Goal: Task Accomplishment & Management: Manage account settings

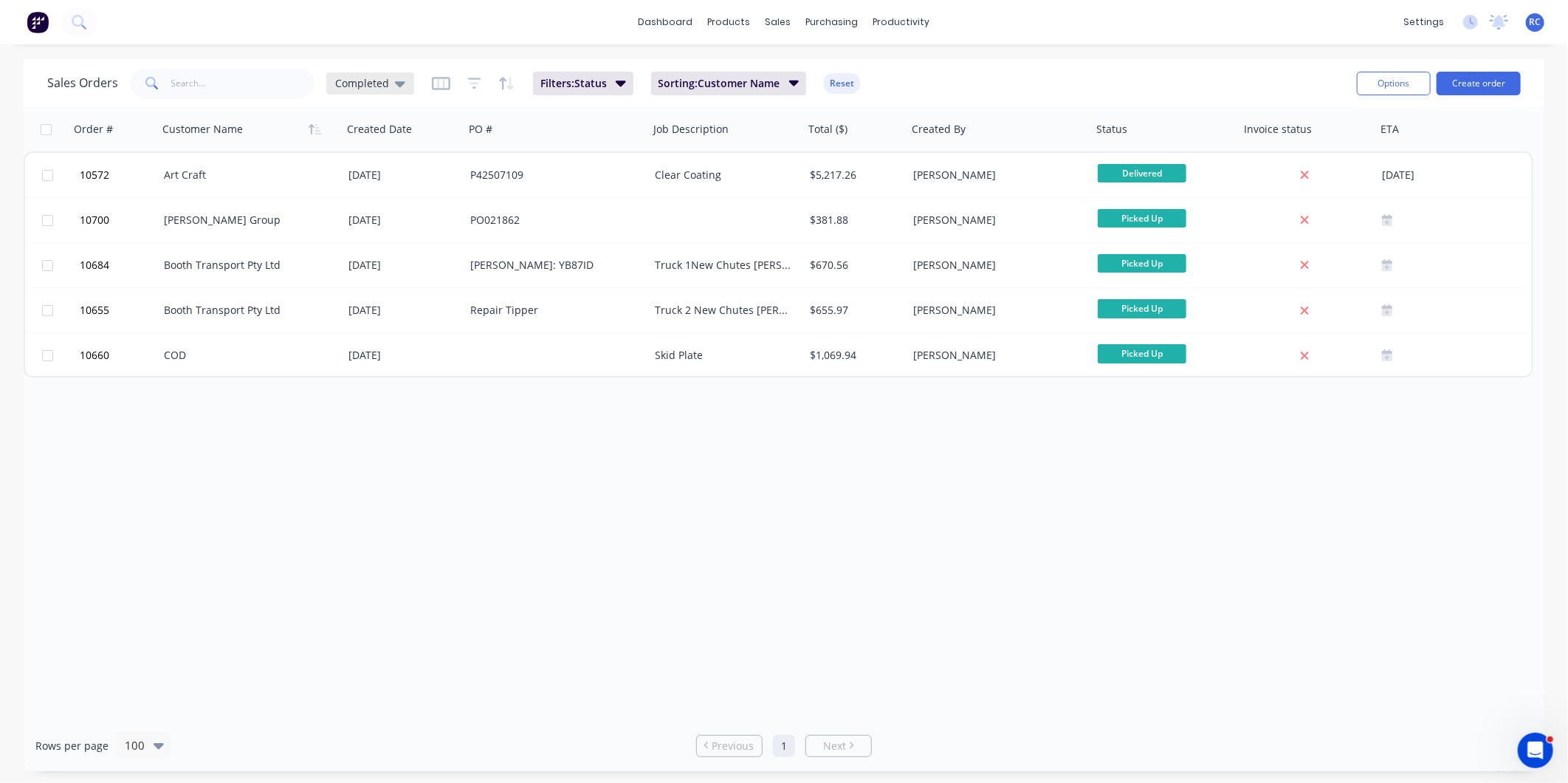
click at [401, 93] on div "Completed" at bounding box center [371, 83] width 88 height 22
click at [243, 614] on div "Order # Customer Name Created Date PO # Job Description Total ($) Created By St…" at bounding box center [784, 413] width 1521 height 612
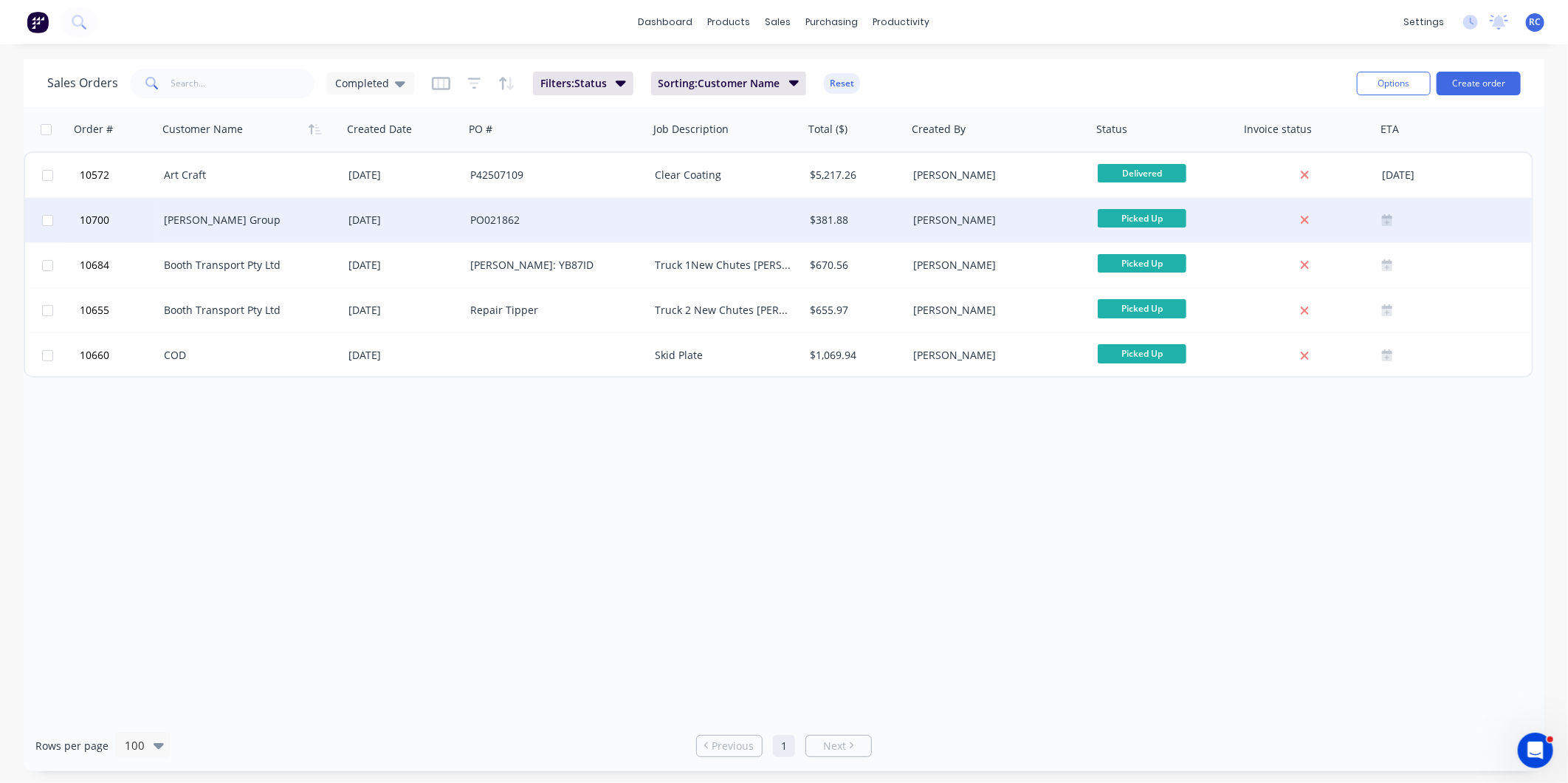
click at [194, 226] on div "[PERSON_NAME] Group" at bounding box center [246, 220] width 164 height 14
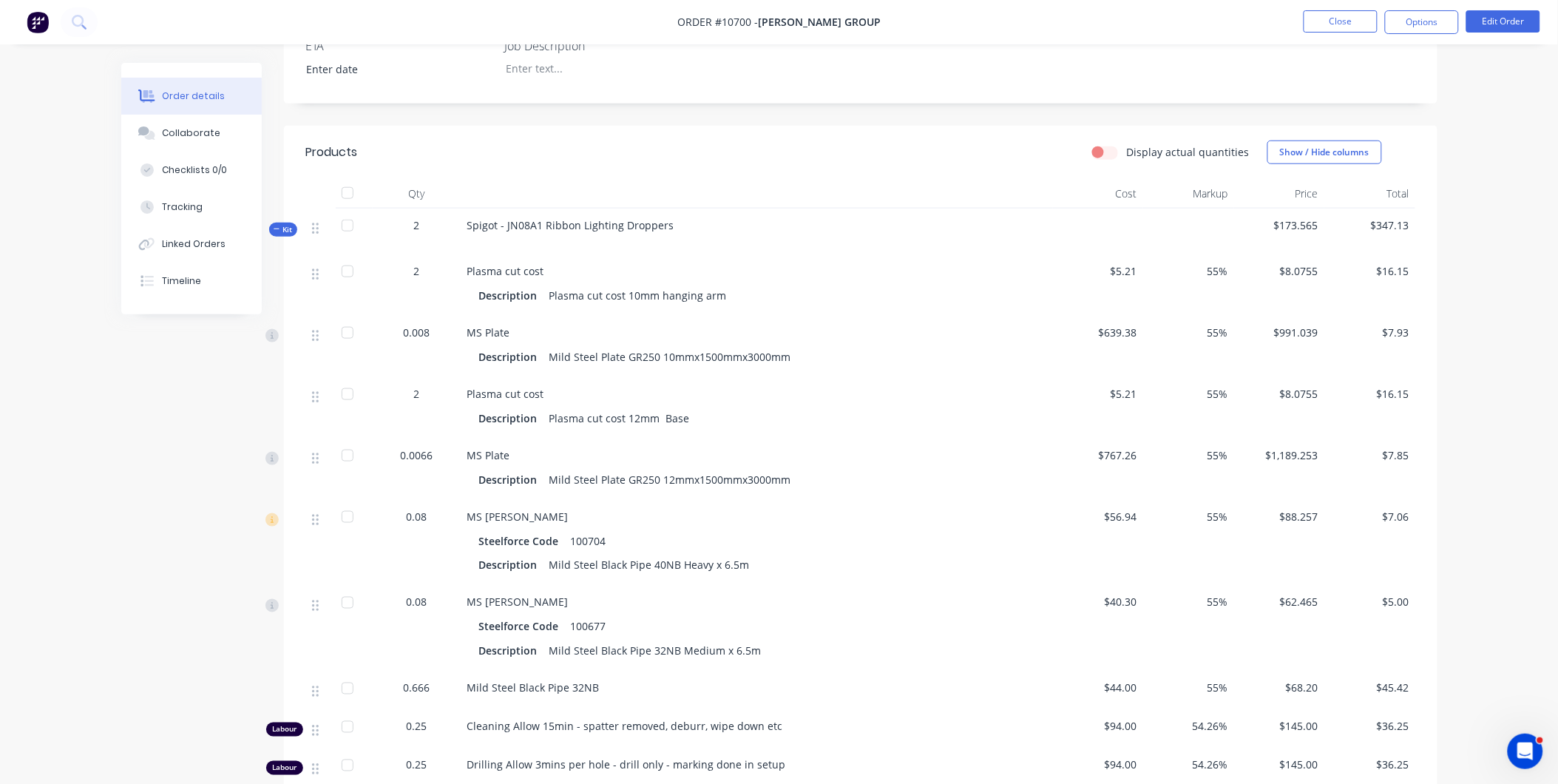
scroll to position [493, 0]
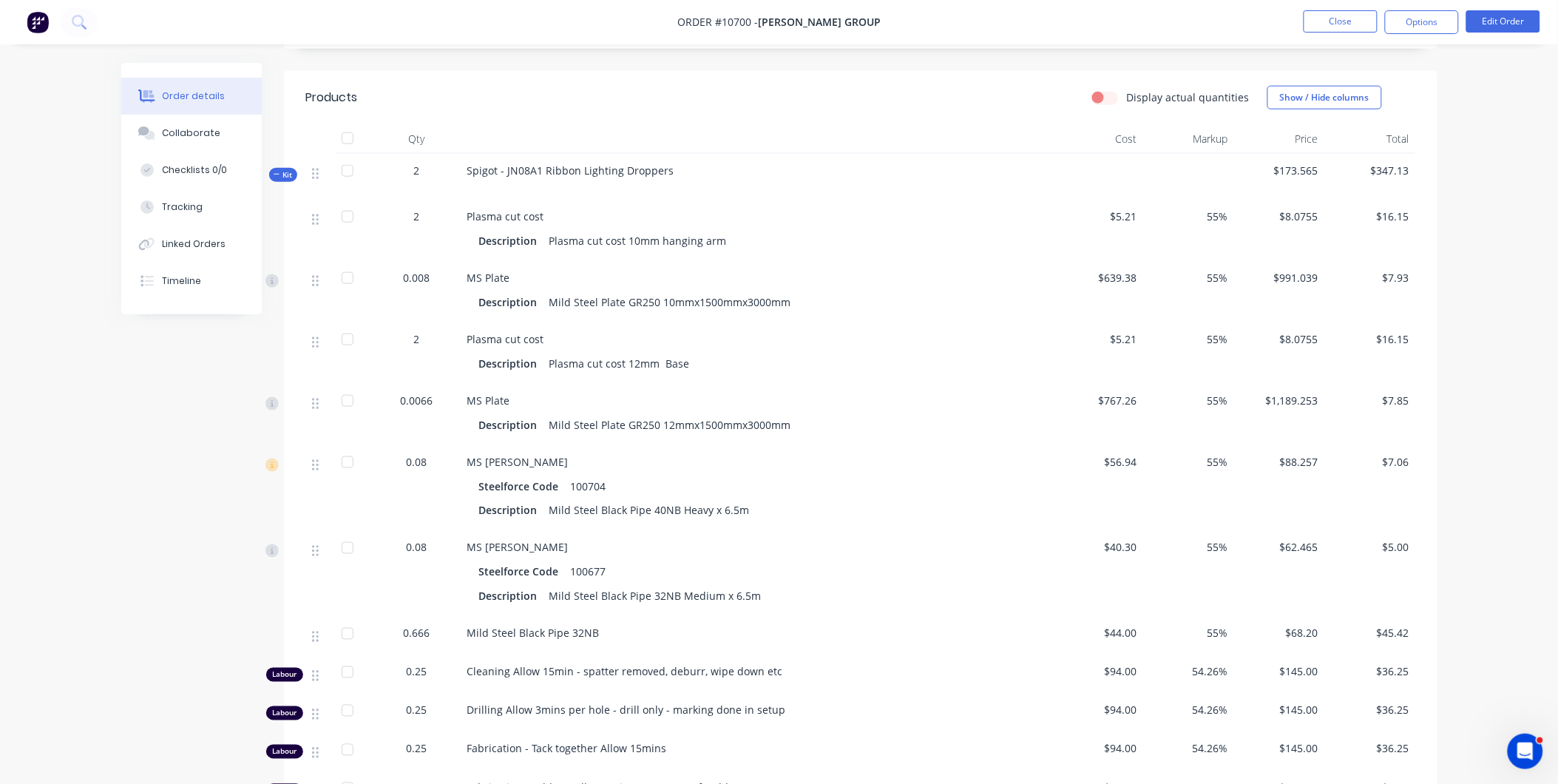
click at [274, 171] on icon at bounding box center [276, 175] width 7 height 8
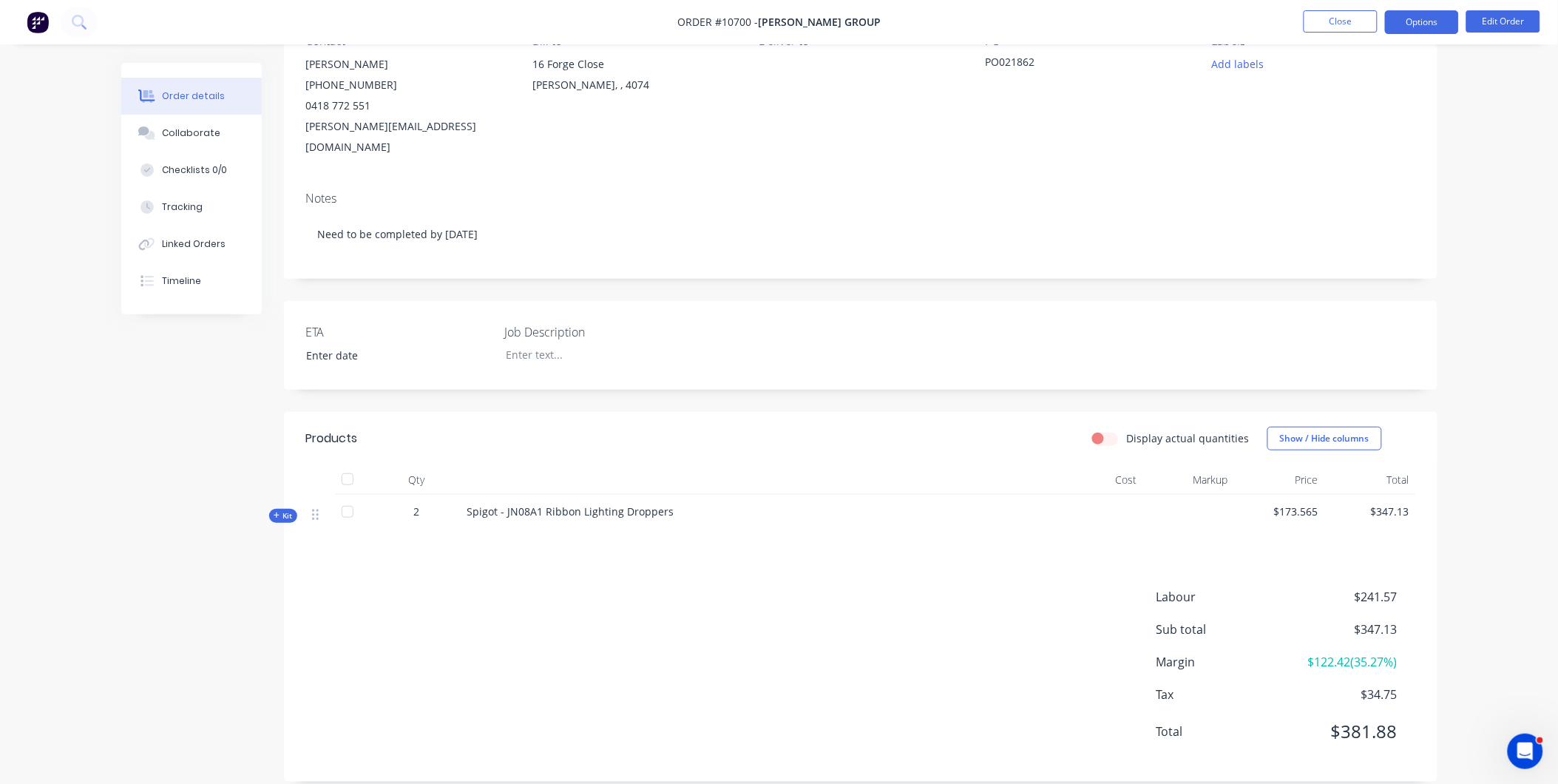
click at [1421, 24] on button "Options" at bounding box center [1421, 22] width 74 height 24
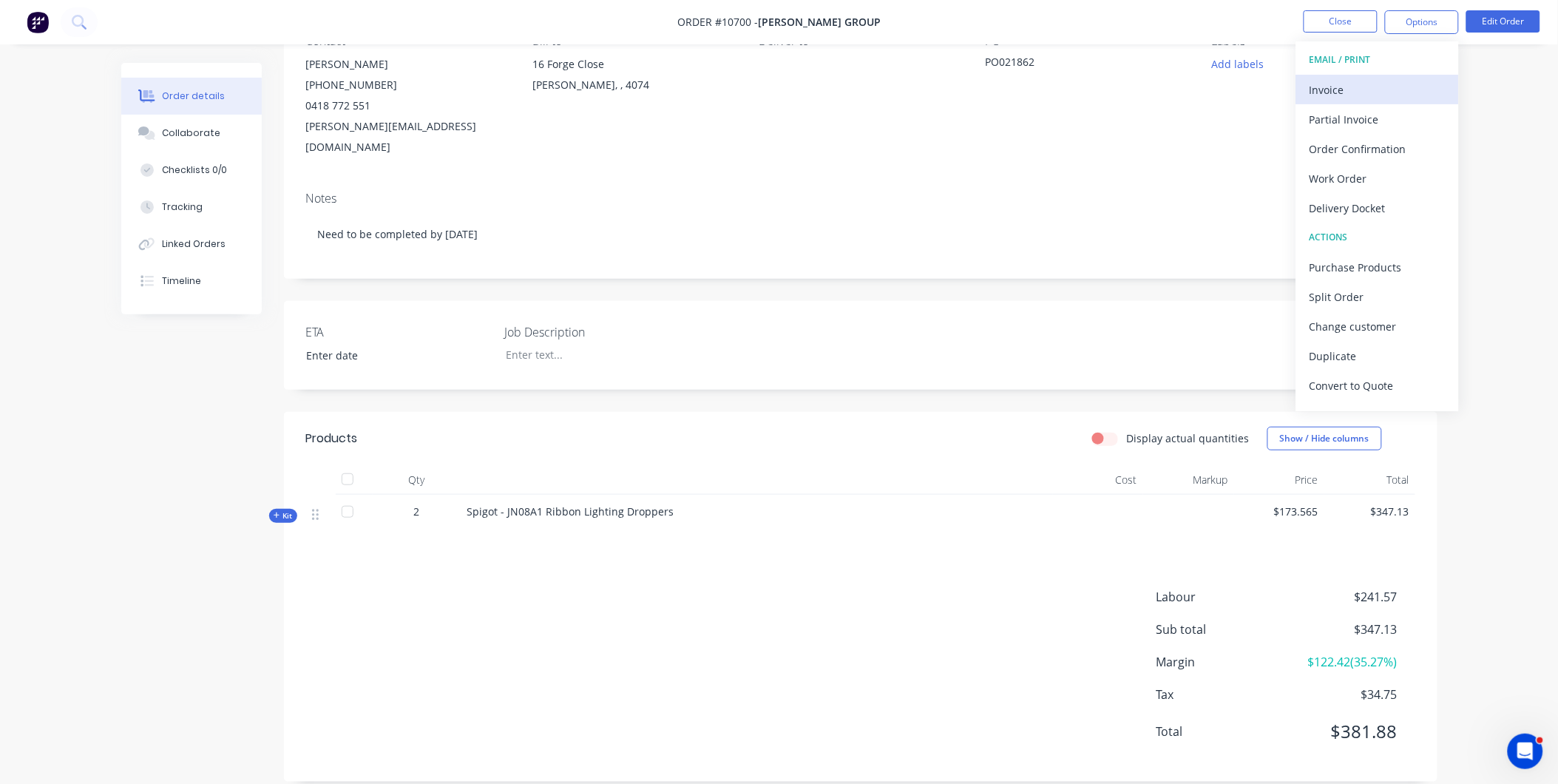
click at [1381, 86] on div "Invoice" at bounding box center [1377, 90] width 136 height 21
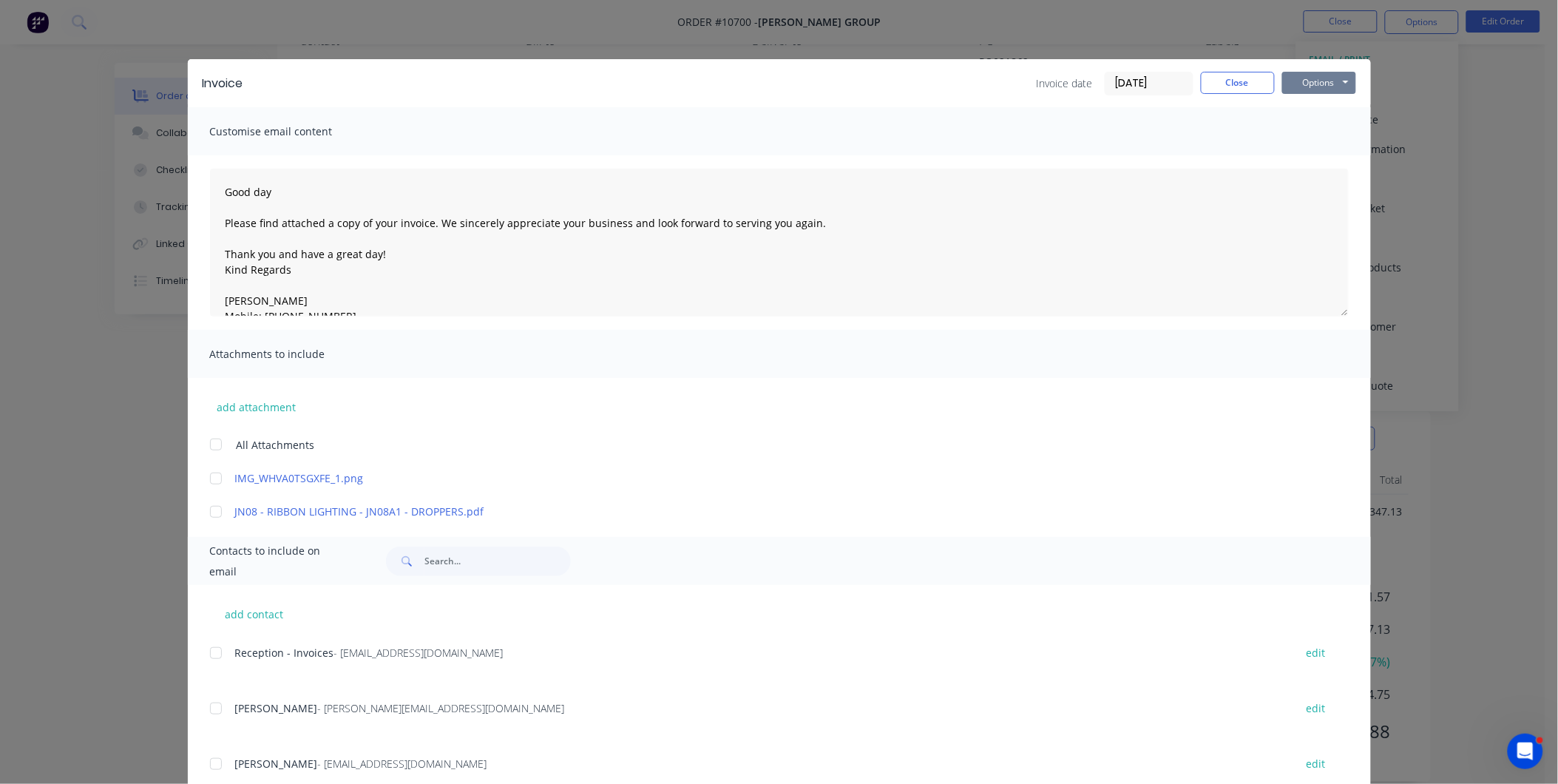
click at [1313, 76] on button "Options" at bounding box center [1319, 82] width 74 height 22
click at [1314, 111] on button "Preview" at bounding box center [1329, 109] width 95 height 24
click at [207, 764] on div at bounding box center [216, 764] width 30 height 30
click at [219, 650] on div at bounding box center [216, 653] width 30 height 30
click at [1320, 94] on div "Options Preview Print Email" at bounding box center [1319, 83] width 74 height 24
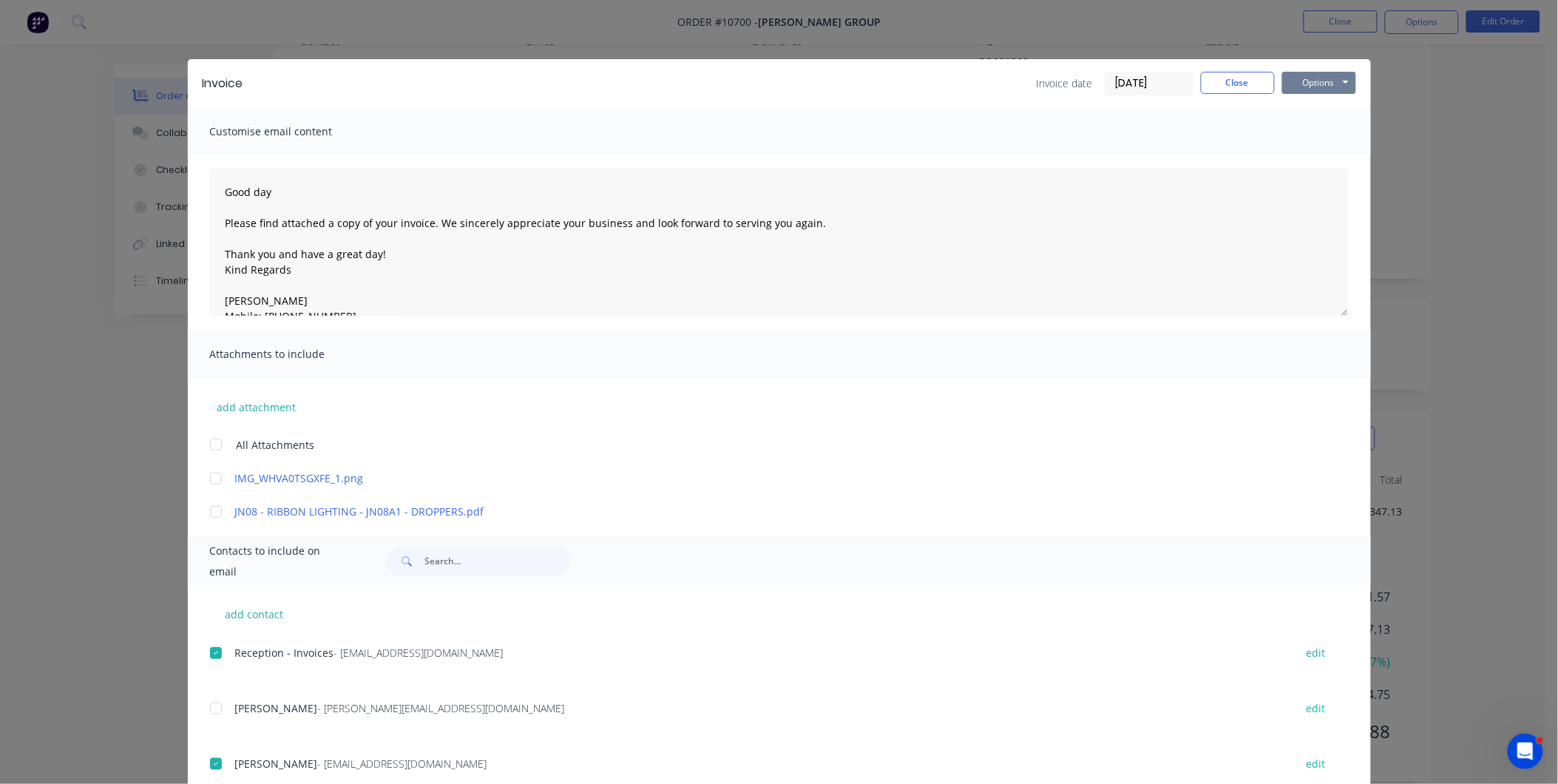
click at [1325, 72] on button "Options" at bounding box center [1319, 82] width 74 height 22
click at [1342, 156] on button "Email" at bounding box center [1329, 158] width 95 height 24
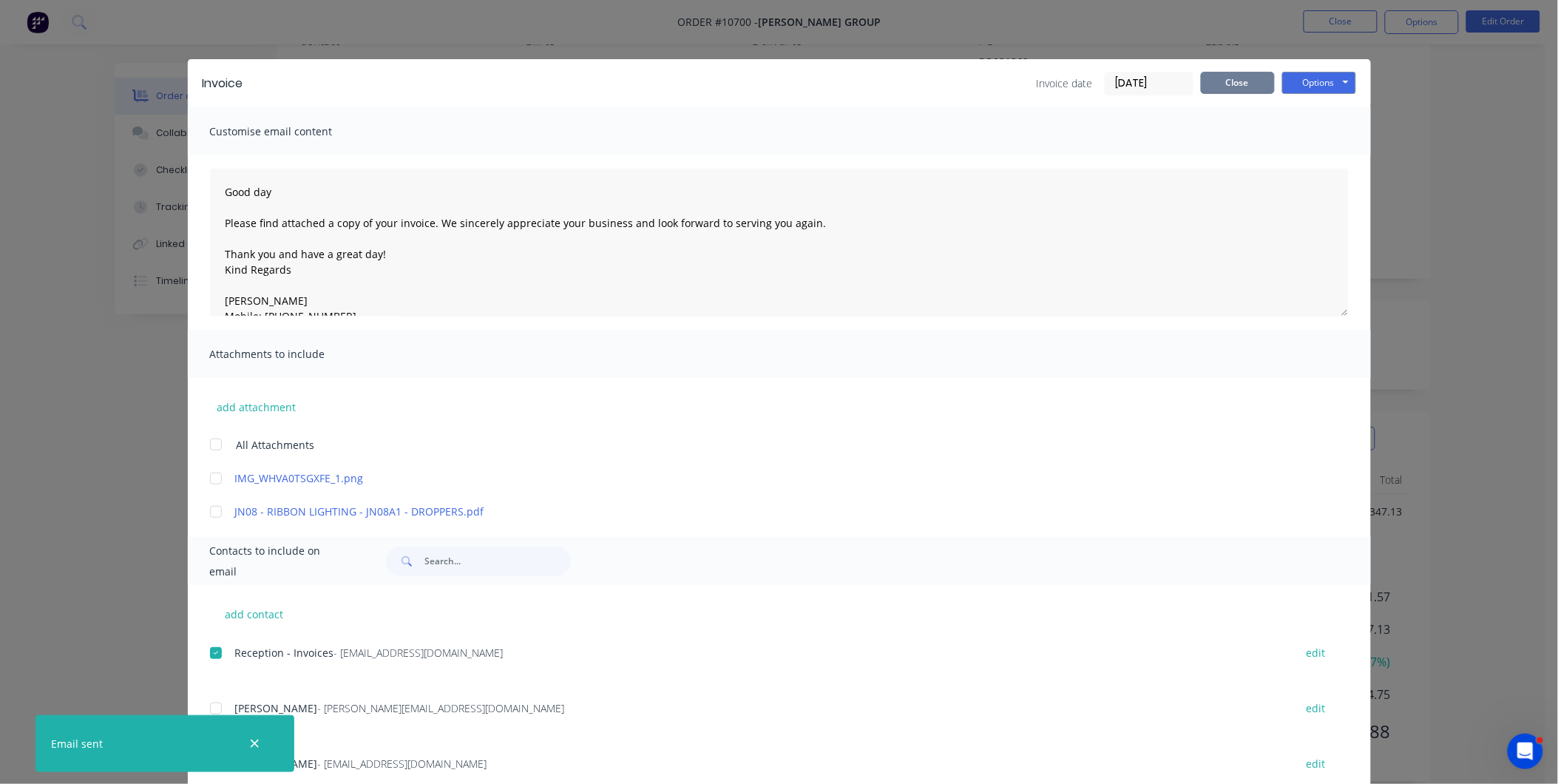
click at [1258, 80] on button "Close" at bounding box center [1238, 82] width 74 height 22
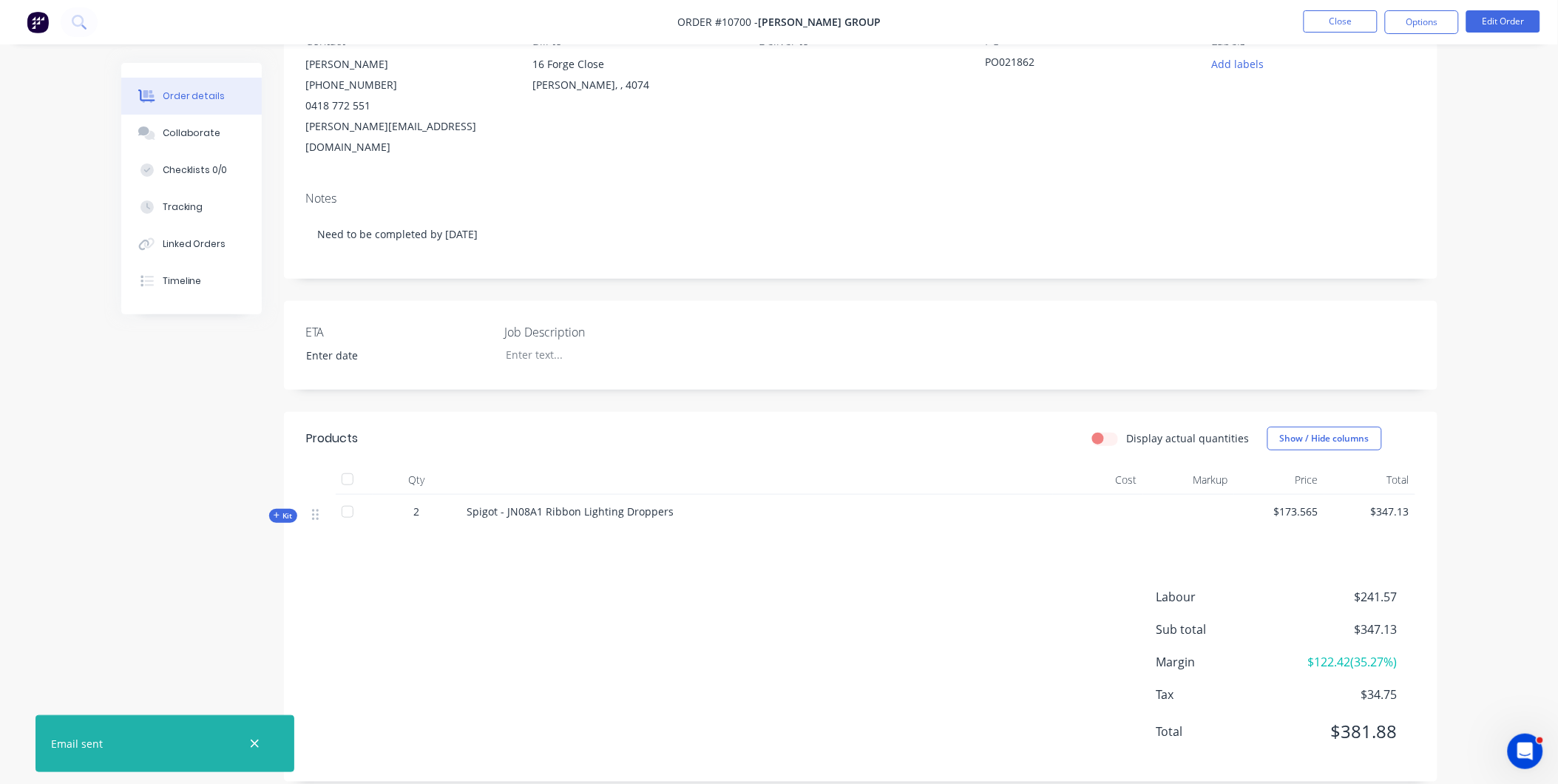
scroll to position [0, 0]
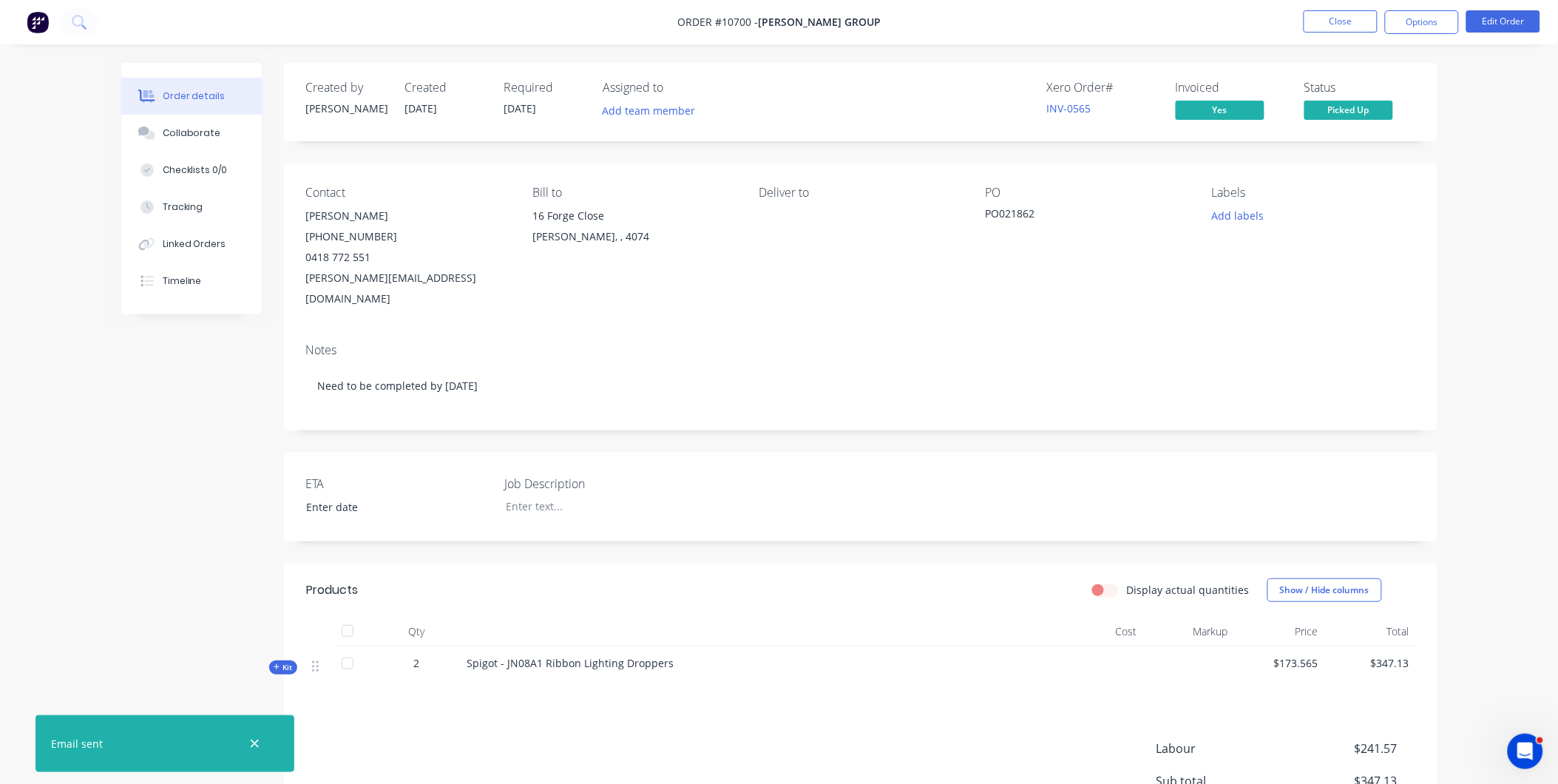
click at [1361, 121] on button "Picked Up" at bounding box center [1348, 111] width 89 height 22
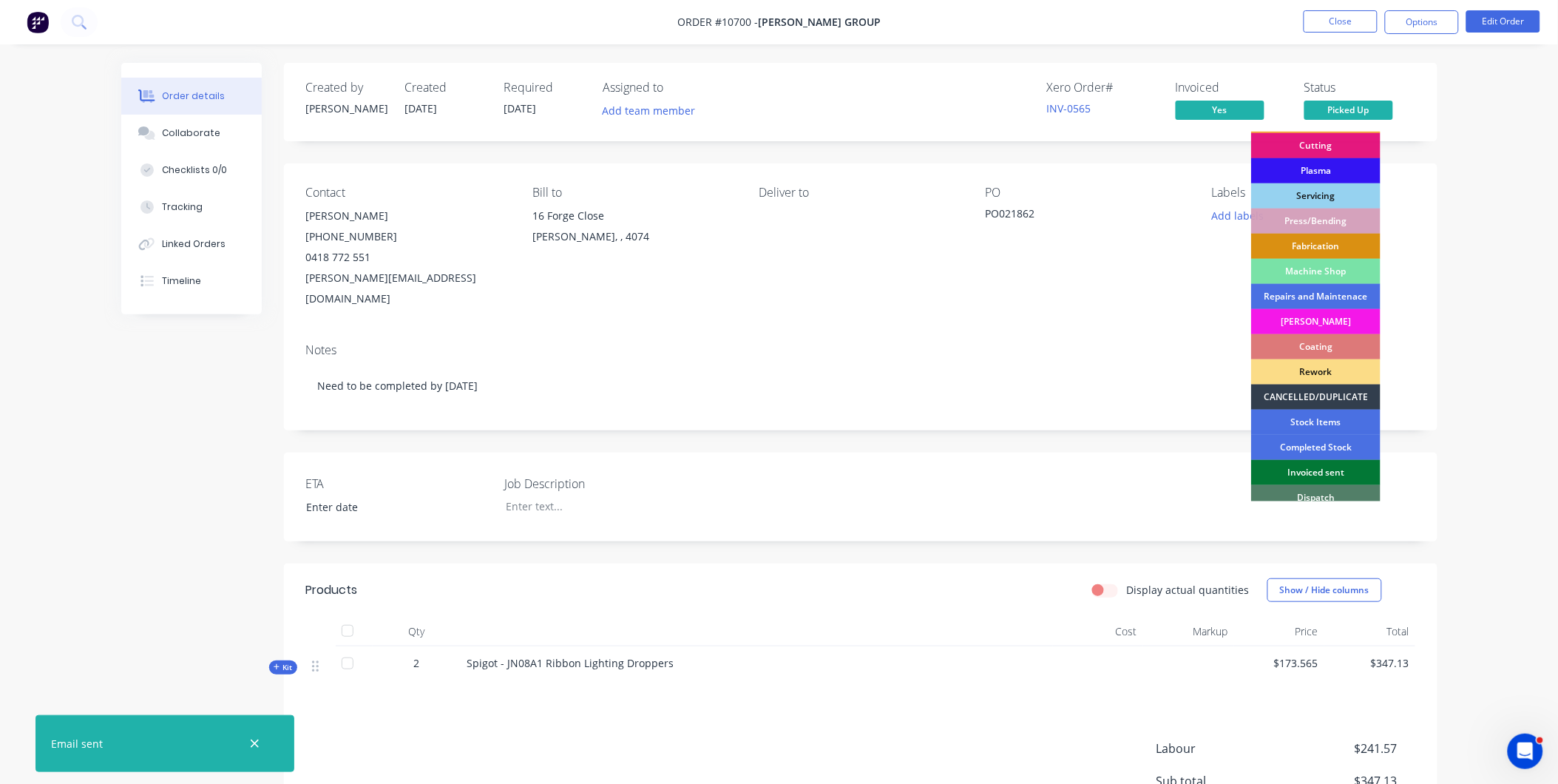
scroll to position [133, 0]
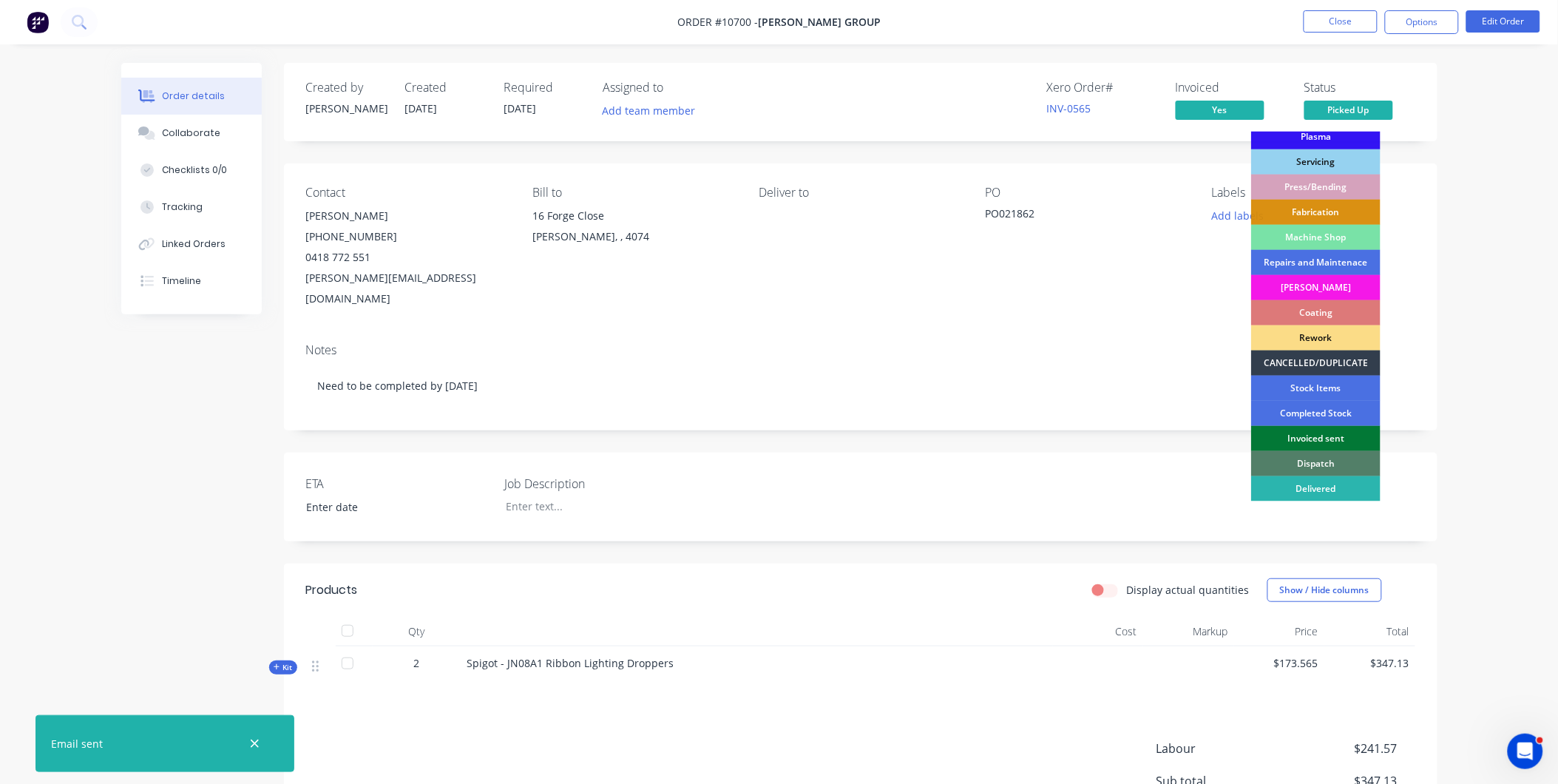
click at [1342, 437] on div "Invoiced sent" at bounding box center [1316, 438] width 129 height 25
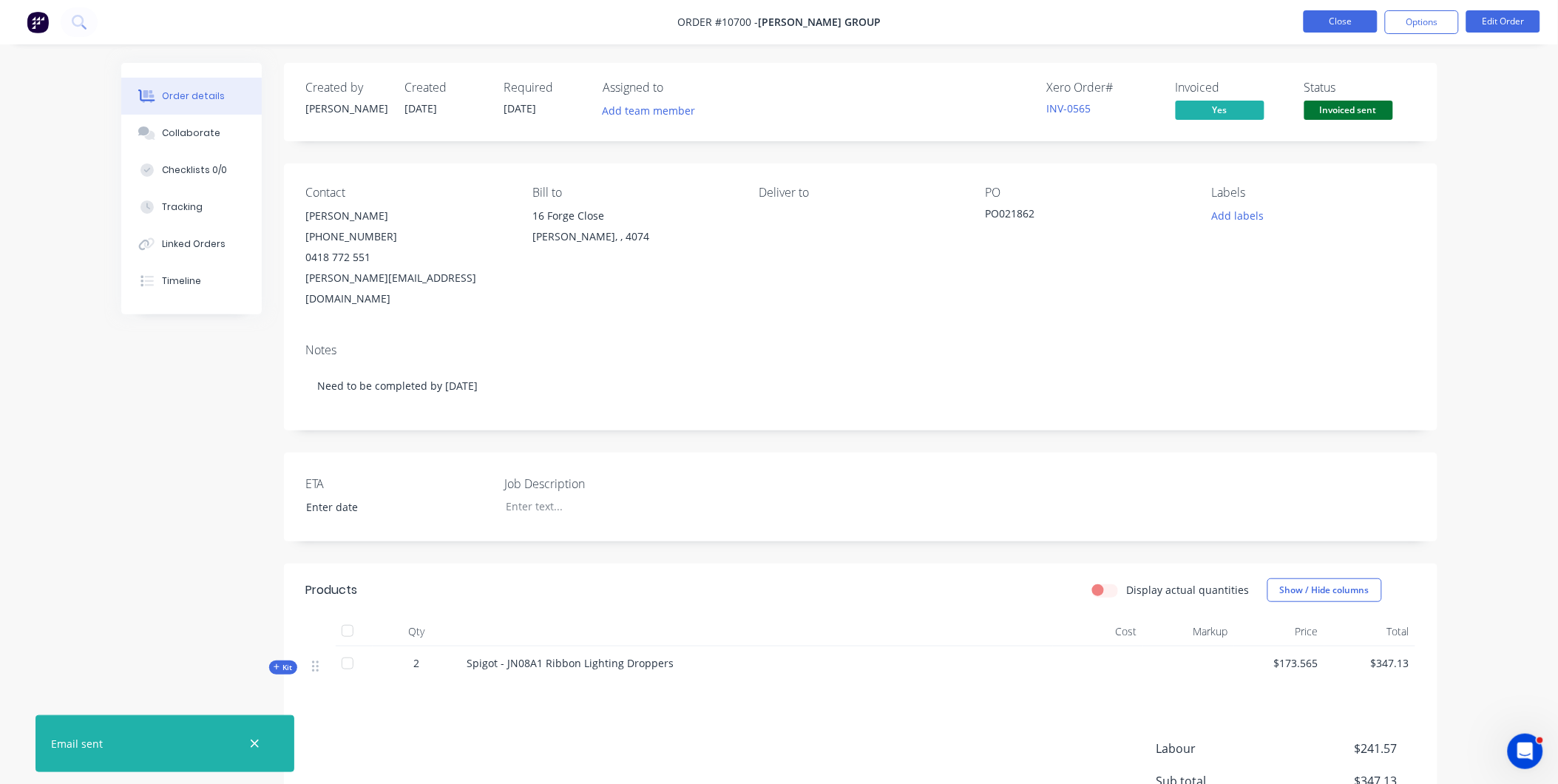
click at [1329, 19] on button "Close" at bounding box center [1340, 21] width 74 height 22
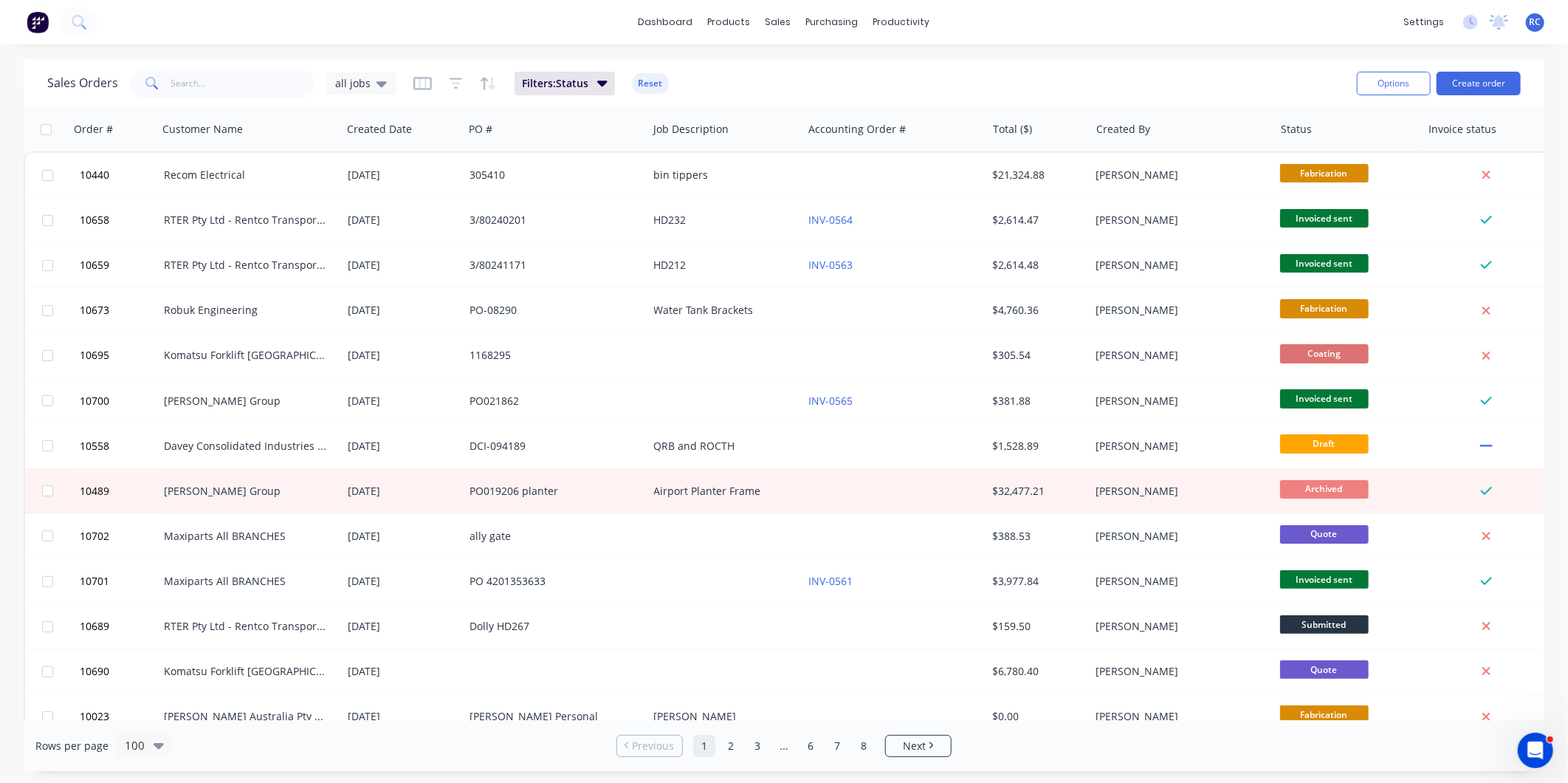
click at [355, 94] on div "Sales Orders all jobs" at bounding box center [221, 83] width 349 height 30
click at [358, 91] on div "all jobs" at bounding box center [361, 83] width 70 height 22
click at [367, 271] on button "Completed" at bounding box center [415, 268] width 168 height 17
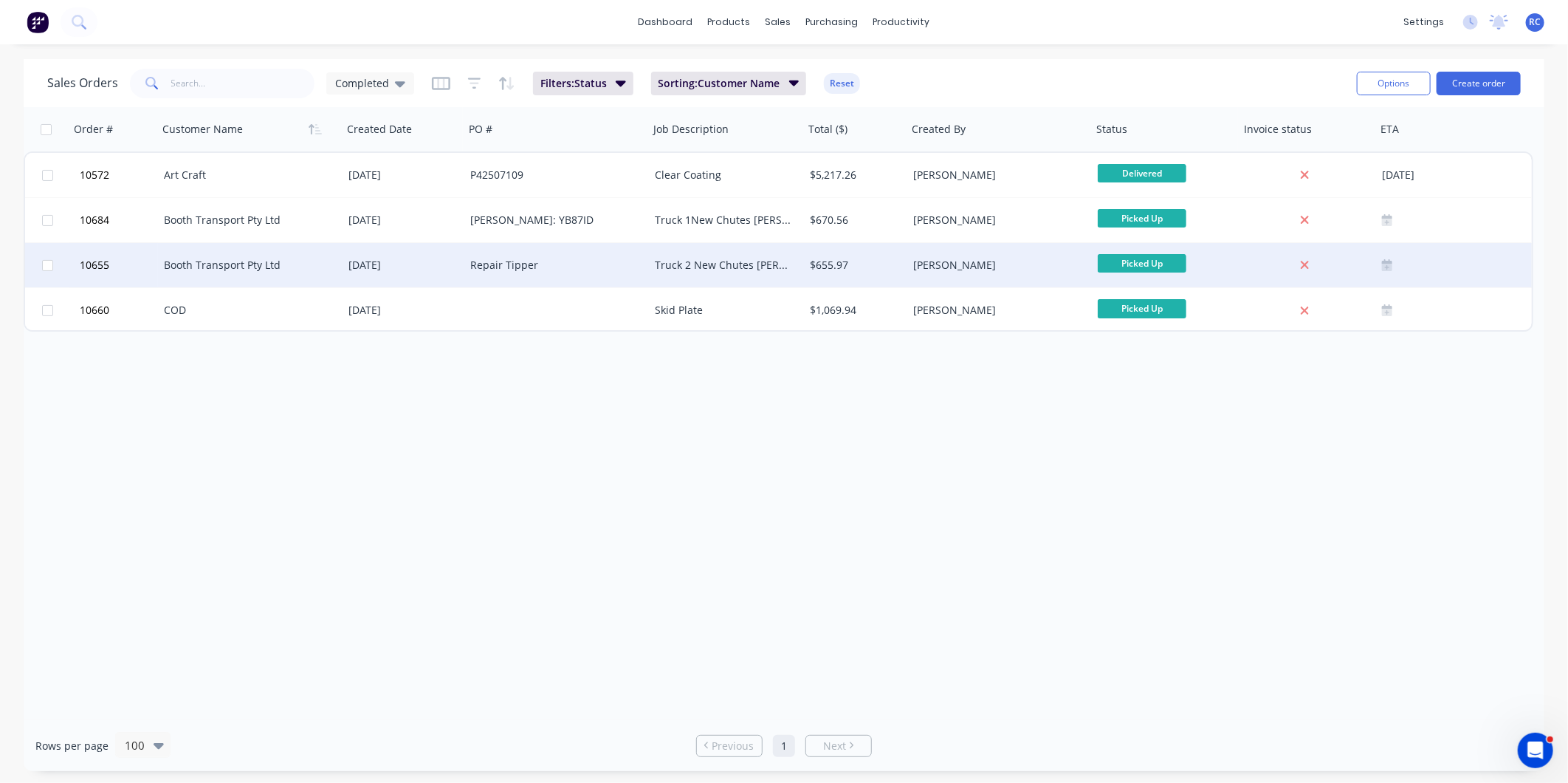
click at [274, 260] on div "Booth Transport Pty Ltd" at bounding box center [246, 265] width 164 height 14
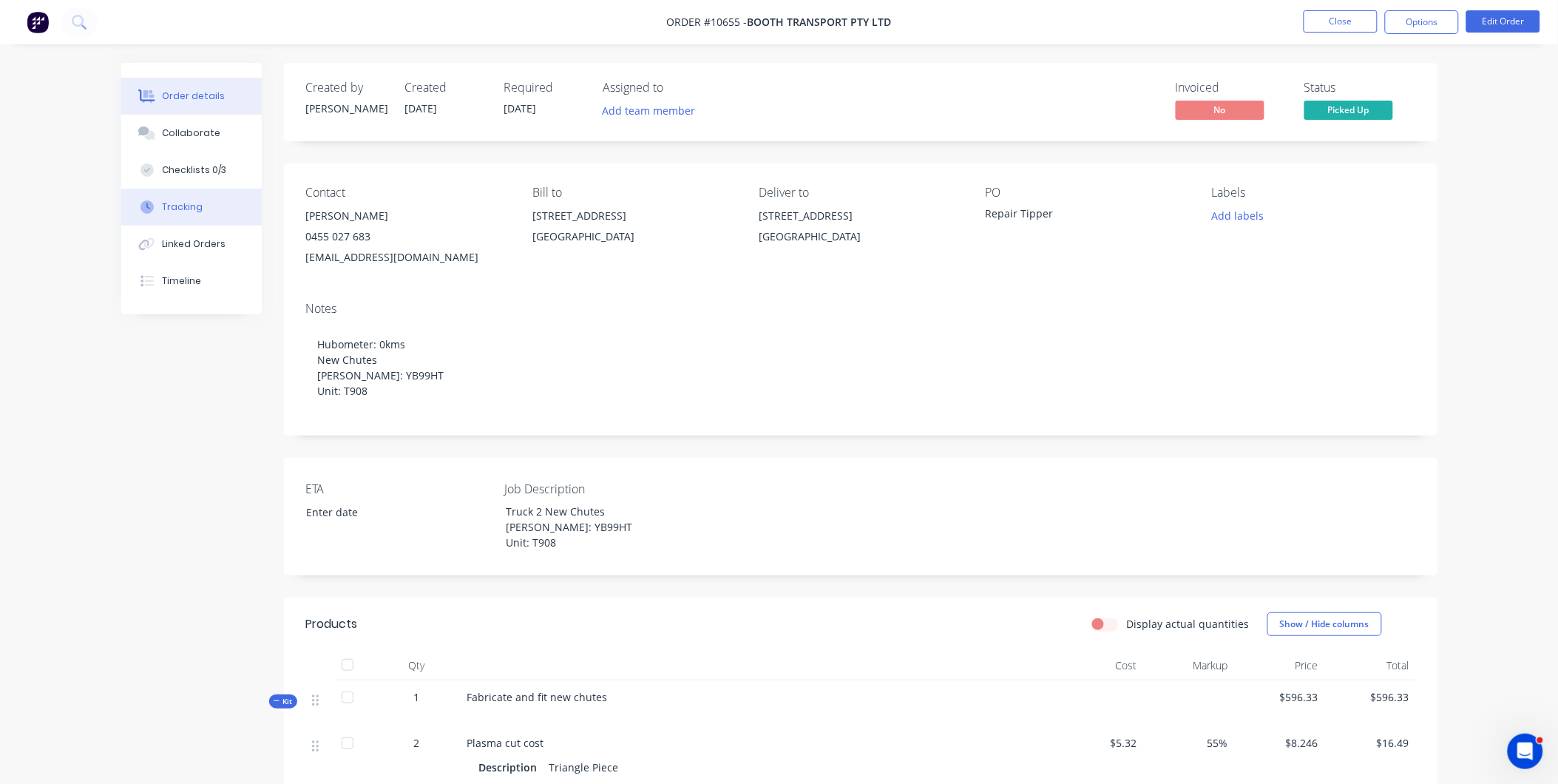
click at [197, 215] on button "Tracking" at bounding box center [191, 206] width 140 height 37
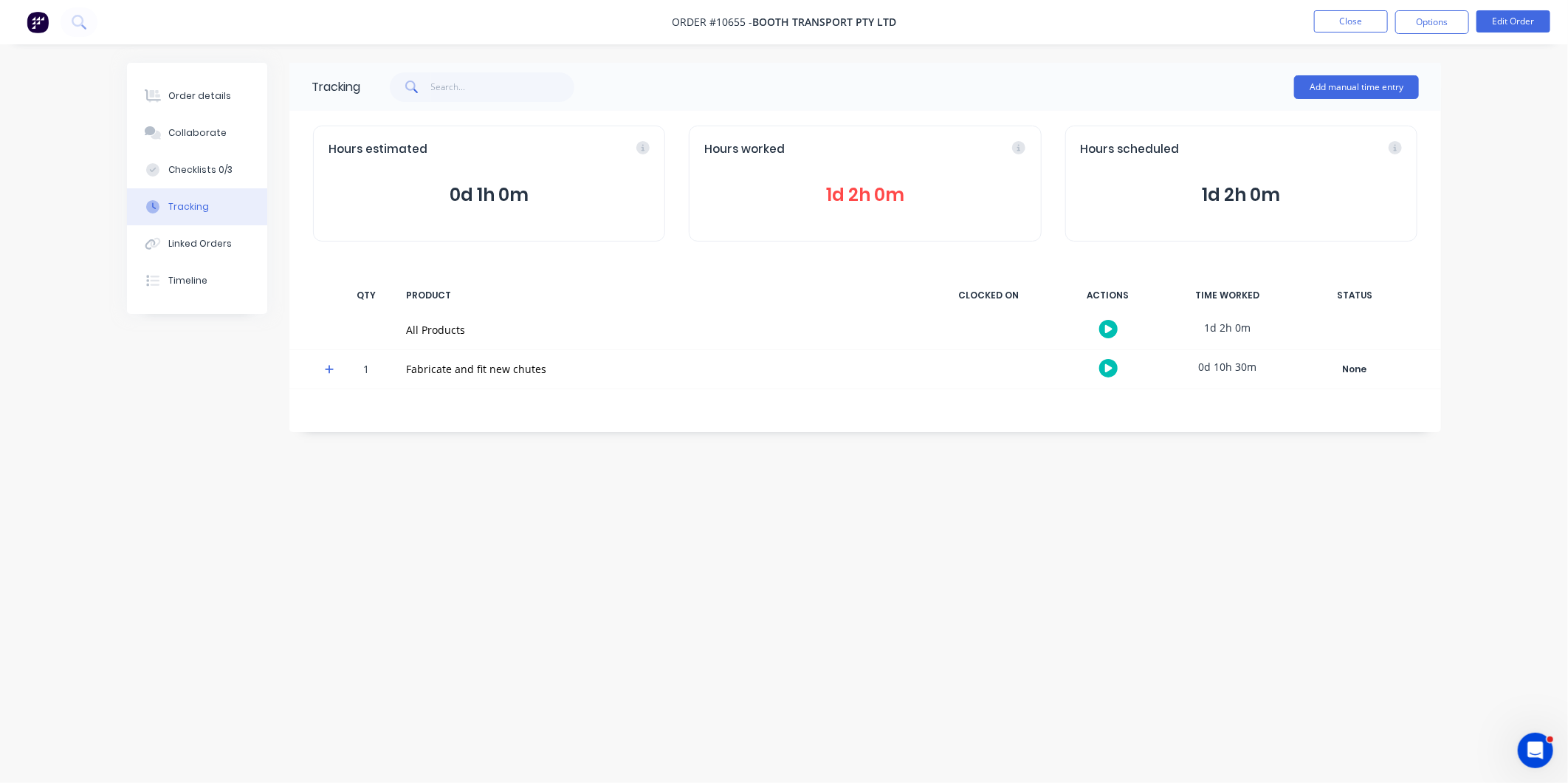
click at [932, 180] on div "Hours worked 1d 2h 0m" at bounding box center [865, 183] width 352 height 116
click at [878, 197] on span "1d 2h 0m" at bounding box center [865, 195] width 321 height 27
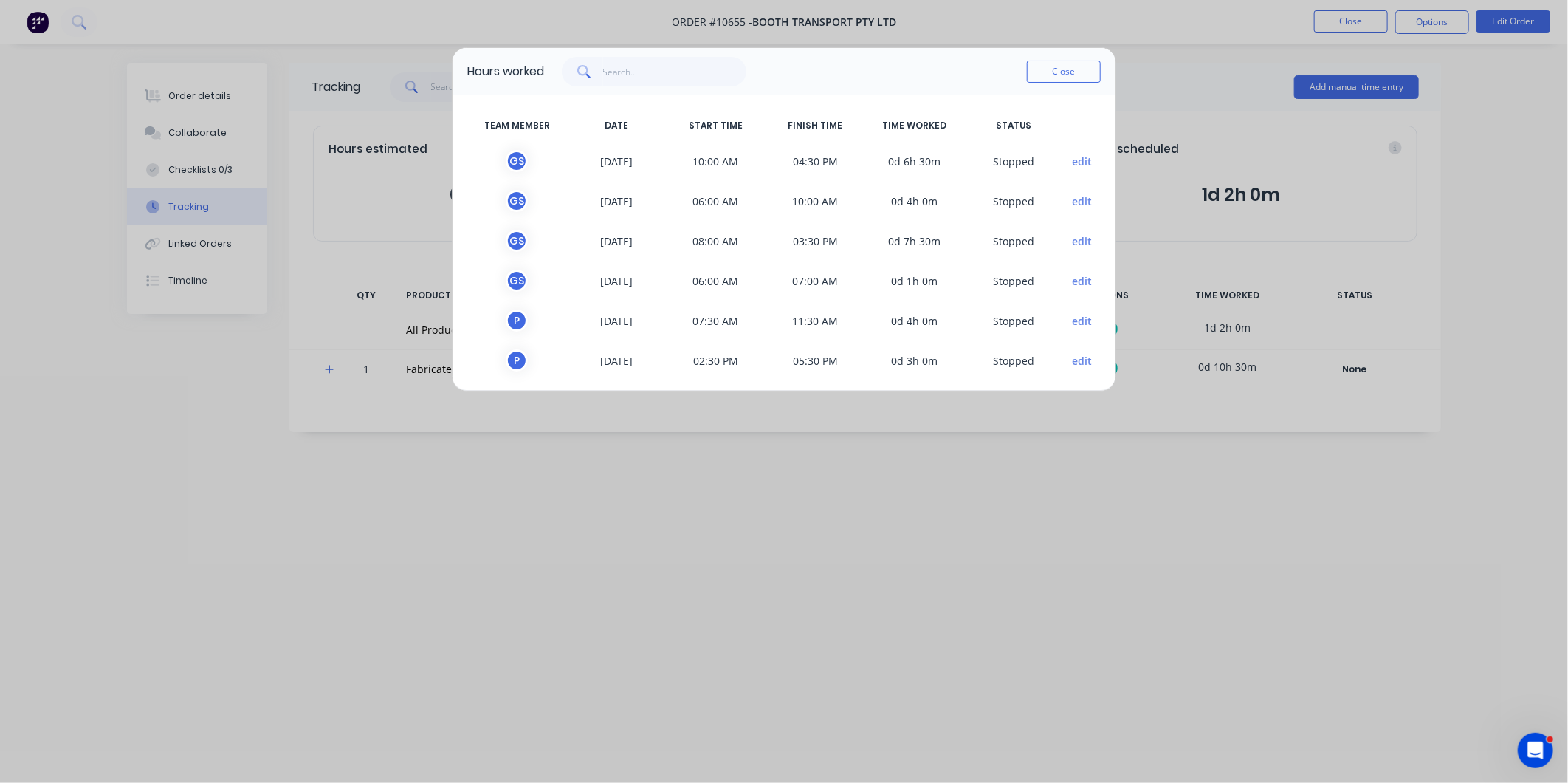
click at [1067, 68] on button "Close" at bounding box center [1063, 71] width 74 height 22
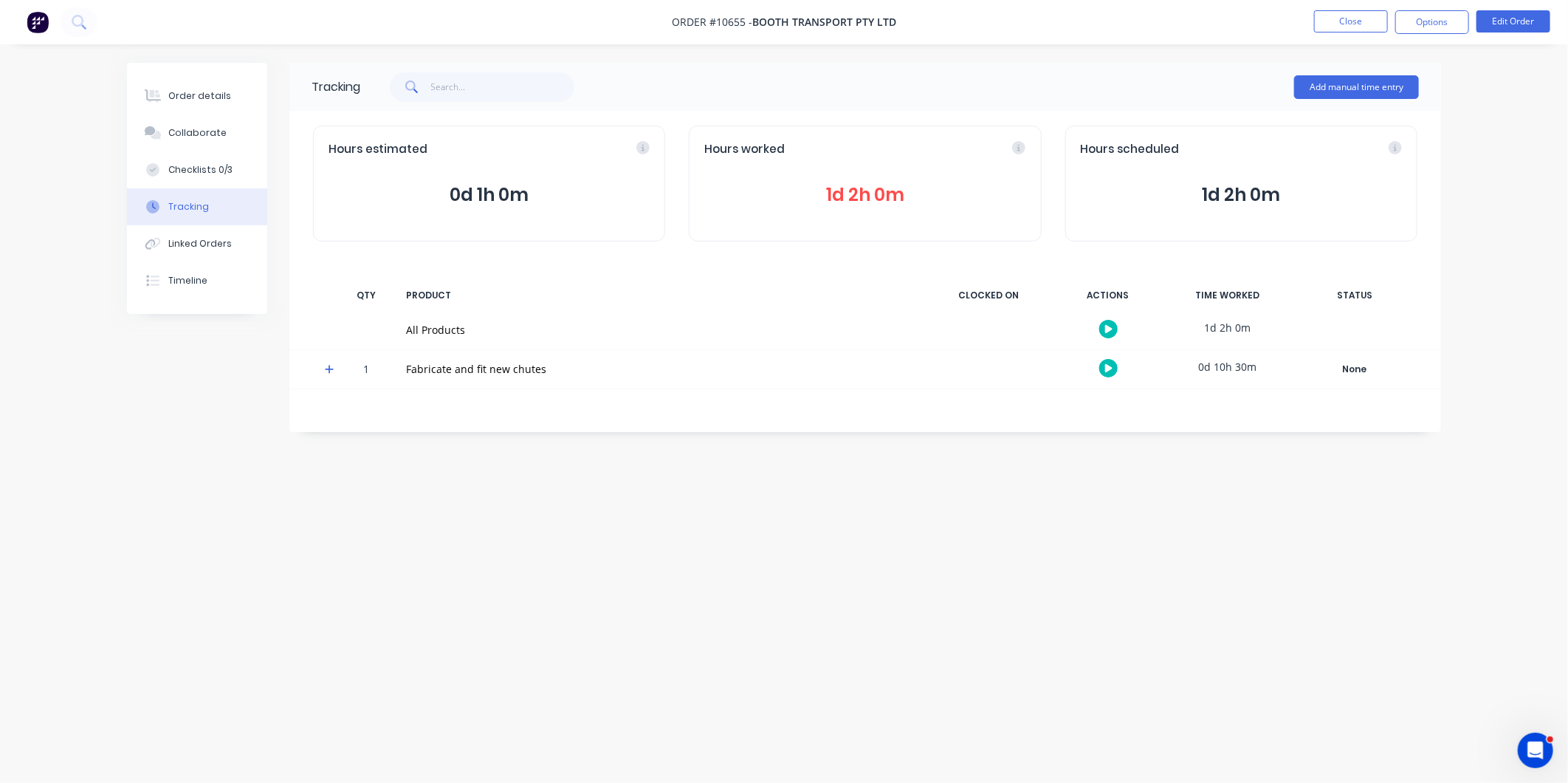
click at [903, 194] on span "1d 2h 0m" at bounding box center [865, 195] width 321 height 27
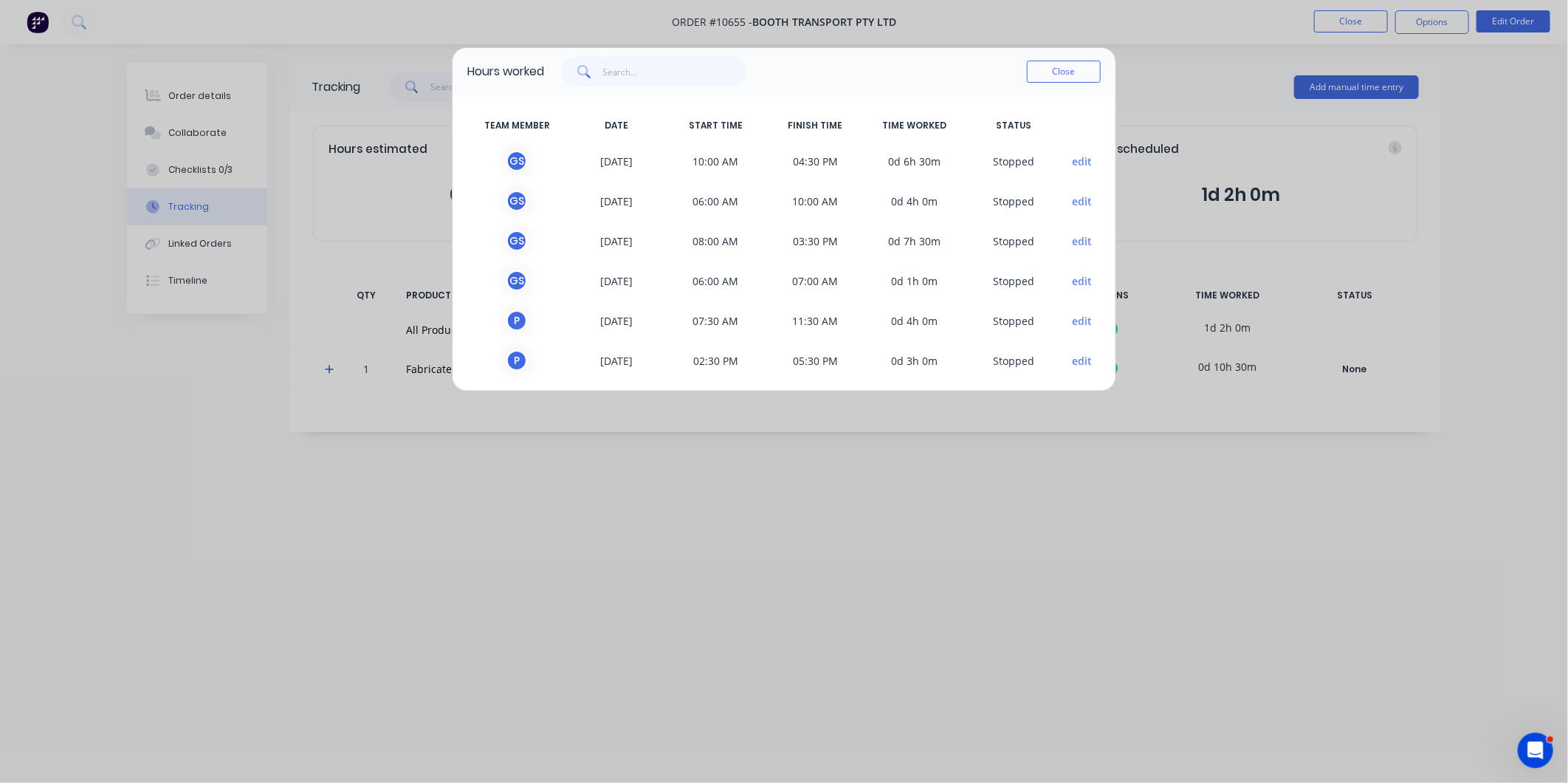
scroll to position [4, 0]
drag, startPoint x: 1083, startPoint y: 78, endPoint x: 1076, endPoint y: 70, distance: 10.6
click at [1083, 77] on button "Close" at bounding box center [1063, 71] width 74 height 22
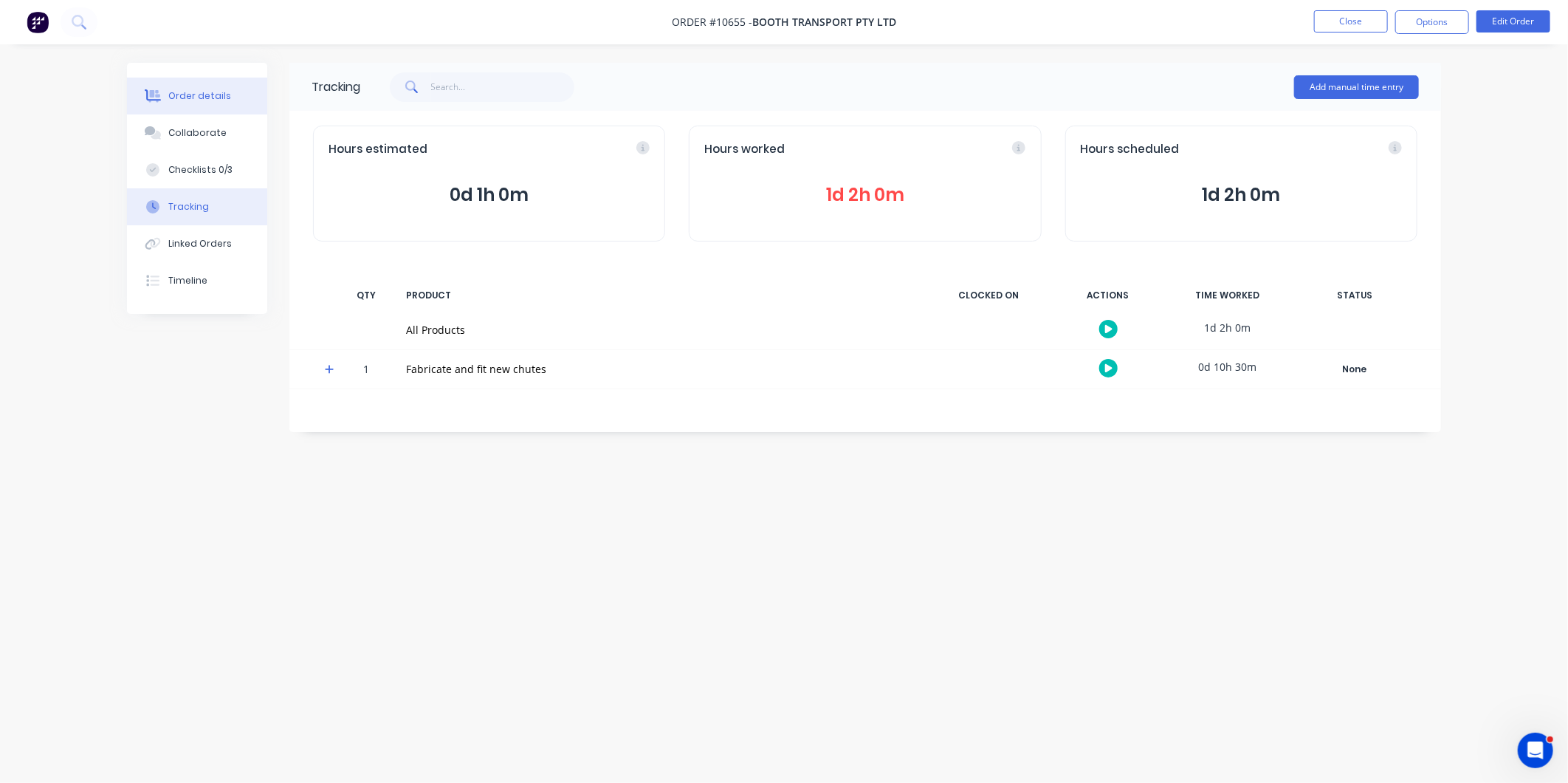
click at [203, 105] on button "Order details" at bounding box center [197, 96] width 140 height 37
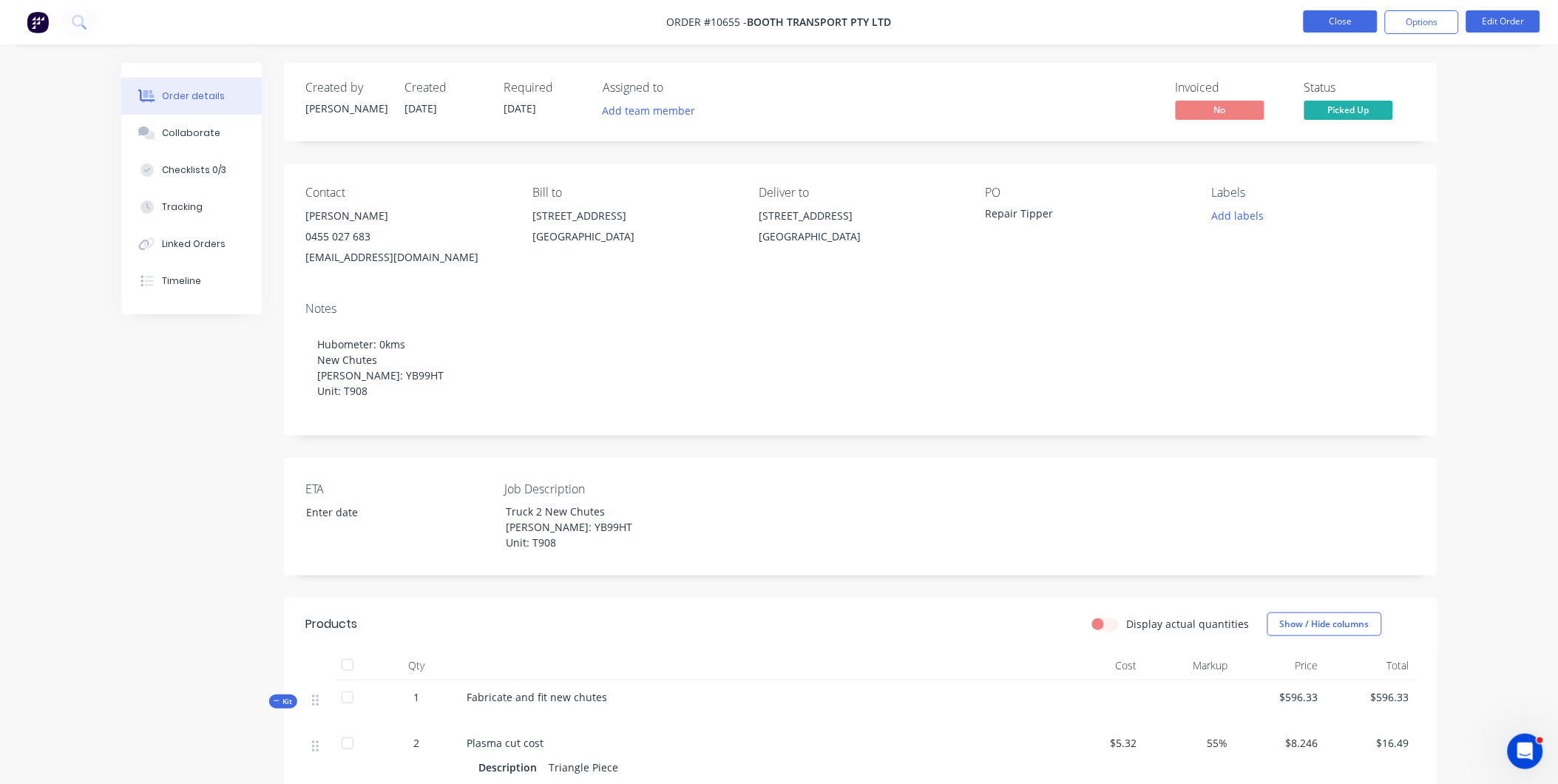
click at [1317, 26] on button "Close" at bounding box center [1340, 21] width 74 height 22
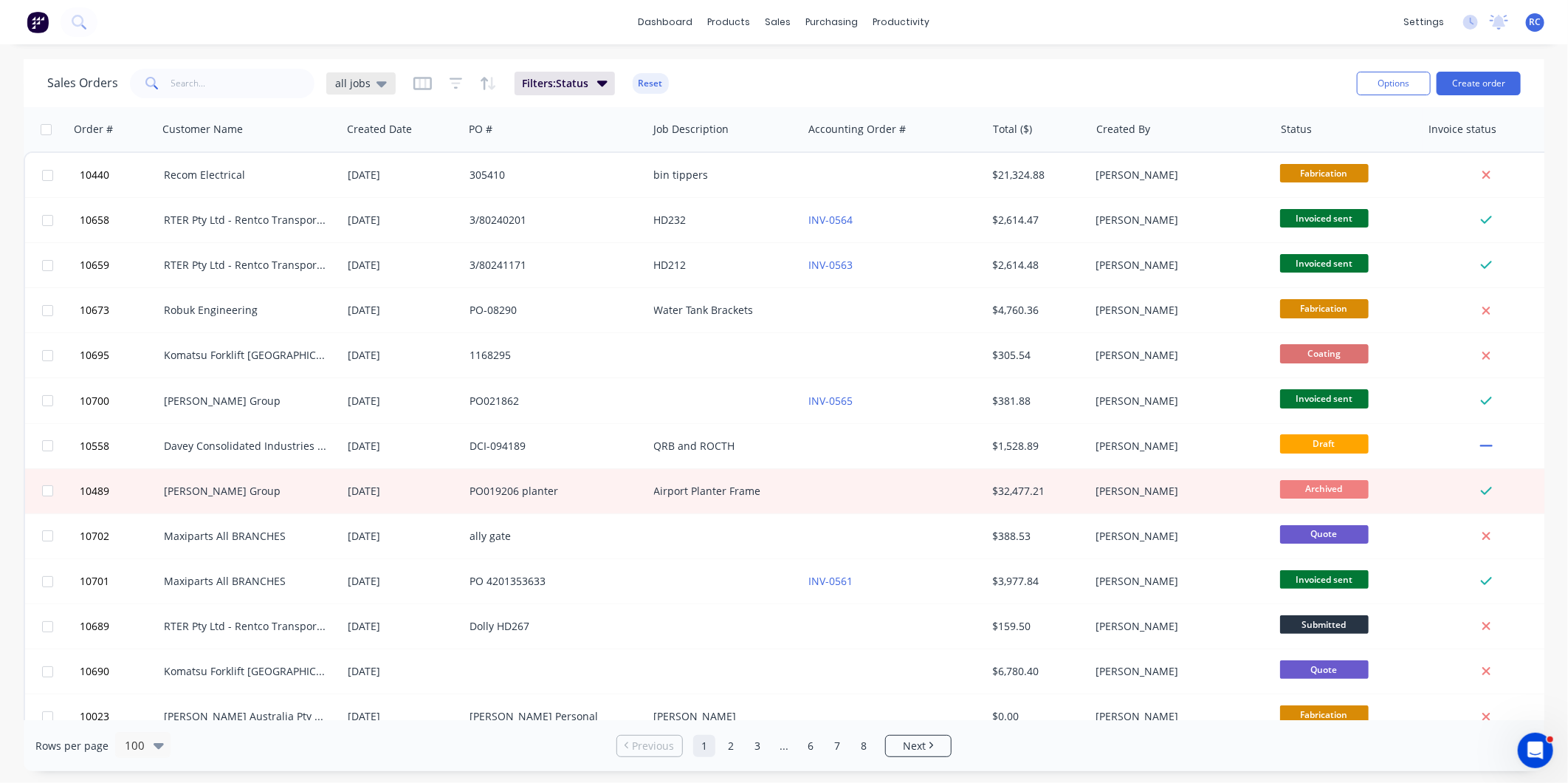
click at [350, 89] on span "all jobs" at bounding box center [352, 83] width 36 height 15
click at [358, 262] on button "Completed" at bounding box center [415, 268] width 168 height 17
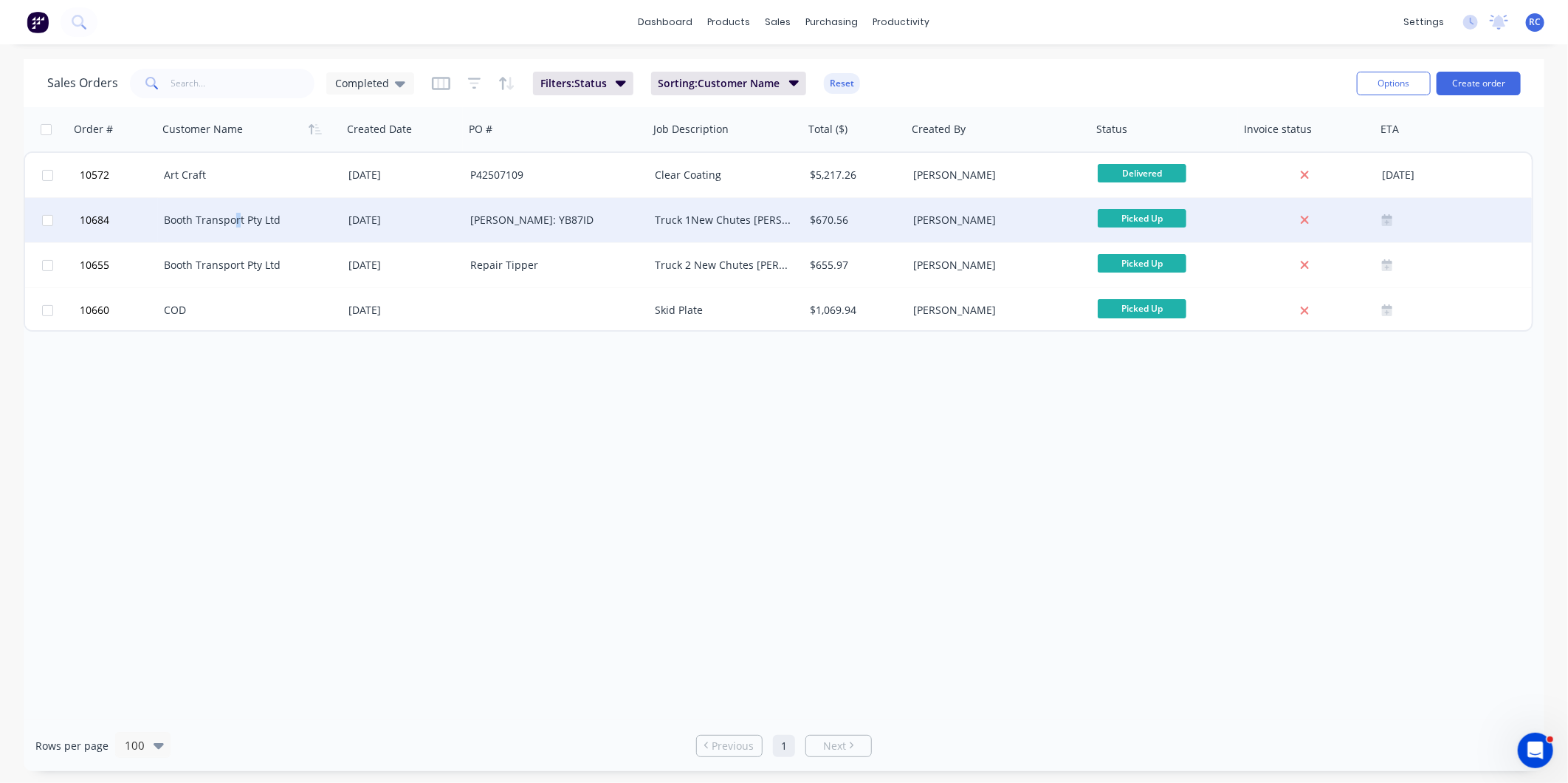
click at [237, 220] on div "Booth Transport Pty Ltd" at bounding box center [246, 220] width 164 height 14
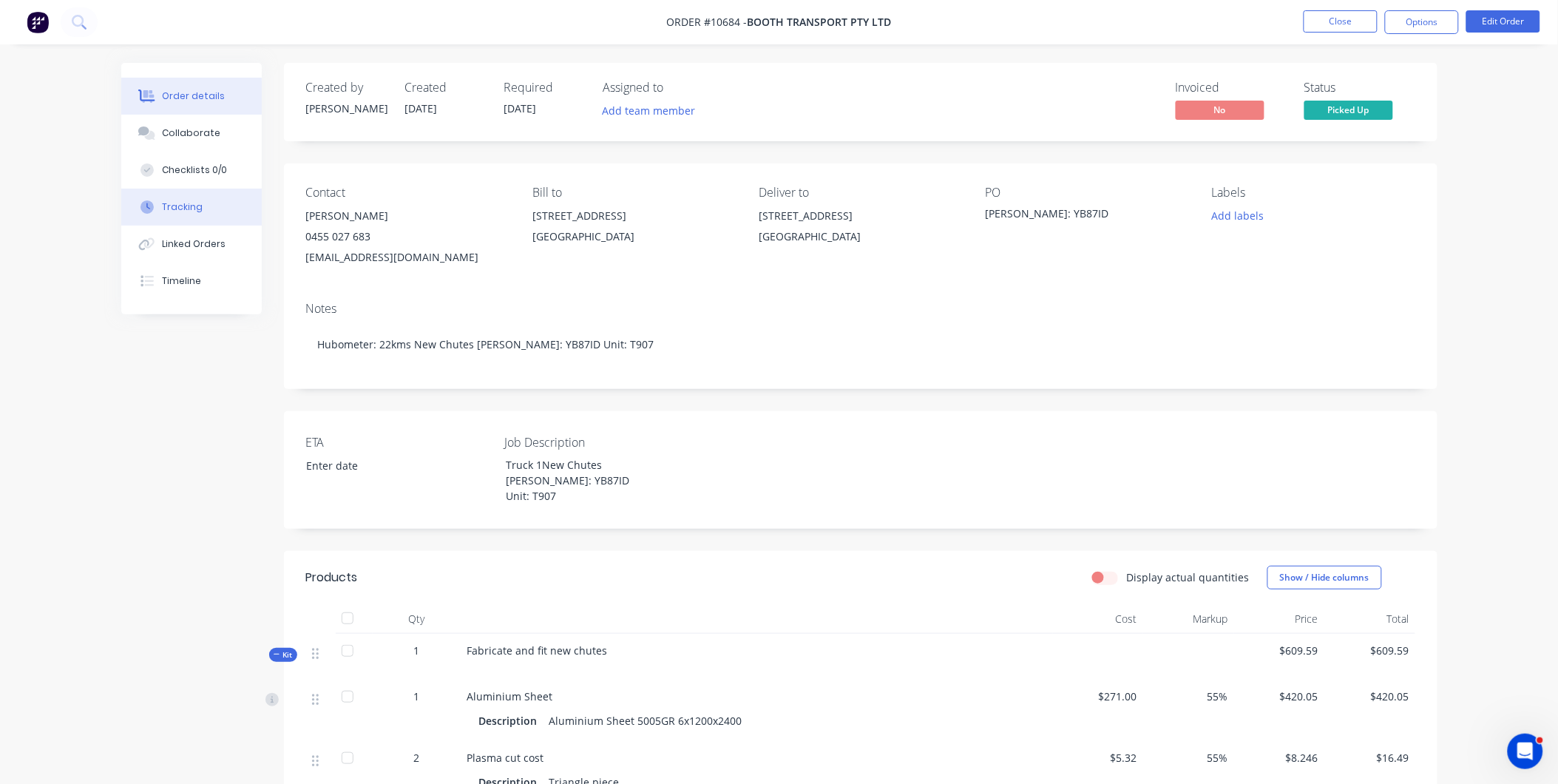
click at [219, 200] on button "Tracking" at bounding box center [191, 206] width 140 height 37
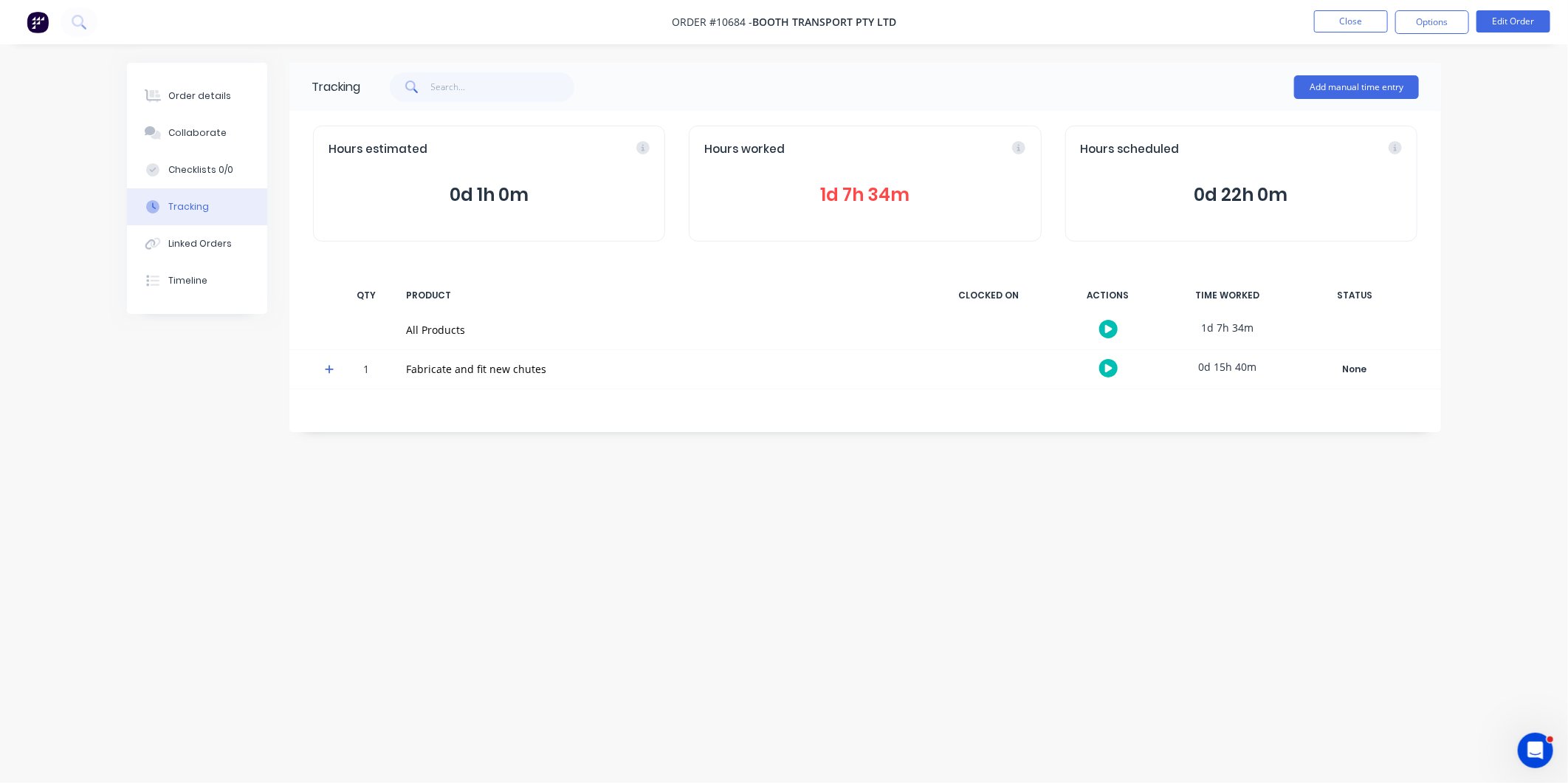
click at [928, 202] on span "1d 7h 34m" at bounding box center [865, 195] width 321 height 27
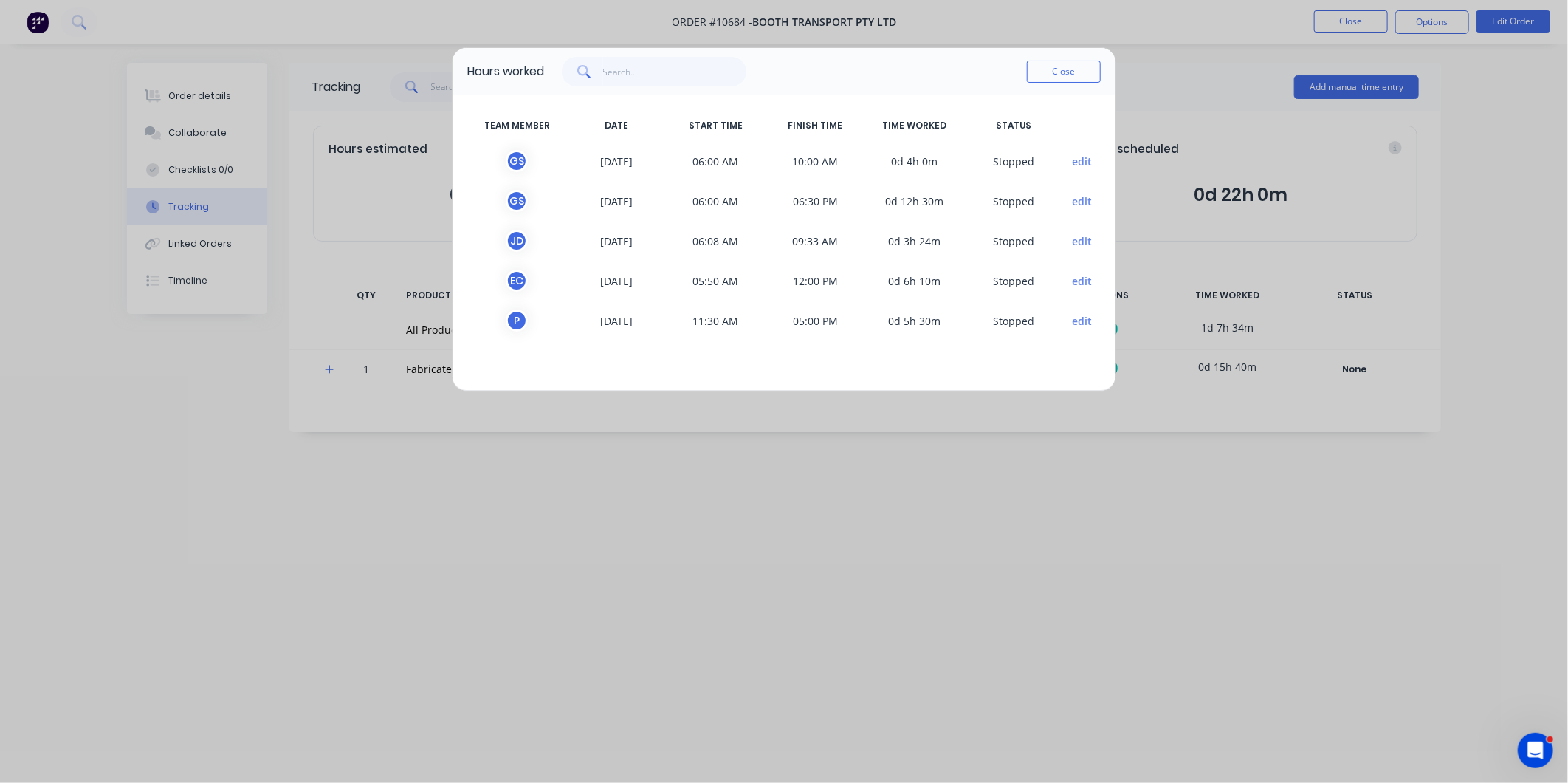
click at [1088, 68] on button "Close" at bounding box center [1063, 71] width 74 height 22
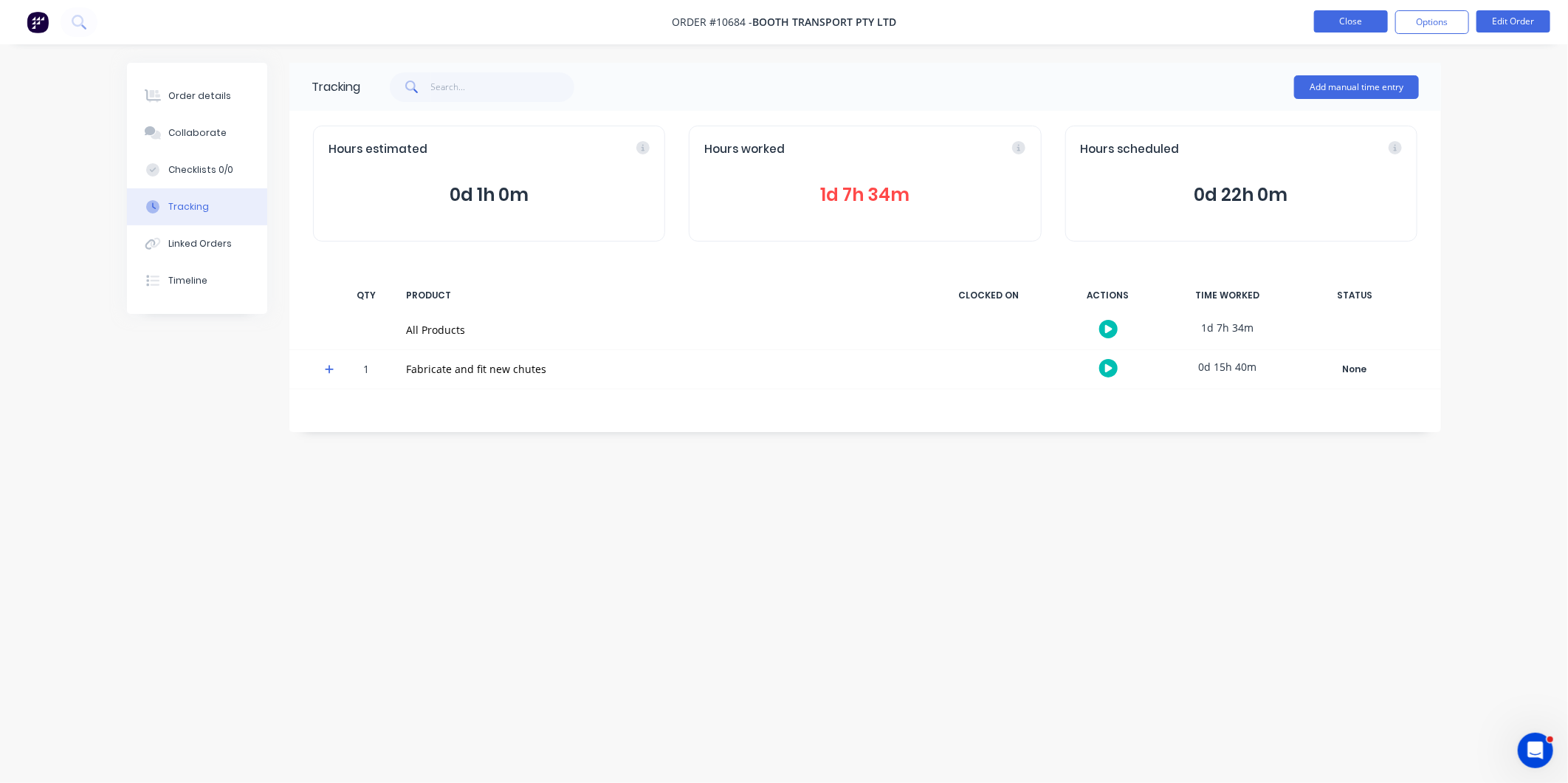
click at [1357, 14] on button "Close" at bounding box center [1350, 21] width 74 height 22
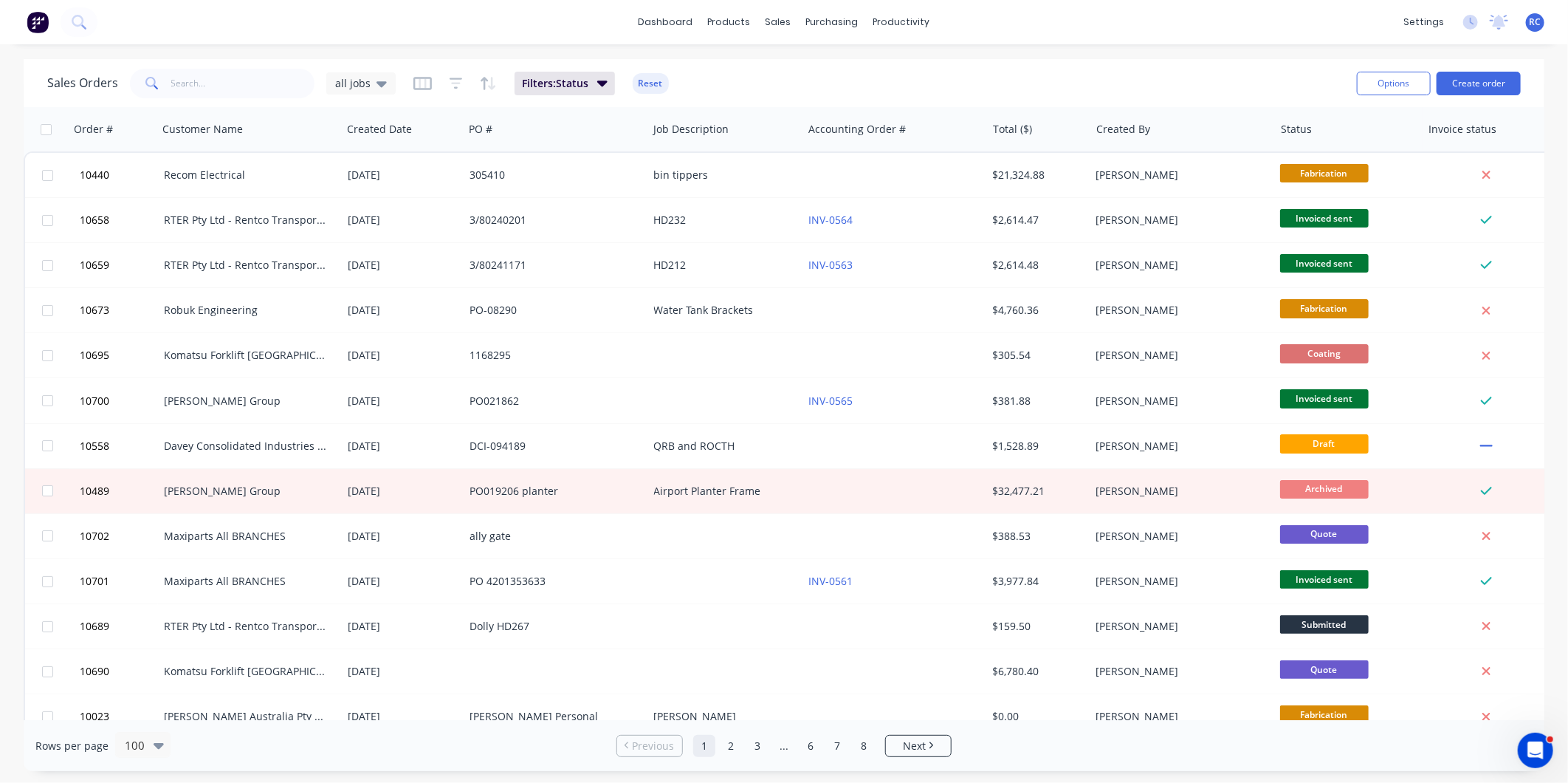
click at [357, 87] on span "all jobs" at bounding box center [352, 83] width 36 height 15
click at [372, 265] on button "Completed" at bounding box center [415, 268] width 168 height 17
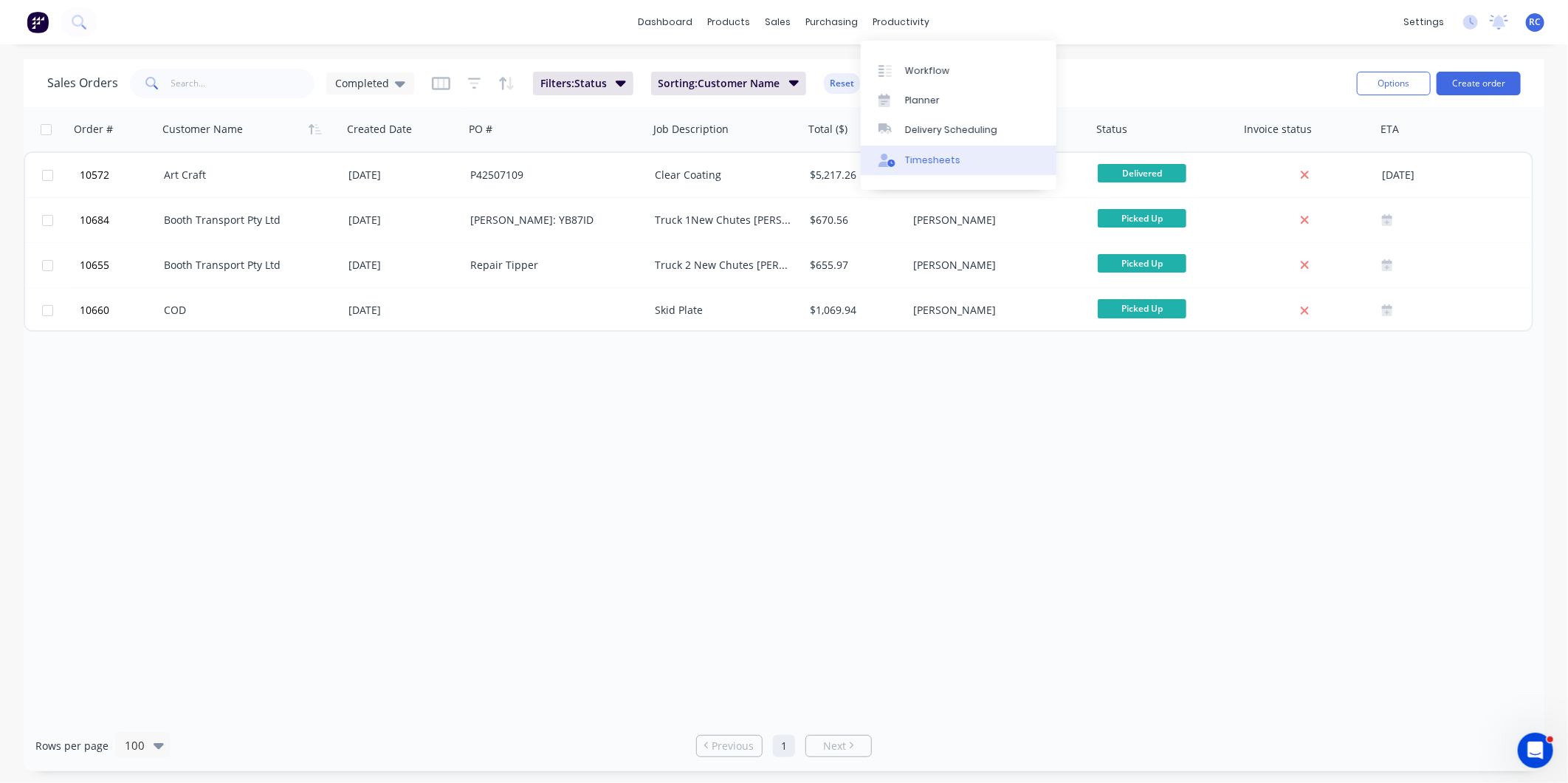
click at [910, 163] on div "Timesheets" at bounding box center [932, 161] width 55 height 14
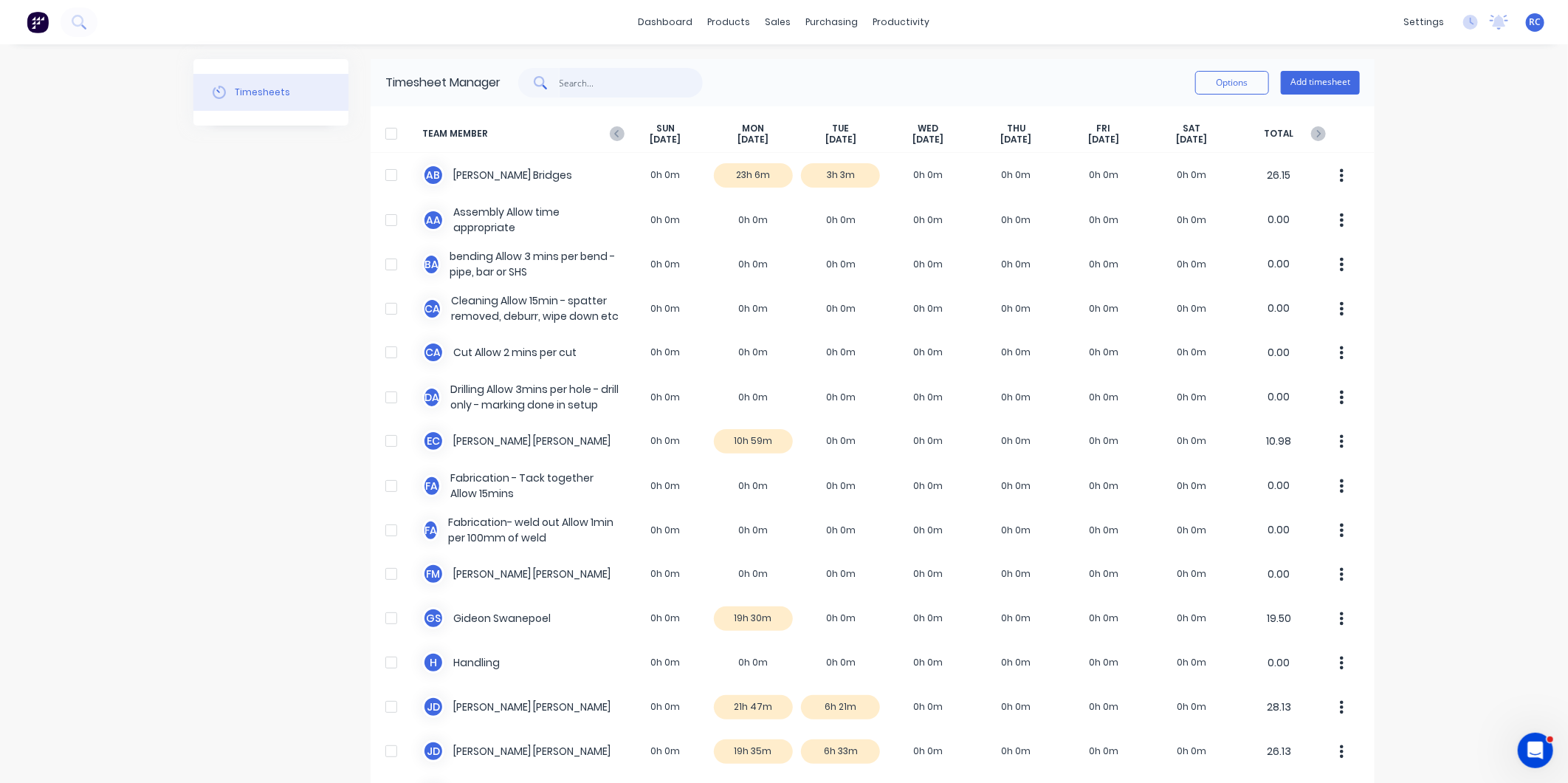
click at [563, 76] on input "text" at bounding box center [631, 83] width 144 height 30
type input "zehan"
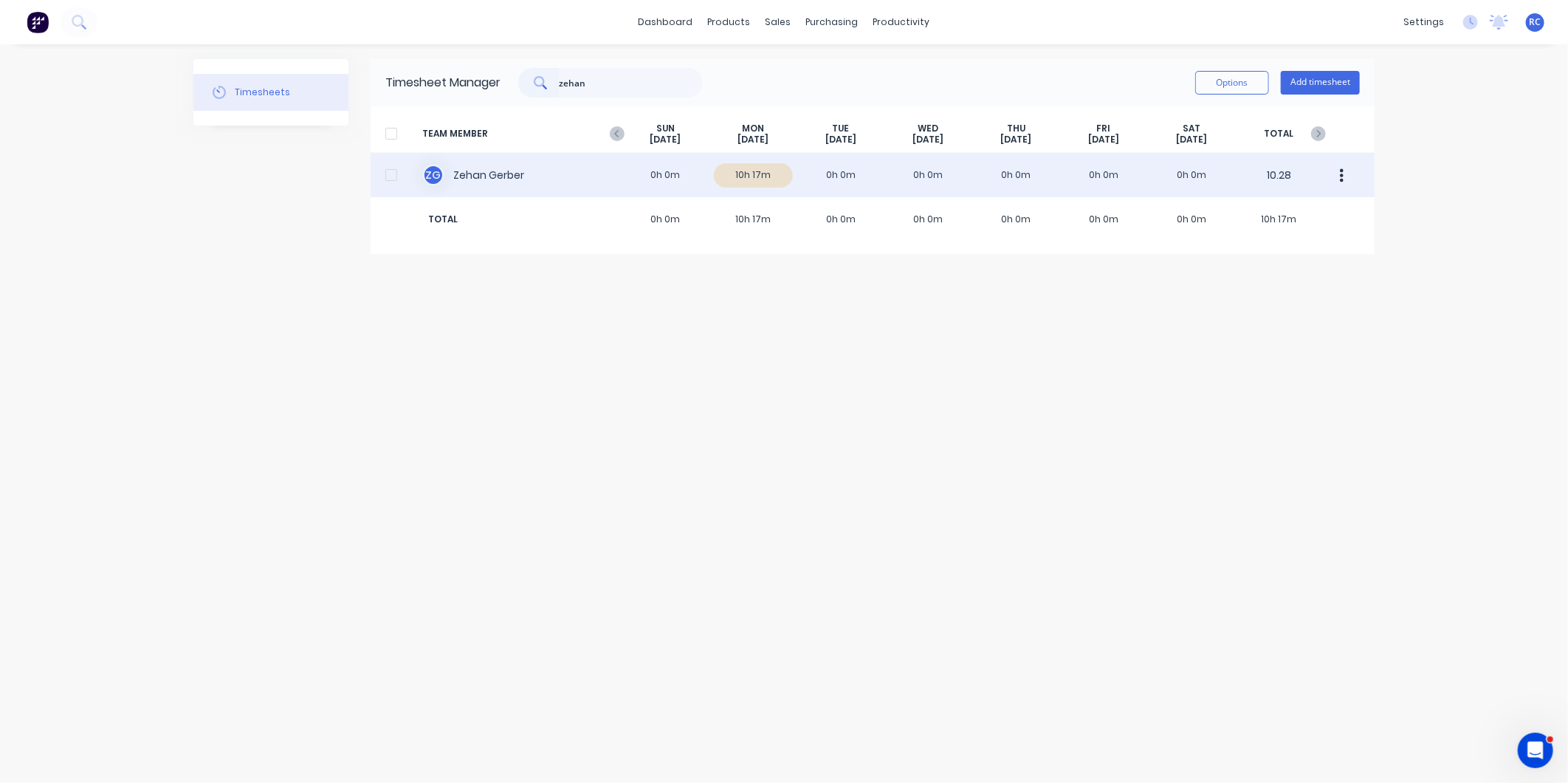
click at [474, 181] on div "Z G Zehan Gerber 0h 0m 10h 17m 0h 0m 0h 0m 0h 0m 0h 0m 0h 0m 10.28" at bounding box center [872, 175] width 1004 height 44
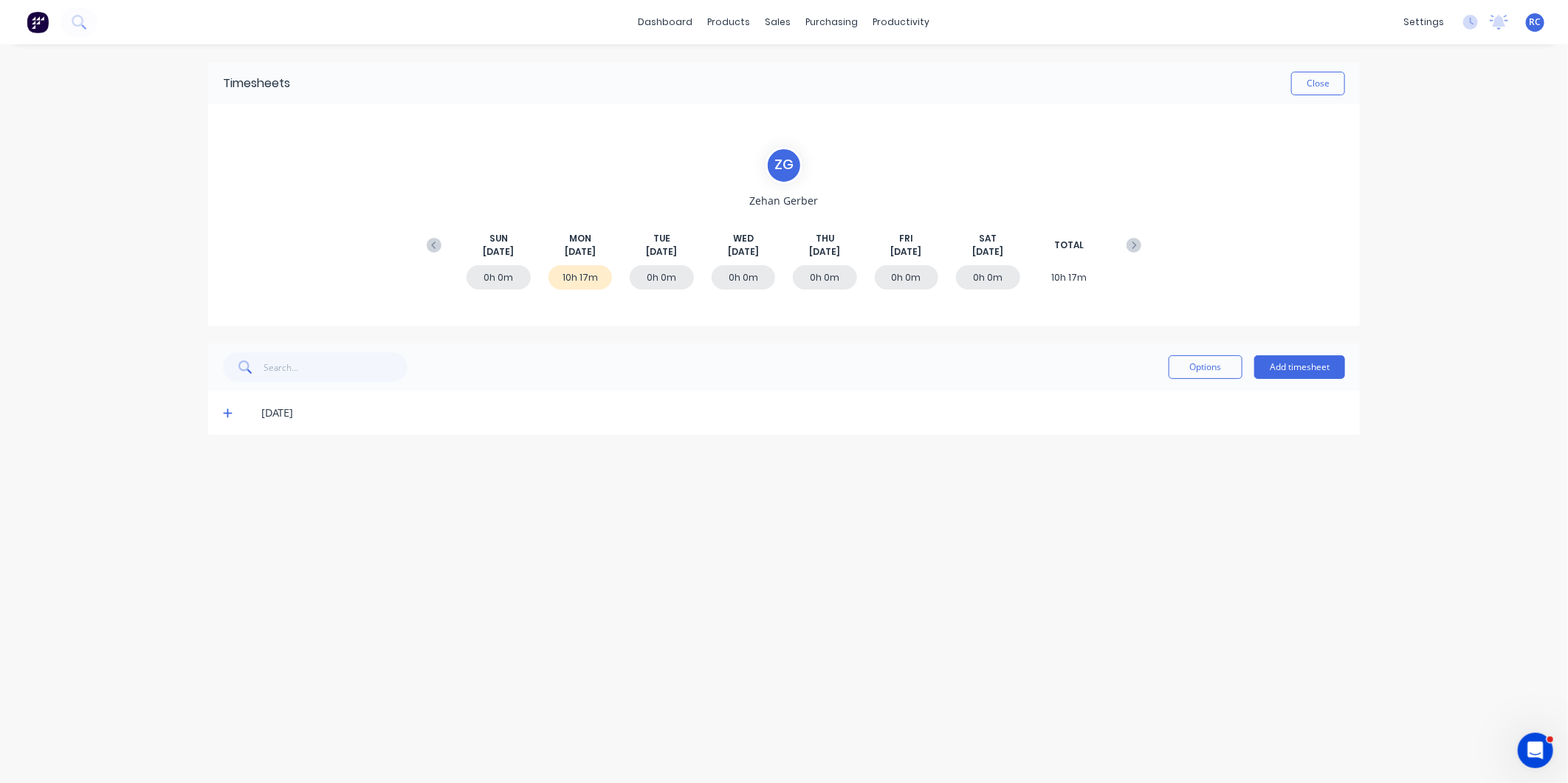
click at [432, 239] on icon at bounding box center [433, 245] width 14 height 14
click at [909, 273] on div "4h 15m" at bounding box center [906, 277] width 64 height 24
click at [229, 545] on icon at bounding box center [227, 547] width 9 height 9
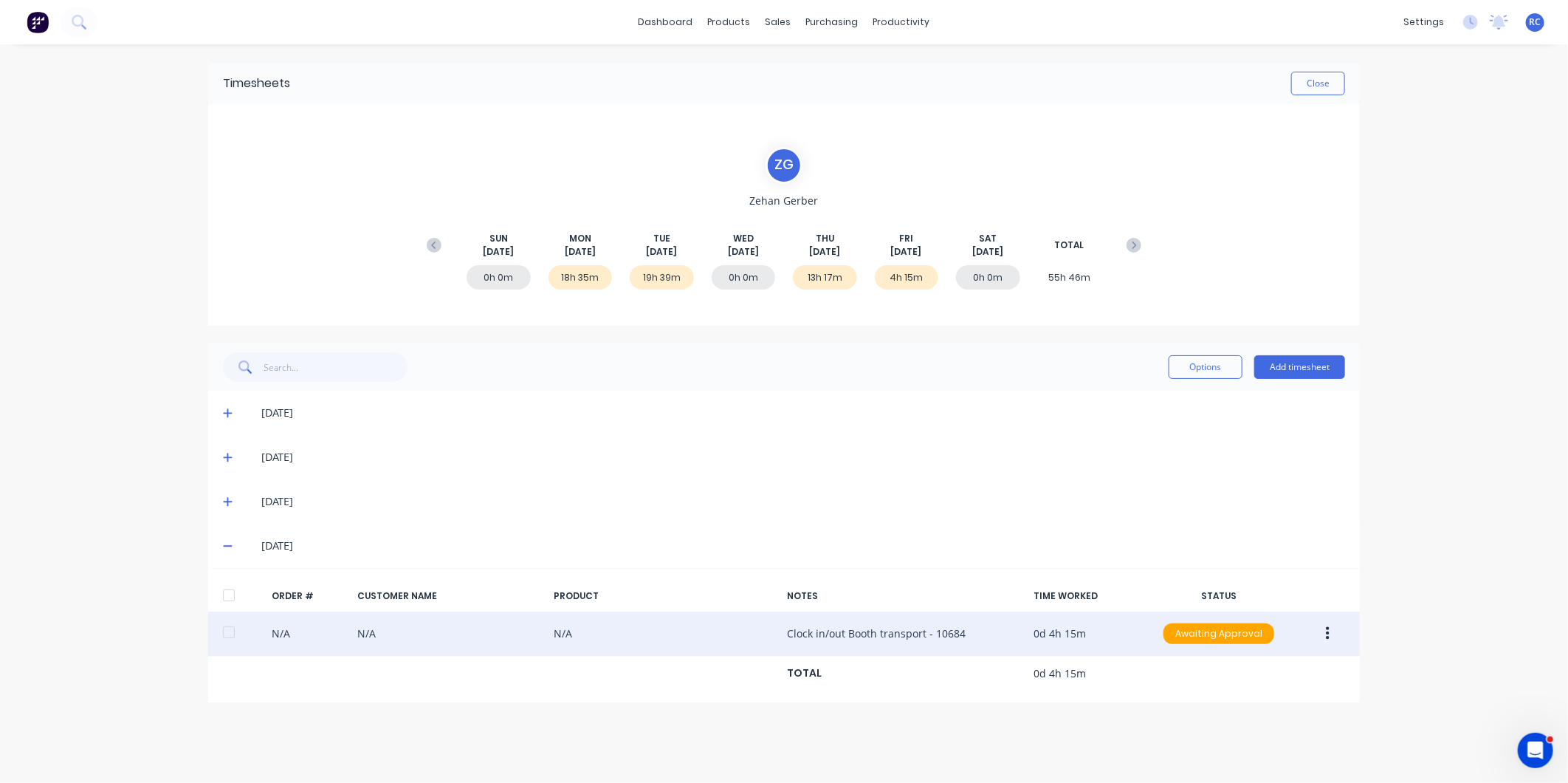
click at [790, 634] on div "N/A N/A N/A Clock in/out Booth transport - 10684 0d 4h 15m Awaiting Approval" at bounding box center [784, 634] width 1152 height 45
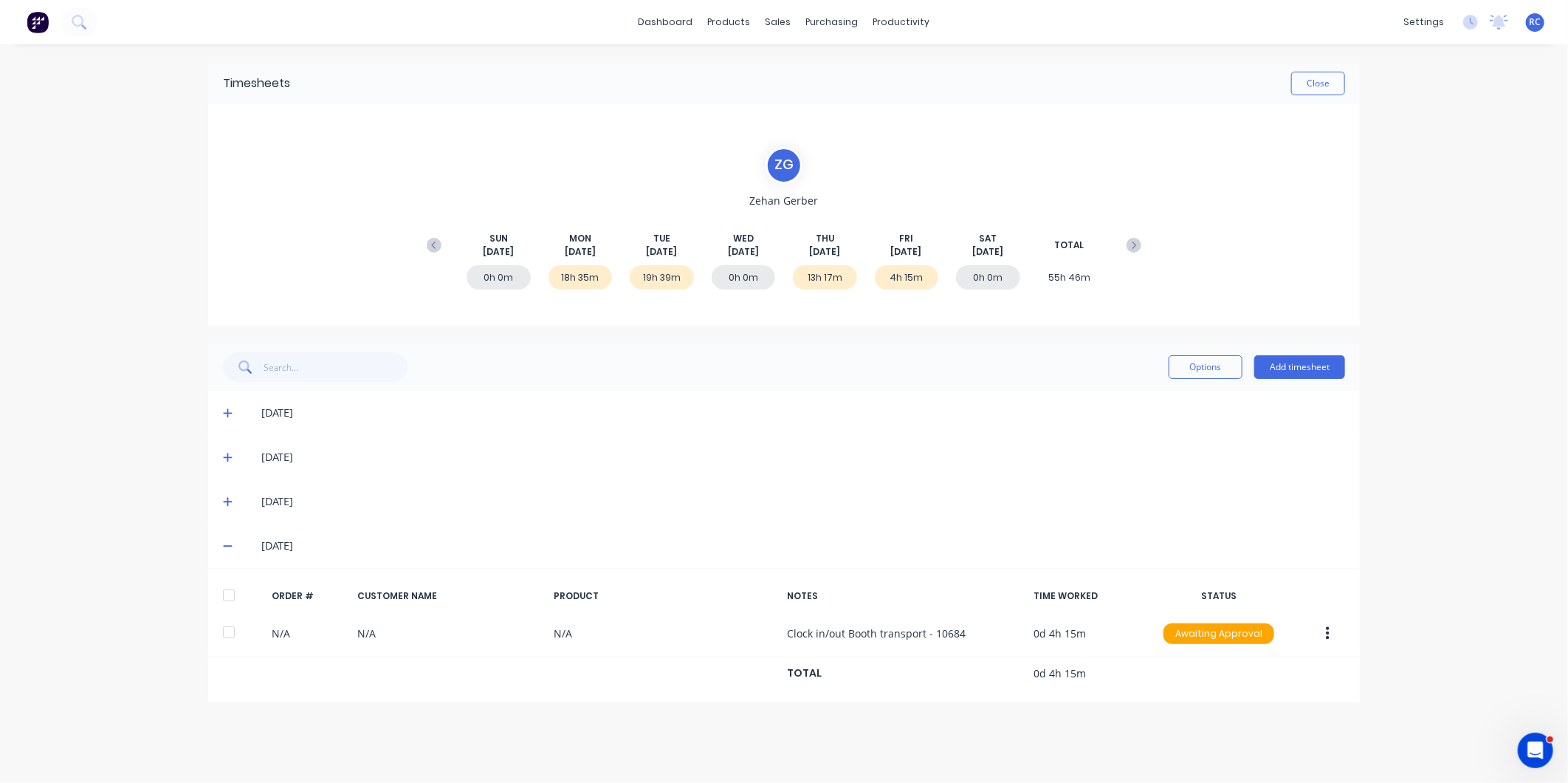
click at [224, 502] on icon at bounding box center [227, 502] width 10 height 11
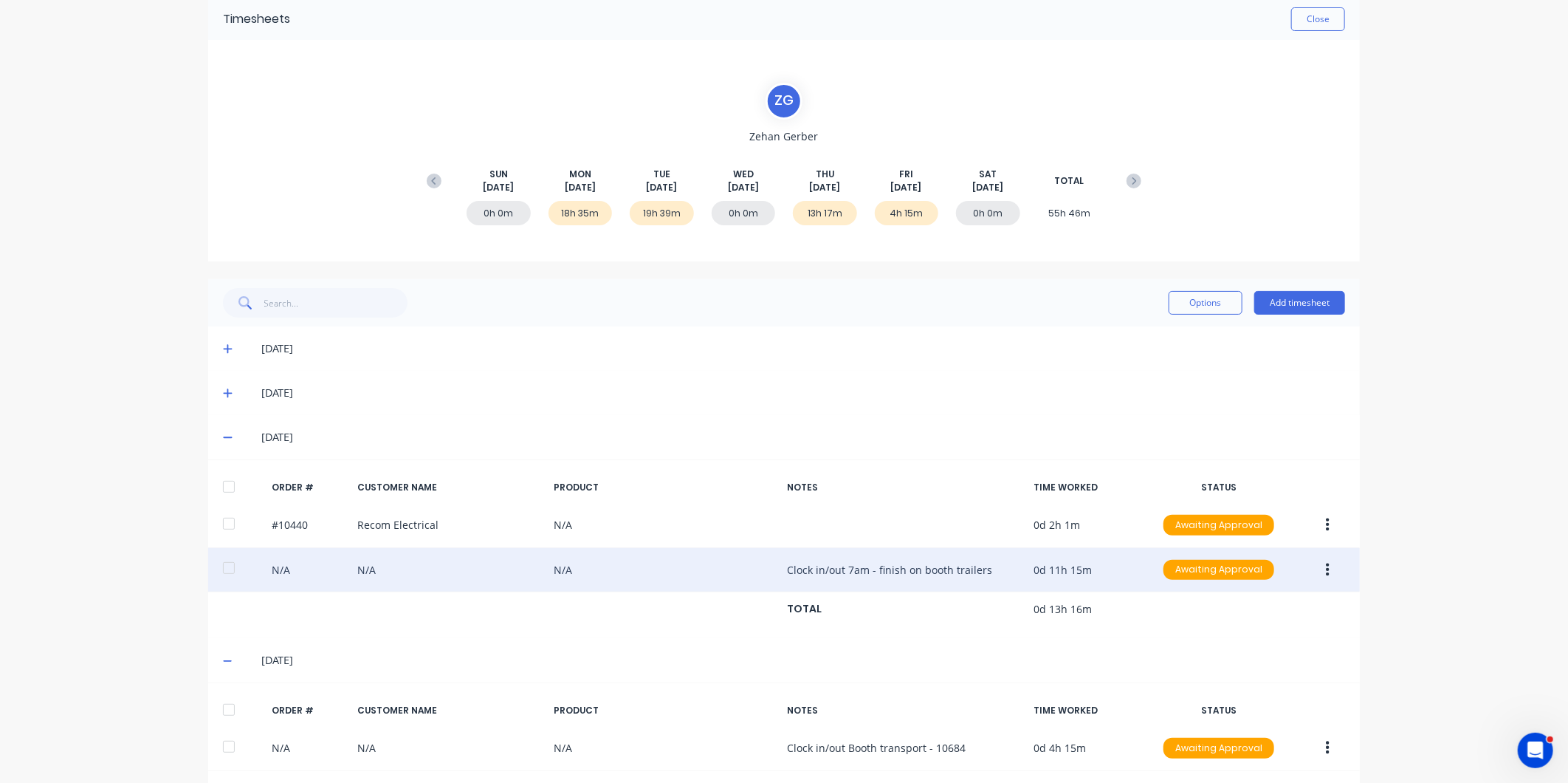
scroll to position [117, 0]
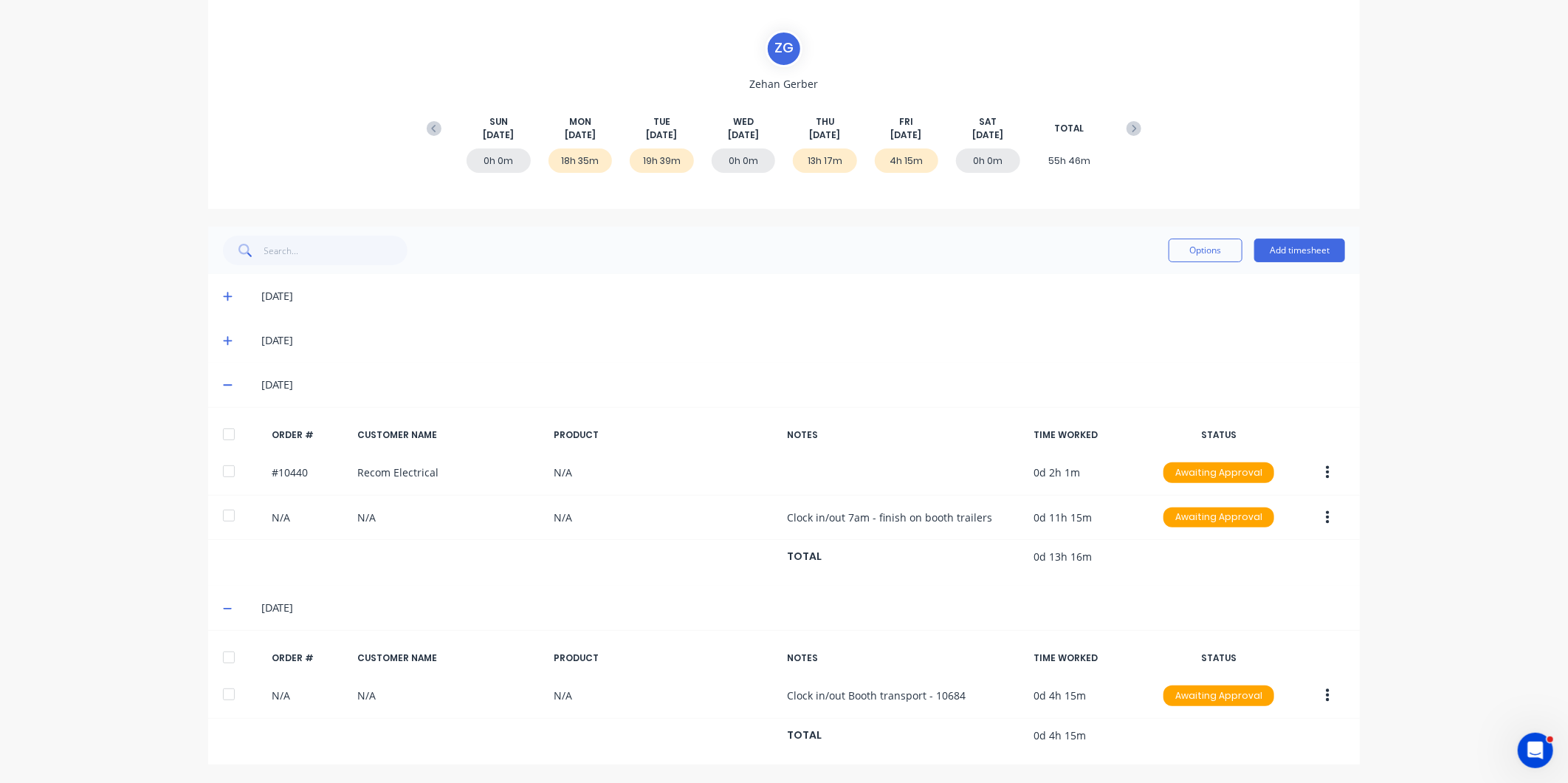
click at [223, 341] on icon at bounding box center [227, 340] width 10 height 11
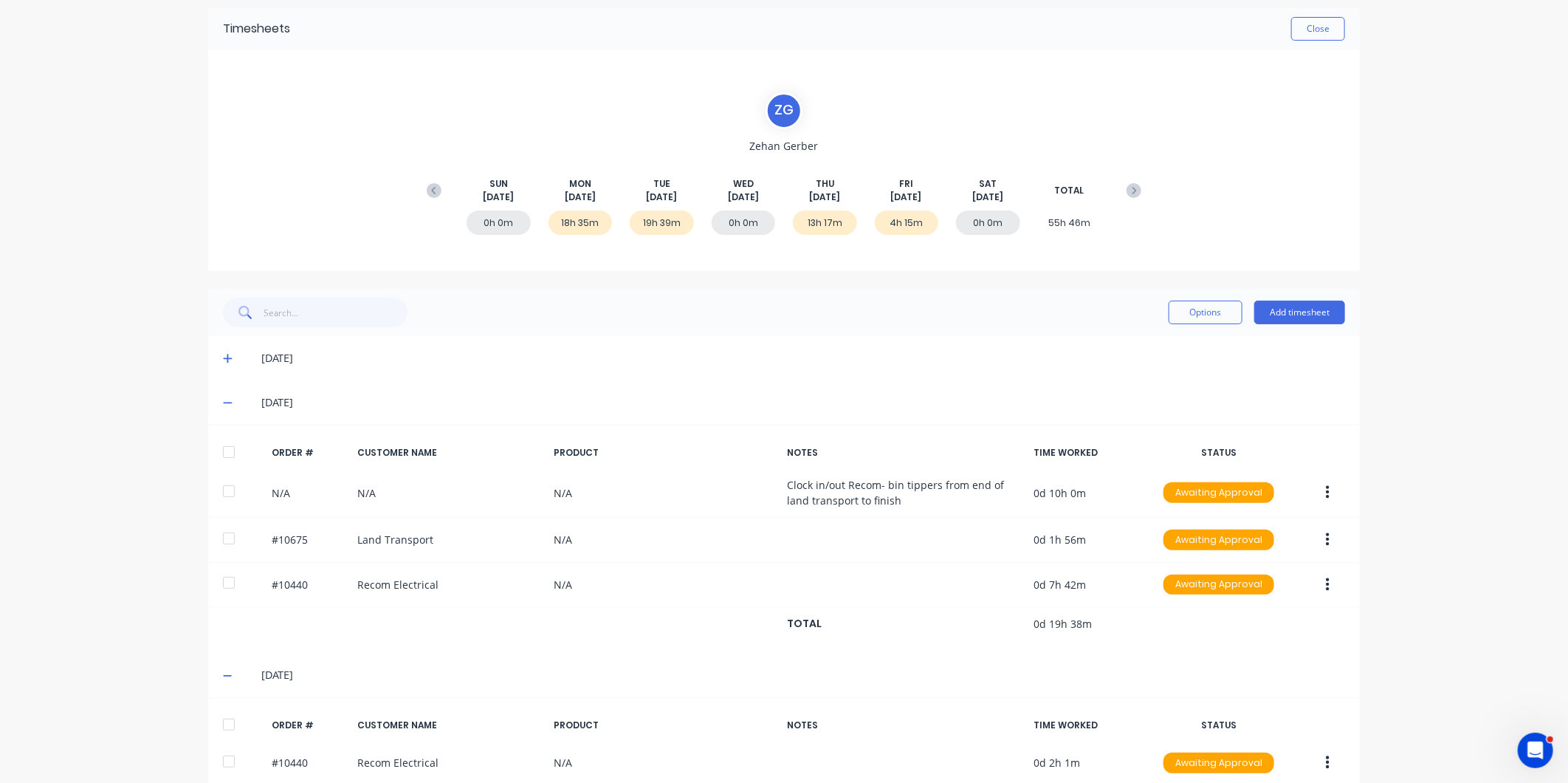
scroll to position [0, 0]
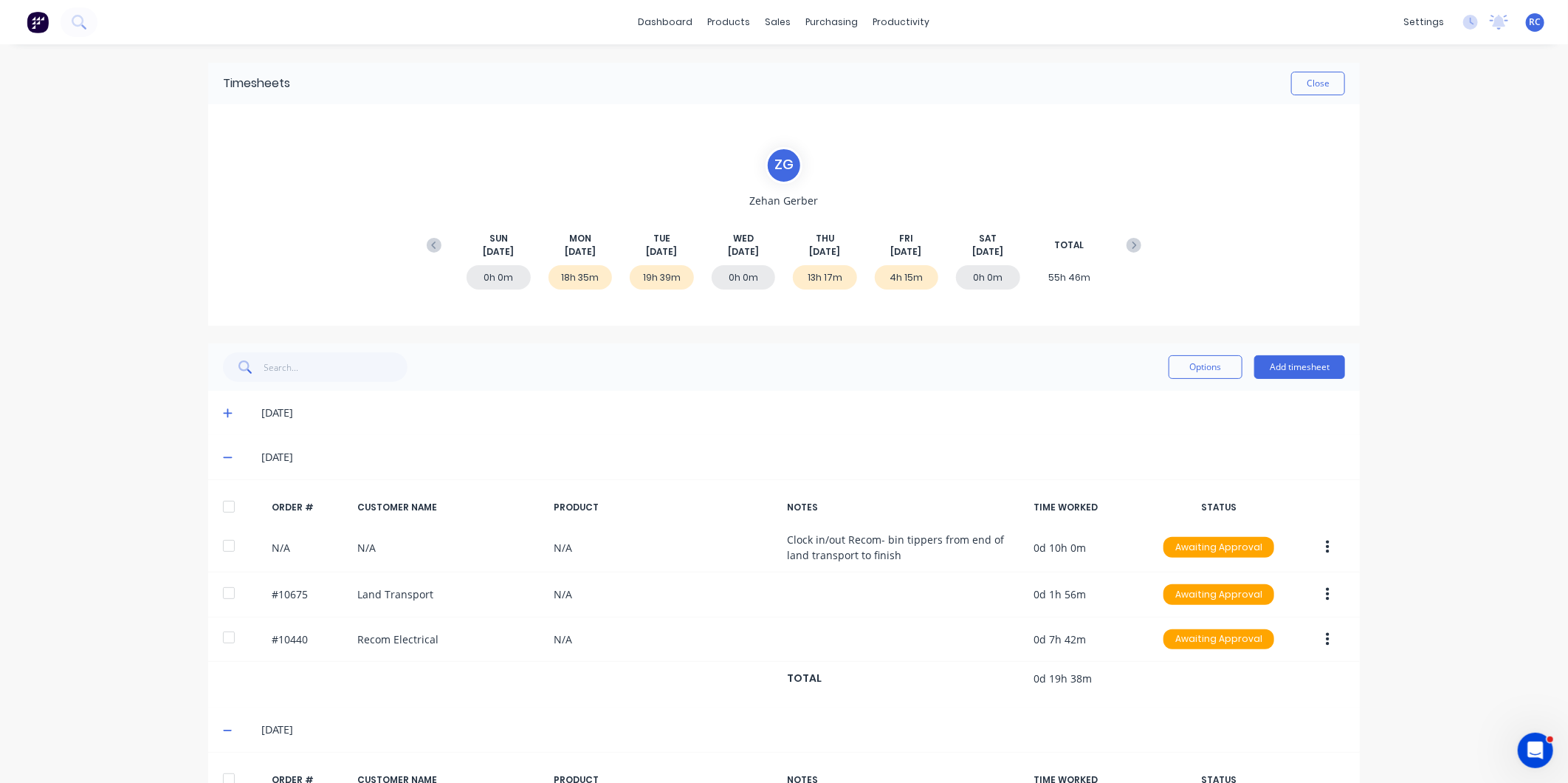
click at [223, 411] on icon at bounding box center [227, 413] width 10 height 11
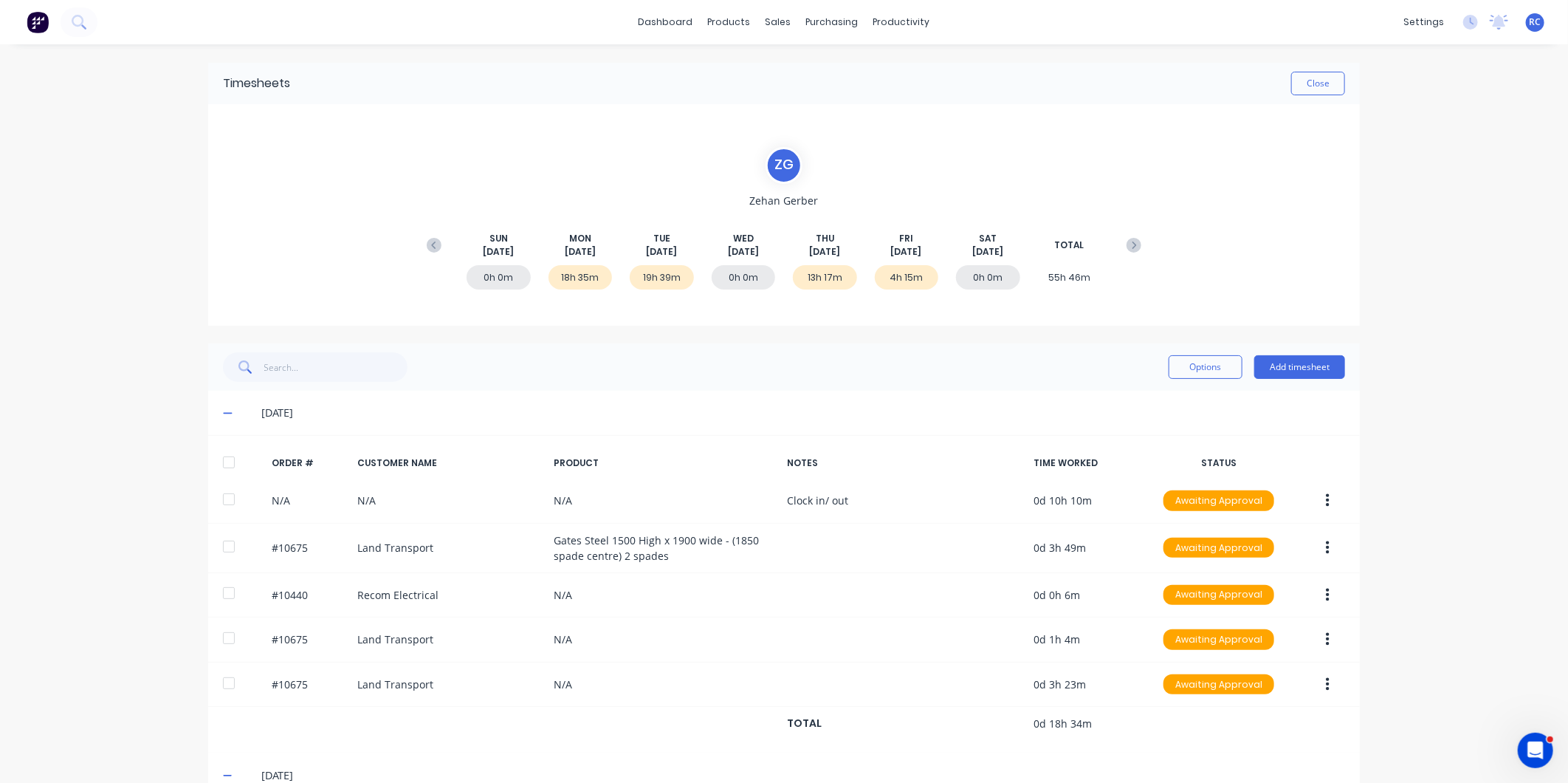
click at [646, 278] on div "19h 39m" at bounding box center [662, 277] width 64 height 24
click at [770, 19] on div "sales" at bounding box center [778, 22] width 41 height 22
click at [780, 71] on icon at bounding box center [777, 71] width 14 height 14
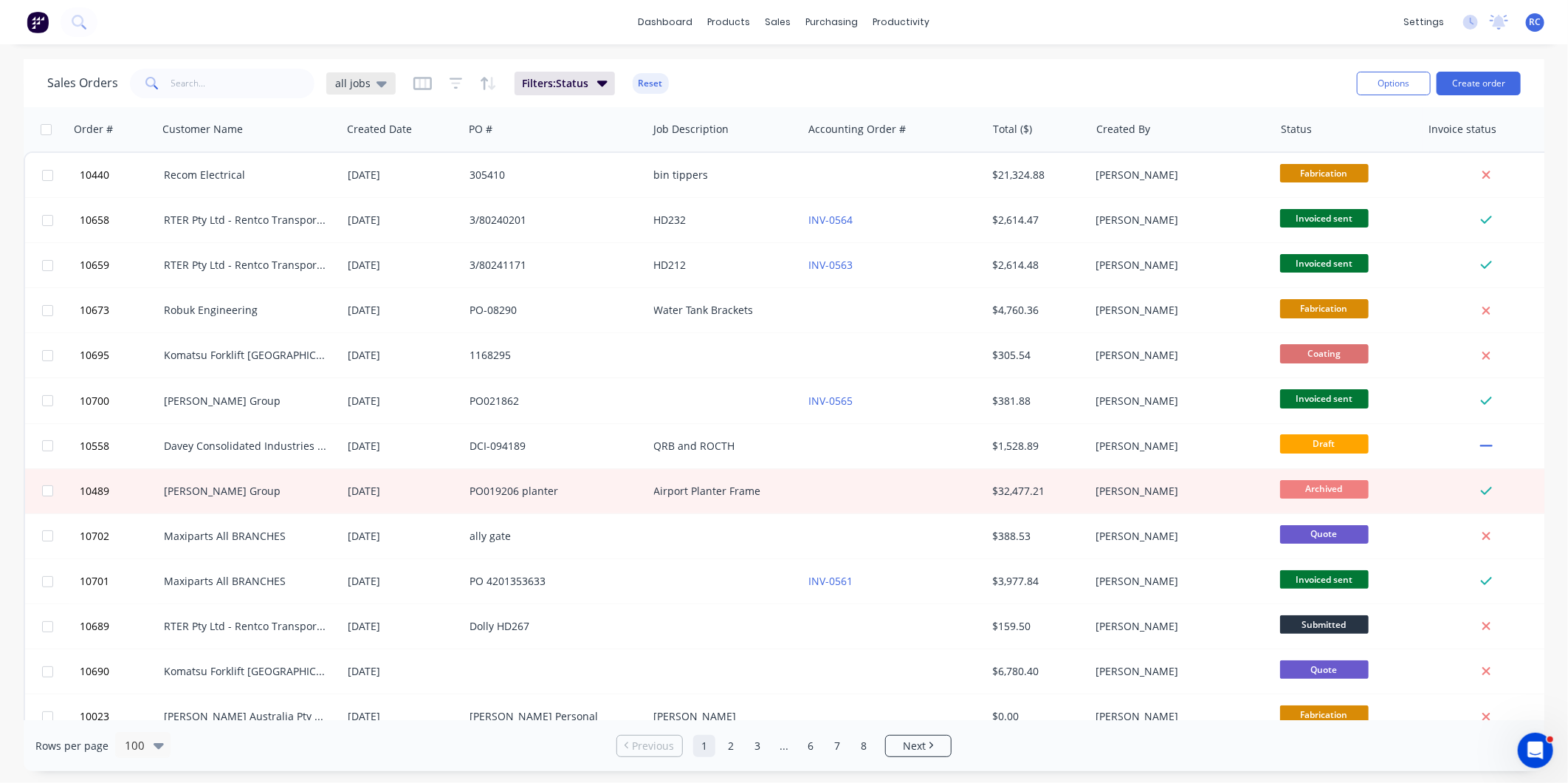
click at [343, 82] on span "all jobs" at bounding box center [352, 83] width 36 height 15
click at [388, 260] on button "Completed" at bounding box center [415, 268] width 168 height 17
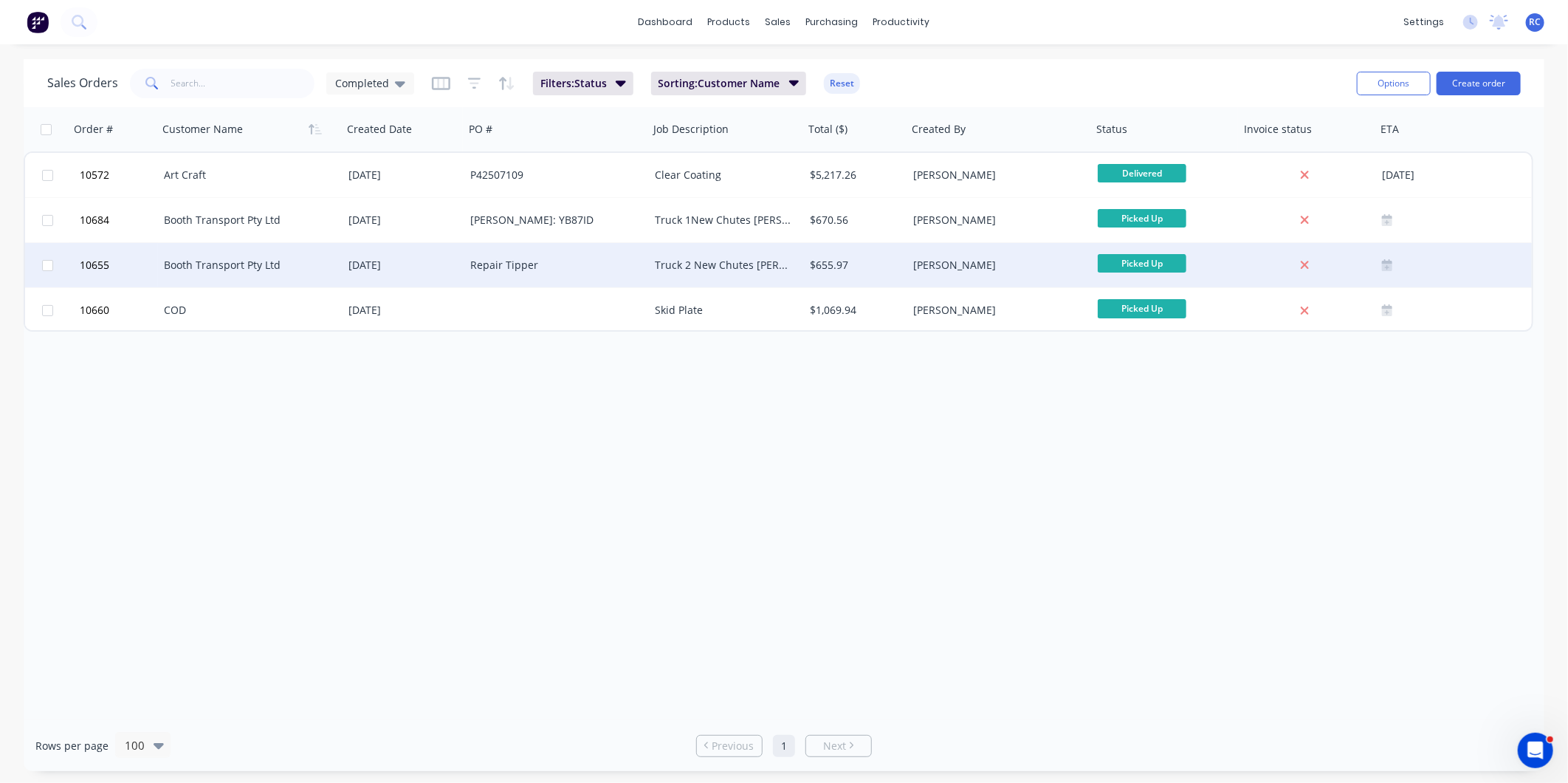
click at [201, 265] on div "Booth Transport Pty Ltd" at bounding box center [246, 265] width 164 height 14
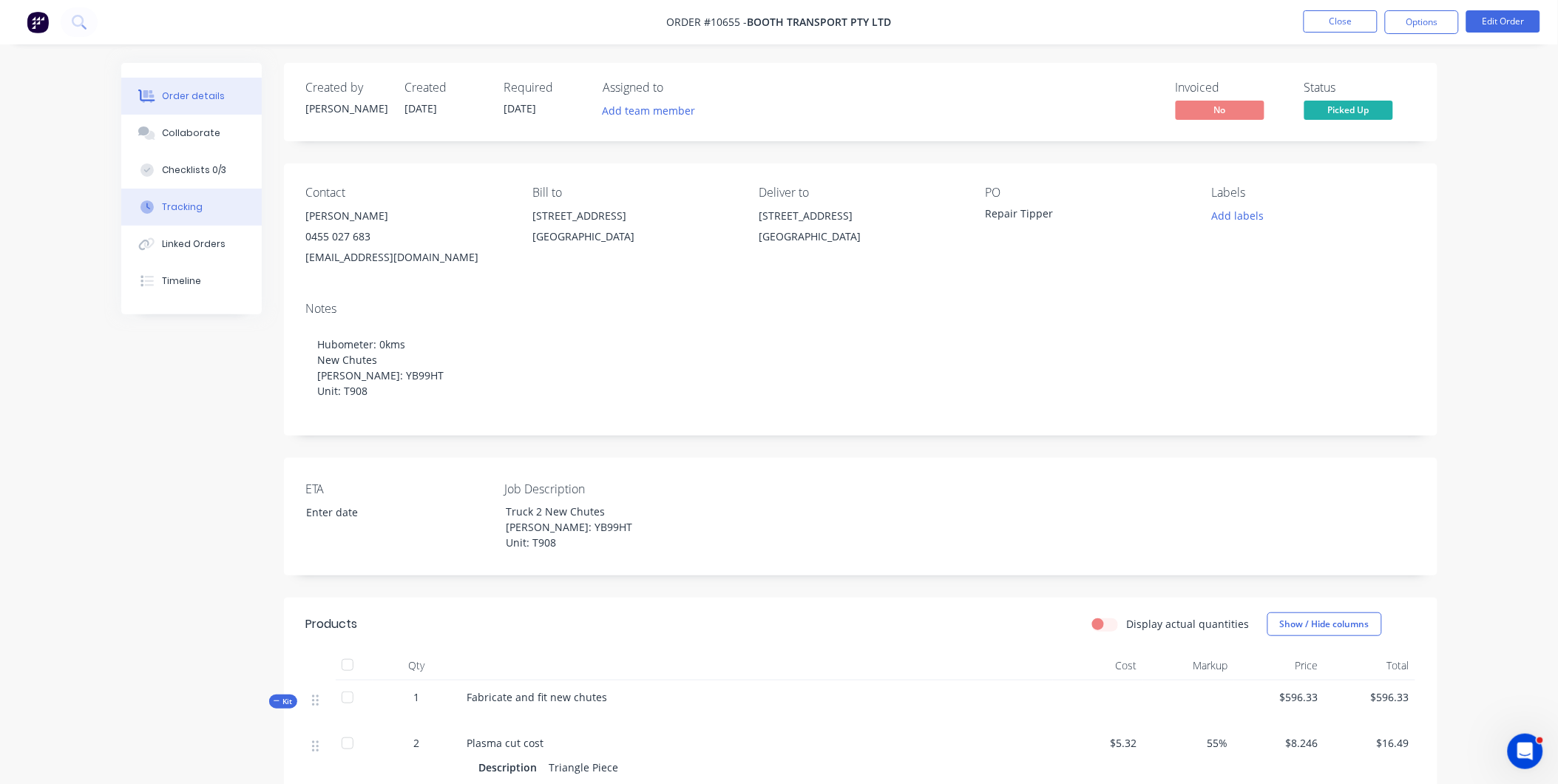
click at [203, 210] on button "Tracking" at bounding box center [191, 206] width 140 height 37
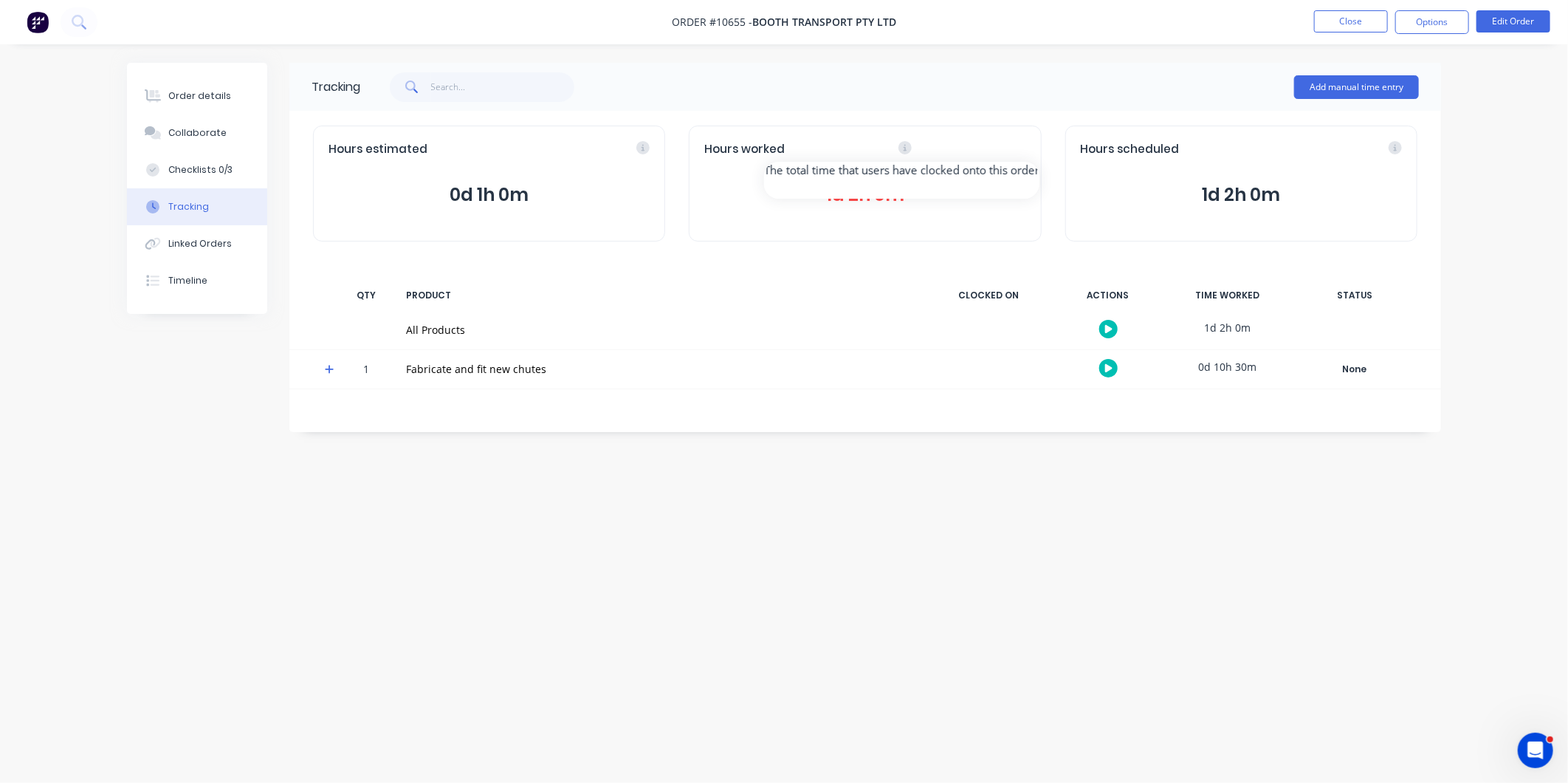
click at [1024, 146] on div "Hours worked" at bounding box center [865, 149] width 321 height 17
click at [909, 177] on div "Hours worked 1d 2h 0m" at bounding box center [865, 183] width 352 height 116
click at [902, 148] on g at bounding box center [905, 148] width 14 height 14
click at [899, 148] on icon at bounding box center [905, 148] width 14 height 14
click at [892, 183] on span "1d 2h 0m" at bounding box center [865, 195] width 321 height 27
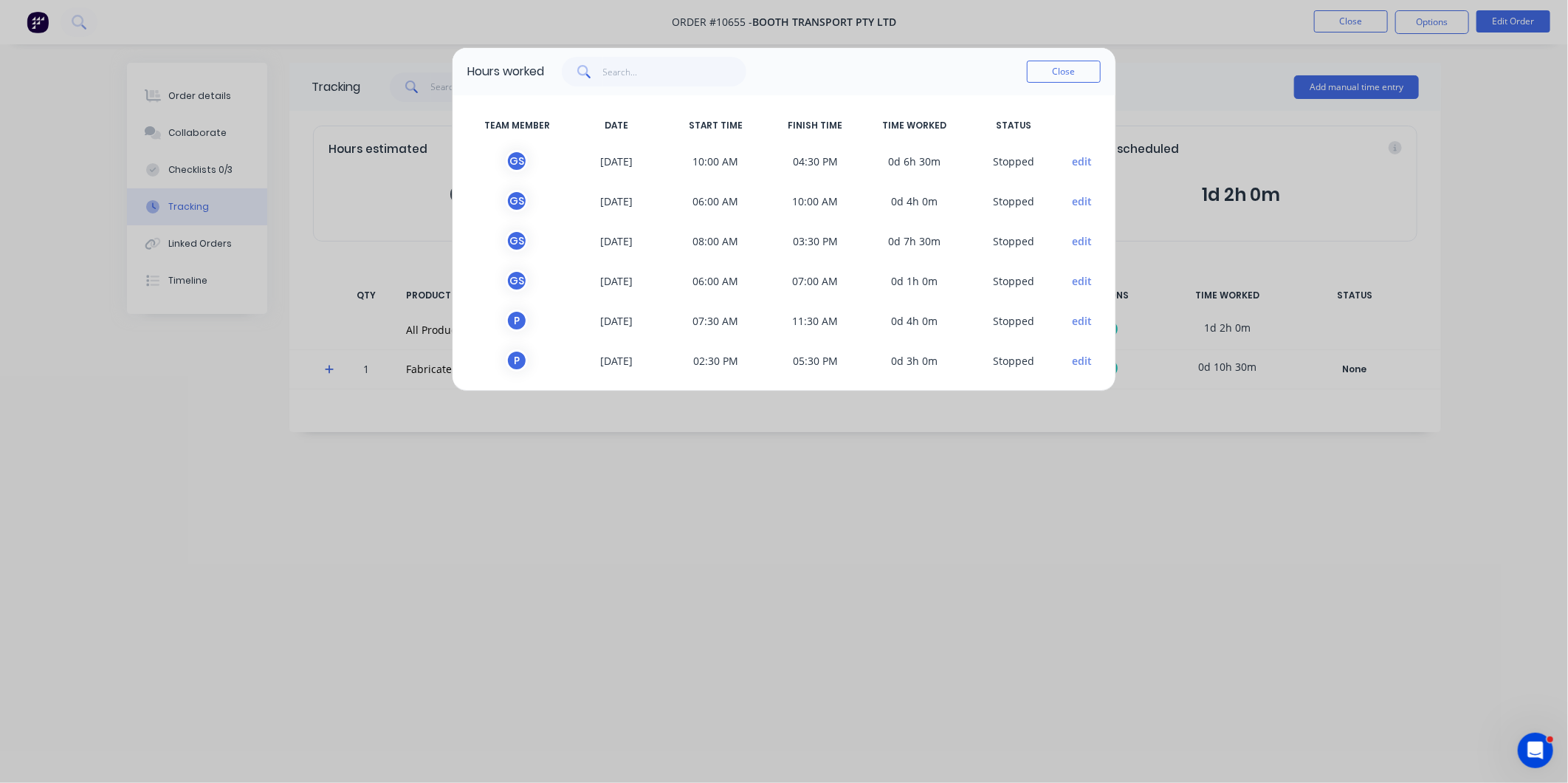
scroll to position [4, 0]
click at [1071, 67] on button "Close" at bounding box center [1063, 71] width 74 height 22
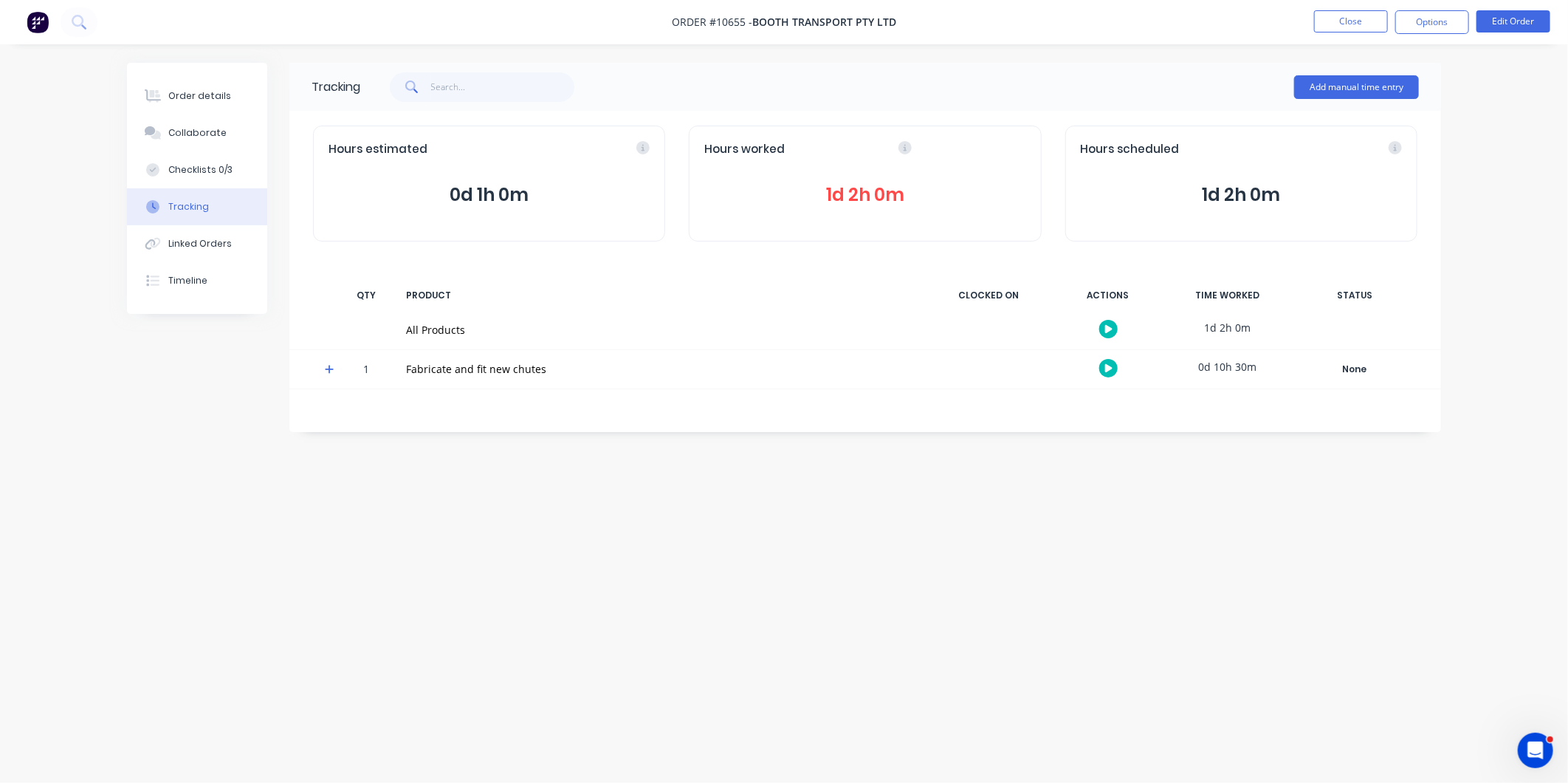
click at [903, 151] on icon at bounding box center [905, 148] width 4 height 7
click at [872, 208] on span "1d 2h 0m" at bounding box center [865, 195] width 321 height 27
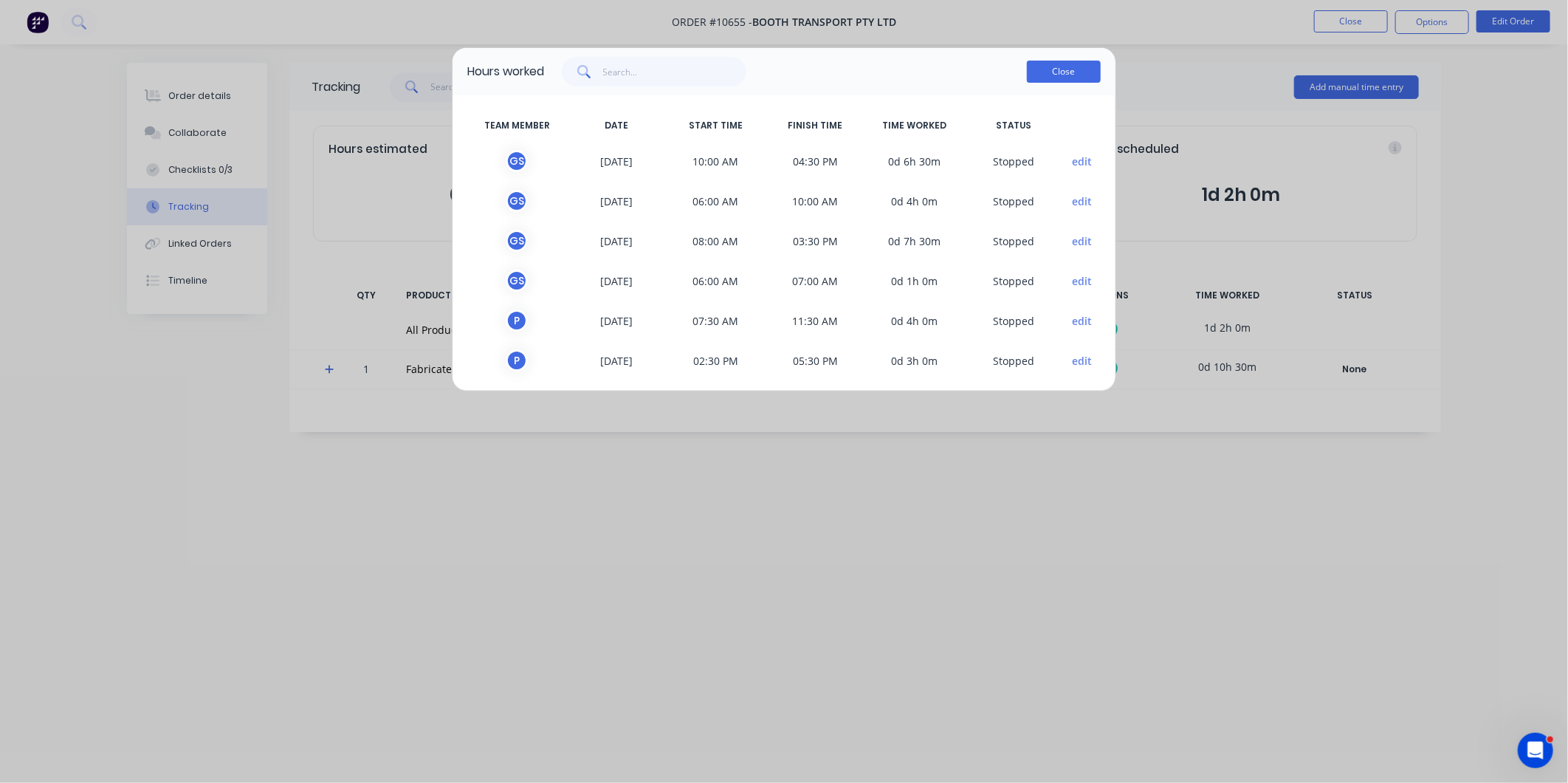
click at [1072, 68] on button "Close" at bounding box center [1063, 71] width 74 height 22
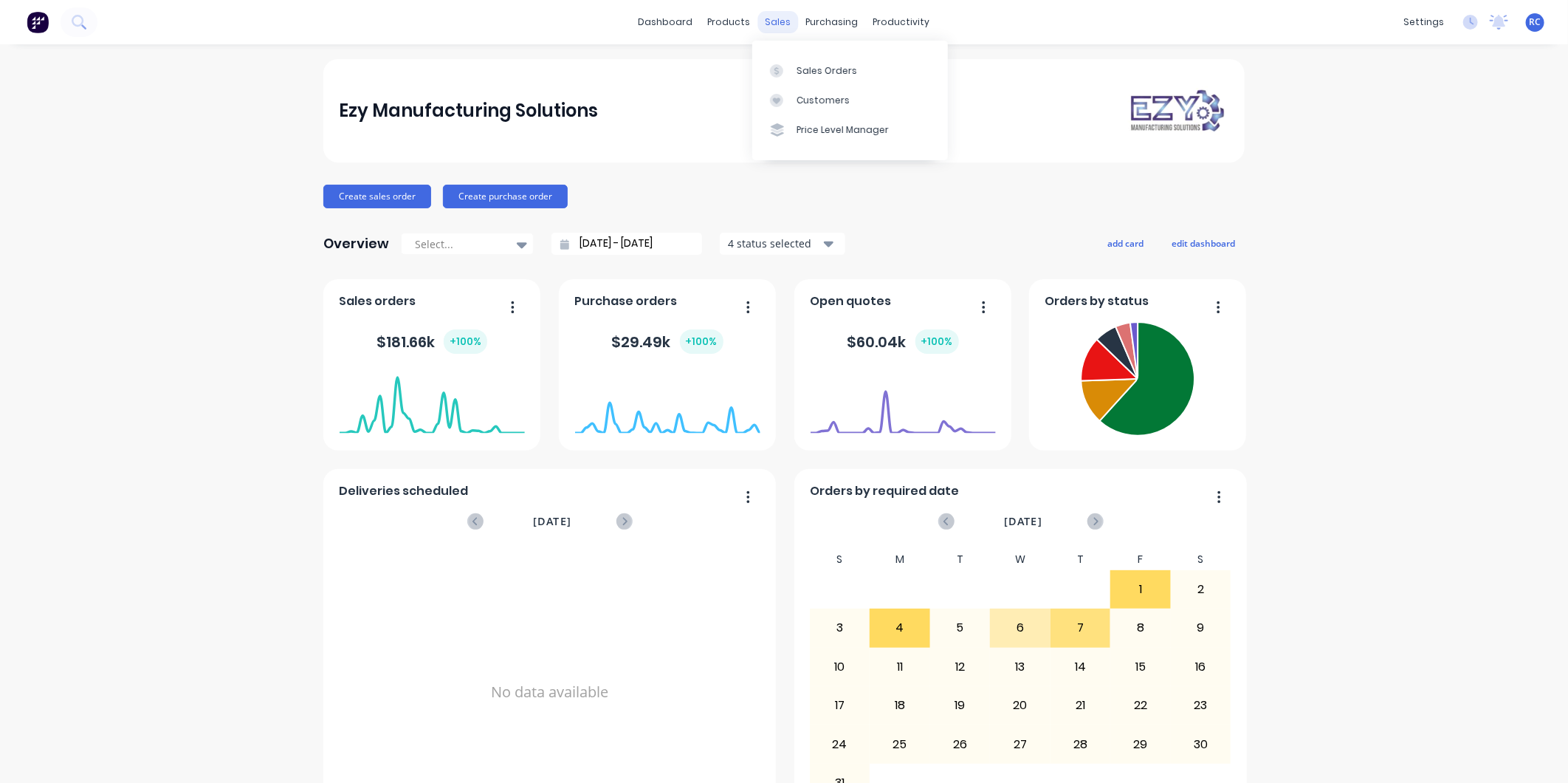
click at [772, 23] on div "sales" at bounding box center [778, 22] width 41 height 22
click at [801, 71] on div "Sales Orders" at bounding box center [827, 71] width 61 height 14
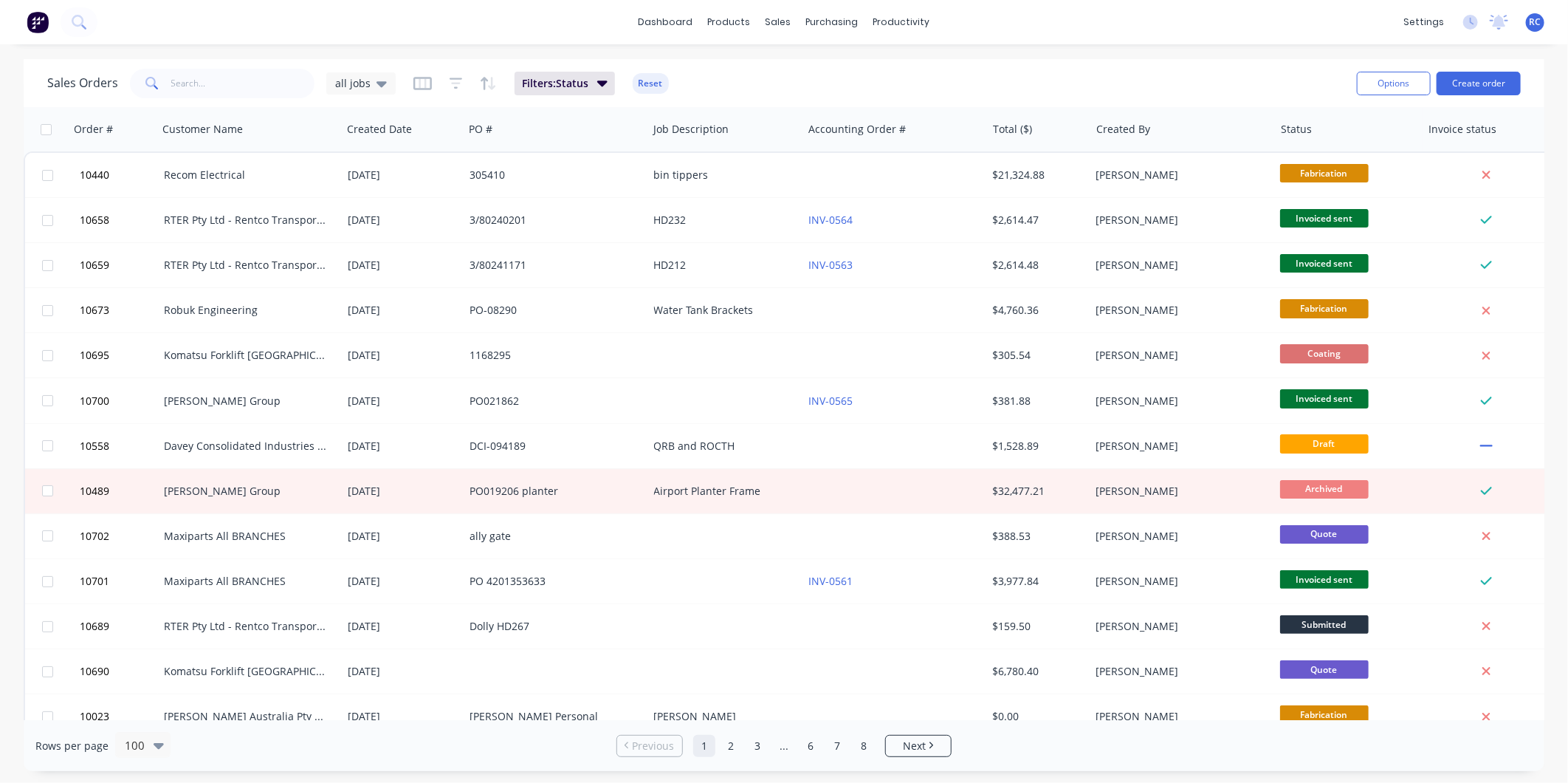
click at [352, 67] on div "Sales Orders all jobs Filters: Status Reset" at bounding box center [696, 83] width 1297 height 36
click at [355, 79] on span "all jobs" at bounding box center [352, 83] width 36 height 15
click at [347, 261] on button "Completed" at bounding box center [415, 268] width 168 height 17
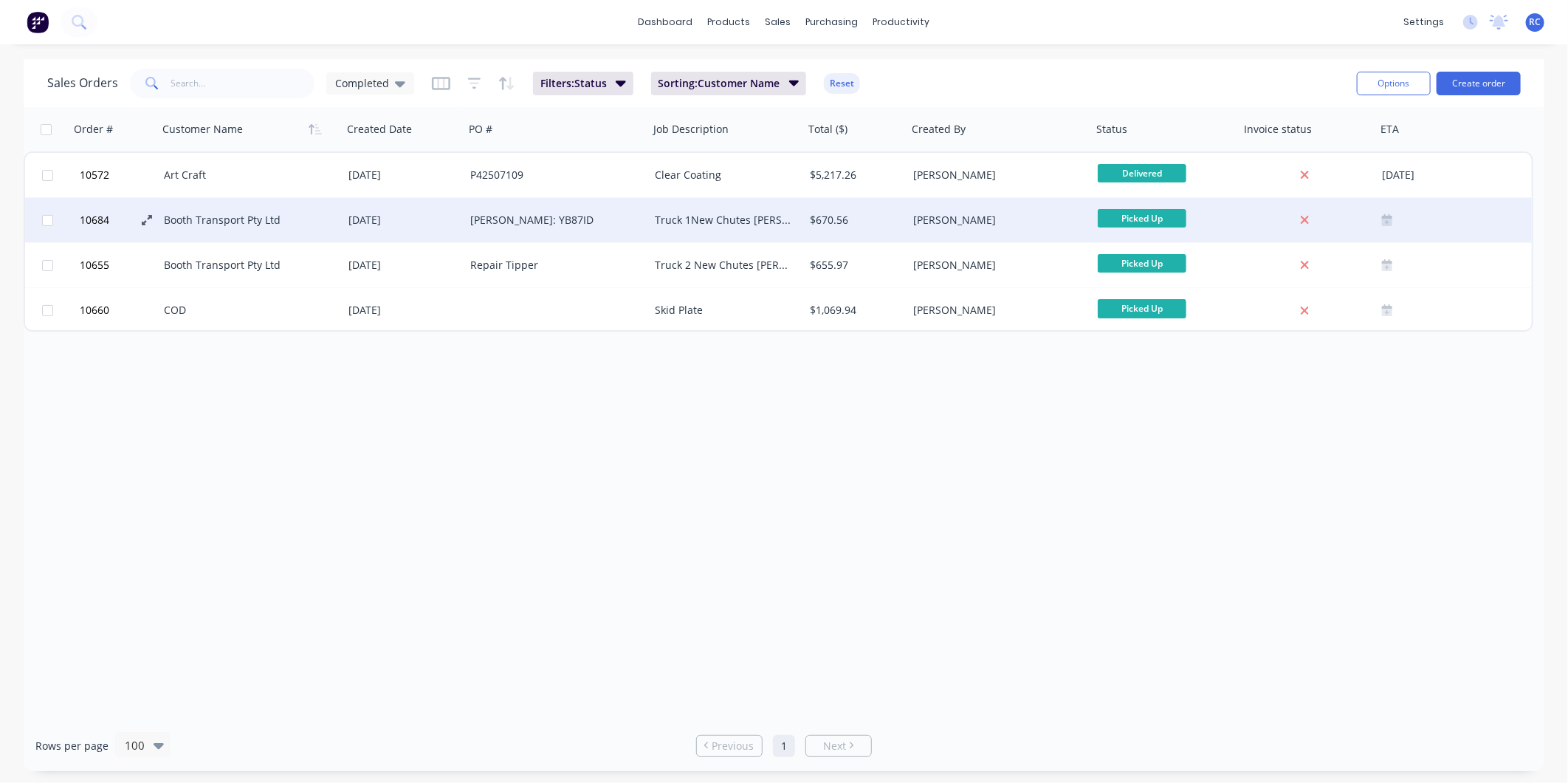
click at [142, 224] on icon at bounding box center [147, 220] width 11 height 11
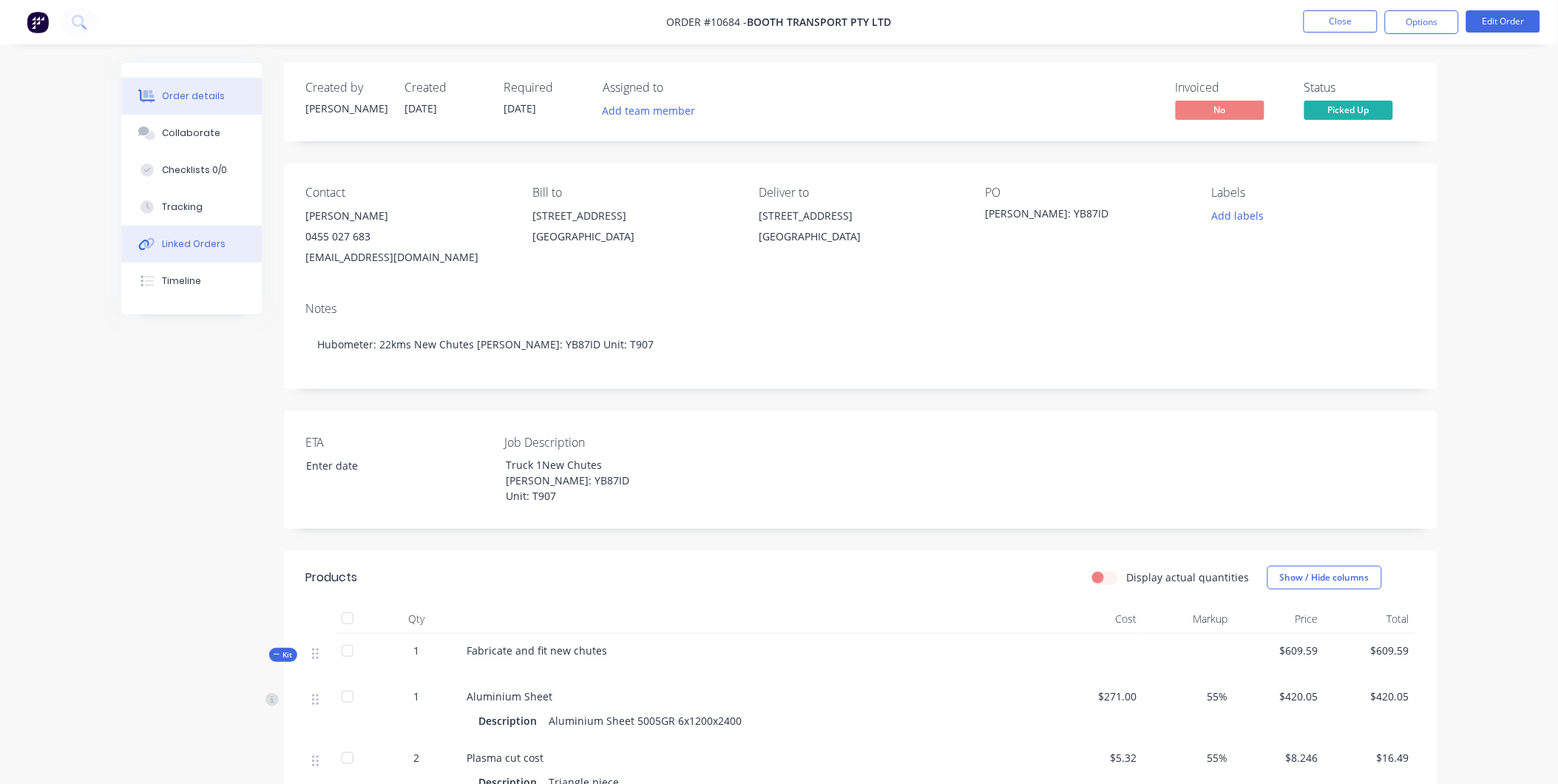
click at [185, 241] on div "Linked Orders" at bounding box center [194, 244] width 64 height 14
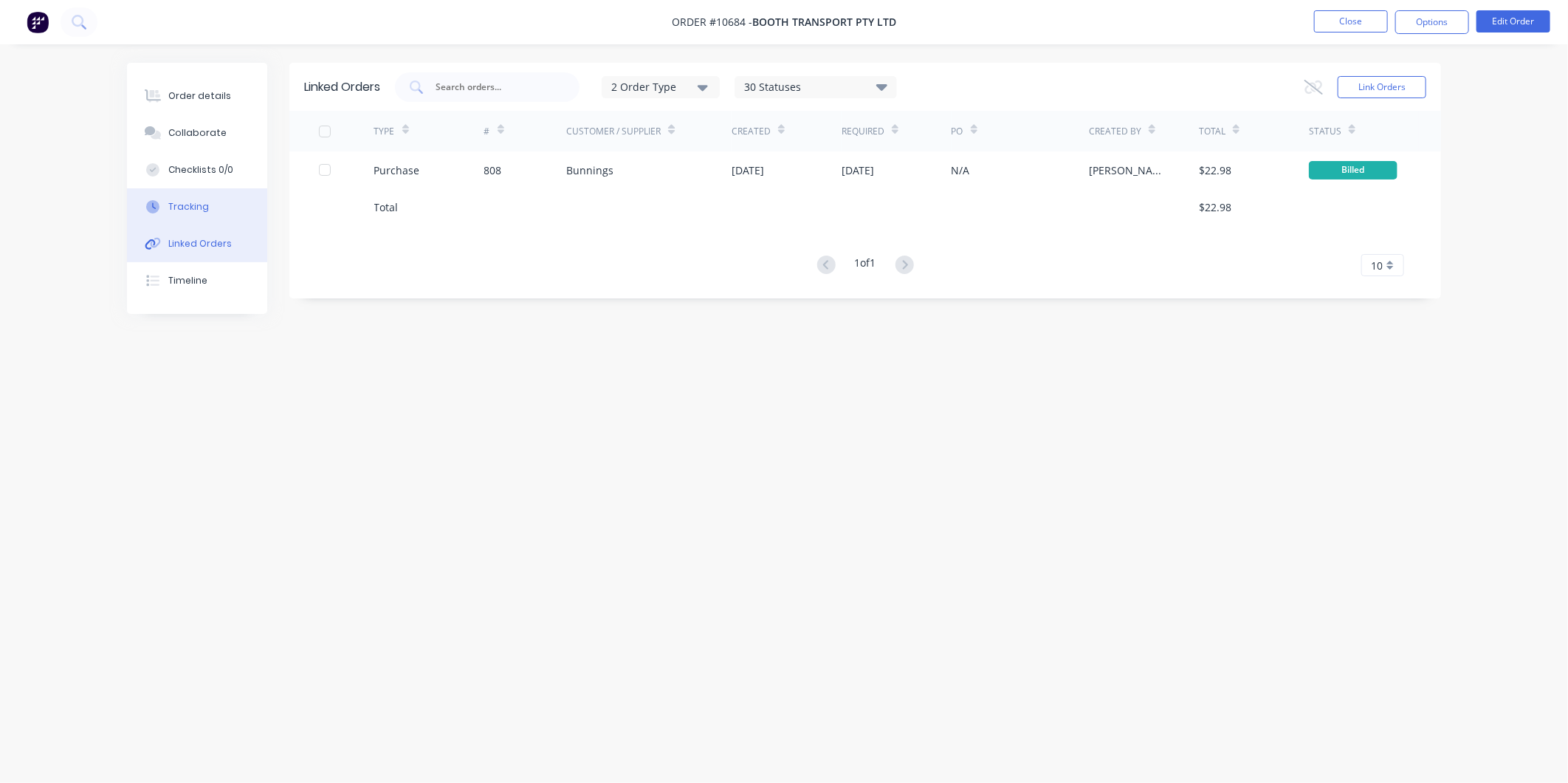
click at [182, 208] on div "Tracking" at bounding box center [189, 207] width 41 height 14
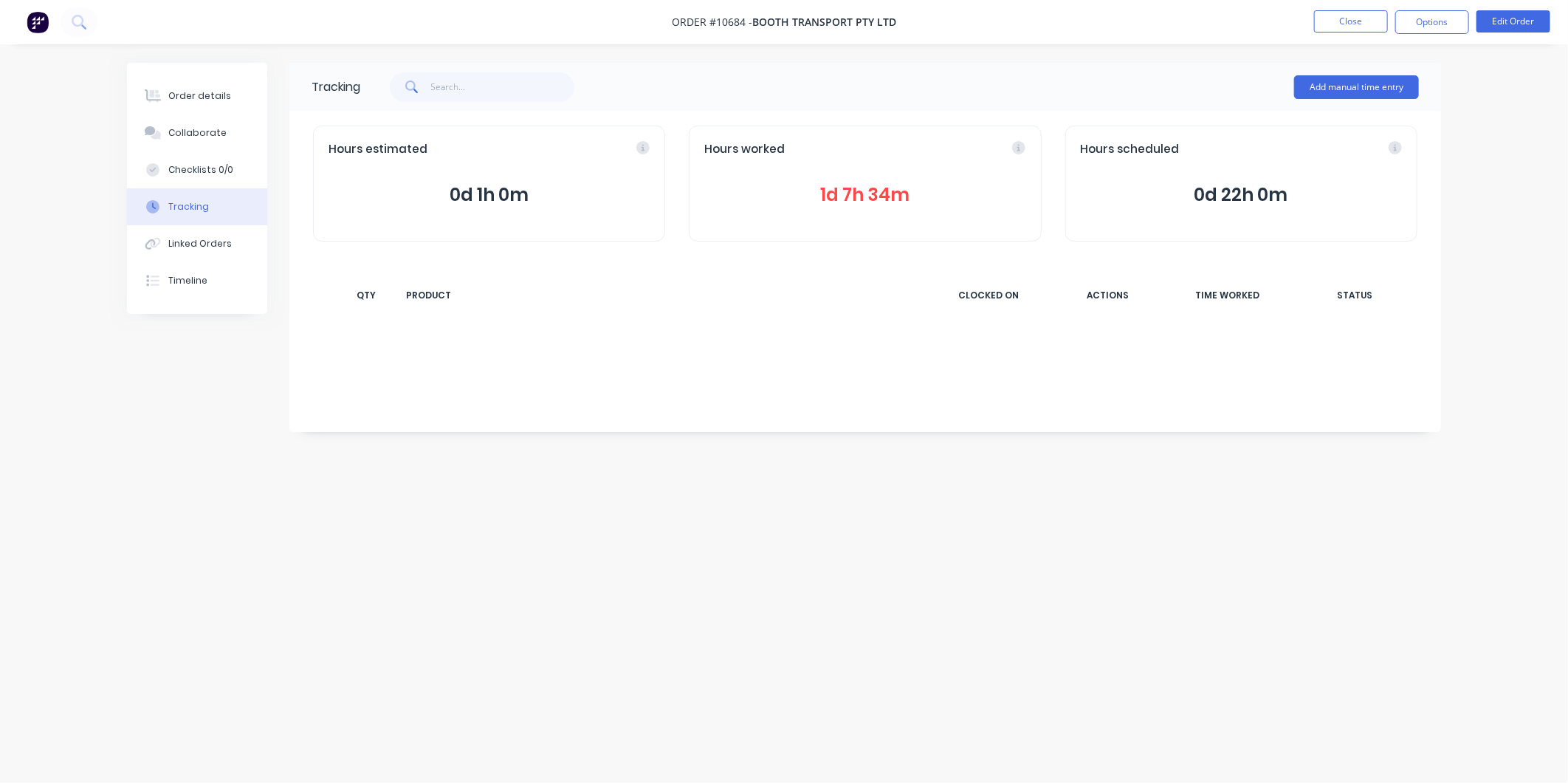
click at [898, 193] on span "1d 7h 34m" at bounding box center [865, 195] width 321 height 27
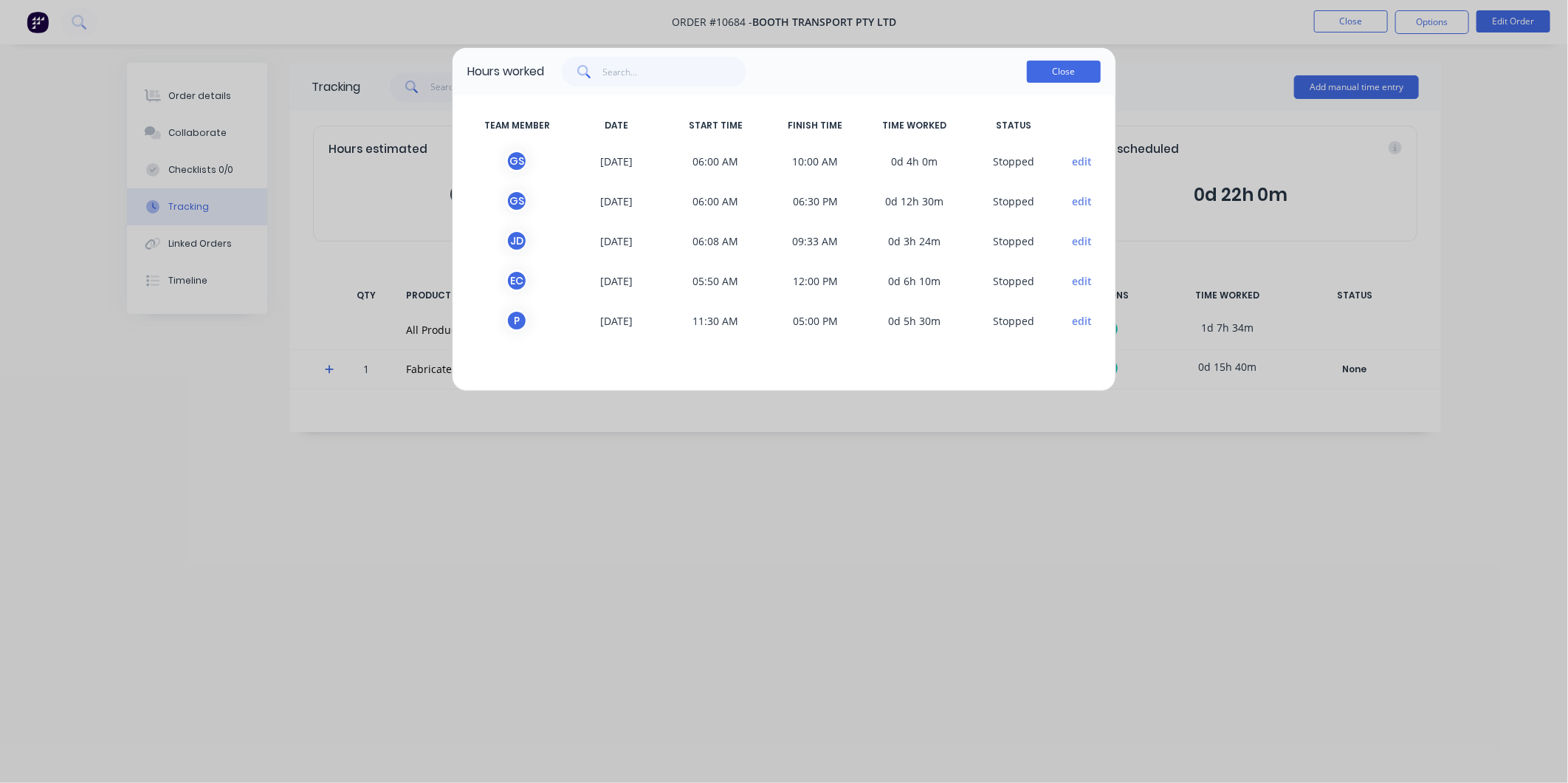
click at [1070, 79] on button "Close" at bounding box center [1063, 71] width 74 height 22
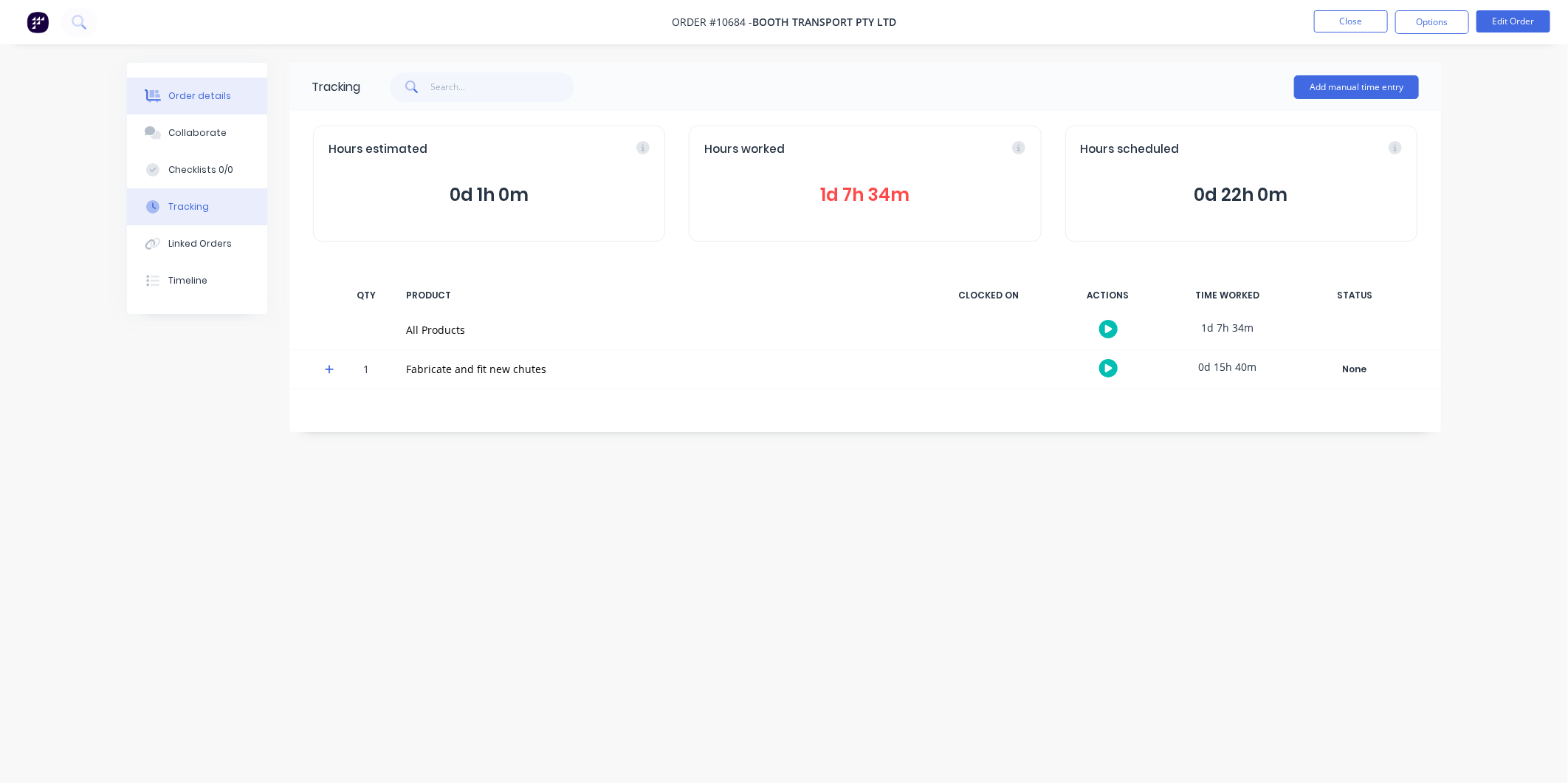
click at [223, 96] on div "Order details" at bounding box center [199, 96] width 63 height 14
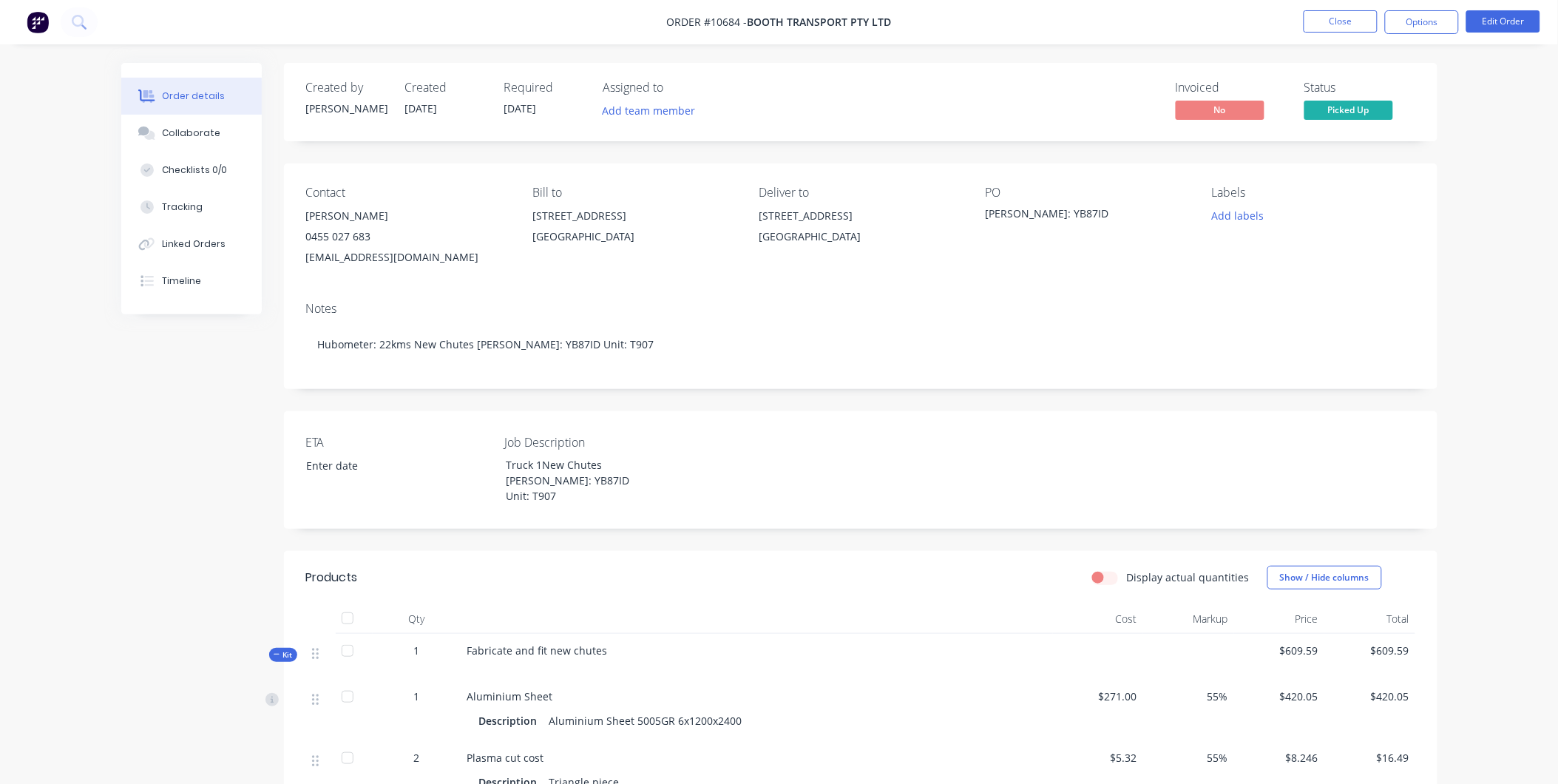
click at [274, 648] on div "Kit" at bounding box center [283, 654] width 28 height 14
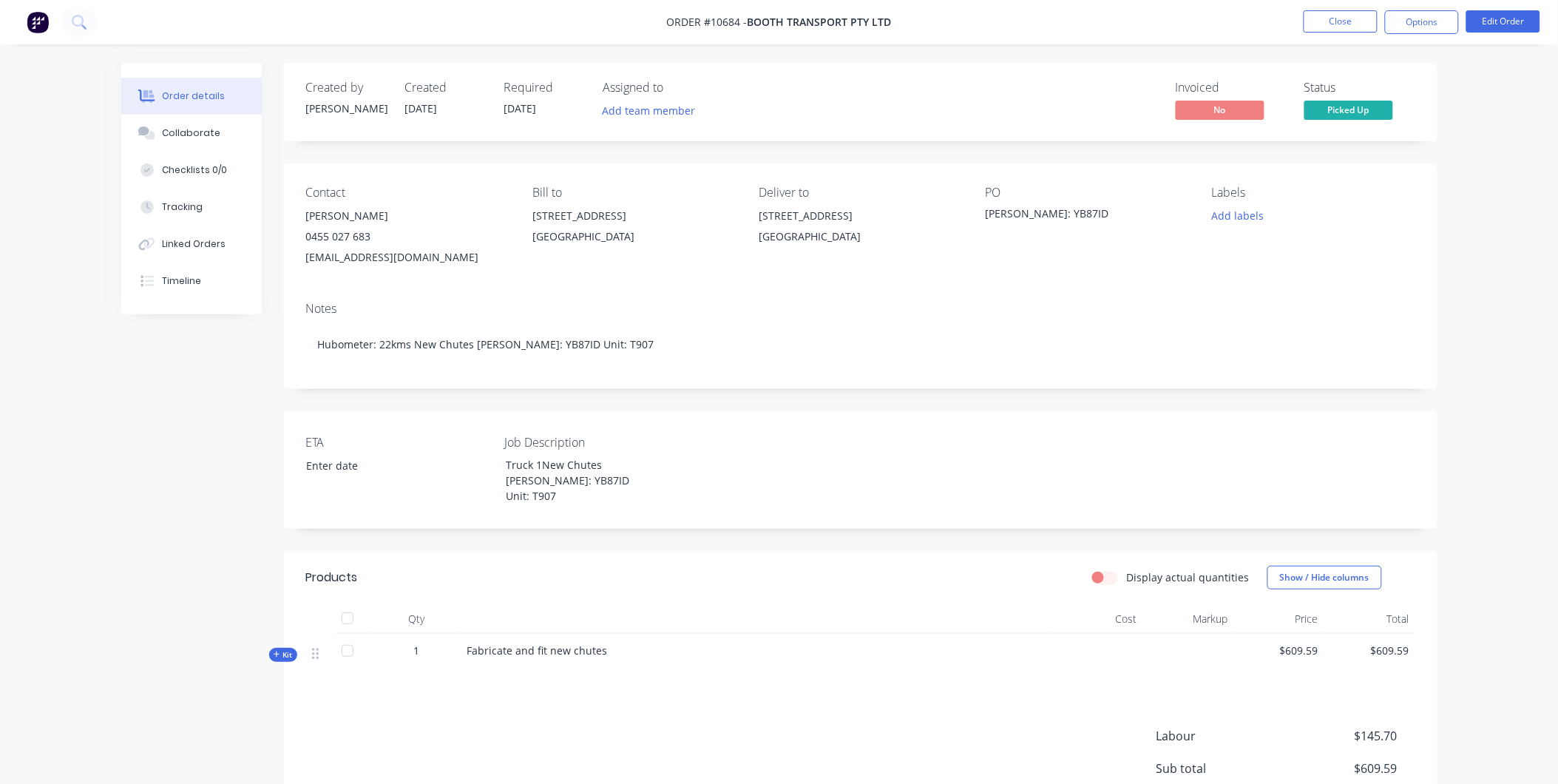
click at [657, 690] on div "Products Display actual quantities Show / Hide columns Qty Cost Markup Price To…" at bounding box center [861, 735] width 1154 height 370
click at [172, 136] on div "Collaborate" at bounding box center [191, 134] width 58 height 14
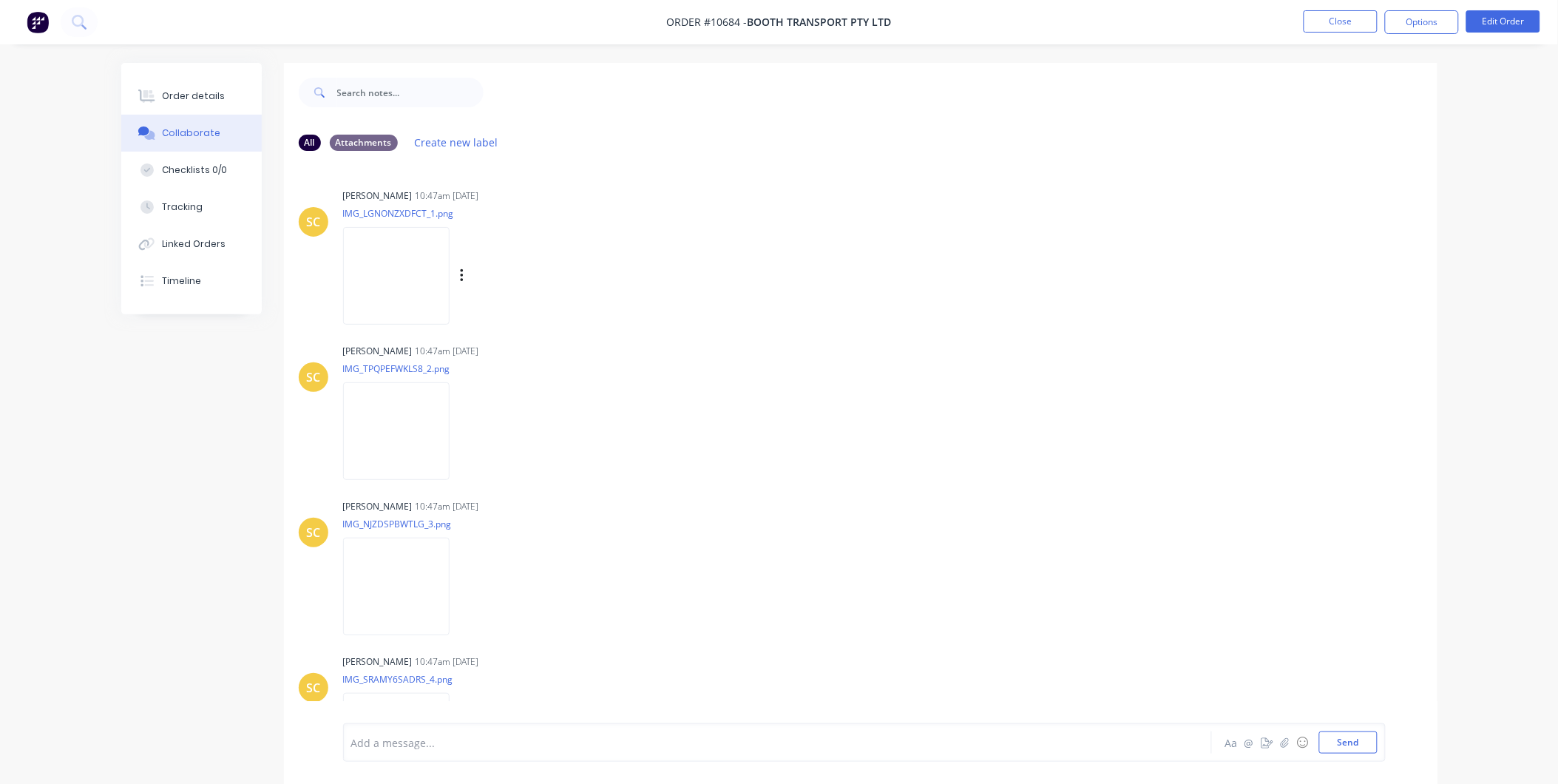
click at [412, 267] on img at bounding box center [396, 276] width 106 height 97
click at [401, 434] on img at bounding box center [396, 431] width 106 height 97
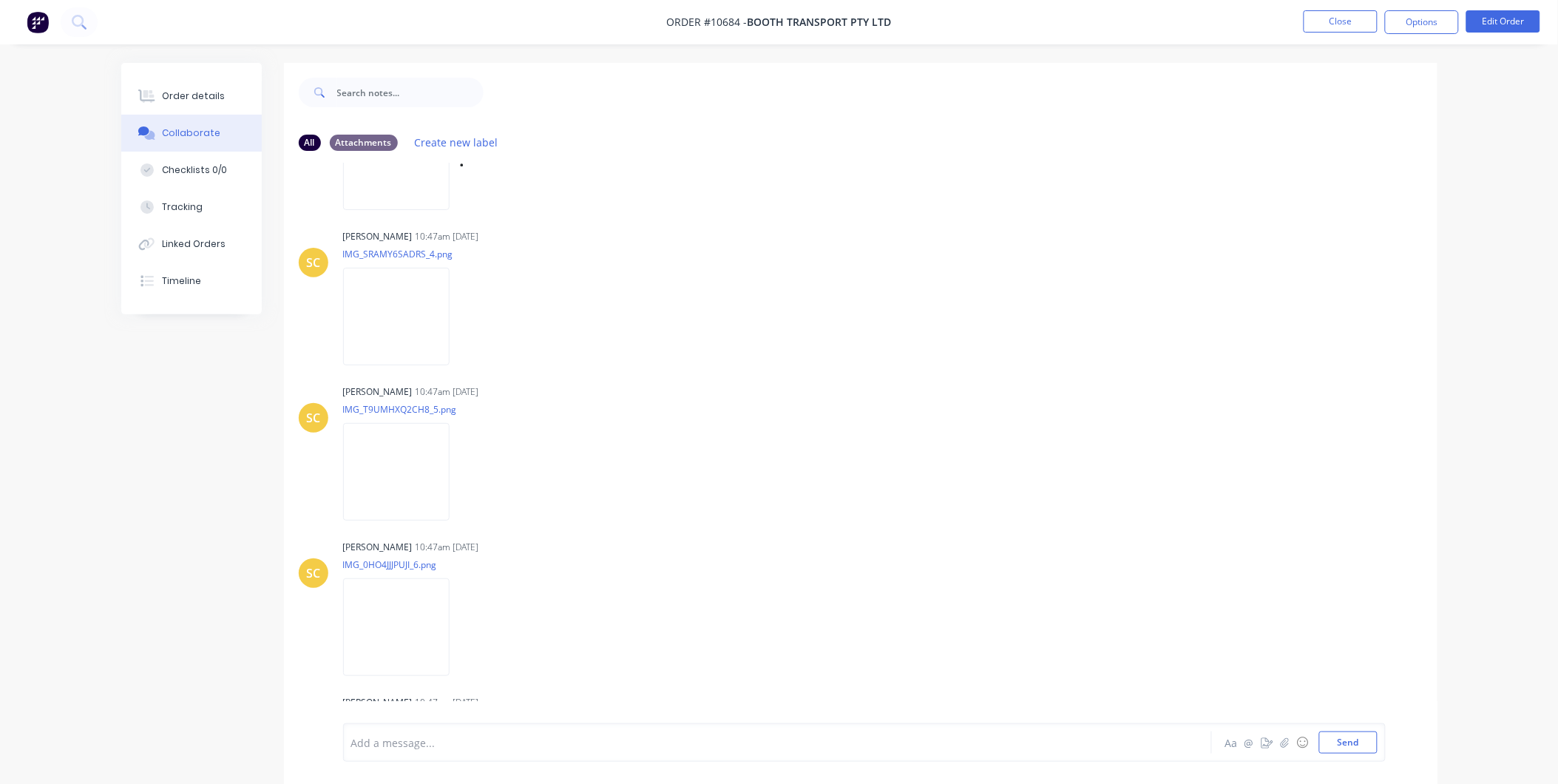
scroll to position [694, 0]
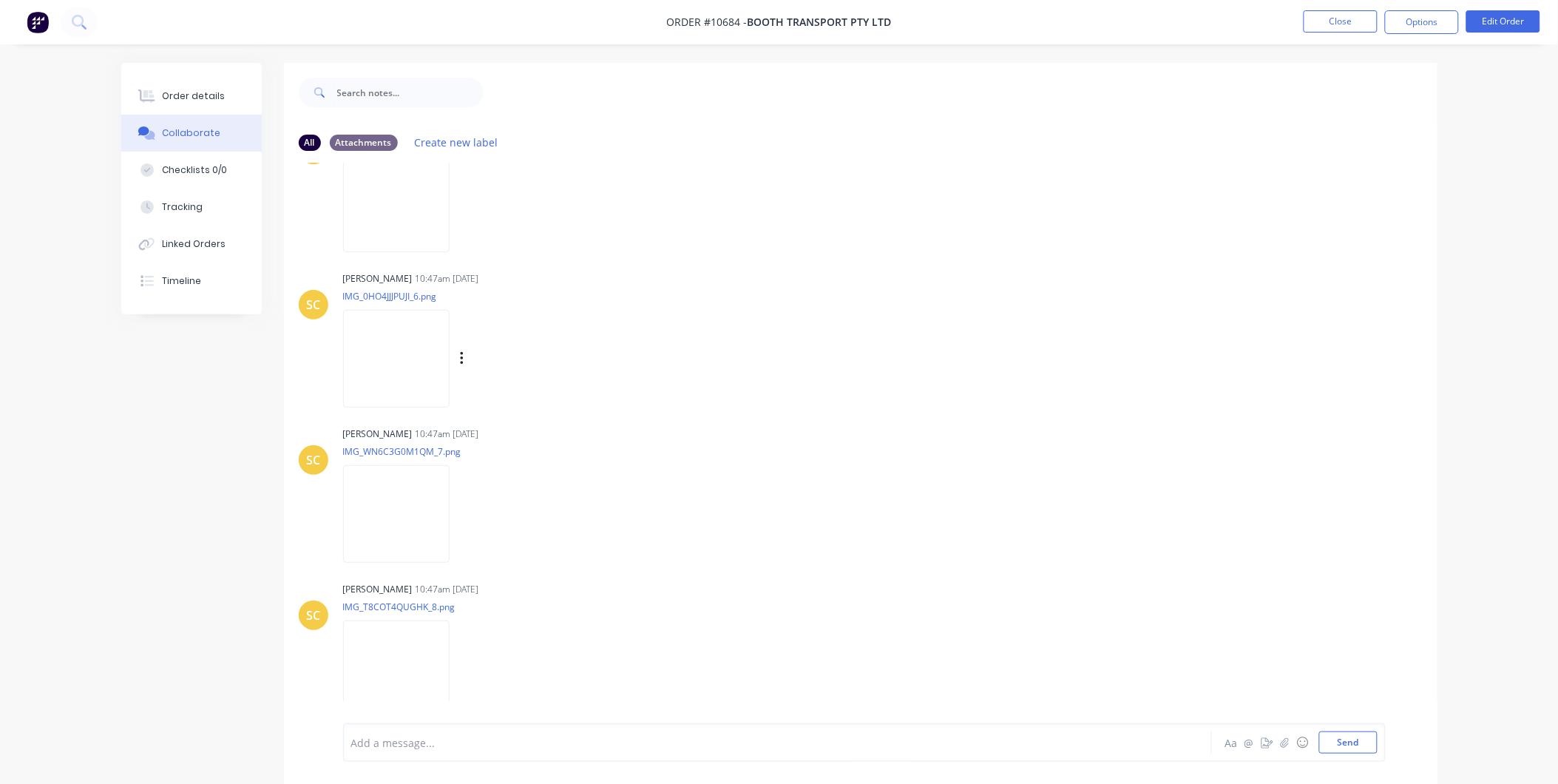
click at [408, 336] on img at bounding box center [396, 358] width 106 height 97
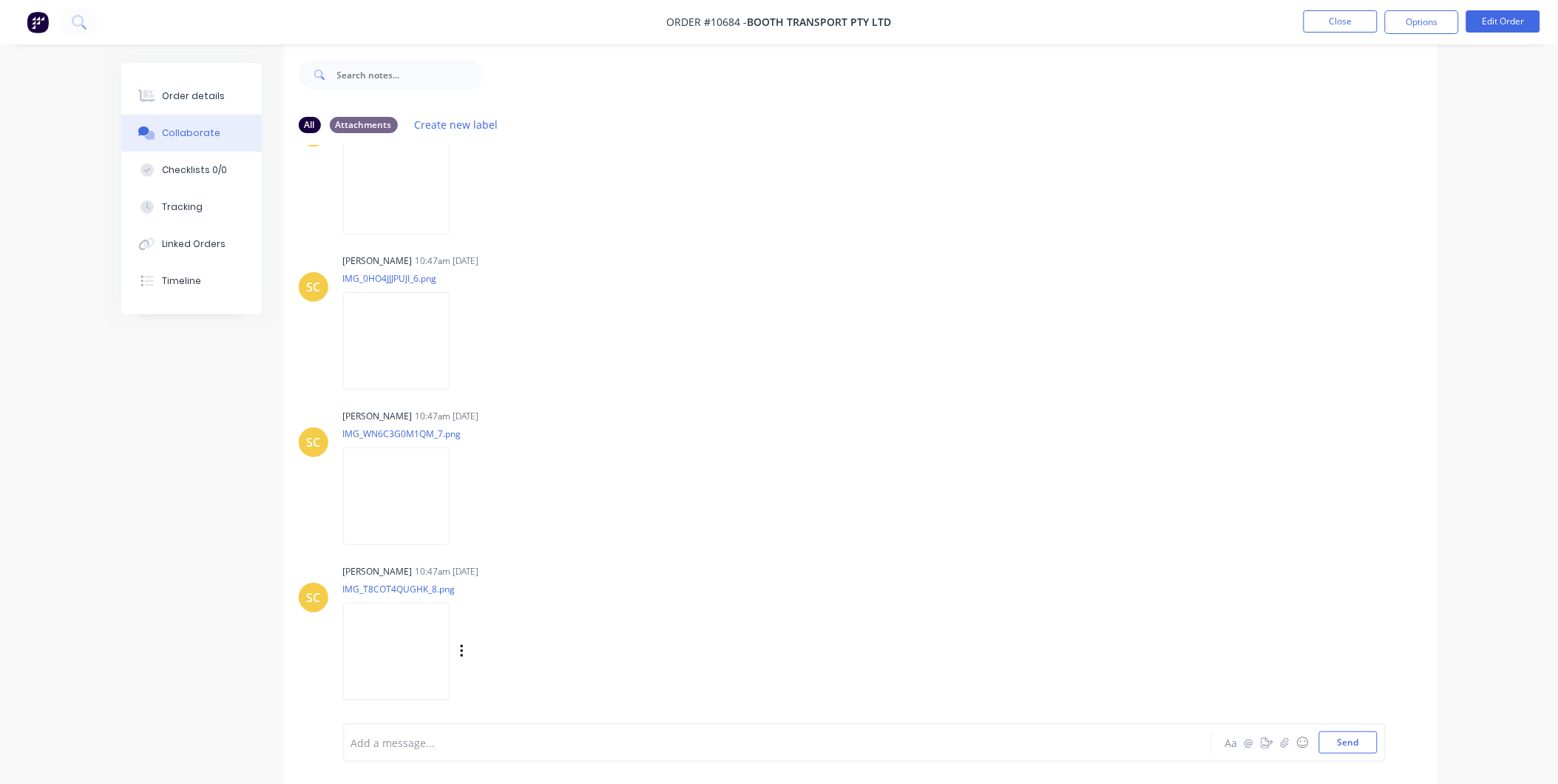
scroll to position [23, 0]
click at [424, 677] on img at bounding box center [396, 647] width 106 height 97
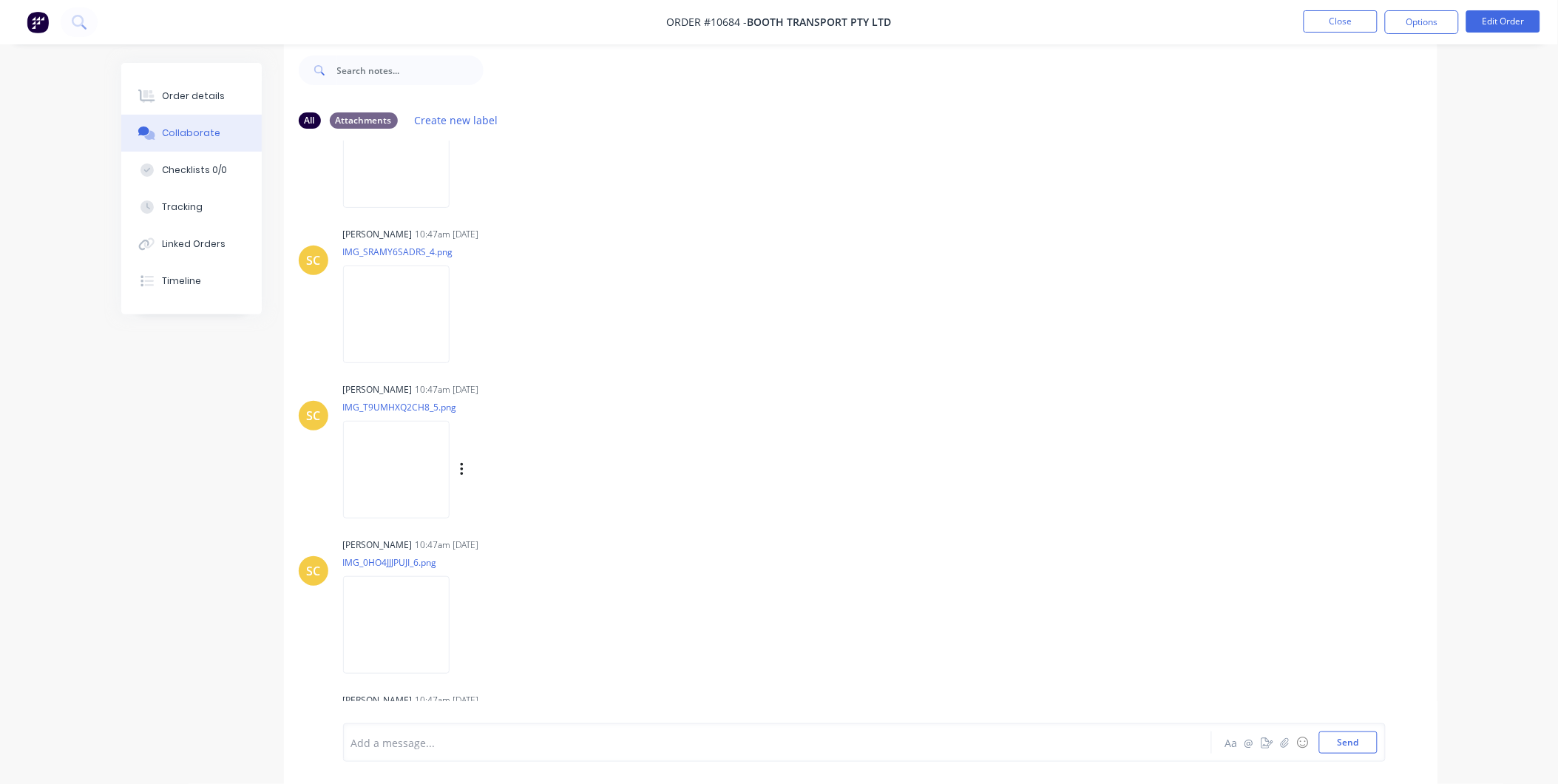
scroll to position [694, 0]
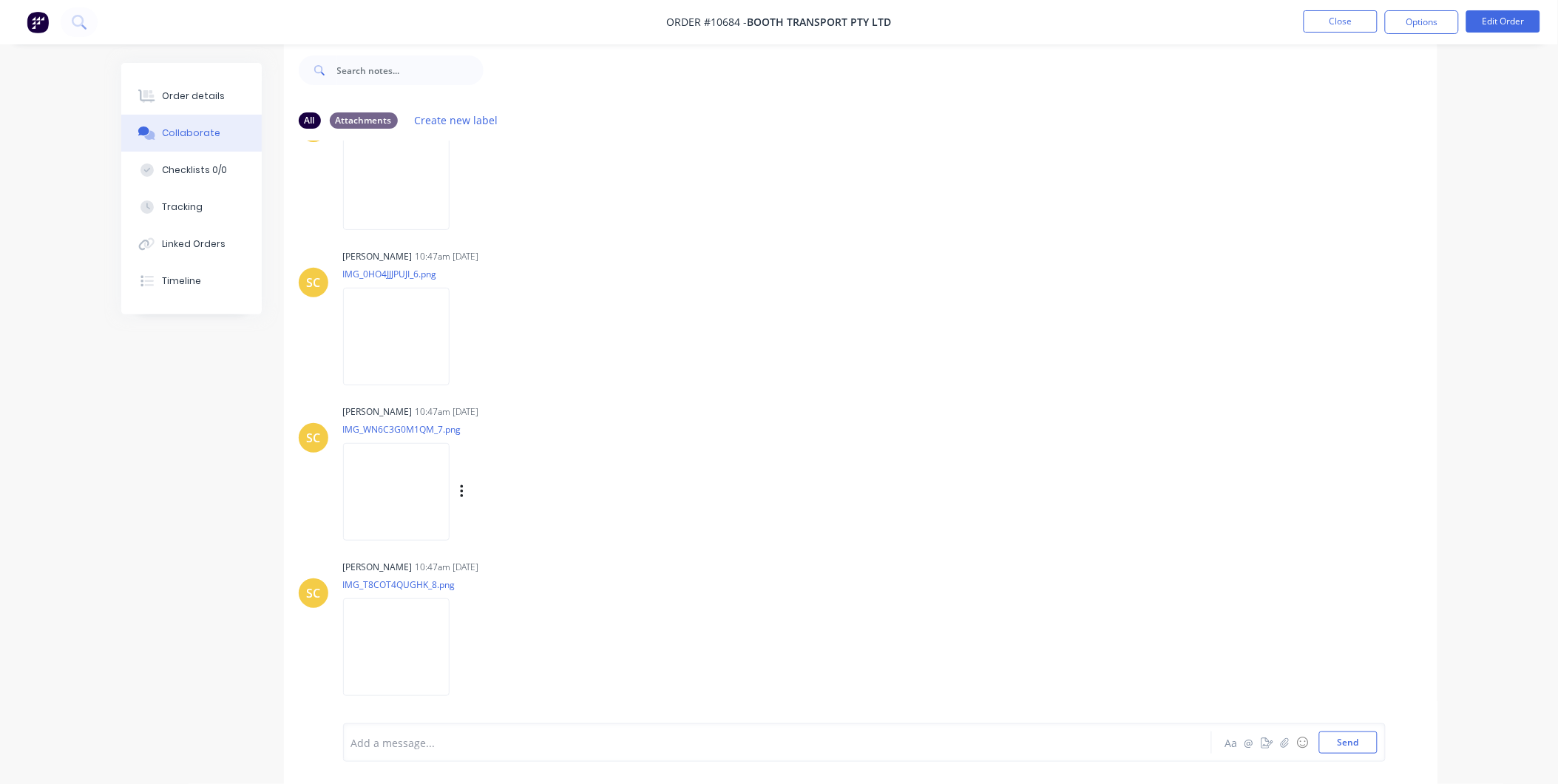
click at [393, 491] on img at bounding box center [396, 491] width 106 height 97
click at [392, 326] on img at bounding box center [396, 336] width 106 height 97
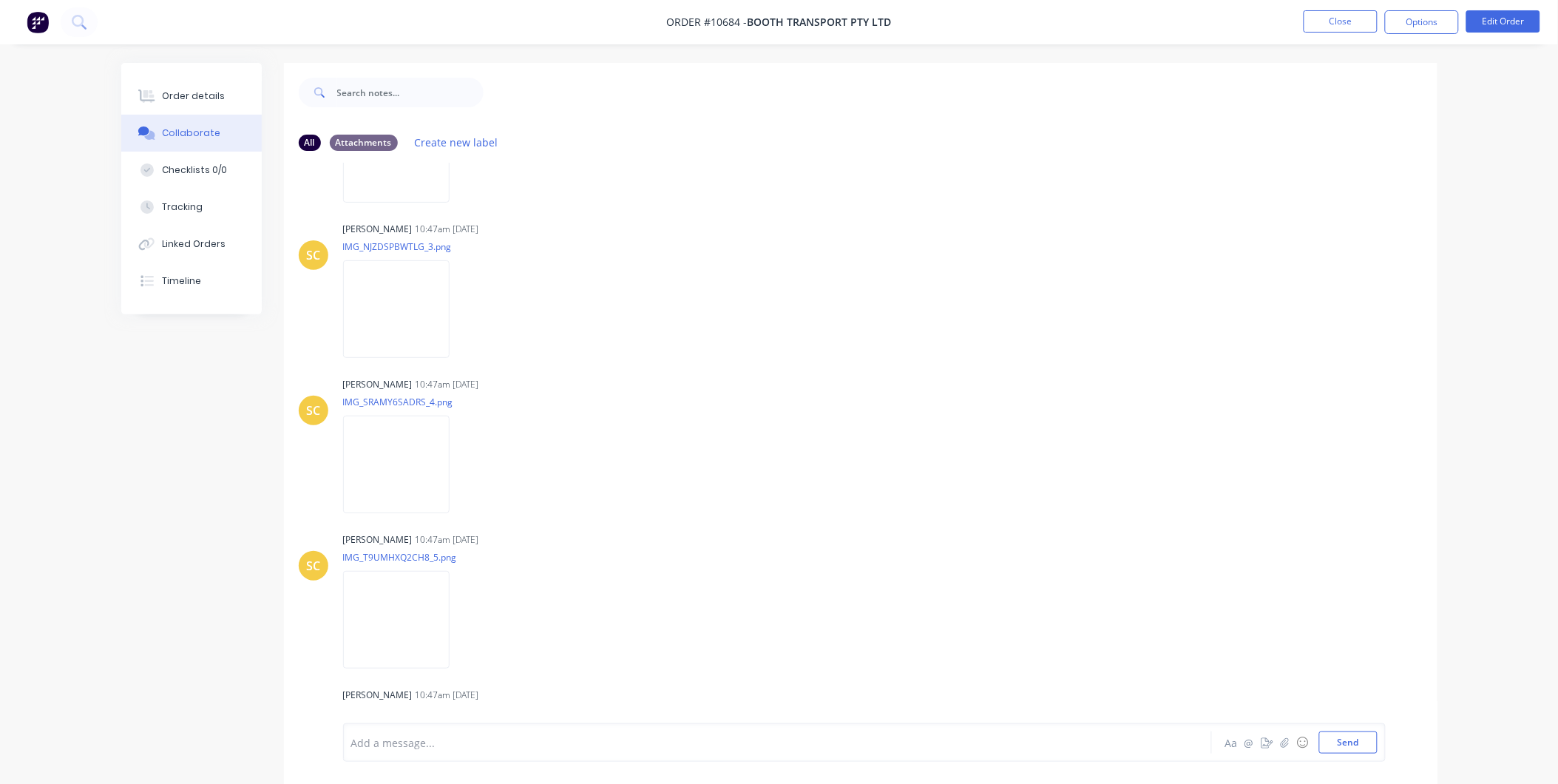
scroll to position [0, 0]
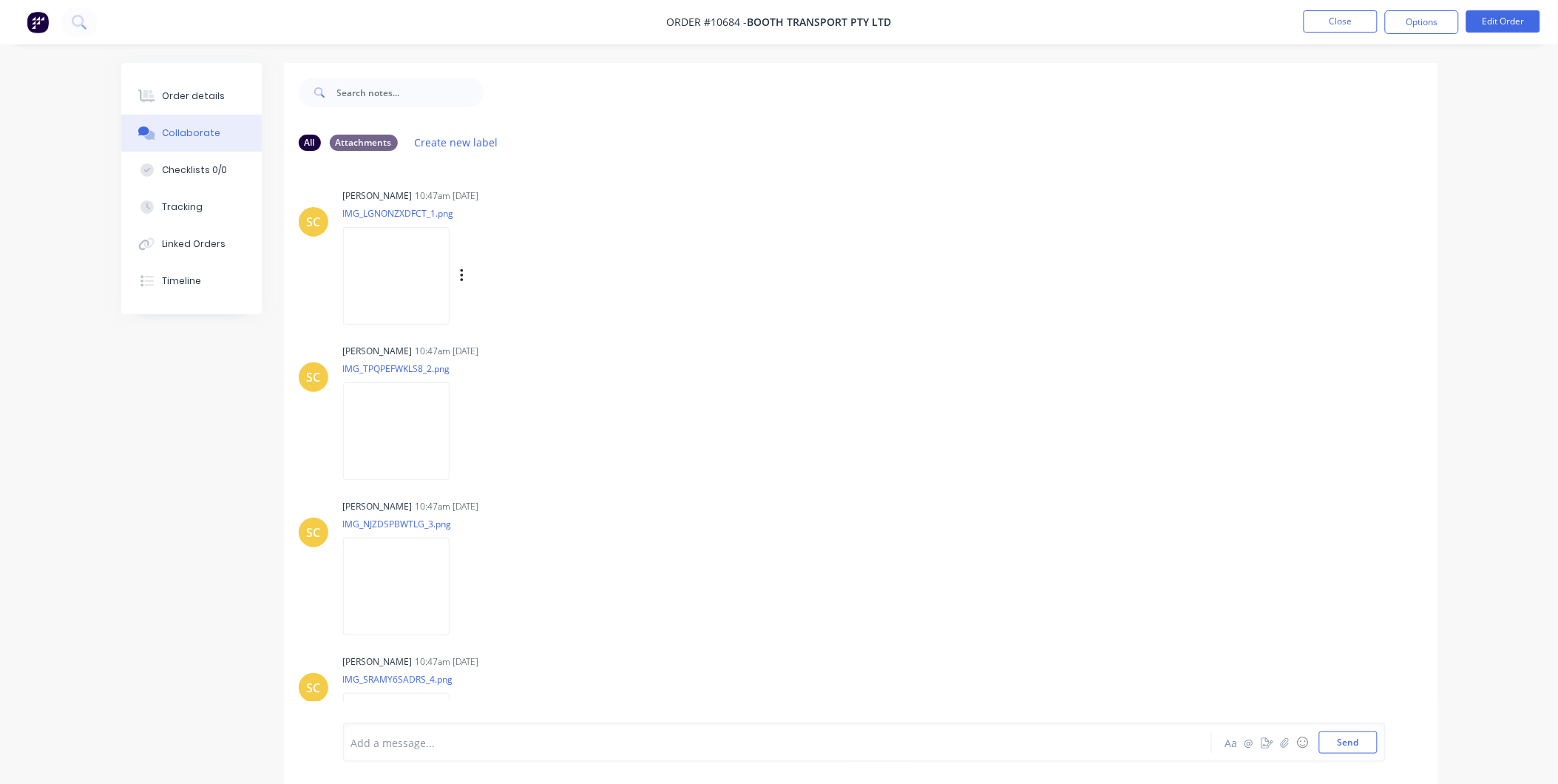
click at [587, 194] on div "Sarah Coetzee 10:47am 31/07/25" at bounding box center [574, 196] width 462 height 14
click at [200, 99] on div "Order details" at bounding box center [193, 96] width 63 height 14
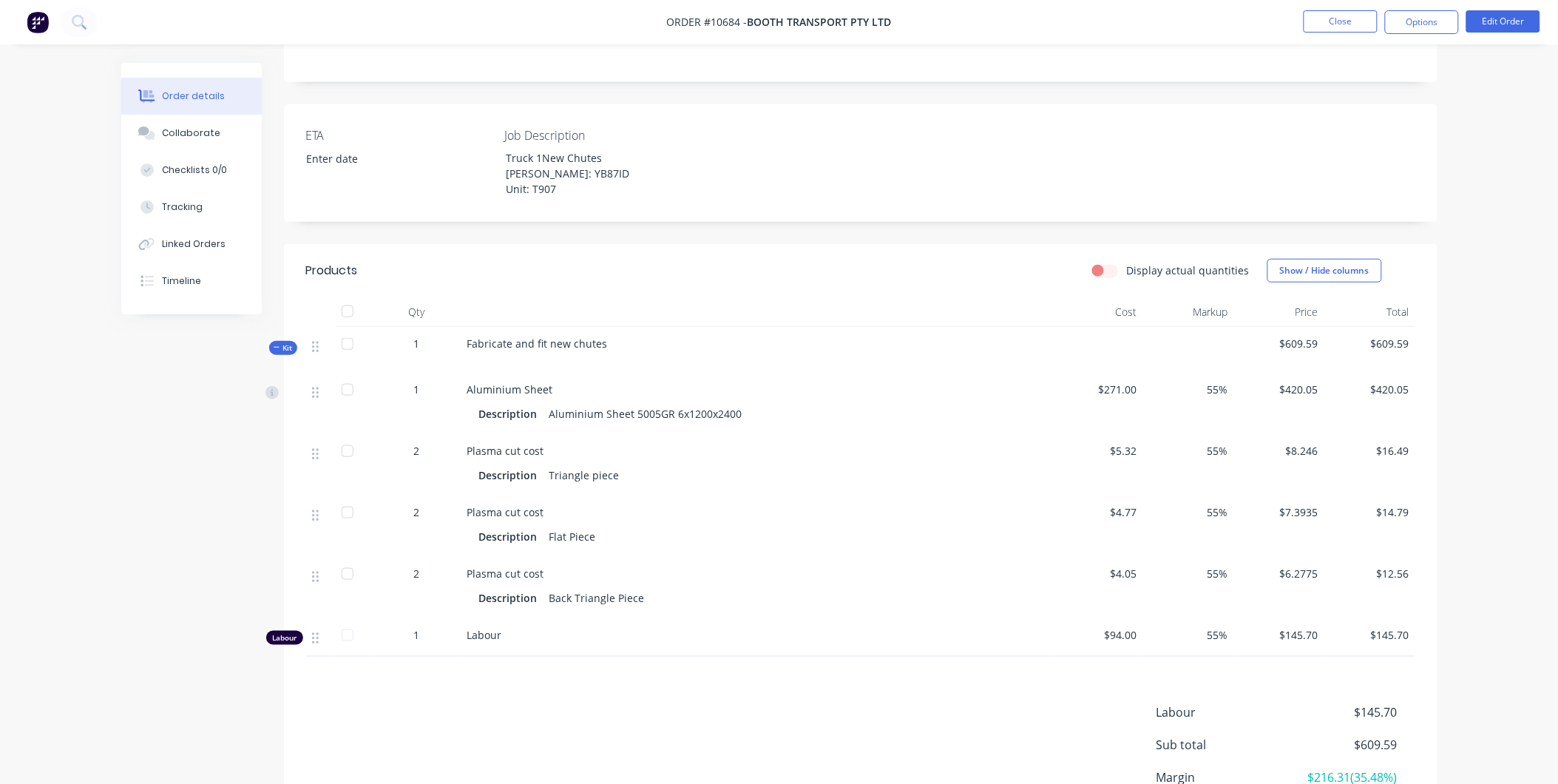
scroll to position [445, 0]
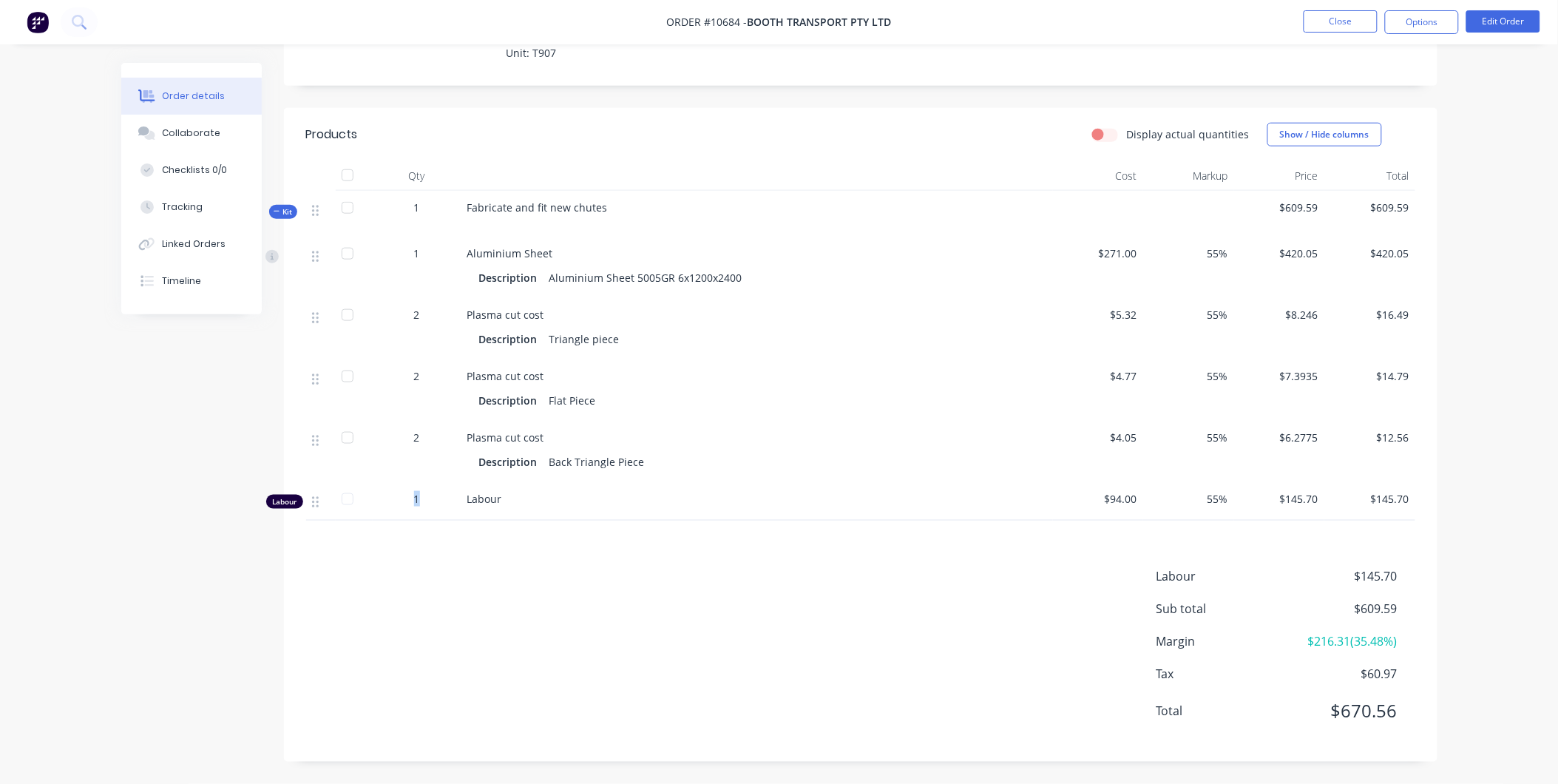
click at [417, 489] on div "1" at bounding box center [417, 501] width 89 height 39
click at [1503, 20] on button "Edit Order" at bounding box center [1503, 21] width 74 height 22
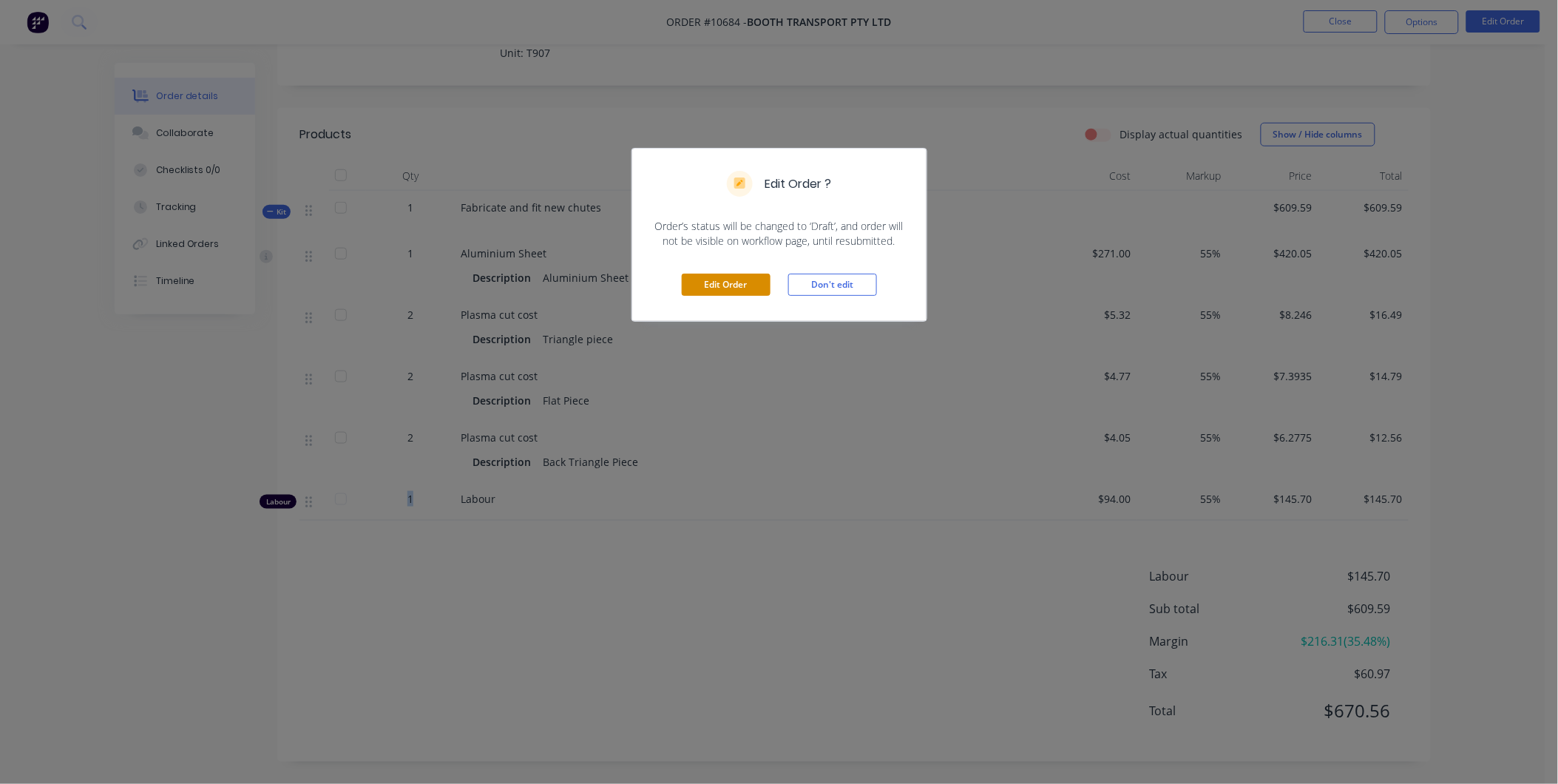
click at [764, 294] on button "Edit Order" at bounding box center [726, 284] width 89 height 22
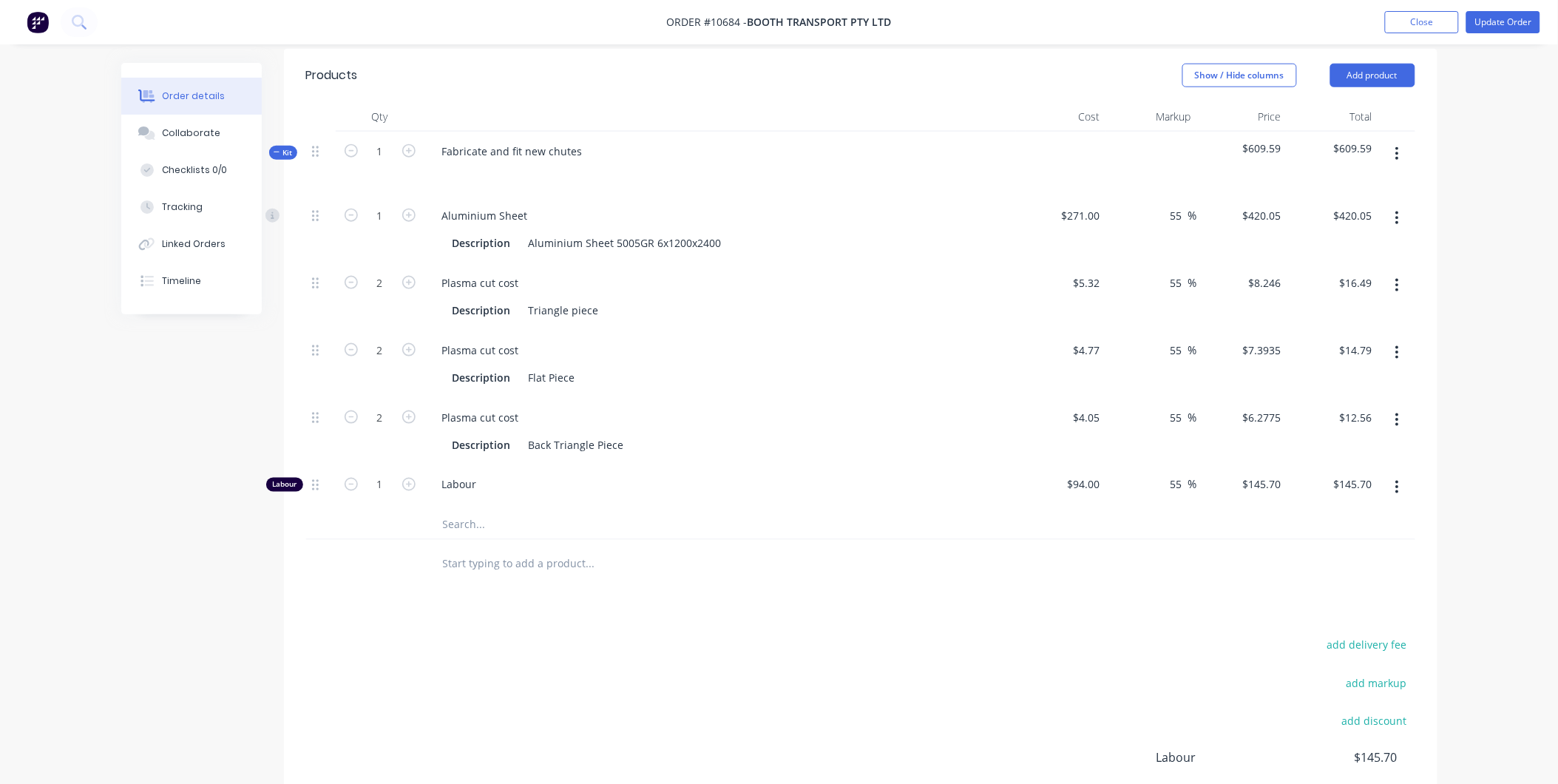
scroll to position [688, 0]
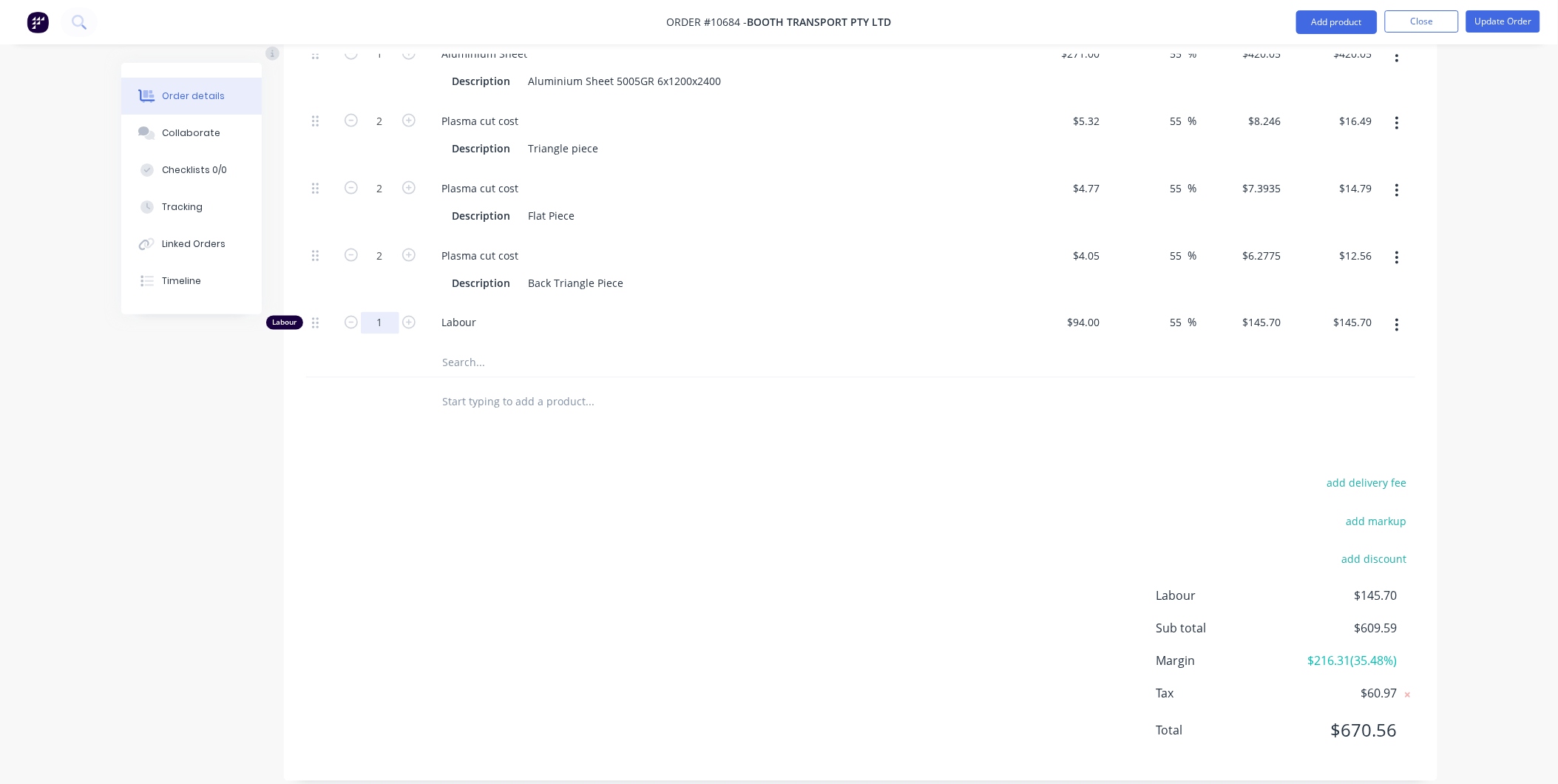
click at [385, 65] on input "1" at bounding box center [380, 53] width 39 height 22
type input "38.5"
type input "$5,609.45"
click at [604, 525] on div "add delivery fee add markup add discount Labour $145.70 Sub total $609.59 Margi…" at bounding box center [860, 616] width 1109 height 285
click at [364, 65] on input "38.5" at bounding box center [380, 53] width 39 height 22
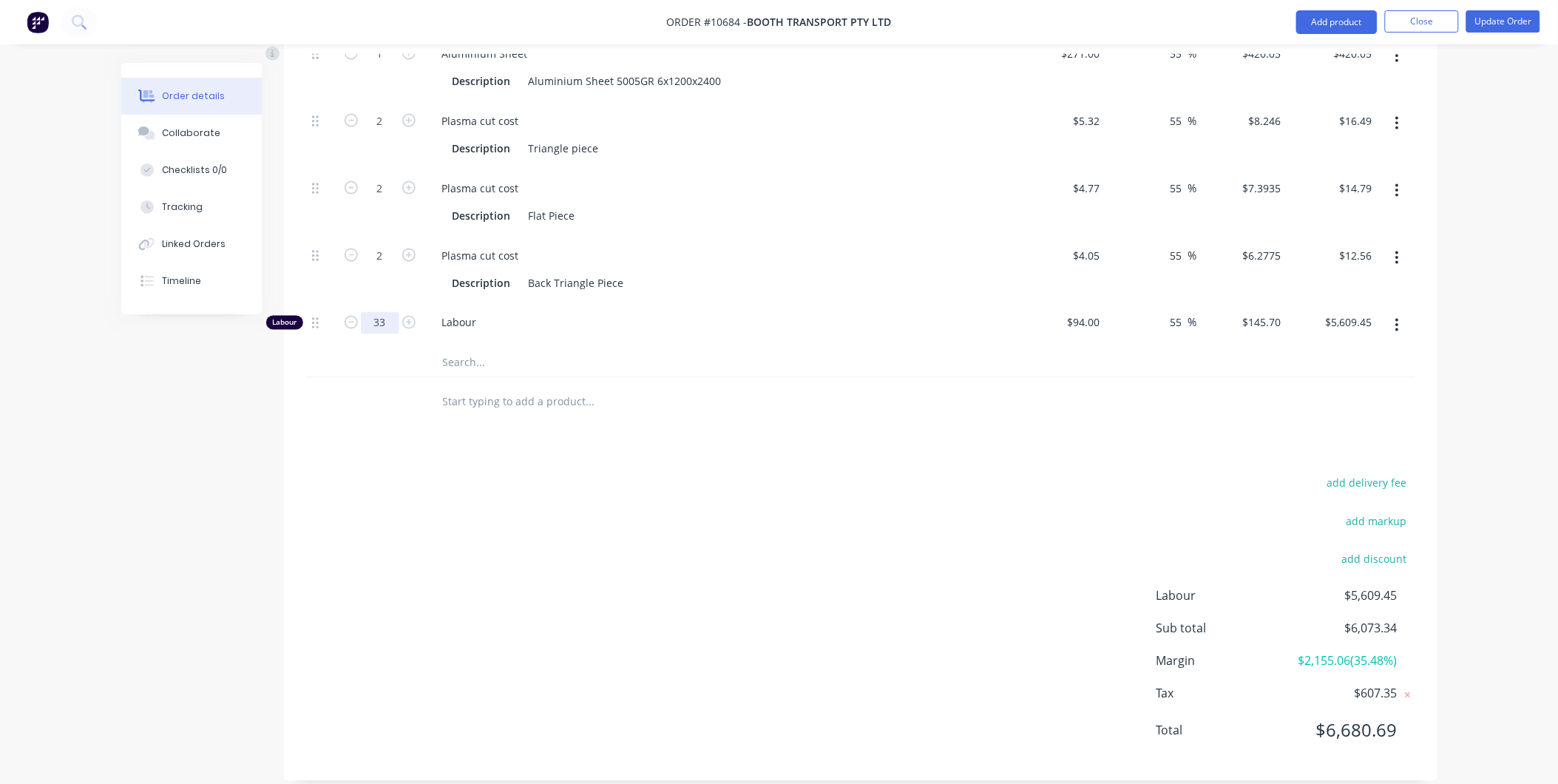
type input "33"
drag, startPoint x: 540, startPoint y: 512, endPoint x: 536, endPoint y: 499, distance: 13.6
click at [540, 510] on div "add delivery fee add markup add discount Labour $5,609.45 Sub total $6,073.34 M…" at bounding box center [860, 616] width 1109 height 285
type input "$4,808.10"
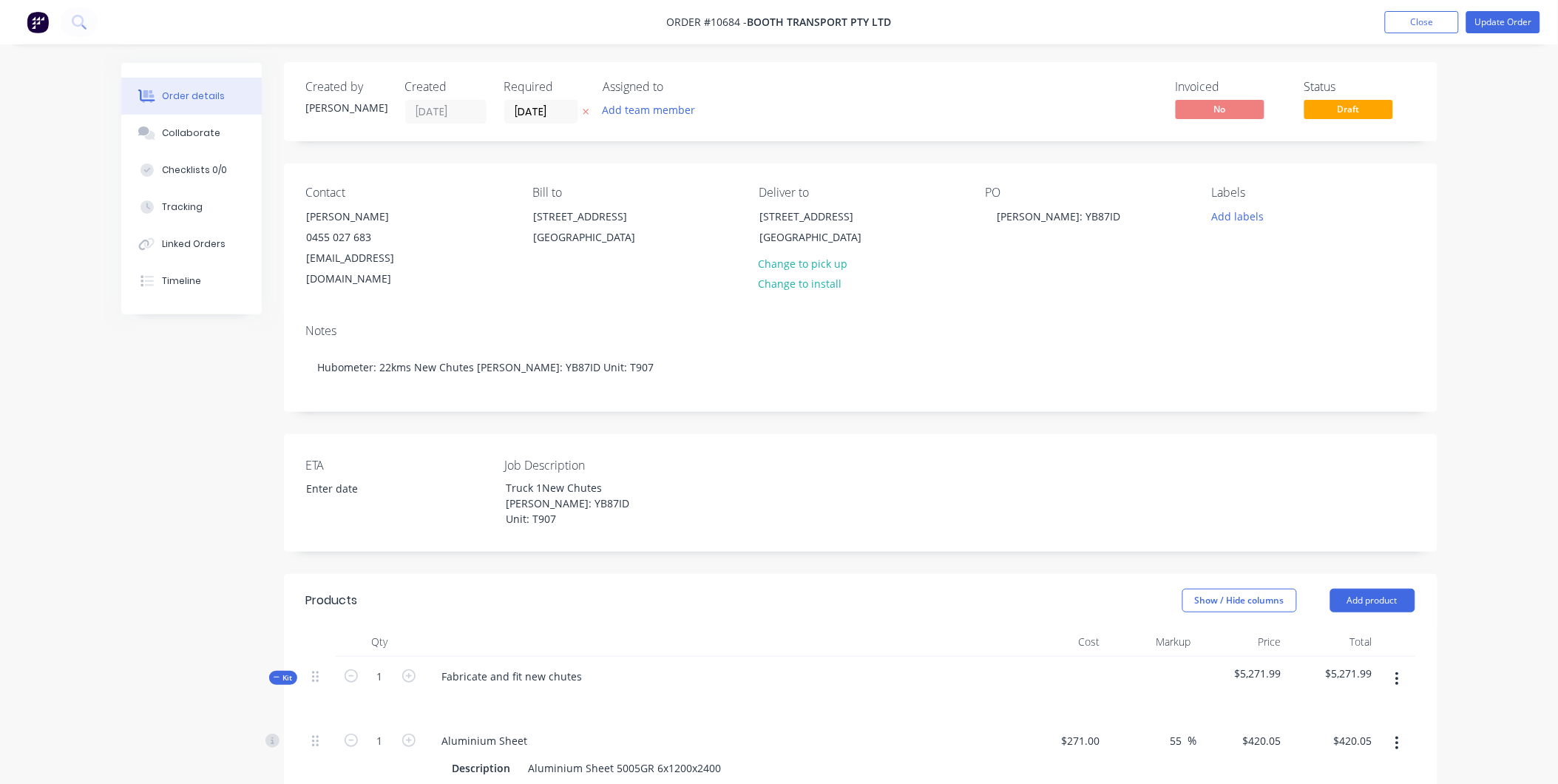
scroll to position [0, 0]
click at [1055, 657] on div at bounding box center [1061, 689] width 91 height 65
click at [963, 628] on div at bounding box center [720, 642] width 591 height 30
click at [175, 136] on div "Collaborate" at bounding box center [191, 134] width 58 height 14
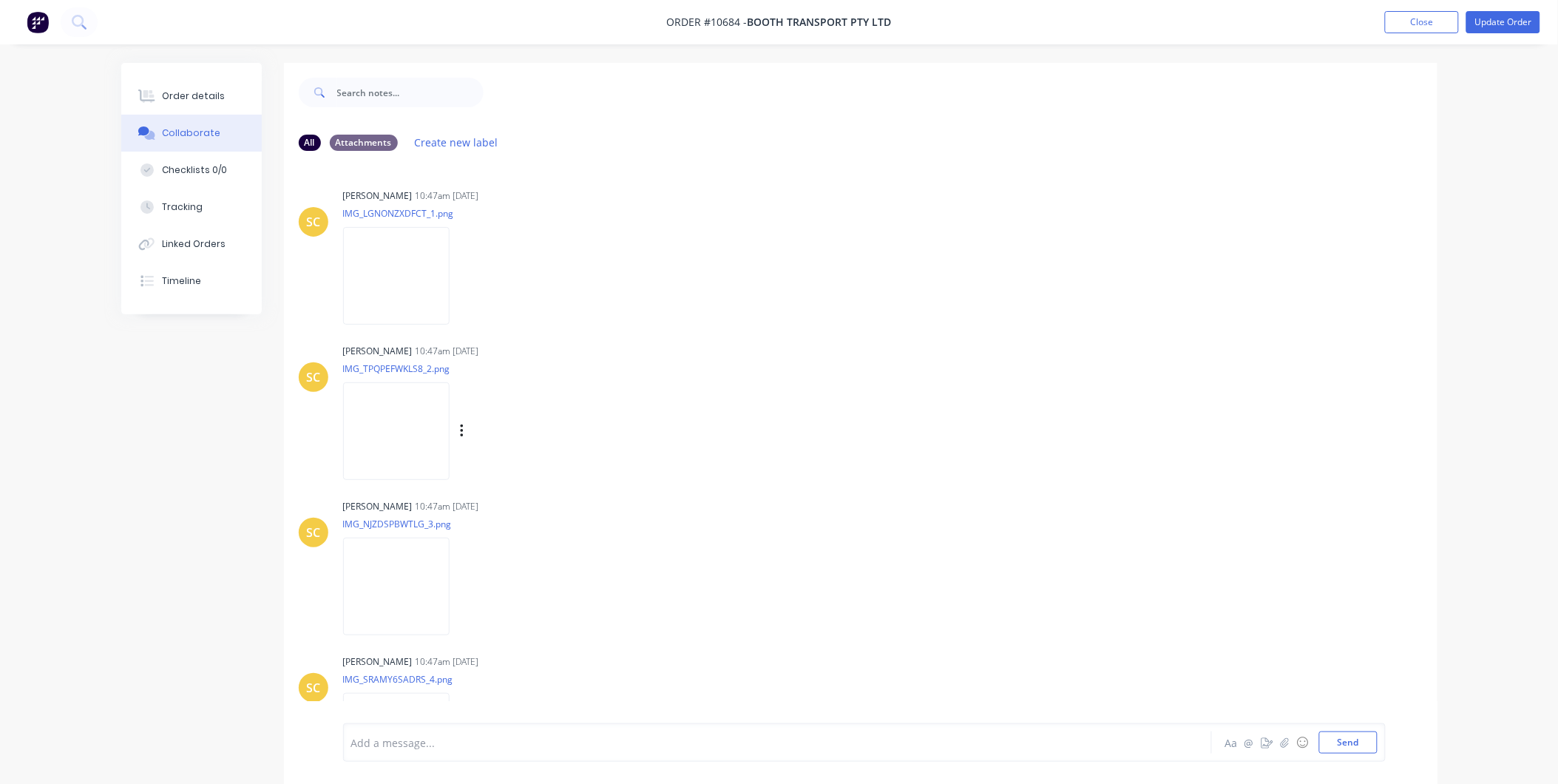
click at [418, 432] on img at bounding box center [396, 431] width 106 height 97
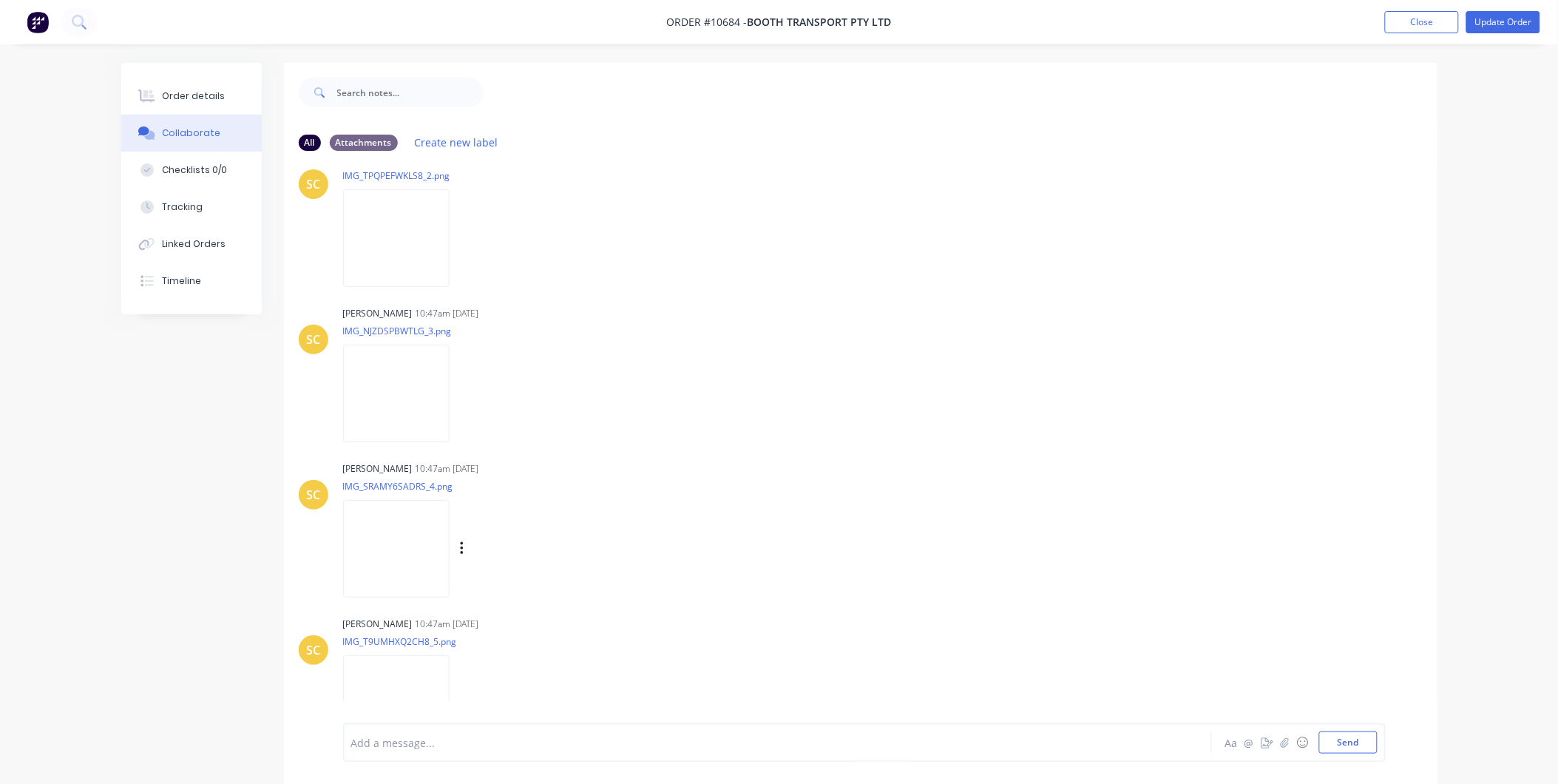
scroll to position [246, 0]
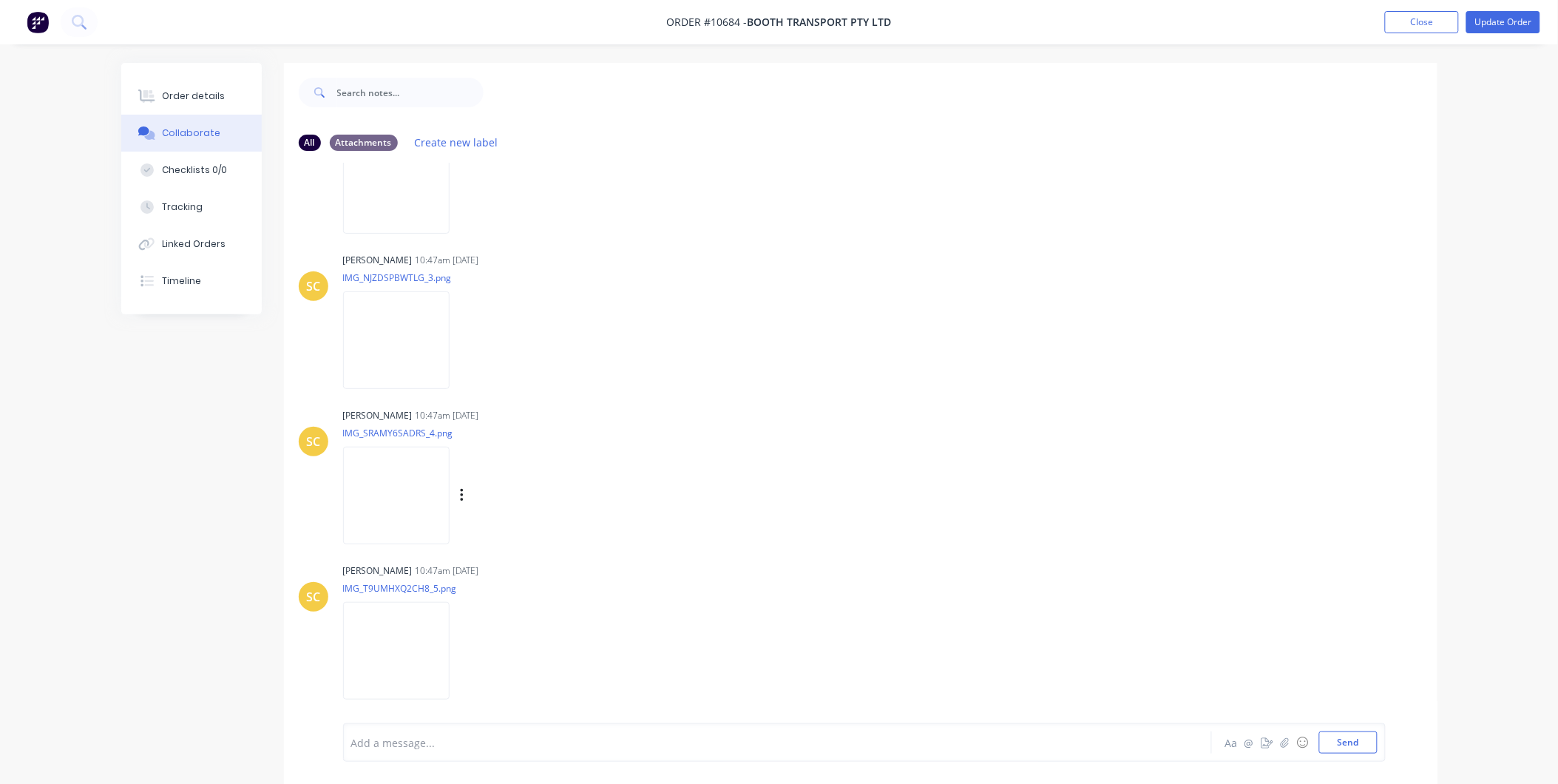
click at [402, 496] on img at bounding box center [396, 495] width 106 height 97
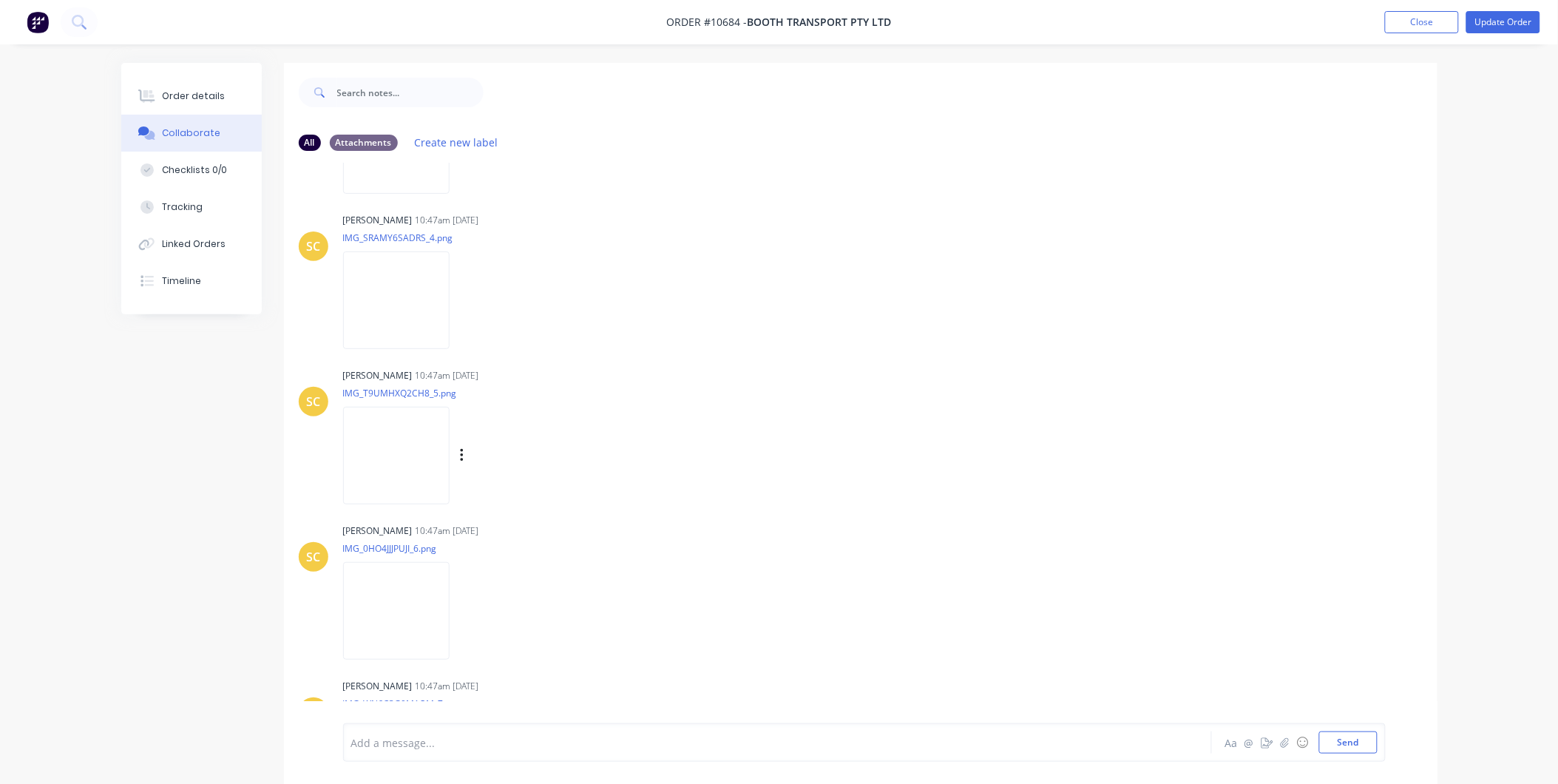
scroll to position [493, 0]
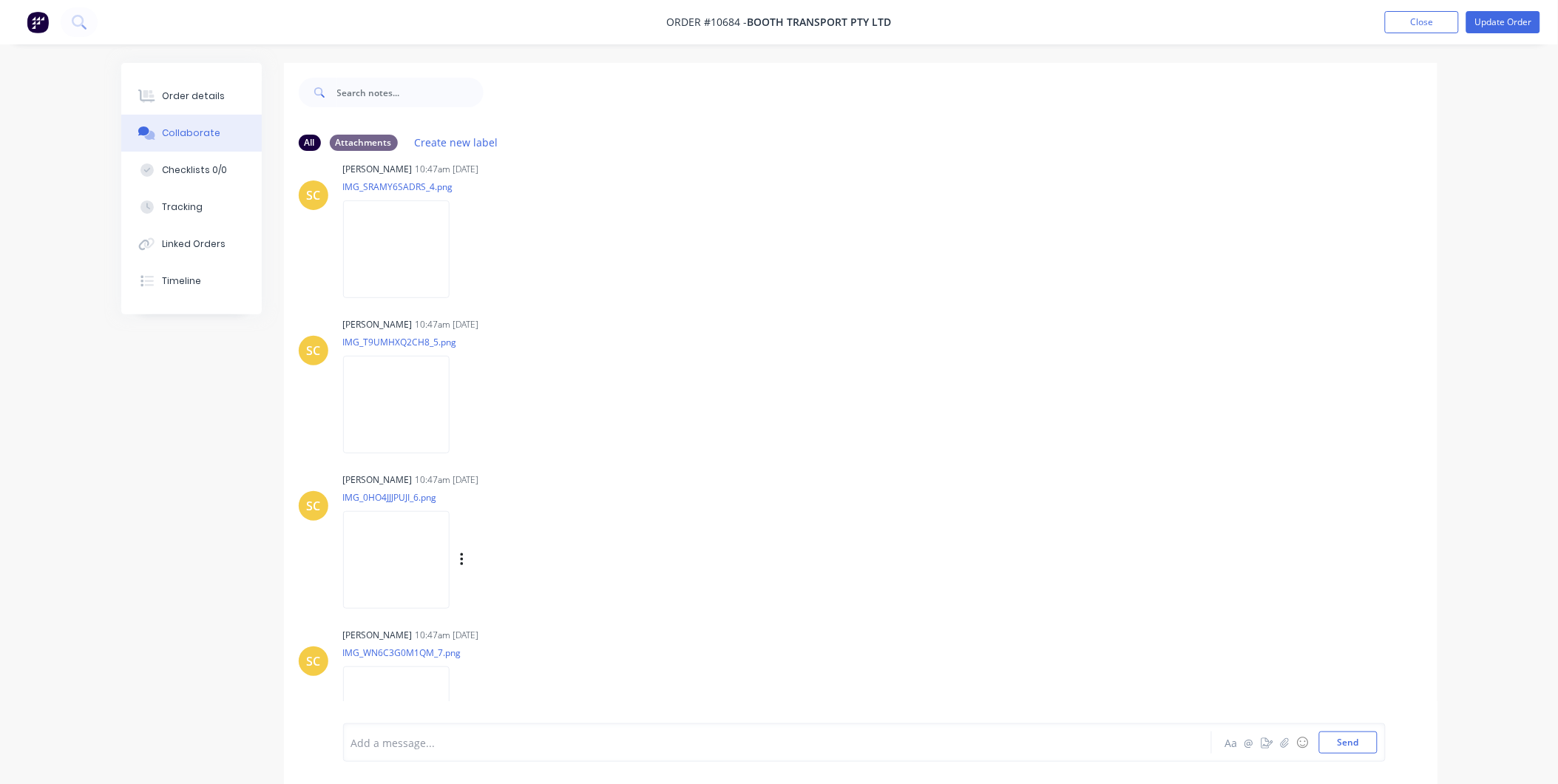
click at [383, 527] on img at bounding box center [396, 559] width 106 height 97
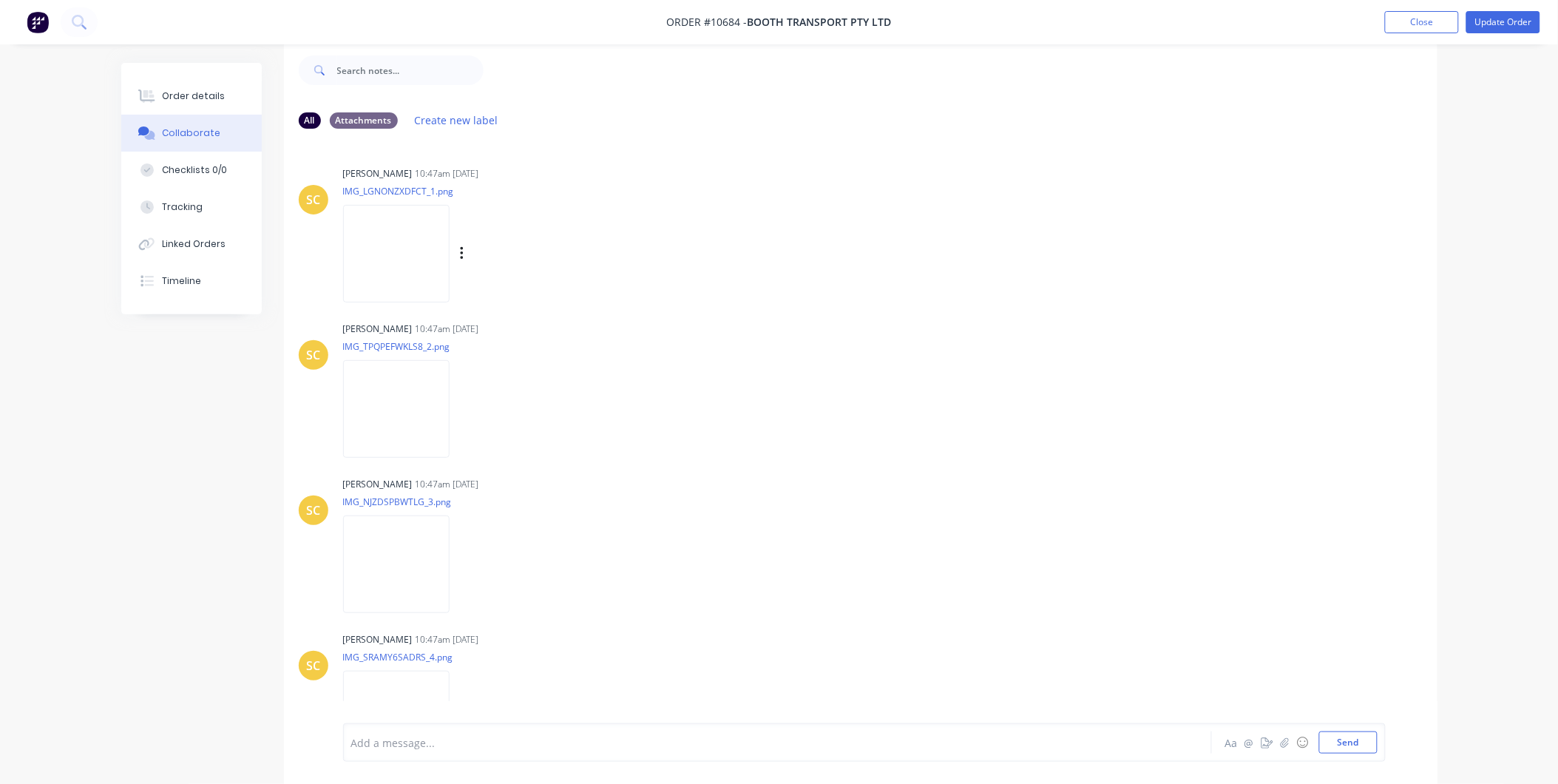
scroll to position [0, 0]
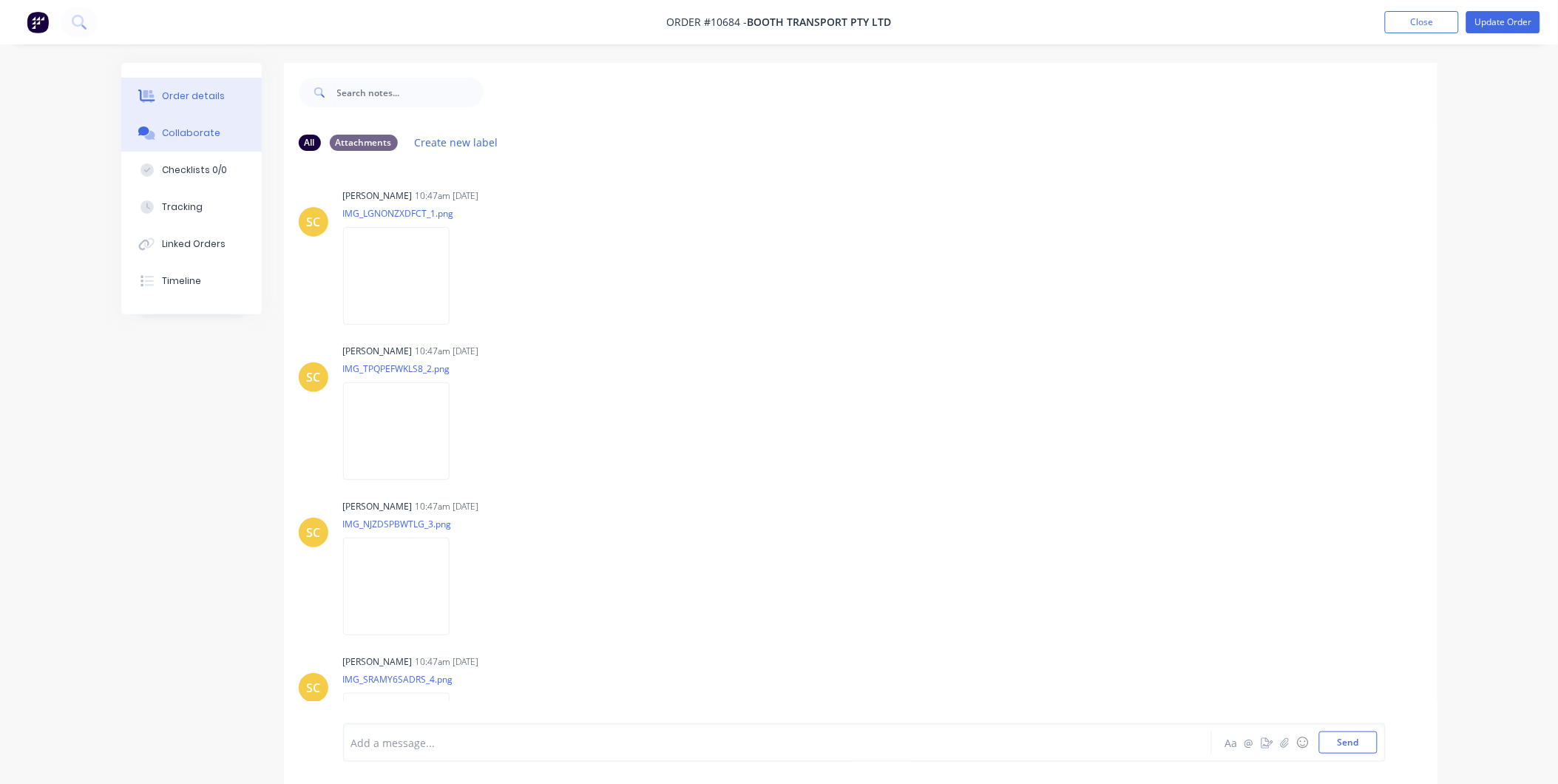
click at [170, 99] on div "Order details" at bounding box center [193, 96] width 63 height 14
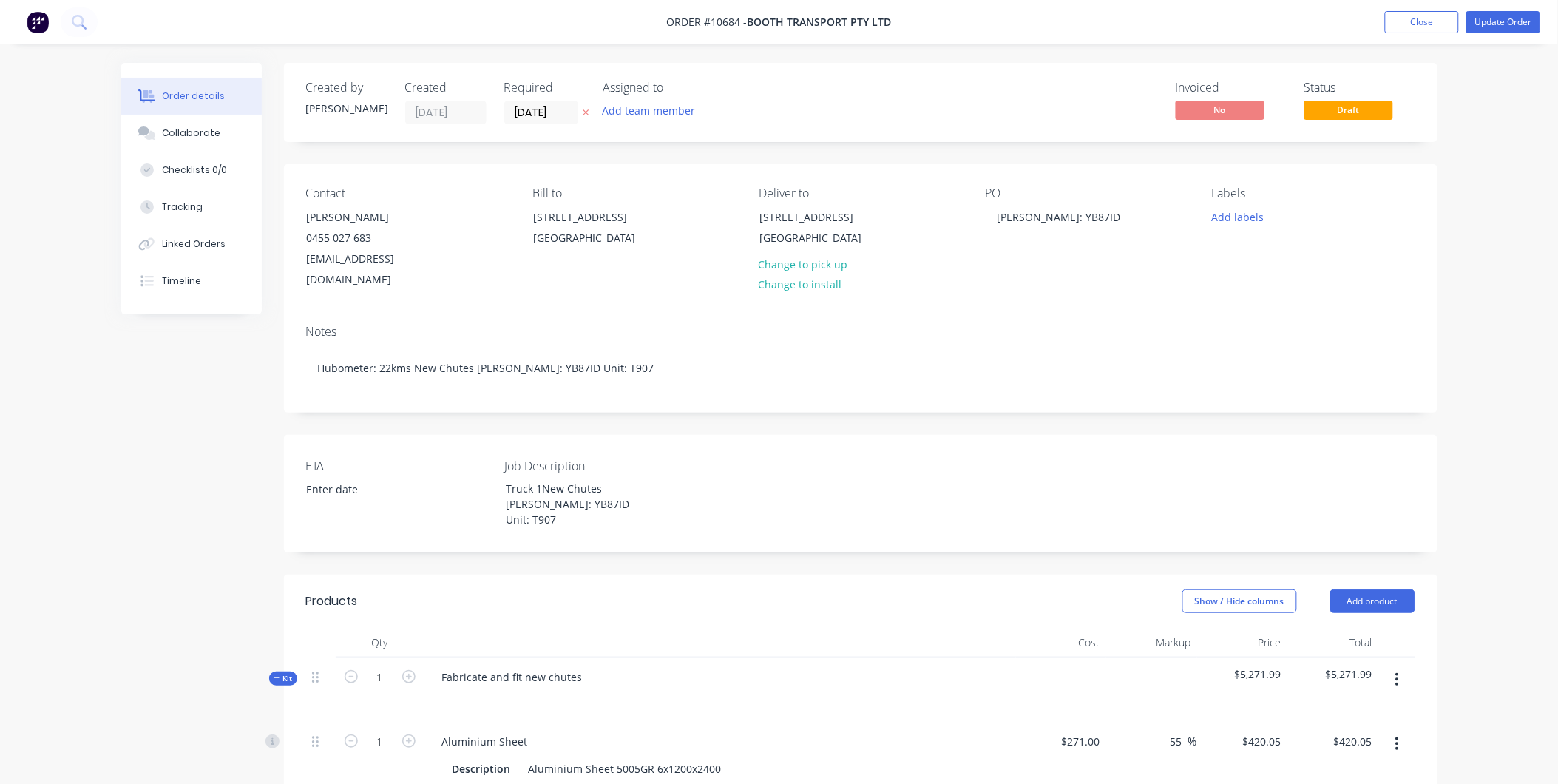
scroll to position [246, 0]
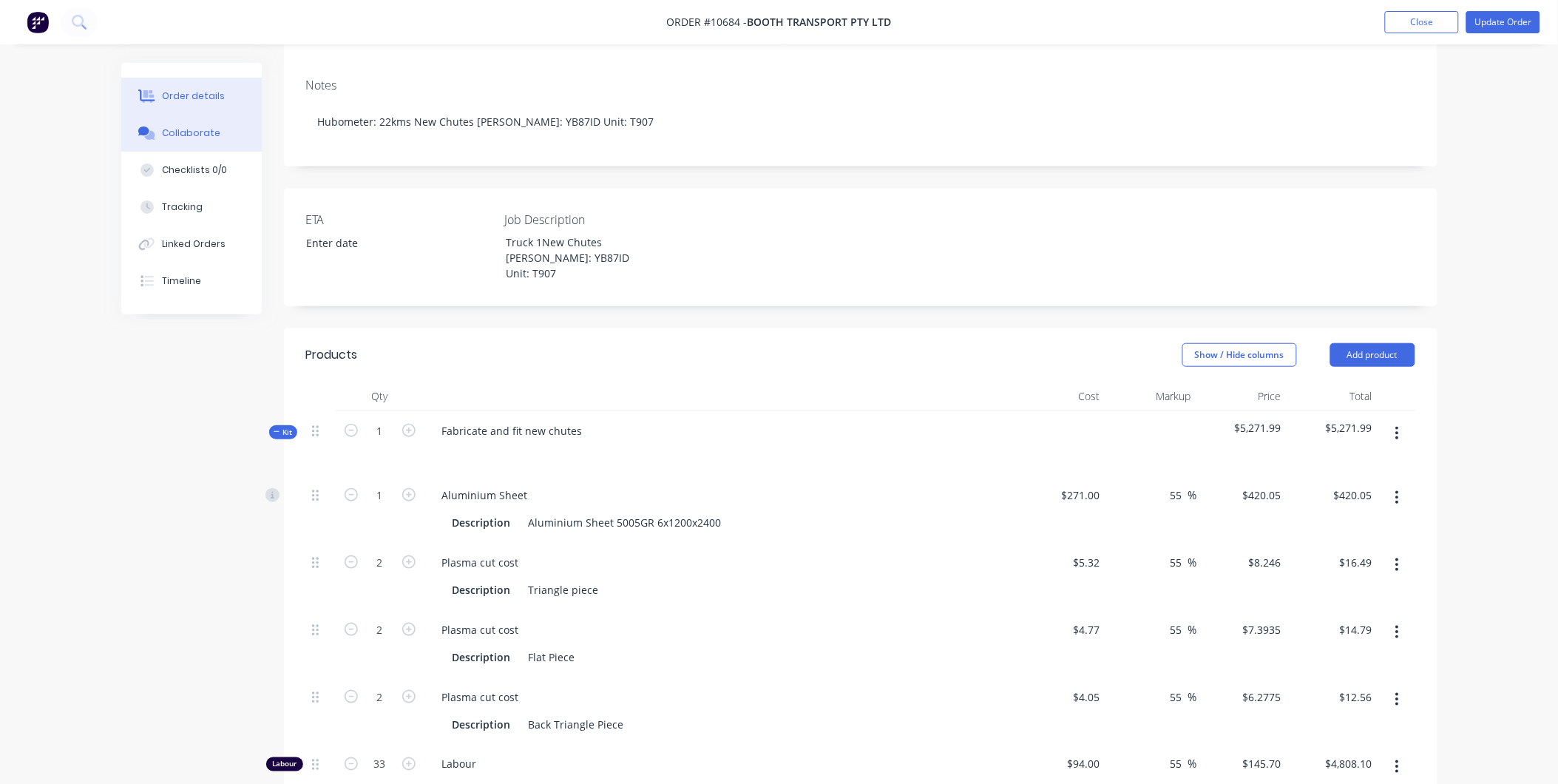
click at [159, 141] on button "Collaborate" at bounding box center [191, 133] width 140 height 37
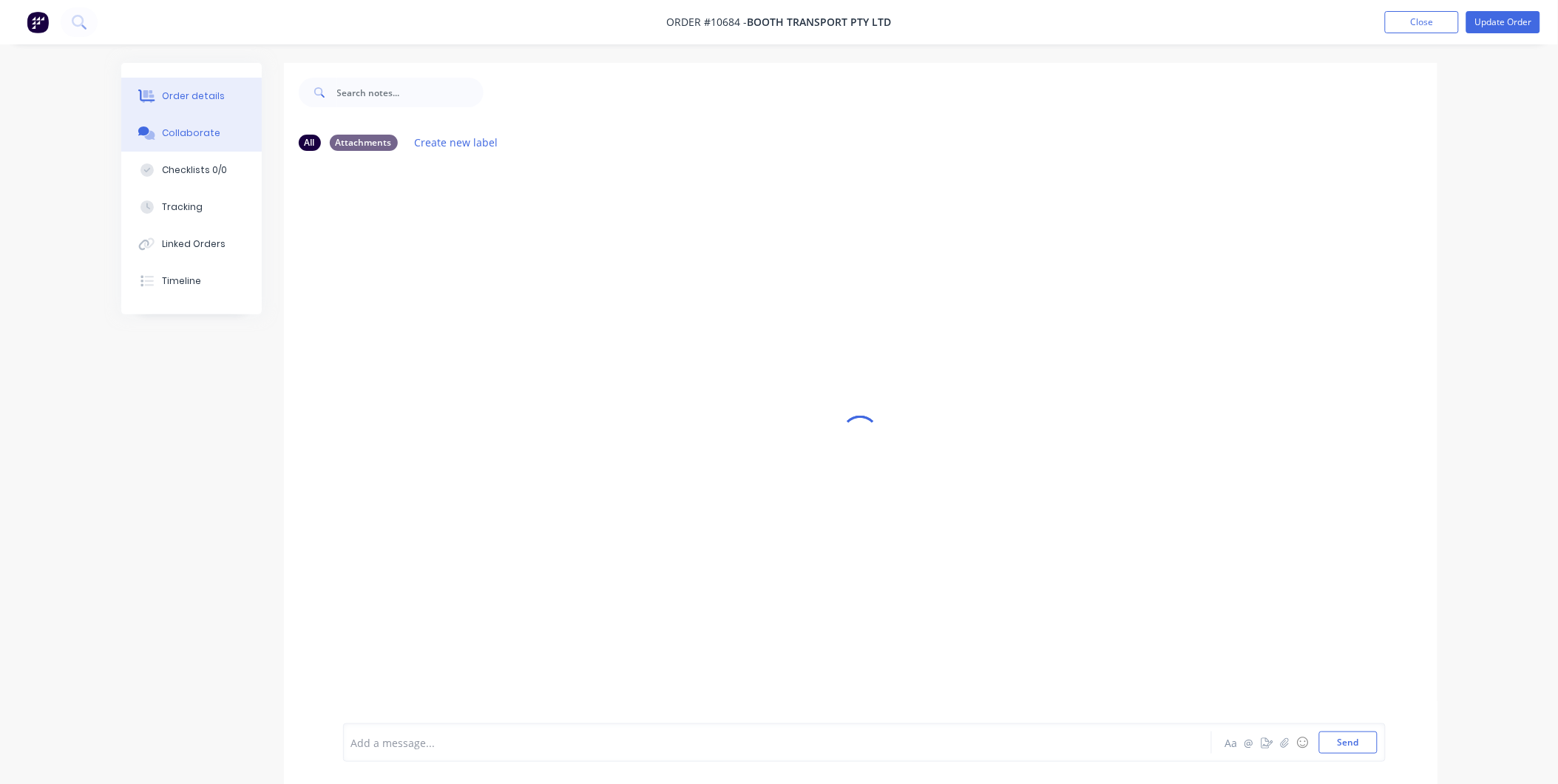
click at [180, 96] on div "Order details" at bounding box center [193, 96] width 63 height 14
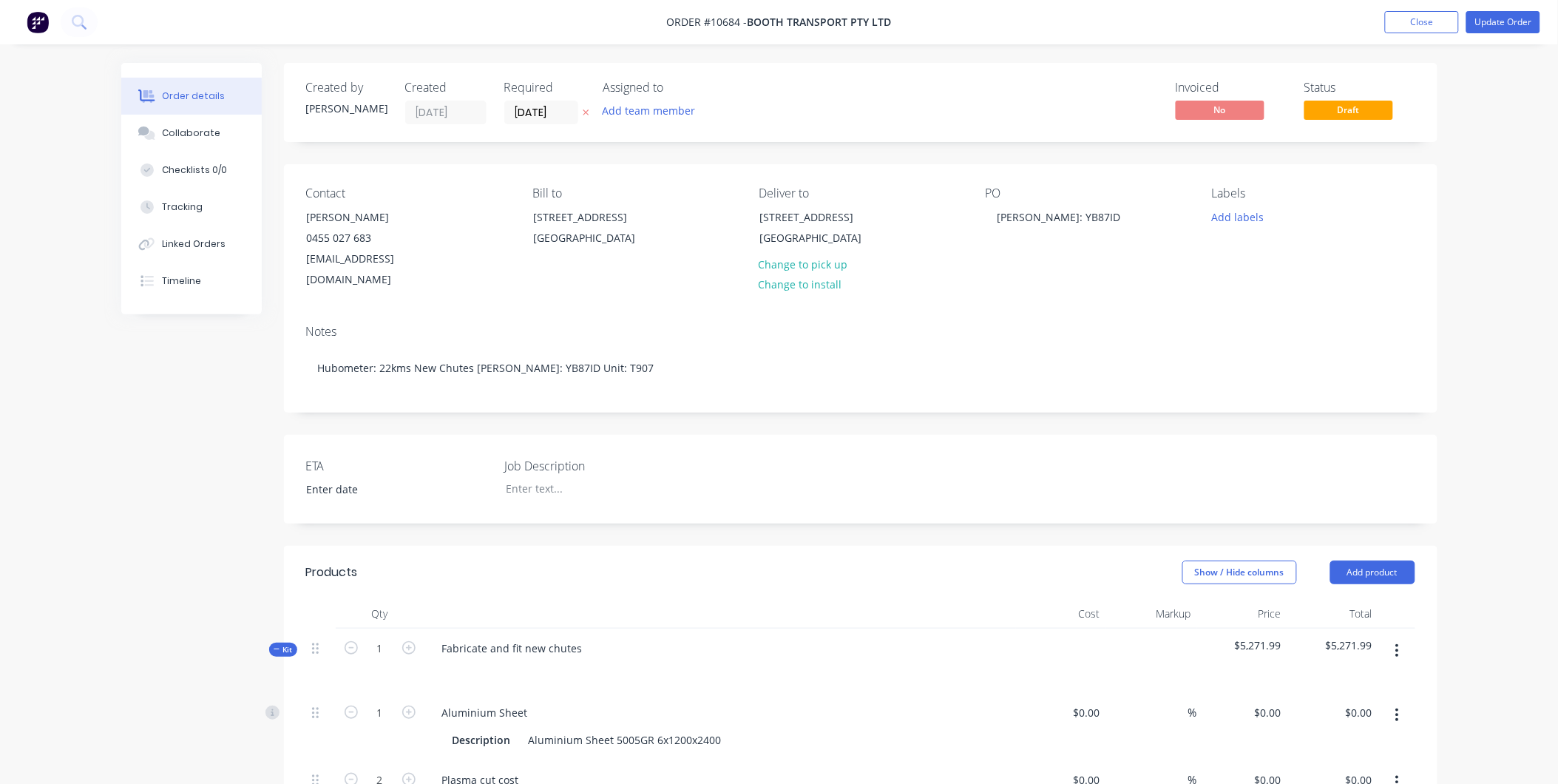
type input "$271.00"
type input "55"
type input "$420.05"
type input "$5.32"
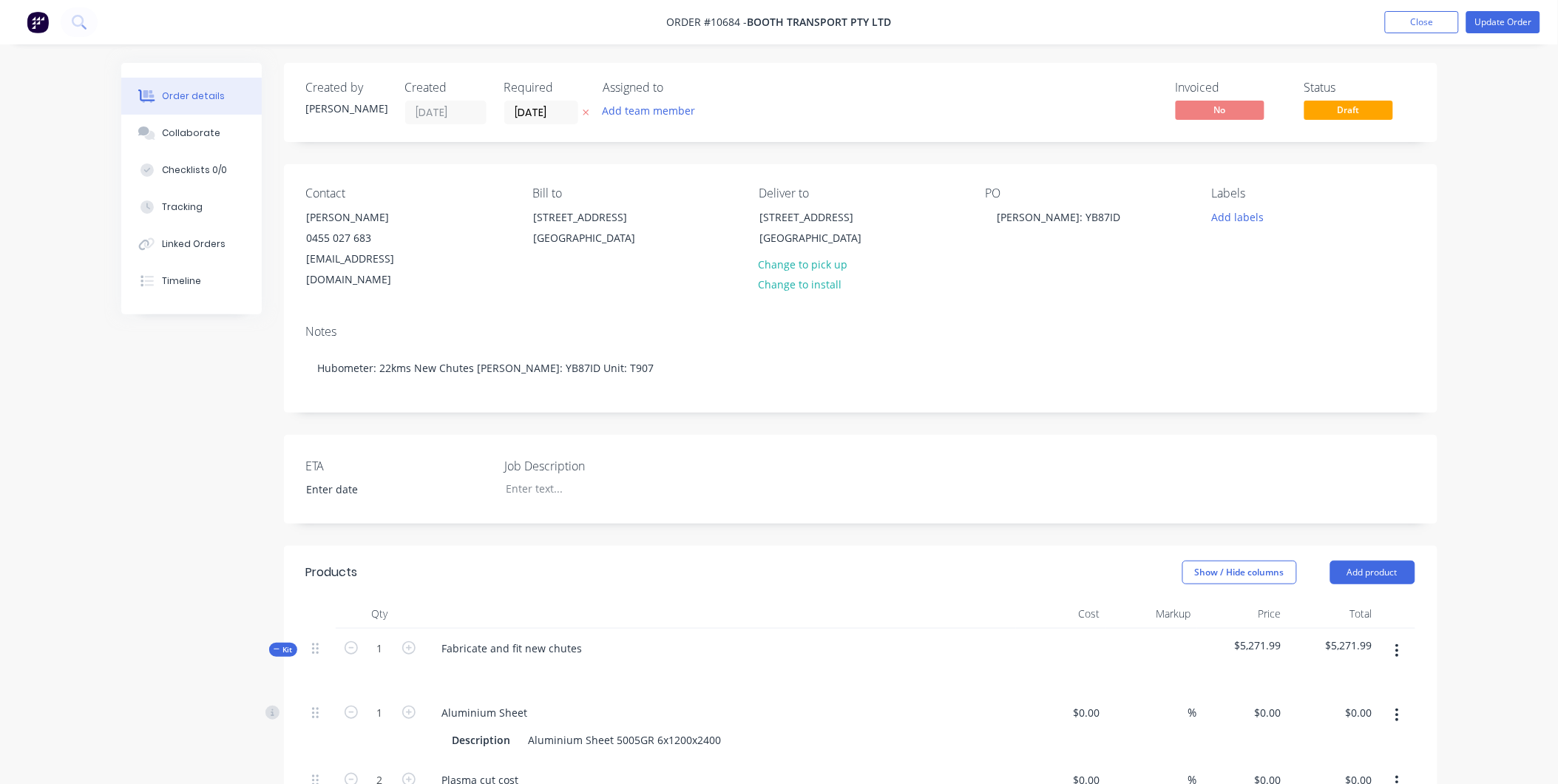
type input "55"
type input "$8.246"
type input "$16.49"
type input "$4.77"
type input "55"
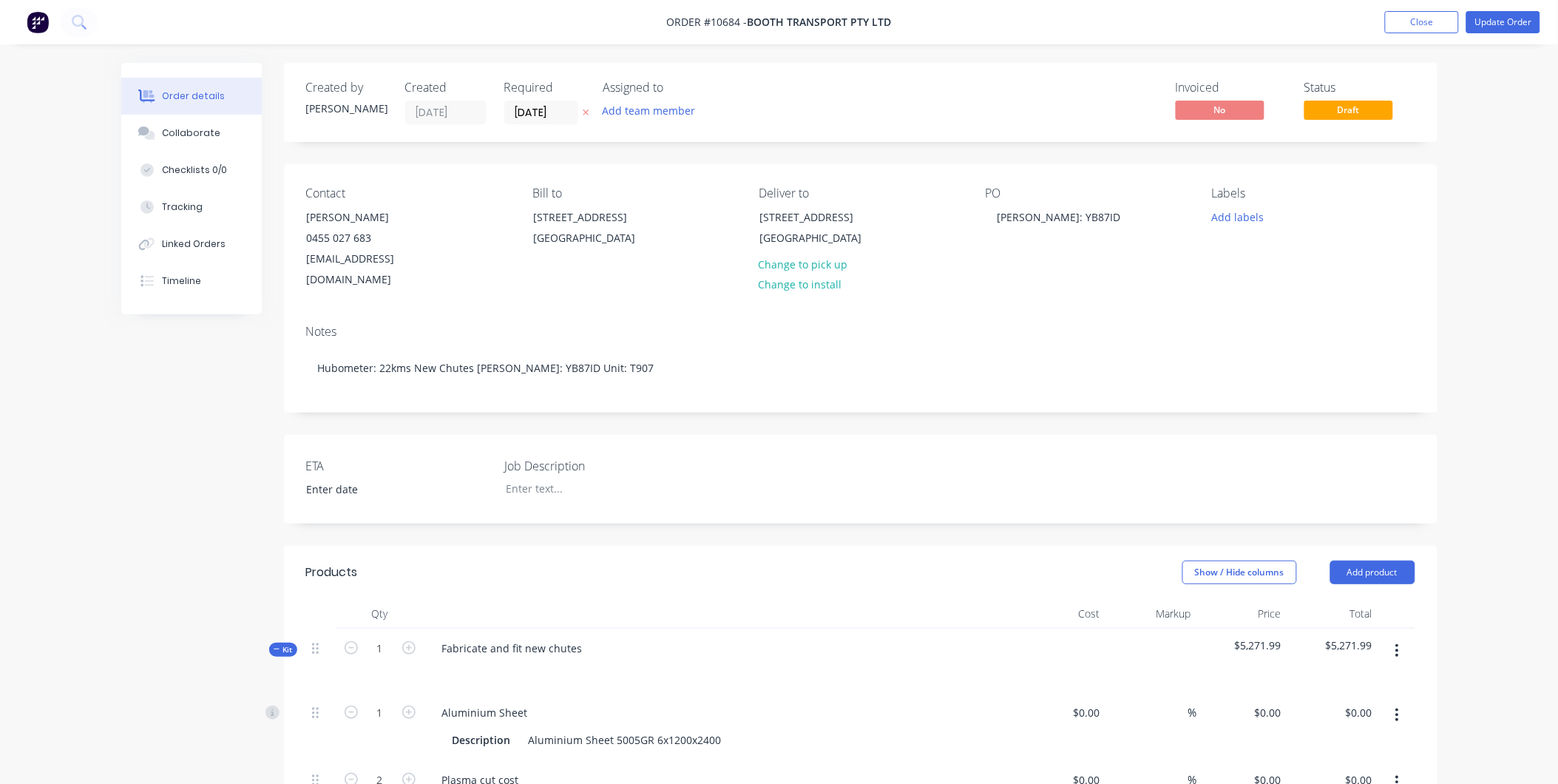
type input "$7.3935"
type input "$14.79"
type input "$4.05"
type input "55"
type input "$6.2775"
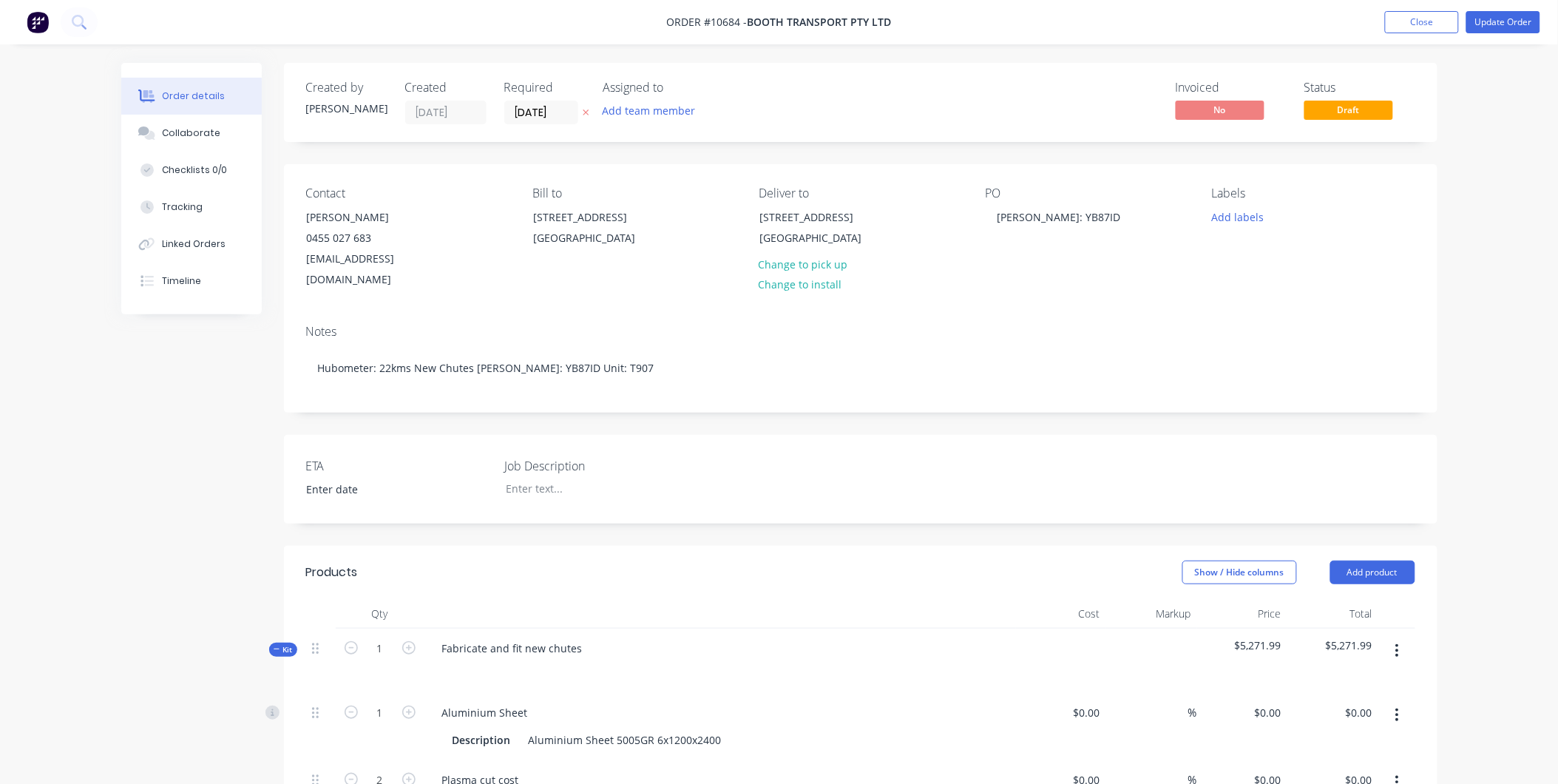
type input "$12.56"
type input "$94.00"
type input "55"
type input "$145.70"
type input "$4,808.10"
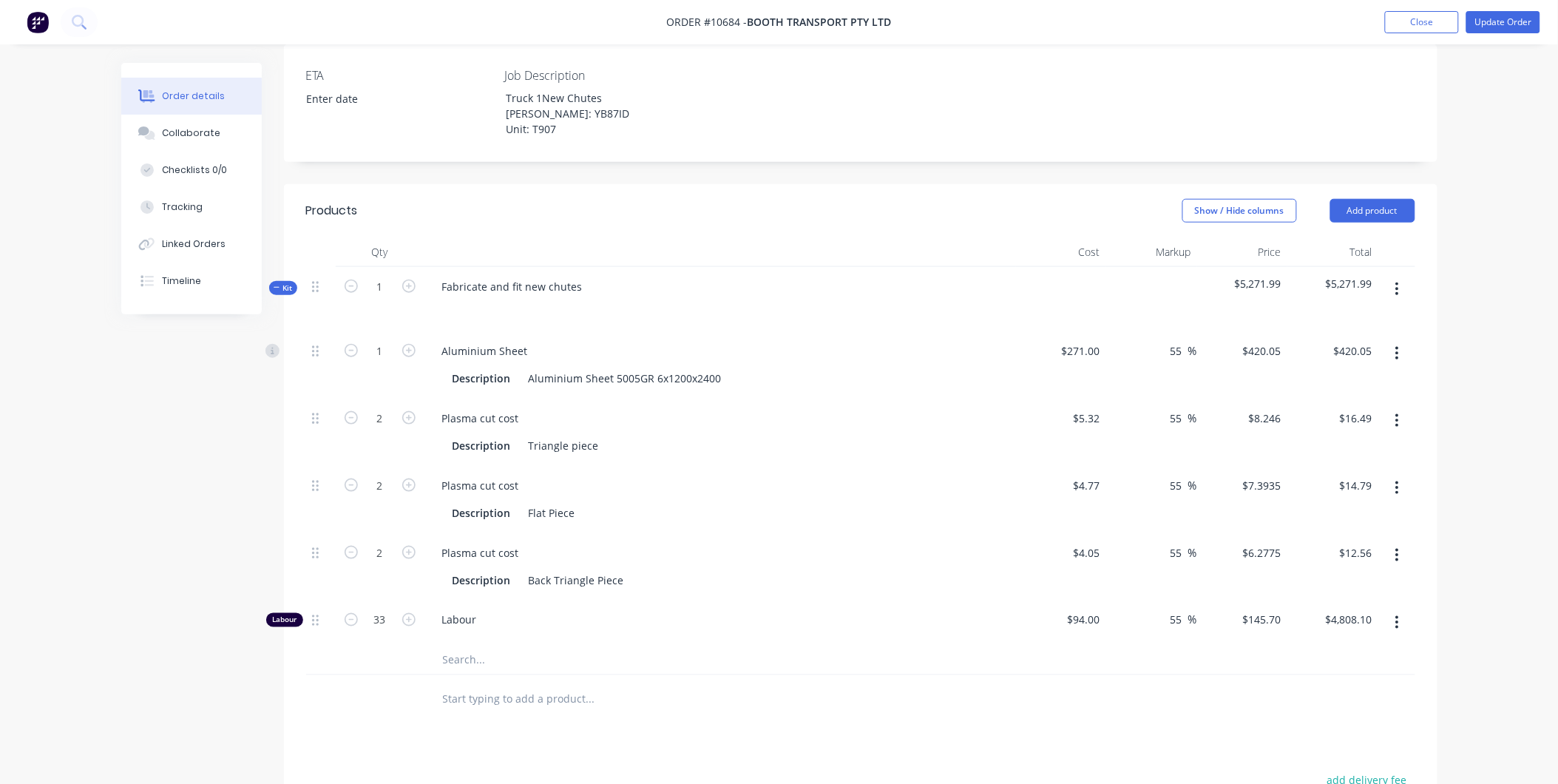
scroll to position [493, 0]
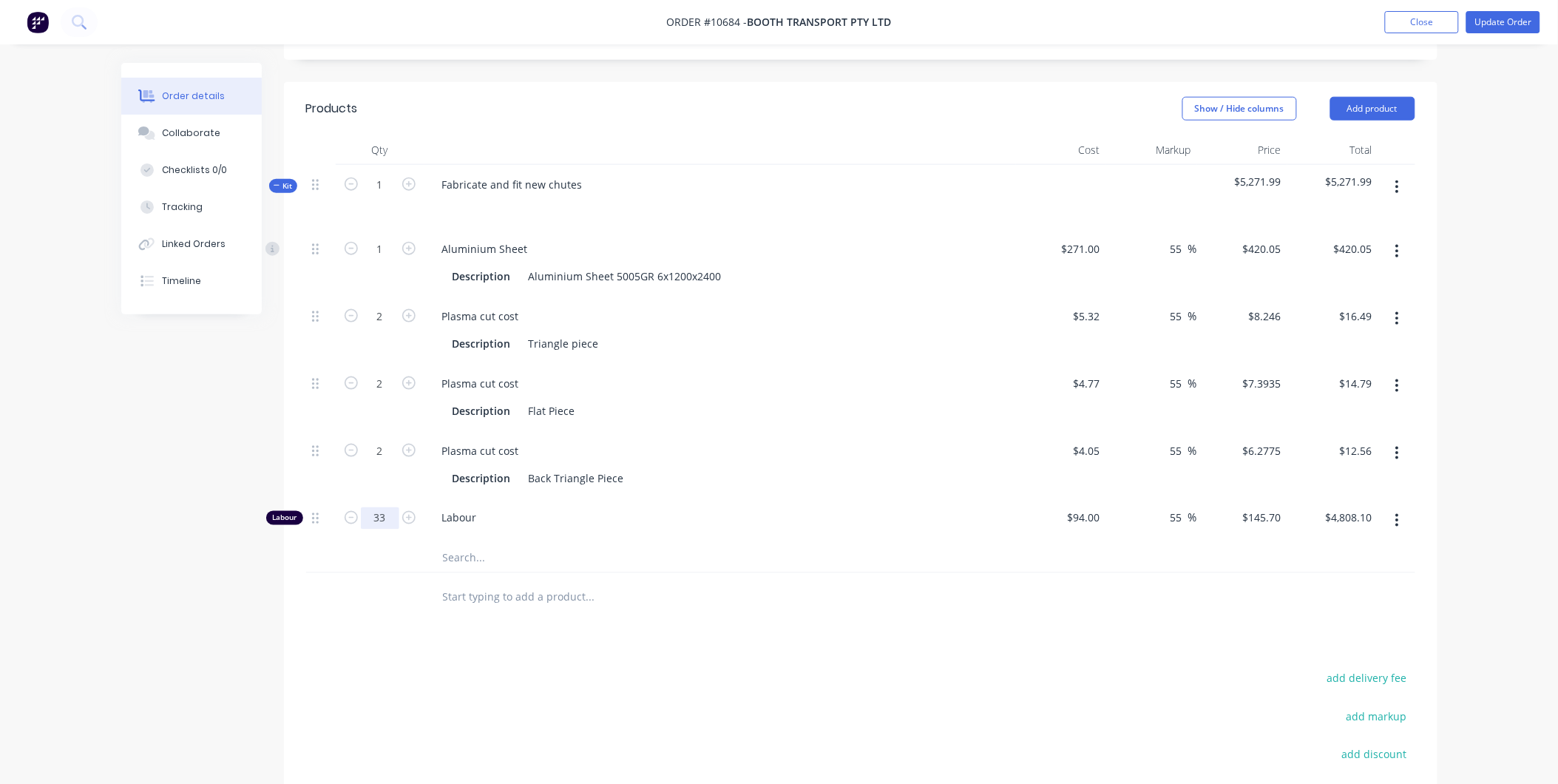
click at [387, 260] on input "33" at bounding box center [380, 249] width 39 height 22
type input "38.5"
type input "$5,609.45"
click at [550, 582] on input "text" at bounding box center [590, 597] width 296 height 30
click at [1496, 24] on button "Update Order" at bounding box center [1503, 22] width 74 height 22
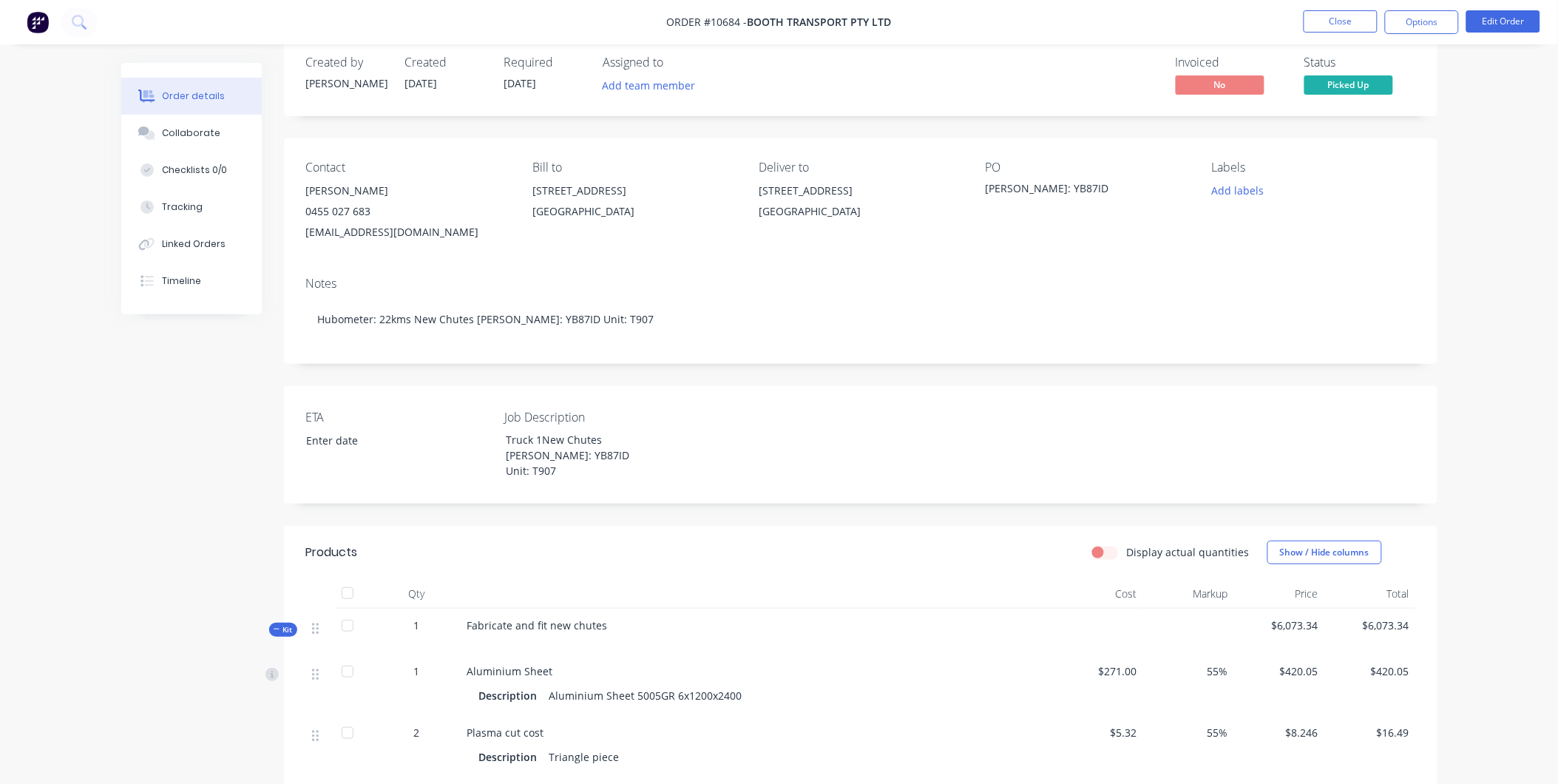
scroll to position [246, 0]
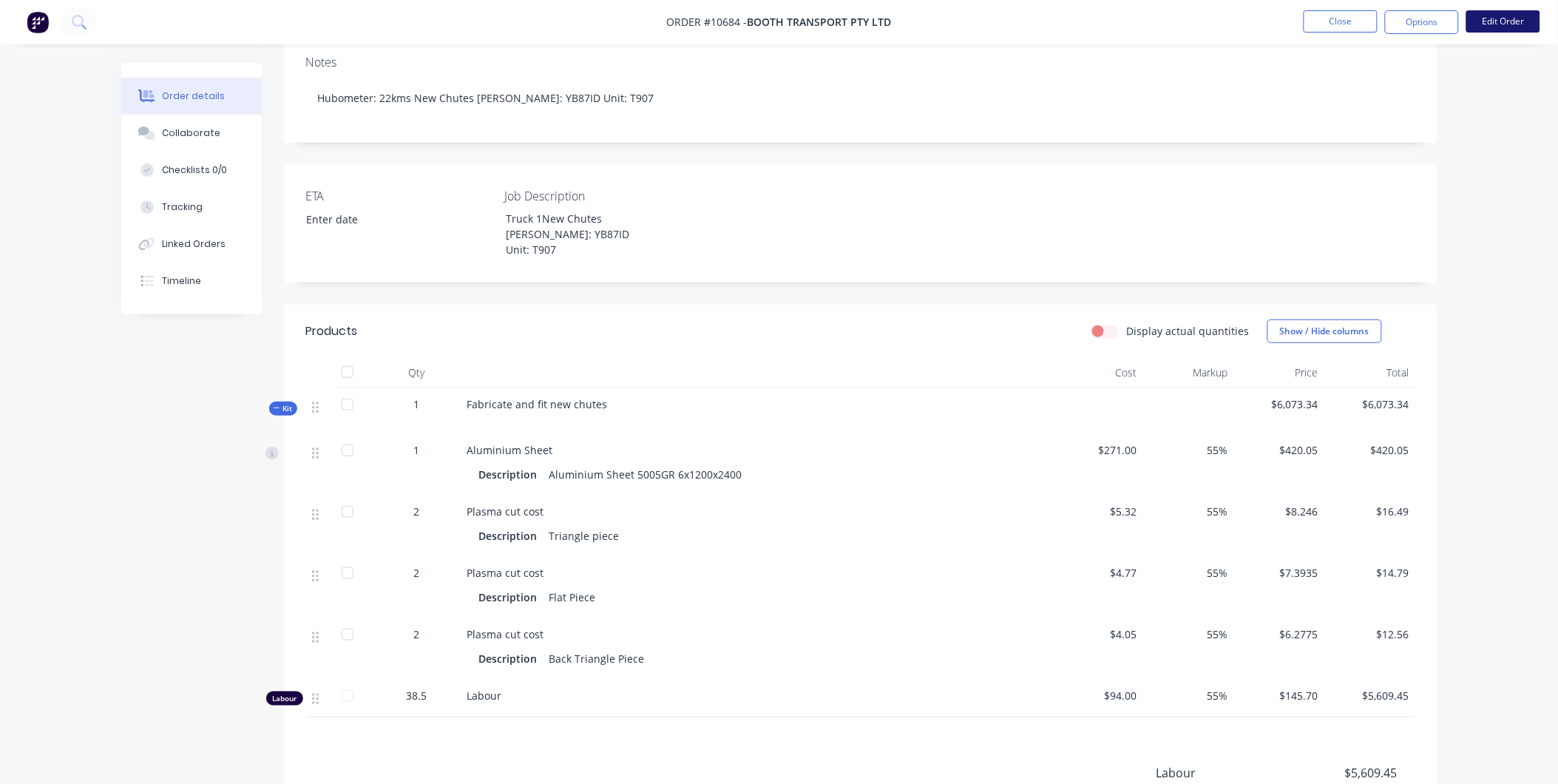
click at [1506, 22] on button "Edit Order" at bounding box center [1503, 21] width 74 height 22
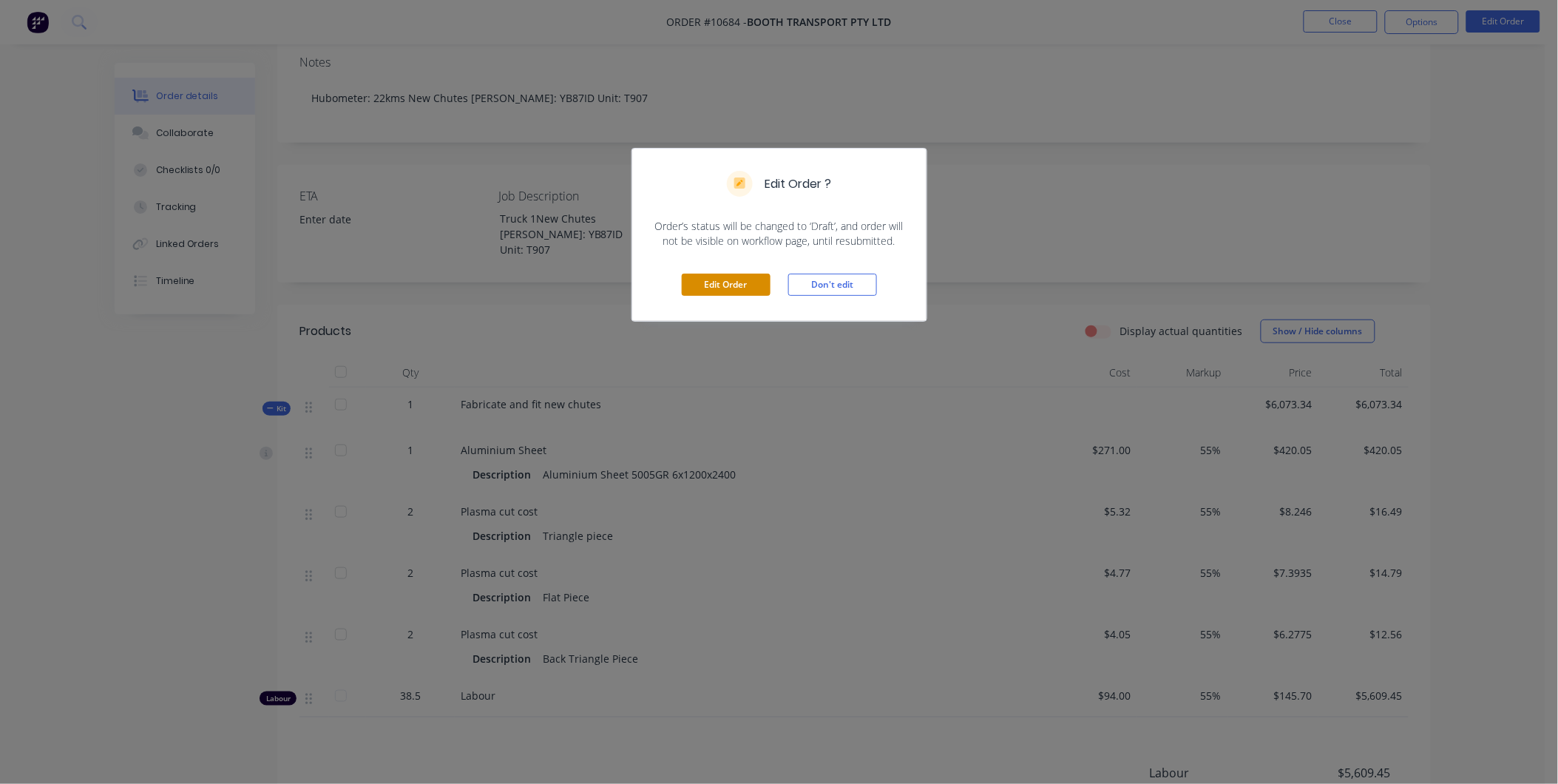
click at [705, 281] on button "Edit Order" at bounding box center [726, 284] width 89 height 22
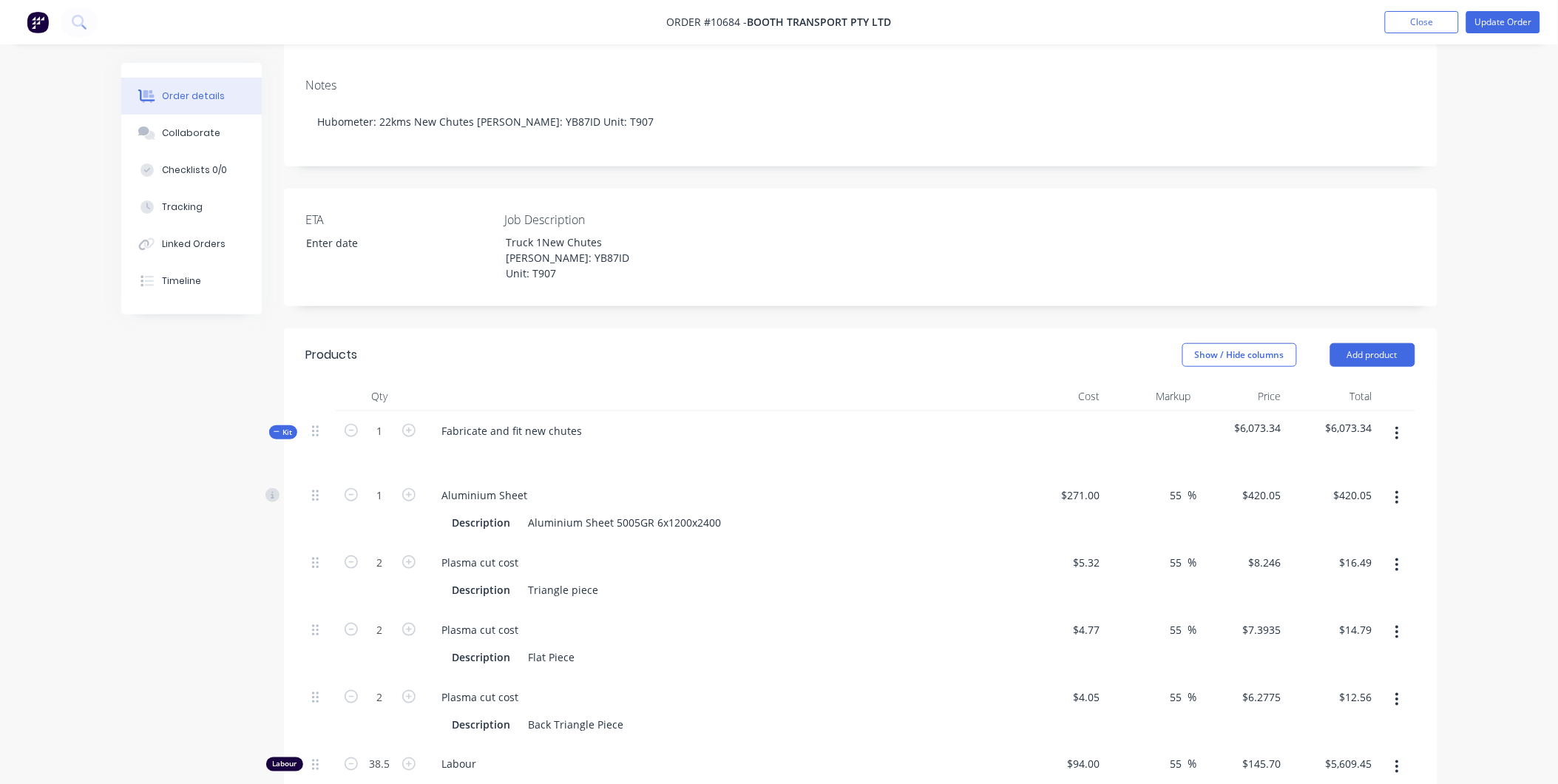
scroll to position [493, 0]
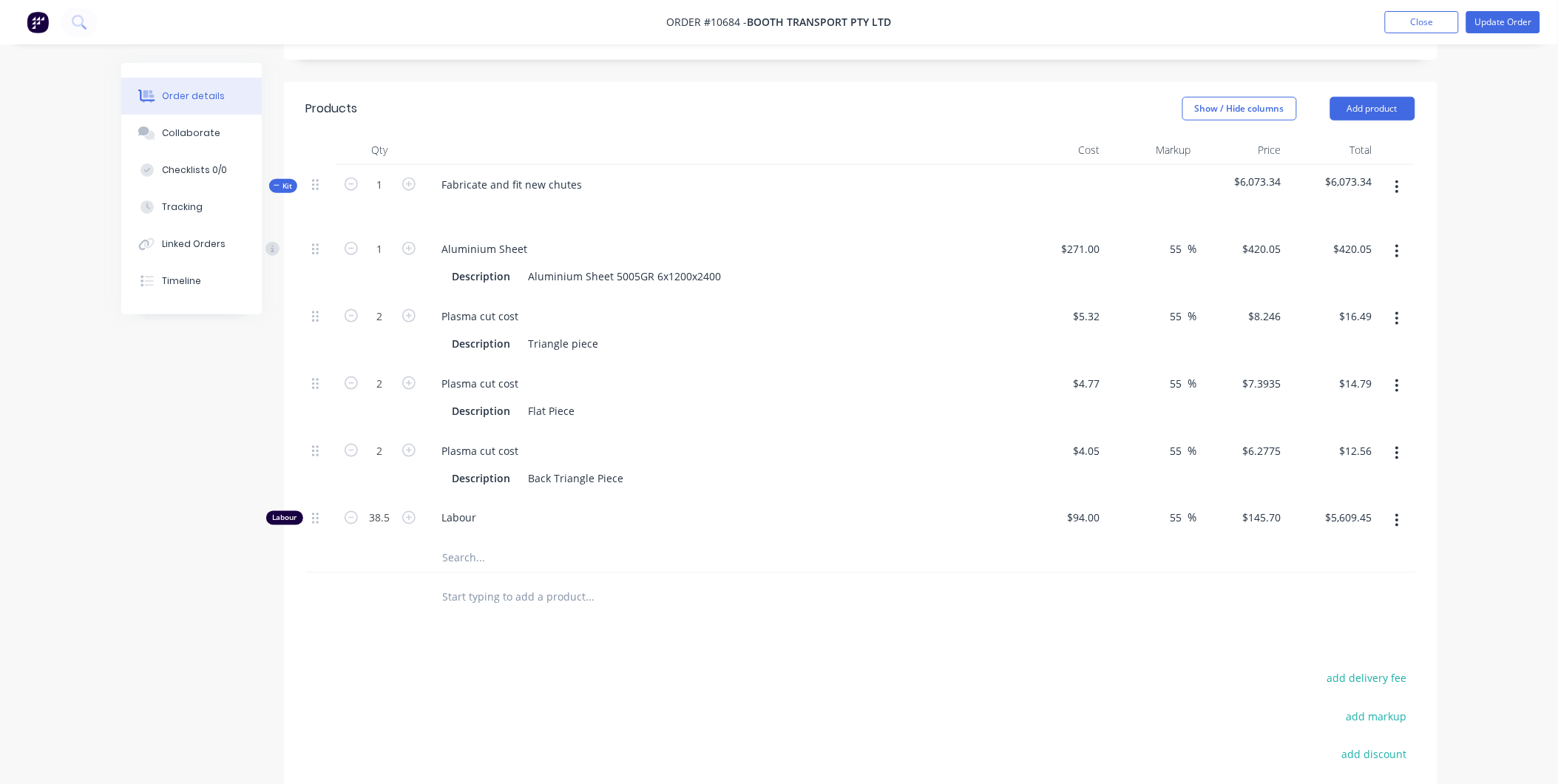
click at [585, 165] on div "Fabricate and fit new chutes" at bounding box center [720, 197] width 591 height 65
click at [597, 165] on div "Fabricate and fit new chutes" at bounding box center [720, 197] width 591 height 65
click at [579, 174] on div "Fabricate and fit new chutes" at bounding box center [512, 184] width 164 height 21
click at [1394, 174] on button "button" at bounding box center [1398, 187] width 35 height 27
click at [1370, 215] on div "Add product to kit" at bounding box center [1345, 225] width 114 height 21
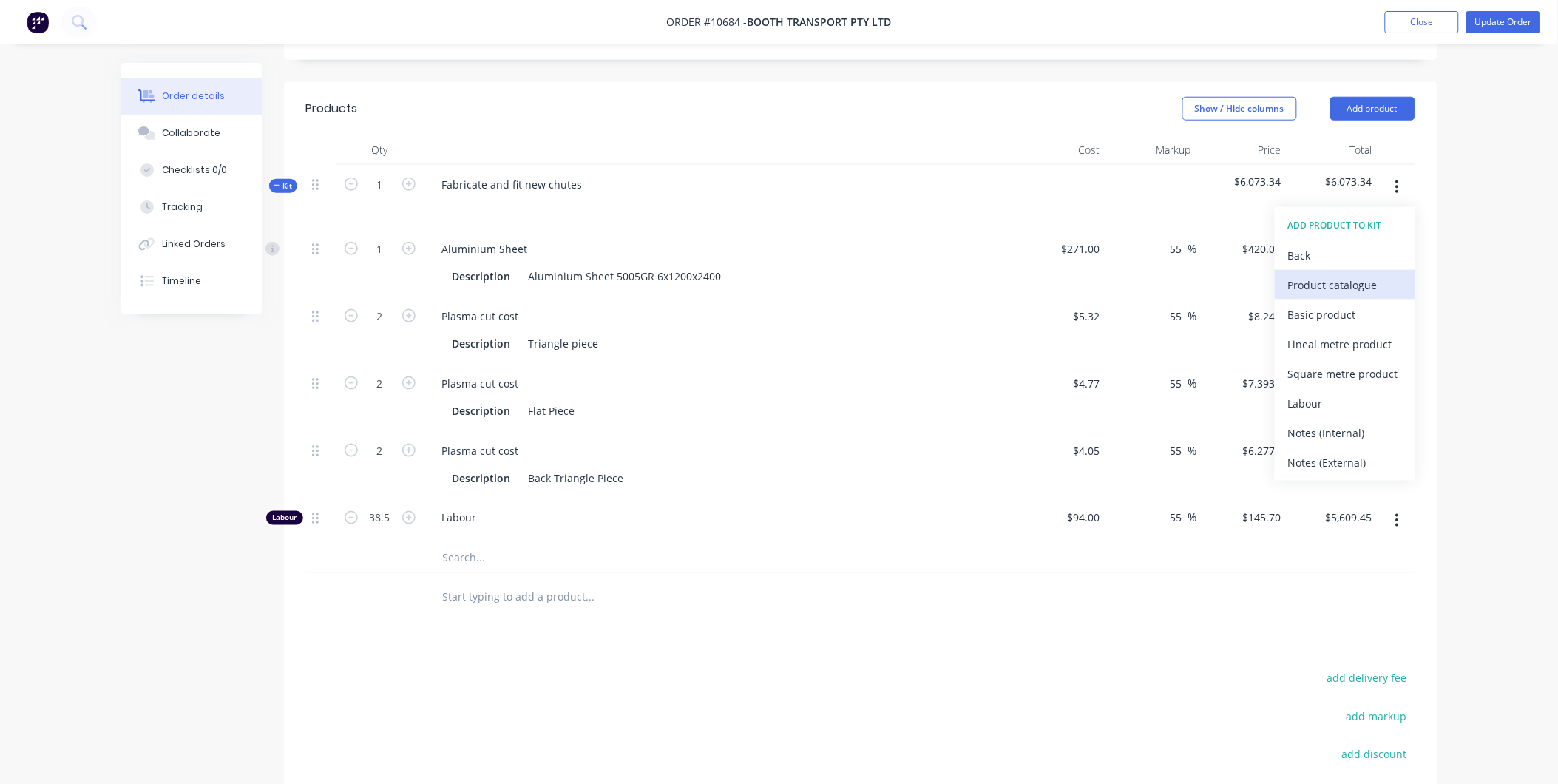
click at [1361, 274] on div "Product catalogue" at bounding box center [1345, 285] width 114 height 21
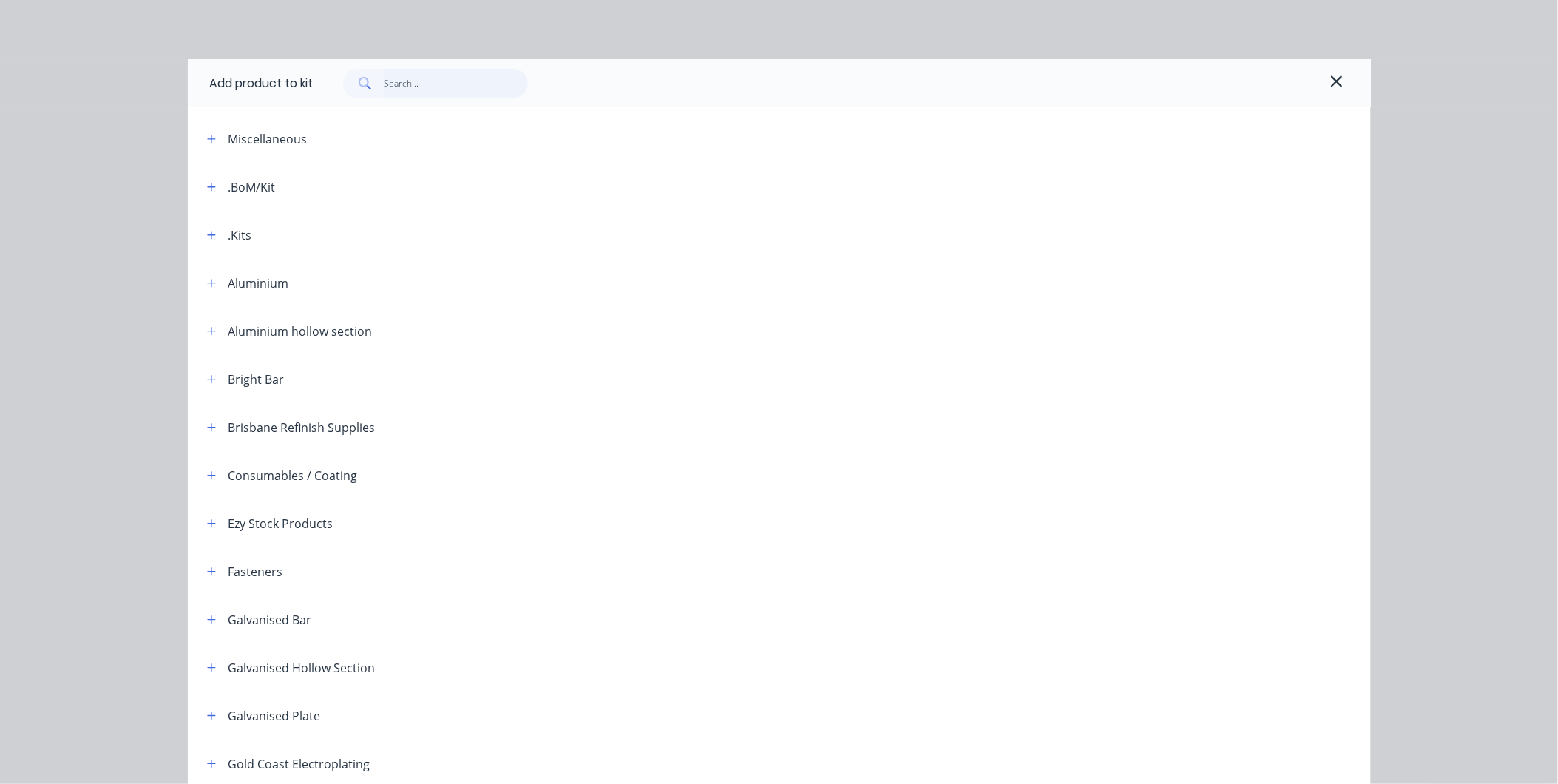
click at [434, 86] on input "text" at bounding box center [456, 83] width 144 height 30
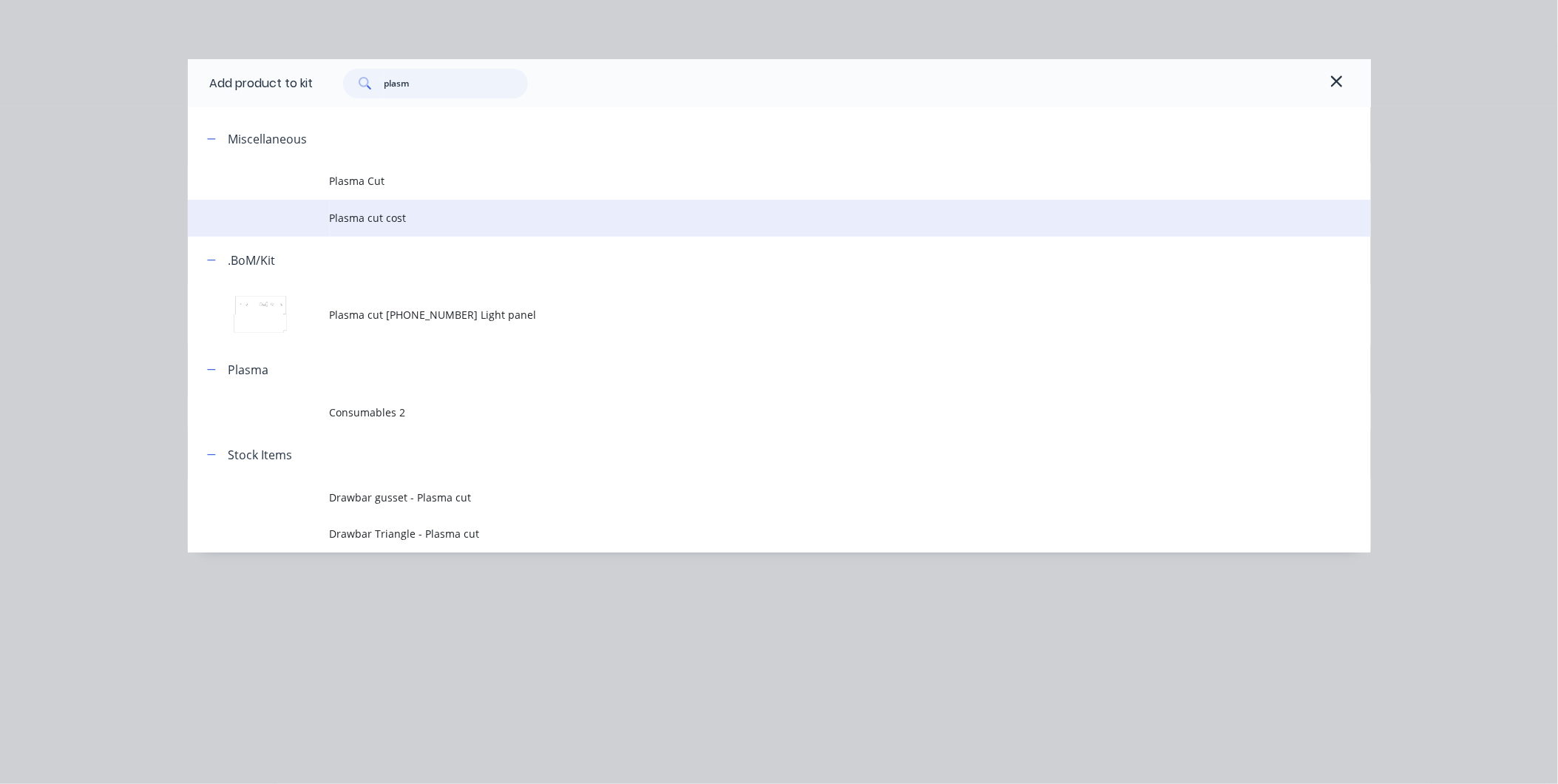
type input "plasm"
click at [348, 234] on td "Plasma cut cost" at bounding box center [850, 218] width 1041 height 37
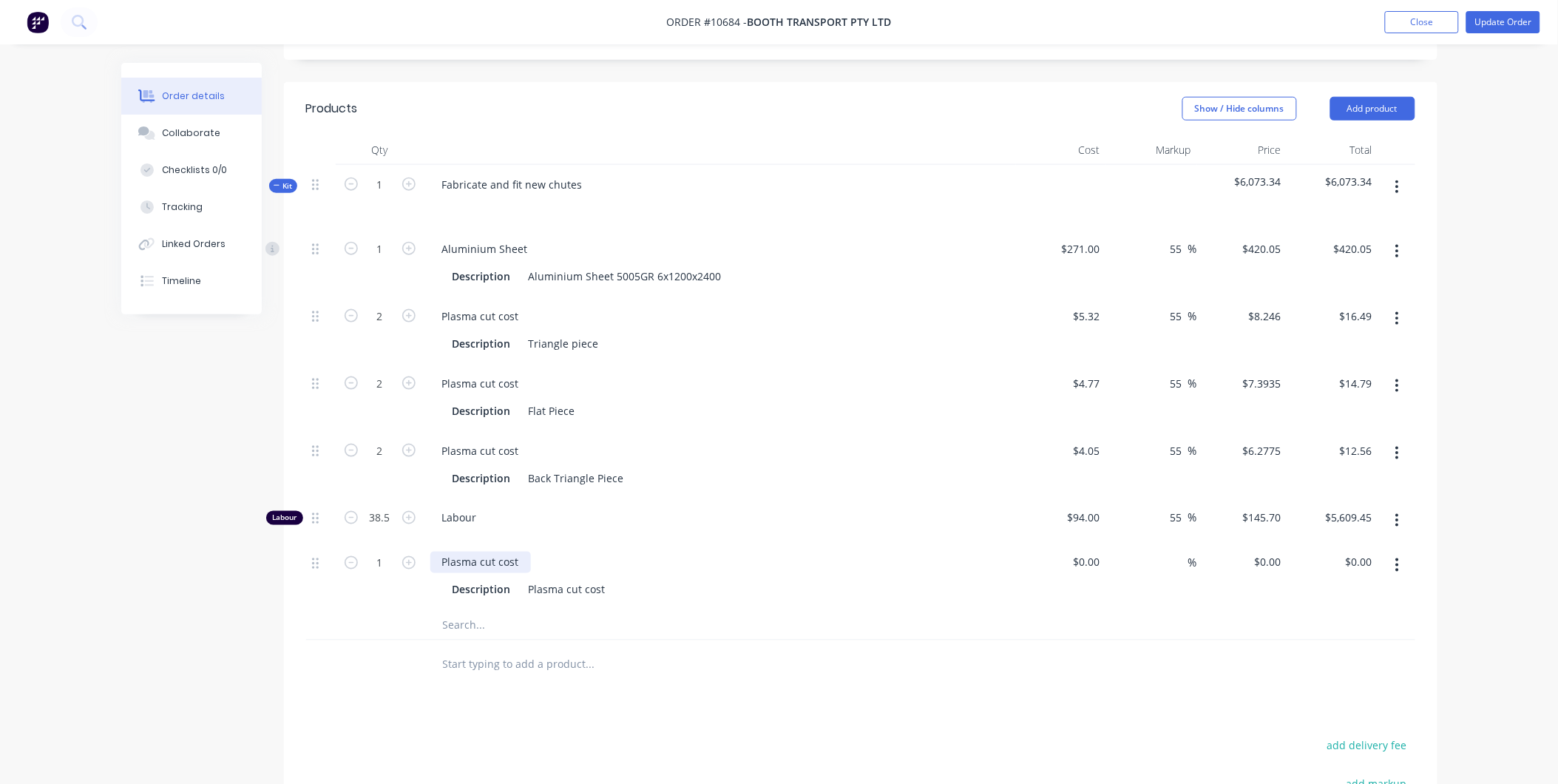
click at [519, 552] on div "Plasma cut cost" at bounding box center [481, 562] width 100 height 21
click at [519, 552] on div "Plasma cut cost" at bounding box center [481, 562] width 100 height 21
click at [1089, 552] on div "$0.00" at bounding box center [1086, 562] width 40 height 21
type input "$3.87"
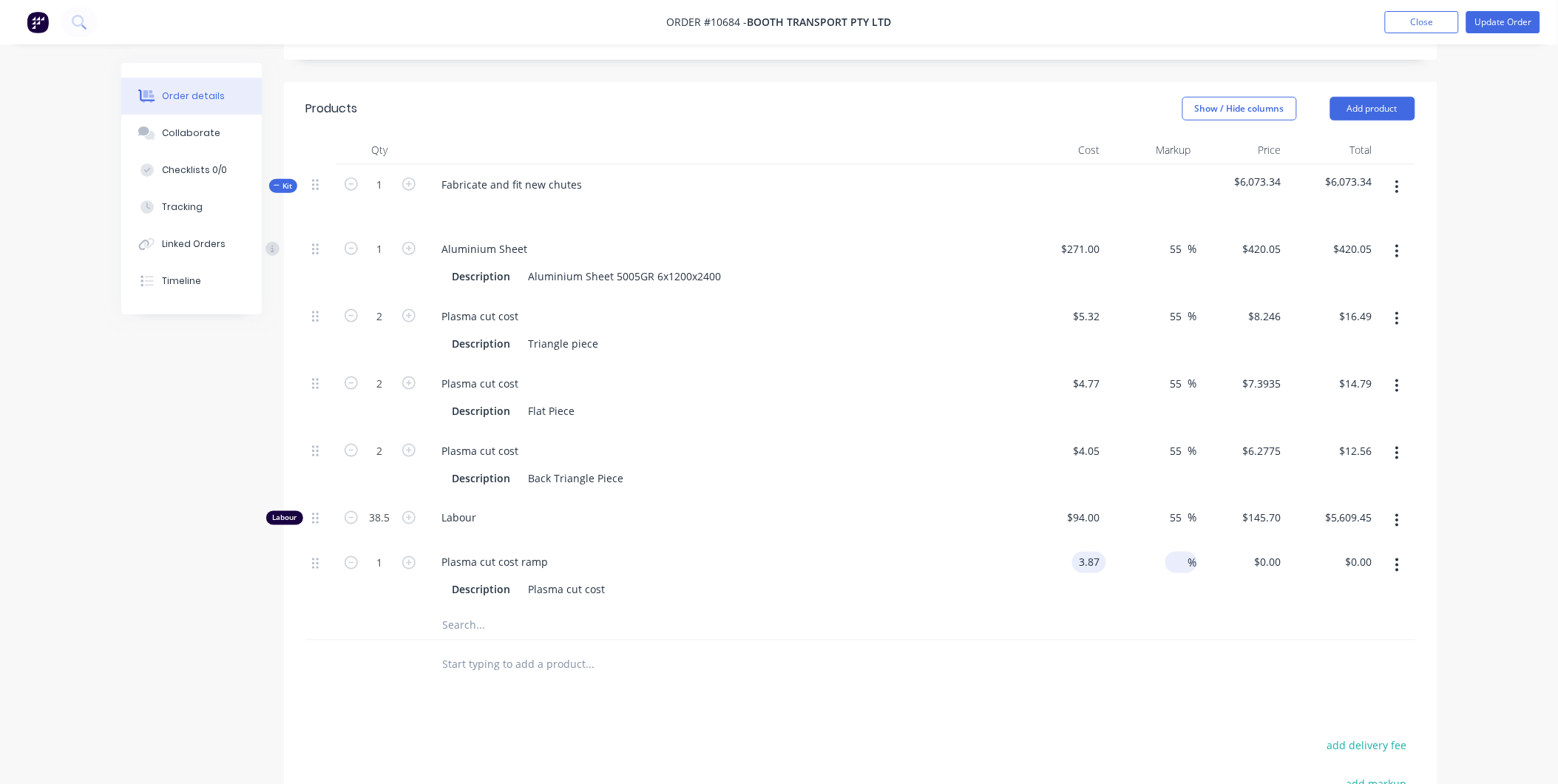
type input "$3.87"
click at [1179, 552] on input at bounding box center [1180, 562] width 17 height 21
type input "55"
type input "$5.9985"
type input "$6.00"
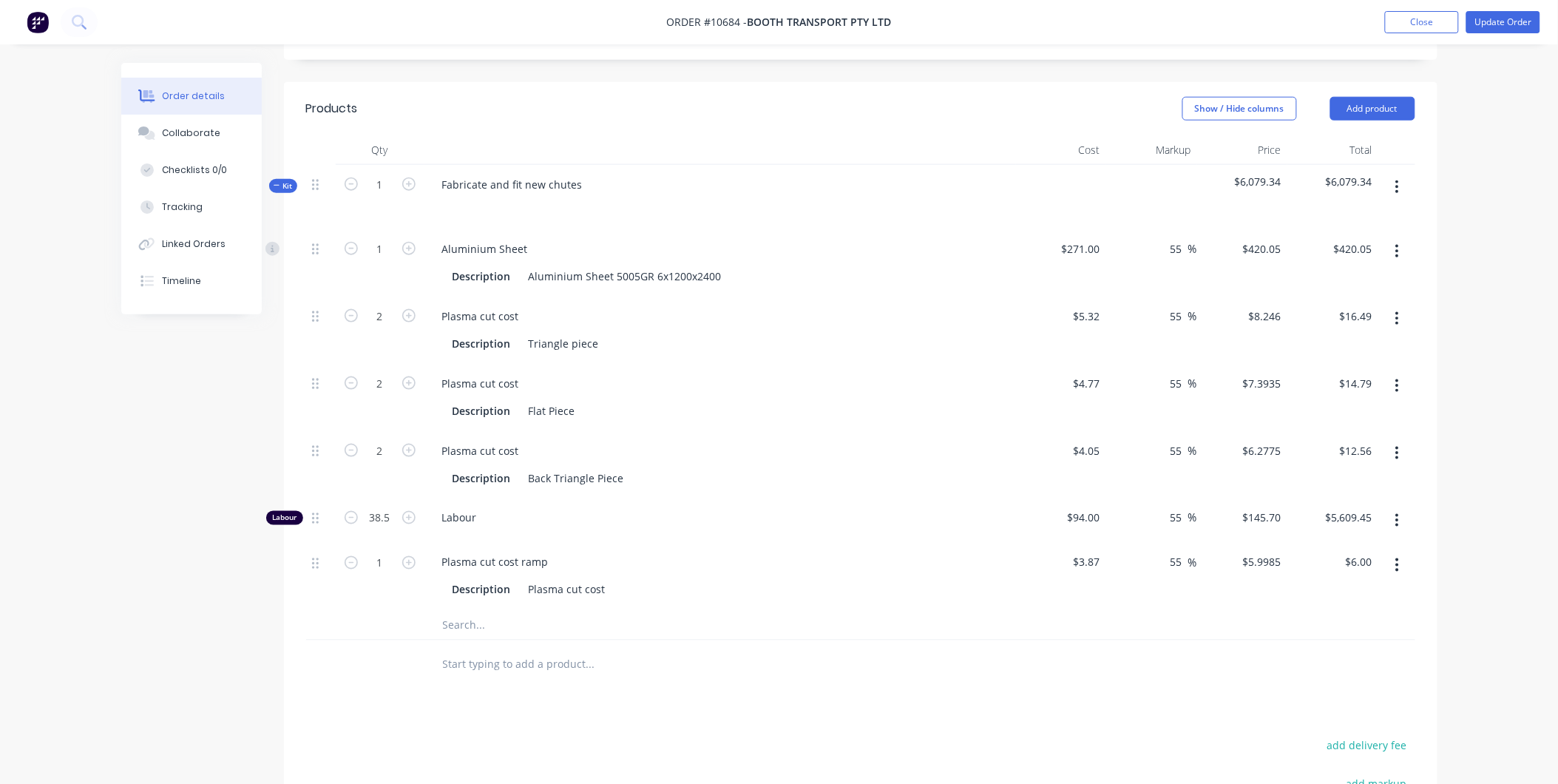
click at [1200, 583] on div "$5.9985 $5.9985" at bounding box center [1243, 576] width 91 height 68
click at [402, 242] on icon "button" at bounding box center [409, 249] width 14 height 14
type input "2"
type input "$840.10"
click at [402, 242] on icon "button" at bounding box center [409, 249] width 14 height 14
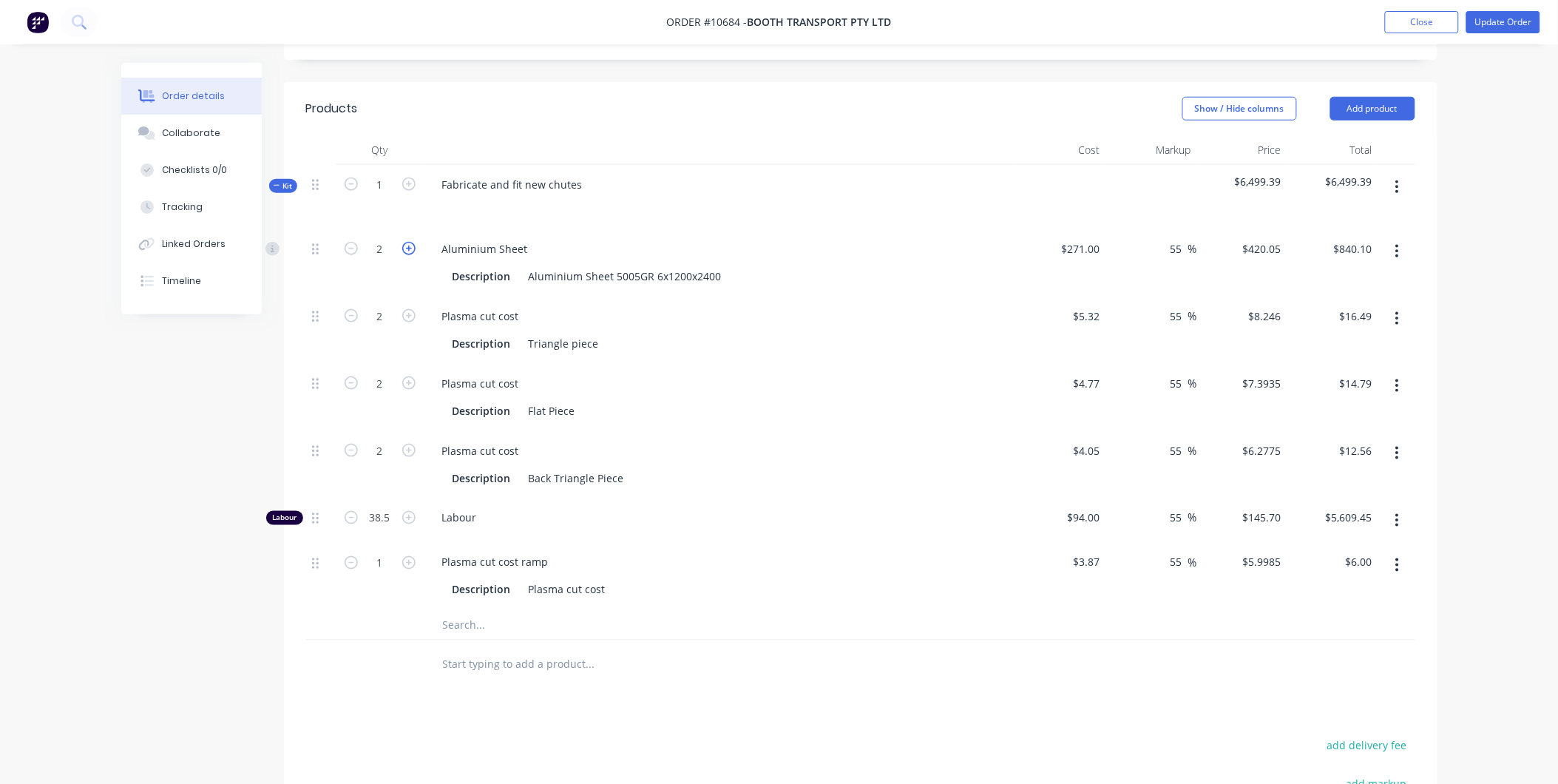
type input "3"
type input "$1,260.15"
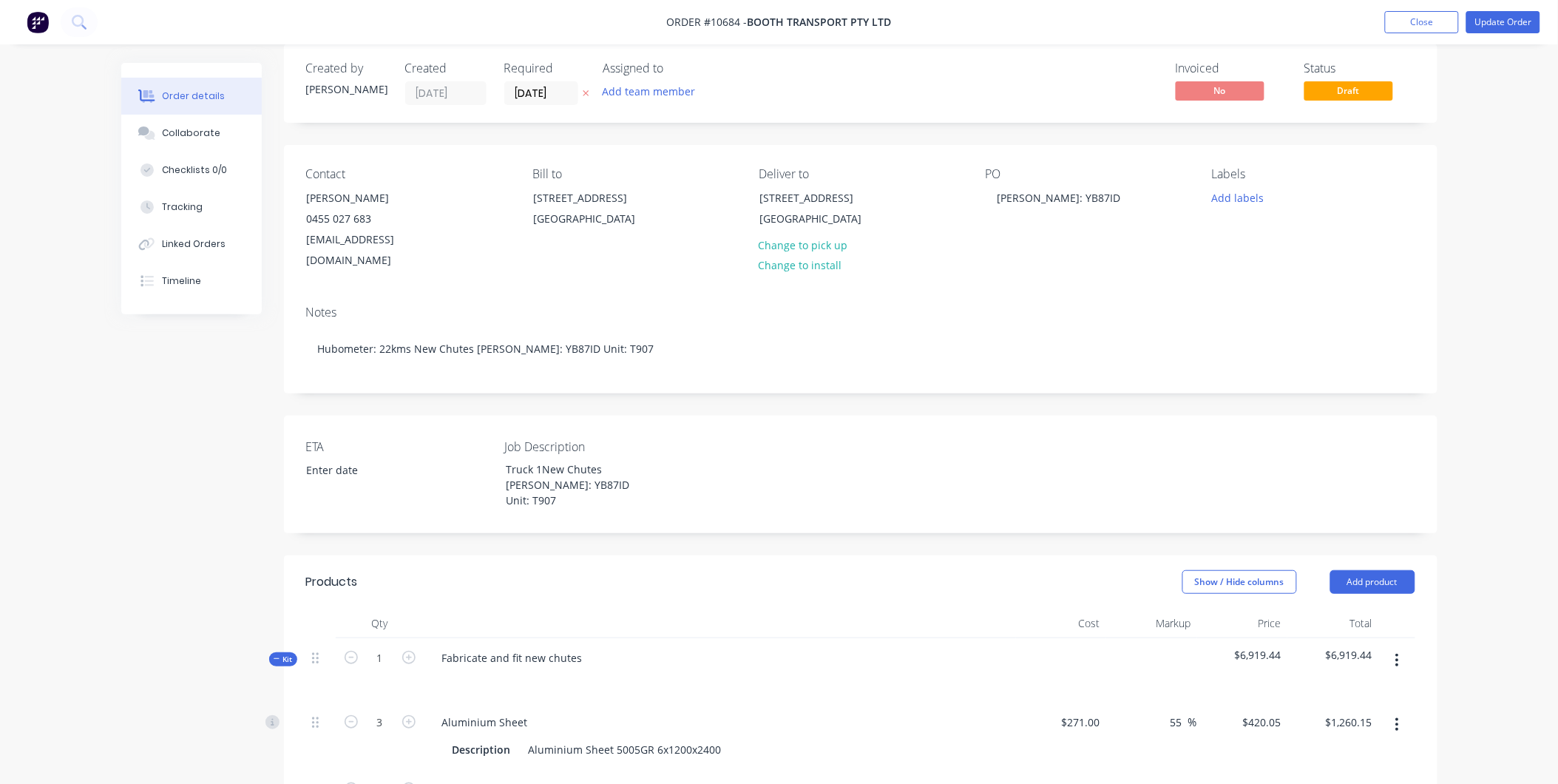
scroll to position [0, 0]
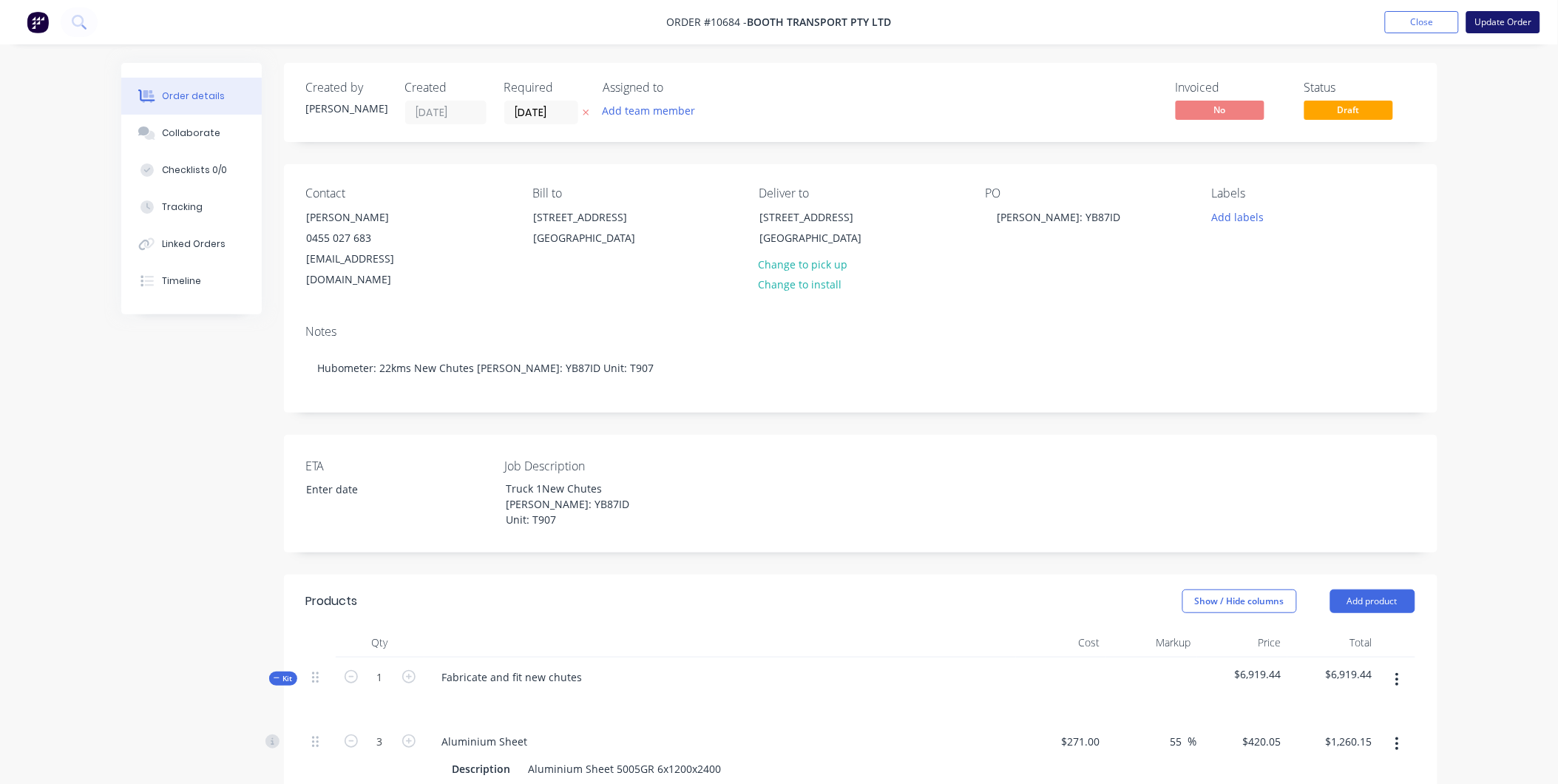
click at [1491, 25] on button "Update Order" at bounding box center [1503, 22] width 74 height 22
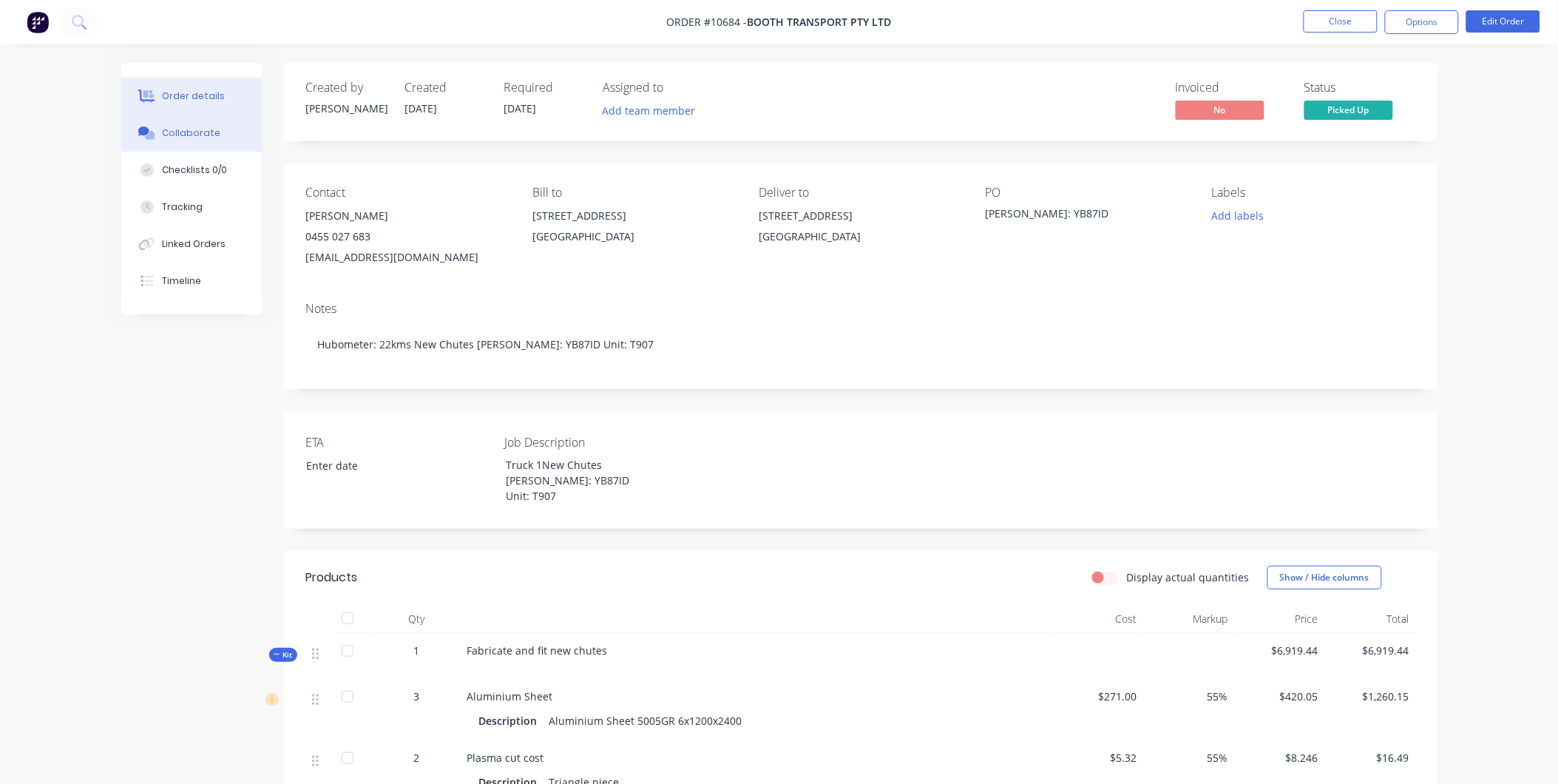
click at [211, 128] on div "Collaborate" at bounding box center [191, 134] width 58 height 14
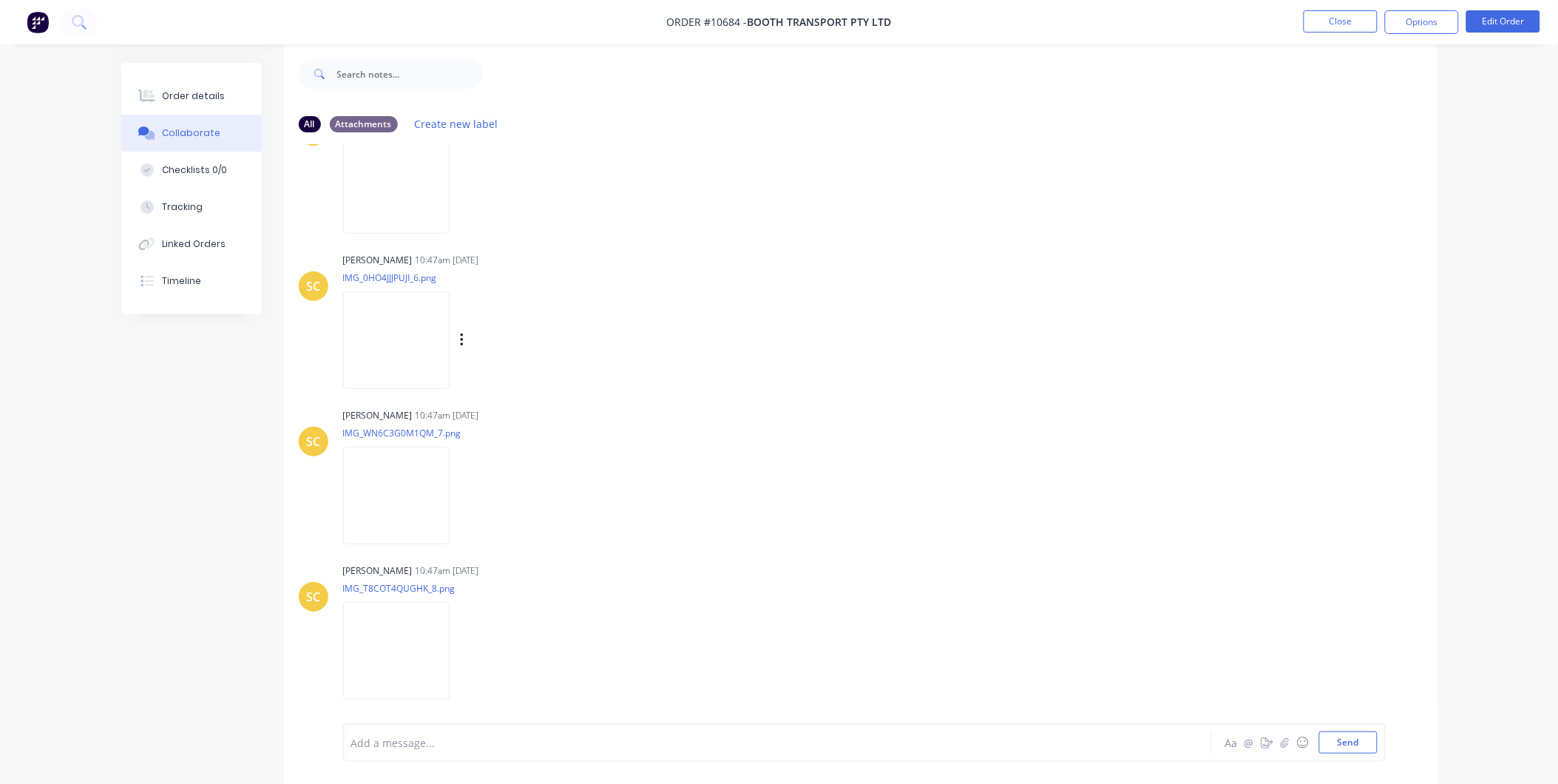
scroll to position [23, 0]
click at [389, 493] on img at bounding box center [396, 491] width 106 height 97
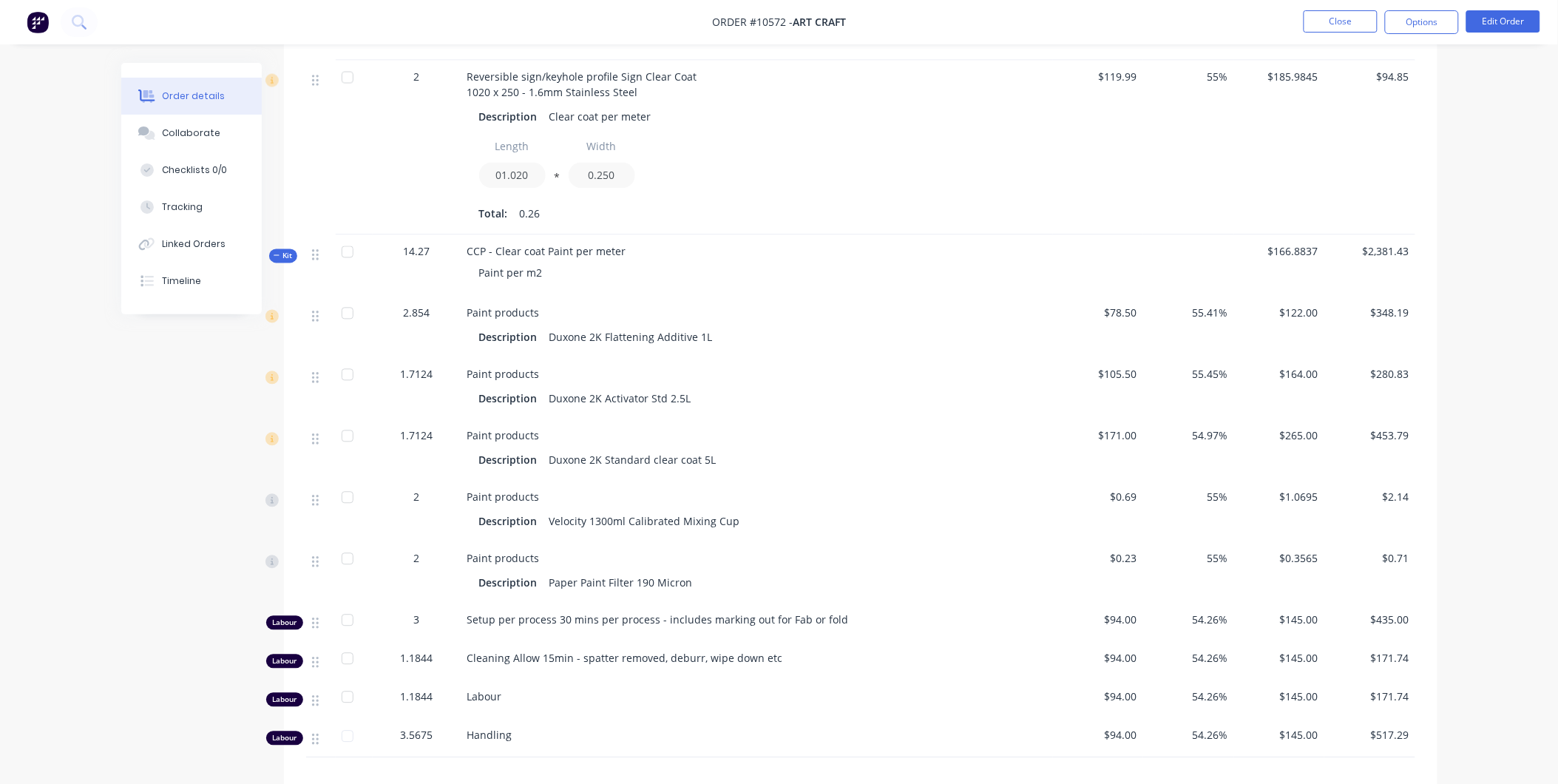
scroll to position [985, 0]
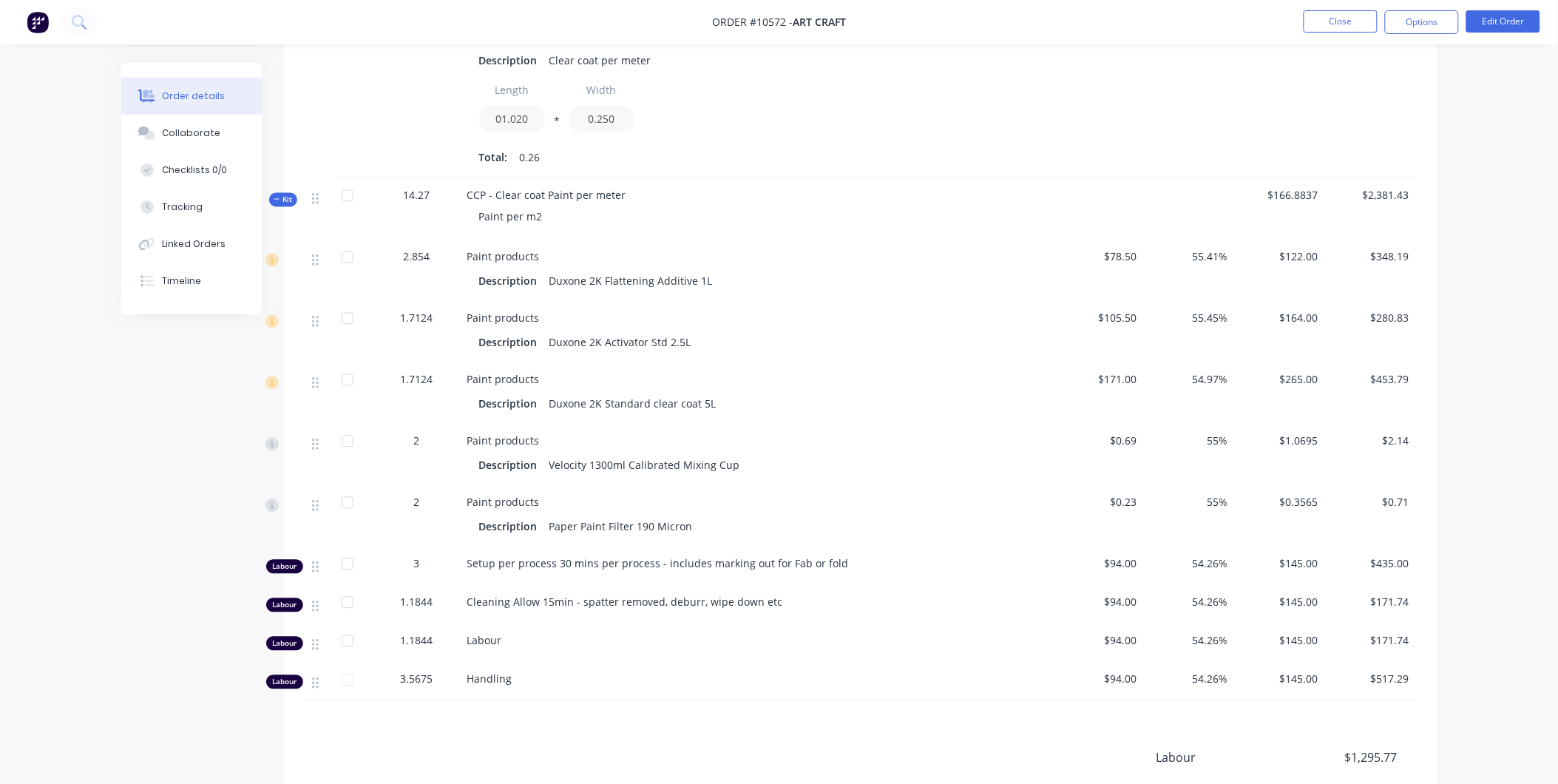
click at [281, 203] on span "Kit" at bounding box center [282, 200] width 19 height 11
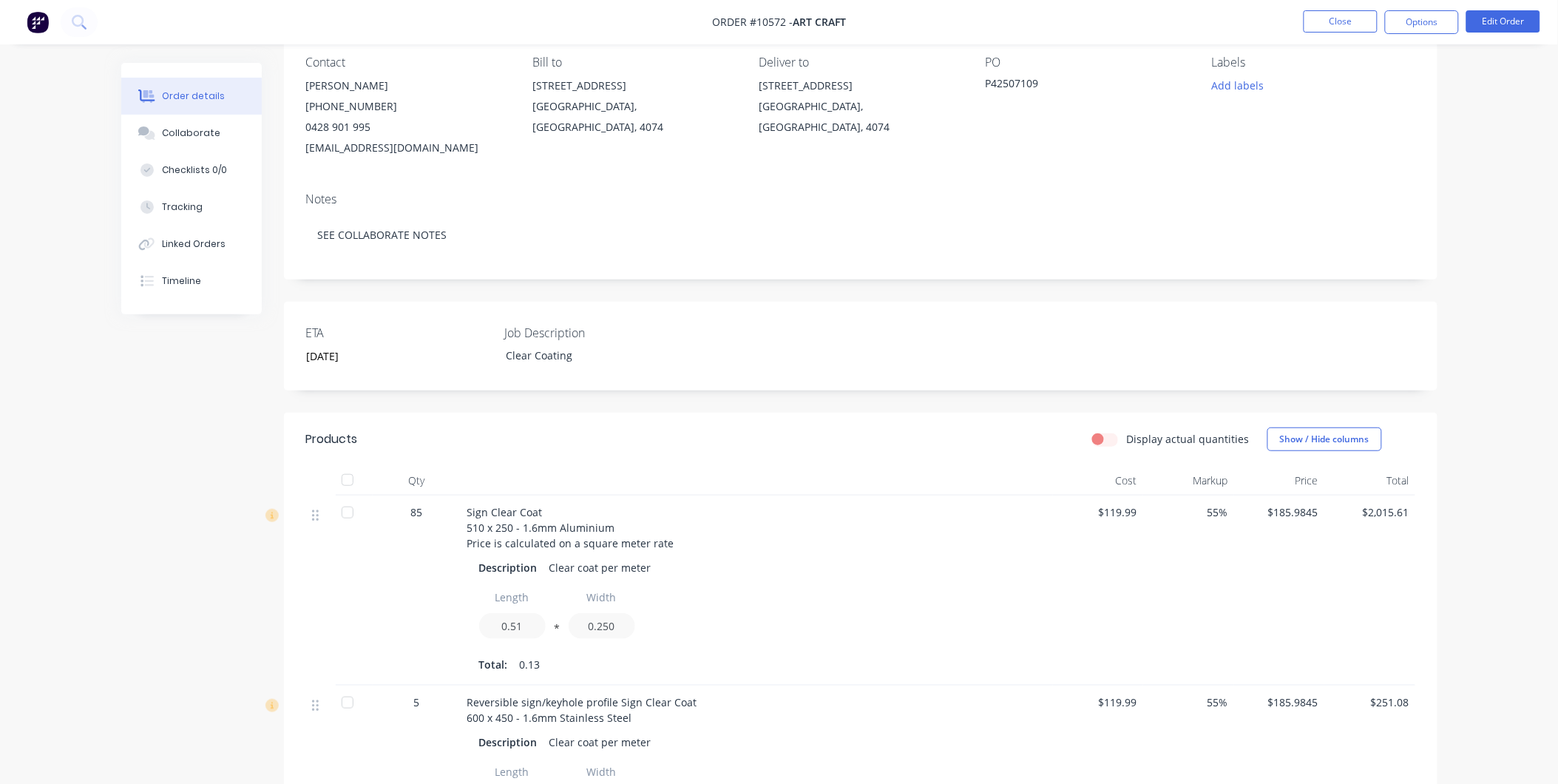
scroll to position [0, 0]
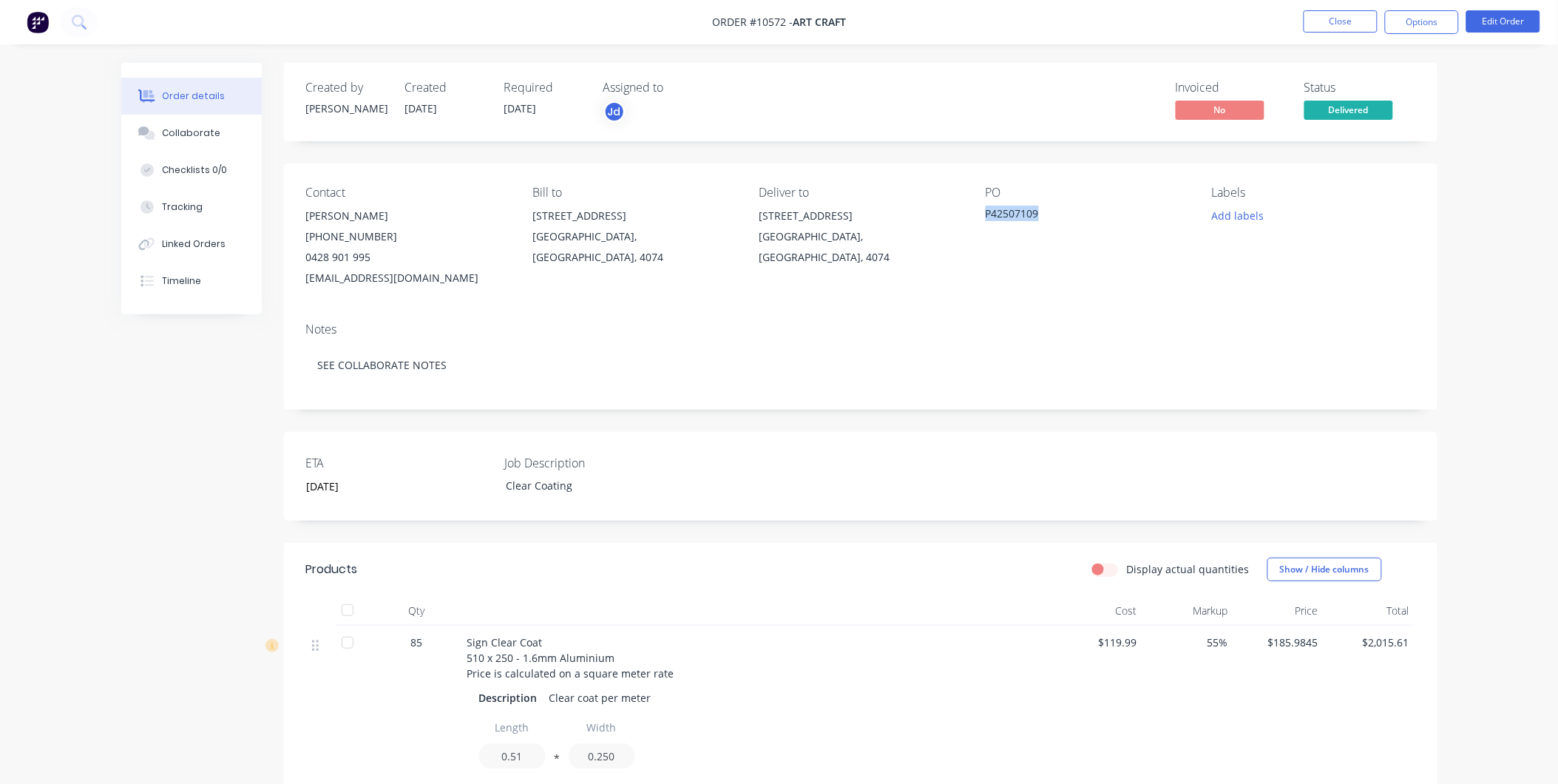
drag, startPoint x: 1039, startPoint y: 204, endPoint x: 978, endPoint y: 207, distance: 61.1
click at [978, 207] on div "Contact Jeremy Anderson (07) 3248 4848 0428 901 995 janderson@artcraft.com.au B…" at bounding box center [861, 237] width 1154 height 147
copy div "P42507109"
click at [1485, 20] on button "Edit Order" at bounding box center [1503, 21] width 74 height 22
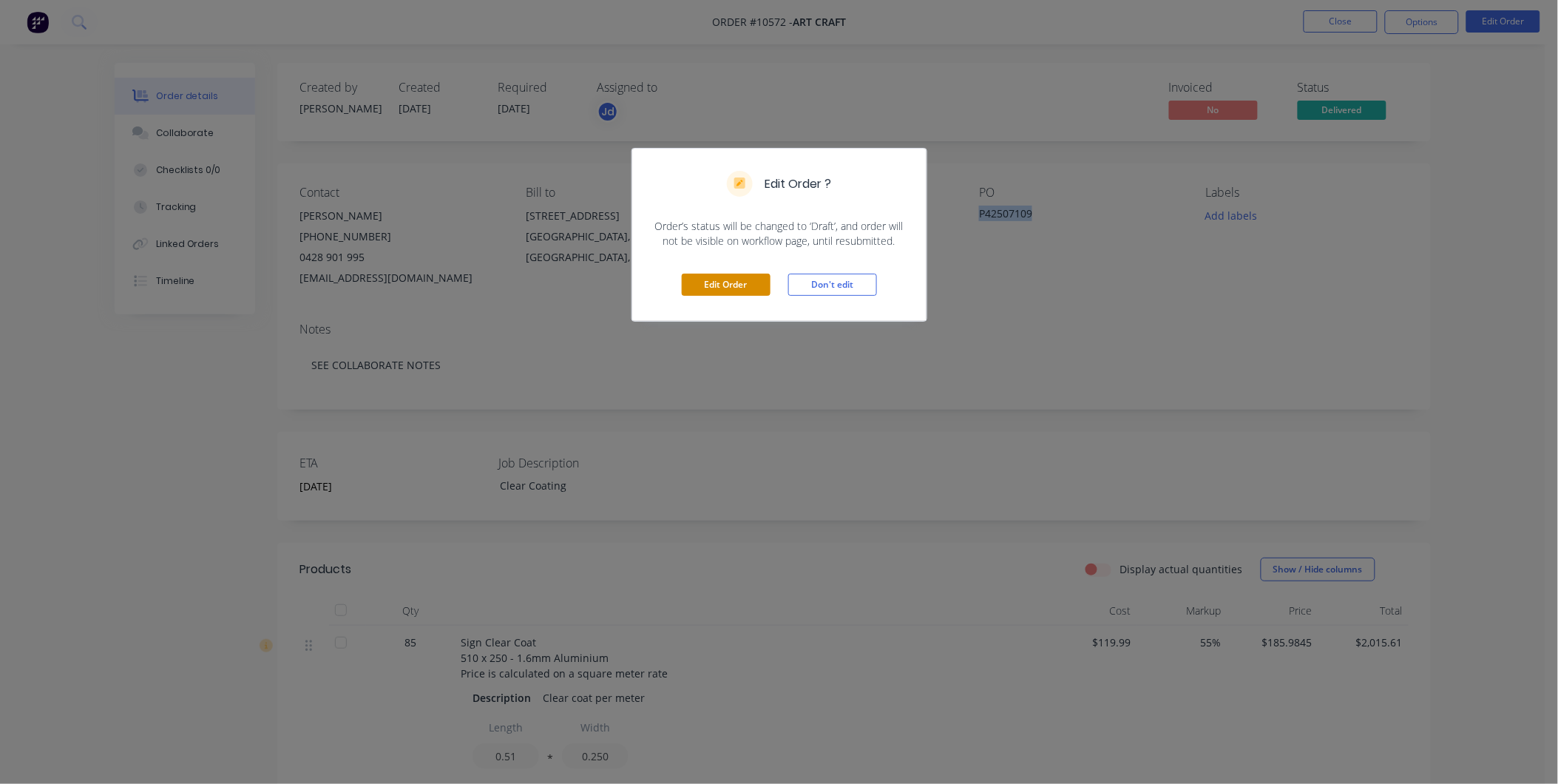
click at [735, 294] on button "Edit Order" at bounding box center [726, 284] width 89 height 22
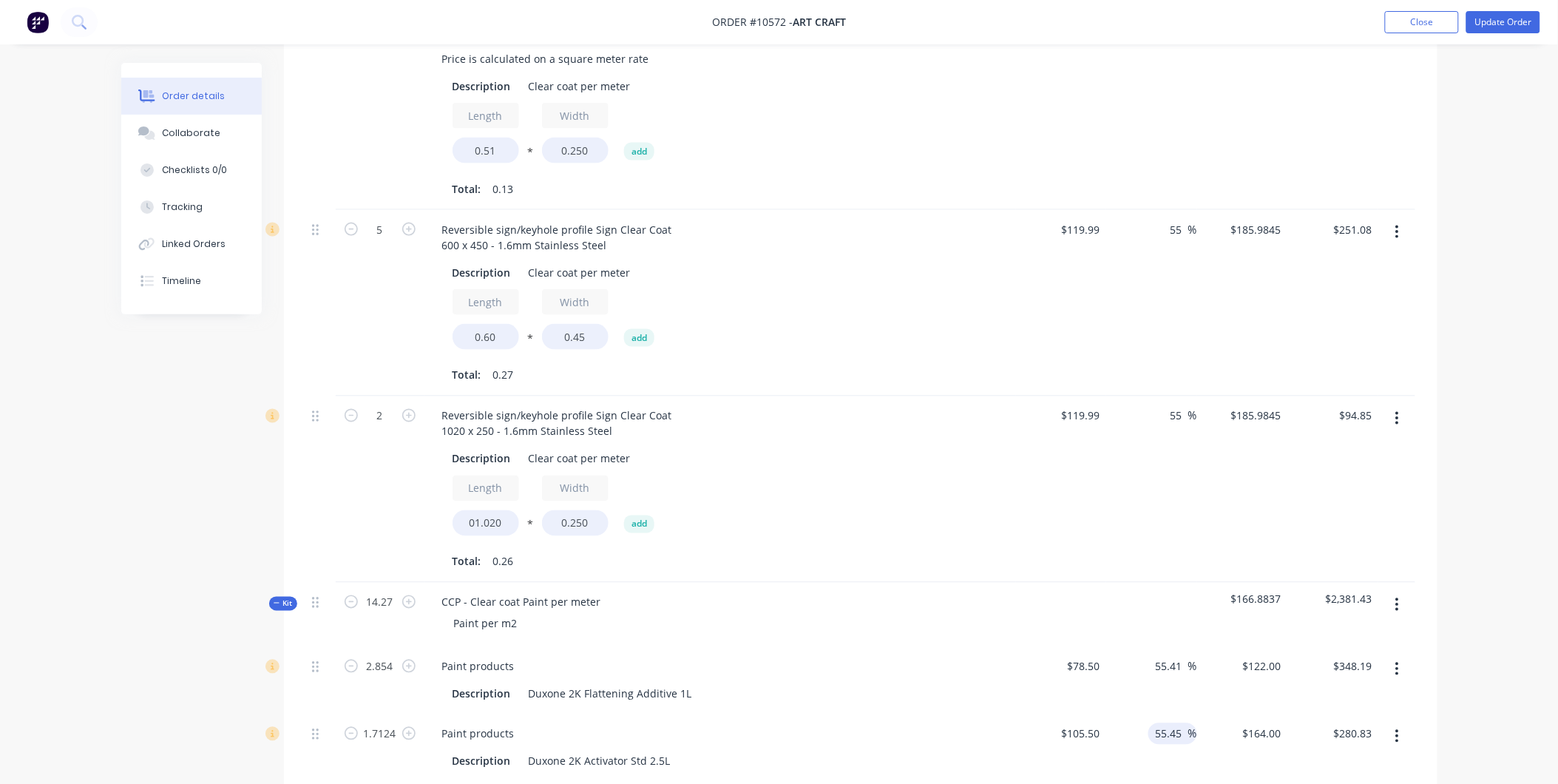
scroll to position [739, 0]
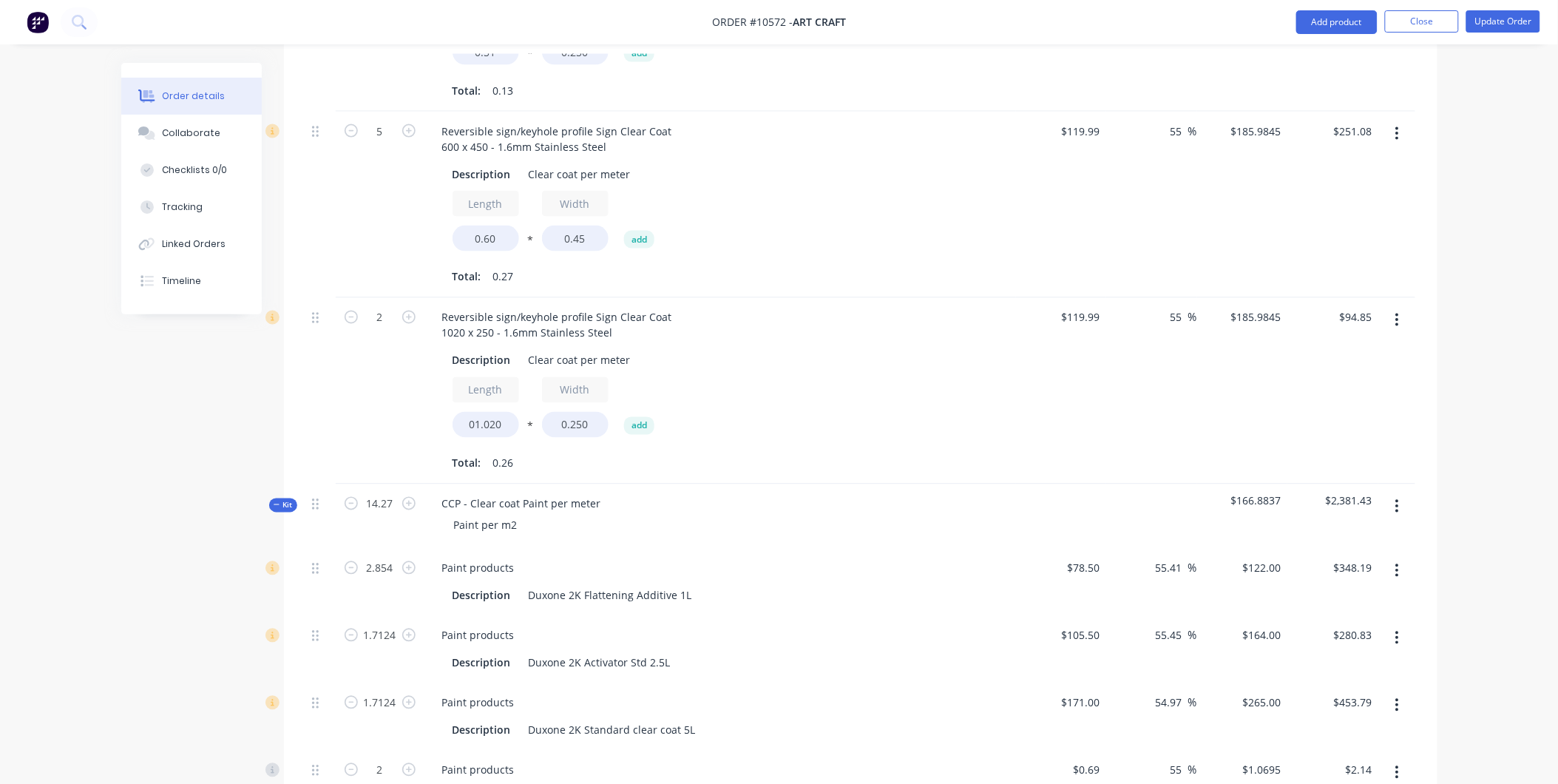
click at [281, 499] on span "Kit" at bounding box center [282, 505] width 19 height 11
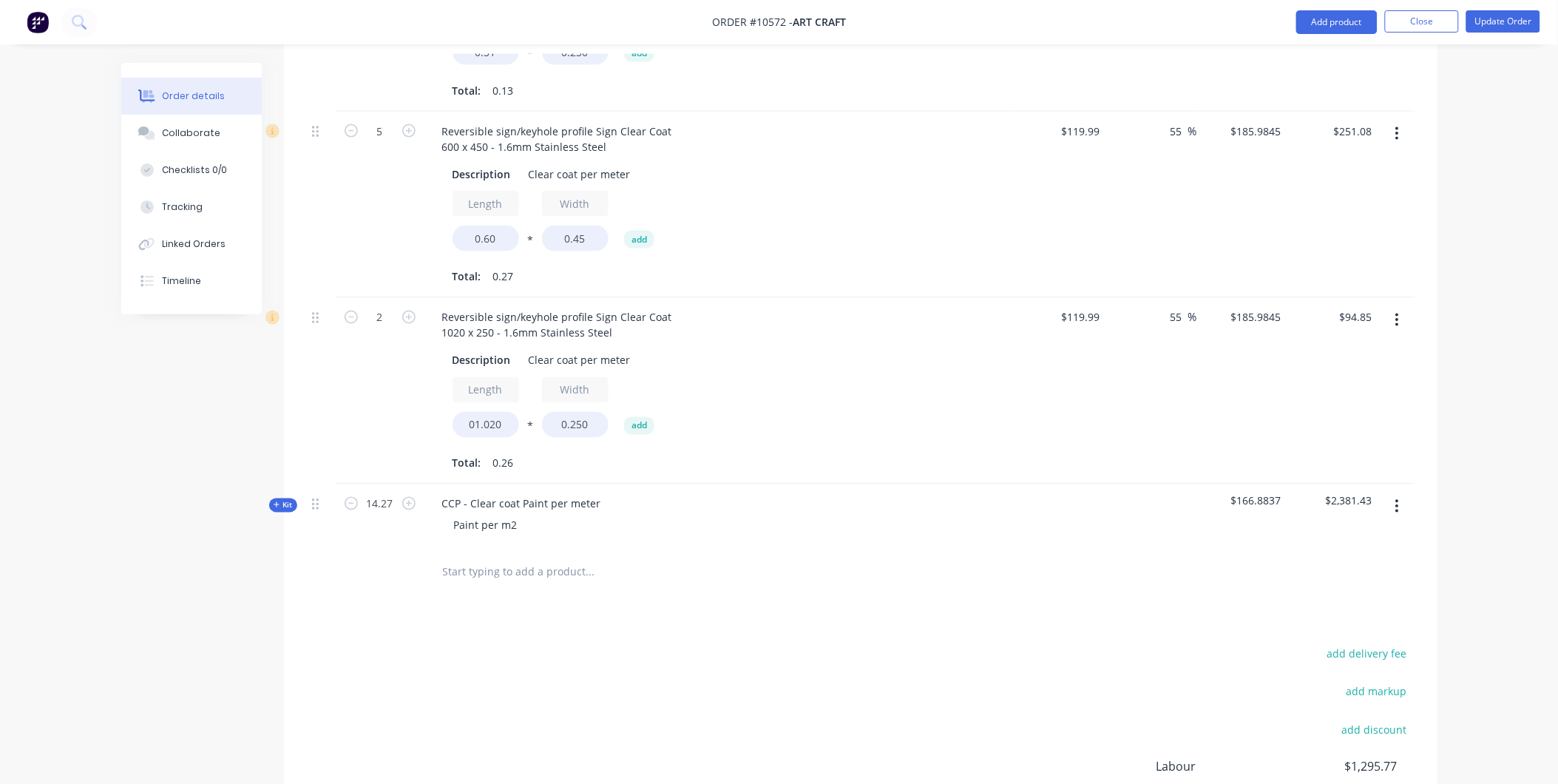
scroll to position [909, 0]
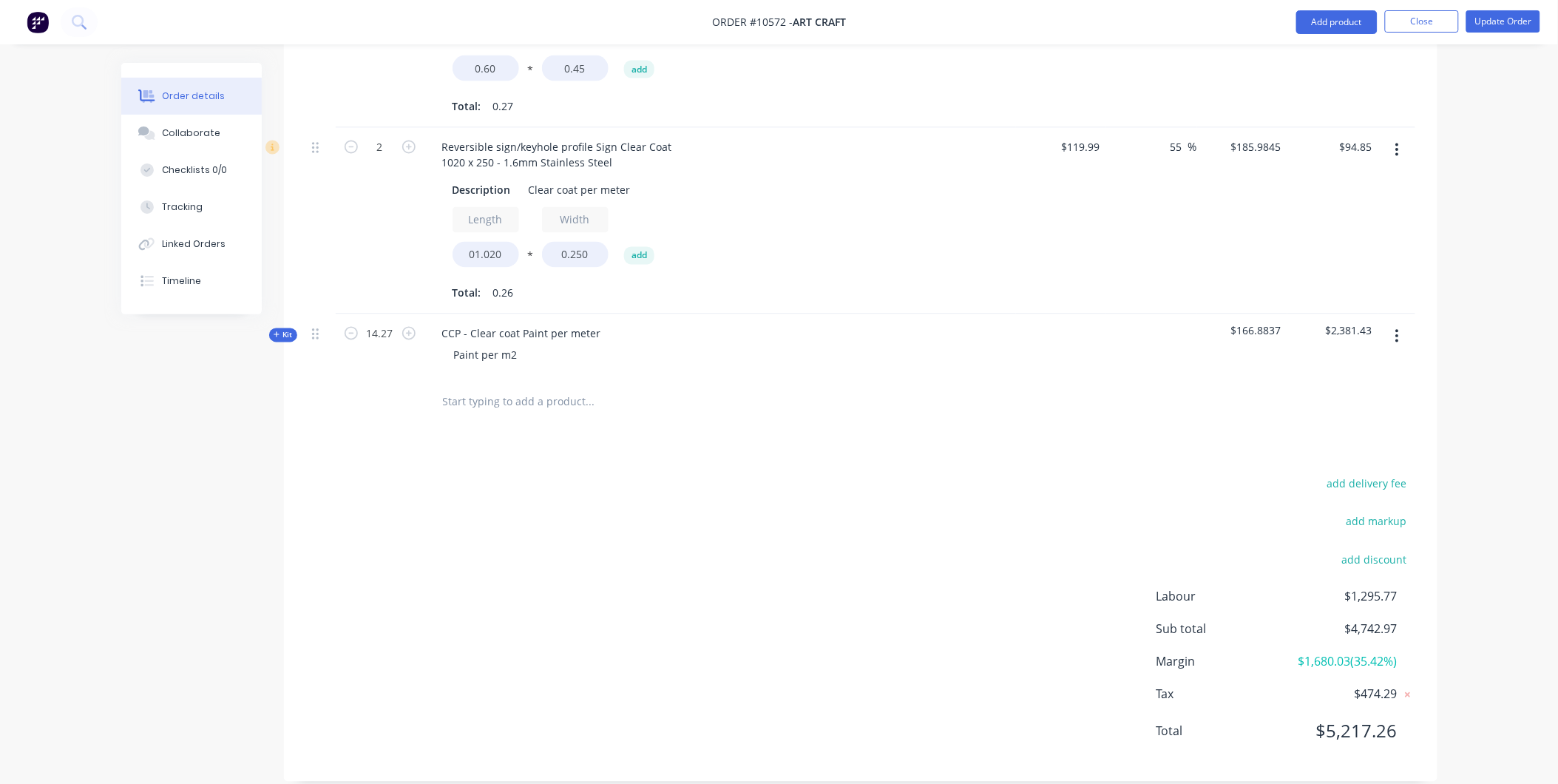
click at [1392, 323] on button "button" at bounding box center [1398, 336] width 35 height 27
click at [289, 329] on span "Kit" at bounding box center [282, 335] width 19 height 11
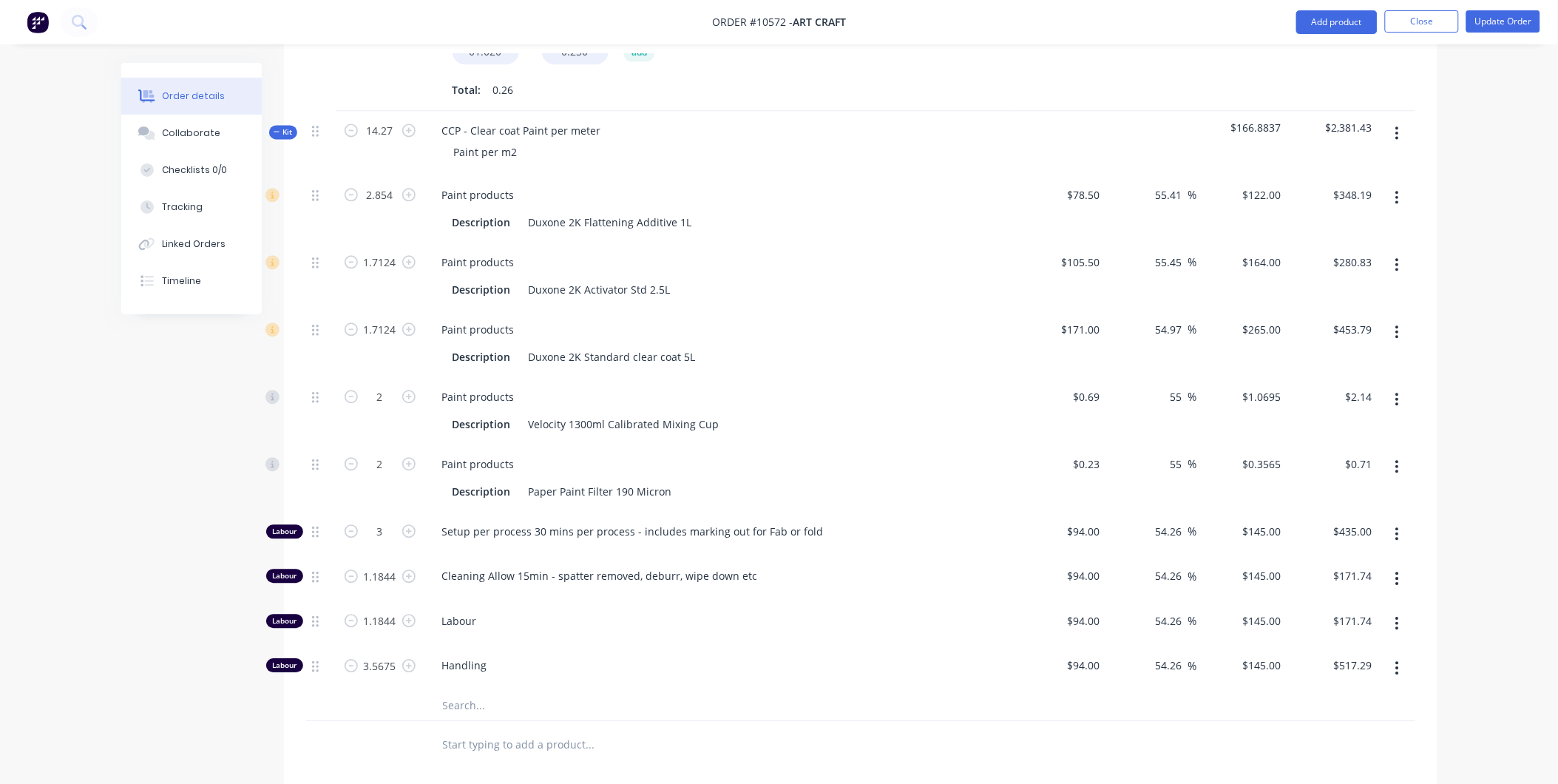
scroll to position [1155, 0]
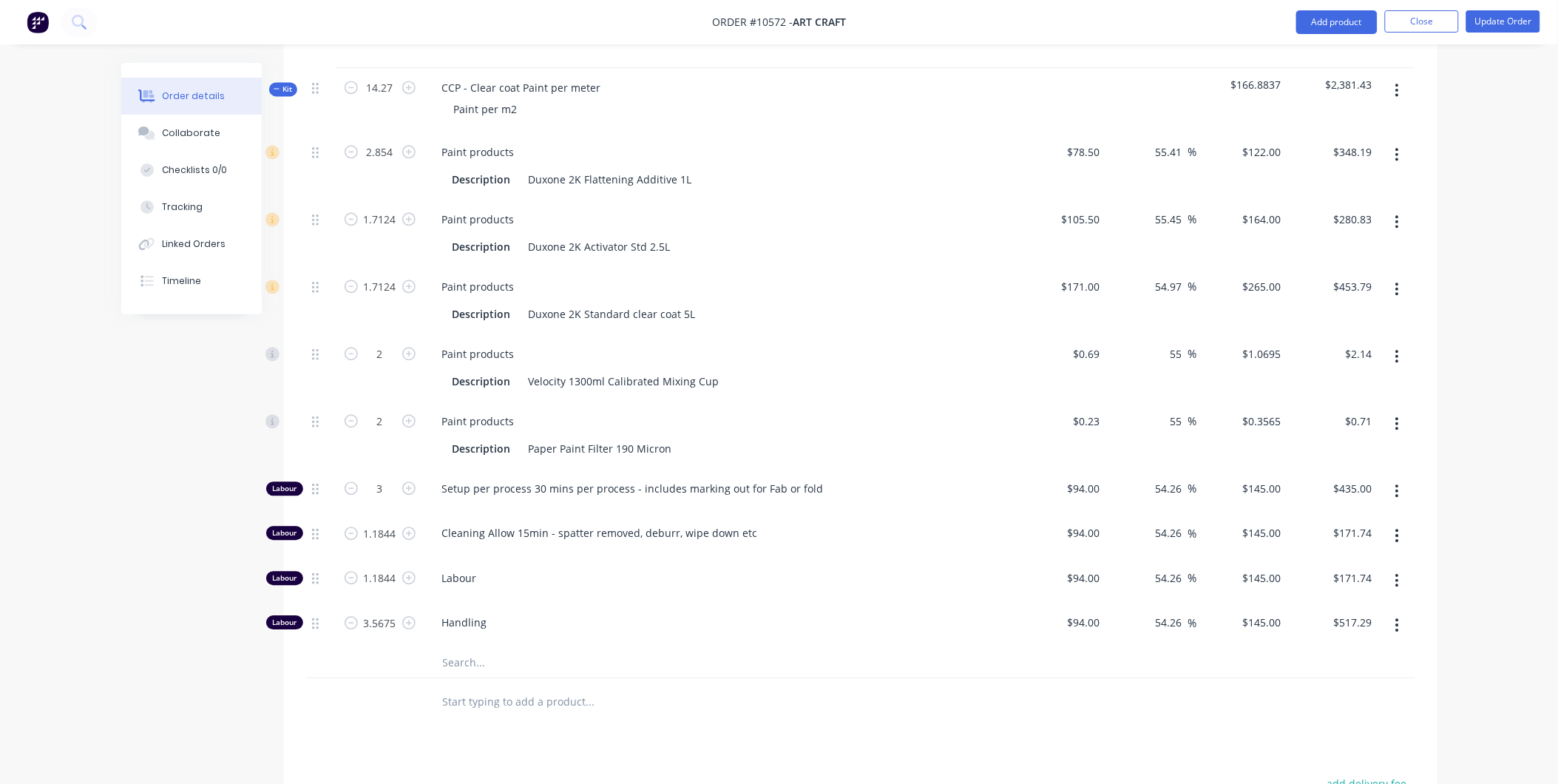
click at [1396, 82] on icon "button" at bounding box center [1397, 90] width 4 height 16
click at [1288, 207] on div "Delete" at bounding box center [1345, 218] width 114 height 21
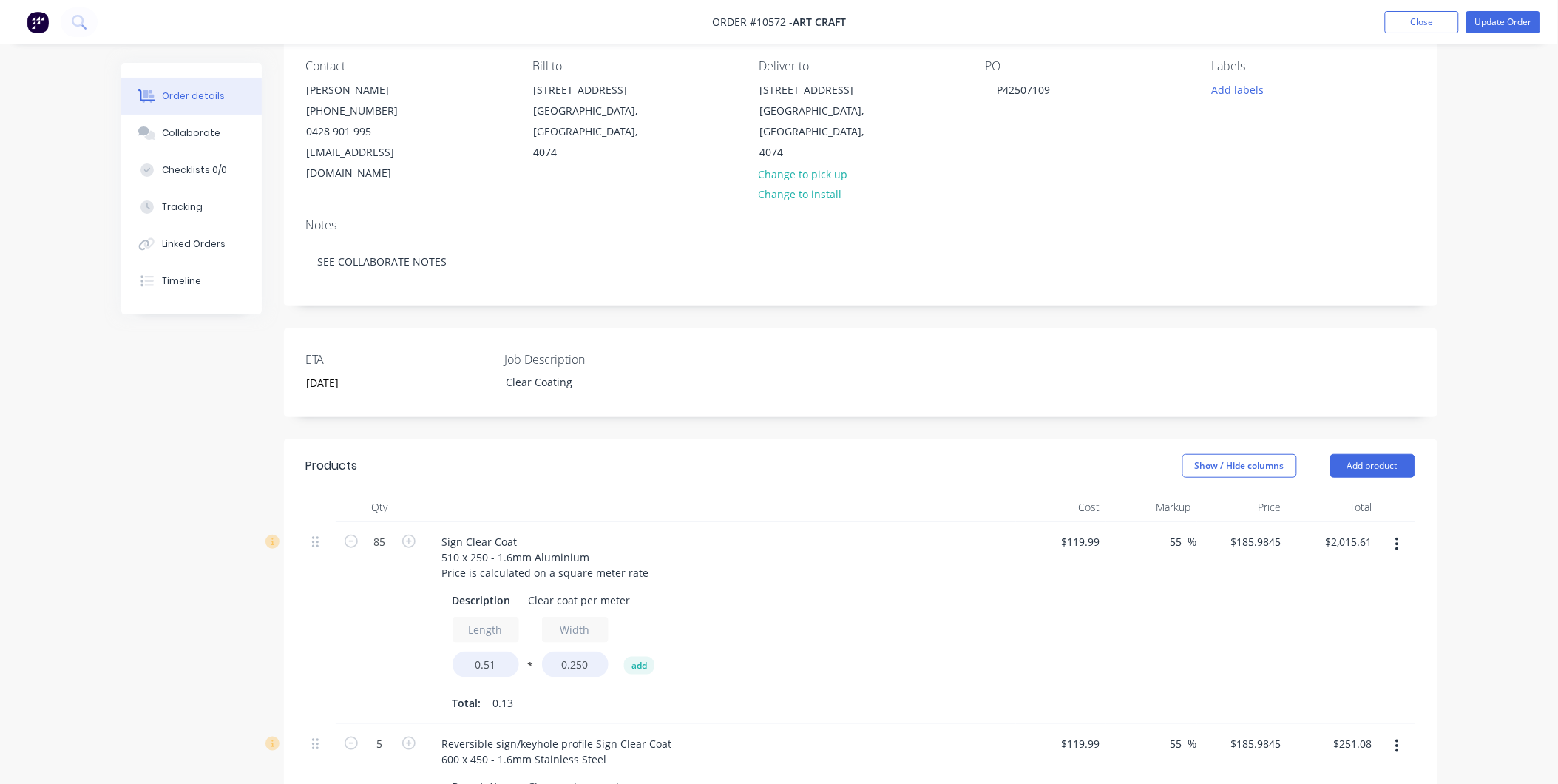
scroll to position [105, 0]
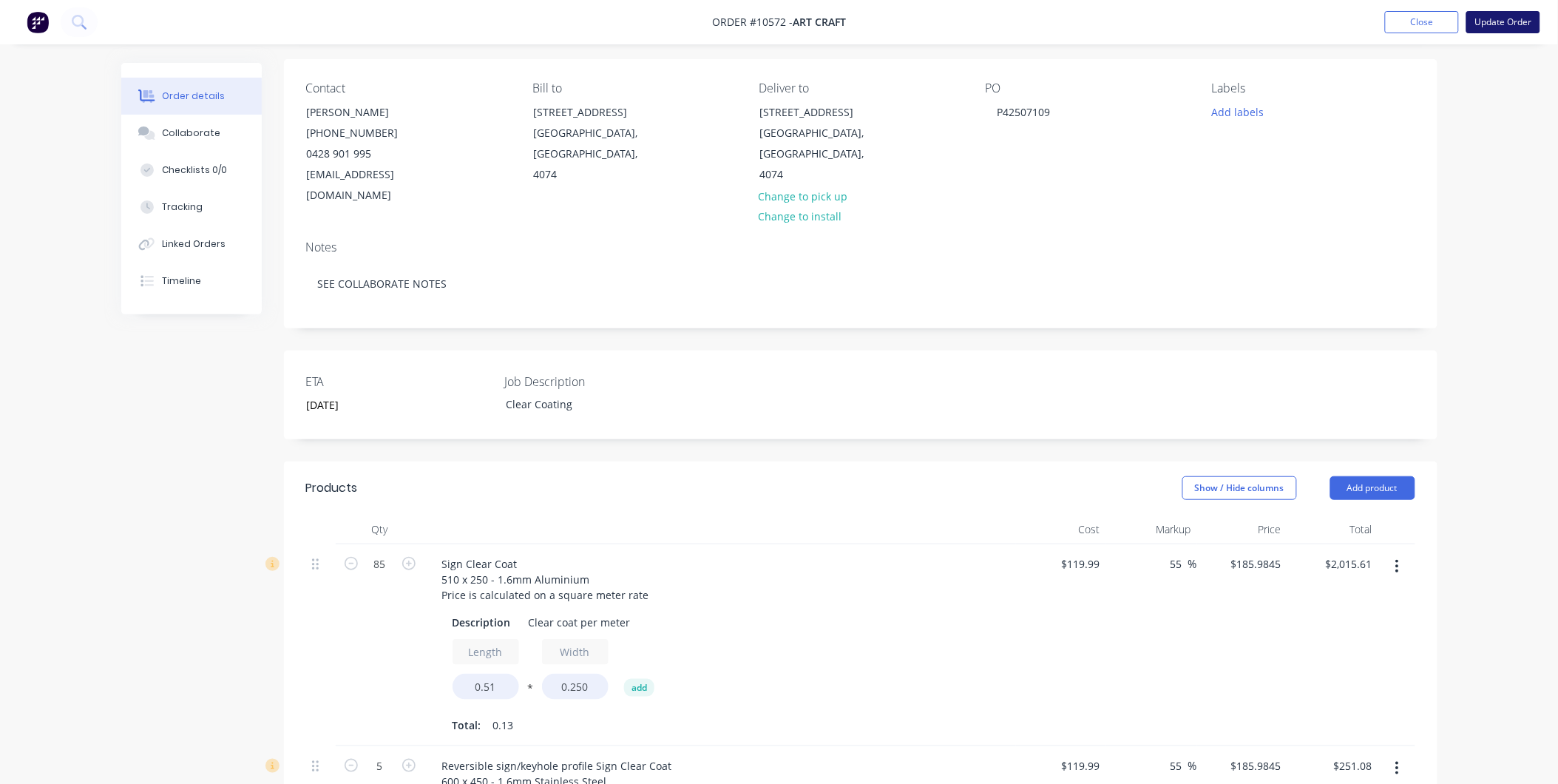
click at [1496, 25] on button "Update Order" at bounding box center [1503, 22] width 74 height 22
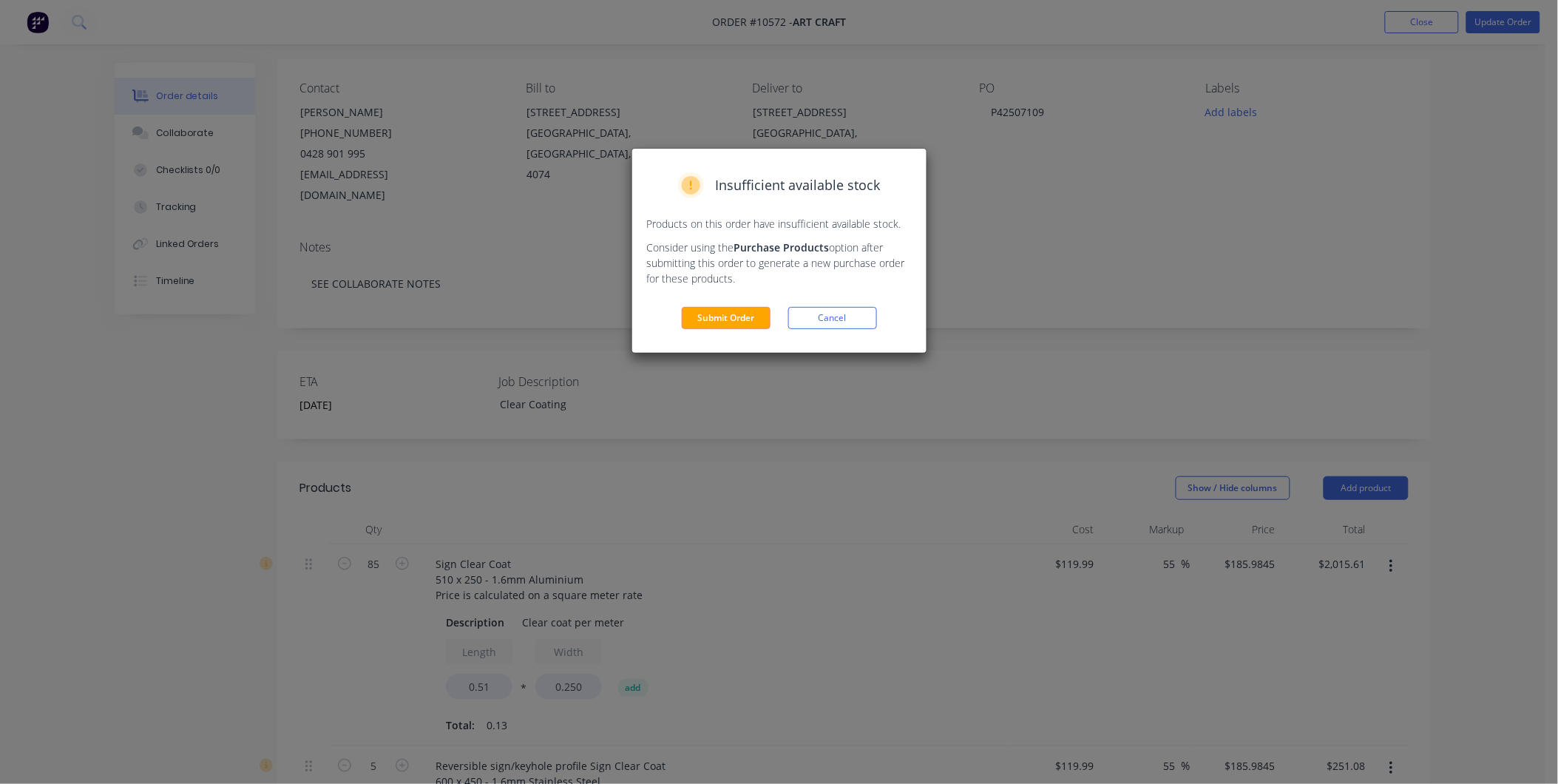
click at [715, 319] on button "Submit Order" at bounding box center [726, 317] width 89 height 22
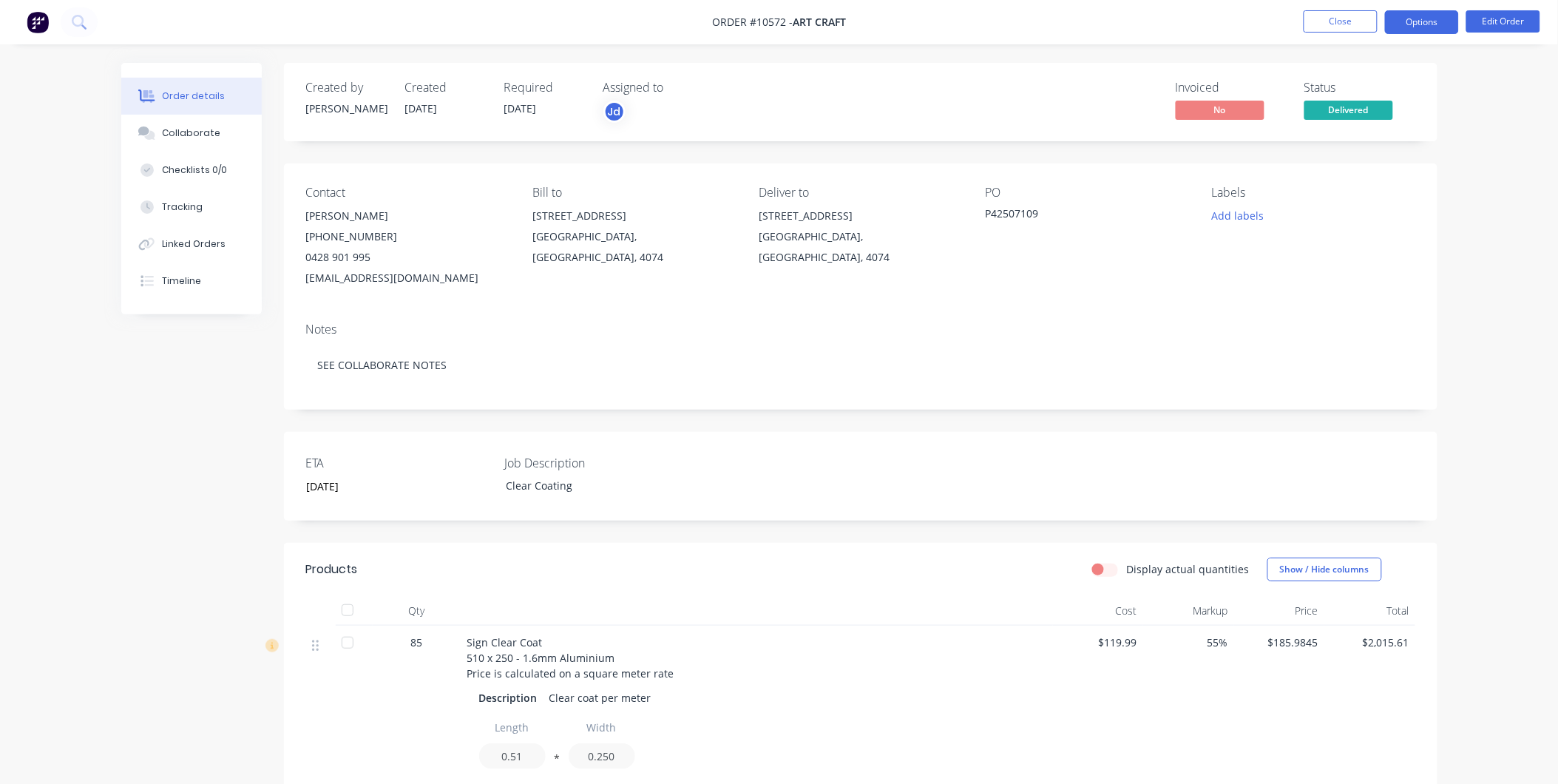
click at [1421, 18] on button "Options" at bounding box center [1421, 22] width 74 height 24
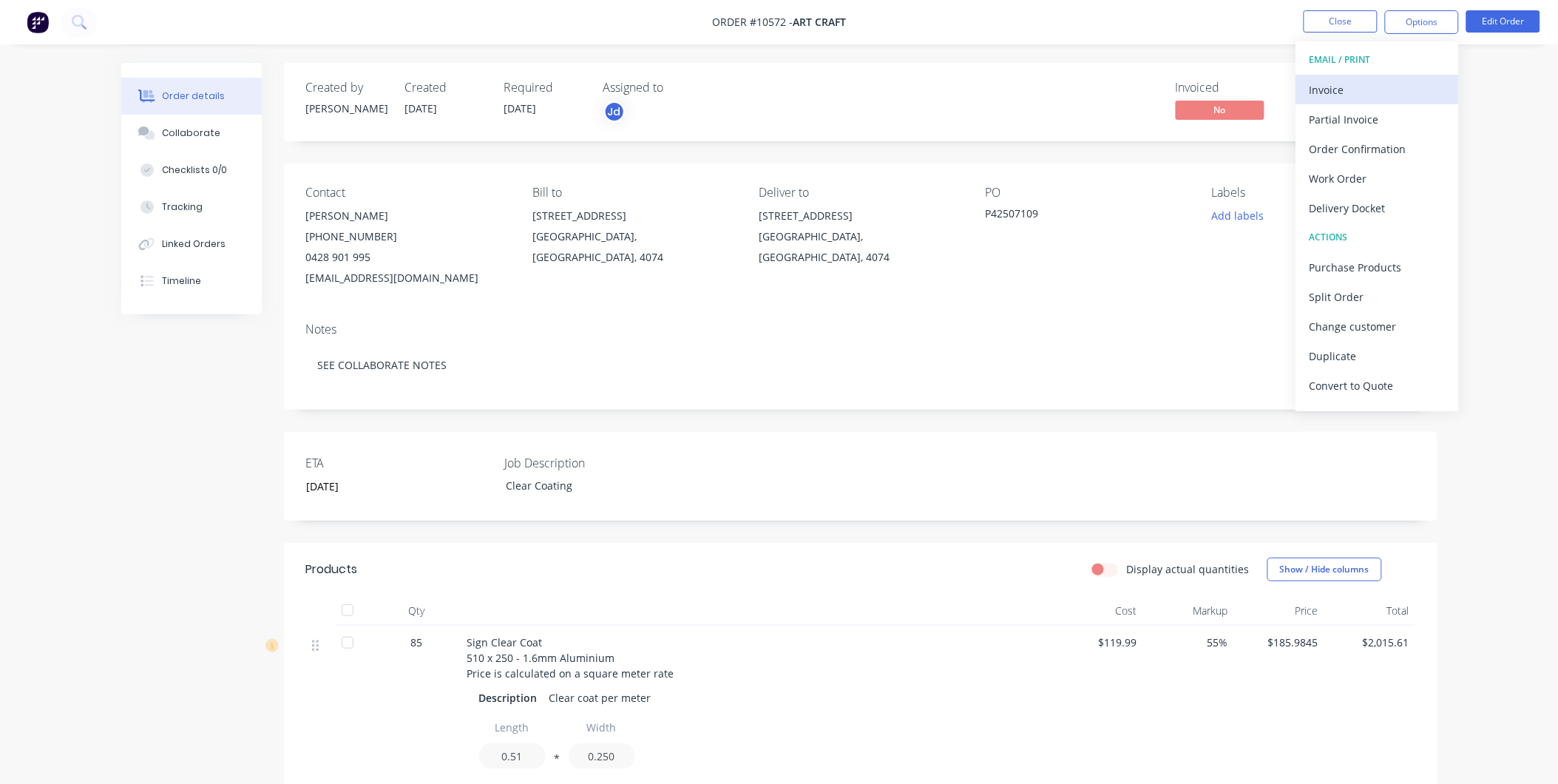
click at [1359, 84] on div "Invoice" at bounding box center [1377, 90] width 136 height 21
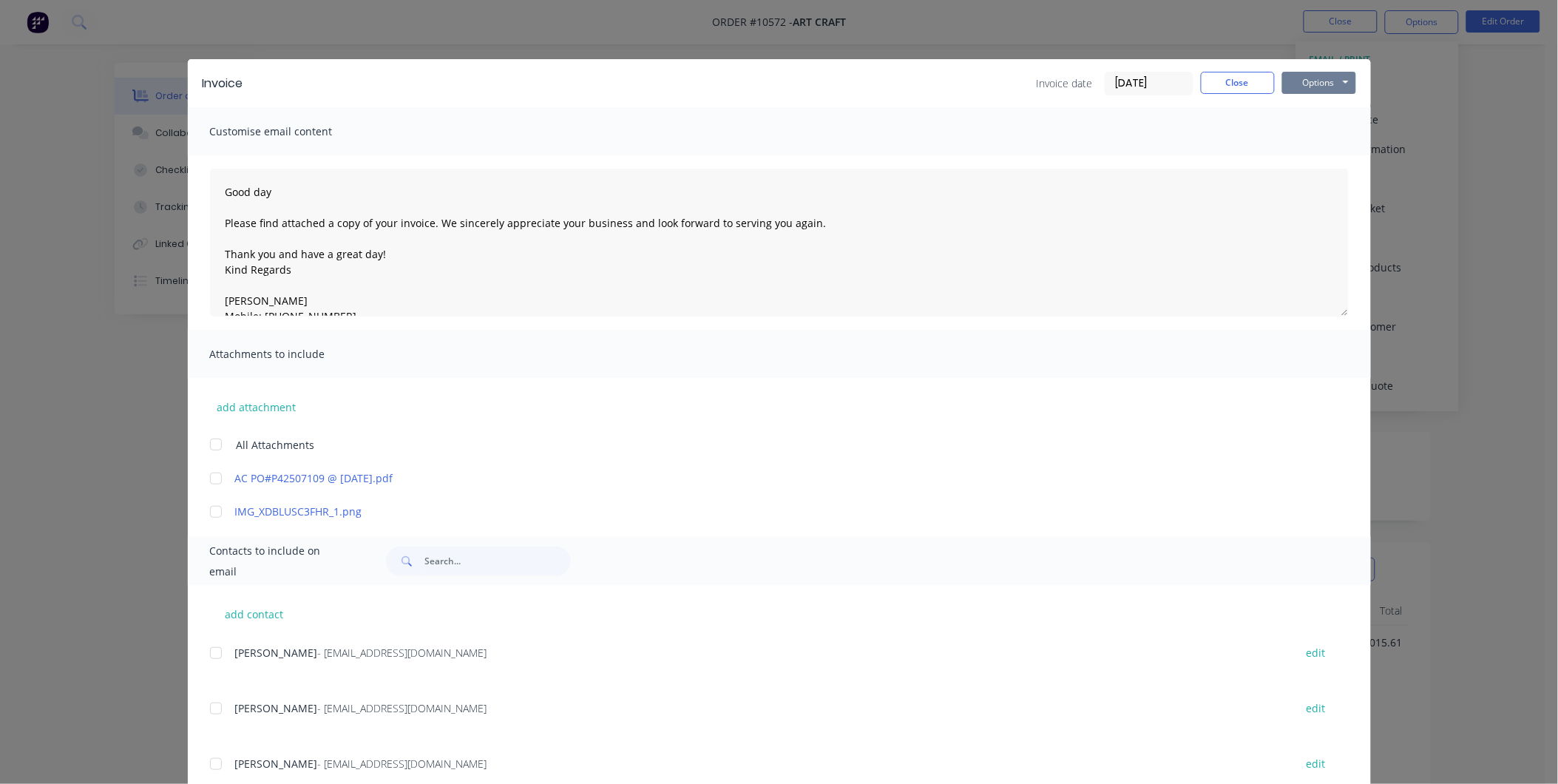
click at [1306, 74] on button "Options" at bounding box center [1319, 82] width 74 height 22
click at [1313, 108] on button "Preview" at bounding box center [1329, 109] width 95 height 24
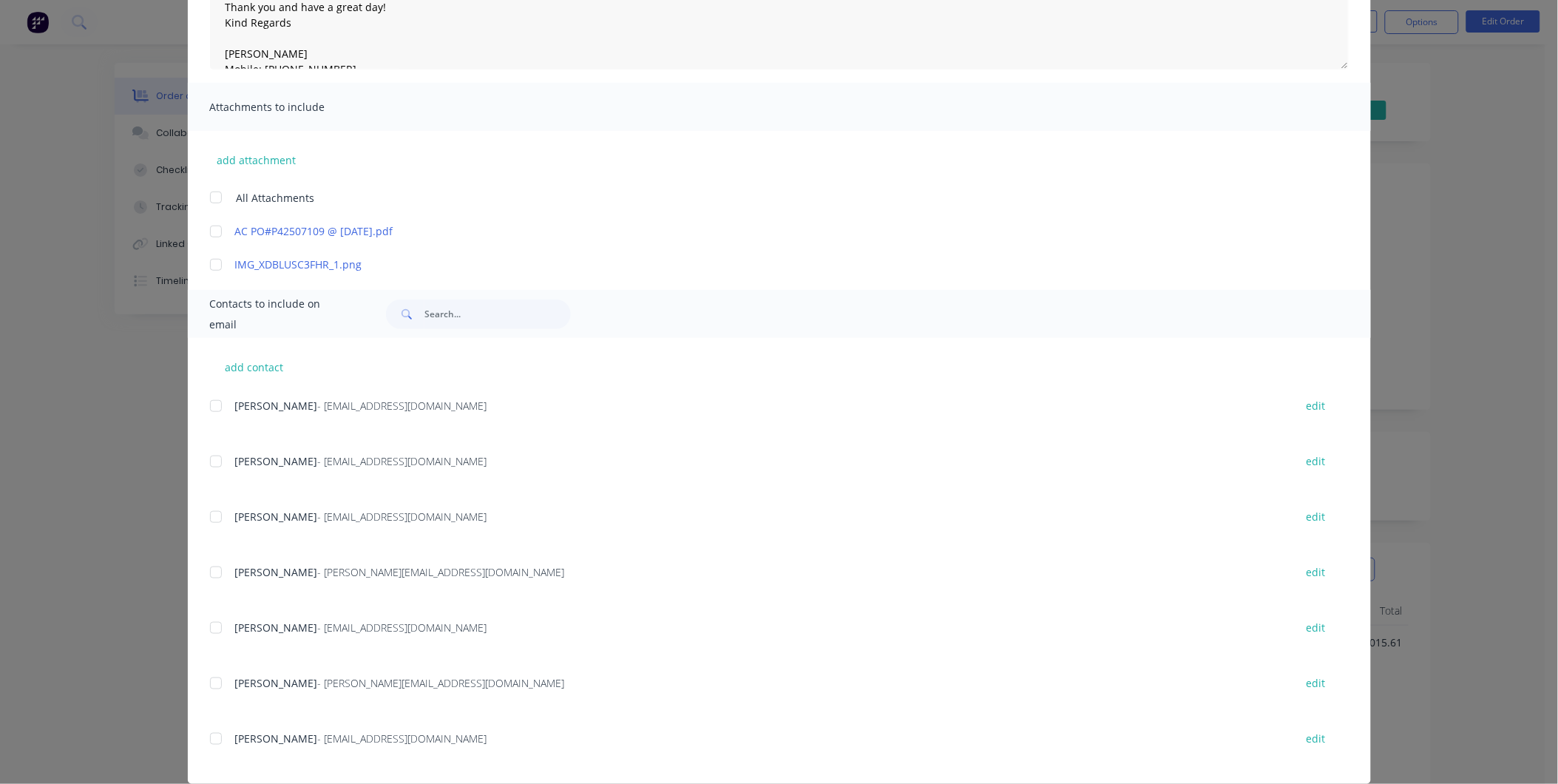
scroll to position [268, 0]
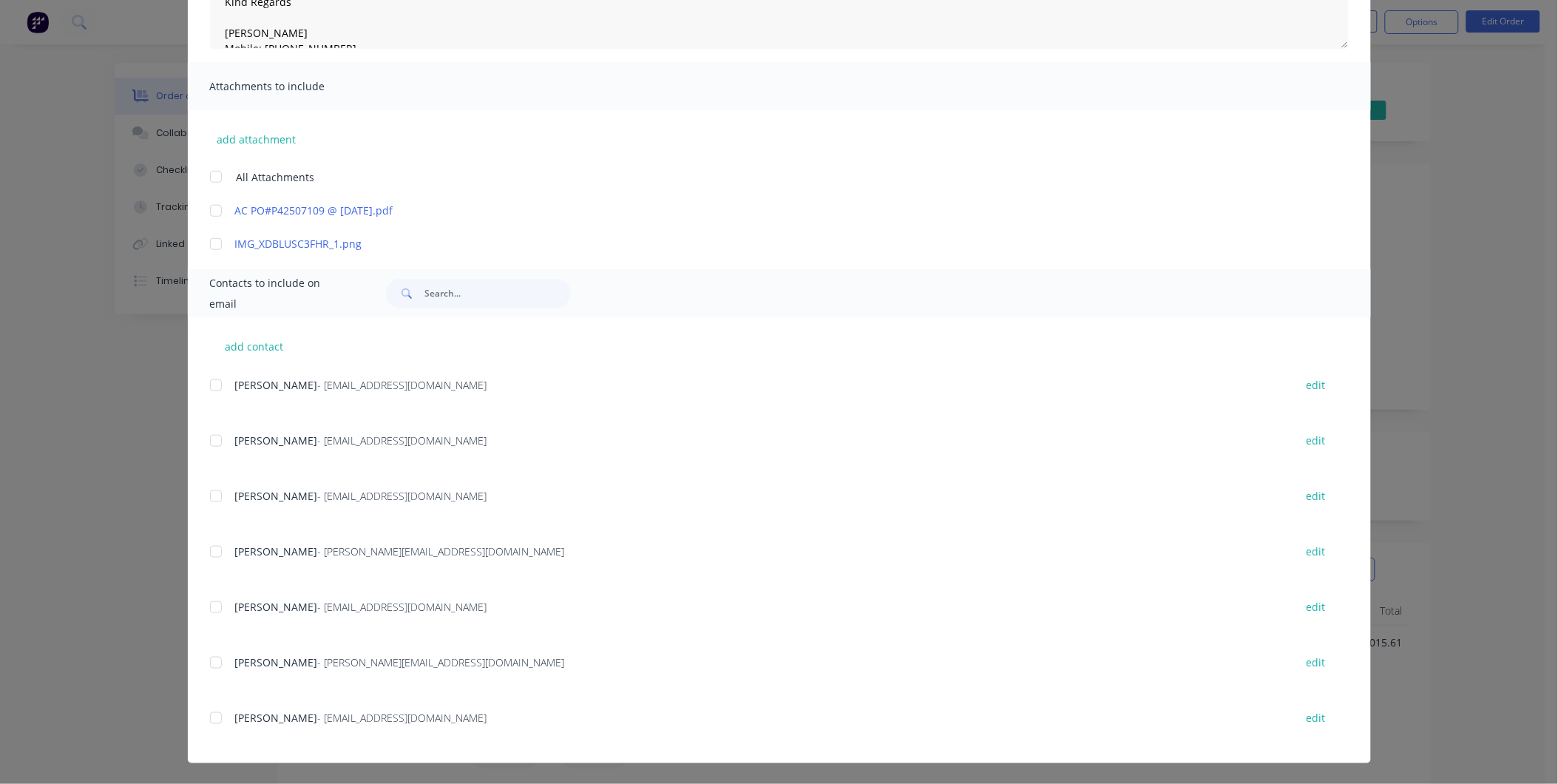
click at [210, 387] on div at bounding box center [216, 385] width 30 height 30
click at [213, 448] on div at bounding box center [216, 440] width 30 height 30
click at [244, 351] on button "add contact" at bounding box center [254, 345] width 89 height 22
select select "AU"
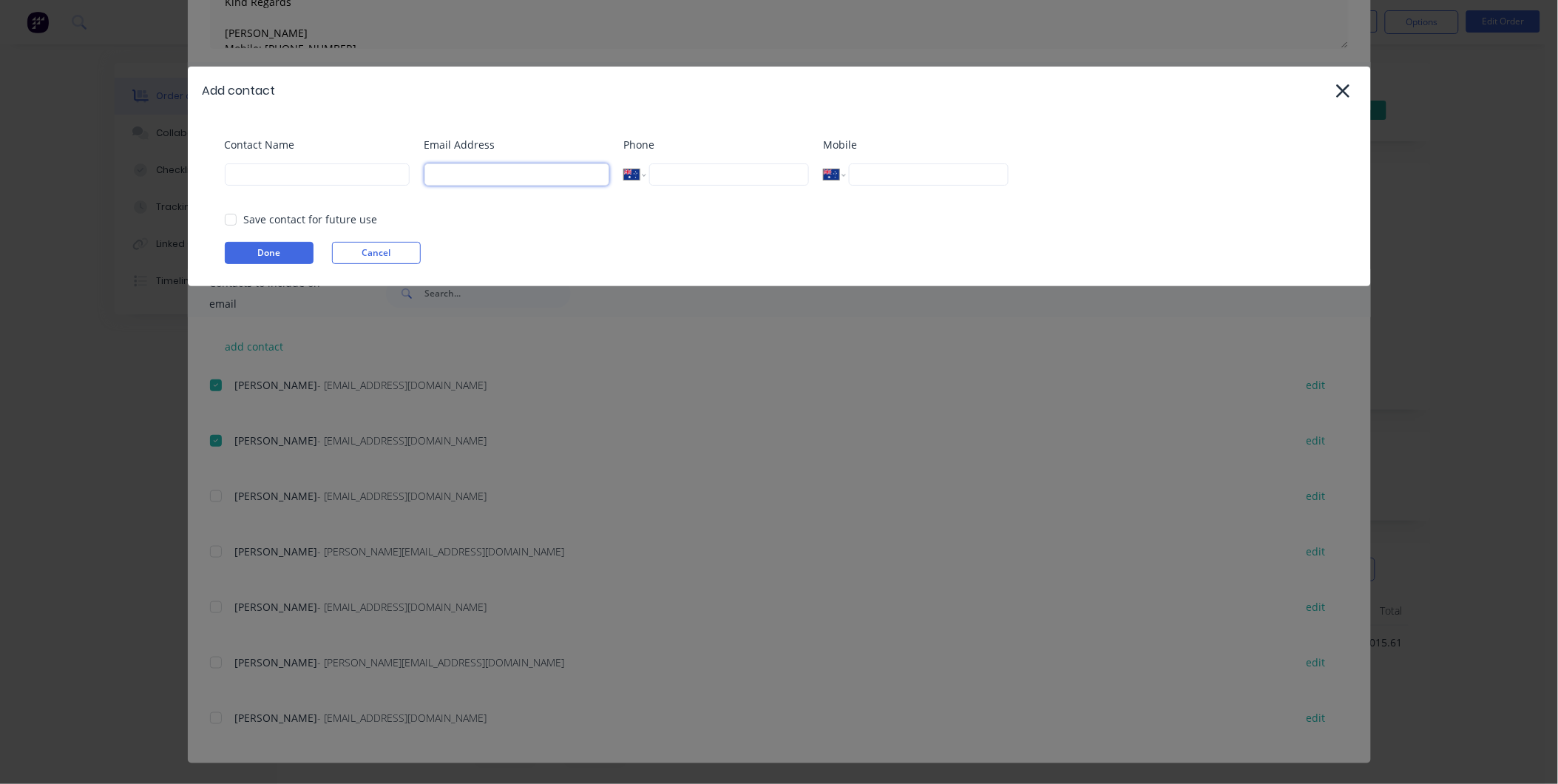
click at [509, 165] on input at bounding box center [517, 174] width 185 height 22
paste input "Mathew Iovenitti <MIovenitti@artcraft.com.au>"
drag, startPoint x: 462, startPoint y: 174, endPoint x: 360, endPoint y: 175, distance: 102.0
click at [370, 175] on div "Contact Name Email Address Mathew Iovenitti <MIovenitti@artcraft.com.au> Phone …" at bounding box center [787, 166] width 1124 height 60
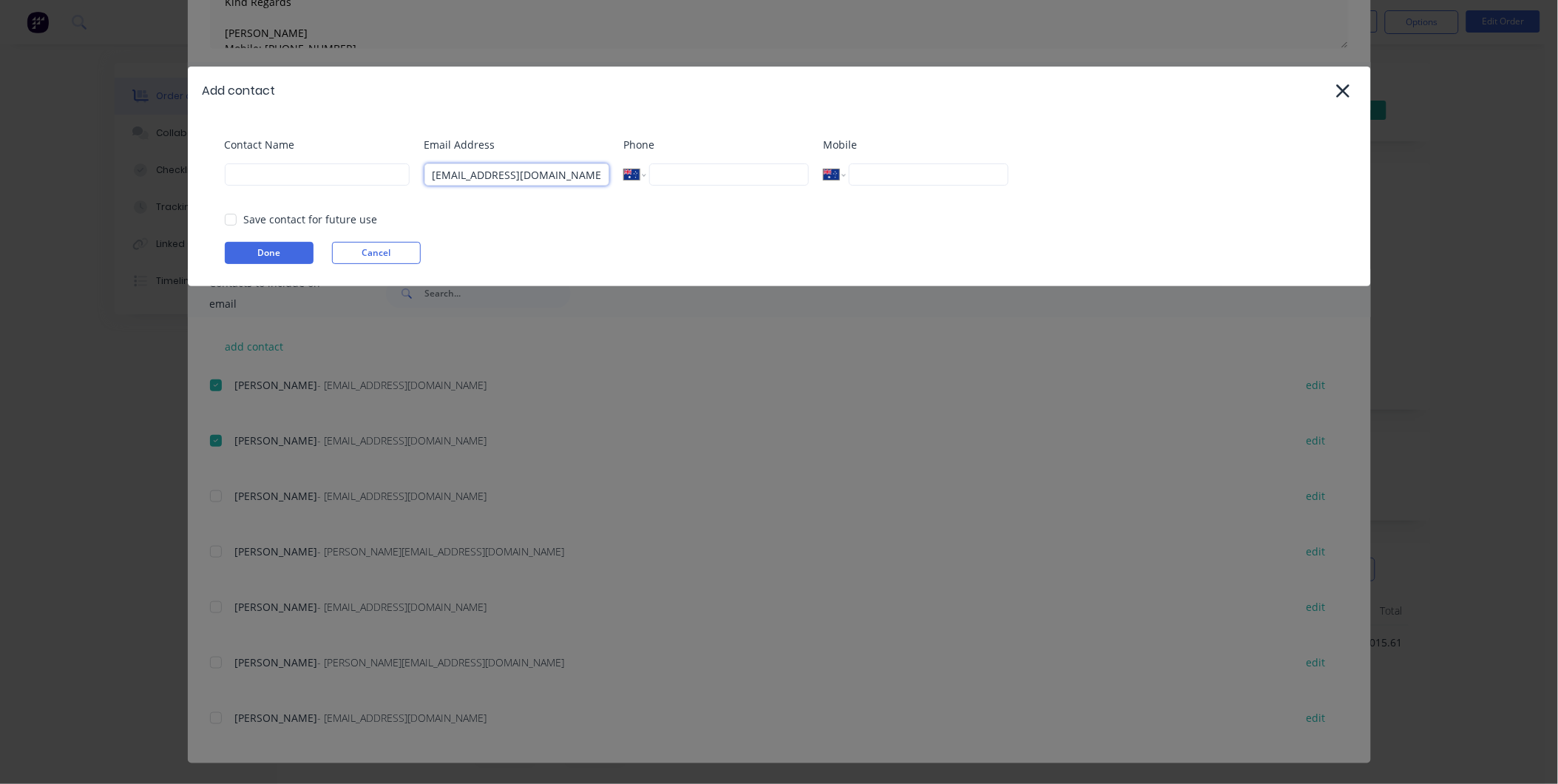
drag, startPoint x: 585, startPoint y: 172, endPoint x: 562, endPoint y: 166, distance: 23.8
click at [562, 166] on input "MIovenitti@artcraft.com.au>" at bounding box center [517, 174] width 185 height 22
type input "MIovenitti@artcraft.com.au"
click at [270, 179] on input at bounding box center [317, 174] width 185 height 22
type input "Mathew Lovenitti"
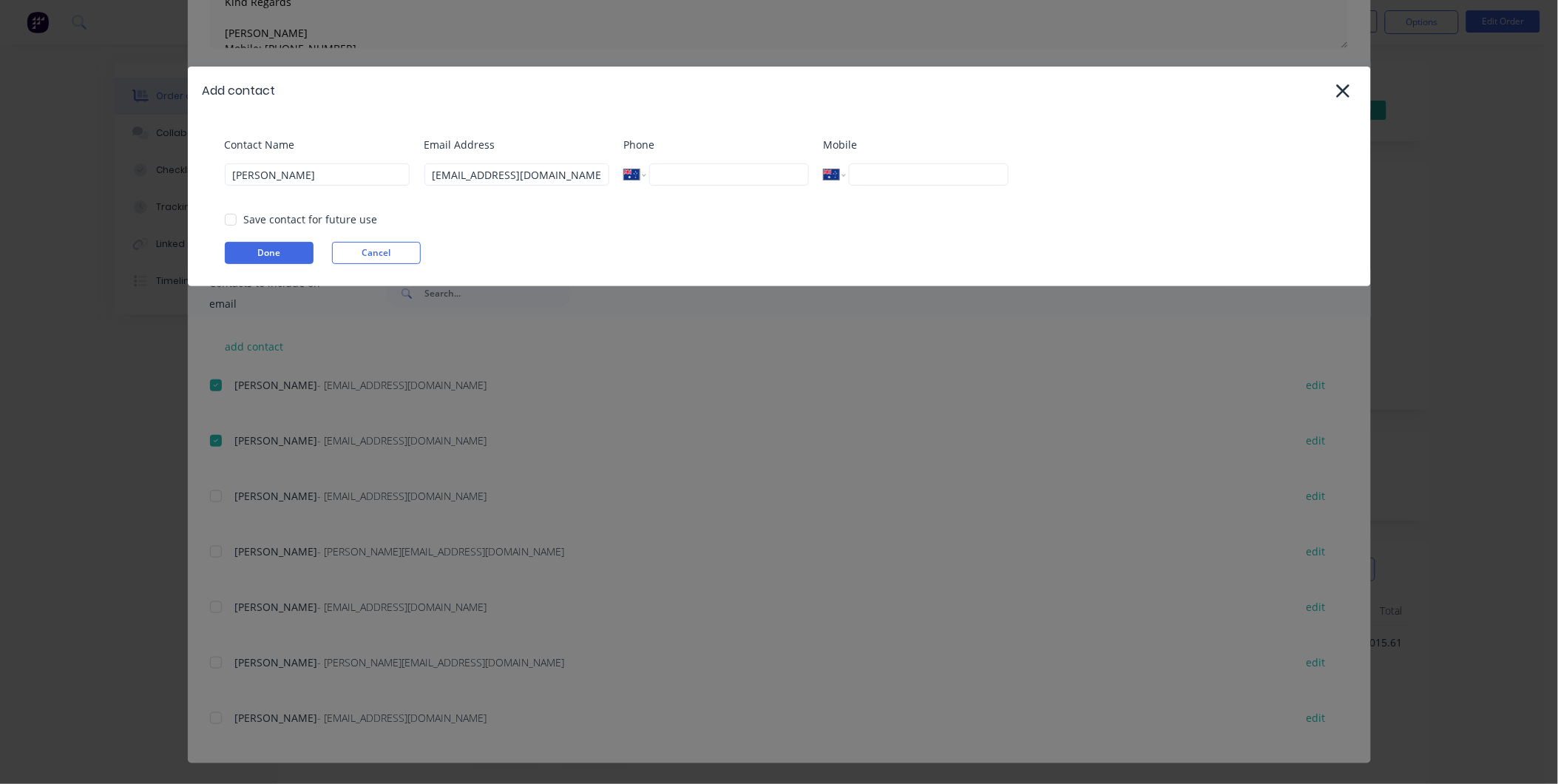
click at [284, 224] on div "Save contact for future use" at bounding box center [311, 219] width 134 height 15
click at [239, 219] on div at bounding box center [230, 219] width 30 height 30
click at [259, 257] on button "Done" at bounding box center [269, 253] width 89 height 22
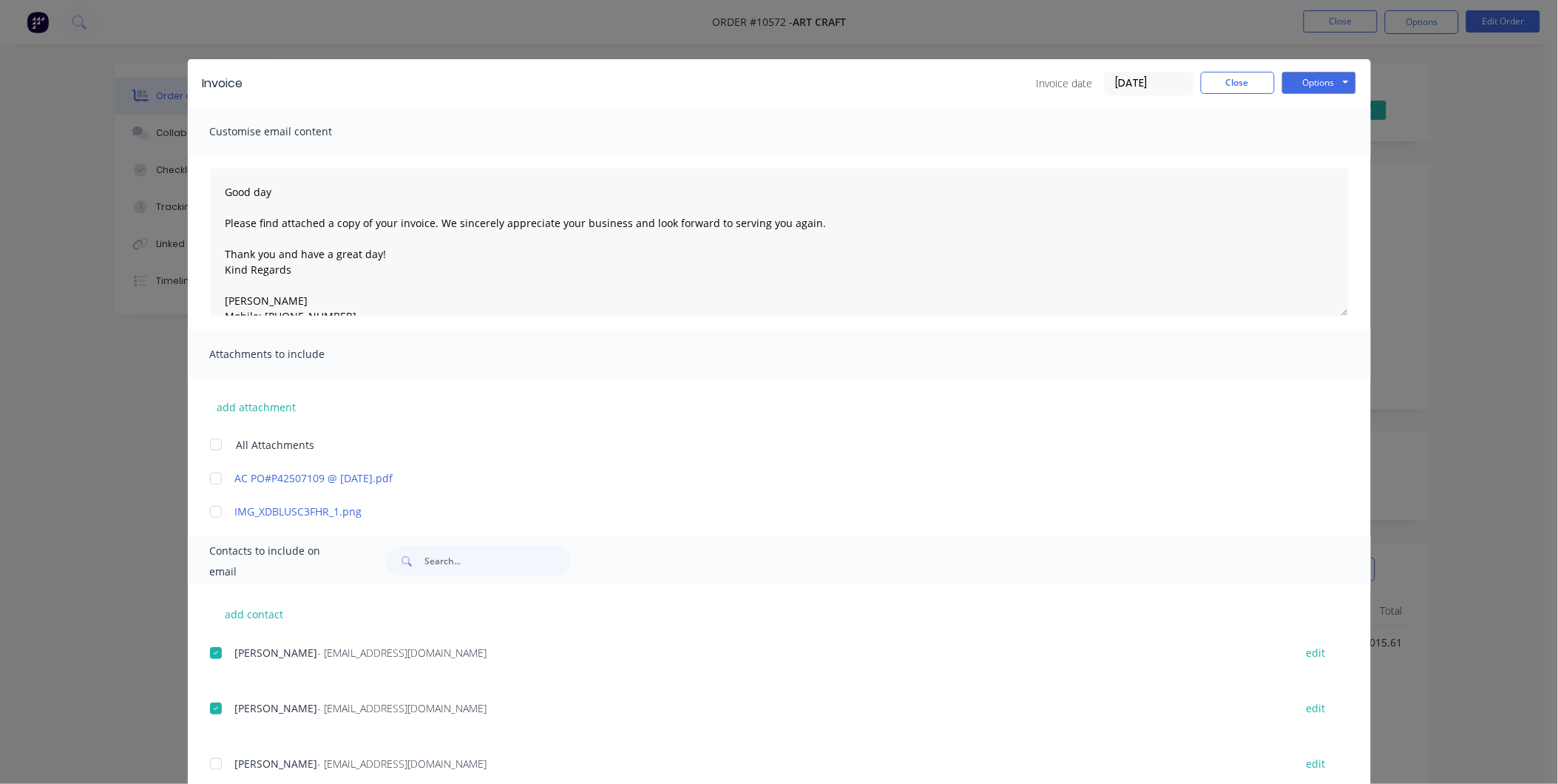
scroll to position [246, 0]
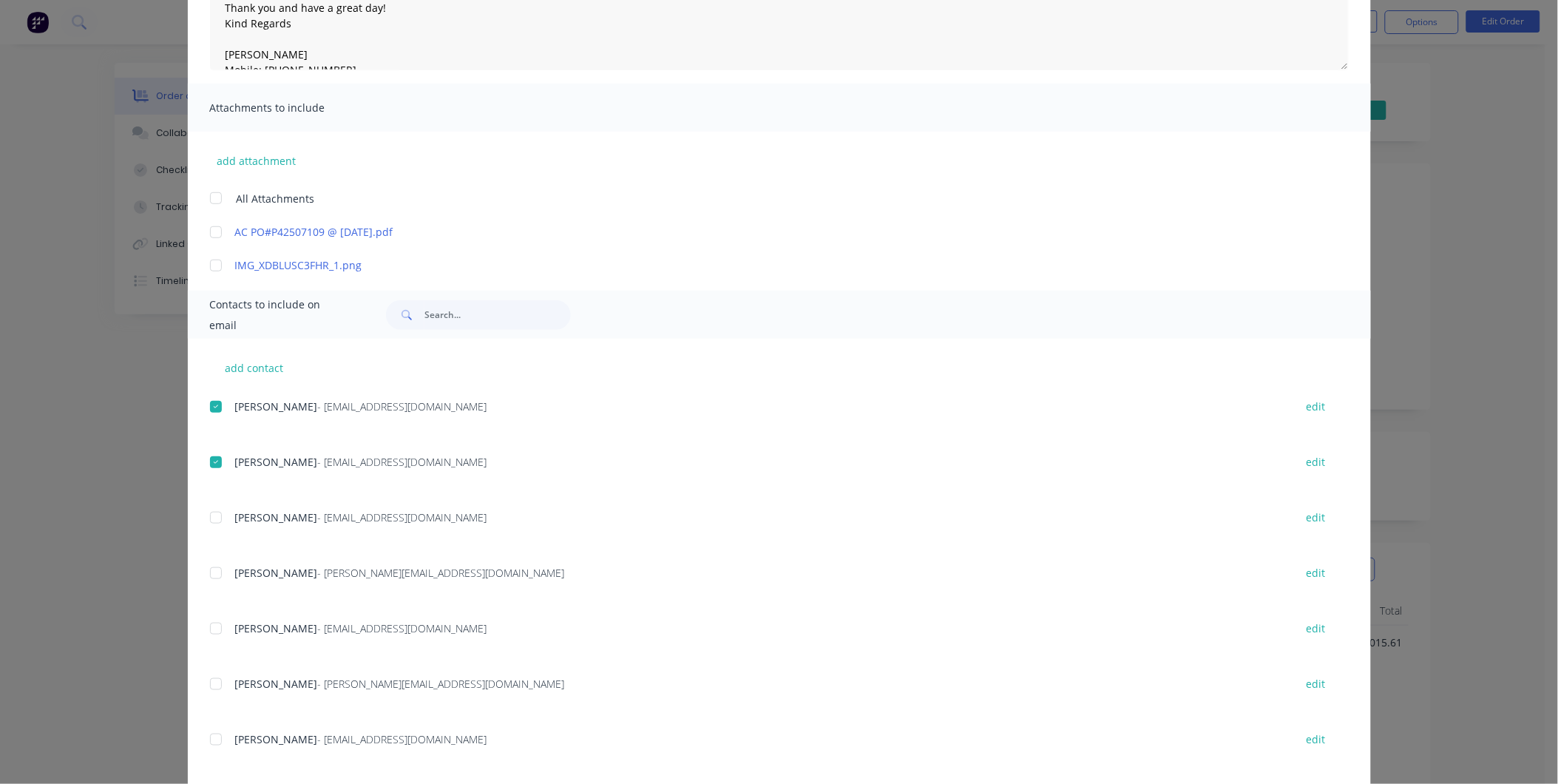
click at [197, 518] on div "add contact Jeremy Anderson - janderson@artcraft.com.au edit Geraldine Levin - …" at bounding box center [779, 589] width 1183 height 501
click at [209, 518] on div at bounding box center [216, 517] width 30 height 30
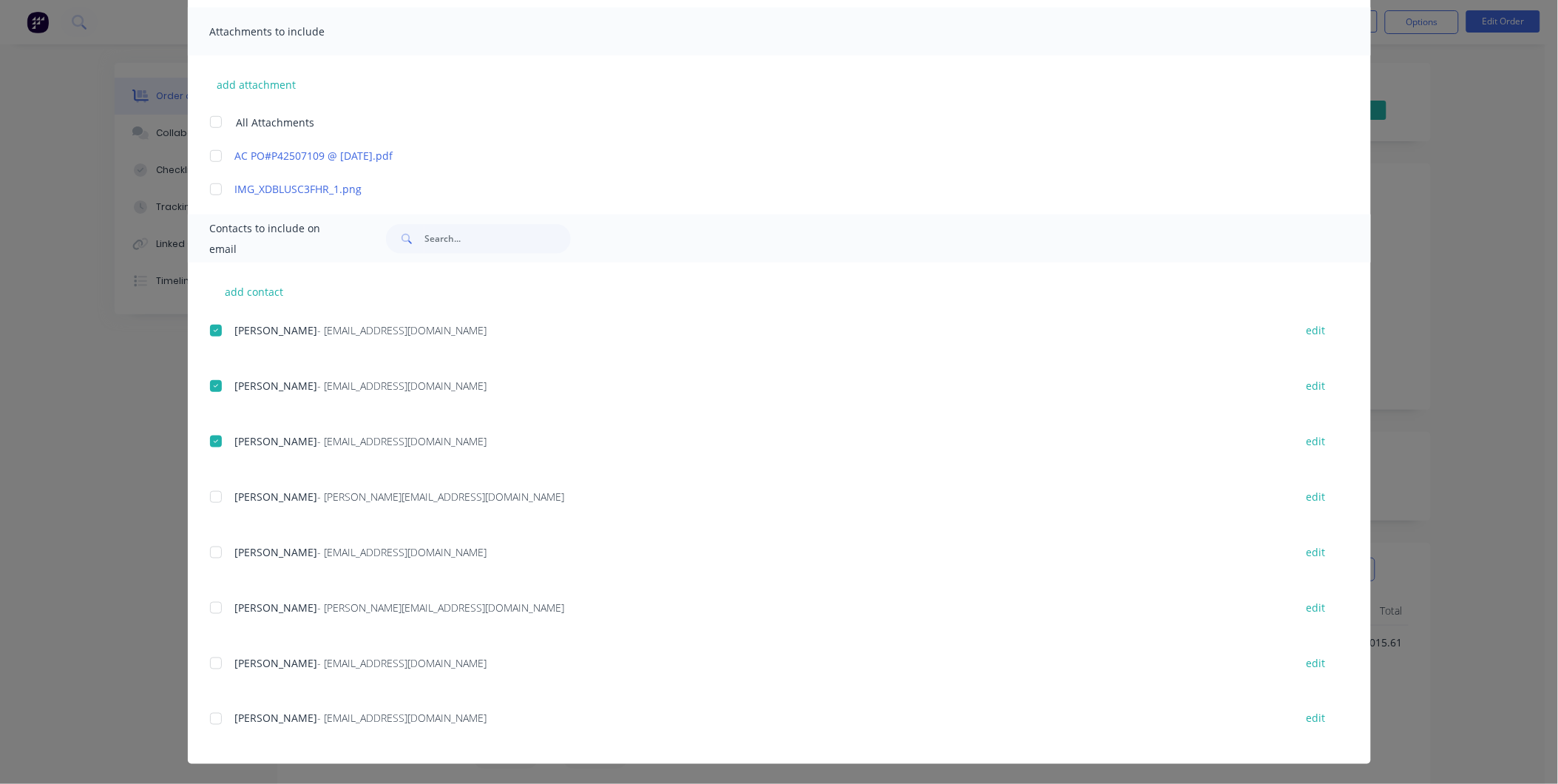
click at [211, 717] on div at bounding box center [216, 718] width 30 height 30
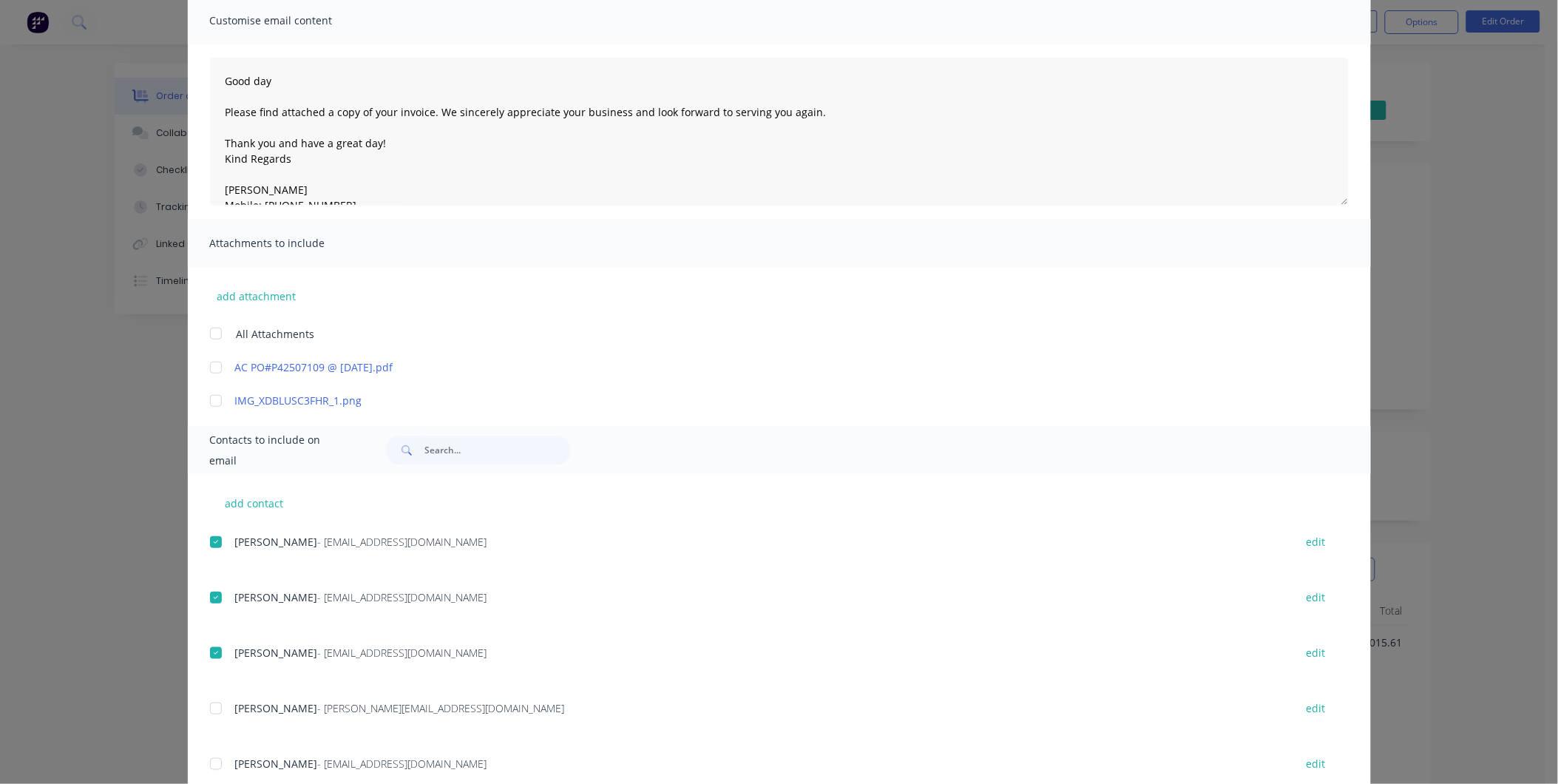
scroll to position [0, 0]
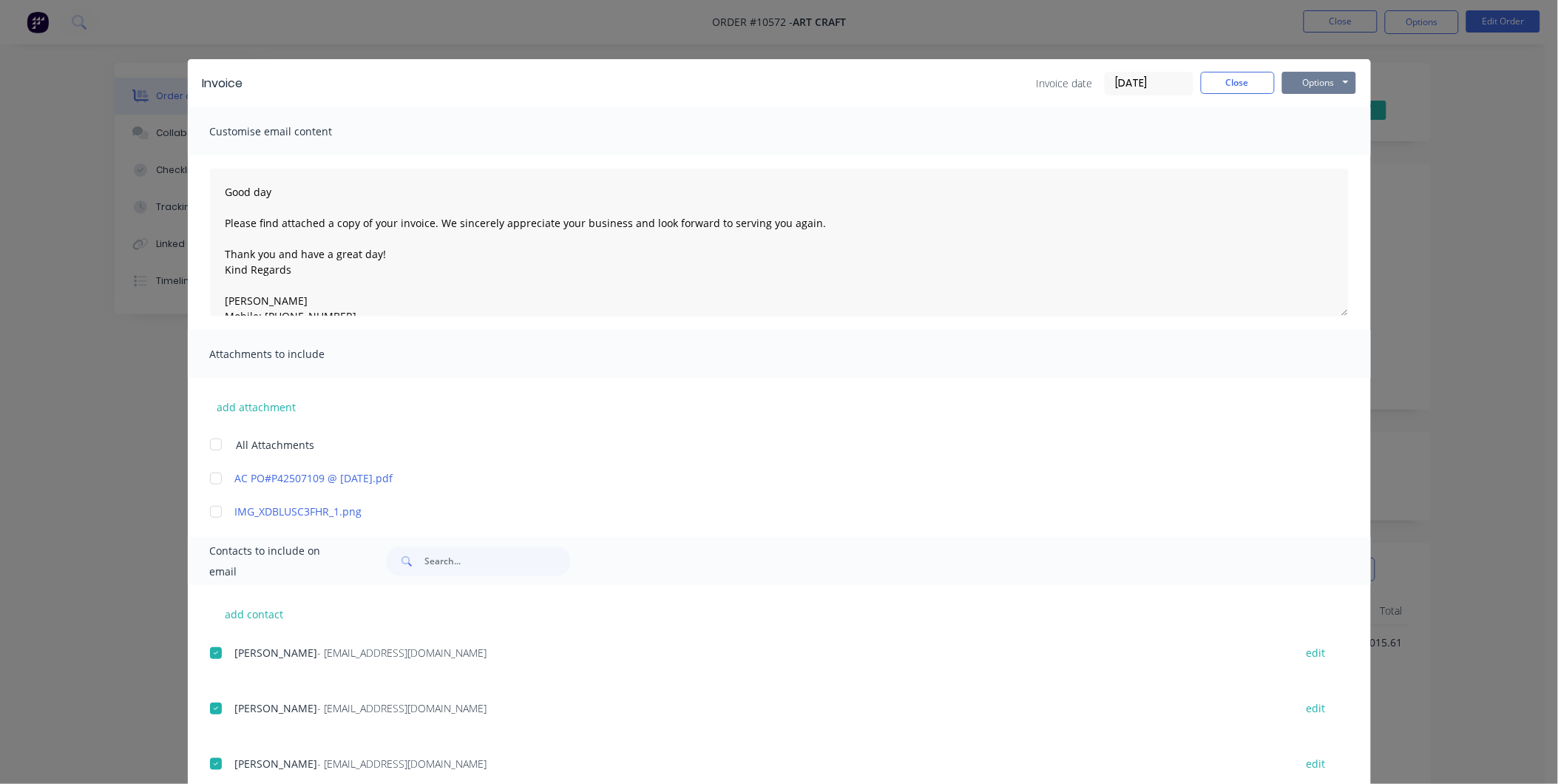
click at [1326, 81] on button "Options" at bounding box center [1319, 82] width 74 height 22
click at [1320, 164] on button "Email" at bounding box center [1329, 158] width 95 height 24
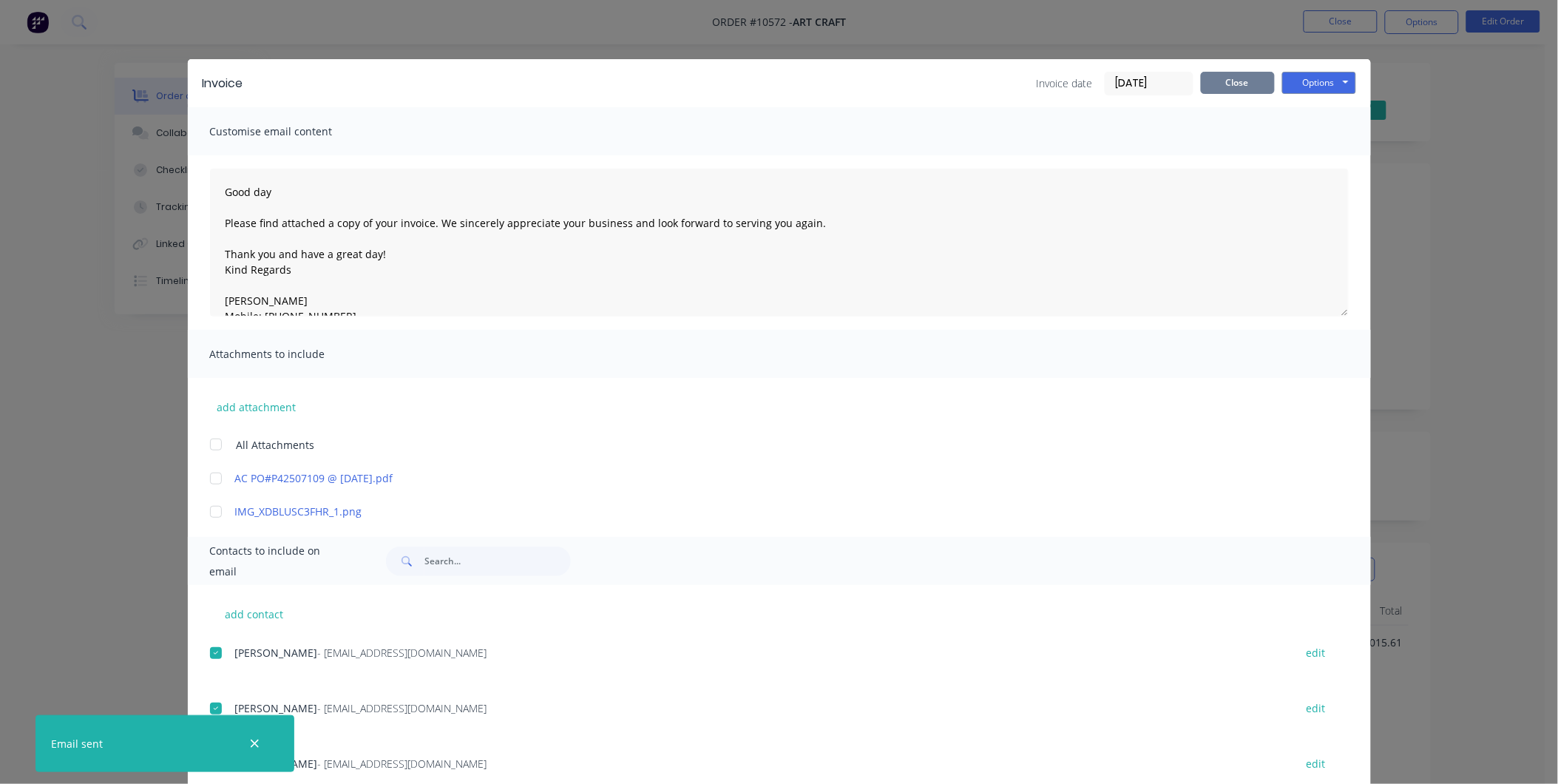
click at [1233, 71] on button "Close" at bounding box center [1238, 82] width 74 height 22
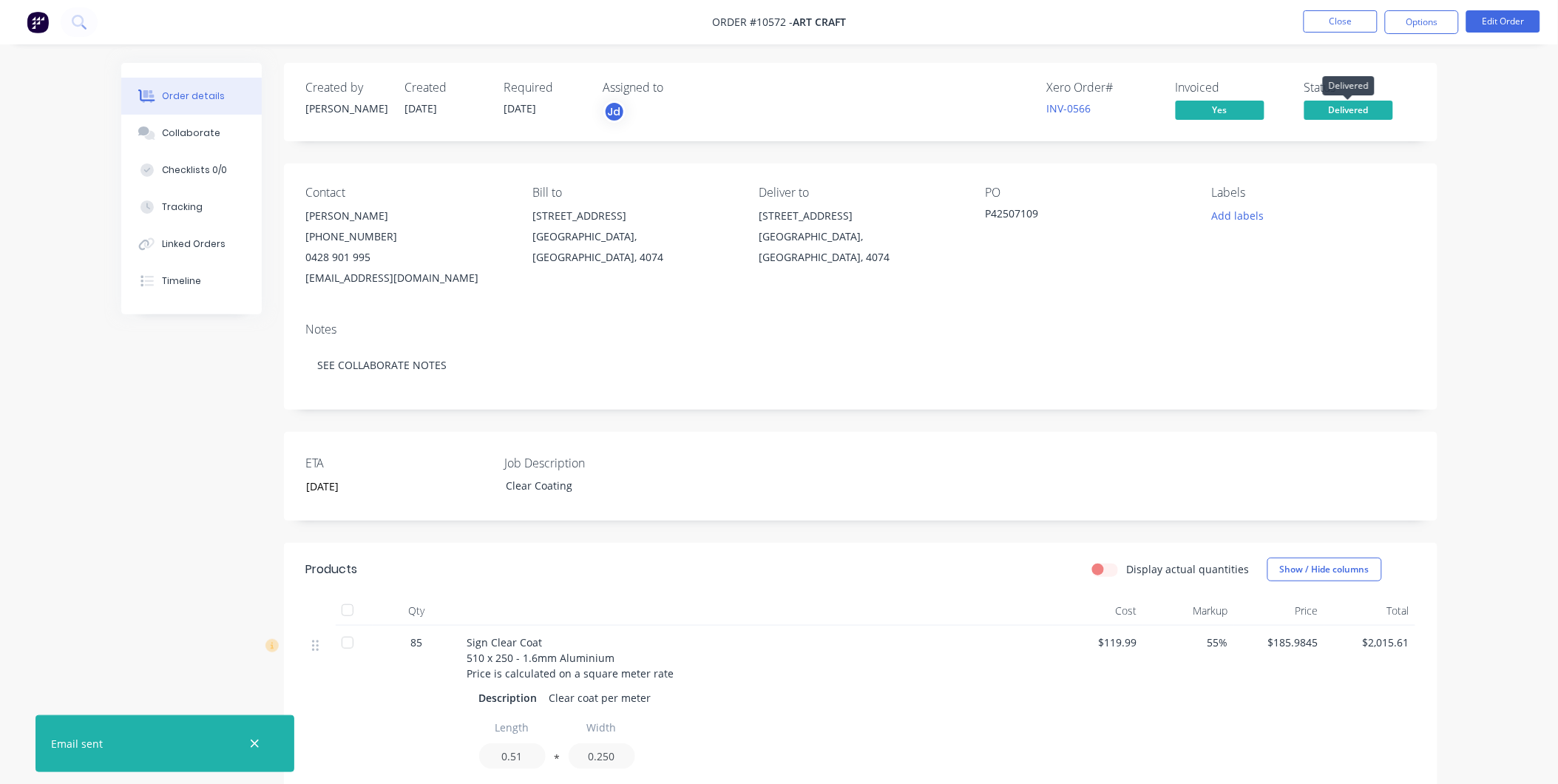
click at [1380, 105] on span "Delivered" at bounding box center [1348, 109] width 89 height 18
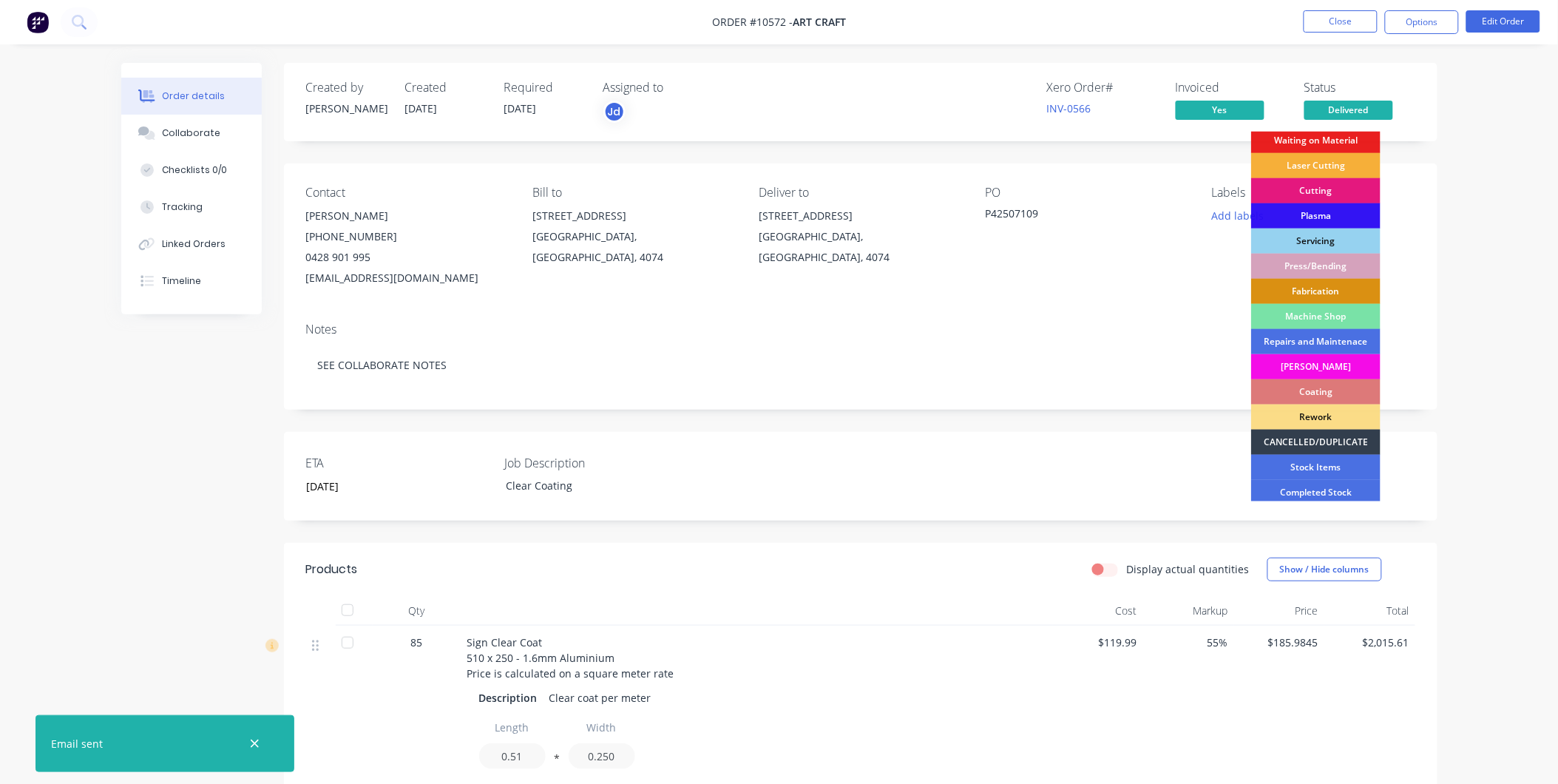
scroll to position [133, 0]
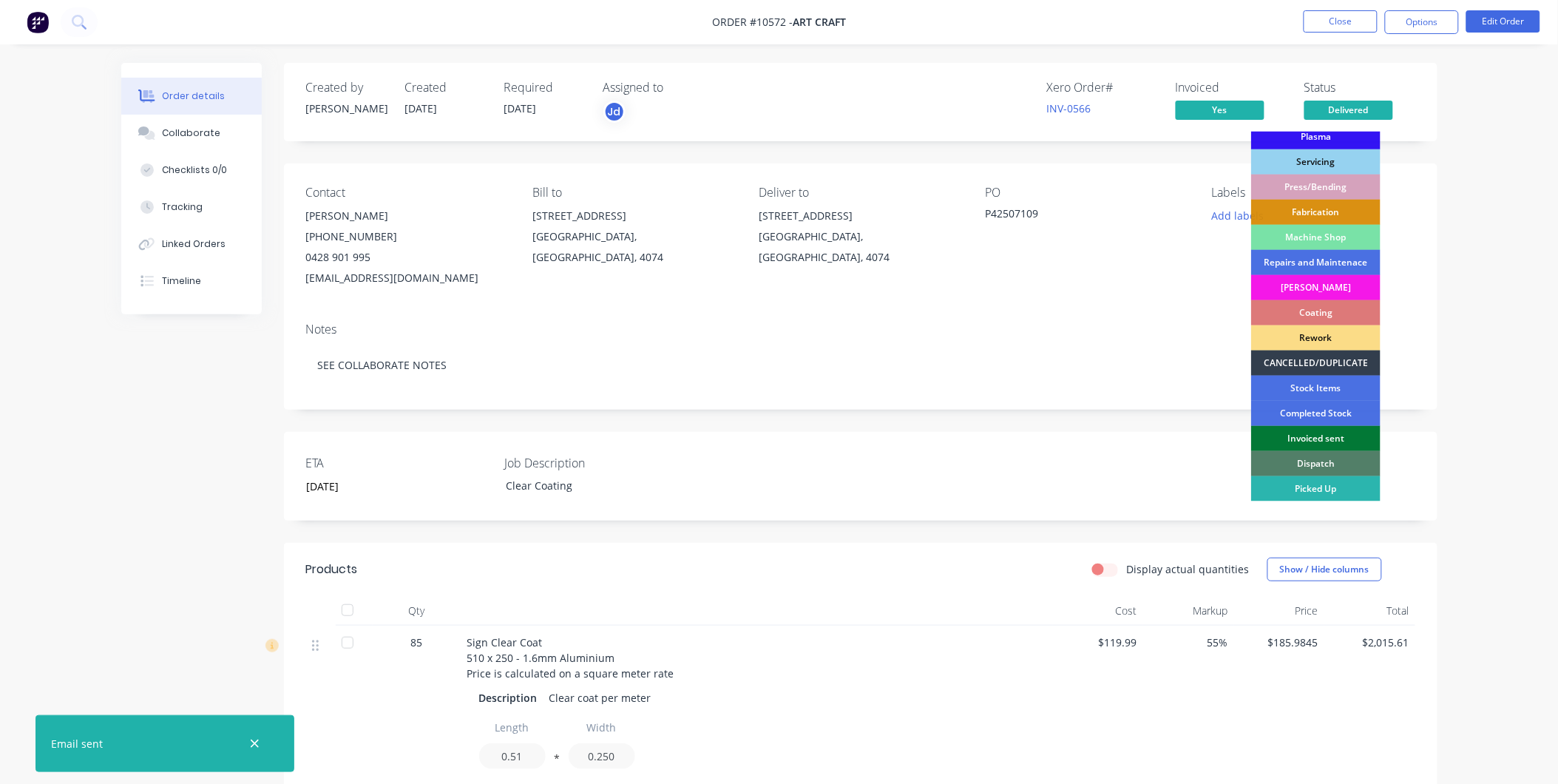
click at [1351, 433] on div "Invoiced sent" at bounding box center [1316, 438] width 129 height 25
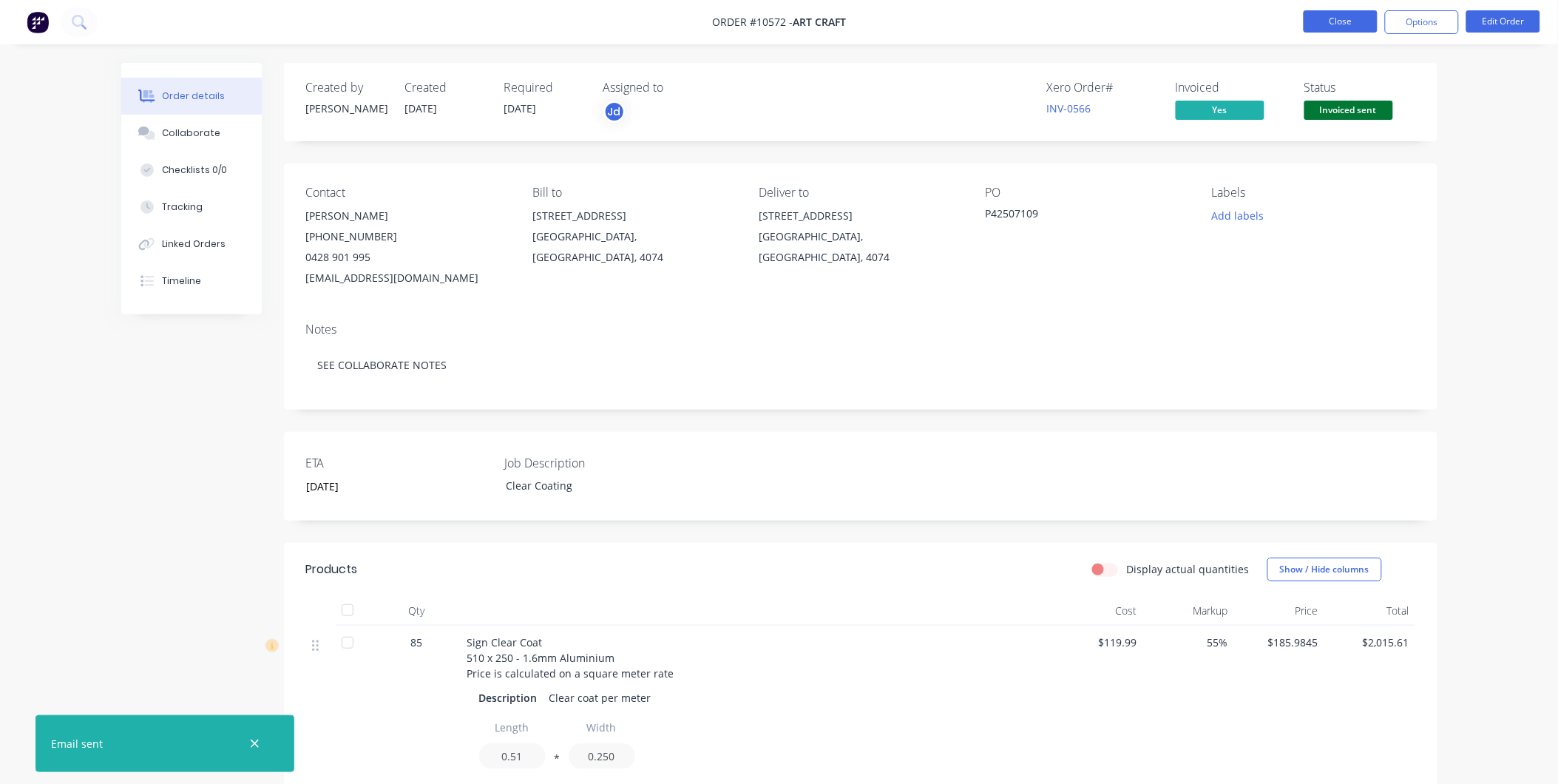
click at [1326, 27] on button "Close" at bounding box center [1340, 21] width 74 height 22
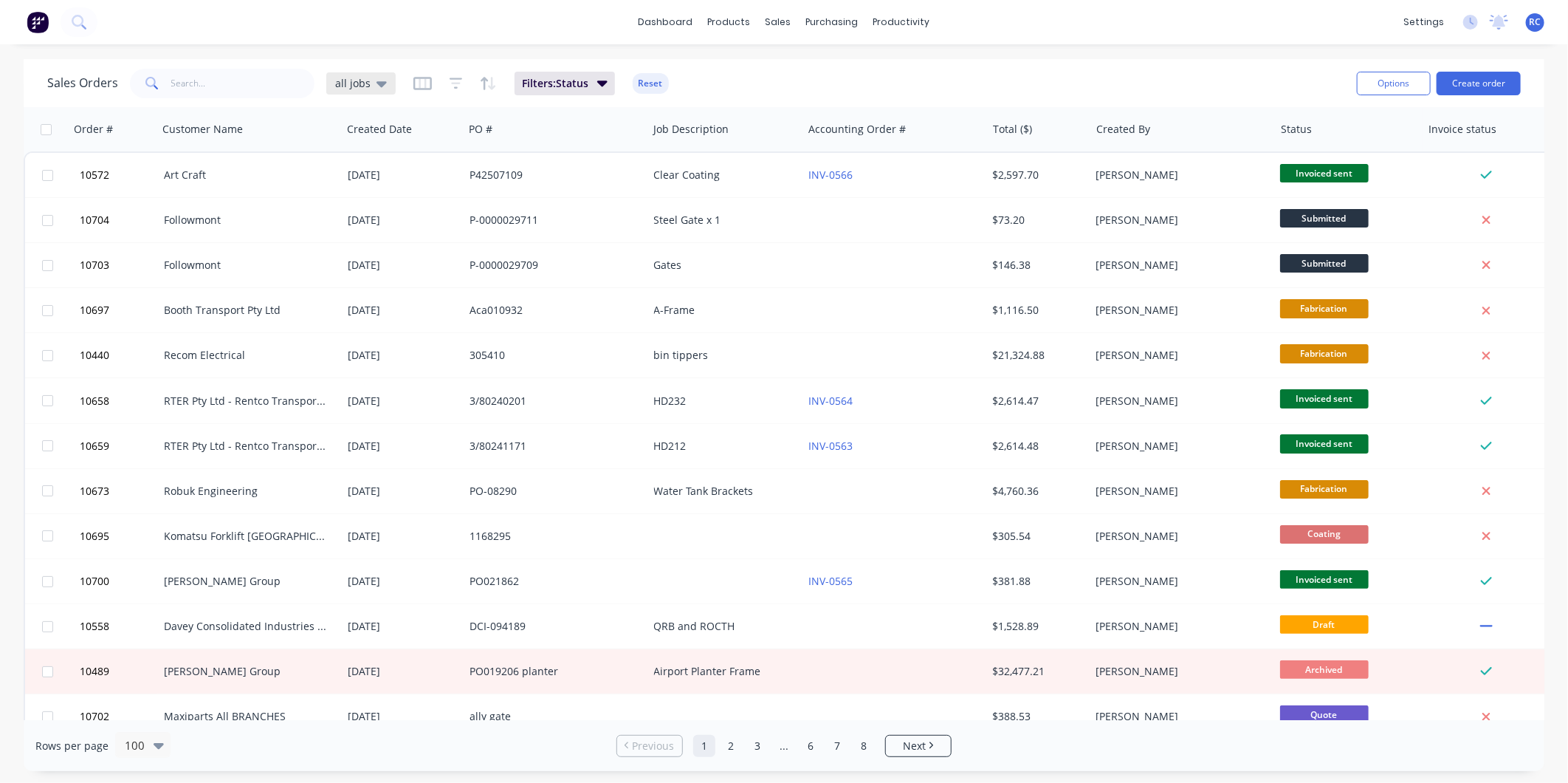
click at [377, 77] on icon at bounding box center [382, 83] width 11 height 16
click at [366, 269] on button "Completed" at bounding box center [415, 268] width 168 height 17
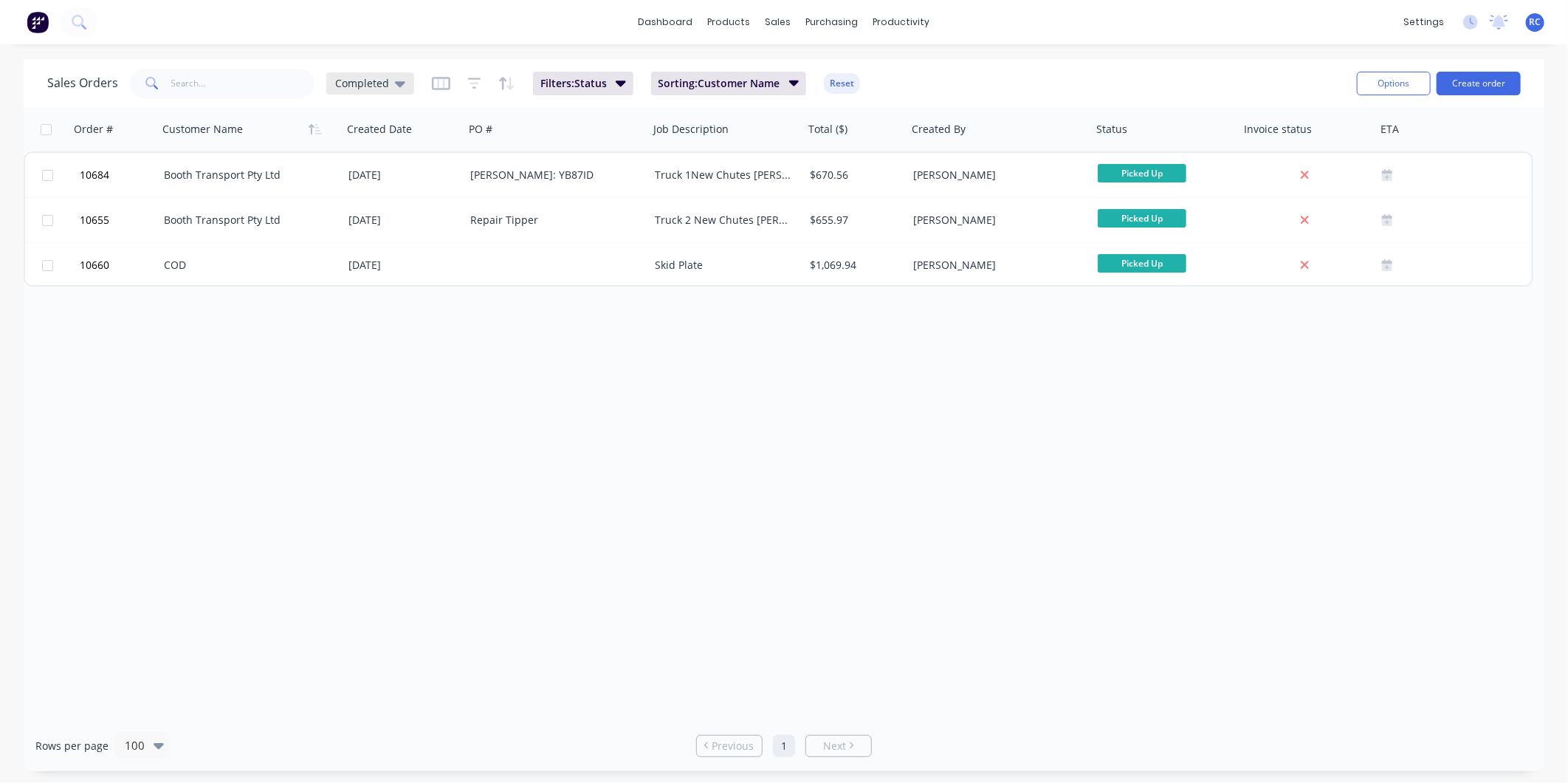
click at [350, 75] on div "Completed" at bounding box center [371, 83] width 88 height 22
click at [349, 238] on button "all jobs (Default)" at bounding box center [415, 238] width 168 height 17
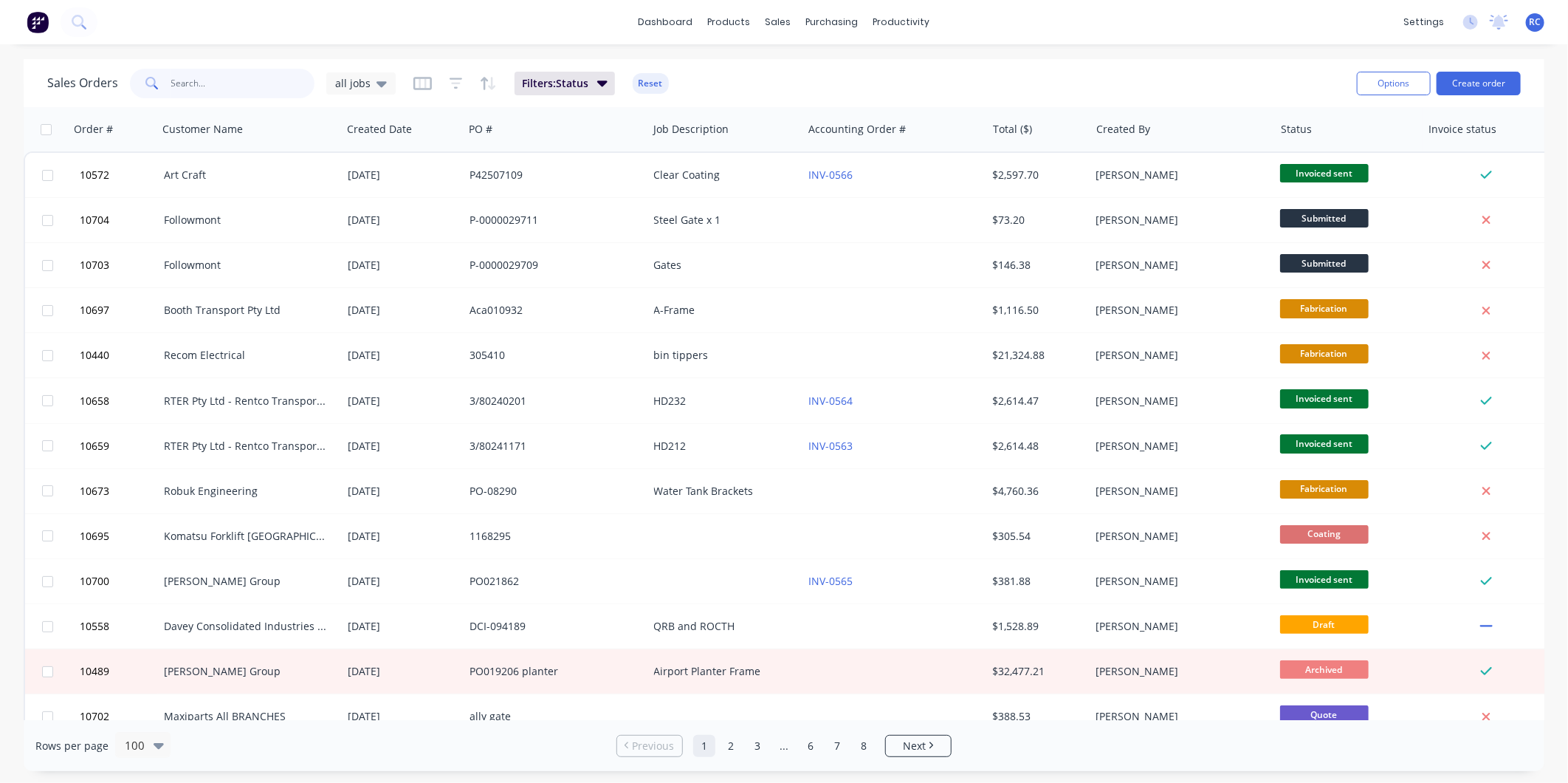
click at [217, 93] on input "text" at bounding box center [243, 83] width 144 height 30
type input "10558"
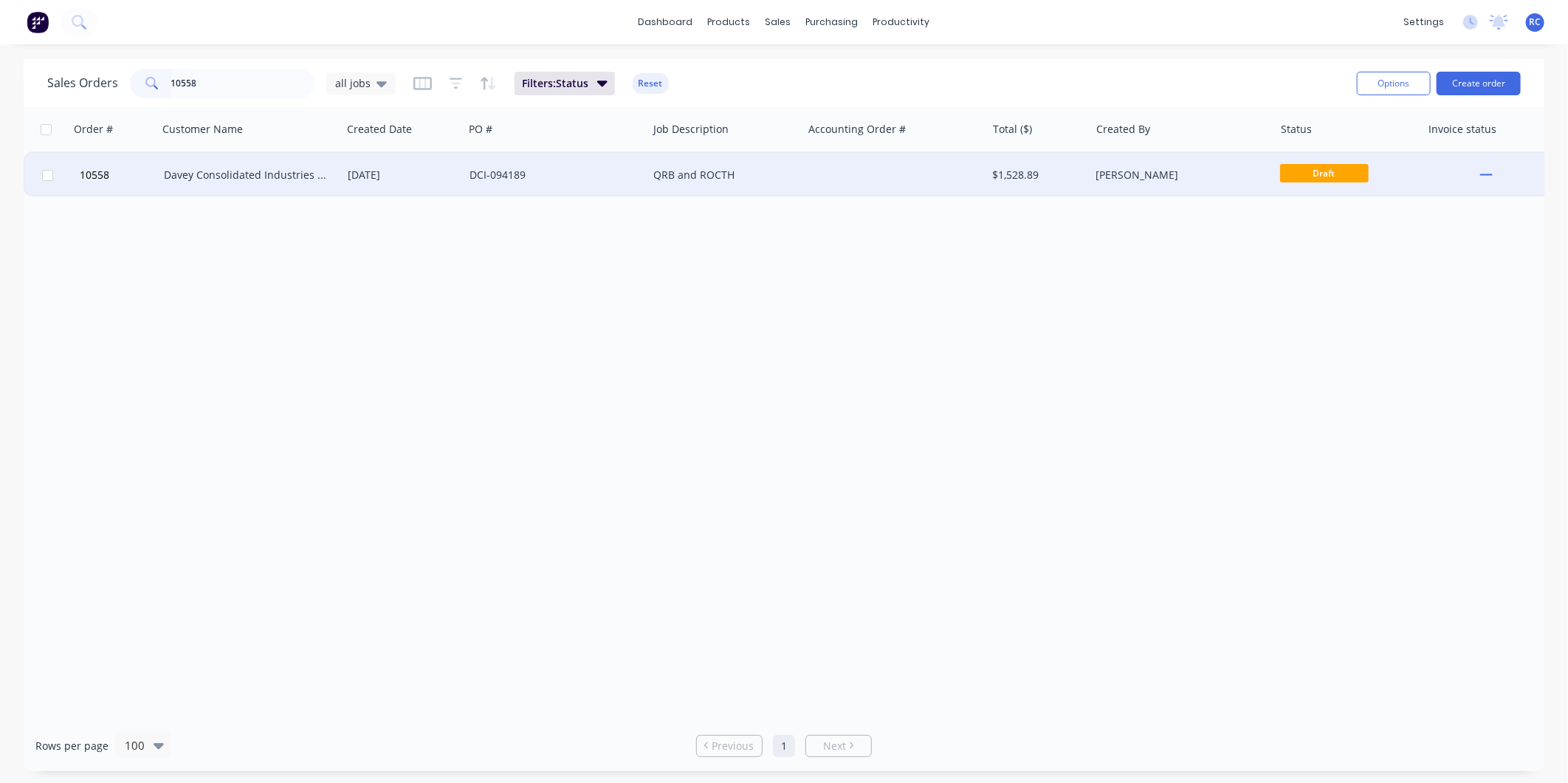
click at [247, 174] on div "Davey Consolidated Industries Pty Ltd" at bounding box center [246, 174] width 164 height 14
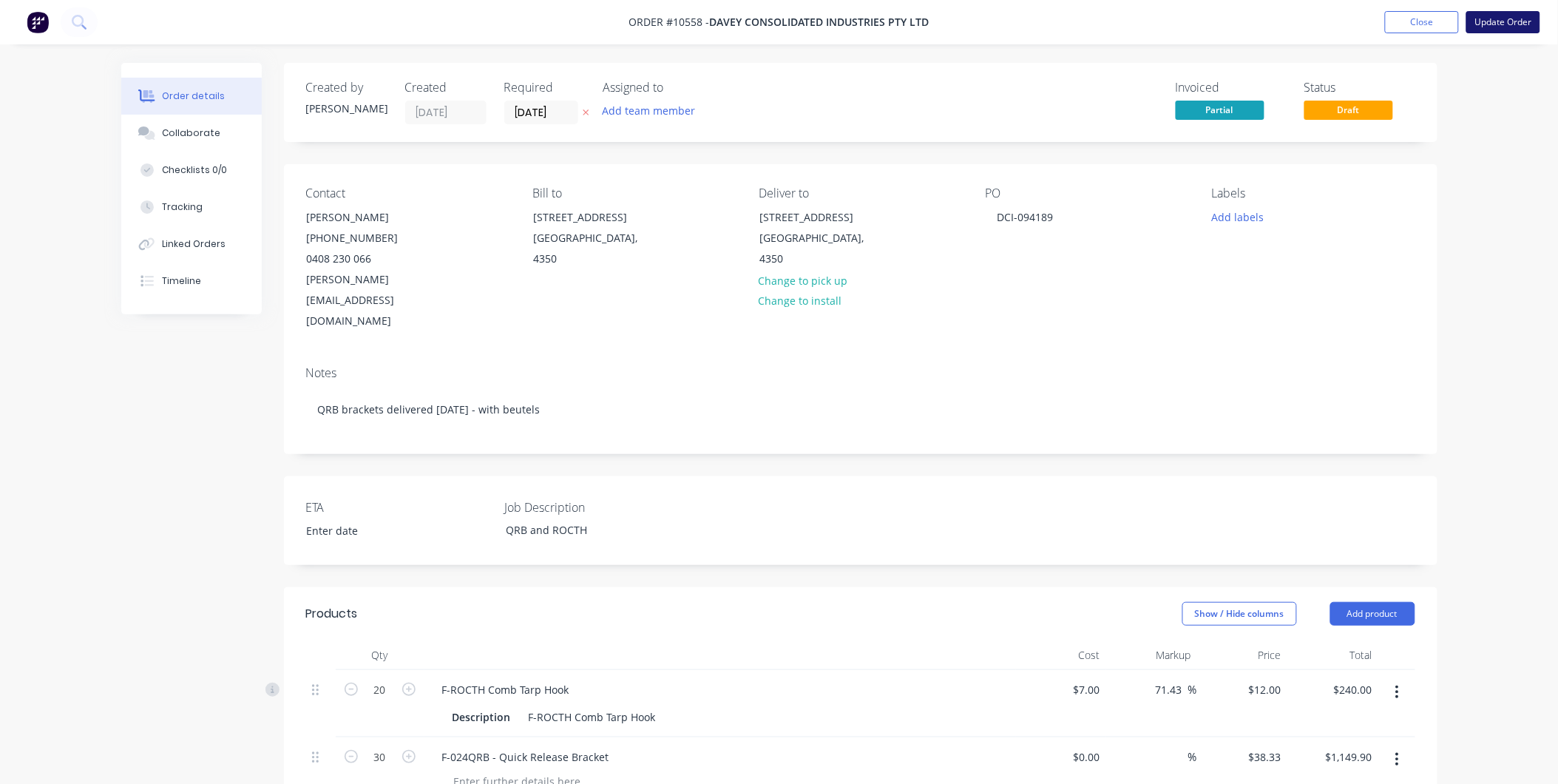
click at [1531, 20] on button "Update Order" at bounding box center [1503, 22] width 74 height 22
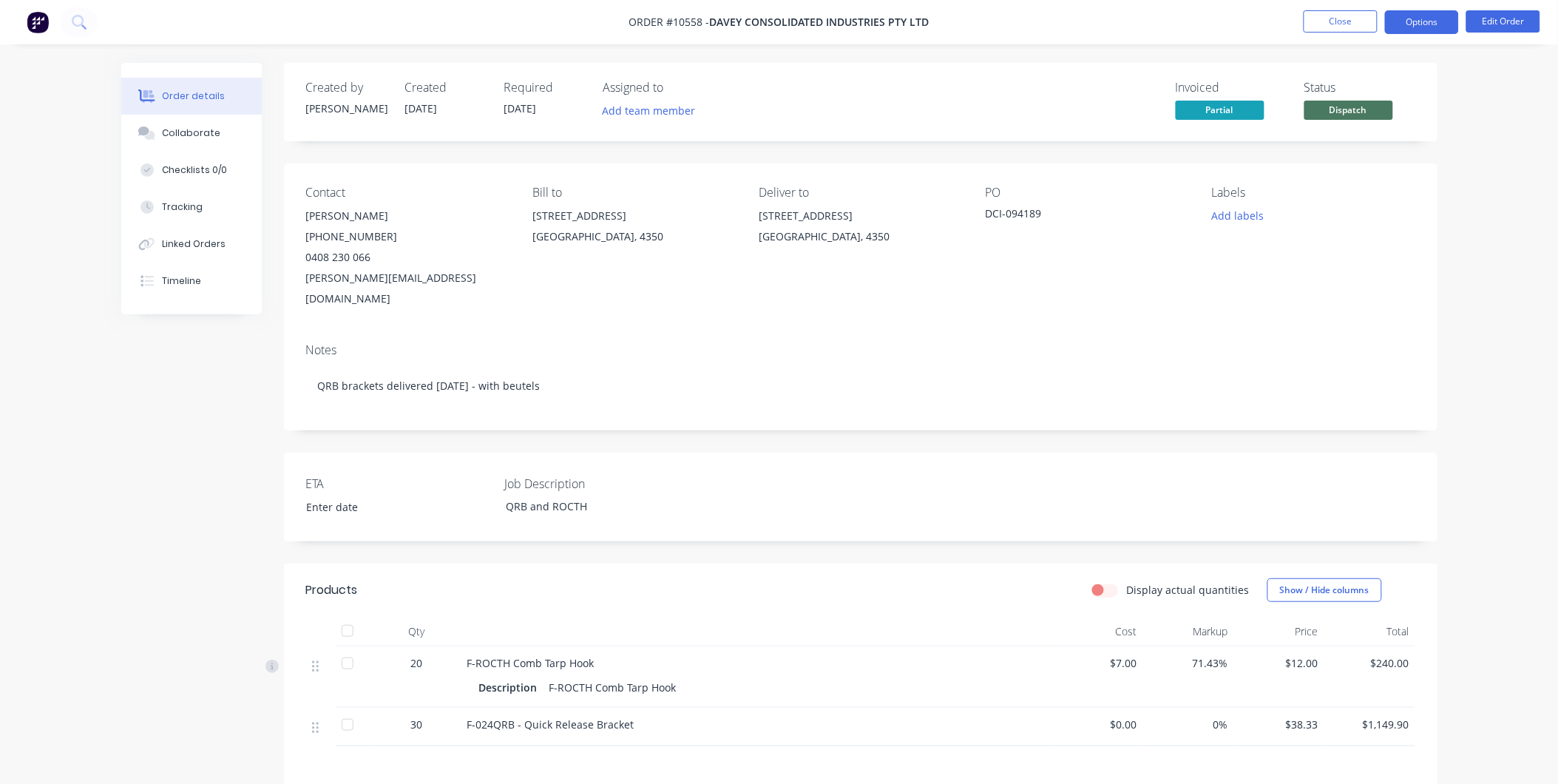
click at [1424, 20] on button "Options" at bounding box center [1421, 22] width 74 height 24
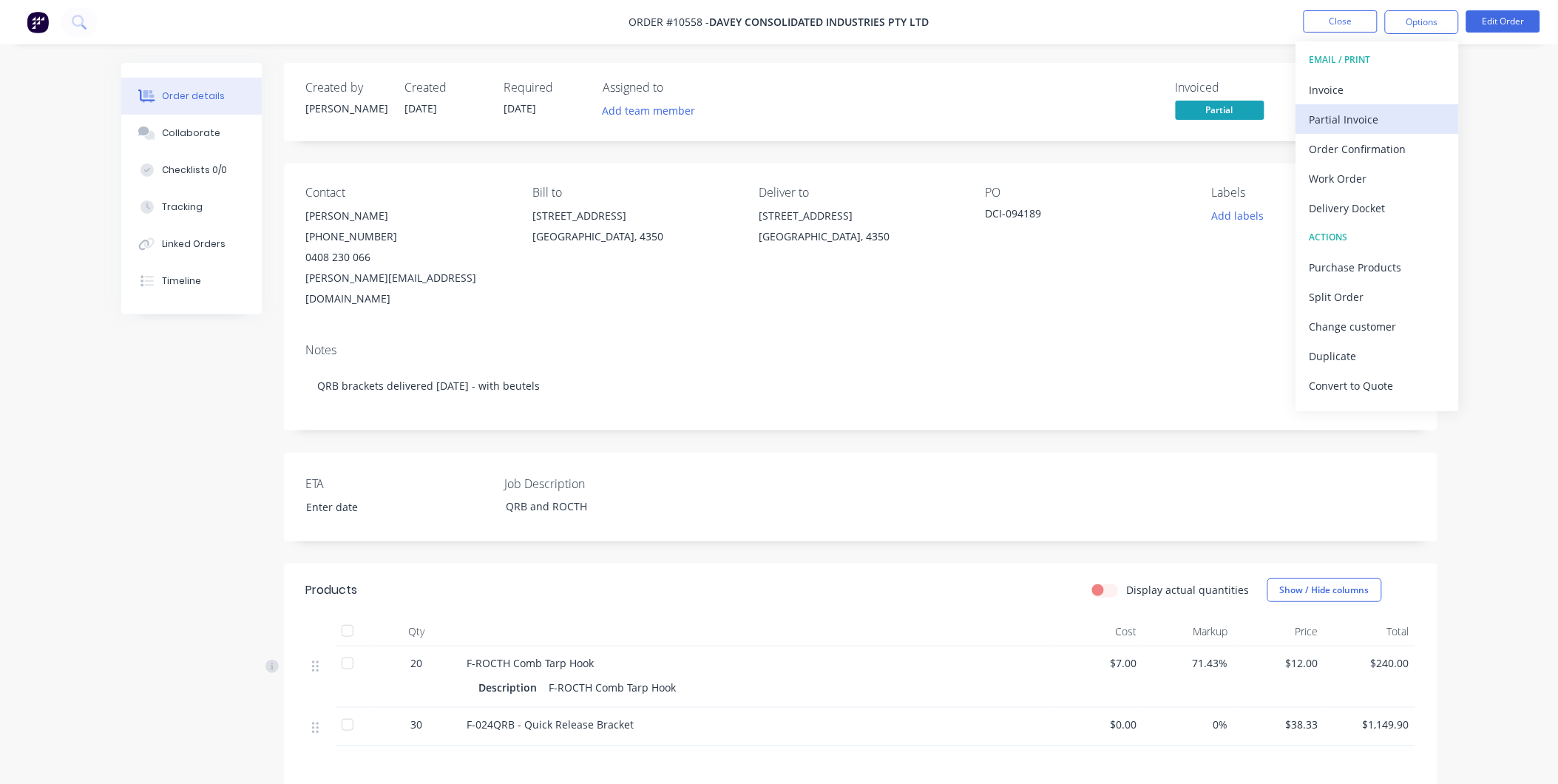
click at [1354, 126] on div "Partial Invoice" at bounding box center [1377, 119] width 136 height 21
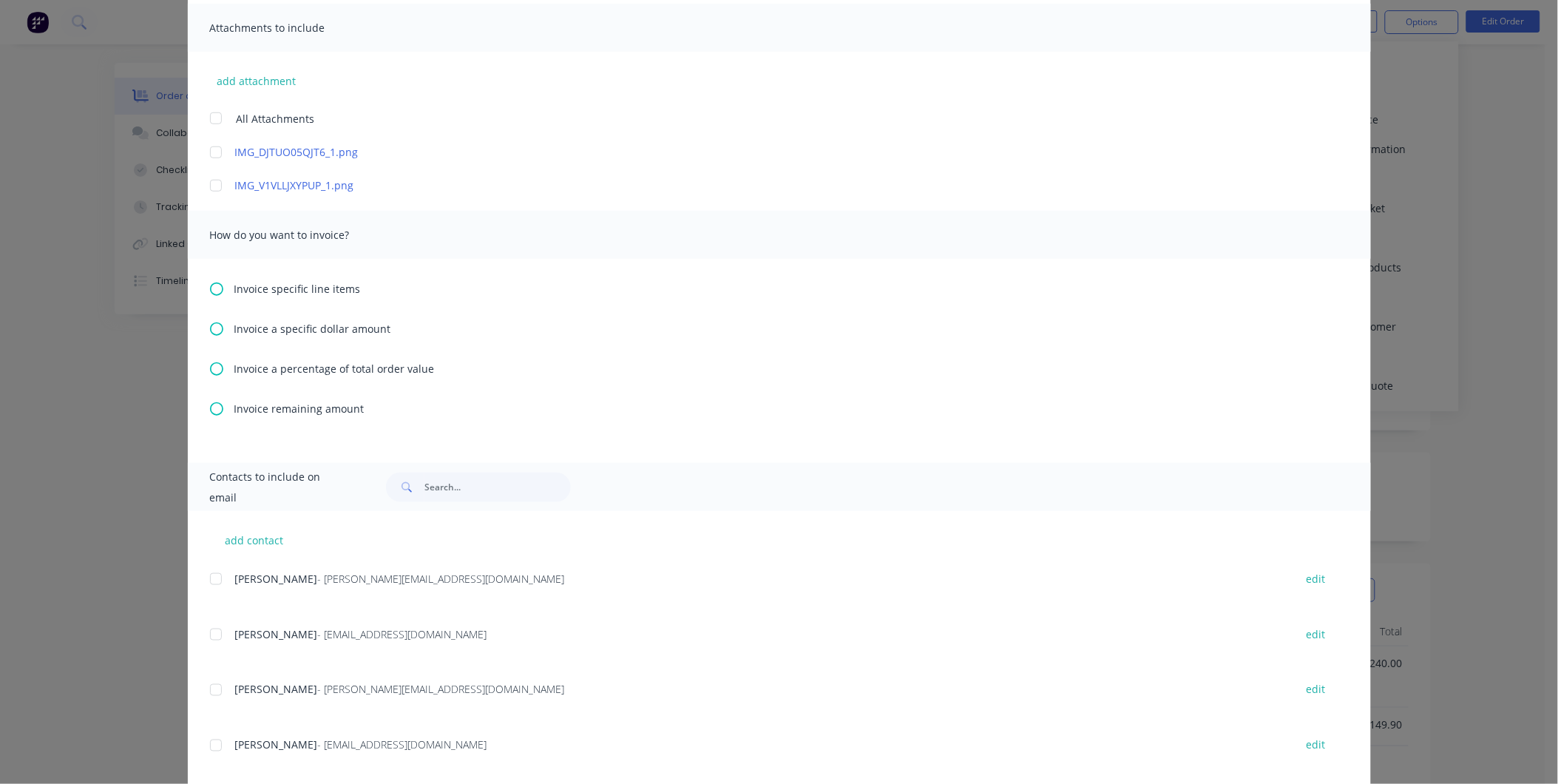
scroll to position [464, 0]
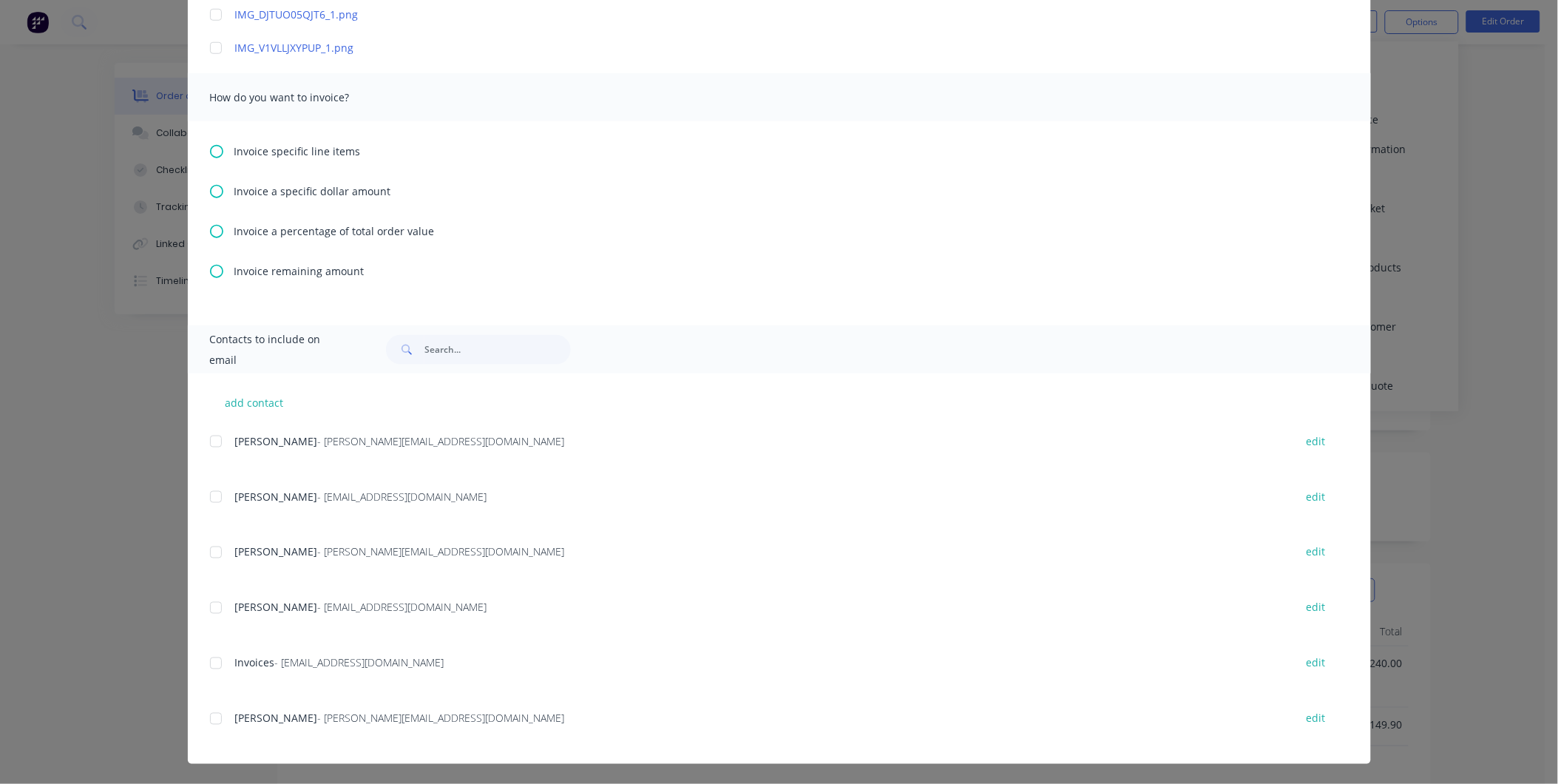
click at [212, 150] on icon at bounding box center [217, 152] width 14 height 14
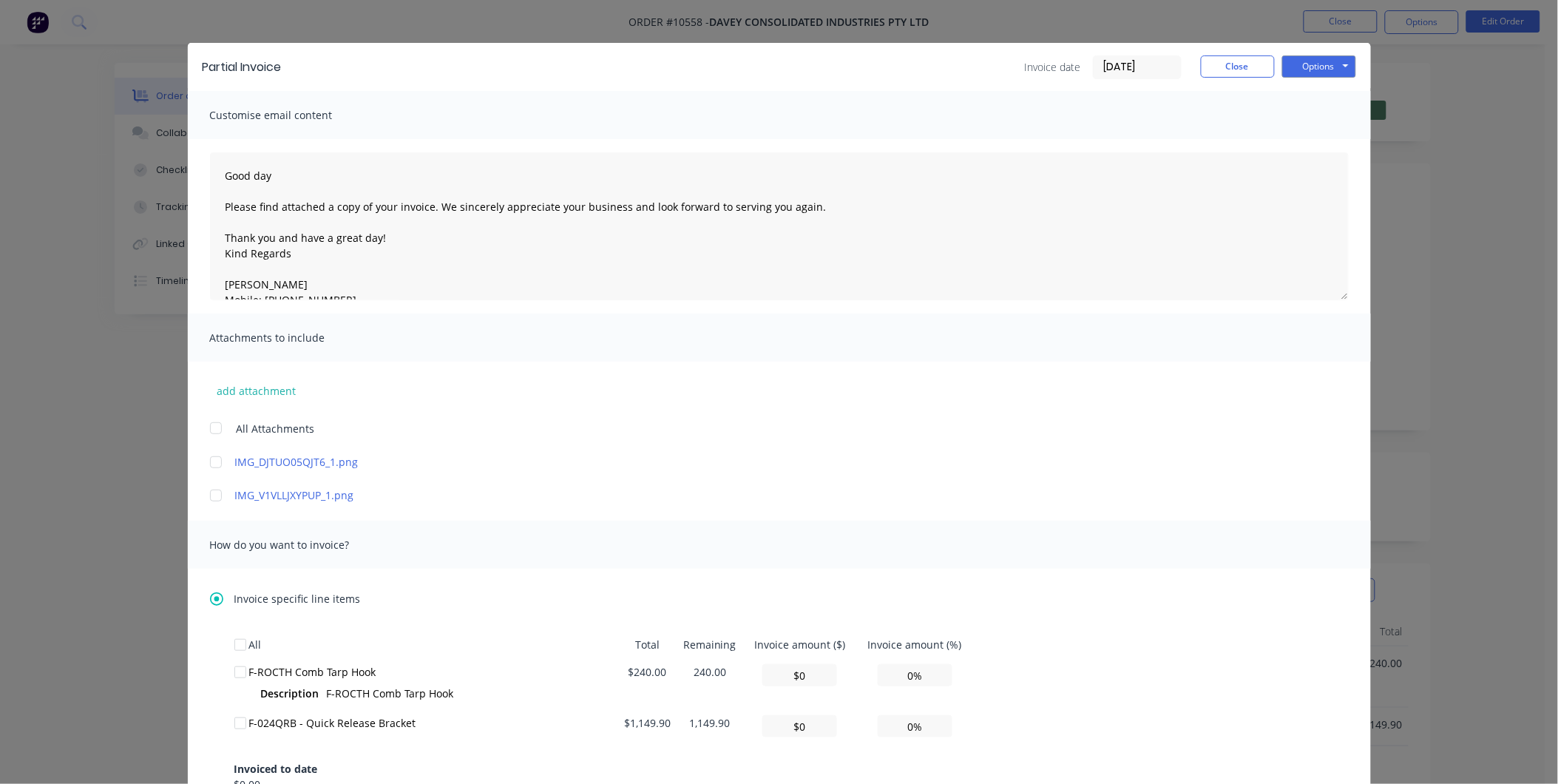
scroll to position [0, 0]
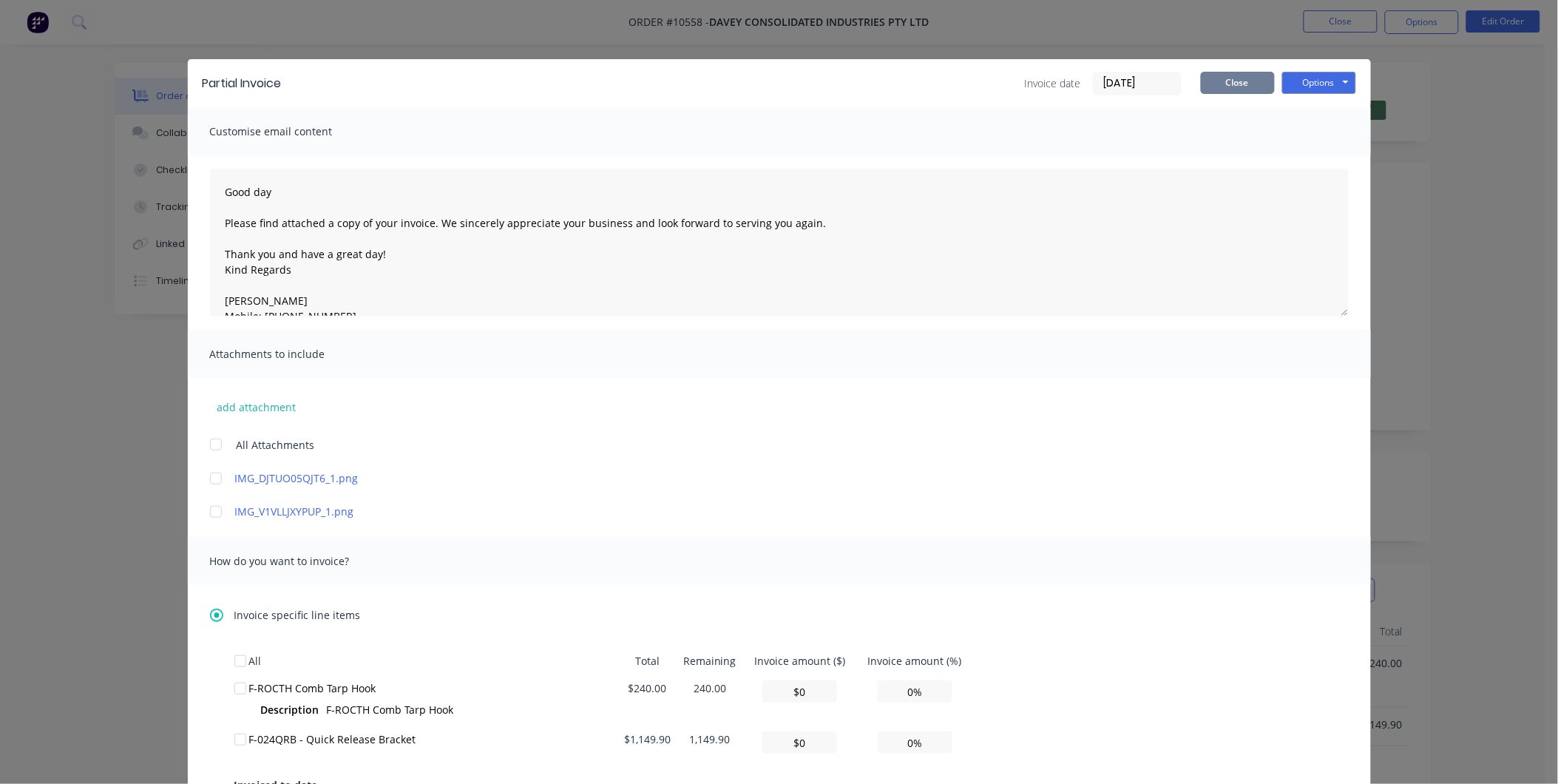
click at [1239, 83] on button "Close" at bounding box center [1238, 82] width 74 height 22
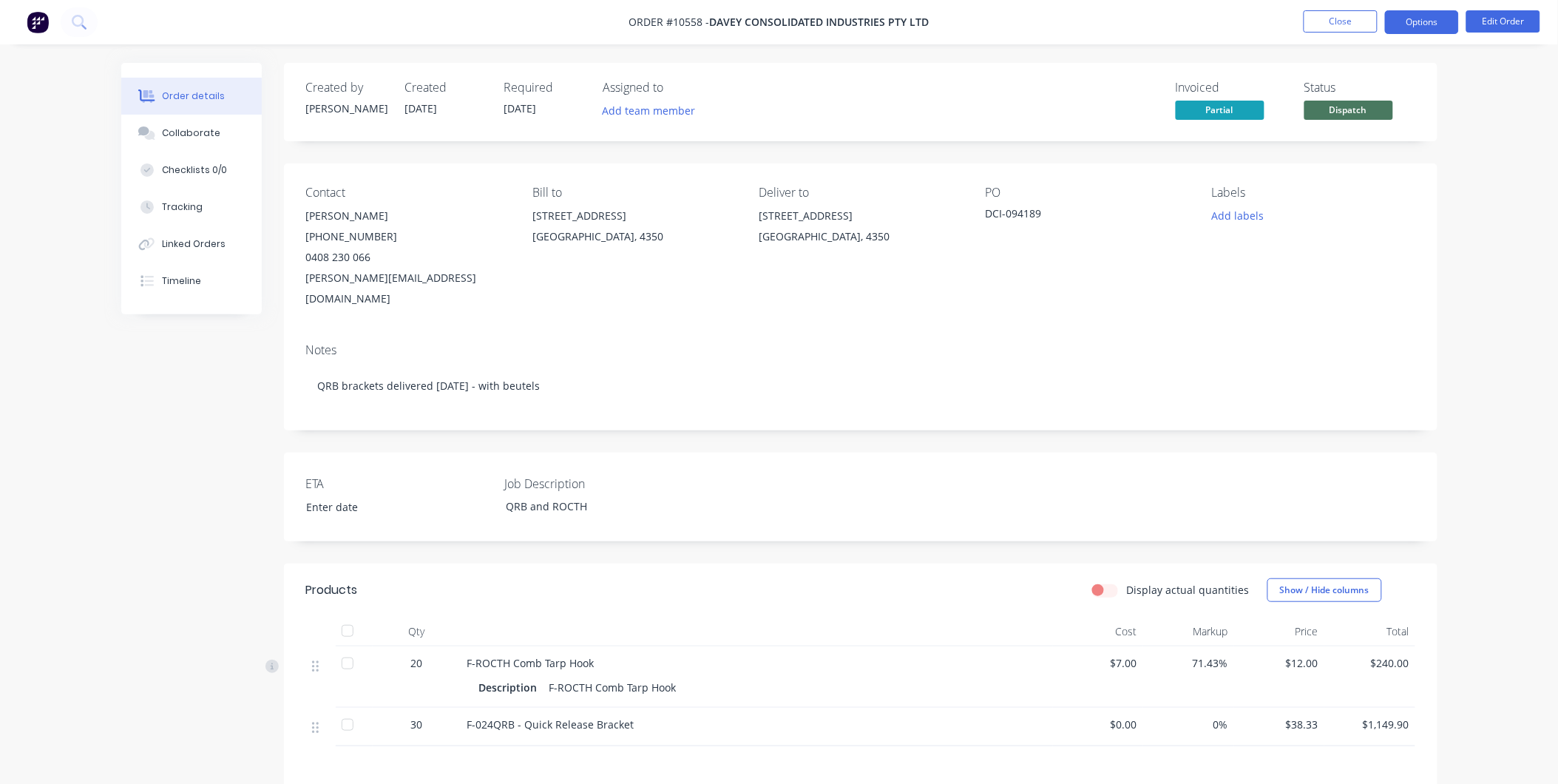
click at [1429, 17] on button "Options" at bounding box center [1421, 22] width 74 height 24
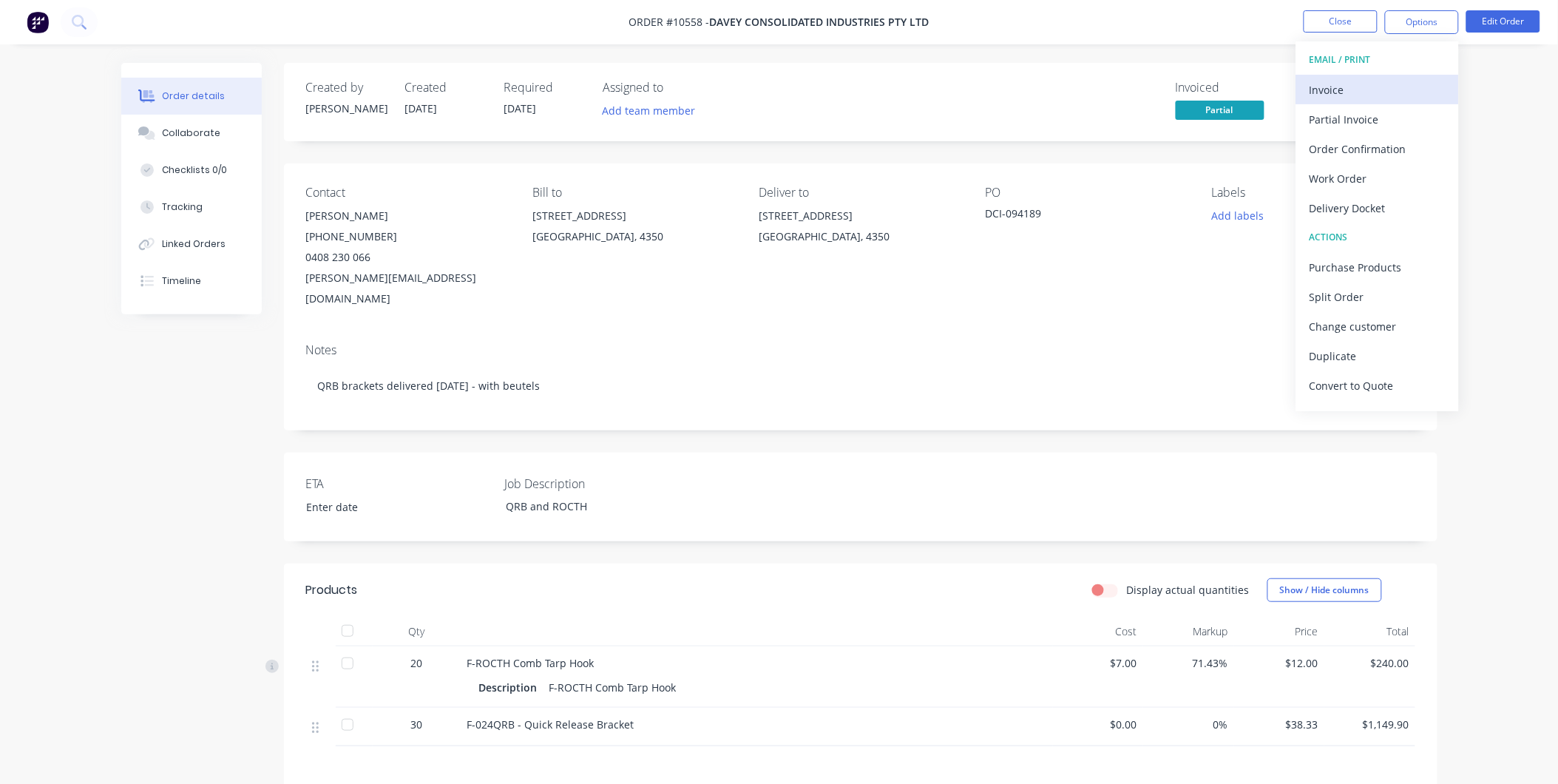
click at [1388, 83] on div "Invoice" at bounding box center [1377, 90] width 136 height 21
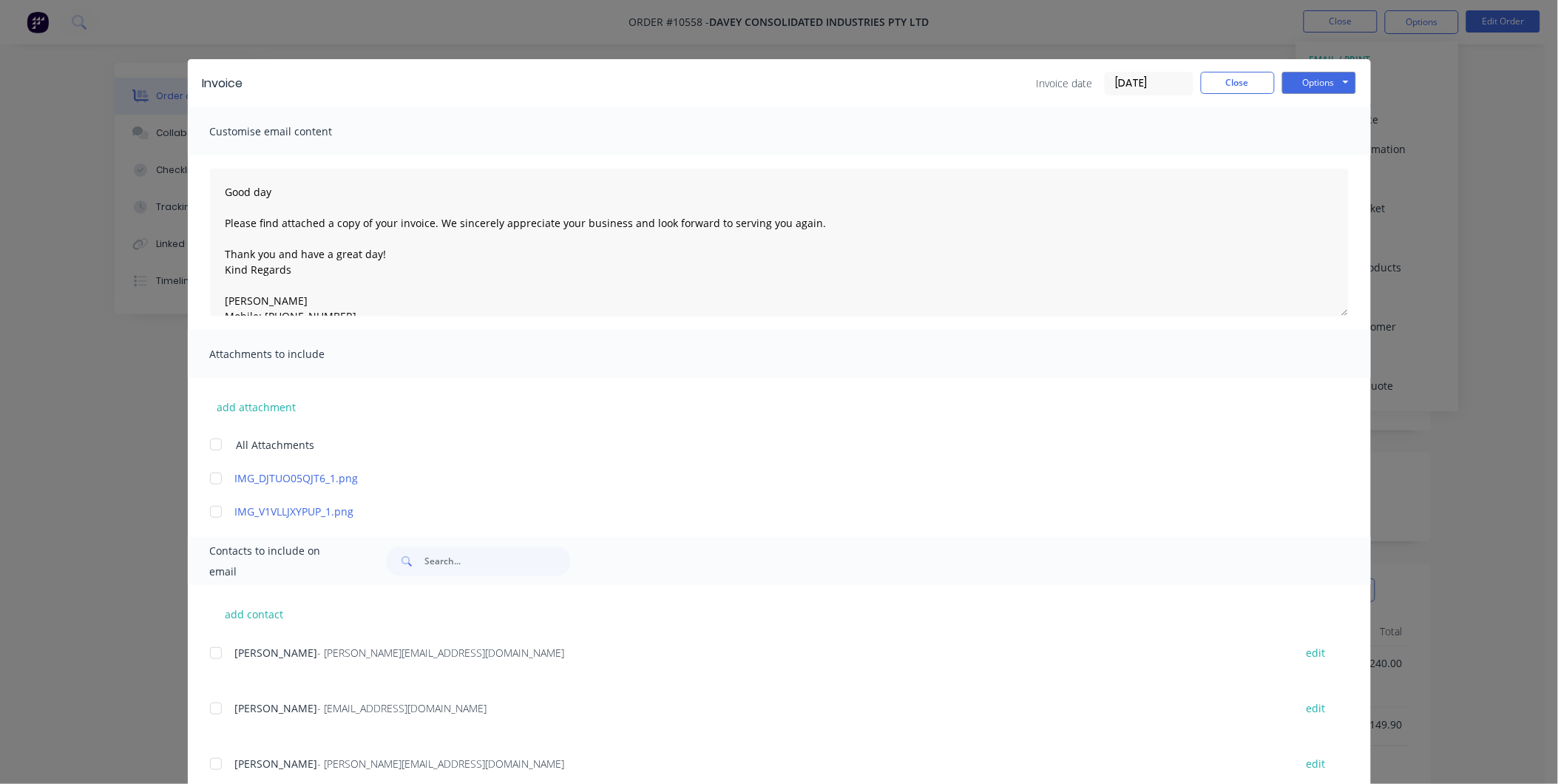
scroll to position [212, 0]
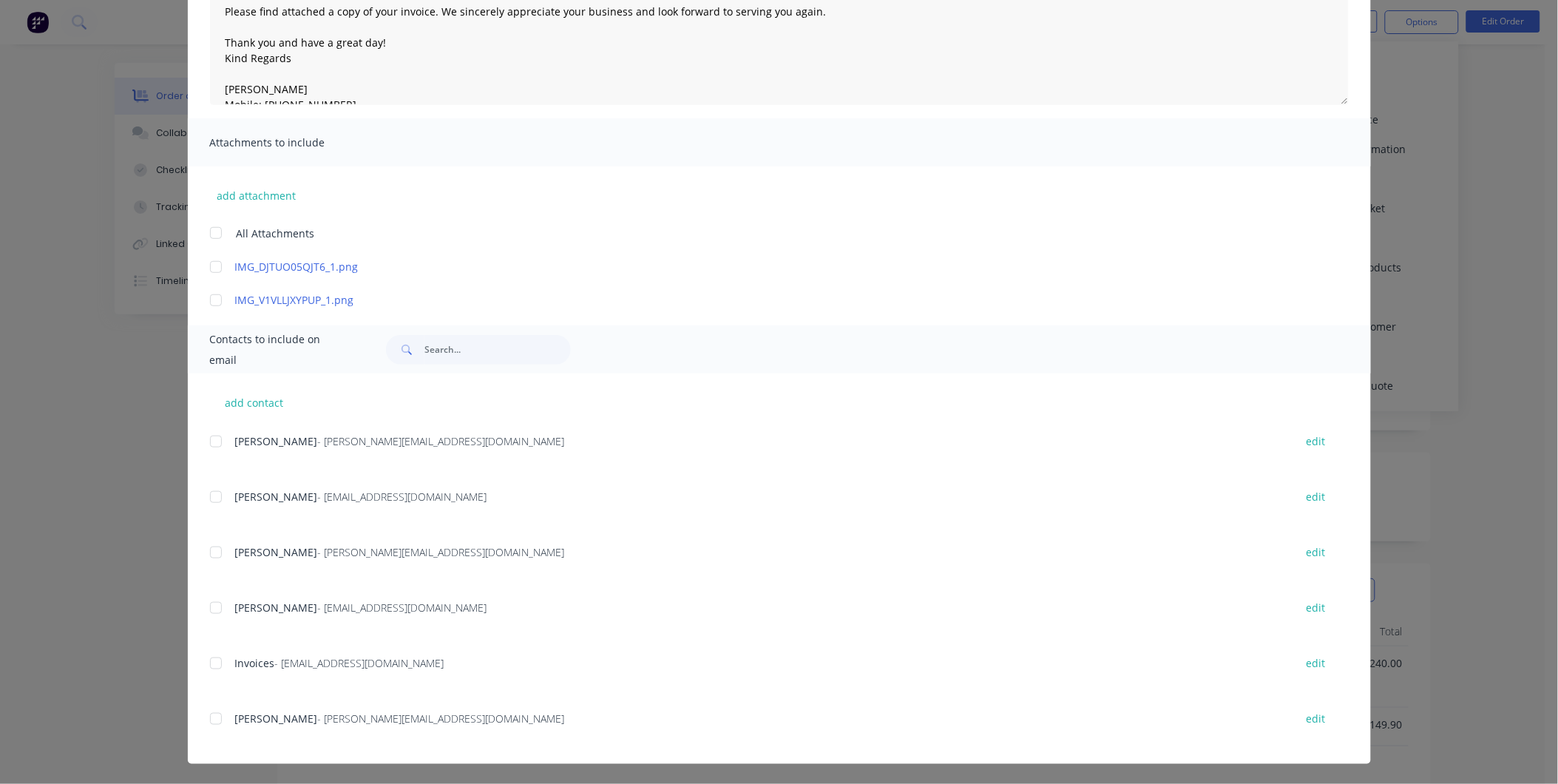
click at [207, 547] on div at bounding box center [216, 552] width 30 height 30
click at [214, 658] on div at bounding box center [216, 663] width 30 height 30
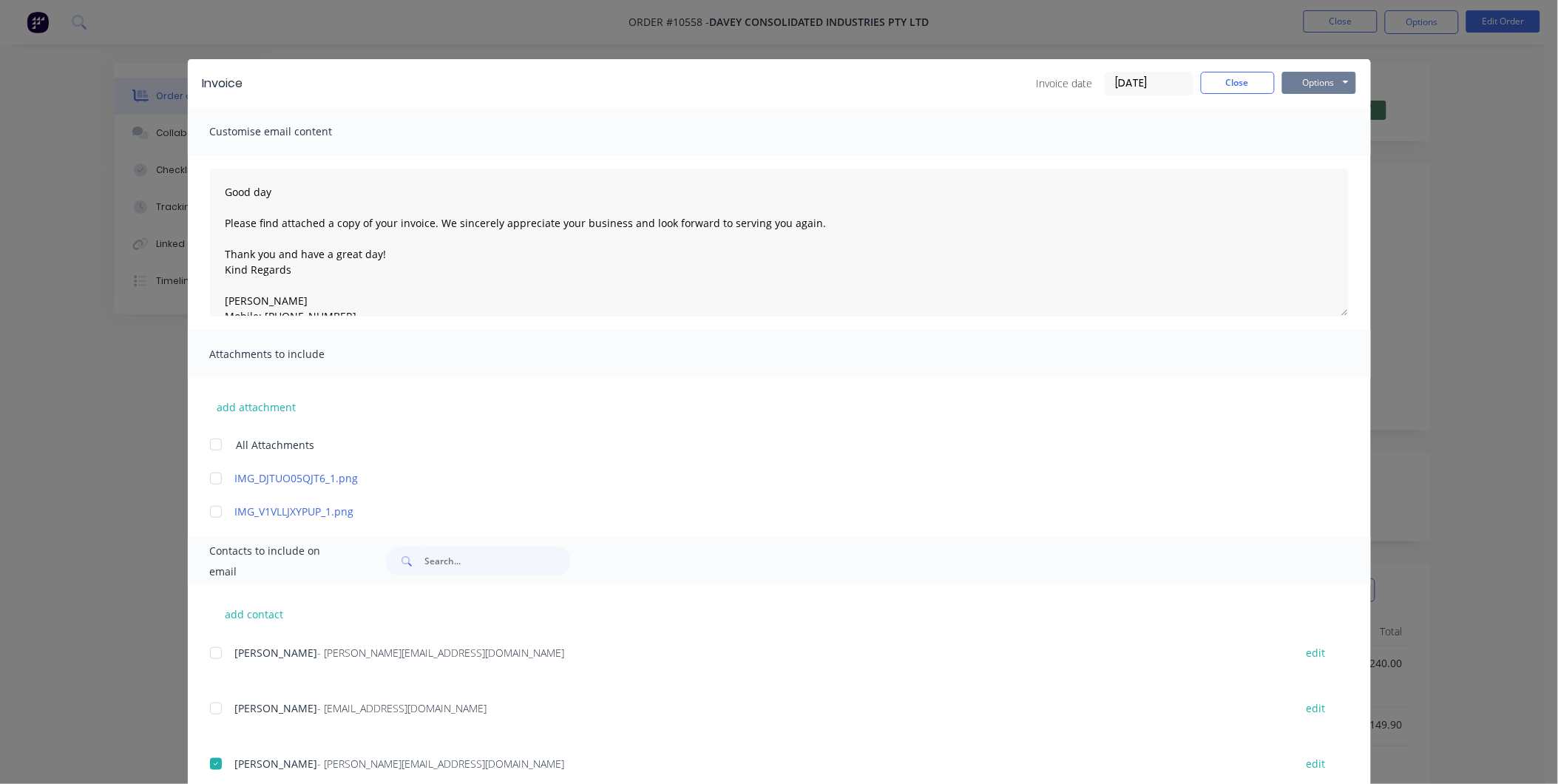
click at [1304, 71] on button "Options" at bounding box center [1319, 82] width 74 height 22
click at [1312, 103] on button "Preview" at bounding box center [1329, 109] width 95 height 24
click at [1259, 74] on button "Close" at bounding box center [1238, 82] width 74 height 22
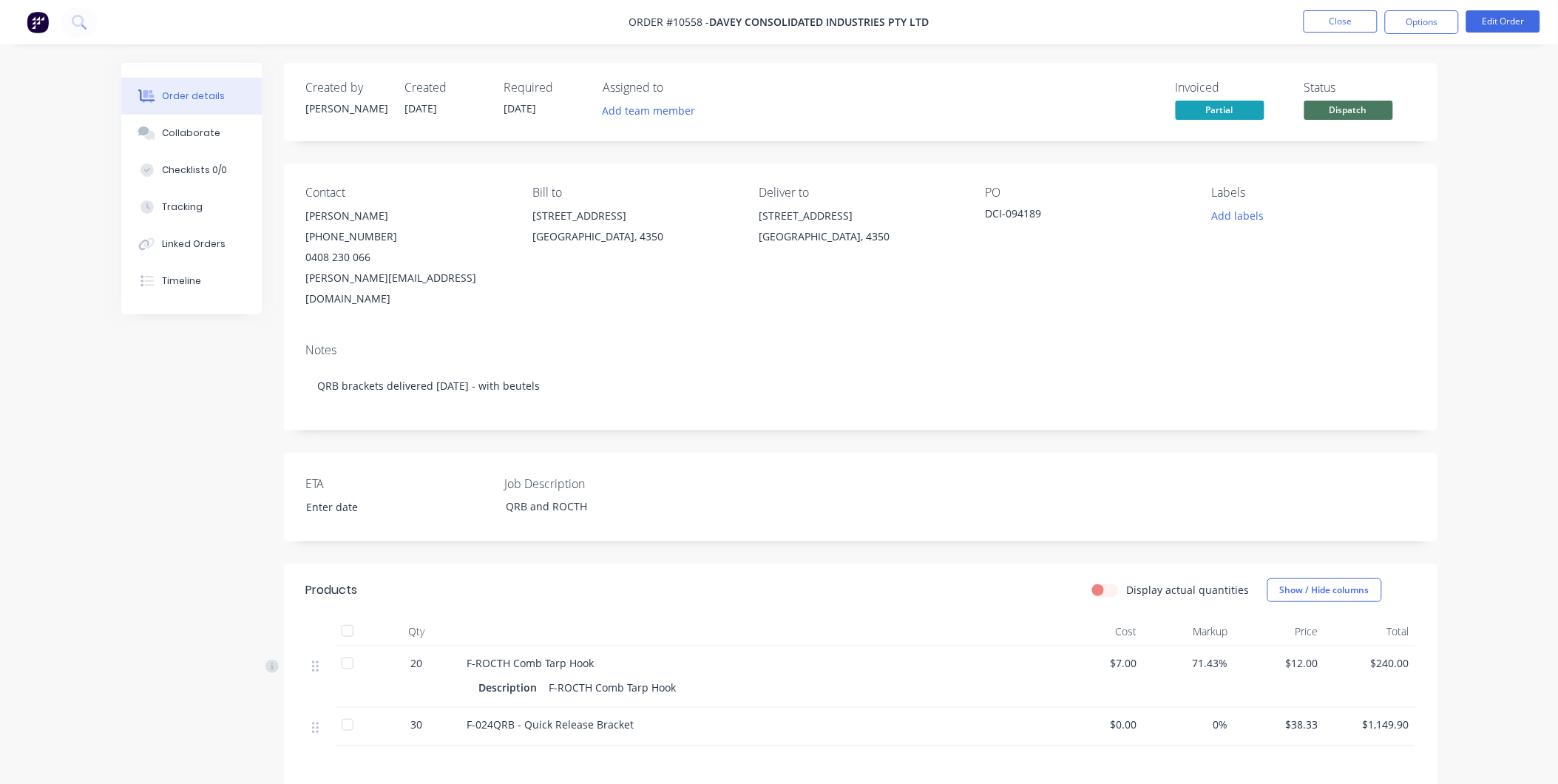
click at [1269, 655] on span "$12.00" at bounding box center [1279, 663] width 79 height 15
drag, startPoint x: 1191, startPoint y: 647, endPoint x: 1191, endPoint y: 639, distance: 8.0
click at [1188, 655] on span "71.43%" at bounding box center [1189, 663] width 79 height 15
click at [1506, 33] on li "Edit Order" at bounding box center [1503, 22] width 74 height 24
click at [1509, 22] on button "Edit Order" at bounding box center [1503, 21] width 74 height 22
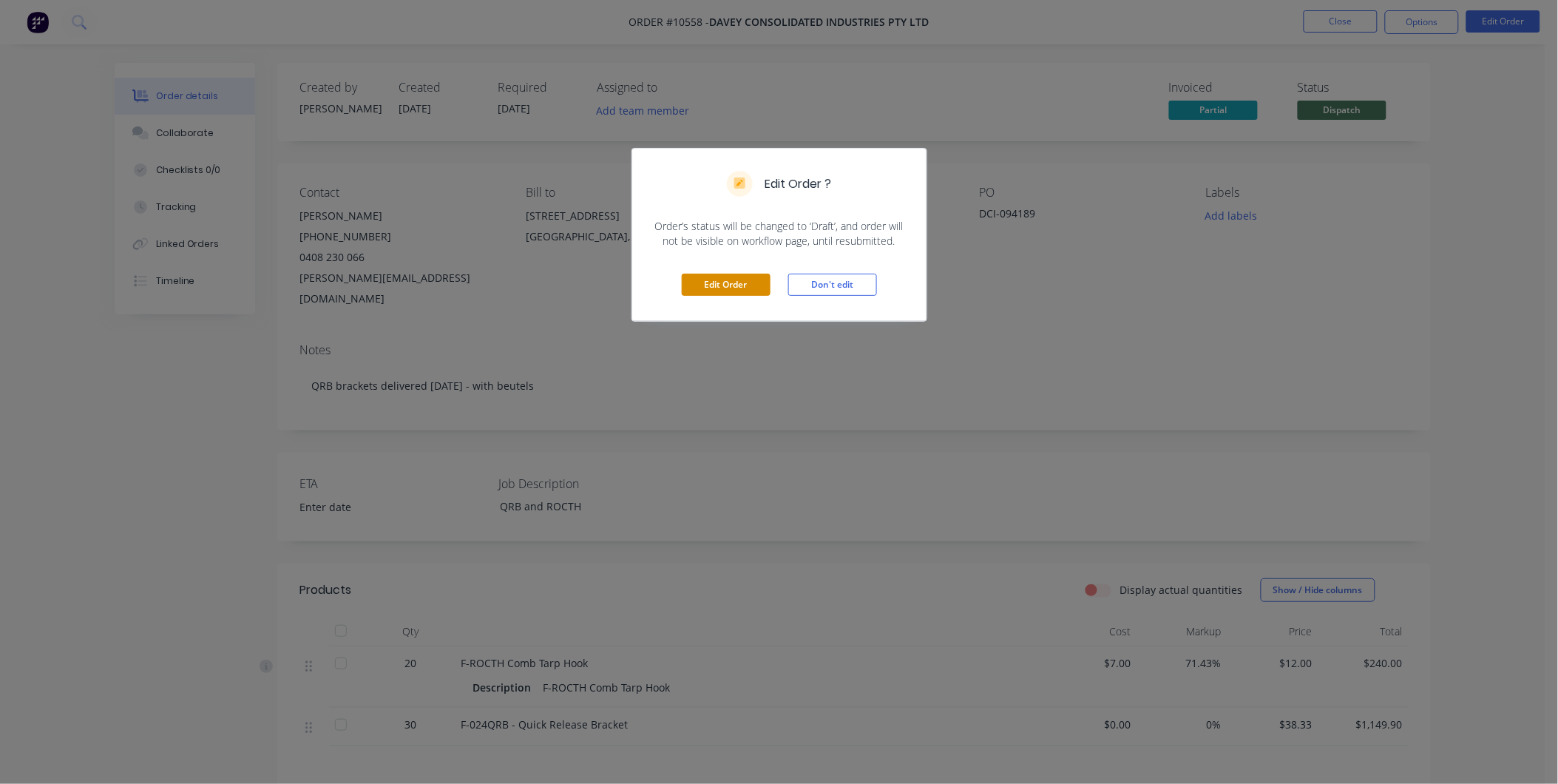
click at [699, 291] on button "Edit Order" at bounding box center [726, 284] width 89 height 22
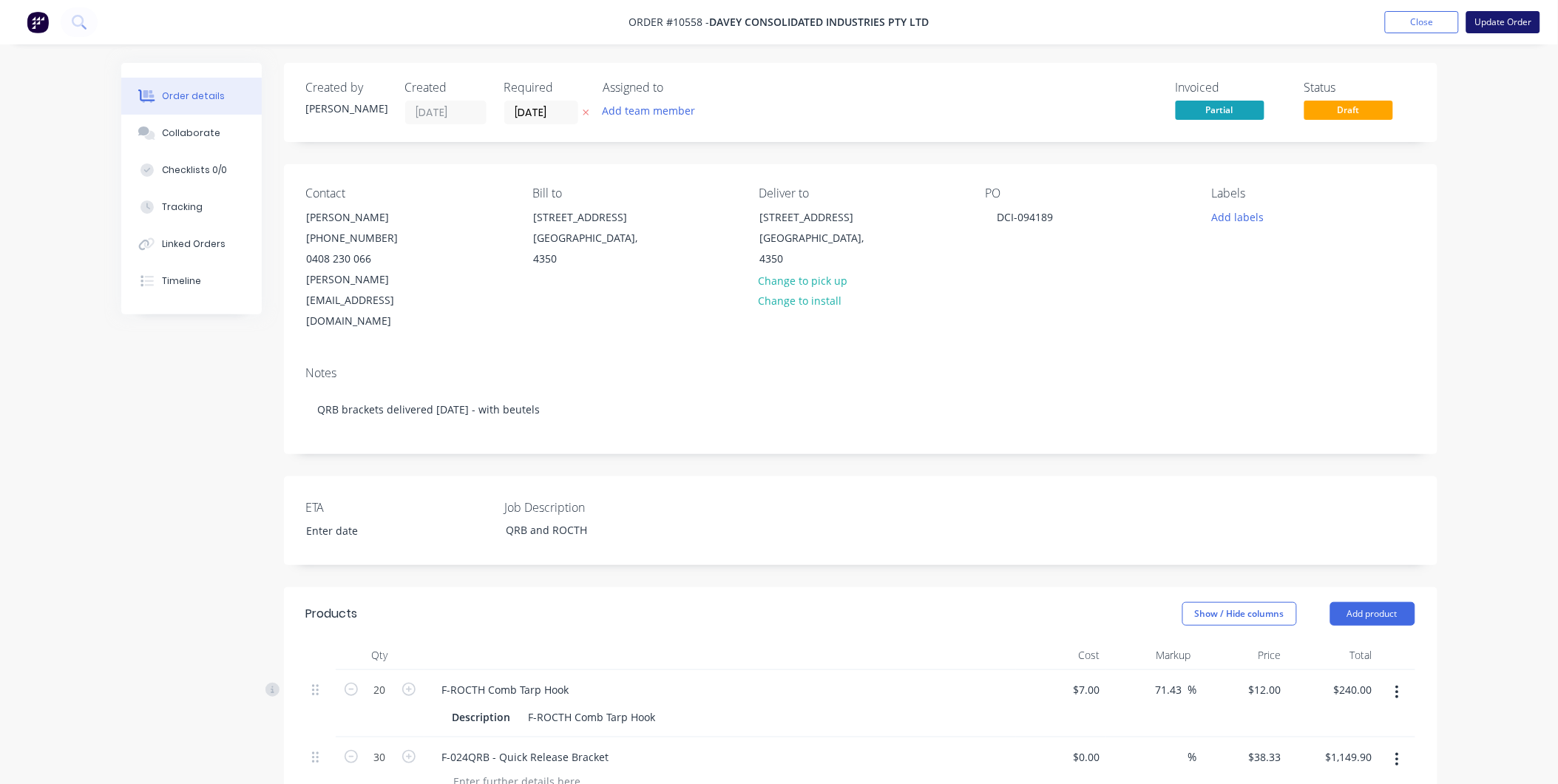
click at [1541, 25] on button "Update Order" at bounding box center [1503, 22] width 74 height 22
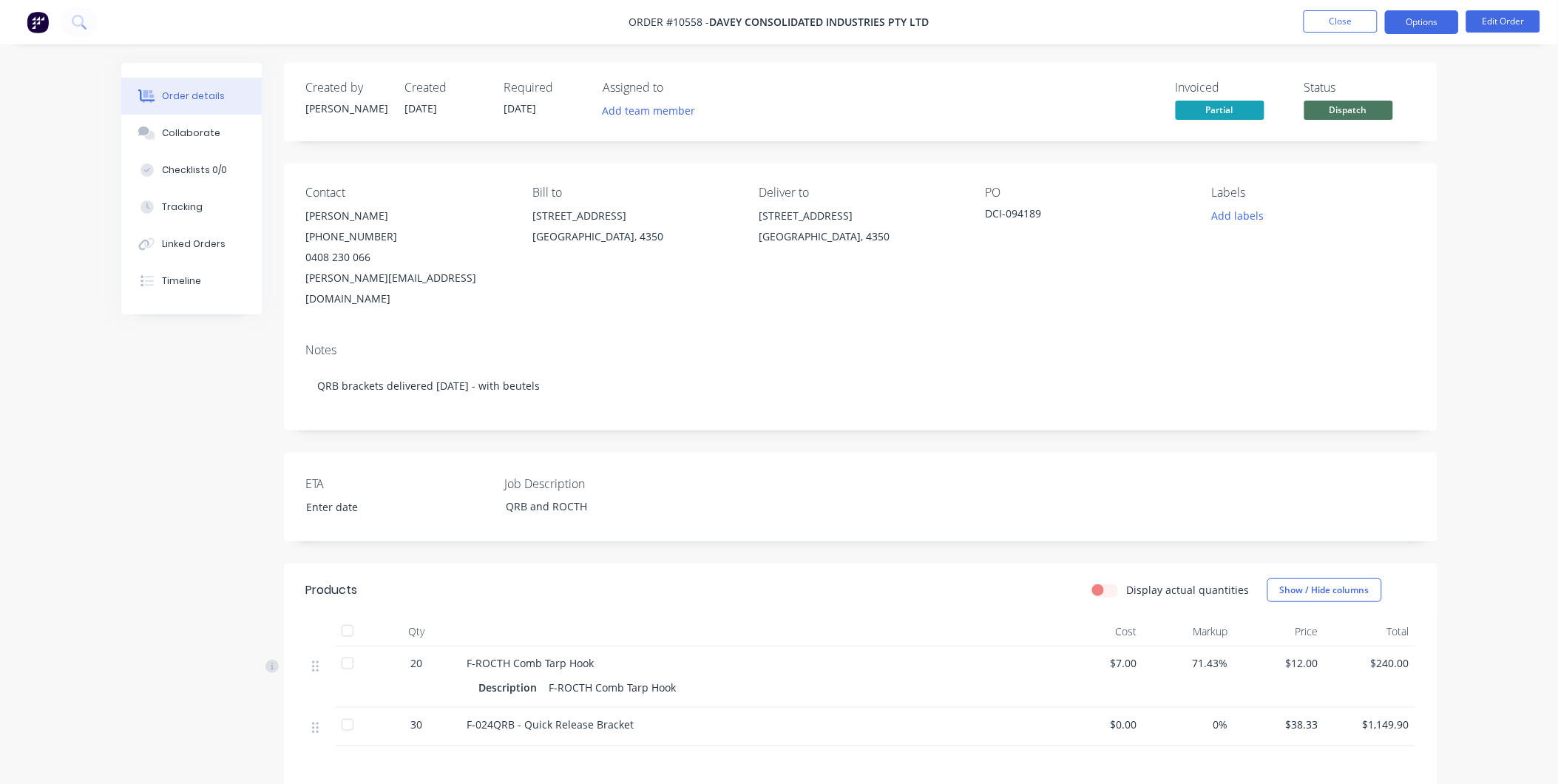
click at [1423, 28] on button "Options" at bounding box center [1421, 22] width 74 height 24
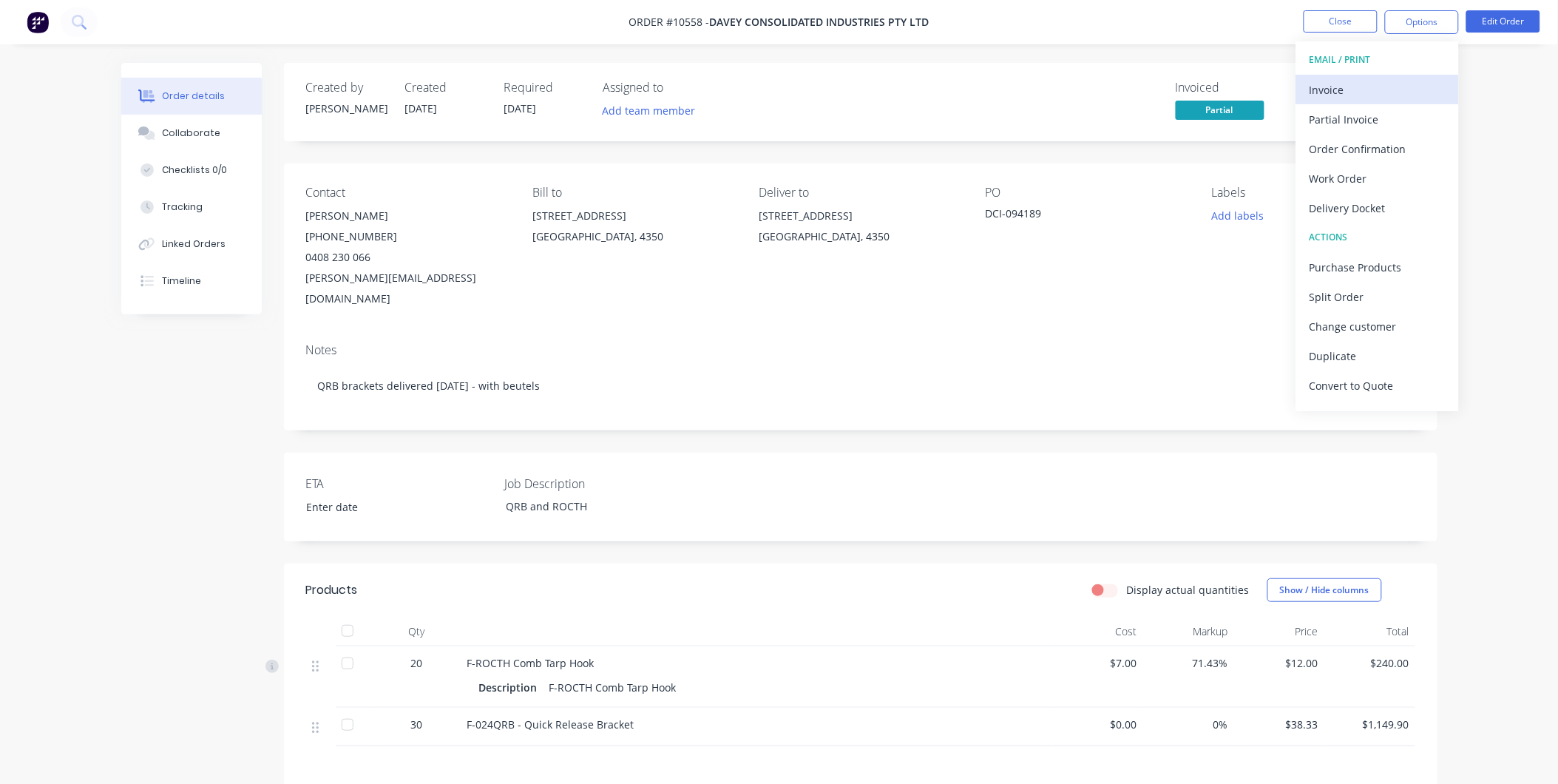
click at [1365, 81] on div "Invoice" at bounding box center [1377, 90] width 136 height 21
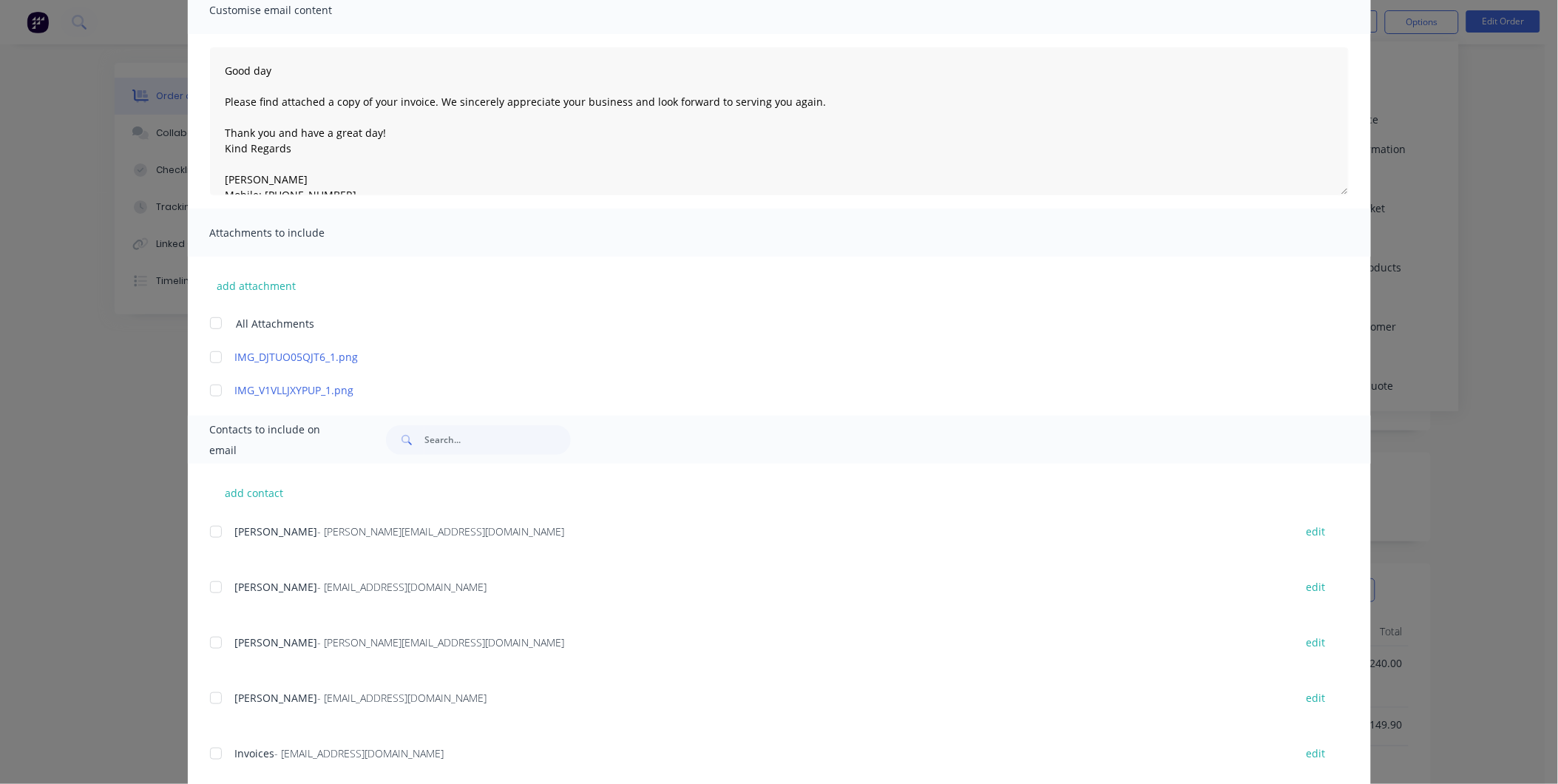
scroll to position [212, 0]
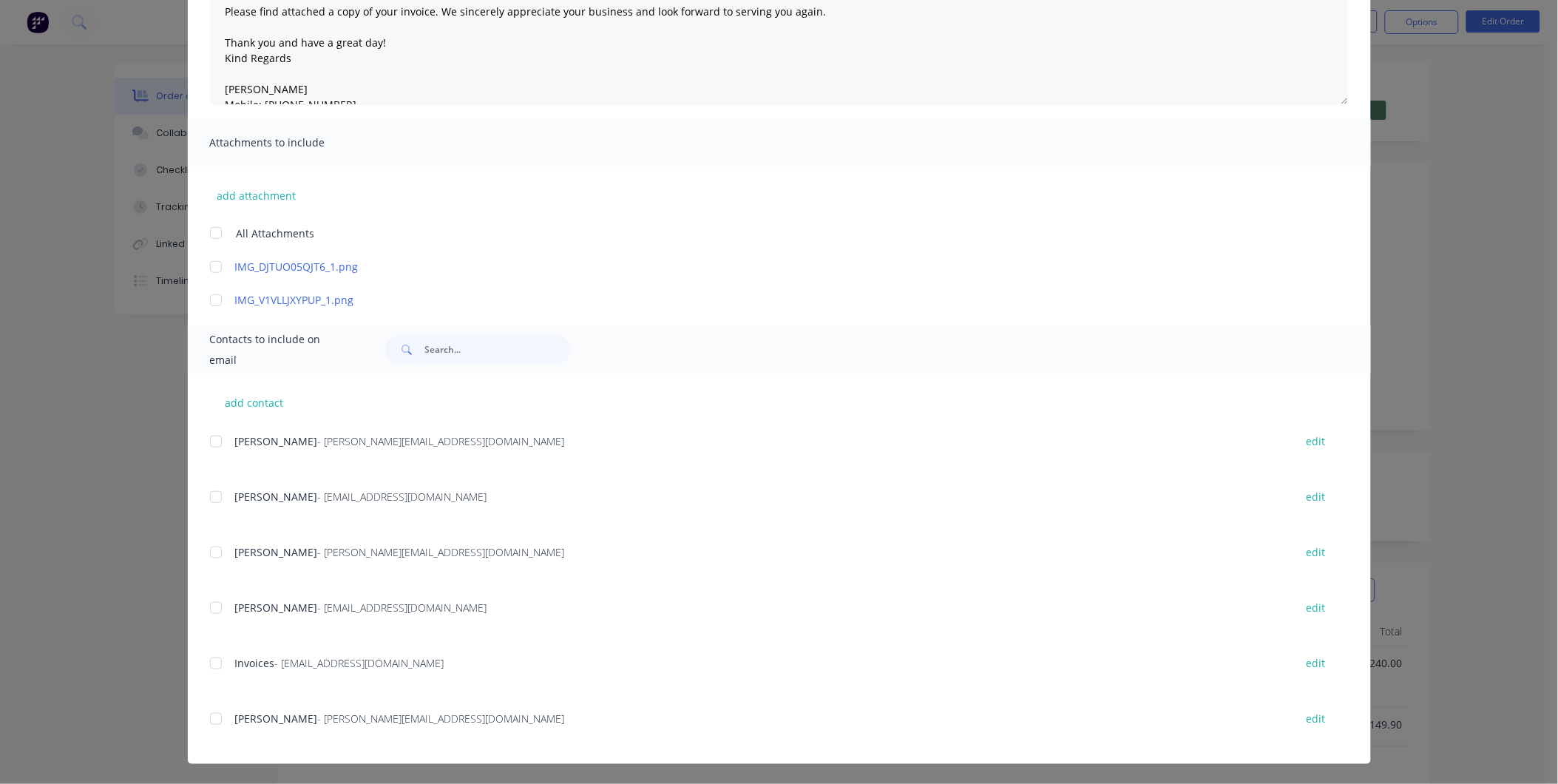
click at [205, 546] on div at bounding box center [216, 552] width 30 height 30
click at [213, 660] on div at bounding box center [216, 663] width 30 height 30
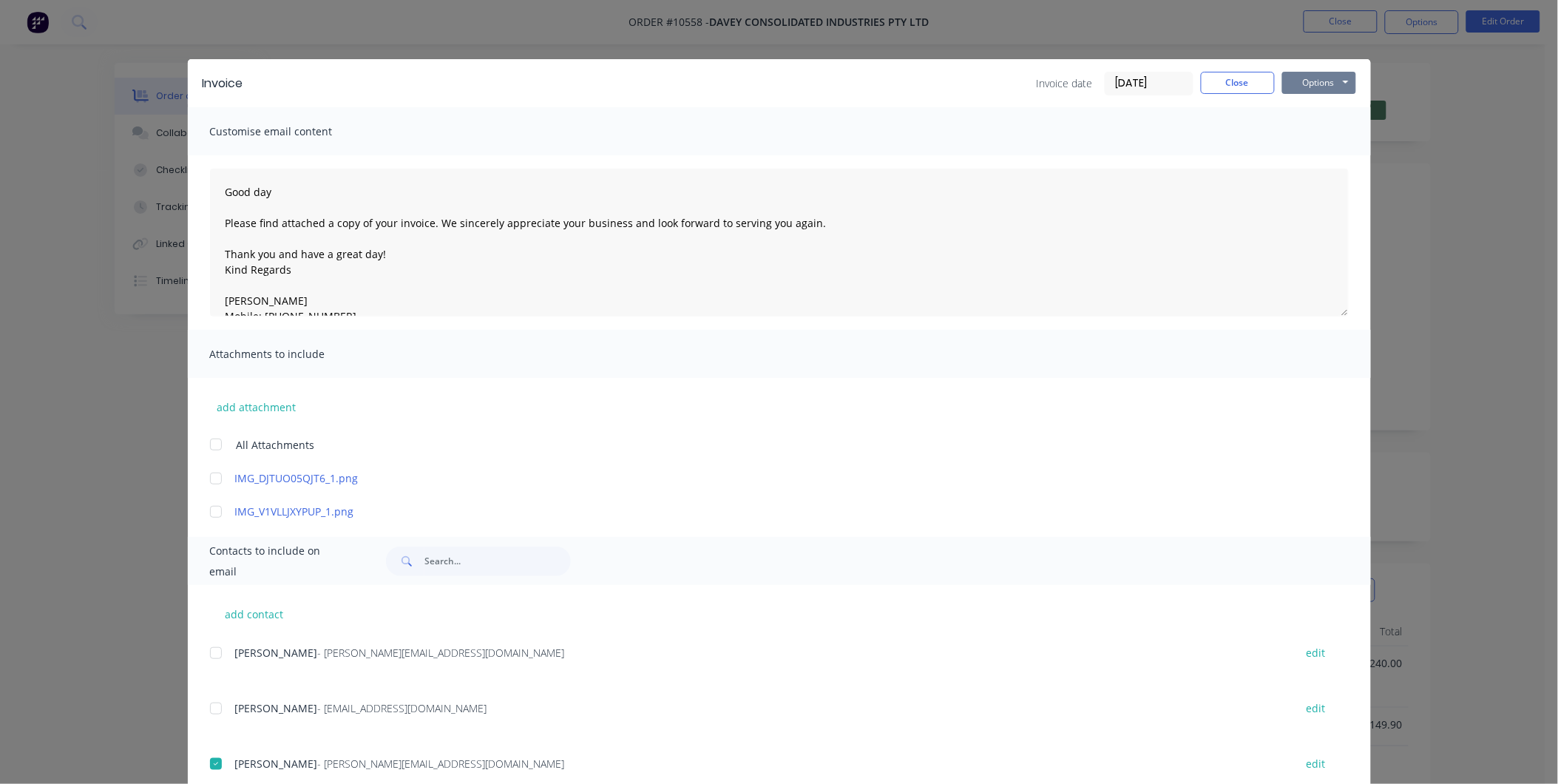
click at [1320, 83] on button "Options" at bounding box center [1319, 82] width 74 height 22
click at [1331, 106] on button "Preview" at bounding box center [1329, 109] width 95 height 24
click at [1315, 87] on button "Options" at bounding box center [1319, 82] width 74 height 22
click at [1323, 153] on button "Email" at bounding box center [1329, 158] width 95 height 24
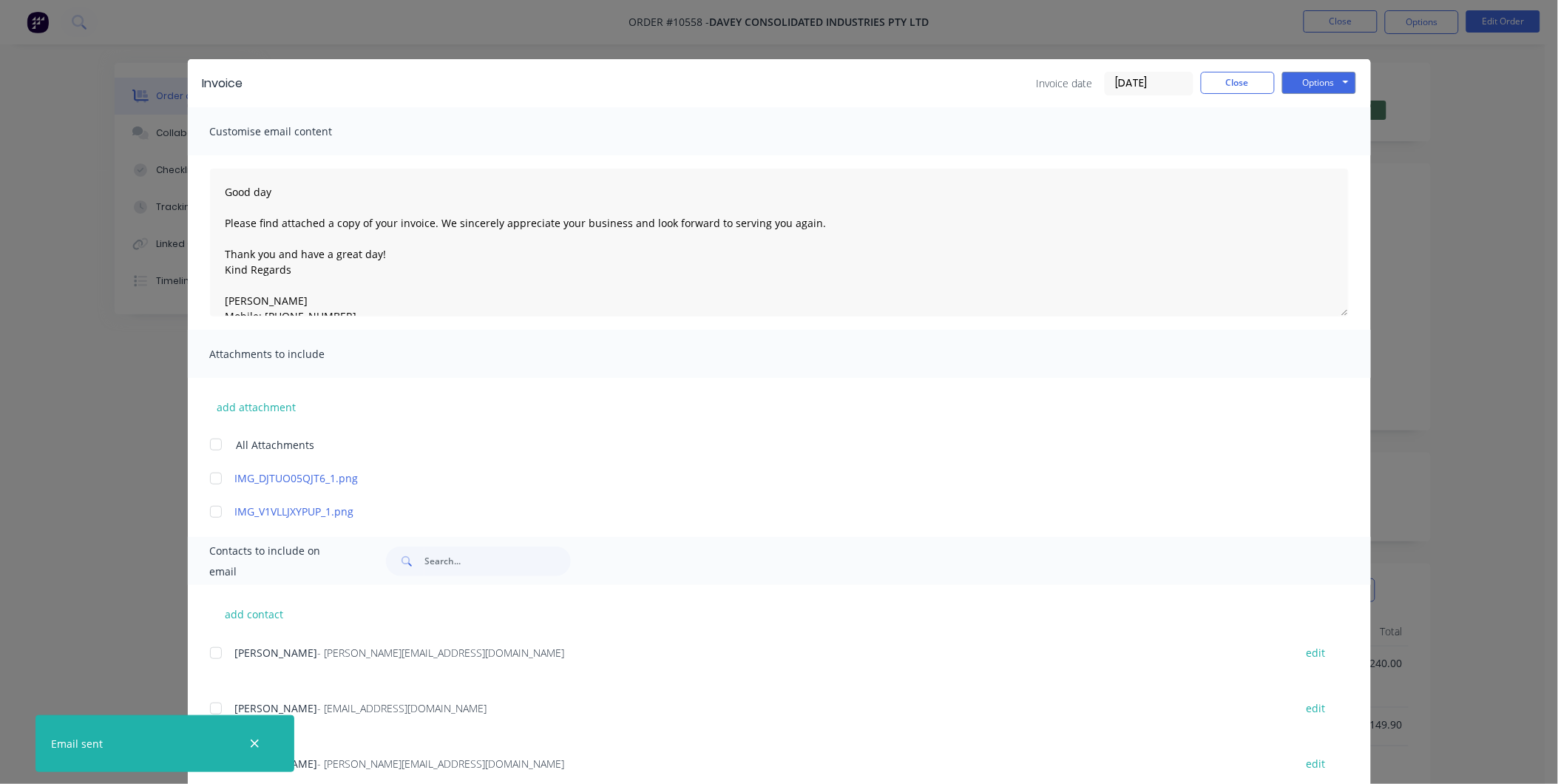
click at [1210, 95] on div "Invoice Invoice date 12/08/25 Close Options Preview Print Email" at bounding box center [779, 83] width 1183 height 48
click at [1213, 84] on button "Close" at bounding box center [1238, 82] width 74 height 22
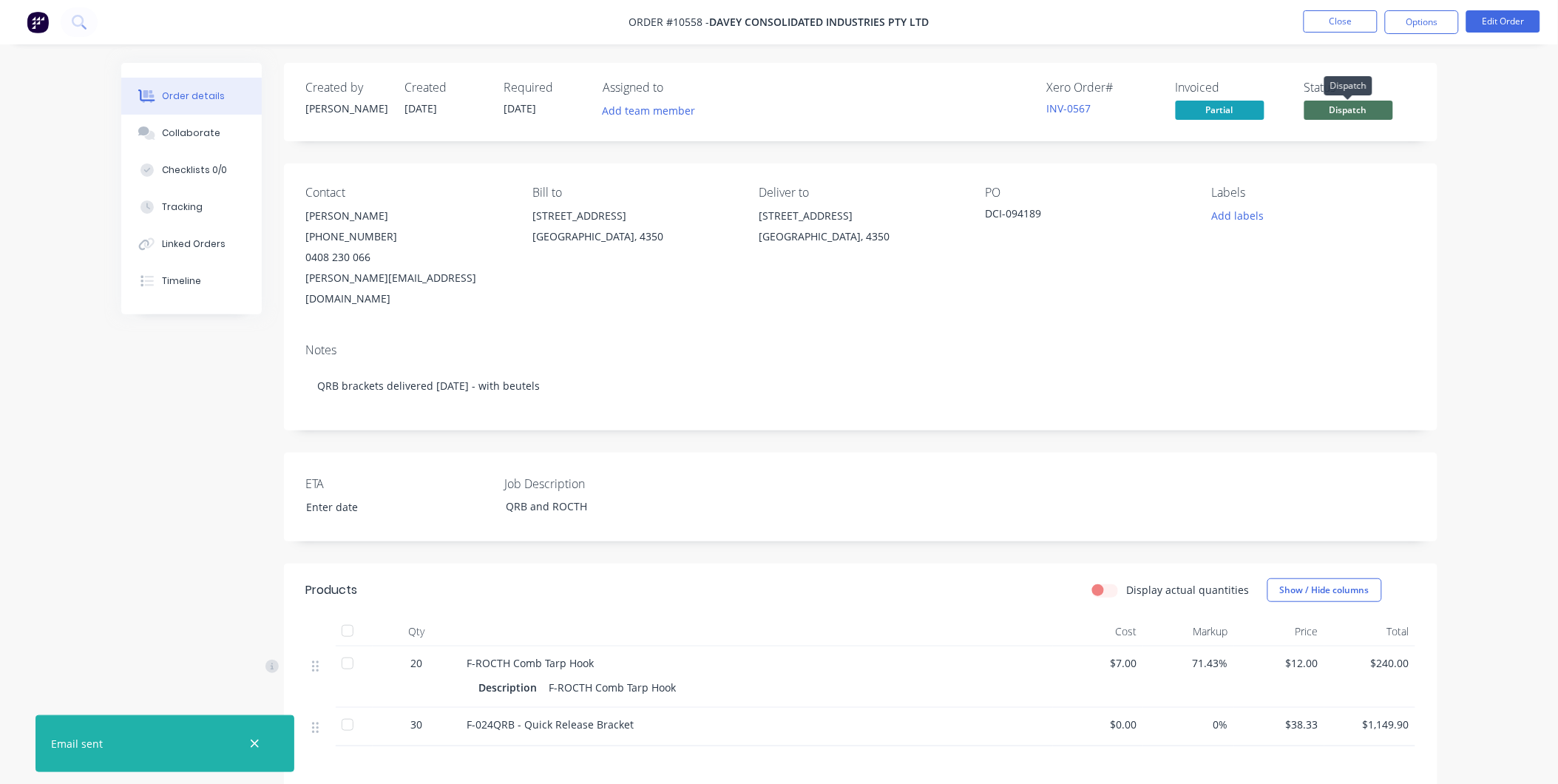
click at [1355, 115] on span "Dispatch" at bounding box center [1348, 109] width 89 height 18
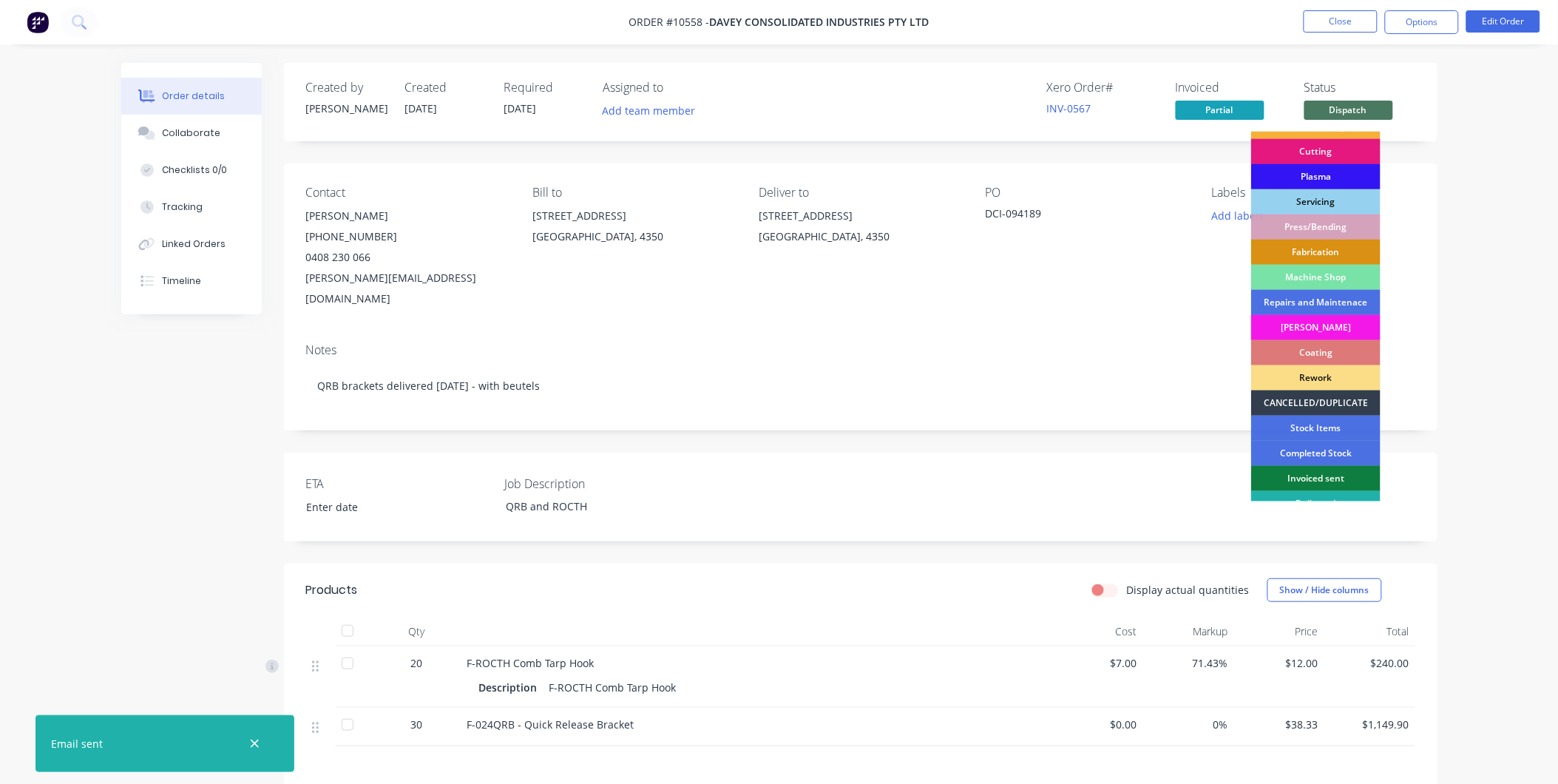
scroll to position [133, 0]
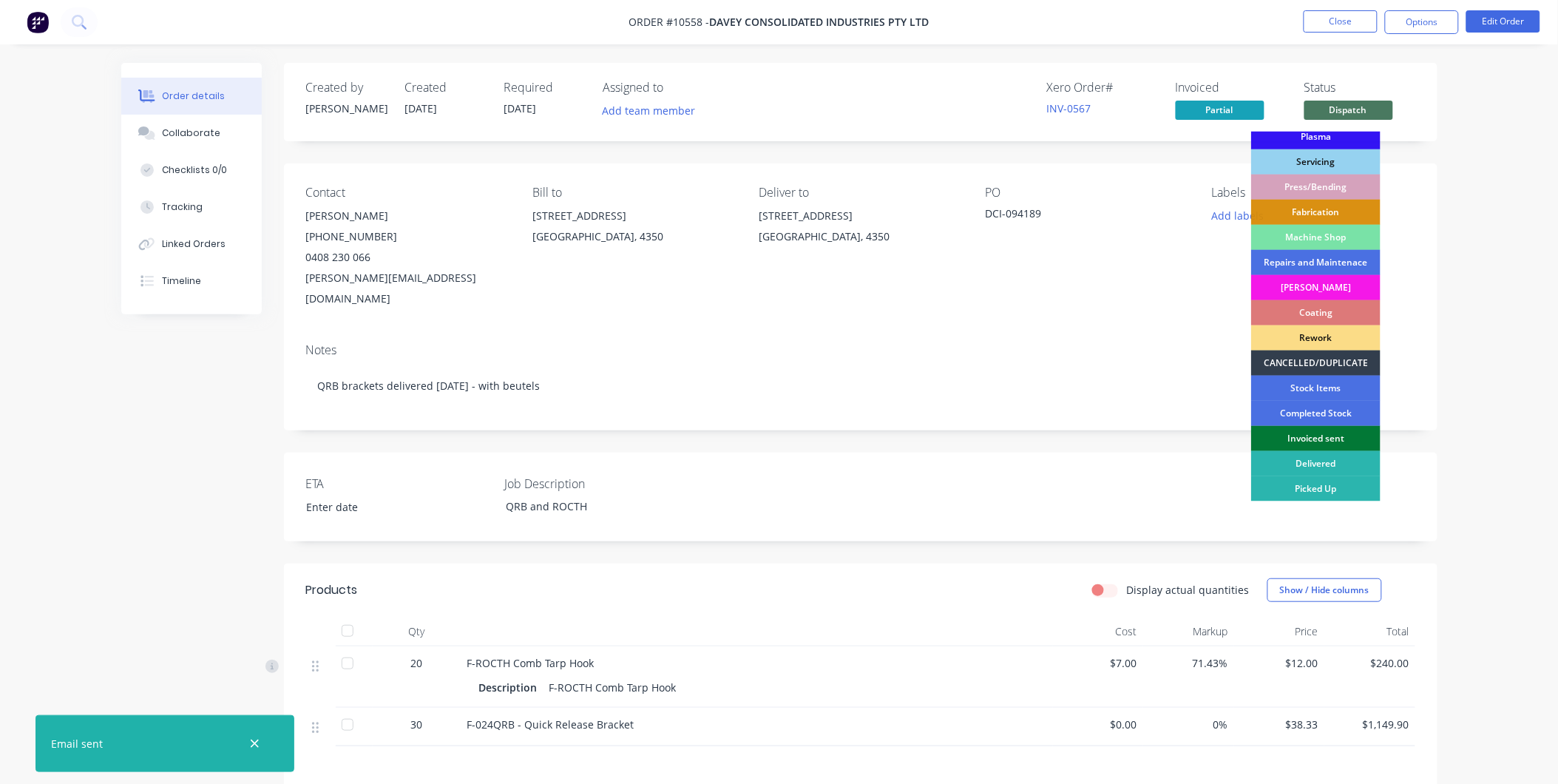
click at [1332, 439] on div "Invoiced sent" at bounding box center [1316, 438] width 129 height 25
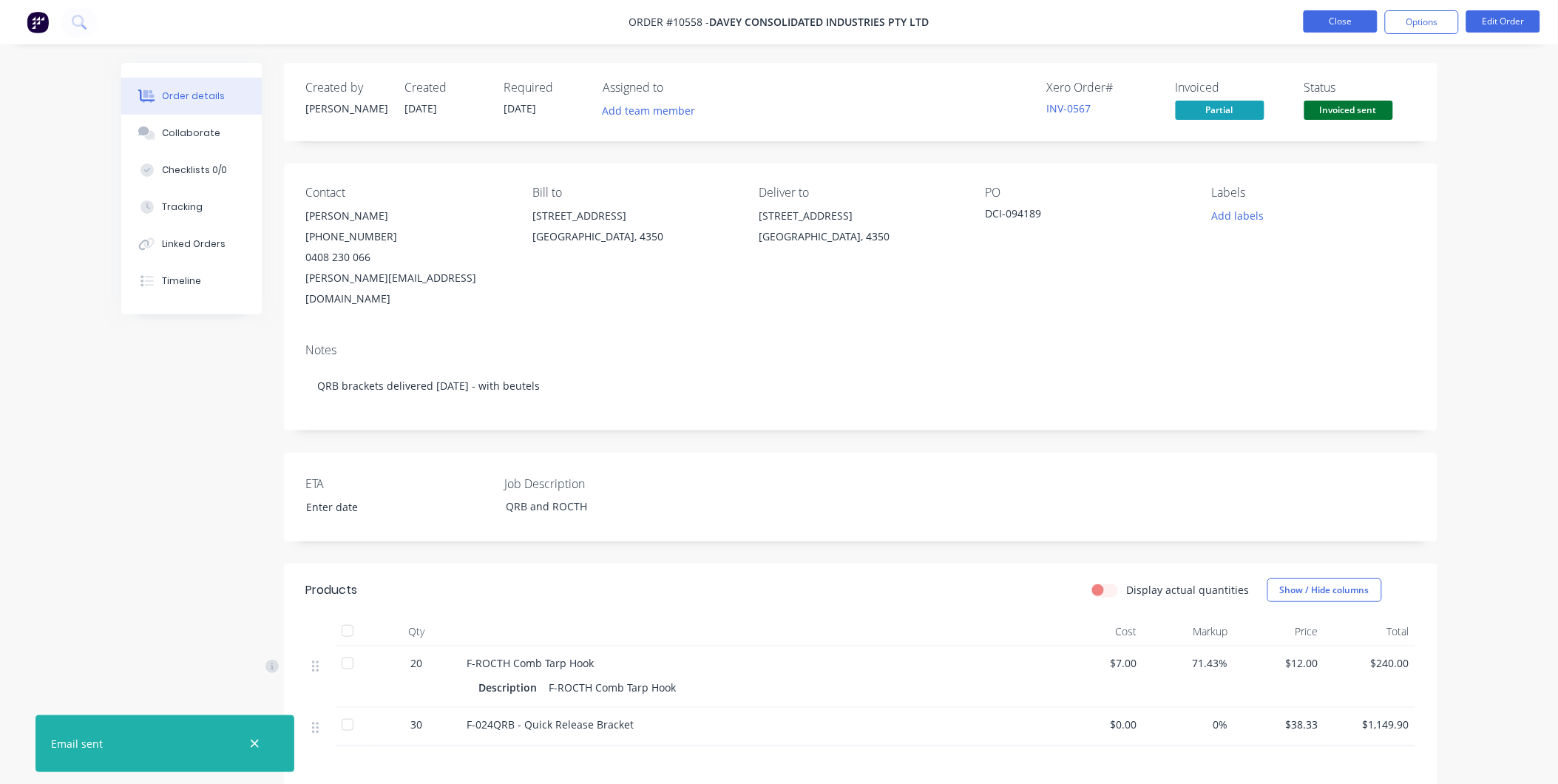
click at [1334, 23] on button "Close" at bounding box center [1340, 21] width 74 height 22
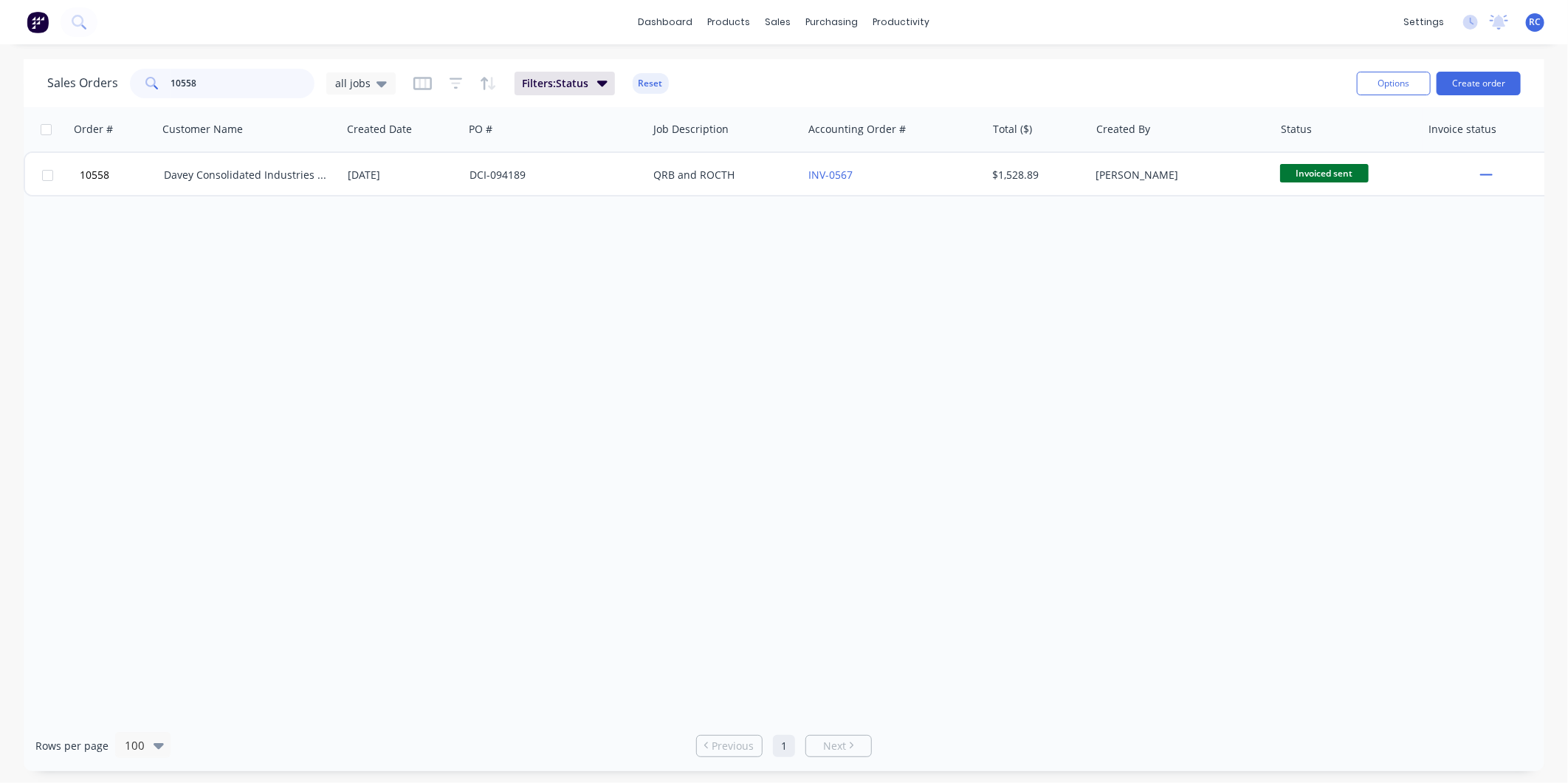
drag, startPoint x: 166, startPoint y: 86, endPoint x: 27, endPoint y: 86, distance: 139.0
click at [27, 86] on div "Sales Orders 10558 all jobs Filters: Status Reset Options Create order" at bounding box center [784, 83] width 1521 height 48
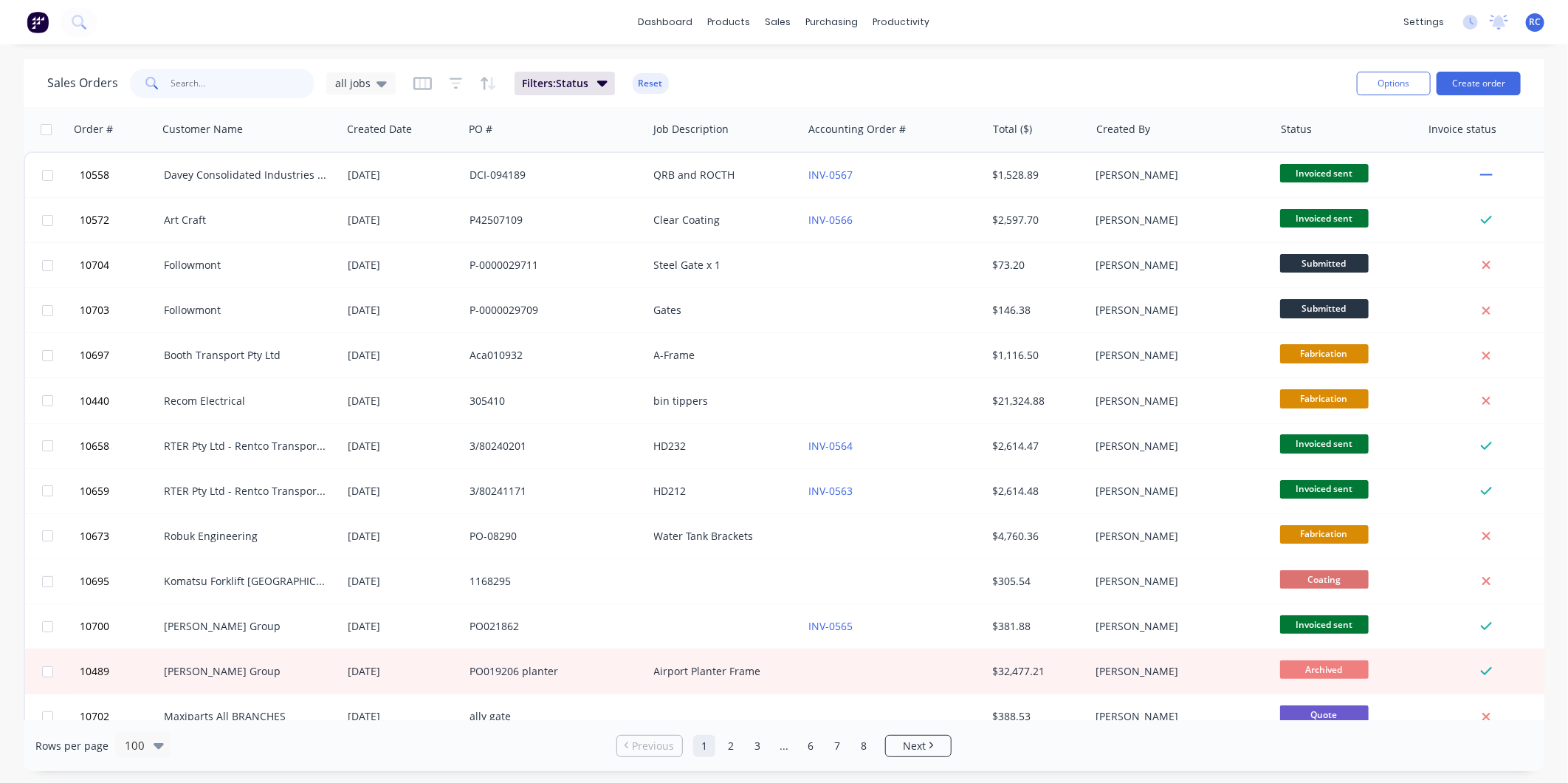
click at [205, 91] on input "text" at bounding box center [243, 83] width 144 height 30
type input "booth"
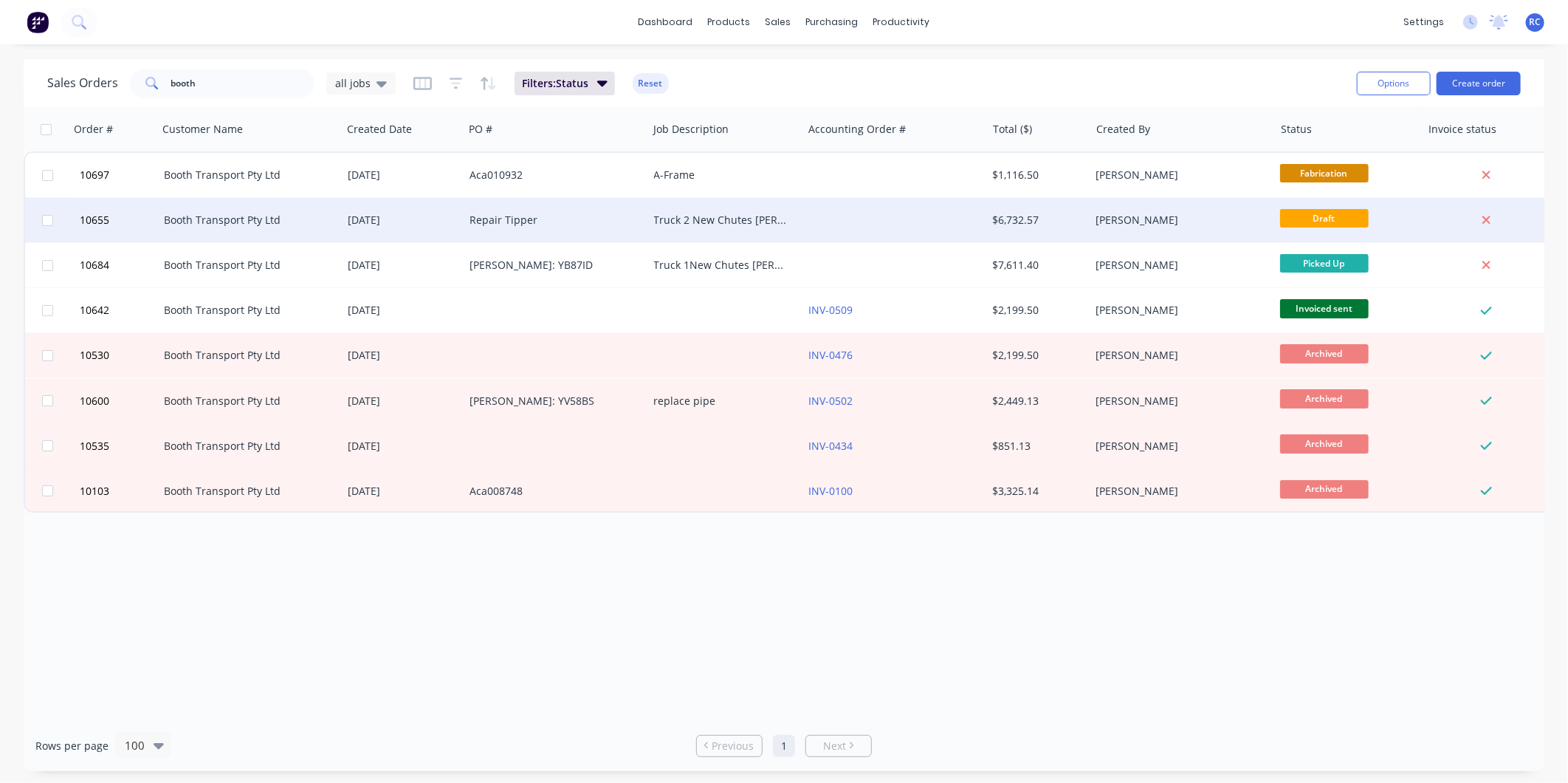
click at [214, 210] on div "Booth Transport Pty Ltd" at bounding box center [249, 220] width 184 height 44
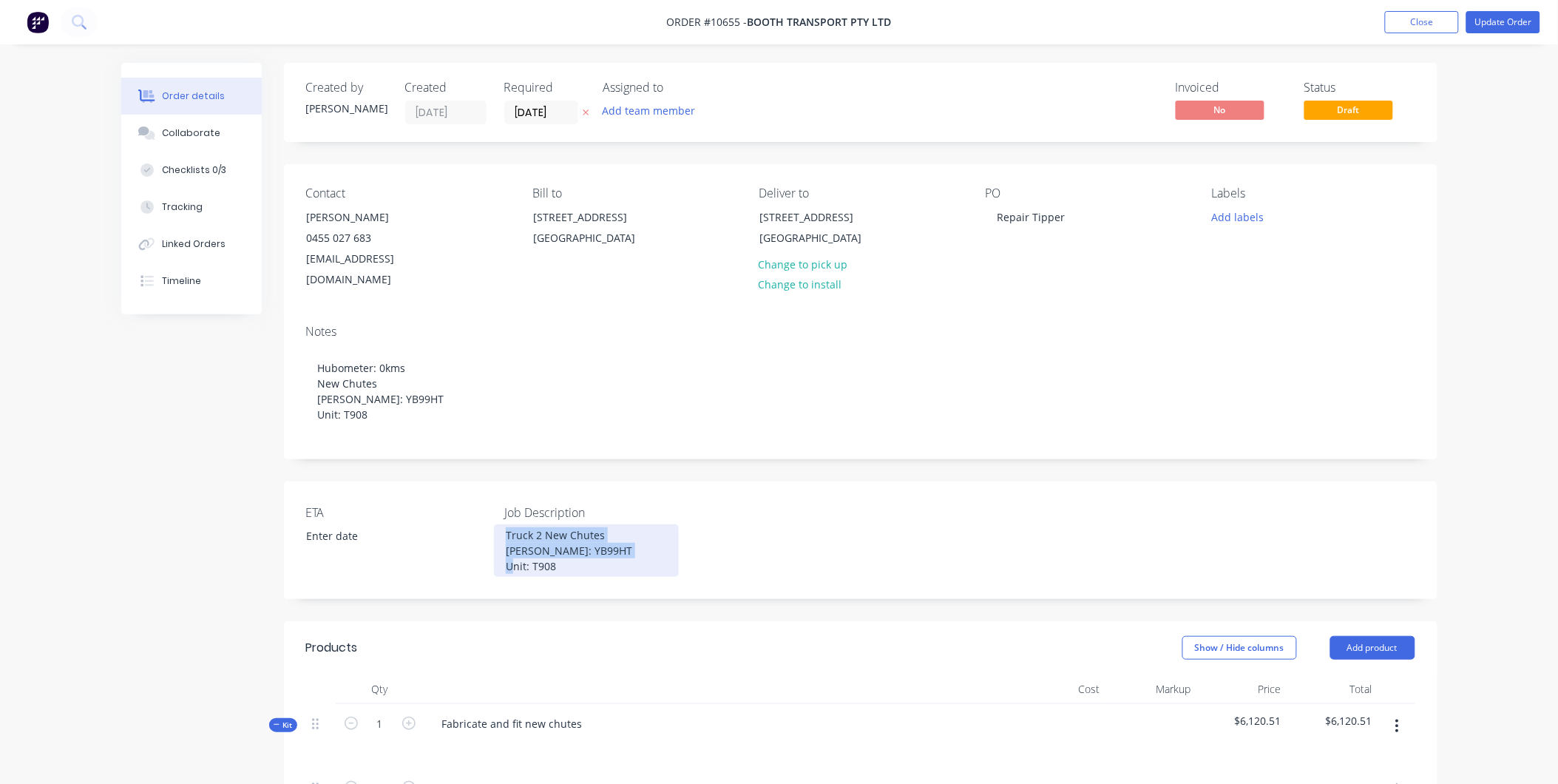
drag, startPoint x: 582, startPoint y: 544, endPoint x: 486, endPoint y: 500, distance: 105.6
click at [486, 500] on div "ETA Job Description Truck 2 New Chutes Rego: YB99HT Unit: T908" at bounding box center [861, 540] width 1154 height 118
copy div "Truck 2 New Chutes [PERSON_NAME]: YB99HT Unit: T908"
click at [574, 713] on div "Fabricate and fit new chutes" at bounding box center [512, 723] width 164 height 21
click at [585, 713] on div "Fabricate and fit new chutes" at bounding box center [512, 723] width 164 height 21
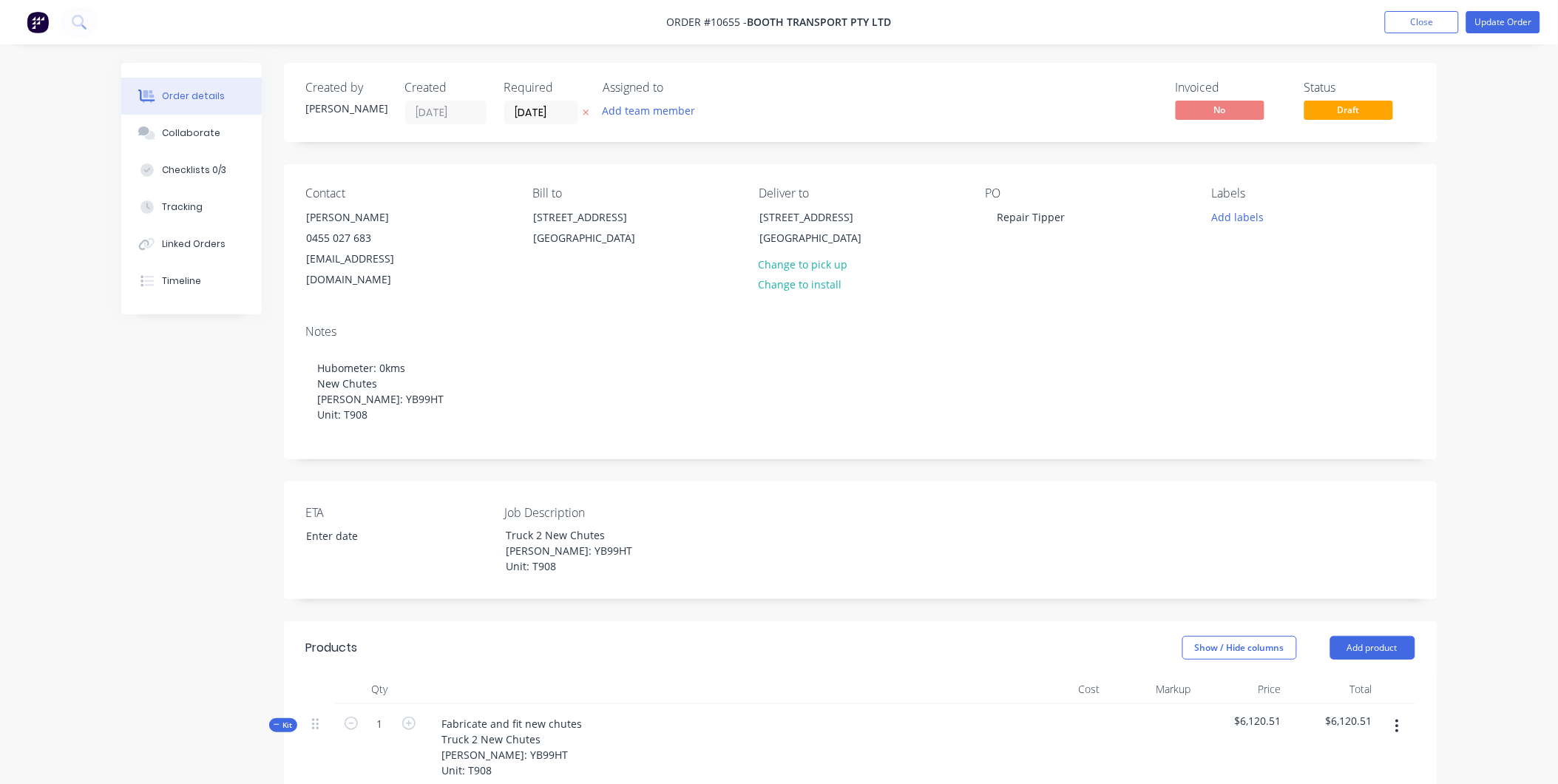
click at [1410, 481] on div "ETA Job Description Truck 2 New Chutes Rego: YB99HT Unit: T908" at bounding box center [861, 540] width 1154 height 118
click at [1492, 24] on button "Update Order" at bounding box center [1503, 22] width 74 height 22
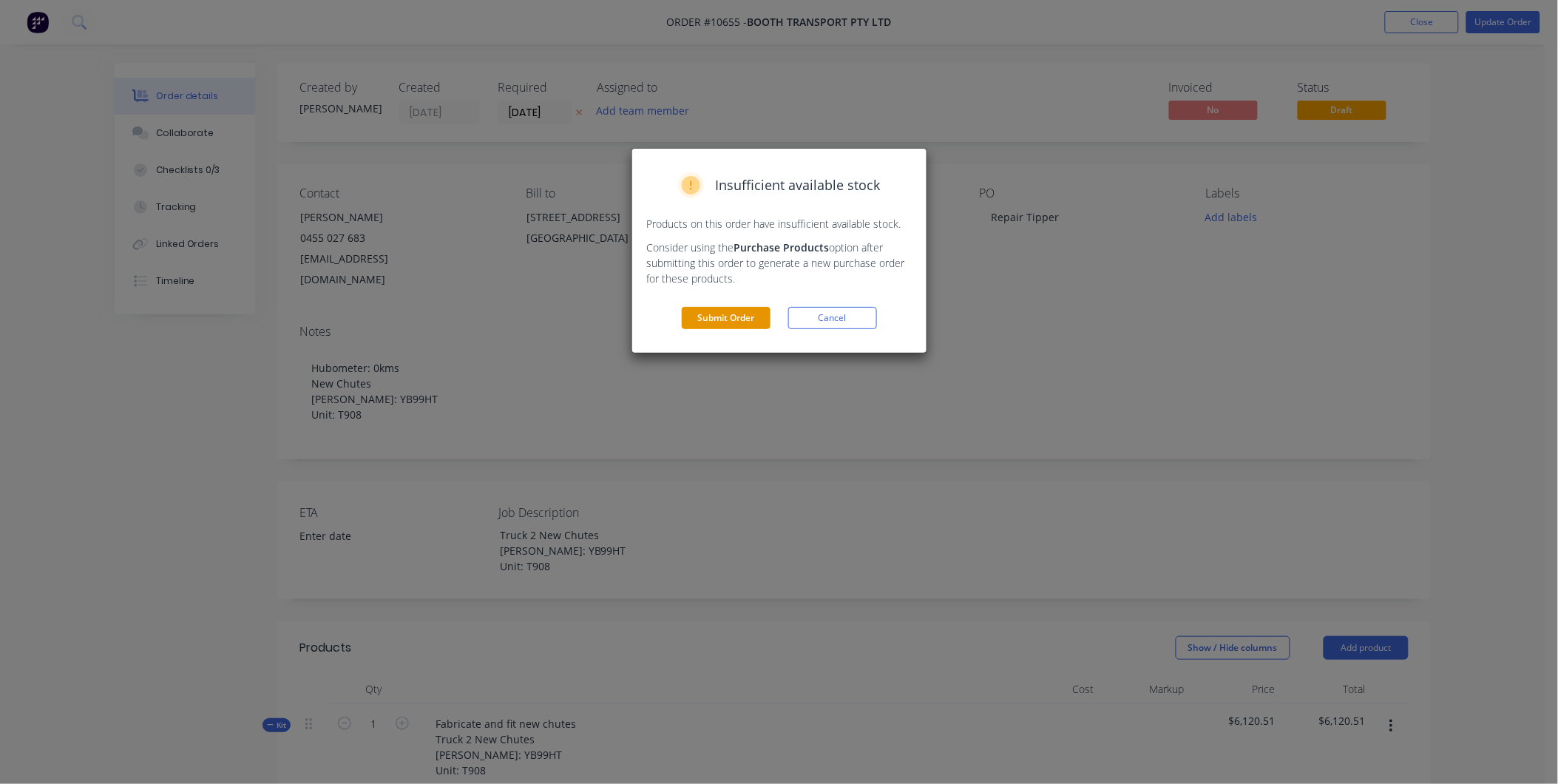
click at [743, 322] on button "Submit Order" at bounding box center [726, 317] width 89 height 22
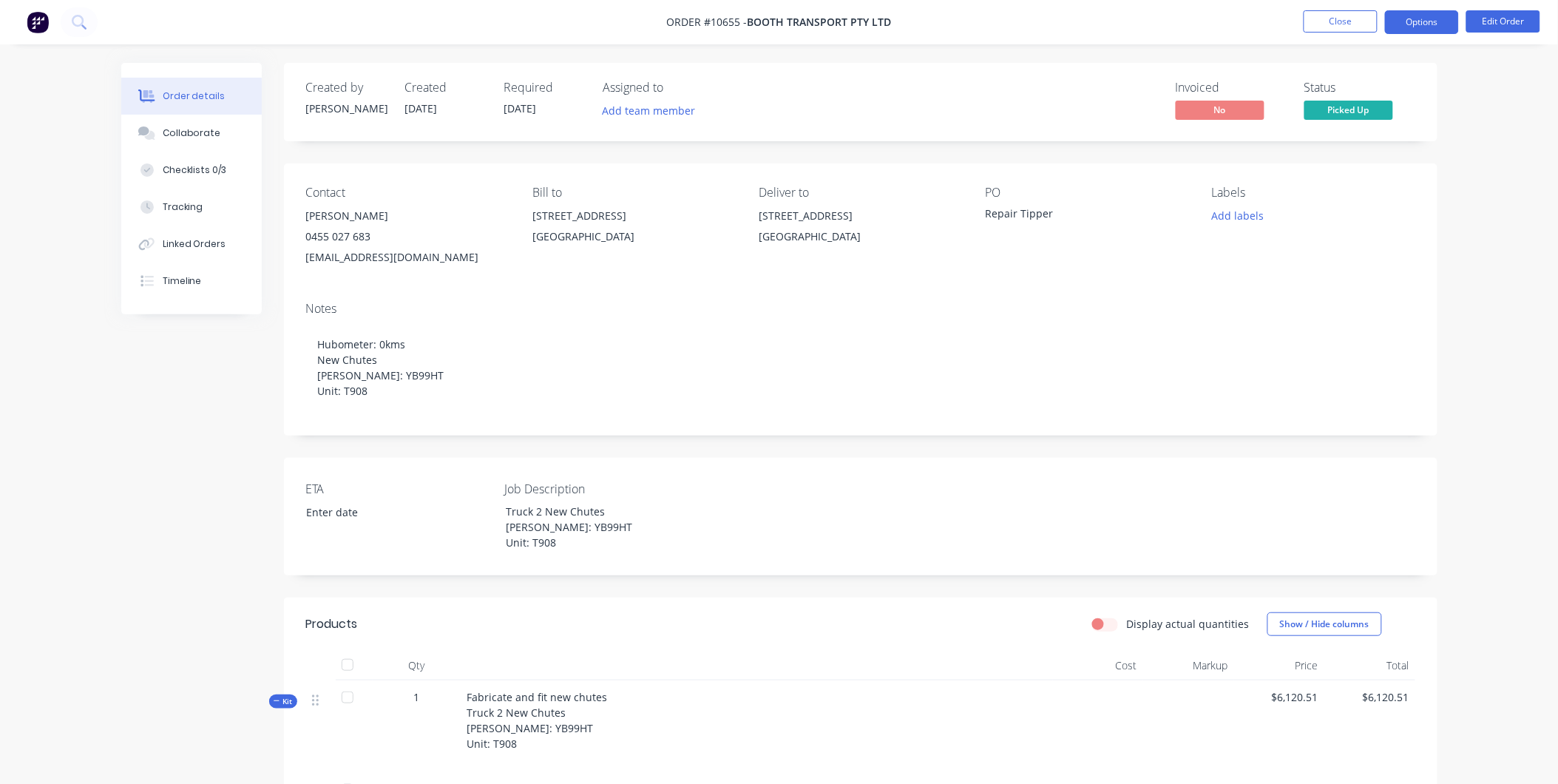
click at [1428, 16] on button "Options" at bounding box center [1421, 22] width 74 height 24
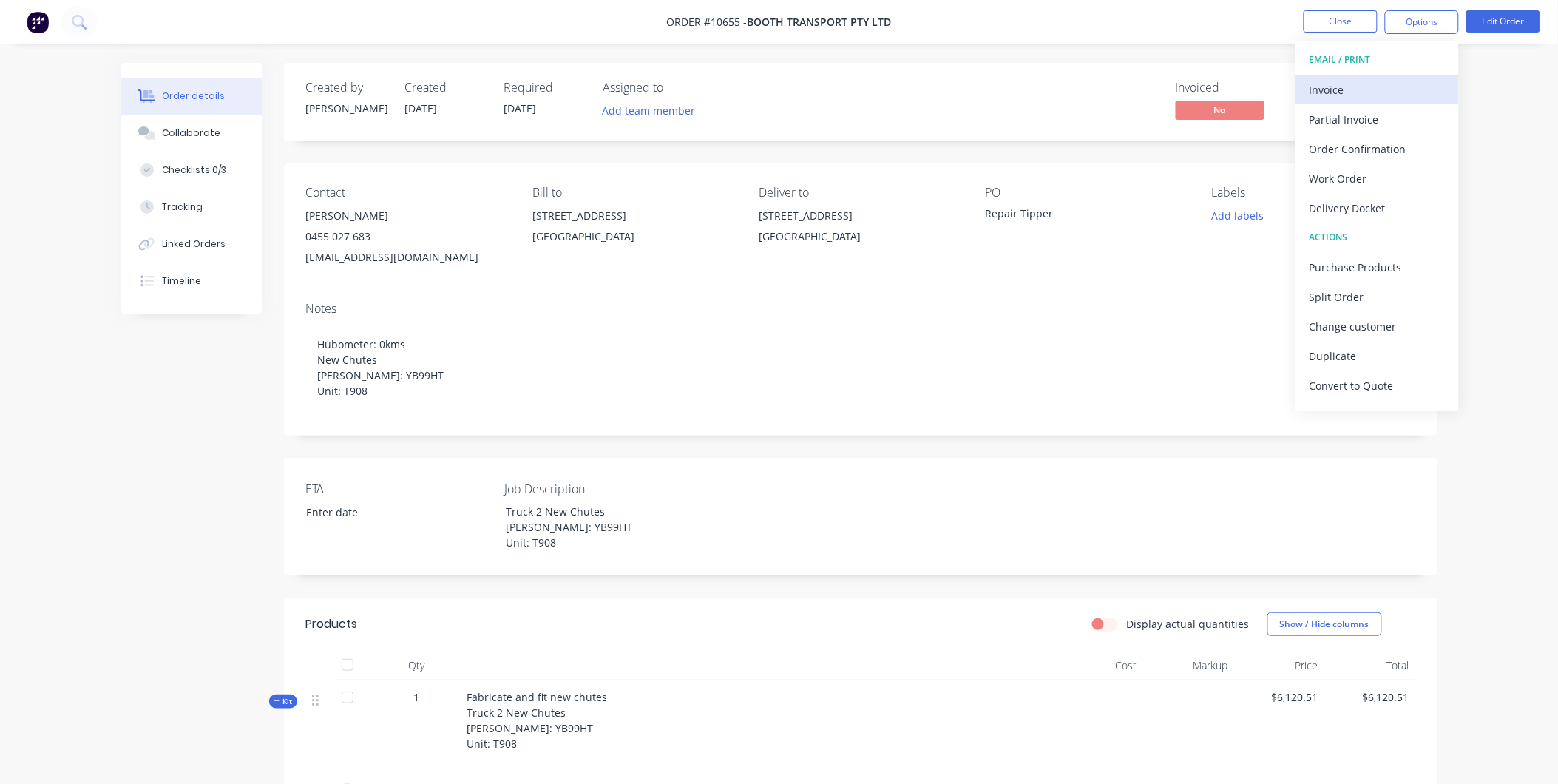
click at [1413, 92] on div "Invoice" at bounding box center [1377, 90] width 136 height 21
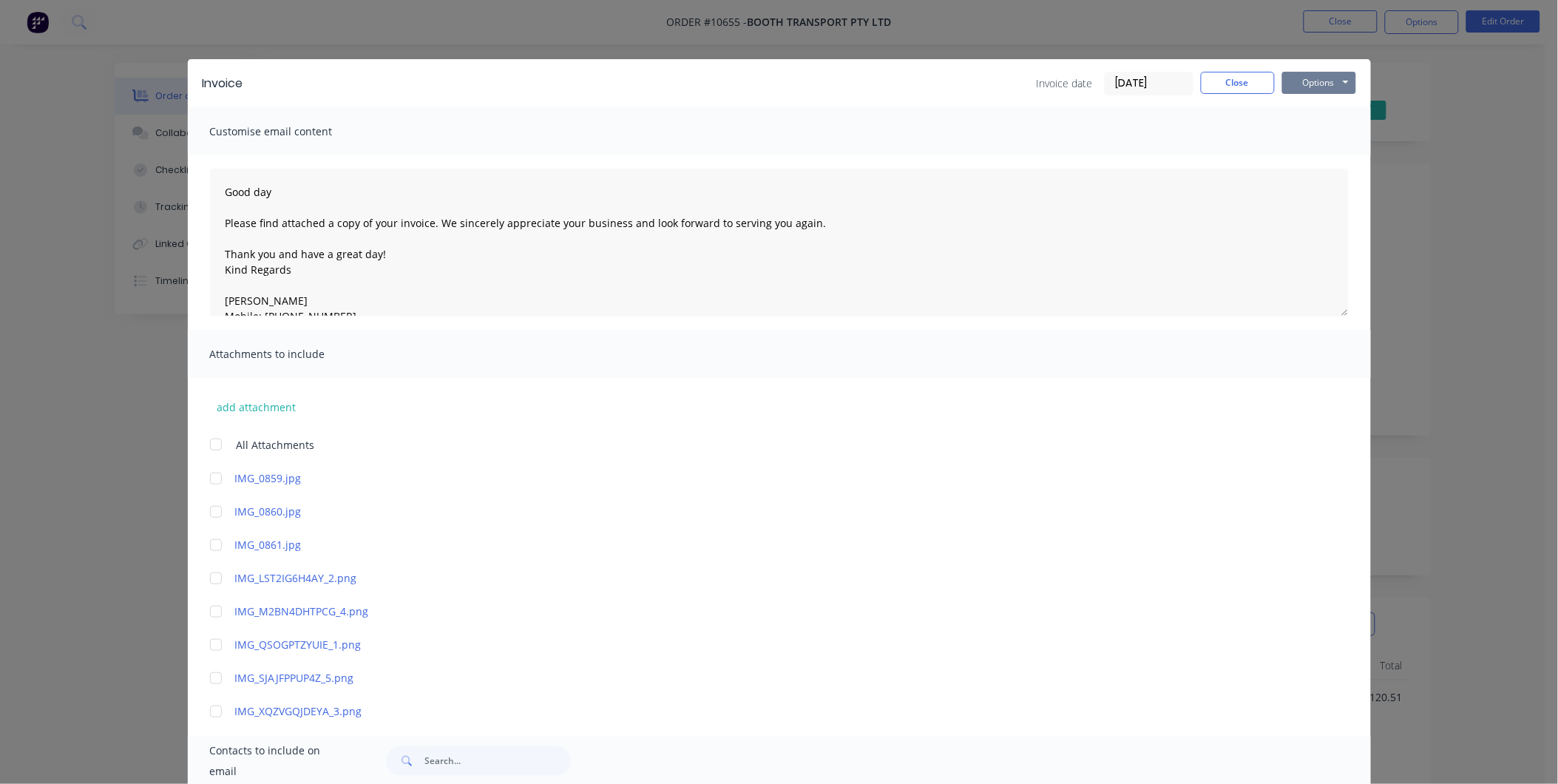
click at [1320, 83] on button "Options" at bounding box center [1319, 82] width 74 height 22
click at [1317, 101] on button "Preview" at bounding box center [1329, 109] width 95 height 24
click at [1250, 84] on button "Close" at bounding box center [1238, 82] width 74 height 22
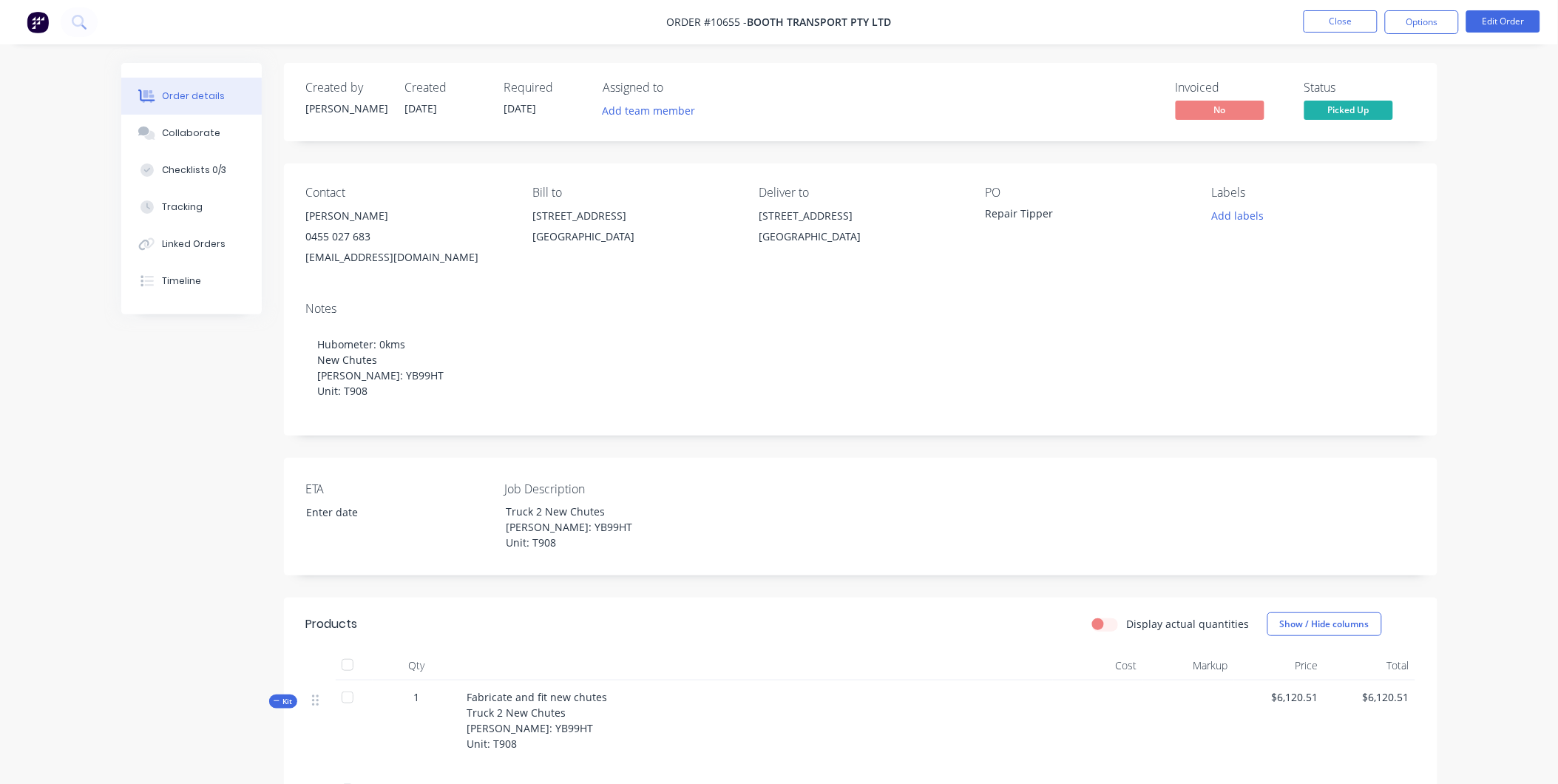
click at [638, 684] on div "Fabricate and fit new chutes Truck 2 New Chutes Rego: YB99HT Unit: T908" at bounding box center [757, 726] width 591 height 93
click at [1520, 33] on li "Edit Order" at bounding box center [1503, 22] width 74 height 24
click at [1516, 33] on li "Edit Order" at bounding box center [1503, 22] width 74 height 24
click at [1517, 24] on button "Edit Order" at bounding box center [1503, 21] width 74 height 22
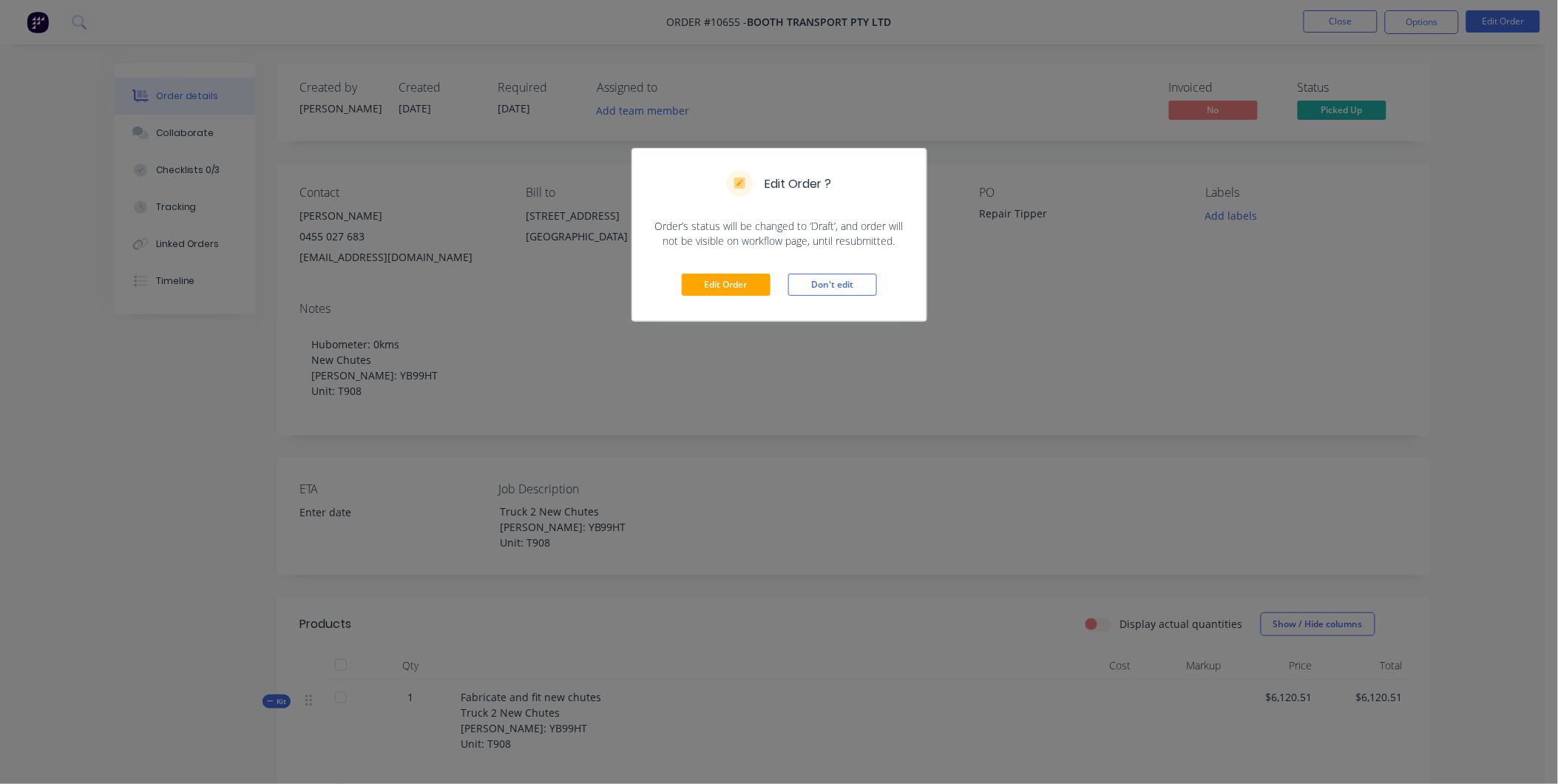
click at [740, 254] on div "Edit Order Don't edit" at bounding box center [780, 284] width 295 height 72
click at [727, 284] on button "Edit Order" at bounding box center [726, 284] width 89 height 22
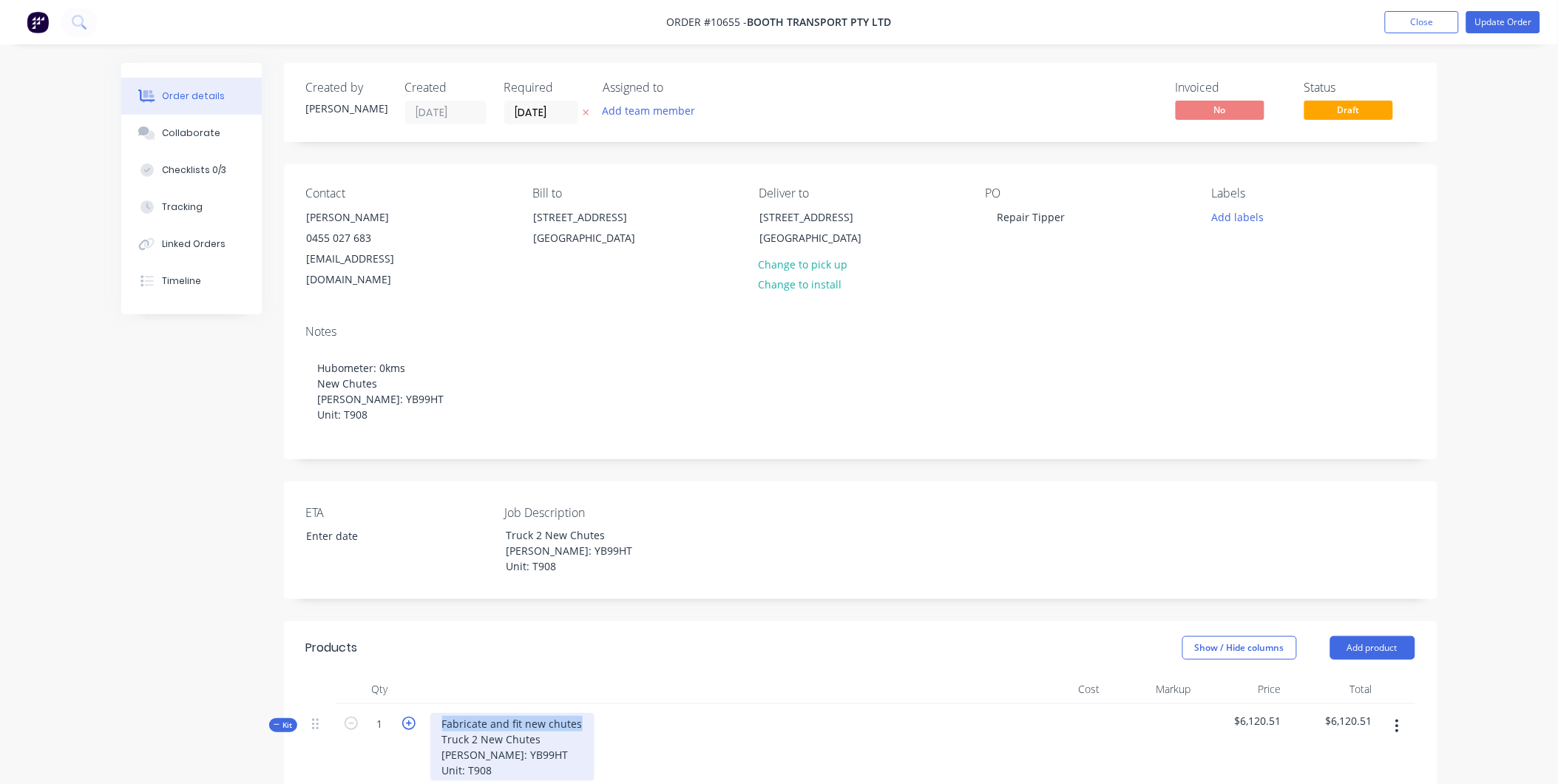
drag, startPoint x: 579, startPoint y: 704, endPoint x: 407, endPoint y: 704, distance: 172.0
click at [407, 704] on div "Kit 1 Fabricate and fit new chutes Truck 2 New Chutes Rego: YB99HT Unit: T908 $…" at bounding box center [860, 759] width 1109 height 111
click at [516, 736] on div "Truck 2 New Chutes [PERSON_NAME]: YB99HT Unit: T908" at bounding box center [506, 738] width 150 height 52
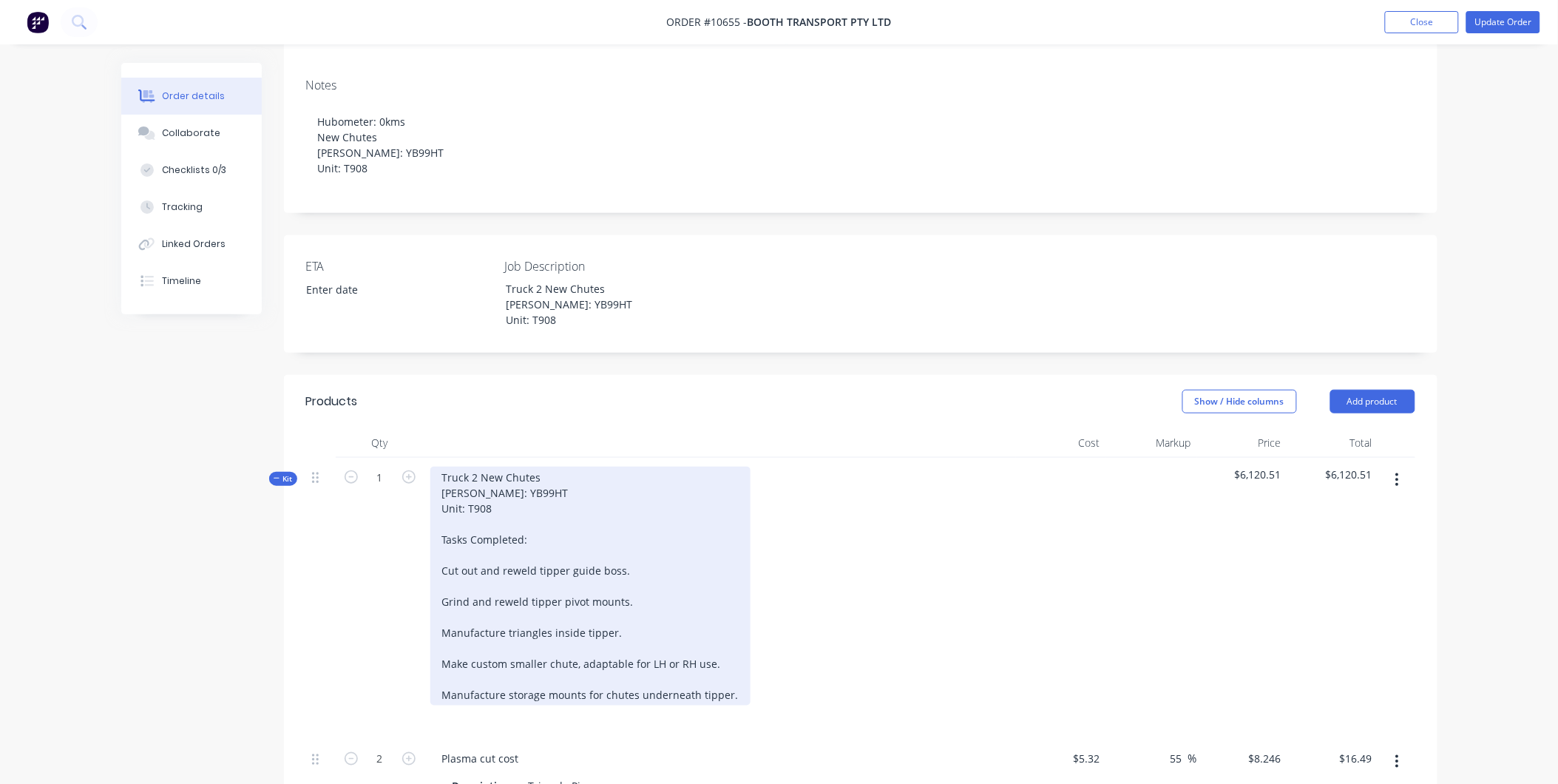
click at [444, 528] on div "Truck 2 New Chutes Rego: YB99HT Unit: T908 Tasks Completed: Cut out and reweld …" at bounding box center [591, 586] width 320 height 239
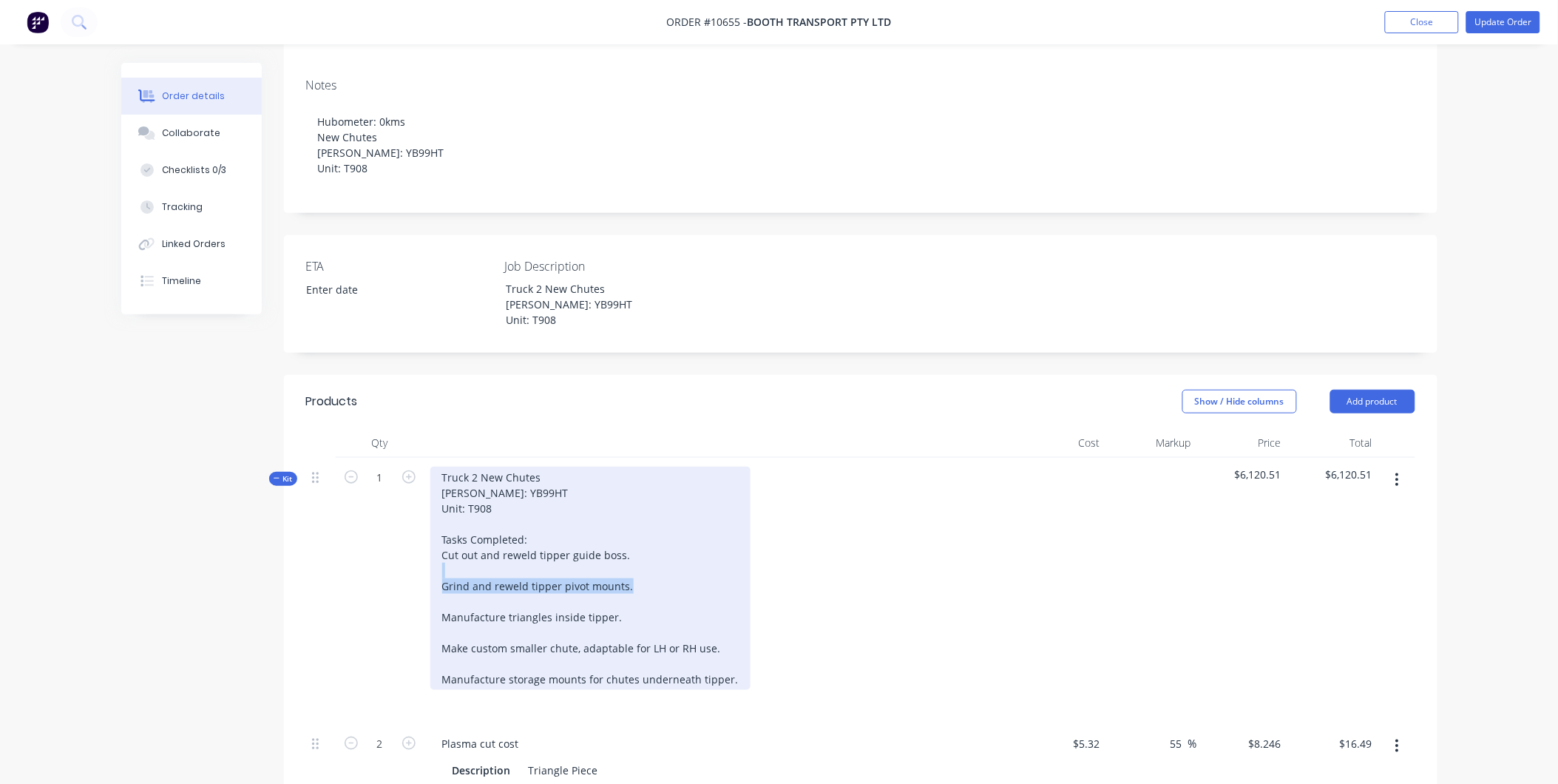
drag, startPoint x: 629, startPoint y: 562, endPoint x: 443, endPoint y: 556, distance: 186.1
click at [443, 556] on div "Truck 2 New Chutes Rego: YB99HT Unit: T908 Tasks Completed: Cut out and reweld …" at bounding box center [591, 578] width 320 height 223
drag, startPoint x: 444, startPoint y: 532, endPoint x: 633, endPoint y: 582, distance: 195.5
click at [633, 582] on div "Truck 2 New Chutes Rego: YB99HT Unit: T908 Tasks Completed: Cut out and reweld …" at bounding box center [591, 578] width 320 height 223
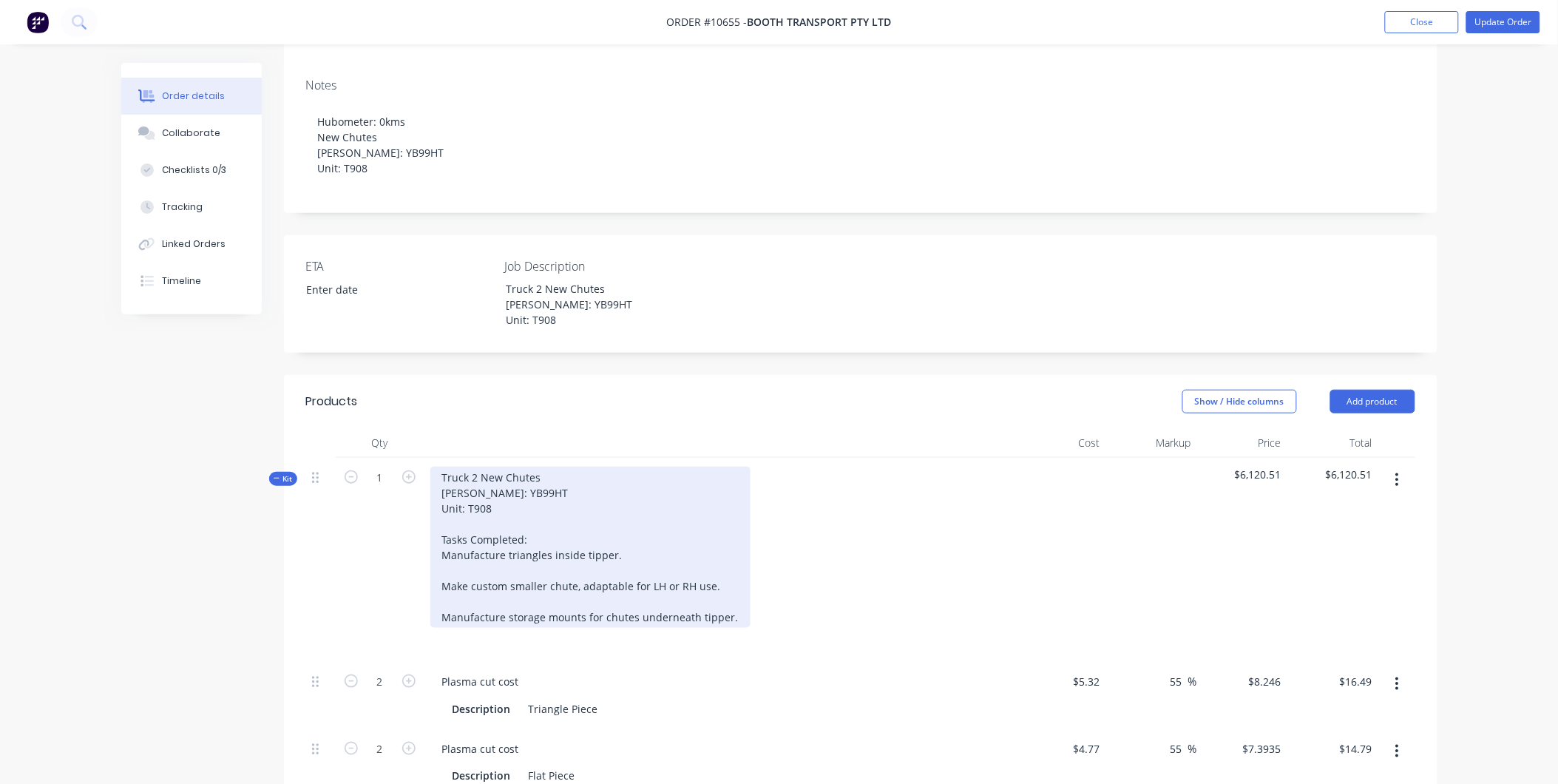
click at [477, 551] on div "Truck 2 New Chutes Rego: YB99HT Unit: T908 Tasks Completed: Manufacture triangl…" at bounding box center [591, 547] width 320 height 161
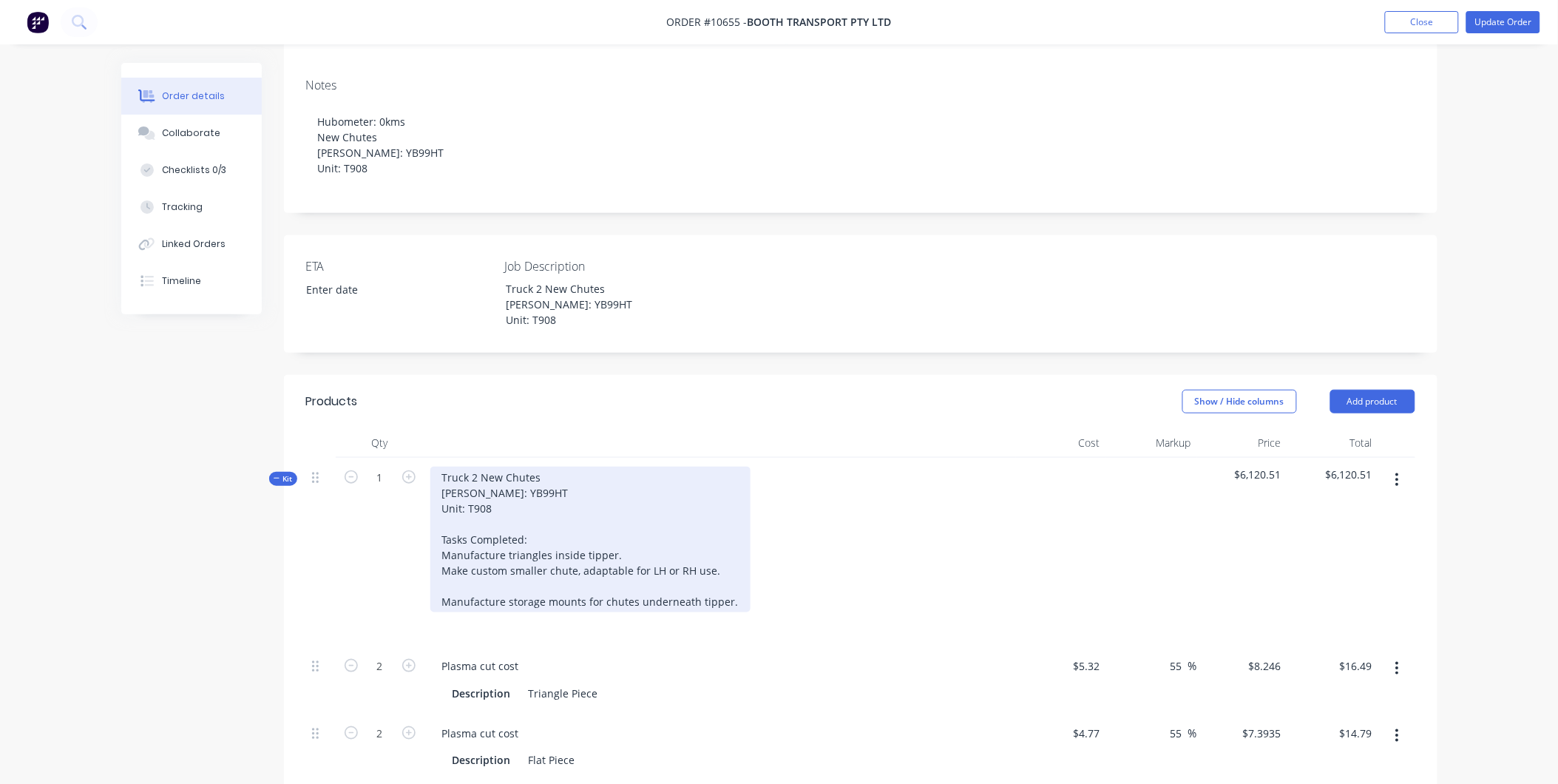
click at [472, 565] on div "Truck 2 New Chutes Rego: YB99HT Unit: T908 Tasks Completed: Manufacture triangl…" at bounding box center [591, 540] width 320 height 146
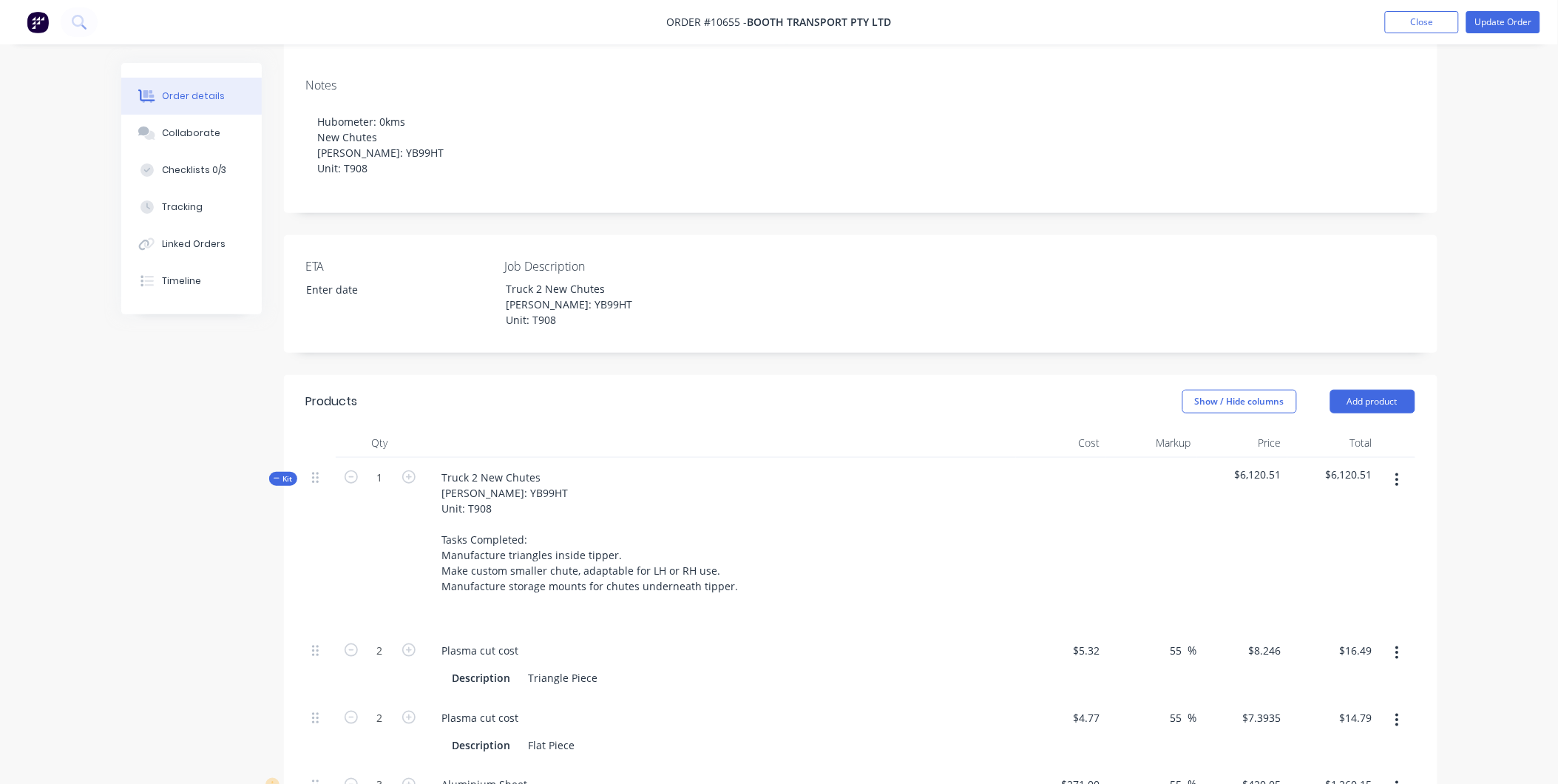
click at [706, 597] on div "Truck 2 New Chutes Rego: YB99HT Unit: T908 Tasks Completed: Manufacture triangl…" at bounding box center [720, 544] width 591 height 173
click at [1519, 33] on button "Update Order" at bounding box center [1503, 22] width 74 height 22
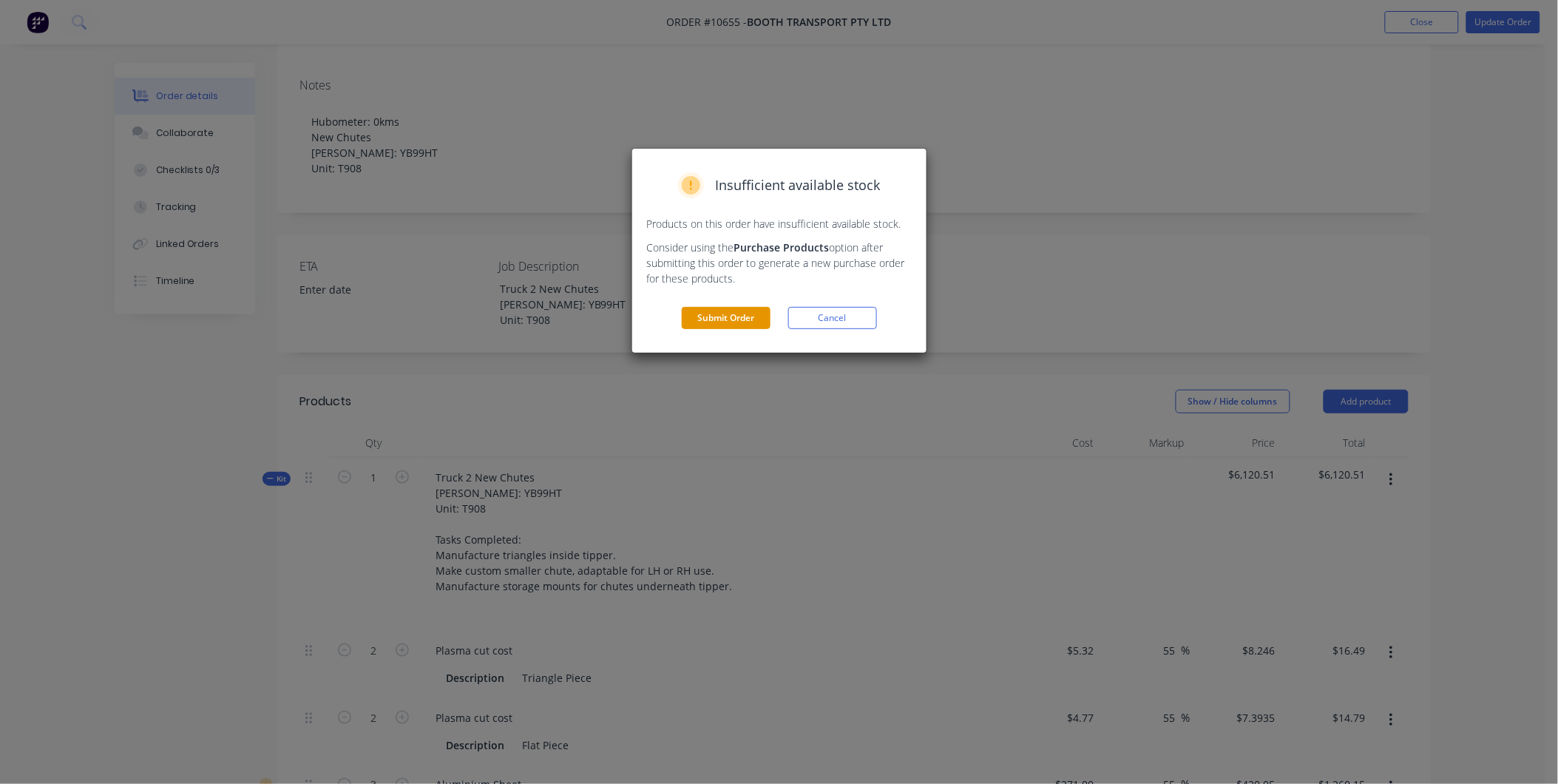
drag, startPoint x: 696, startPoint y: 323, endPoint x: 700, endPoint y: 316, distance: 8.1
click at [694, 322] on button "Submit Order" at bounding box center [726, 317] width 89 height 22
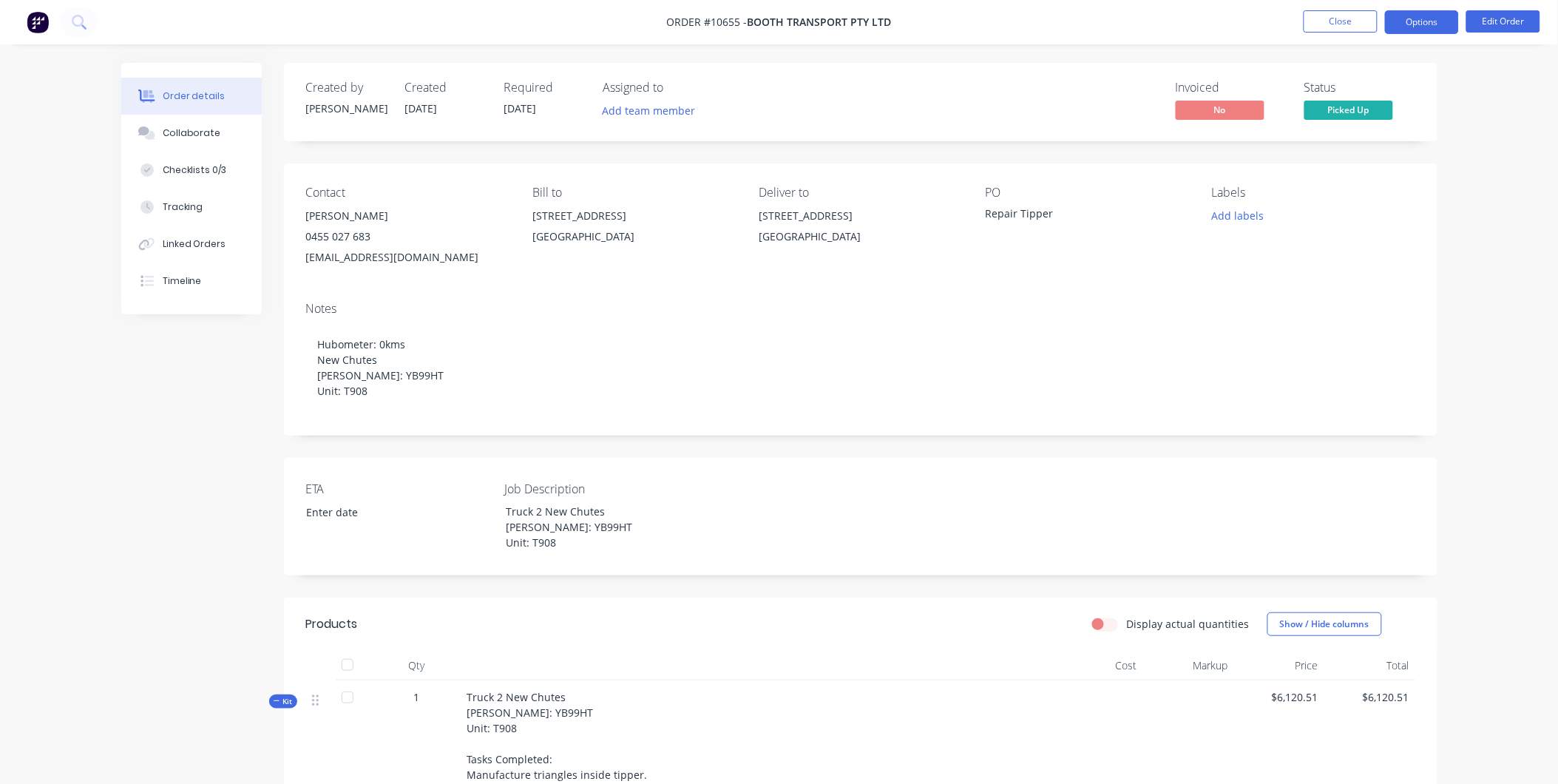
click at [1444, 11] on button "Options" at bounding box center [1421, 22] width 74 height 24
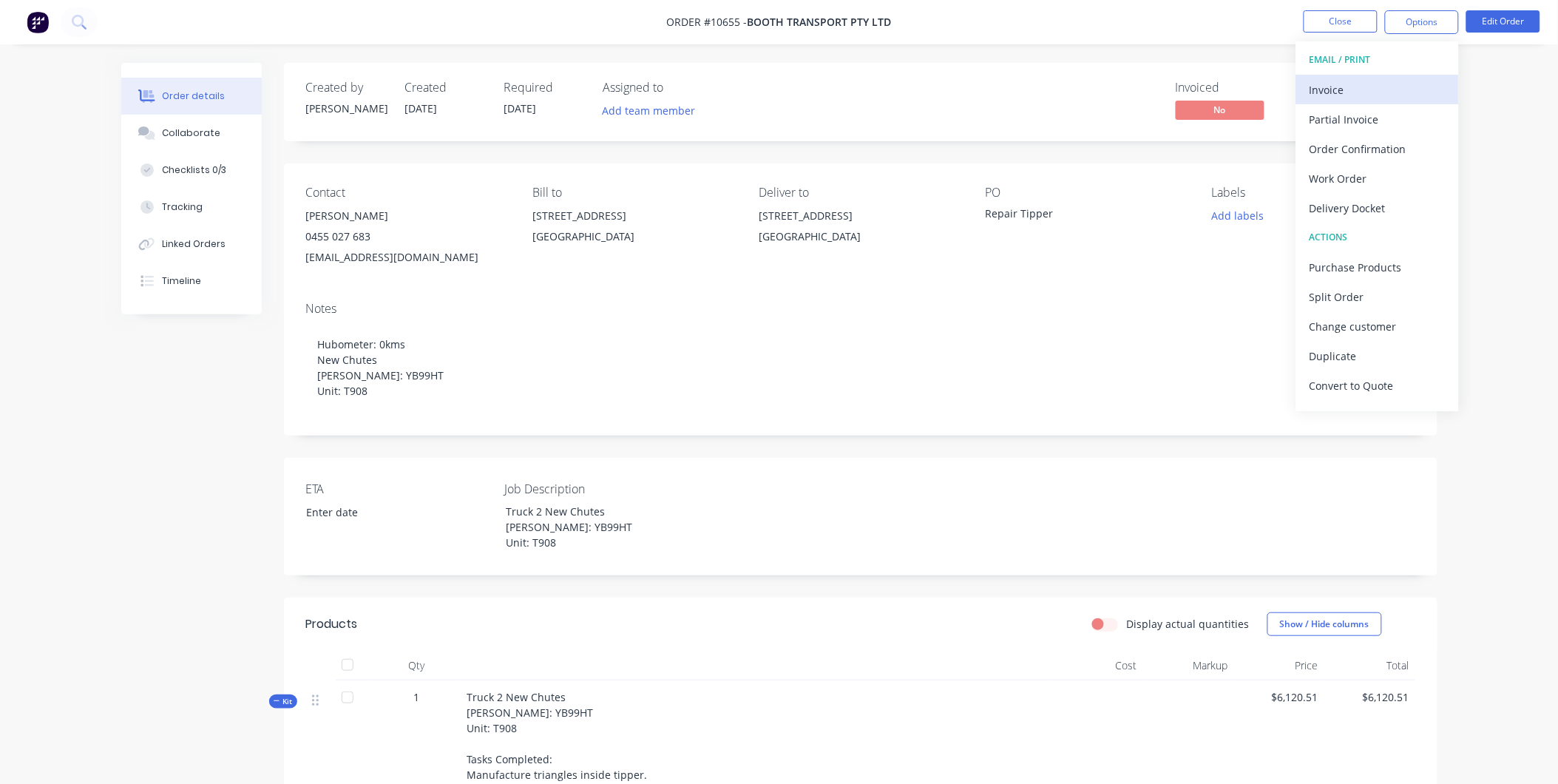
click at [1369, 90] on div "Invoice" at bounding box center [1377, 90] width 136 height 21
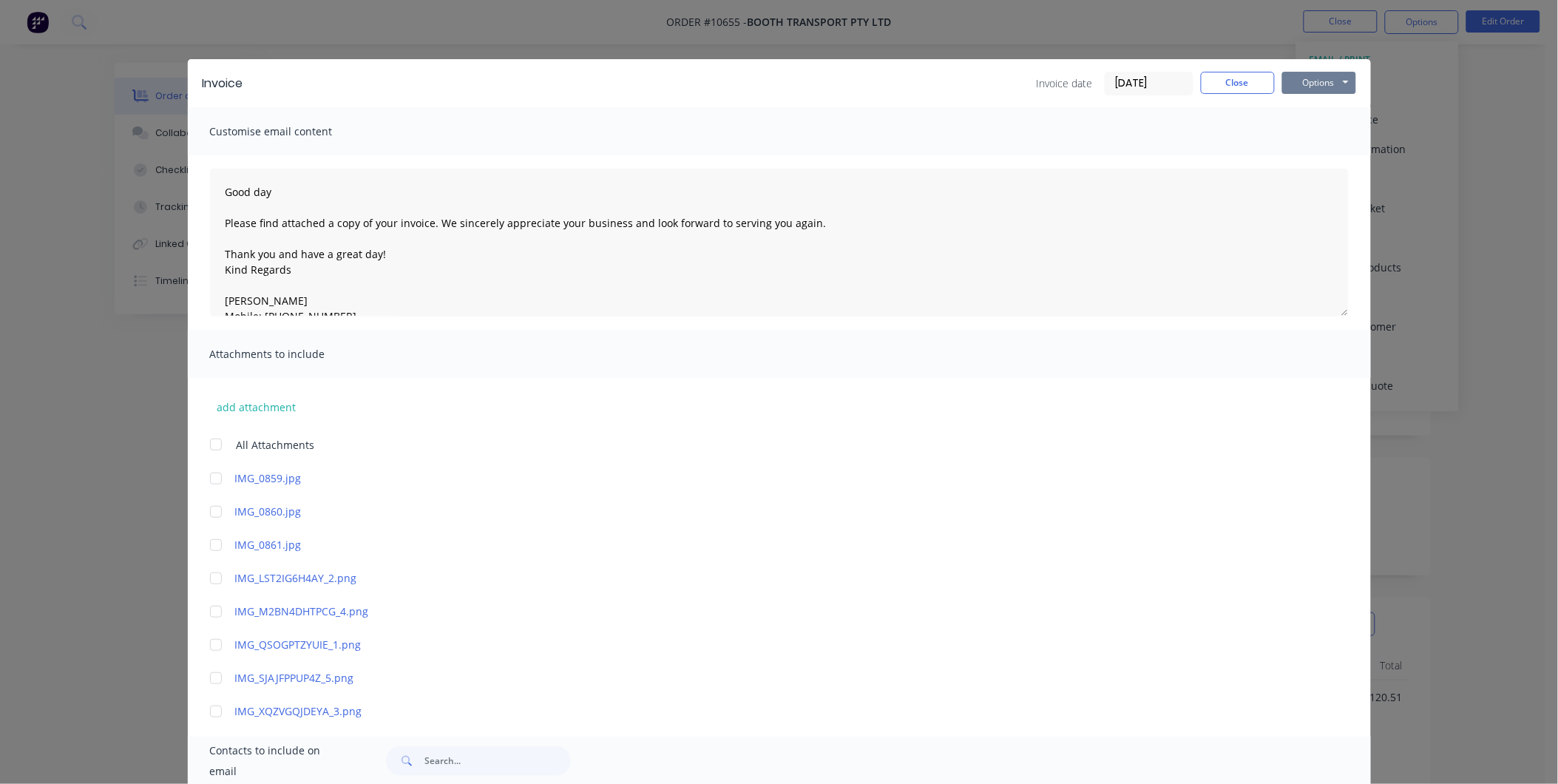
click at [1337, 74] on button "Options" at bounding box center [1319, 82] width 74 height 22
click at [1326, 109] on button "Preview" at bounding box center [1329, 109] width 95 height 24
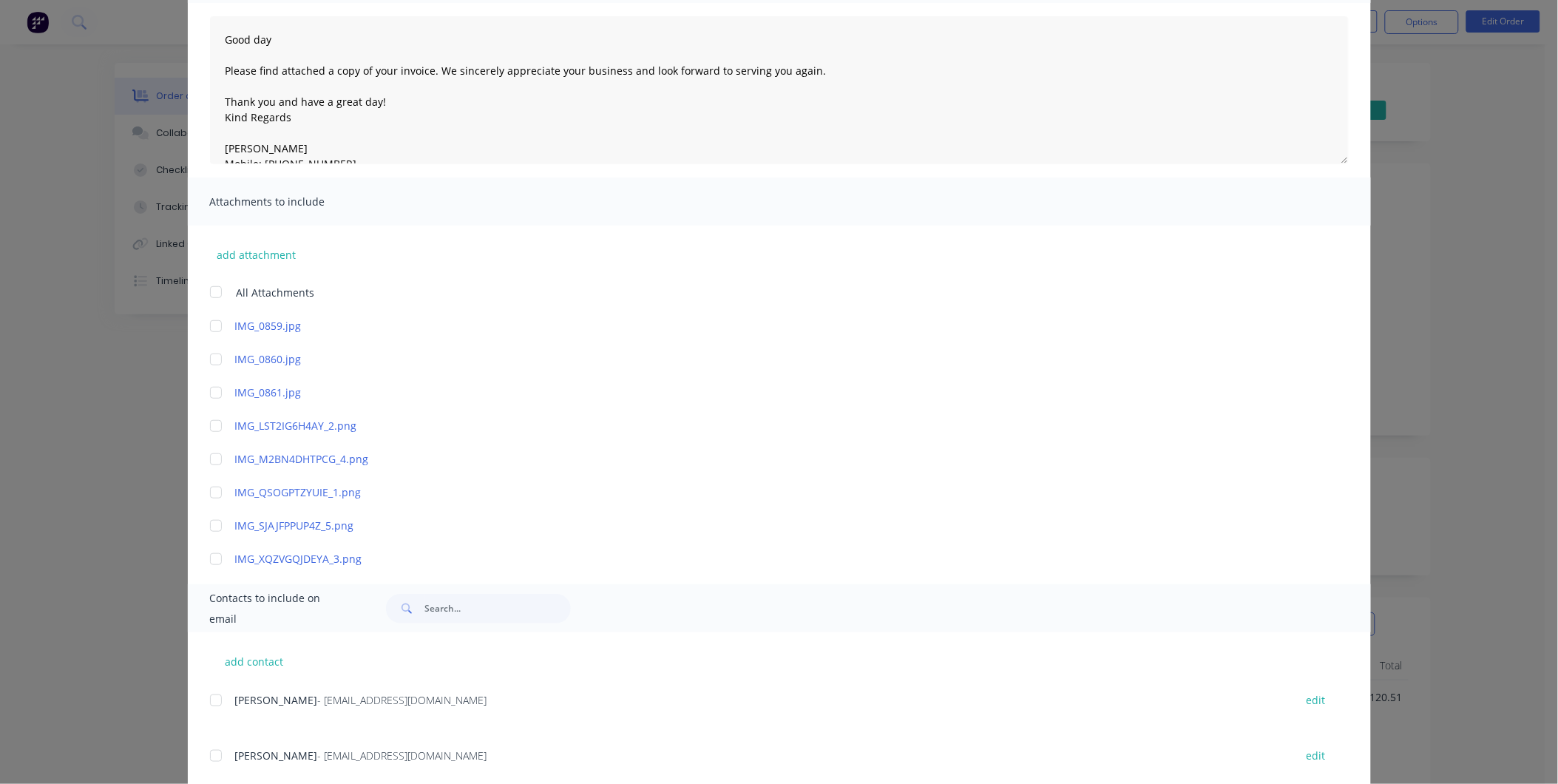
scroll to position [300, 0]
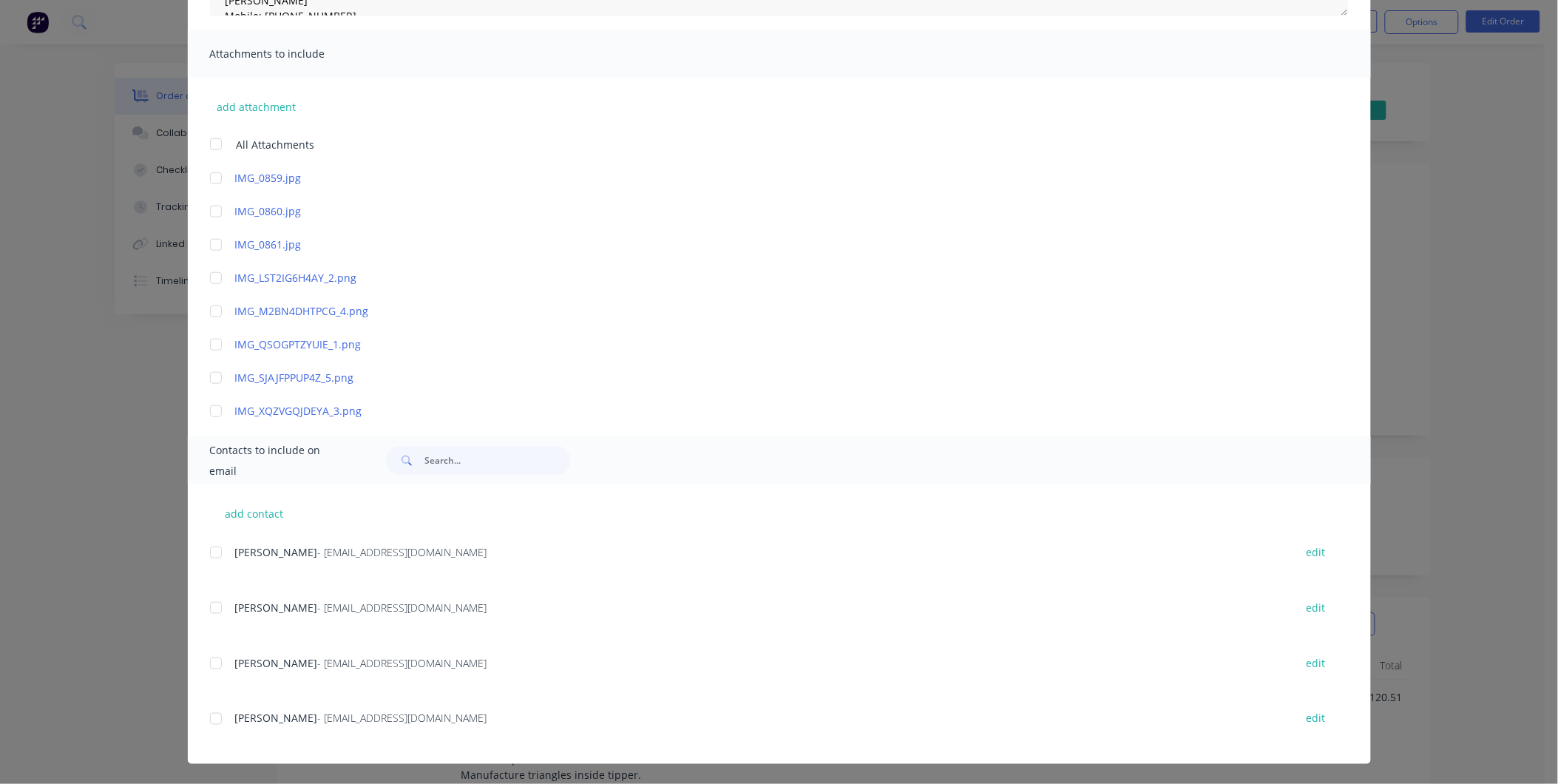
drag, startPoint x: 204, startPoint y: 713, endPoint x: 207, endPoint y: 691, distance: 22.2
click at [204, 712] on div at bounding box center [216, 718] width 30 height 30
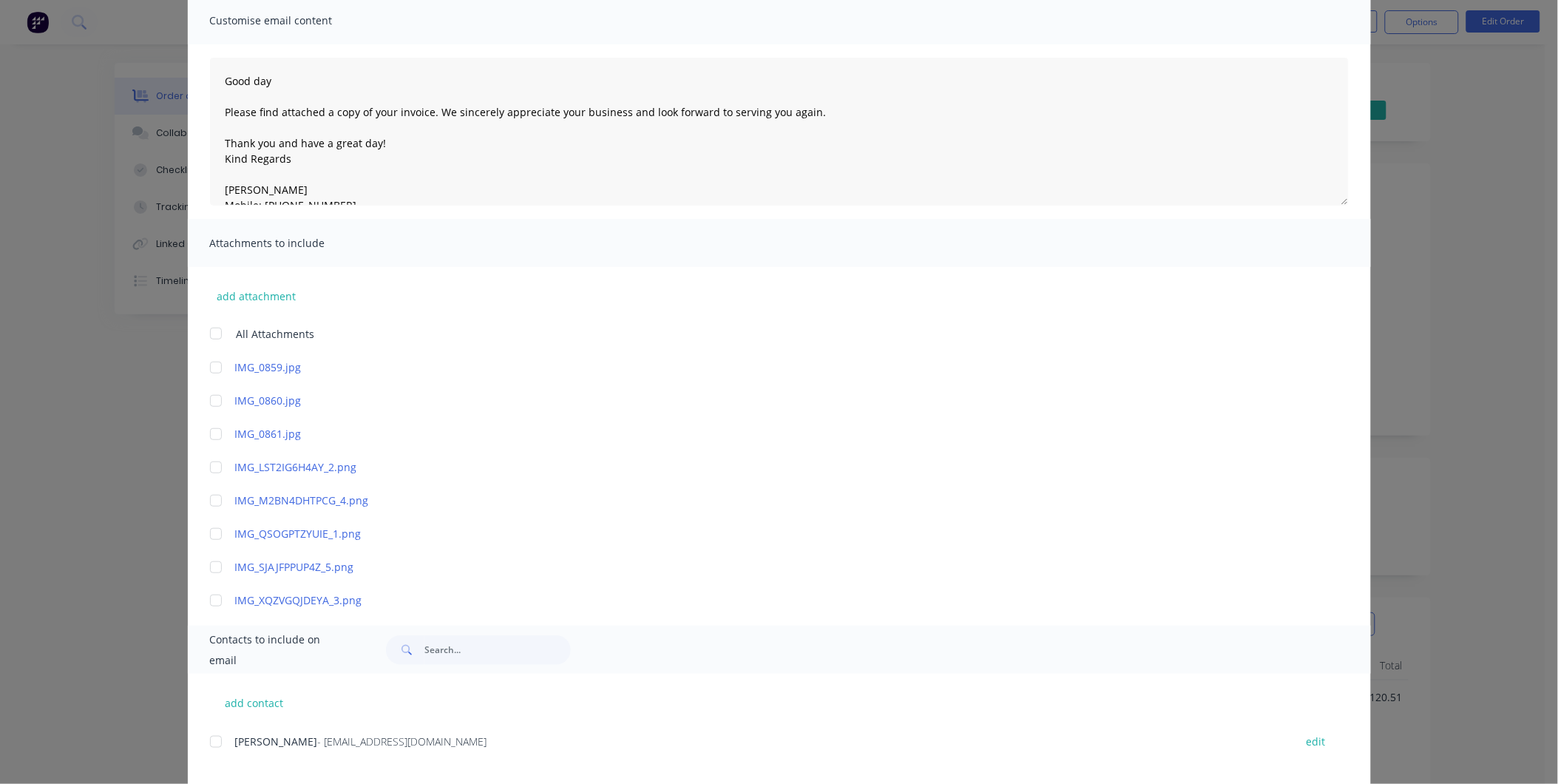
scroll to position [0, 0]
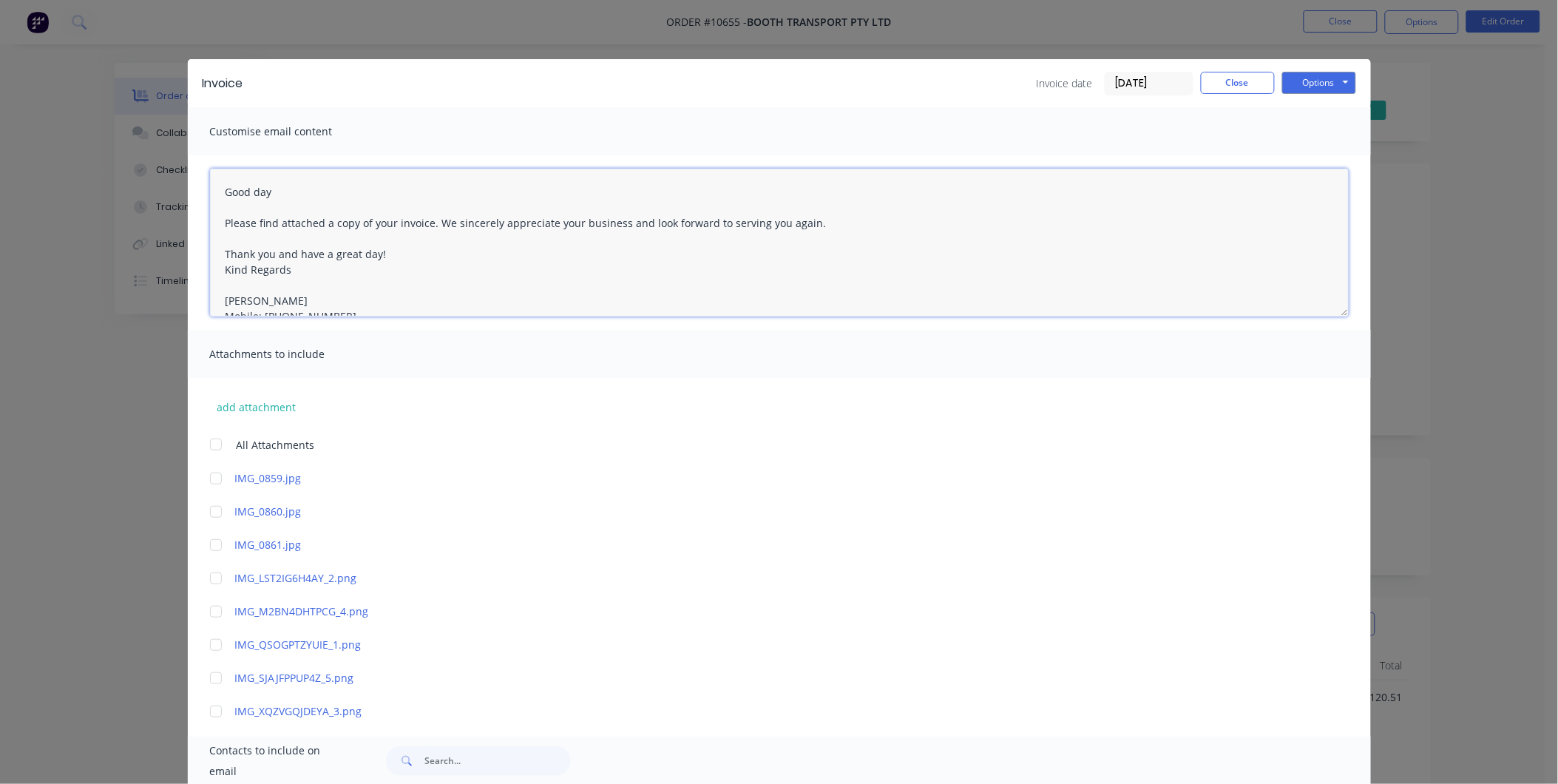
click at [432, 216] on textarea "Good day Please find attached a copy of your invoice. We sincerely appreciate y…" at bounding box center [780, 242] width 1139 height 148
type textarea "Good day Please find attached a copy of your invoice. Please send me a PO. We s…"
click at [1310, 89] on button "Options" at bounding box center [1319, 82] width 74 height 22
click at [1313, 158] on button "Email" at bounding box center [1329, 158] width 95 height 24
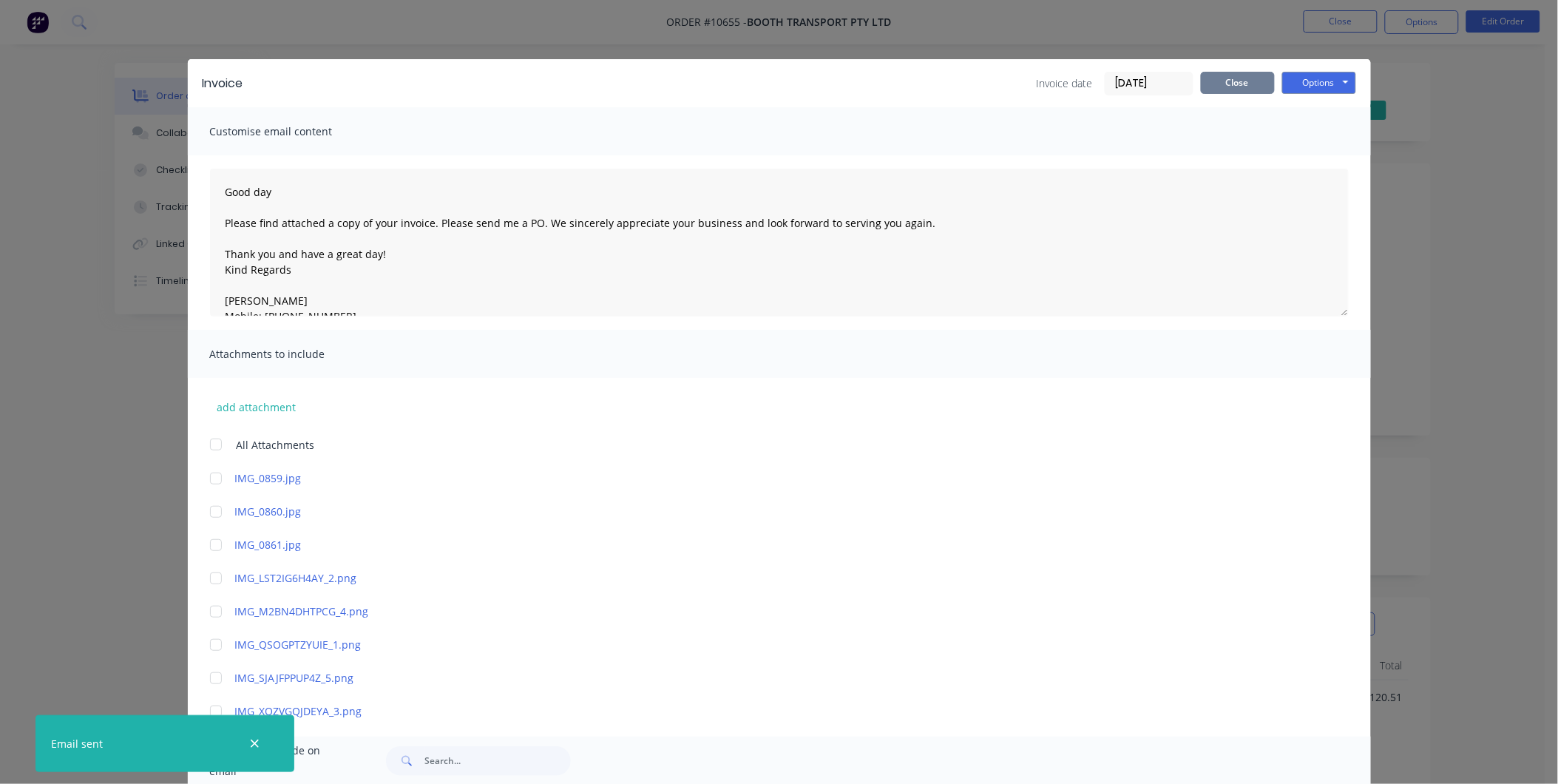
click at [1245, 79] on button "Close" at bounding box center [1238, 82] width 74 height 22
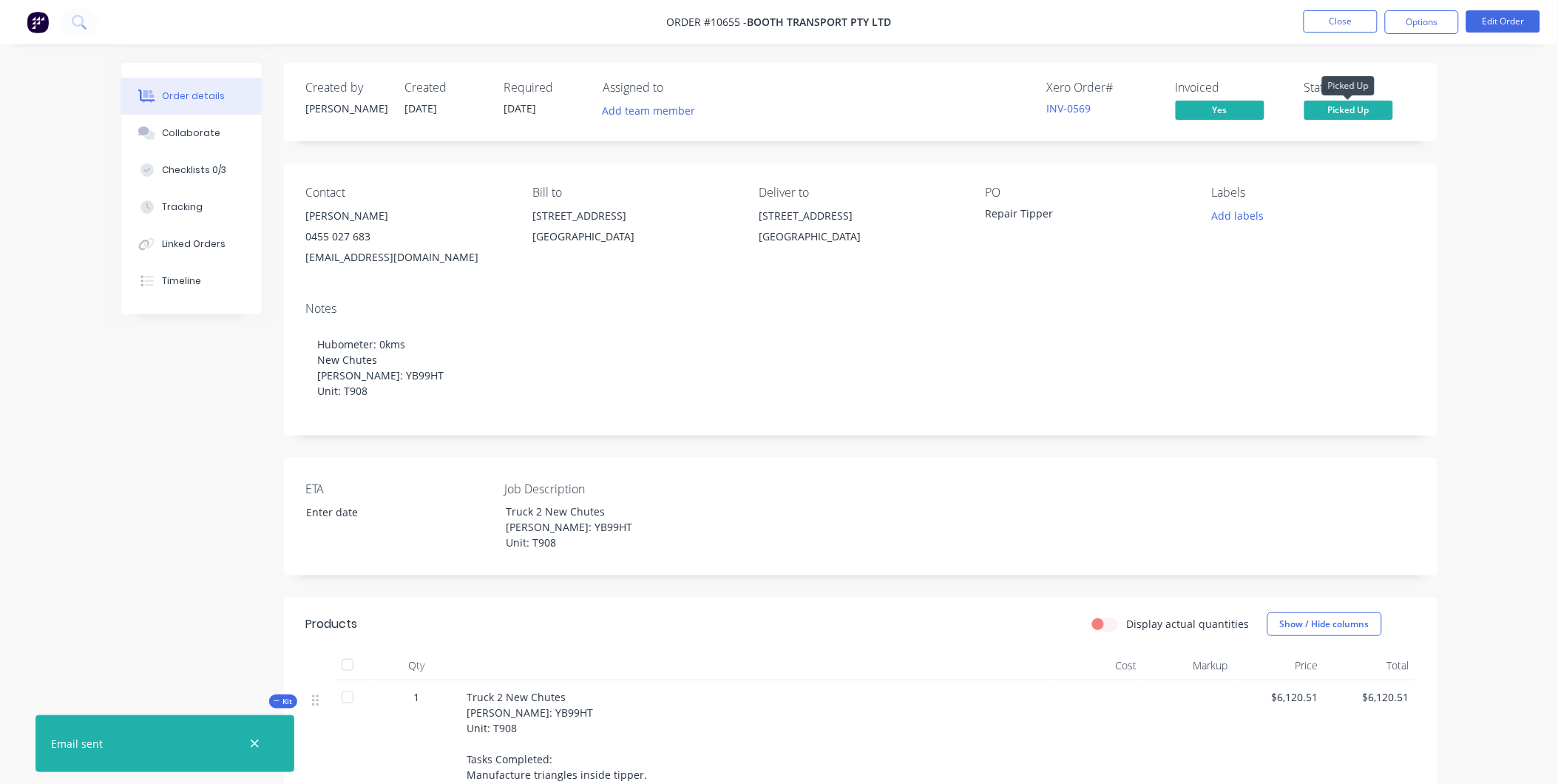
click at [1350, 107] on span "Picked Up" at bounding box center [1348, 109] width 89 height 18
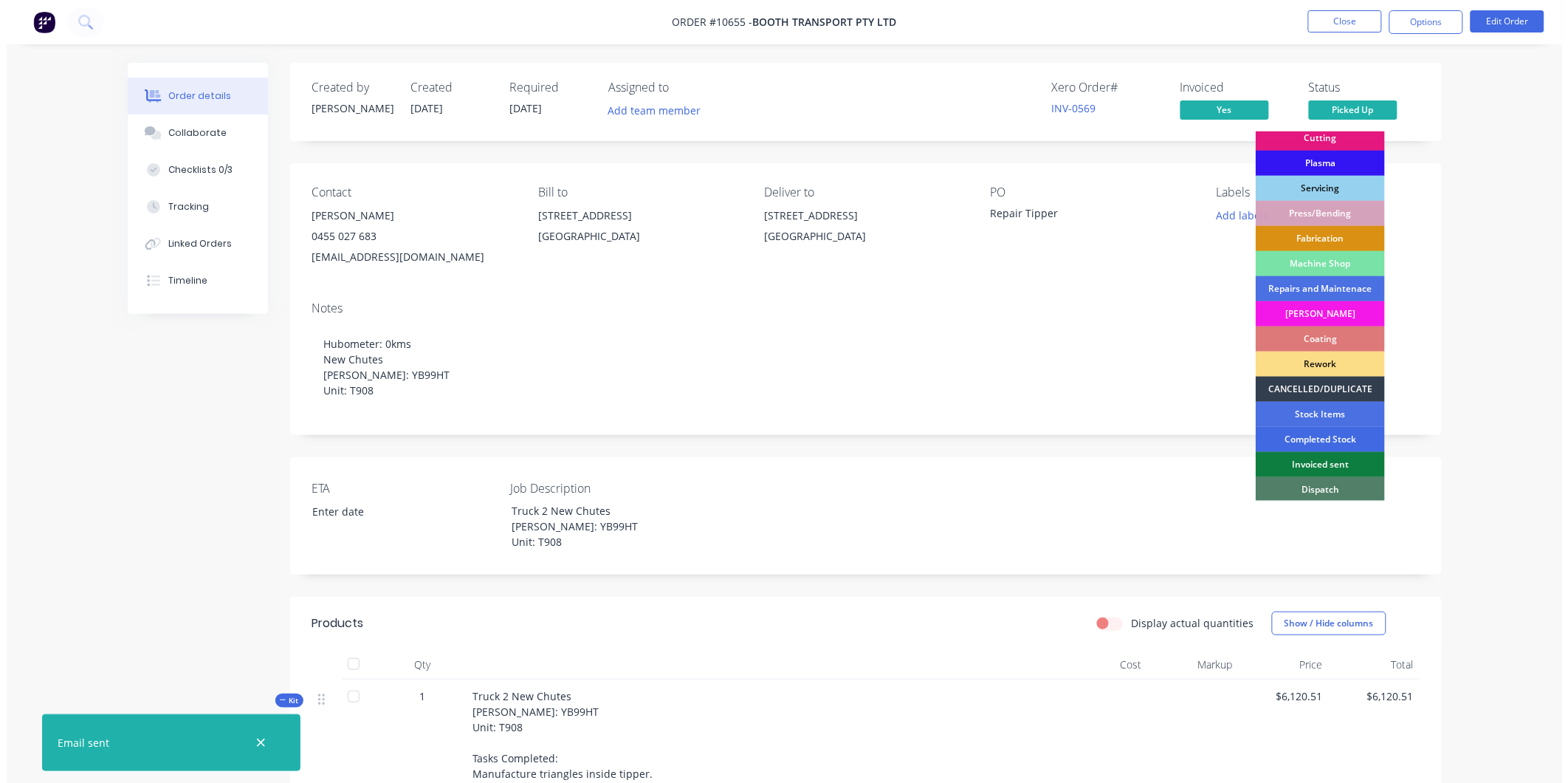
scroll to position [133, 0]
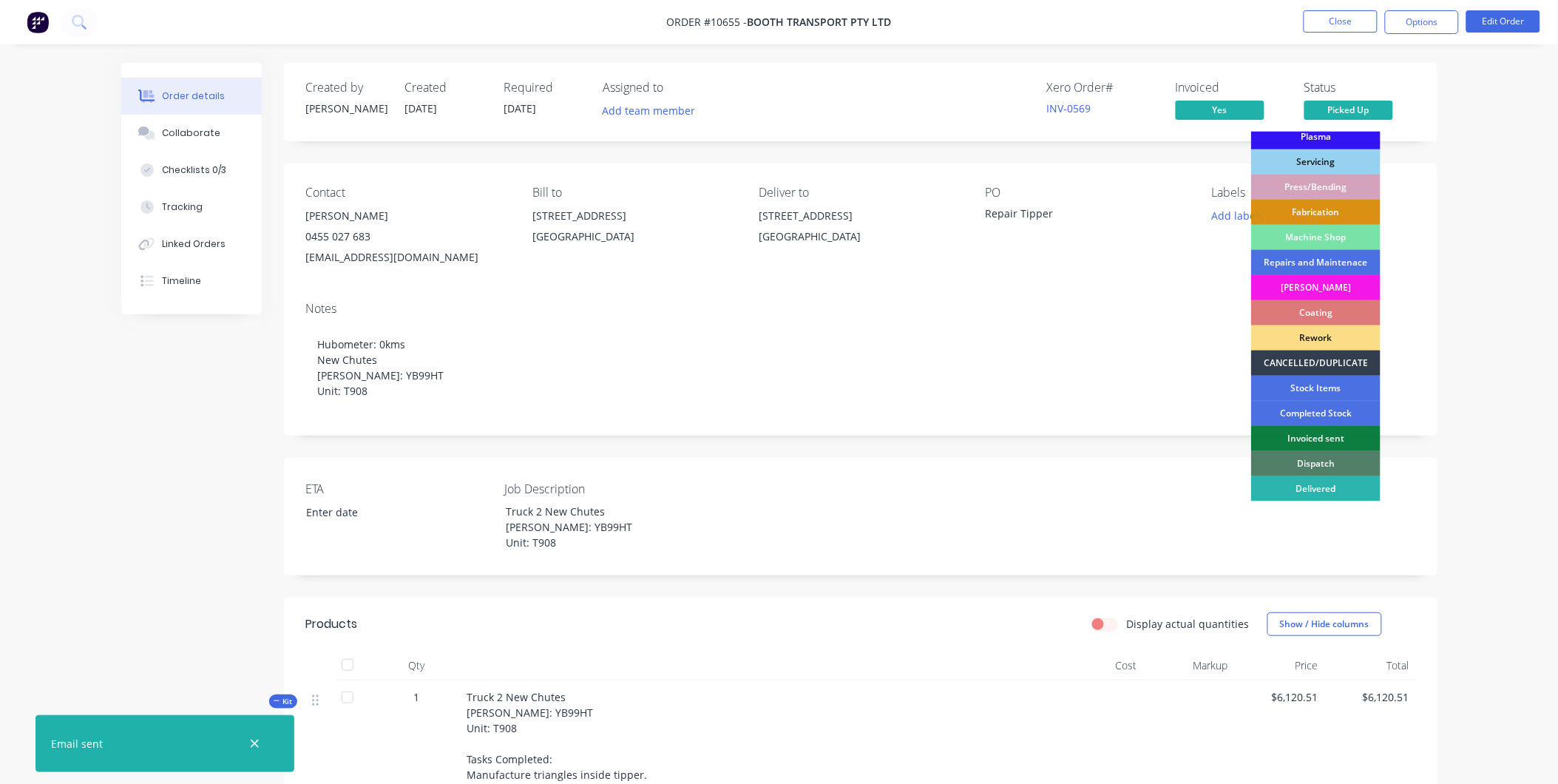
click at [1329, 434] on div "Invoiced sent" at bounding box center [1316, 438] width 129 height 25
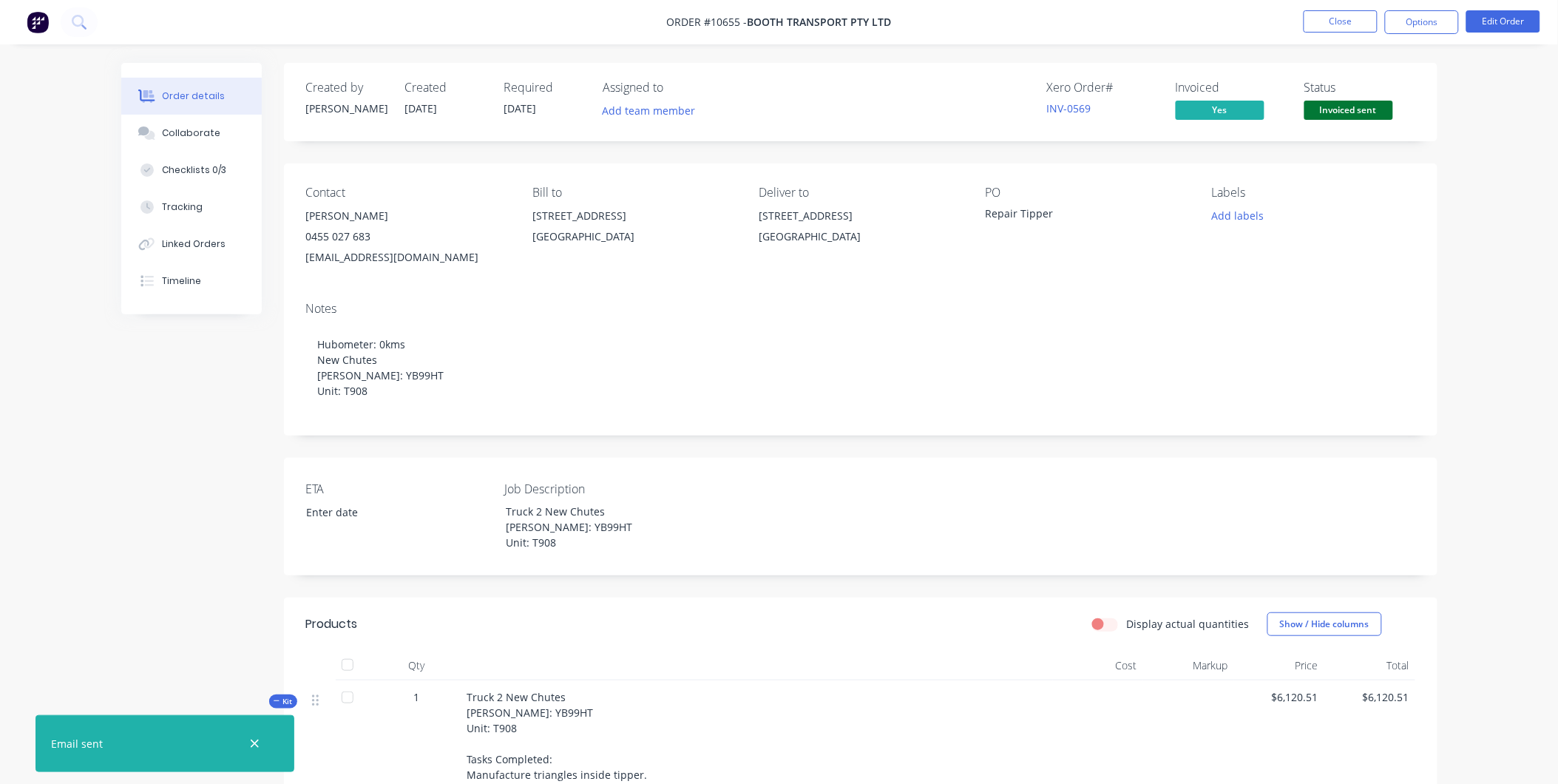
click at [1332, 38] on nav "Order #10655 - Booth Transport Pty Ltd Close Options Edit Order" at bounding box center [779, 22] width 1558 height 44
click at [1332, 25] on button "Close" at bounding box center [1340, 21] width 74 height 22
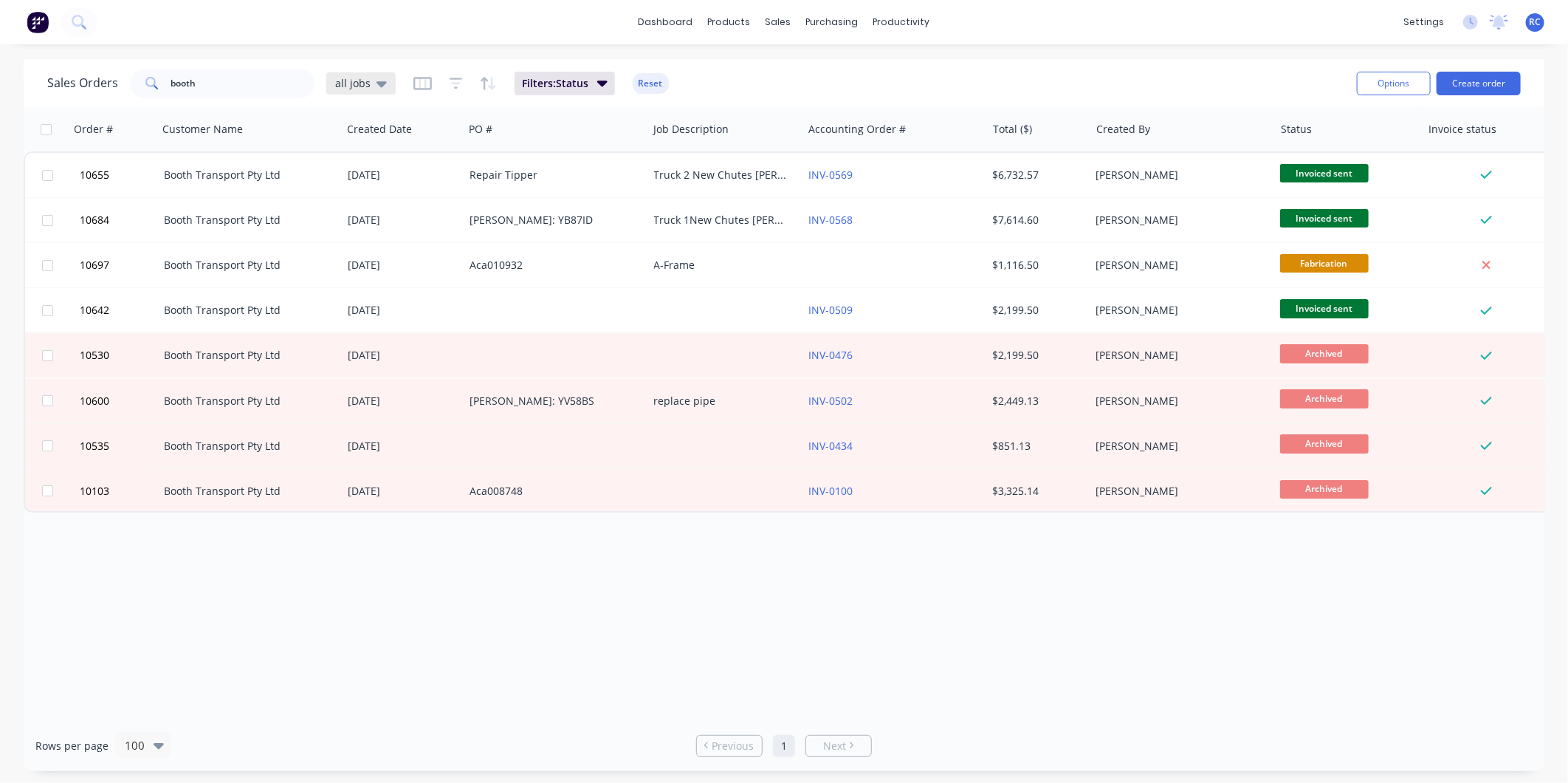
click at [368, 87] on div "all jobs" at bounding box center [361, 83] width 52 height 14
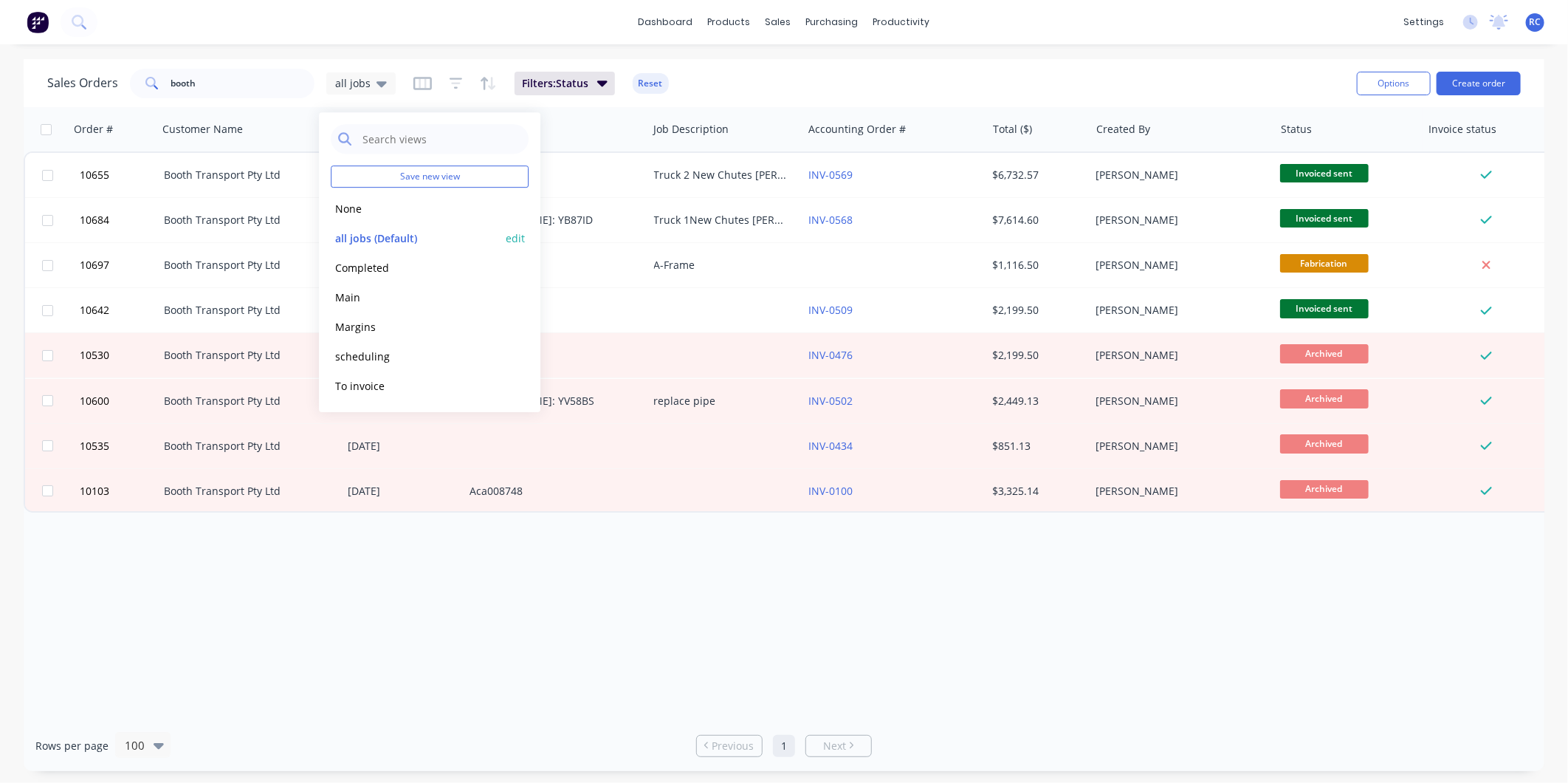
click at [361, 240] on button "all jobs (Default)" at bounding box center [415, 238] width 168 height 17
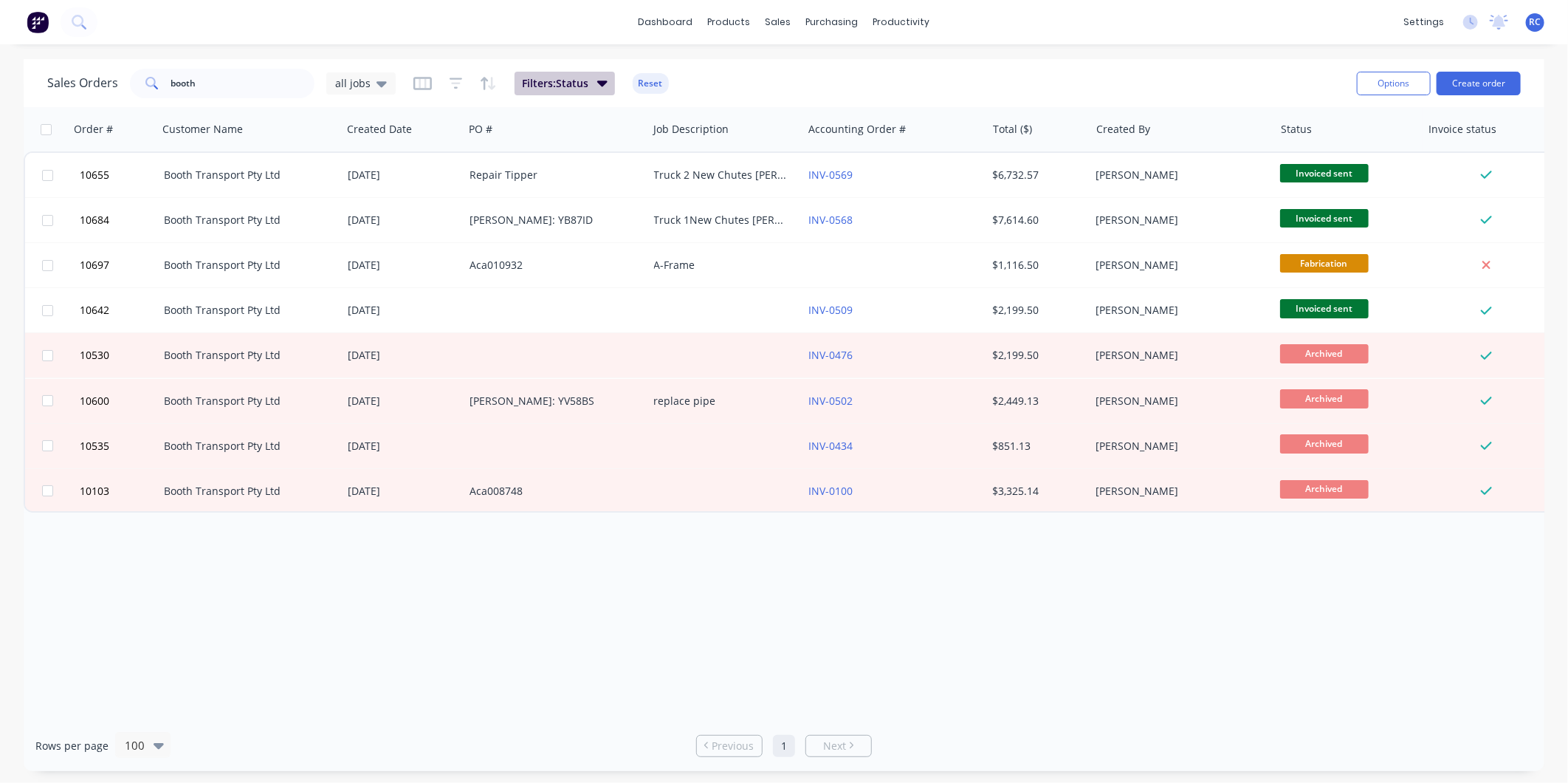
click at [579, 77] on span "Filters: Status" at bounding box center [556, 83] width 67 height 14
click at [482, 93] on button "button" at bounding box center [488, 83] width 17 height 23
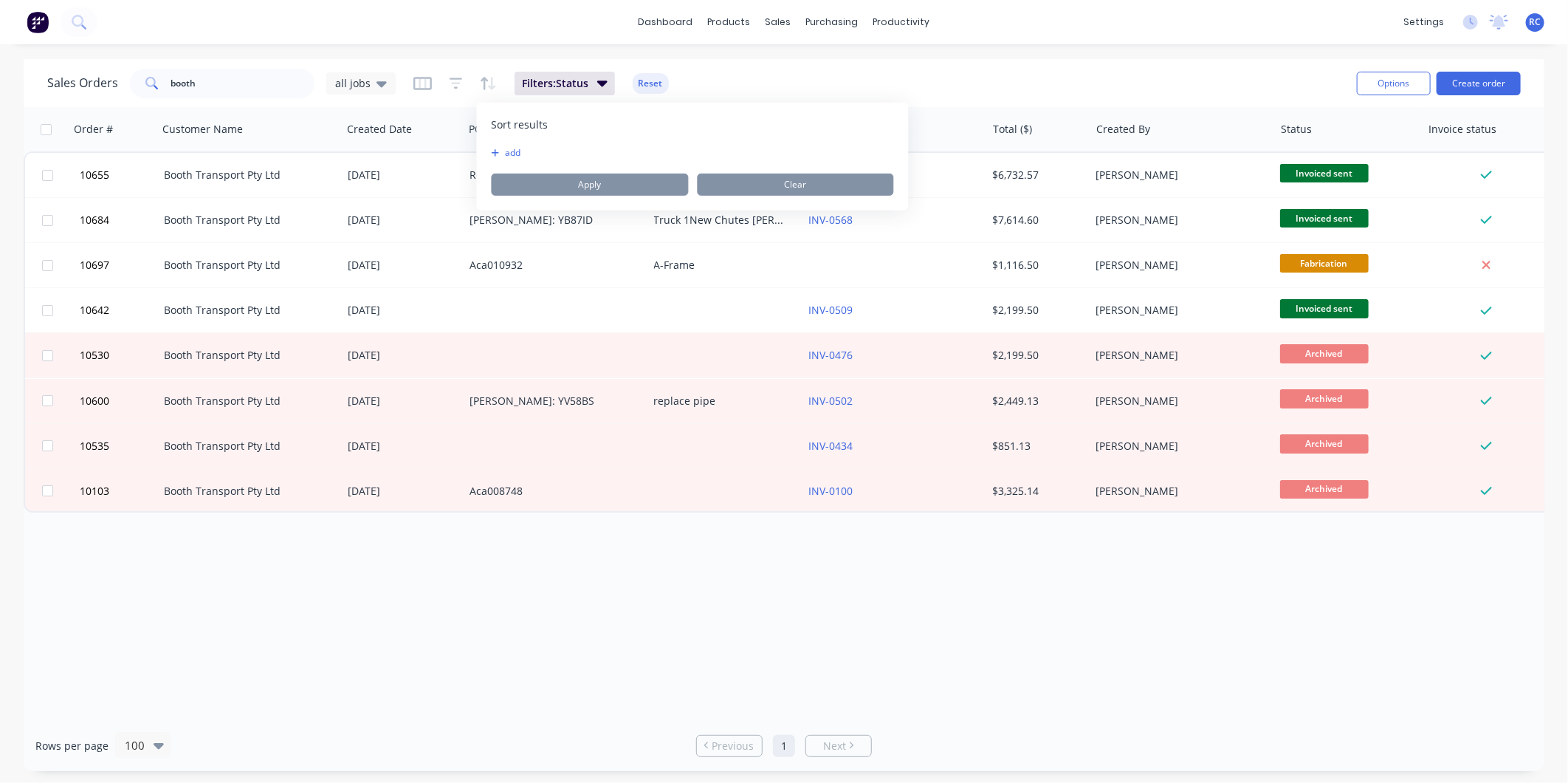
click at [573, 157] on div "add" at bounding box center [693, 153] width 402 height 12
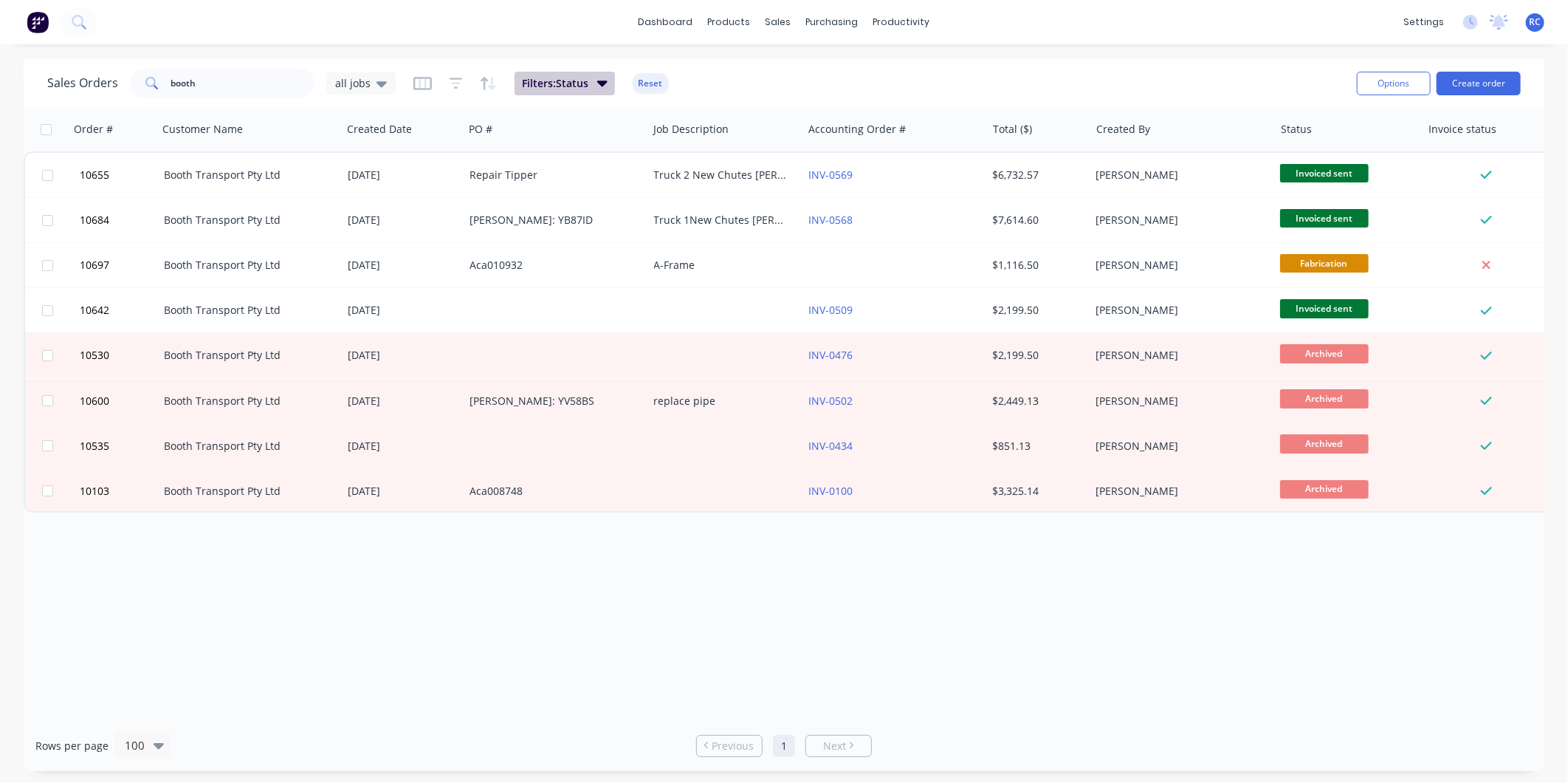
click at [567, 76] on span "Filters: Status" at bounding box center [556, 83] width 67 height 14
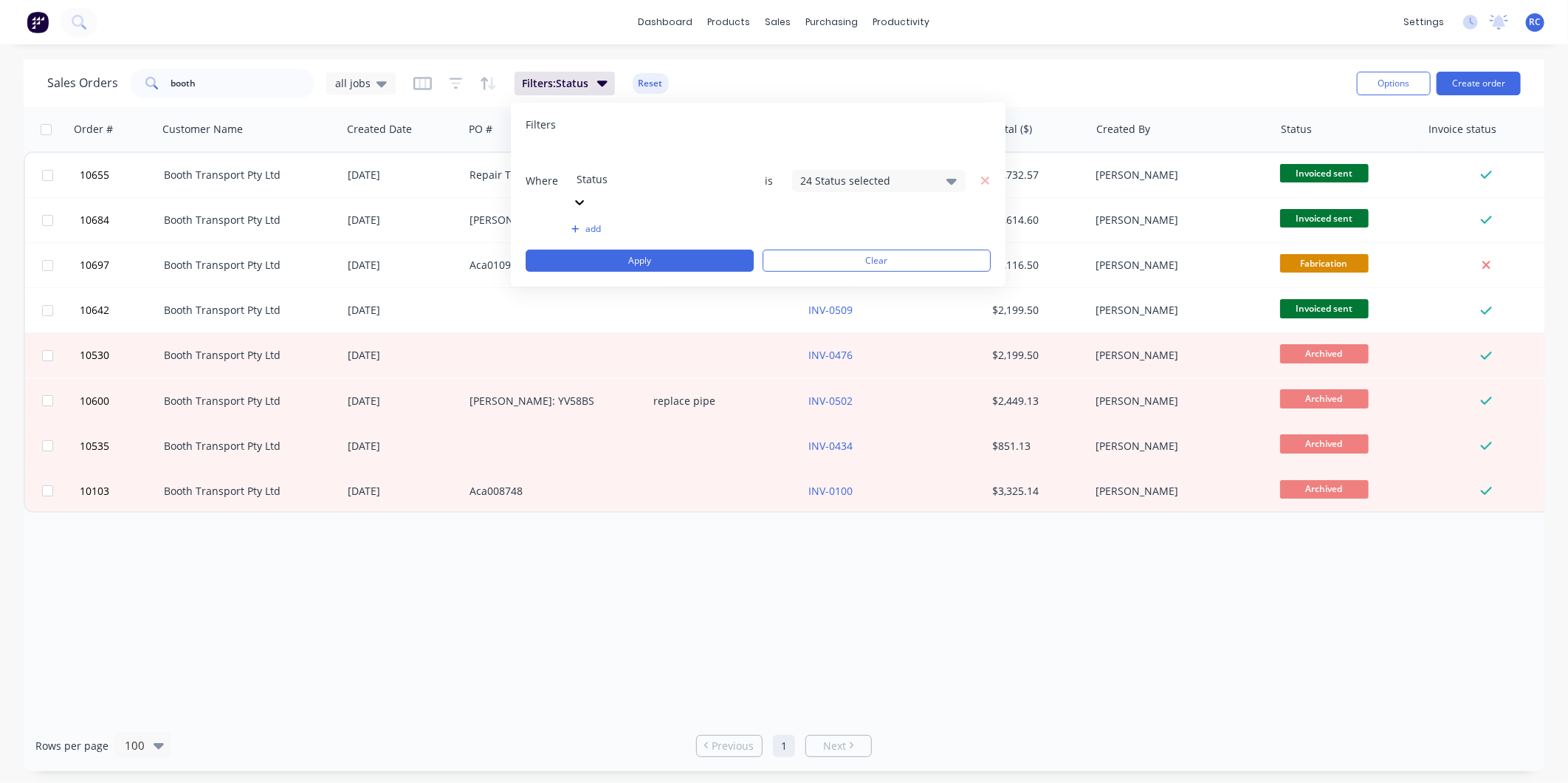
click at [635, 153] on div at bounding box center [683, 159] width 213 height 18
click at [873, 169] on div "24 Status selected" at bounding box center [878, 180] width 174 height 22
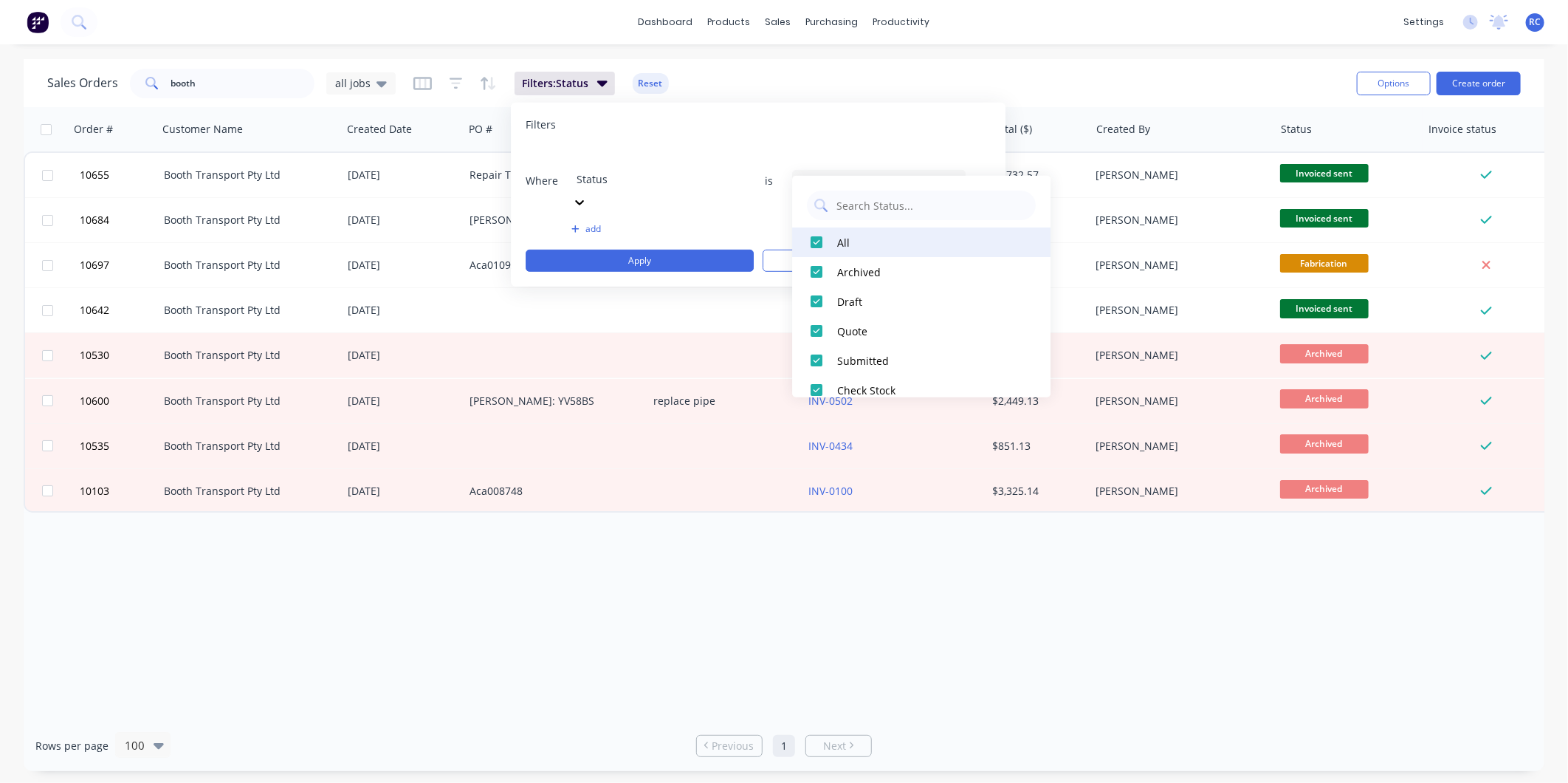
click at [812, 241] on div at bounding box center [816, 242] width 30 height 30
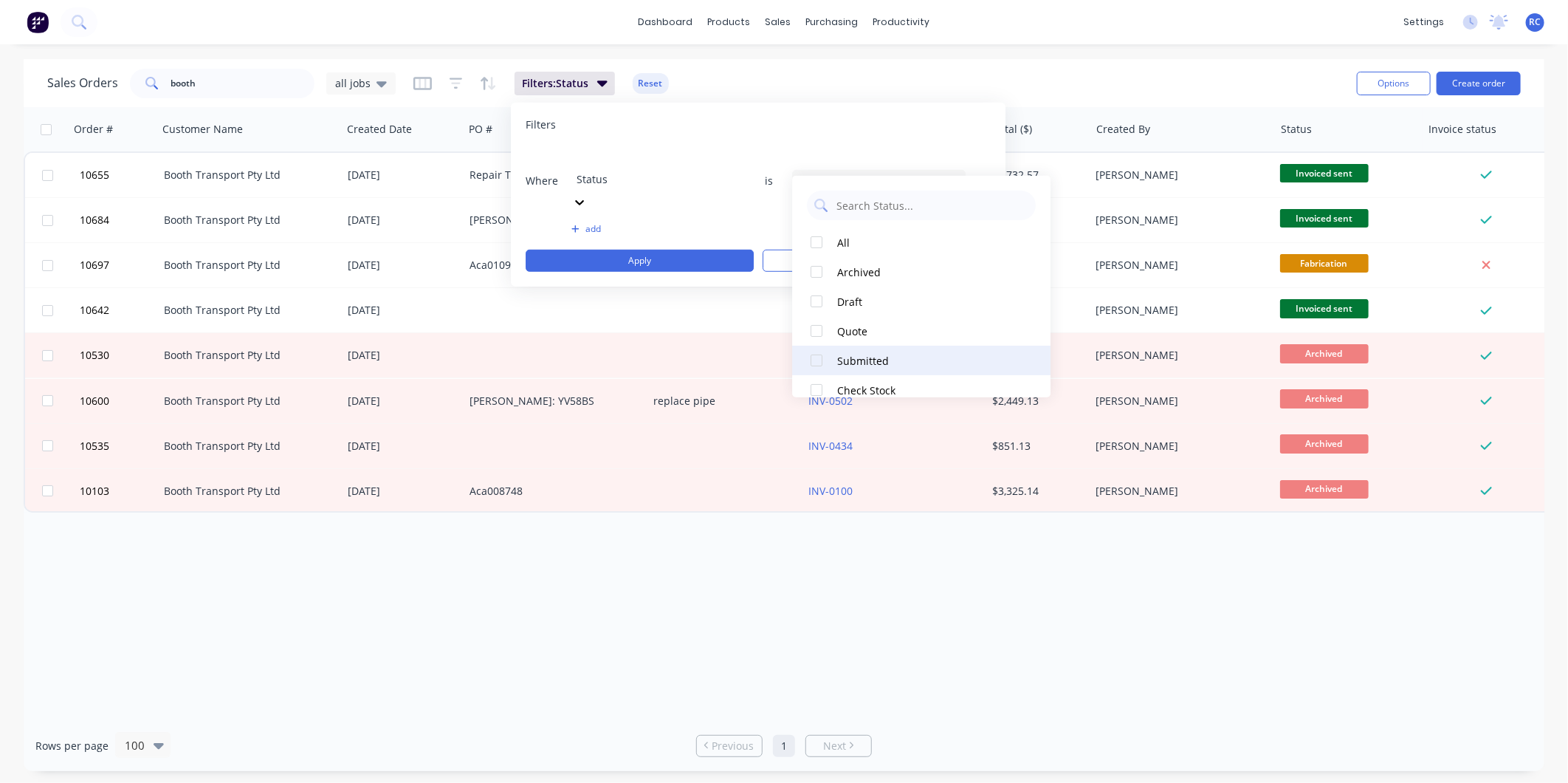
click at [812, 360] on div at bounding box center [816, 360] width 30 height 30
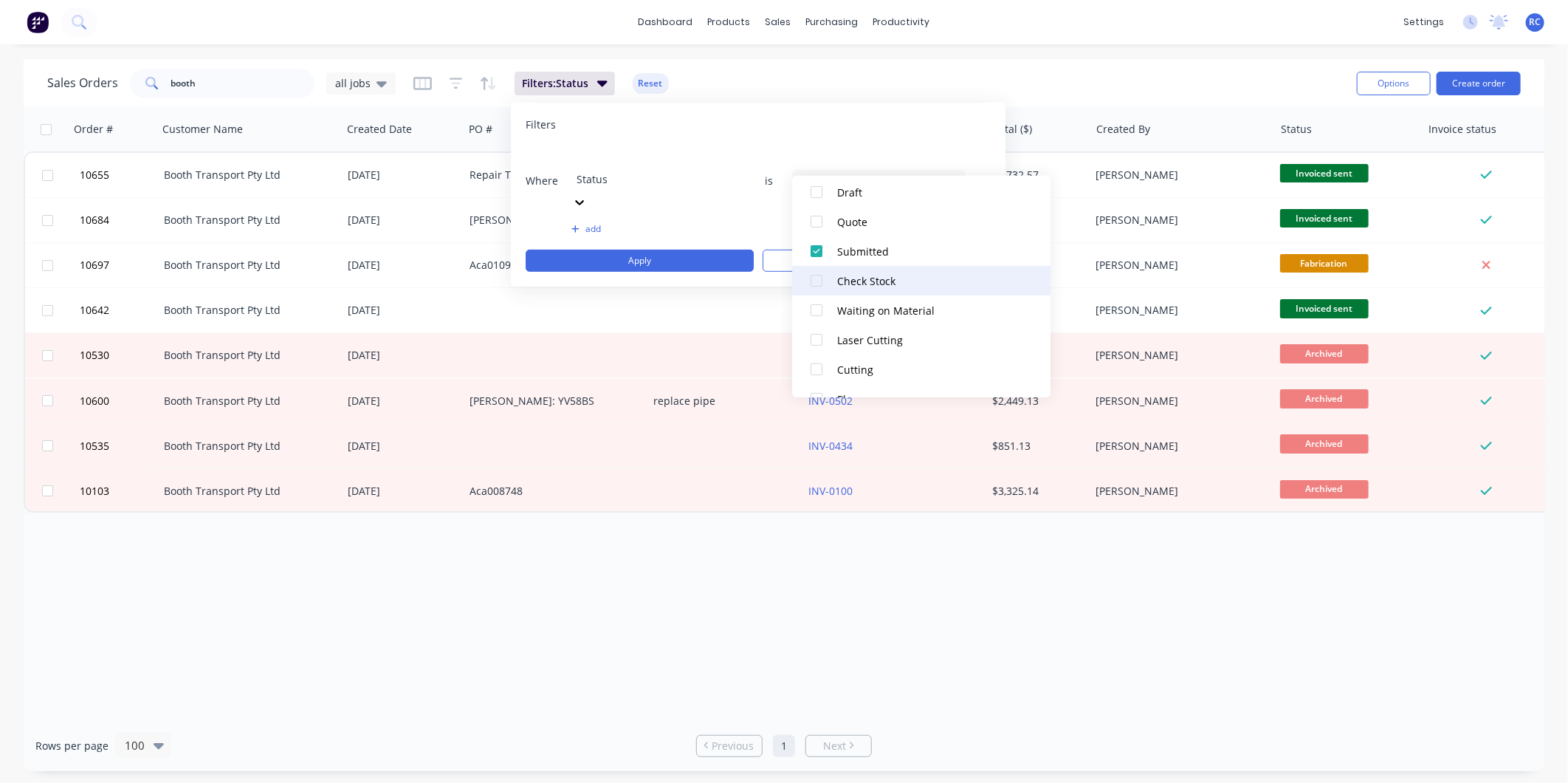
click at [821, 277] on div at bounding box center [816, 280] width 30 height 30
click at [810, 321] on div at bounding box center [816, 310] width 30 height 30
click at [820, 332] on div at bounding box center [816, 340] width 30 height 30
click at [817, 372] on div at bounding box center [816, 369] width 30 height 30
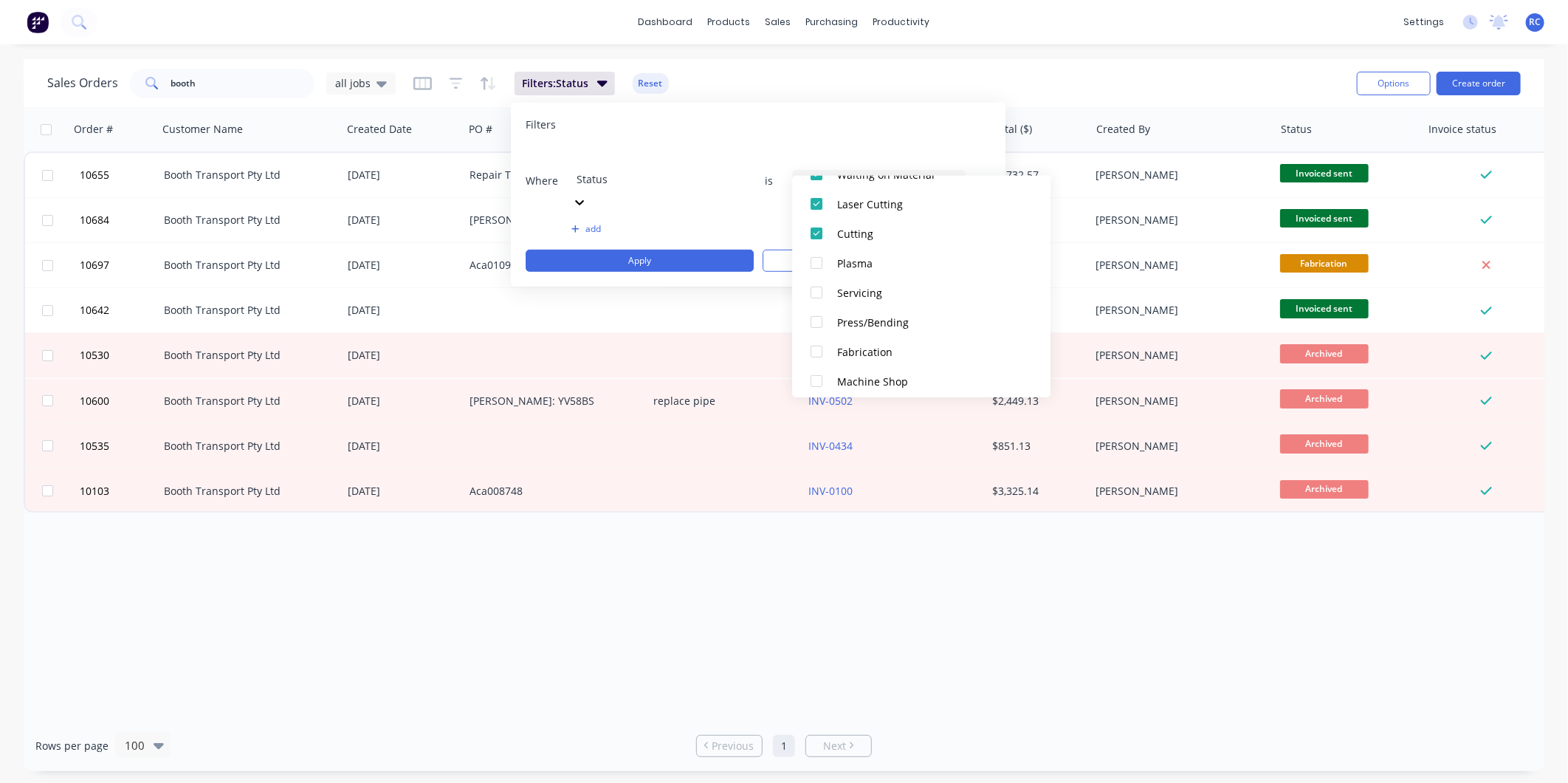
scroll to position [248, 0]
click at [819, 261] on div at bounding box center [816, 259] width 30 height 30
click at [821, 293] on div at bounding box center [816, 289] width 30 height 30
click at [820, 268] on div at bounding box center [816, 268] width 30 height 30
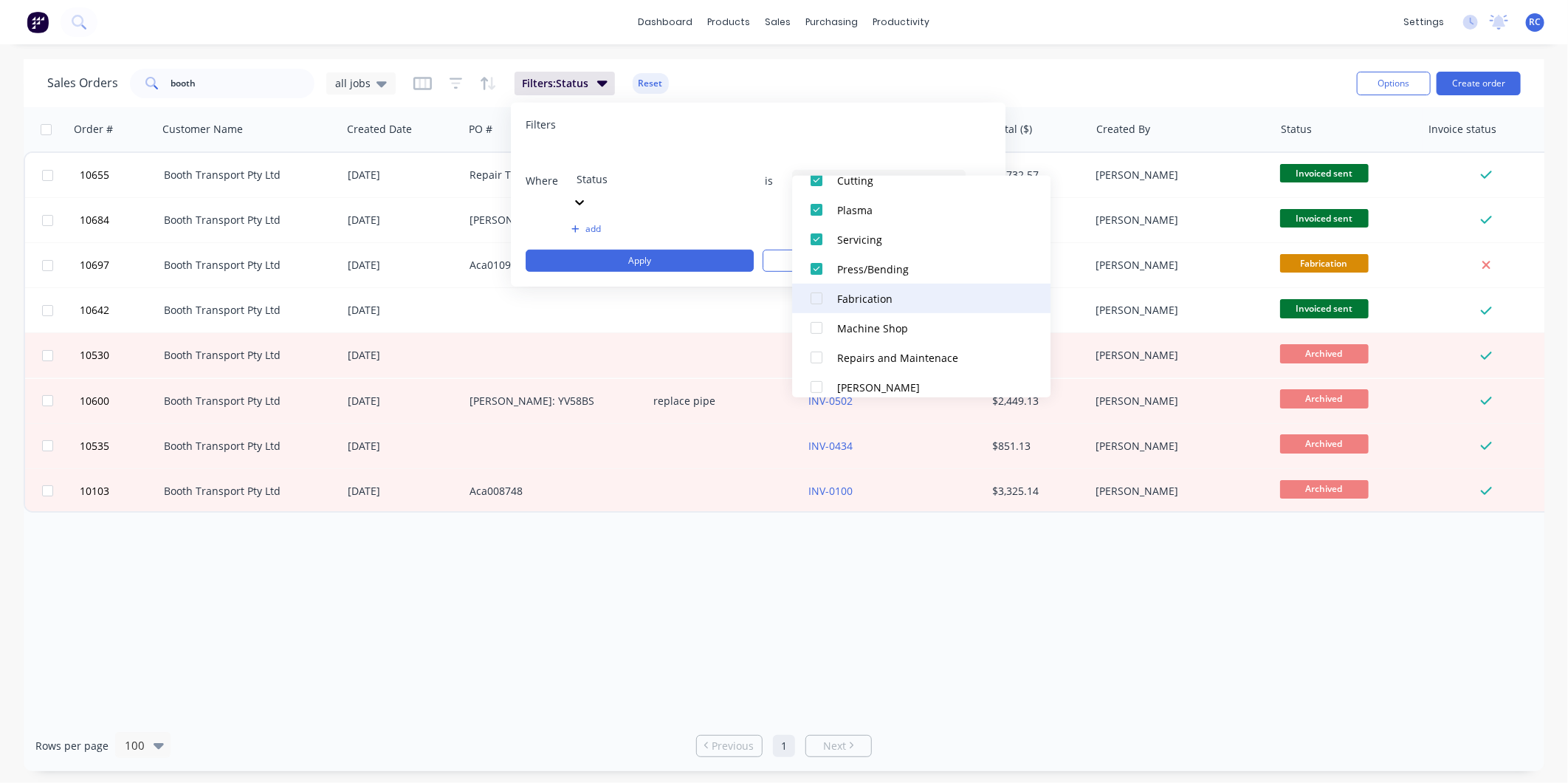
click at [817, 307] on div at bounding box center [816, 298] width 30 height 30
click at [813, 326] on div at bounding box center [816, 327] width 30 height 30
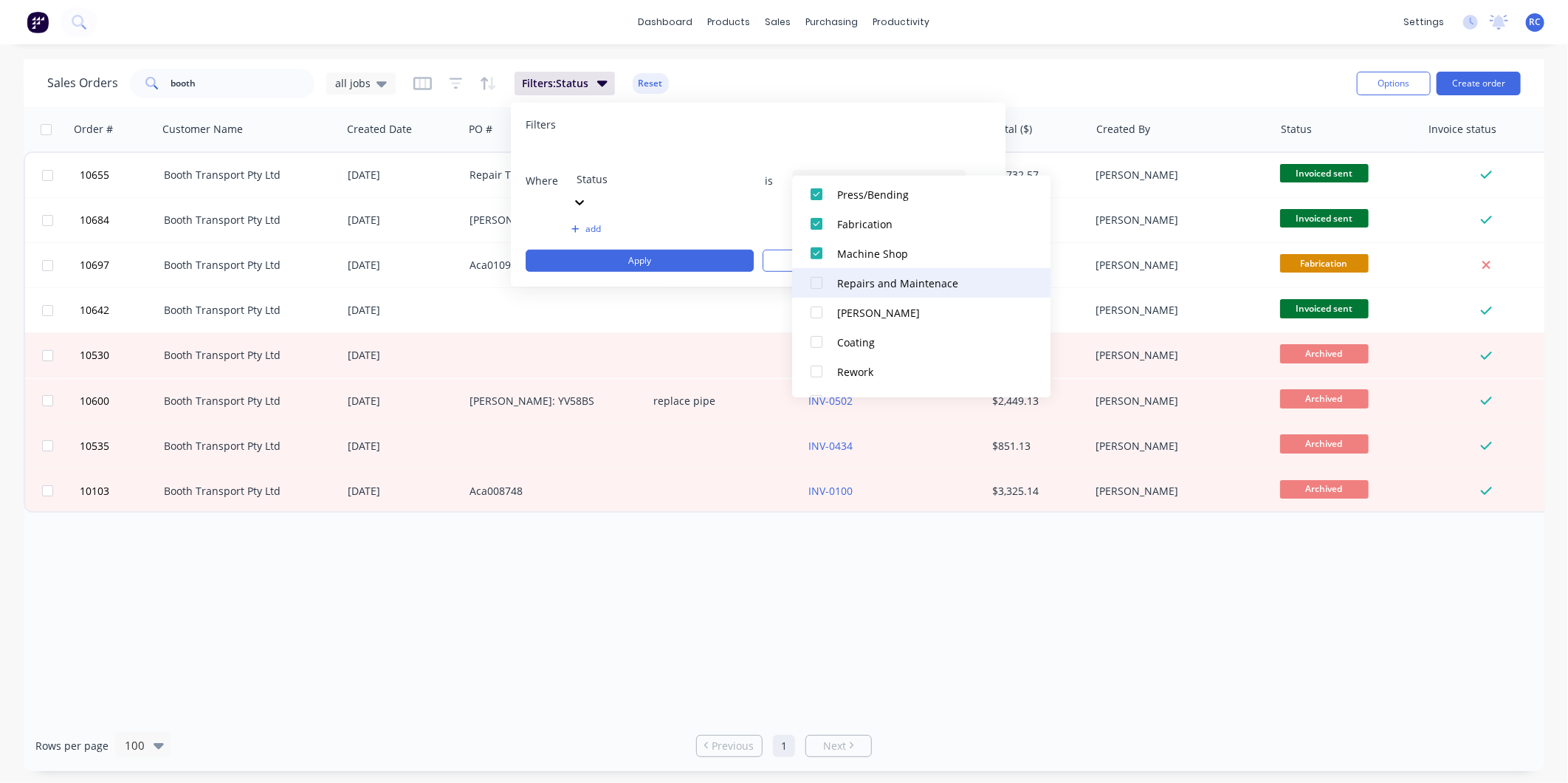
click at [813, 285] on div at bounding box center [816, 283] width 30 height 30
click at [813, 322] on div at bounding box center [816, 312] width 30 height 30
click at [815, 345] on div at bounding box center [816, 342] width 30 height 30
click at [812, 310] on div at bounding box center [816, 310] width 30 height 30
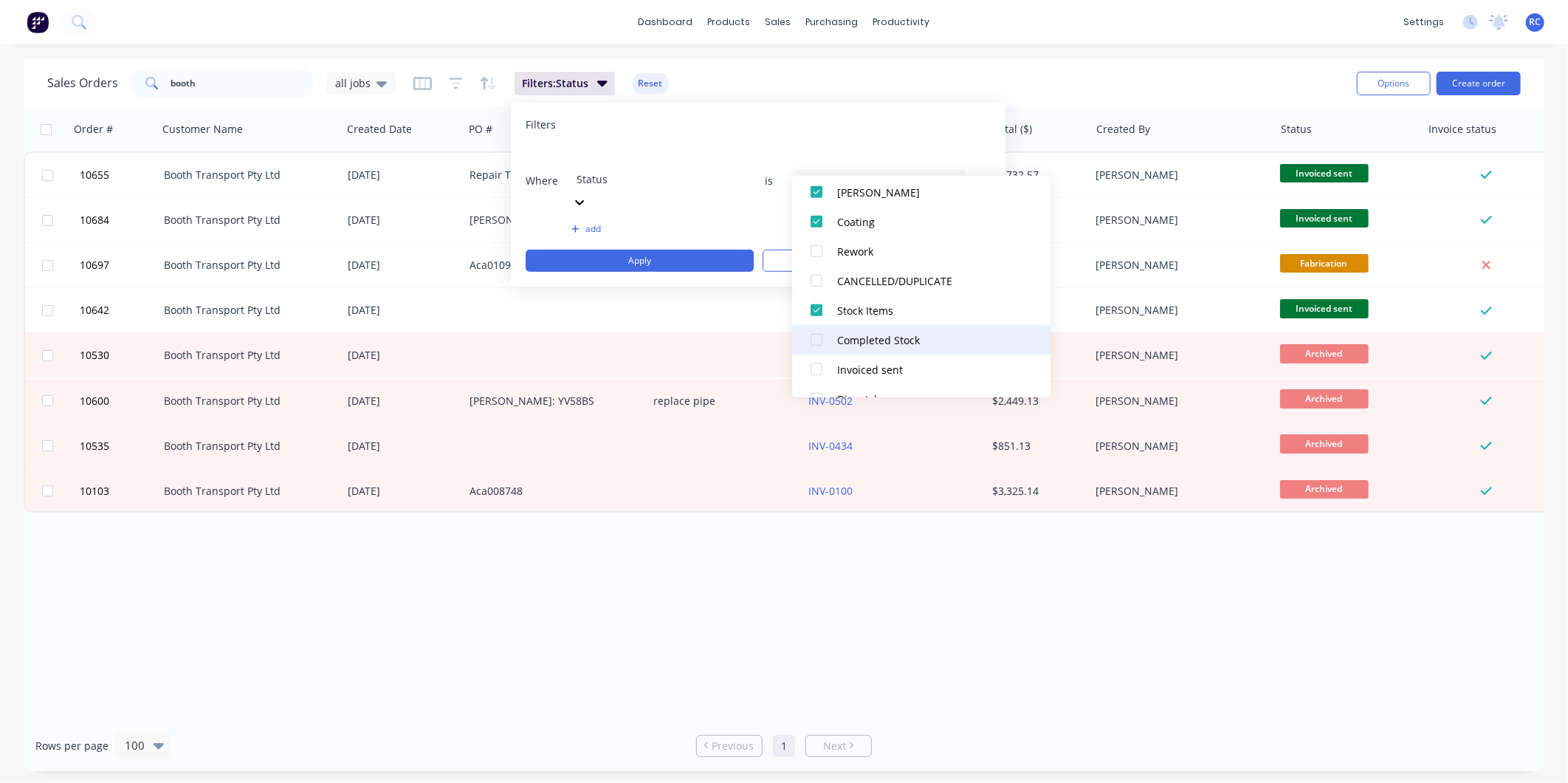
click at [818, 344] on div at bounding box center [816, 340] width 30 height 30
click at [813, 340] on div at bounding box center [816, 340] width 30 height 30
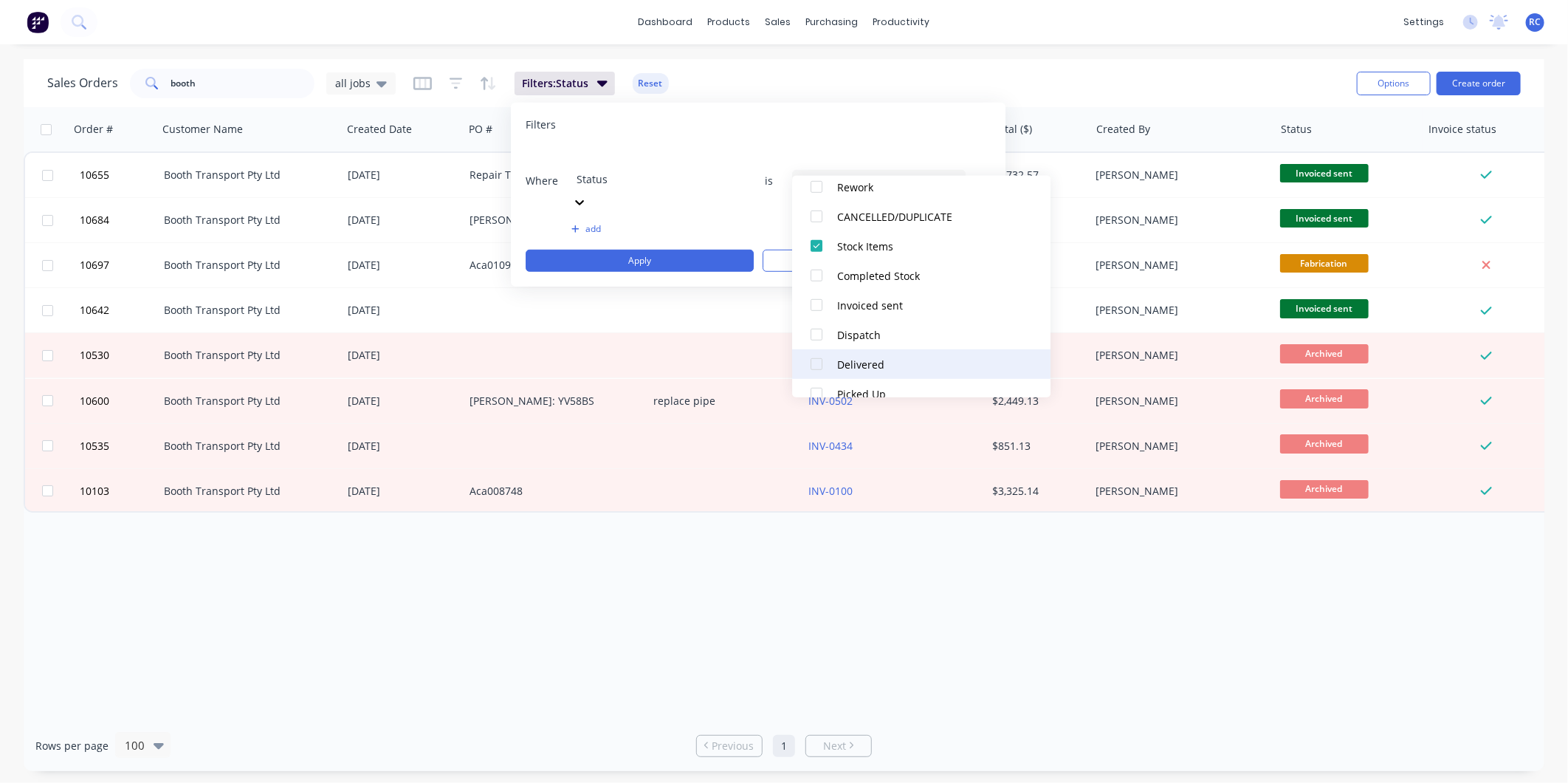
scroll to position [572, 0]
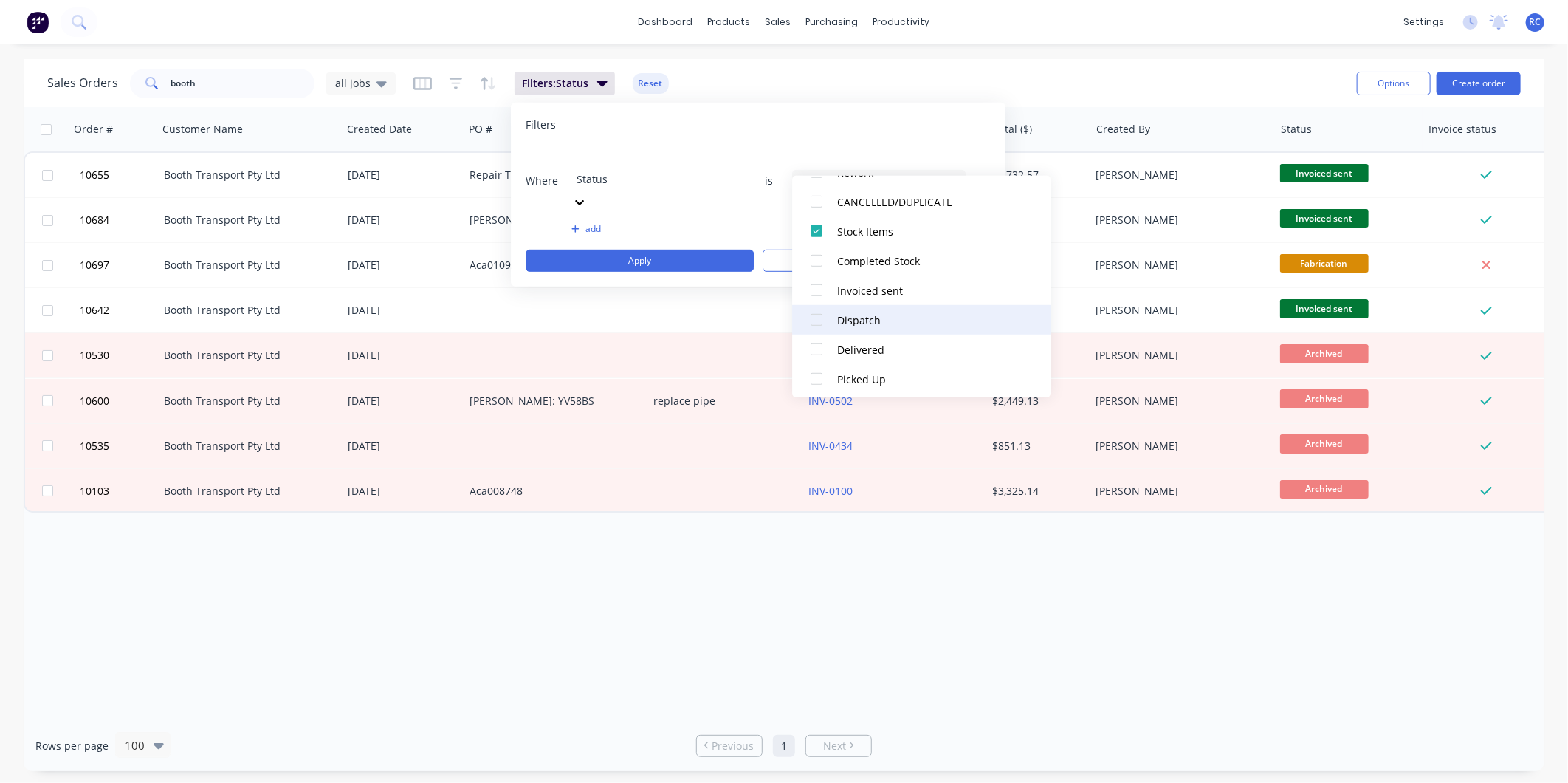
click at [815, 321] on div at bounding box center [816, 319] width 30 height 30
click at [820, 349] on div at bounding box center [816, 349] width 30 height 30
click at [818, 381] on div at bounding box center [816, 378] width 30 height 30
click at [935, 116] on div "Filters Where Status is 17 Status selected add Apply Clear" at bounding box center [758, 194] width 495 height 184
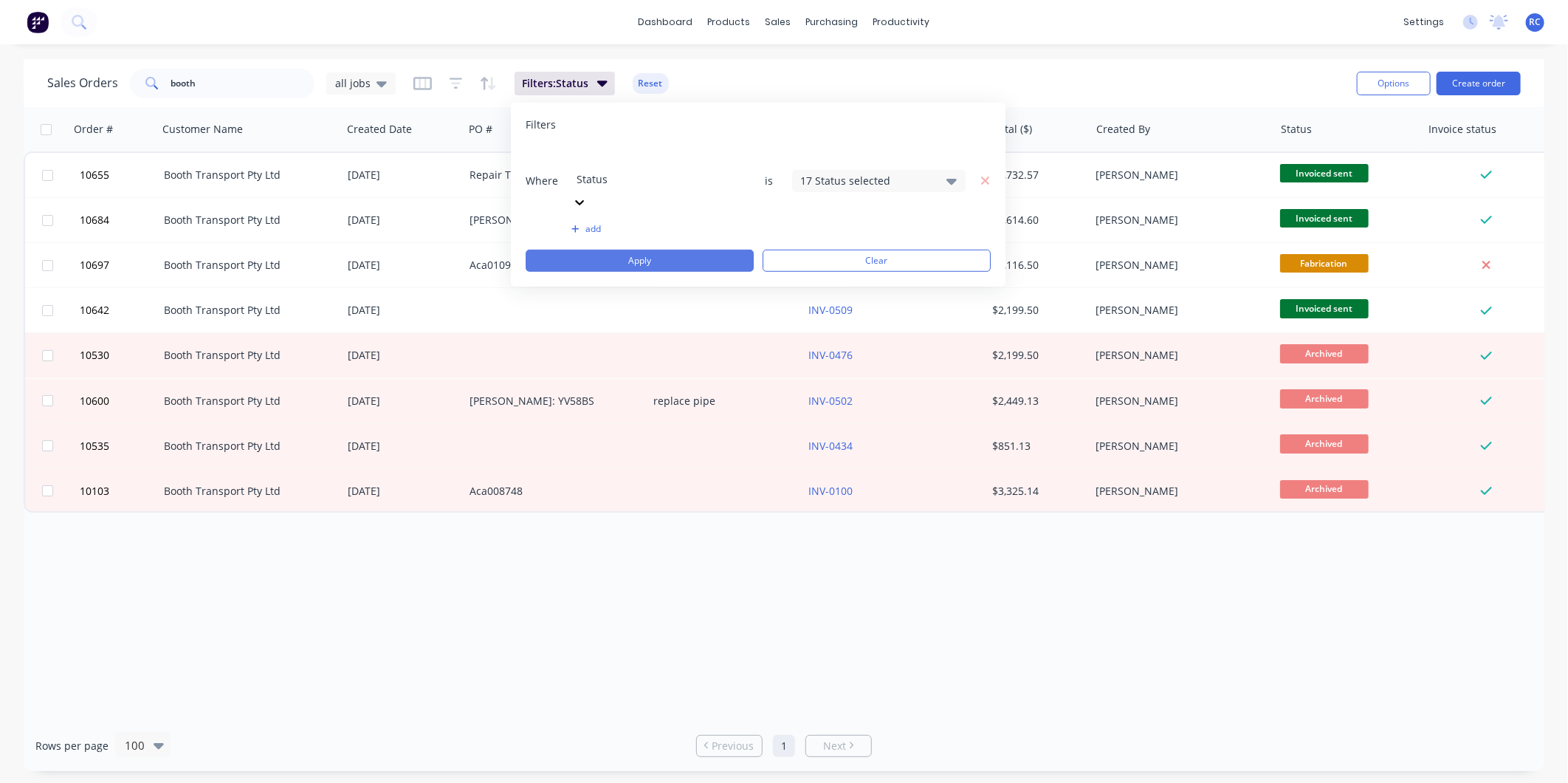
click at [680, 249] on button "Apply" at bounding box center [640, 260] width 228 height 22
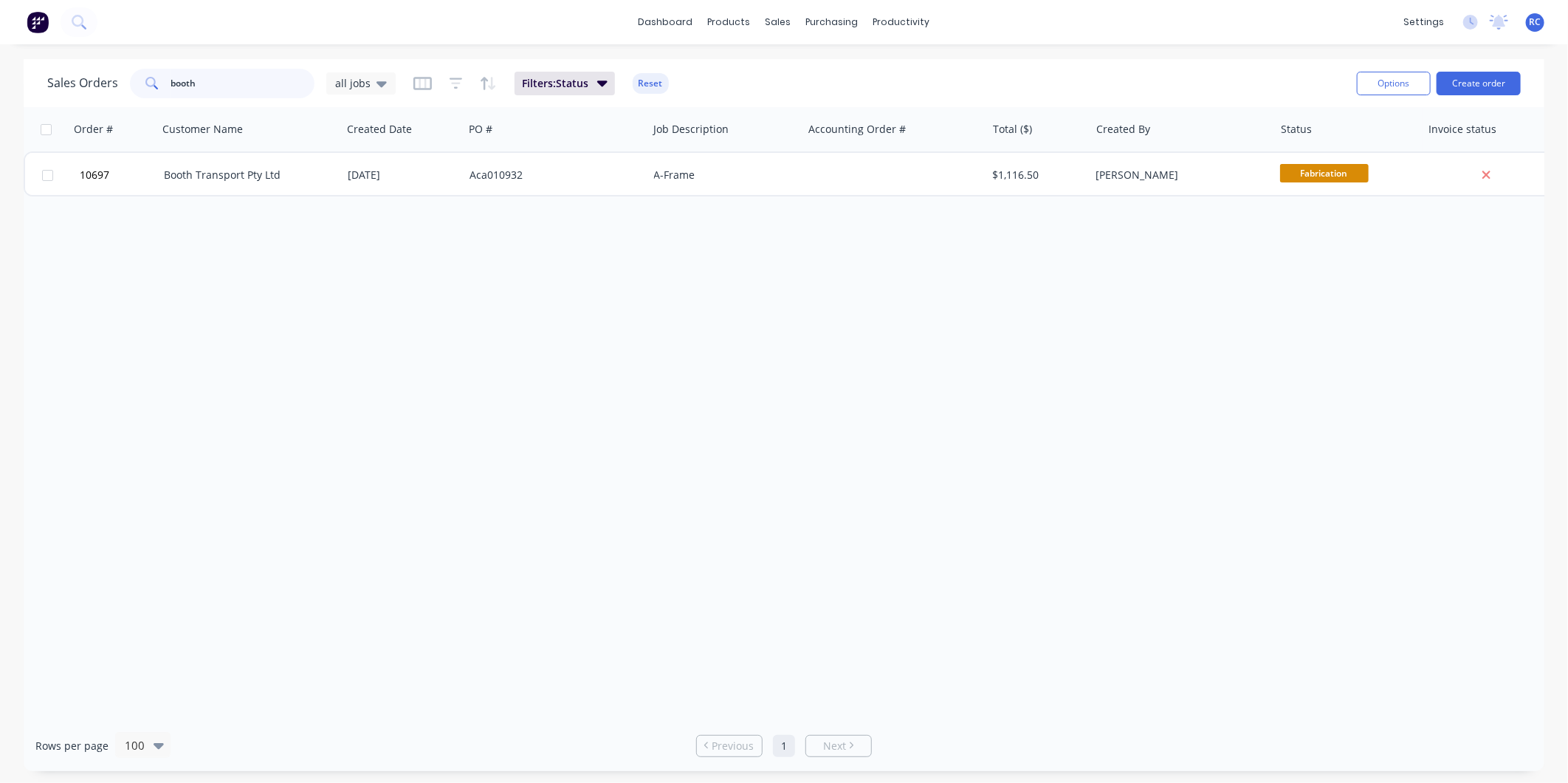
drag, startPoint x: 209, startPoint y: 83, endPoint x: 0, endPoint y: 2, distance: 224.1
click at [6, 25] on div "dashboard products sales purchasing productivity dashboard products Product Cat…" at bounding box center [784, 391] width 1568 height 783
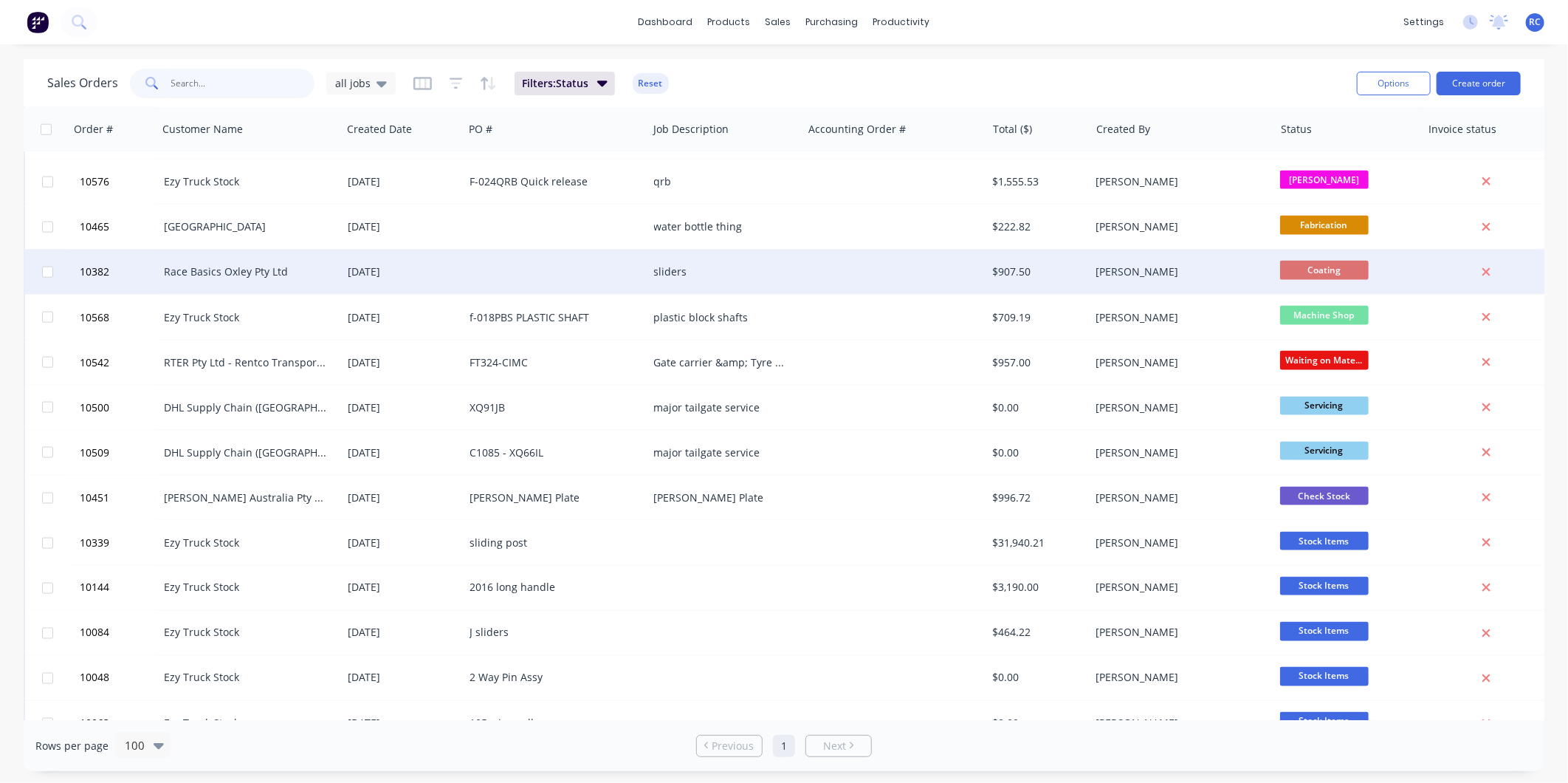
scroll to position [1333, 0]
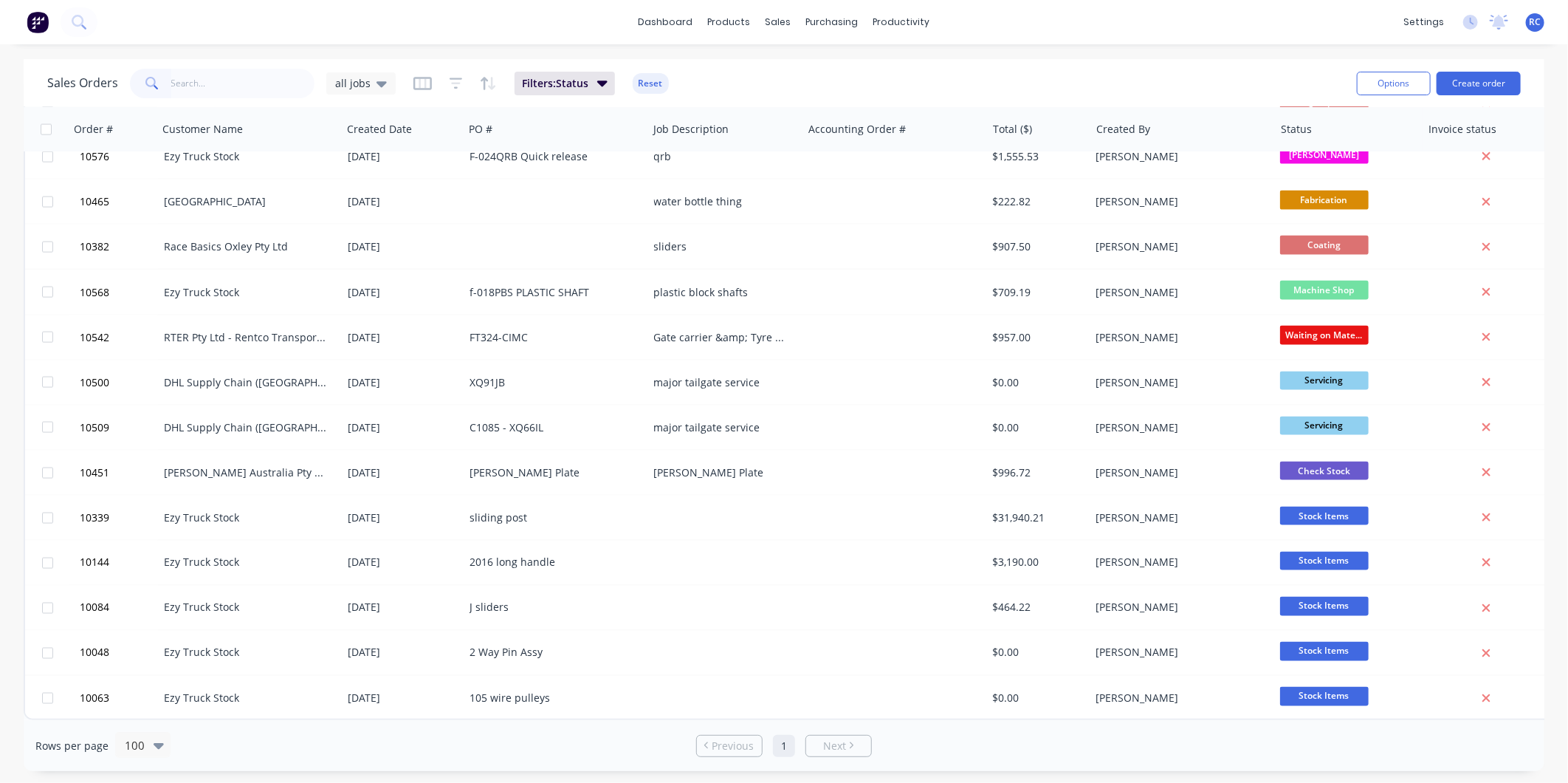
click at [614, 81] on div "Filters: Status Reset" at bounding box center [540, 83] width 255 height 23
click at [604, 81] on icon "button" at bounding box center [602, 83] width 11 height 6
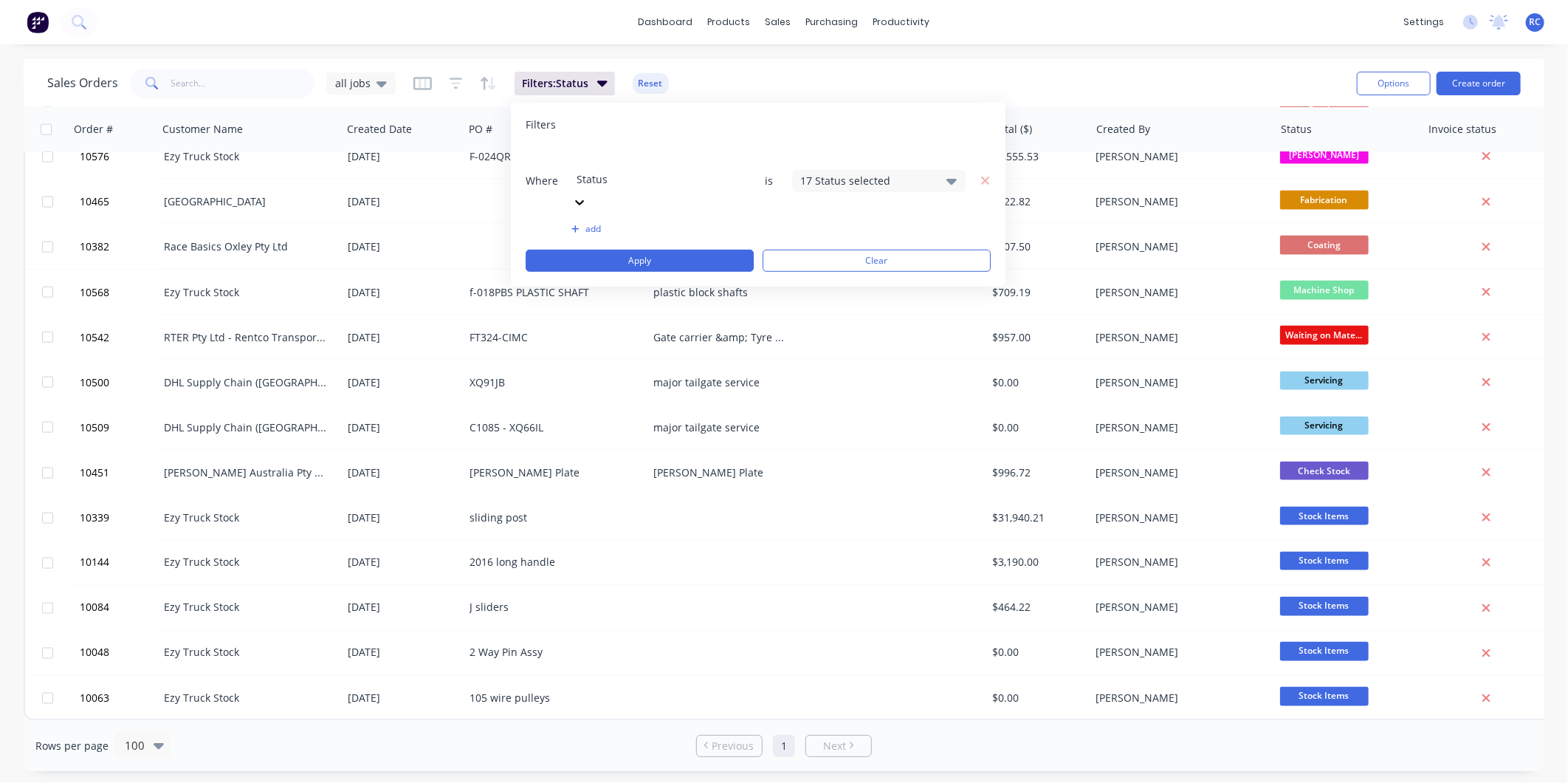
click at [881, 169] on div "17 Status selected" at bounding box center [878, 180] width 174 height 22
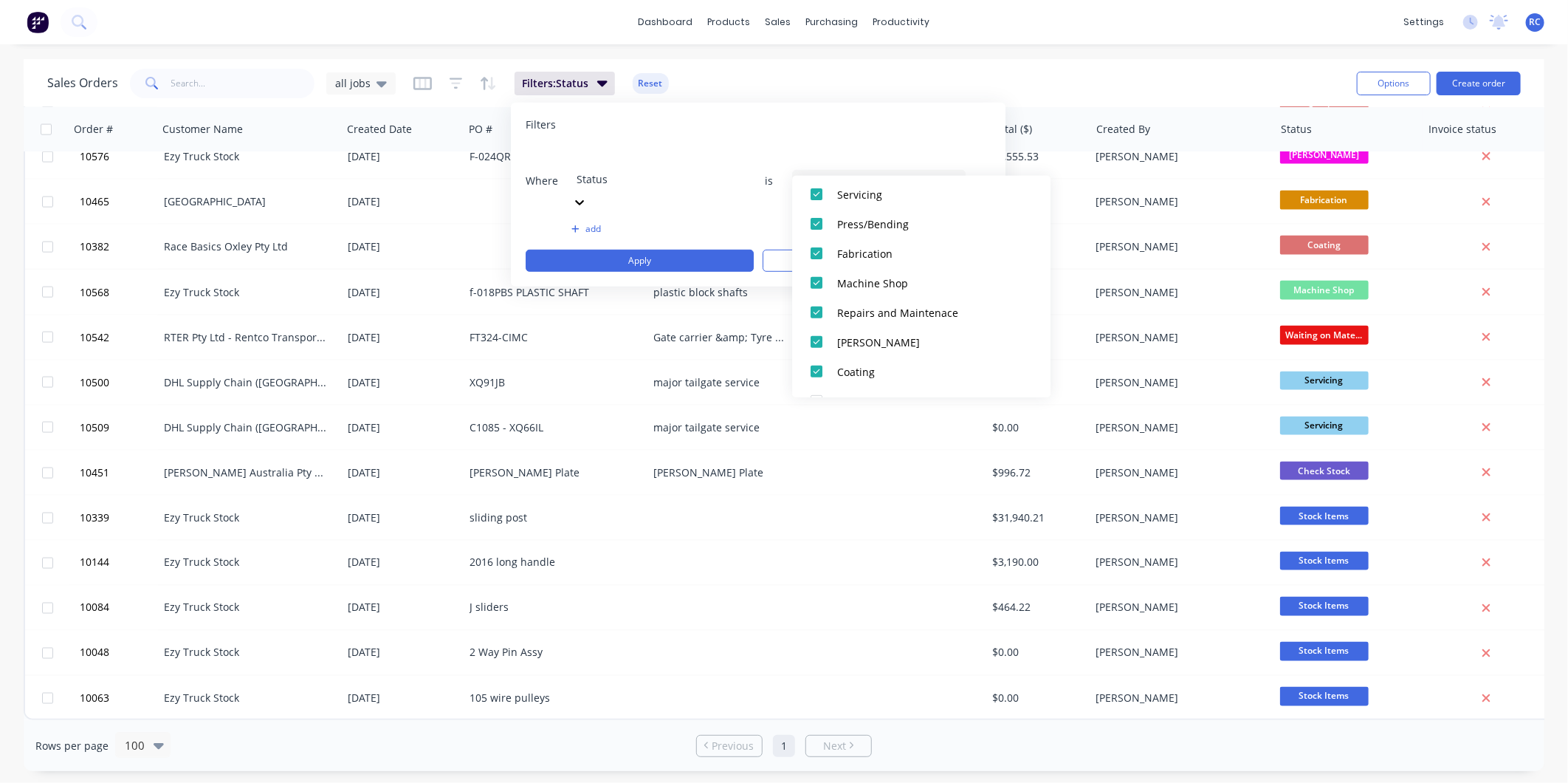
scroll to position [492, 0]
click at [816, 305] on div at bounding box center [816, 312] width 30 height 30
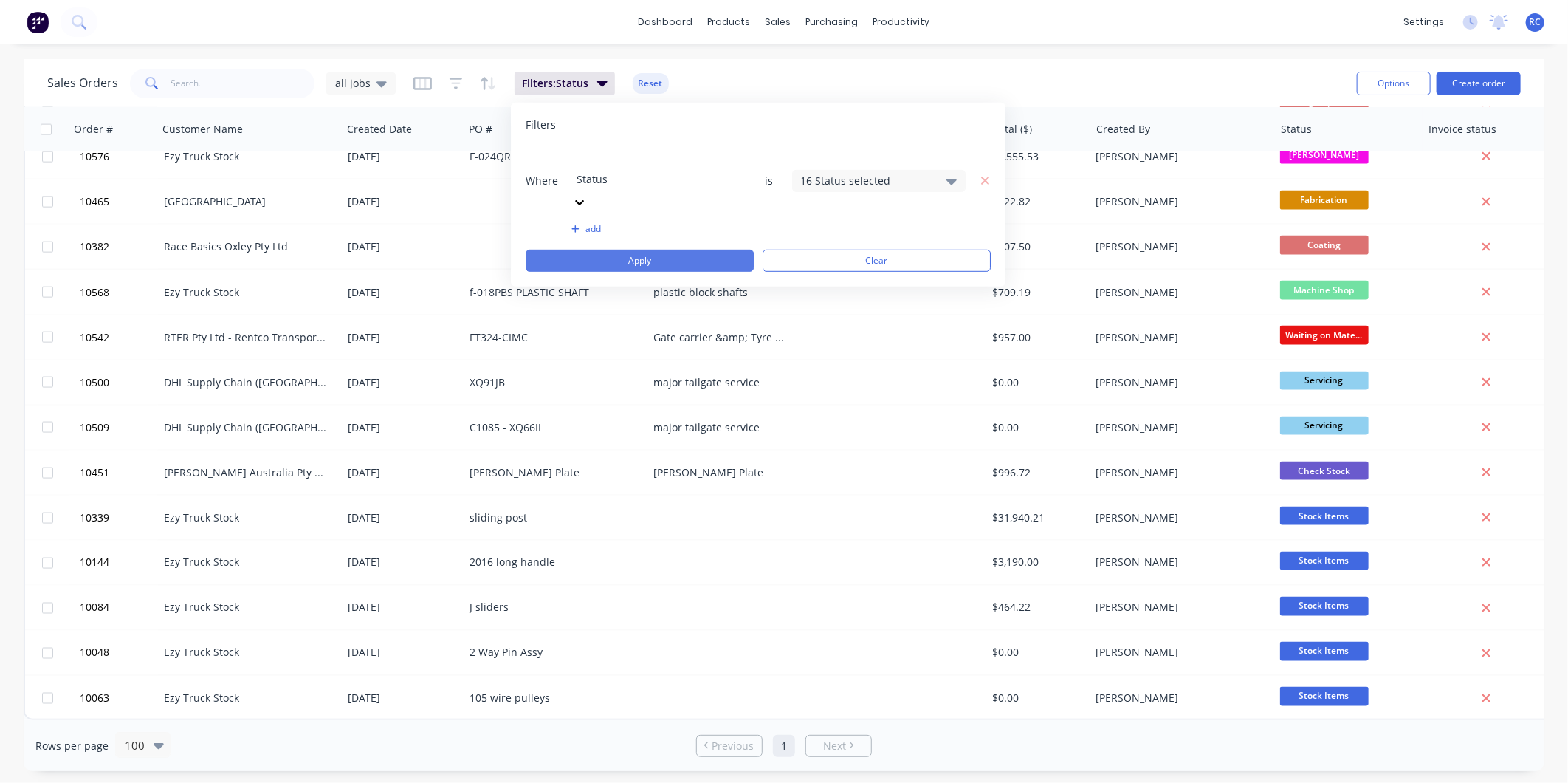
click at [662, 249] on button "Apply" at bounding box center [640, 260] width 228 height 22
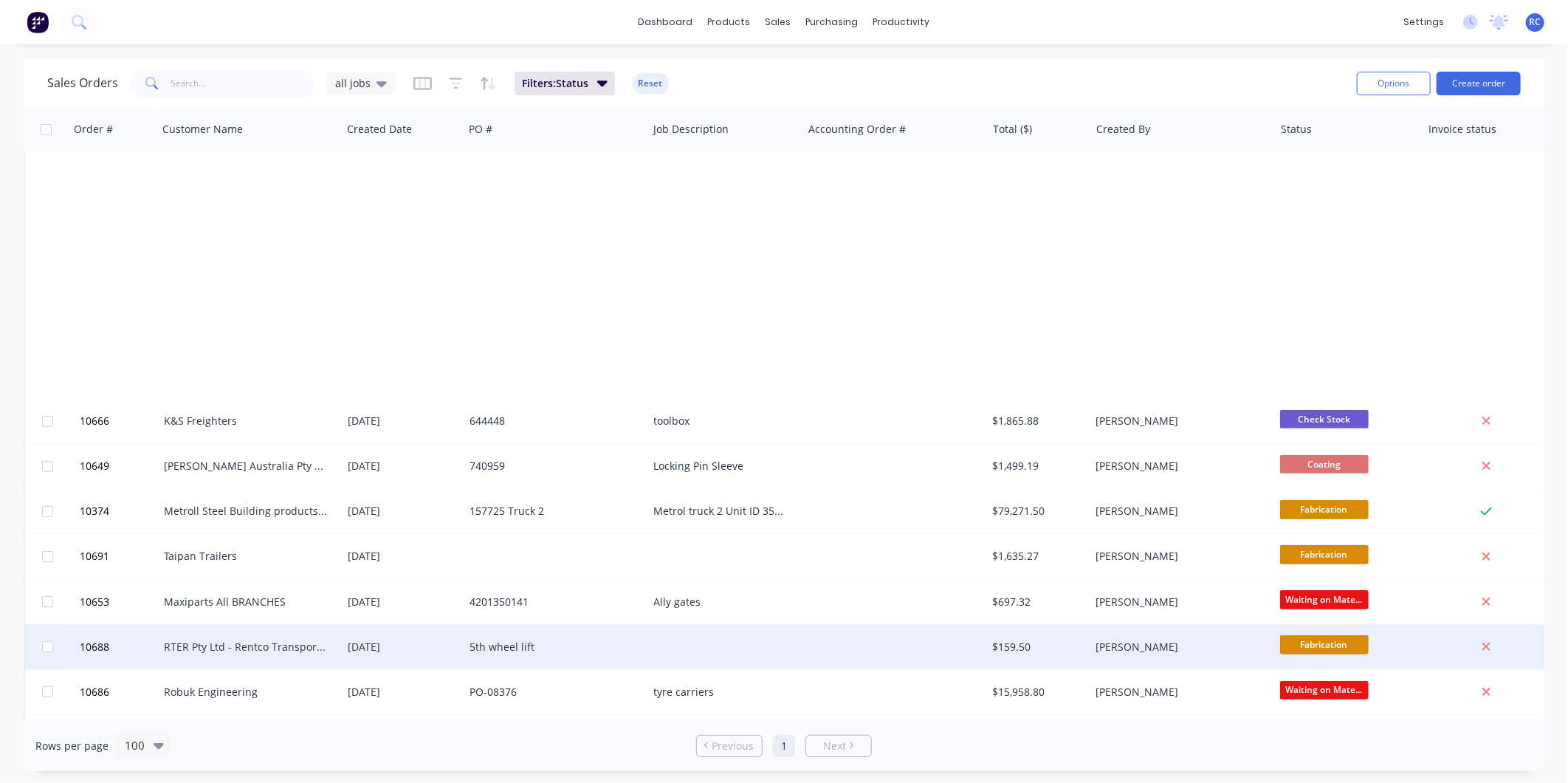
scroll to position [0, 0]
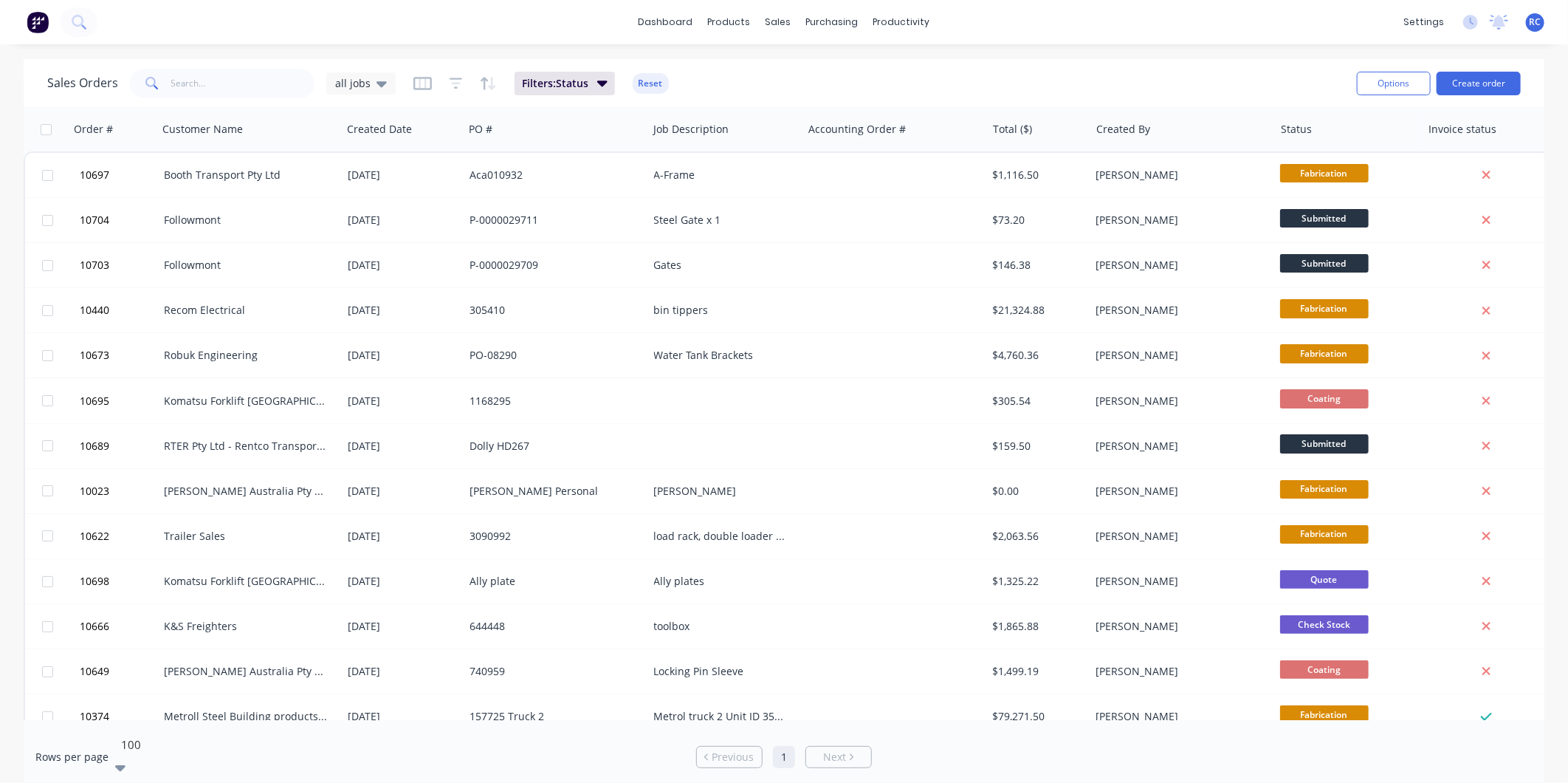
click at [142, 741] on div at bounding box center [226, 744] width 213 height 17
click at [133, 782] on div "10" at bounding box center [784, 791] width 1568 height 15
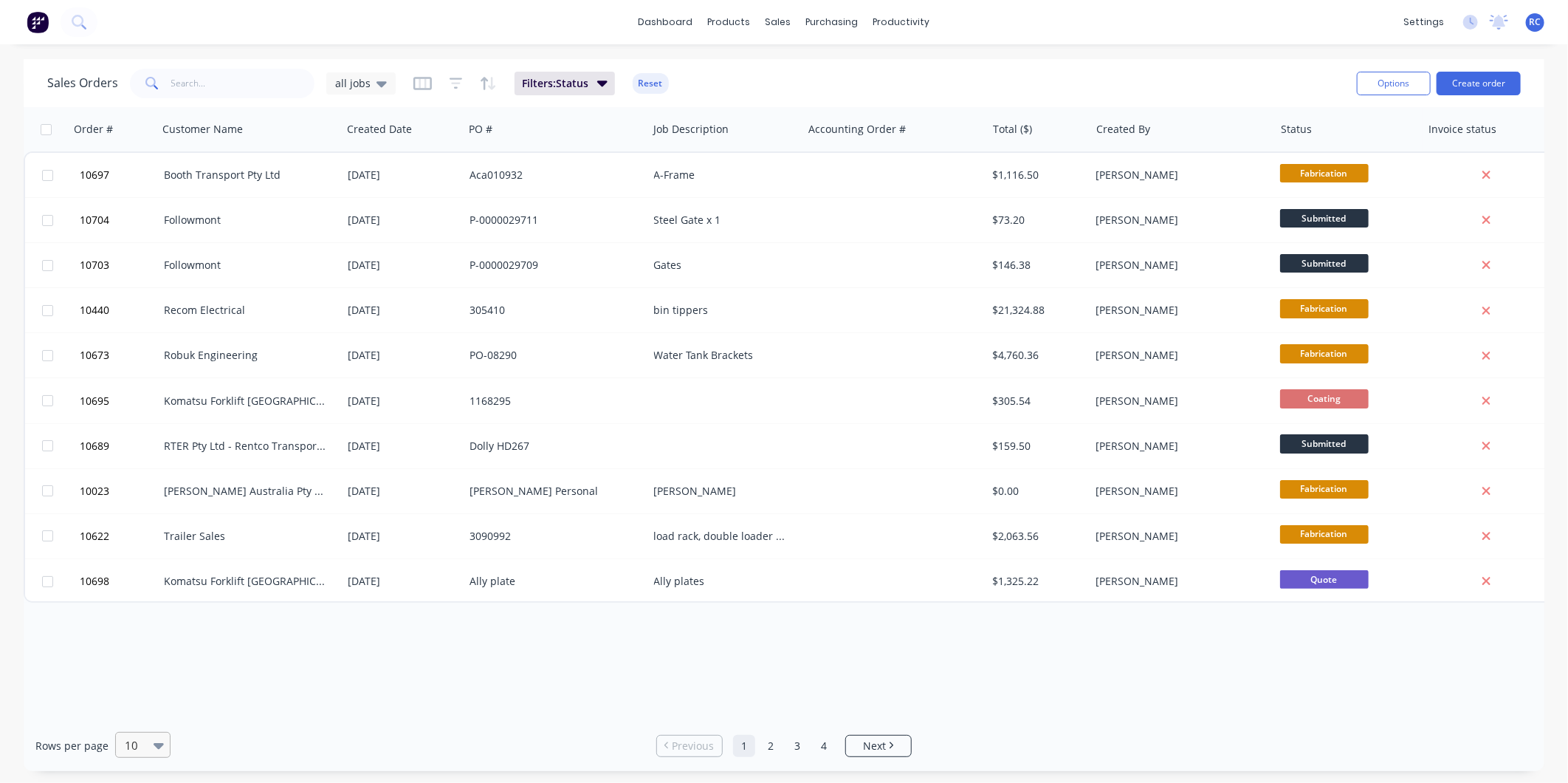
click at [124, 750] on input "text" at bounding box center [125, 744] width 3 height 14
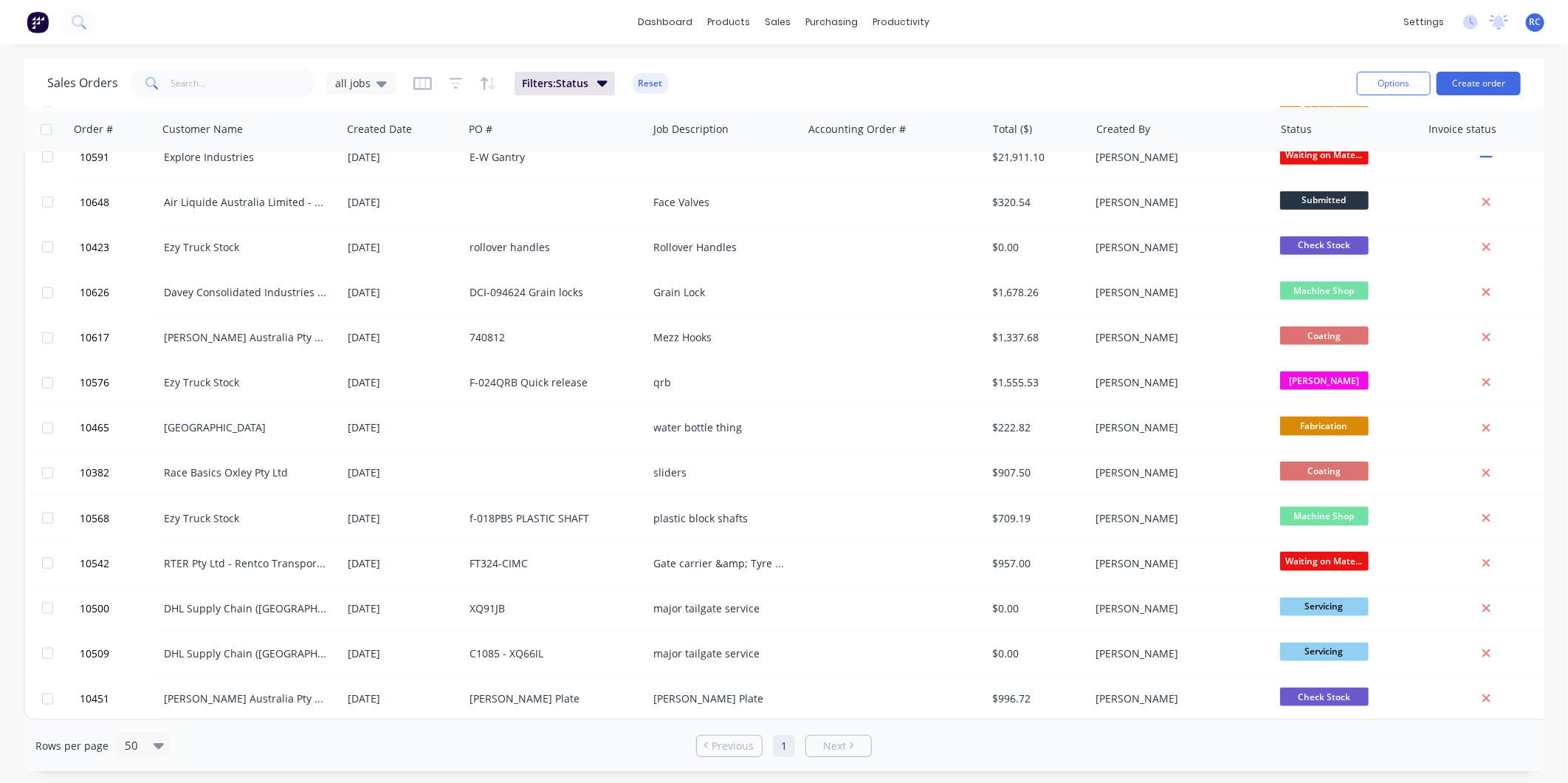
scroll to position [1108, 0]
click at [130, 752] on div at bounding box center [136, 744] width 26 height 17
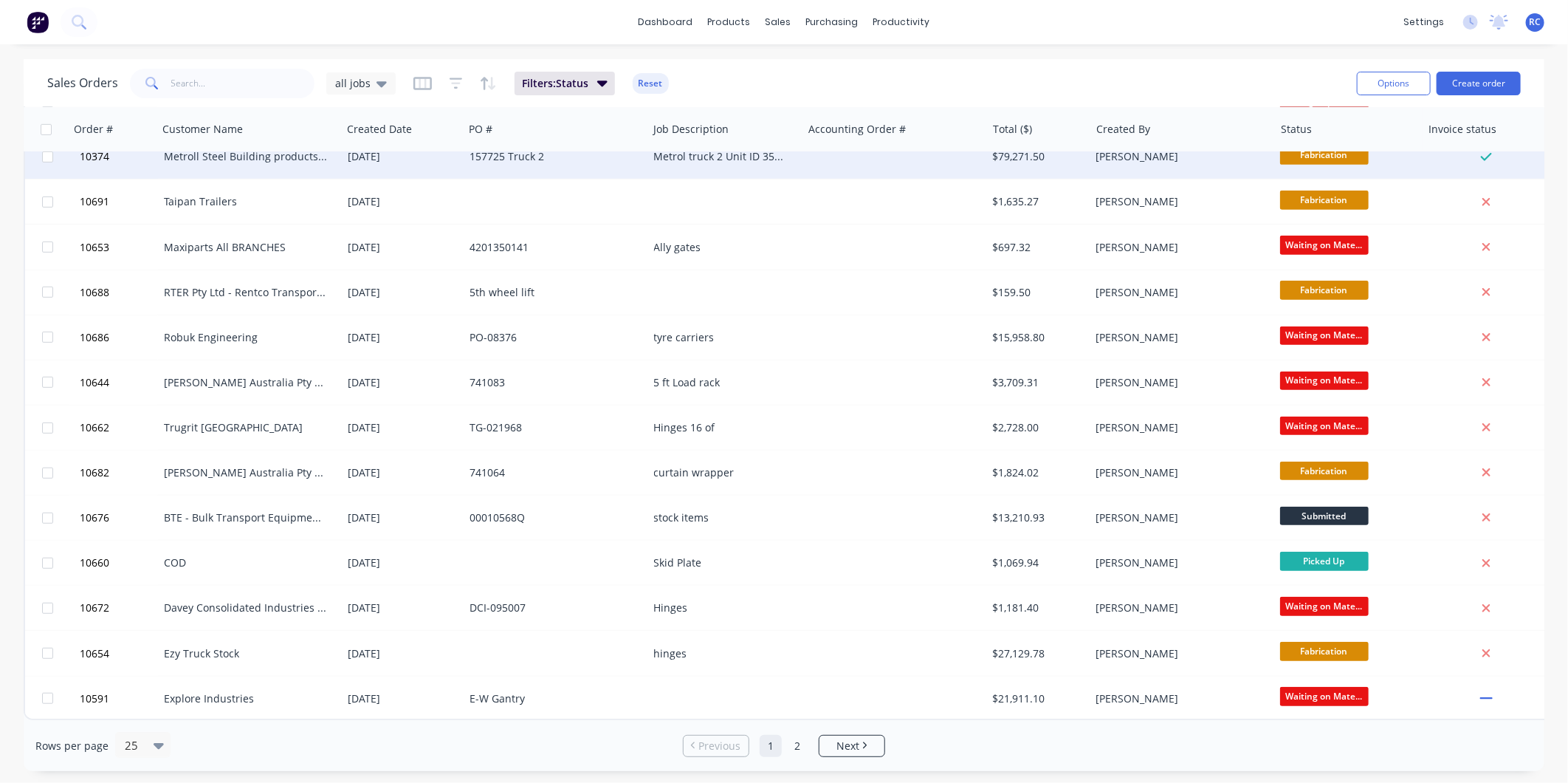
scroll to position [0, 0]
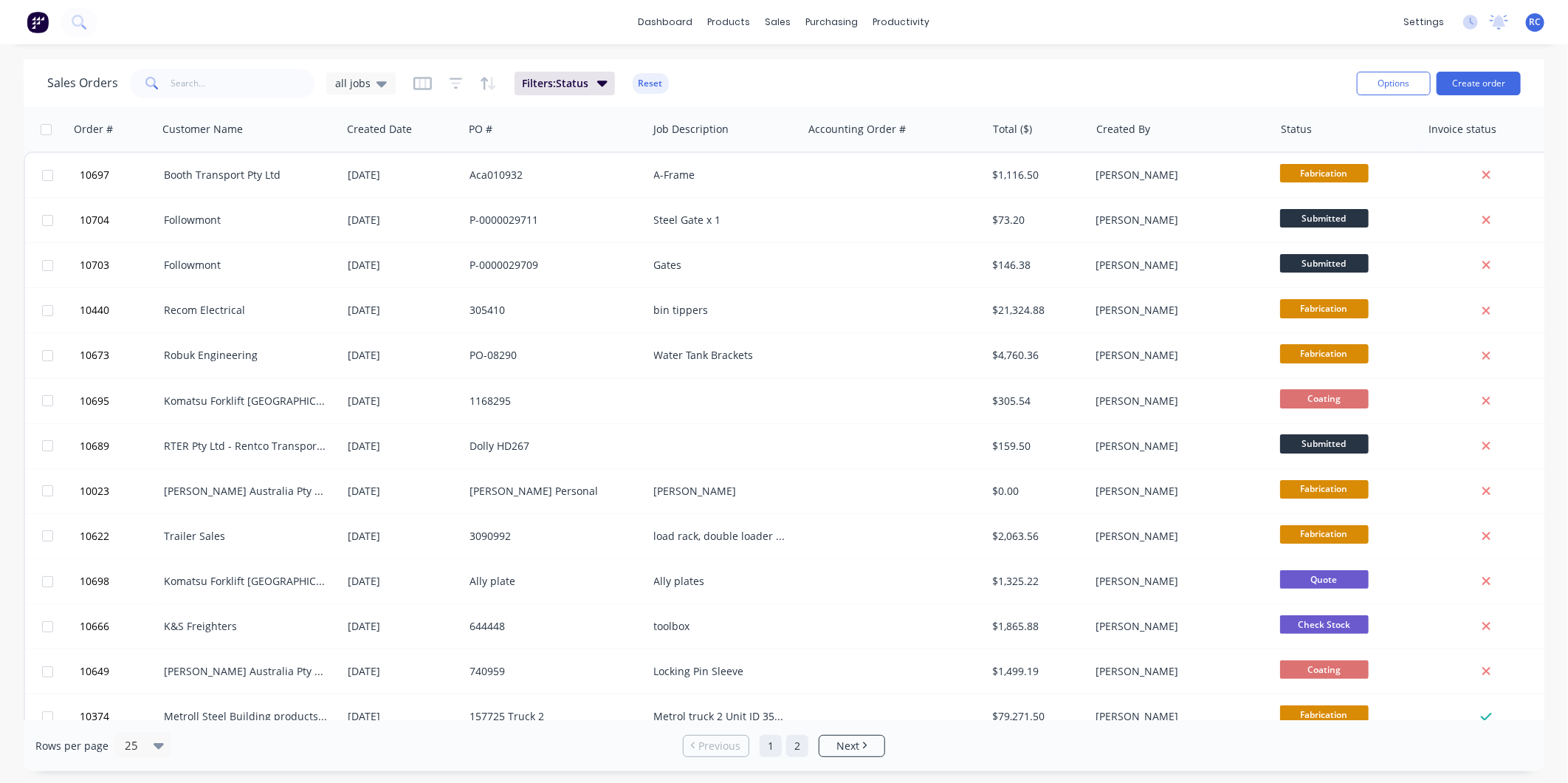
click at [798, 739] on link "2" at bounding box center [797, 745] width 22 height 22
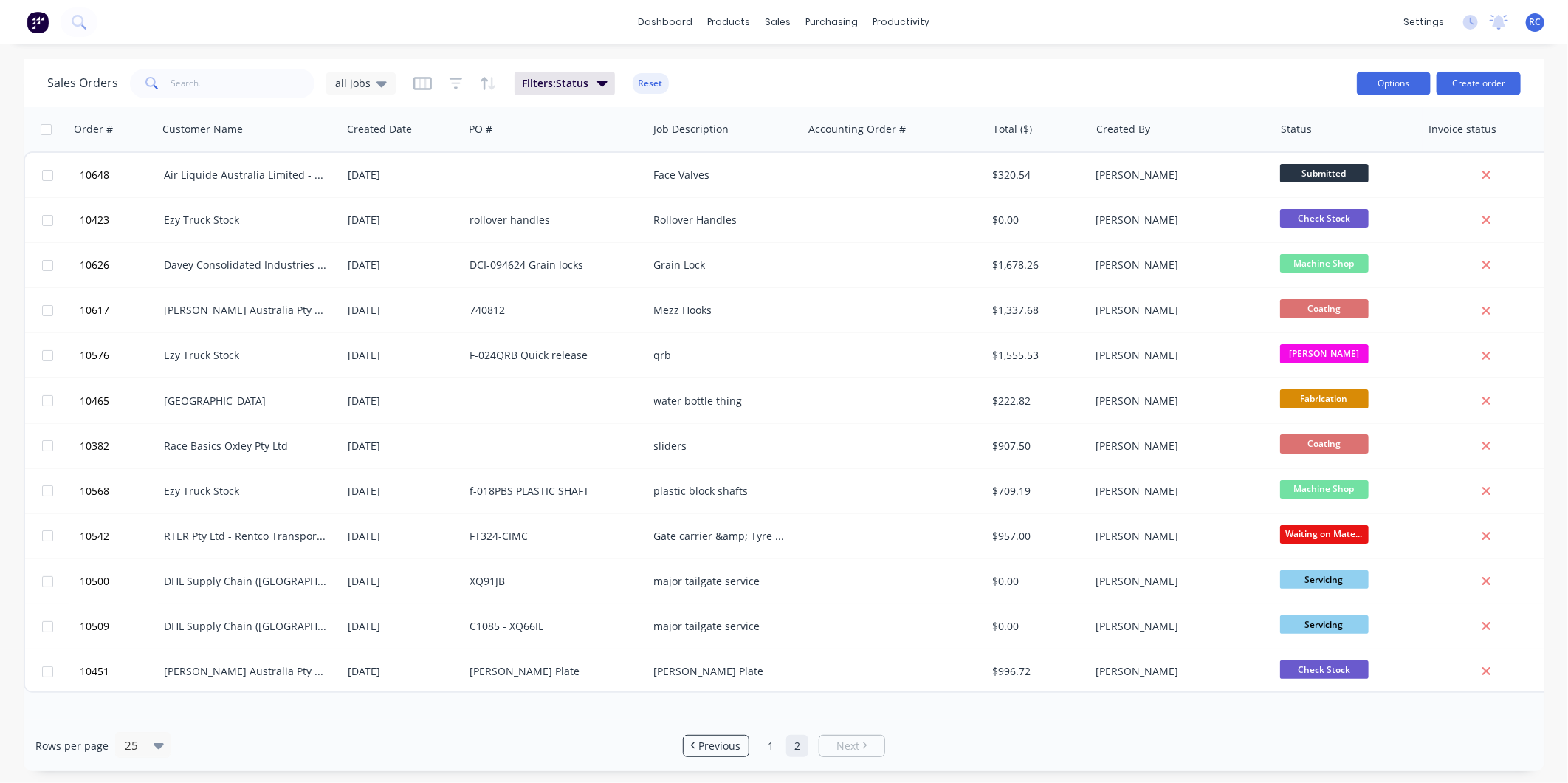
click at [1420, 79] on button "Options" at bounding box center [1393, 83] width 74 height 23
click at [1301, 171] on div "Export" at bounding box center [1349, 180] width 136 height 21
click at [174, 77] on input "text" at bounding box center [243, 83] width 144 height 30
click at [769, 743] on link "1" at bounding box center [770, 745] width 22 height 22
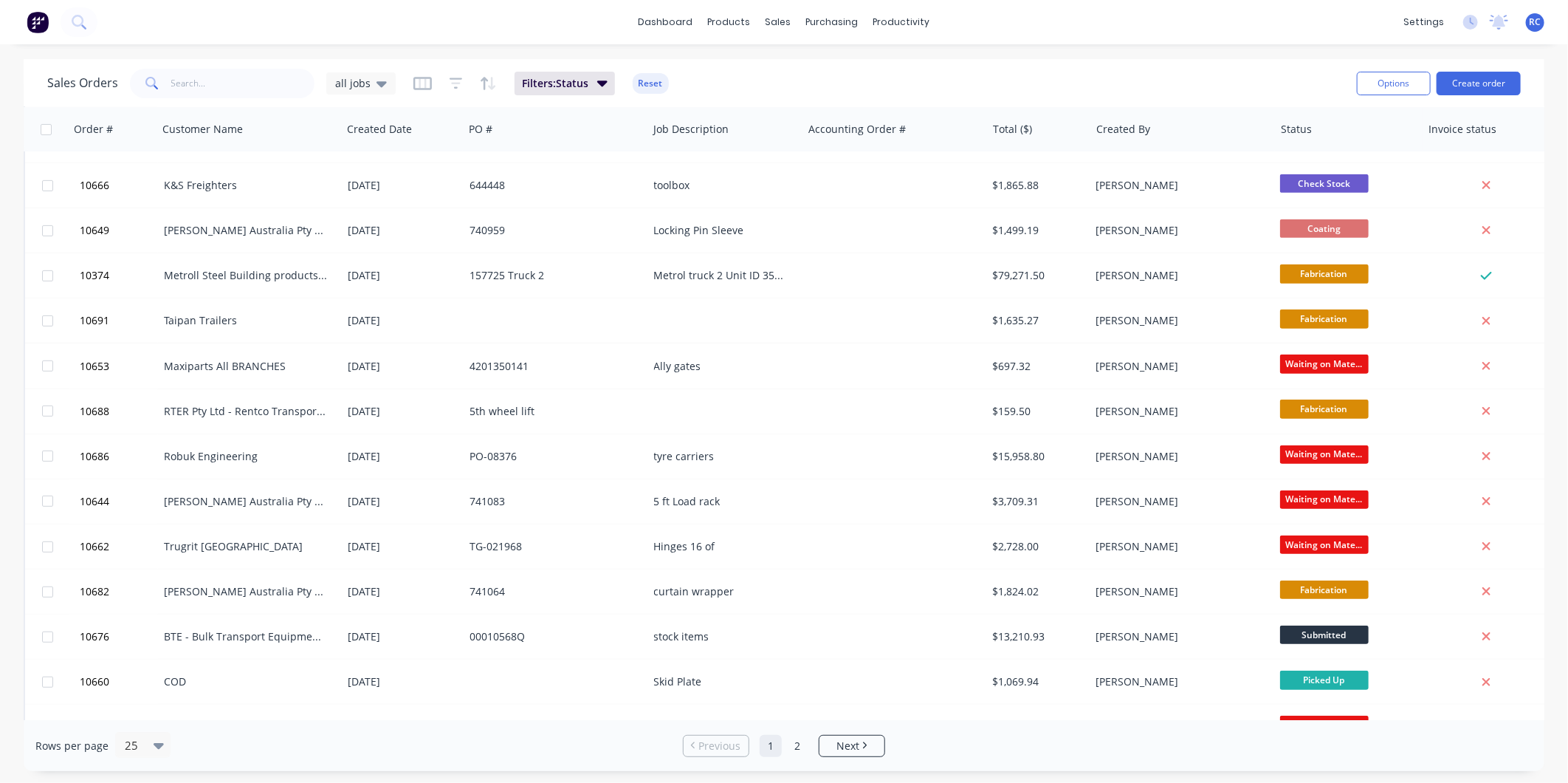
scroll to position [566, 0]
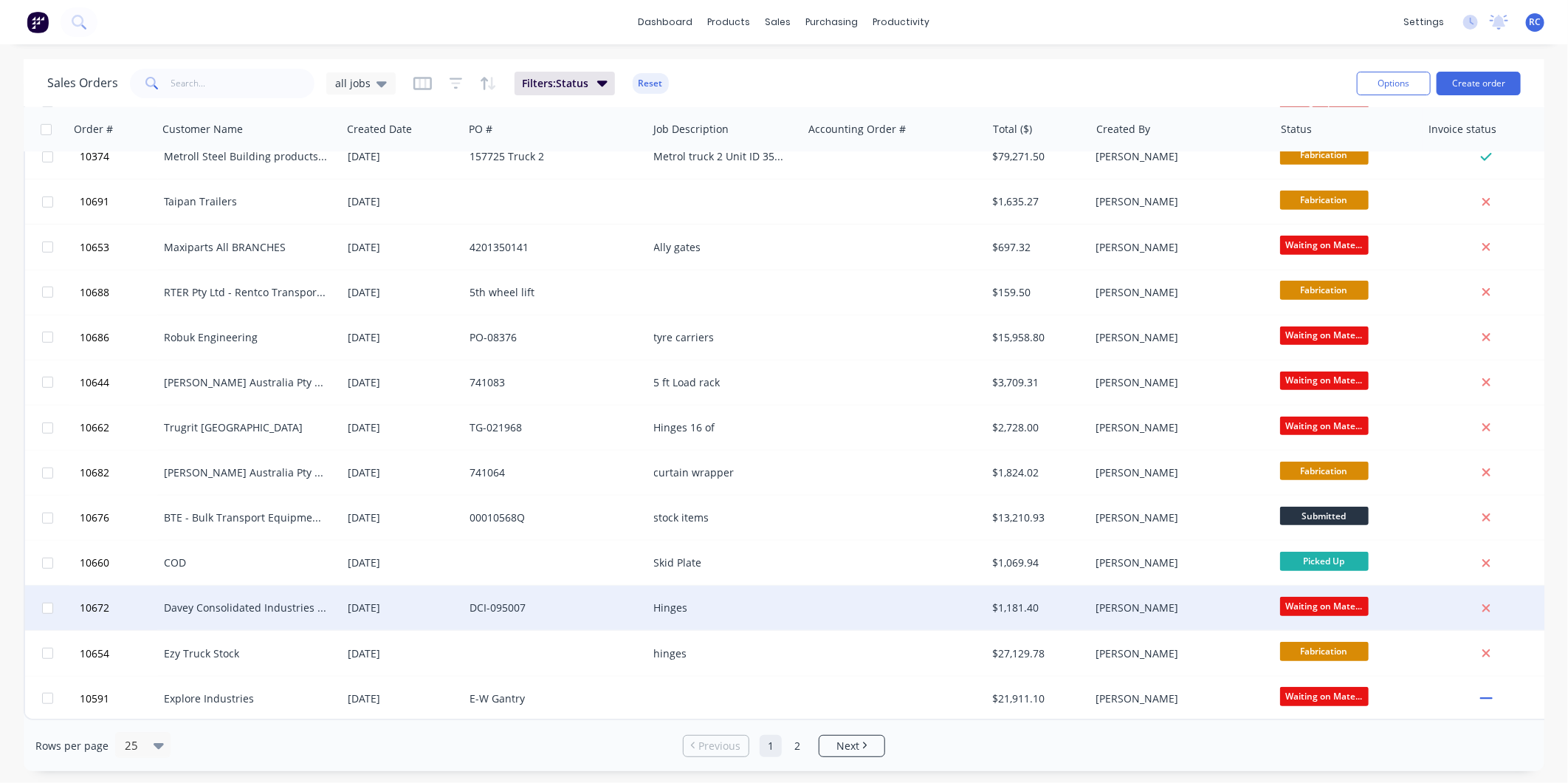
click at [649, 600] on div "Hinges" at bounding box center [725, 607] width 155 height 44
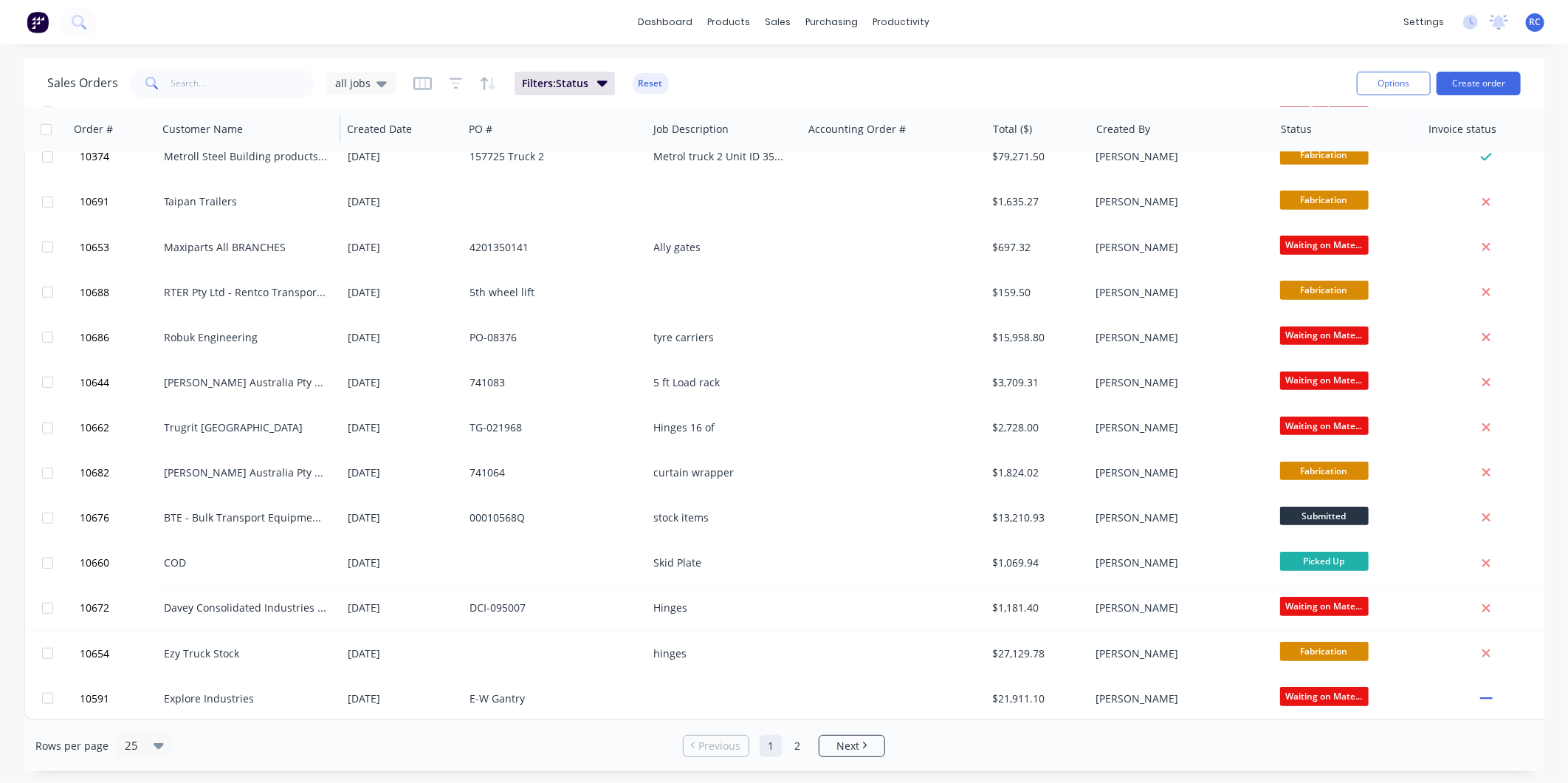
scroll to position [0, 0]
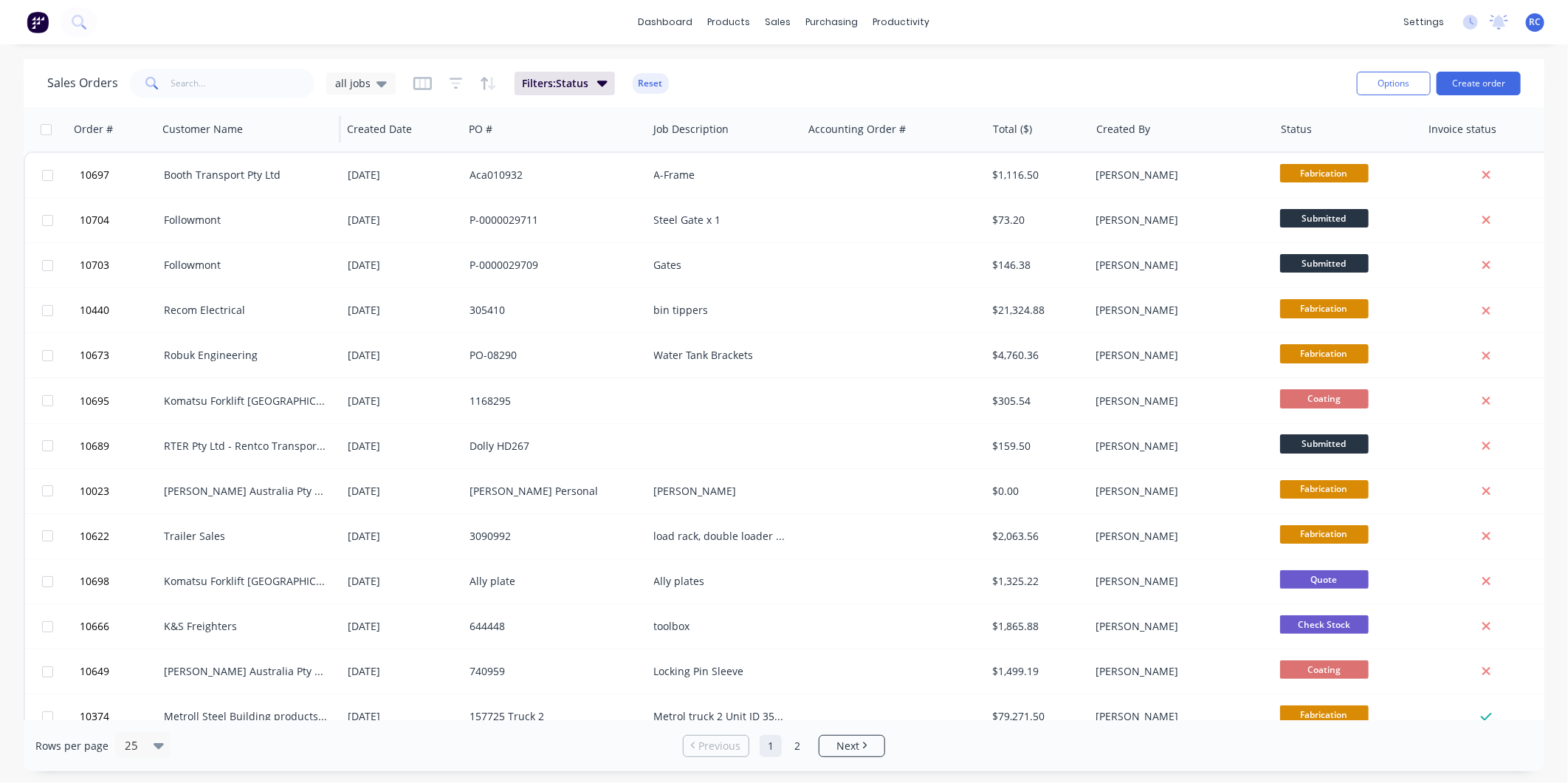
click at [330, 127] on div "Customer Name" at bounding box center [249, 129] width 185 height 44
click at [311, 130] on icon "button" at bounding box center [311, 130] width 5 height 11
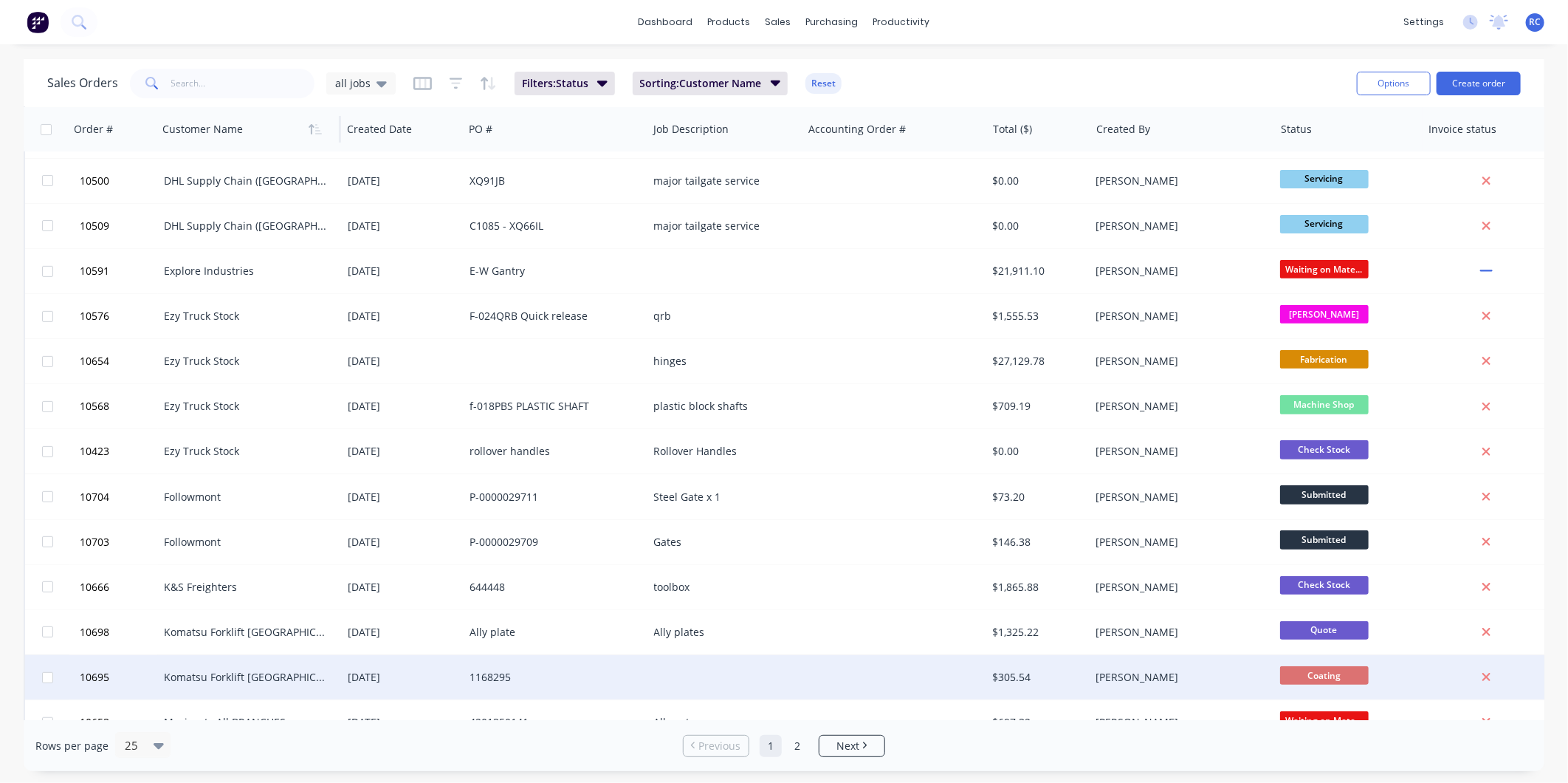
scroll to position [566, 0]
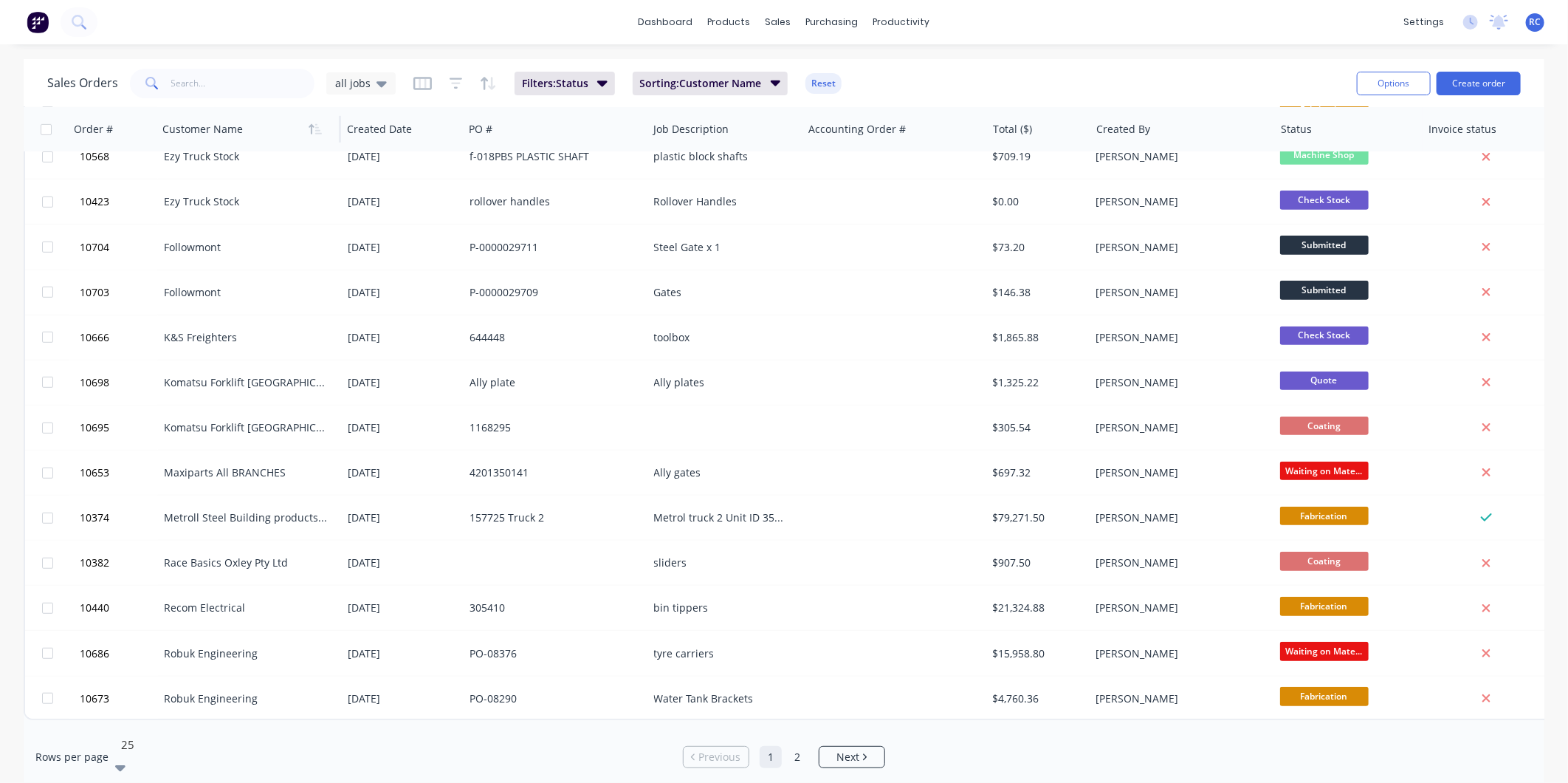
click at [150, 748] on div "25" at bounding box center [142, 756] width 55 height 49
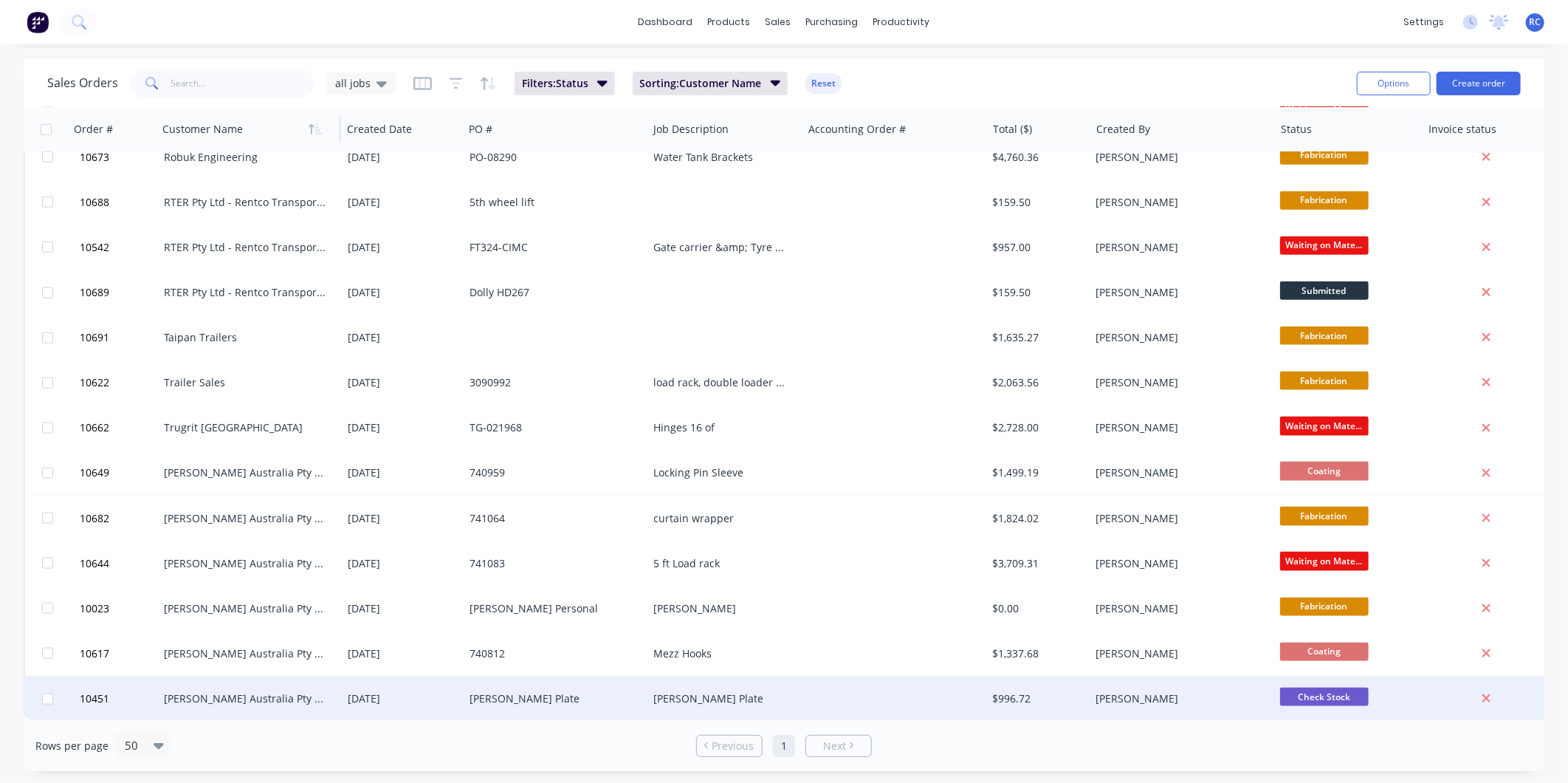
scroll to position [1108, 0]
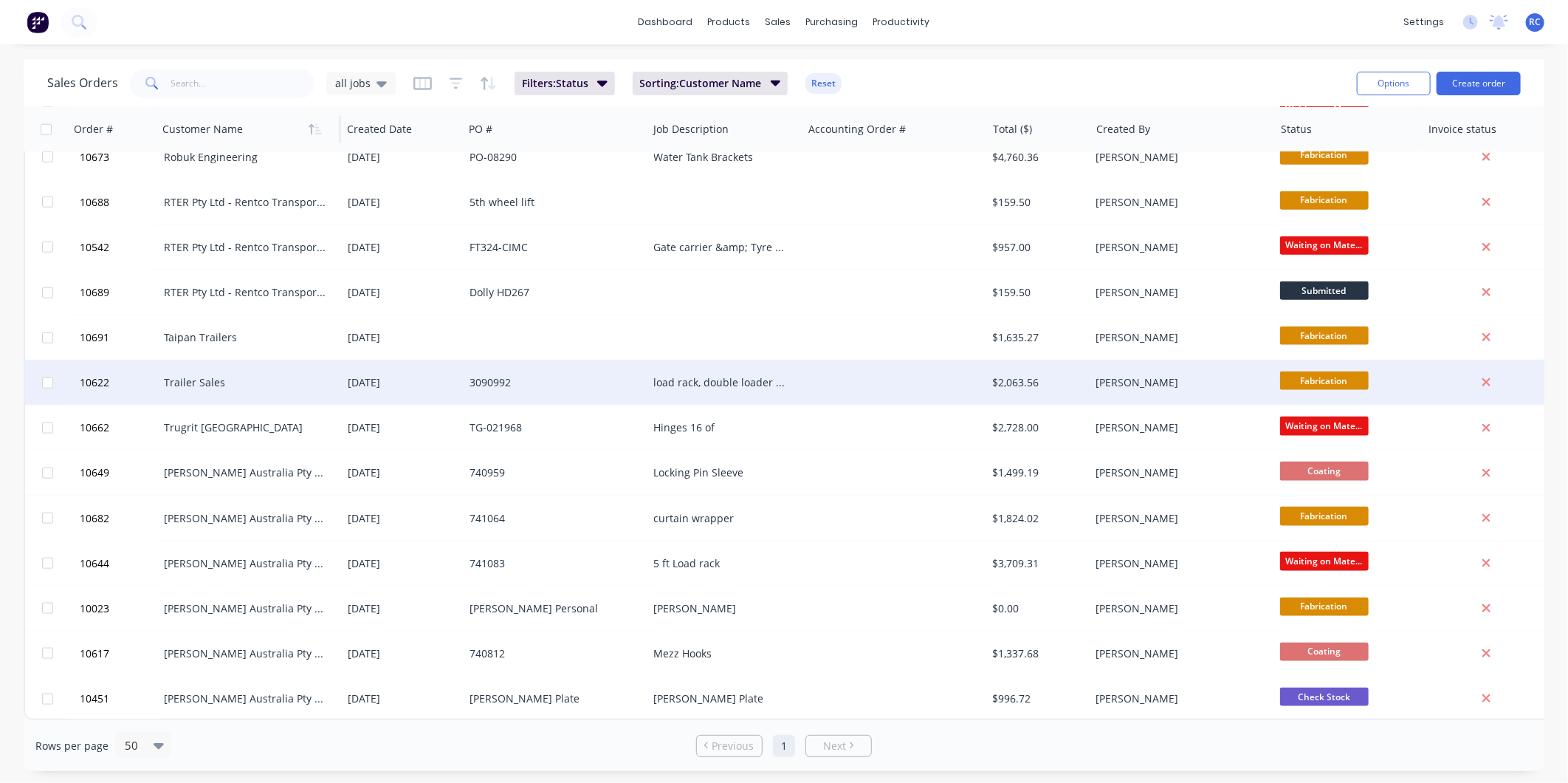
click at [747, 377] on div "load rack, double loader box 3 shelf unflanged rollers" at bounding box center [721, 382] width 136 height 14
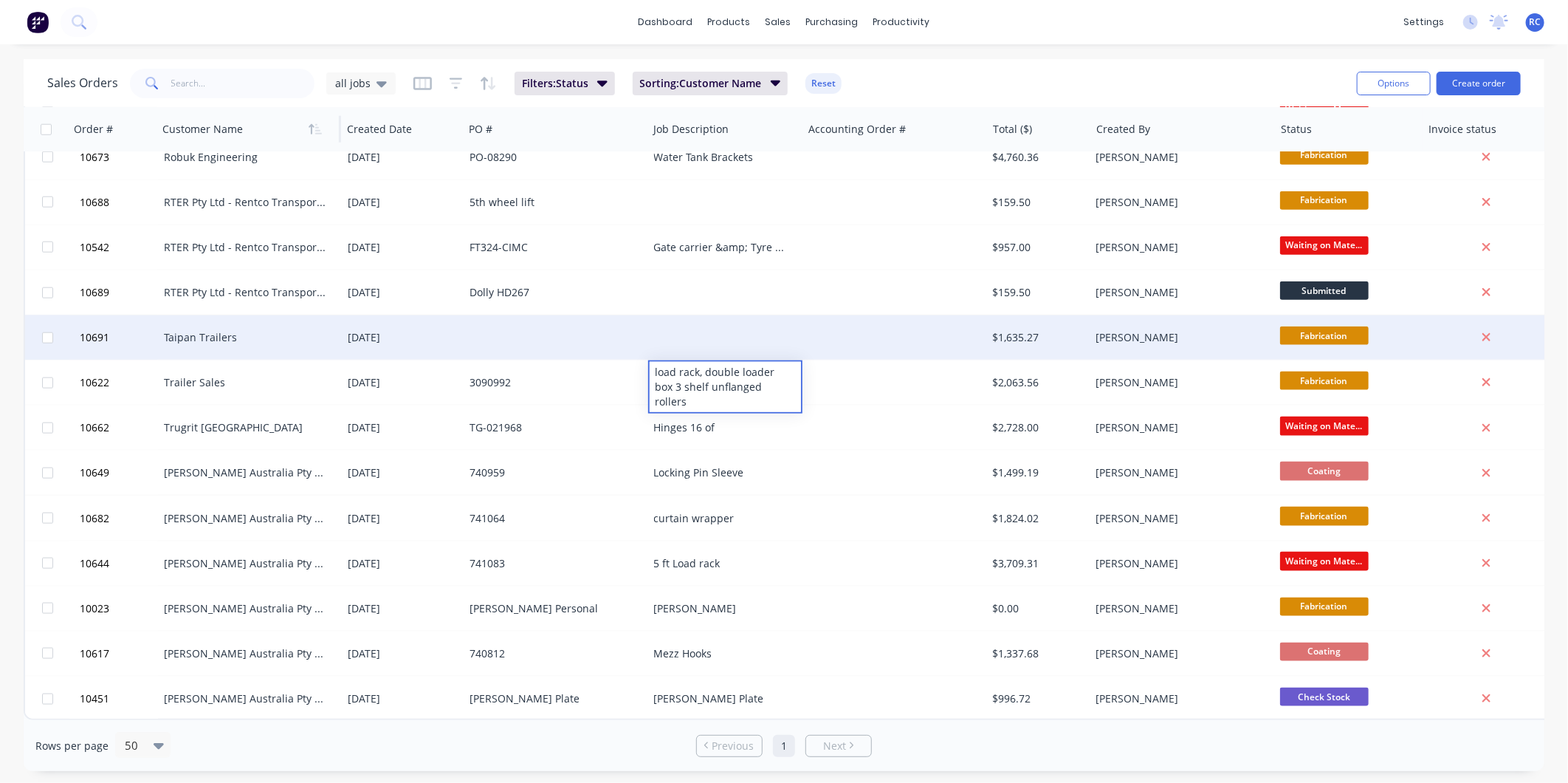
drag, startPoint x: 778, startPoint y: 379, endPoint x: 640, endPoint y: 347, distance: 141.7
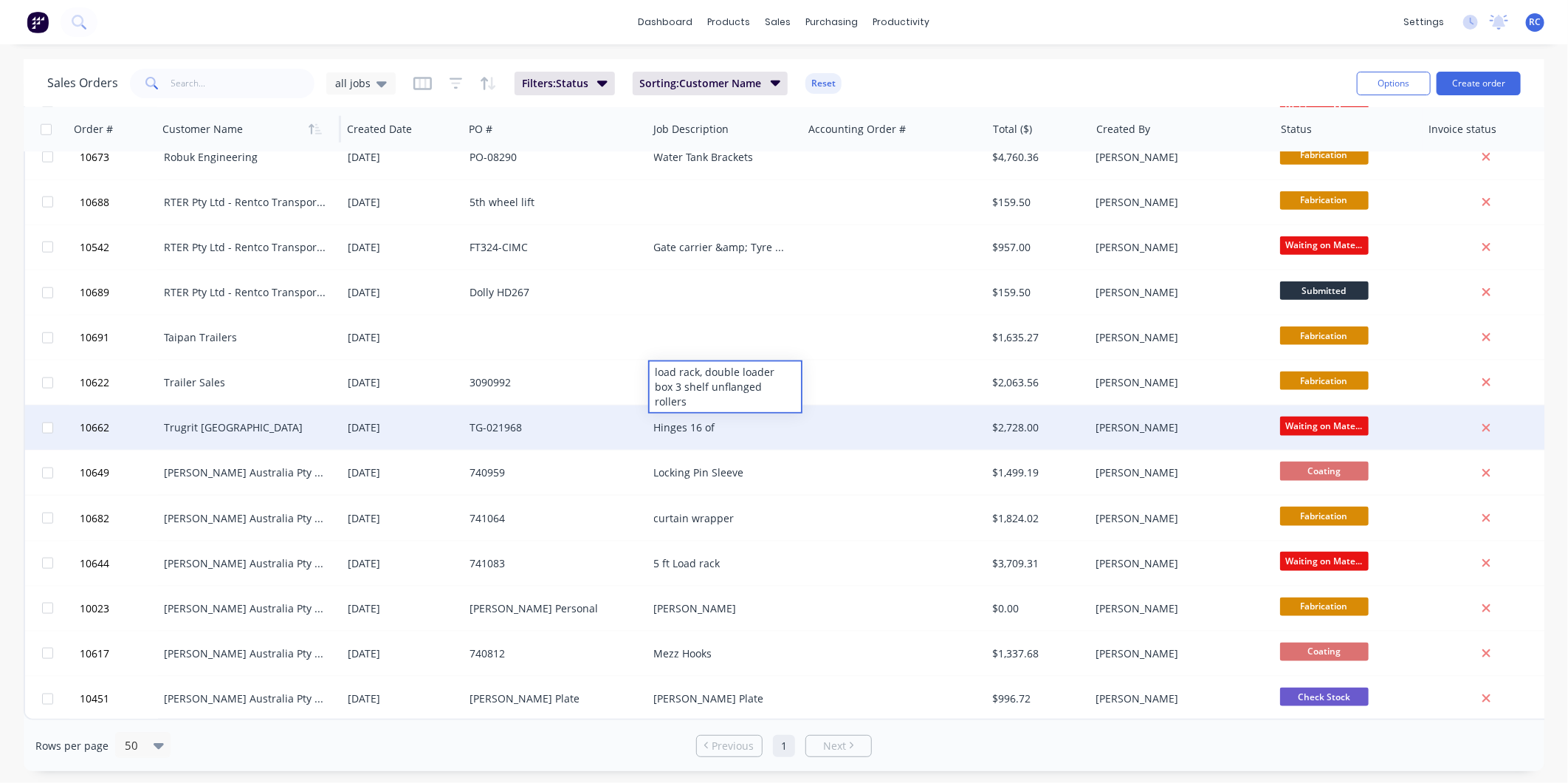
copy div "load rack, double loader box 3 shelf unflanged rollers"
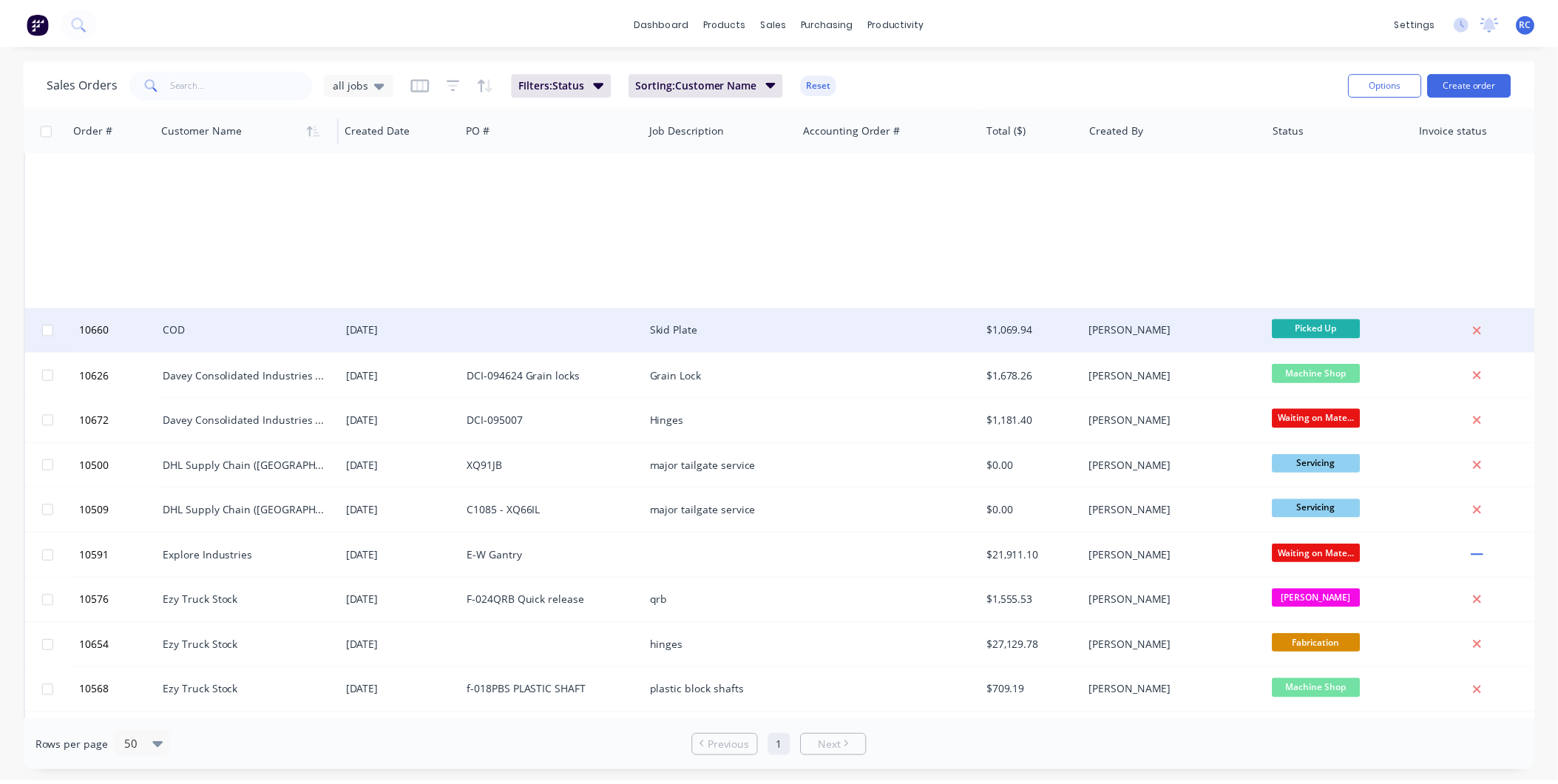
scroll to position [0, 0]
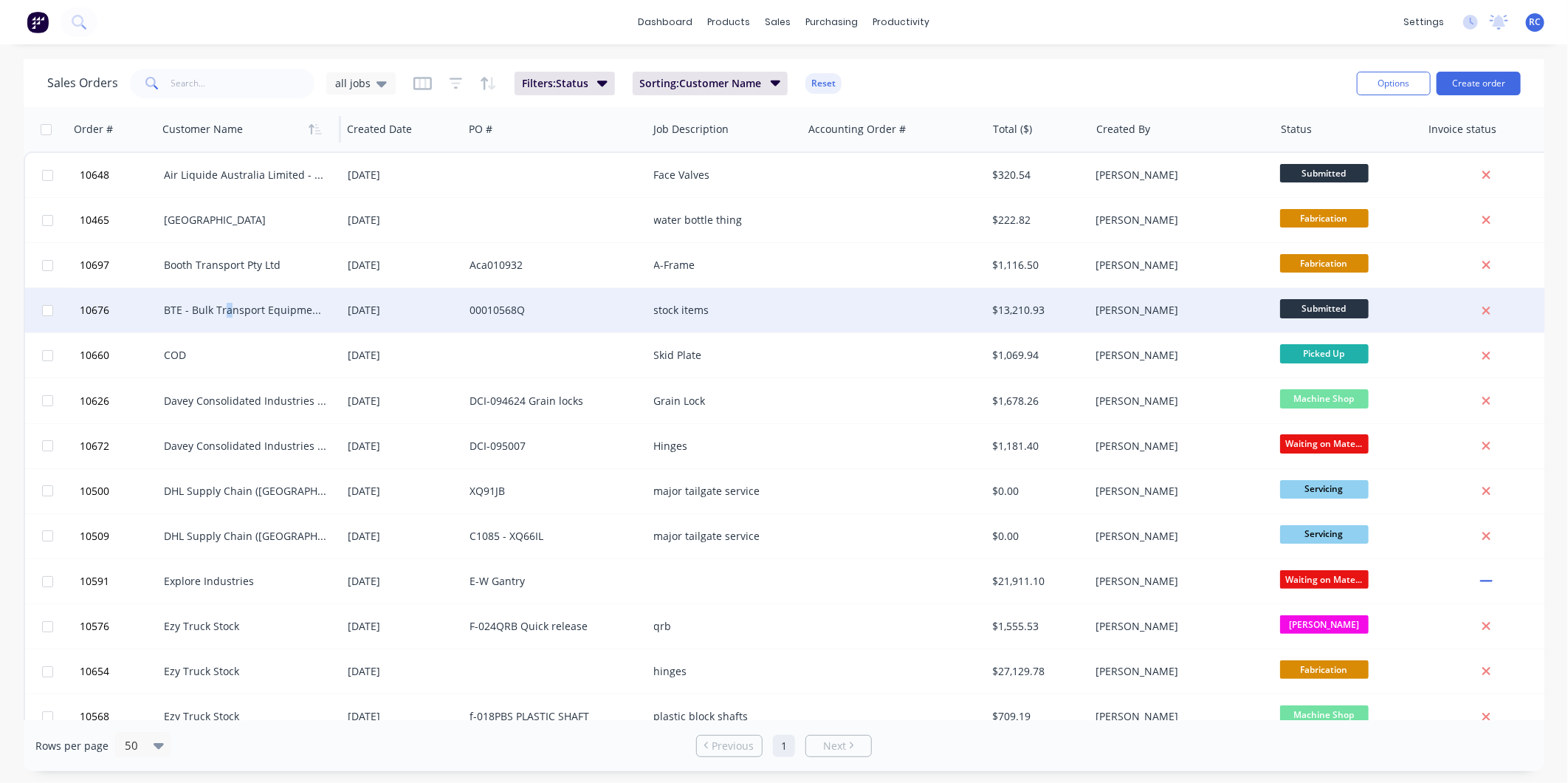
click at [224, 296] on div "BTE - Bulk Transport Equipment Pty Ltd" at bounding box center [249, 310] width 184 height 44
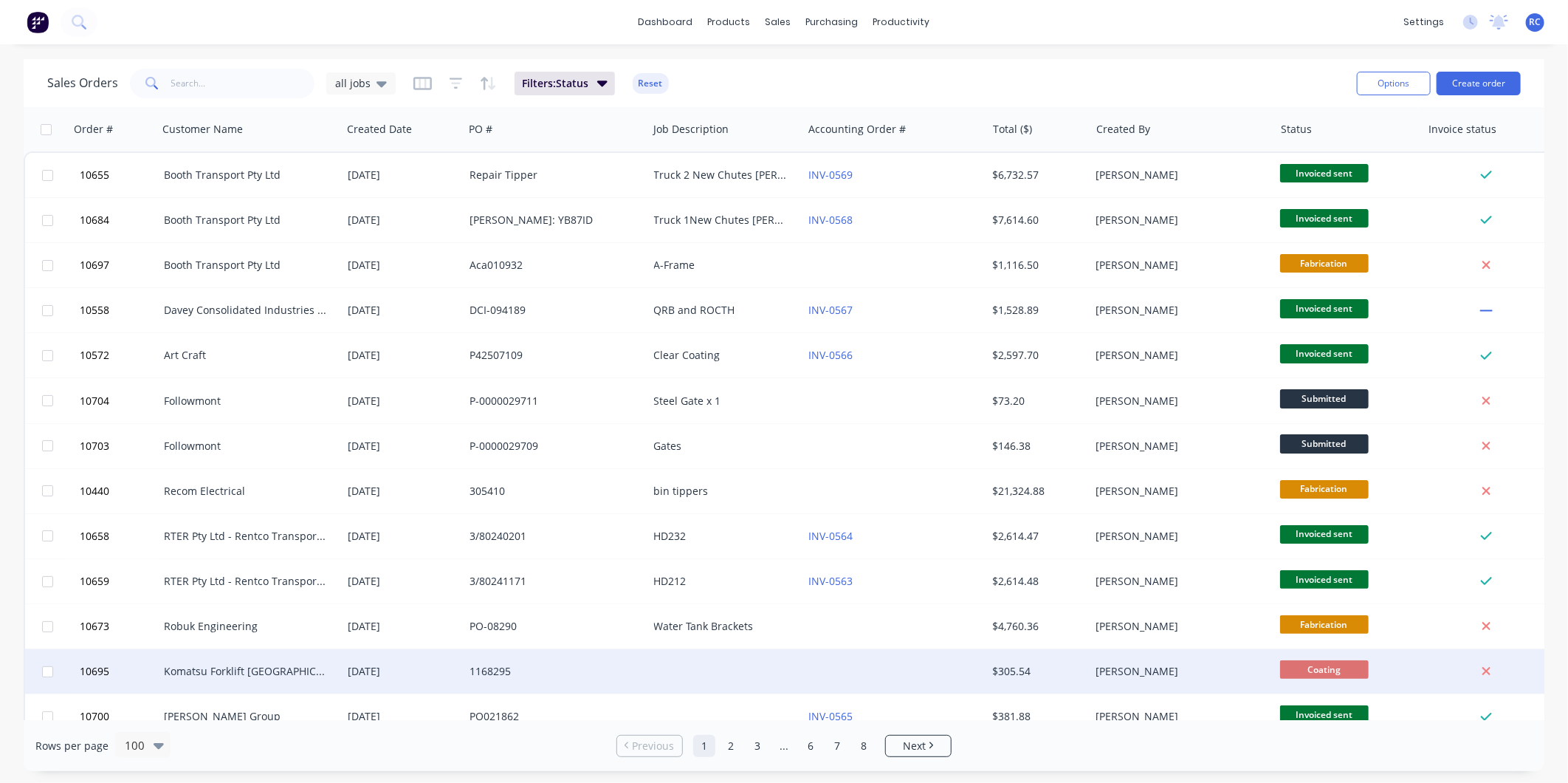
click at [574, 675] on div "1168295" at bounding box center [552, 671] width 164 height 14
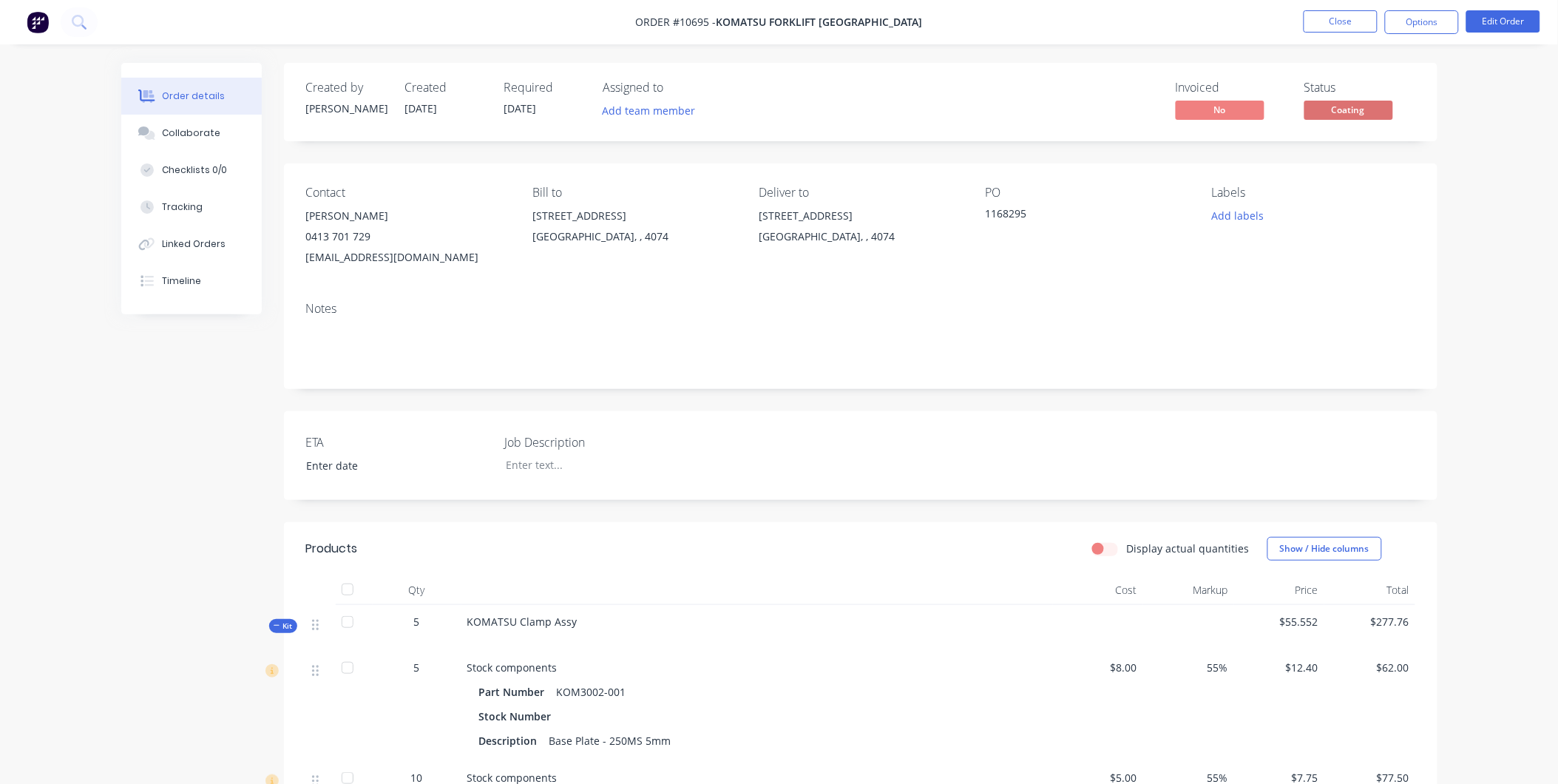
drag, startPoint x: 580, startPoint y: 615, endPoint x: 519, endPoint y: 626, distance: 62.0
click at [519, 626] on div "KOMATSU Clamp Assy" at bounding box center [757, 628] width 591 height 46
copy span "Clamp Assy"
click at [1345, 26] on button "Close" at bounding box center [1340, 21] width 74 height 22
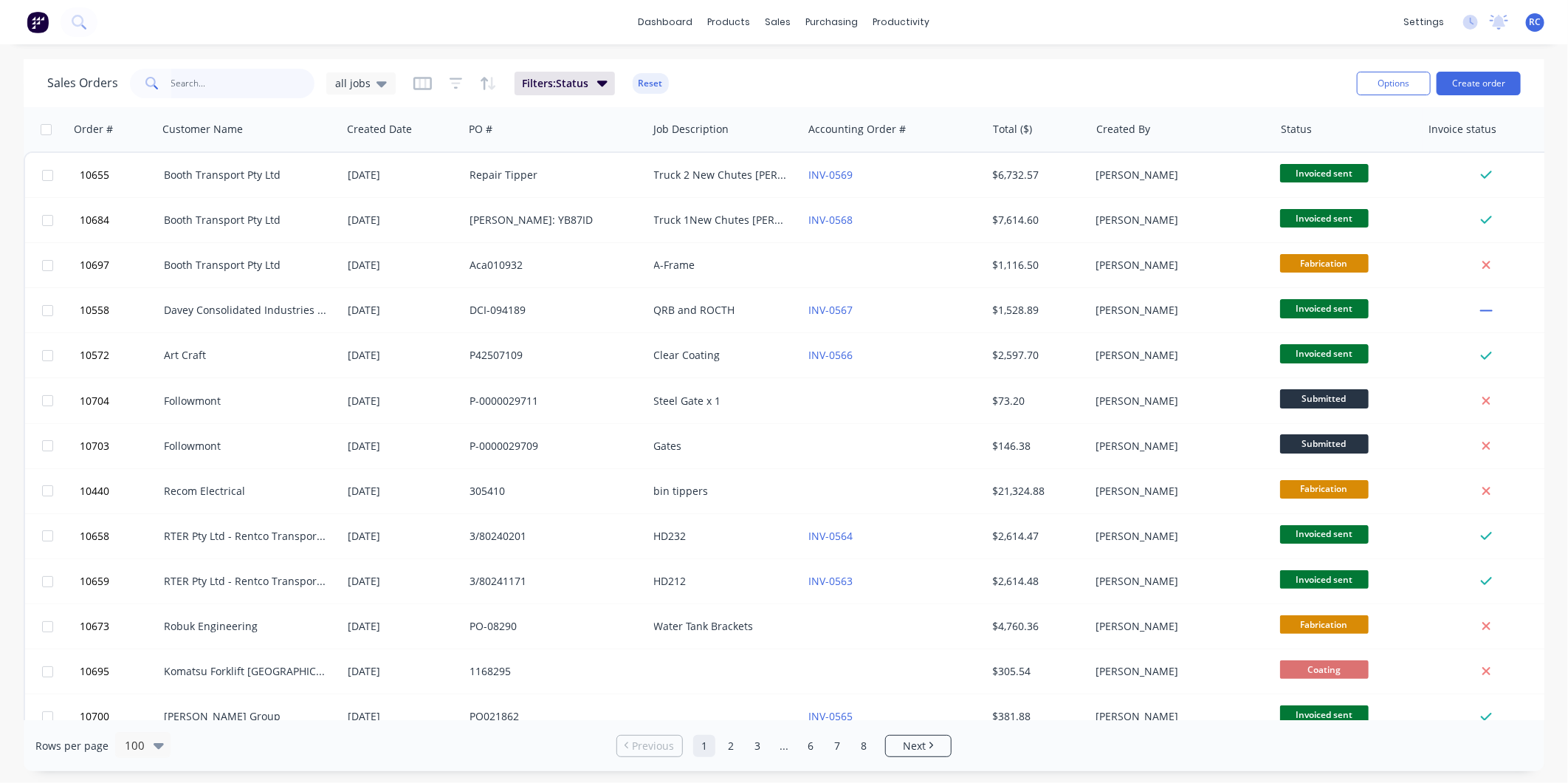
click at [204, 80] on input "text" at bounding box center [243, 83] width 144 height 30
type input "10617"
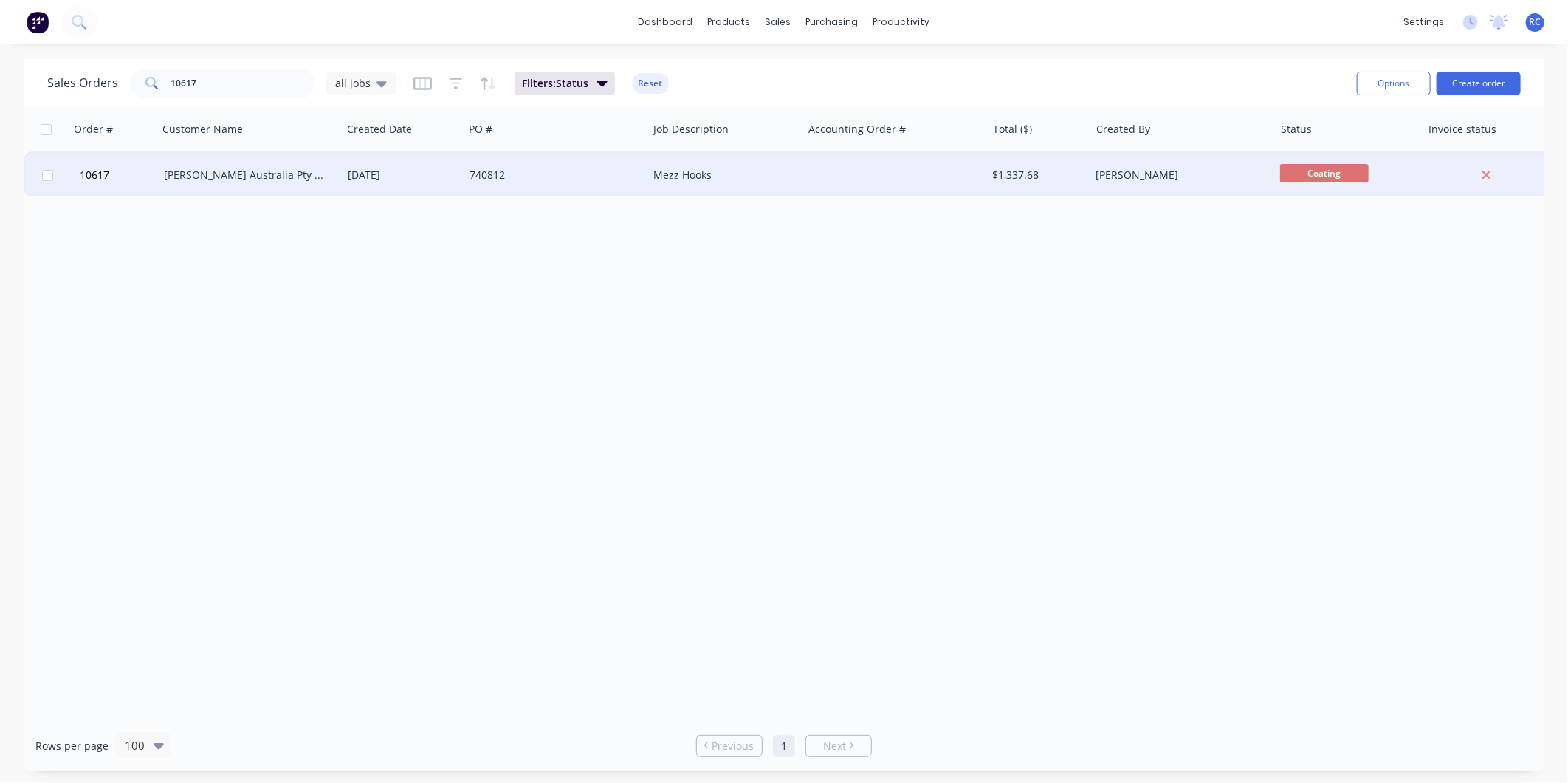
click at [238, 175] on div "[PERSON_NAME] Australia Pty Ltd" at bounding box center [246, 174] width 164 height 14
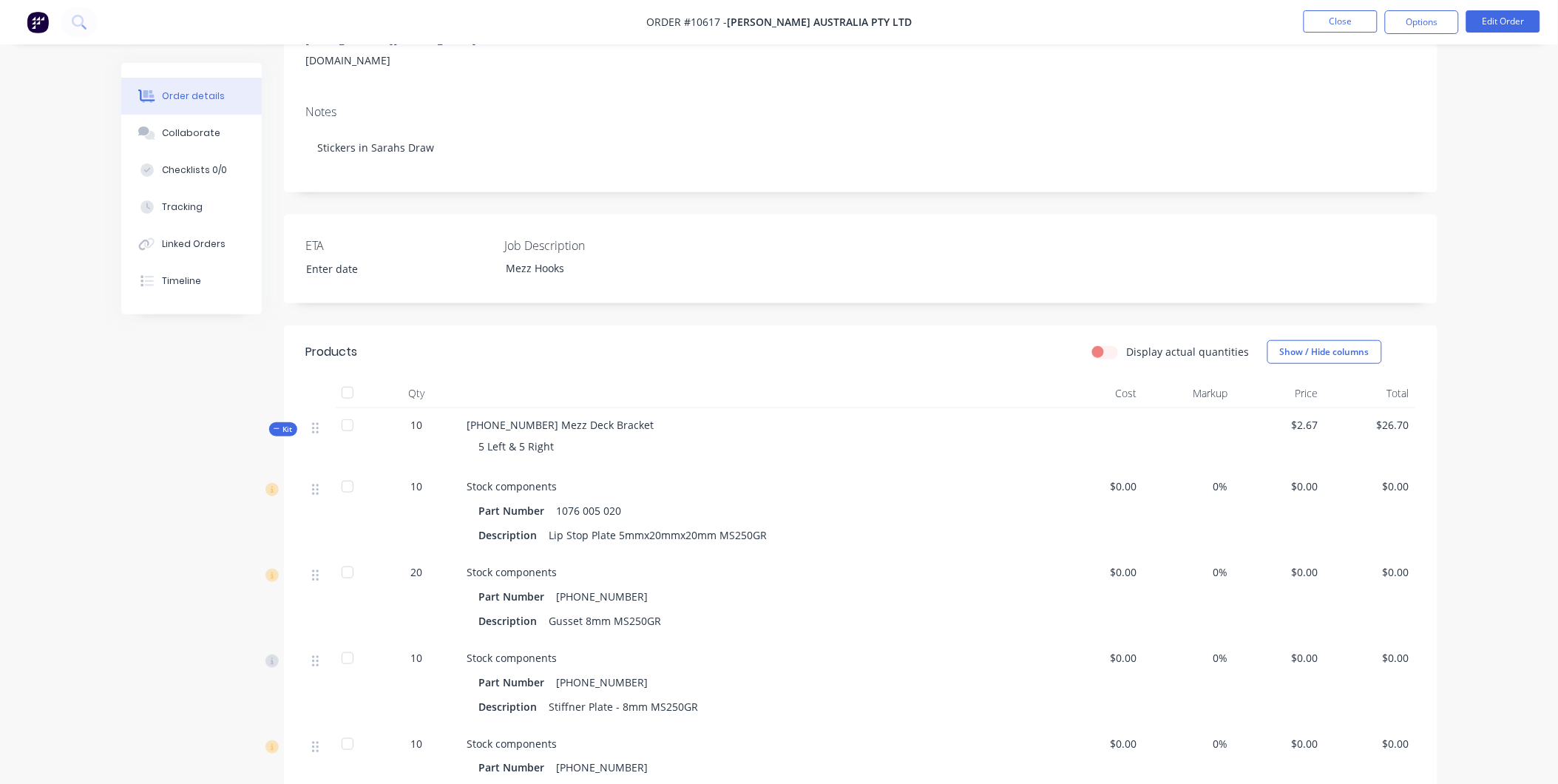
scroll to position [493, 0]
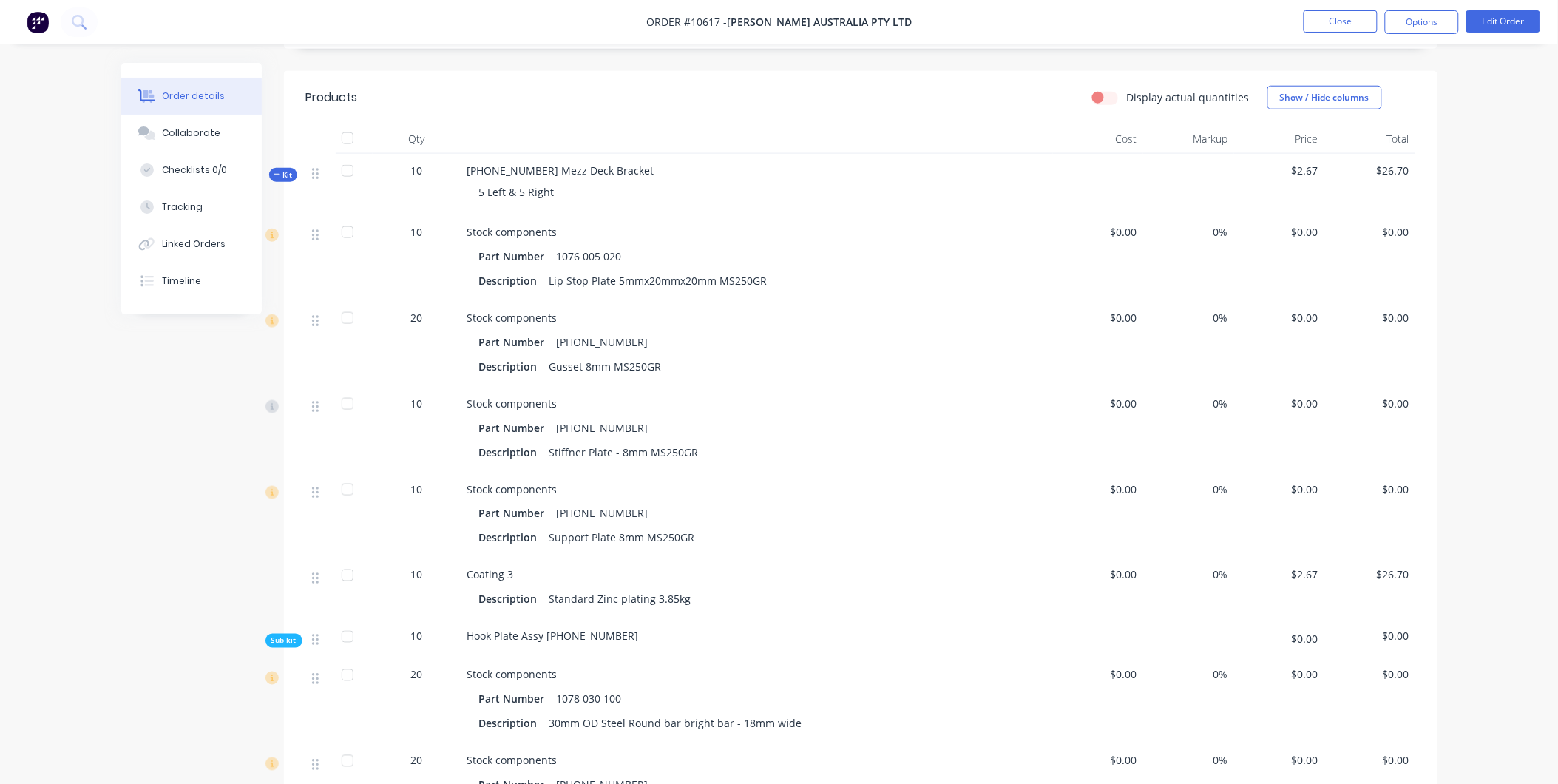
click at [278, 169] on span "Kit" at bounding box center [282, 175] width 19 height 11
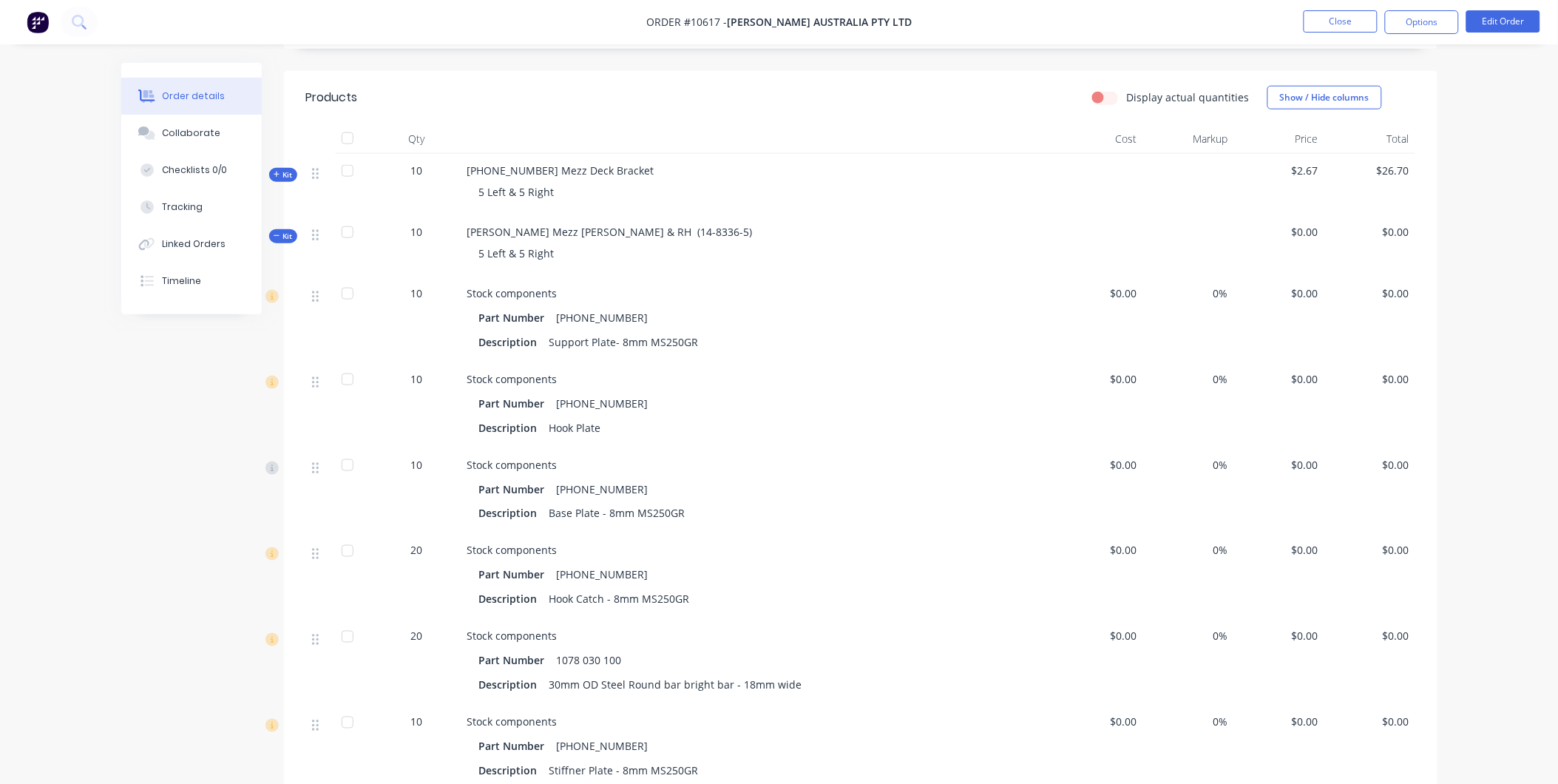
click at [273, 231] on span "Kit" at bounding box center [282, 236] width 19 height 11
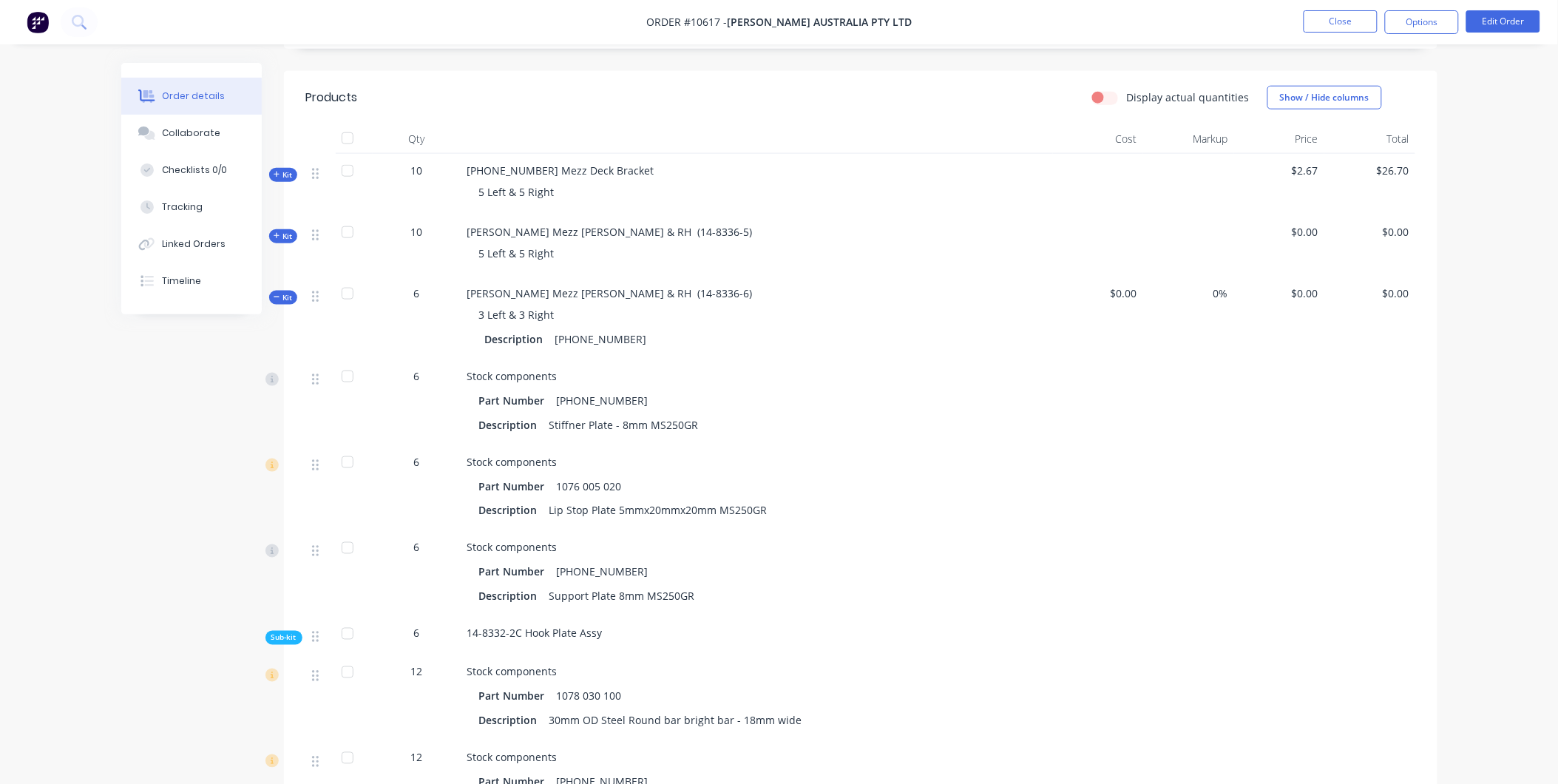
click at [282, 292] on span "Kit" at bounding box center [282, 298] width 19 height 11
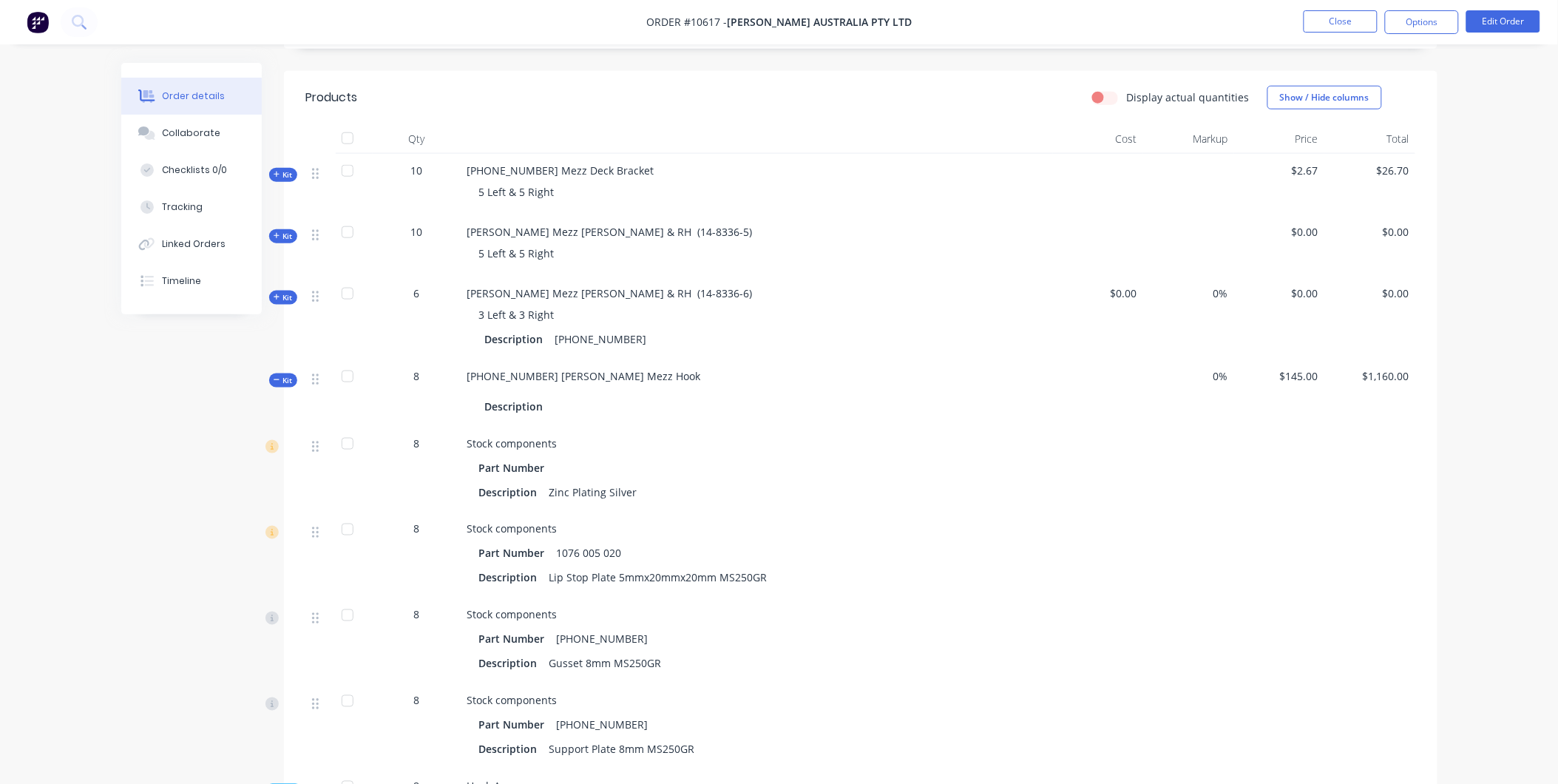
click at [279, 375] on span "Kit" at bounding box center [282, 380] width 19 height 11
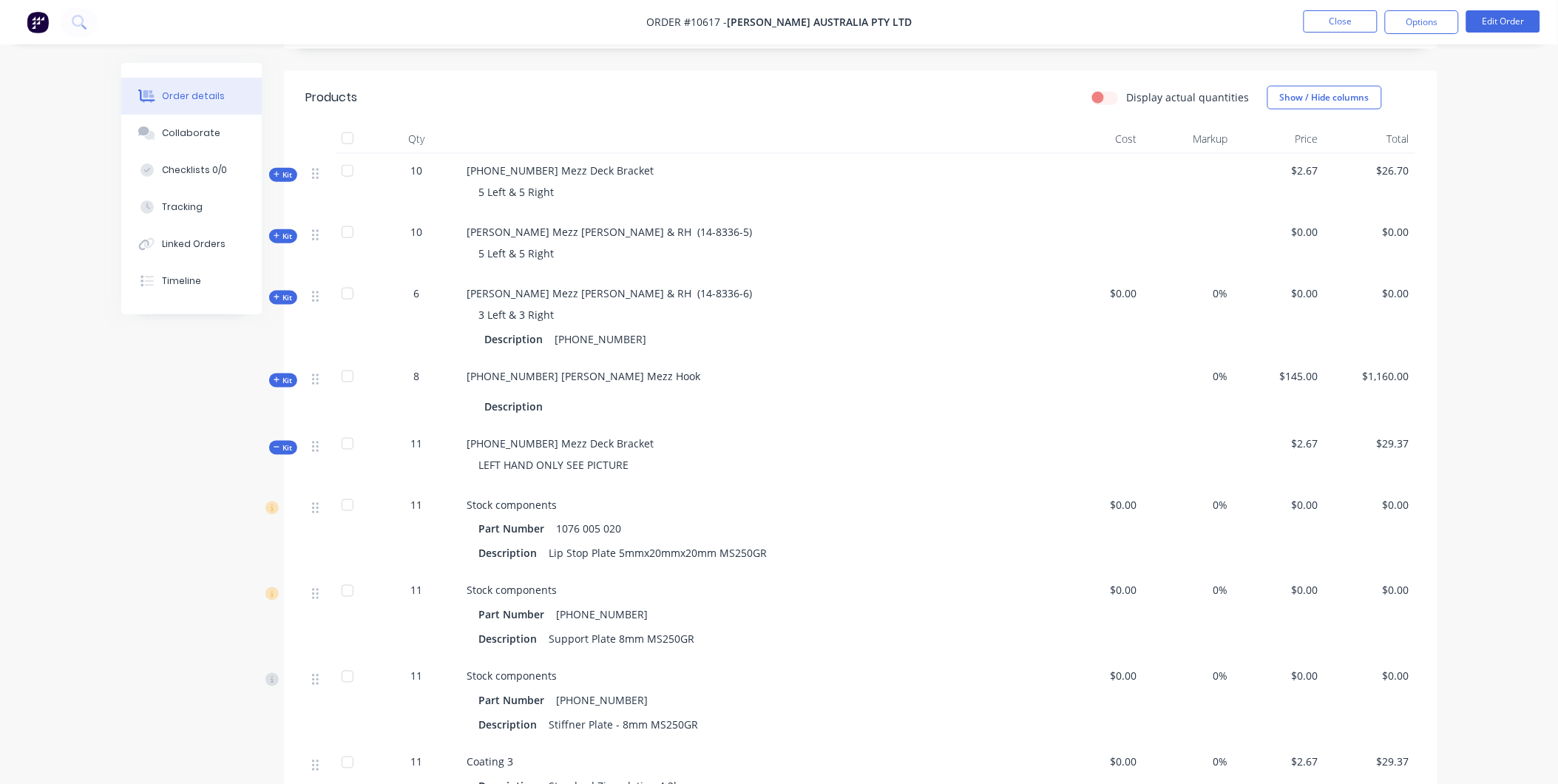
click at [279, 419] on div "Created by Sarah Created 30/06/25 Required 30/06/25 Assigned to Add team member…" at bounding box center [780, 468] width 1317 height 1795
click at [273, 442] on div "Created by Sarah Created 30/06/25 Required 30/06/25 Assigned to Add team member…" at bounding box center [780, 468] width 1317 height 1795
click at [273, 443] on icon at bounding box center [276, 447] width 7 height 8
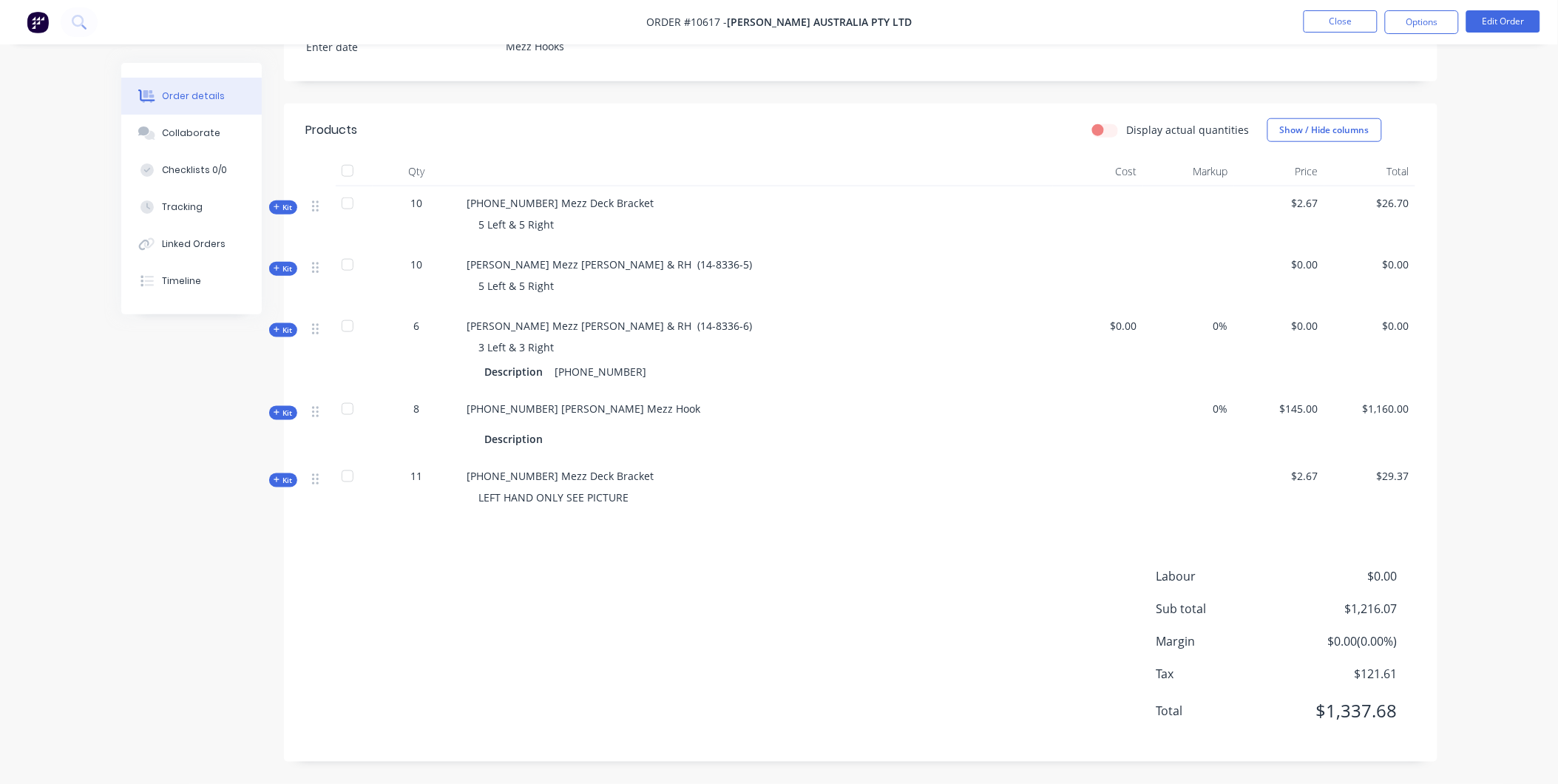
scroll to position [440, 0]
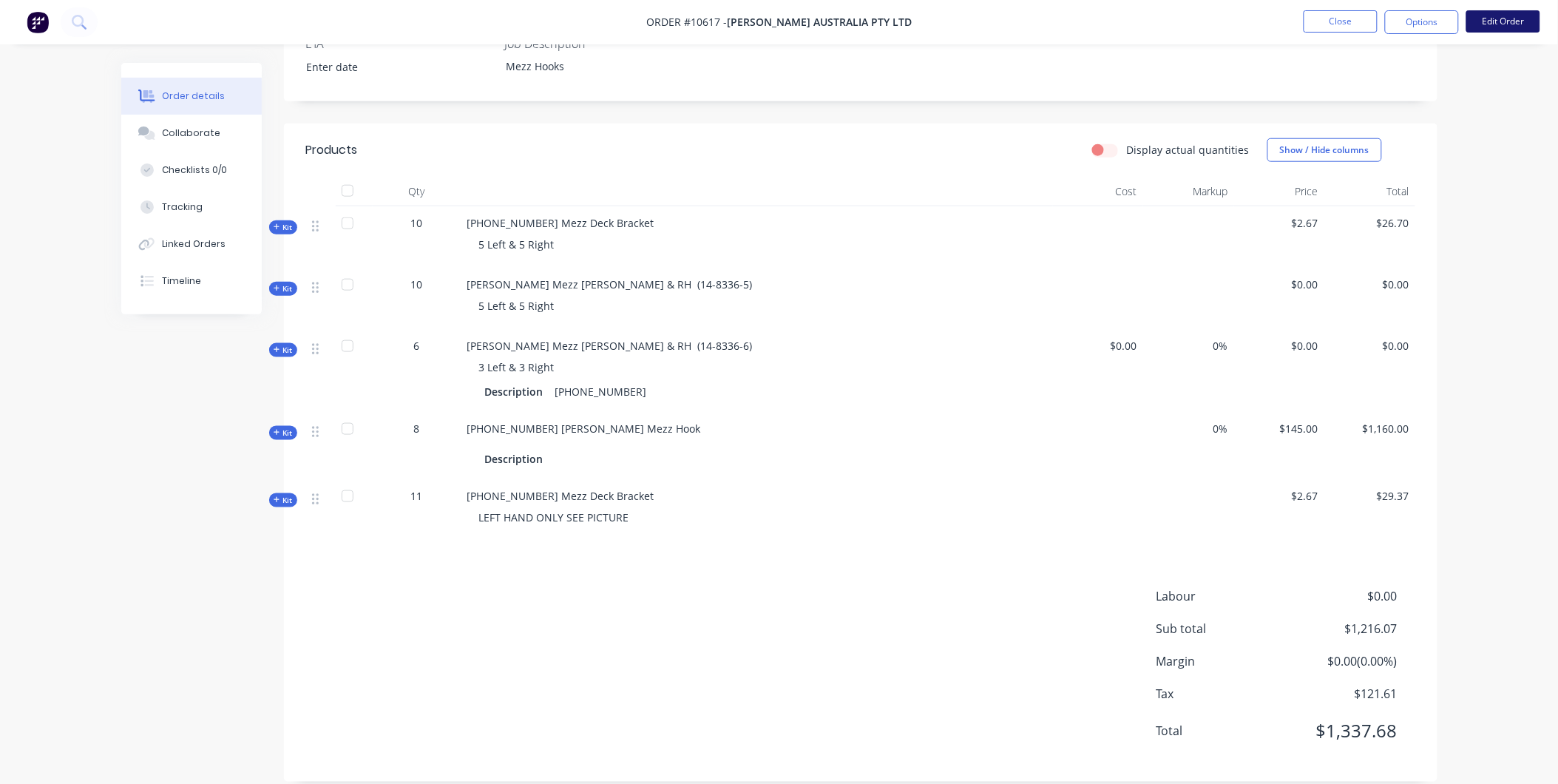
click at [1505, 17] on button "Edit Order" at bounding box center [1503, 21] width 74 height 22
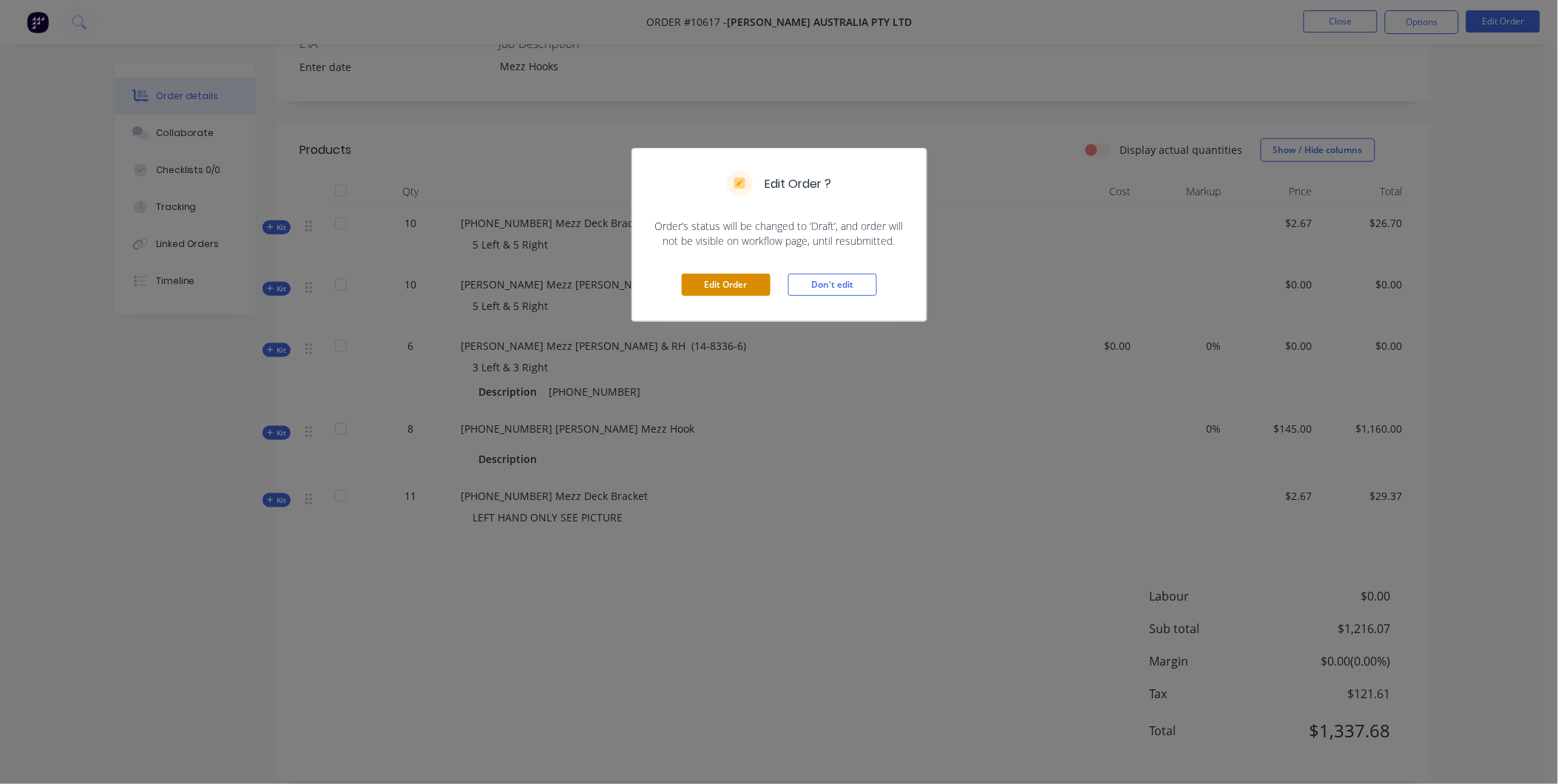
click at [736, 285] on button "Edit Order" at bounding box center [726, 284] width 89 height 22
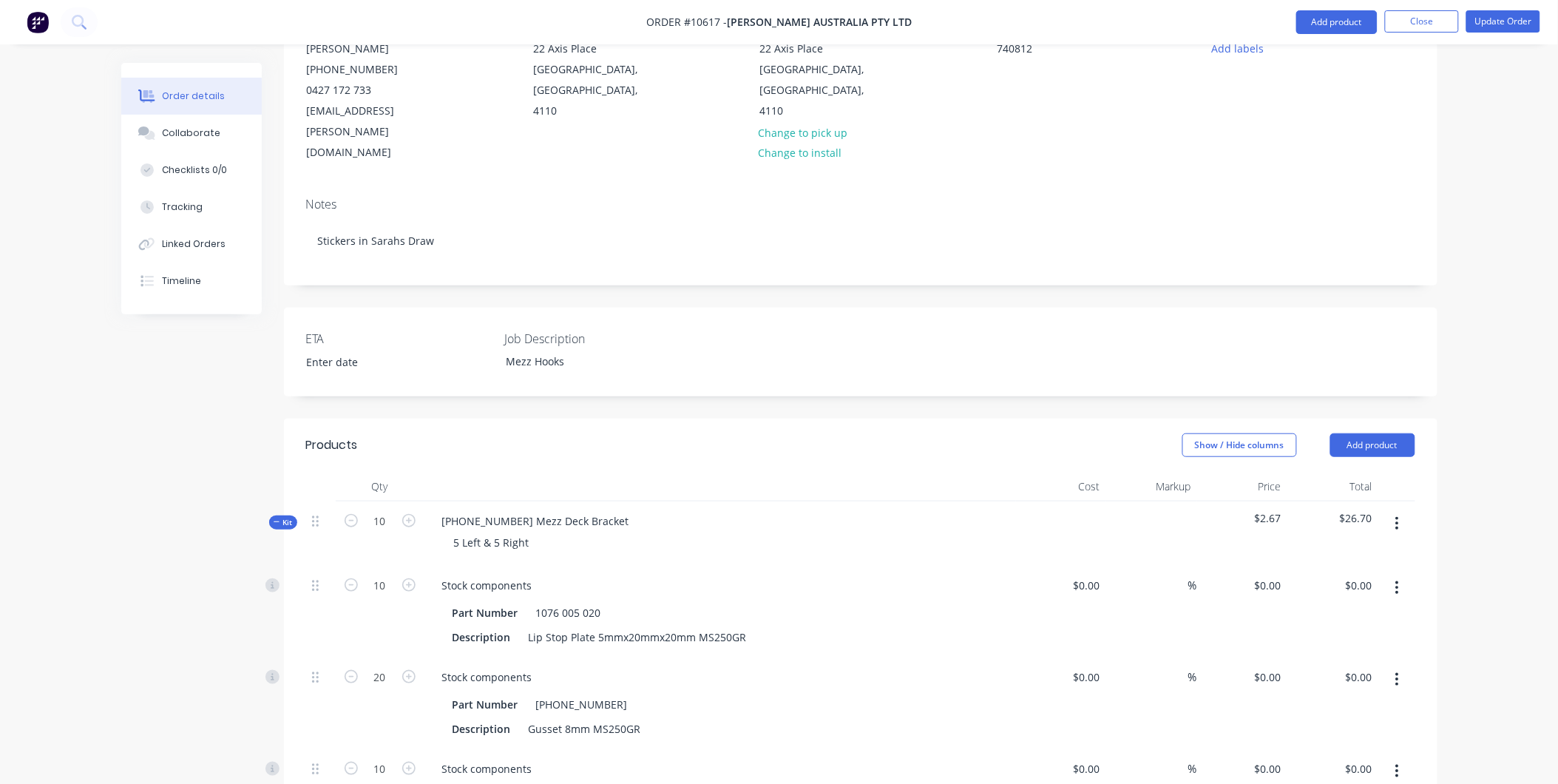
scroll to position [0, 0]
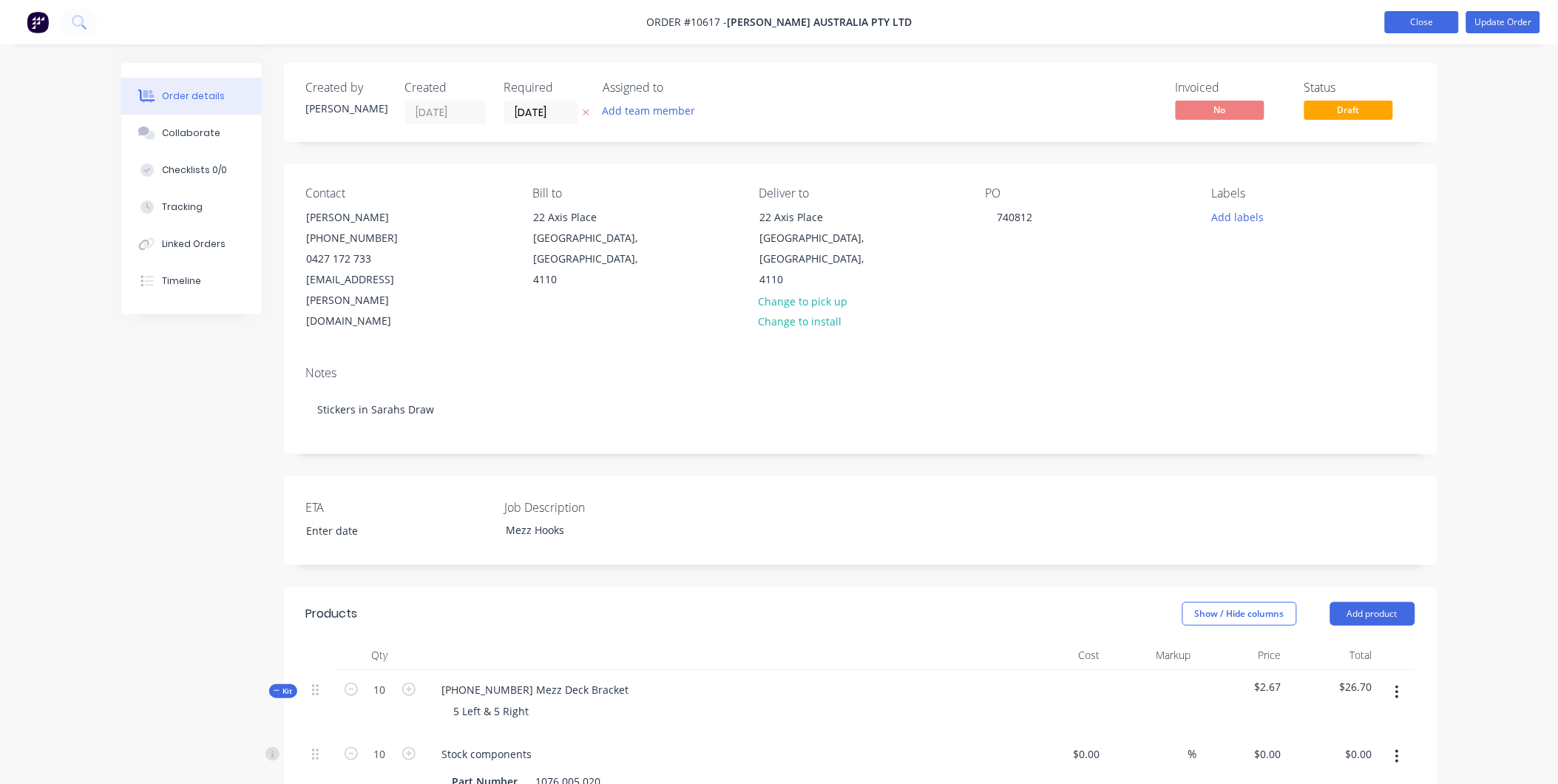
click at [1443, 25] on button "Close" at bounding box center [1421, 22] width 74 height 22
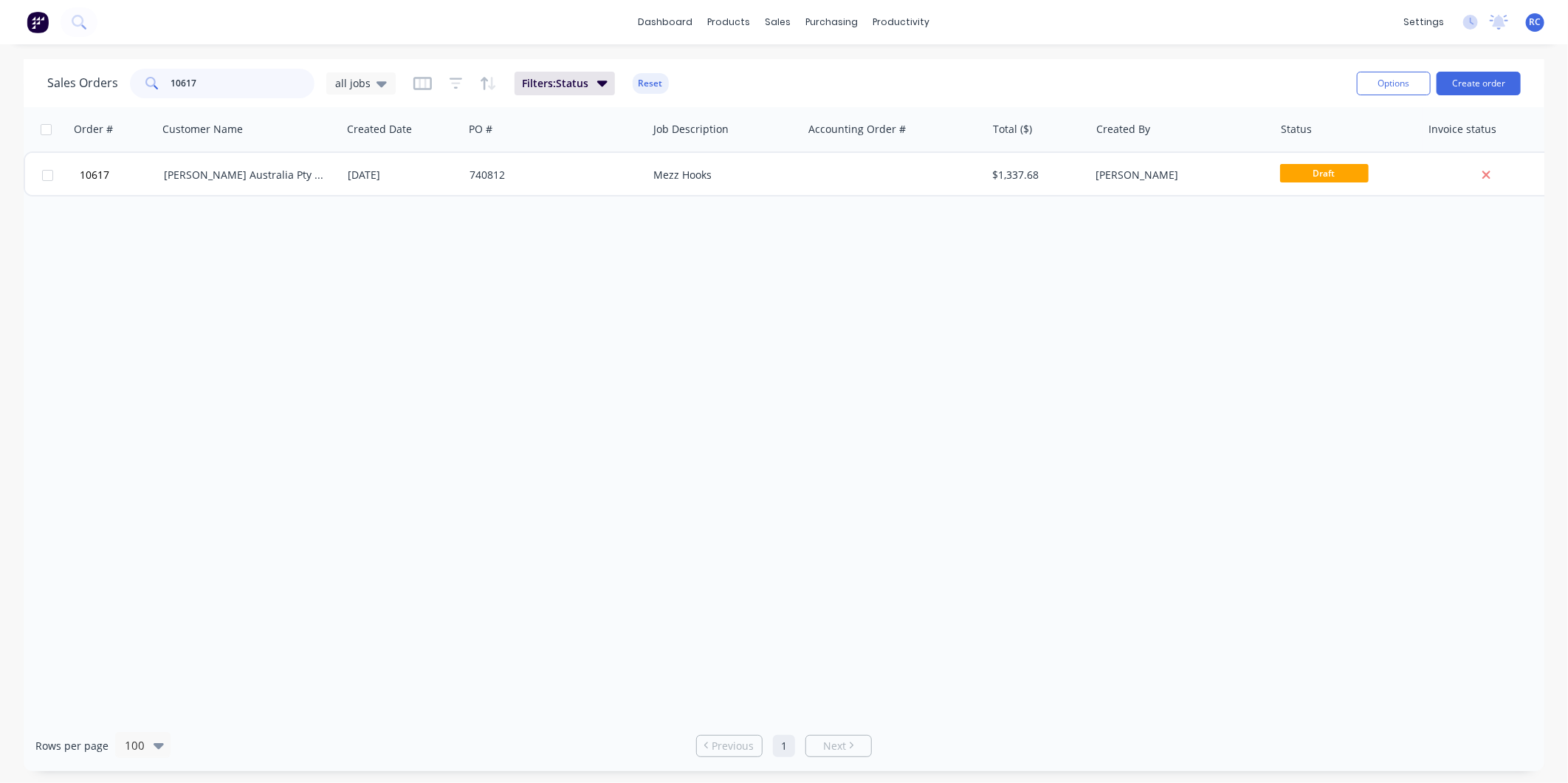
click at [224, 80] on input "10617" at bounding box center [243, 83] width 144 height 30
drag, startPoint x: 224, startPoint y: 80, endPoint x: 127, endPoint y: 80, distance: 97.0
click at [127, 80] on div "Sales Orders 10617 all jobs" at bounding box center [221, 83] width 349 height 30
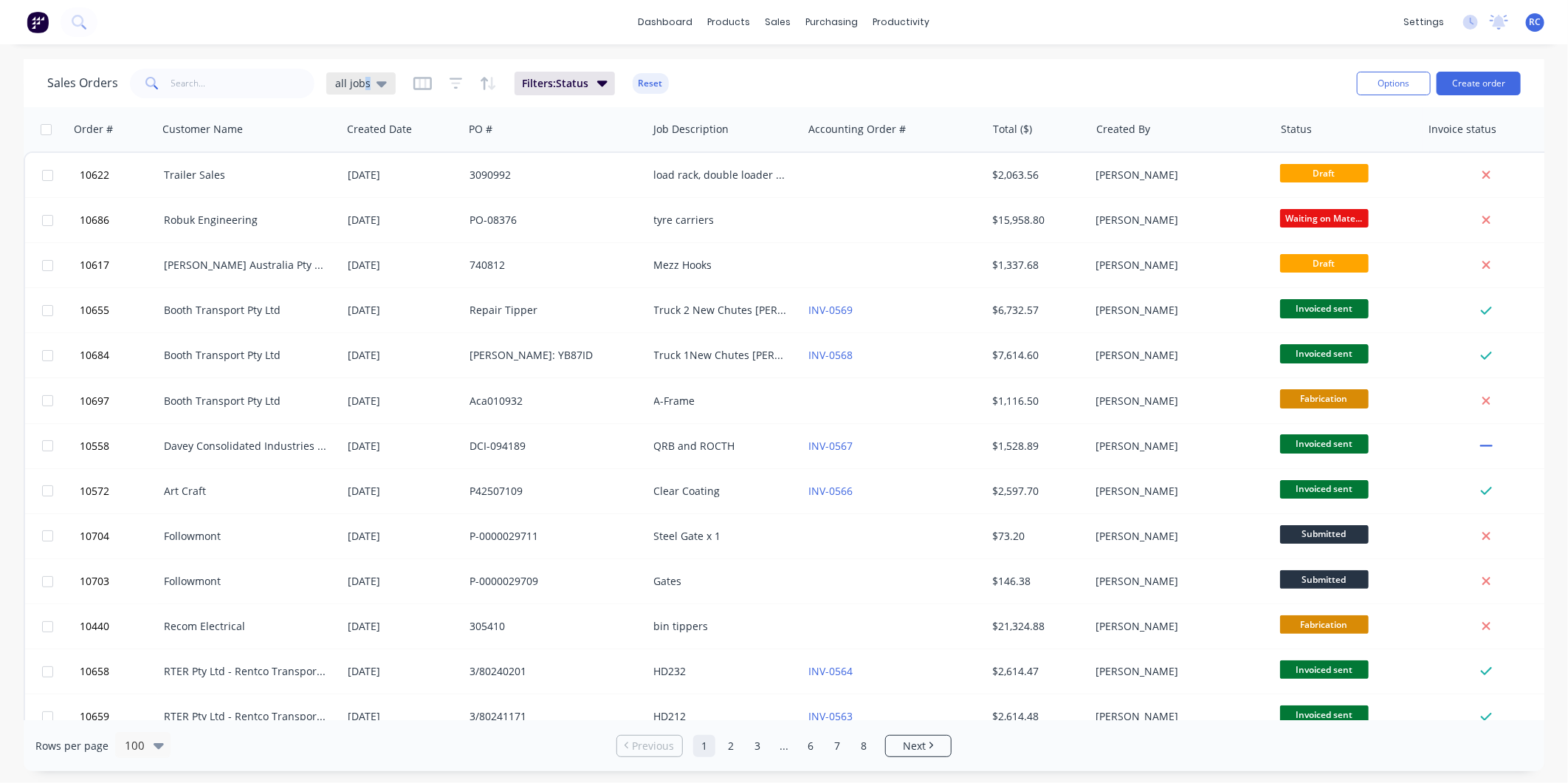
click at [364, 83] on span "all jobs" at bounding box center [352, 83] width 36 height 15
click at [402, 264] on button "Completed" at bounding box center [415, 268] width 168 height 17
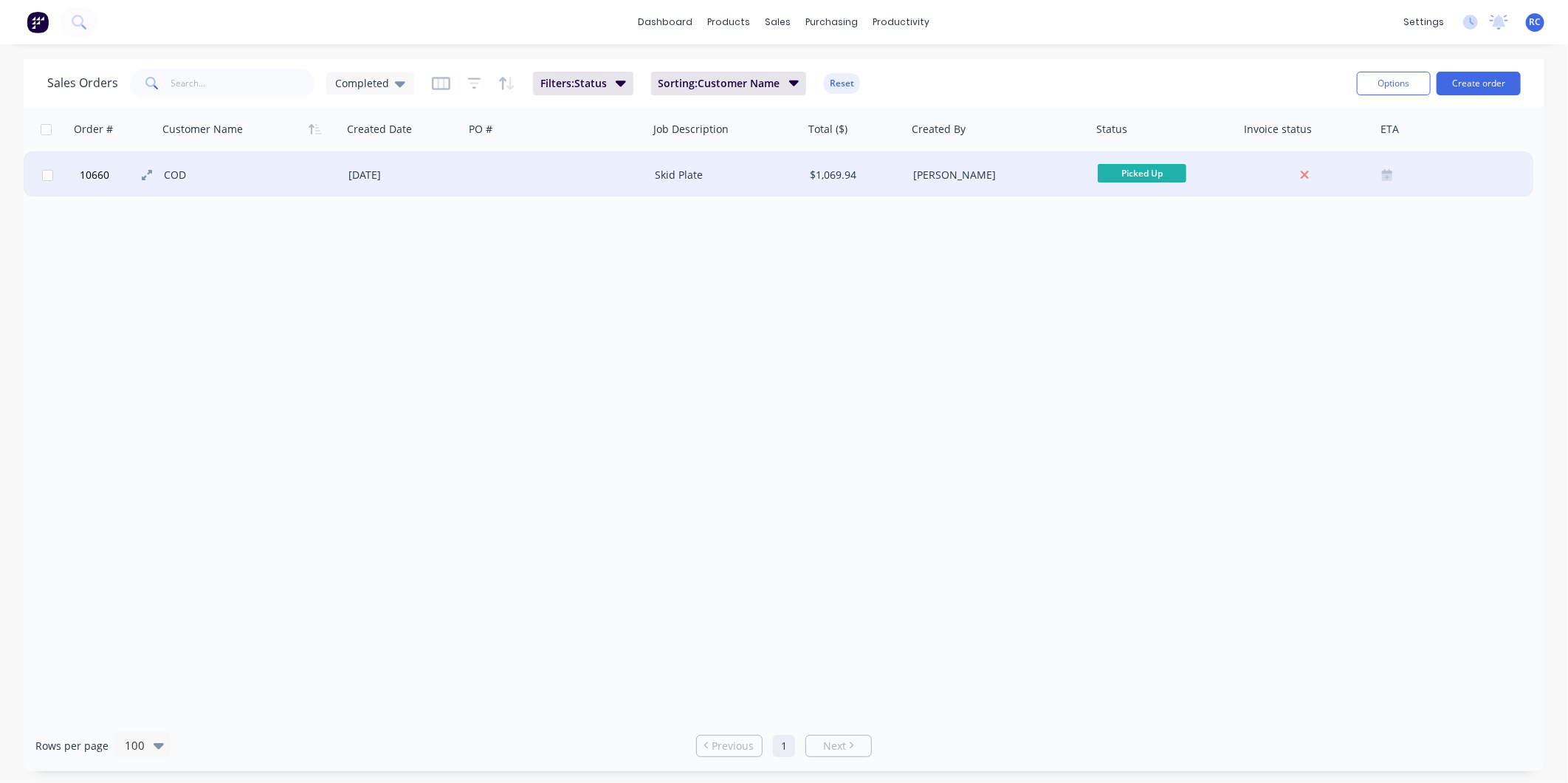
click at [136, 189] on button "10660" at bounding box center [119, 175] width 89 height 44
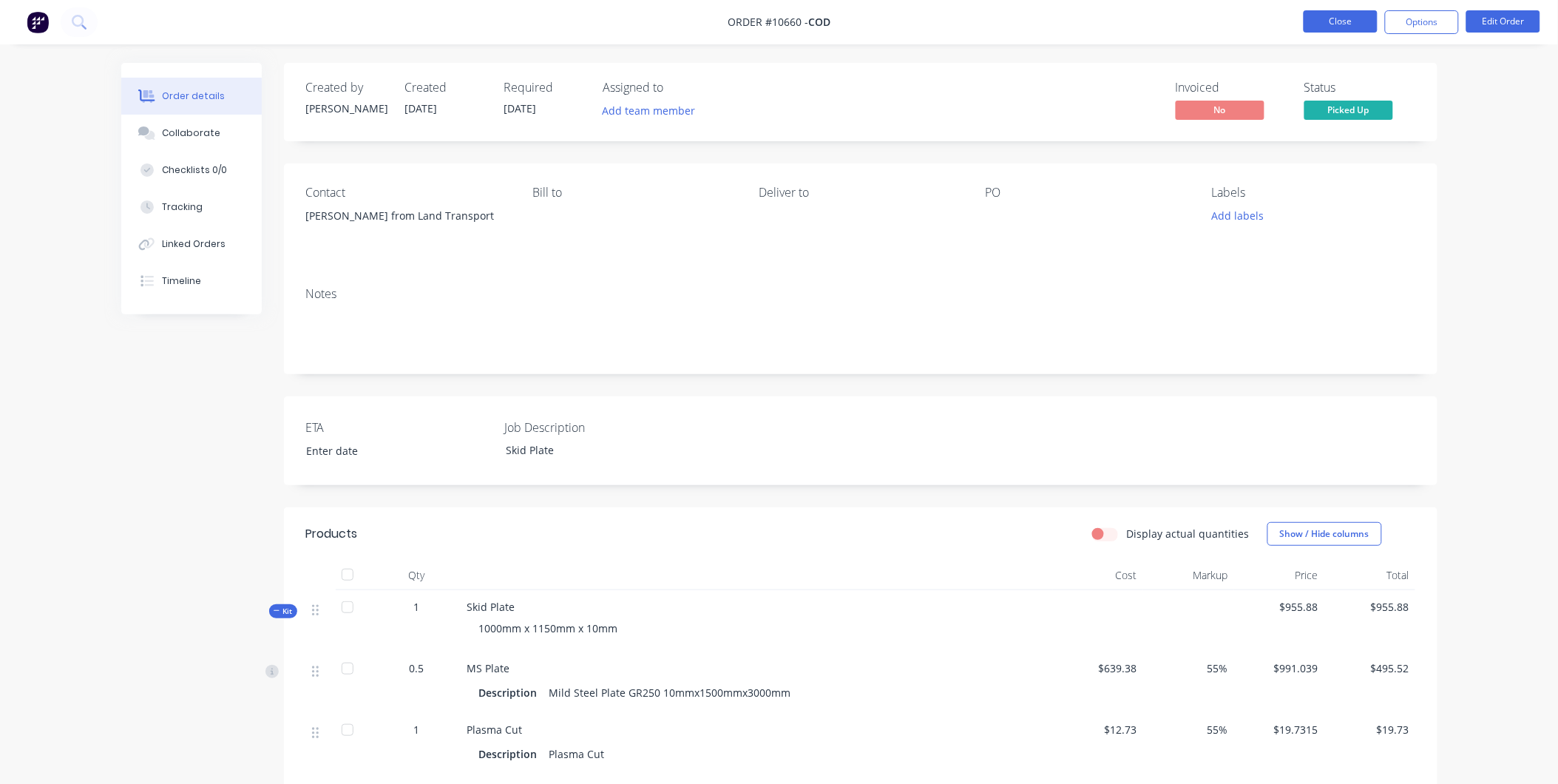
click at [1351, 17] on button "Close" at bounding box center [1340, 21] width 74 height 22
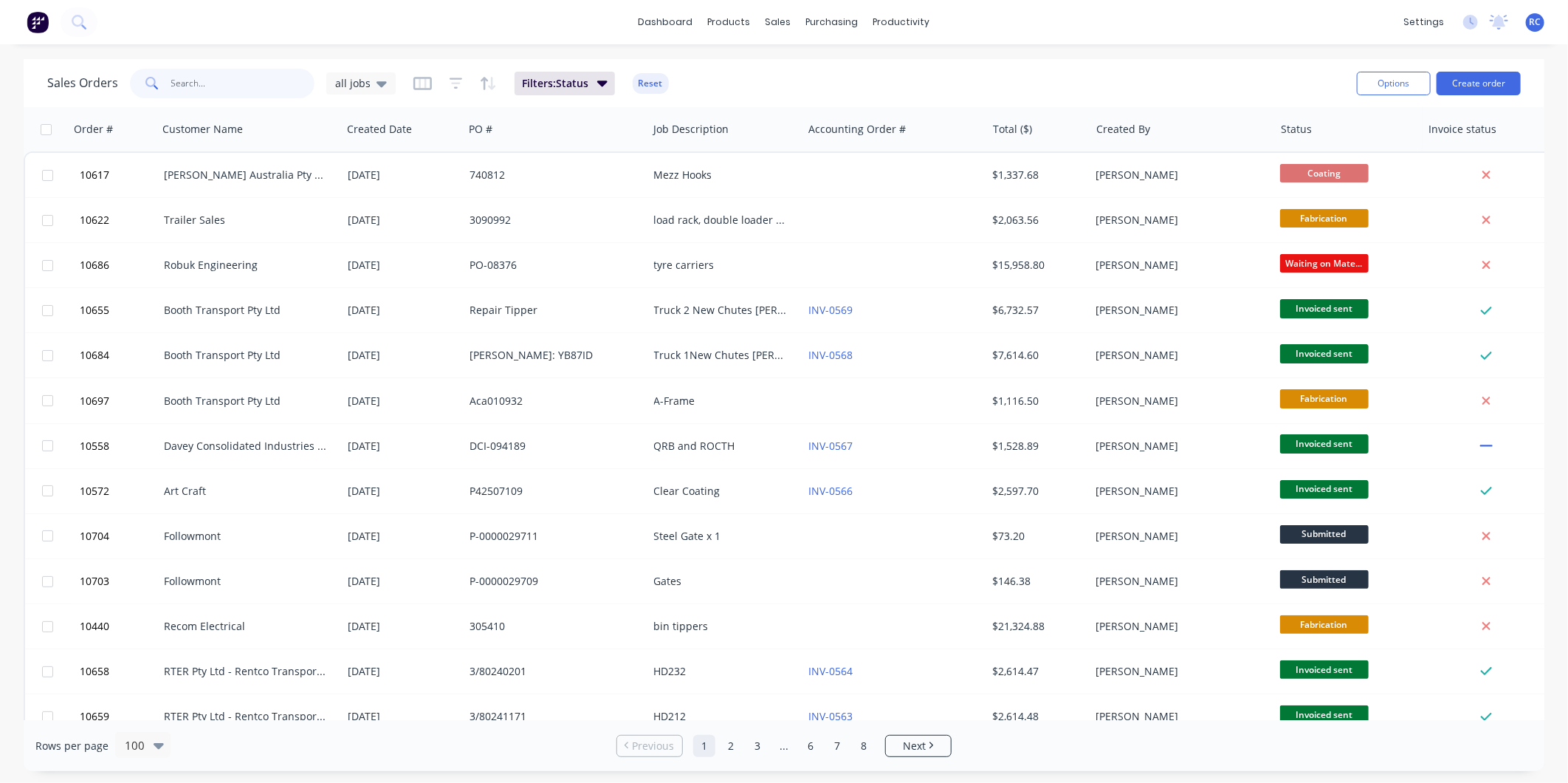
click at [267, 77] on input "text" at bounding box center [243, 83] width 144 height 30
type input "trailer sales"
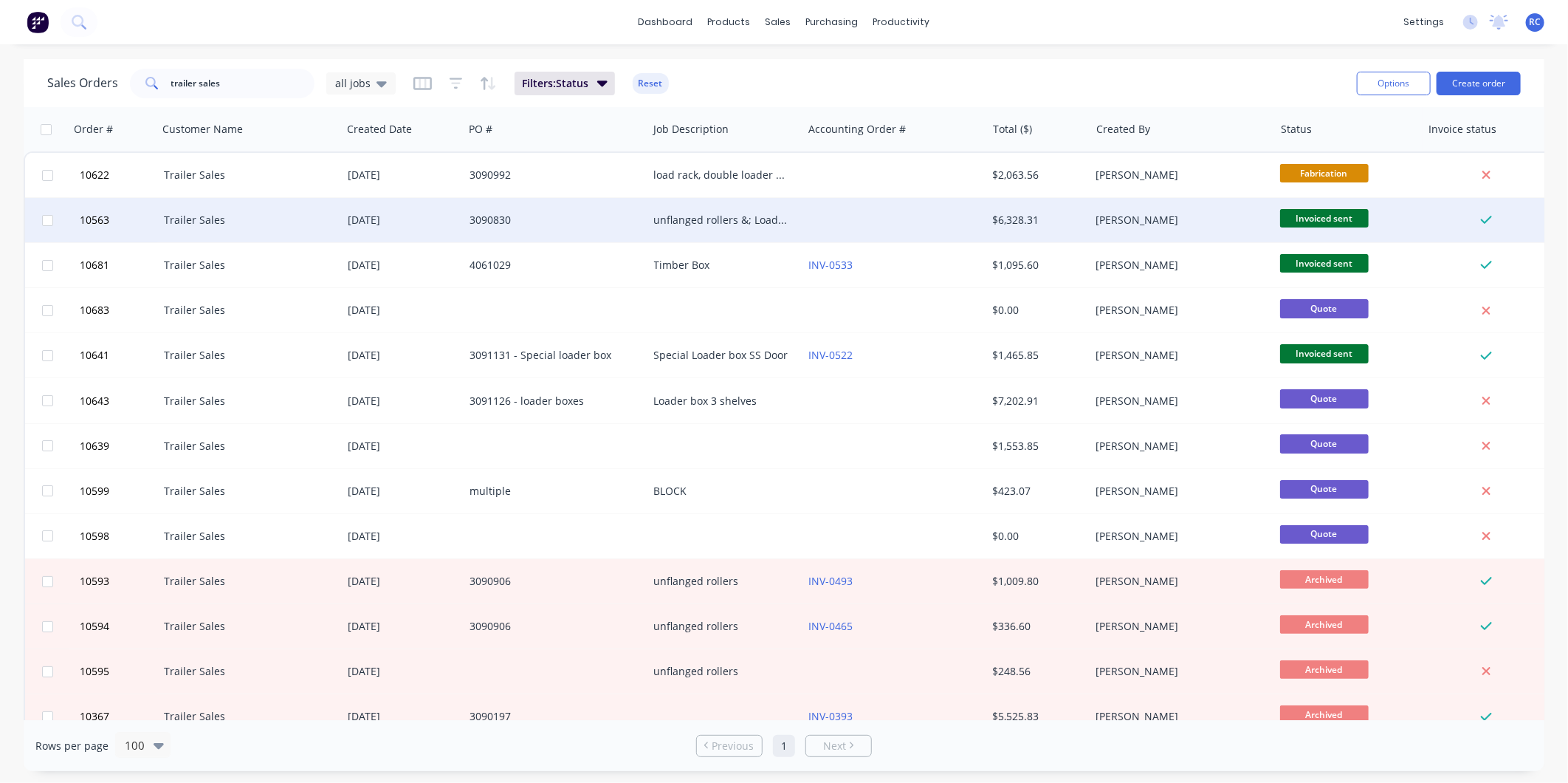
click at [1275, 227] on div "Invoiced sent" at bounding box center [1347, 220] width 148 height 44
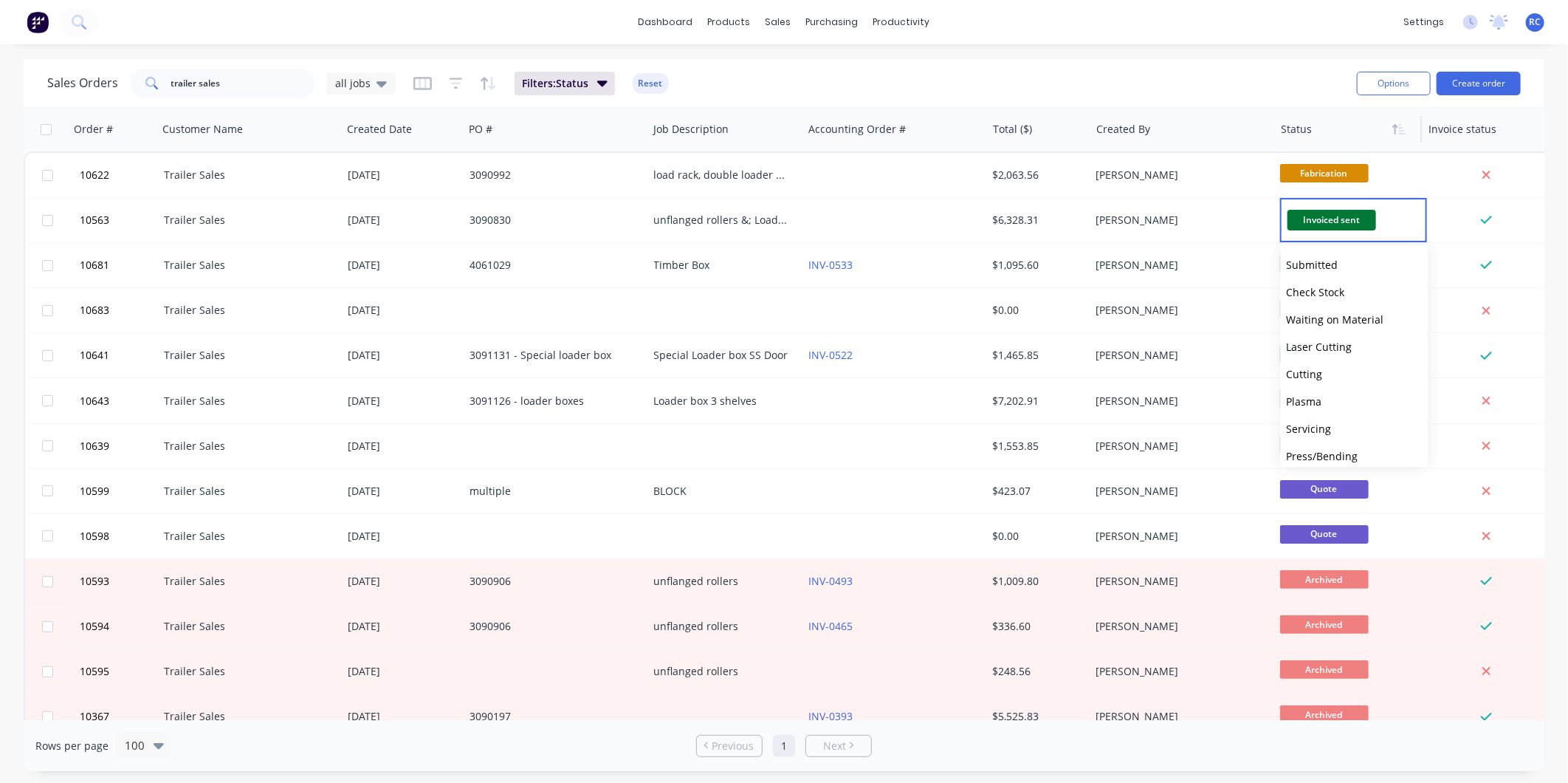
click at [1316, 121] on div at bounding box center [1345, 129] width 129 height 30
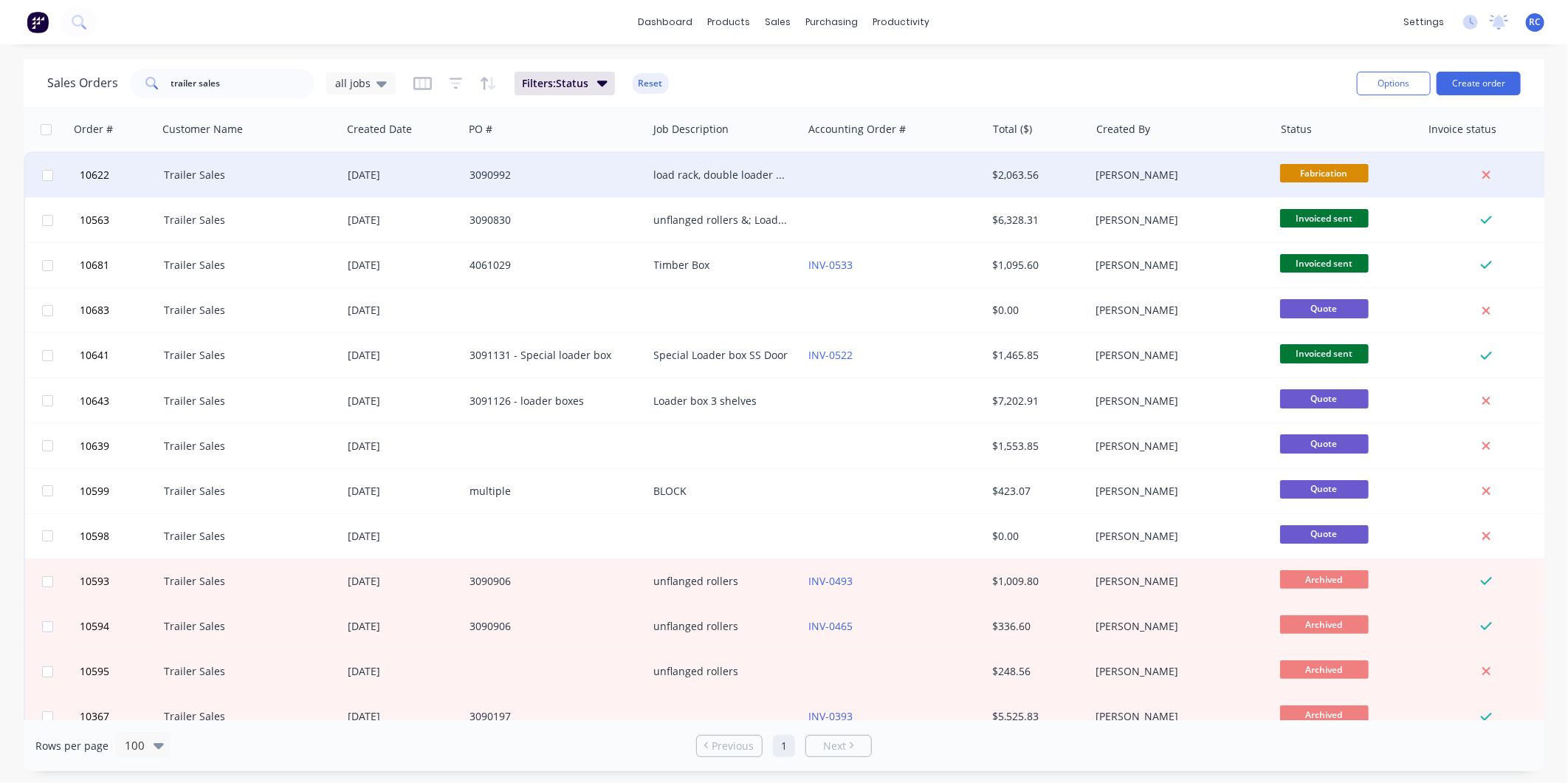
click at [809, 171] on div at bounding box center [894, 175] width 184 height 44
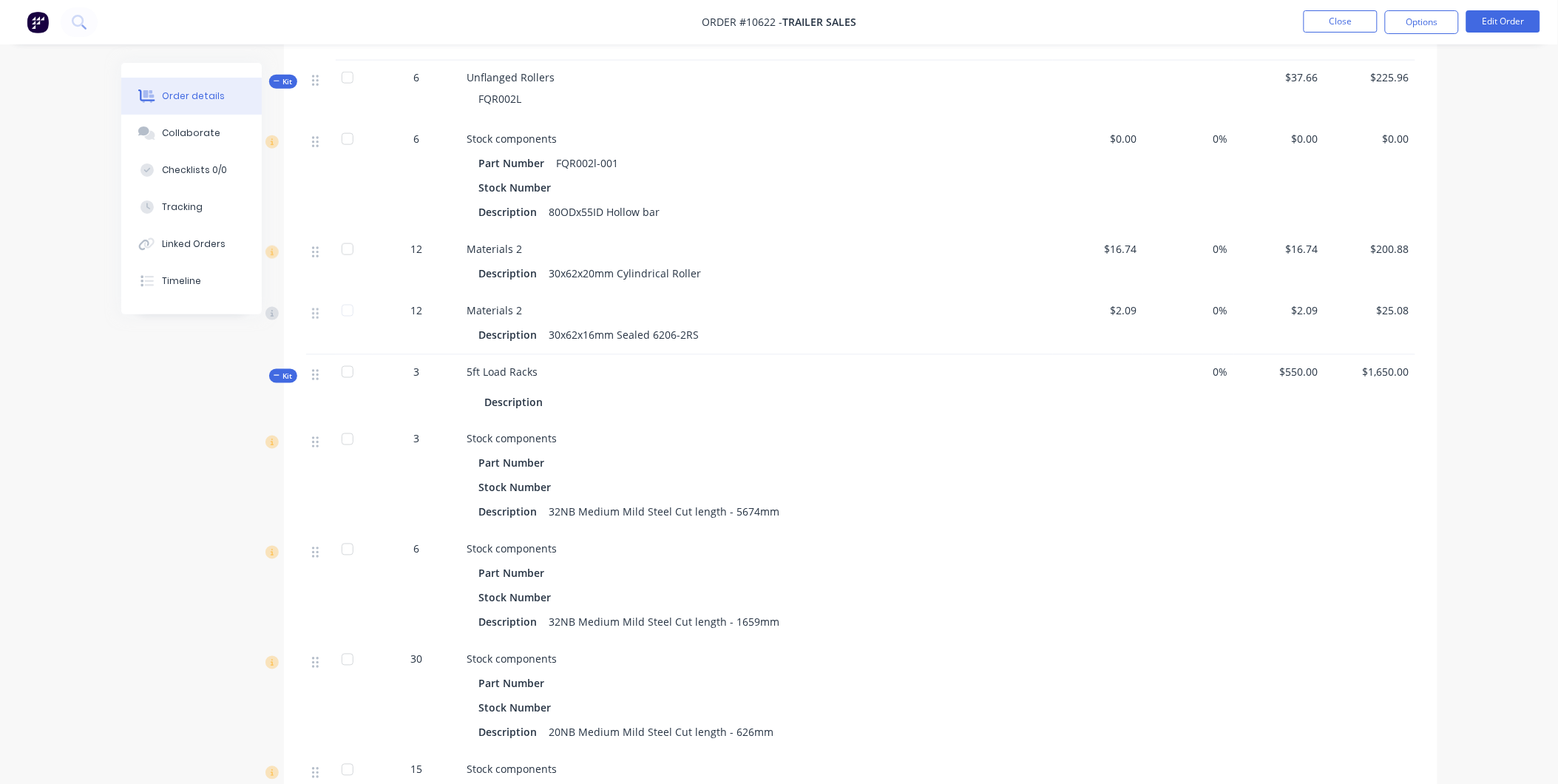
scroll to position [739, 0]
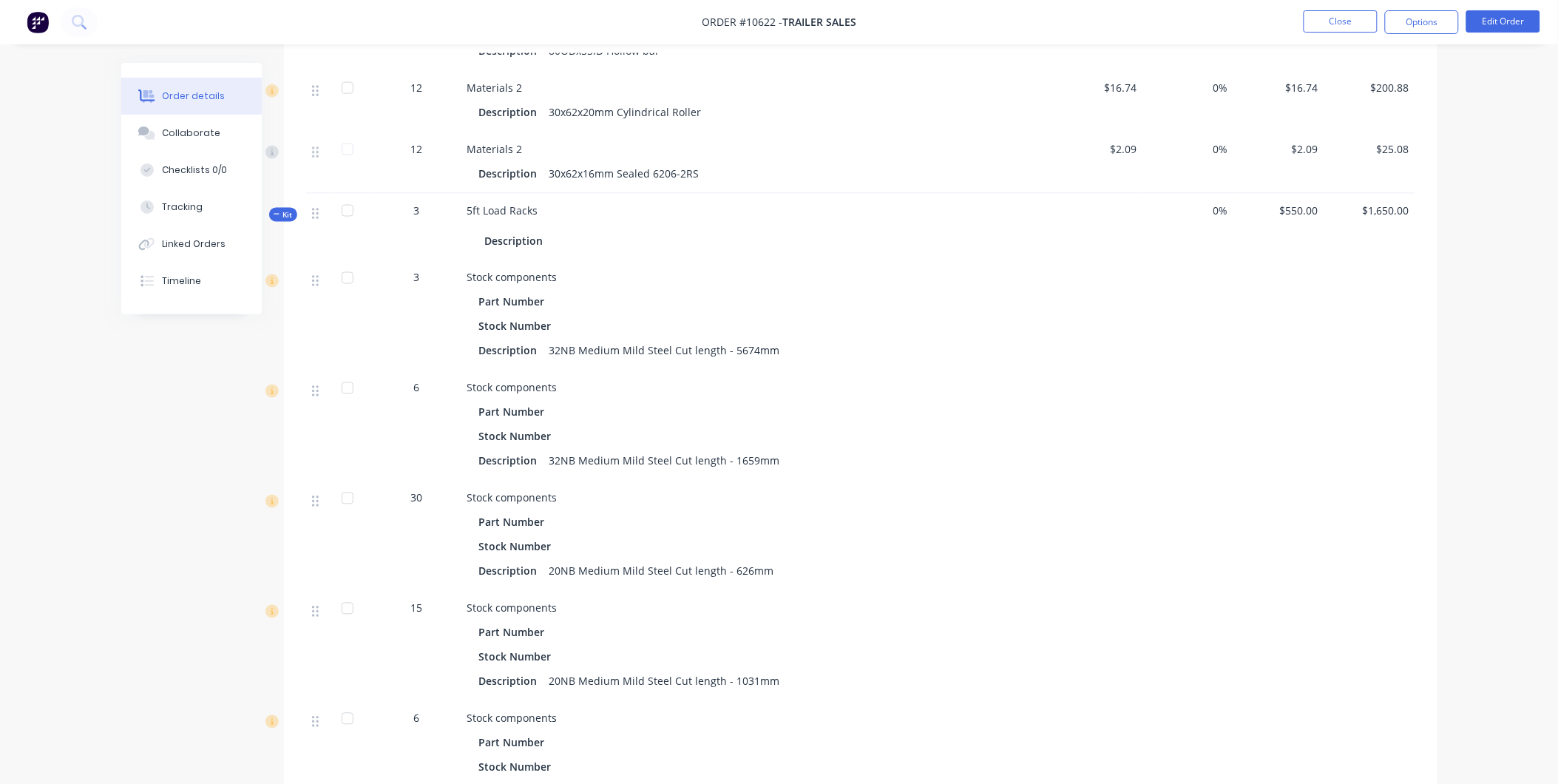
click at [277, 211] on icon at bounding box center [276, 215] width 7 height 8
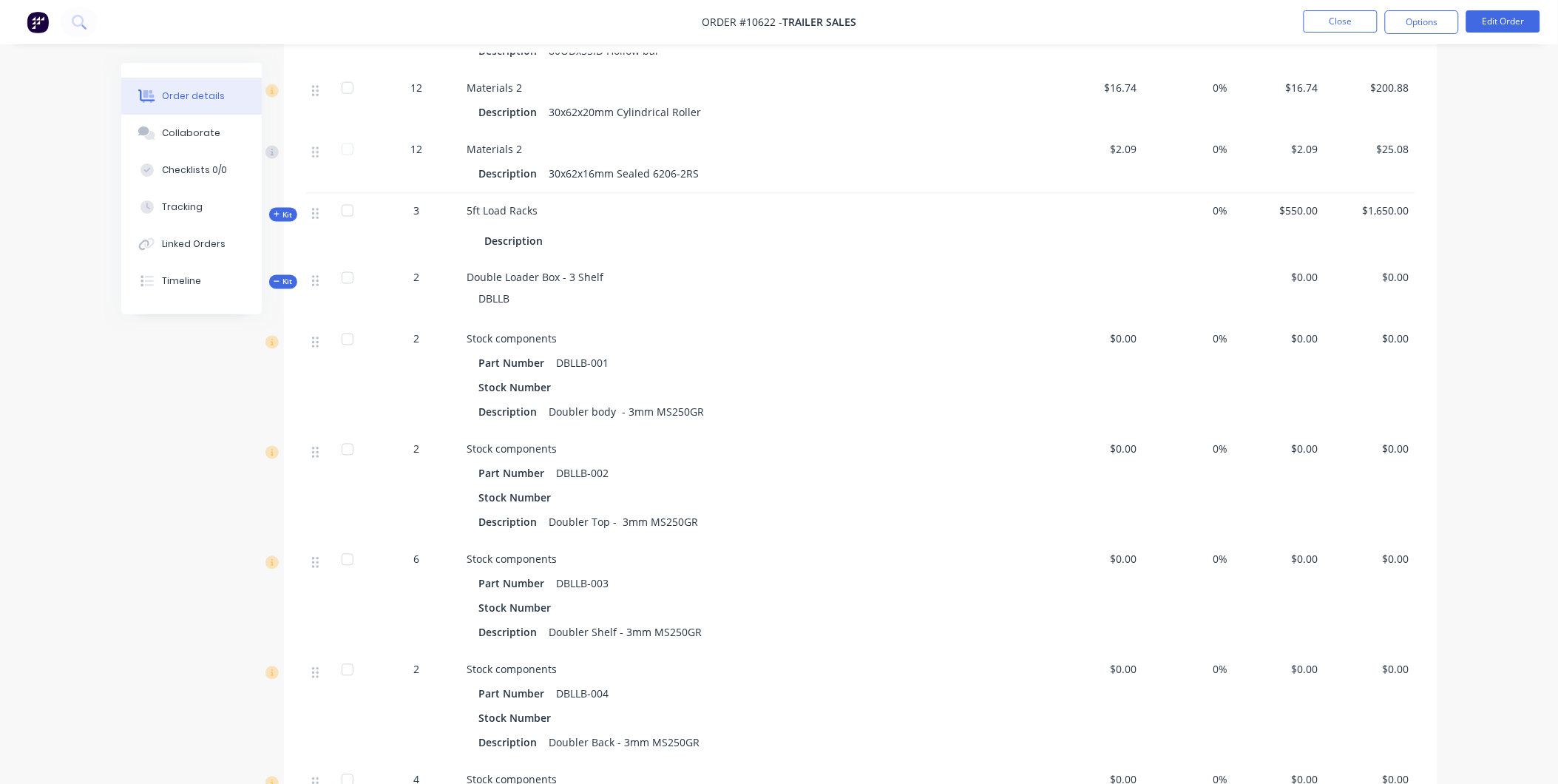
click at [276, 276] on span "Kit" at bounding box center [282, 282] width 19 height 11
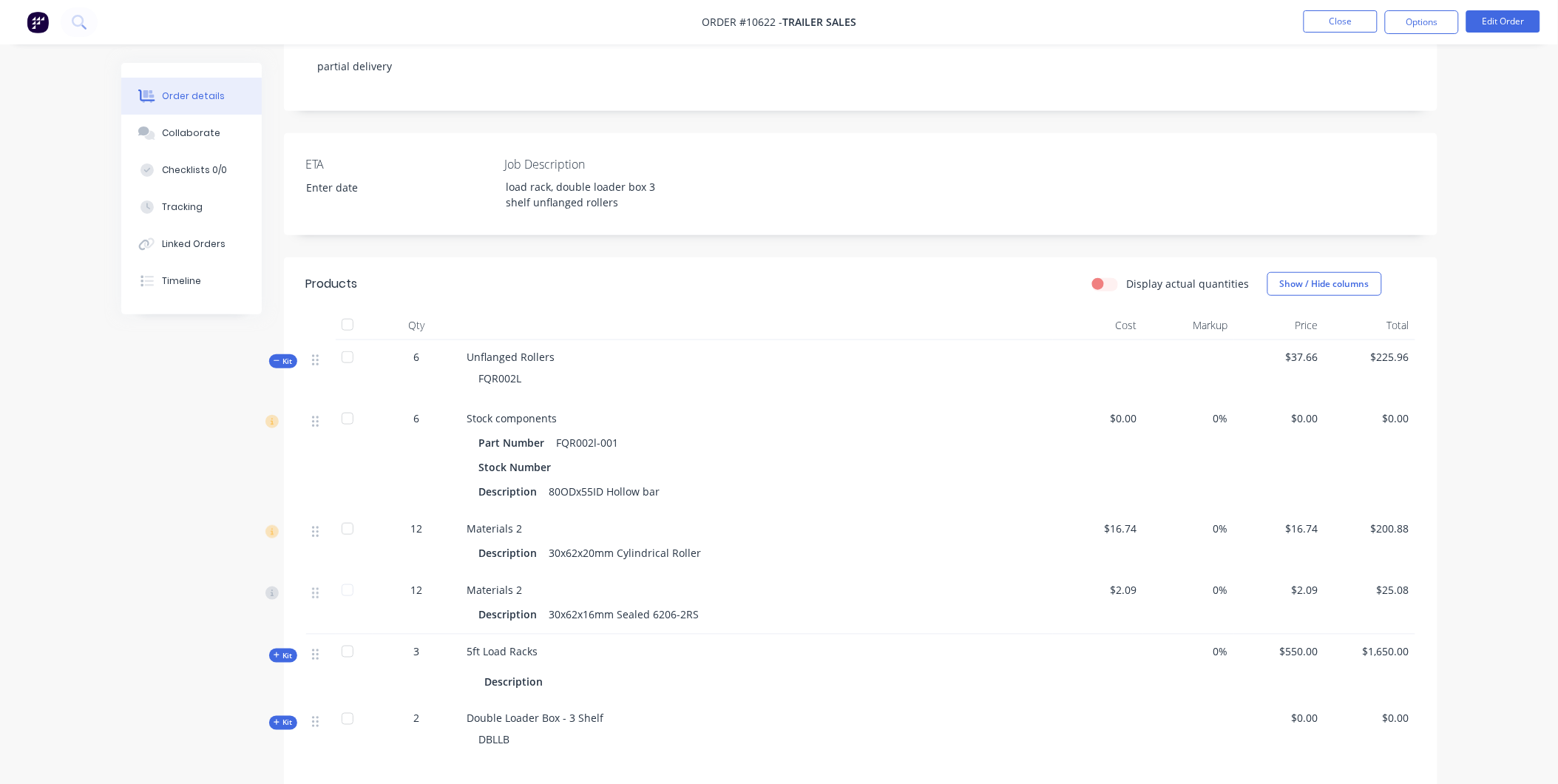
scroll to position [275, 0]
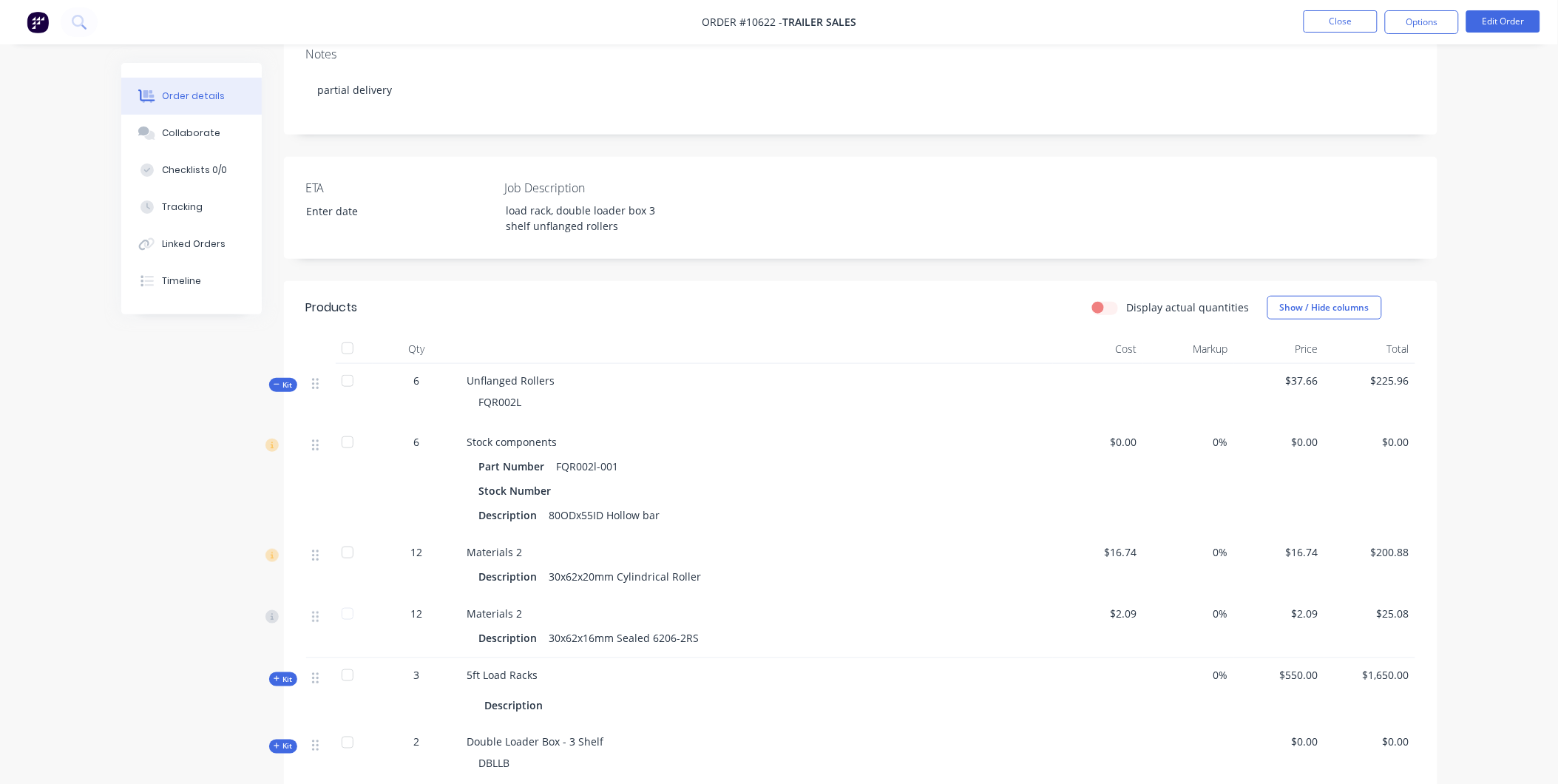
click at [279, 379] on span "Kit" at bounding box center [282, 385] width 19 height 11
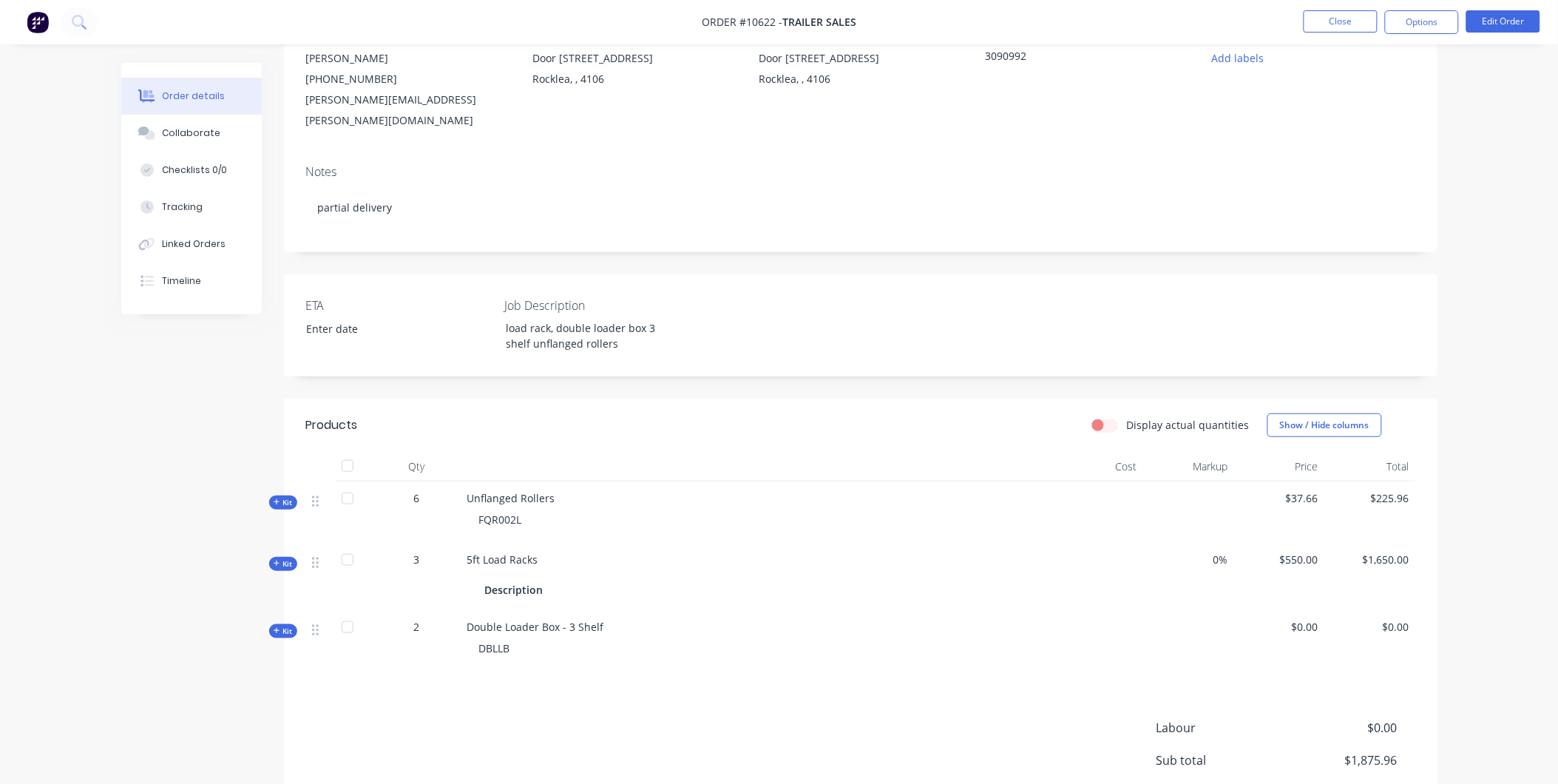
scroll to position [28, 0]
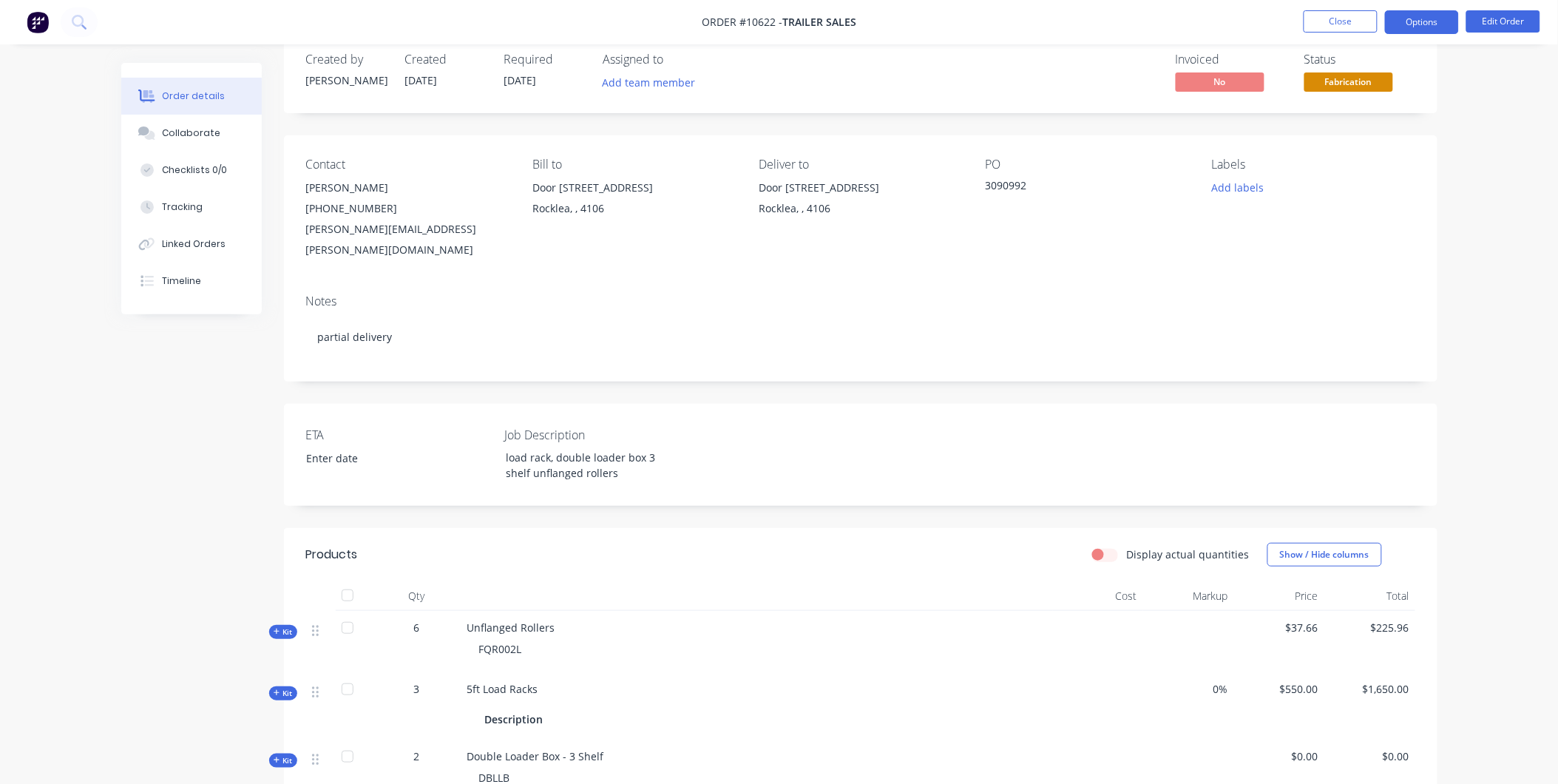
click at [1438, 15] on button "Options" at bounding box center [1421, 22] width 74 height 24
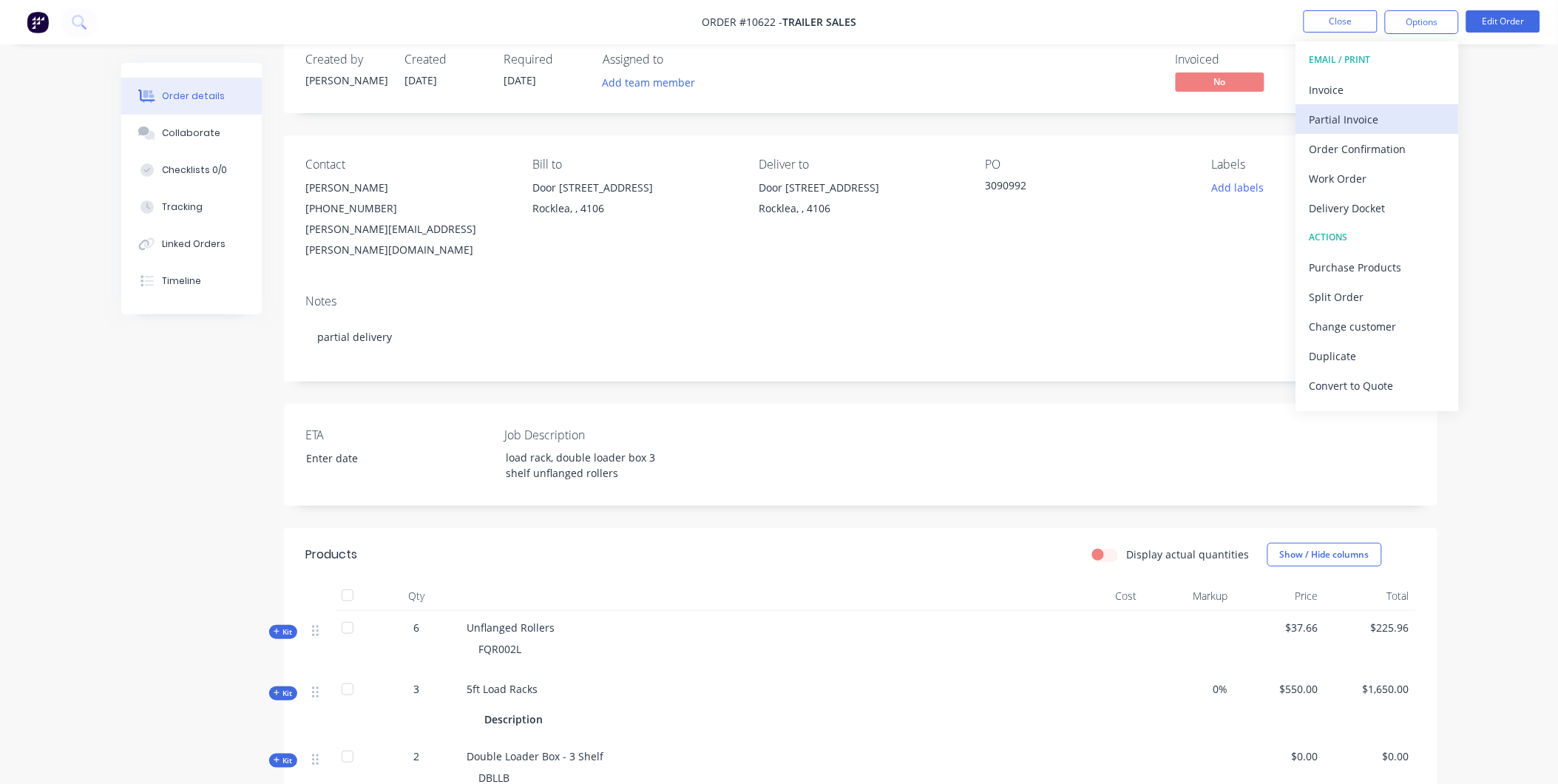
click at [1377, 109] on div "Partial Invoice" at bounding box center [1377, 119] width 136 height 21
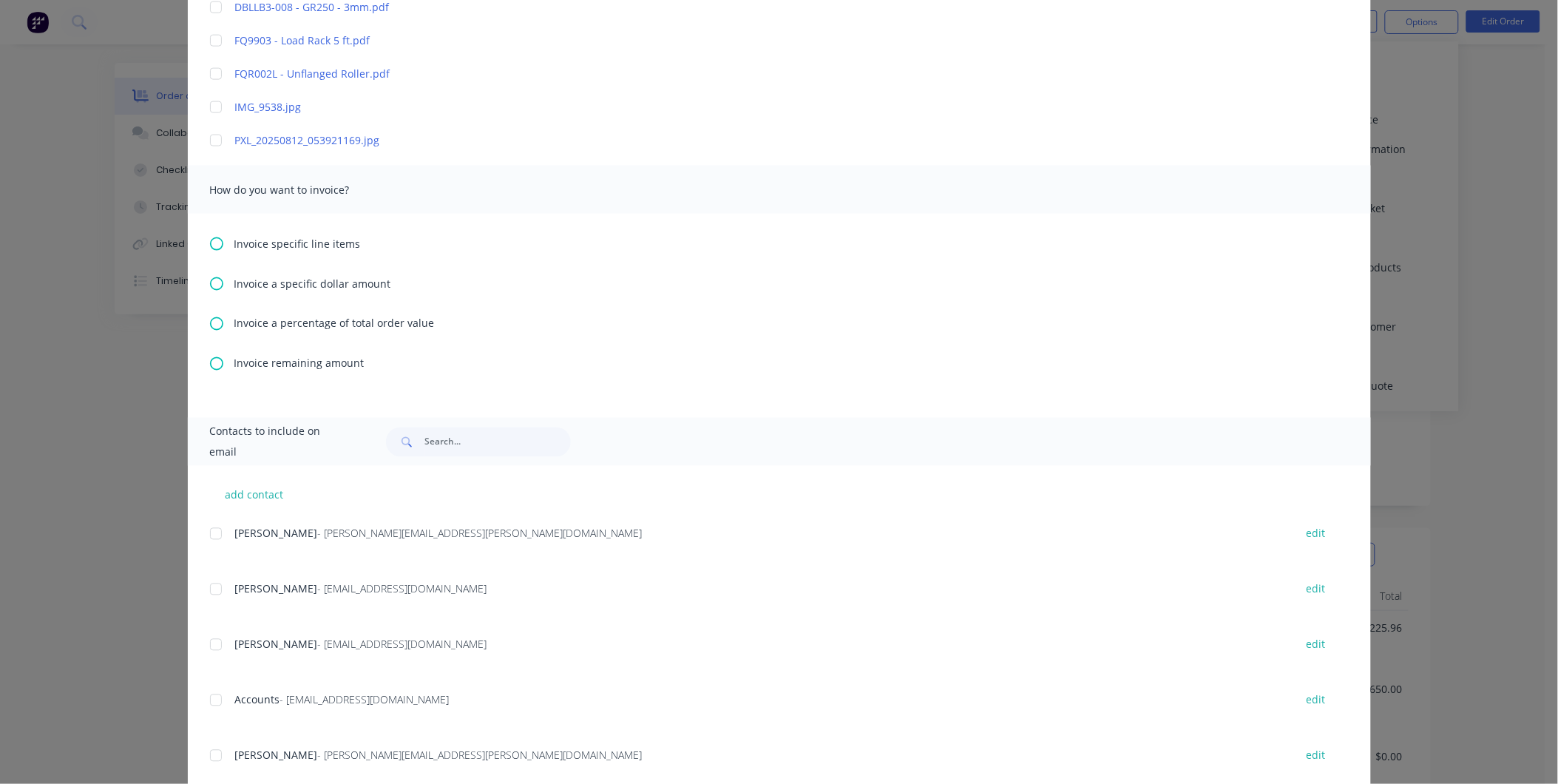
scroll to position [907, 0]
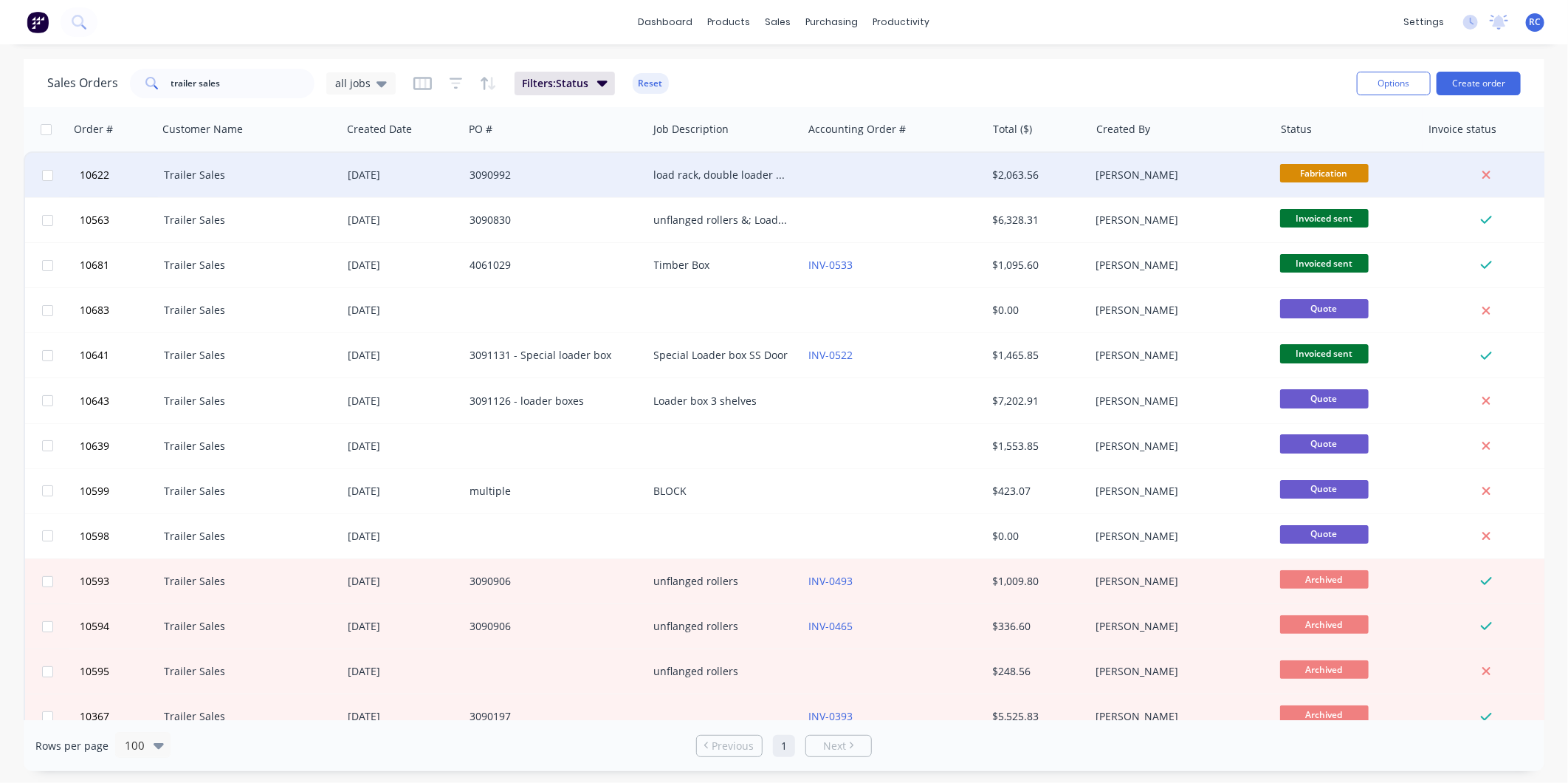
click at [282, 175] on div "Trailer Sales" at bounding box center [246, 174] width 164 height 14
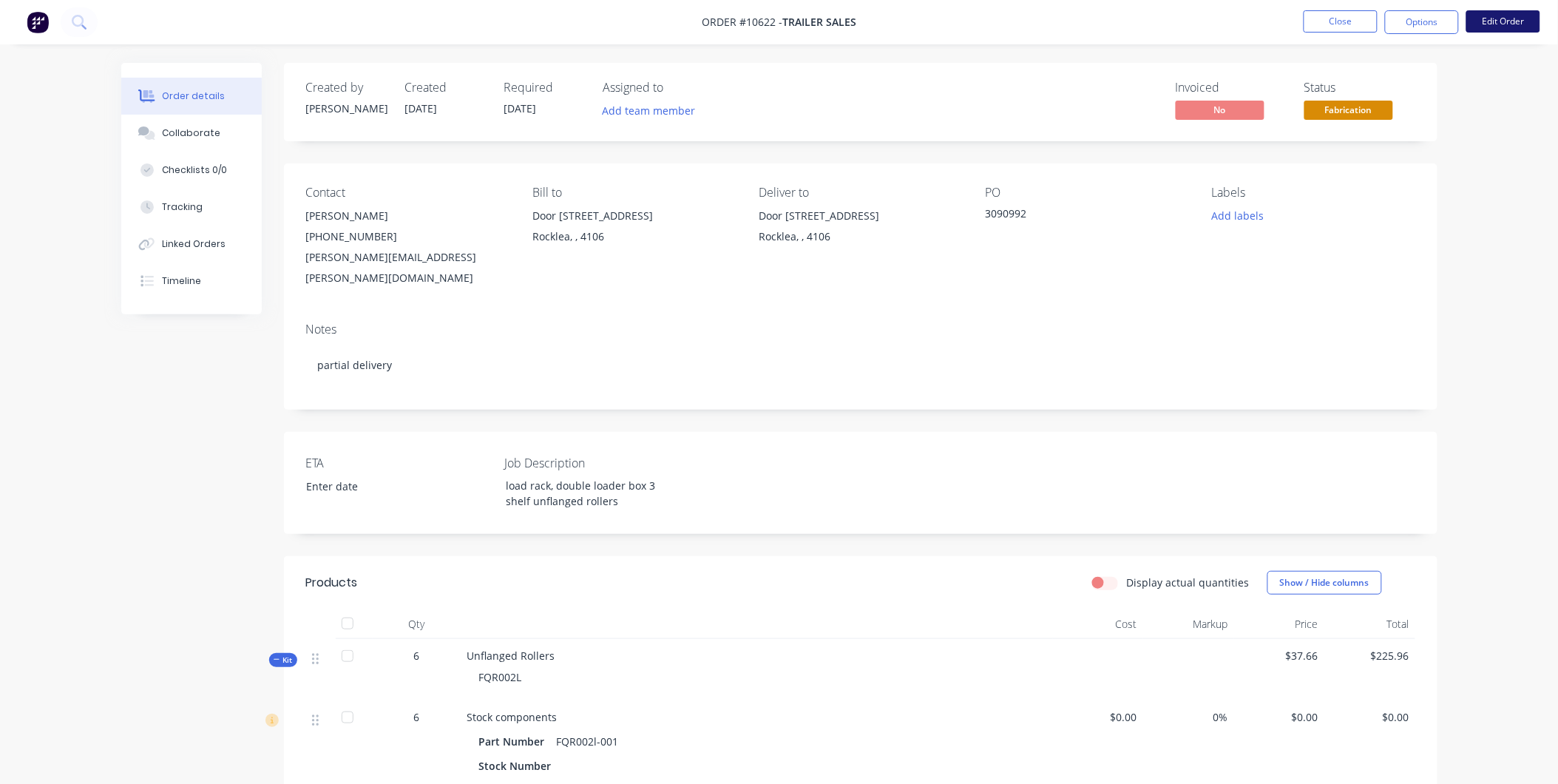
click at [1499, 17] on button "Edit Order" at bounding box center [1503, 21] width 74 height 22
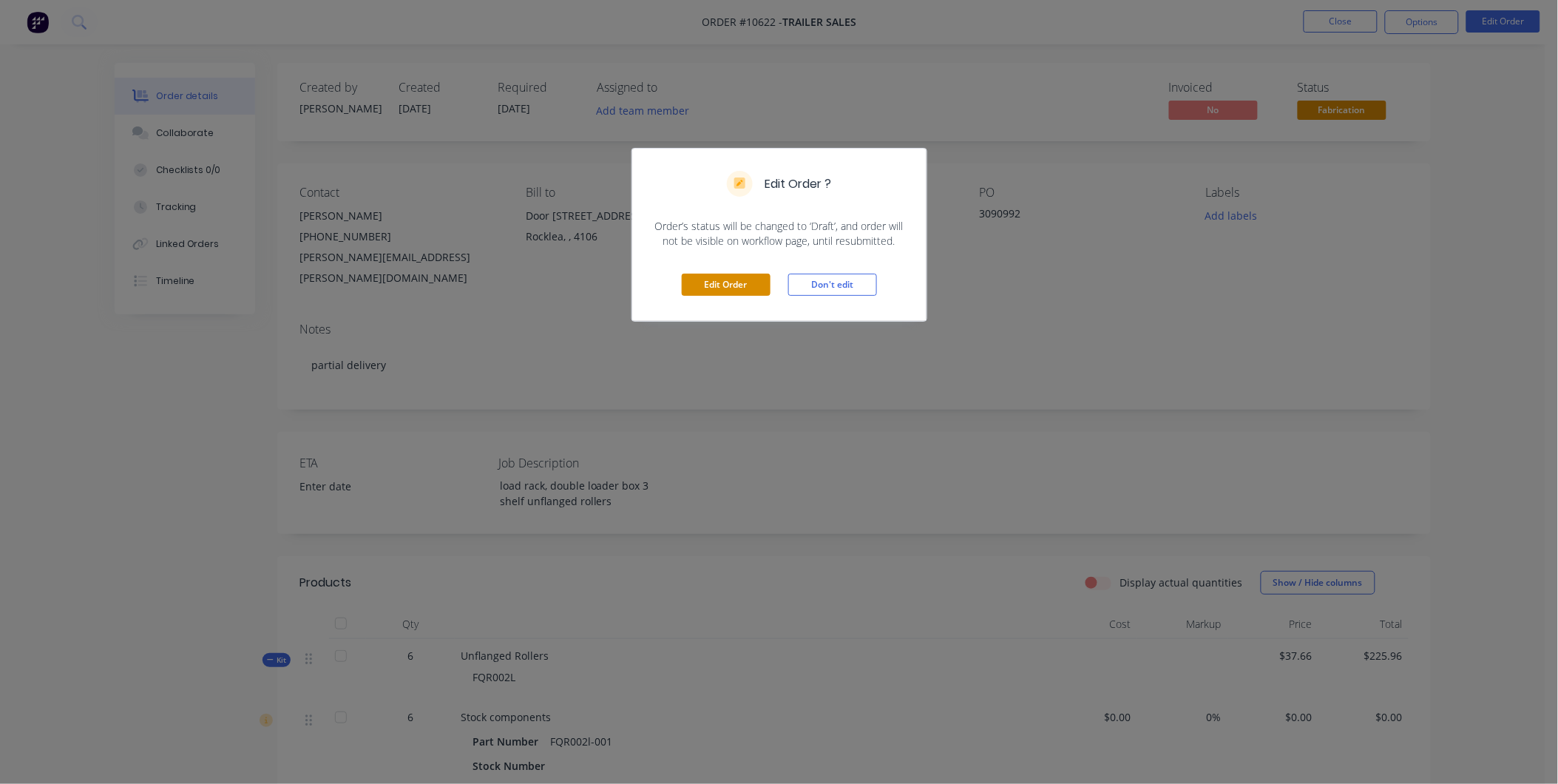
click at [734, 290] on button "Edit Order" at bounding box center [726, 284] width 89 height 22
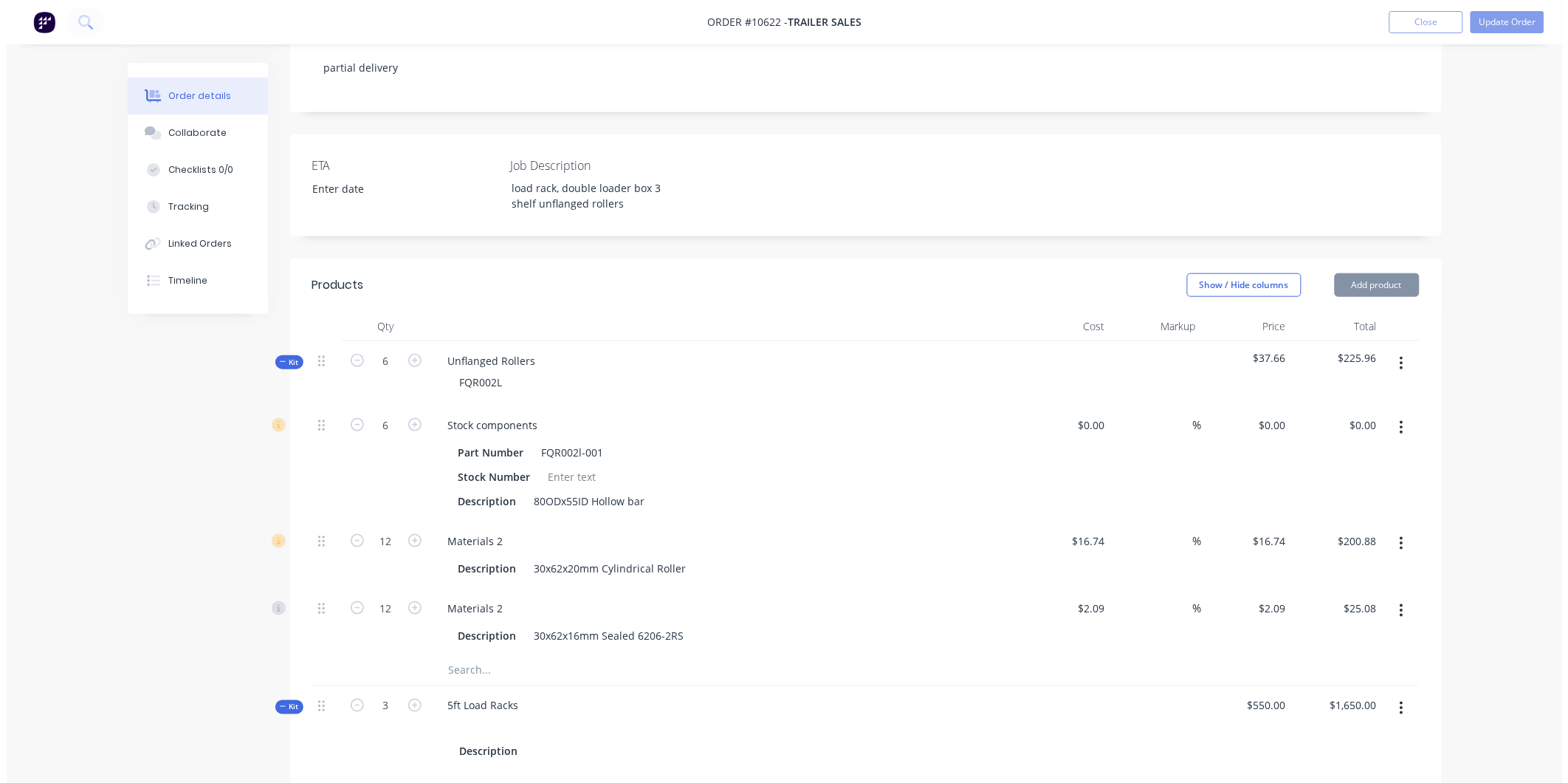
scroll to position [492, 0]
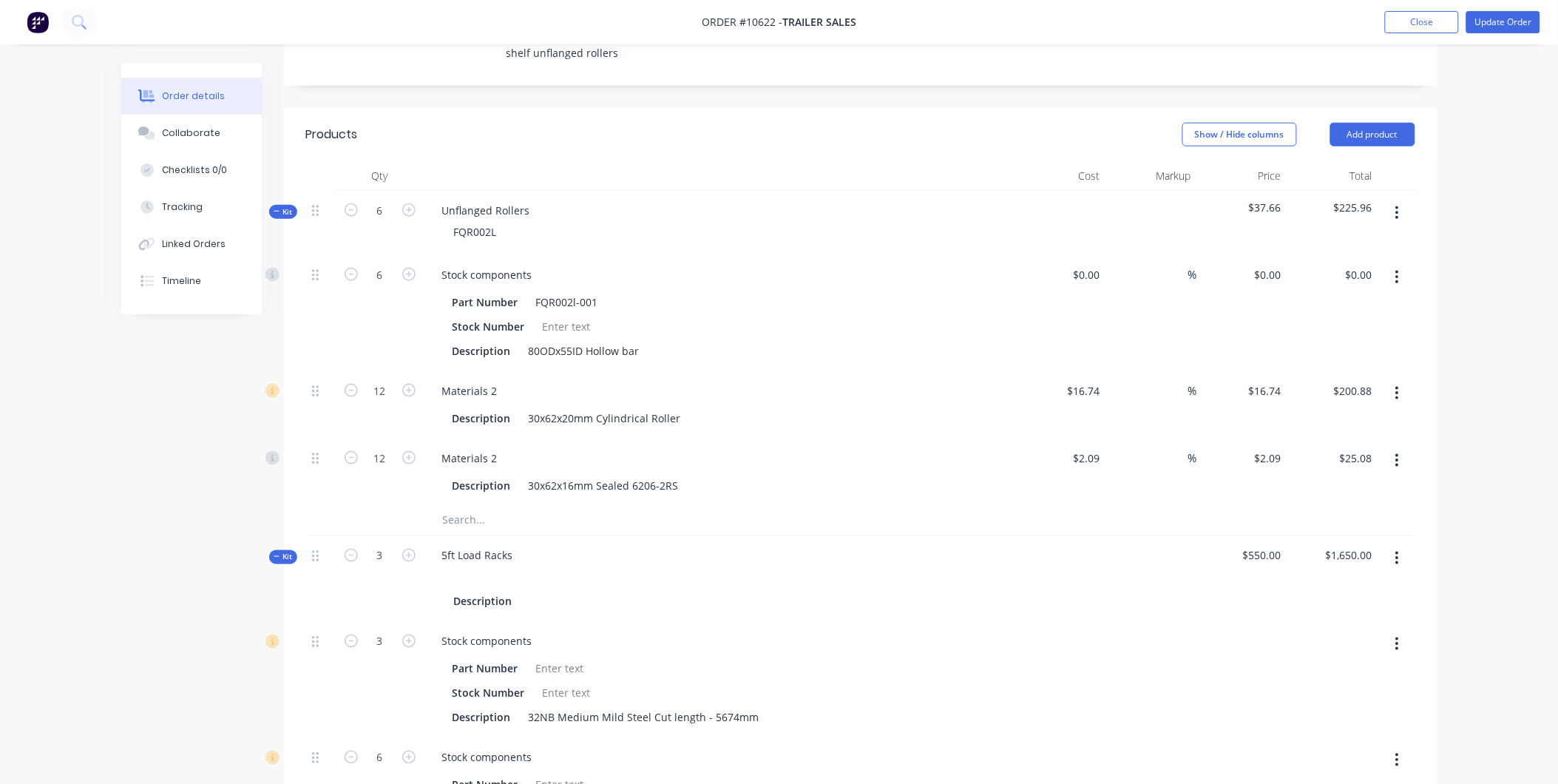
click at [1163, 439] on div "%" at bounding box center [1152, 472] width 91 height 68
click at [1181, 447] on input at bounding box center [1180, 458] width 17 height 21
type input "55"
click at [1175, 380] on input at bounding box center [1180, 391] width 17 height 21
type input "$3.2395"
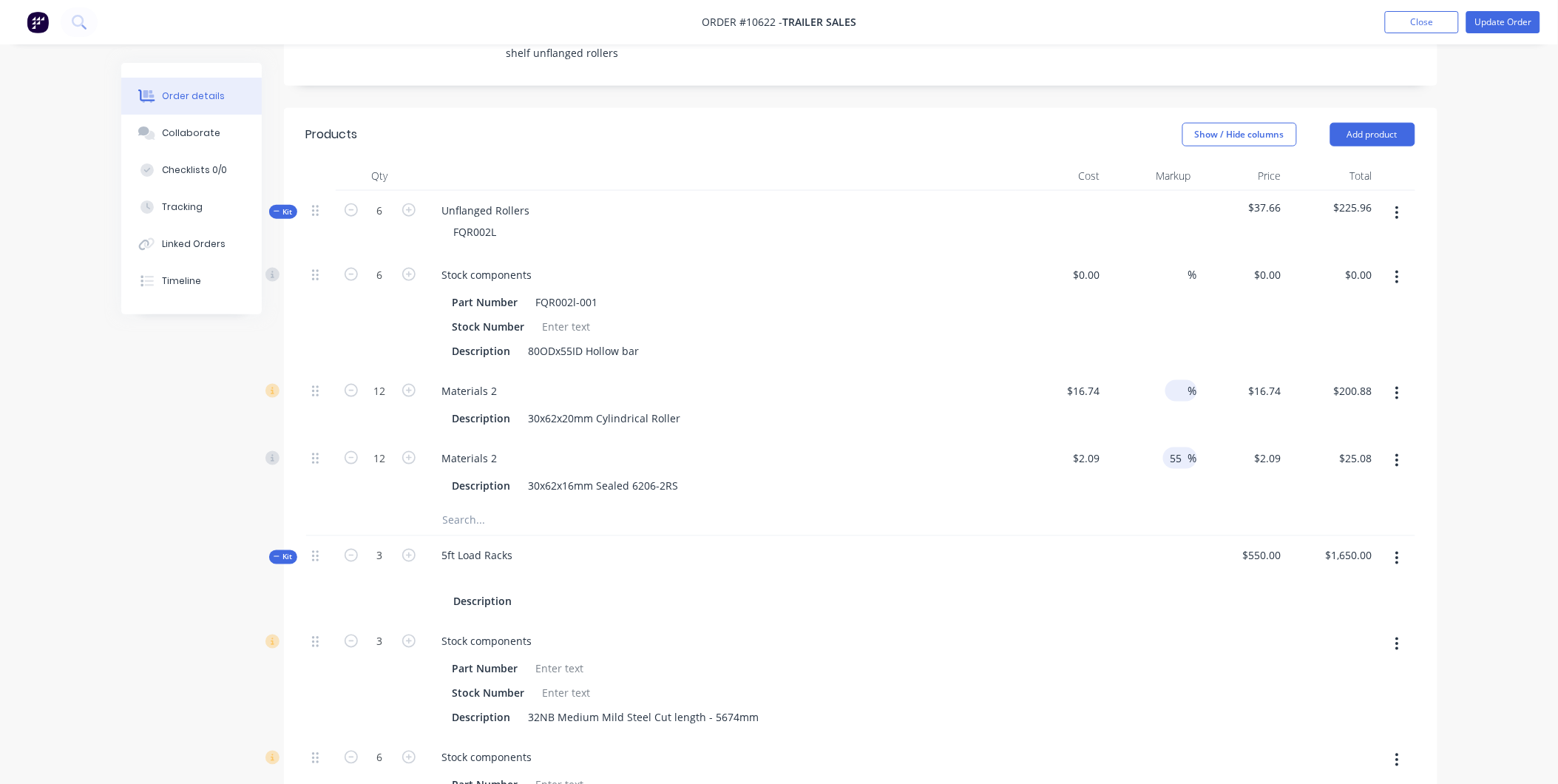
type input "$38.87"
type input "55"
type input "$25.947"
type input "$311.36"
click at [1164, 255] on div "%" at bounding box center [1152, 313] width 91 height 116
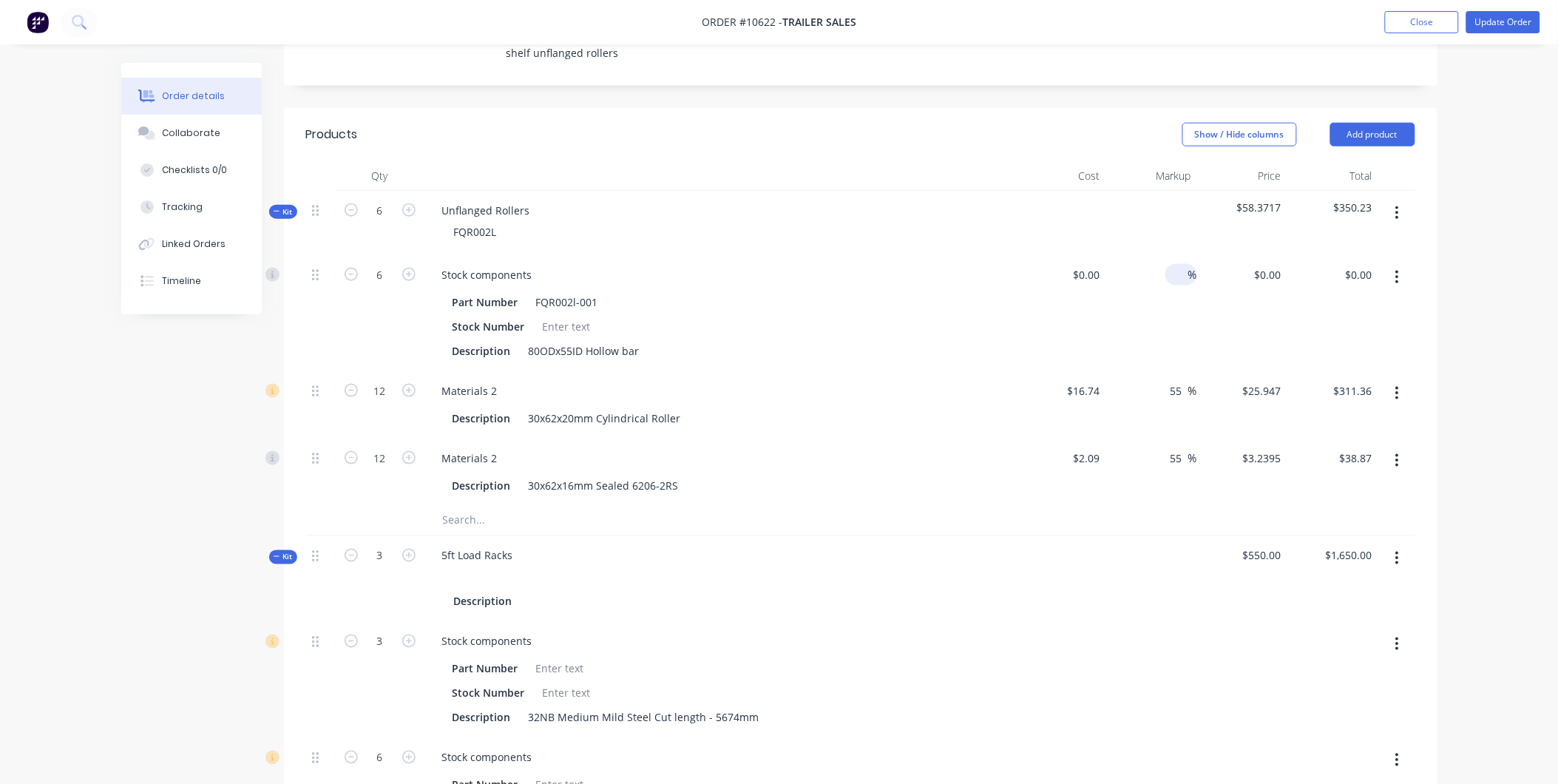
click at [1181, 264] on input at bounding box center [1180, 275] width 17 height 21
type input "55"
click at [1396, 205] on icon "button" at bounding box center [1397, 213] width 4 height 16
click at [1372, 241] on div "Add product to kit" at bounding box center [1345, 252] width 114 height 21
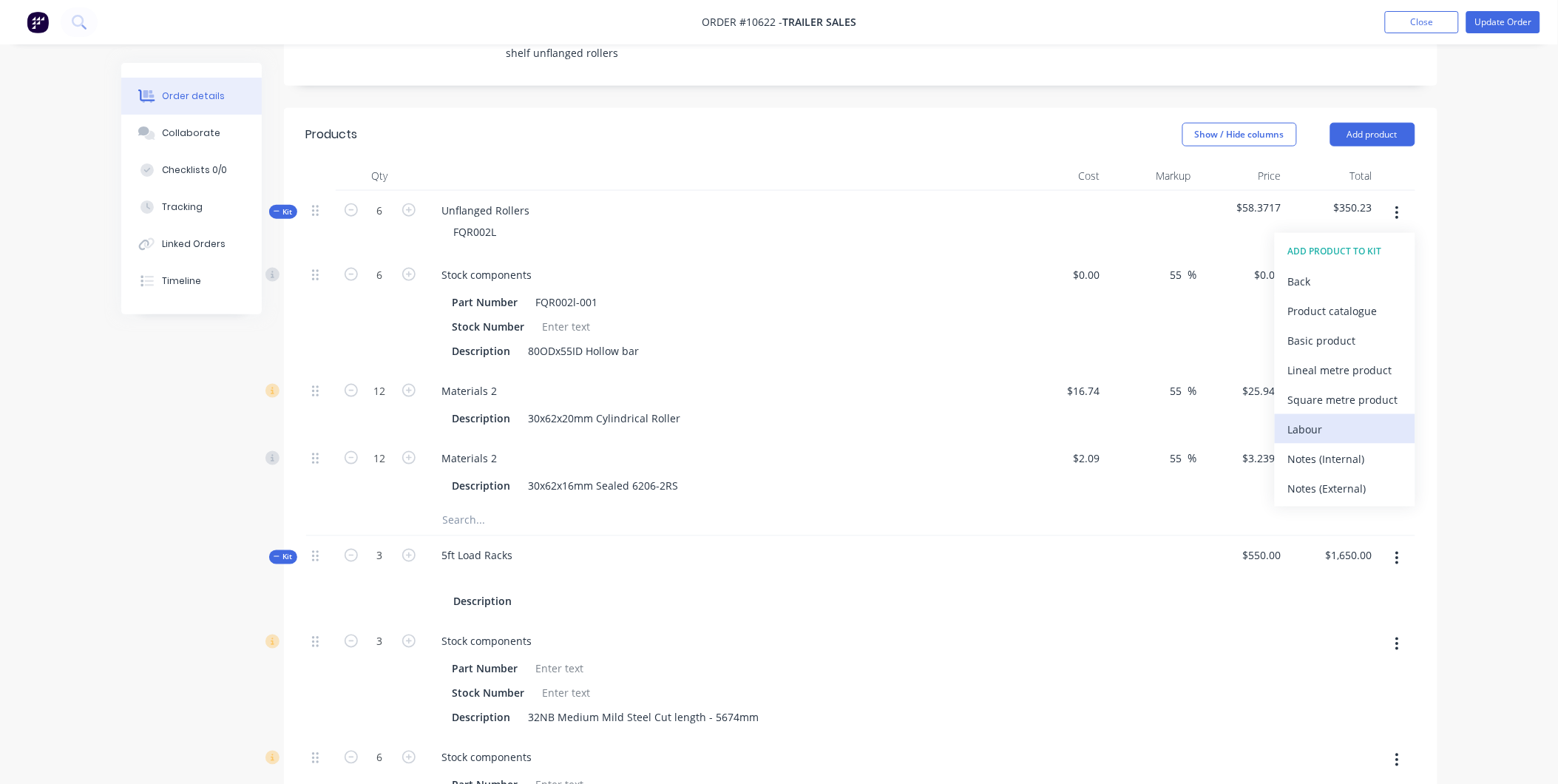
click at [1318, 418] on div "Labour" at bounding box center [1345, 429] width 114 height 21
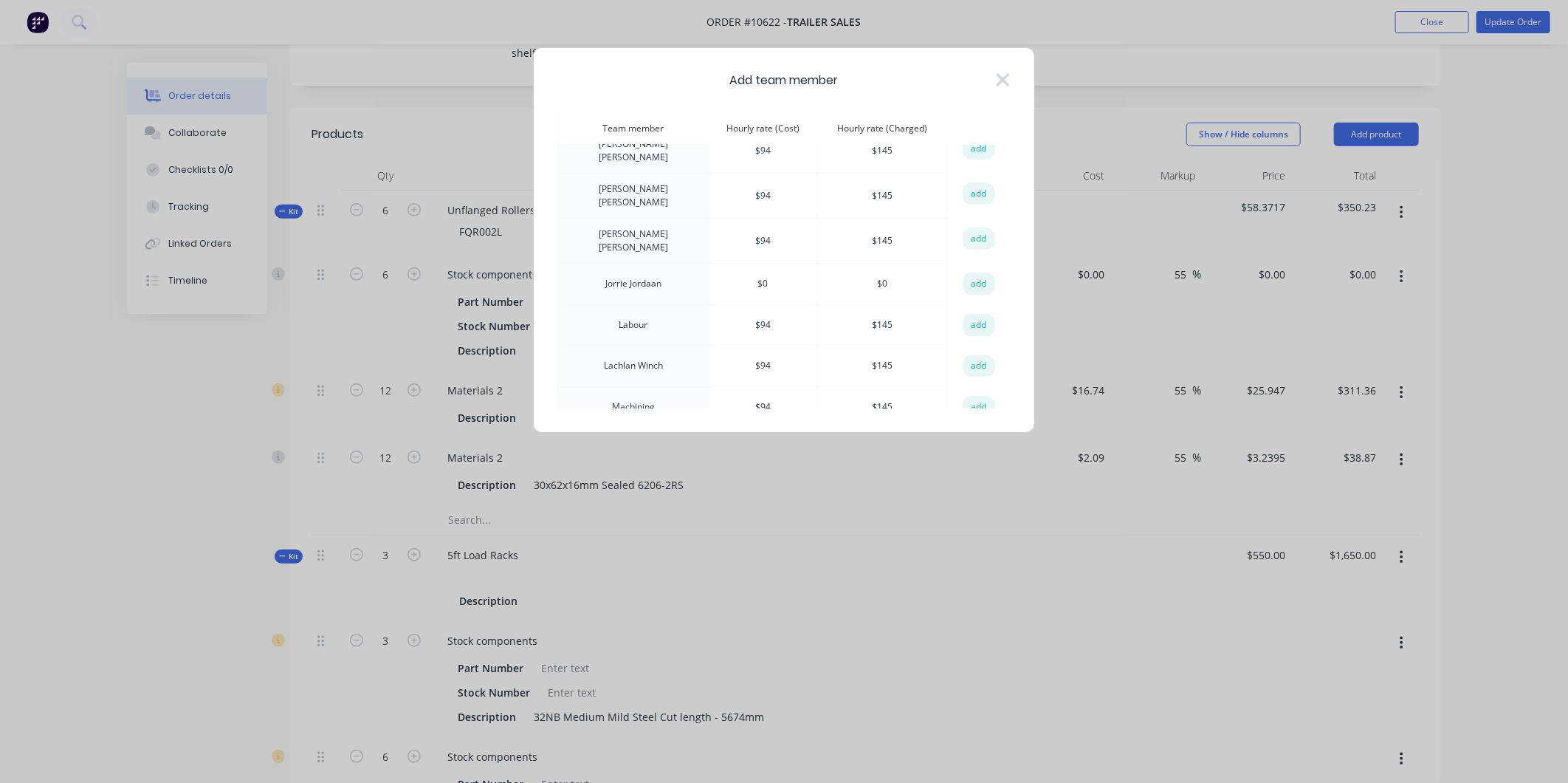
click at [637, 314] on td "Labour" at bounding box center [634, 324] width 152 height 42
click at [967, 314] on button "add" at bounding box center [978, 324] width 33 height 22
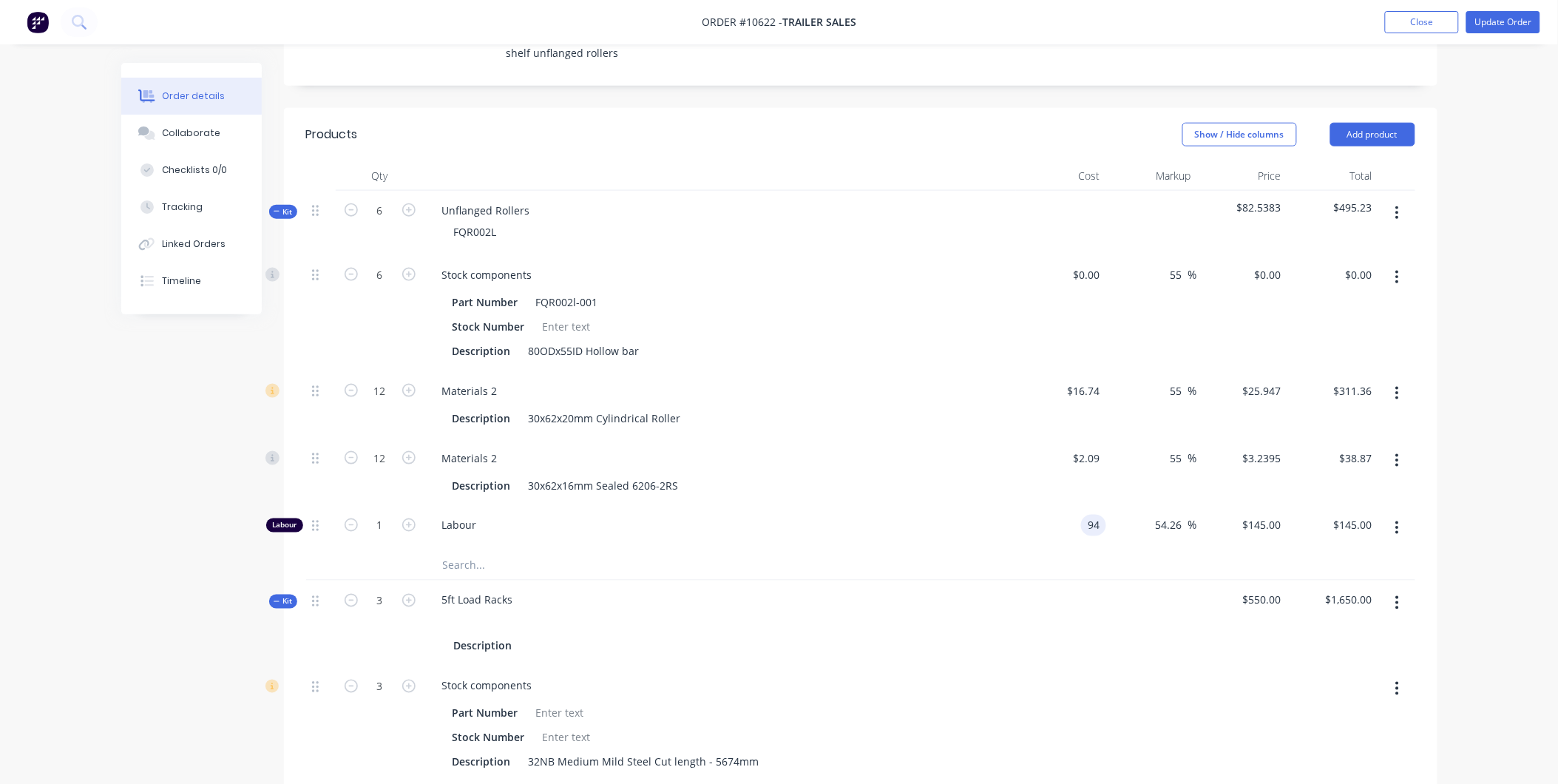
click at [1090, 515] on input "94" at bounding box center [1096, 525] width 19 height 21
type input "$94.00"
click at [385, 286] on input "1" at bounding box center [380, 275] width 39 height 22
type input "1.2"
type input "$174.00"
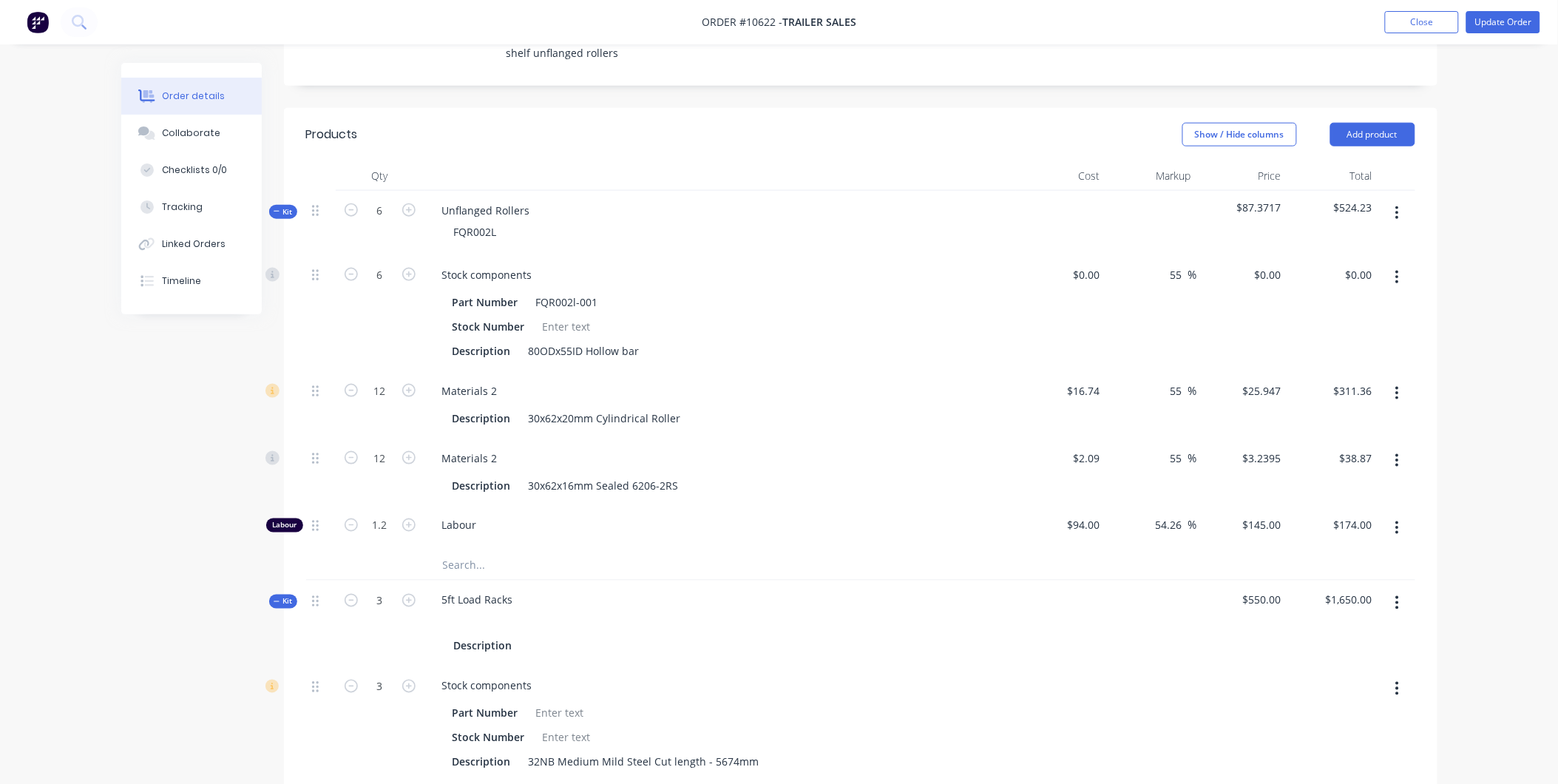
click at [601, 505] on div "Labour" at bounding box center [720, 527] width 591 height 45
click at [368, 286] on input "1.2" at bounding box center [380, 275] width 39 height 22
type input "2"
type input "$290.00"
click at [811, 505] on div "Labour" at bounding box center [720, 527] width 591 height 45
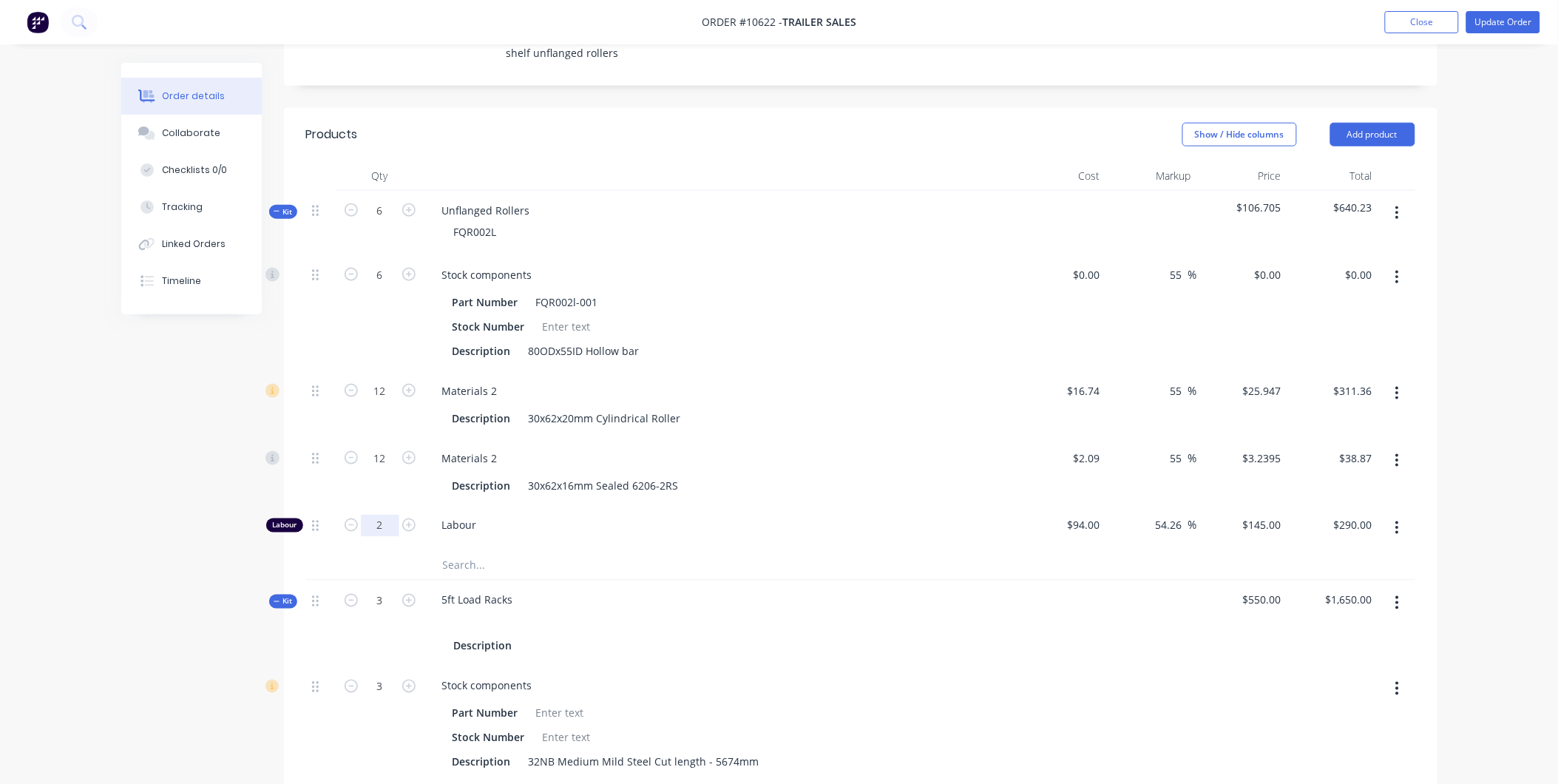
click at [381, 286] on input "2" at bounding box center [380, 275] width 39 height 22
type input "2.5"
type input "$362.50"
click at [805, 518] on span "Labour" at bounding box center [726, 525] width 568 height 15
click at [402, 518] on icon "button" at bounding box center [409, 525] width 14 height 14
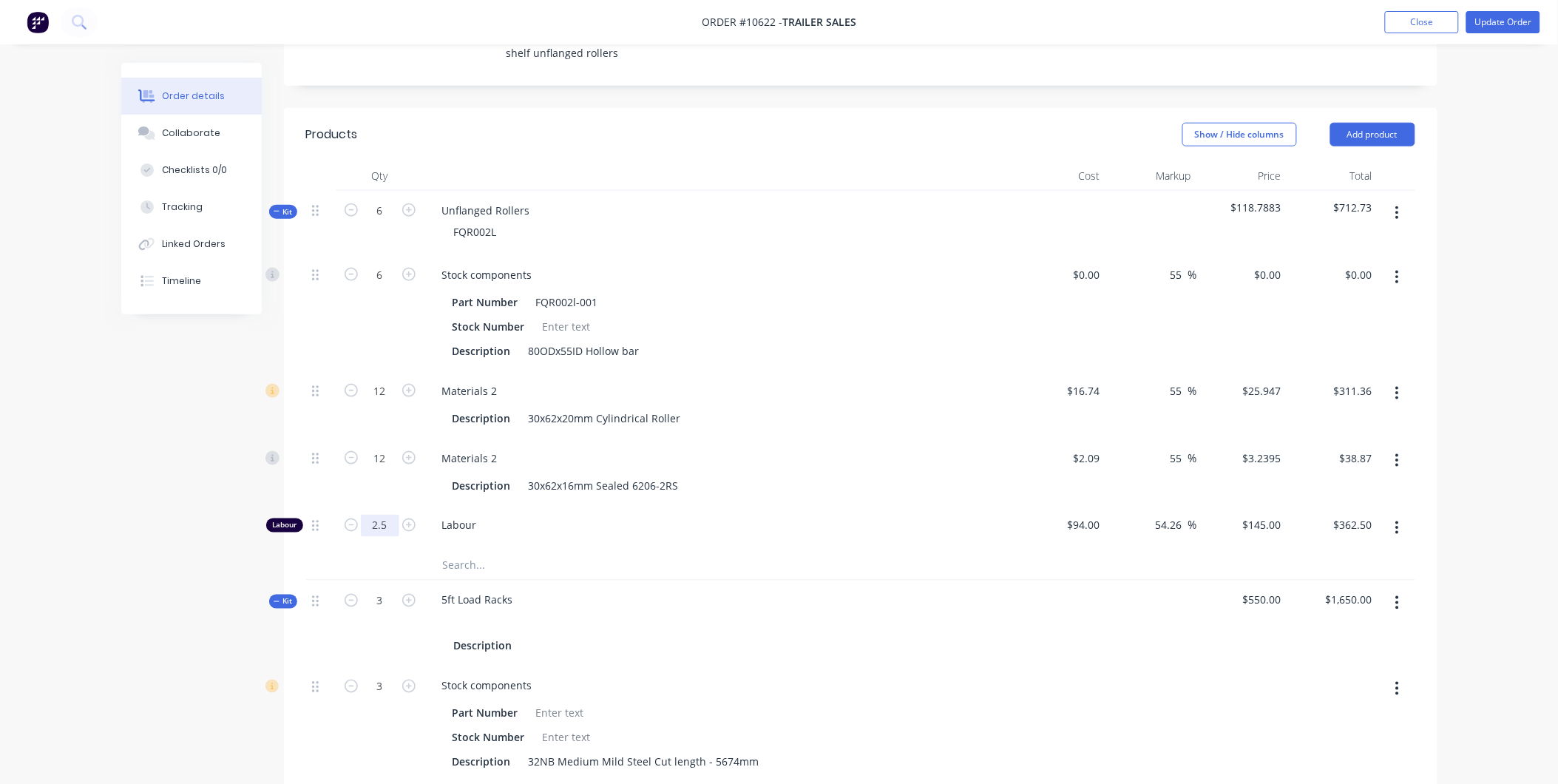
type input "3.5"
type input "$507.50"
click at [409, 518] on icon "button" at bounding box center [409, 525] width 14 height 14
type input "4.5"
type input "$652.50"
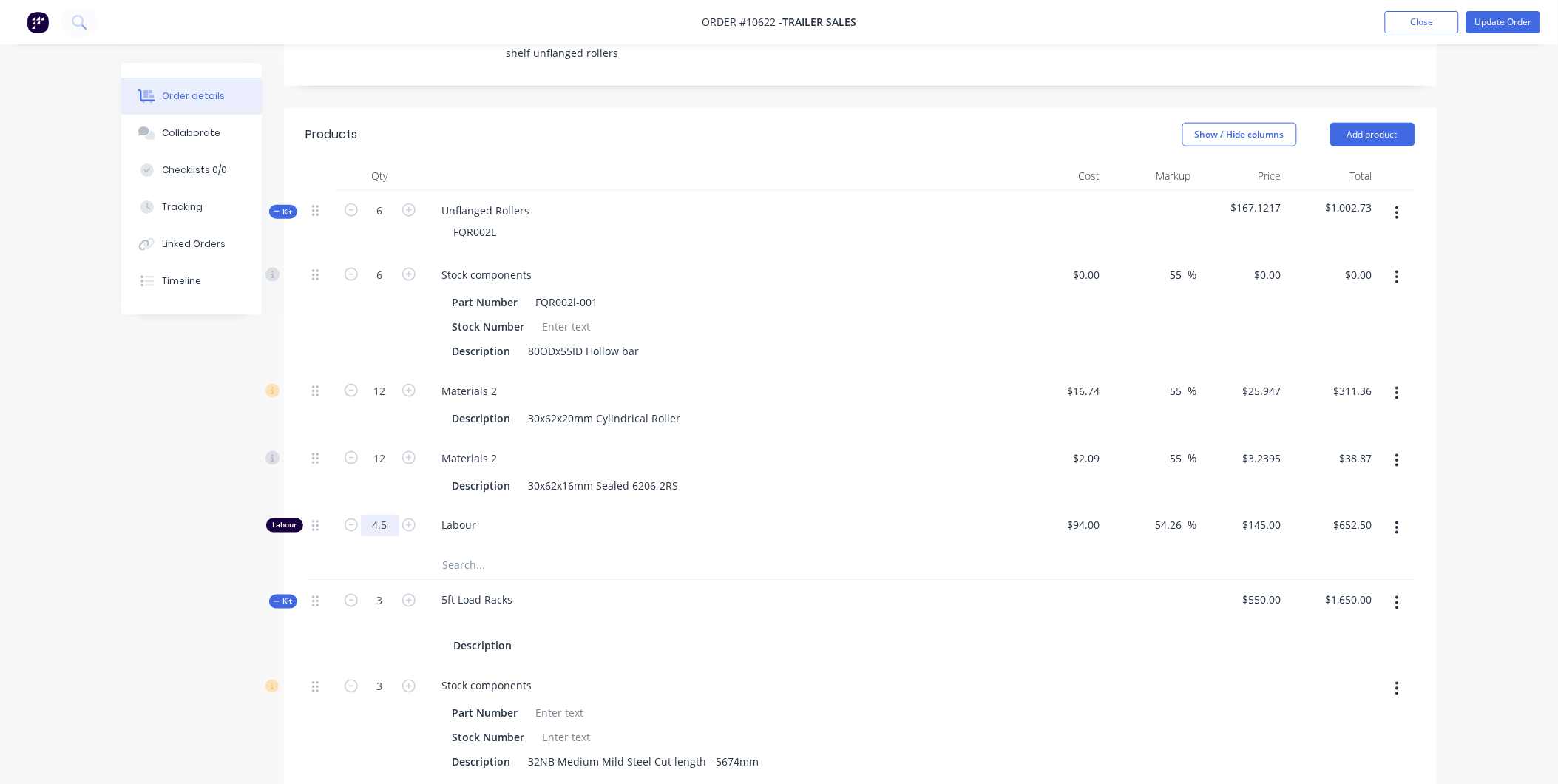
click at [386, 286] on input "4.5" at bounding box center [380, 275] width 39 height 22
type input "4"
type input "$580.00"
click at [793, 505] on div "Labour" at bounding box center [720, 527] width 591 height 45
click at [390, 286] on input "4" at bounding box center [380, 275] width 39 height 22
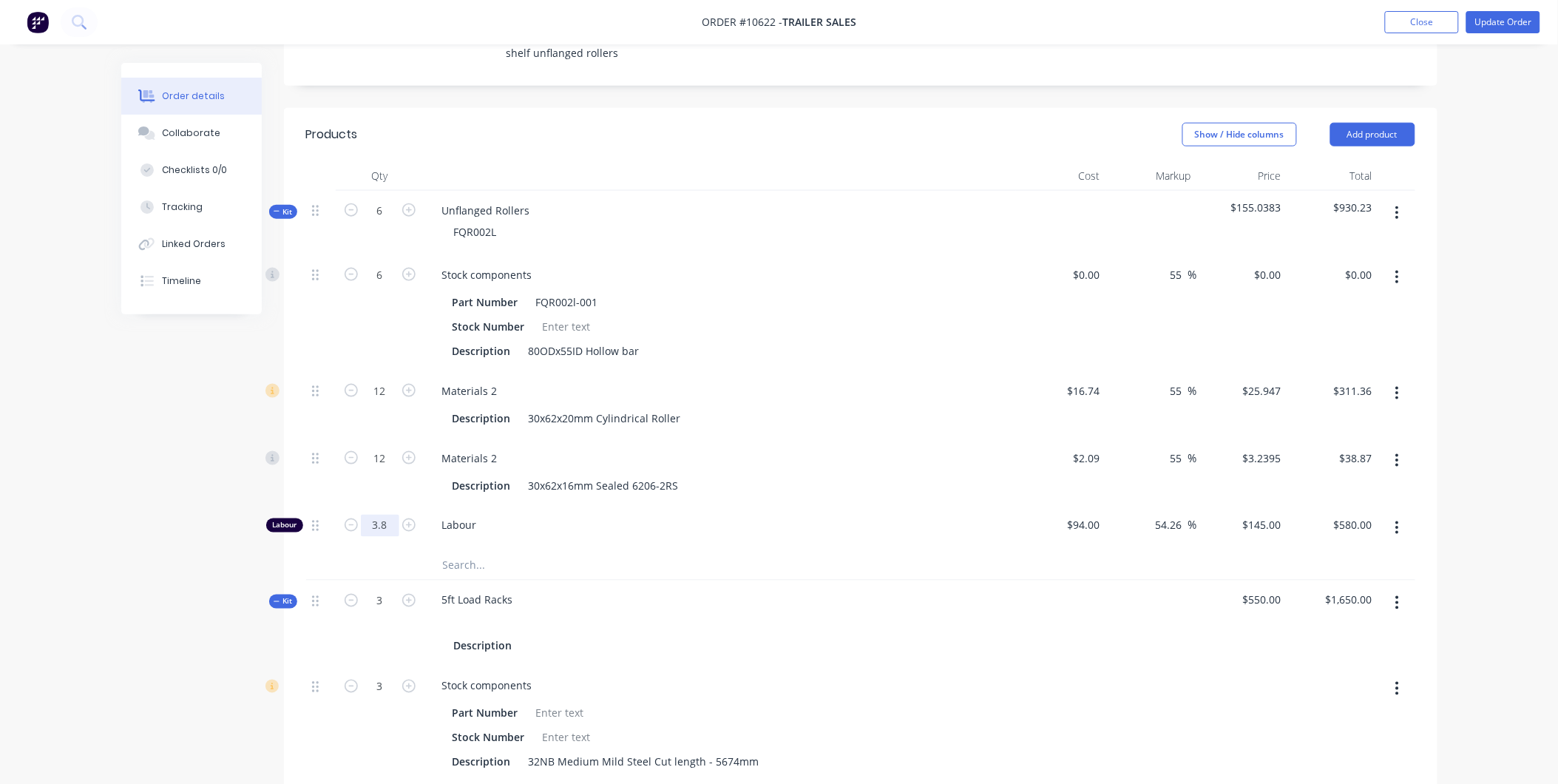
type input "3.8"
click at [578, 518] on span "Labour" at bounding box center [726, 525] width 568 height 15
click at [1372, 515] on input "551.00" at bounding box center [1358, 525] width 40 height 21
type input "1"
type input "553"
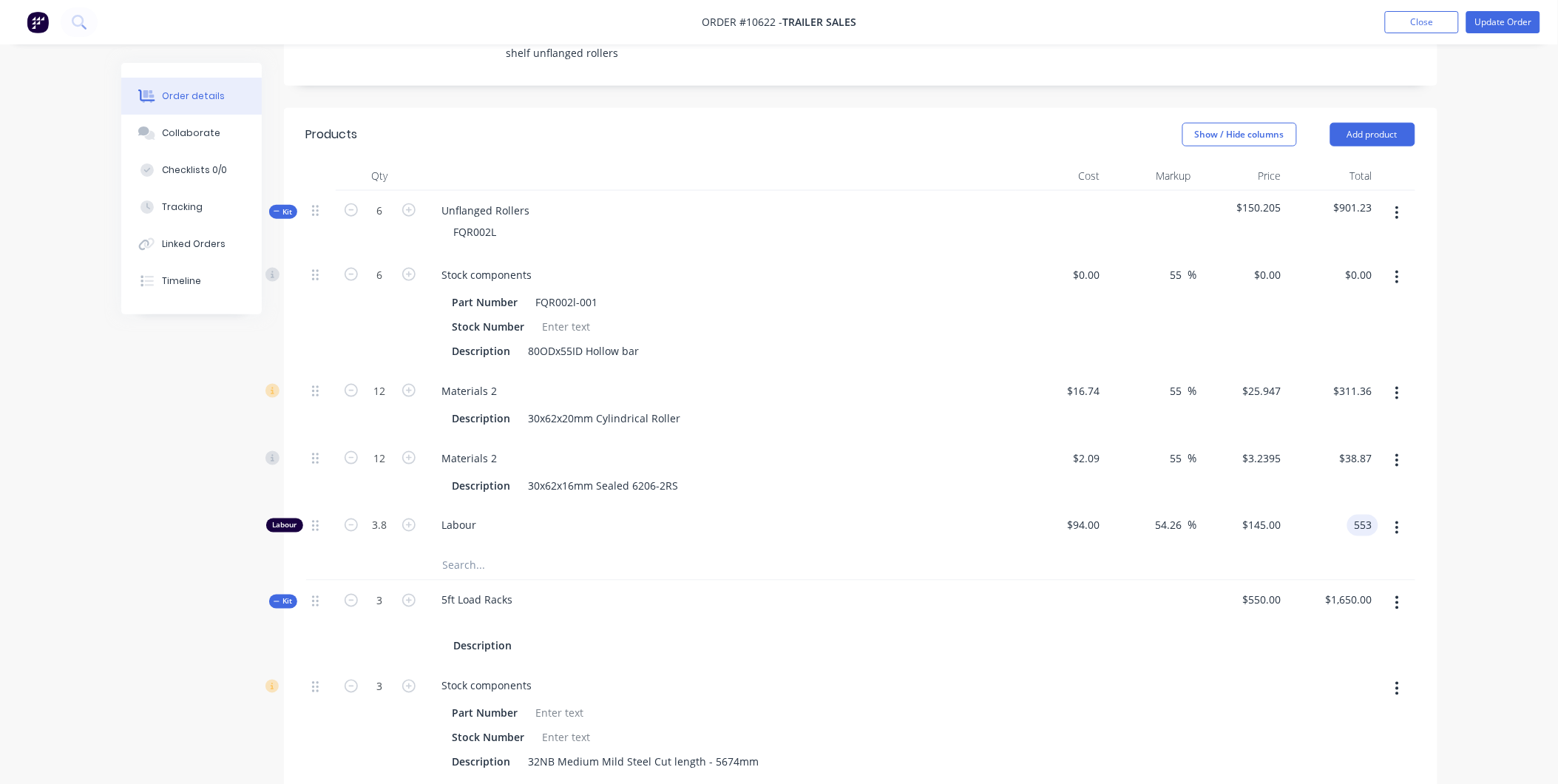
drag, startPoint x: 1372, startPoint y: 457, endPoint x: 1336, endPoint y: 414, distance: 56.1
click at [1339, 439] on div "$38.87 $38.87" at bounding box center [1333, 472] width 91 height 68
type input "54.82"
type input "$145.5263"
click at [1340, 439] on div "$38.87 $38.87" at bounding box center [1333, 472] width 91 height 68
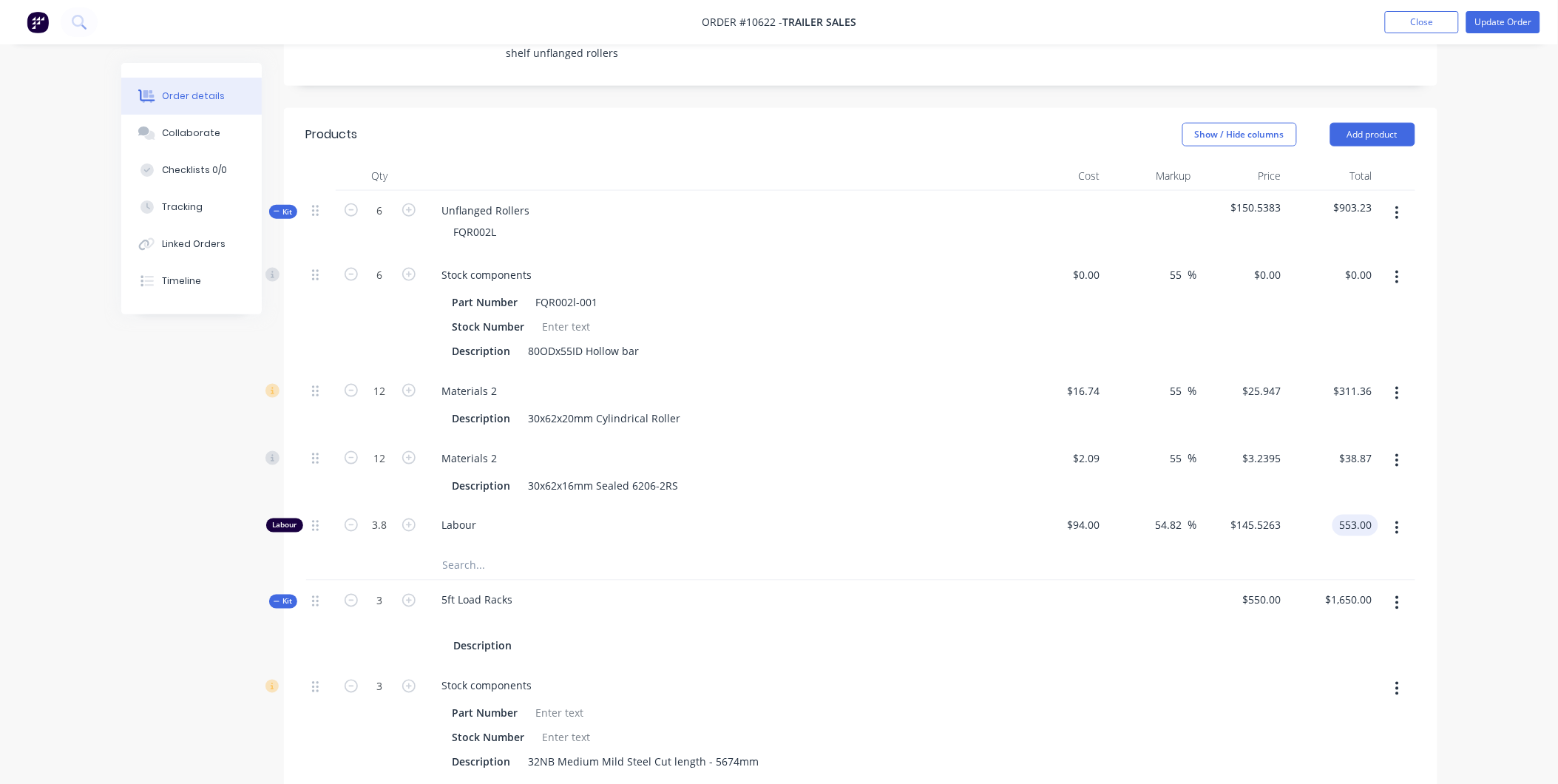
click at [1357, 515] on input "553.00" at bounding box center [1358, 525] width 40 height 21
click at [1359, 439] on div "$38.87 $38.87" at bounding box center [1333, 472] width 91 height 68
click at [1369, 515] on input "553.00" at bounding box center [1358, 525] width 40 height 21
type input "555"
type input "38.87"
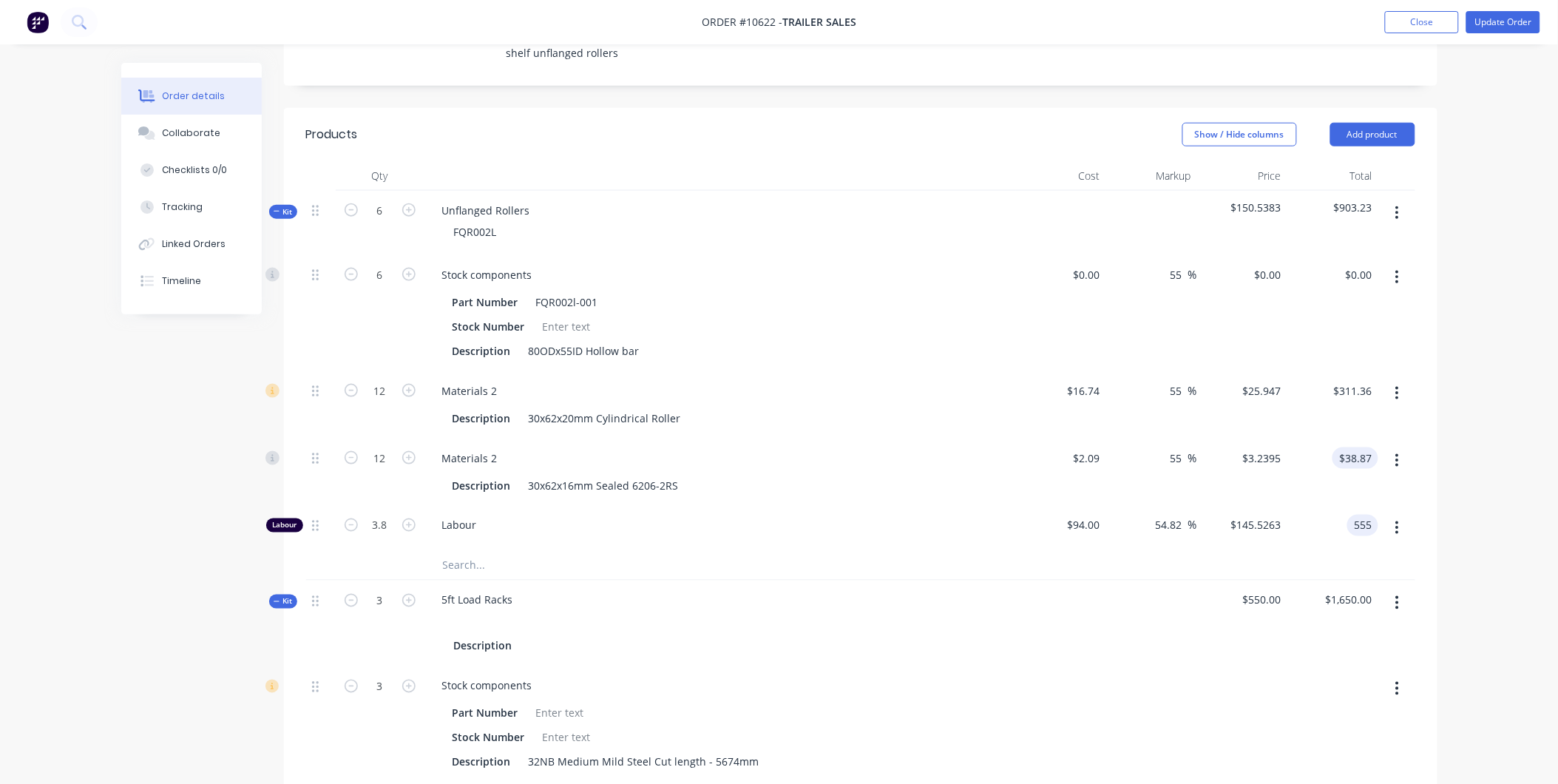
type input "55.38"
type input "$146.0526"
type input "$555.00"
click at [1355, 447] on input "38.87" at bounding box center [1361, 458] width 34 height 21
click at [1355, 439] on div "38.87 38.87" at bounding box center [1333, 472] width 91 height 68
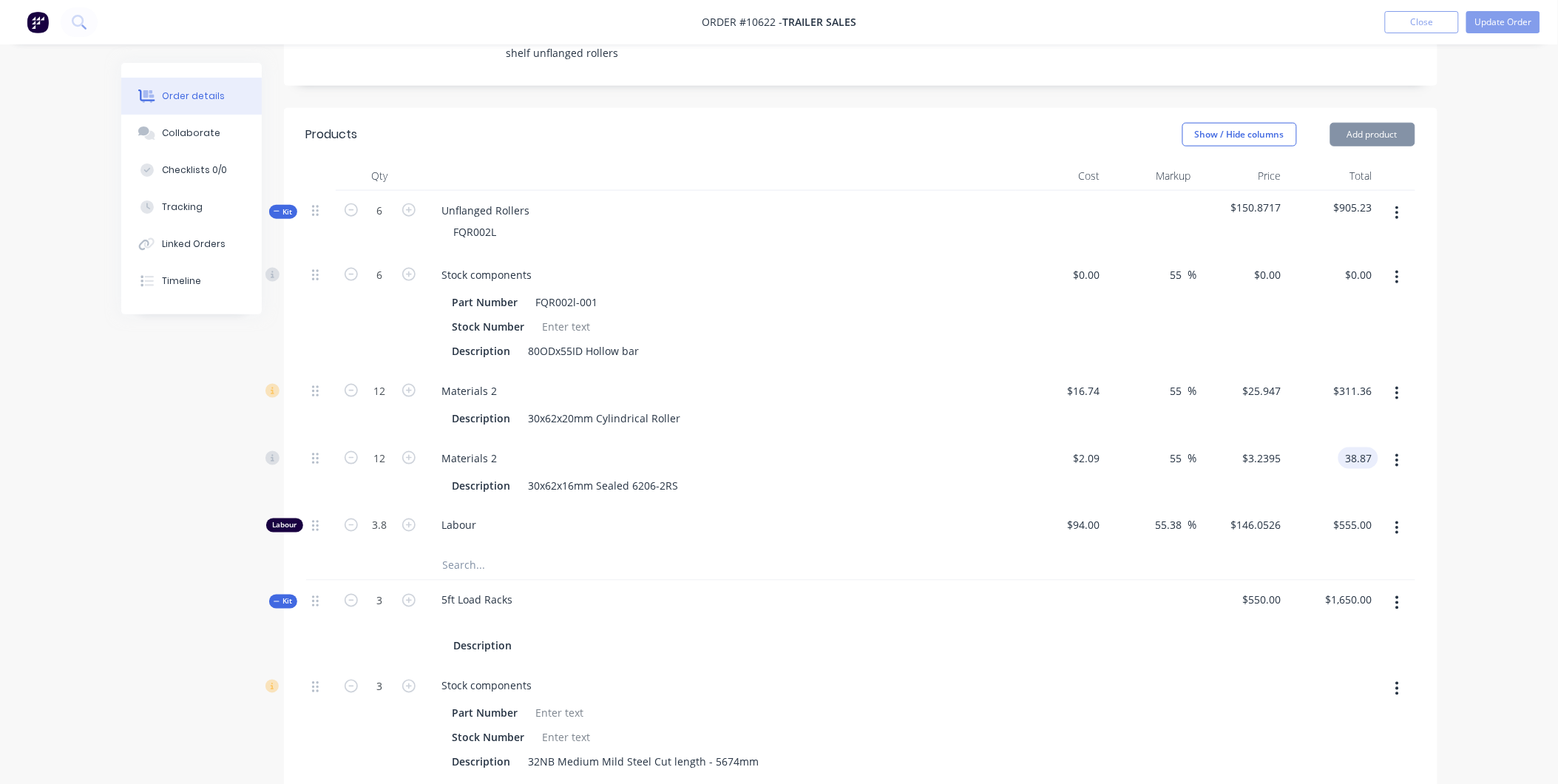
type input "54.99"
type input "$3.2392"
type input "$38.87"
click at [1361, 515] on input "555.00" at bounding box center [1358, 525] width 40 height 21
type input "560"
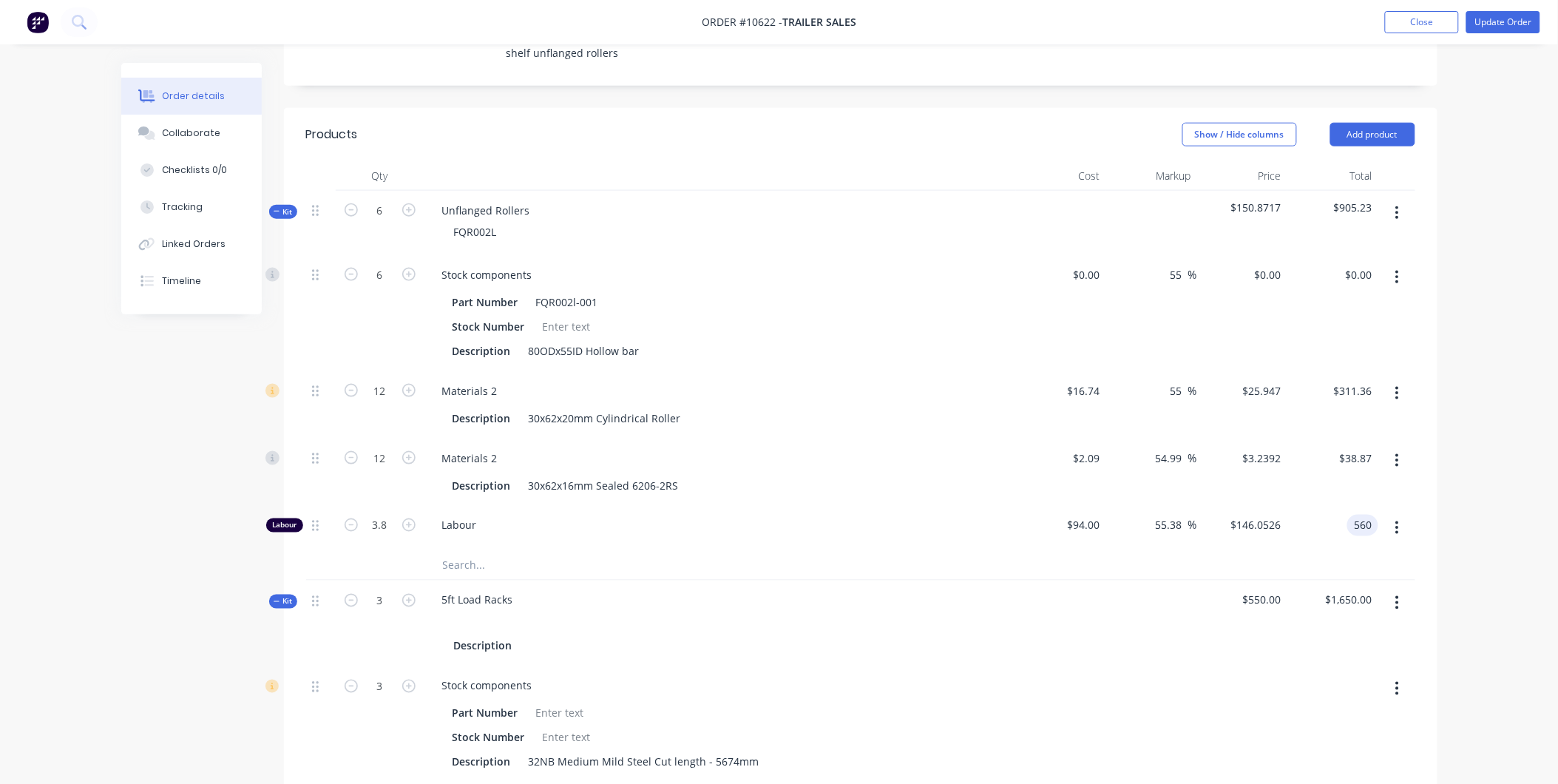
type input "56.77"
type input "$147.3684"
type input "$560.00"
click at [1357, 439] on div "$38.87 $38.87" at bounding box center [1333, 472] width 91 height 68
click at [1346, 447] on input "38.87" at bounding box center [1361, 458] width 34 height 21
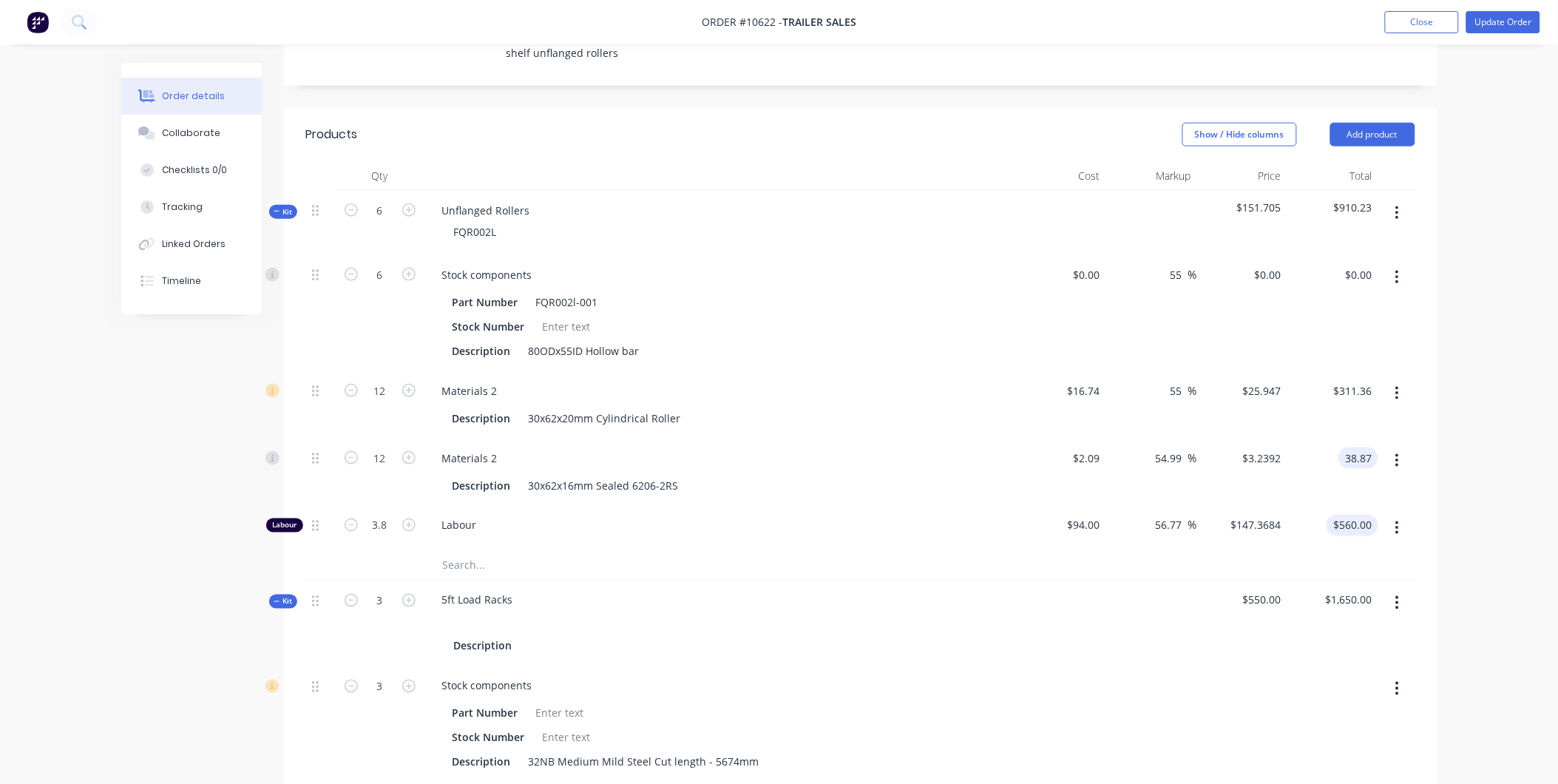
type input "$38.87"
click at [1329, 505] on div "560.00 560.00" at bounding box center [1333, 527] width 91 height 45
type input "$560.00"
click at [389, 286] on input "3.8" at bounding box center [380, 275] width 39 height 22
type input "5"
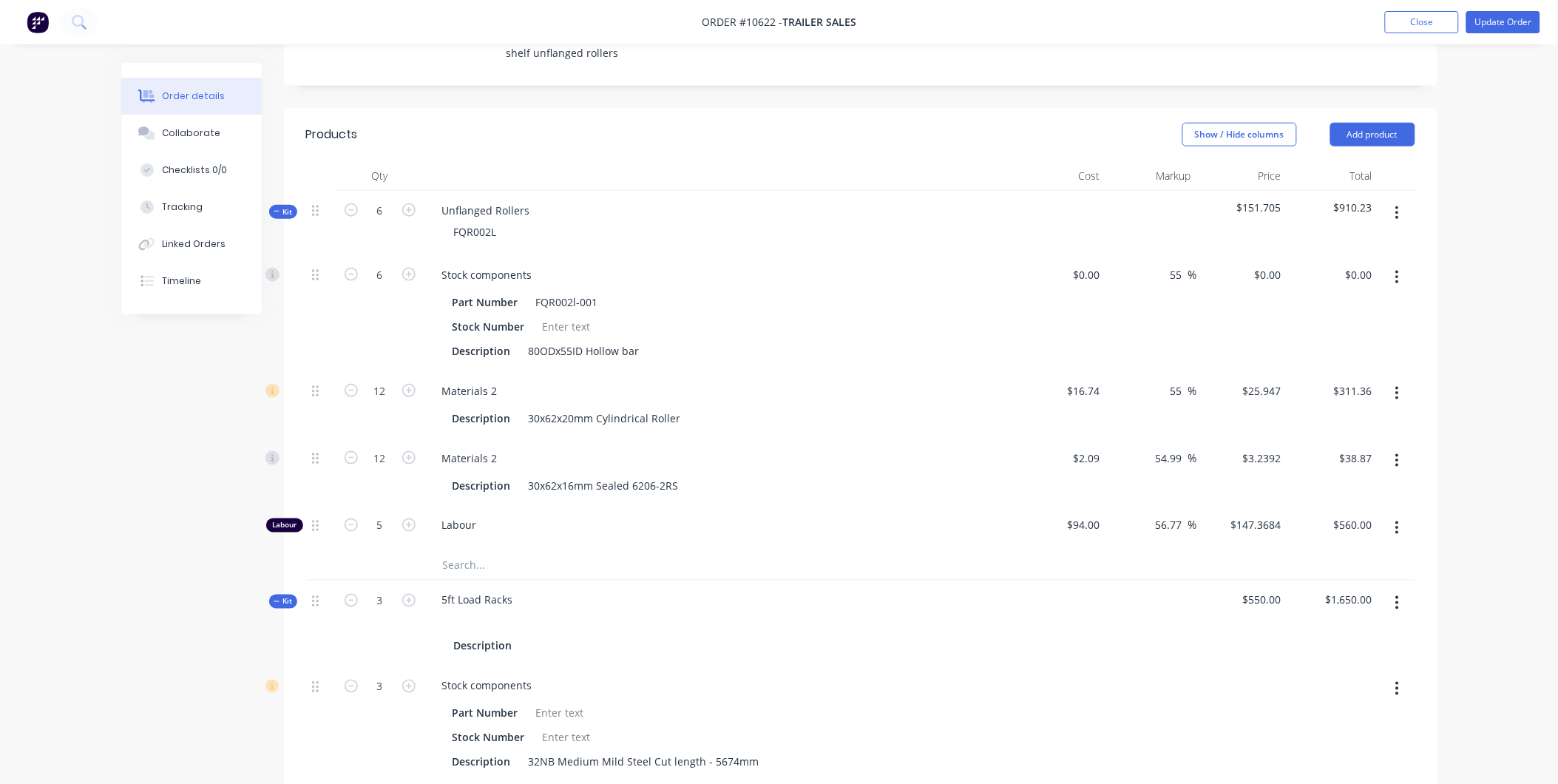
type input "$736.84"
click at [830, 505] on div "Labour" at bounding box center [720, 527] width 591 height 45
click at [359, 516] on button "button" at bounding box center [351, 524] width 19 height 15
type input "4"
type input "$589.47"
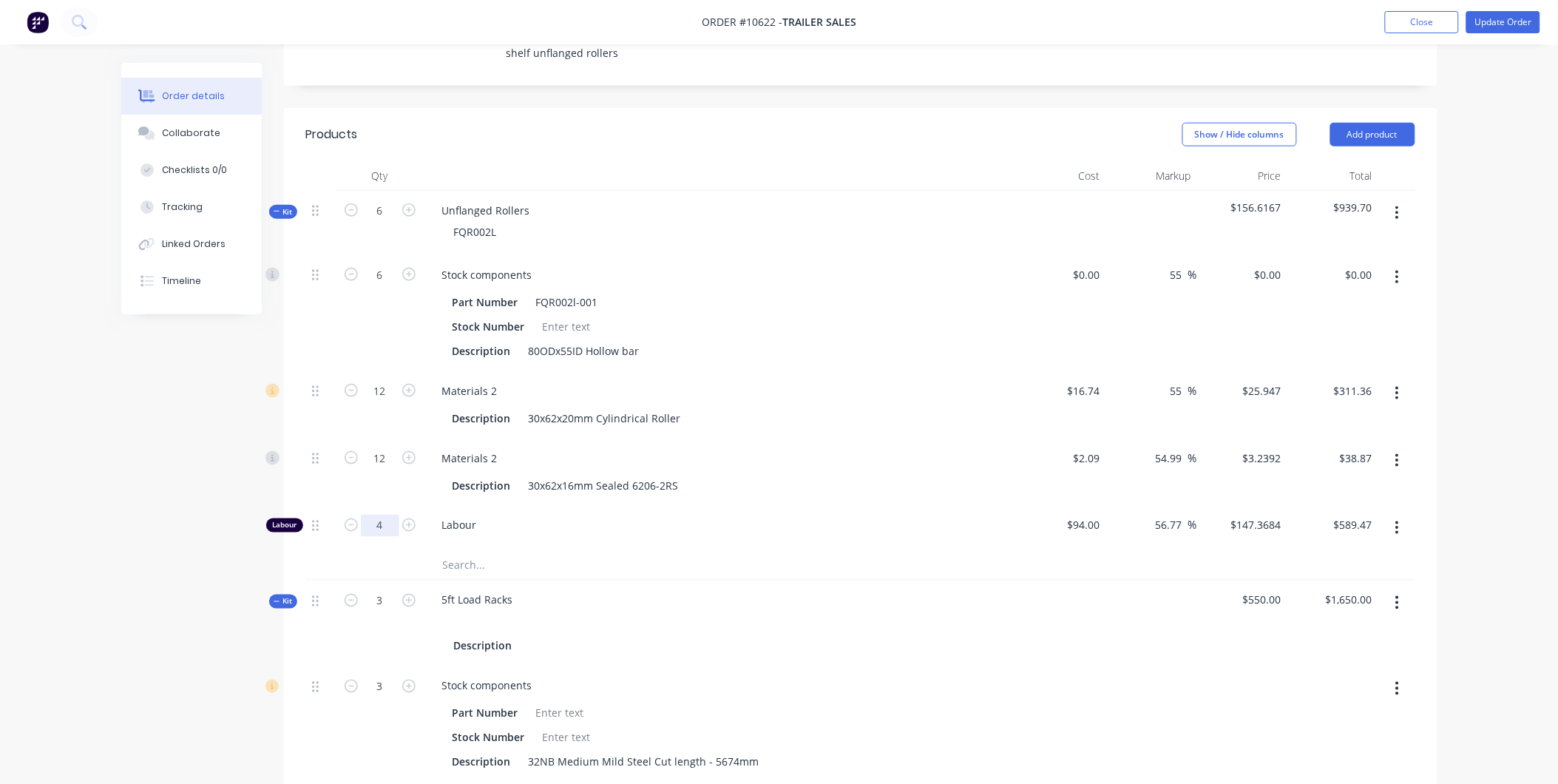
click at [385, 286] on input "4" at bounding box center [380, 275] width 39 height 22
type input "3.5"
type input "$515.79"
click at [849, 505] on div "Labour" at bounding box center [720, 527] width 591 height 45
click at [393, 286] on input "3.5" at bounding box center [380, 275] width 39 height 22
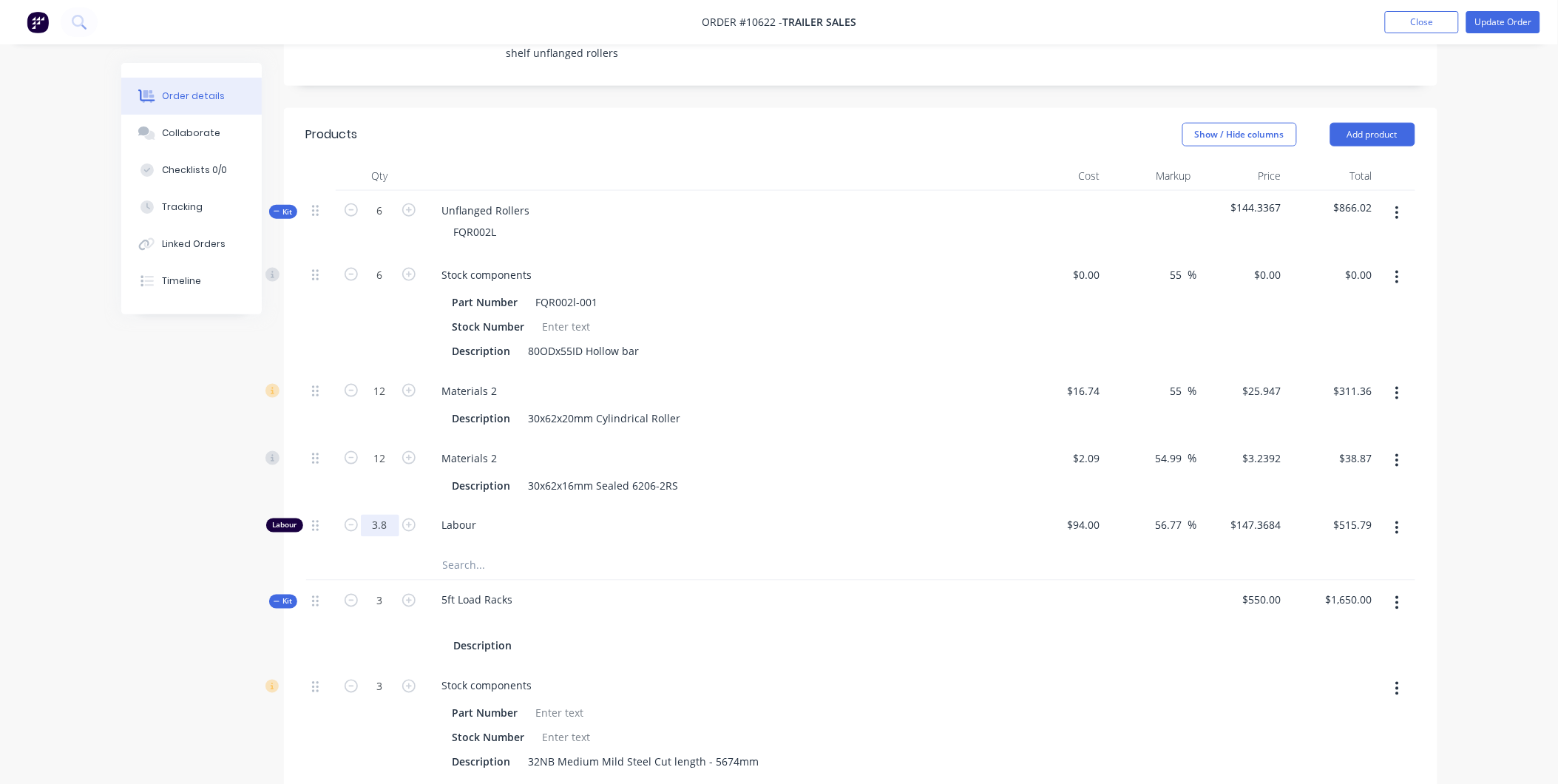
type input "3.8"
type input "$560.00"
click at [637, 505] on div "Labour" at bounding box center [720, 527] width 591 height 45
click at [380, 286] on input "3.8" at bounding box center [380, 275] width 39 height 22
type input "3.95"
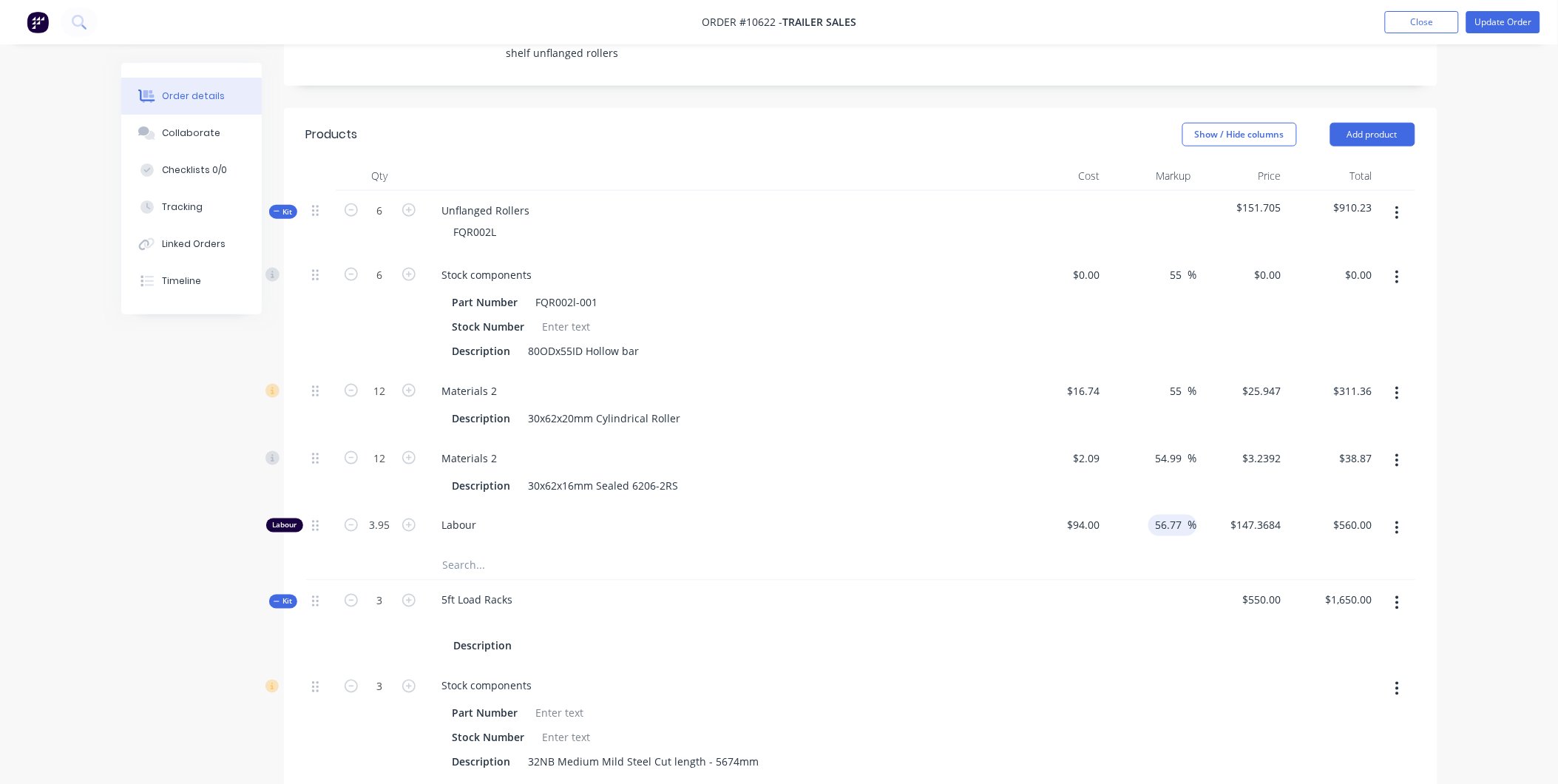
type input "$582.11"
click at [1153, 515] on div "56.77 56.77 %" at bounding box center [1173, 525] width 49 height 21
type input "$147.3638"
type input "$582.09"
click at [375, 286] on input "3.95" at bounding box center [380, 275] width 39 height 22
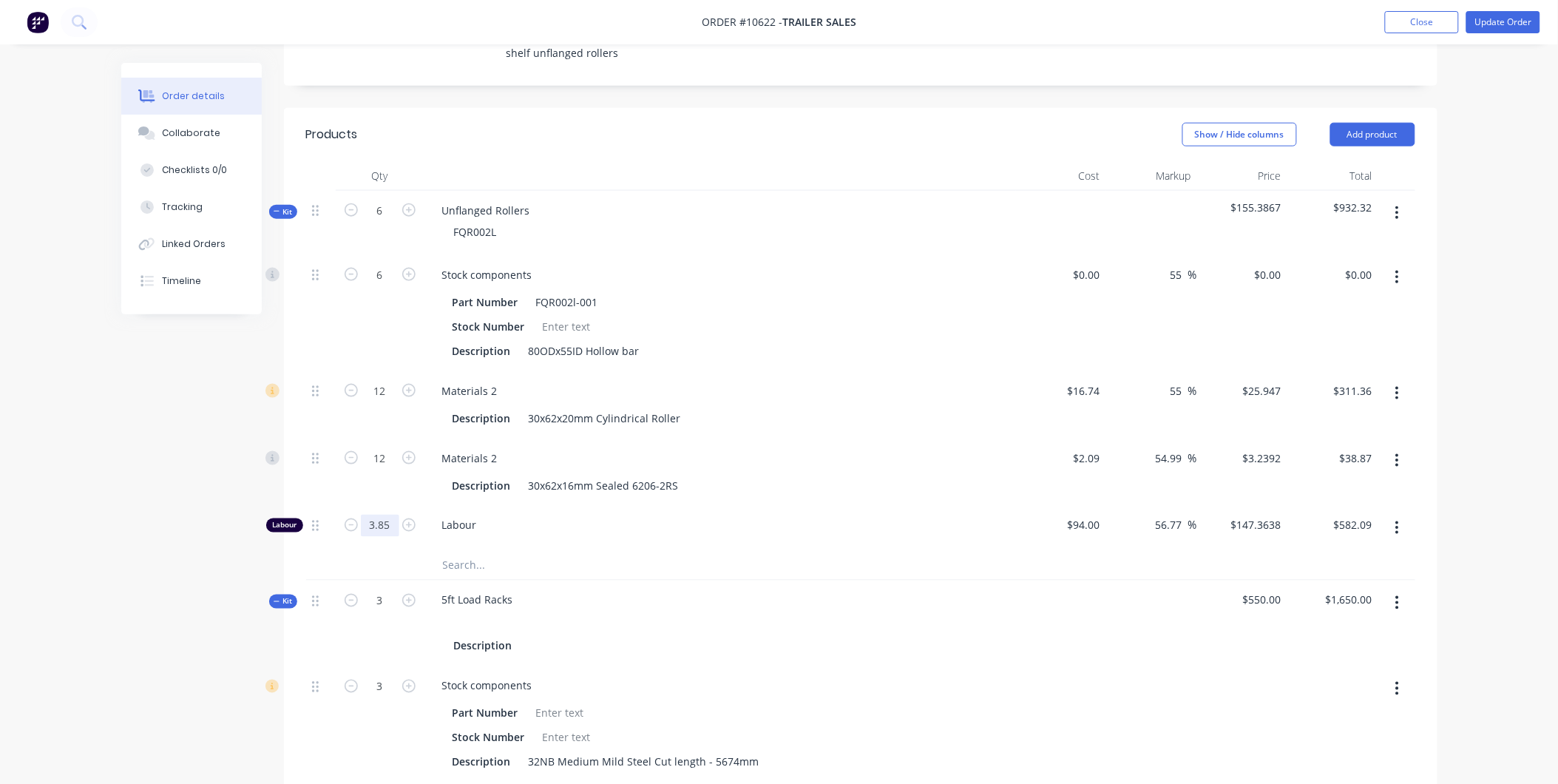
type input "3.85"
click at [649, 550] on input "text" at bounding box center [590, 565] width 296 height 30
click at [1153, 515] on div "56.77 56.77 %" at bounding box center [1173, 525] width 49 height 21
click at [1358, 515] on input "567.35" at bounding box center [1358, 525] width 40 height 21
type input "567.5"
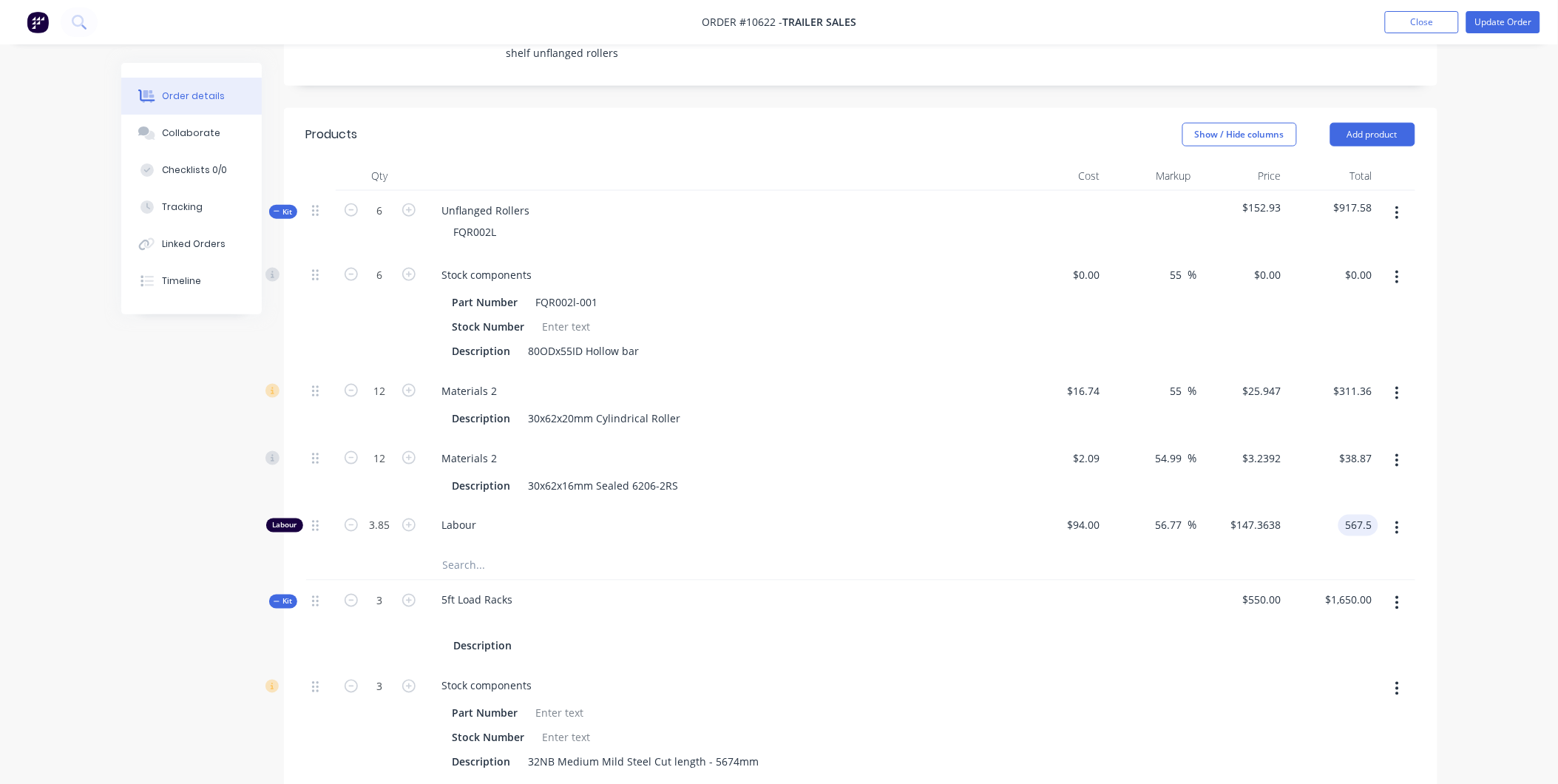
type input "56.81"
type input "$147.4026"
click at [1371, 440] on div "$38.87 $38.87" at bounding box center [1333, 472] width 91 height 68
click at [1374, 515] on input "567.50" at bounding box center [1355, 525] width 46 height 21
type input "567.55"
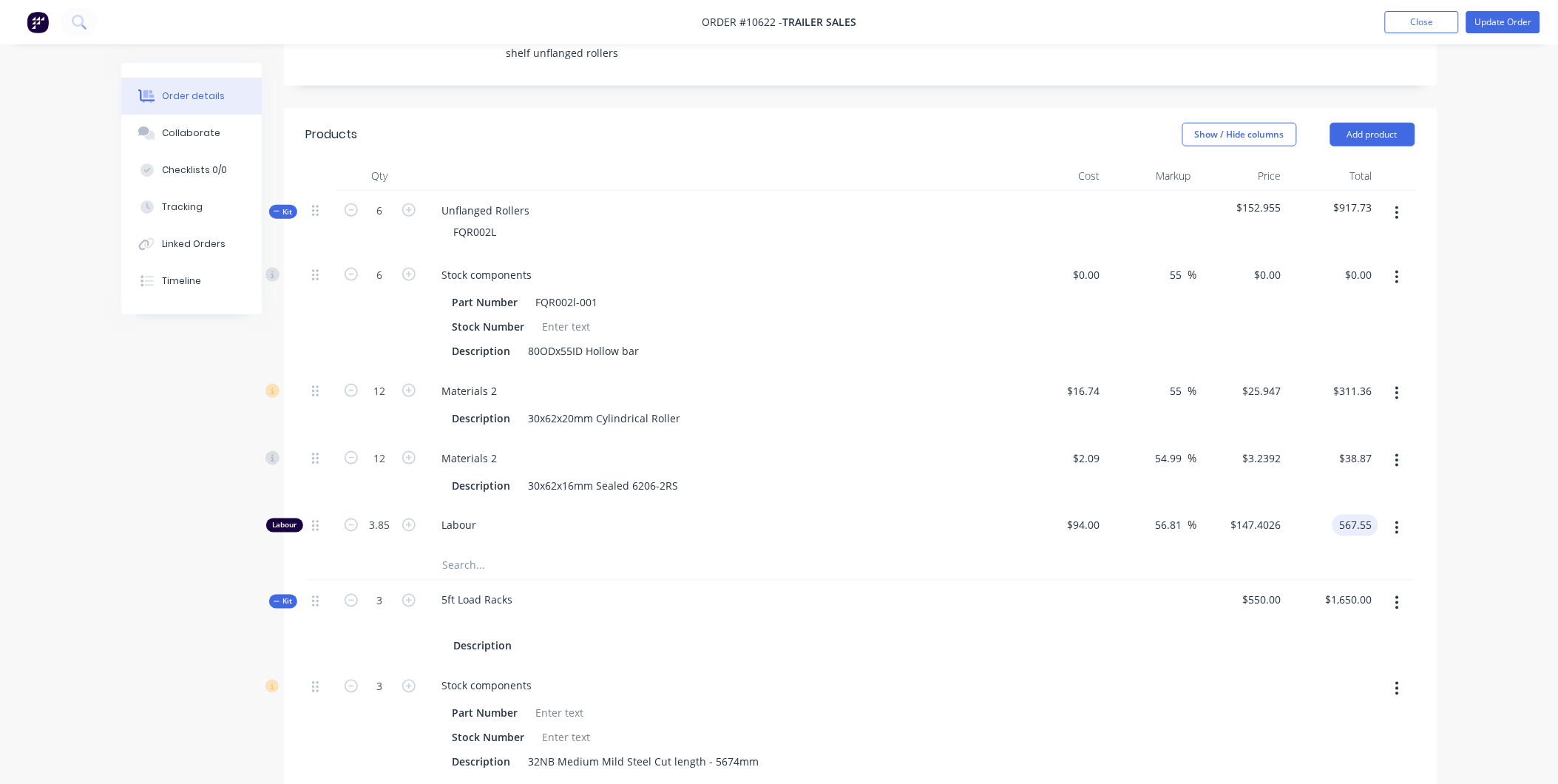
type input "56.83"
type input "$147.4156"
click at [1377, 439] on div "12 Materials 2 Description 30x62x16mm Sealed 6206-2RS $2.09 $2.09 54.99 54.99 %…" at bounding box center [860, 472] width 1109 height 68
click at [1364, 515] on input "567.55" at bounding box center [1355, 525] width 46 height 21
click at [1370, 515] on input "567" at bounding box center [1366, 525] width 25 height 21
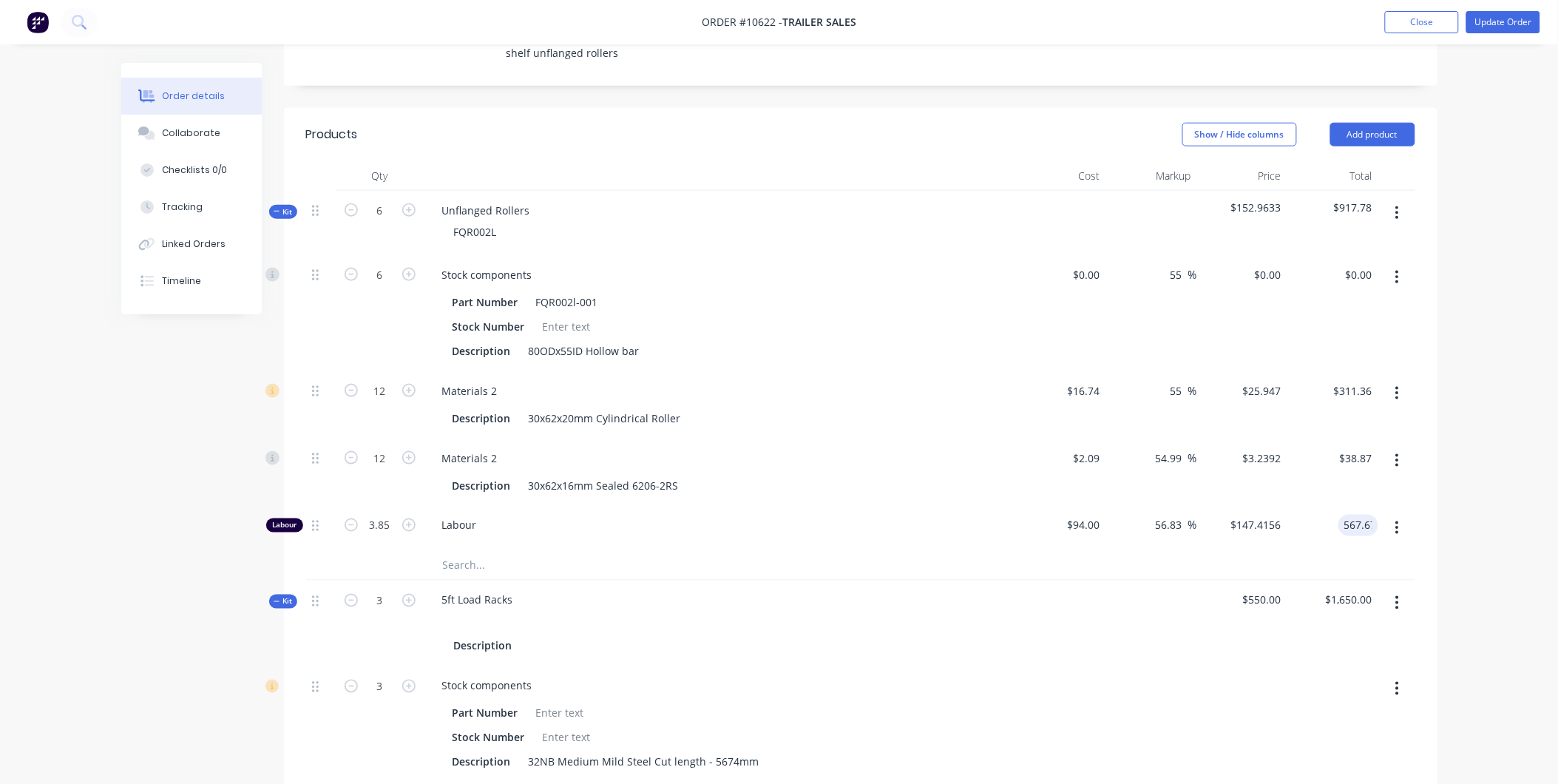
type input "567.67"
type input "56.86"
type input "$147.4468"
click at [1411, 550] on div at bounding box center [860, 565] width 1109 height 30
drag, startPoint x: 1382, startPoint y: 471, endPoint x: 1378, endPoint y: 464, distance: 8.1
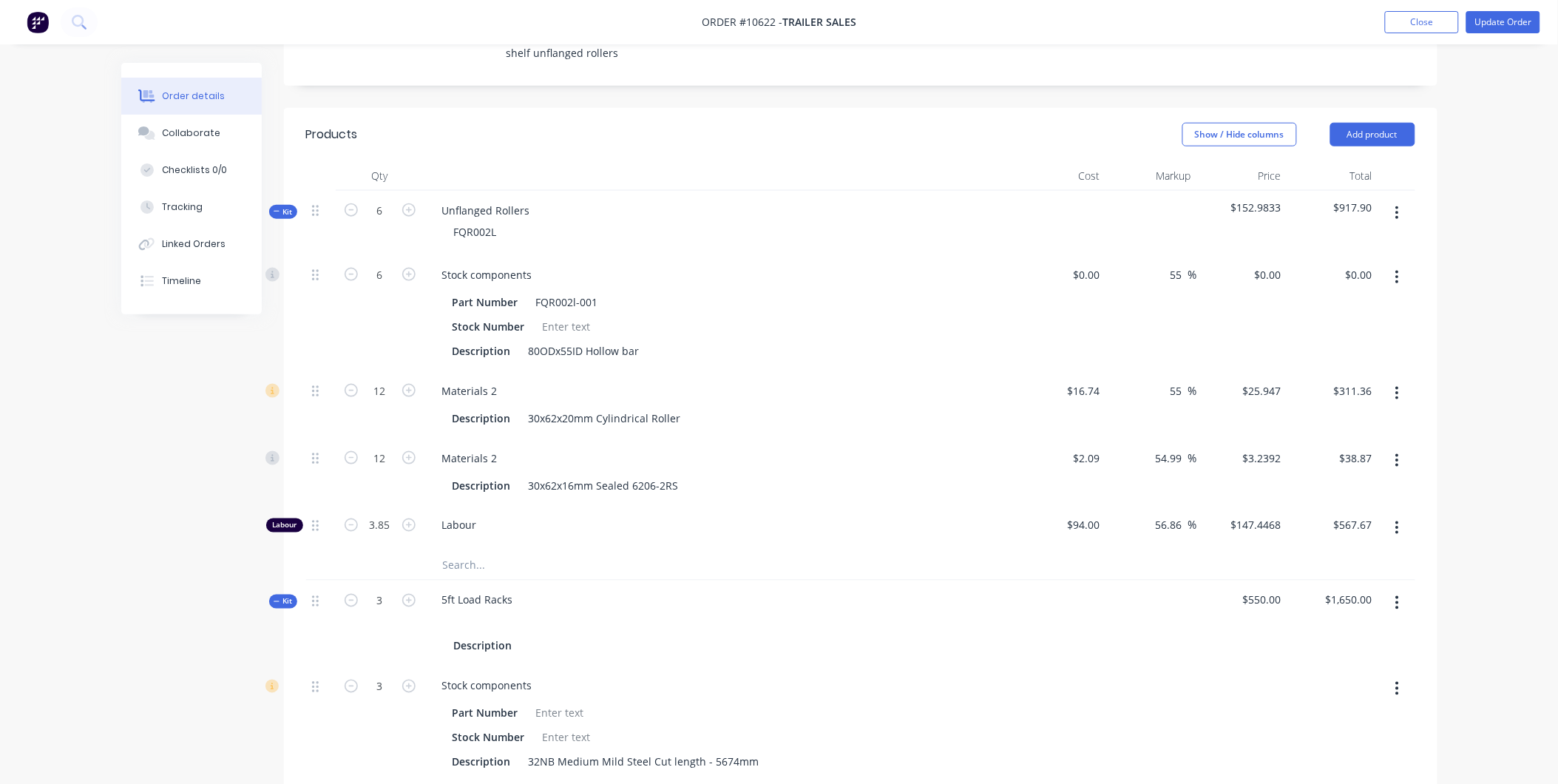
click at [1380, 515] on button "button" at bounding box center [1398, 527] width 35 height 27
click at [1376, 515] on input "567.67" at bounding box center [1358, 525] width 40 height 21
type input "567.7"
type input "38.87"
type input "56.87"
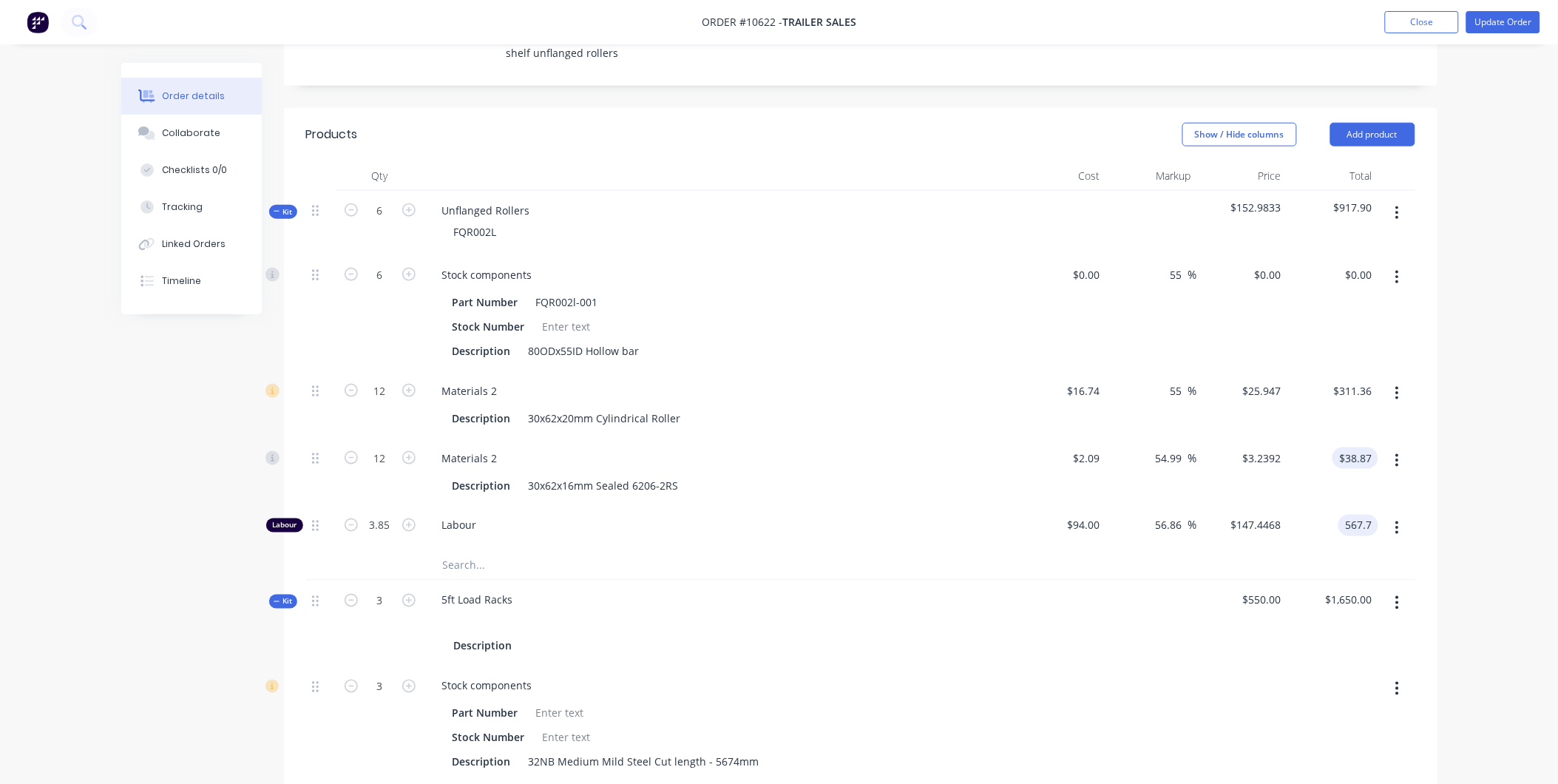
type input "$147.4545"
type input "$567.70"
click at [1358, 447] on input "38.87" at bounding box center [1361, 458] width 34 height 21
click at [1368, 447] on input "38.87" at bounding box center [1361, 458] width 34 height 21
type input "38.89"
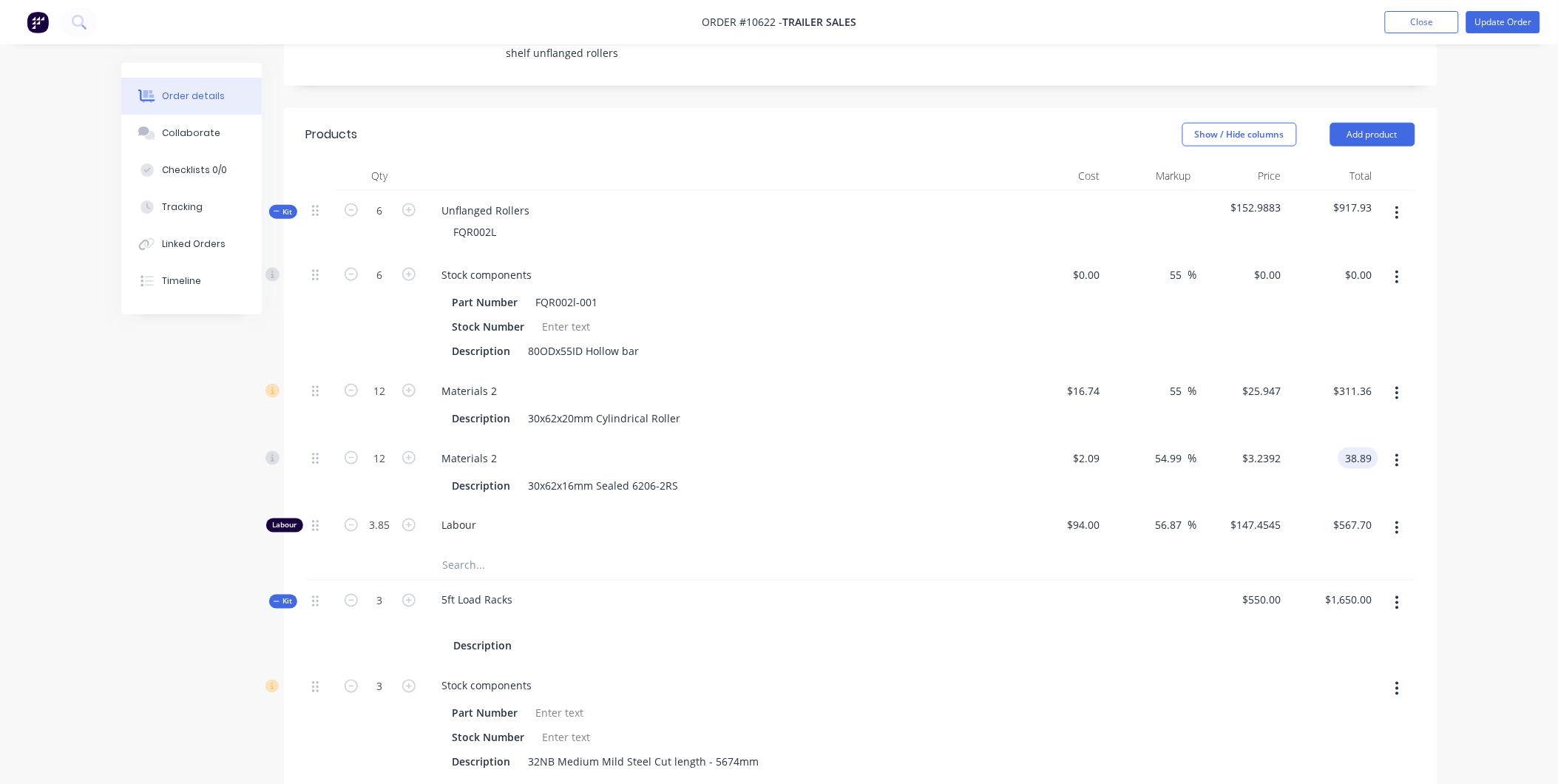
type input "55.06"
type input "$3.2408"
click at [1380, 371] on div at bounding box center [1397, 405] width 37 height 68
click at [1377, 447] on input "38.89" at bounding box center [1361, 458] width 34 height 21
type input "38.9"
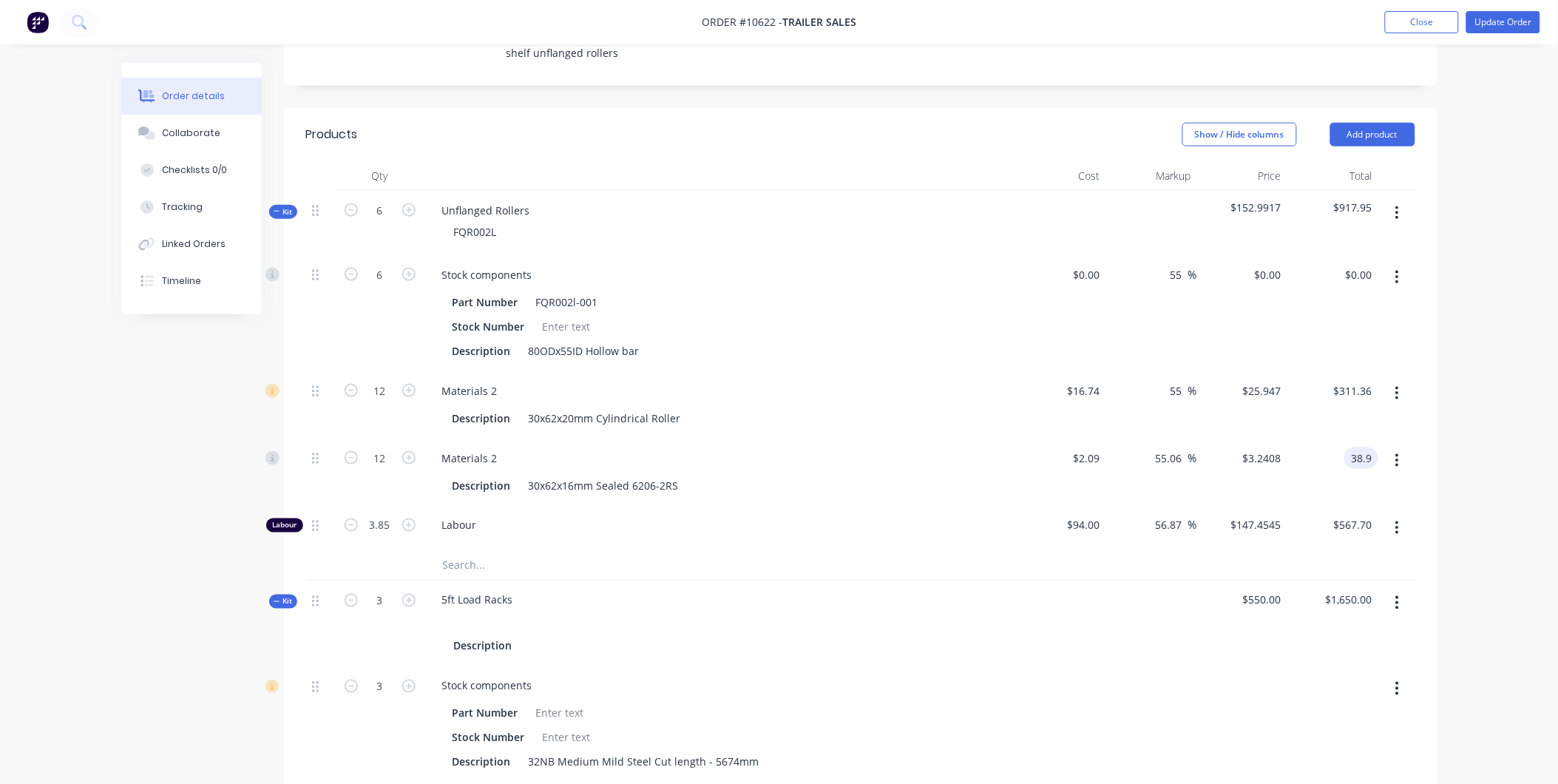
type input "55.11"
type input "$3.2417"
click at [1355, 371] on div "$311.36 $311.36" at bounding box center [1333, 405] width 91 height 68
click at [1372, 447] on input "38.90" at bounding box center [1361, 458] width 34 height 21
type input "38.92"
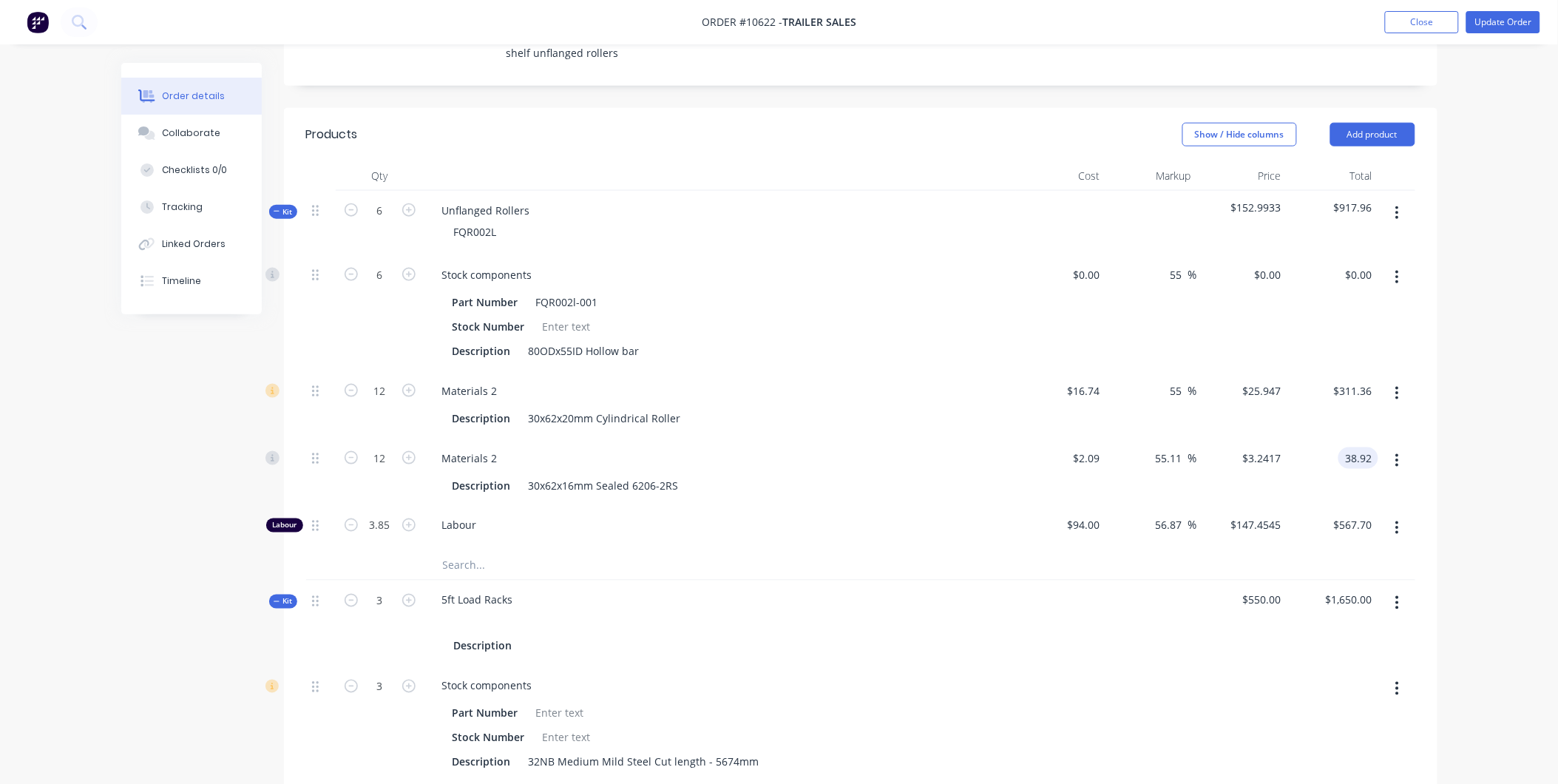
type input "55.18"
type input "$3.2433"
click at [1349, 371] on div "$311.36 $311.36" at bounding box center [1333, 405] width 91 height 68
click at [1367, 447] on input "38.92" at bounding box center [1358, 458] width 40 height 21
type input "9"
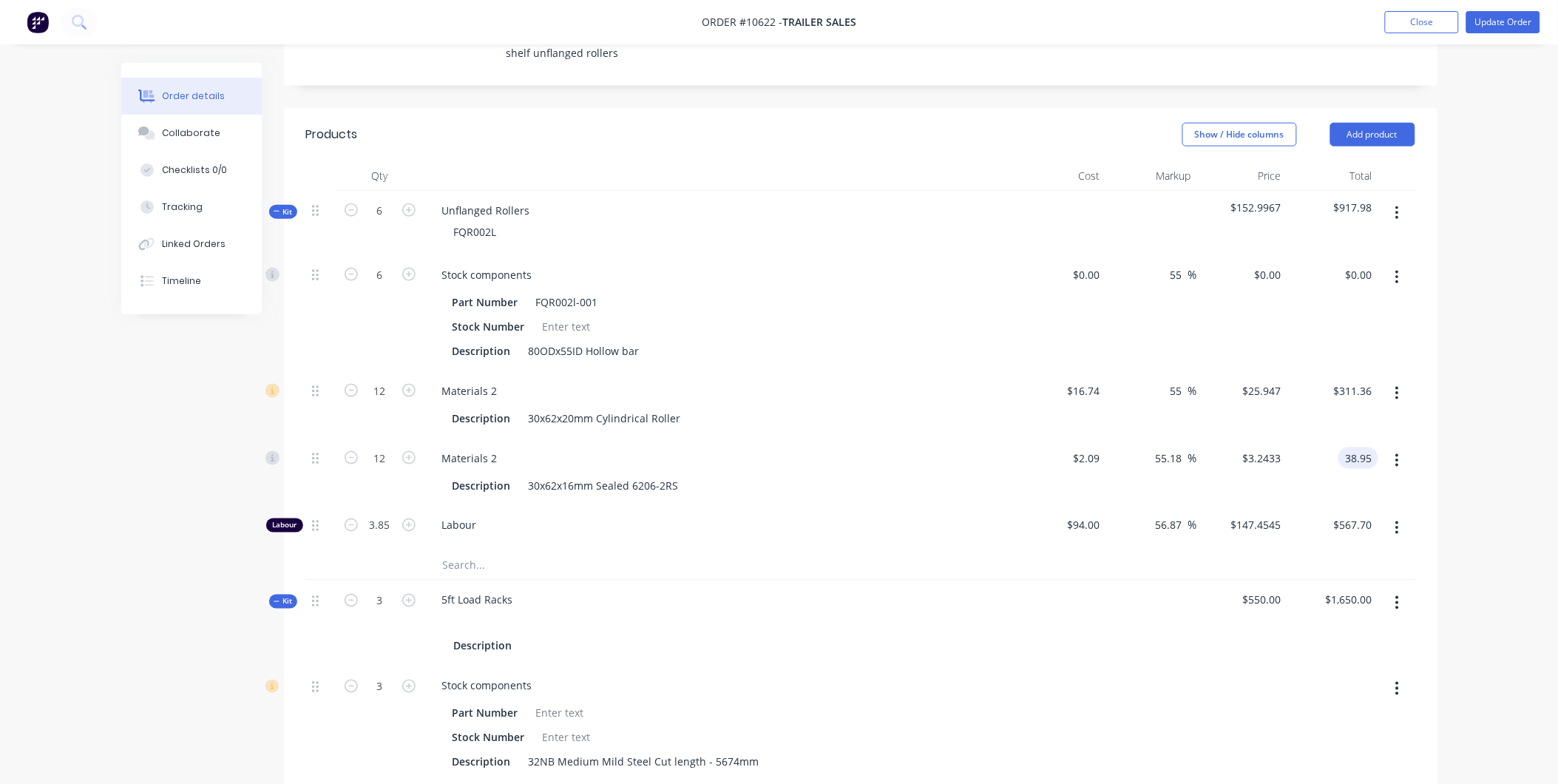
type input "38.95"
type input "55.3"
type input "$3.2458"
type input "$38.95"
click at [1354, 371] on div "$311.36 $311.36" at bounding box center [1333, 405] width 91 height 68
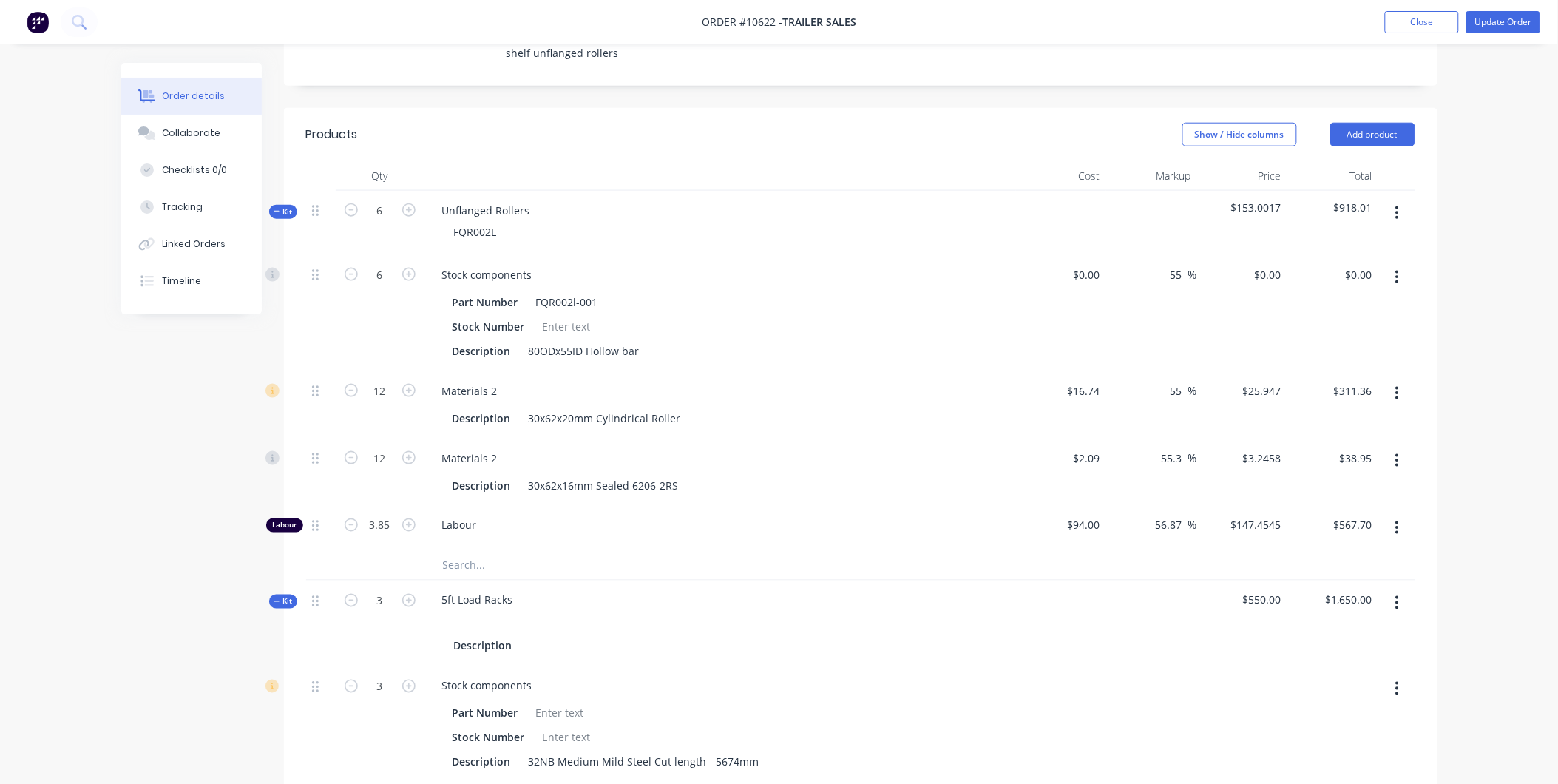
click at [279, 205] on div "Kit" at bounding box center [283, 212] width 28 height 14
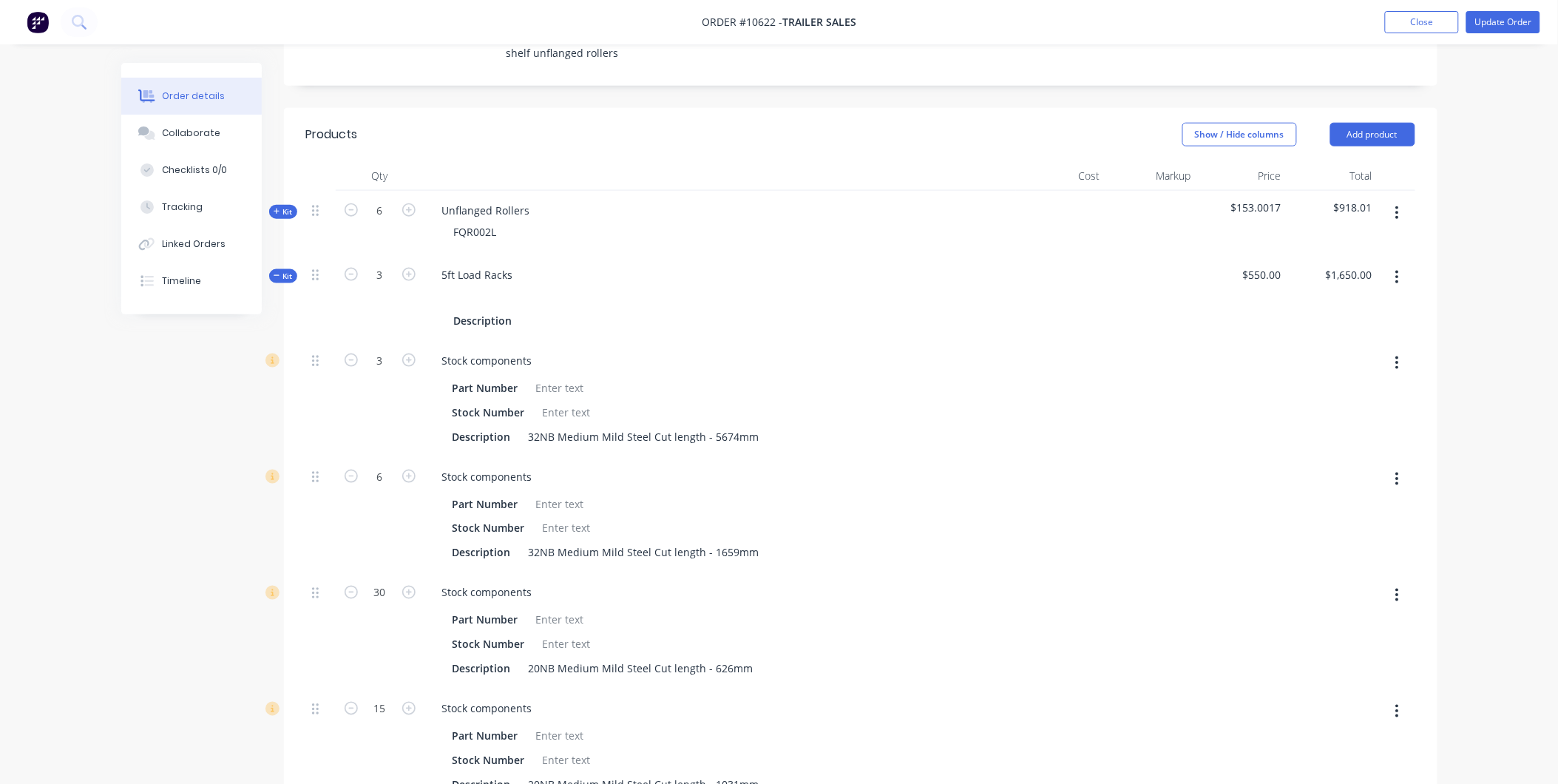
click at [285, 269] on div "Kit" at bounding box center [283, 276] width 28 height 14
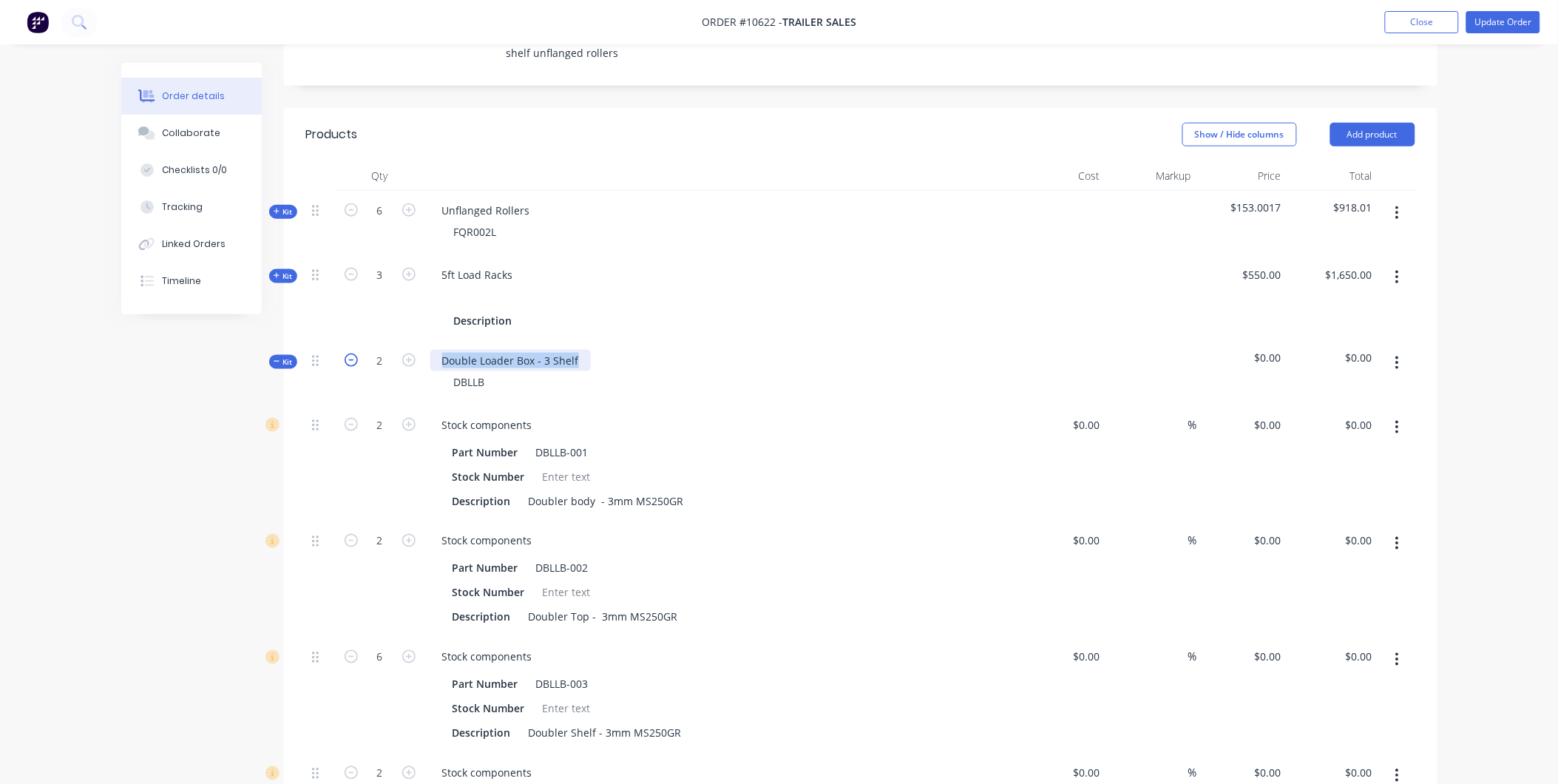
drag, startPoint x: 582, startPoint y: 300, endPoint x: 350, endPoint y: 301, distance: 232.0
click at [350, 341] on div "Kit 2 Double Loader Box - 3 Shelf DBLLB $0.00 $0.00" at bounding box center [860, 373] width 1109 height 65
copy div "Double Loader Box - 3 Shelf"
click at [1398, 356] on icon "button" at bounding box center [1398, 363] width 3 height 14
click at [1332, 480] on div "Delete" at bounding box center [1345, 490] width 114 height 21
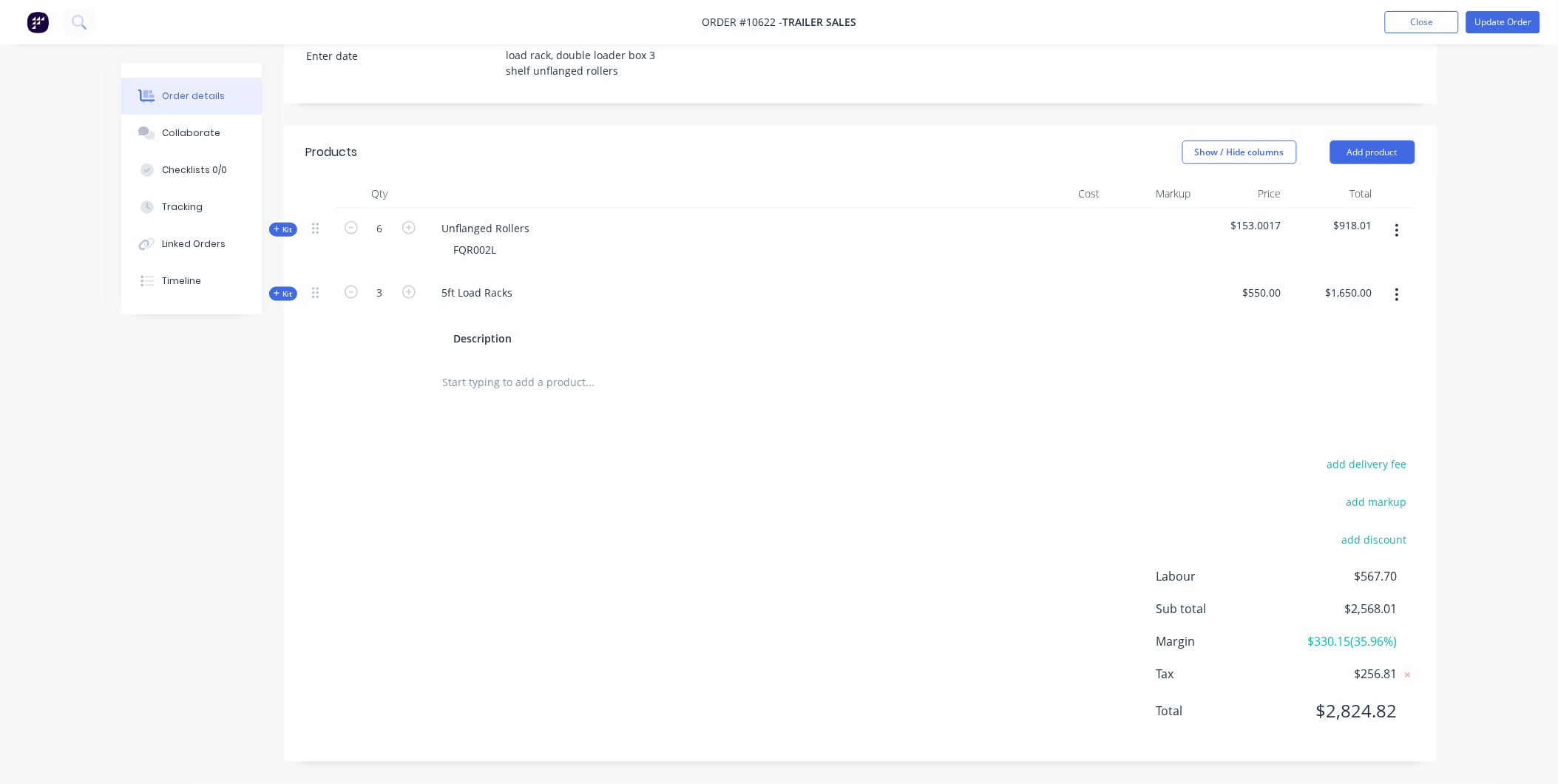
scroll to position [413, 0]
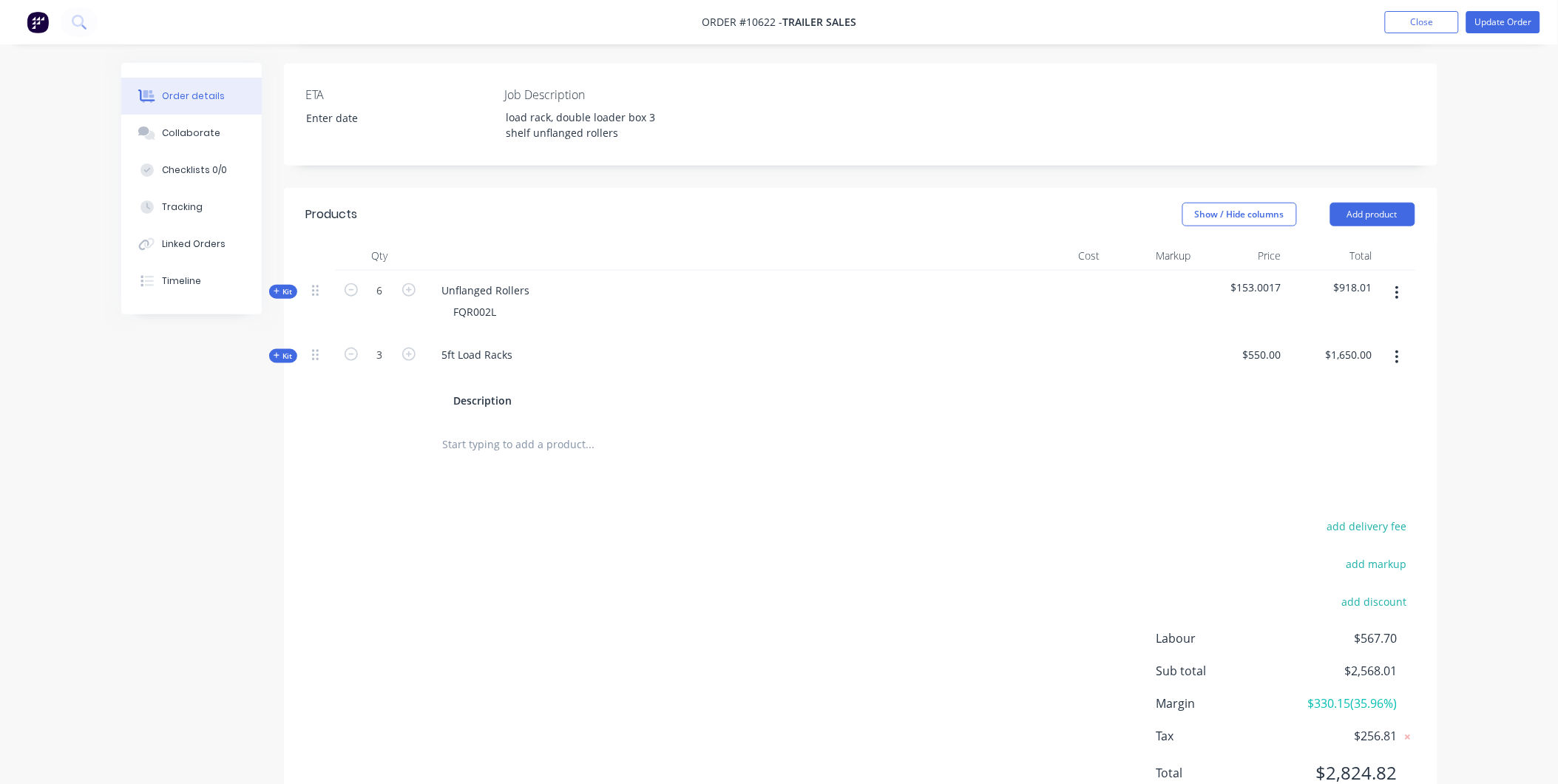
click at [494, 430] on input "text" at bounding box center [590, 444] width 296 height 30
paste input "Double Loader Box - 3 Shelf"
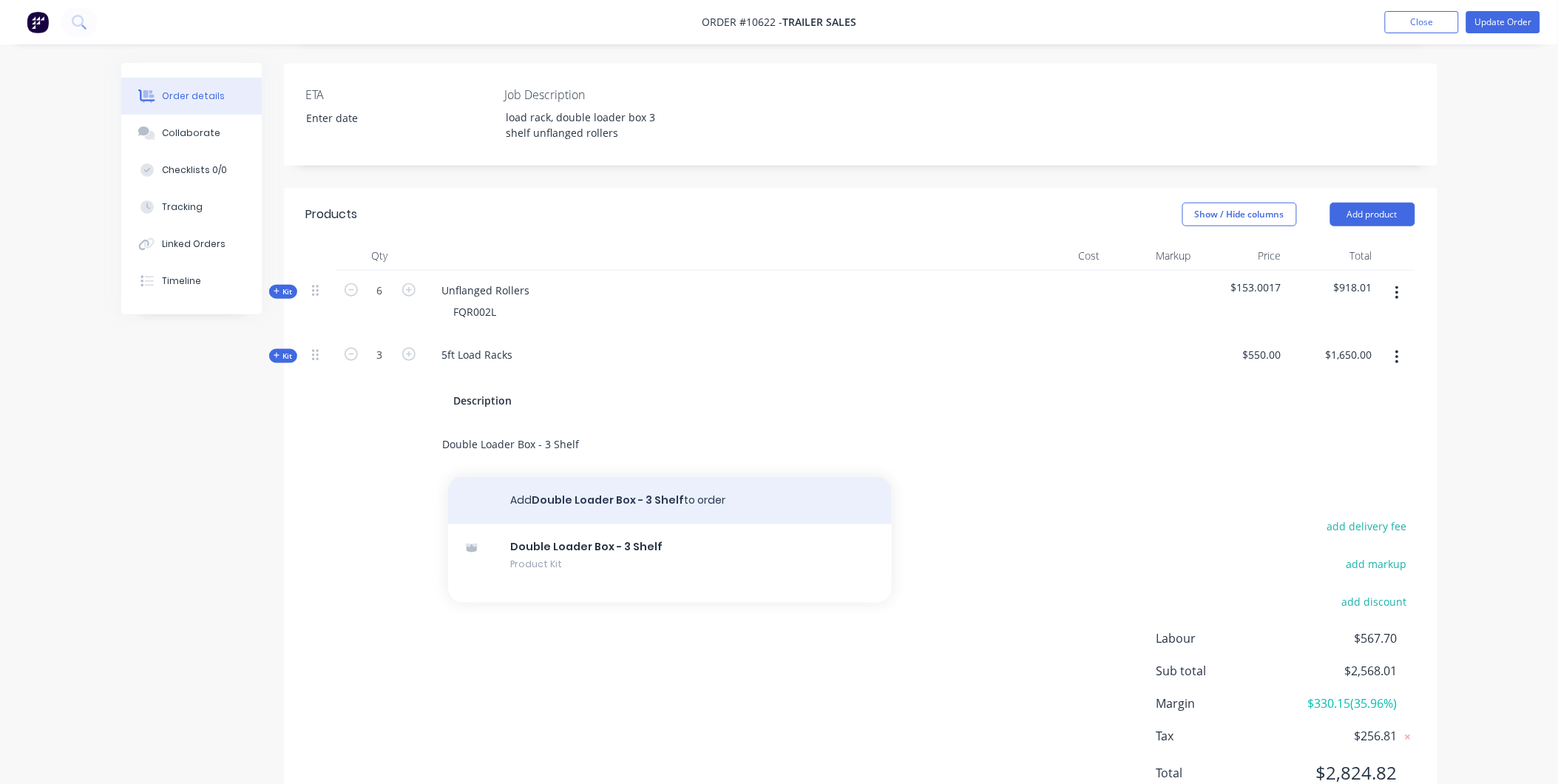
type input "Double Loader Box - 3 Shelf"
click at [552, 477] on button "Add Double Loader Box - 3 Shelf to order" at bounding box center [670, 500] width 443 height 47
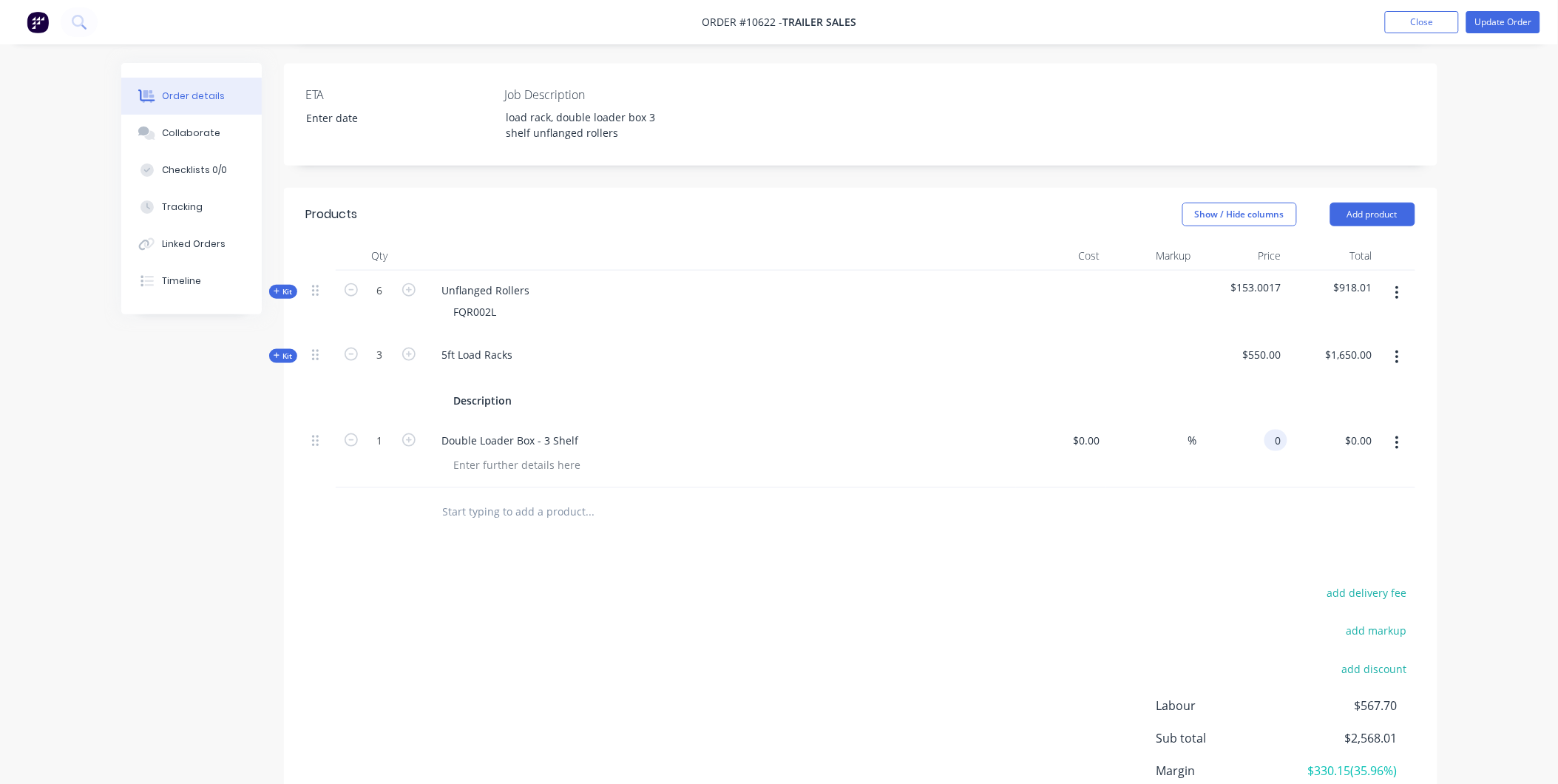
drag, startPoint x: 1263, startPoint y: 376, endPoint x: 1276, endPoint y: 378, distance: 13.2
click at [1276, 430] on input "0" at bounding box center [1279, 440] width 17 height 21
type input "$1,361.75"
click at [1093, 474] on div "Products Show / Hide columns Add product Qty Cost Markup Price Total Kit 6 Unfl…" at bounding box center [861, 539] width 1154 height 703
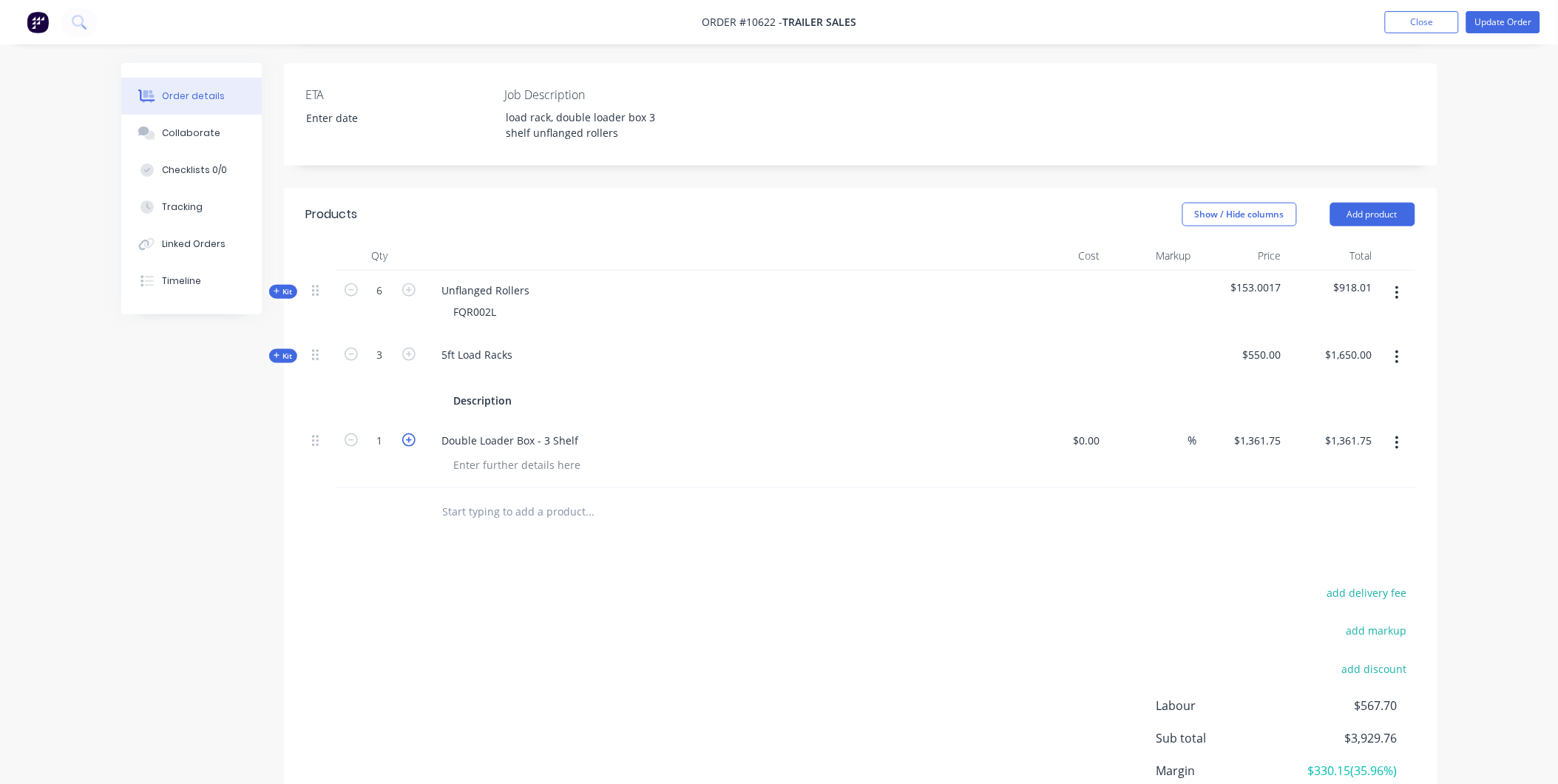
click at [415, 433] on icon "button" at bounding box center [409, 440] width 14 height 14
type input "2"
type input "$2,723.50"
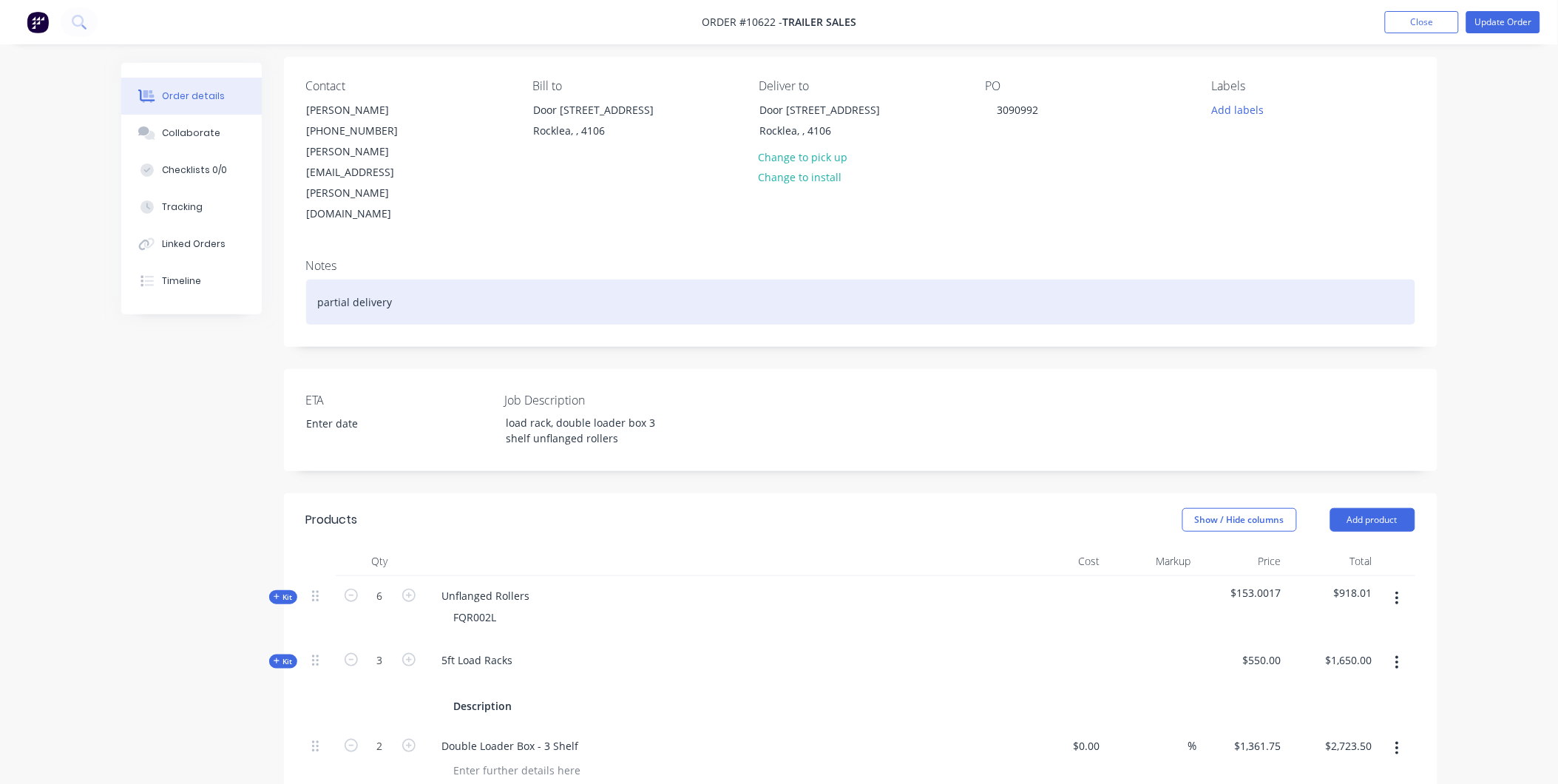
scroll to position [0, 0]
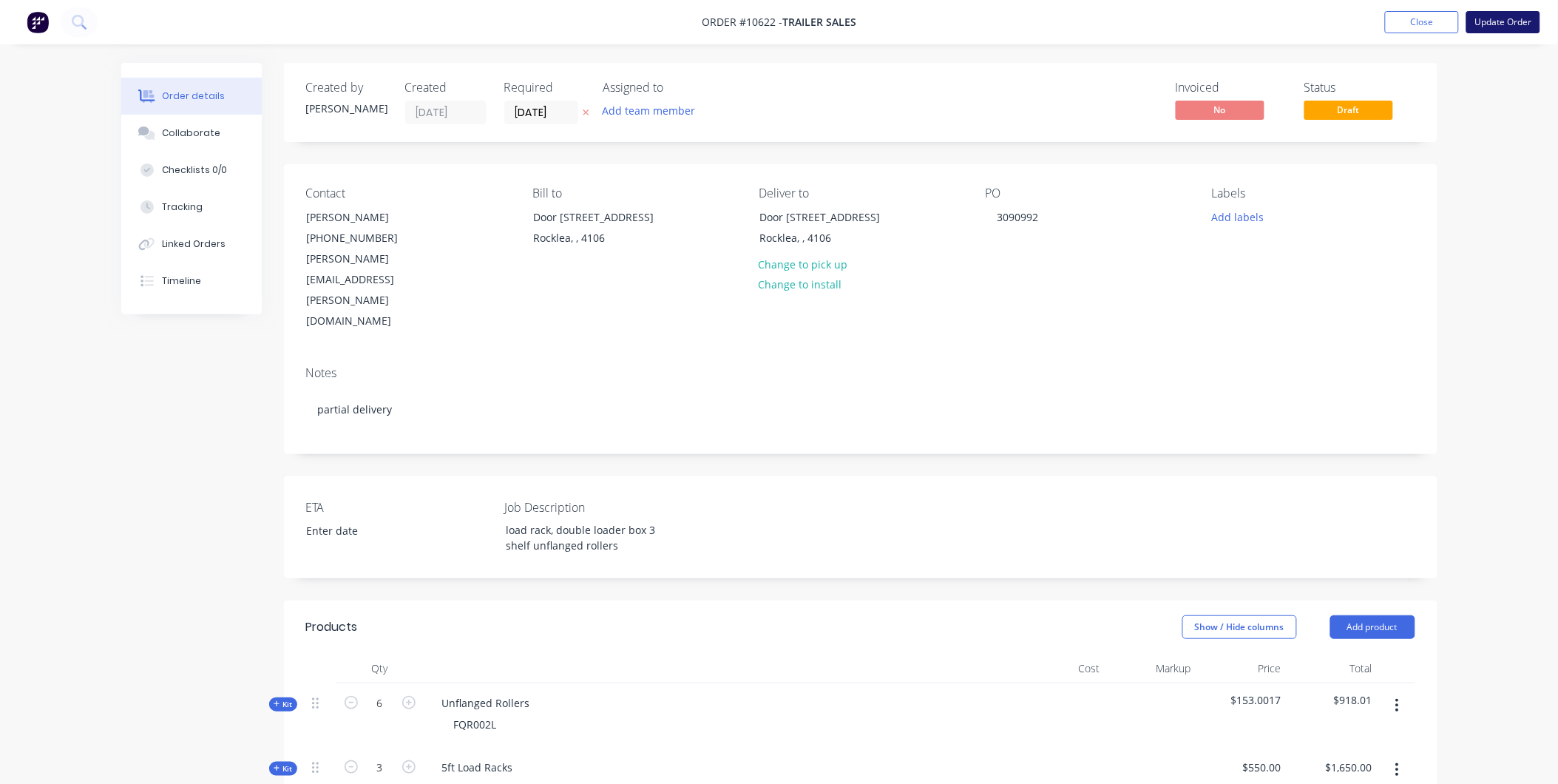
click at [1513, 30] on button "Update Order" at bounding box center [1503, 22] width 74 height 22
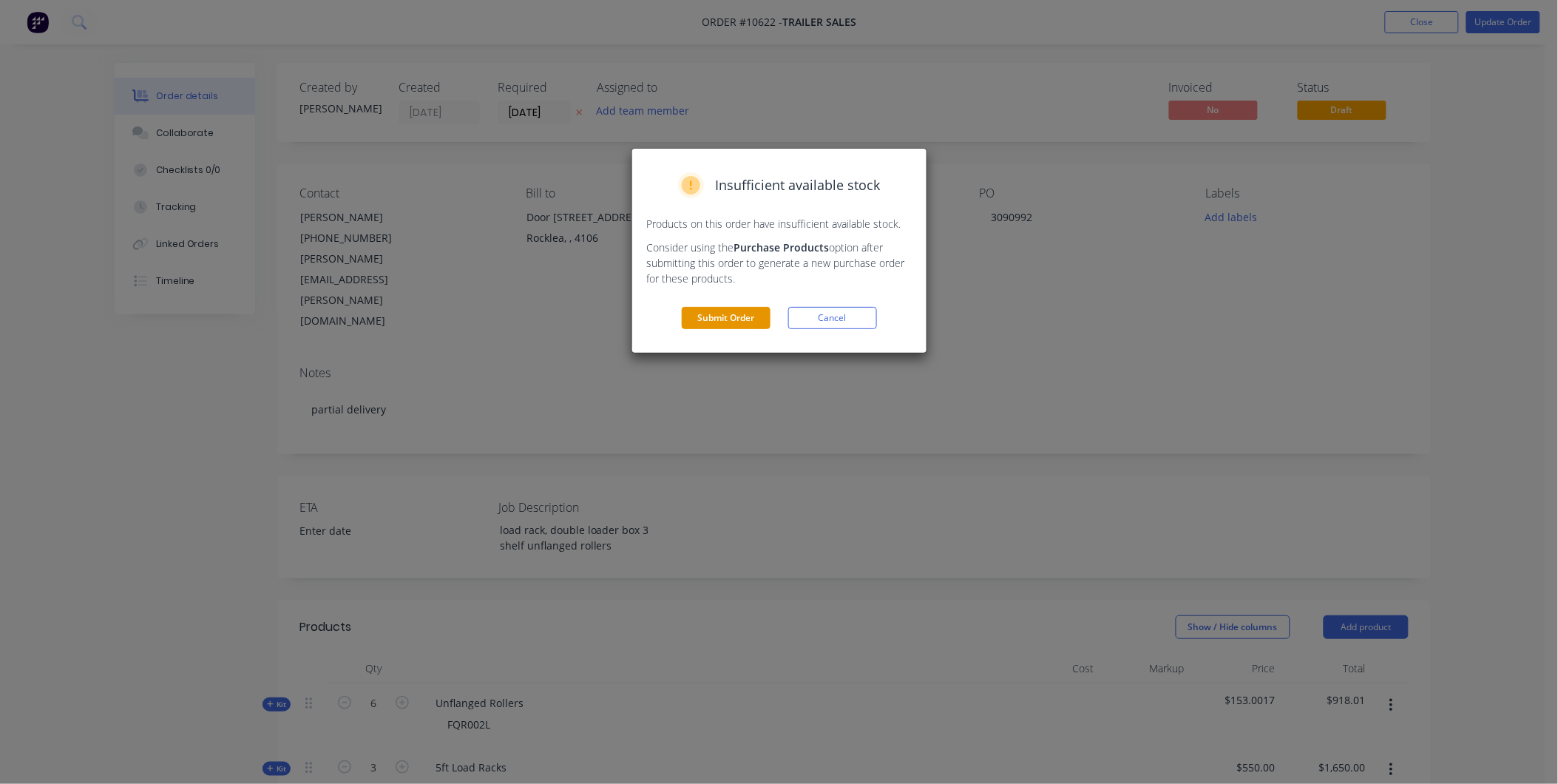
click at [749, 307] on button "Submit Order" at bounding box center [726, 317] width 89 height 22
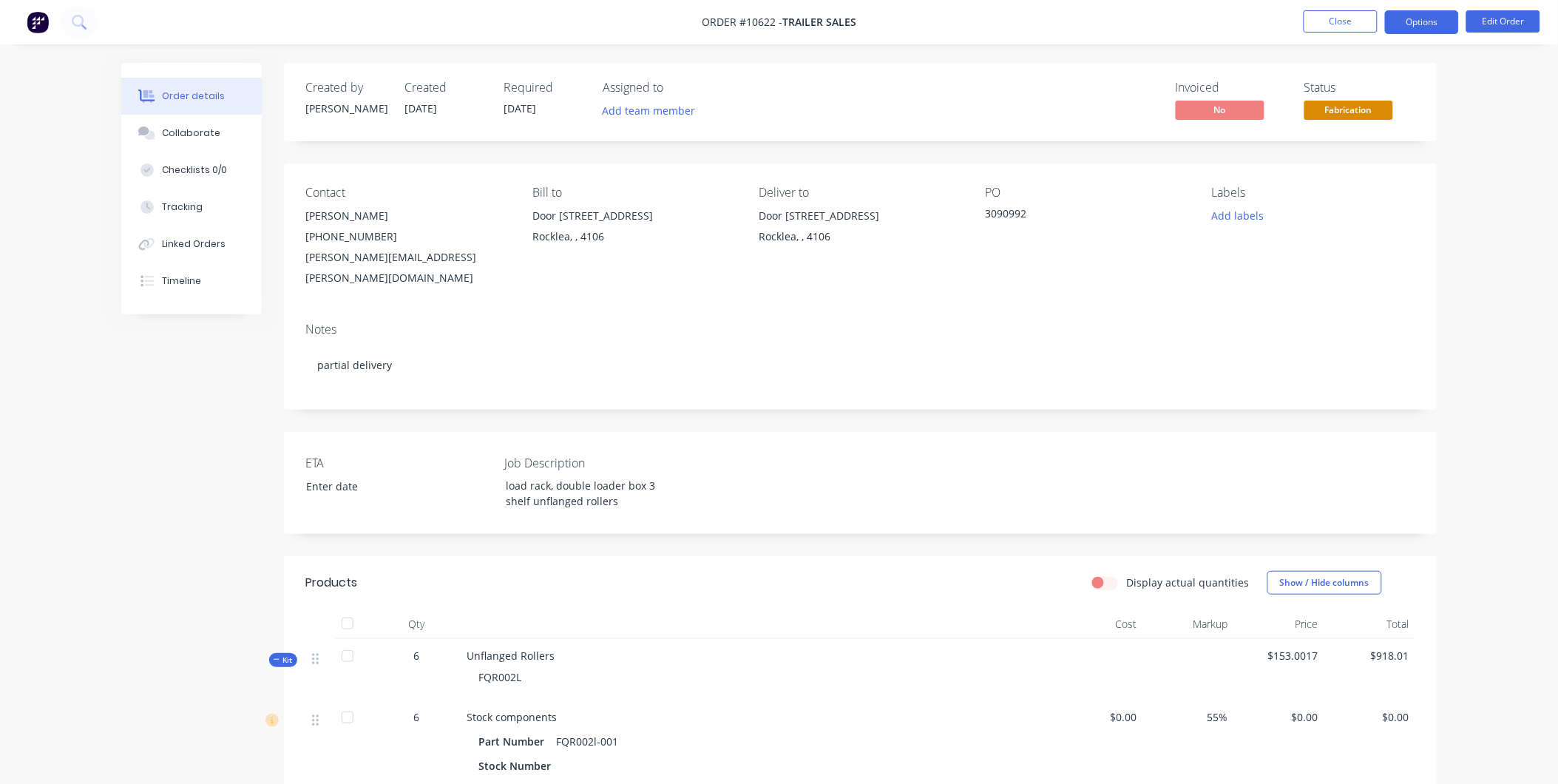
click at [1405, 17] on button "Options" at bounding box center [1421, 22] width 74 height 24
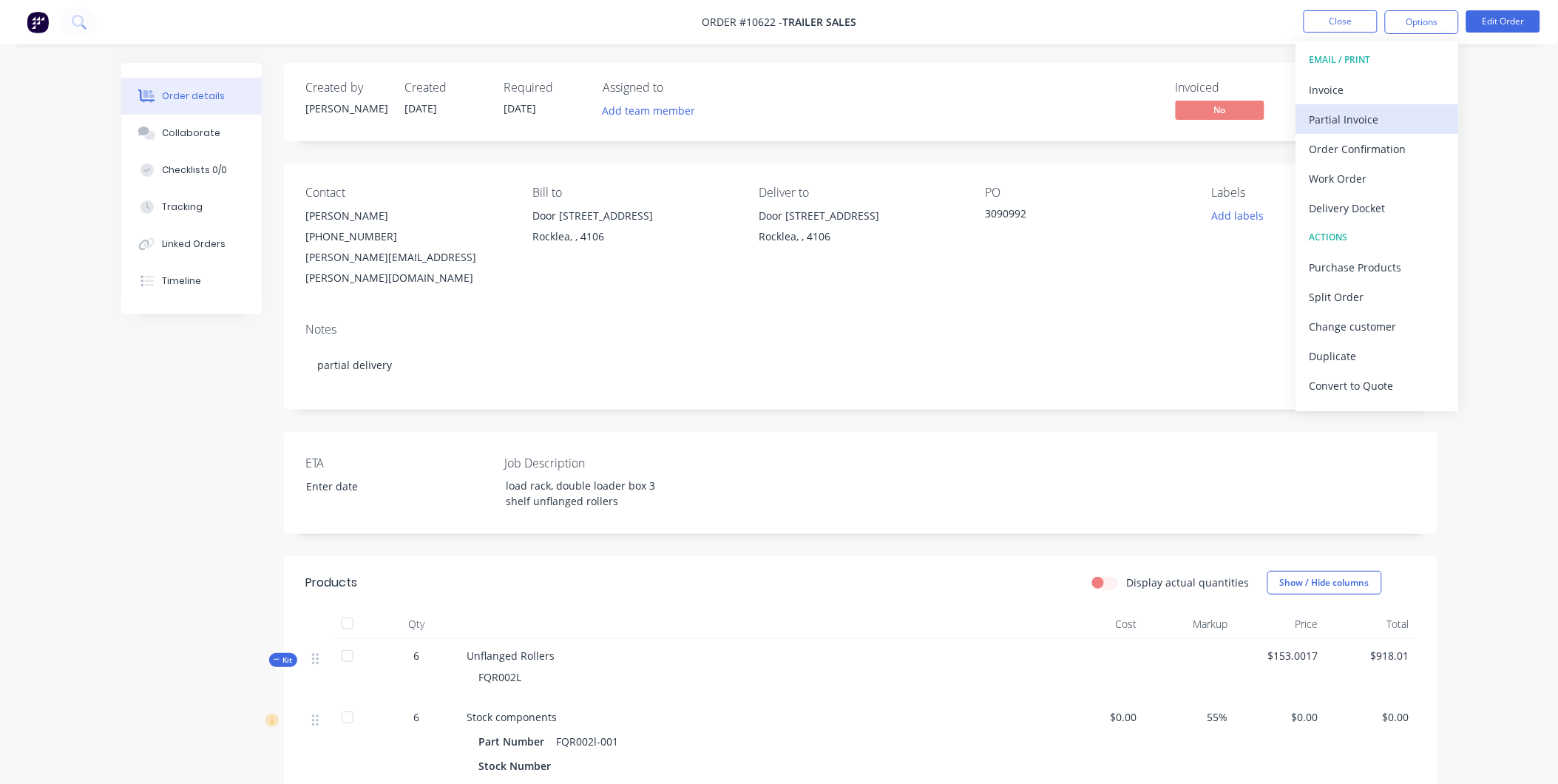
click at [1408, 106] on button "Partial Invoice" at bounding box center [1378, 118] width 162 height 30
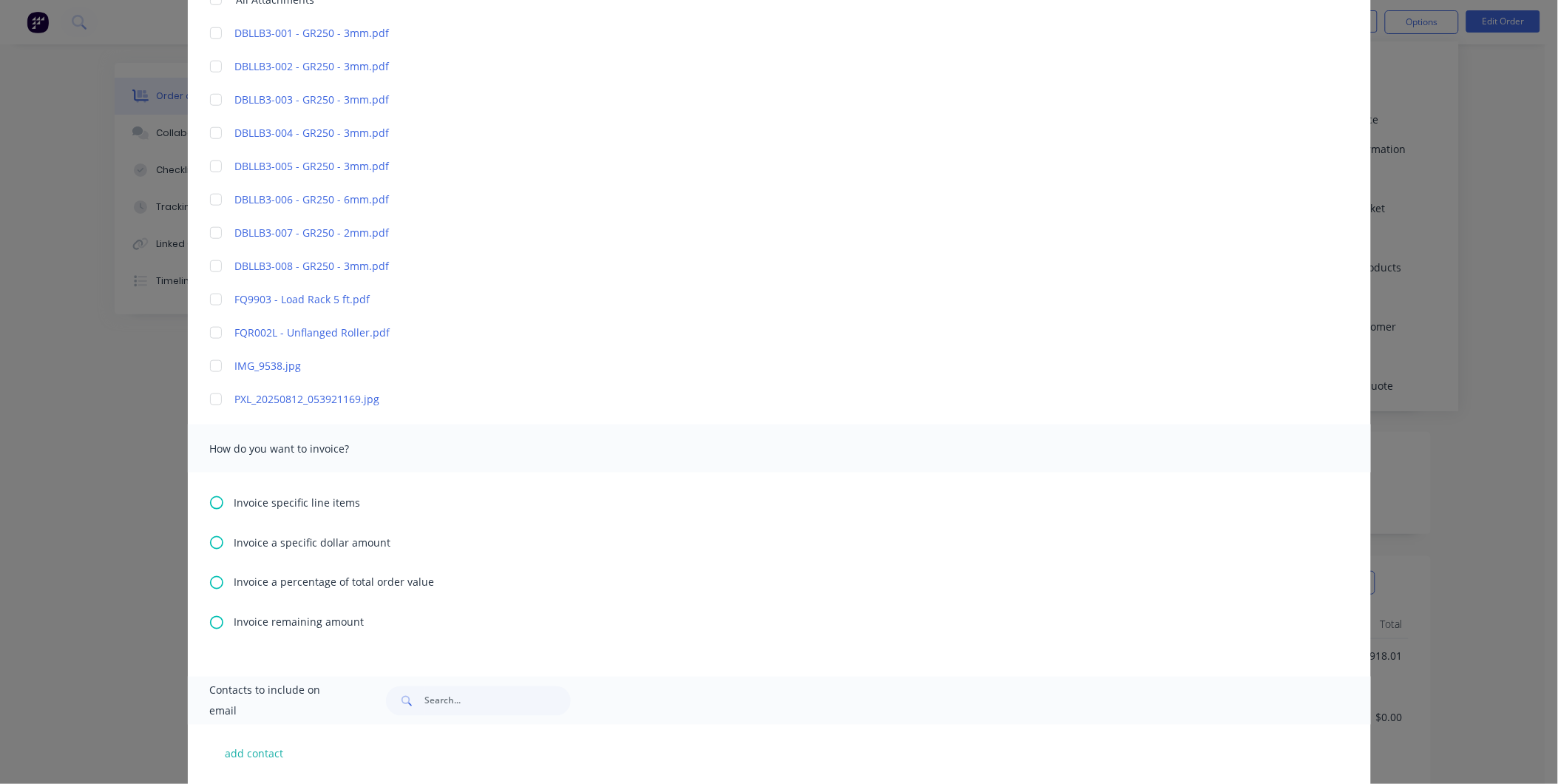
scroll to position [739, 0]
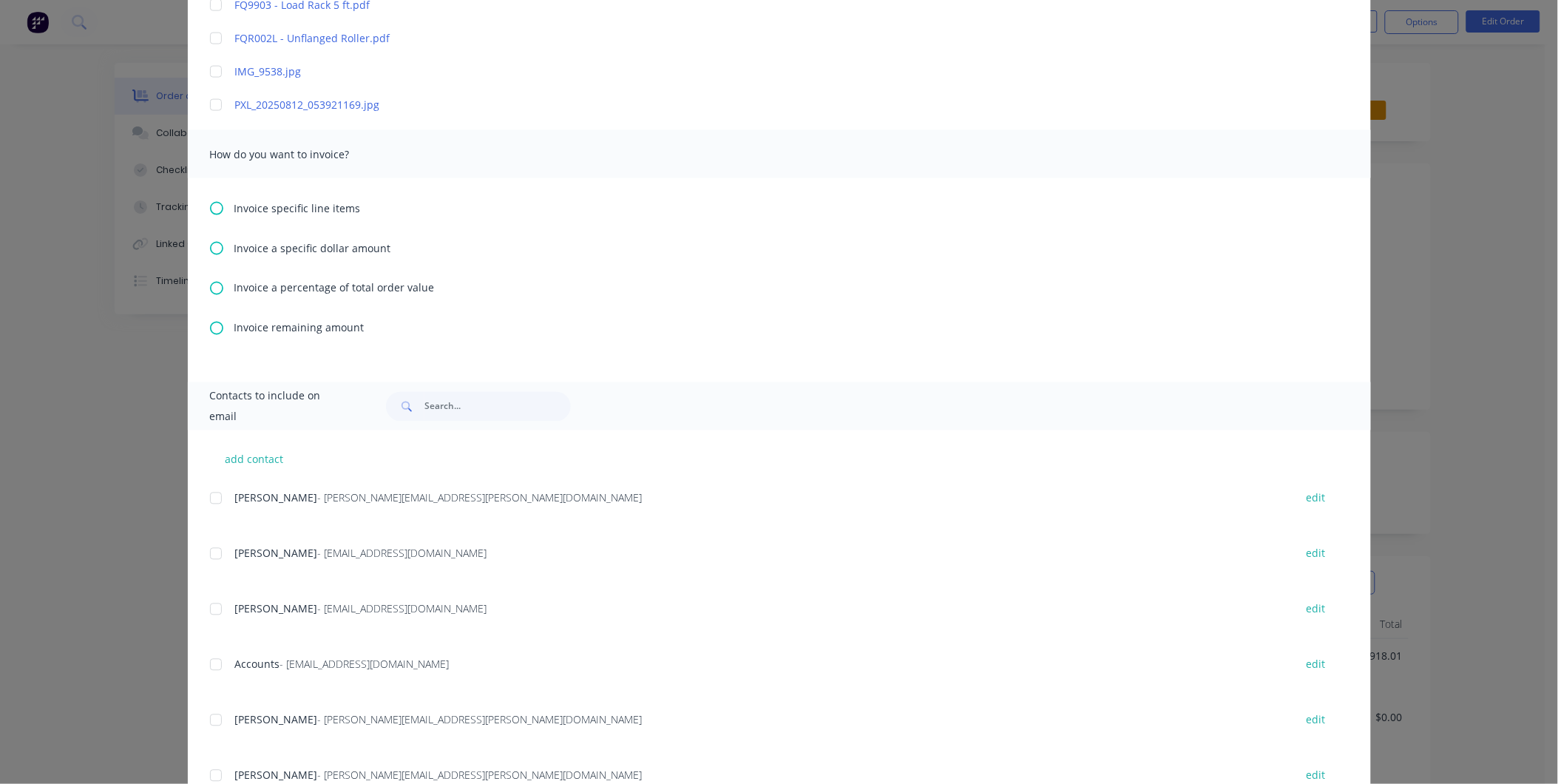
click at [216, 214] on icon at bounding box center [217, 209] width 14 height 14
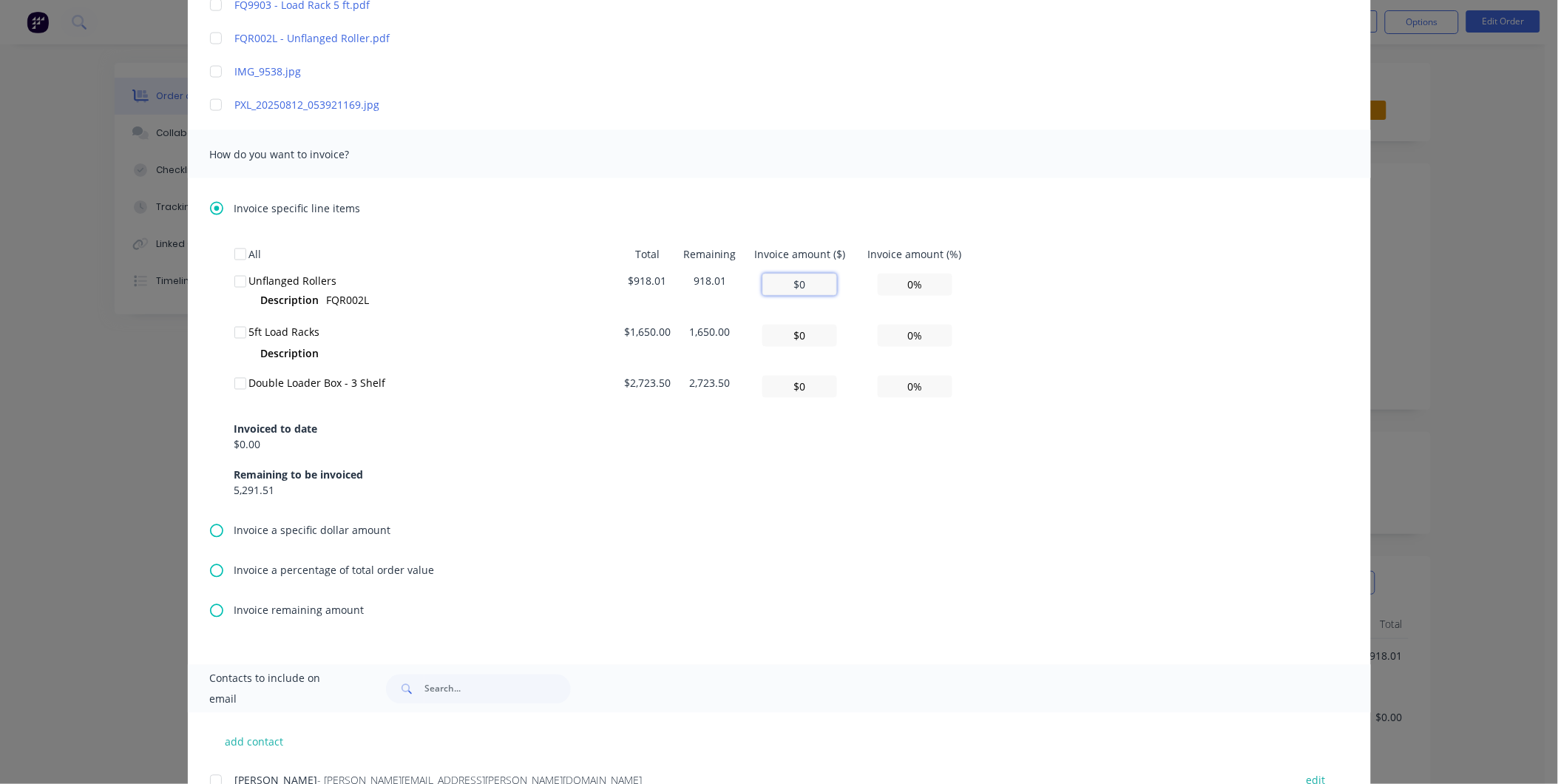
click at [803, 277] on input "$0" at bounding box center [800, 284] width 74 height 22
type input "$9"
type input "0.98%"
type input "$91"
type input "9.91%"
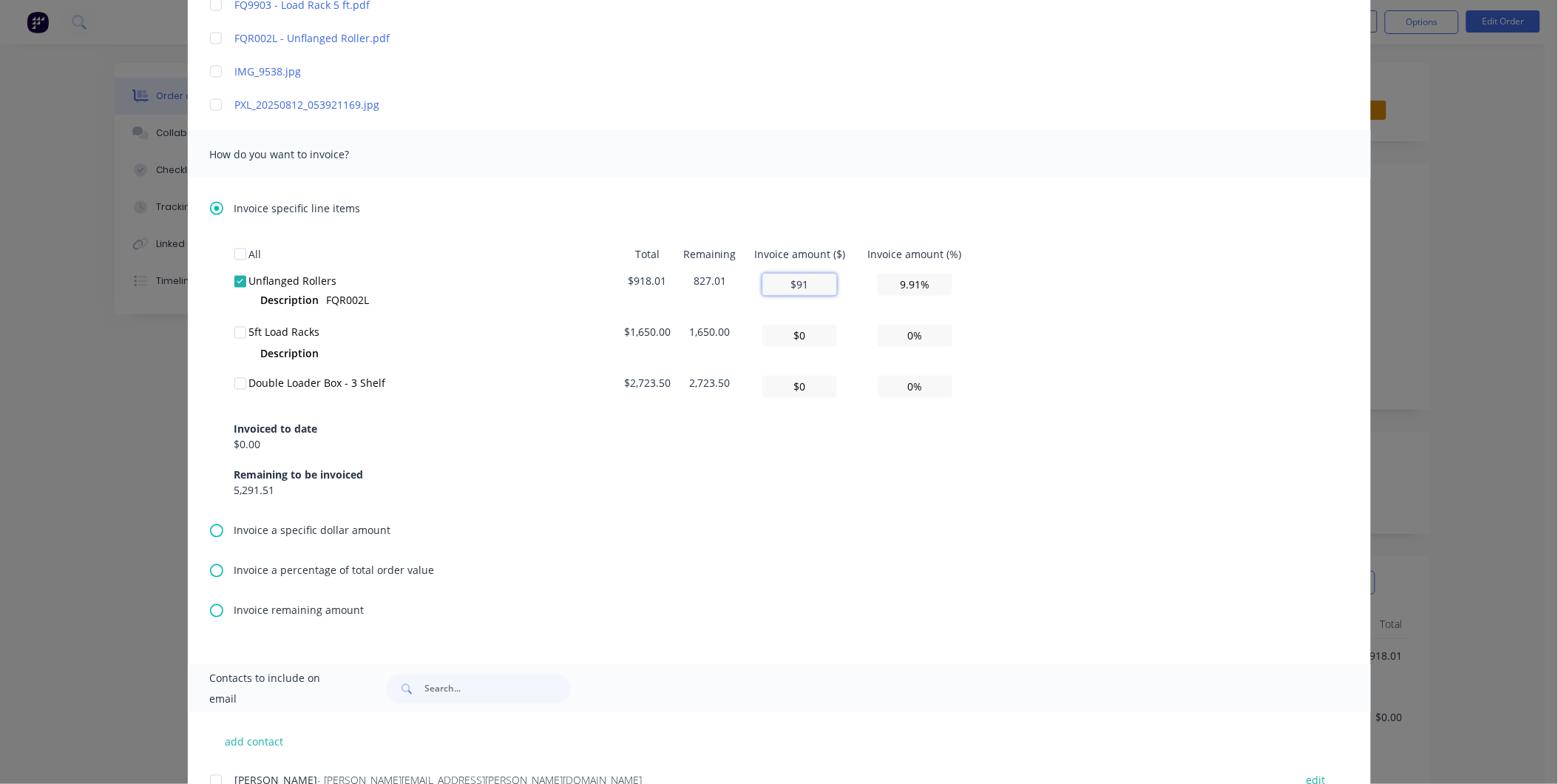
type input "$918"
type input "100.00%"
type input "$918"
click at [796, 386] on input "$0" at bounding box center [800, 386] width 74 height 22
type input "$20"
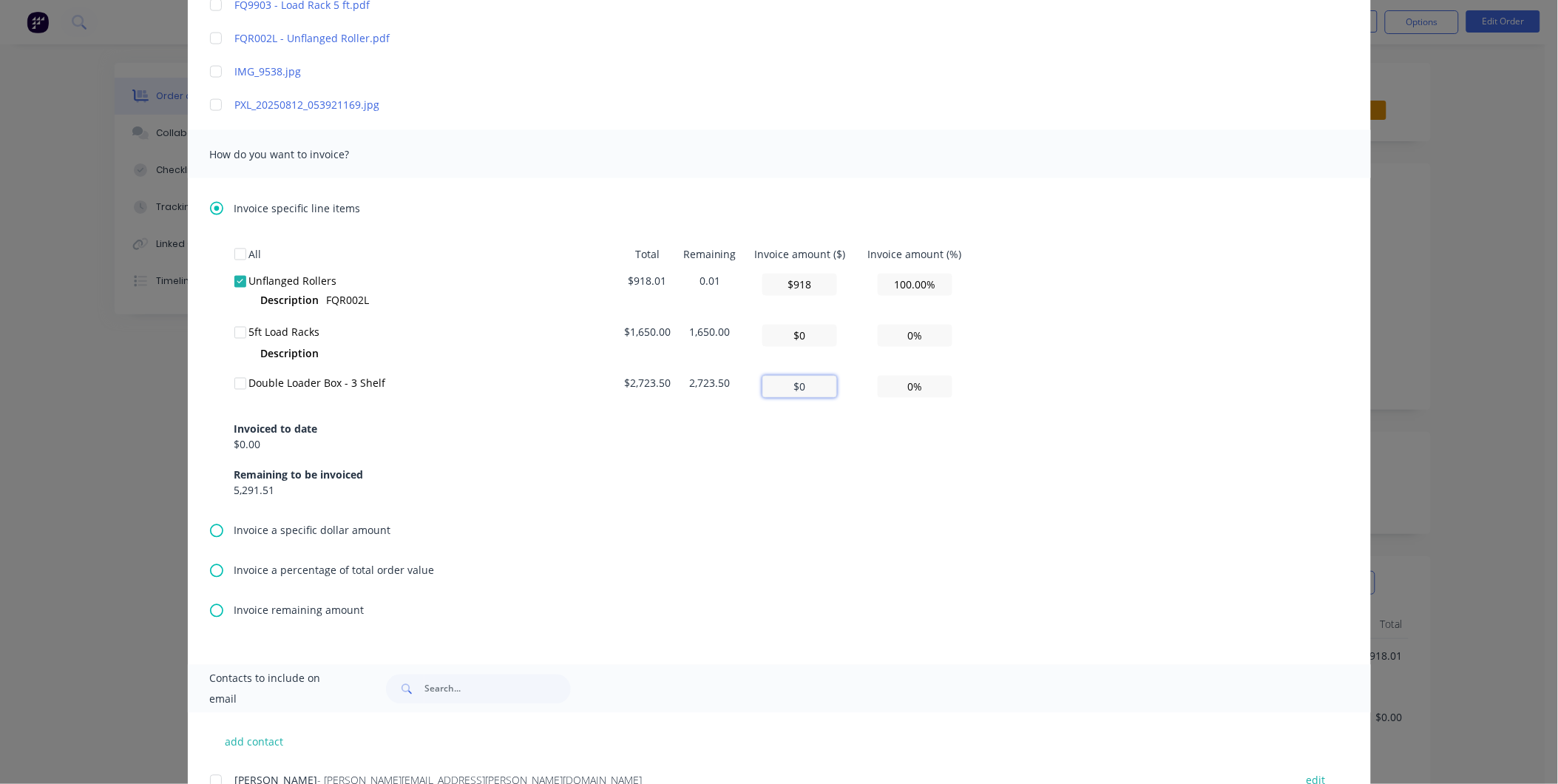
type input "0.73%"
type input "$270"
type input "9.91%"
type input "$2,720"
type input "99.87%"
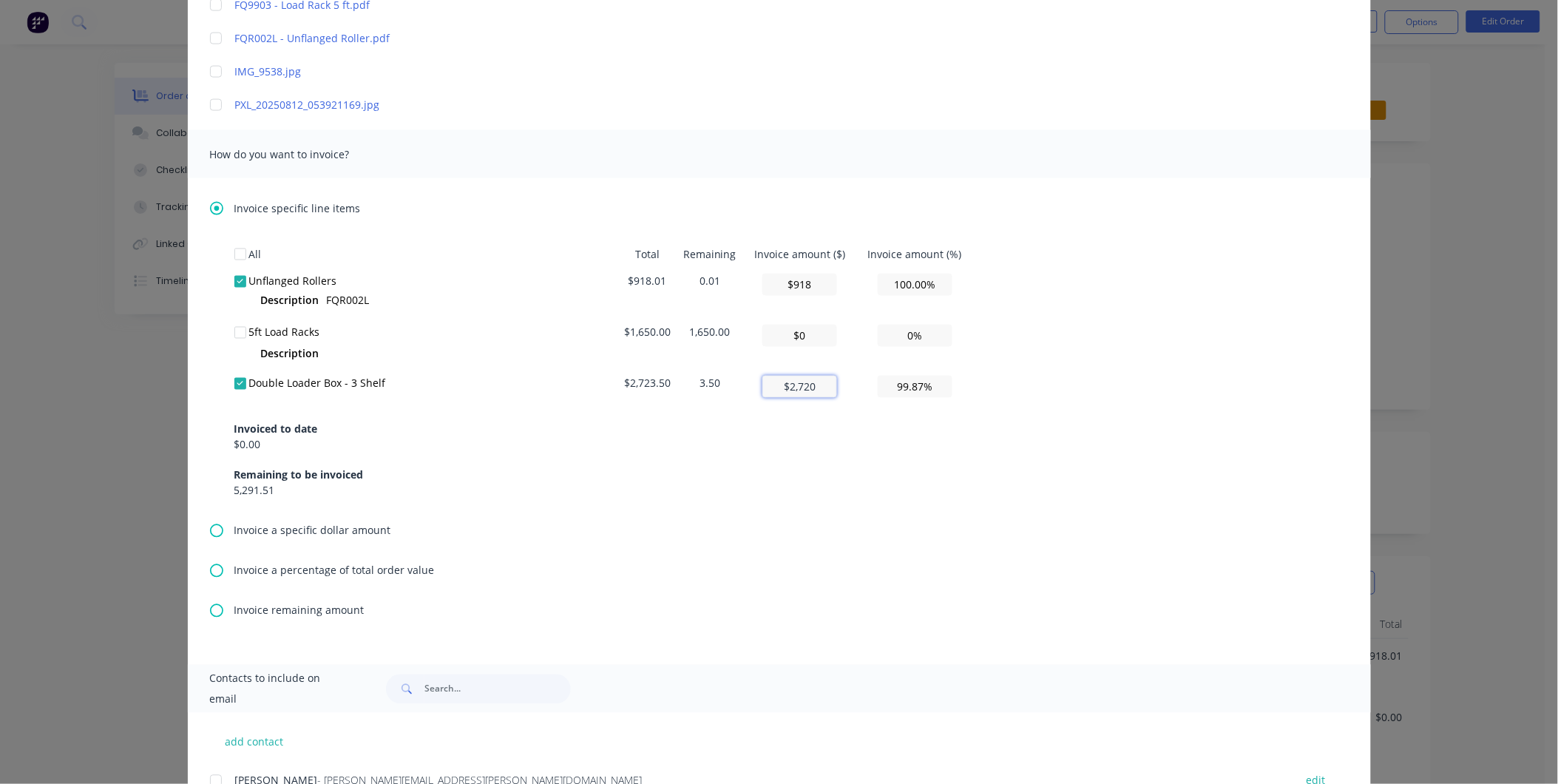
type input "$2,723.5"
type input "100.00%"
type input "$2,723."
type input "99.98%"
type input "$2,723.5"
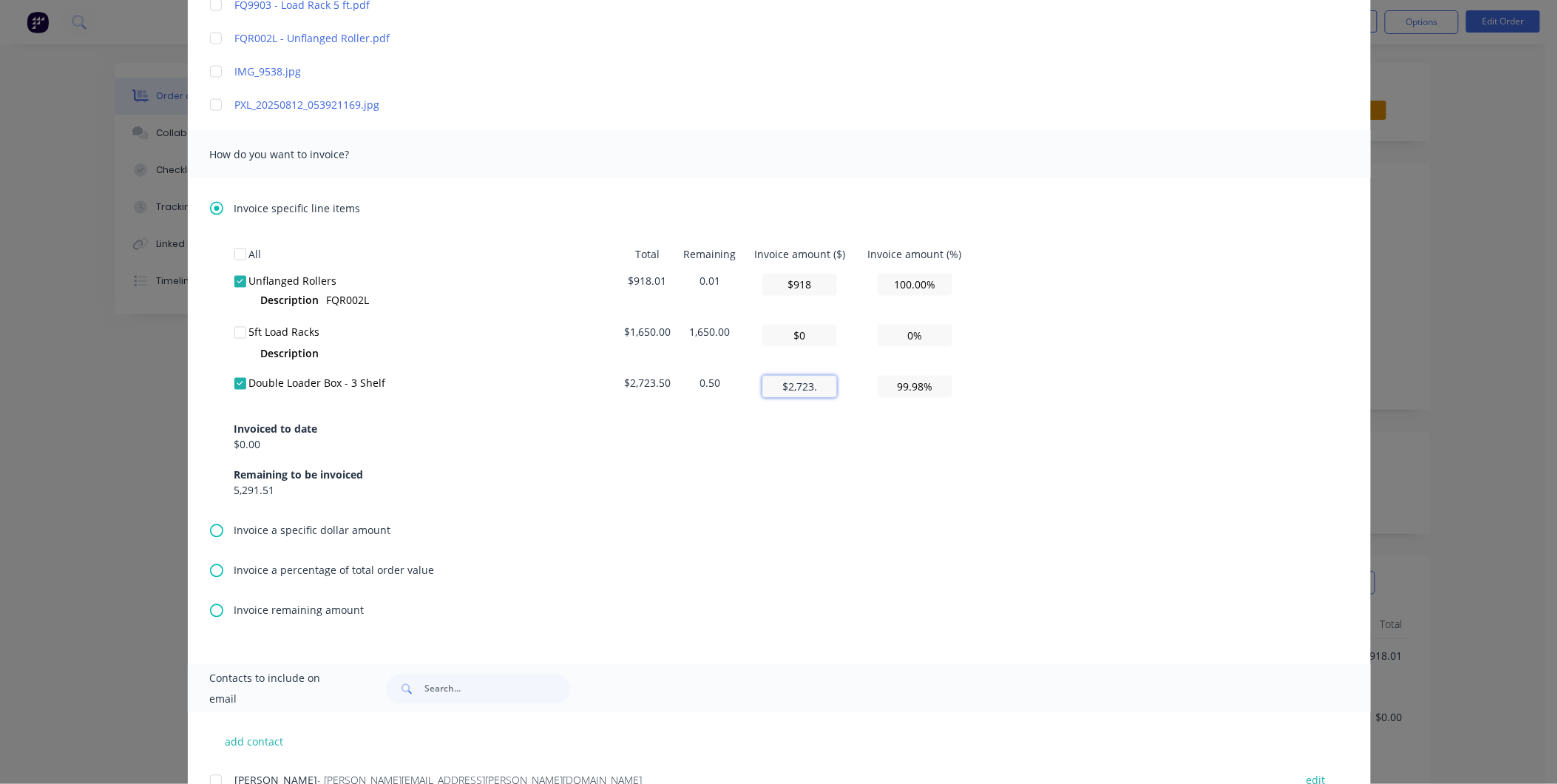
type input "100.00%"
type input "$2,723.5"
click at [851, 440] on div "Invoiced to date $0.00 Remaining to be invoiced 5,291.51" at bounding box center [780, 451] width 1090 height 95
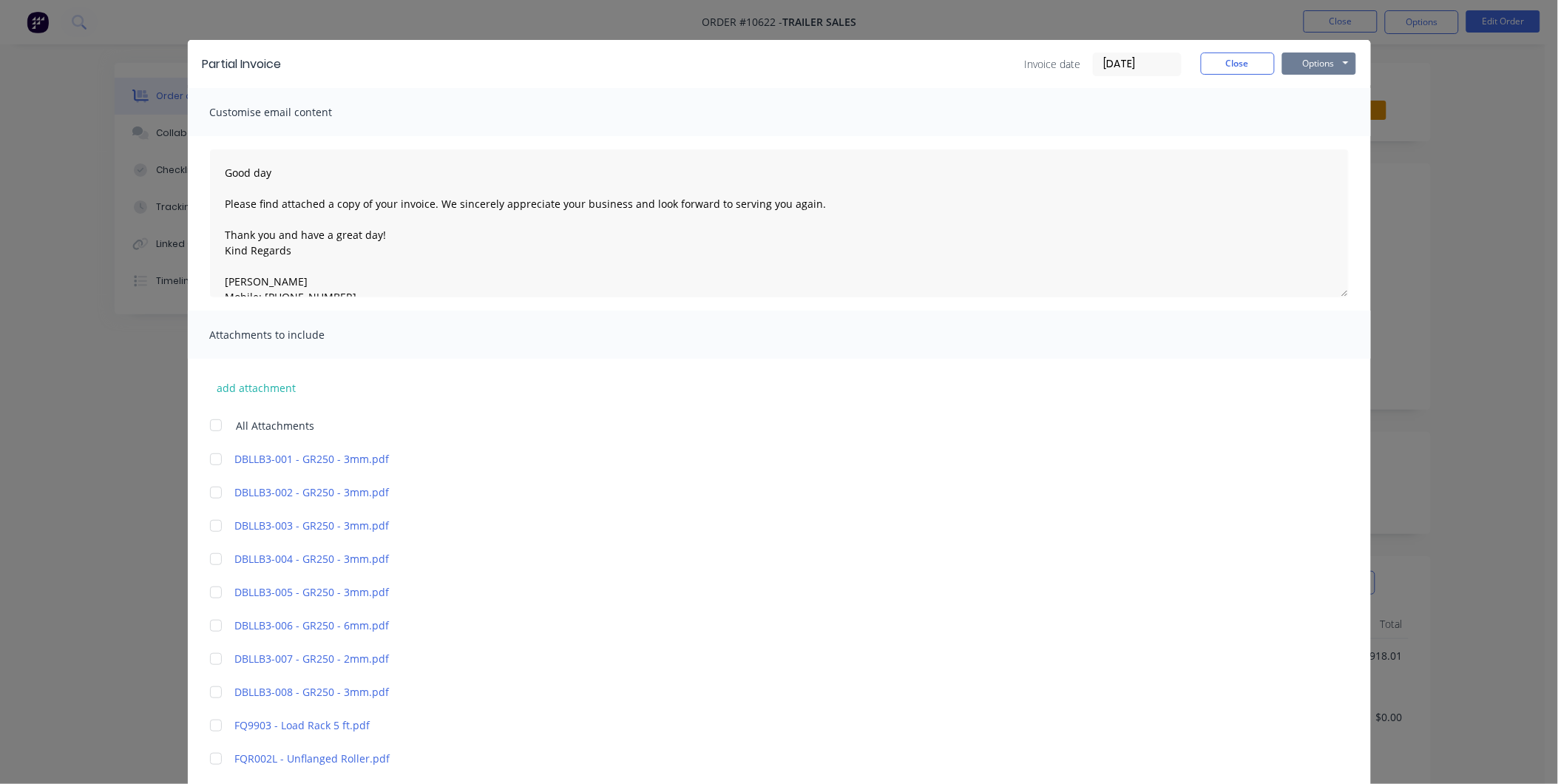
scroll to position [0, 0]
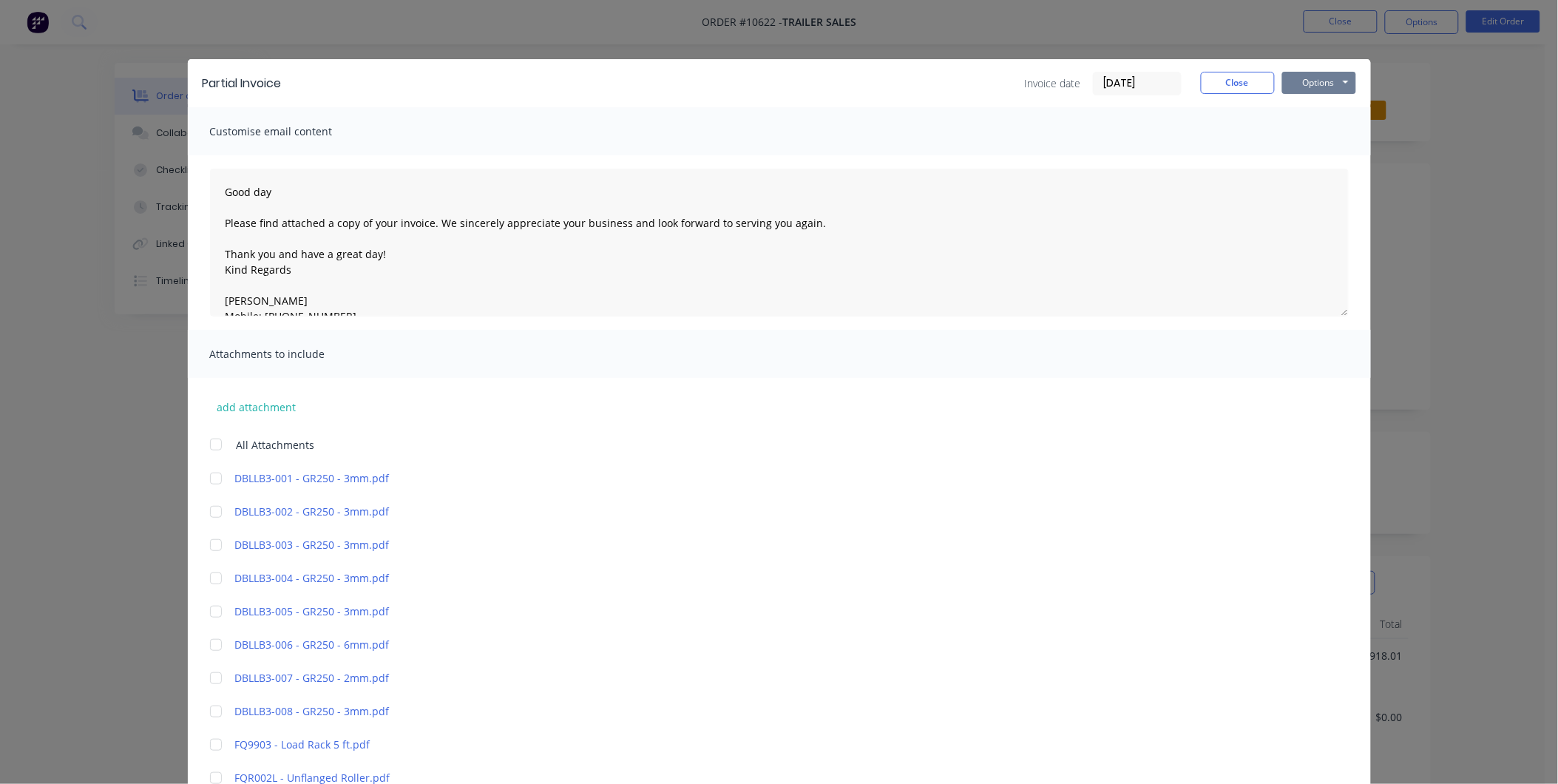
click at [1307, 76] on button "Options" at bounding box center [1319, 82] width 74 height 22
click at [1325, 102] on button "Preview" at bounding box center [1329, 109] width 95 height 24
click at [1230, 77] on button "Close" at bounding box center [1238, 82] width 74 height 22
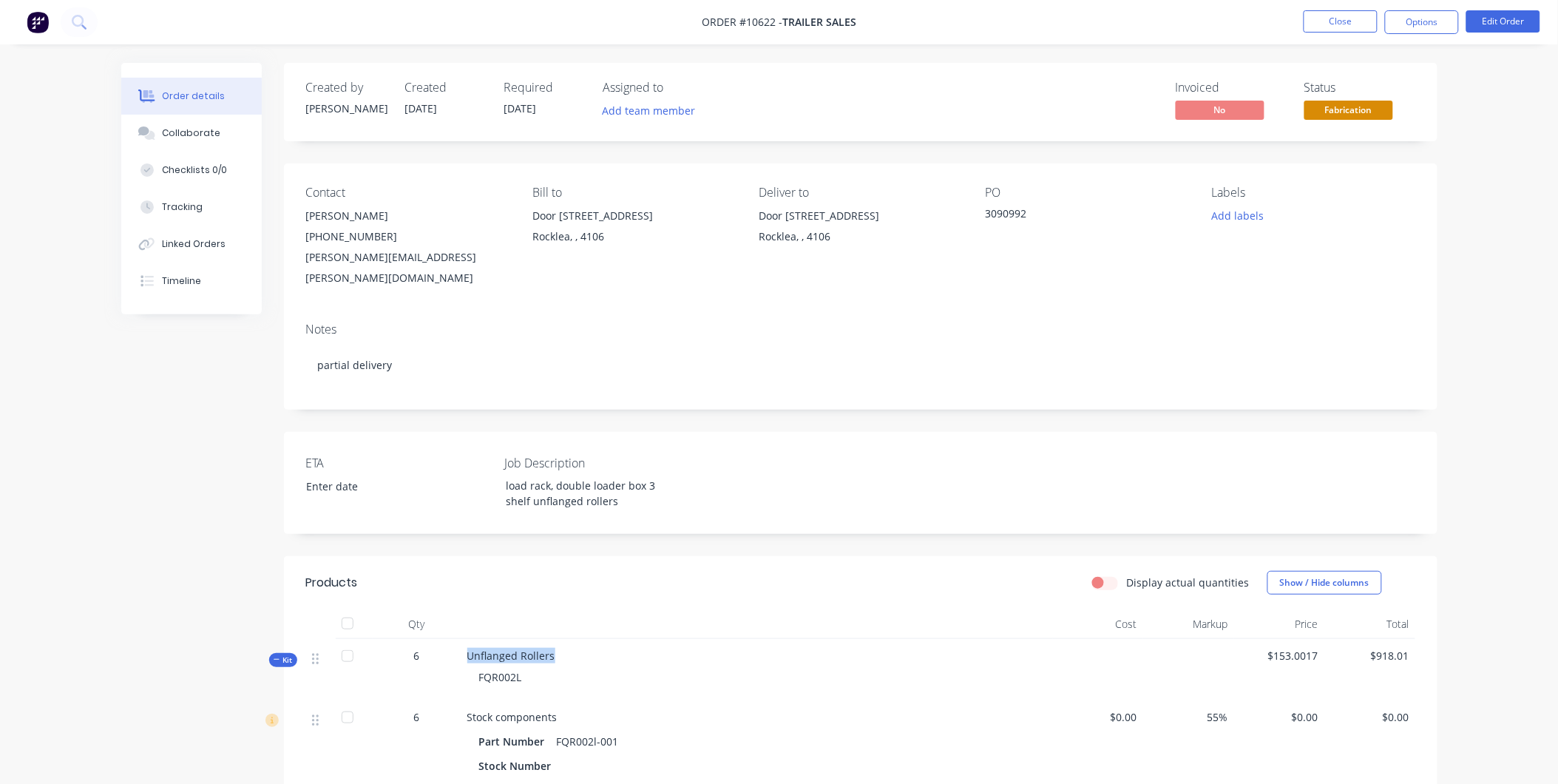
drag, startPoint x: 560, startPoint y: 634, endPoint x: 453, endPoint y: 631, distance: 107.0
click at [453, 639] on div "Kit 6 Unflanged Rollers FQR002L $153.0017 $918.01" at bounding box center [860, 669] width 1109 height 61
copy div "Unflanged Rollers"
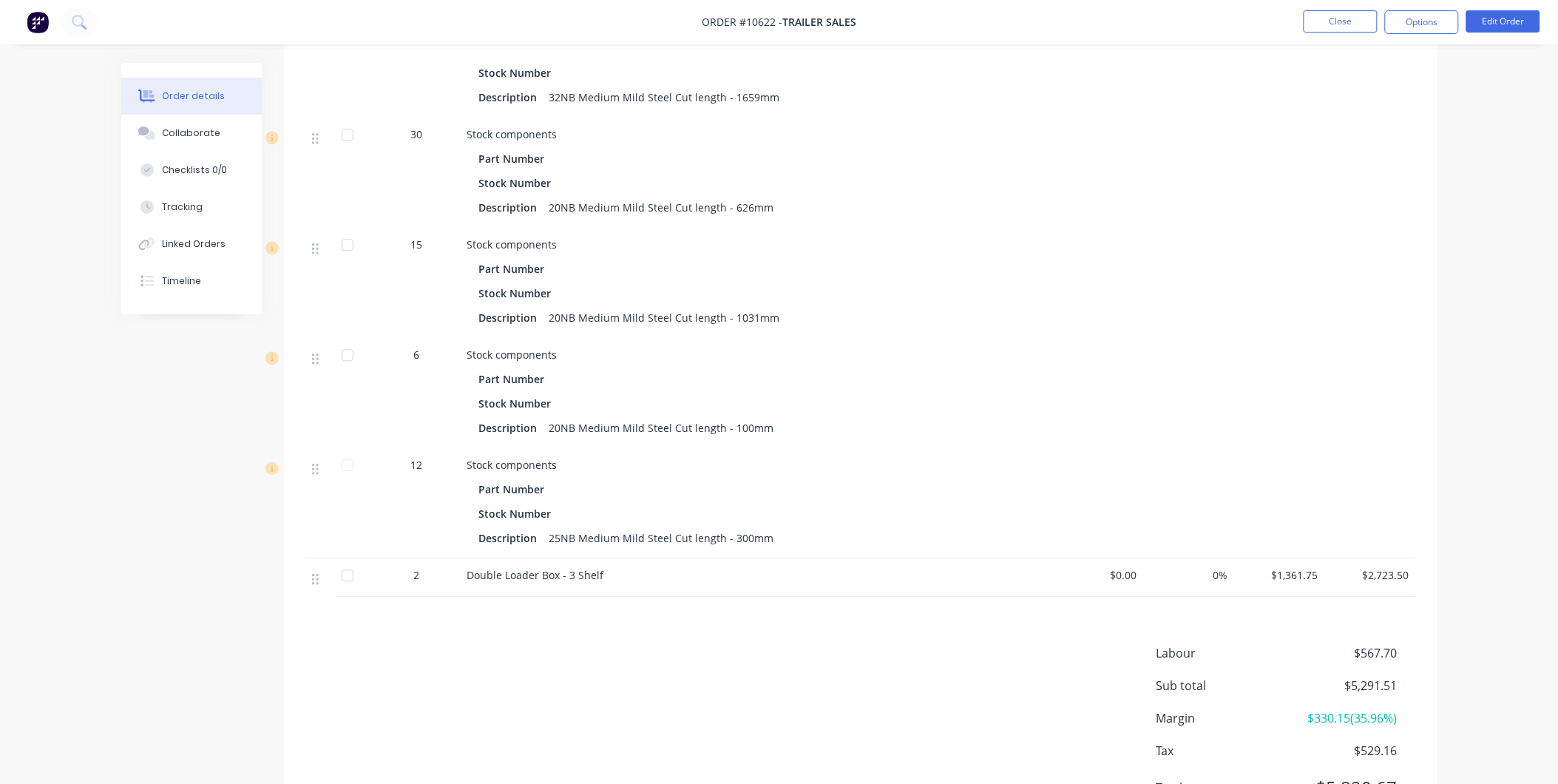
scroll to position [1201, 0]
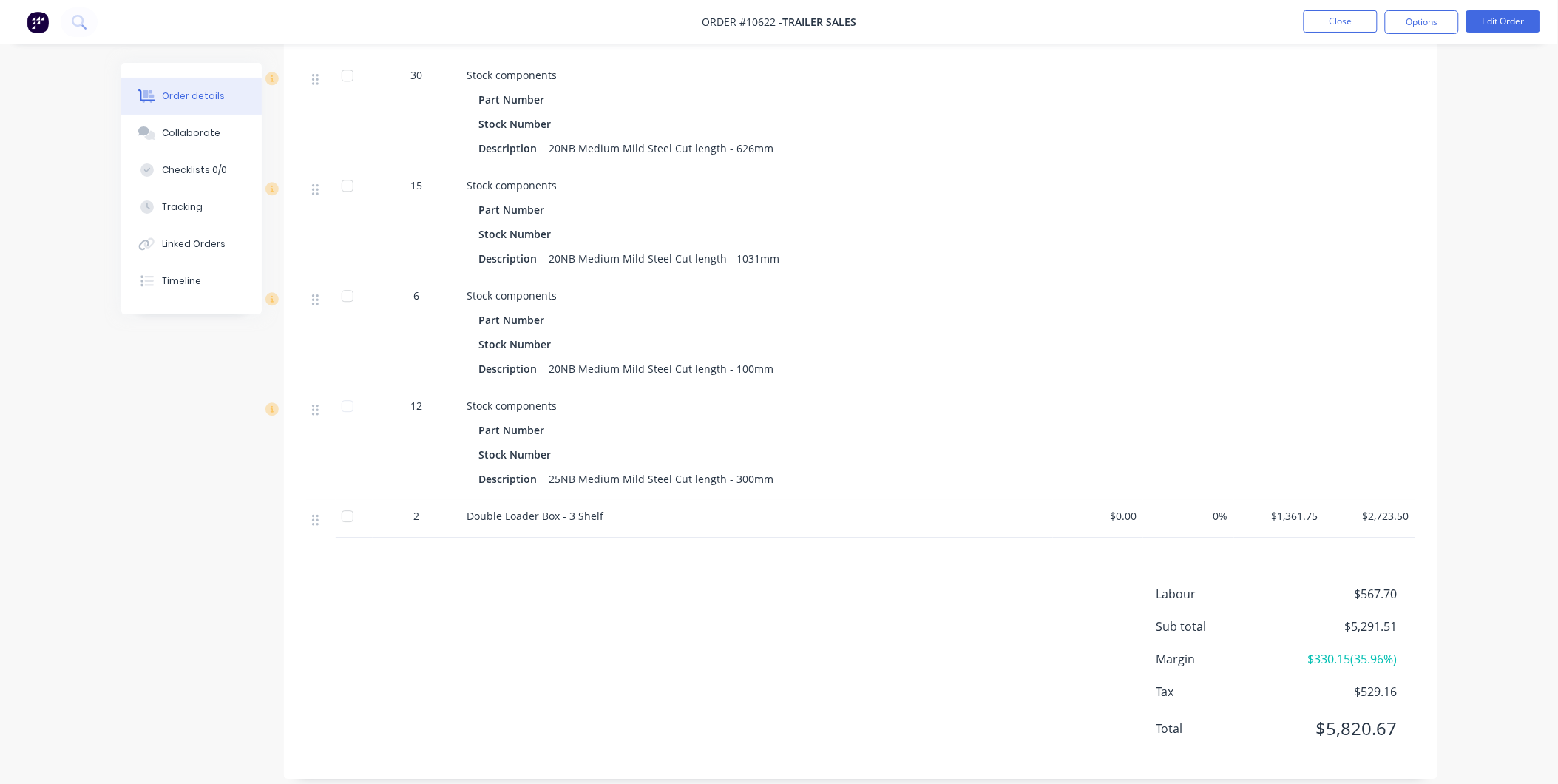
click at [1484, 33] on li "Edit Order" at bounding box center [1503, 22] width 74 height 24
click at [1484, 14] on button "Edit Order" at bounding box center [1503, 21] width 74 height 22
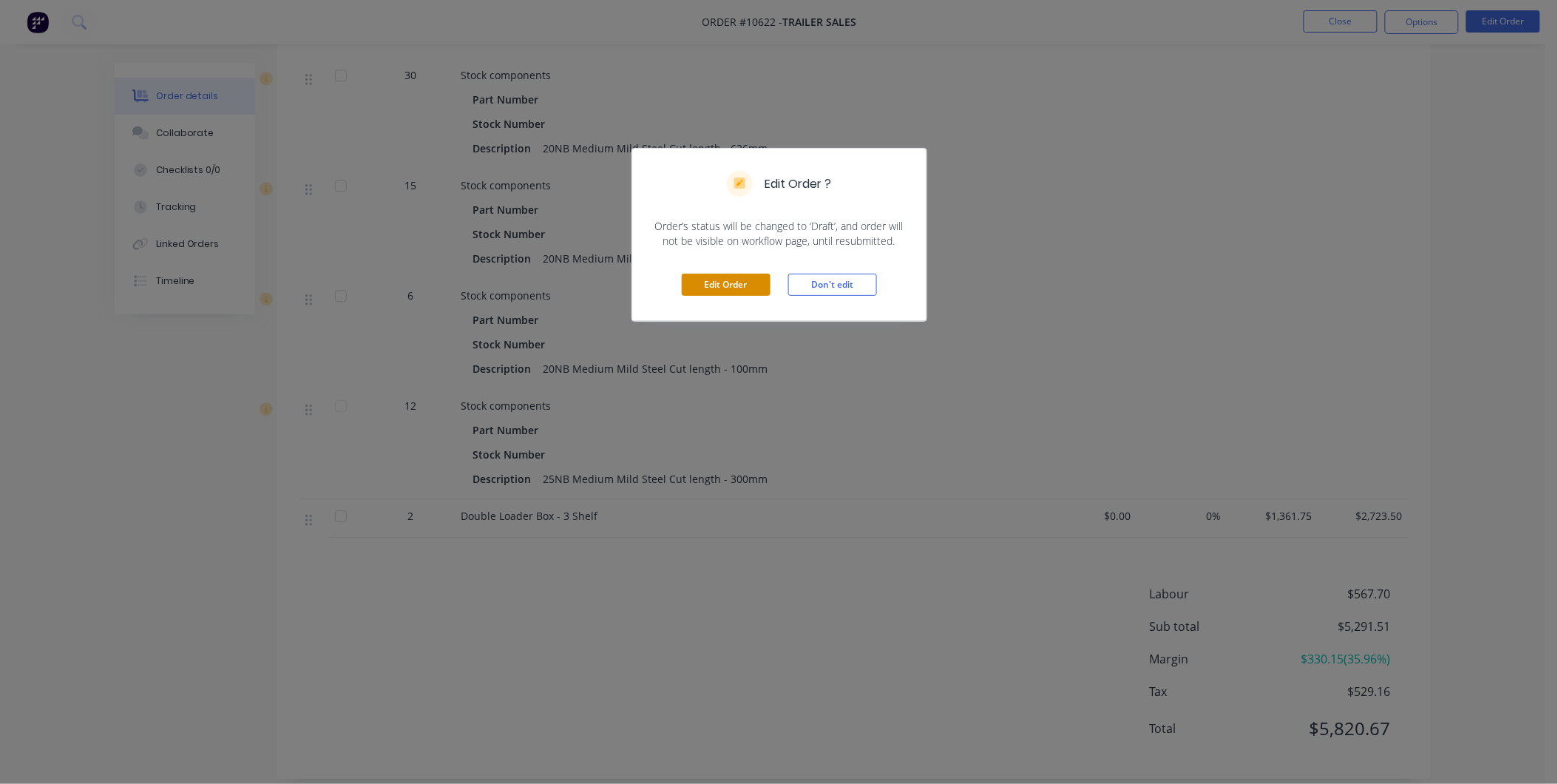
click at [725, 284] on button "Edit Order" at bounding box center [726, 284] width 89 height 22
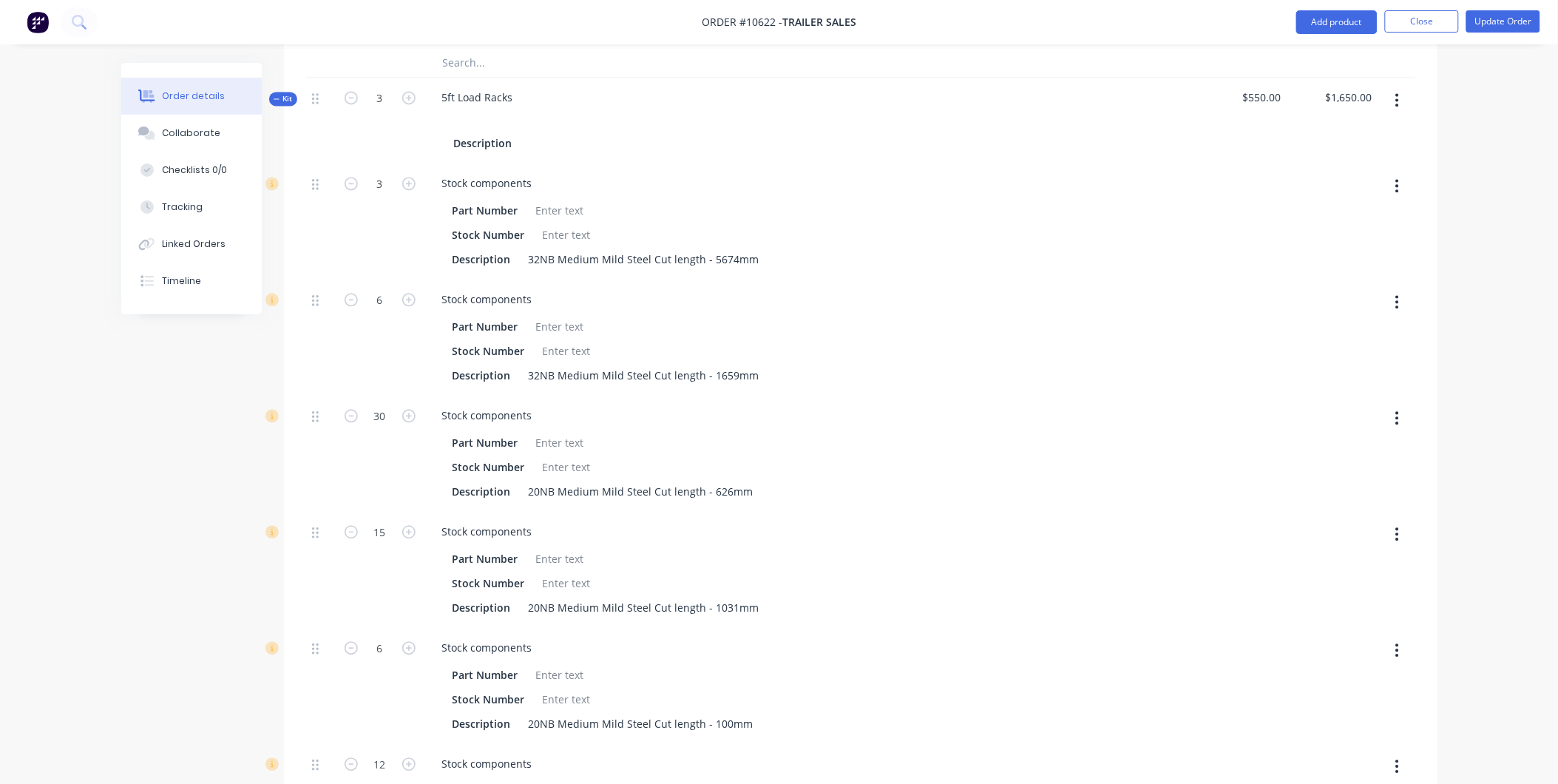
scroll to position [1232, 0]
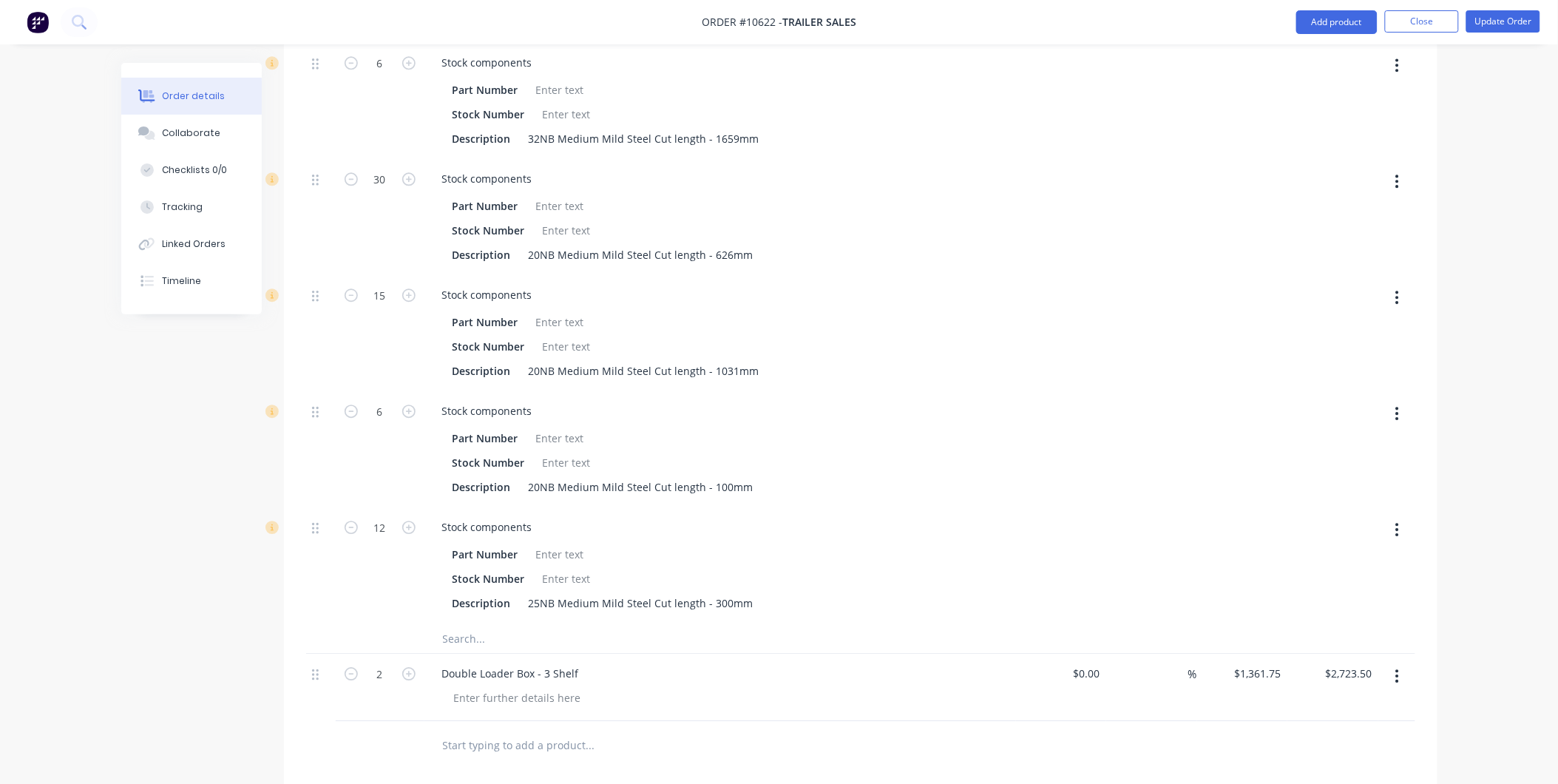
click at [525, 729] on input "text" at bounding box center [590, 744] width 296 height 30
paste input "Unflanged Rollers"
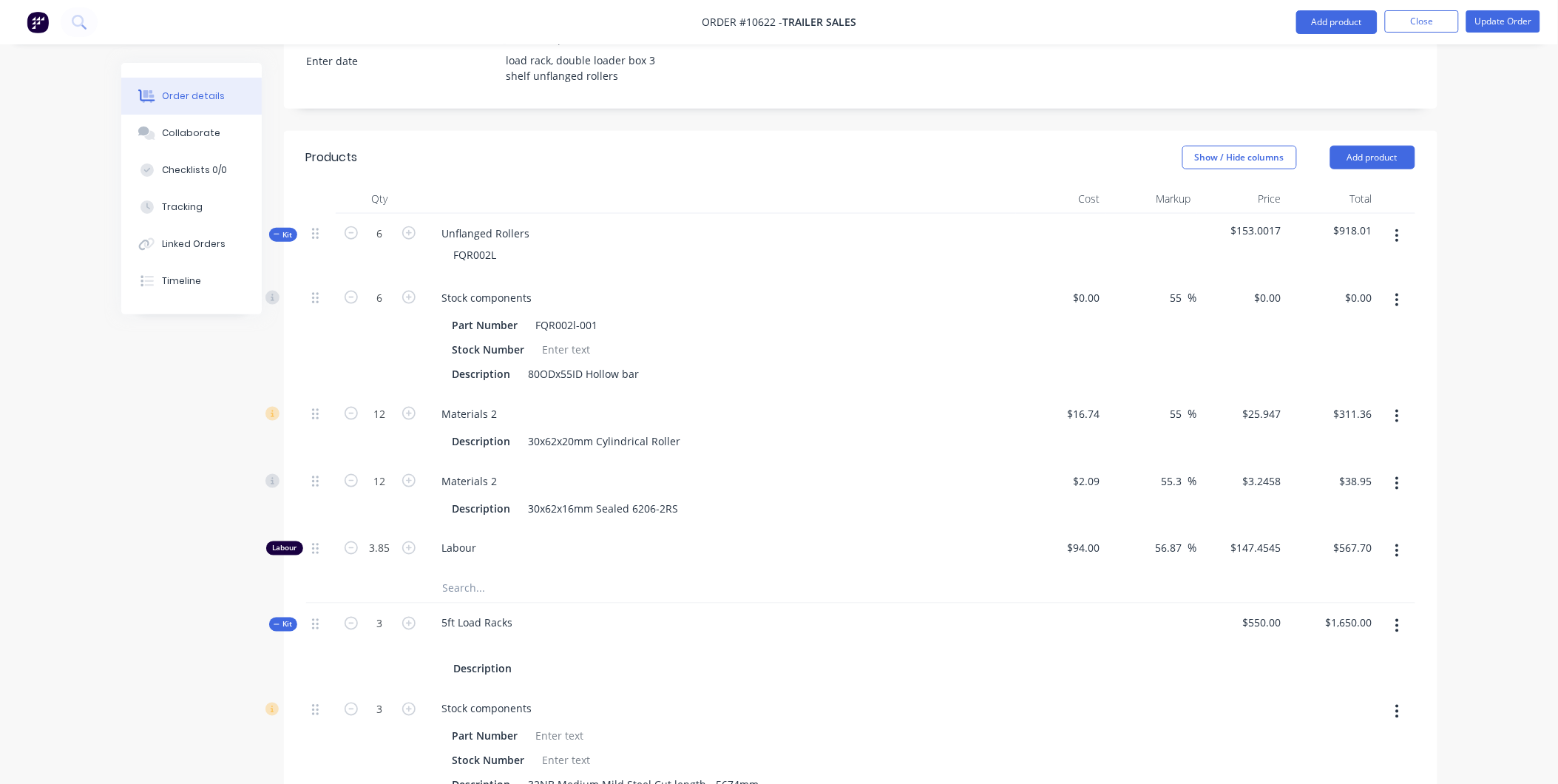
scroll to position [246, 0]
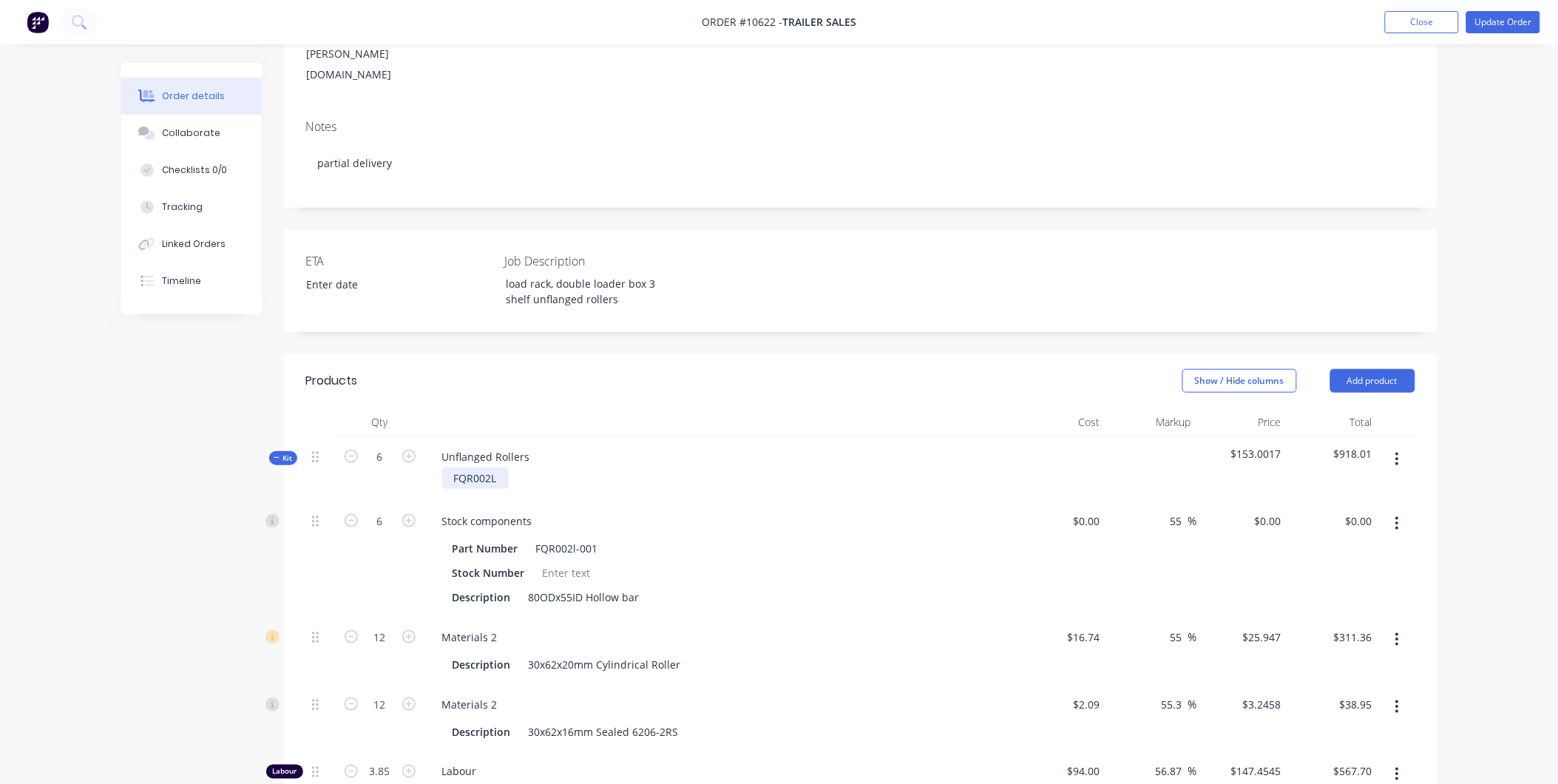
type input "Unflanged Rollers"
drag, startPoint x: 497, startPoint y: 414, endPoint x: 434, endPoint y: 425, distance: 64.0
click at [434, 468] on div "FQR002L" at bounding box center [721, 478] width 580 height 21
copy div "FQR002L"
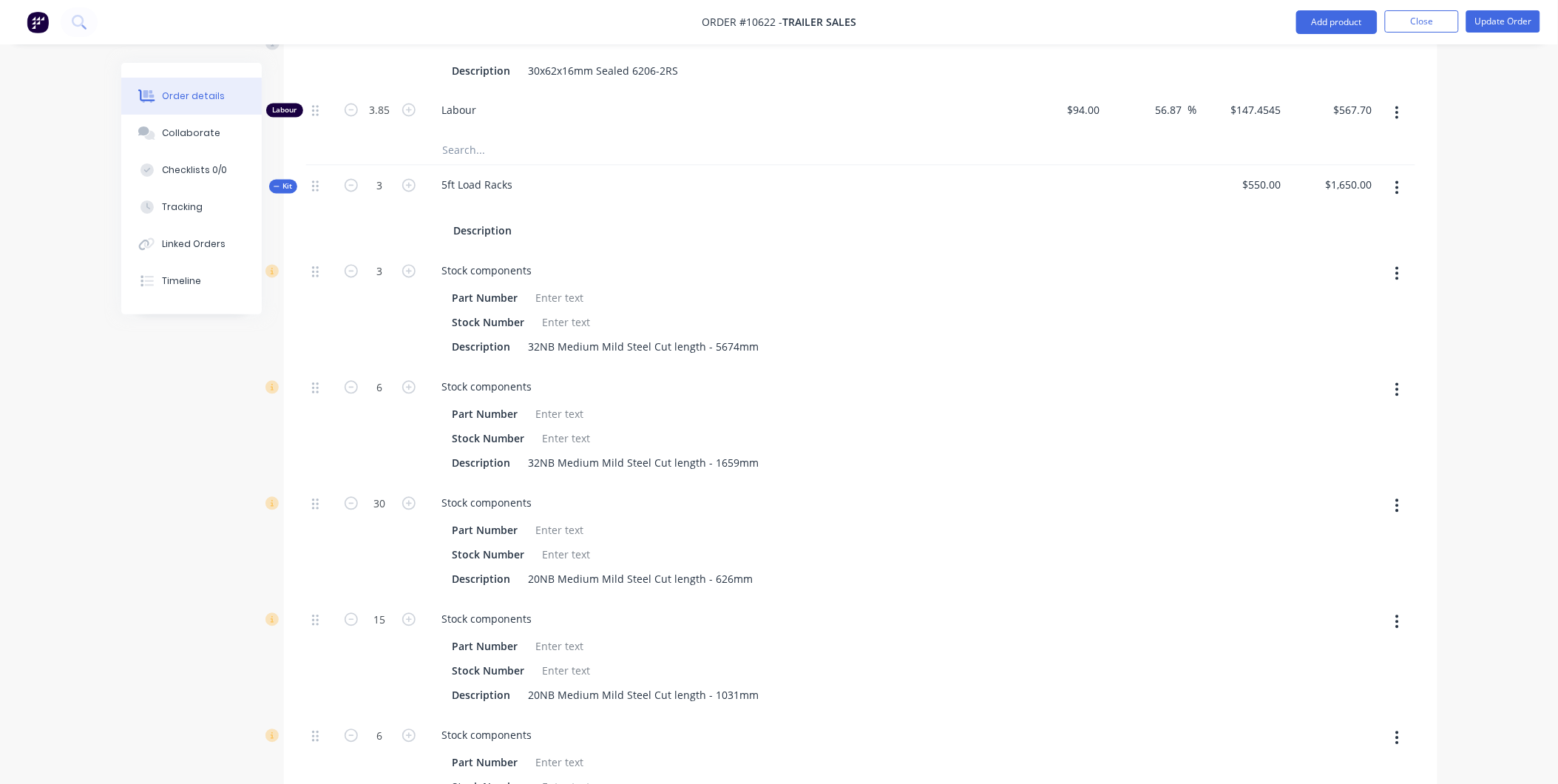
scroll to position [1232, 0]
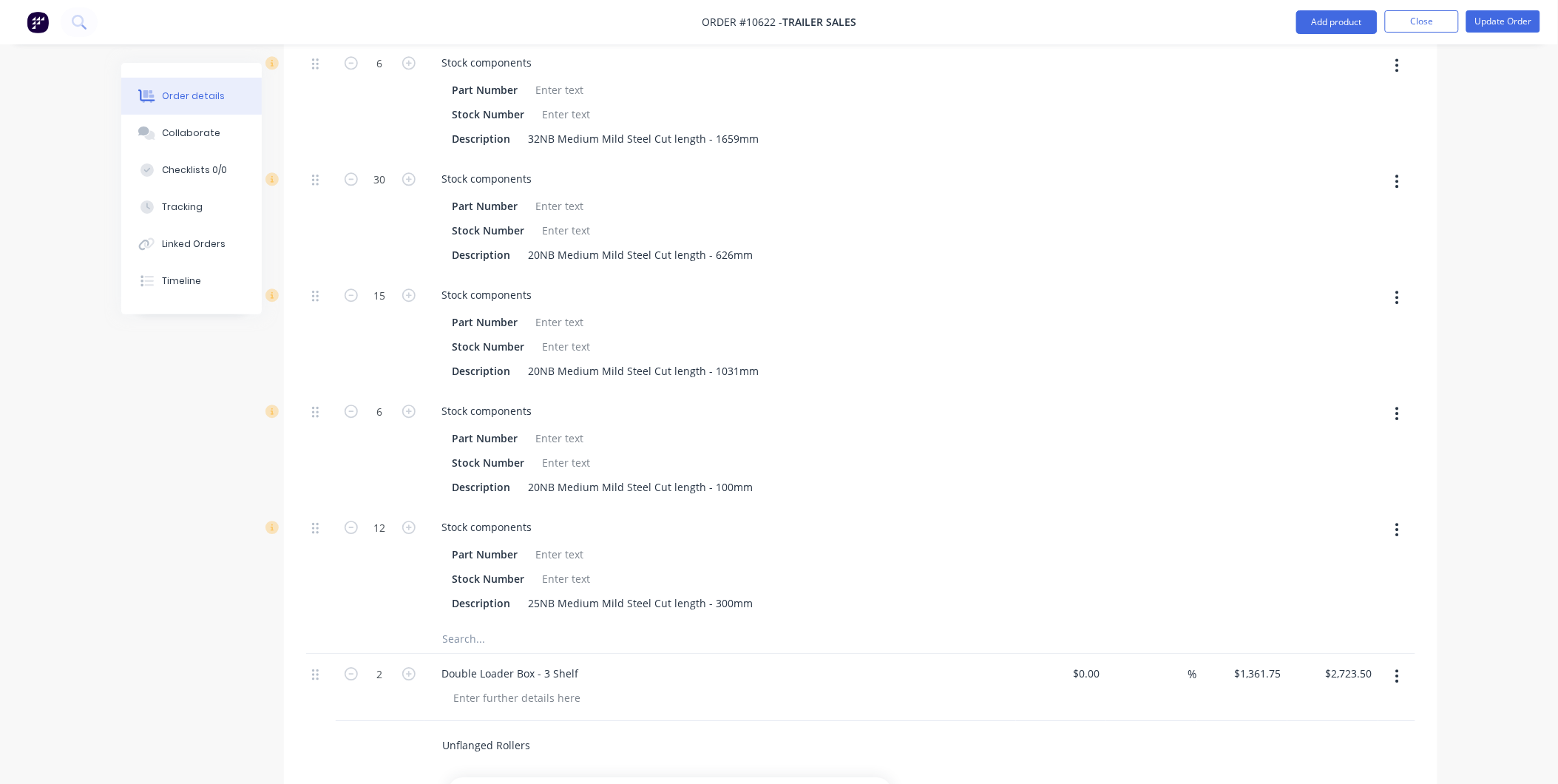
click at [518, 729] on input "Unflanged Rollers" at bounding box center [590, 744] width 296 height 30
click at [499, 754] on div at bounding box center [517, 765] width 151 height 21
paste div
click at [645, 754] on div "FQR002L" at bounding box center [726, 765] width 568 height 21
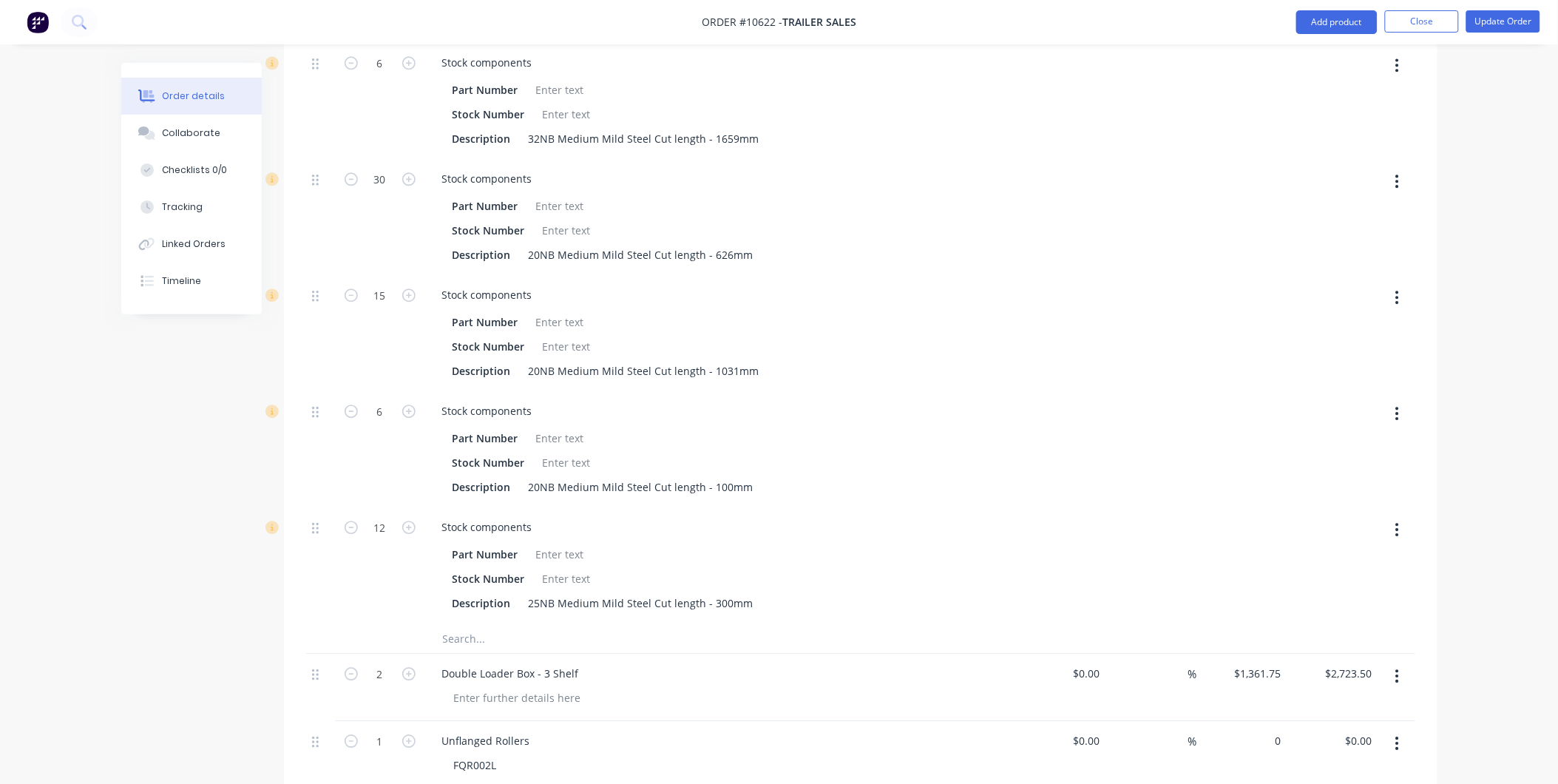
click at [1263, 721] on div "0 $0.00" at bounding box center [1243, 754] width 91 height 68
type input "$153.00"
click at [405, 734] on icon "button" at bounding box center [409, 741] width 14 height 14
type input "2"
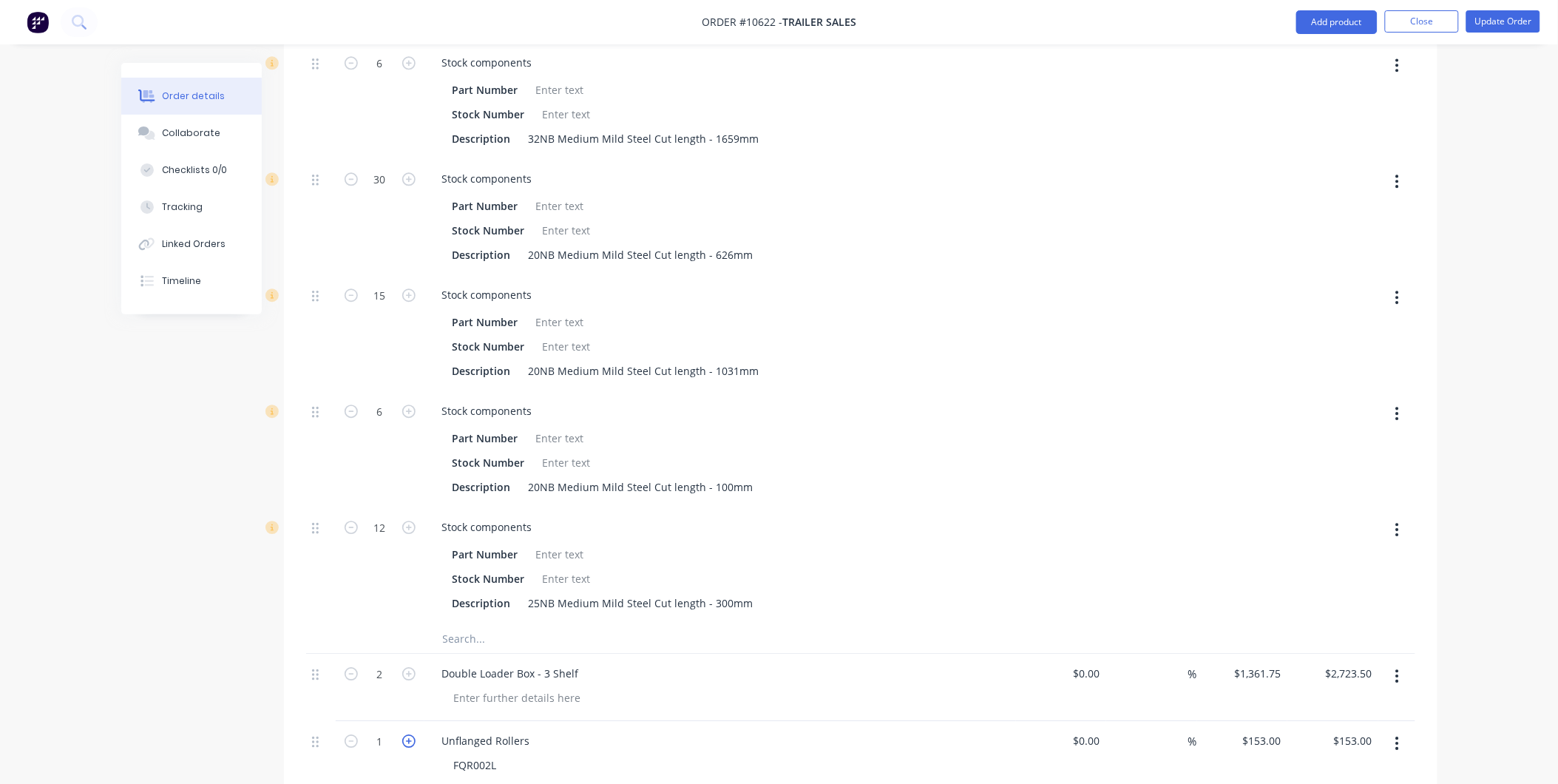
type input "$306.00"
click at [408, 734] on icon "button" at bounding box center [409, 741] width 14 height 14
type input "3"
type input "$459.00"
click at [408, 734] on icon "button" at bounding box center [409, 741] width 14 height 14
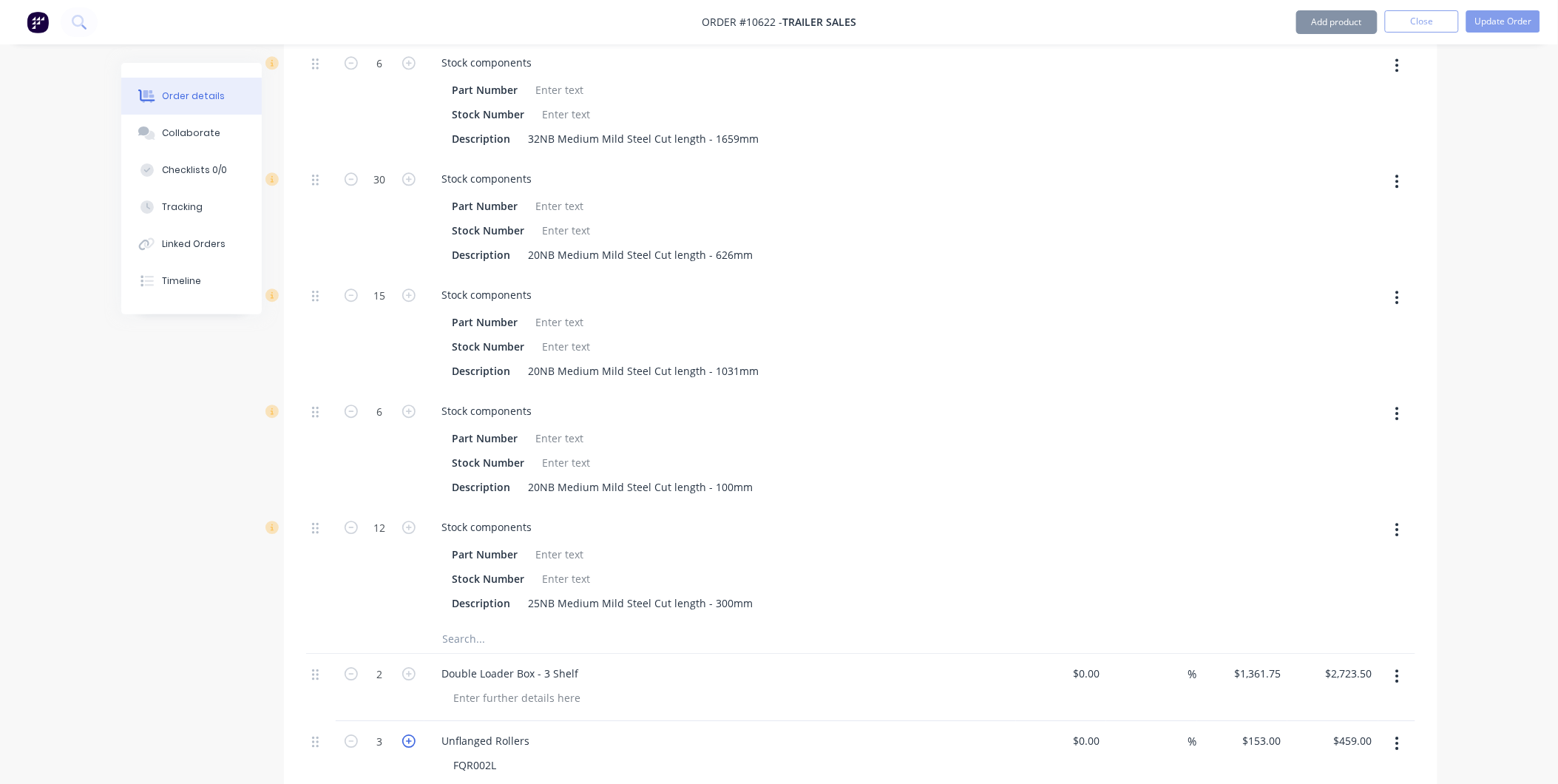
type input "4"
type input "$612.00"
click at [408, 734] on icon "button" at bounding box center [409, 741] width 14 height 14
type input "5"
type input "$765.00"
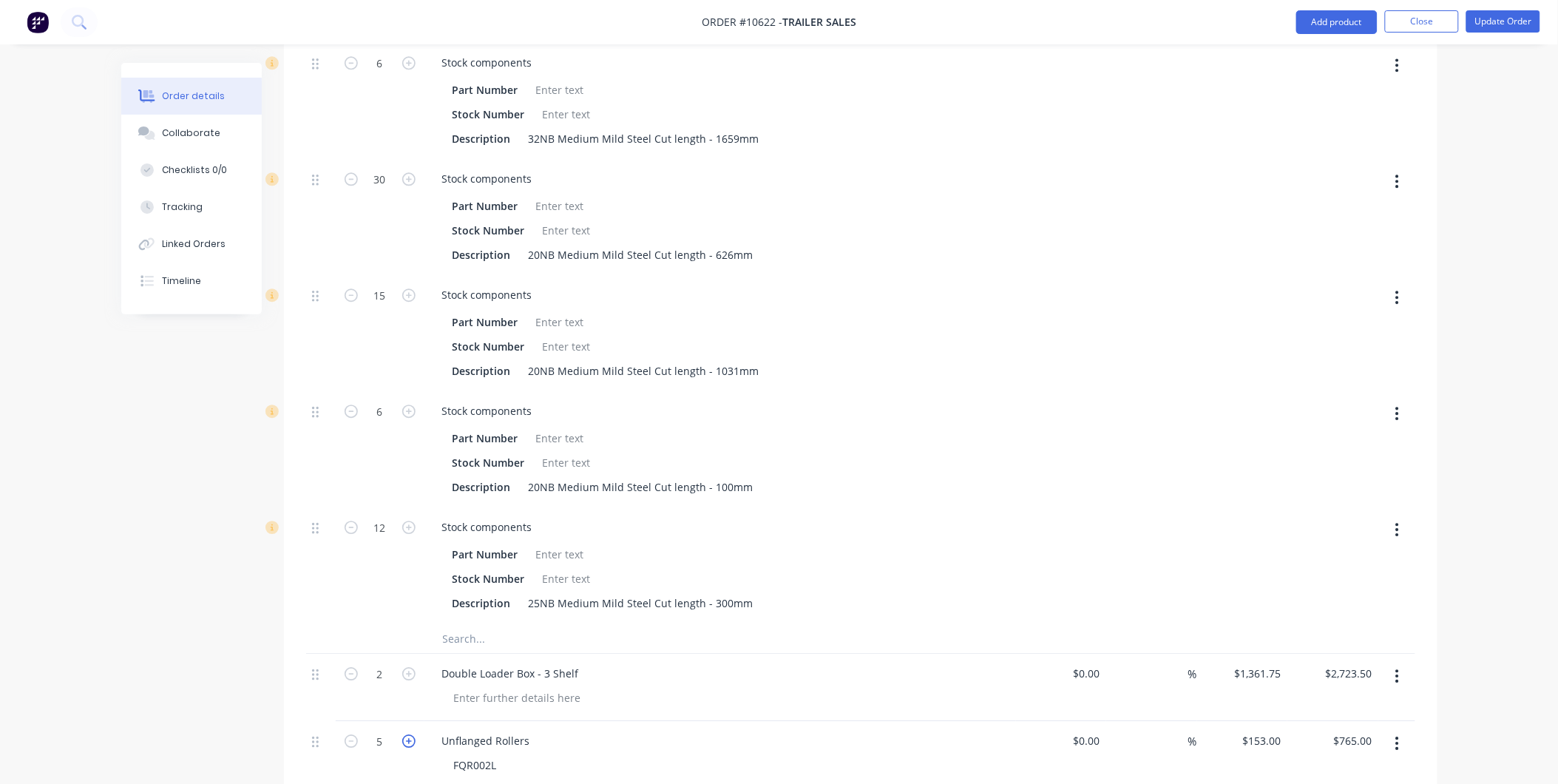
click at [408, 734] on icon "button" at bounding box center [409, 741] width 14 height 14
type input "6"
type input "$918.00"
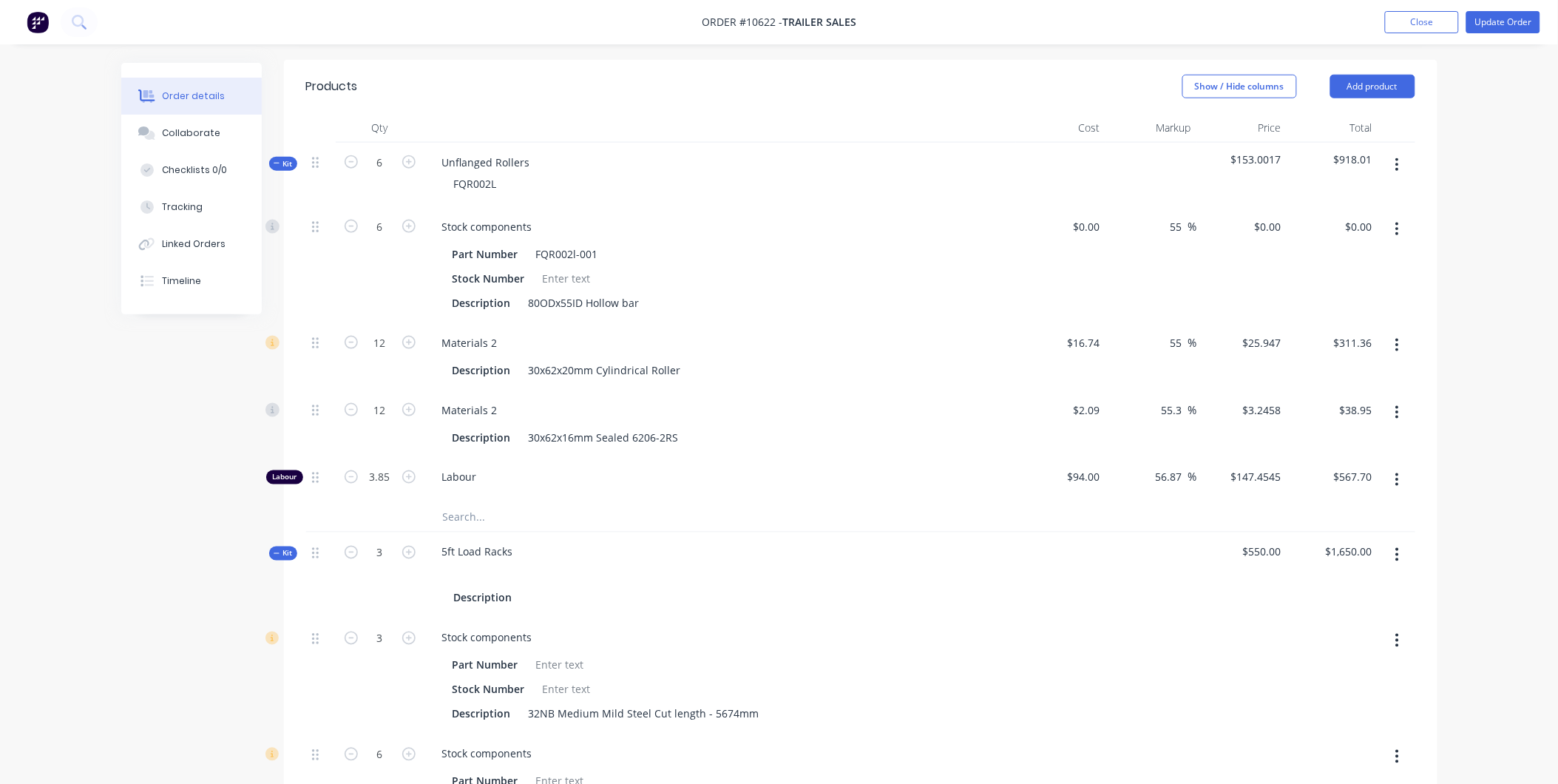
scroll to position [246, 0]
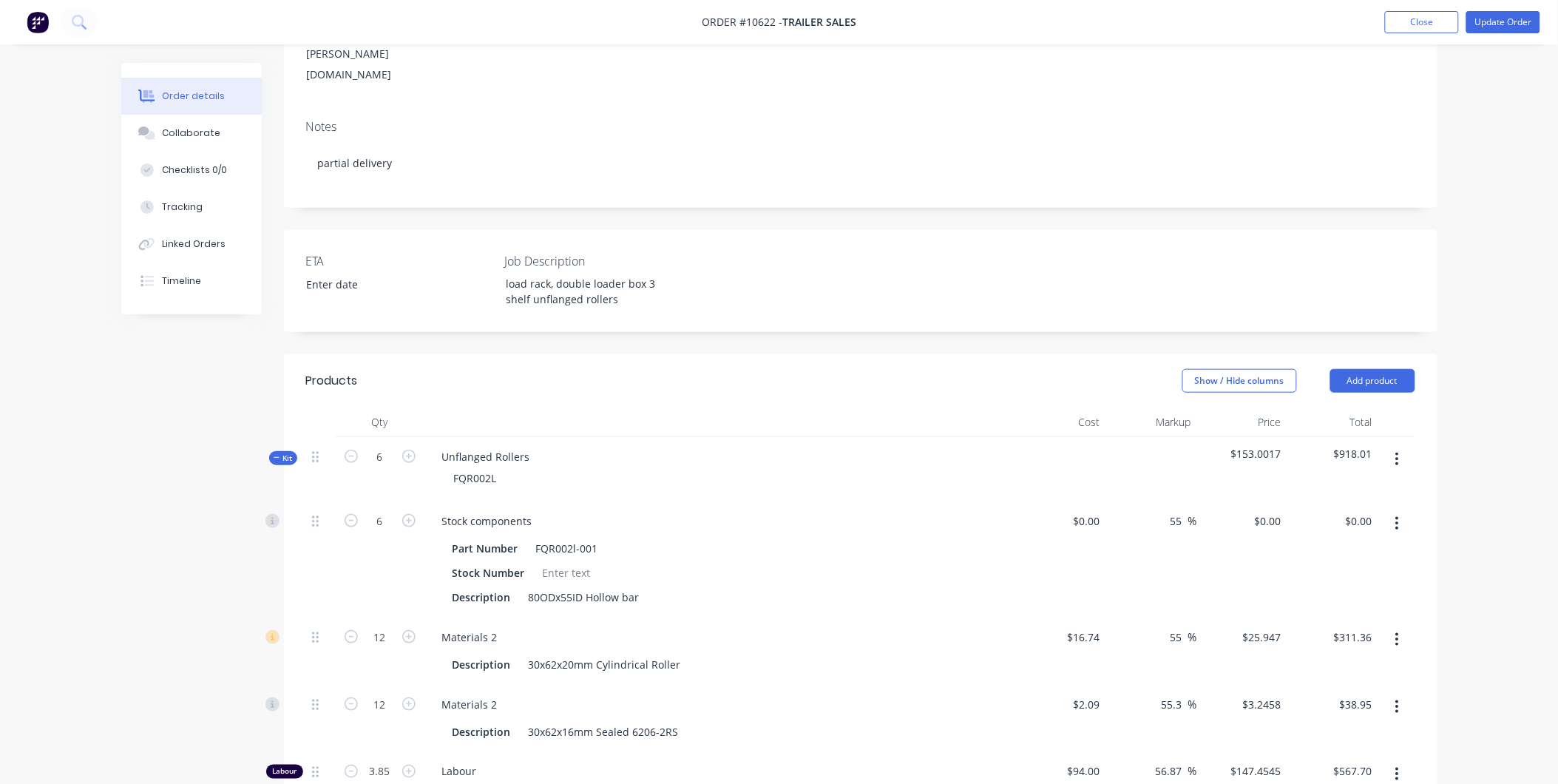
click at [1412, 446] on button "button" at bounding box center [1398, 458] width 35 height 27
click at [1307, 576] on div "Delete" at bounding box center [1345, 587] width 114 height 21
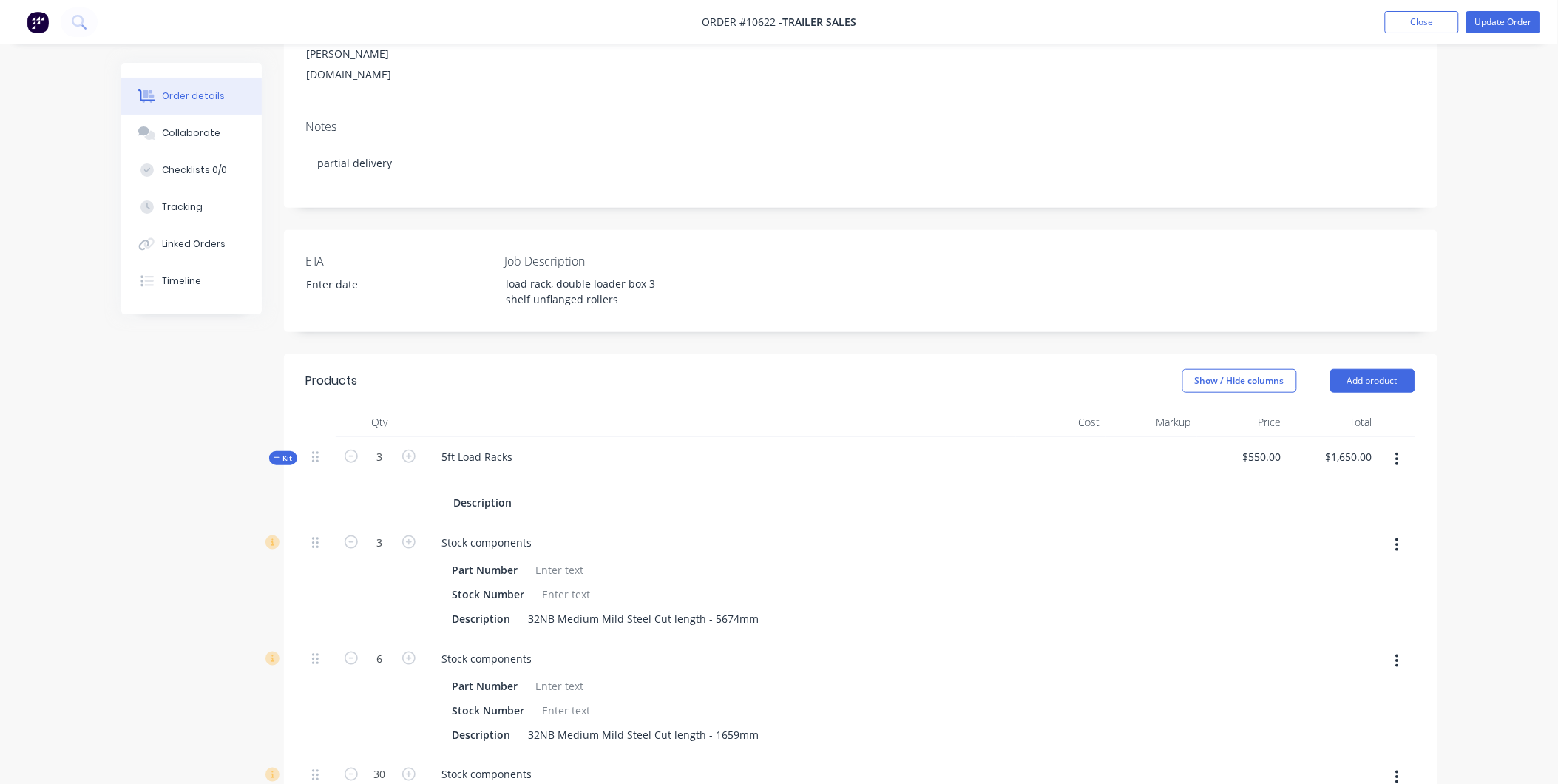
click at [289, 452] on span "Kit" at bounding box center [282, 458] width 19 height 11
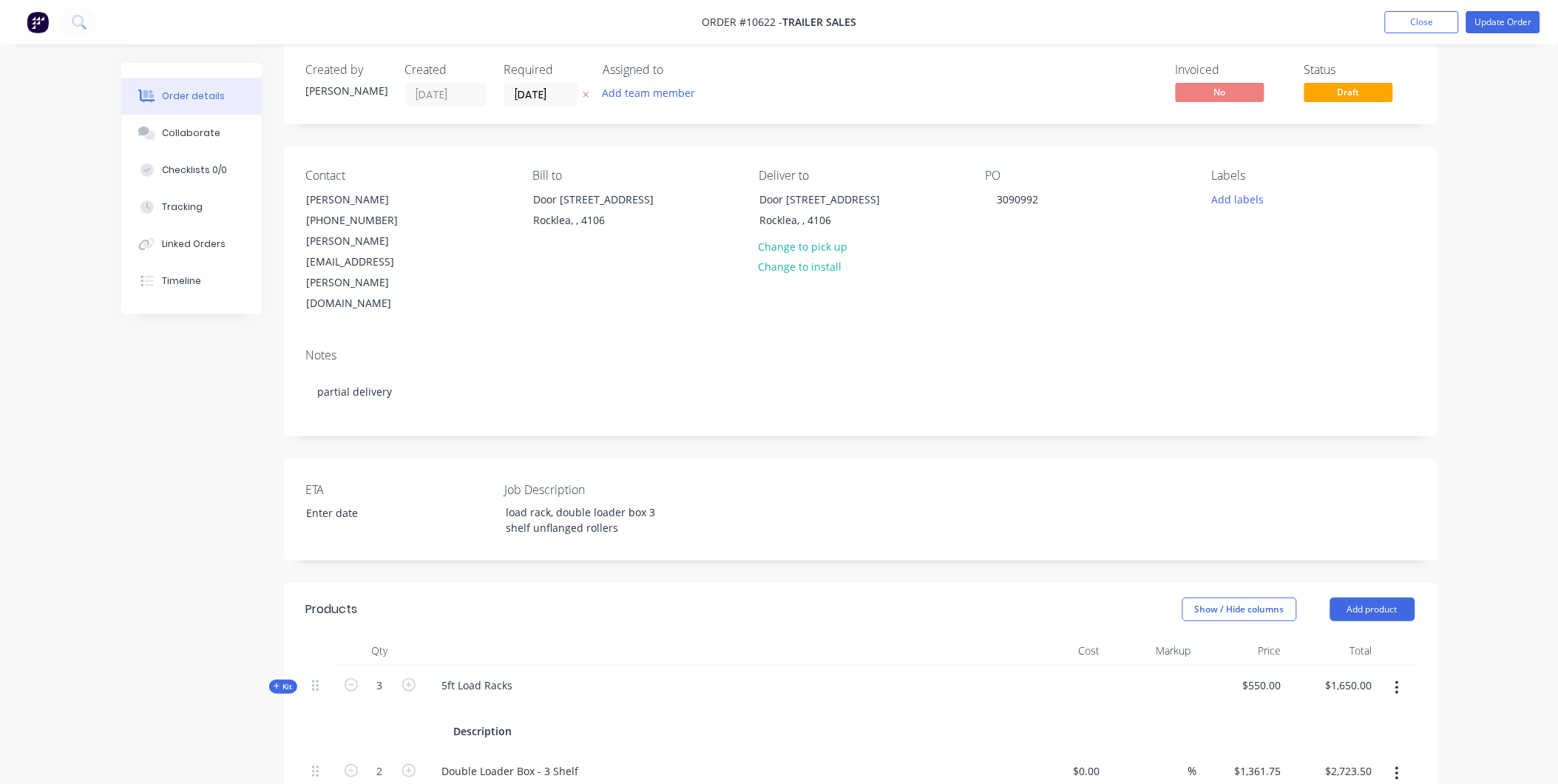
scroll to position [0, 0]
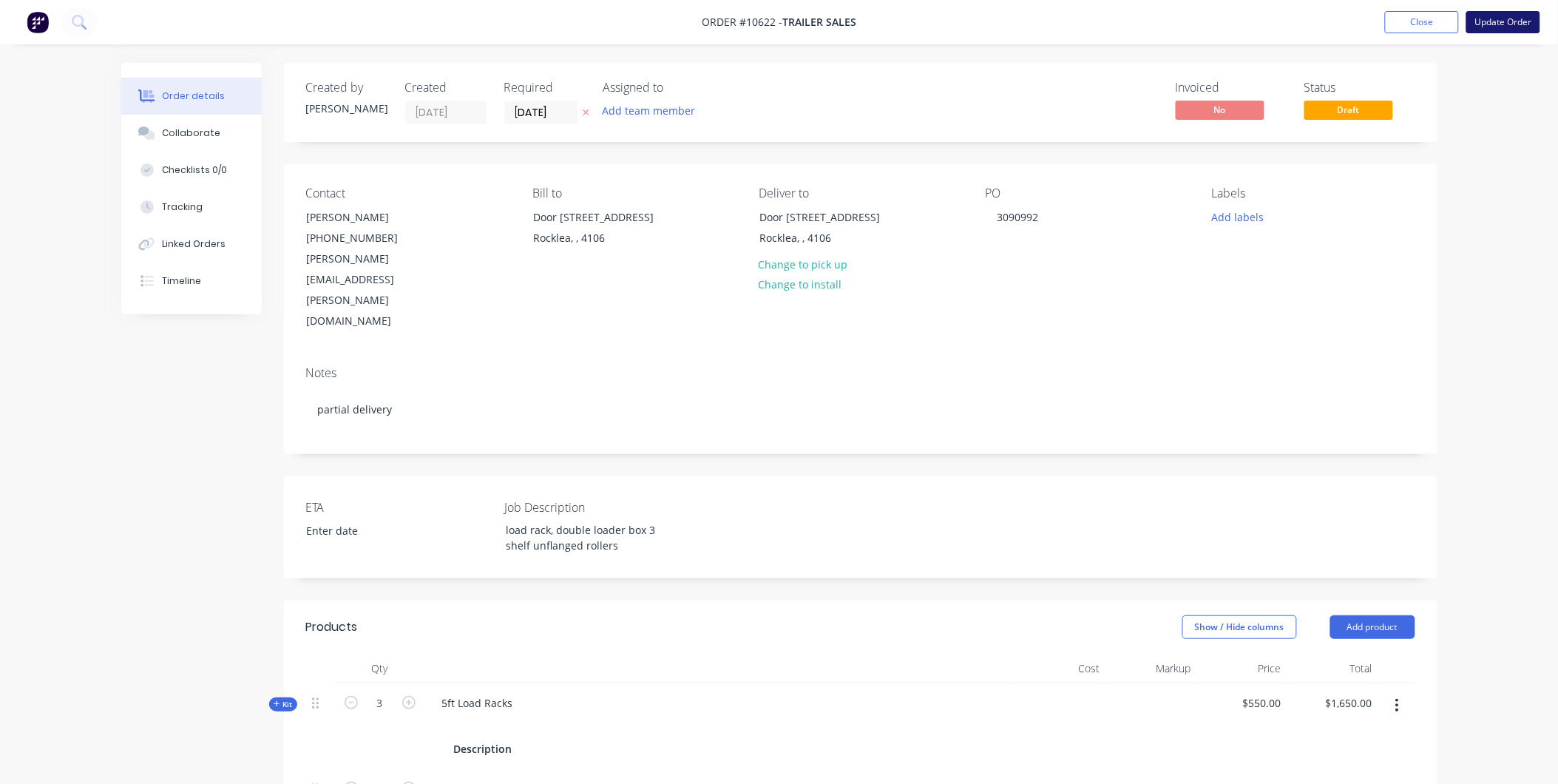
click at [1487, 27] on button "Update Order" at bounding box center [1503, 22] width 74 height 22
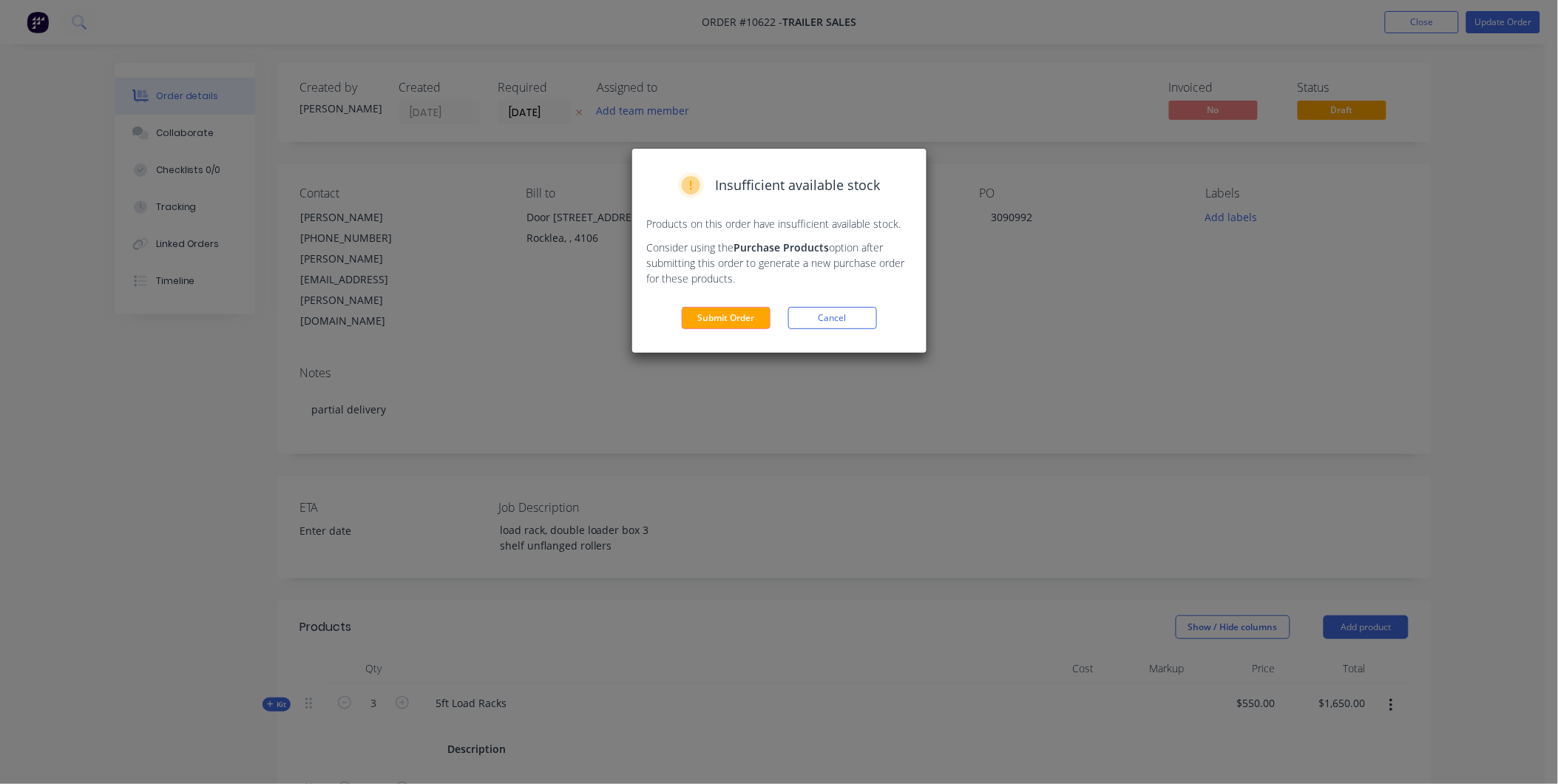
click at [743, 329] on div "Insufficient available stock Products on this order have insufficient available…" at bounding box center [780, 250] width 295 height 204
click at [711, 308] on button "Submit Order" at bounding box center [726, 317] width 89 height 22
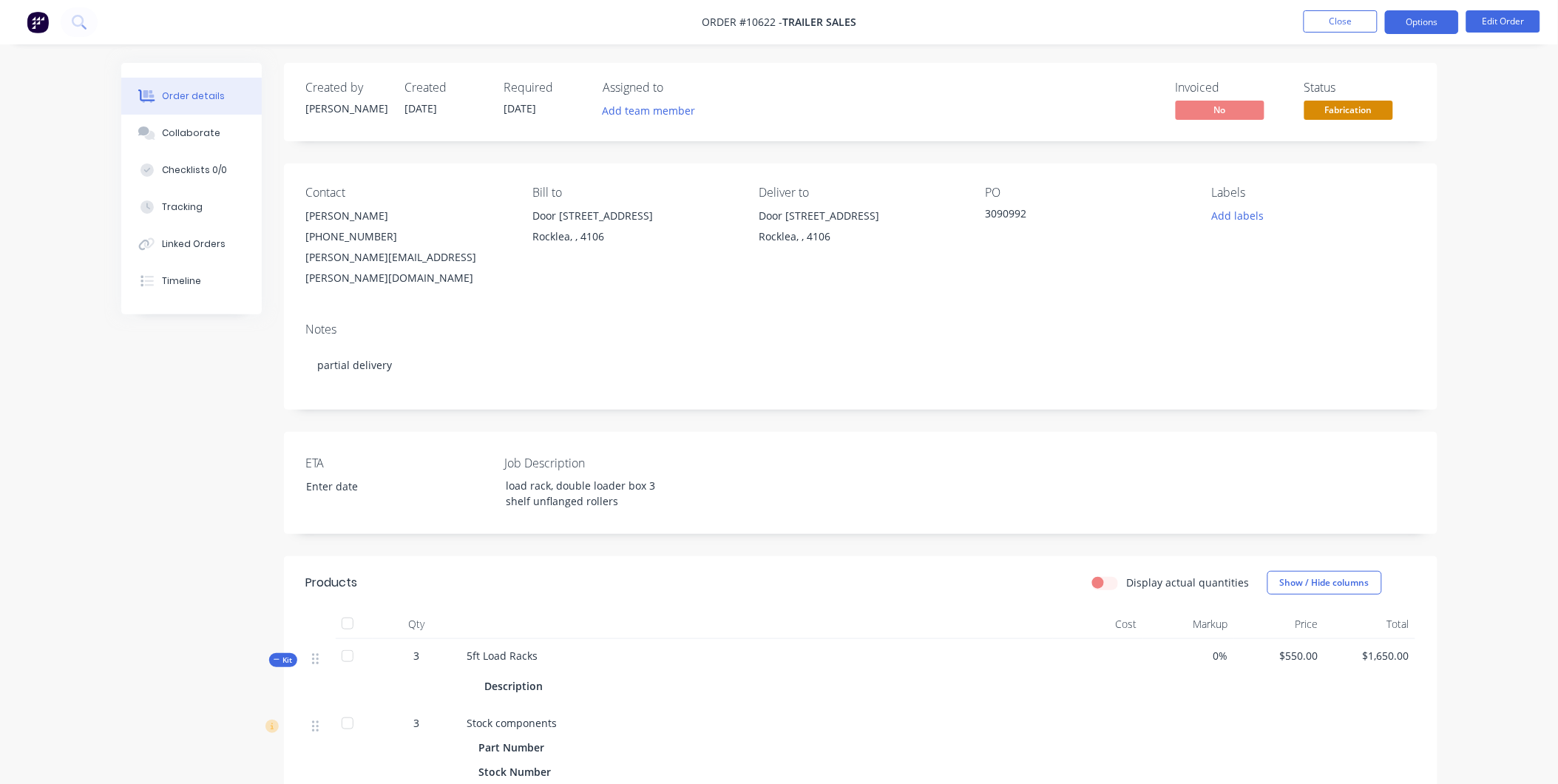
click at [1402, 20] on button "Options" at bounding box center [1421, 22] width 74 height 24
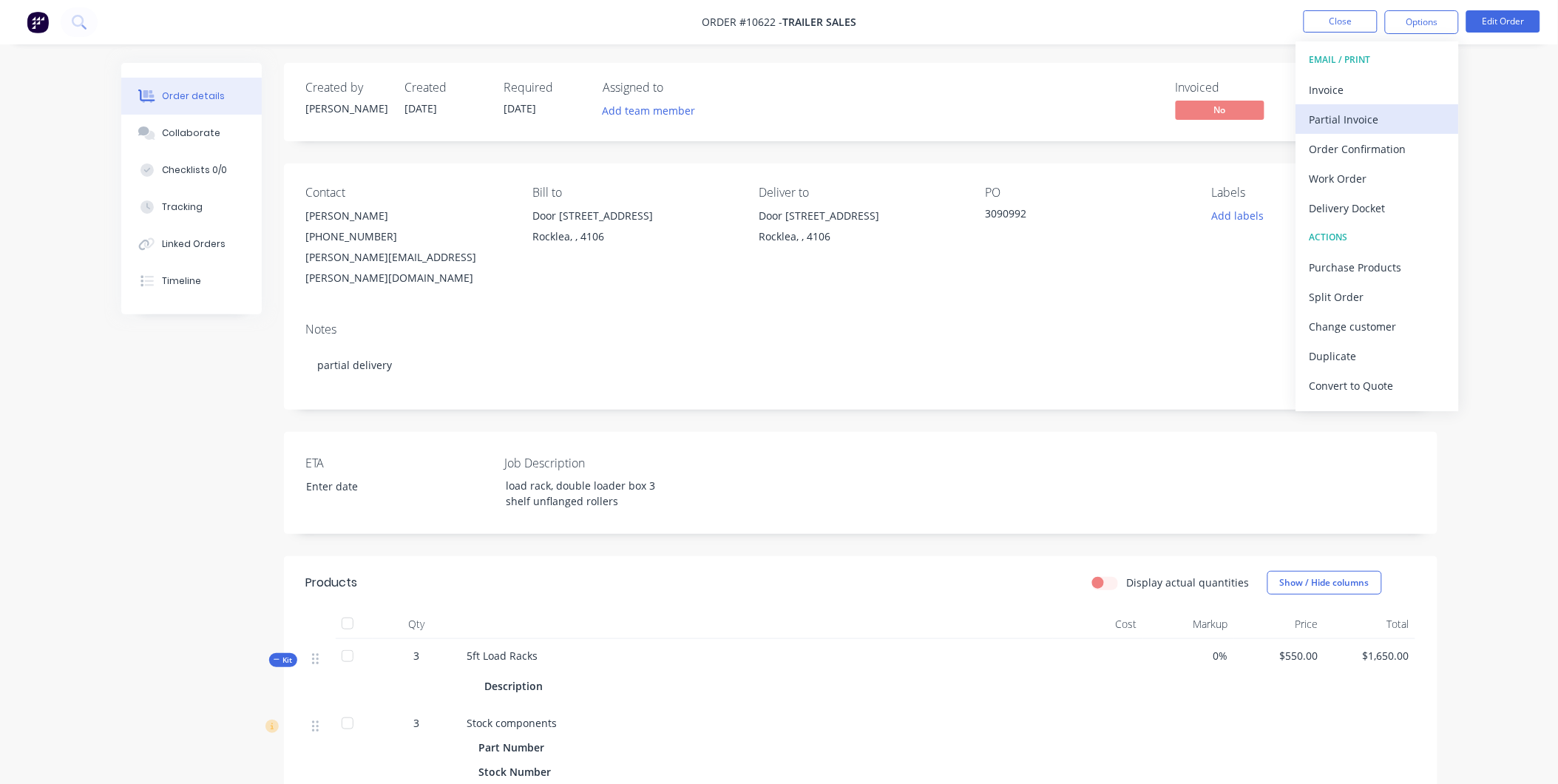
click at [1370, 115] on div "Partial Invoice" at bounding box center [1377, 119] width 136 height 21
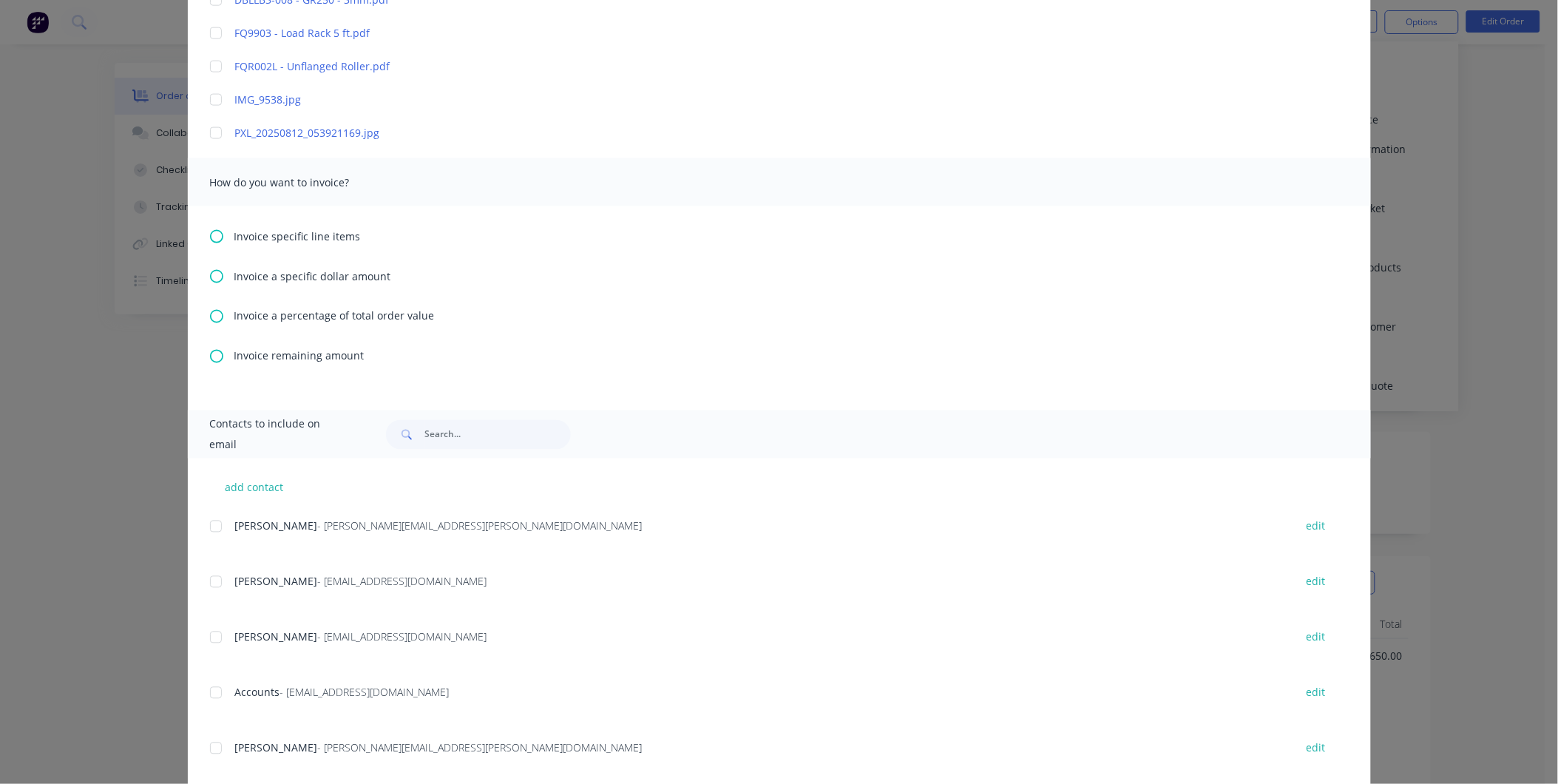
scroll to position [661, 0]
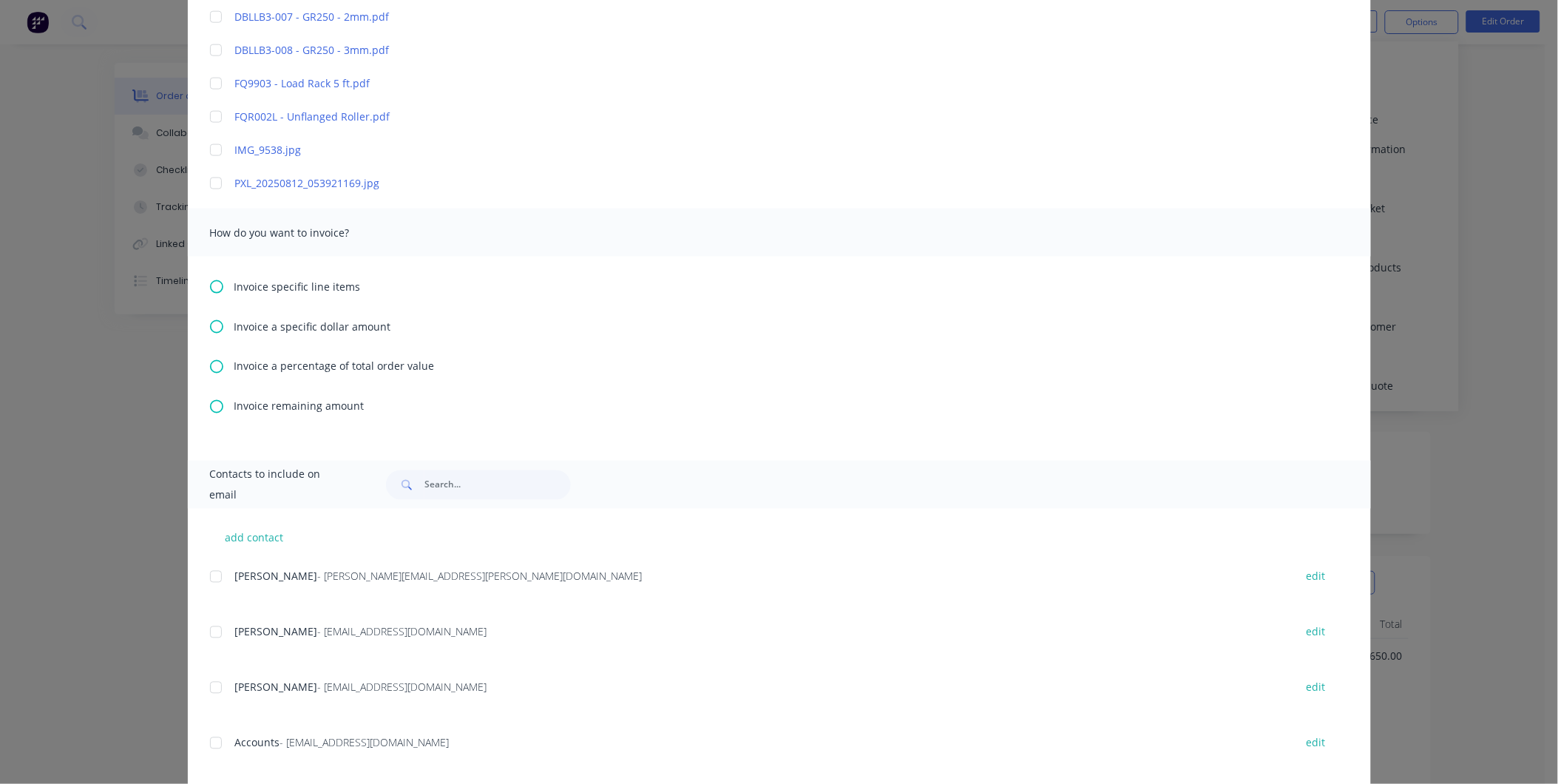
click at [216, 286] on icon at bounding box center [217, 287] width 14 height 14
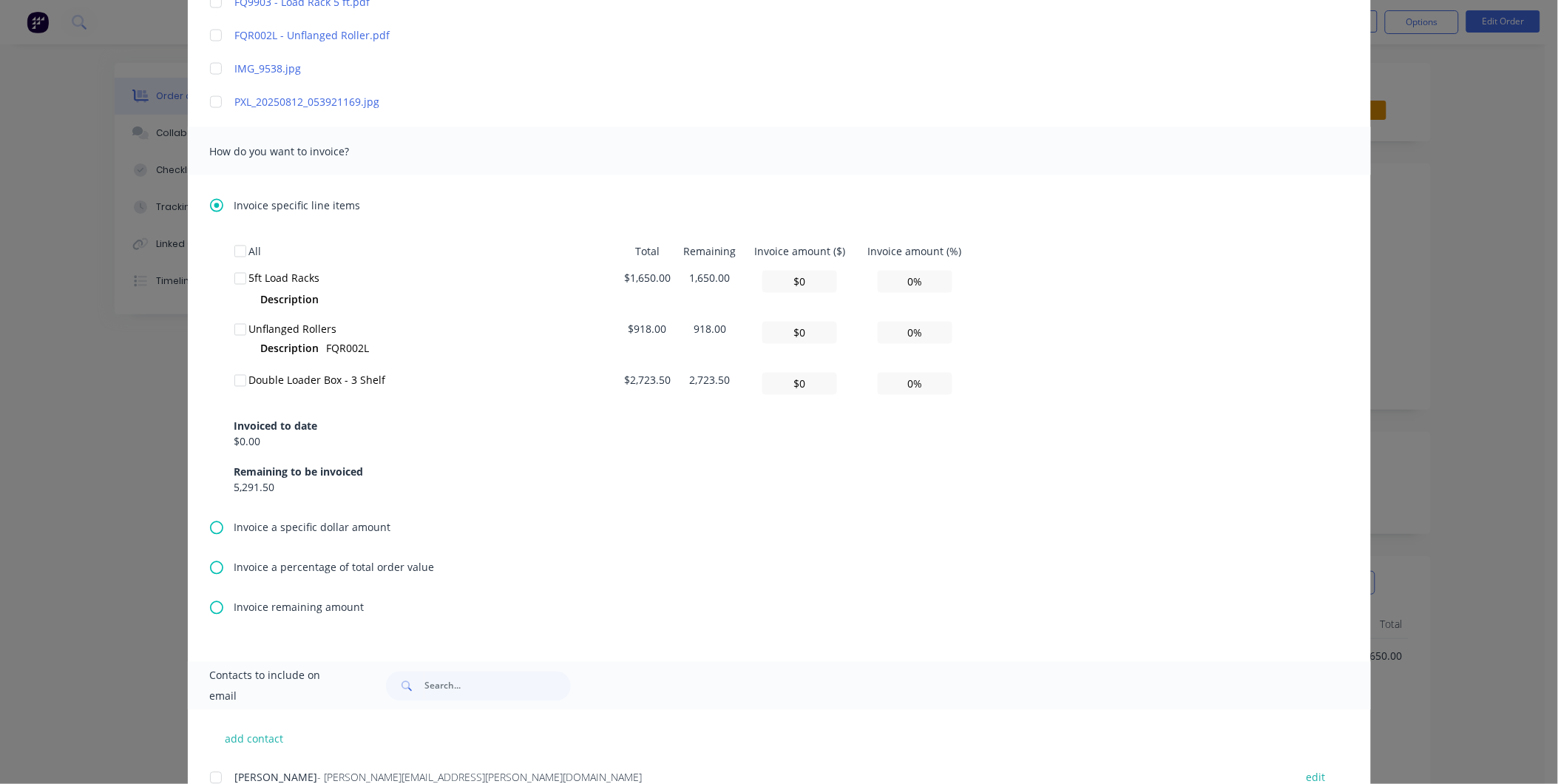
scroll to position [493, 0]
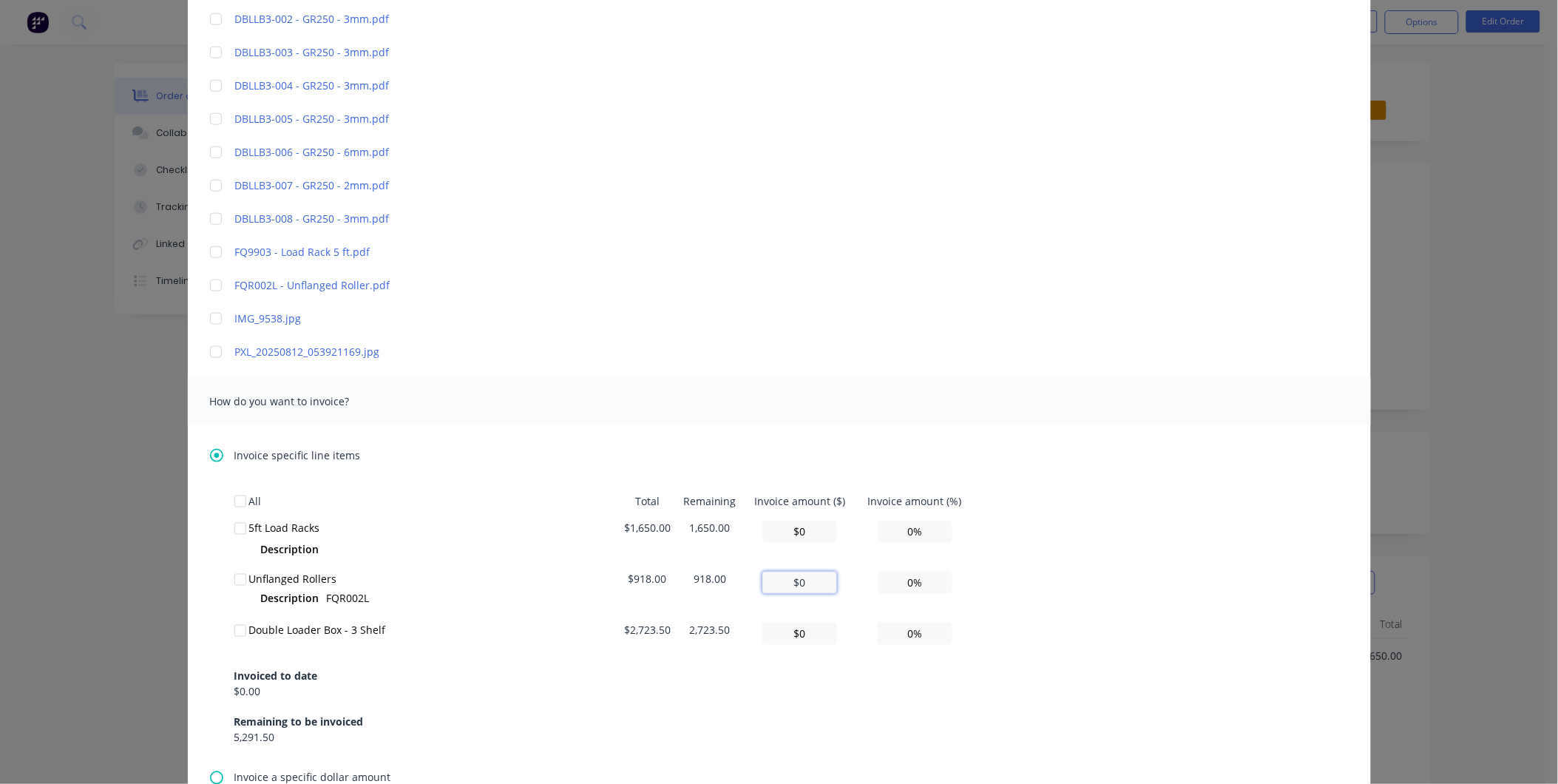
drag, startPoint x: 804, startPoint y: 581, endPoint x: 782, endPoint y: 573, distance: 23.4
click at [784, 573] on input "$0" at bounding box center [800, 582] width 74 height 22
type input "$9"
type input "0.98%"
type input "$91"
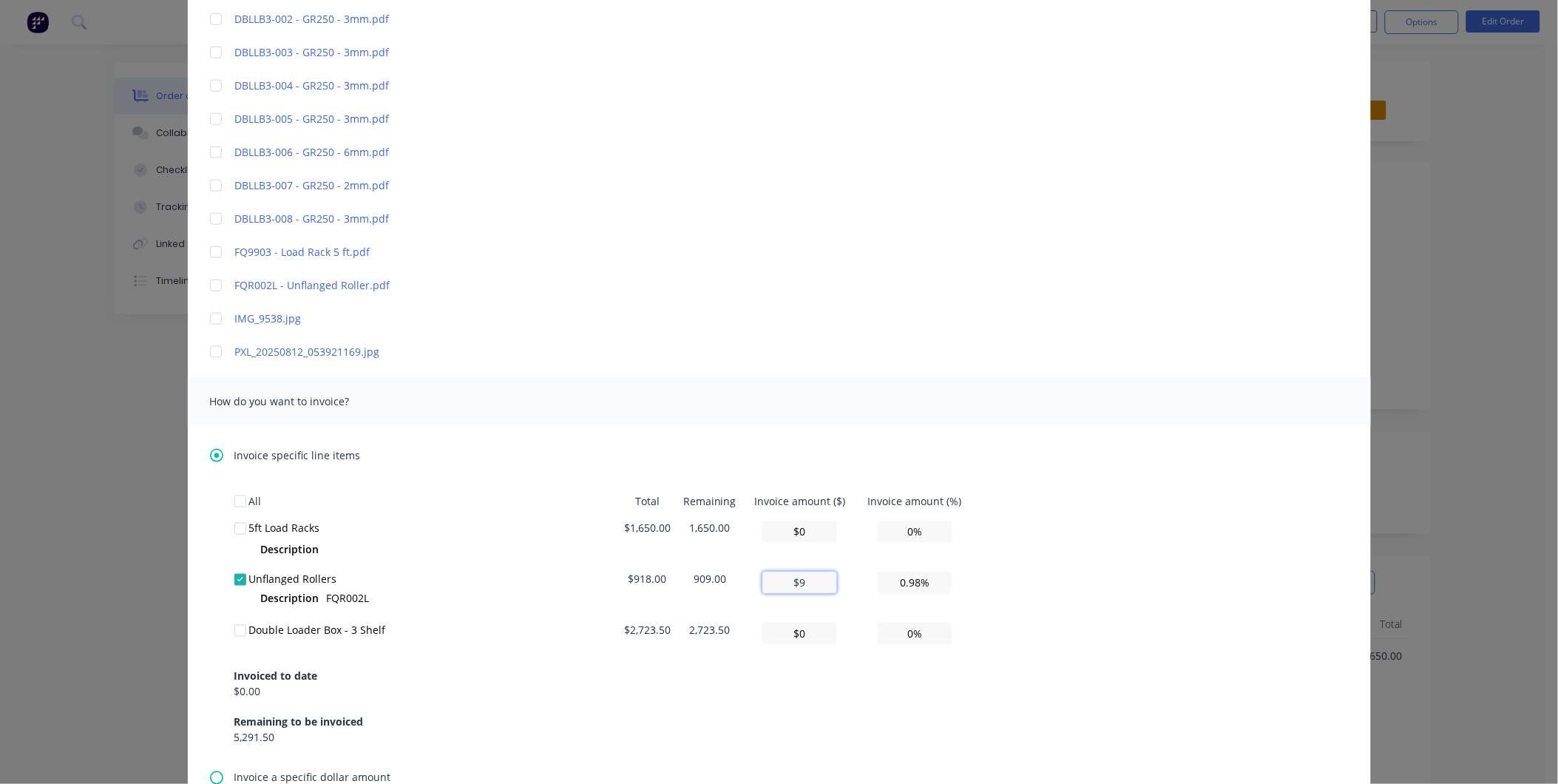
type input "9.91%"
type input "$918"
type input "100.00%"
type input "$918"
drag, startPoint x: 811, startPoint y: 634, endPoint x: 772, endPoint y: 623, distance: 40.5
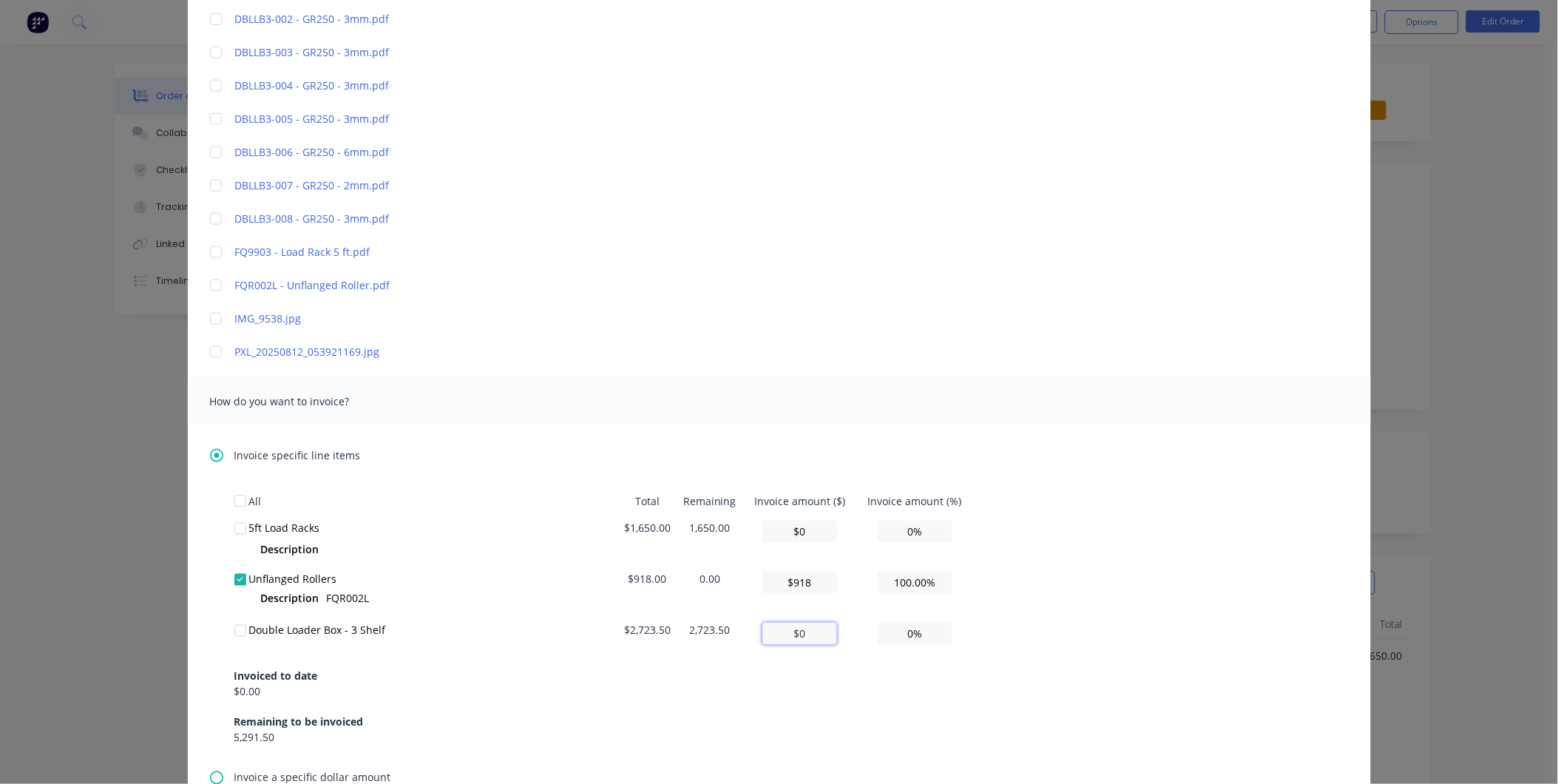
click at [775, 625] on input "$0" at bounding box center [800, 633] width 74 height 22
type input "$2"
type input "0.07%"
type input "$27"
type input "0.99%"
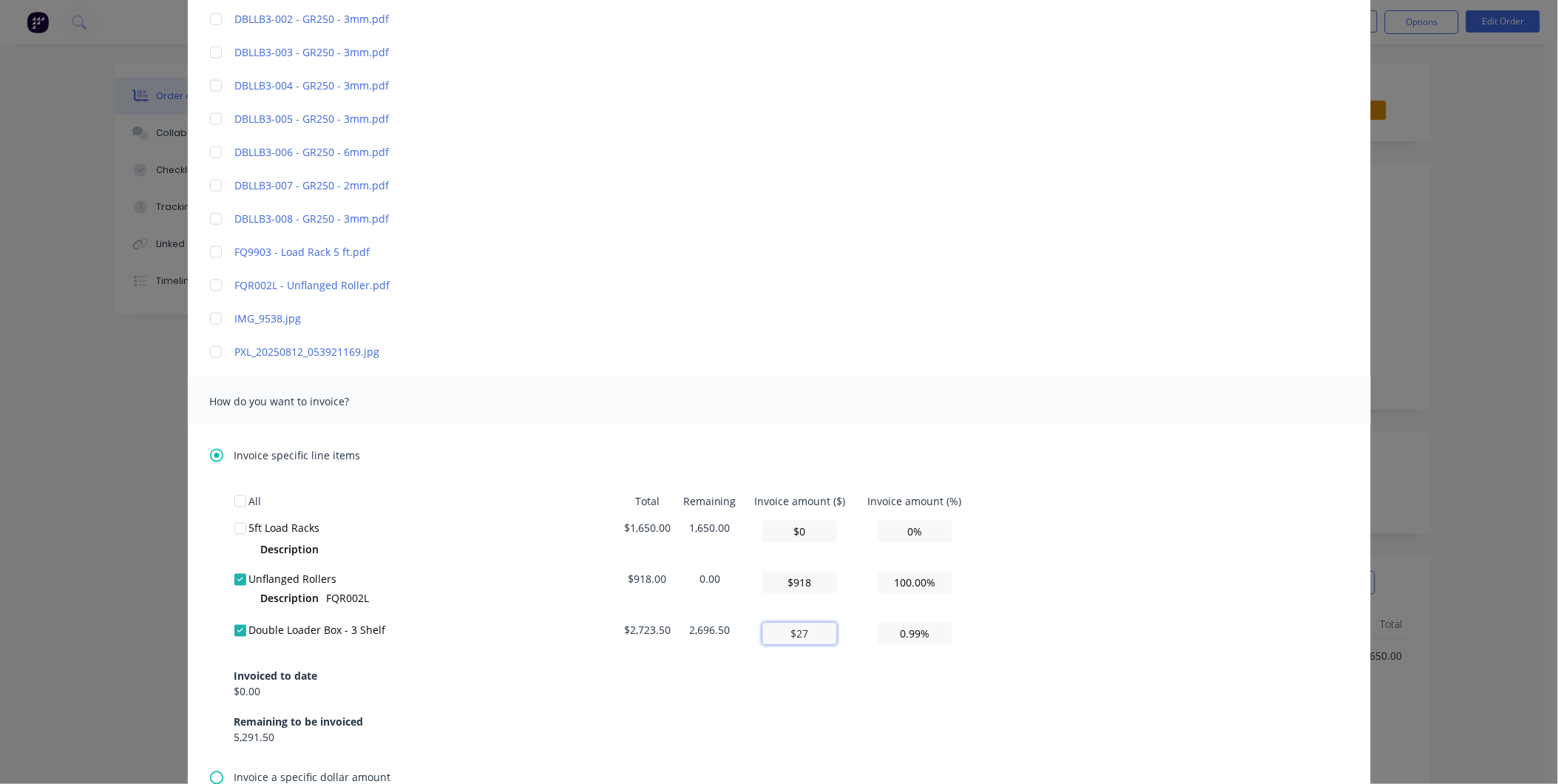
type input "$272"
type input "9.99%"
type input "$2,723"
type input "99.98%"
type input "$2,723.5"
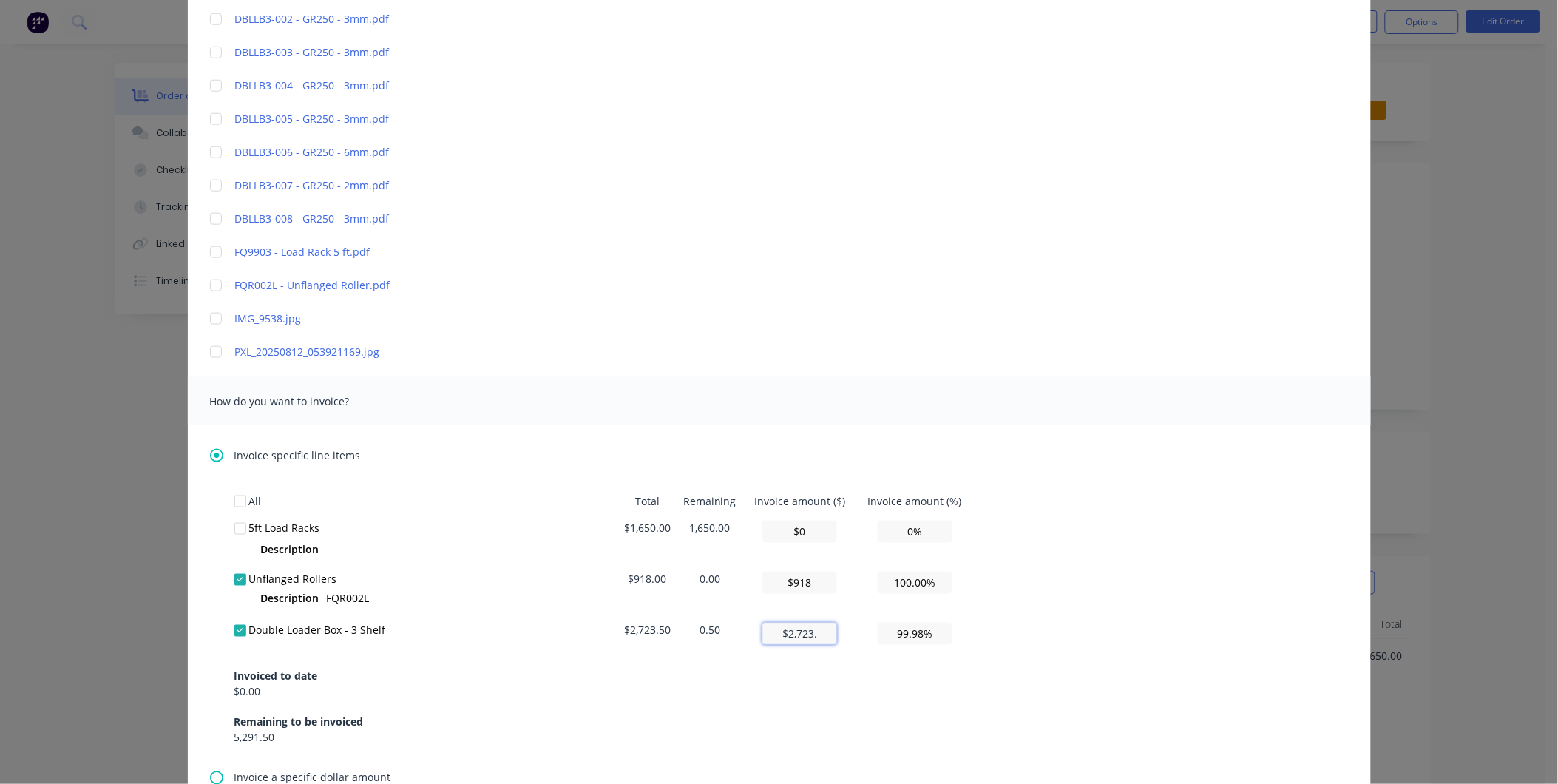
type input "100.00%"
type input "$2,723.5"
click at [844, 666] on div "Invoiced to date $0.00 Remaining to be invoiced 5,291.50" at bounding box center [780, 697] width 1090 height 95
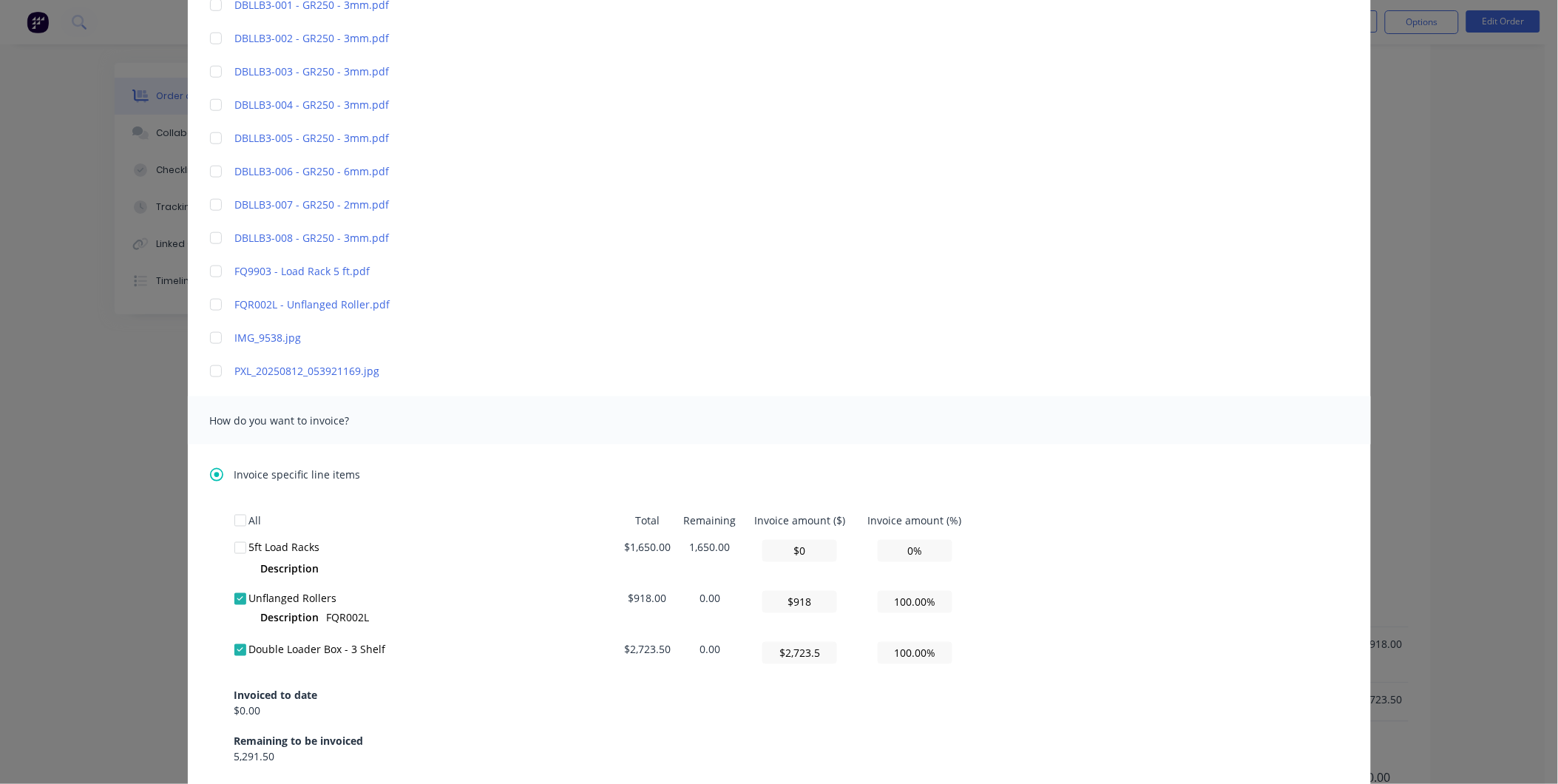
scroll to position [0, 0]
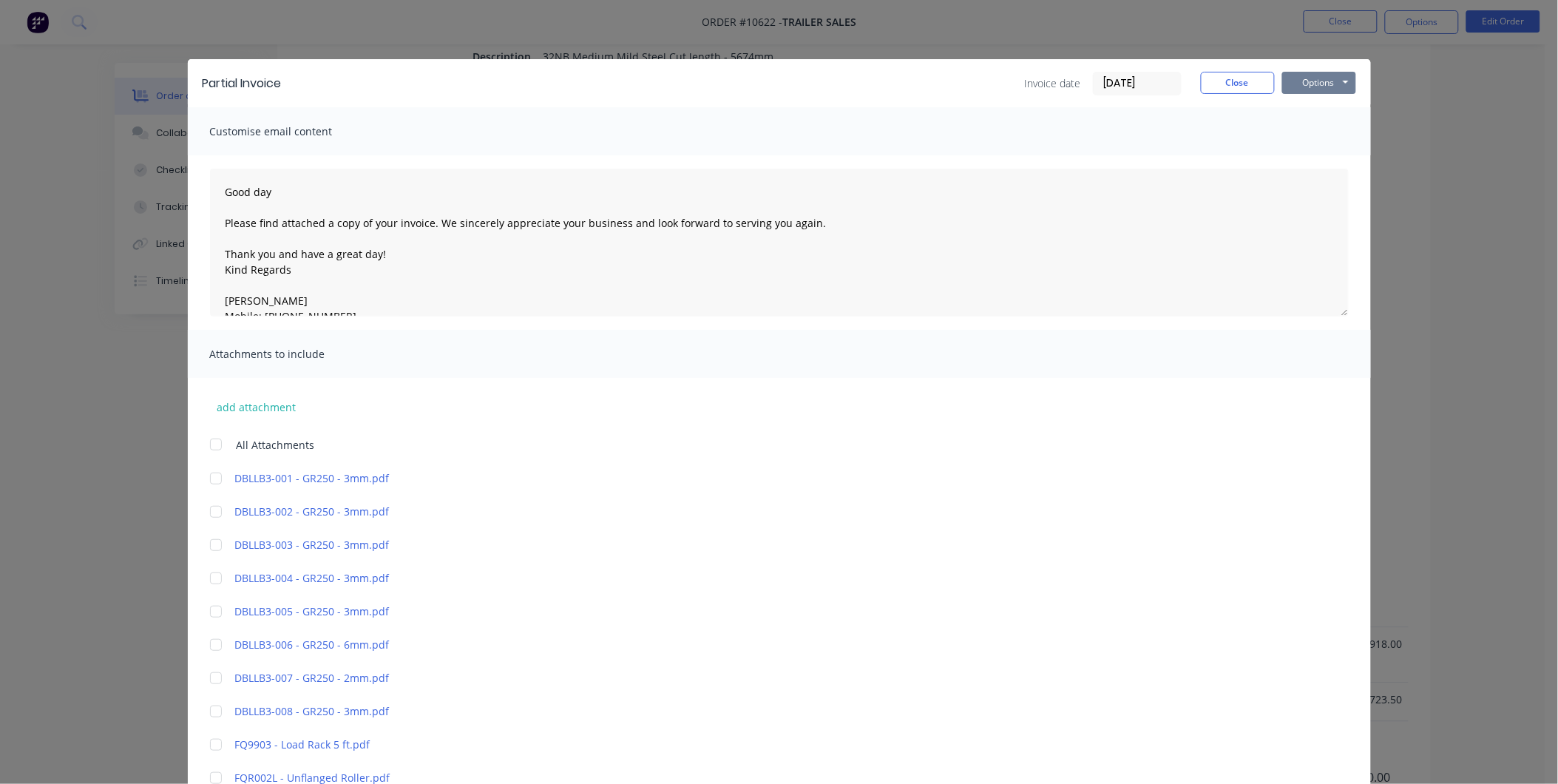
click at [1339, 85] on button "Options" at bounding box center [1319, 82] width 74 height 22
click at [1326, 106] on button "Preview" at bounding box center [1329, 109] width 95 height 24
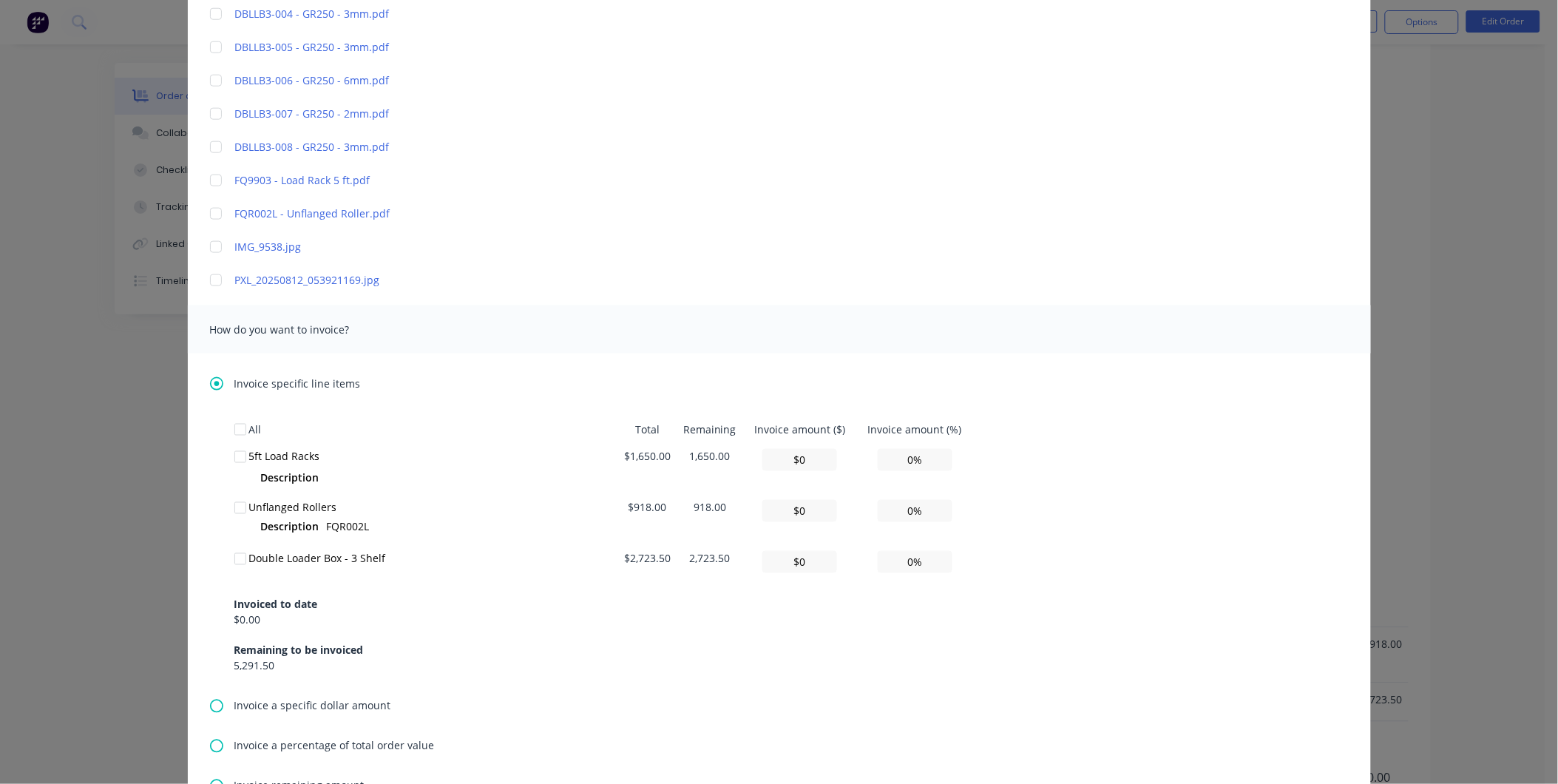
scroll to position [739, 0]
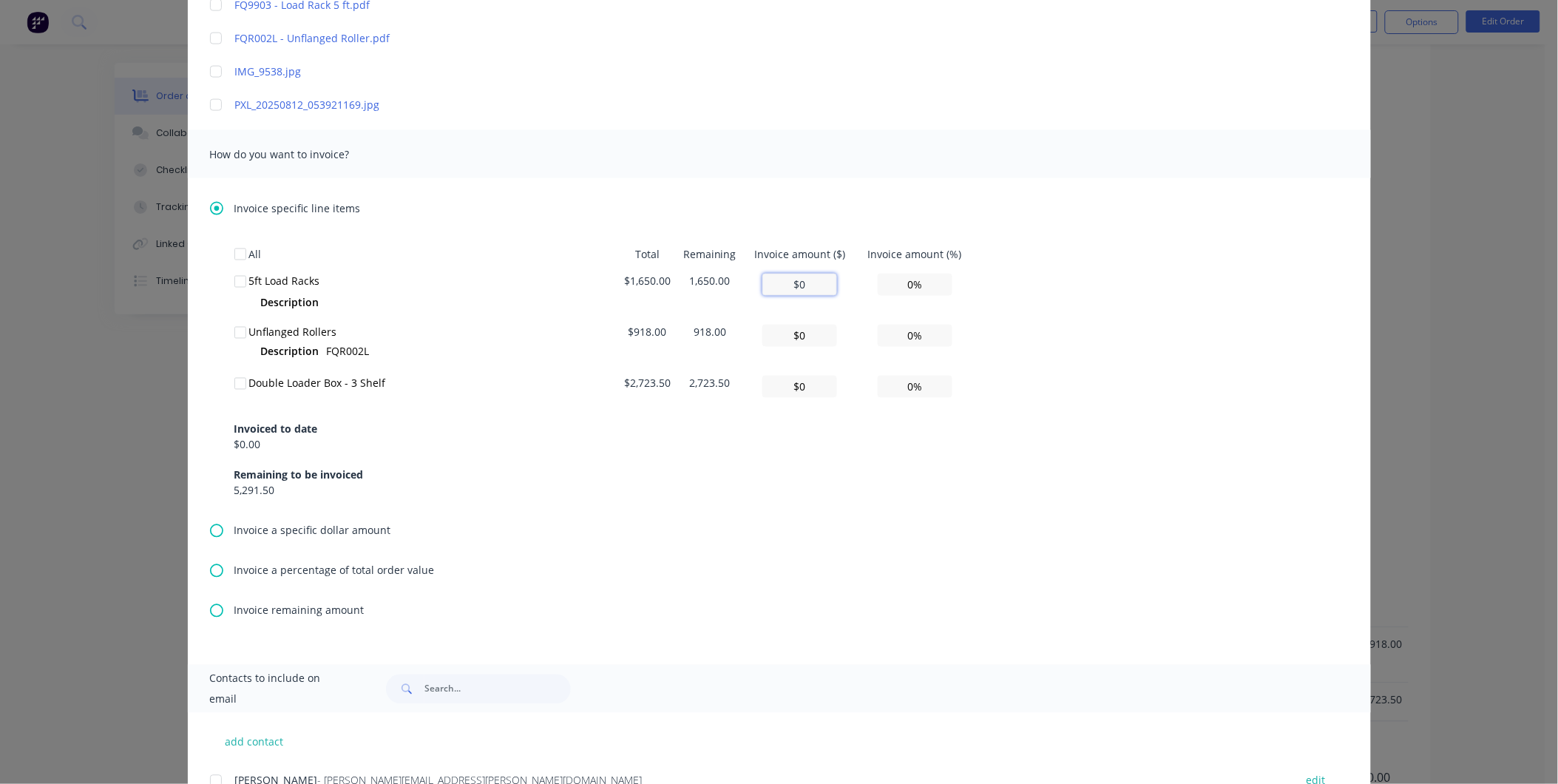
click at [809, 290] on input "$0" at bounding box center [800, 284] width 74 height 22
type input "$0"
type input "0.00%"
click at [793, 327] on input "$0" at bounding box center [800, 335] width 74 height 22
type input "$90"
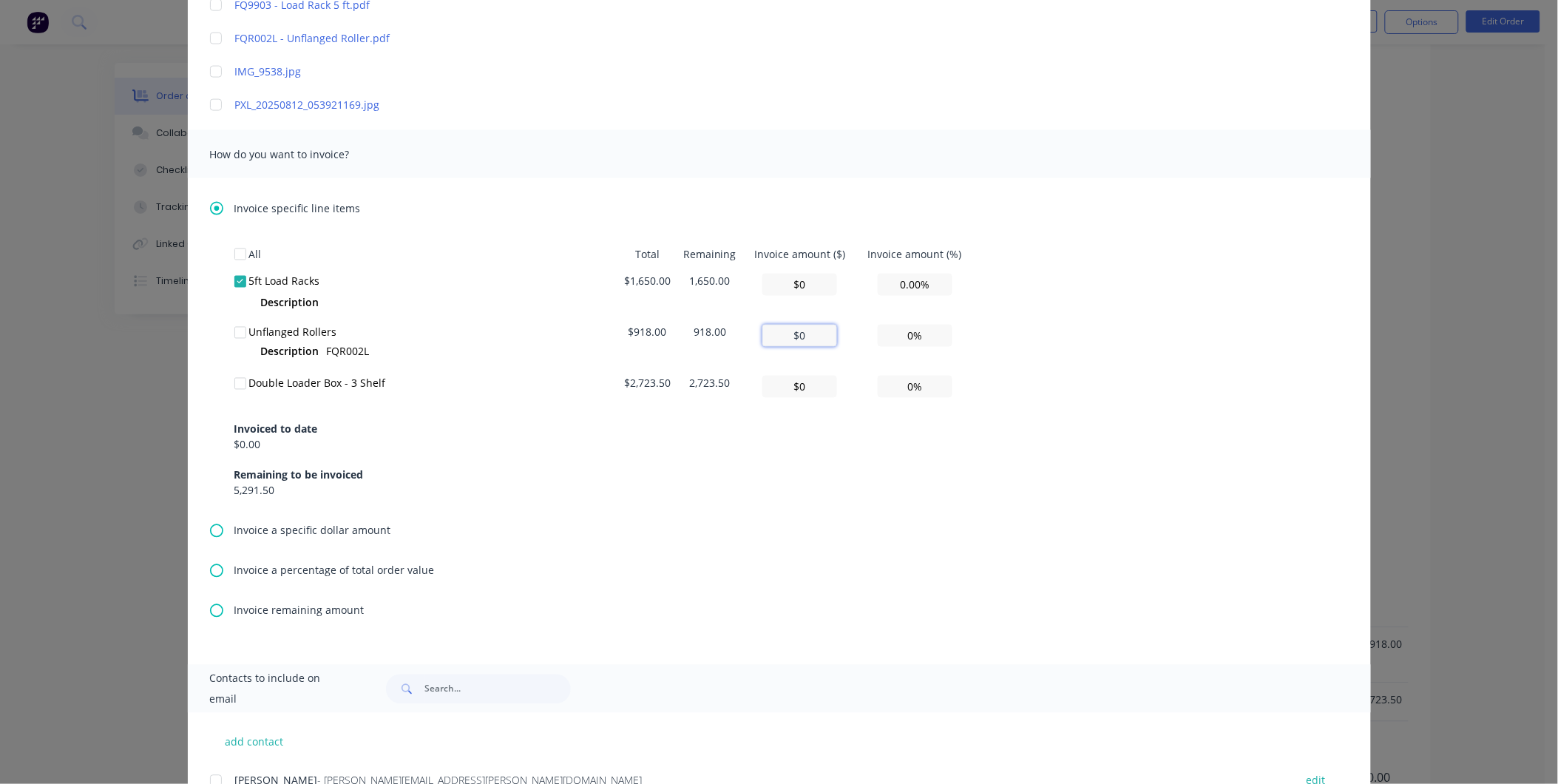
type input "9.80%"
type input "$910"
type input "99.13%"
type input "$918"
type input "100.00%"
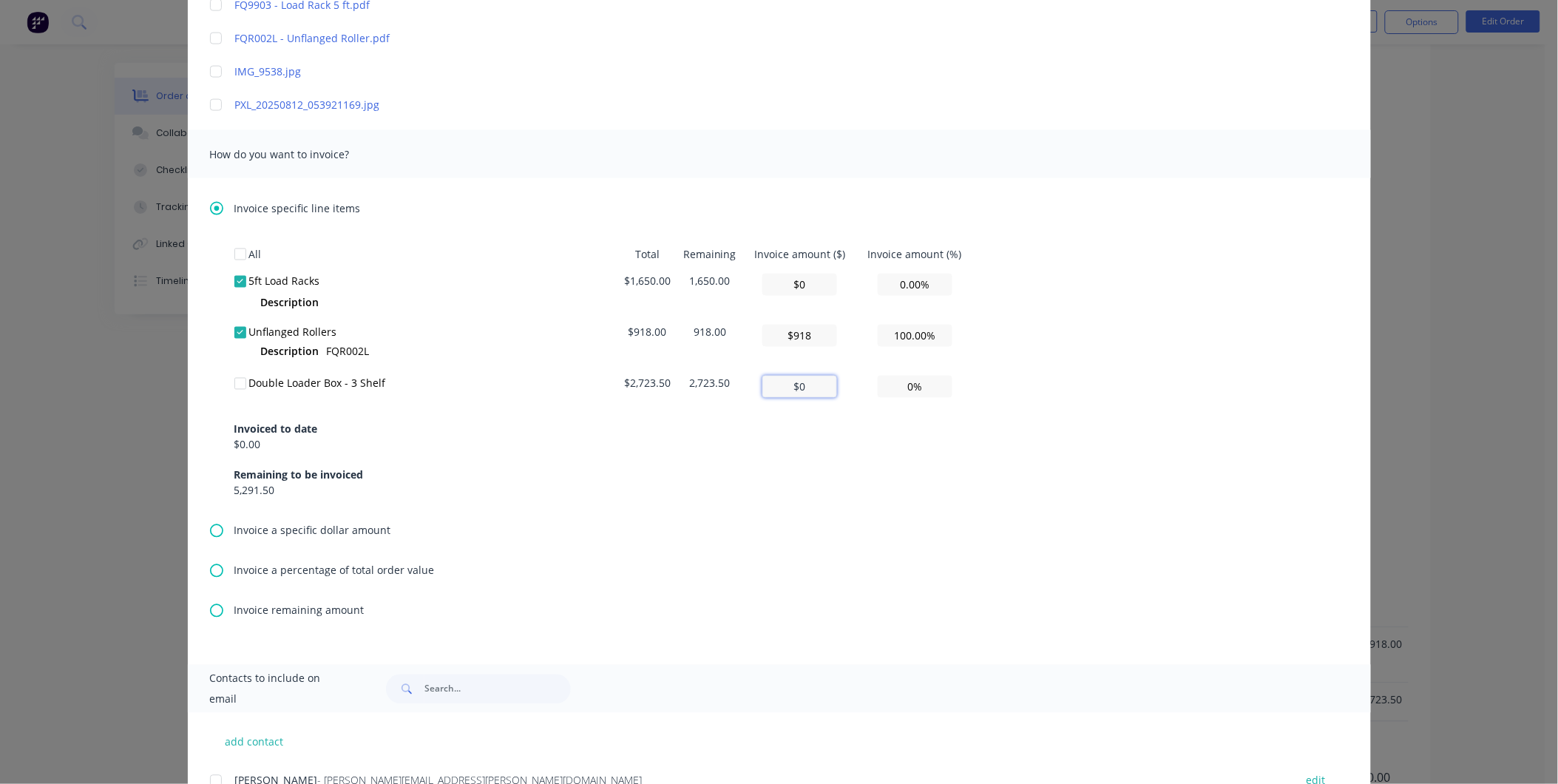
type input "$918"
drag, startPoint x: 810, startPoint y: 390, endPoint x: 764, endPoint y: 394, distance: 46.2
click at [769, 386] on input "$0" at bounding box center [800, 386] width 74 height 22
type input "$2"
type input "0.07%"
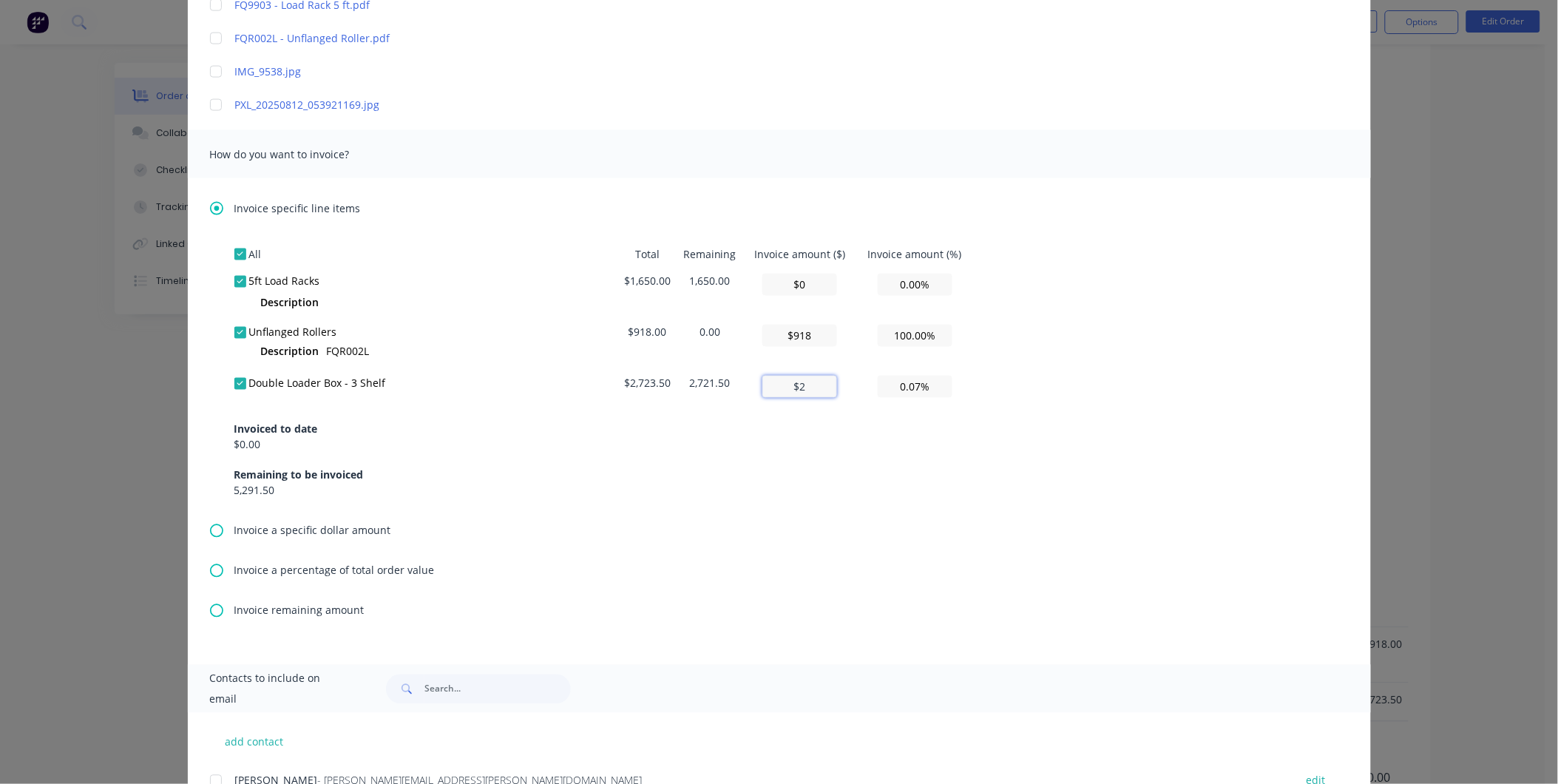
type input "$27"
type input "0.99%"
type input "$272"
type input "9.99%"
type input "$2,723"
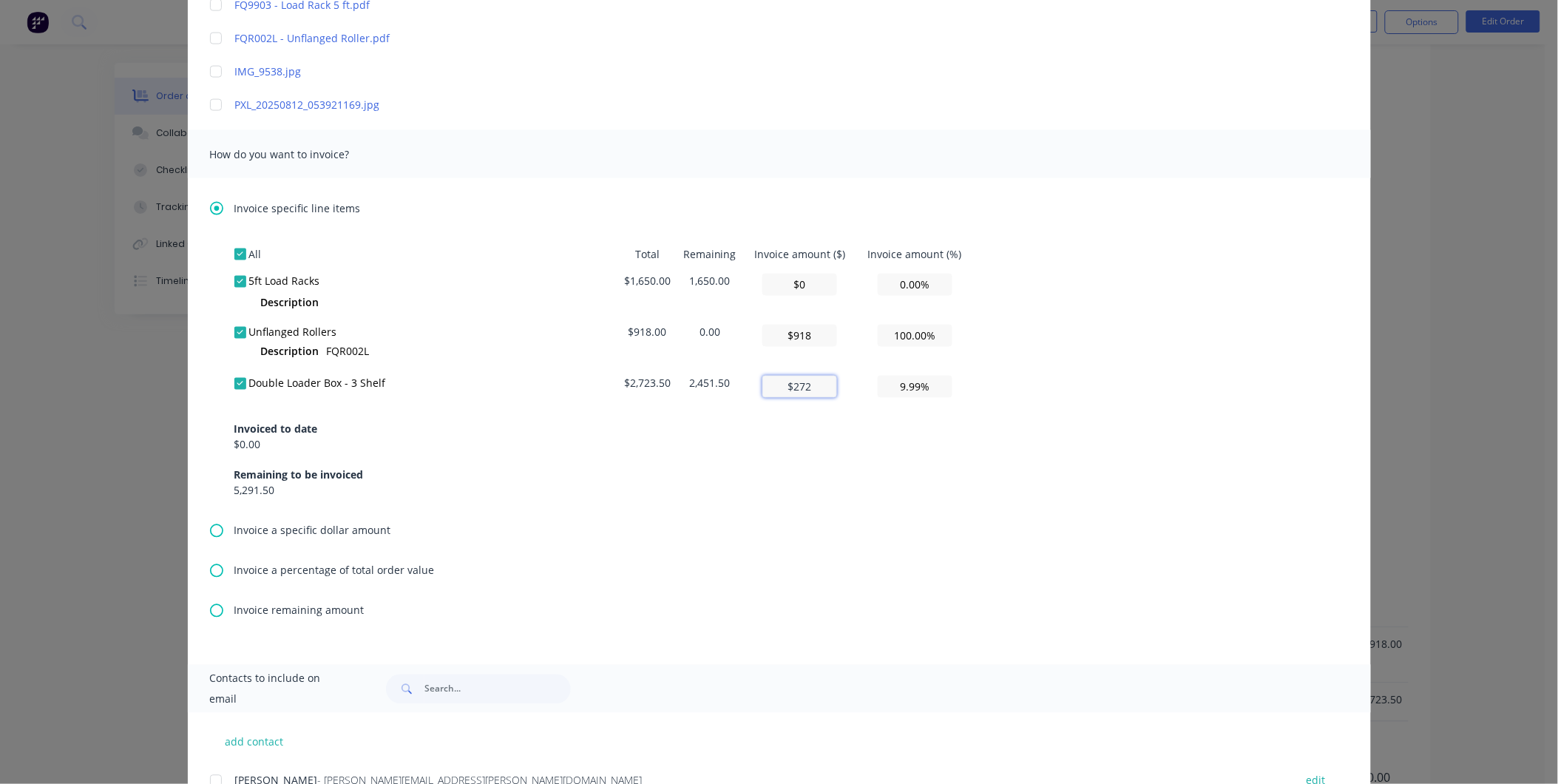
type input "99.98%"
type input "$2,723.5"
type input "100.00%"
type input "$2,723.5"
click at [750, 433] on div "Invoiced to date $0.00 Remaining to be invoiced 5,291.50" at bounding box center [780, 451] width 1090 height 95
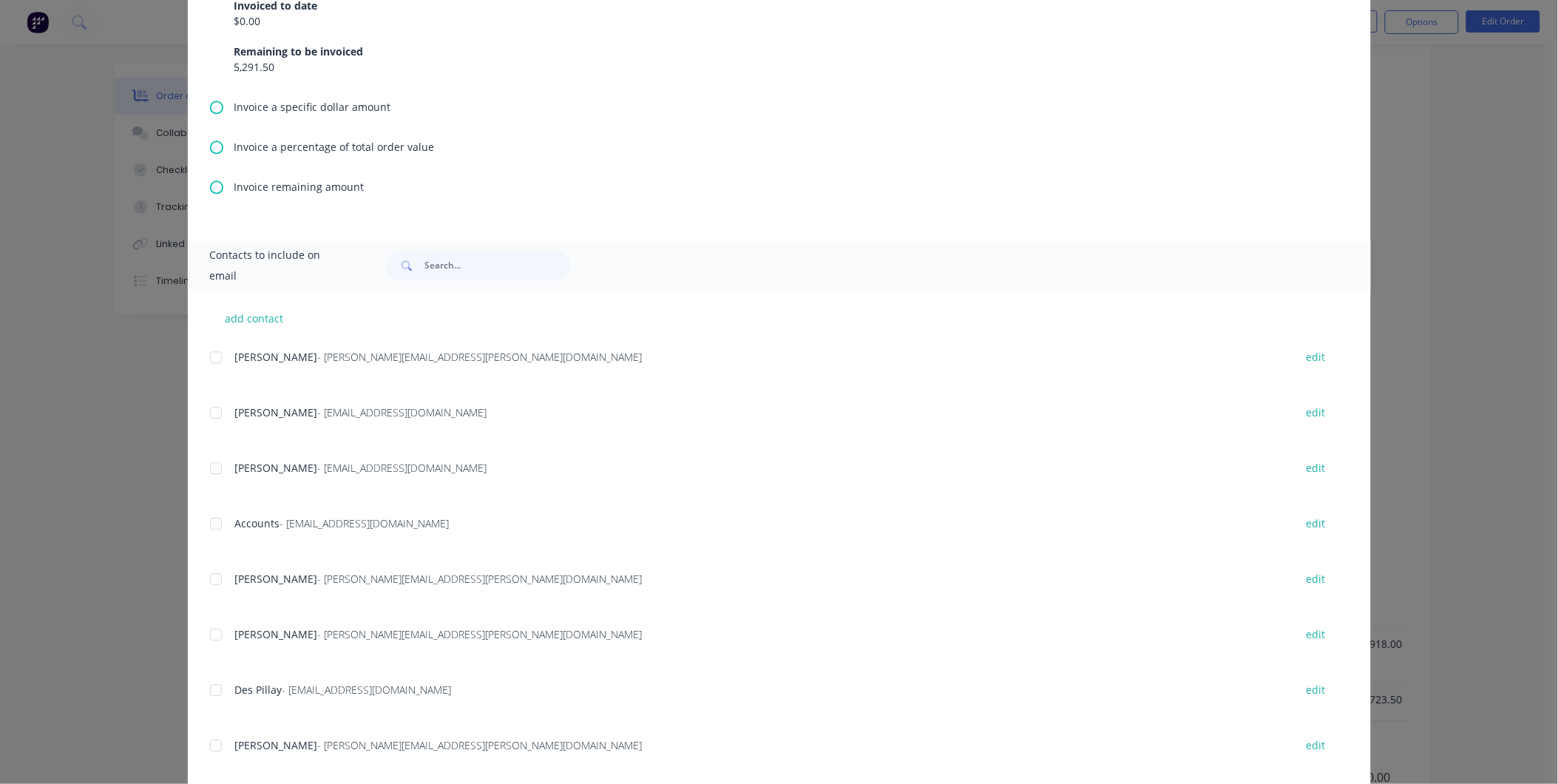
scroll to position [1189, 0]
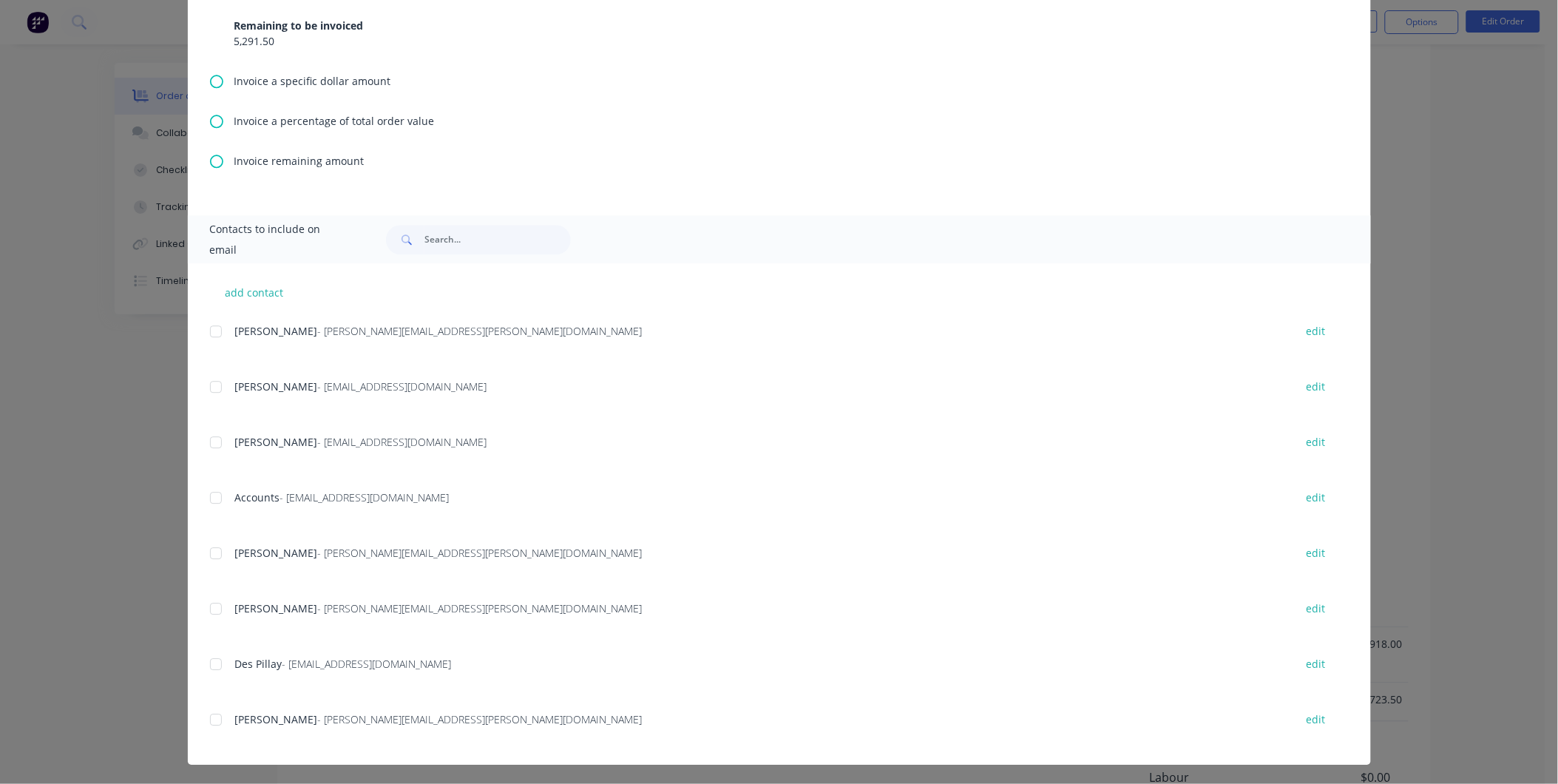
click at [213, 496] on div at bounding box center [216, 497] width 30 height 30
click at [210, 608] on div at bounding box center [216, 608] width 30 height 30
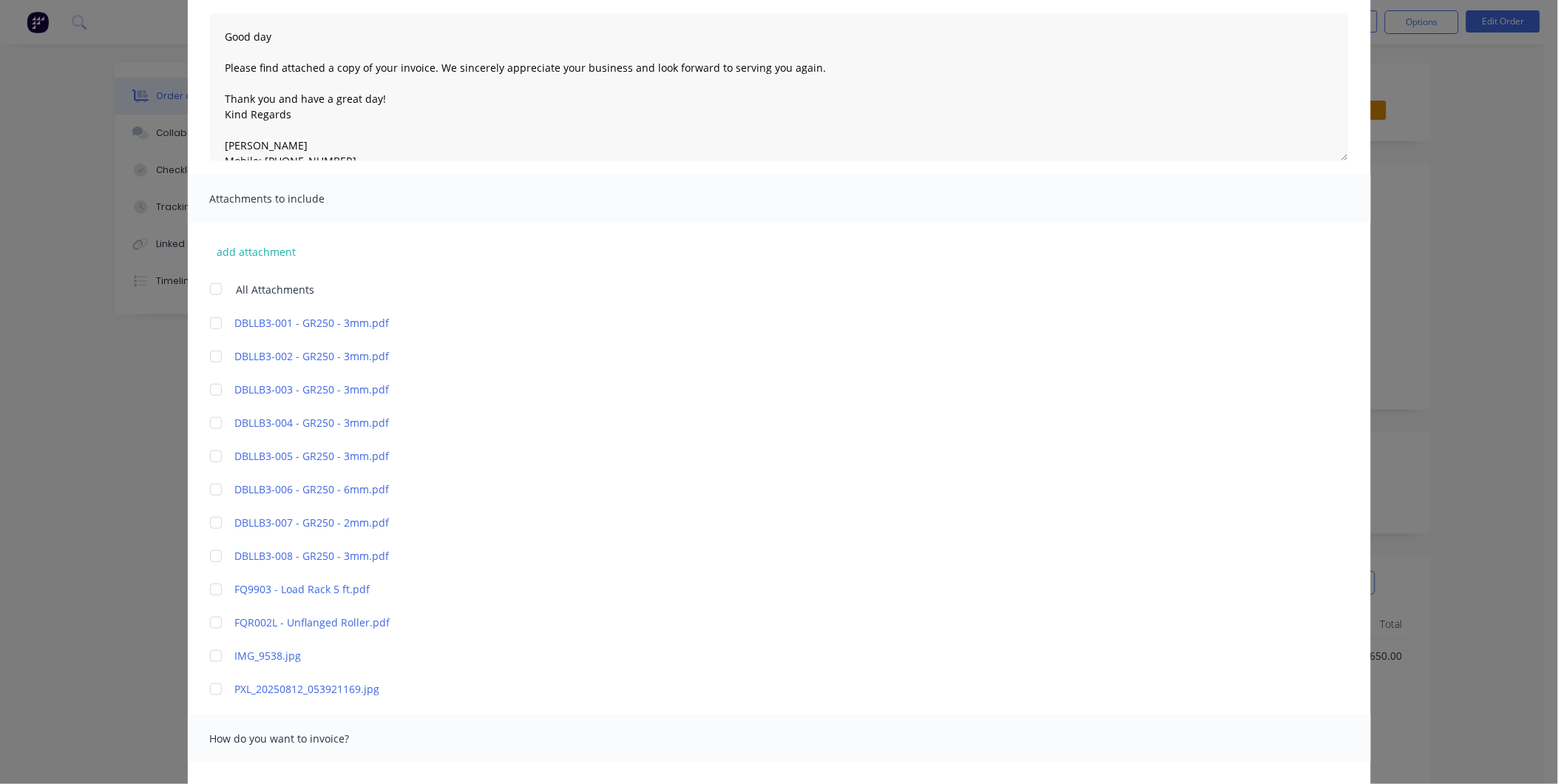
scroll to position [0, 0]
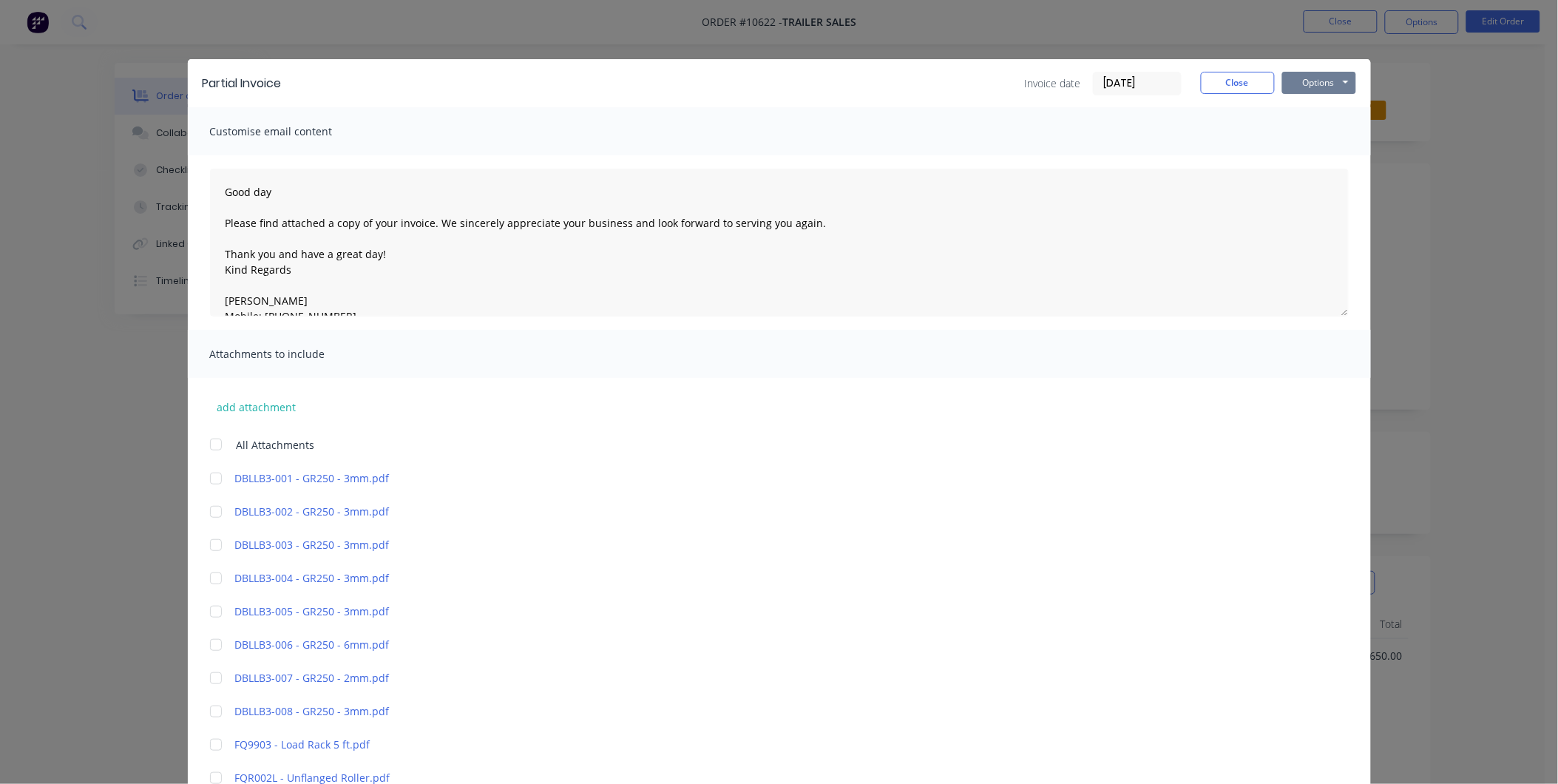
click at [1320, 83] on button "Options" at bounding box center [1319, 82] width 74 height 22
click at [1313, 151] on button "Email" at bounding box center [1329, 158] width 95 height 24
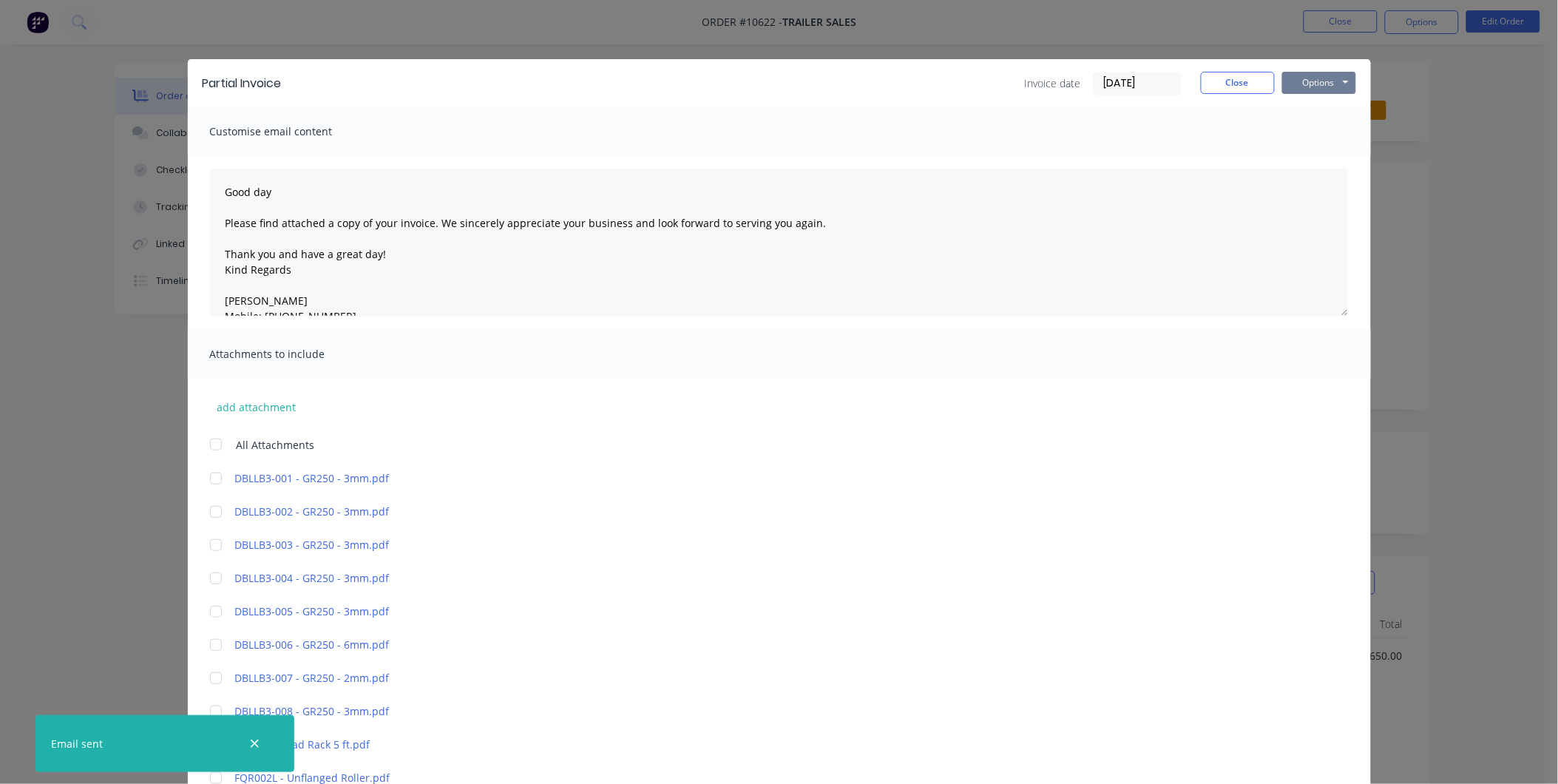
click at [1326, 85] on button "Options" at bounding box center [1319, 82] width 74 height 22
click at [1332, 114] on button "Preview" at bounding box center [1329, 109] width 95 height 24
click at [1260, 83] on button "Close" at bounding box center [1238, 82] width 74 height 22
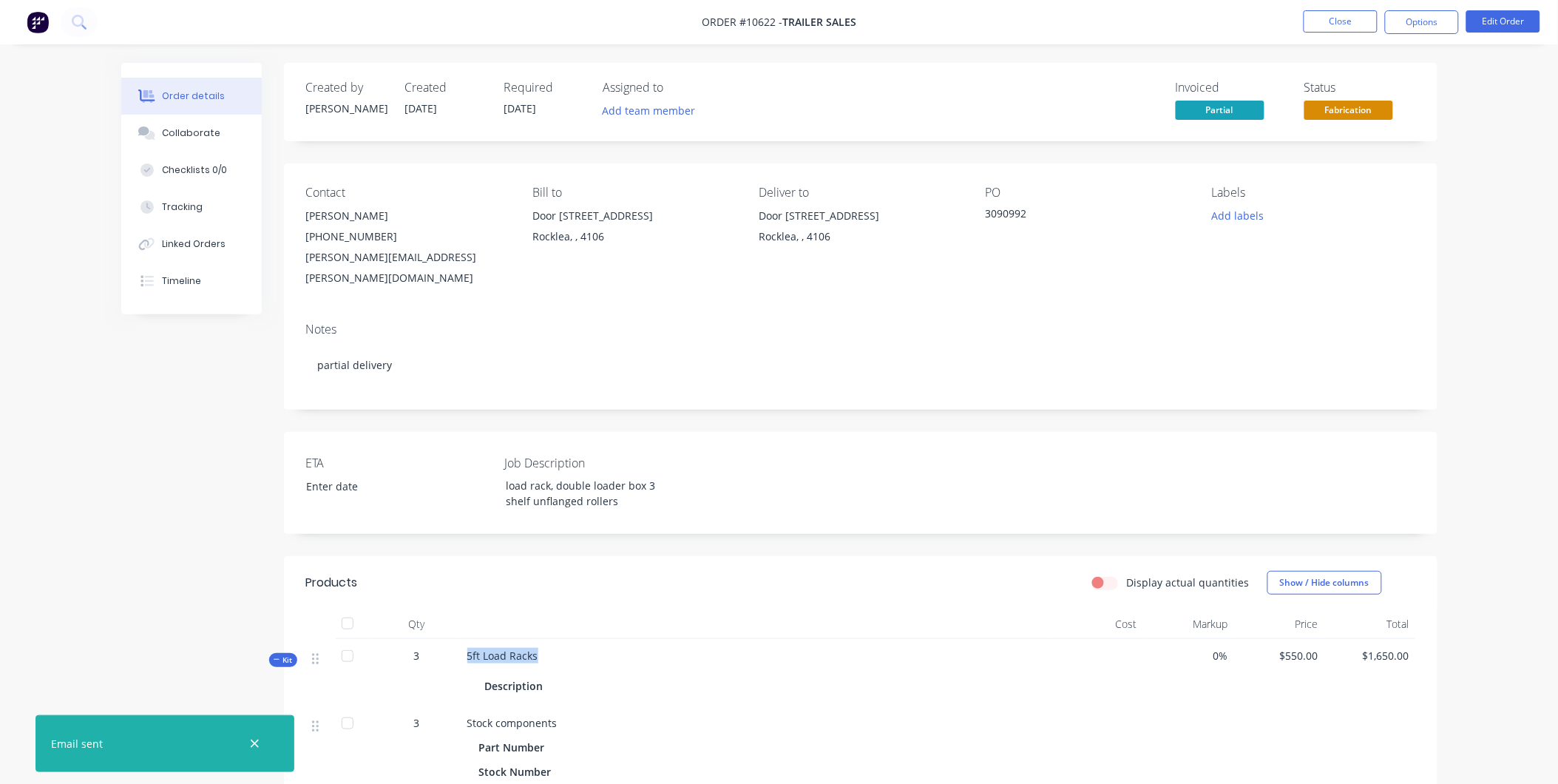
drag, startPoint x: 537, startPoint y: 639, endPoint x: 456, endPoint y: 634, distance: 81.2
click at [456, 639] on div "Kit 3 5ft Load Racks Description 0% $550.00 $1,650.00" at bounding box center [860, 672] width 1109 height 68
copy div "5ft Load Racks"
click at [1511, 16] on button "Edit Order" at bounding box center [1503, 21] width 74 height 22
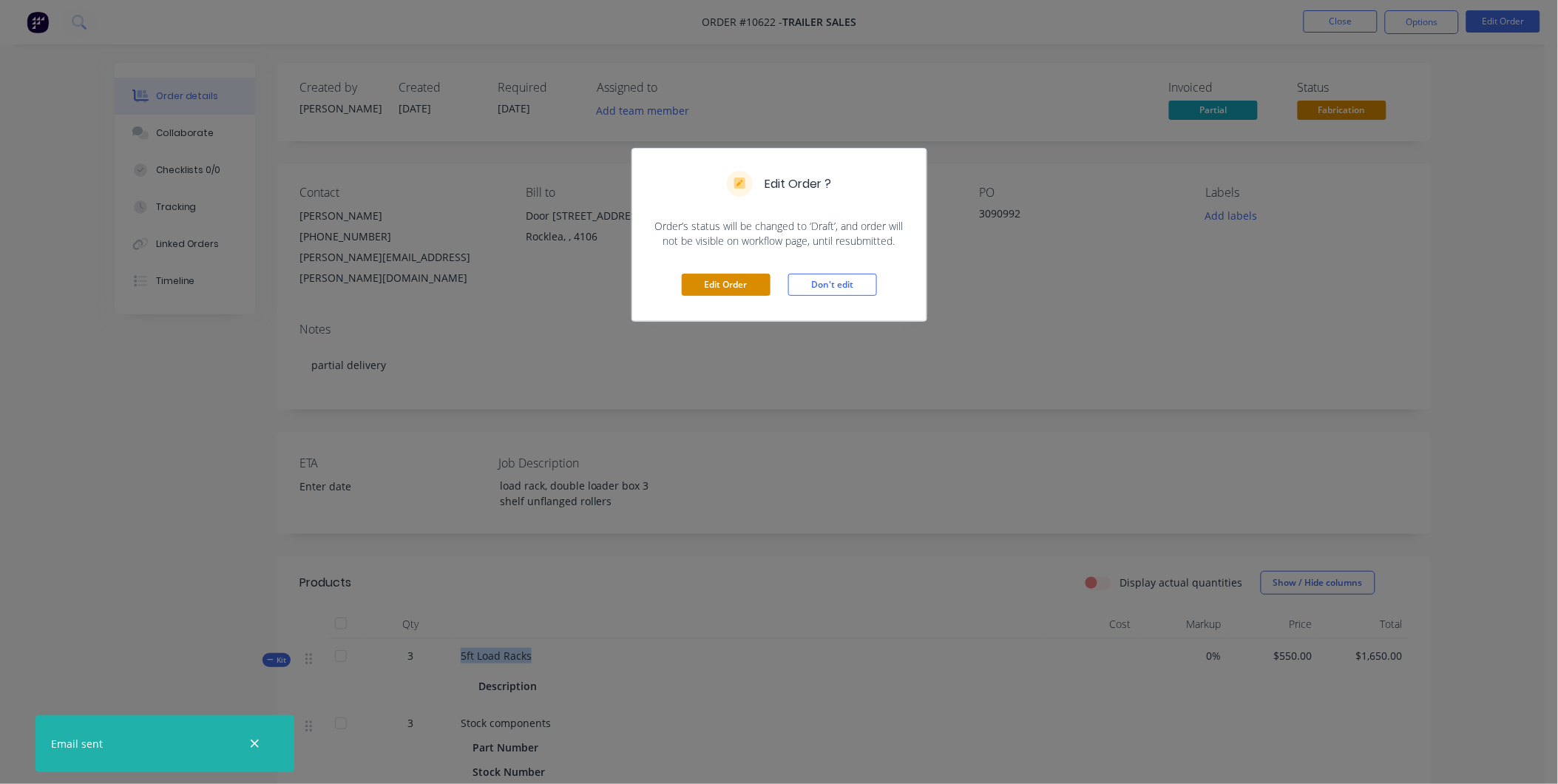
click at [734, 282] on button "Edit Order" at bounding box center [726, 284] width 89 height 22
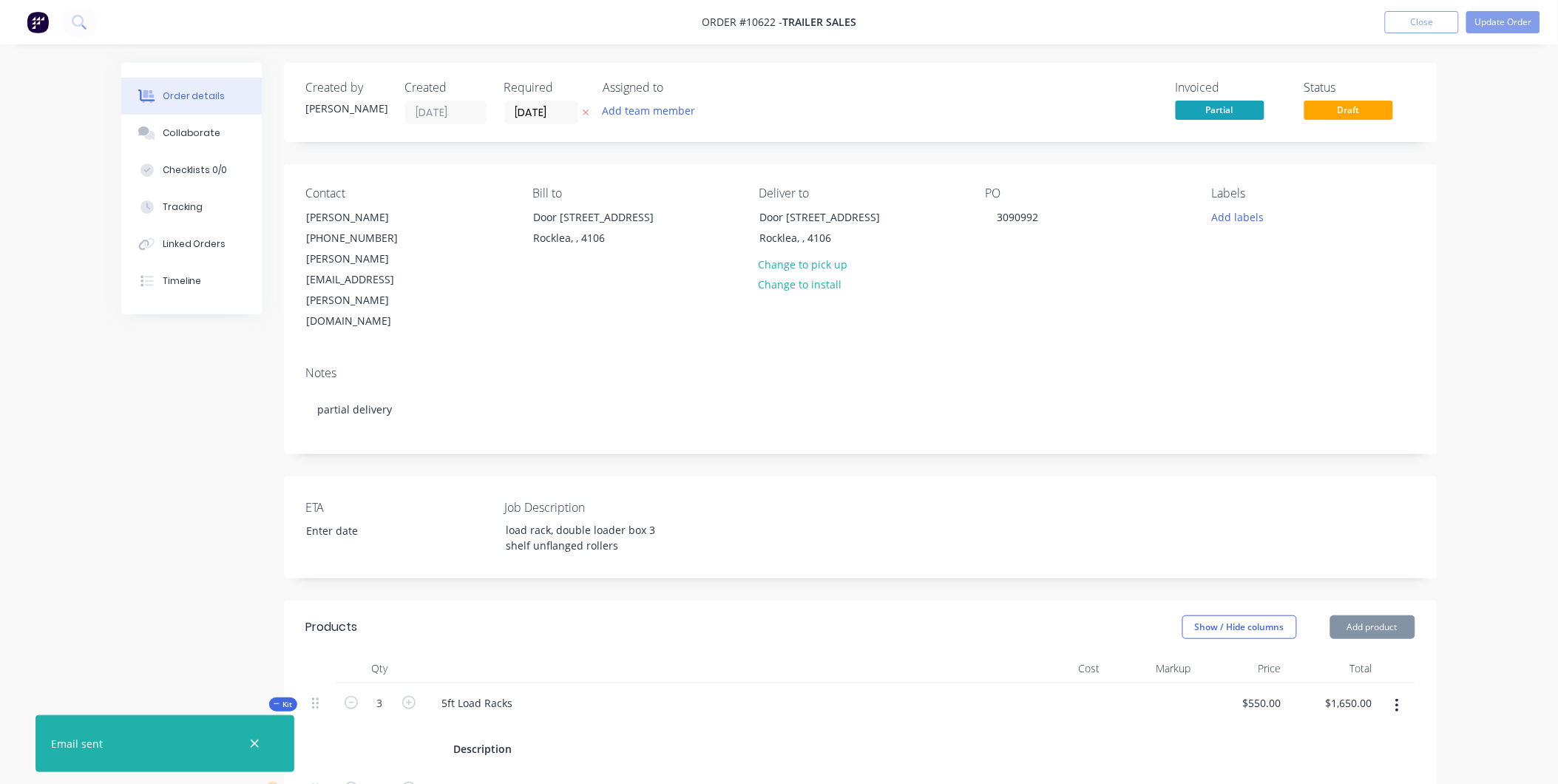
scroll to position [985, 0]
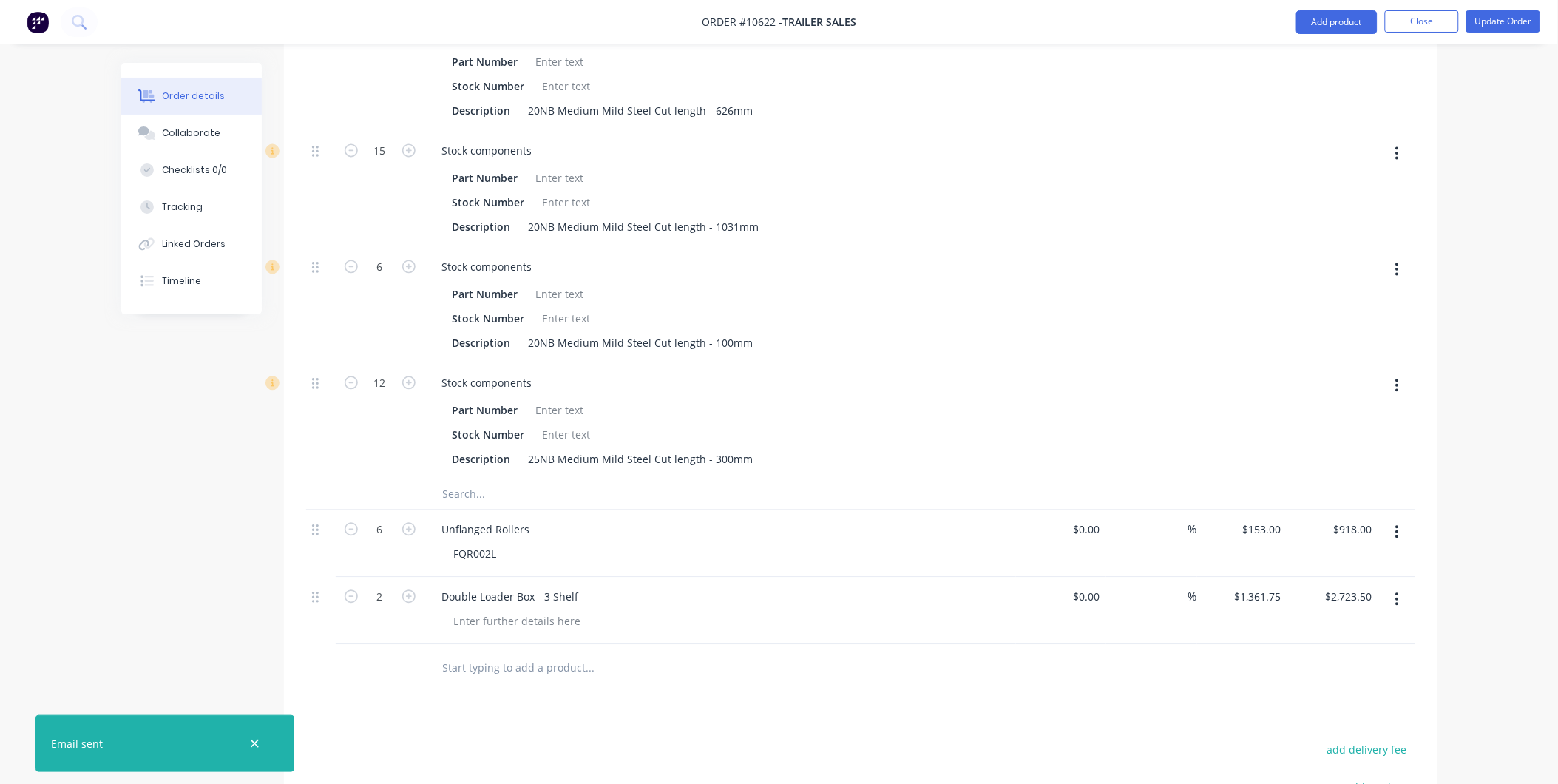
click at [500, 653] on input "text" at bounding box center [590, 668] width 296 height 30
paste input "5ft Load Racks"
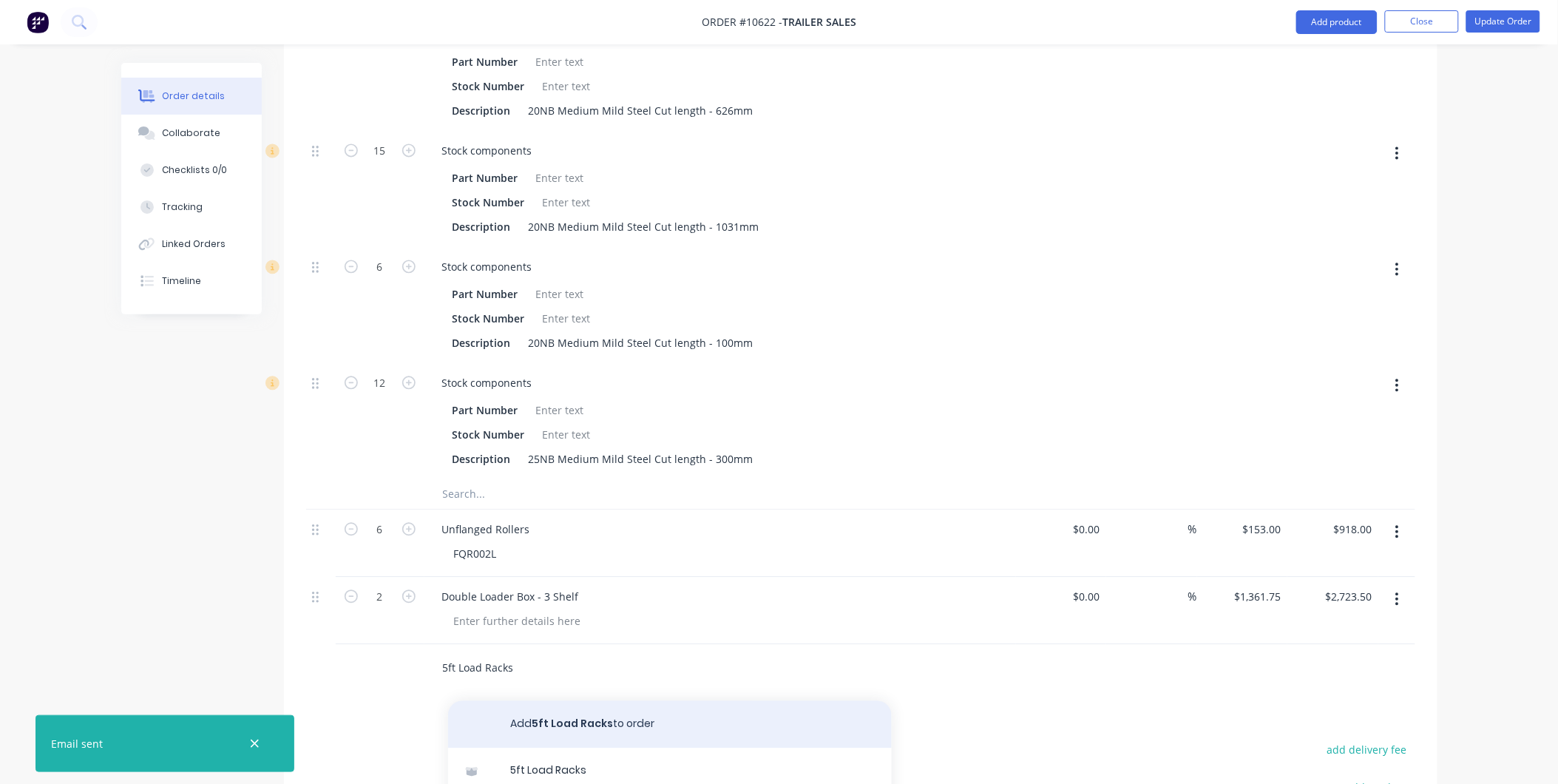
type input "5ft Load Racks"
click at [590, 701] on button "Add 5ft Load Racks to order" at bounding box center [670, 724] width 443 height 47
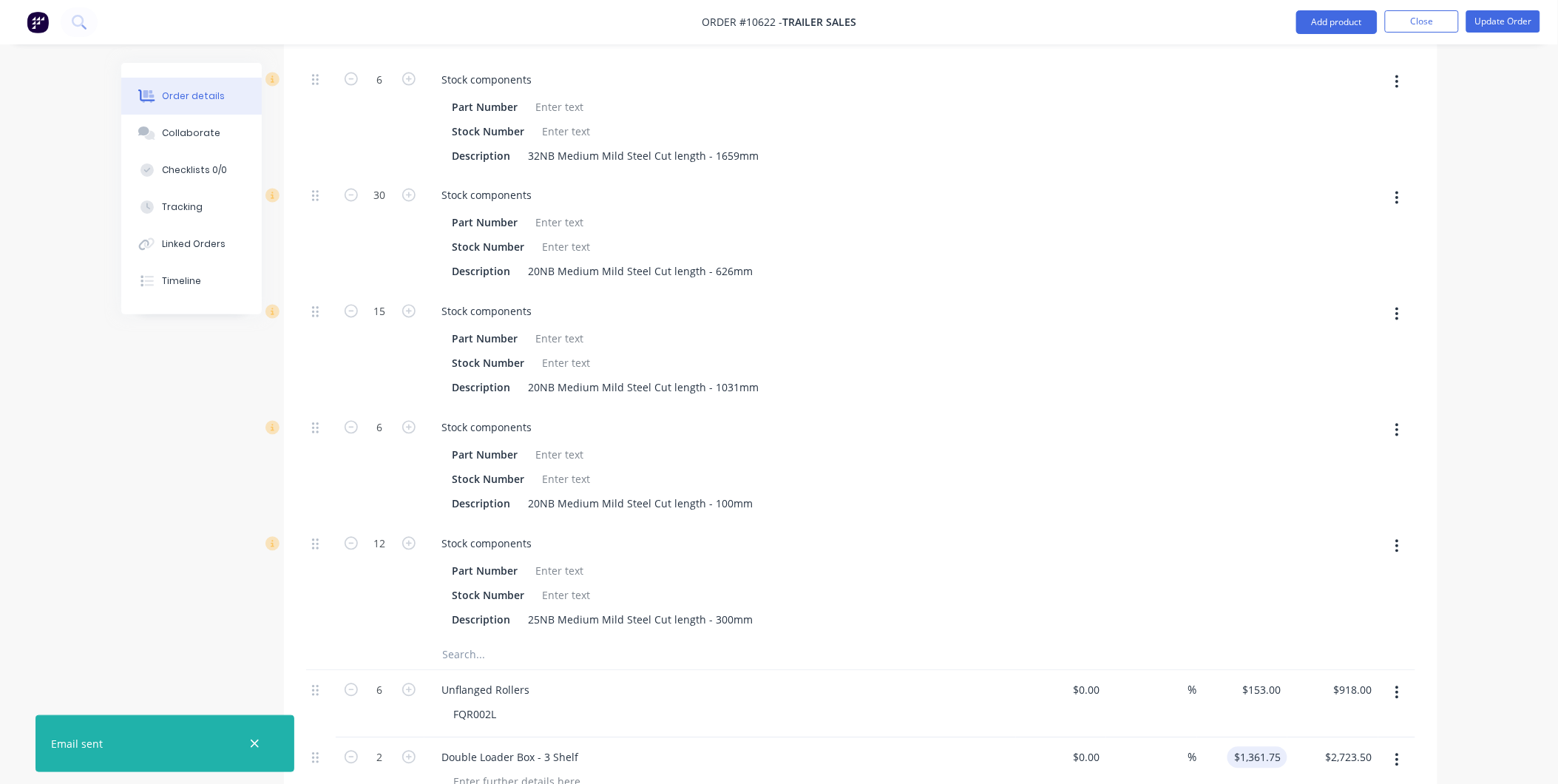
scroll to position [1232, 0]
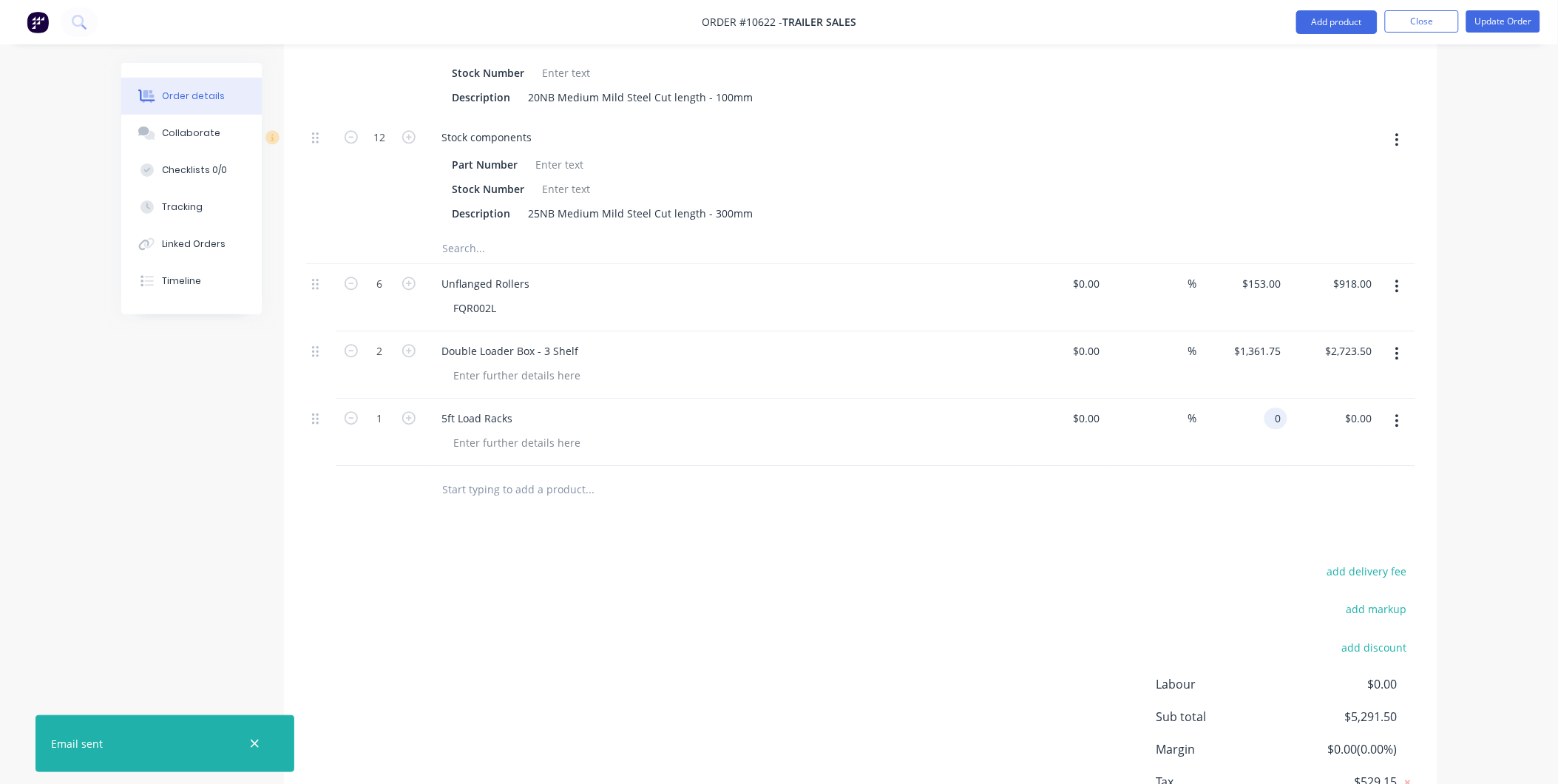
click at [1287, 408] on div "0 0" at bounding box center [1279, 418] width 17 height 21
type input "$550.00"
click at [409, 411] on icon "button" at bounding box center [409, 418] width 14 height 14
type input "2"
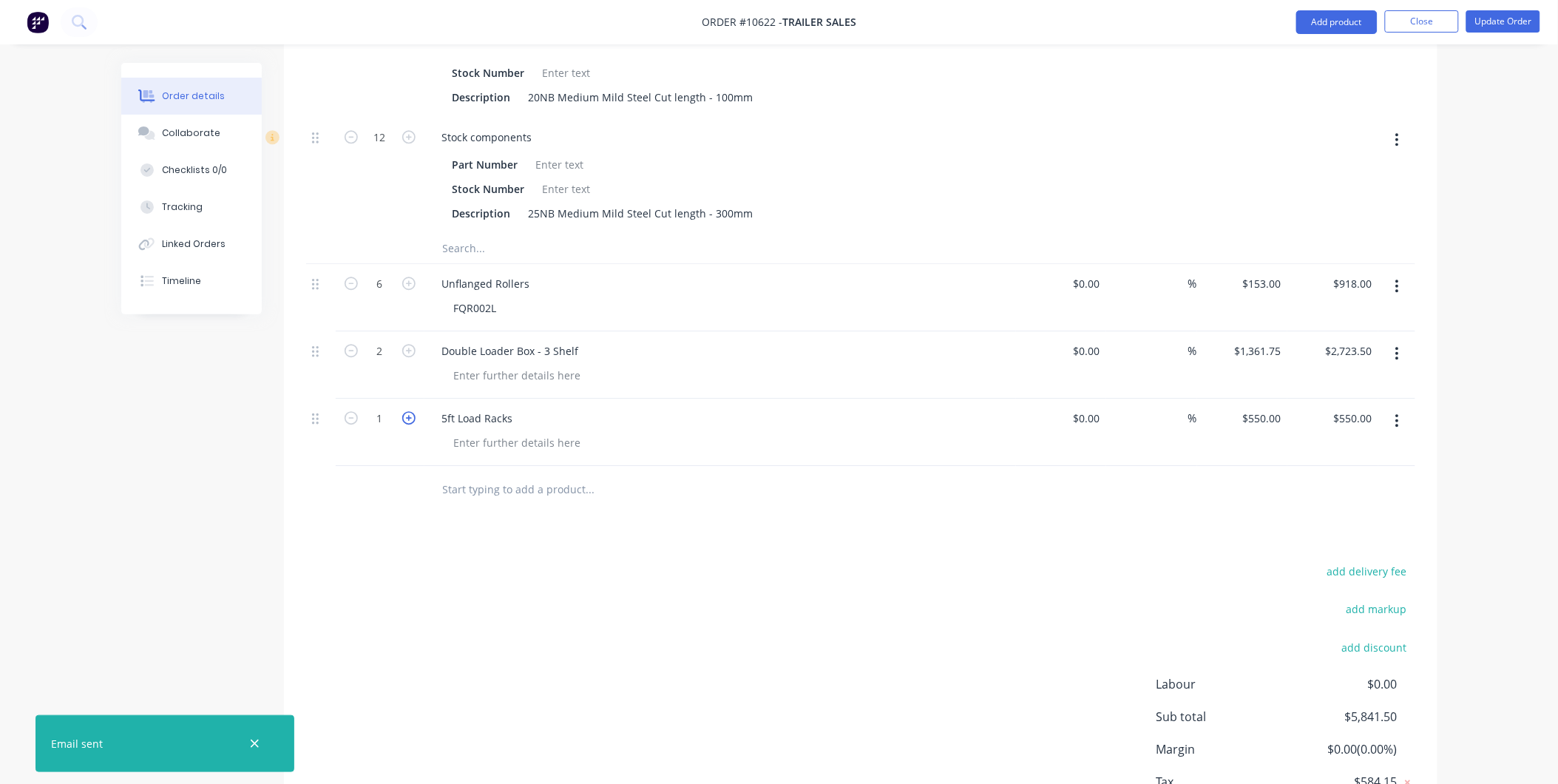
type input "$1,100.00"
click at [409, 411] on icon "button" at bounding box center [409, 418] width 14 height 14
type input "3"
type input "$1,650.00"
click at [1165, 561] on div "add delivery fee add markup add discount Labour $0.00 Sub total $6,941.50 Margi…" at bounding box center [860, 704] width 1109 height 285
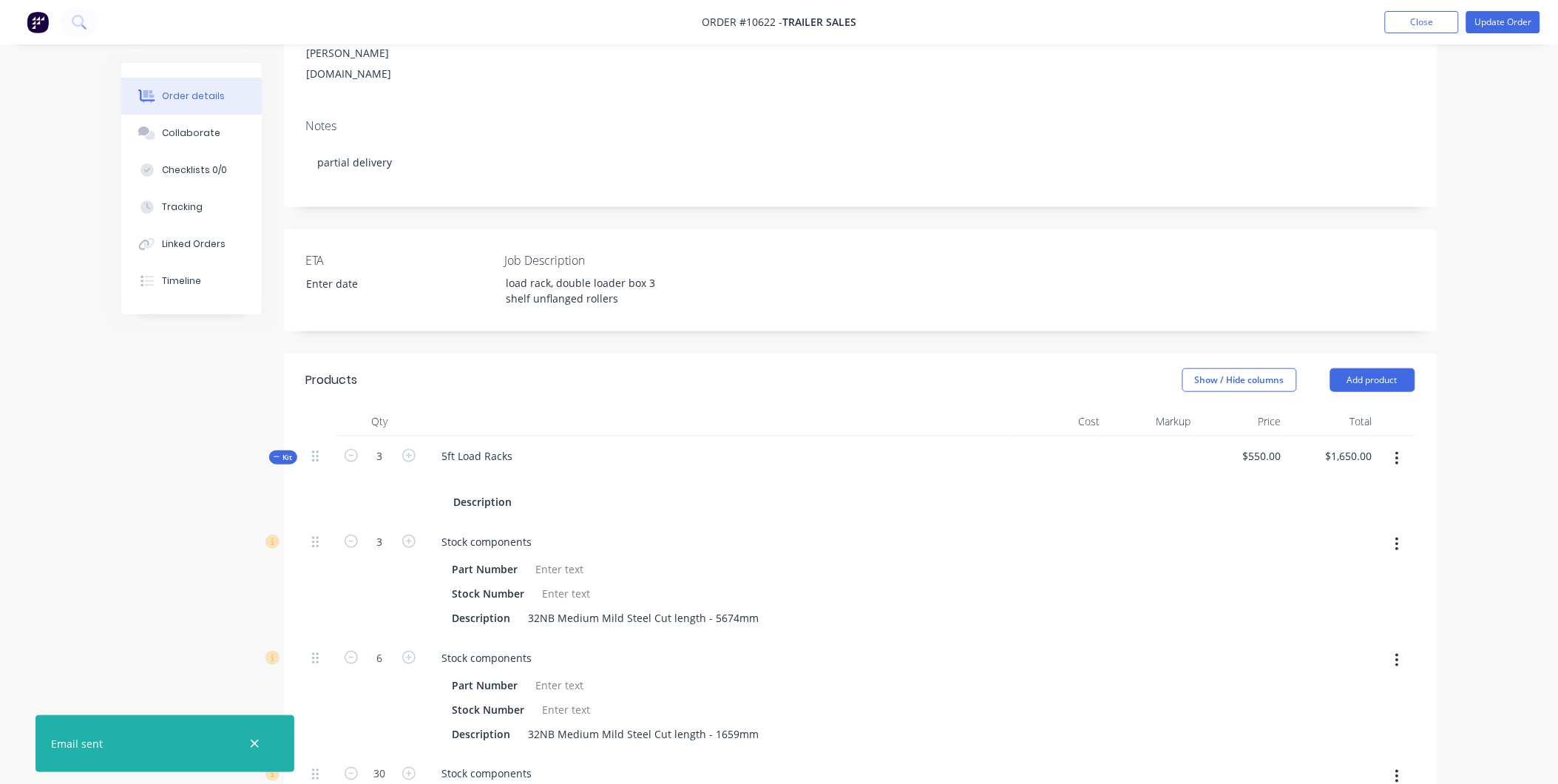
scroll to position [246, 0]
click at [1401, 446] on button "button" at bounding box center [1398, 458] width 35 height 27
click at [1336, 606] on div "Delete" at bounding box center [1345, 616] width 114 height 21
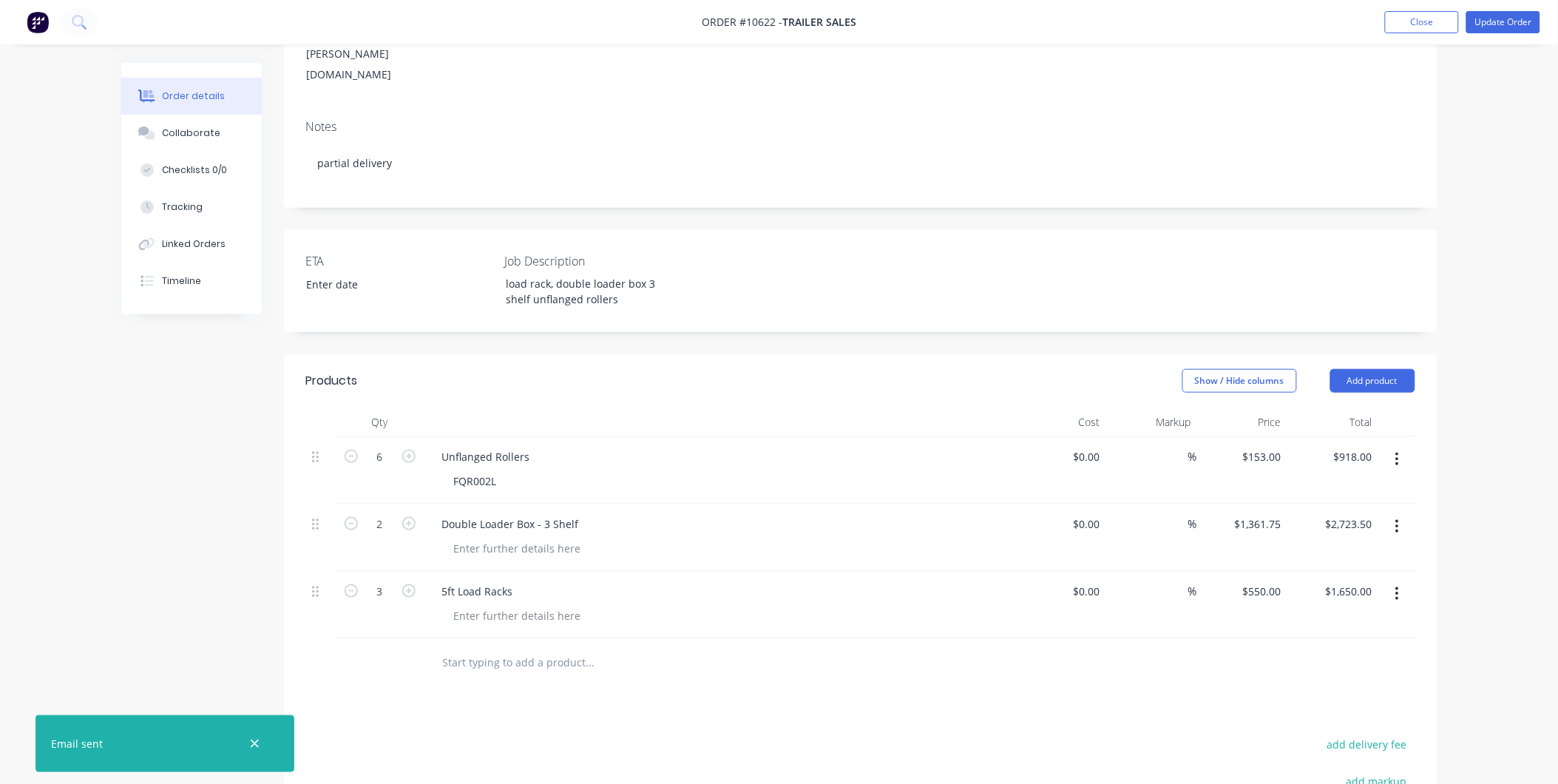
click at [1428, 2] on nav "Order #10622 - Trailer Sales Add product Close Update Order" at bounding box center [779, 22] width 1558 height 44
click at [1503, 20] on button "Update Order" at bounding box center [1503, 22] width 74 height 22
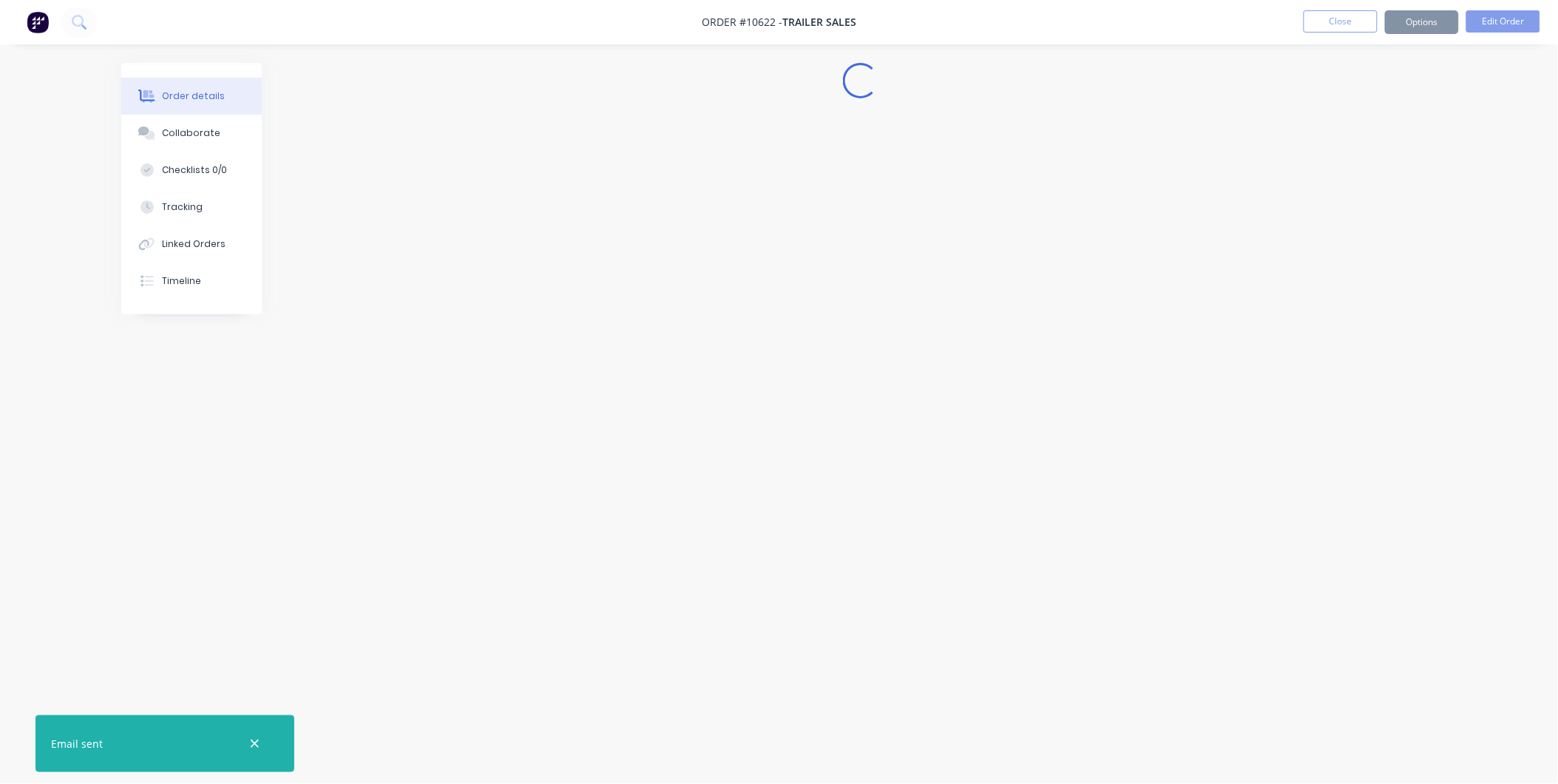
scroll to position [0, 0]
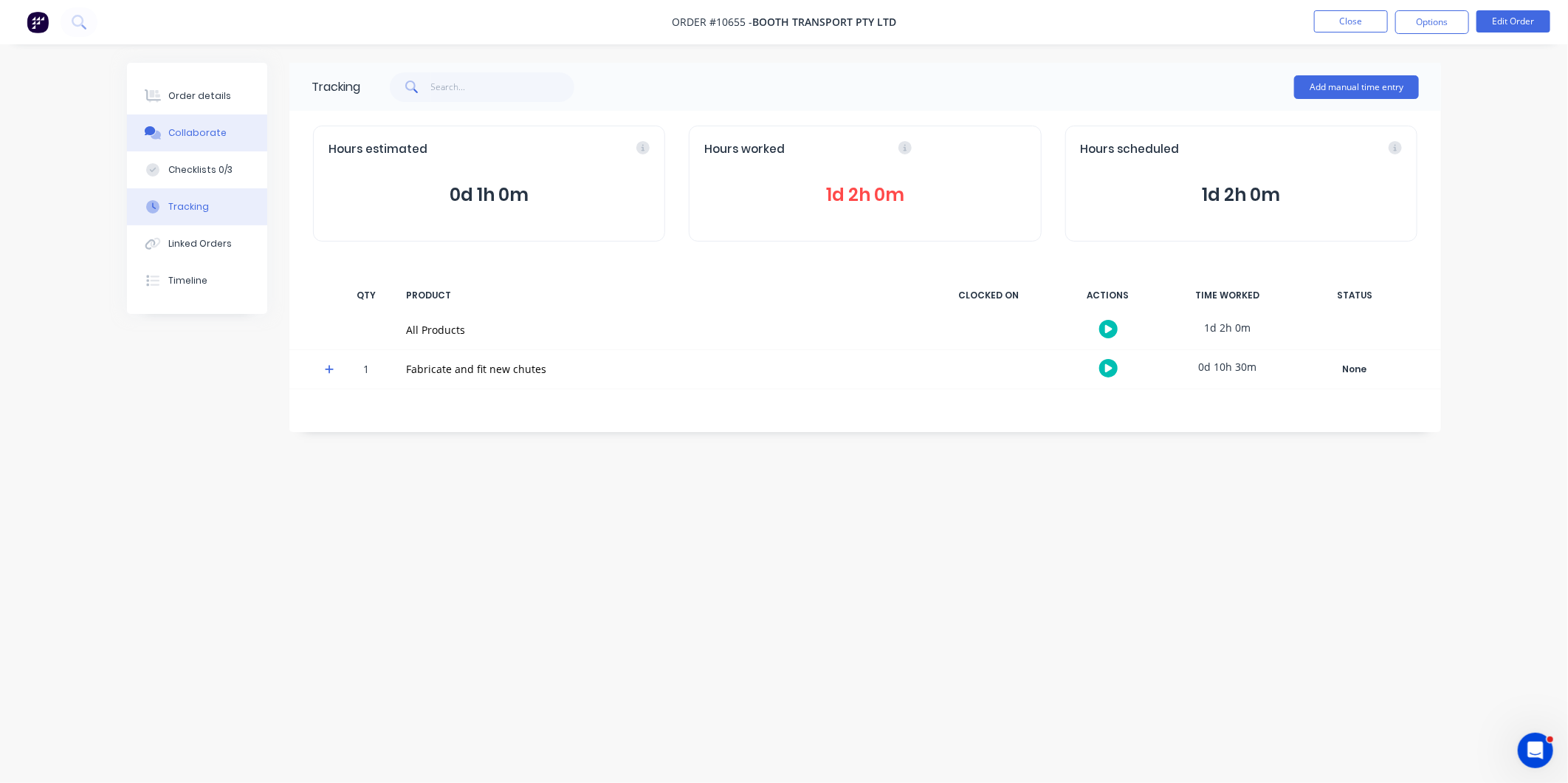
click at [200, 135] on div "Collaborate" at bounding box center [197, 133] width 58 height 14
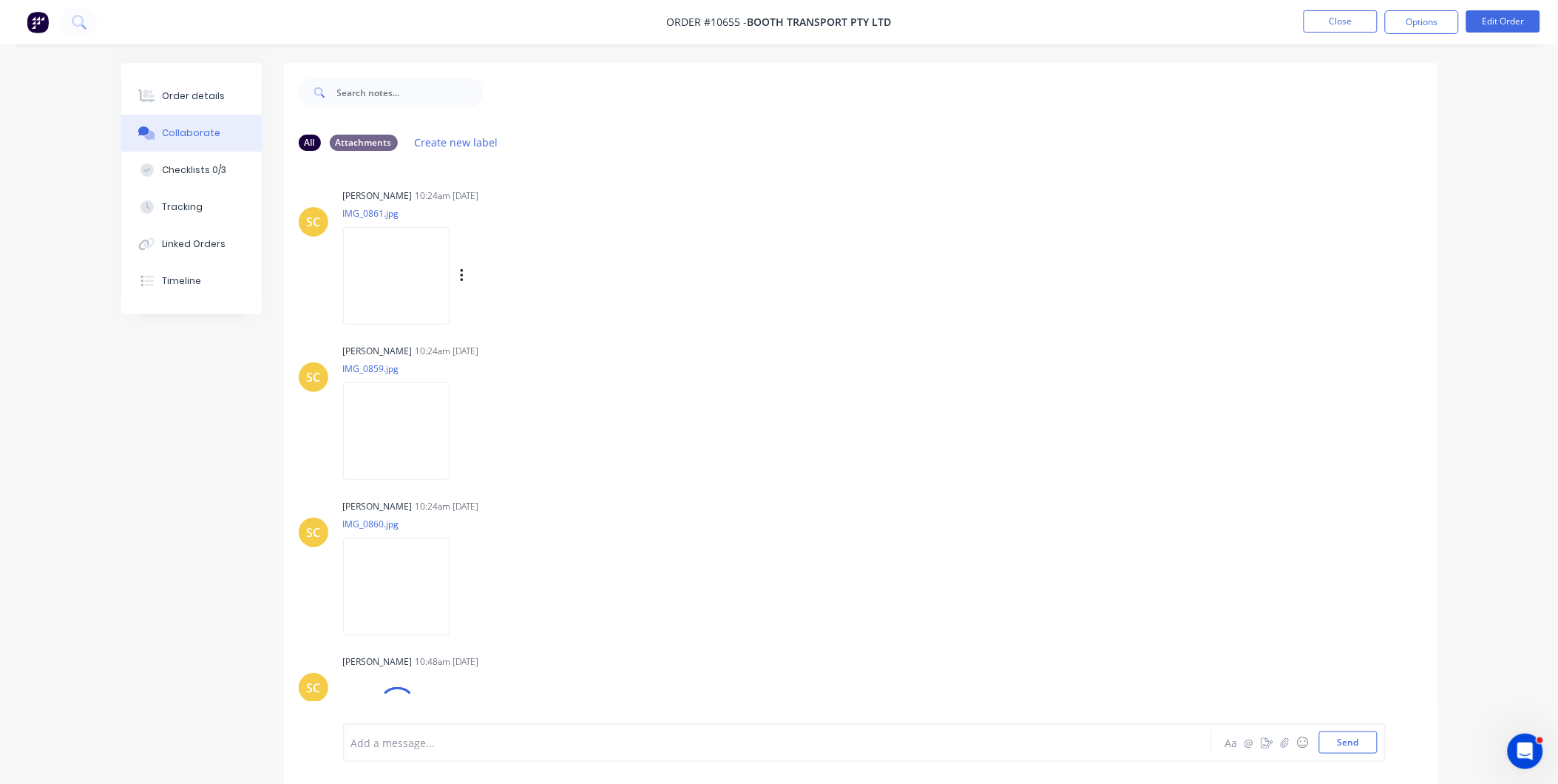
click at [435, 291] on img at bounding box center [396, 276] width 106 height 97
click at [185, 97] on div "Order details" at bounding box center [193, 96] width 63 height 14
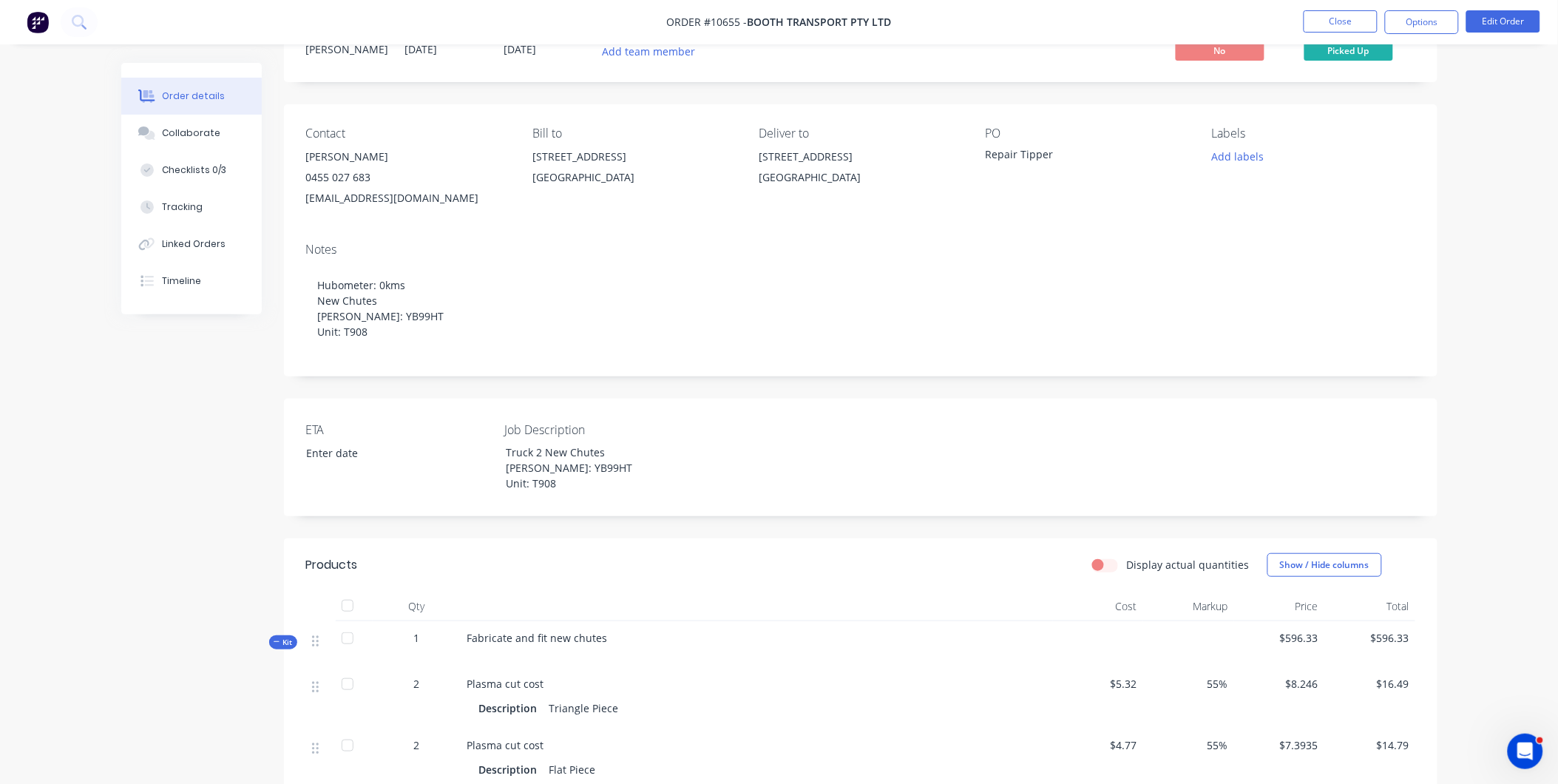
scroll to position [430, 0]
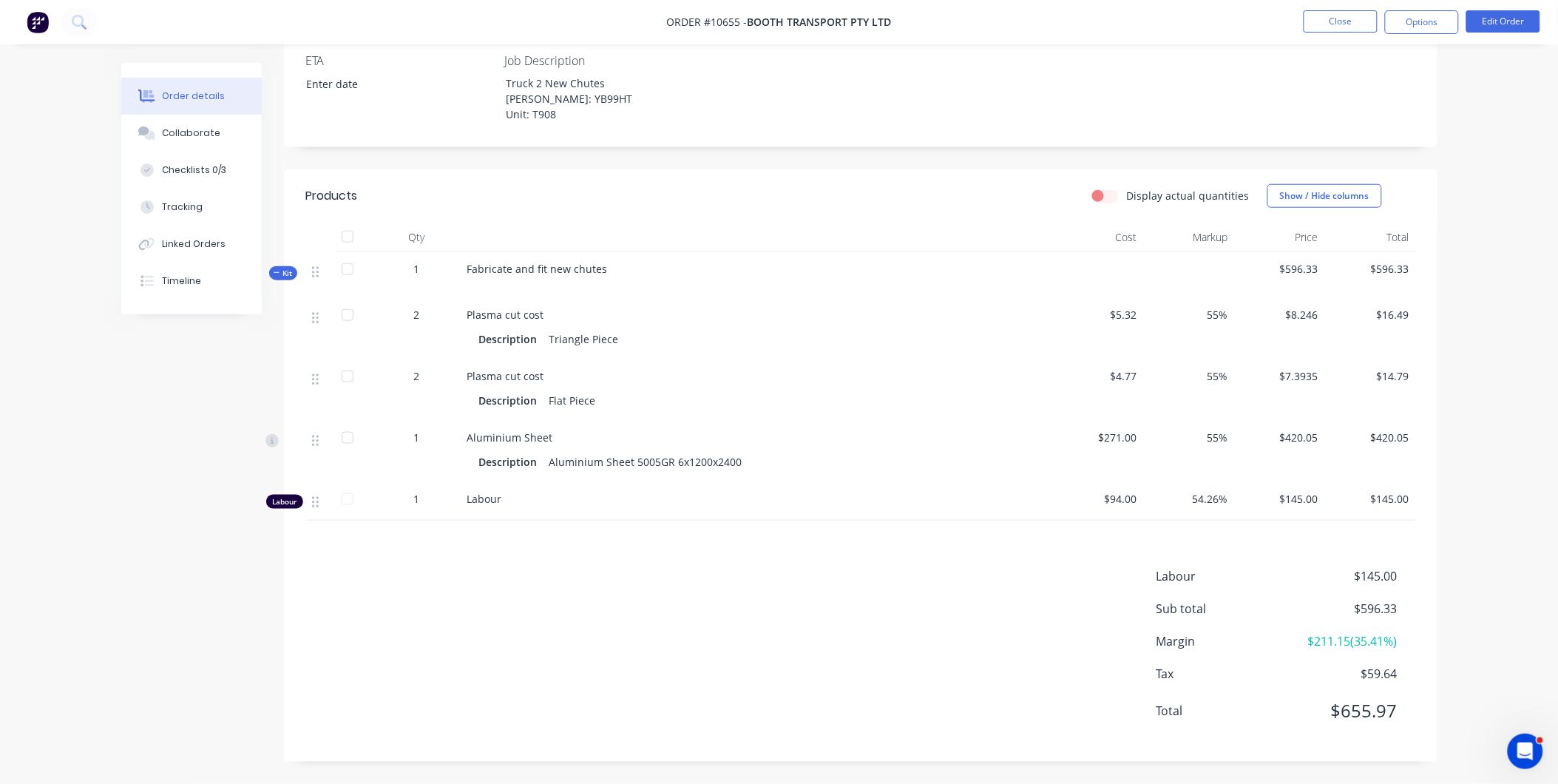
click at [430, 496] on div "1" at bounding box center [417, 499] width 77 height 15
click at [1503, 16] on button "Edit Order" at bounding box center [1503, 21] width 74 height 22
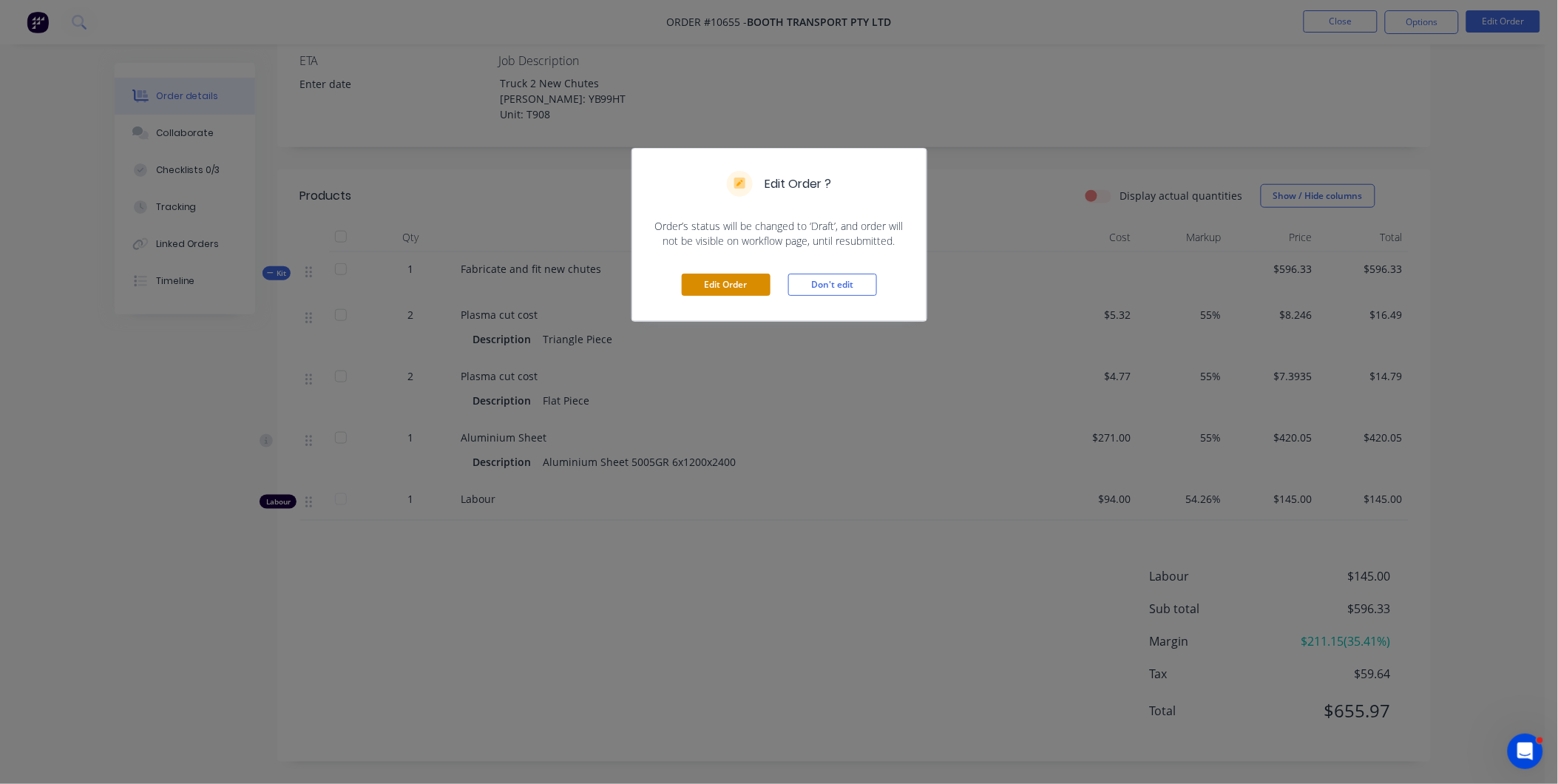
click at [698, 293] on button "Edit Order" at bounding box center [726, 284] width 89 height 22
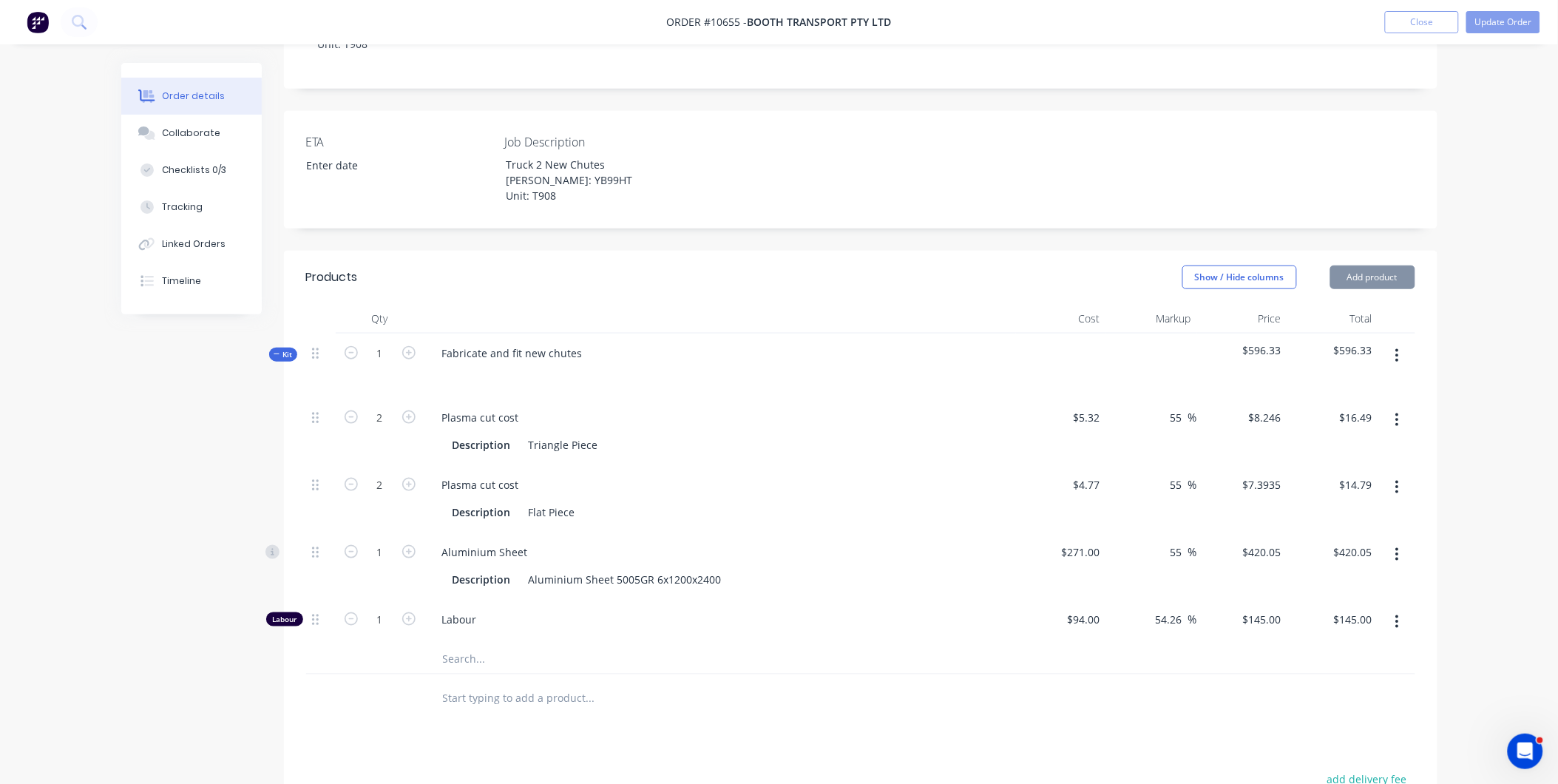
scroll to position [666, 0]
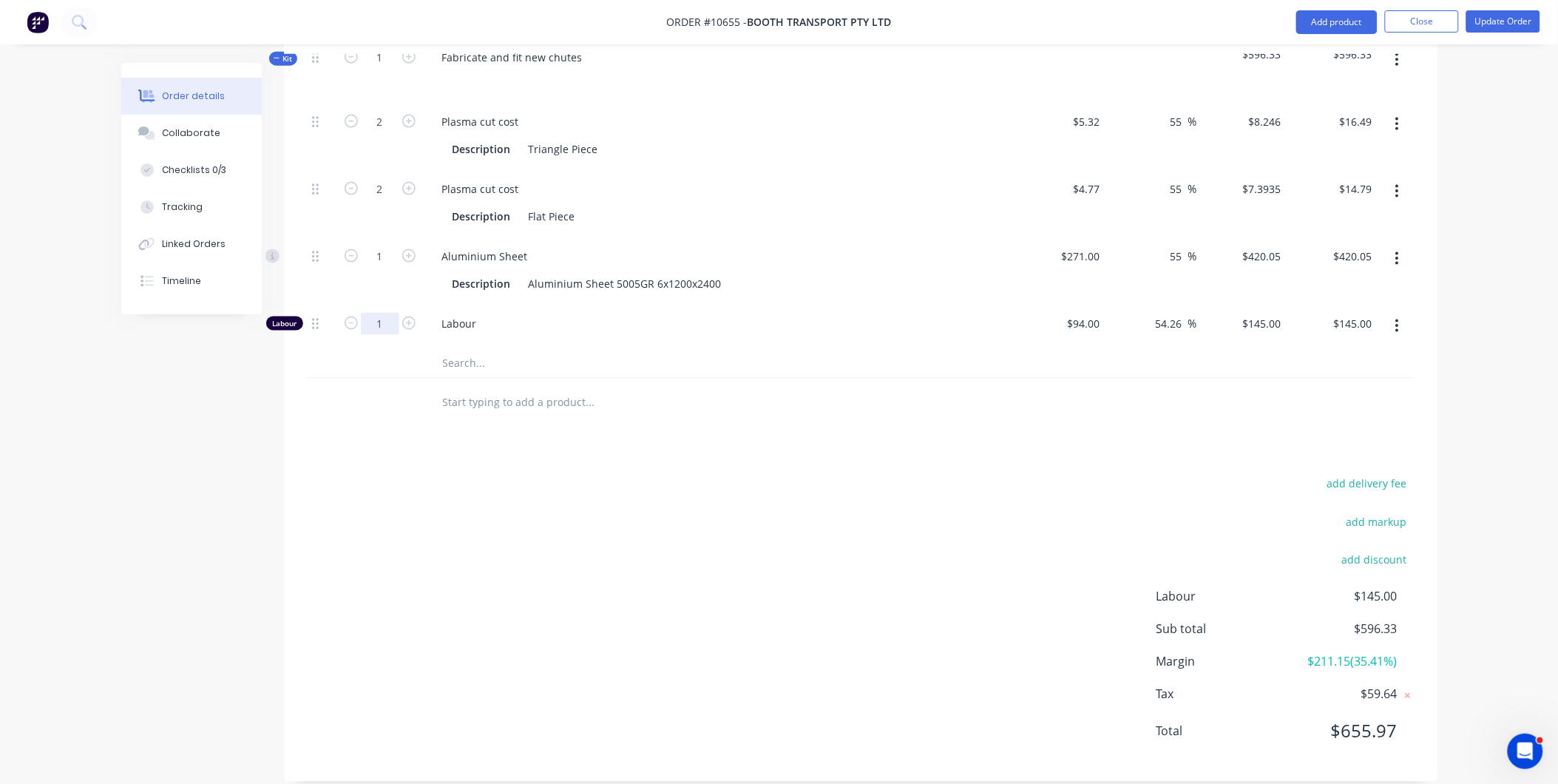
click at [392, 133] on input "1" at bounding box center [380, 121] width 39 height 22
type input "38.5"
type input "$5,582.50"
drag, startPoint x: 538, startPoint y: 417, endPoint x: 526, endPoint y: 410, distance: 13.9
click at [536, 417] on div "Products Show / Hide columns Add product Qty Cost Markup Price Total Kit 1 Fabr…" at bounding box center [861, 369] width 1154 height 827
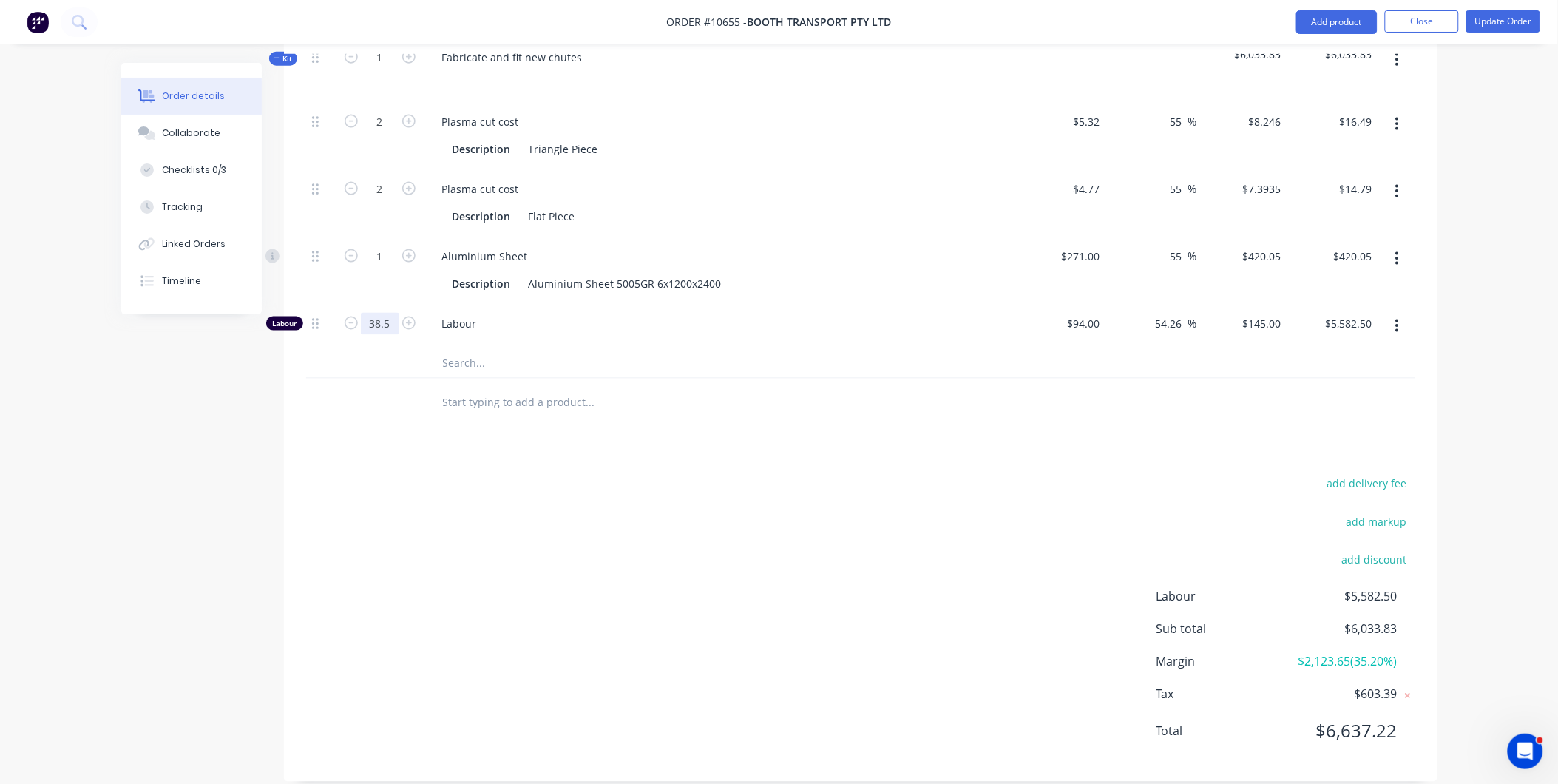
click at [371, 133] on input "38.5" at bounding box center [380, 121] width 39 height 22
type input "33"
type input "$4,785.00"
click at [488, 506] on div "add delivery fee add markup add discount Labour $4,785.00 Sub total $5,236.33 M…" at bounding box center [860, 616] width 1109 height 285
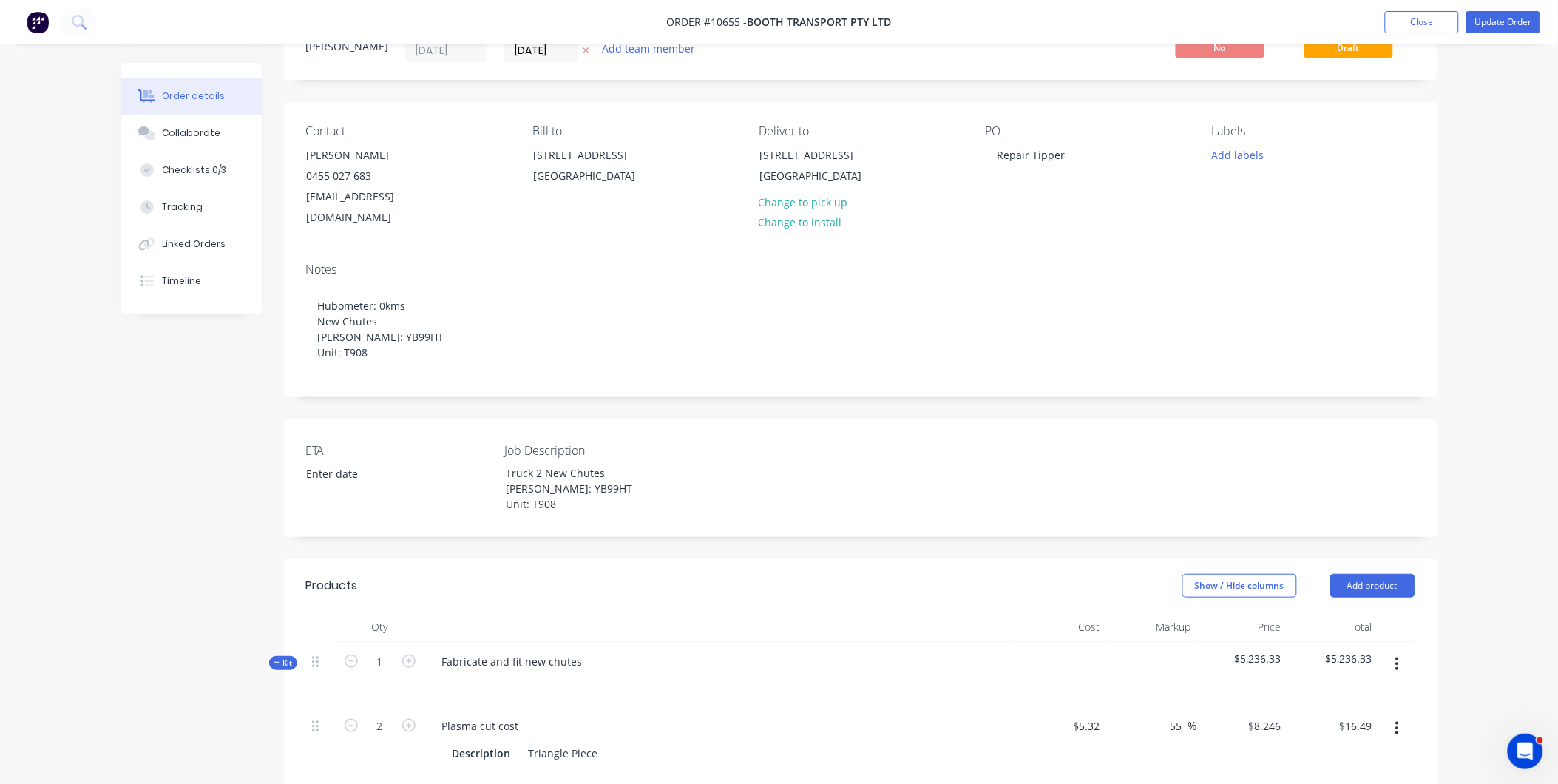
scroll to position [0, 0]
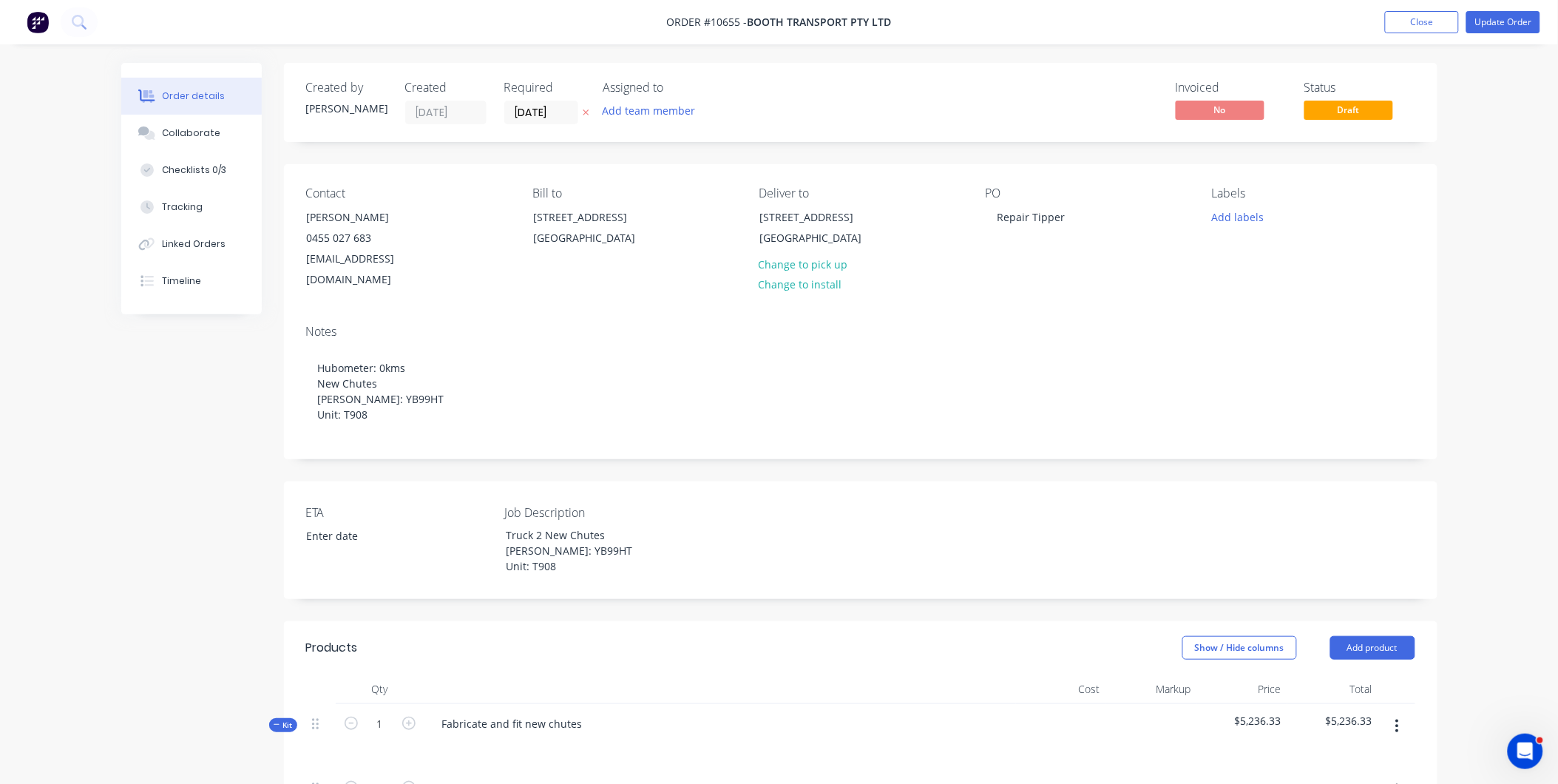
click at [1399, 718] on icon "button" at bounding box center [1397, 726] width 4 height 16
click at [1361, 754] on div "Add product to kit" at bounding box center [1345, 765] width 114 height 21
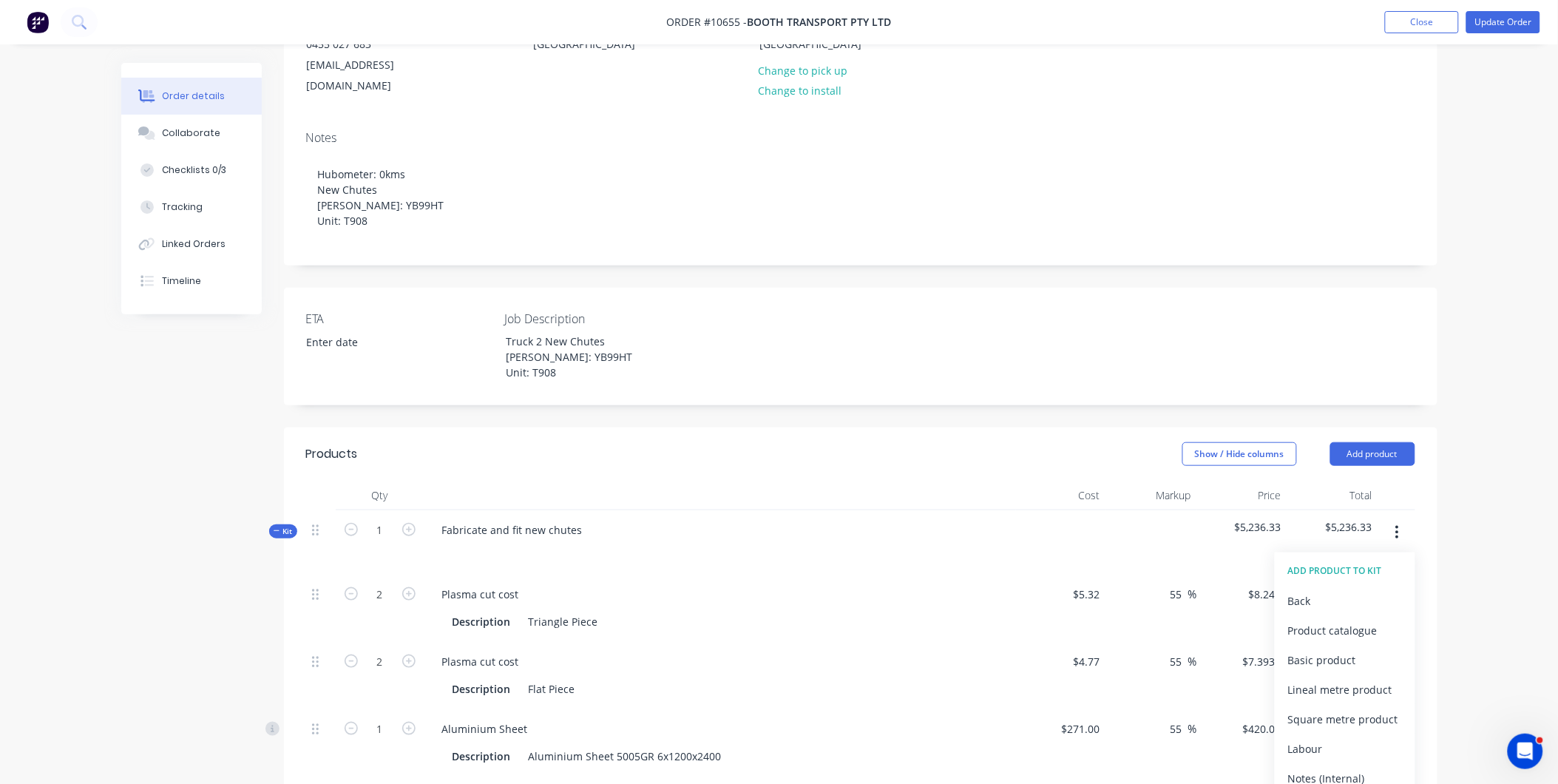
scroll to position [246, 0]
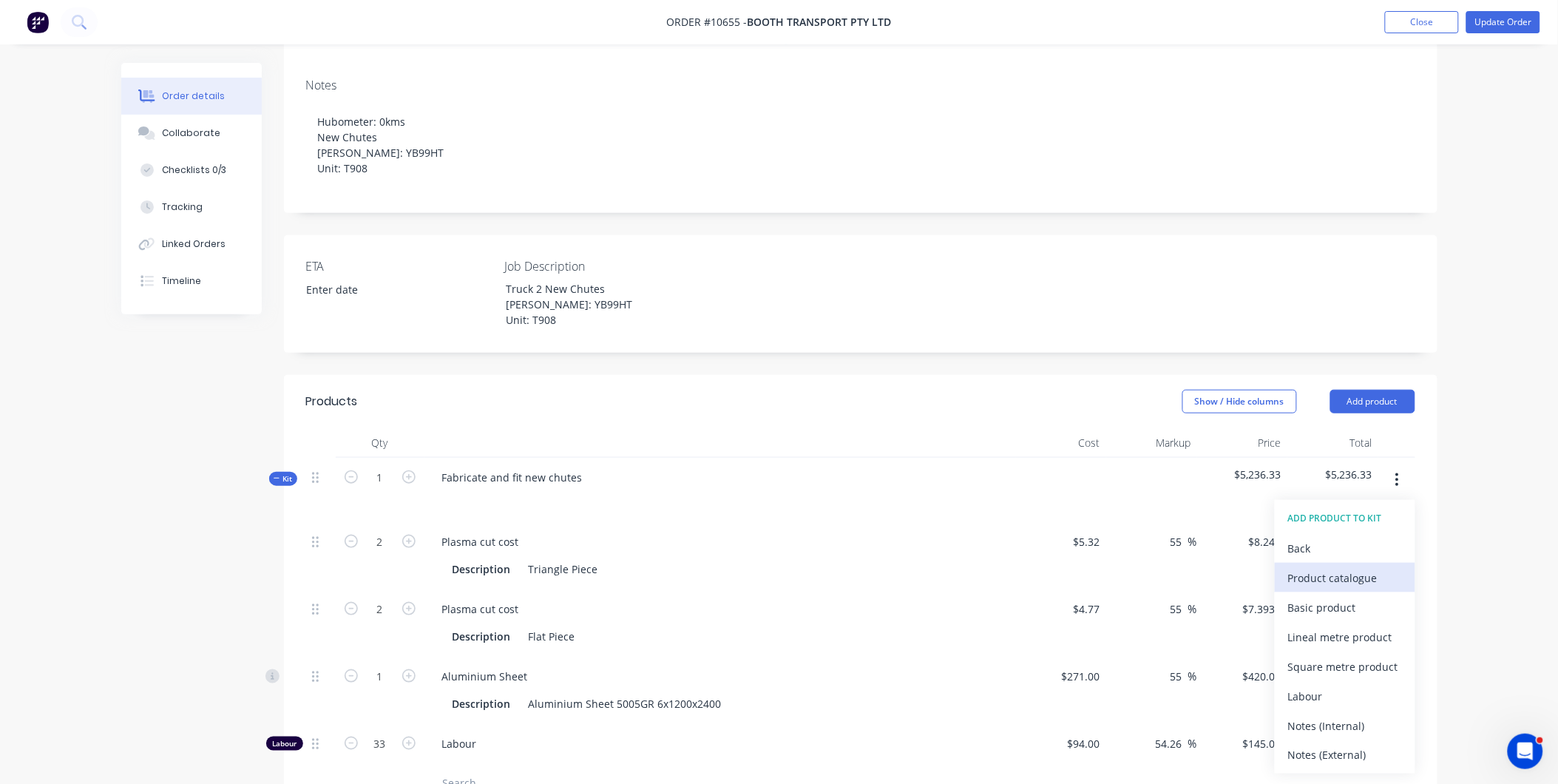
click at [1333, 567] on div "Product catalogue" at bounding box center [1345, 578] width 114 height 21
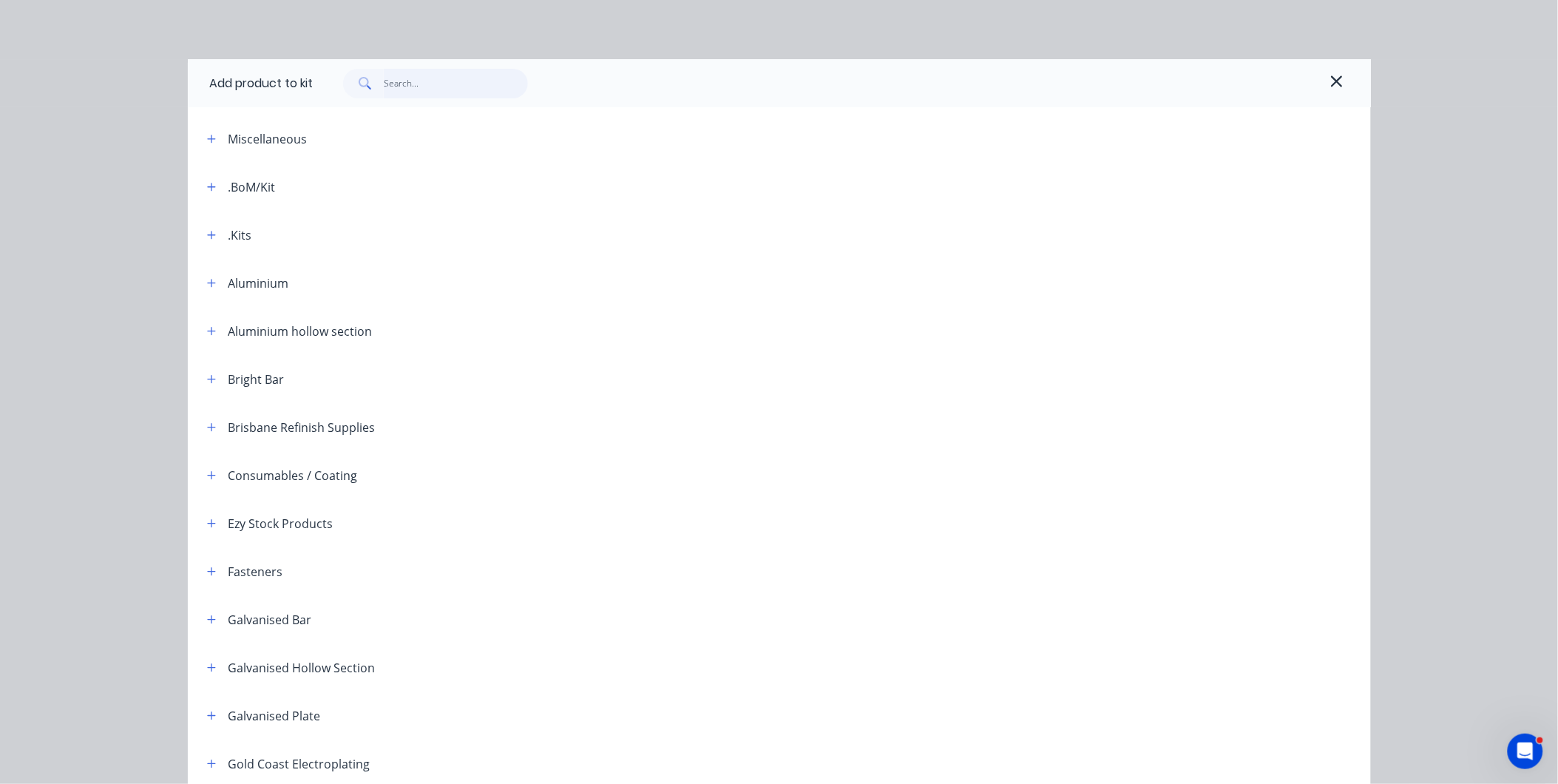
click at [390, 90] on input "text" at bounding box center [456, 83] width 144 height 30
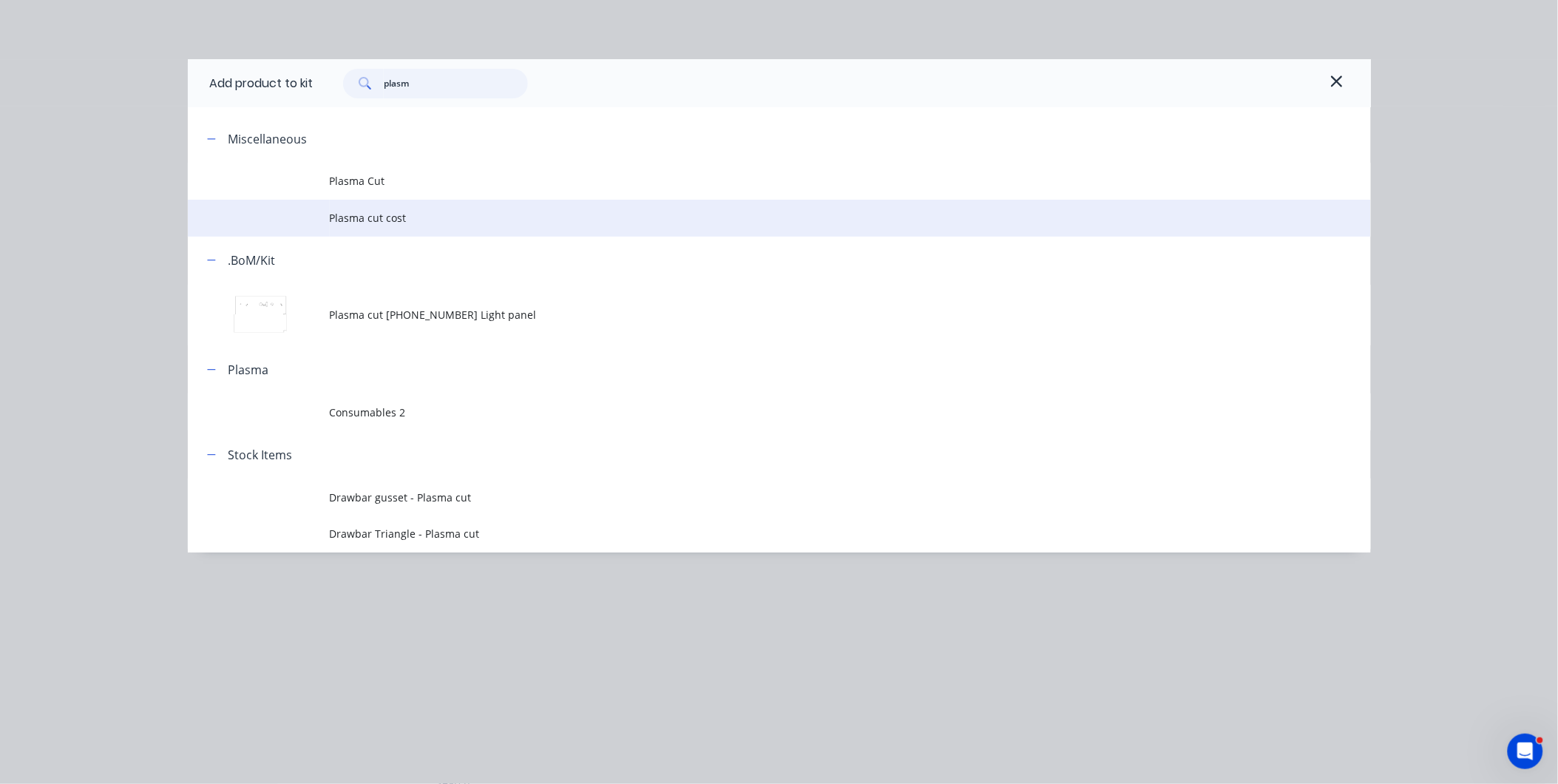
type input "plasm"
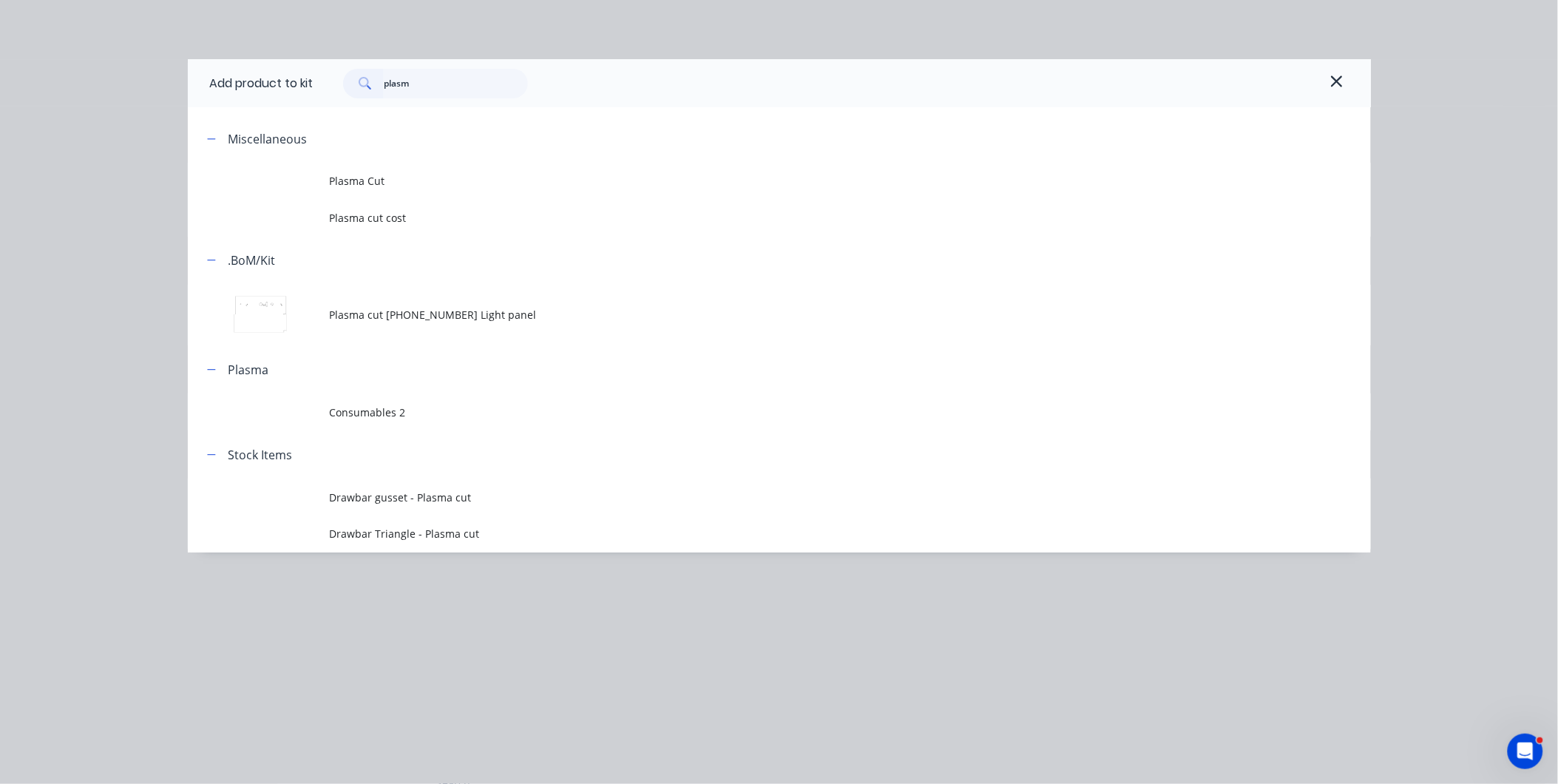
click at [396, 216] on span "Plasma cut cost" at bounding box center [746, 218] width 833 height 15
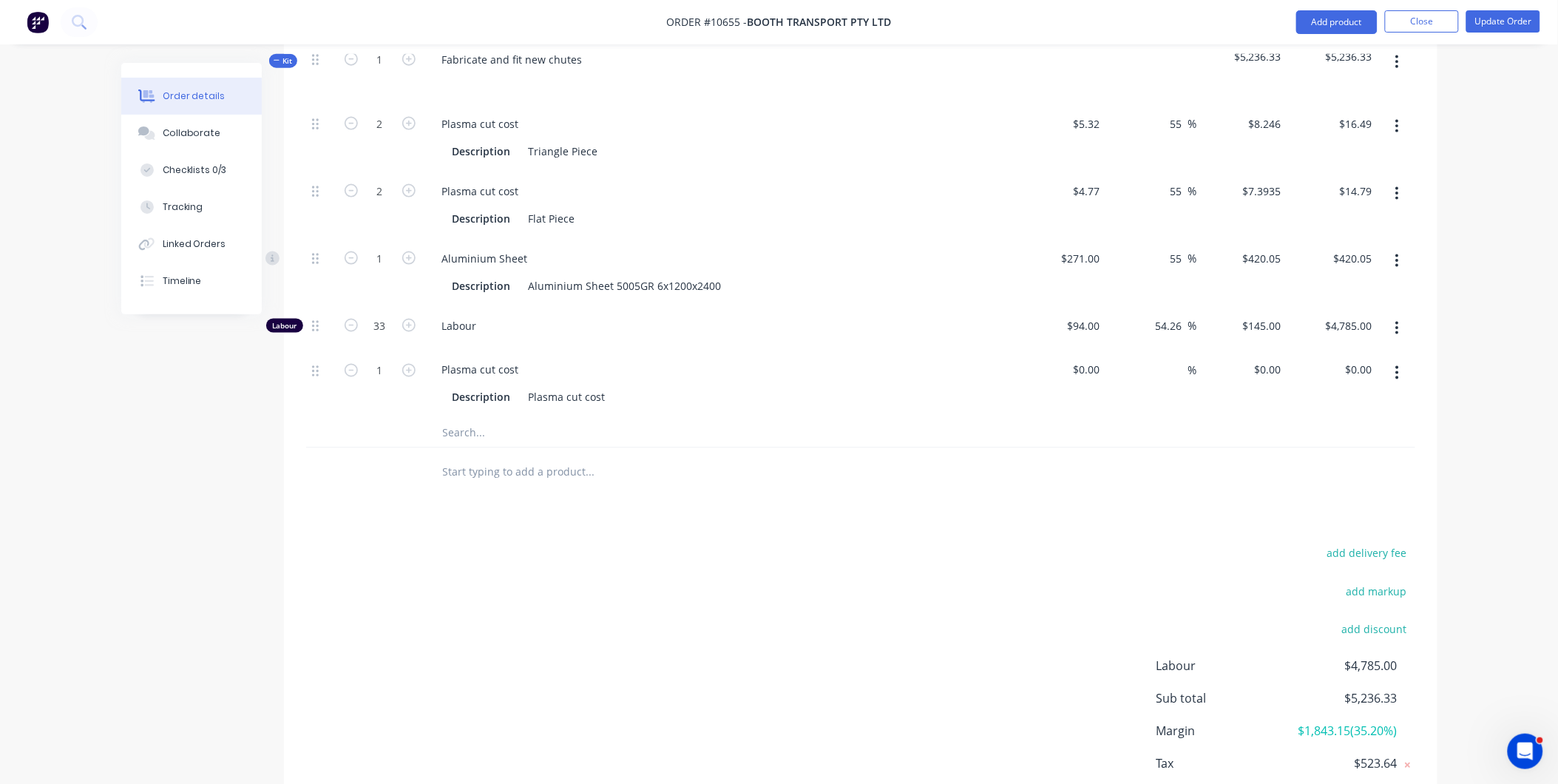
scroll to position [733, 0]
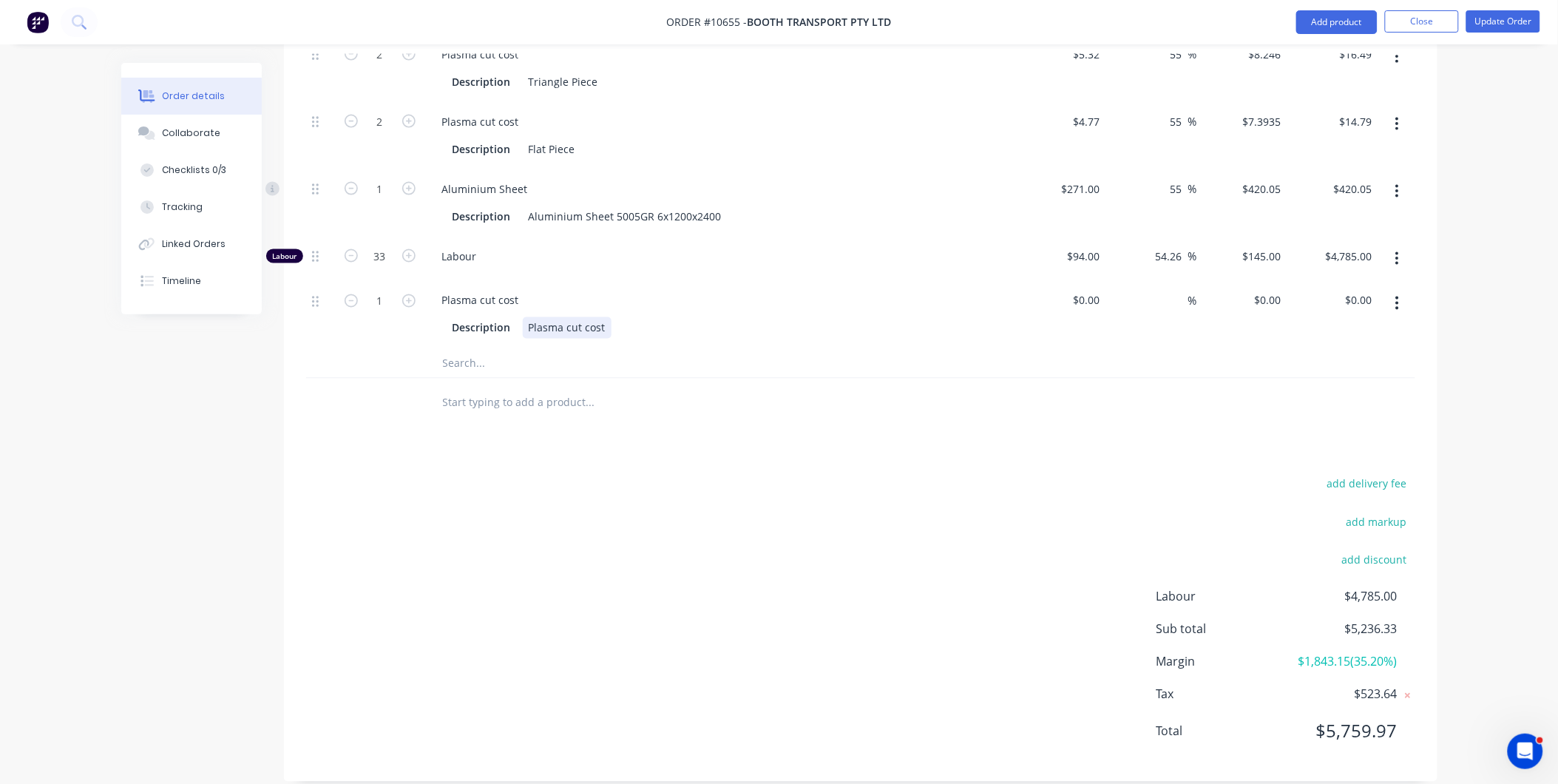
click at [601, 317] on div "Plasma cut cost" at bounding box center [567, 328] width 89 height 21
click at [514, 290] on div "Plasma cut cost" at bounding box center [481, 301] width 100 height 21
click at [1089, 290] on div "$0.00" at bounding box center [1086, 301] width 40 height 21
type input "$3.56"
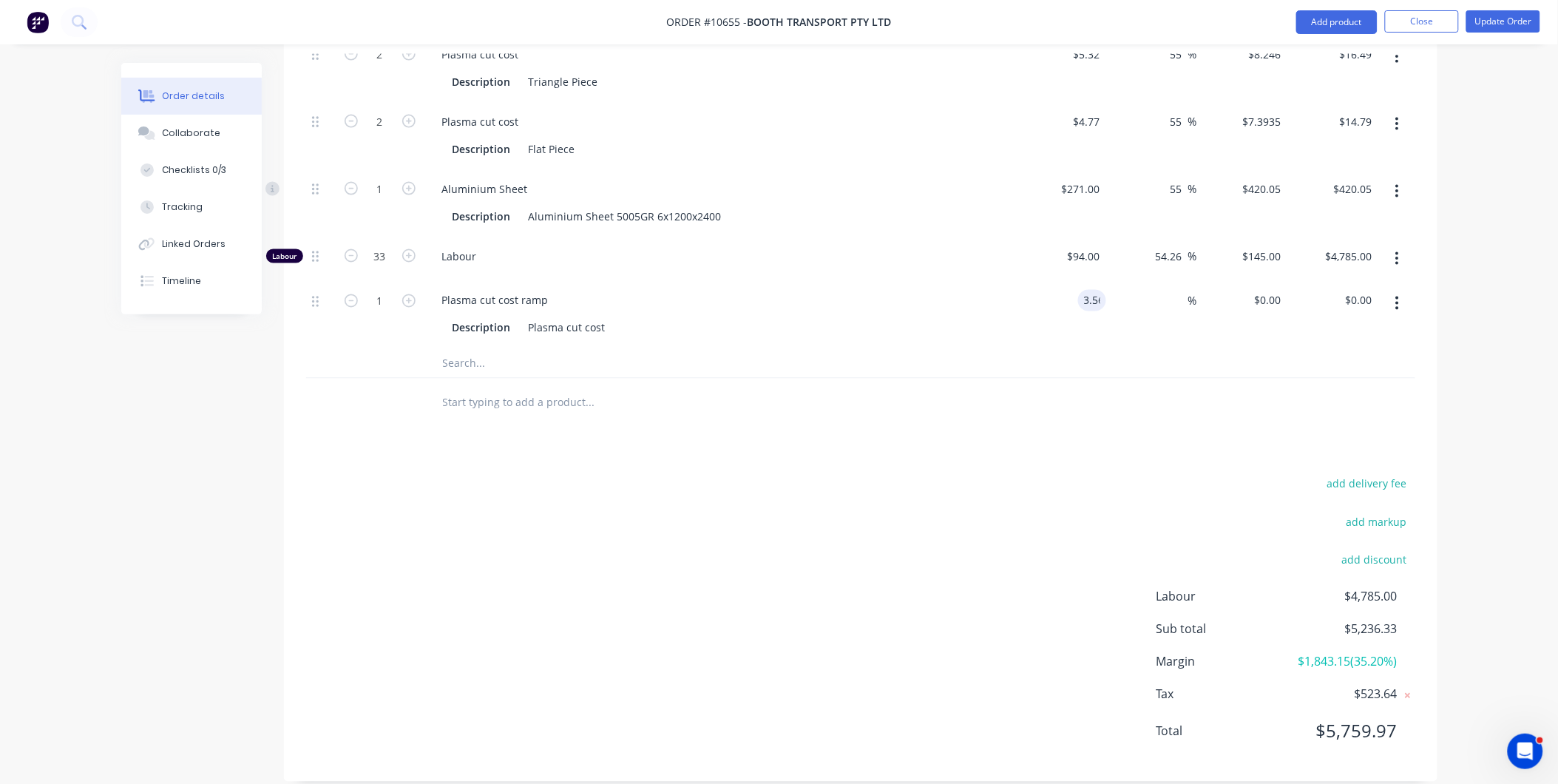
type input "$3.56"
type input "55"
type input "$5.518"
type input "$5.52"
click at [1112, 314] on div "55 55 %" at bounding box center [1152, 314] width 91 height 68
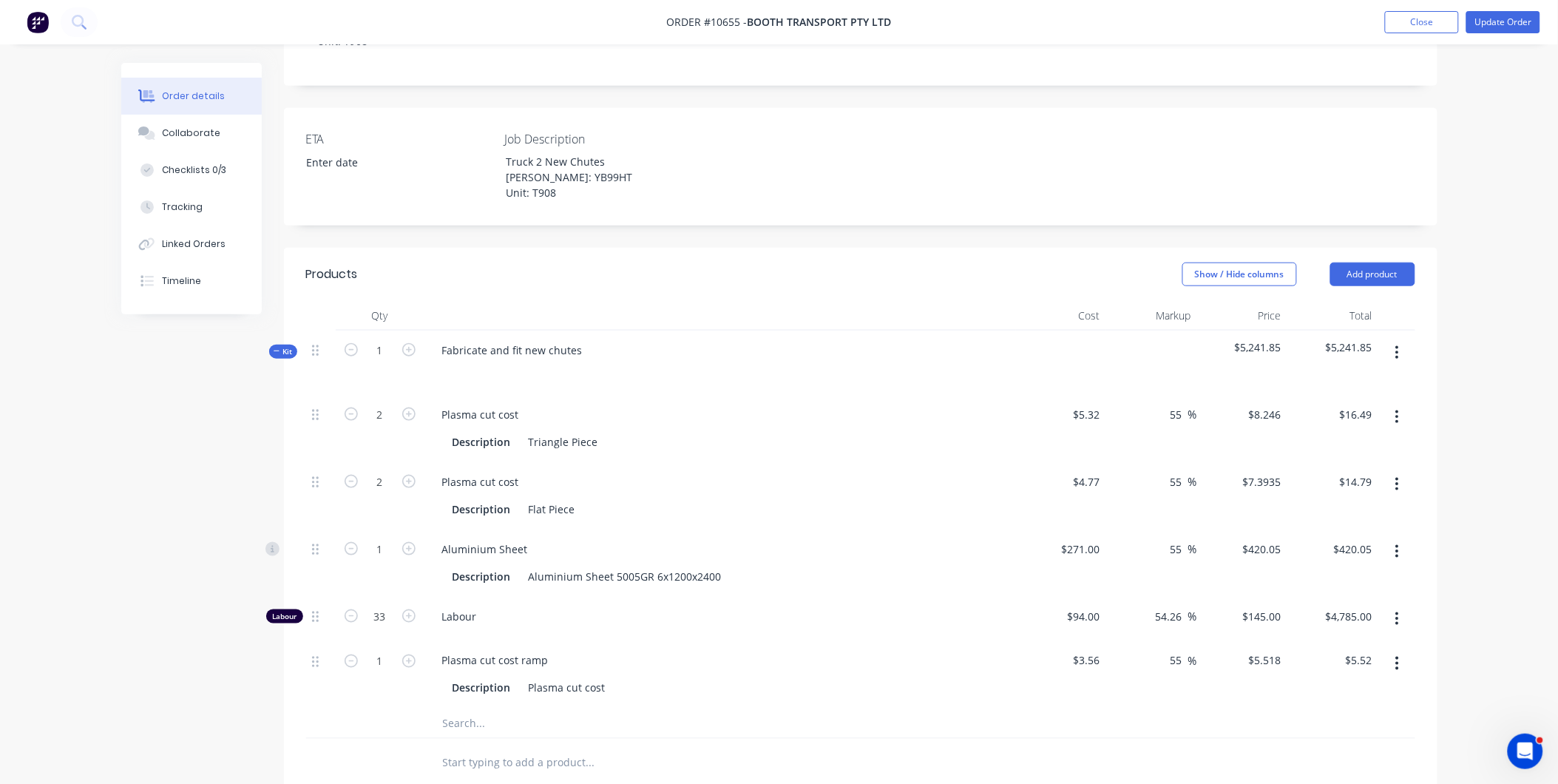
scroll to position [241, 0]
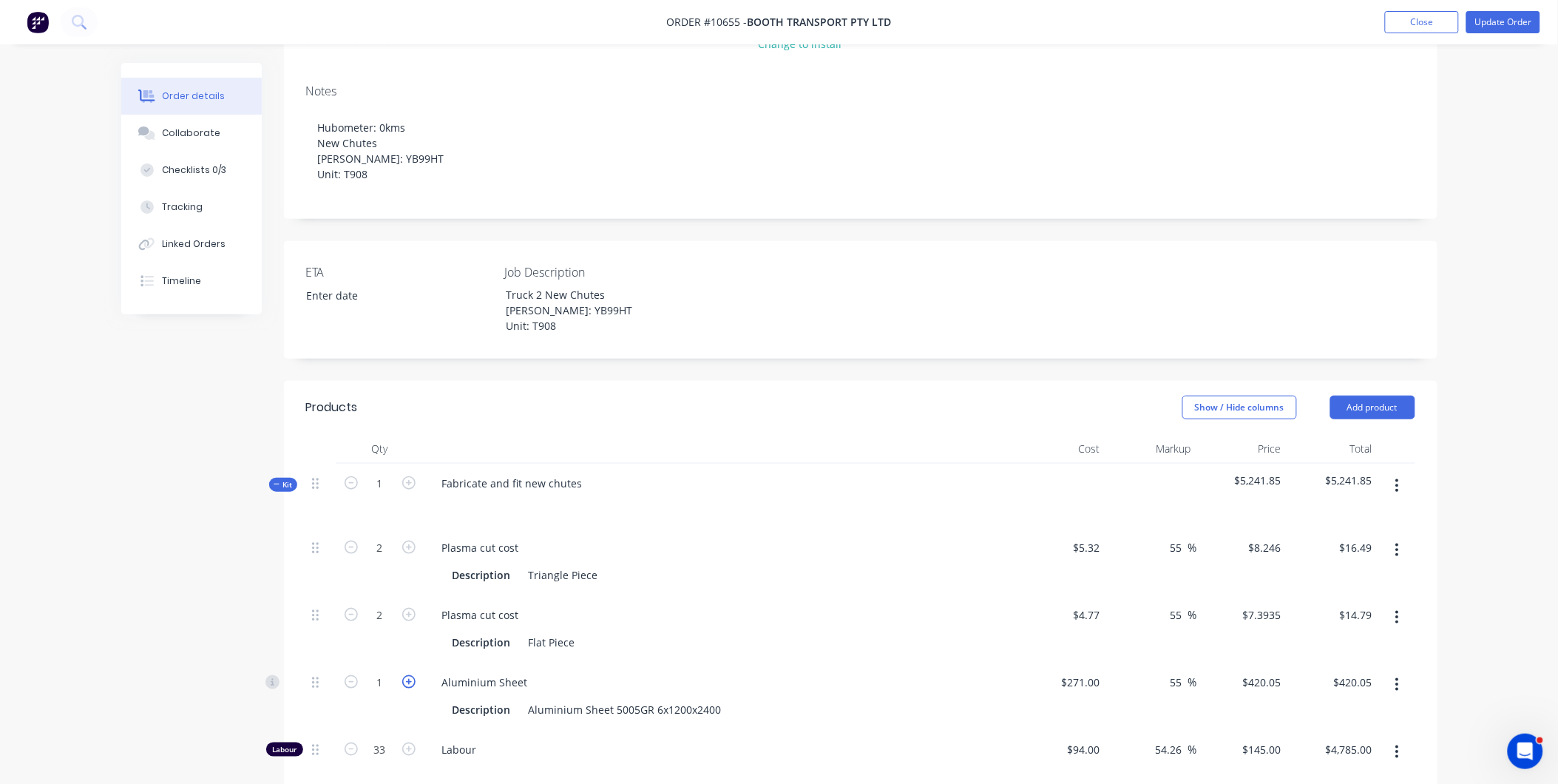
click at [411, 675] on icon "button" at bounding box center [409, 682] width 14 height 14
type input "2"
type input "$840.10"
click at [411, 675] on icon "button" at bounding box center [409, 682] width 14 height 14
type input "3"
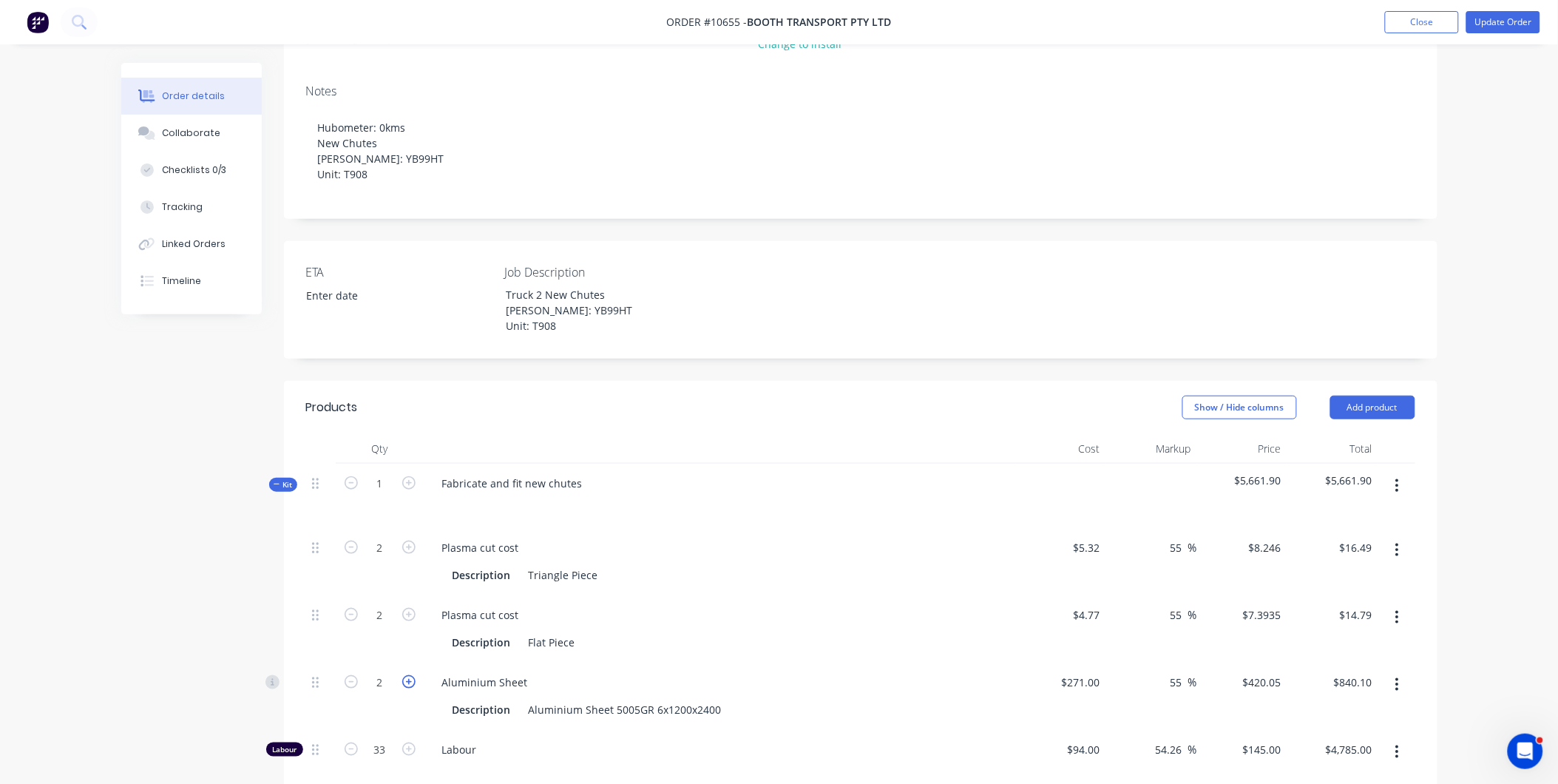
type input "$1,260.15"
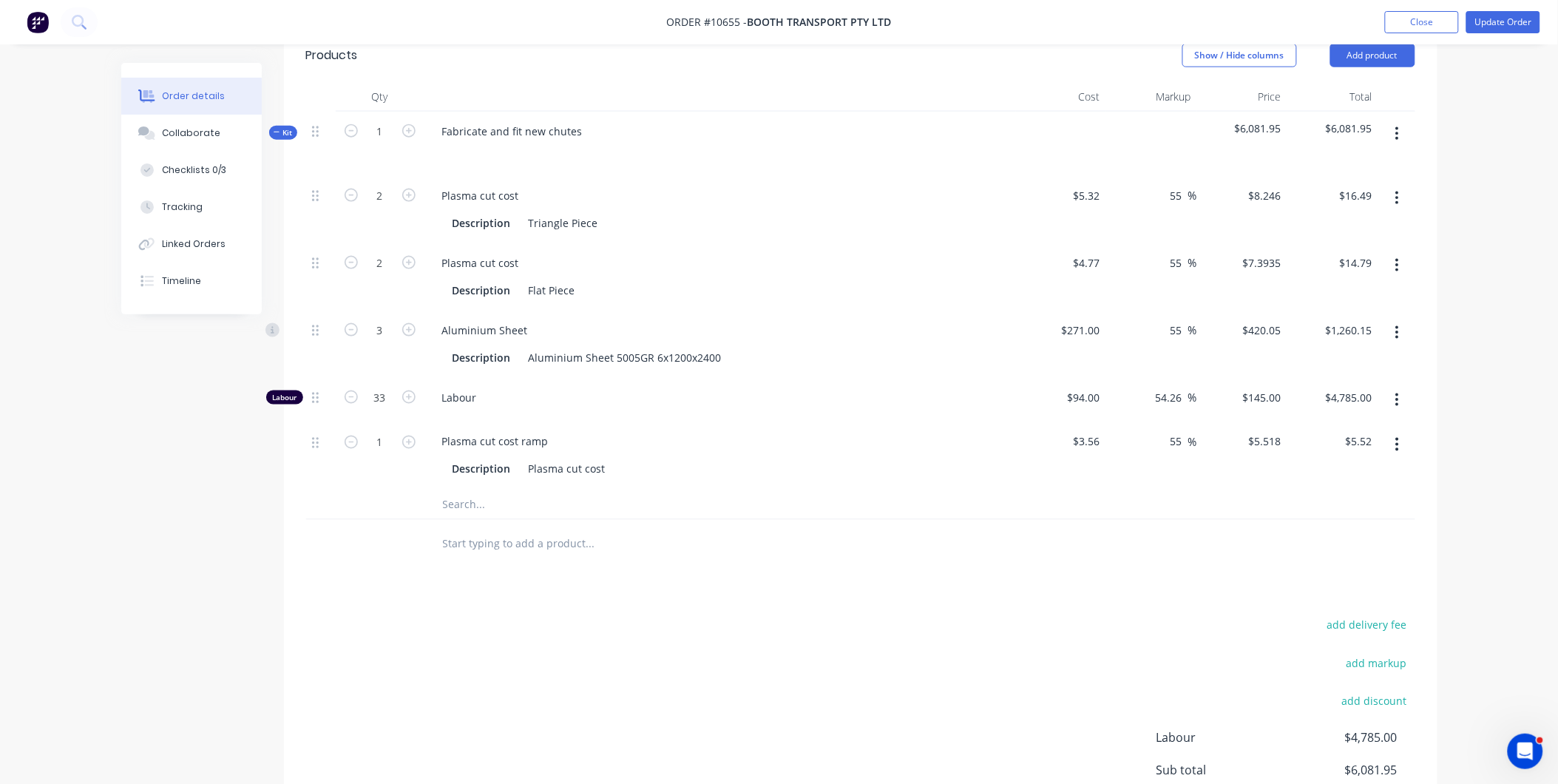
scroll to position [733, 0]
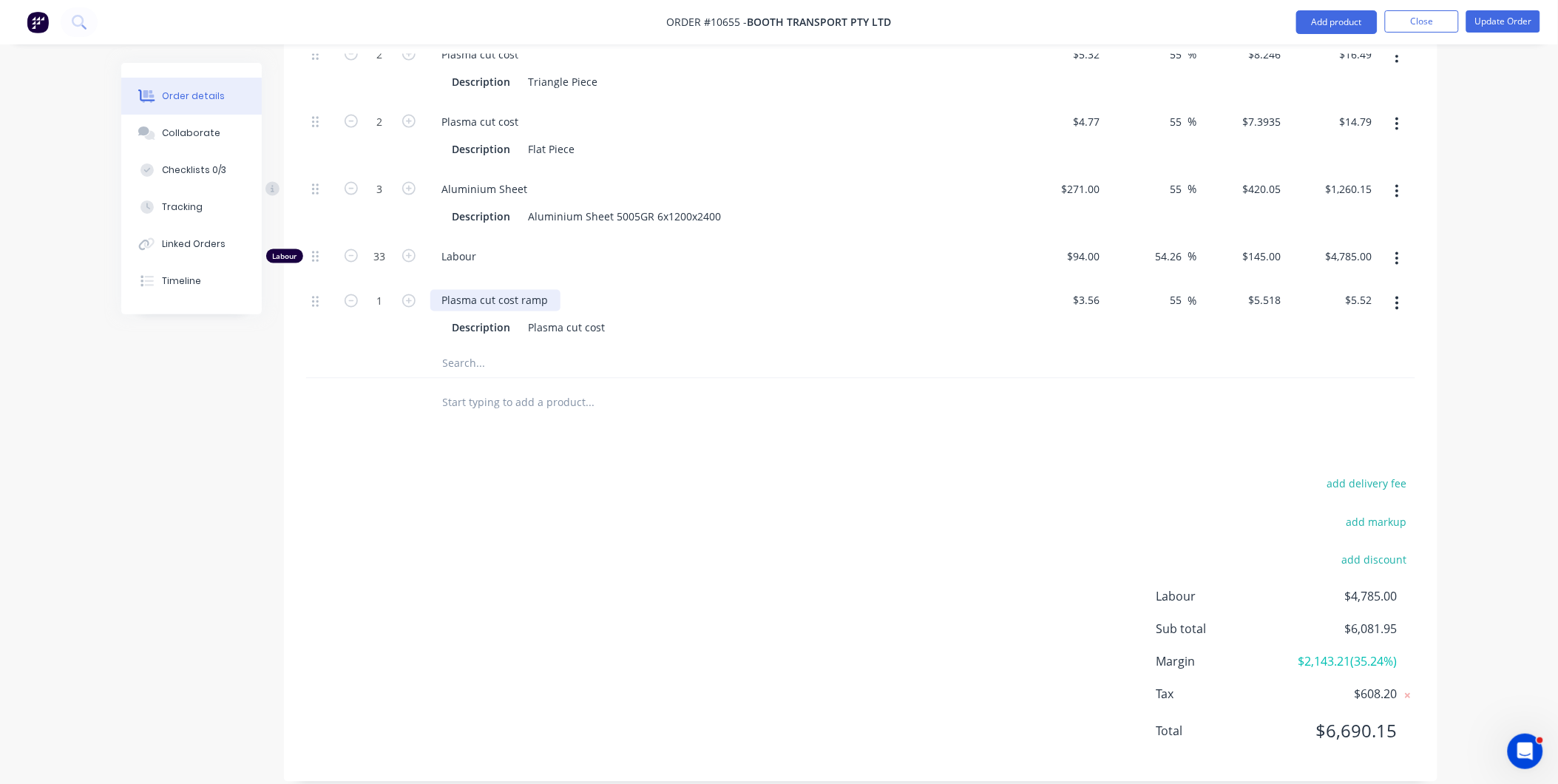
click at [544, 290] on div "Plasma cut cost ramp" at bounding box center [495, 301] width 130 height 21
click at [594, 317] on div "Plasma cut cost" at bounding box center [567, 328] width 89 height 21
click at [605, 317] on div "Plasma cut cost" at bounding box center [567, 328] width 89 height 21
click at [645, 348] on input "text" at bounding box center [590, 363] width 296 height 30
drag, startPoint x: 518, startPoint y: 276, endPoint x: 546, endPoint y: 298, distance: 35.6
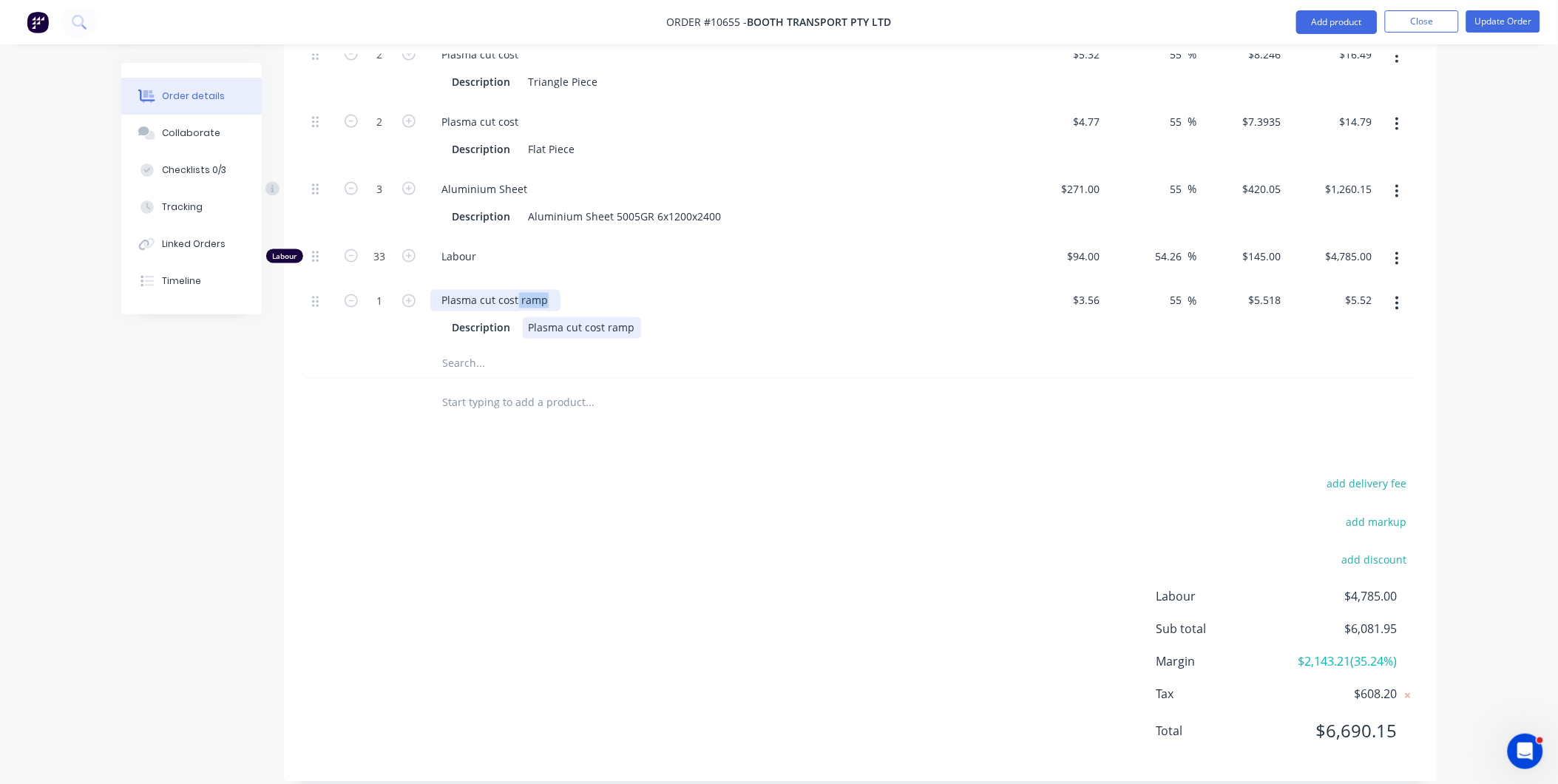
click at [556, 296] on div "Plasma cut cost ramp Description Plasma cut cost ramp" at bounding box center [720, 314] width 591 height 68
drag, startPoint x: 601, startPoint y: 312, endPoint x: 532, endPoint y: 275, distance: 78.3
click at [532, 281] on div "Plasma cut cost Description Plasma cut cost ramp" at bounding box center [720, 314] width 591 height 68
click at [736, 474] on div "add delivery fee add markup add discount Labour $4,785.00 Sub total $6,081.95 M…" at bounding box center [860, 616] width 1109 height 285
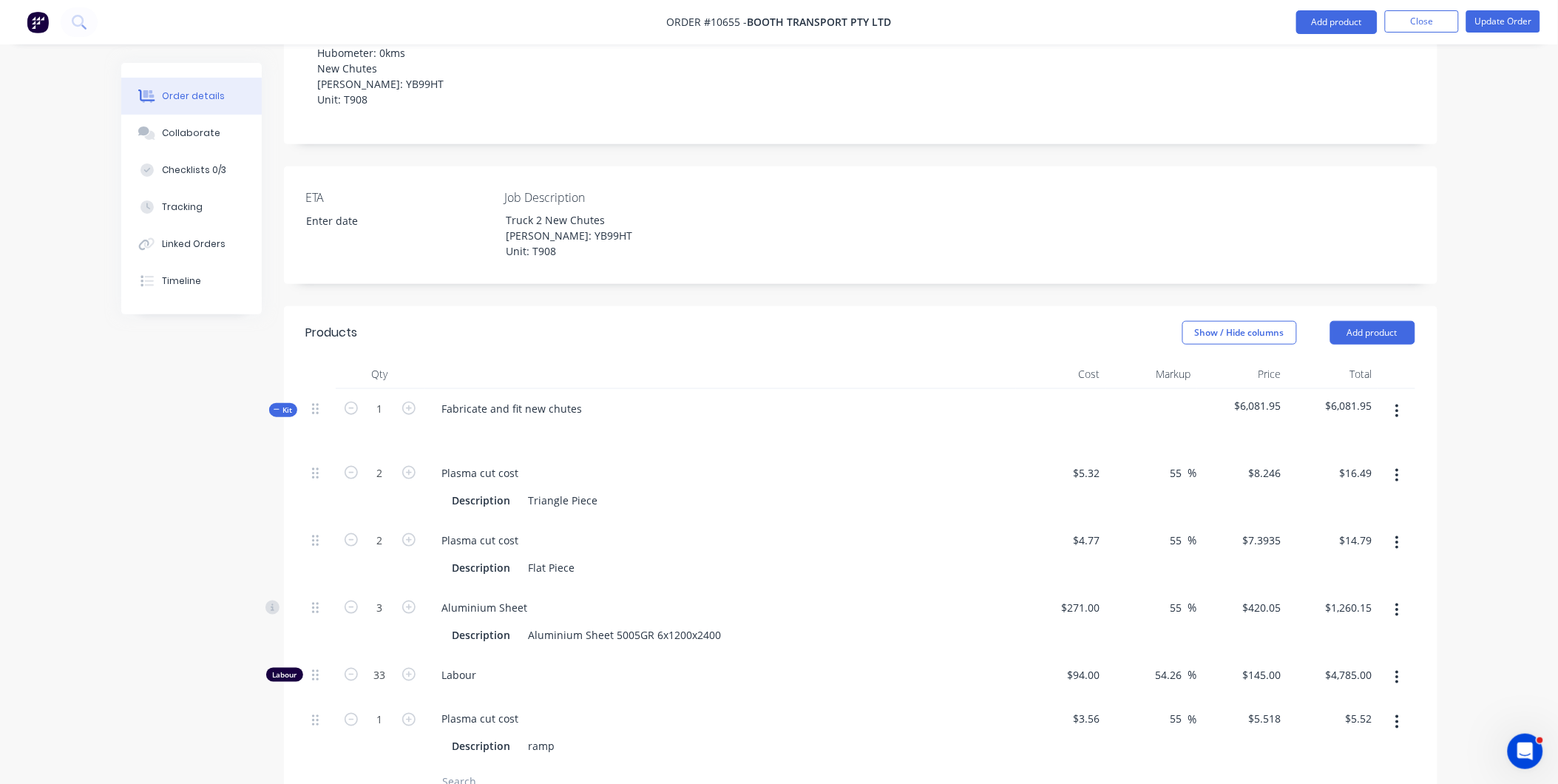
scroll to position [241, 0]
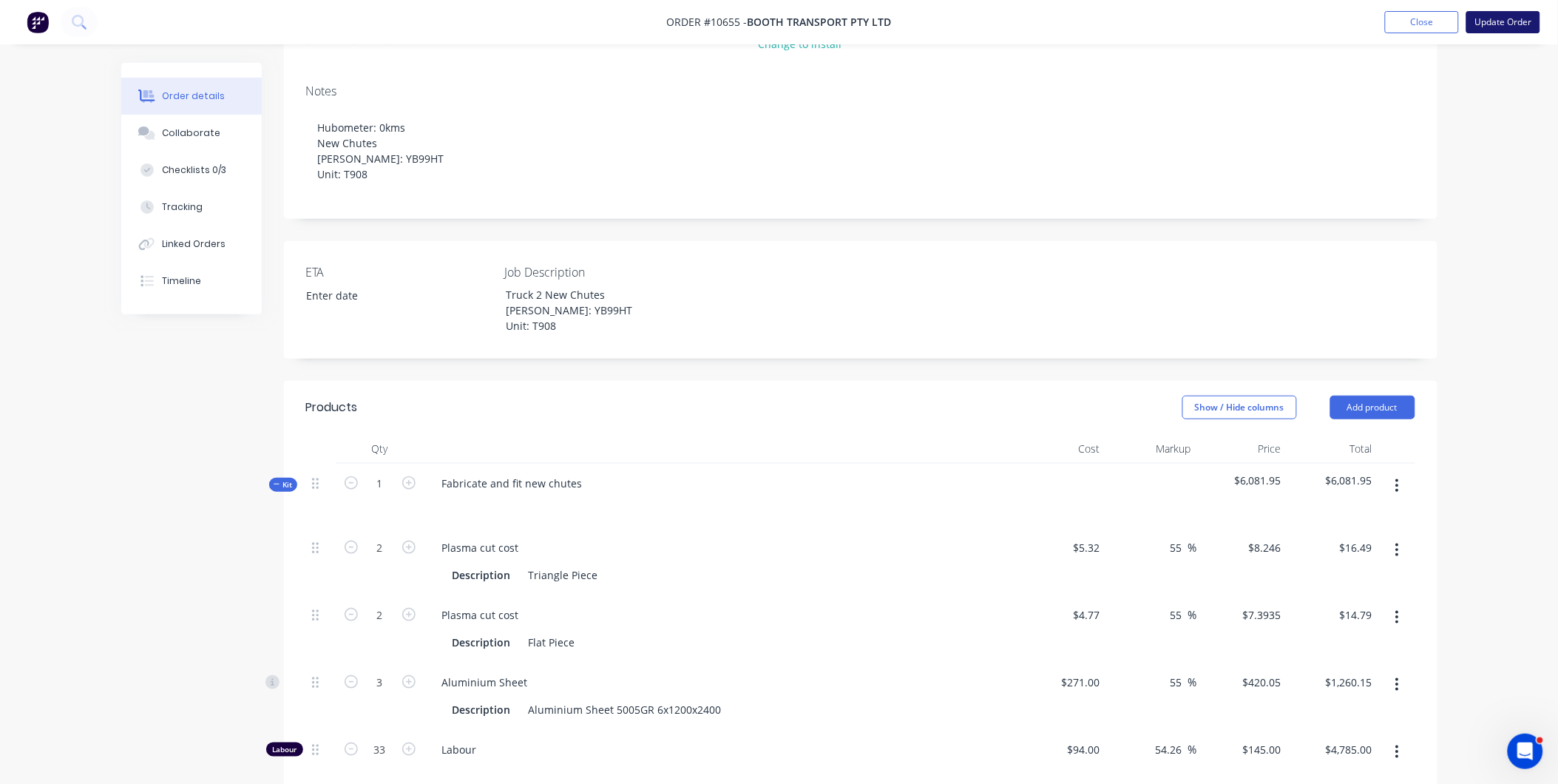
click at [1492, 28] on button "Update Order" at bounding box center [1503, 22] width 74 height 22
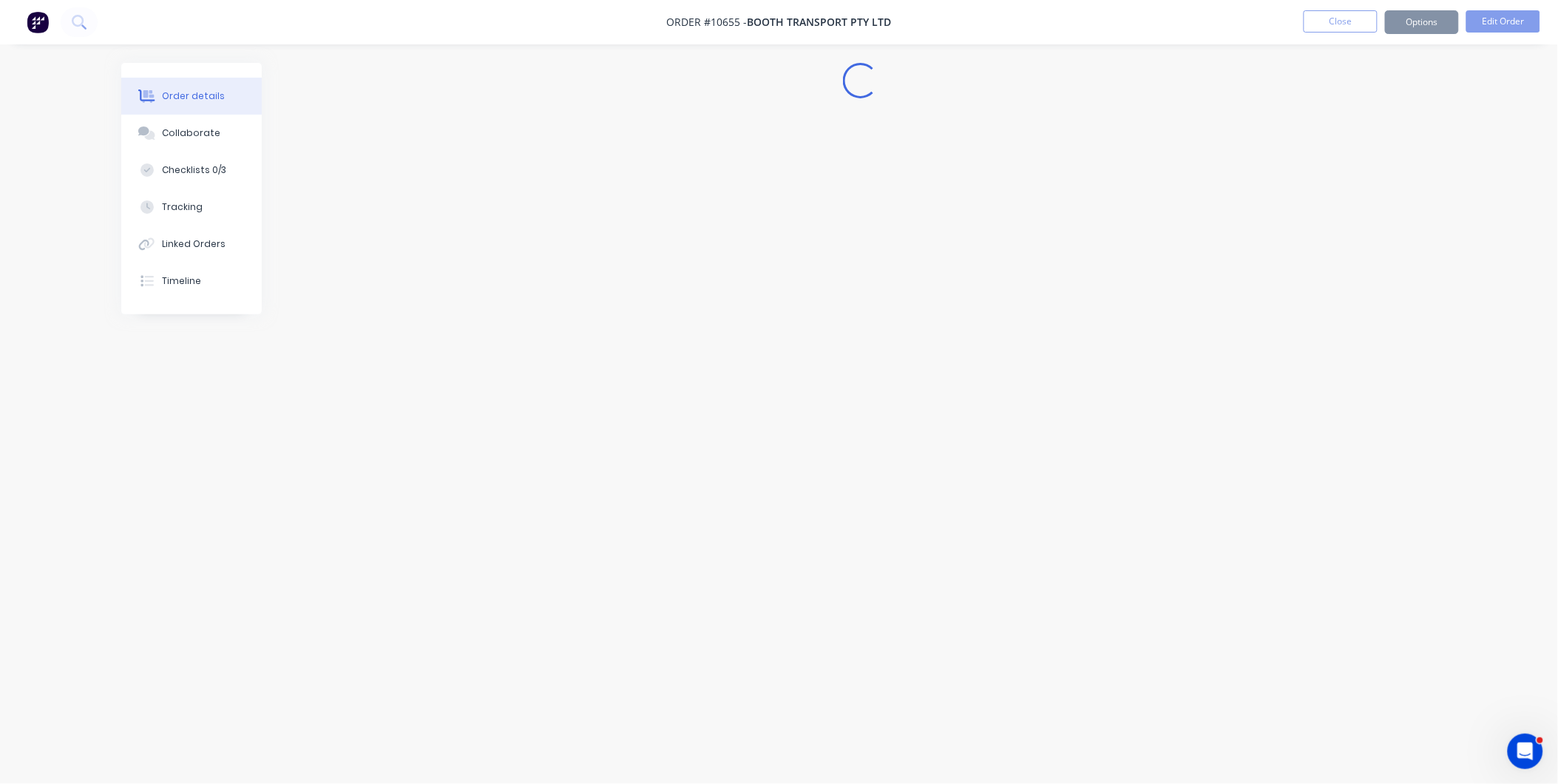
scroll to position [0, 0]
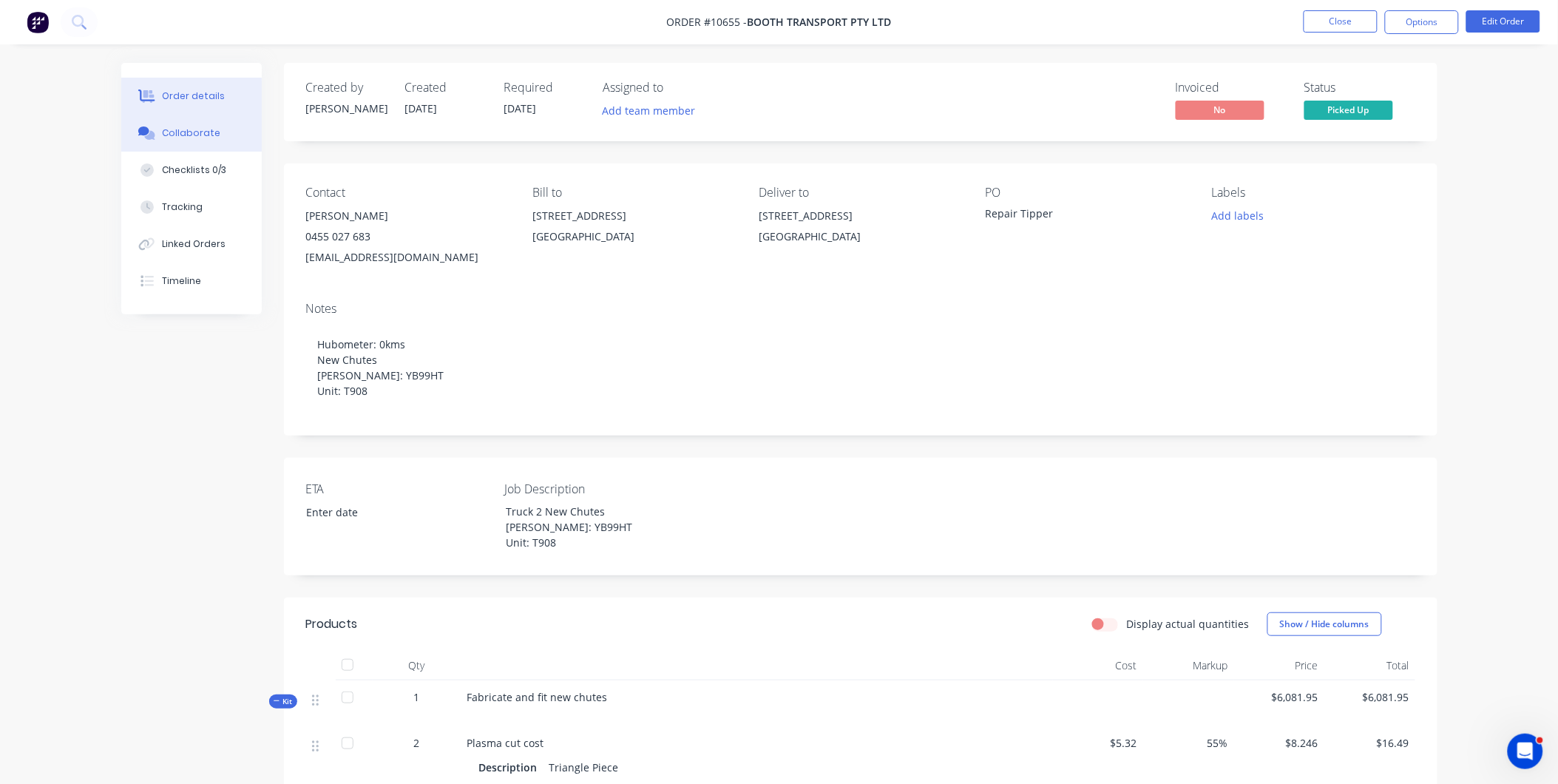
click at [190, 121] on button "Collaborate" at bounding box center [191, 133] width 140 height 37
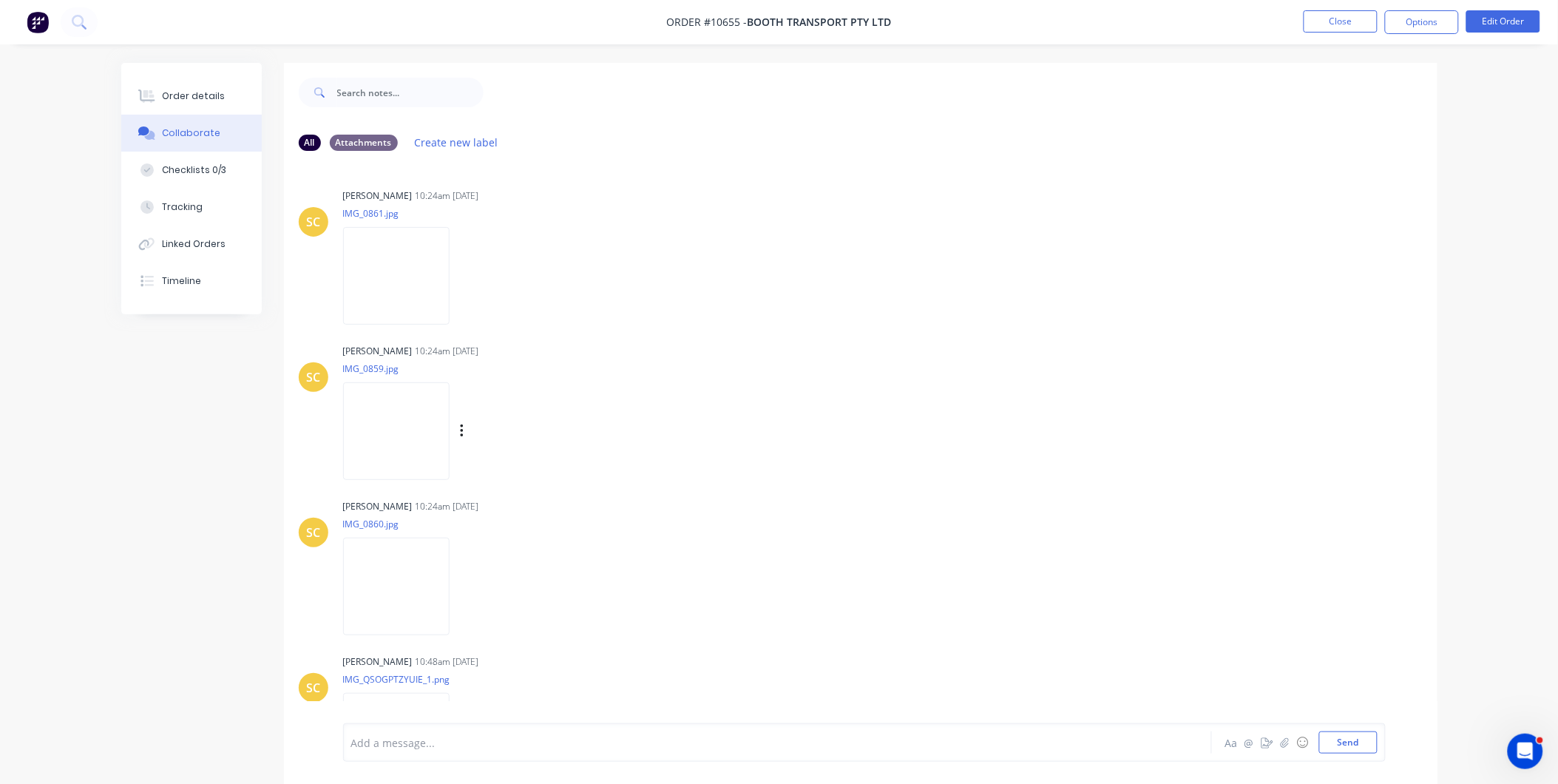
click at [416, 440] on img at bounding box center [396, 431] width 106 height 97
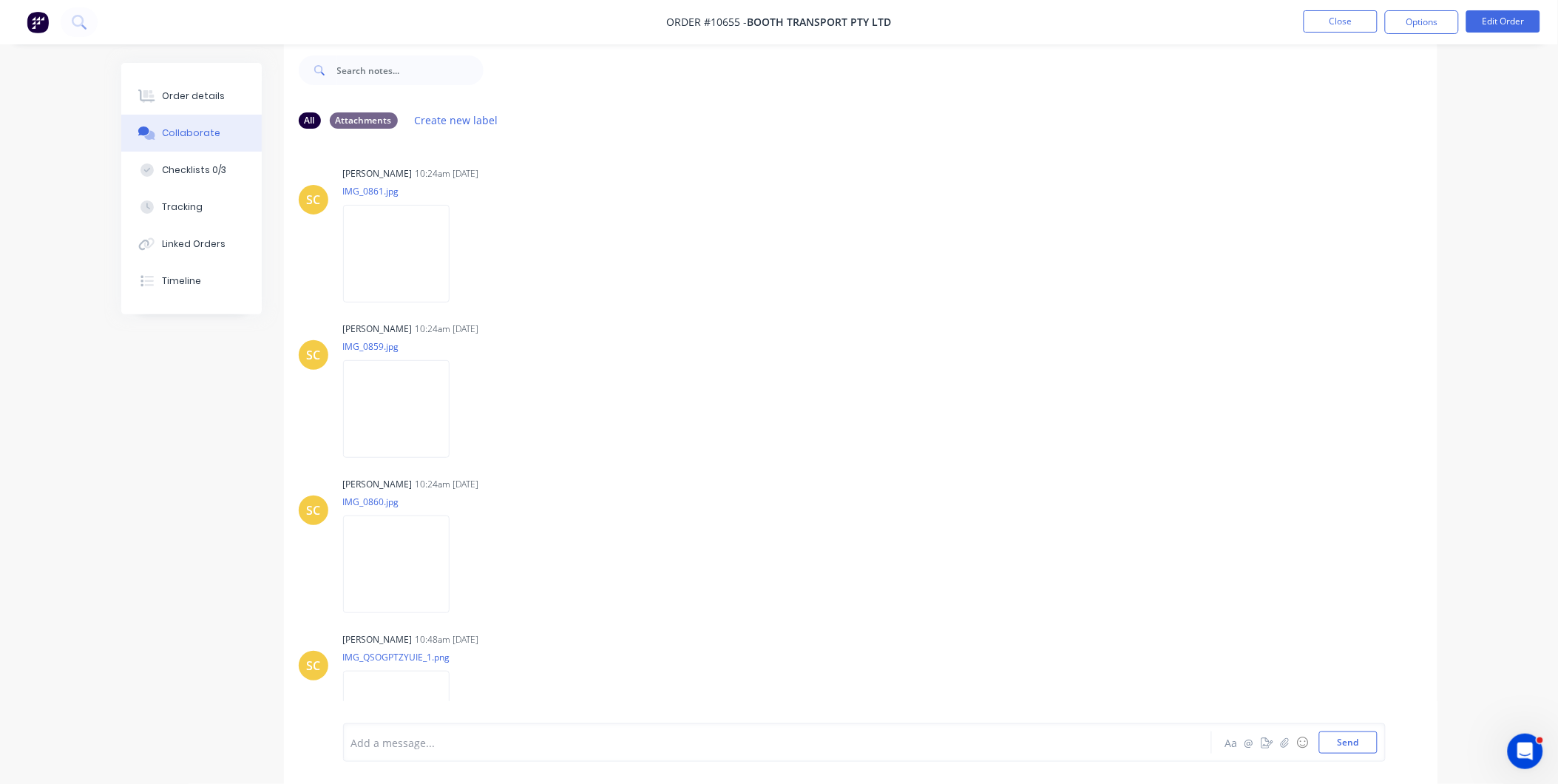
scroll to position [694, 0]
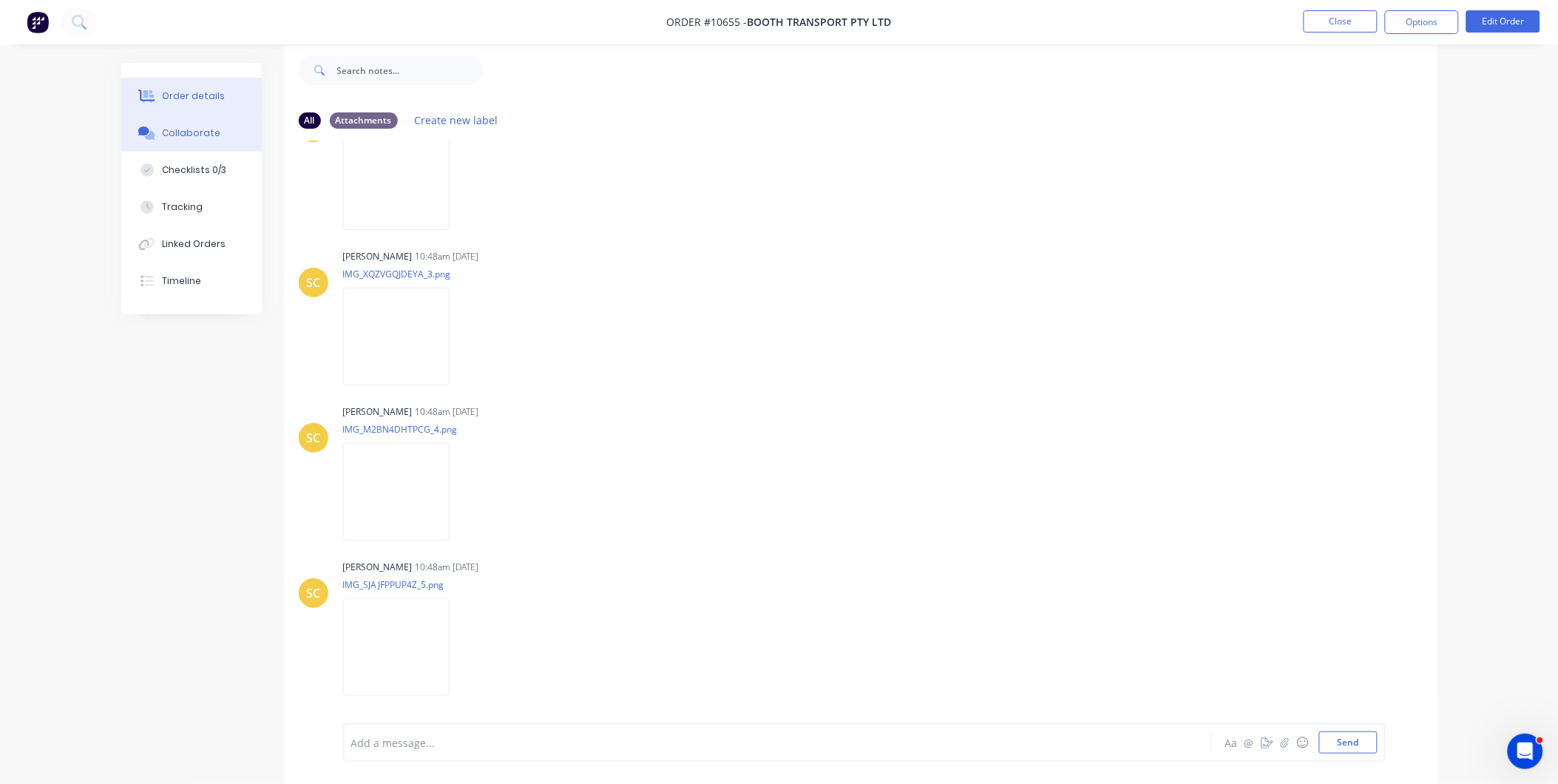
click at [167, 93] on div "Order details" at bounding box center [193, 96] width 63 height 14
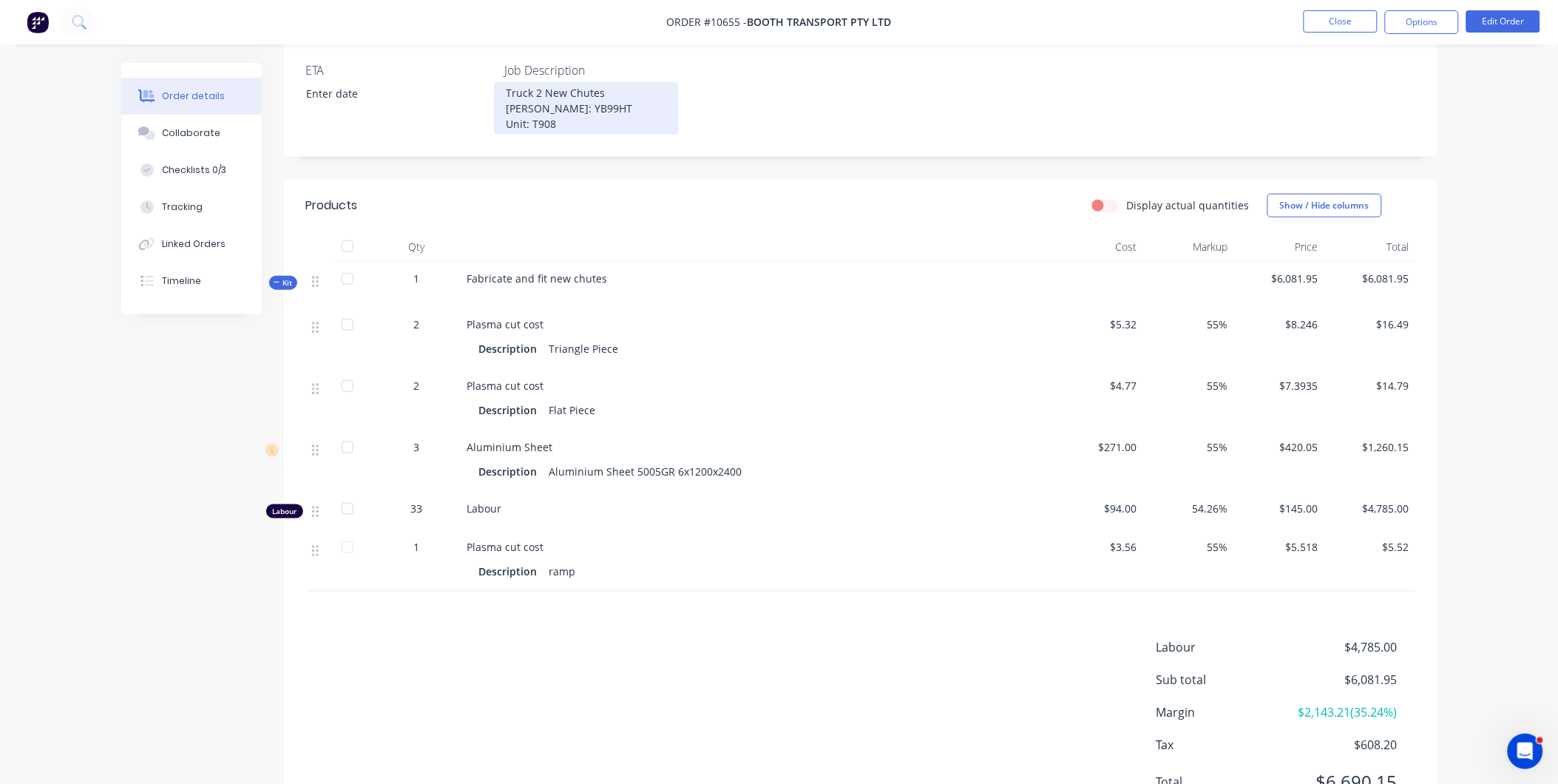
scroll to position [492, 0]
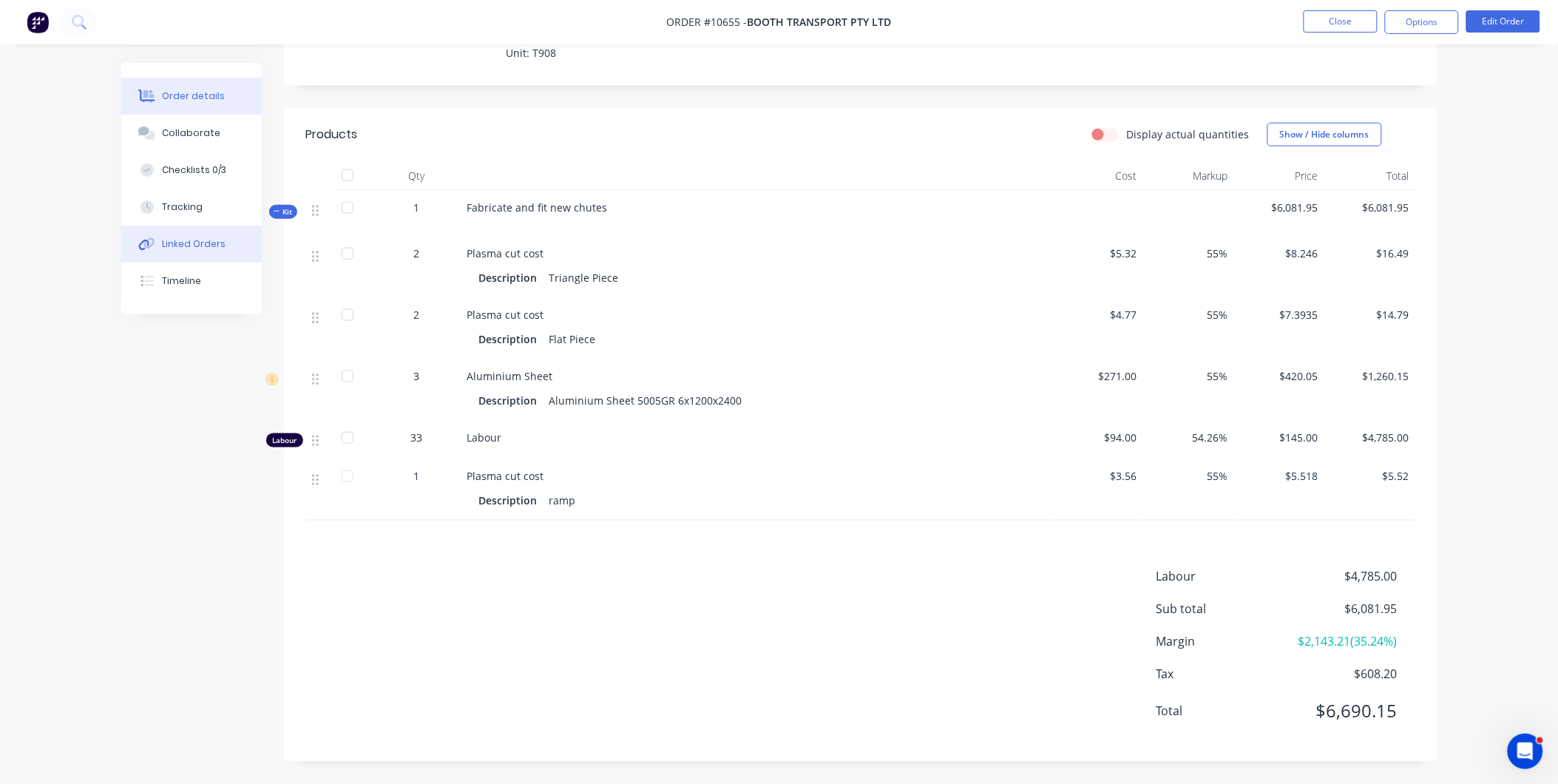
click at [203, 239] on div "Linked Orders" at bounding box center [194, 244] width 64 height 14
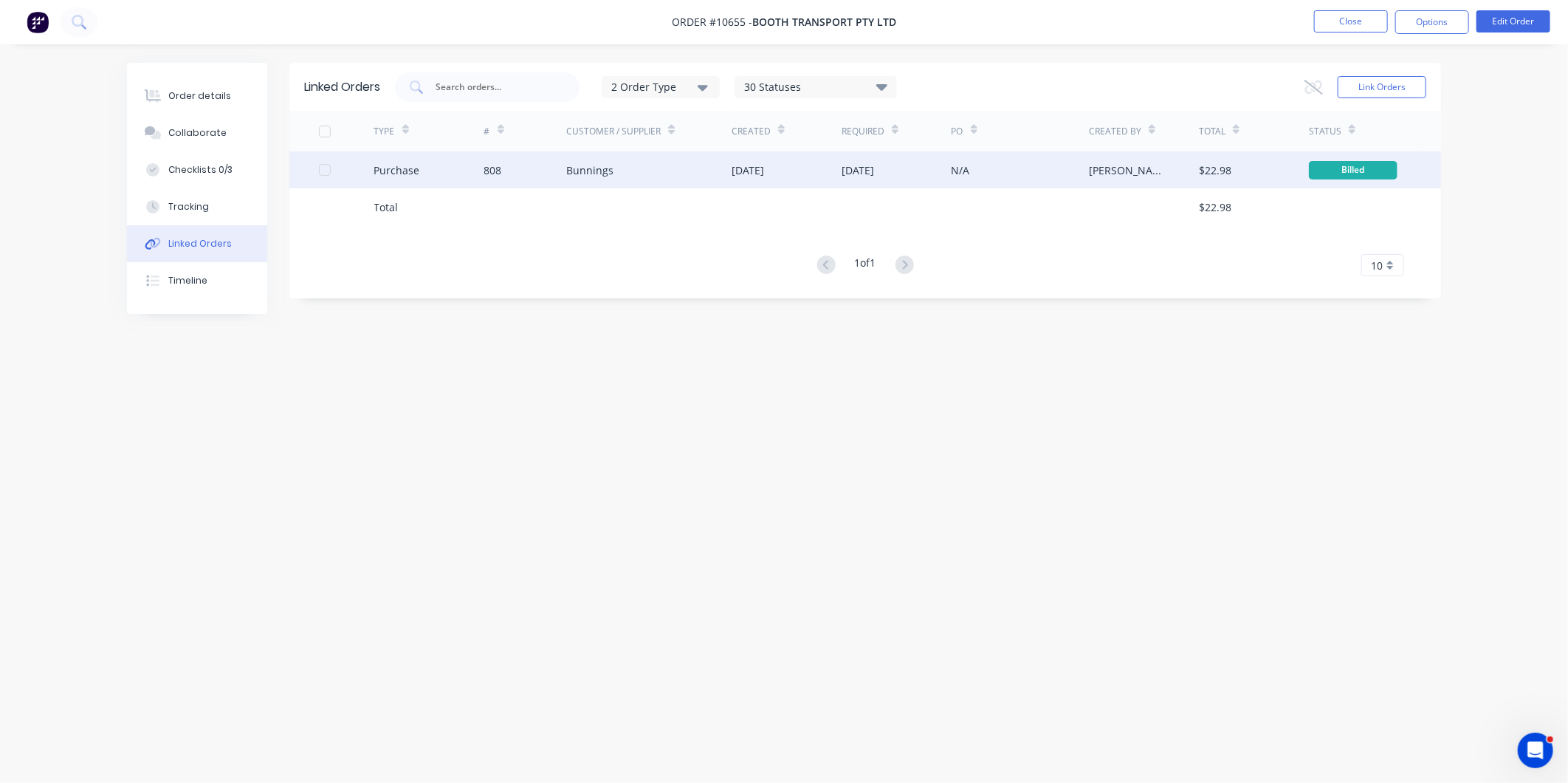
click at [402, 164] on div "Purchase" at bounding box center [397, 170] width 45 height 15
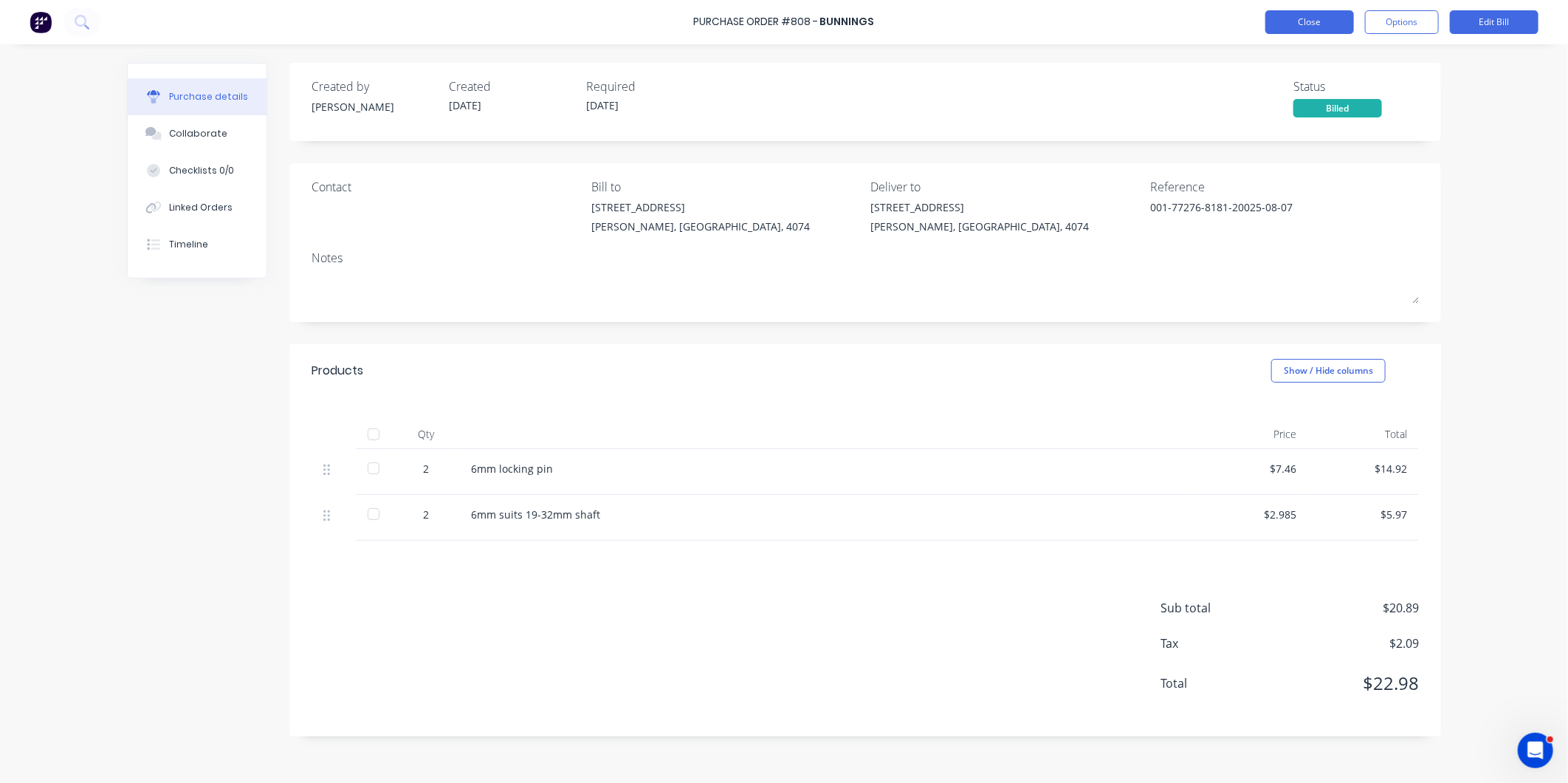
click at [1333, 23] on button "Close" at bounding box center [1310, 22] width 89 height 23
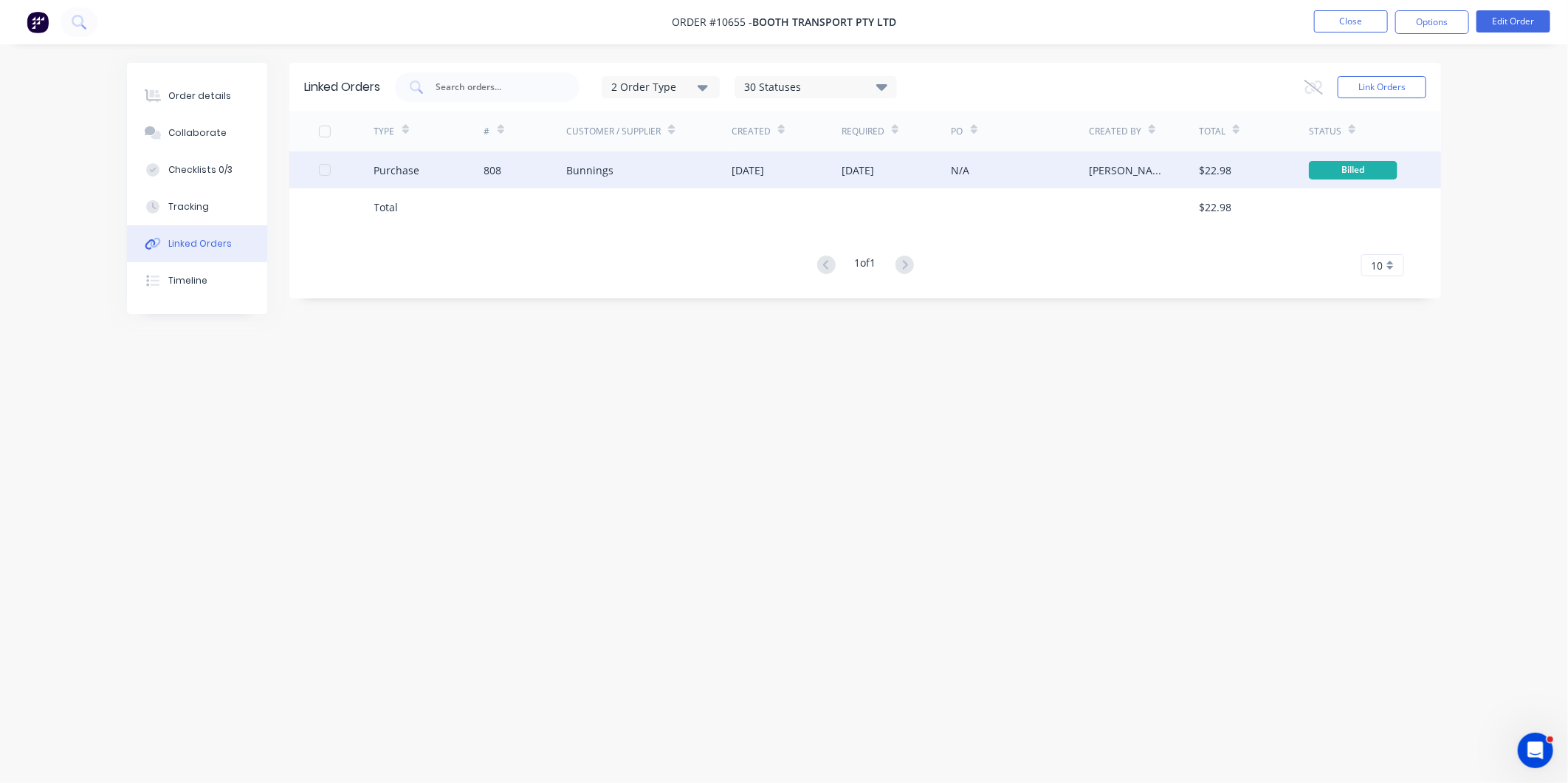
click at [681, 171] on div "Bunnings" at bounding box center [649, 170] width 165 height 37
type textarea "x"
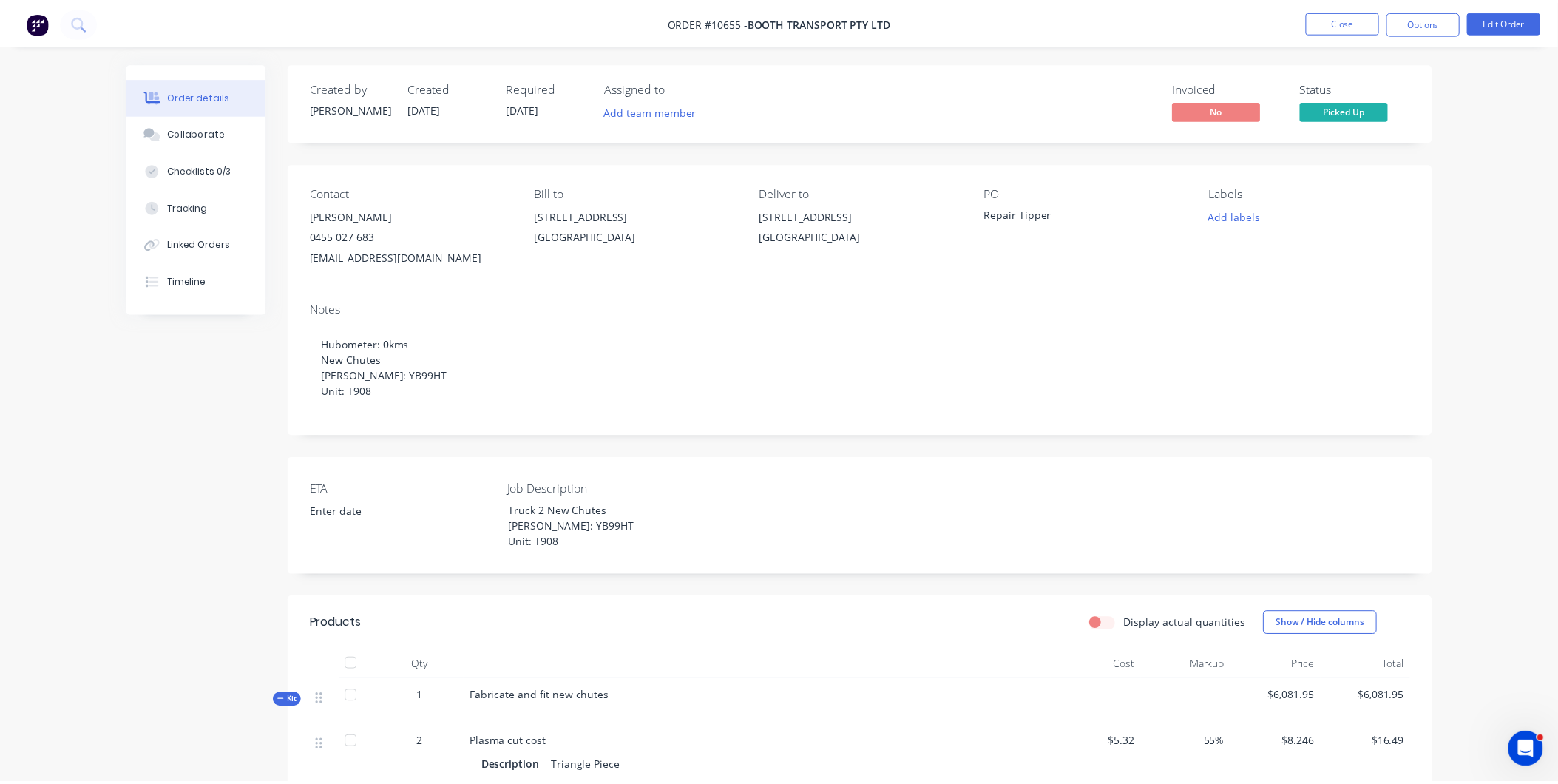
scroll to position [463, 0]
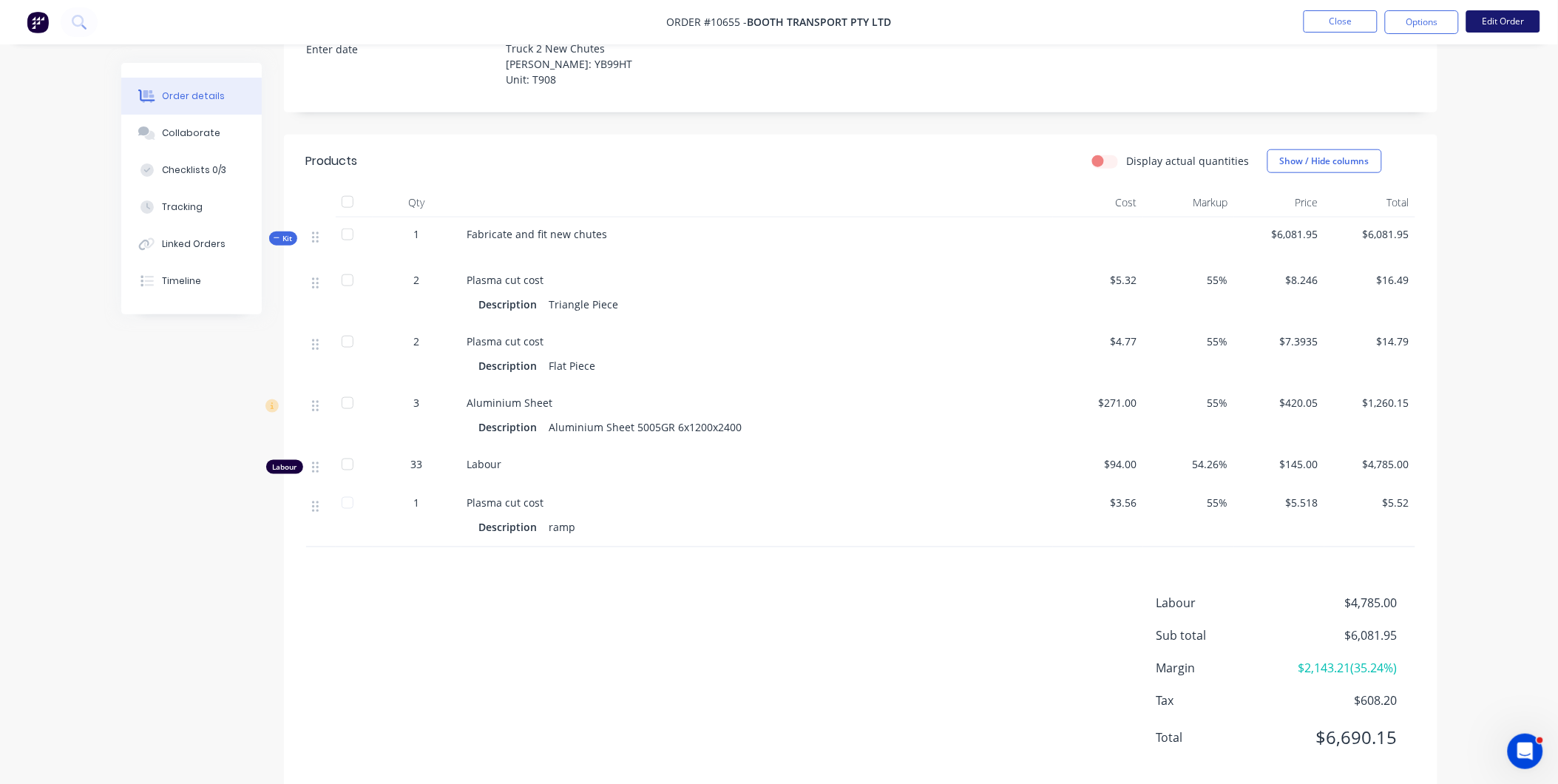
click at [1492, 17] on button "Edit Order" at bounding box center [1503, 21] width 74 height 22
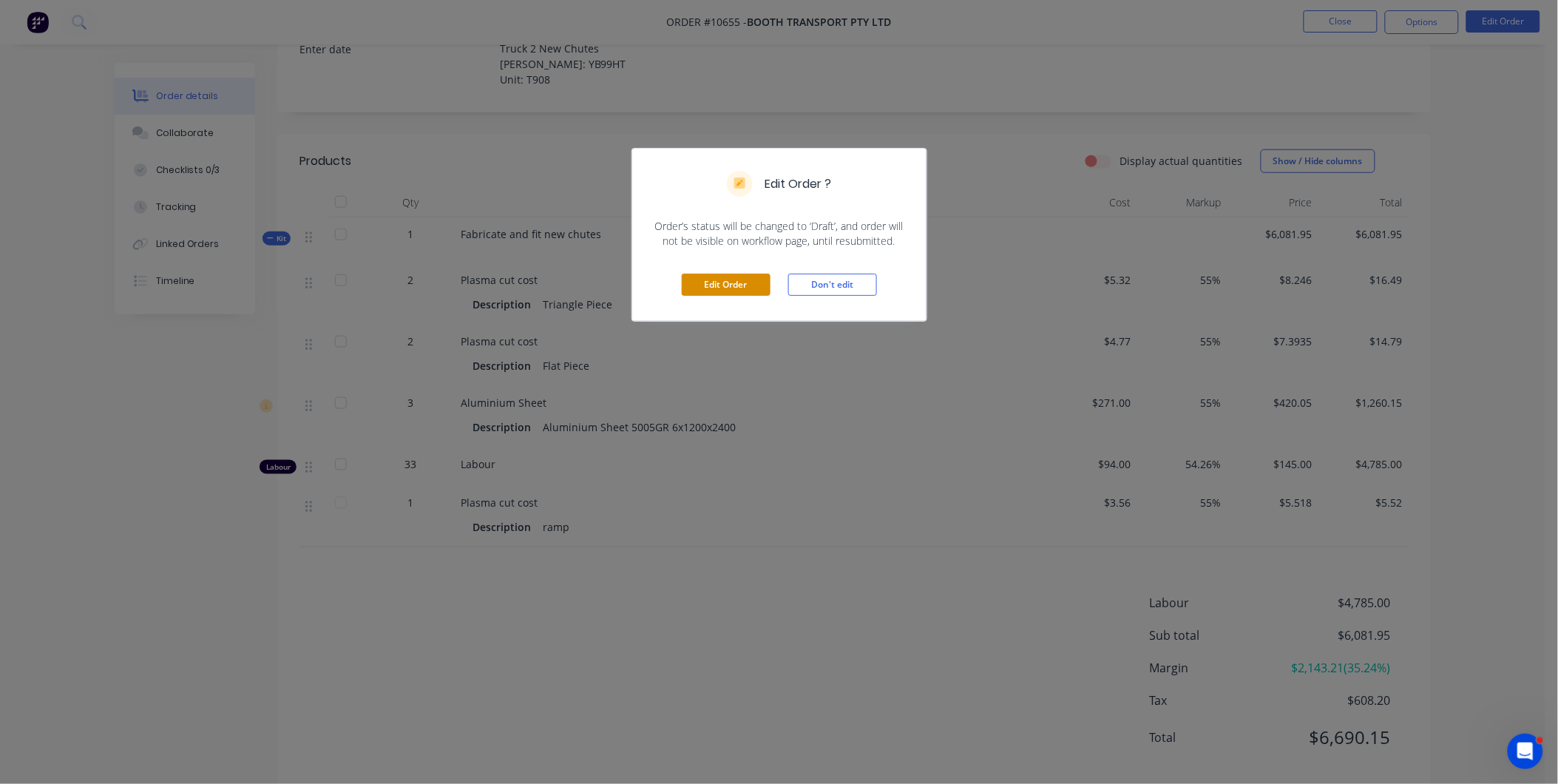
click at [727, 279] on button "Edit Order" at bounding box center [726, 284] width 89 height 22
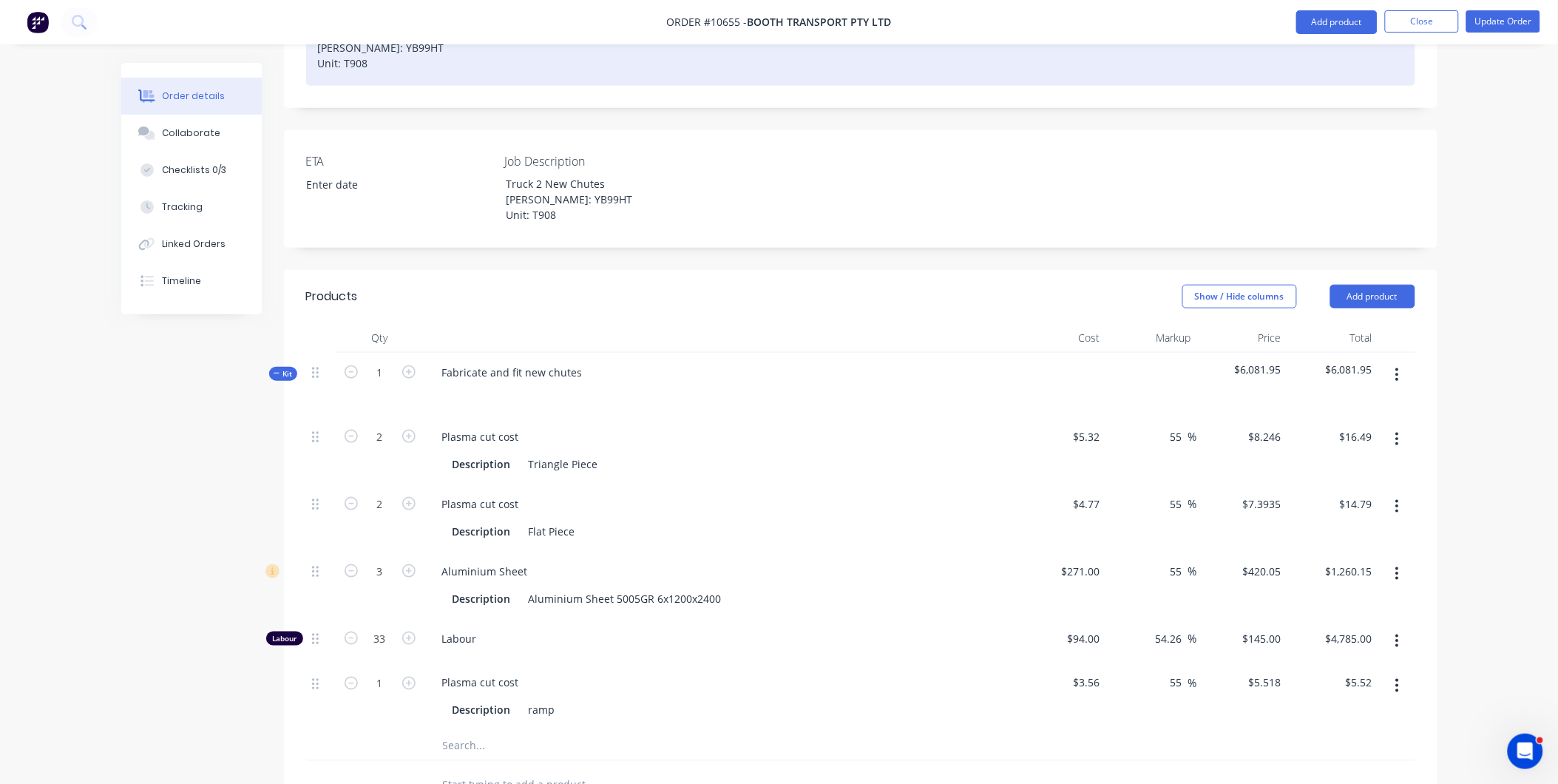
scroll to position [241, 0]
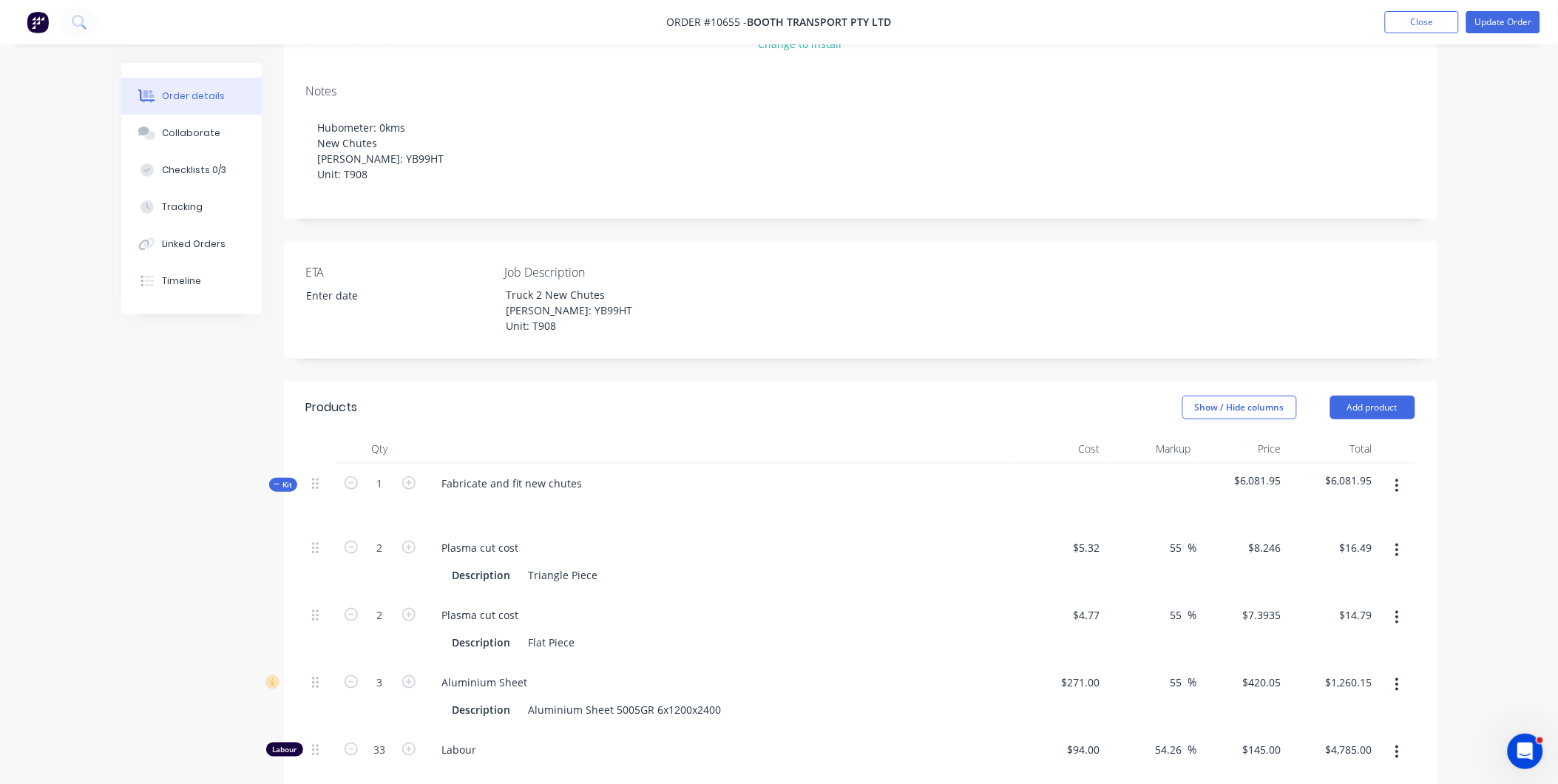
click at [1402, 472] on button "button" at bounding box center [1398, 485] width 35 height 27
click at [1378, 514] on div "Add product to kit" at bounding box center [1345, 524] width 114 height 21
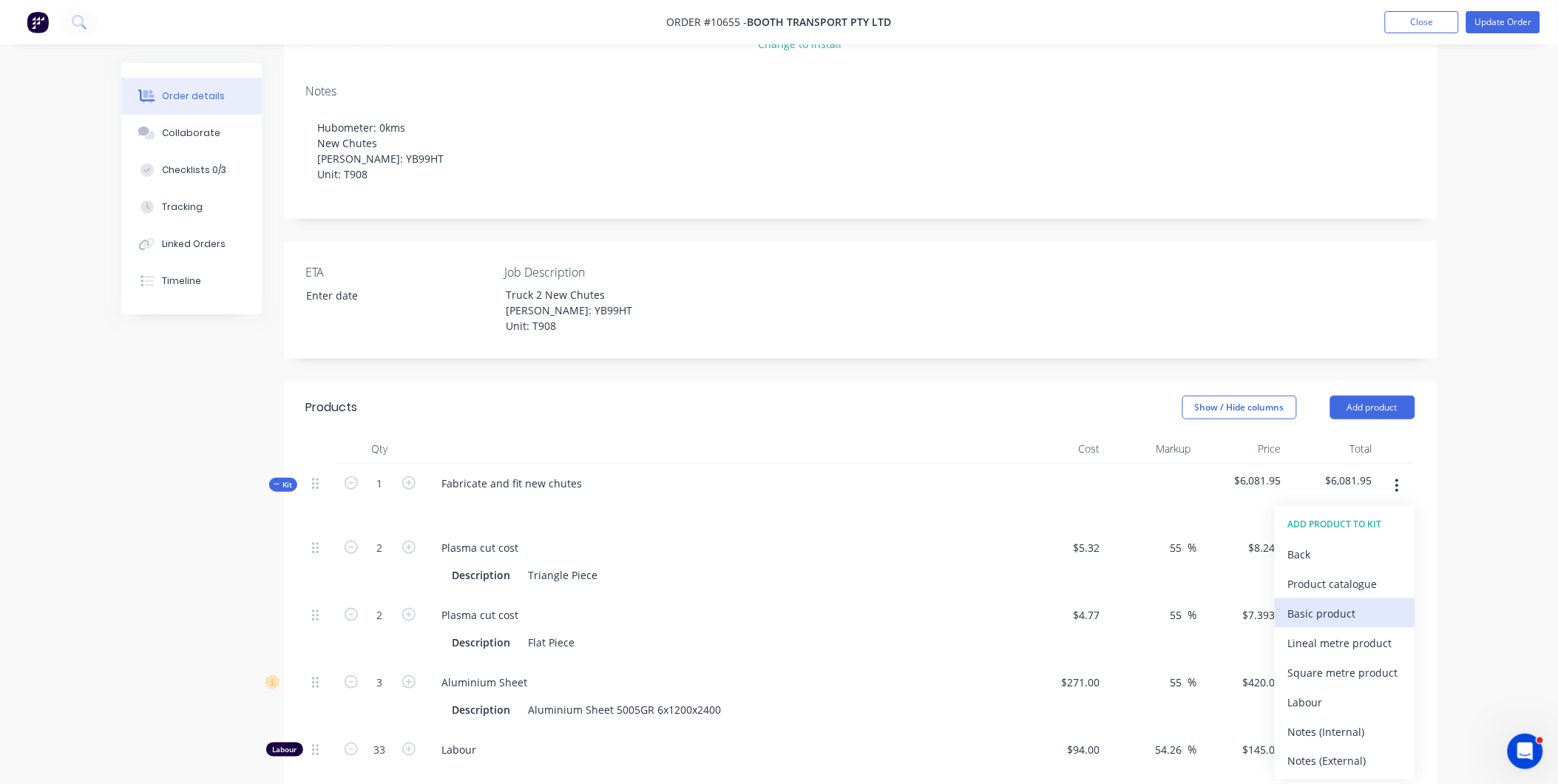
click at [1356, 603] on div "Basic product" at bounding box center [1345, 613] width 114 height 21
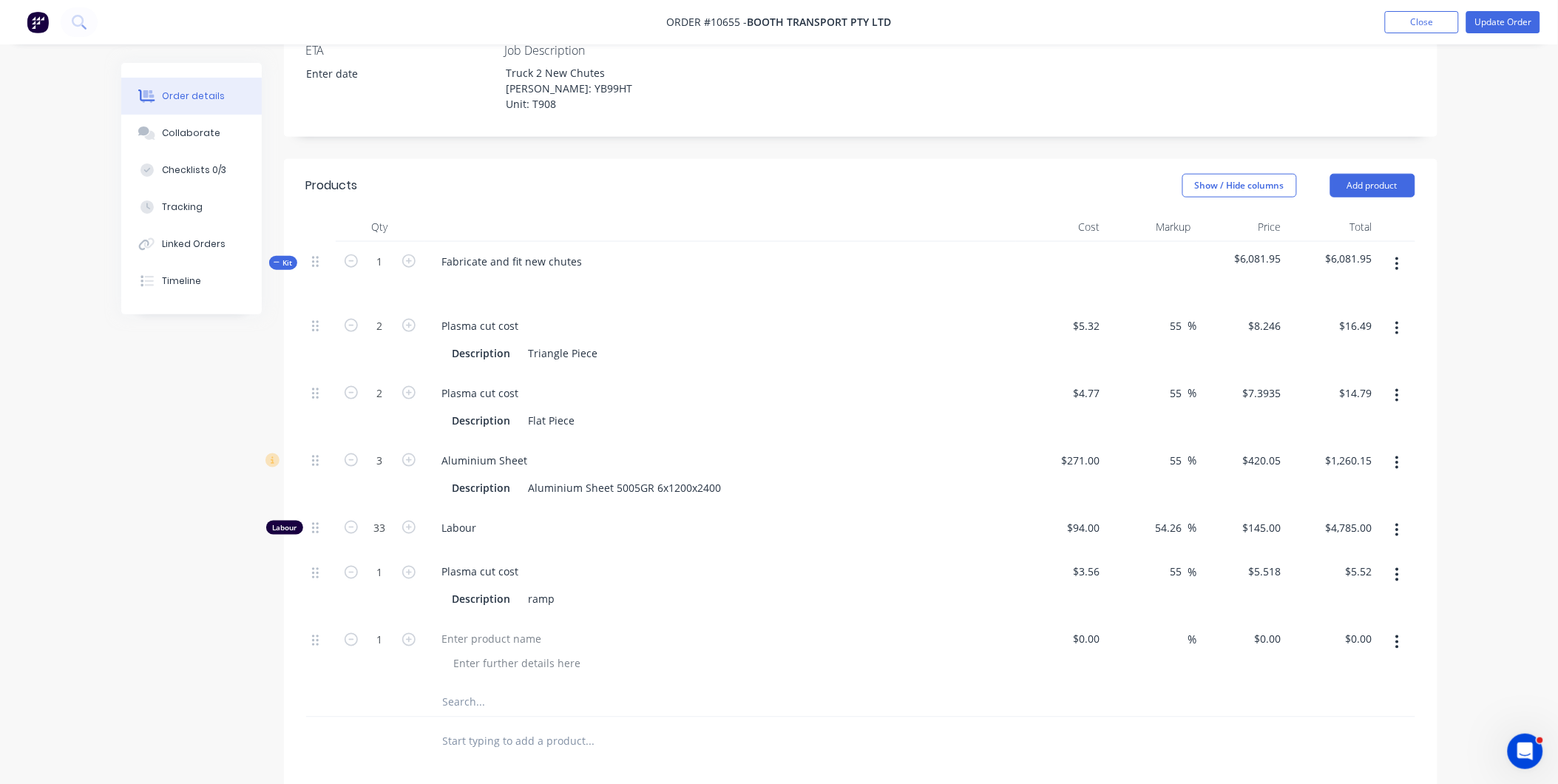
scroll to position [486, 0]
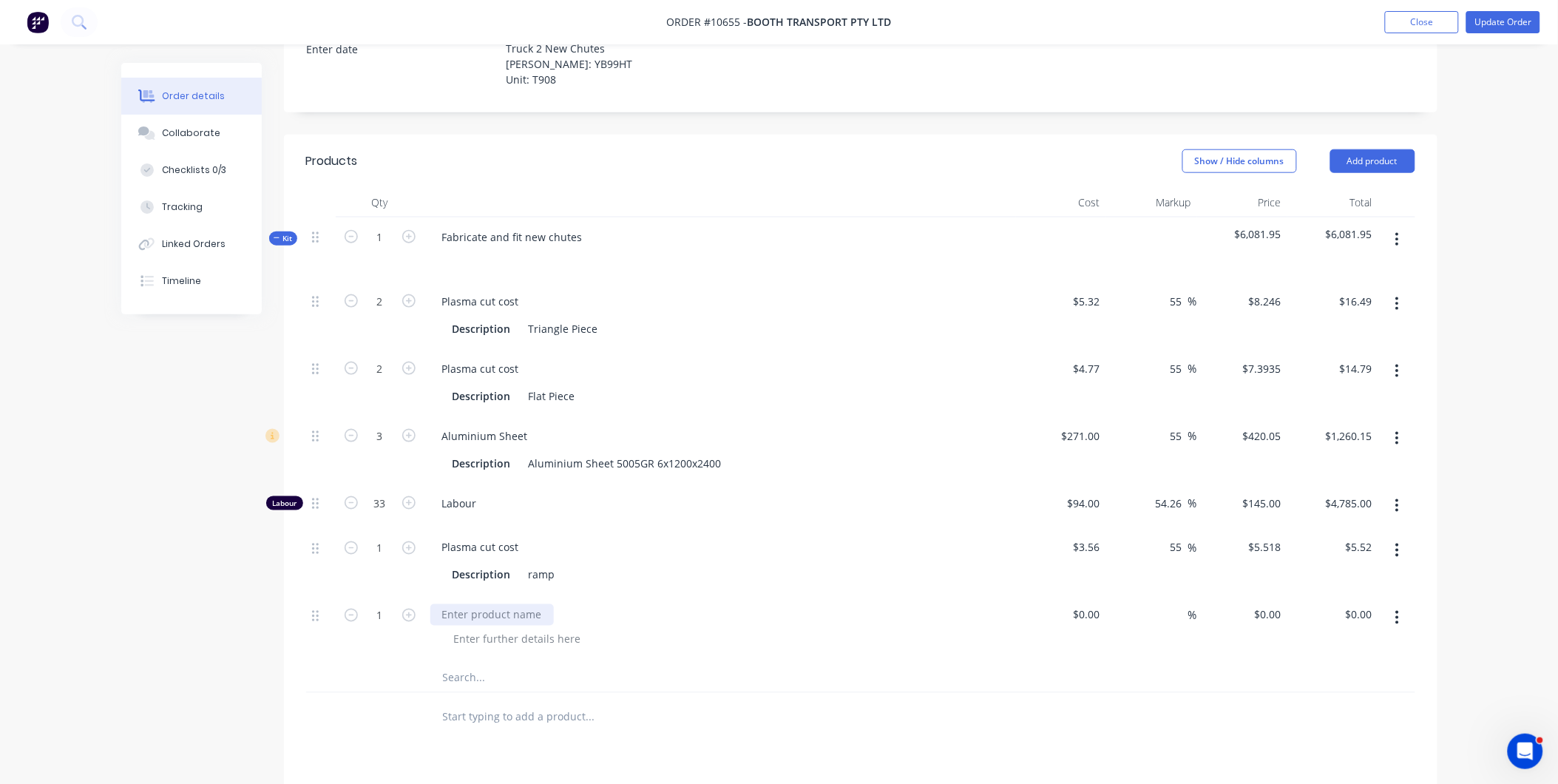
click at [478, 604] on div at bounding box center [492, 615] width 124 height 21
click at [1091, 604] on input at bounding box center [1098, 615] width 17 height 21
type input "$23.00"
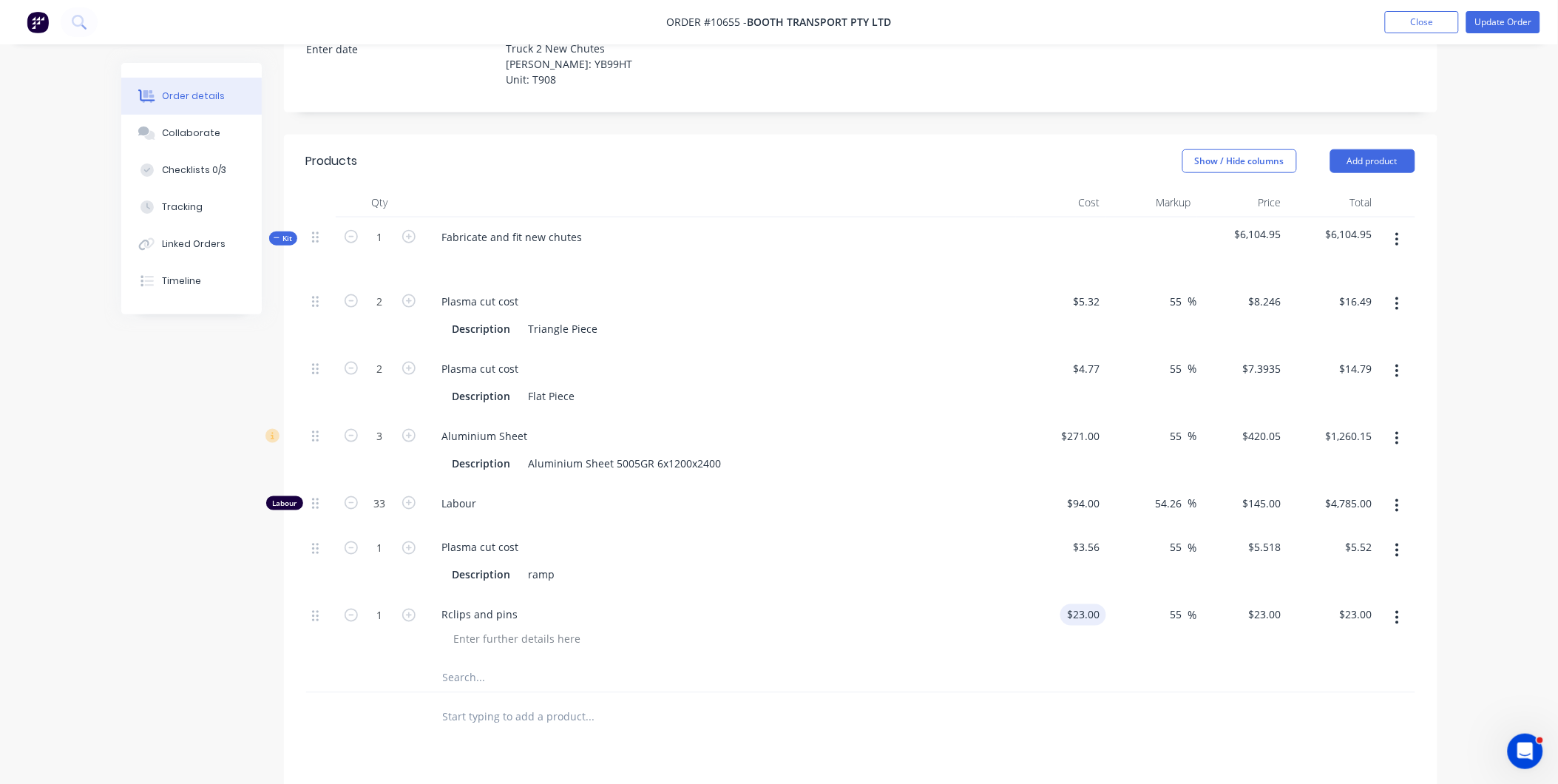
type input "55"
type input "$35.65"
drag, startPoint x: 1080, startPoint y: 631, endPoint x: 1077, endPoint y: 622, distance: 9.5
click at [1080, 631] on div "$23.00 $23.00" at bounding box center [1061, 628] width 91 height 68
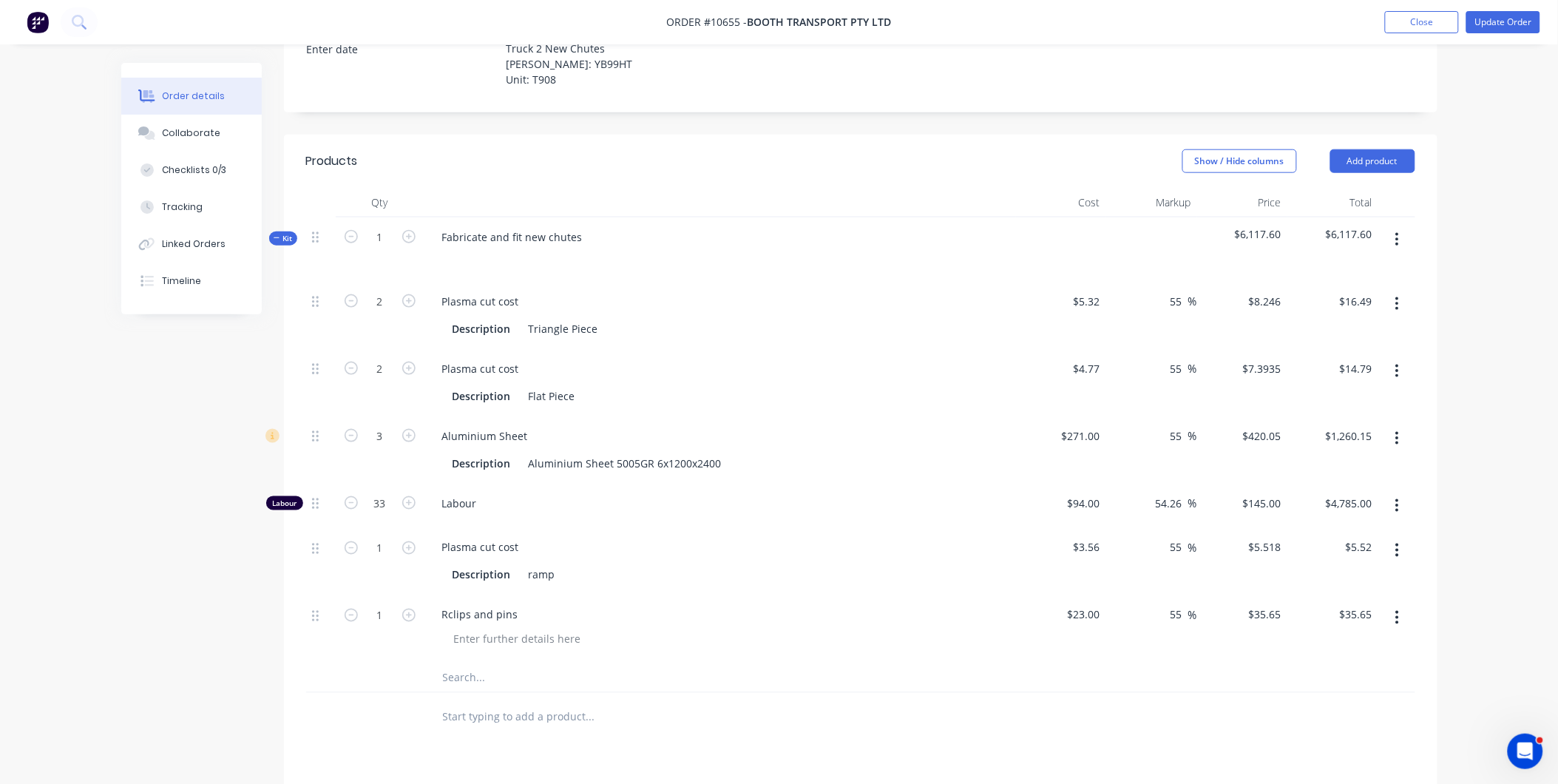
click at [1052, 357] on div "$4.77 $4.77" at bounding box center [1061, 383] width 91 height 68
click at [1390, 150] on button "Add product" at bounding box center [1373, 161] width 85 height 24
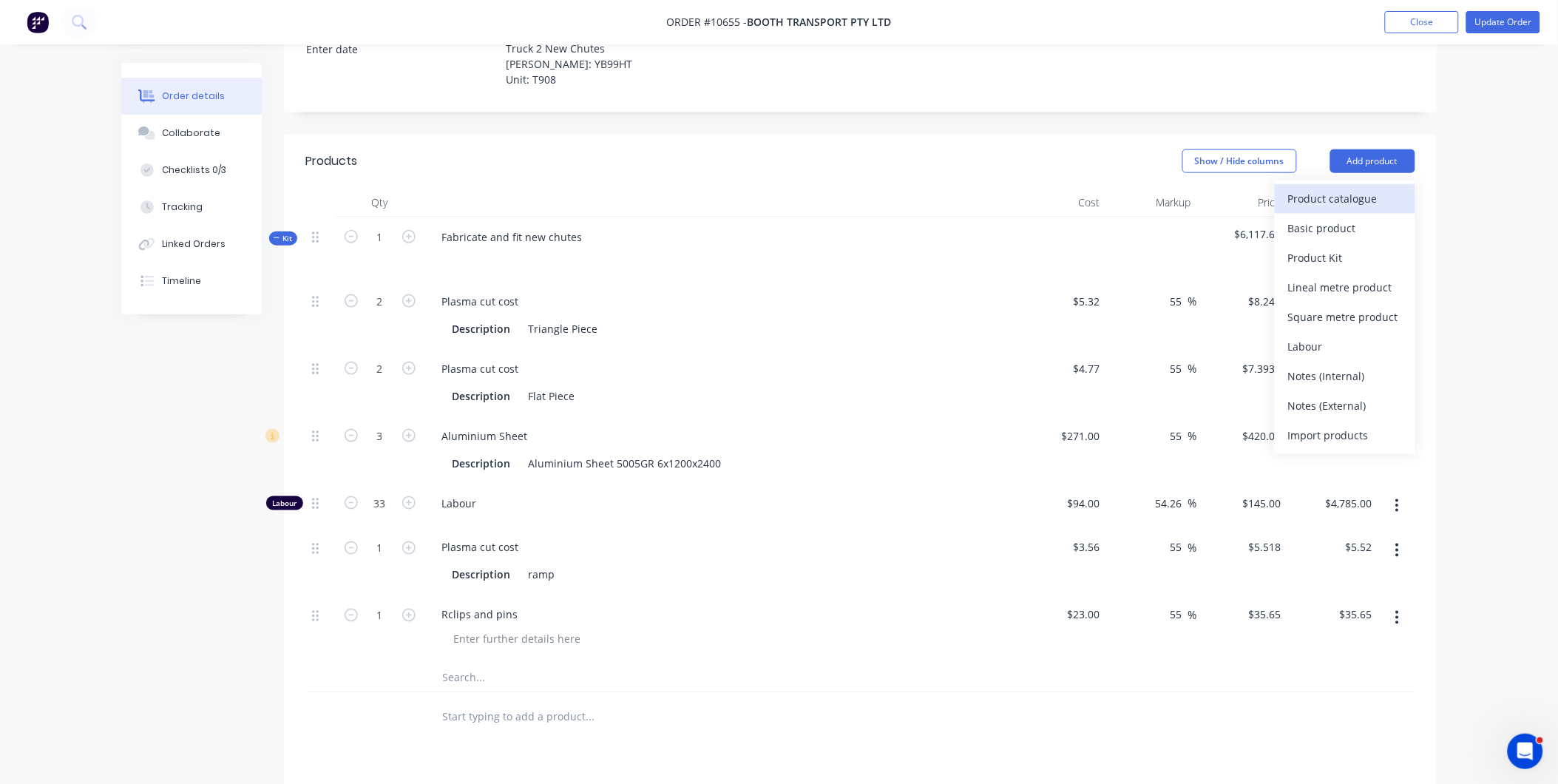
drag, startPoint x: 1370, startPoint y: 198, endPoint x: 1364, endPoint y: 178, distance: 20.9
click at [1364, 181] on div "Product catalogue Basic product Product Kit Lineal metre product Square metre p…" at bounding box center [1345, 317] width 140 height 273
click at [1364, 187] on div "Product catalogue" at bounding box center [1345, 198] width 114 height 21
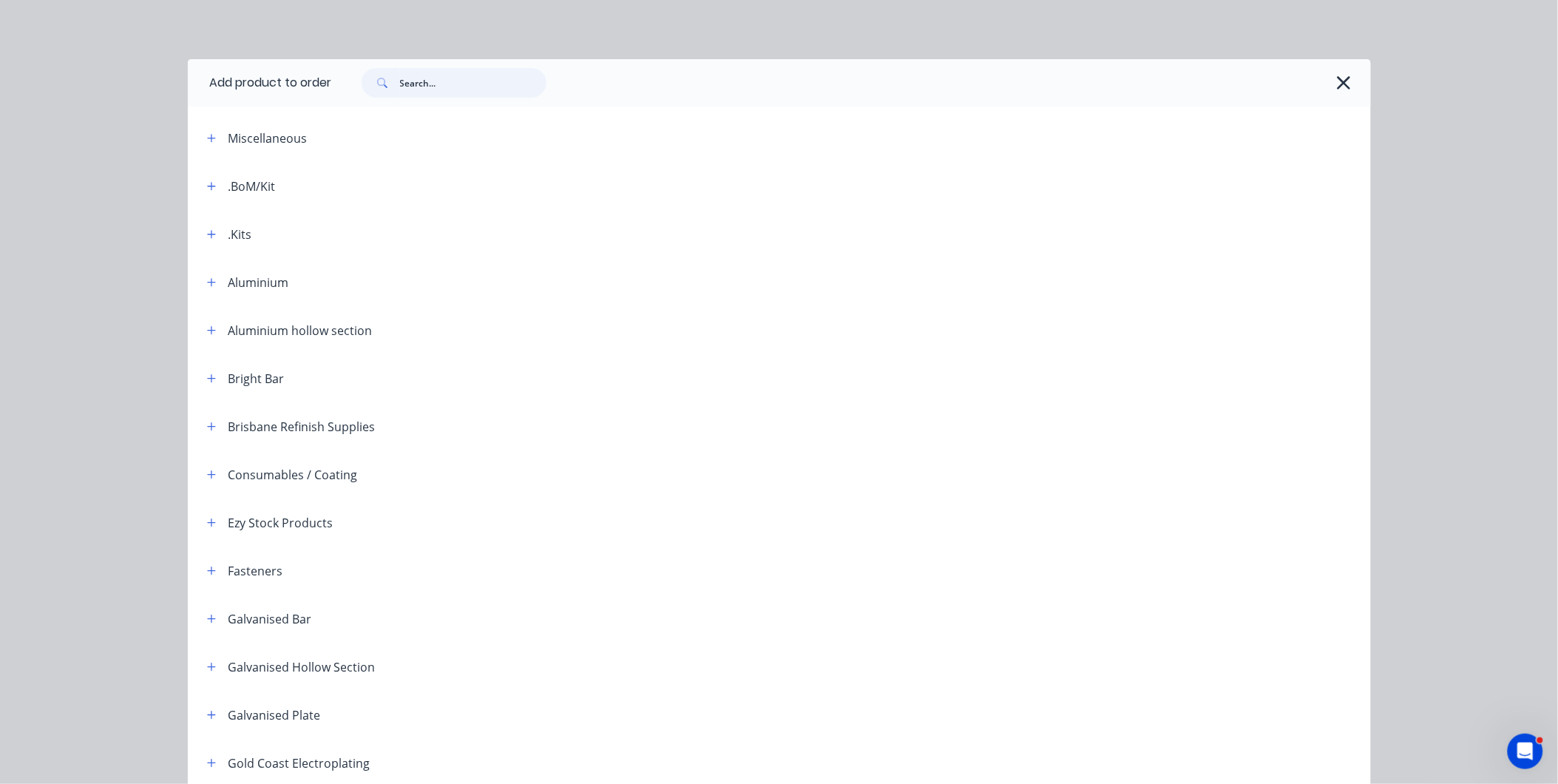
click at [418, 77] on input "text" at bounding box center [473, 83] width 147 height 30
type input "chain"
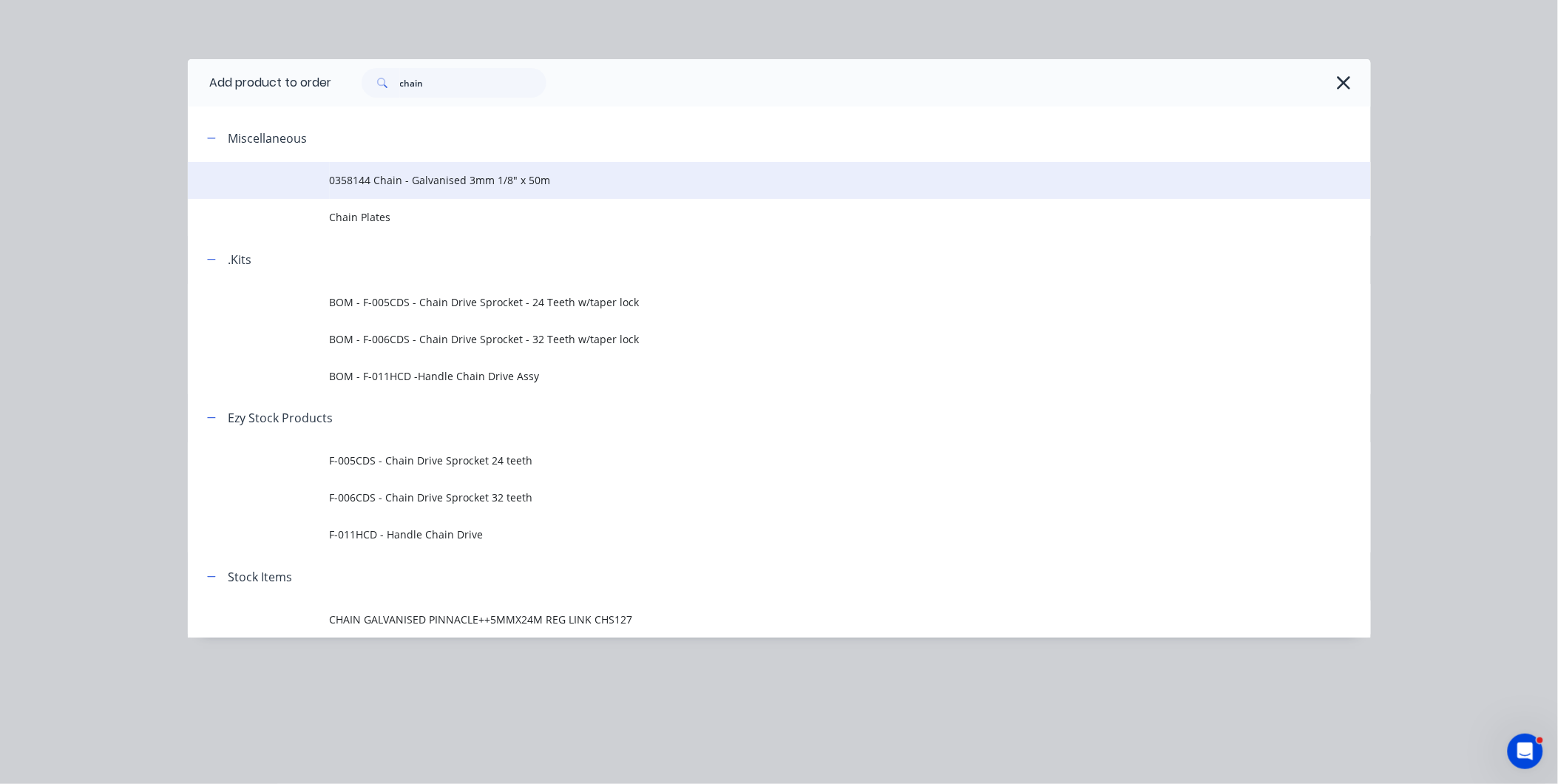
click at [359, 178] on span "0358144 Chain - Galvanised 3mm 1/8" x 50m" at bounding box center [746, 180] width 833 height 15
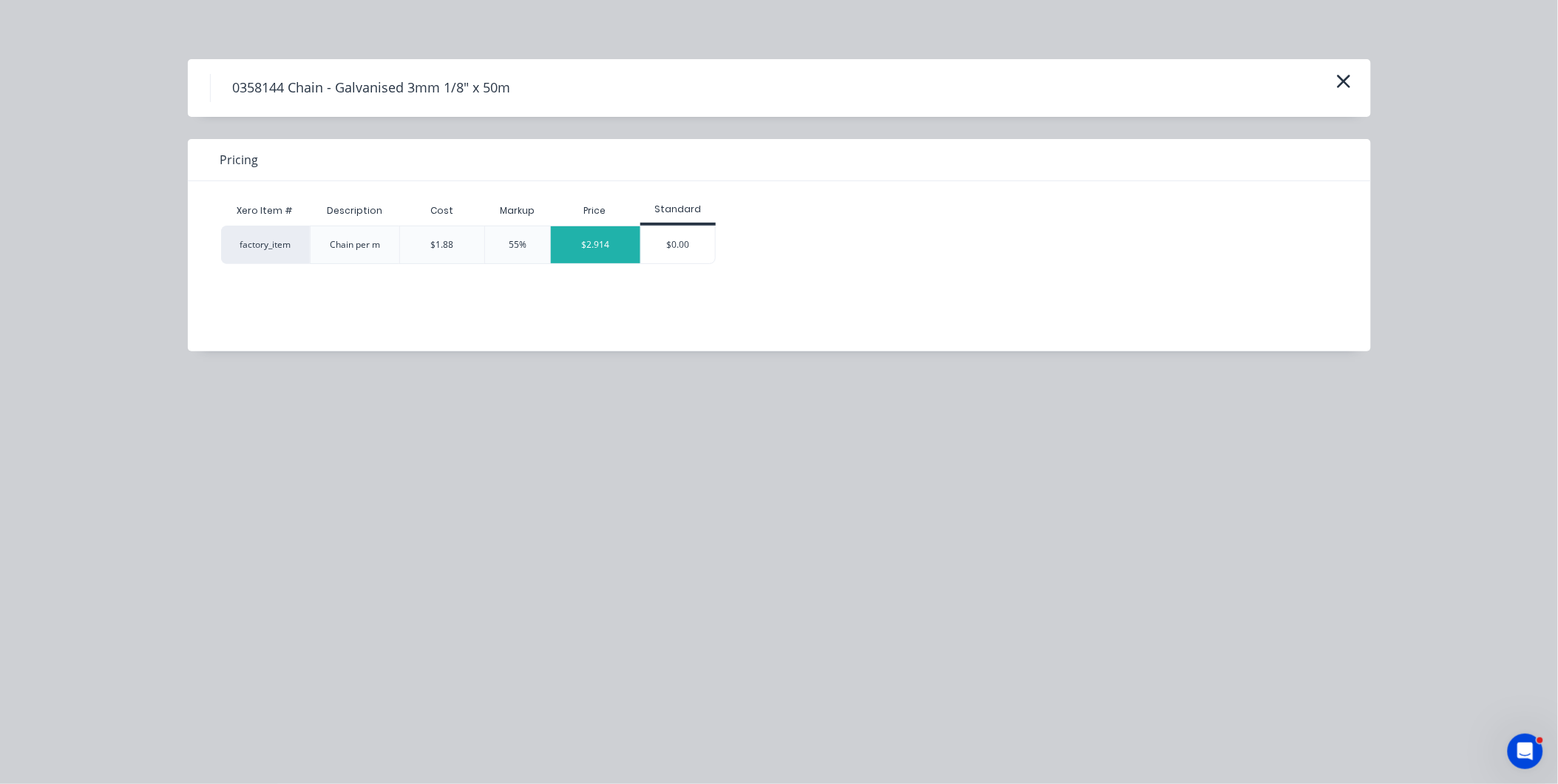
click at [560, 251] on div "$2.914" at bounding box center [596, 244] width 90 height 37
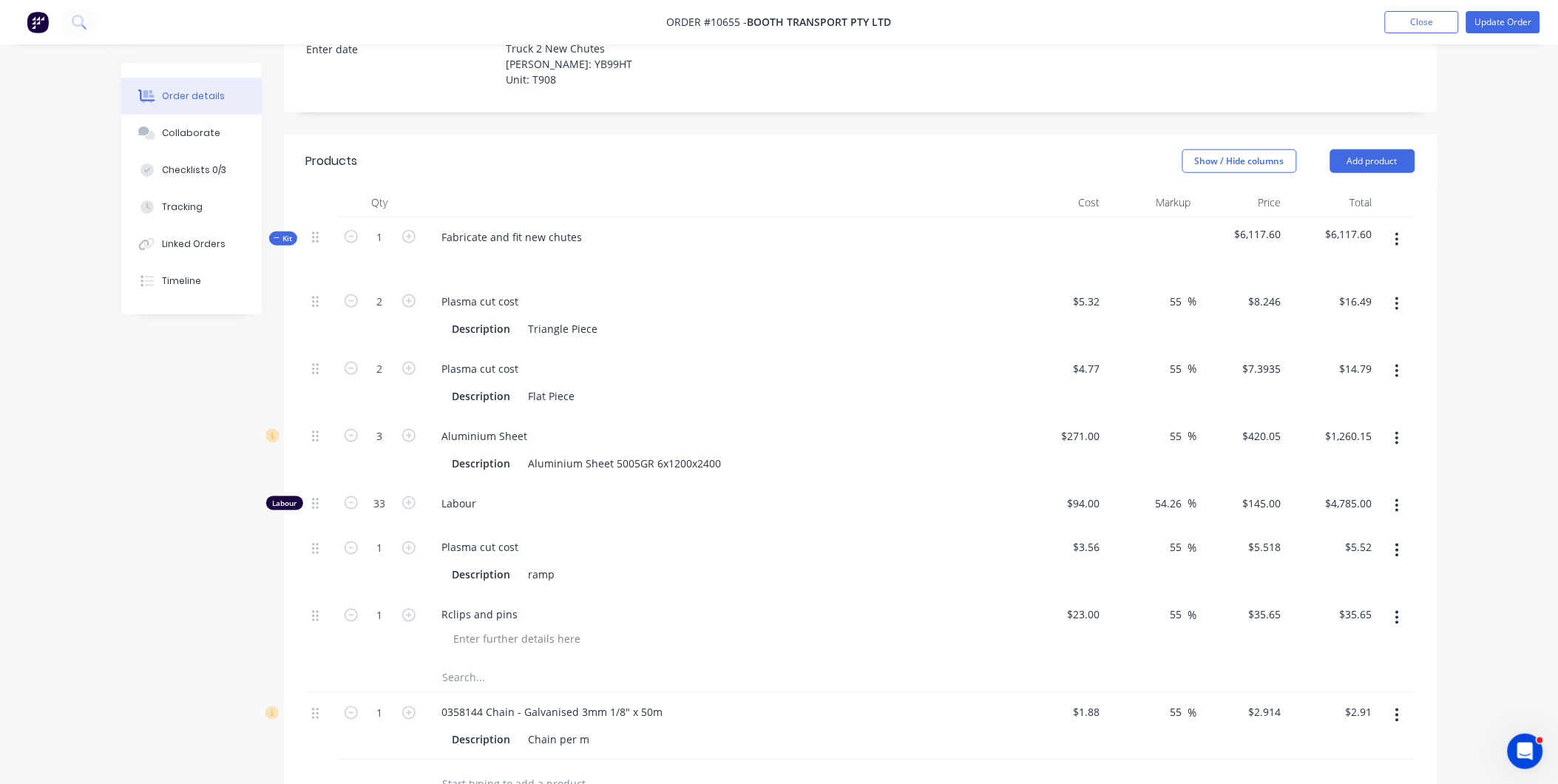
click at [460, 663] on input "text" at bounding box center [590, 677] width 296 height 30
drag, startPoint x: 661, startPoint y: 691, endPoint x: 287, endPoint y: 688, distance: 374.0
click at [306, 693] on div "1 0358144 Chain - Galvanised 3mm 1/8" x 50m Description Chain per m $1.88 $1.88…" at bounding box center [860, 726] width 1109 height 68
copy div "0358144 Chain - Galvanised 3mm 1/8" x 50m"
click at [459, 663] on input "text" at bounding box center [590, 677] width 296 height 30
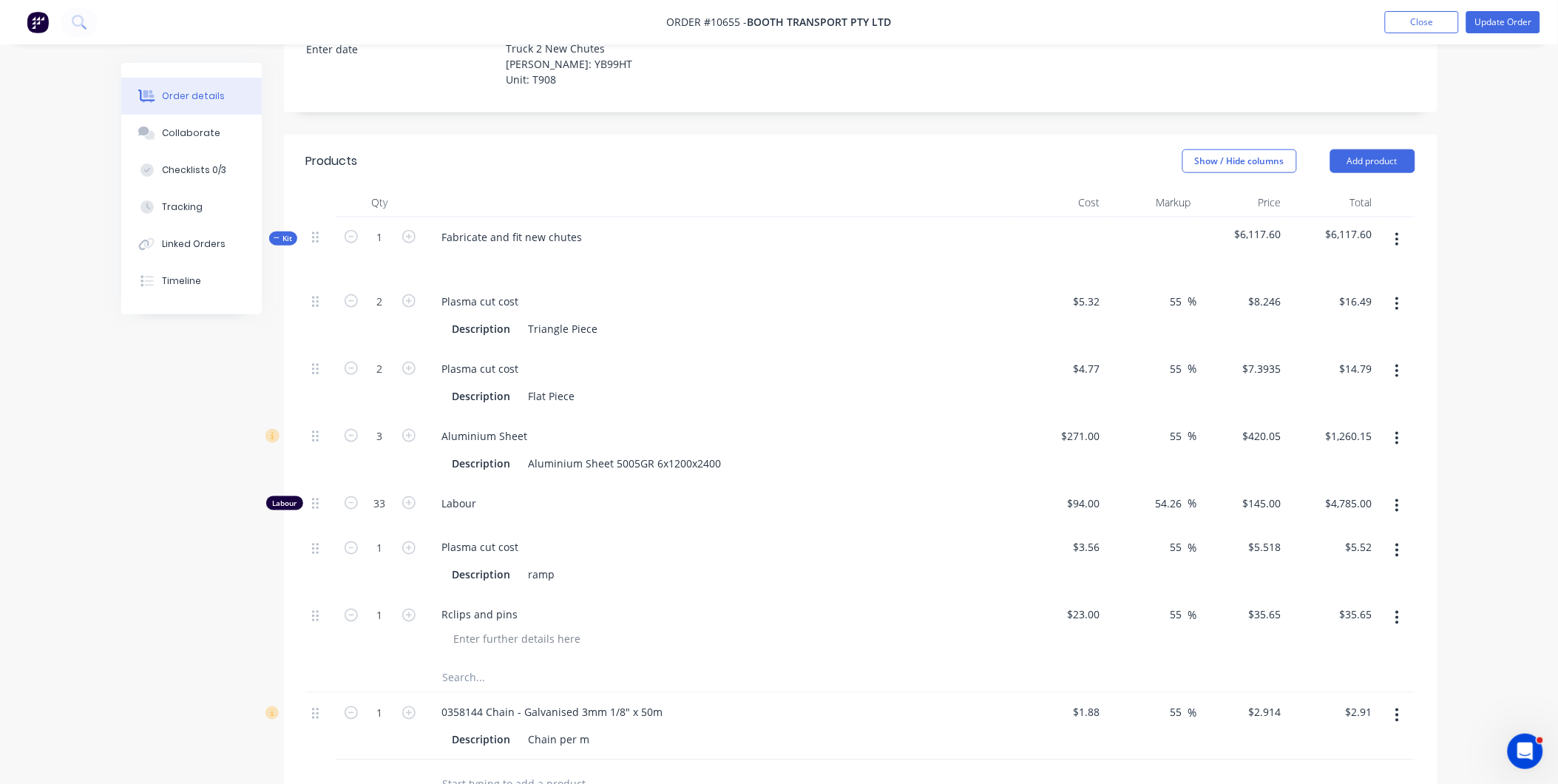
click at [469, 663] on input "text" at bounding box center [590, 677] width 296 height 30
click at [467, 663] on input "text" at bounding box center [590, 677] width 296 height 30
drag, startPoint x: 659, startPoint y: 689, endPoint x: 440, endPoint y: 691, distance: 219.0
click at [440, 701] on div "0358144 Chain - Galvanised 3mm 1/8" x 50m" at bounding box center [553, 712] width 244 height 21
copy div "0358144 Chain - Galvanised 3mm 1/8" x 50m"
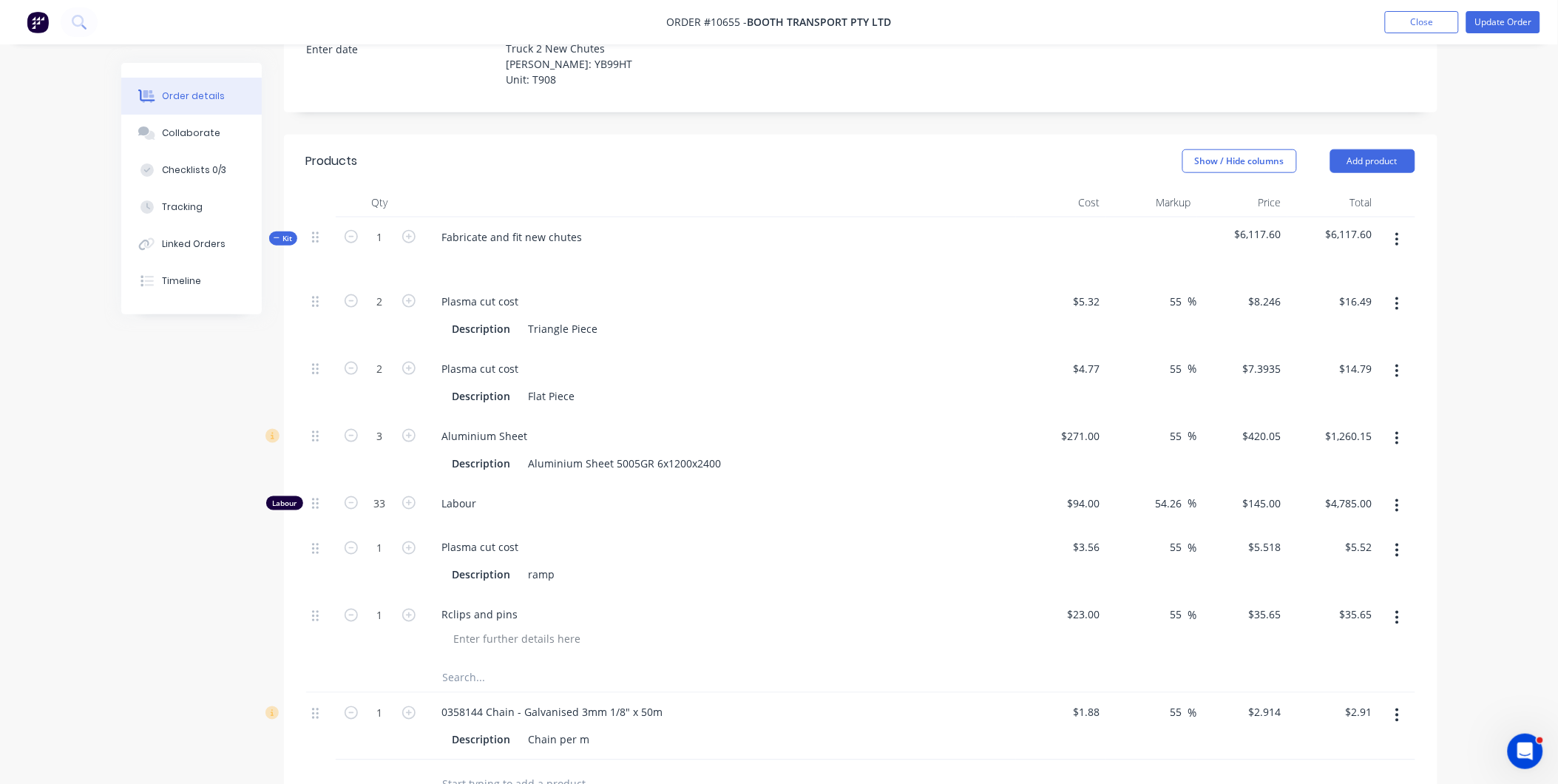
click at [443, 663] on input "text" at bounding box center [590, 677] width 296 height 30
paste input "0"
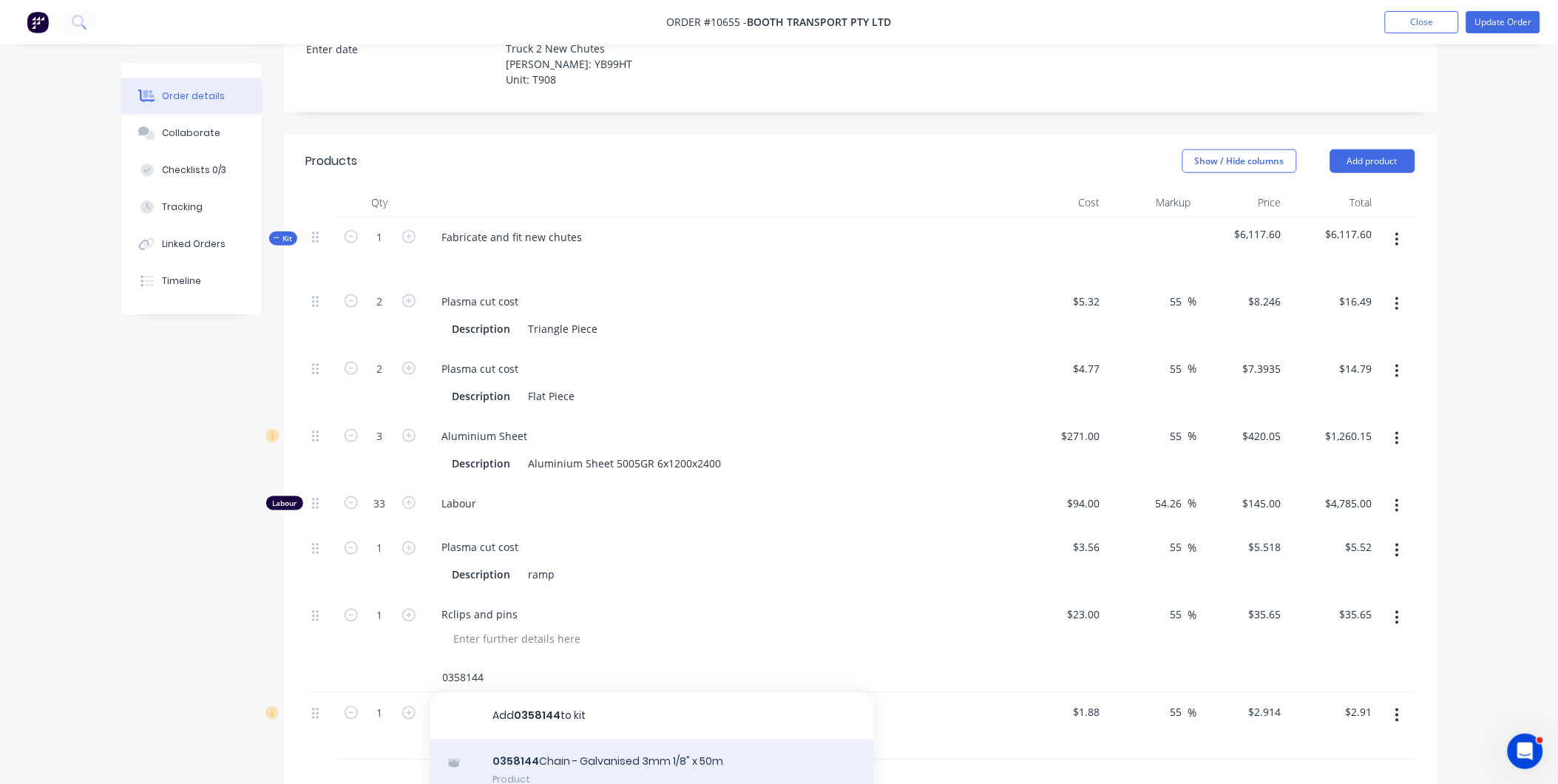
type input "0358144"
click at [500, 748] on div "0358144 Chain - Galvanised 3mm 1/8" x 50m Product" at bounding box center [652, 770] width 443 height 62
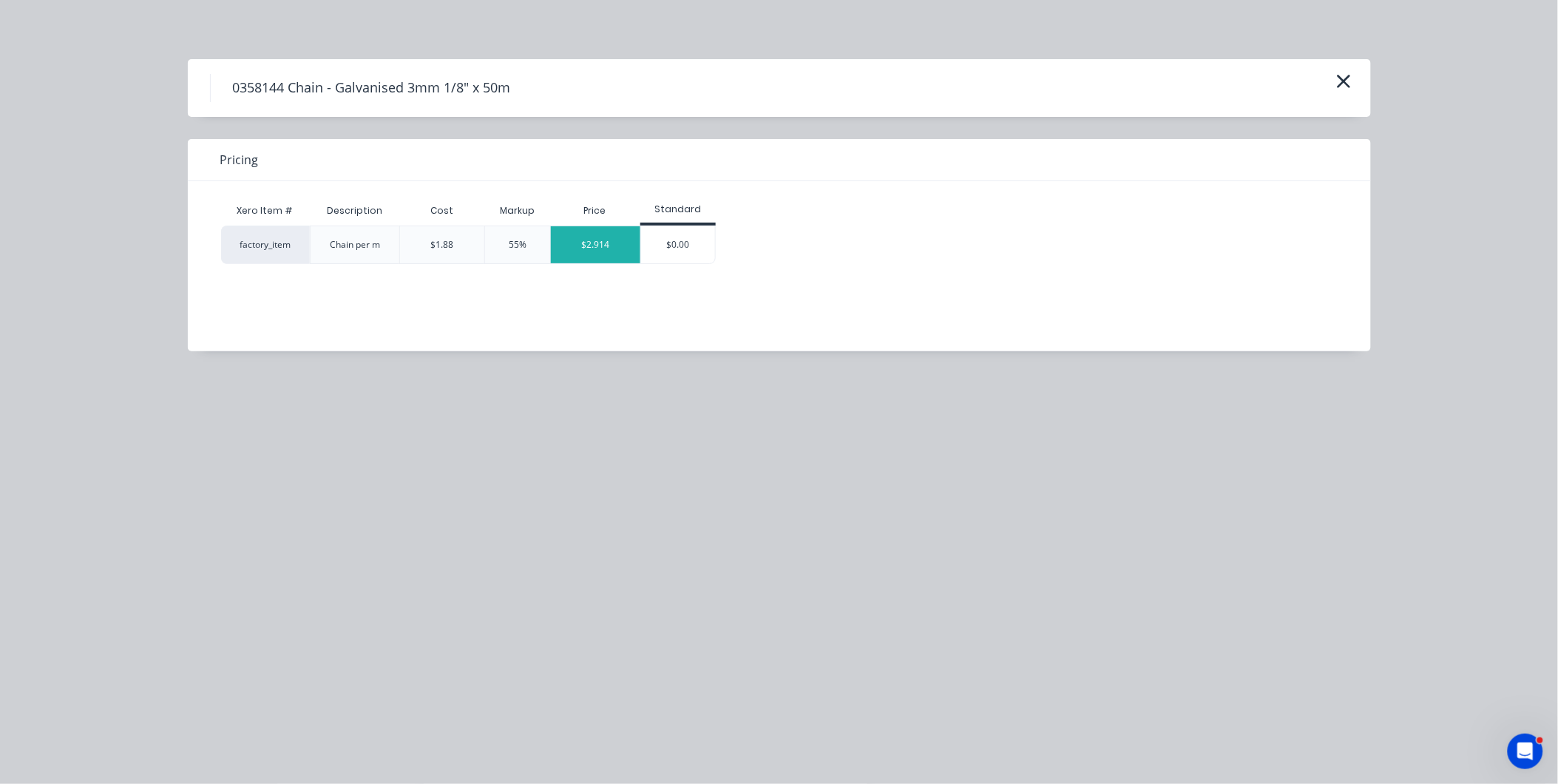
click at [631, 235] on div "$2.914" at bounding box center [596, 244] width 90 height 37
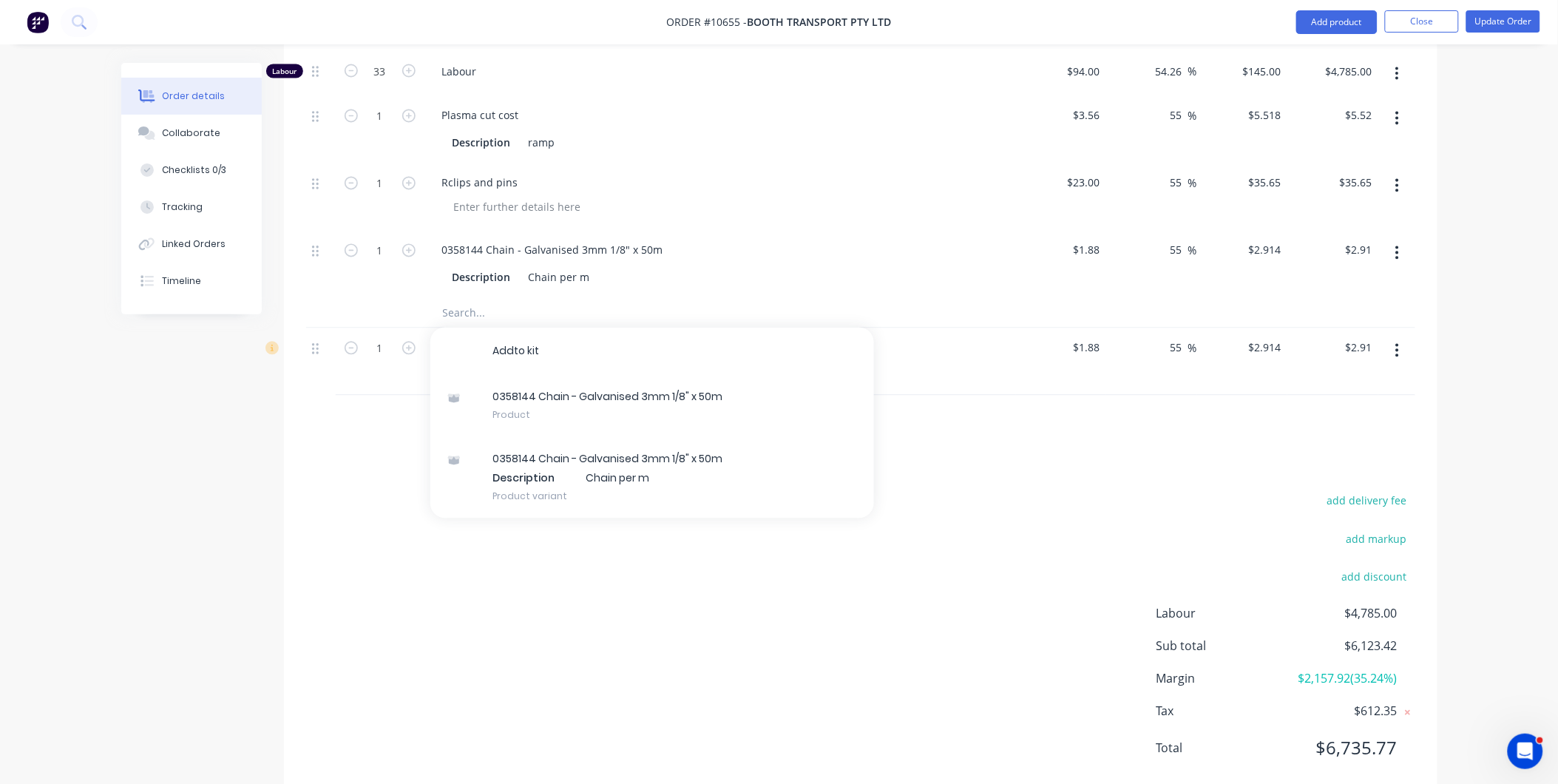
scroll to position [935, 0]
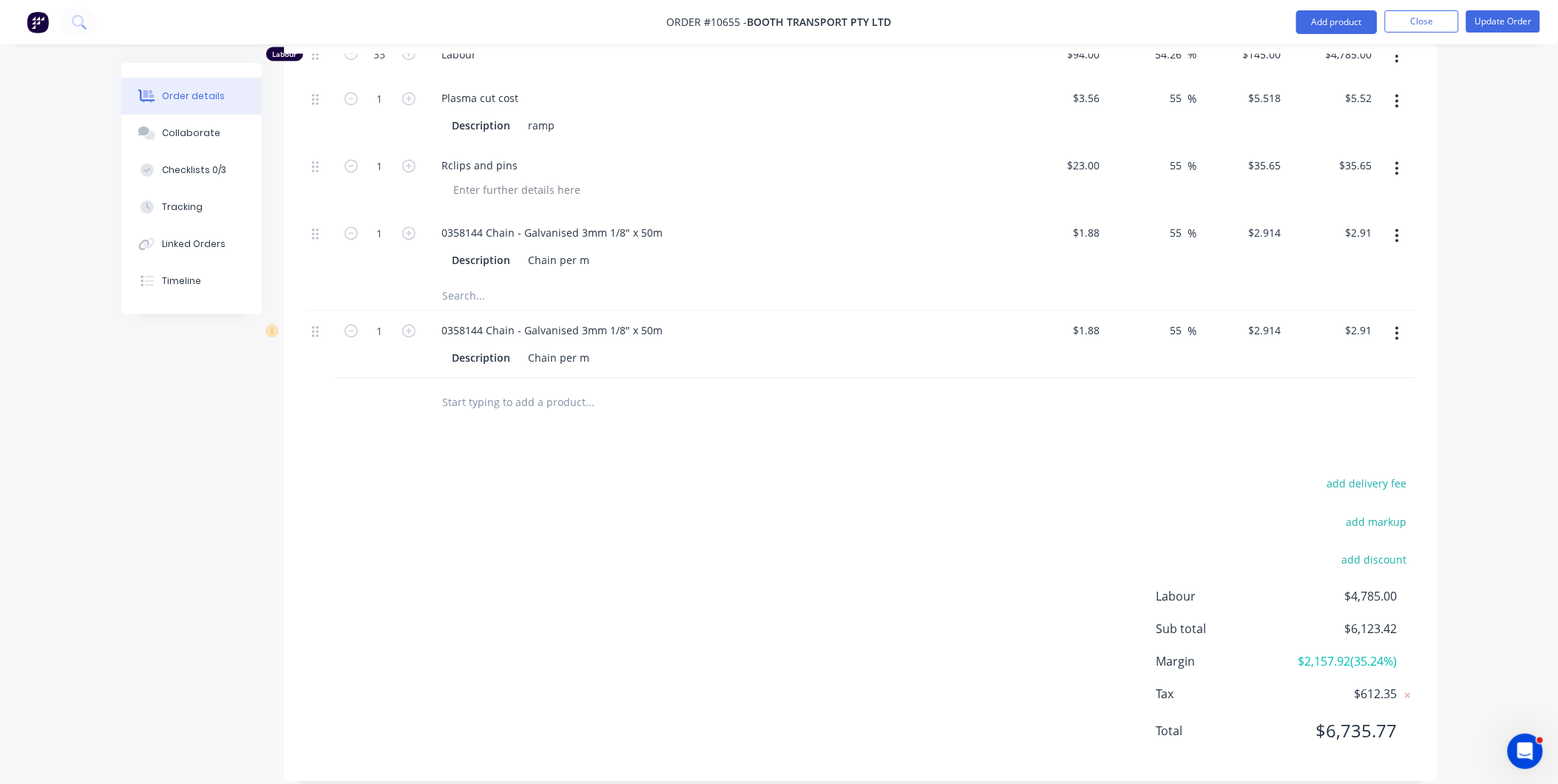
click at [1396, 326] on icon "button" at bounding box center [1397, 333] width 4 height 16
click at [1318, 450] on div "Delete" at bounding box center [1345, 461] width 114 height 21
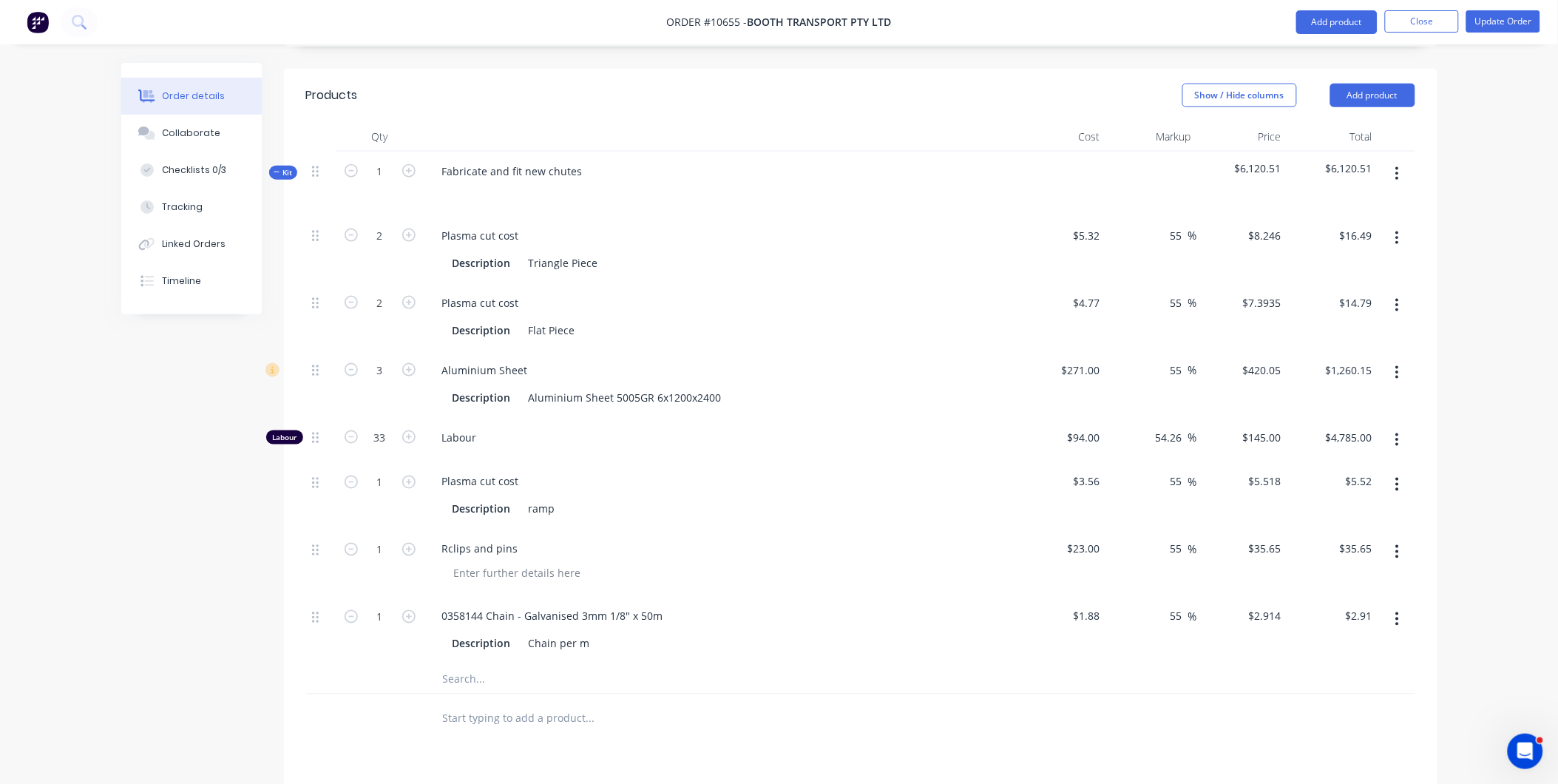
scroll to position [0, 0]
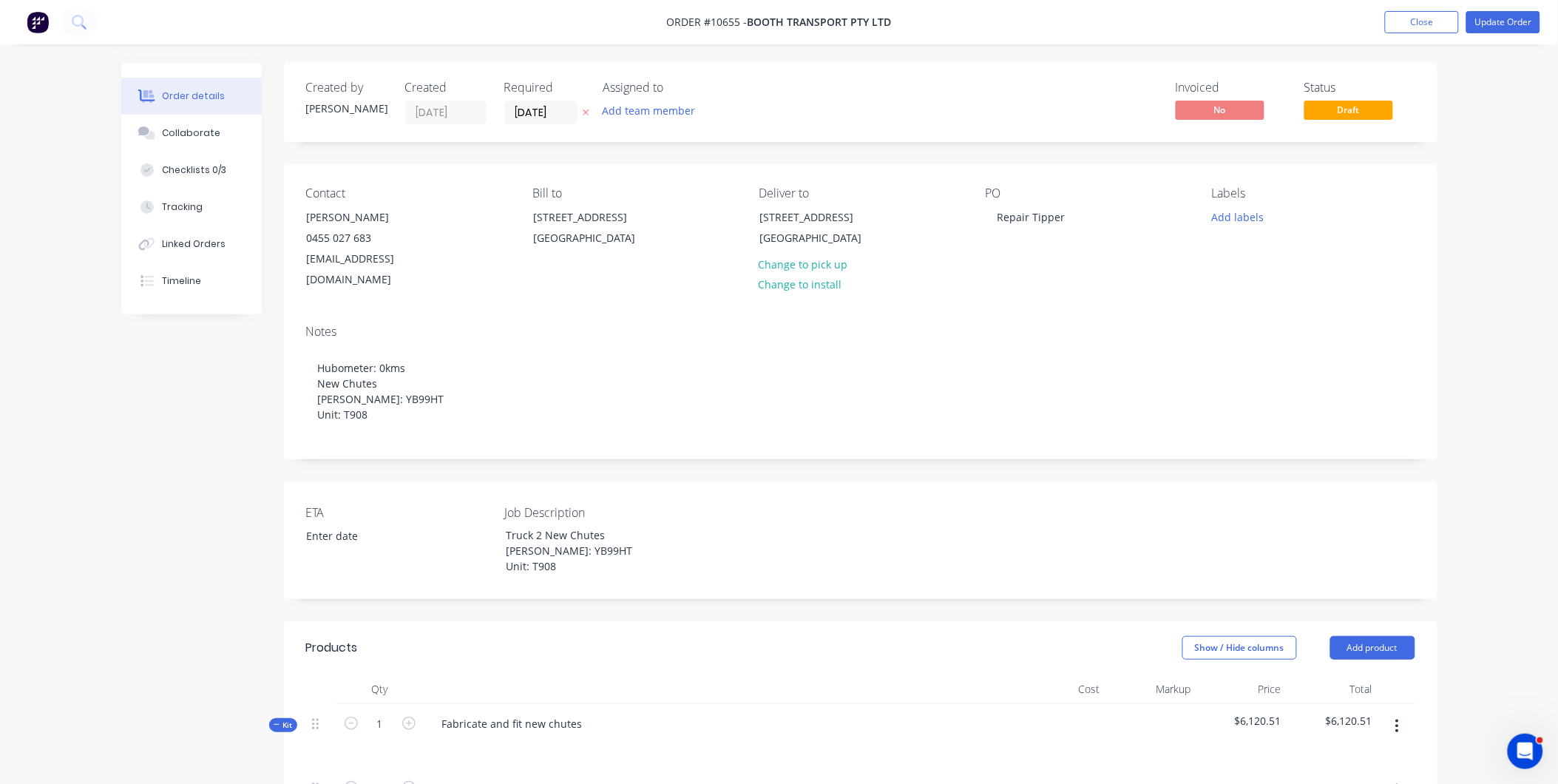
drag, startPoint x: 1395, startPoint y: 27, endPoint x: 1384, endPoint y: 27, distance: 11.0
click at [1394, 27] on button "Close" at bounding box center [1421, 22] width 74 height 22
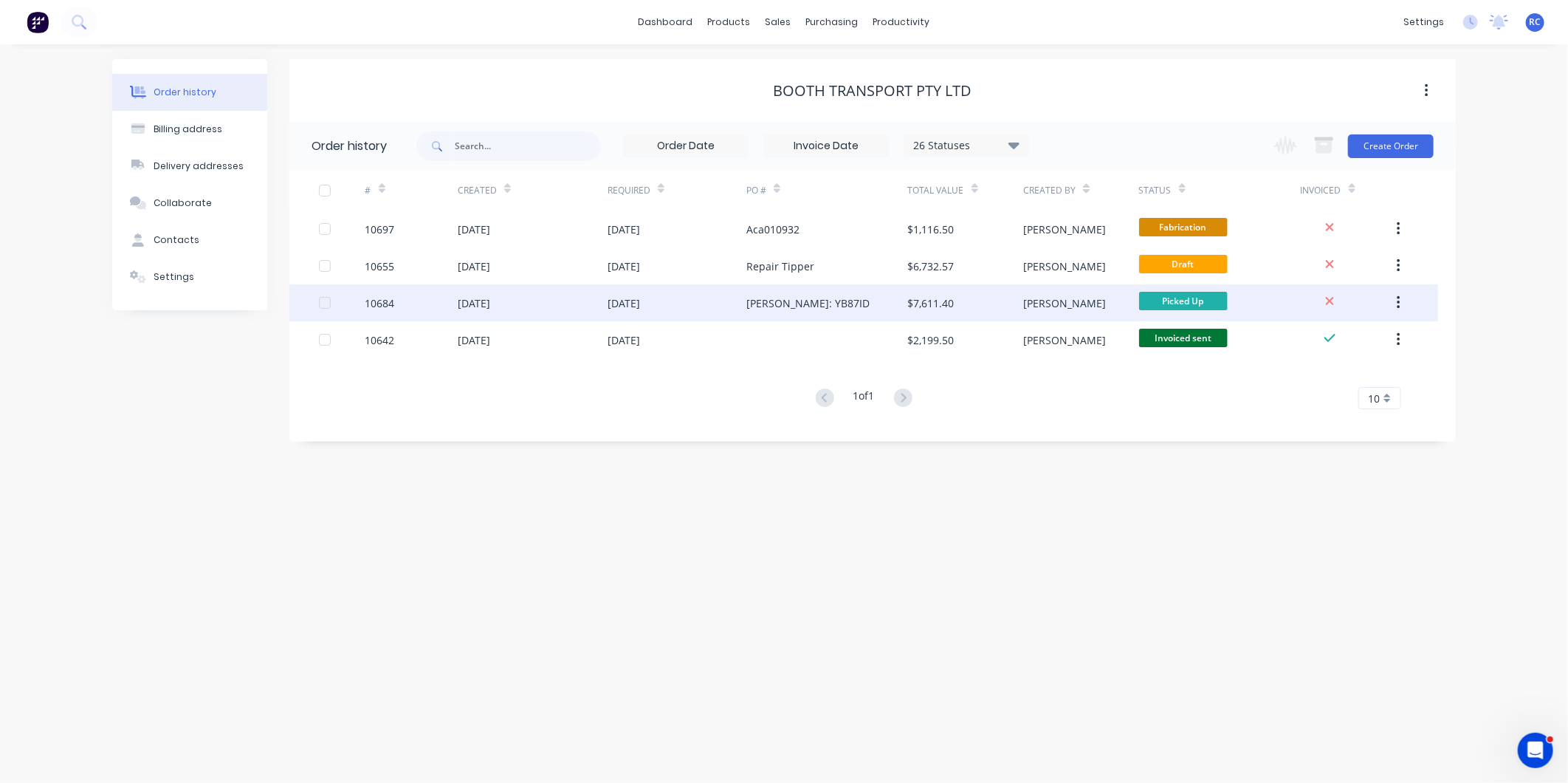
click at [455, 305] on div "10684" at bounding box center [412, 302] width 92 height 37
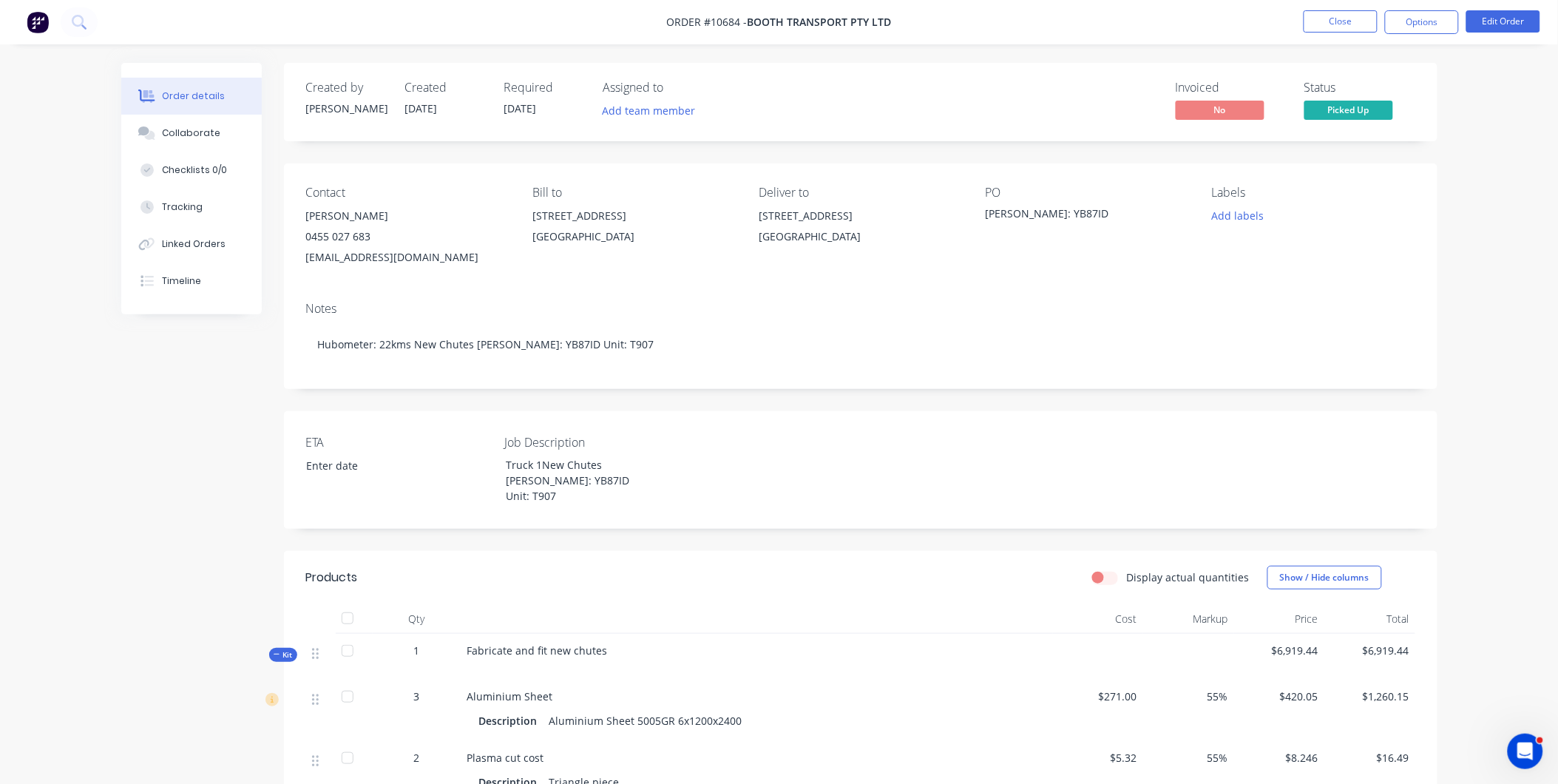
scroll to position [246, 0]
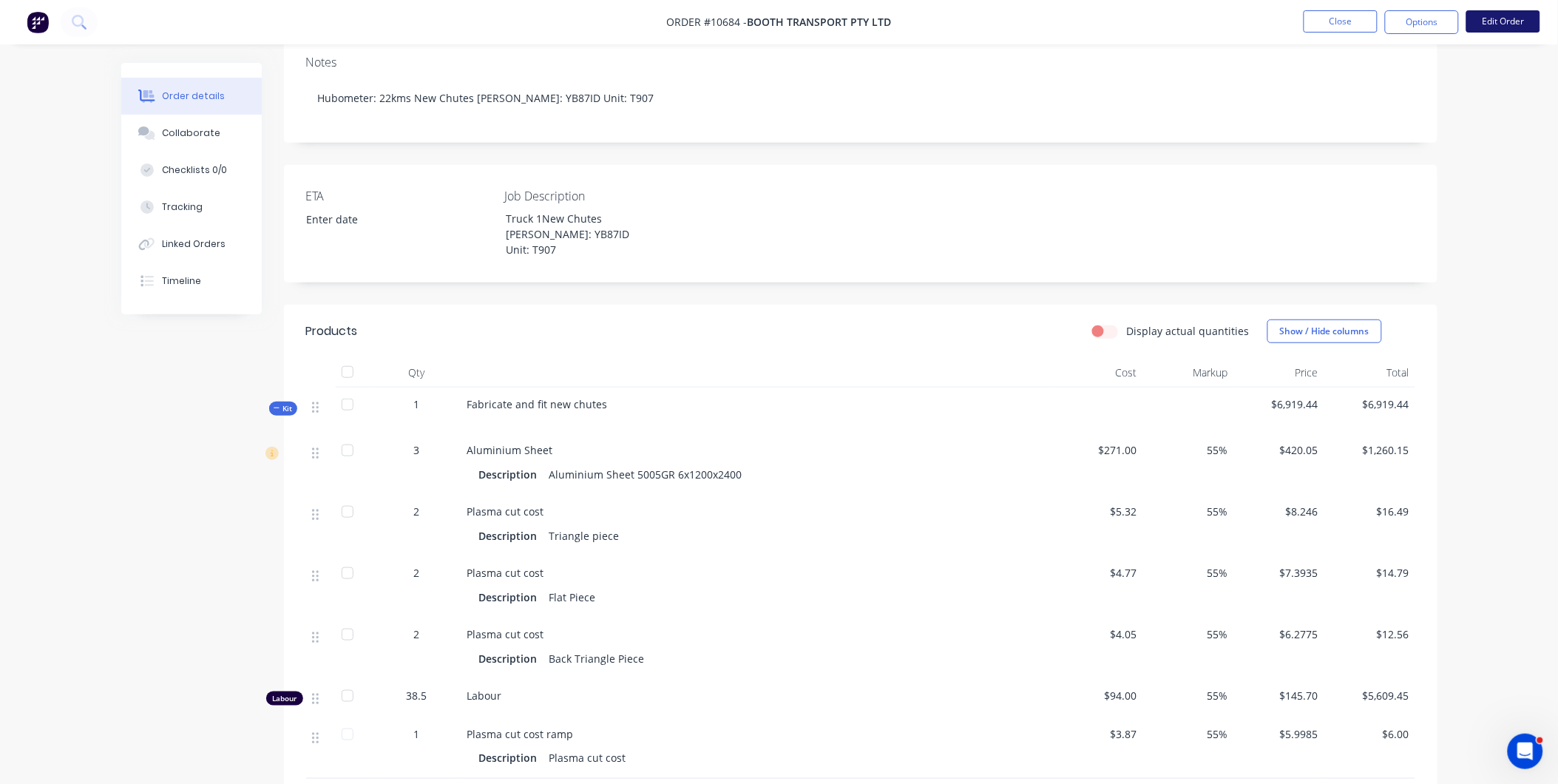
click at [1489, 22] on button "Edit Order" at bounding box center [1503, 21] width 74 height 22
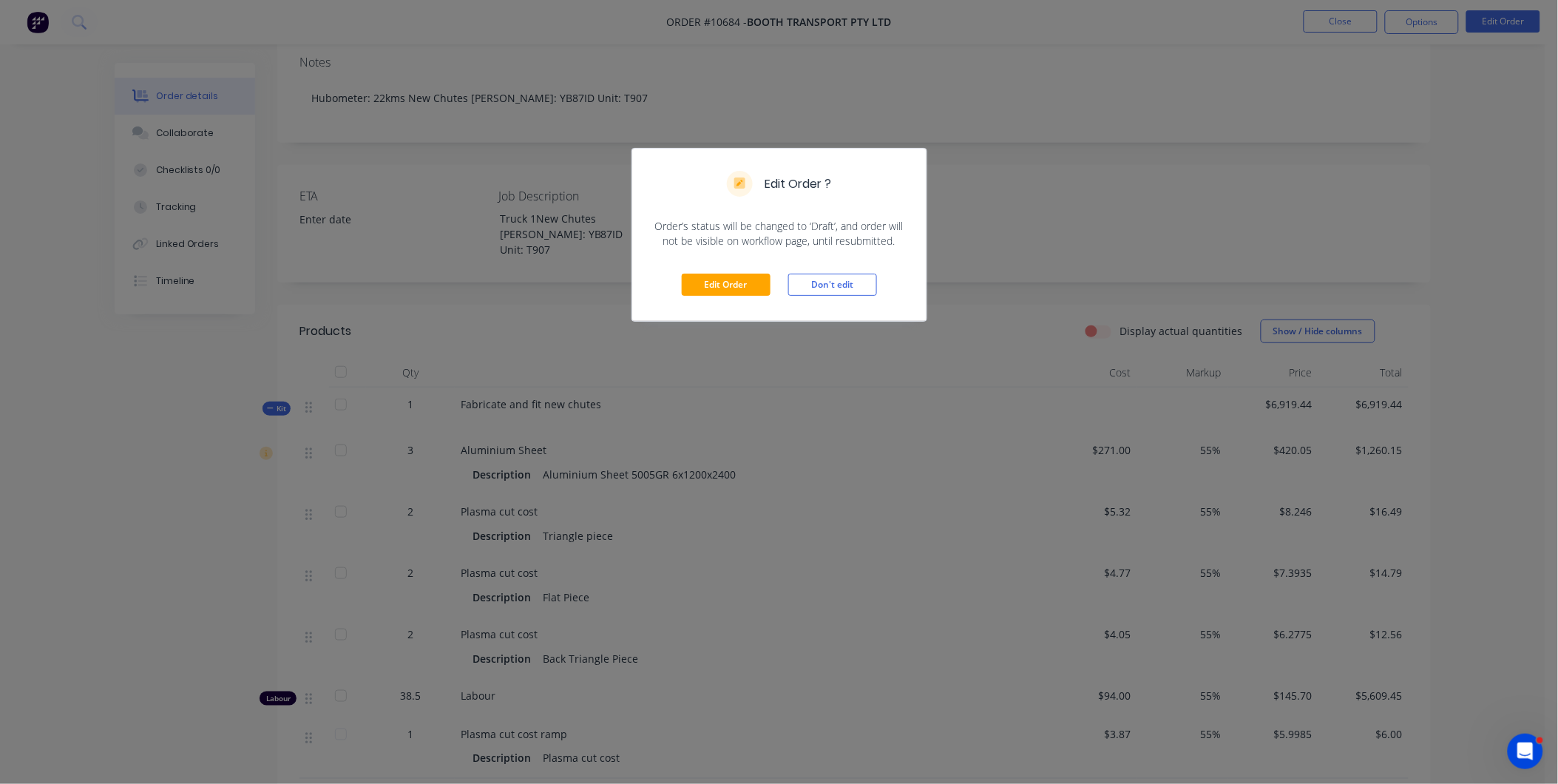
click at [719, 270] on div "Edit Order Don't edit" at bounding box center [780, 284] width 295 height 72
click at [722, 279] on button "Edit Order" at bounding box center [726, 284] width 89 height 22
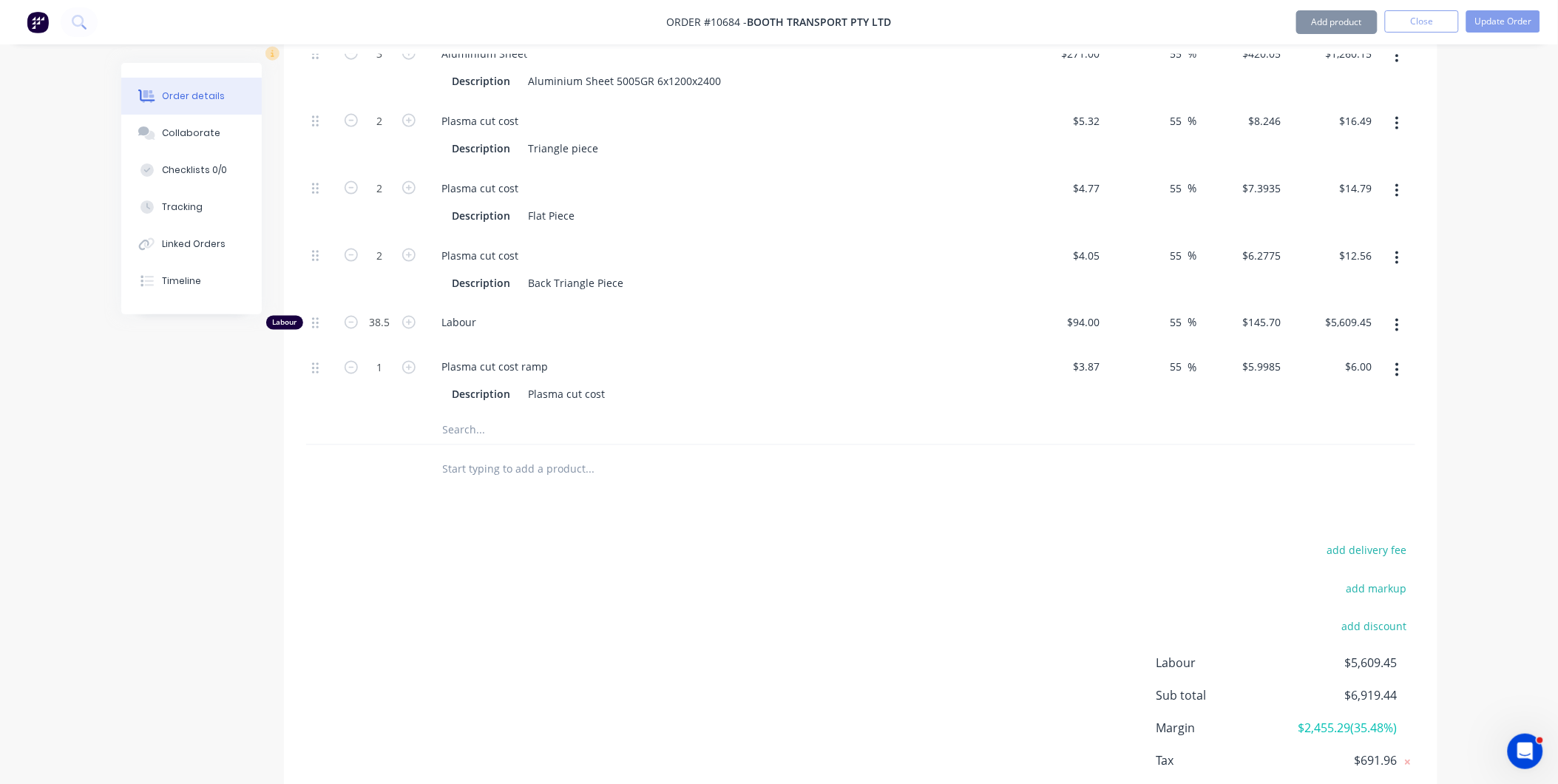
scroll to position [755, 0]
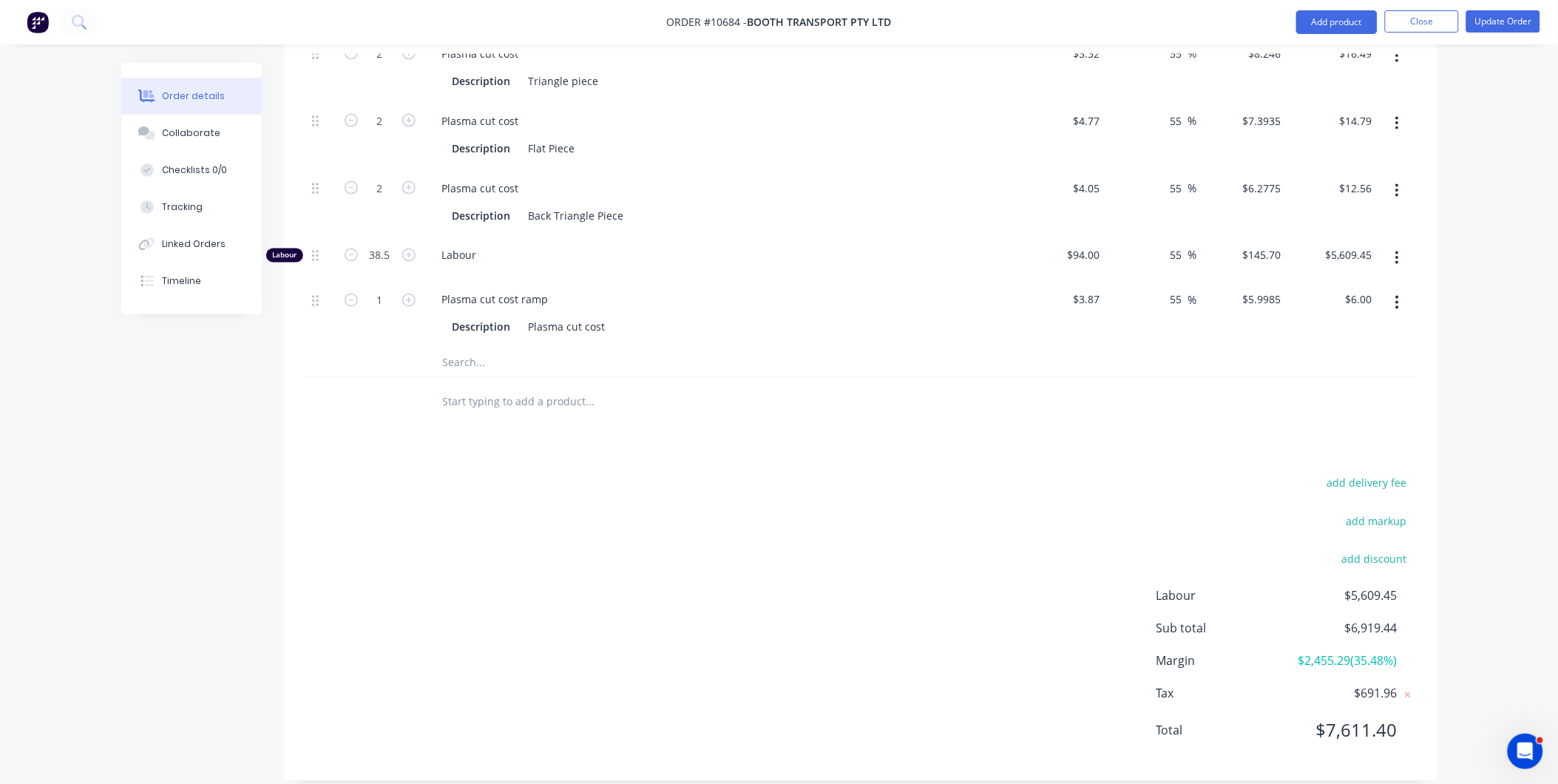
click at [468, 348] on input "text" at bounding box center [590, 362] width 296 height 30
click at [475, 348] on input "text" at bounding box center [590, 362] width 296 height 30
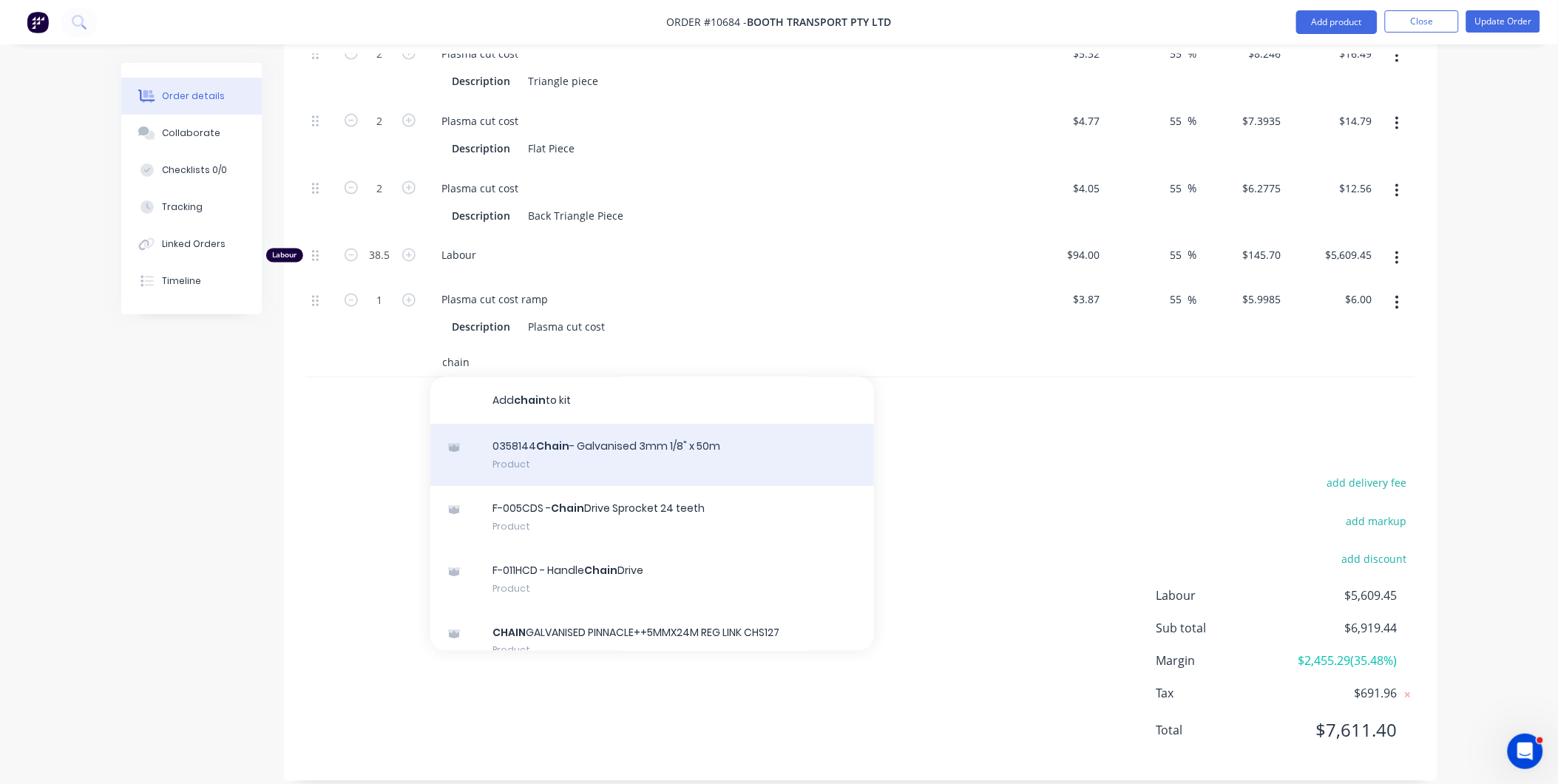
type input "chain"
click at [528, 439] on div "0358144 Chain - Galvanised 3mm 1/8" x 50m Product" at bounding box center [652, 455] width 443 height 62
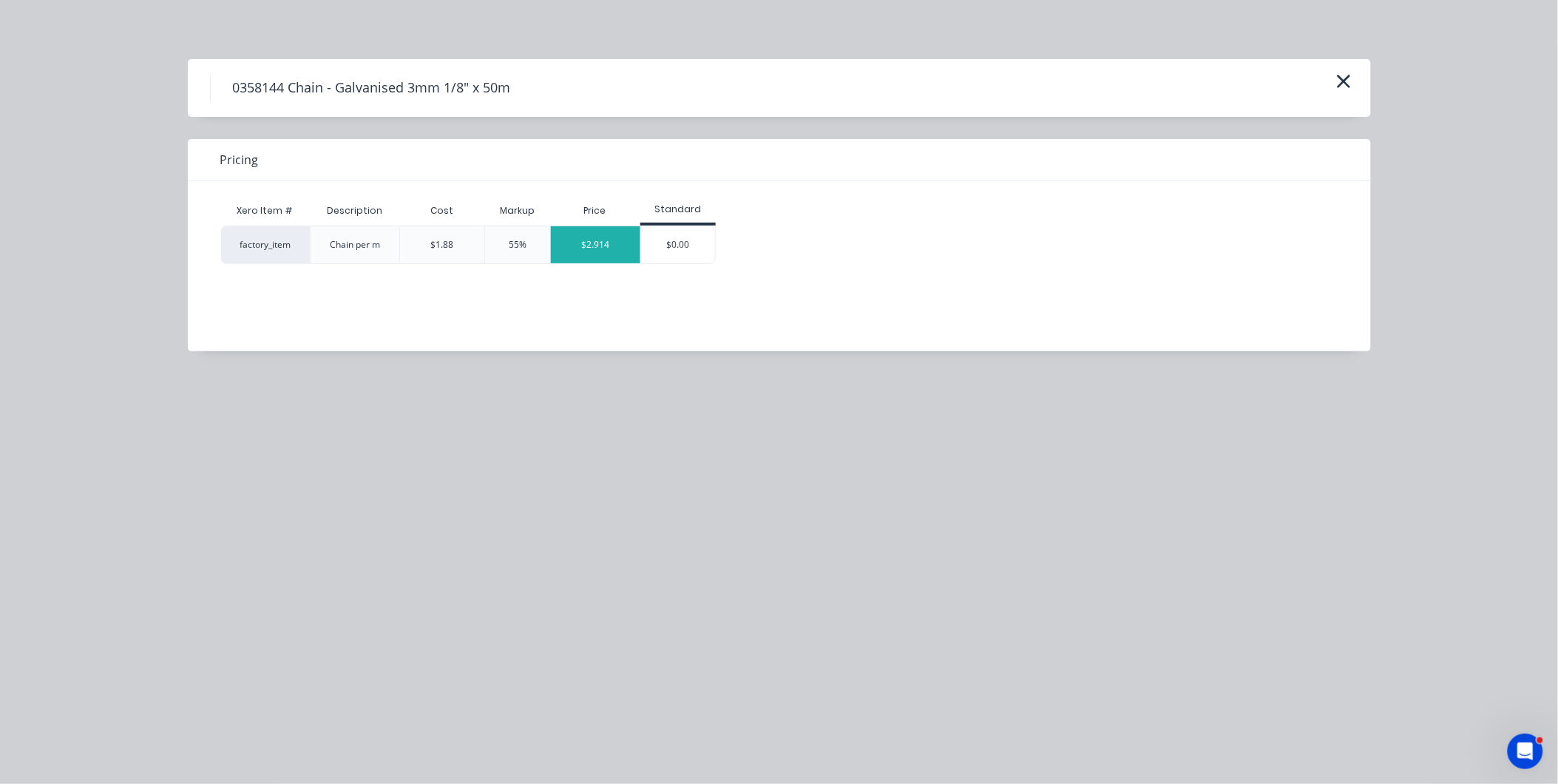
click at [614, 251] on div "$2.914" at bounding box center [596, 244] width 90 height 37
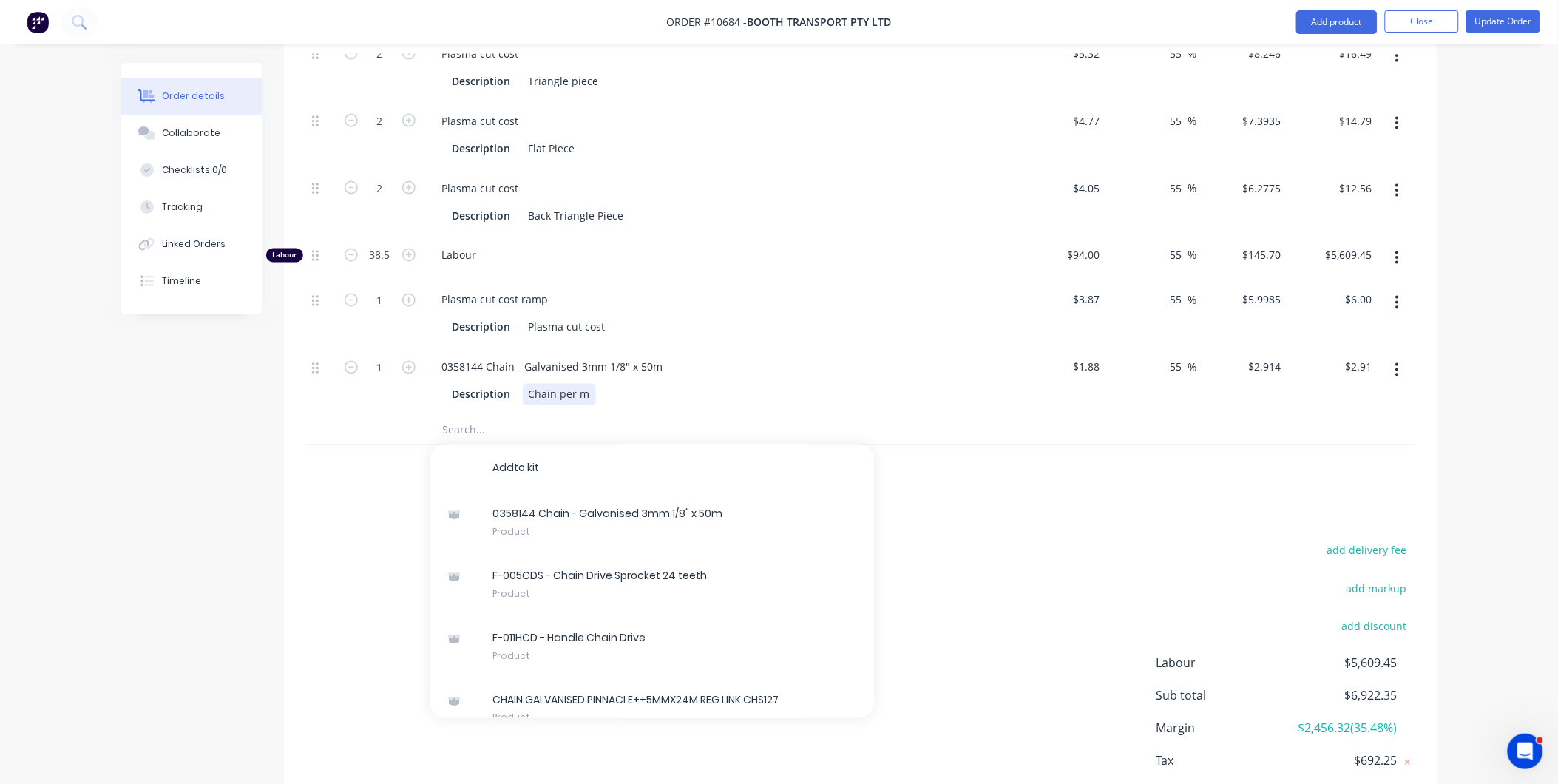
click at [859, 384] on div "Description Chain per m" at bounding box center [717, 395] width 541 height 21
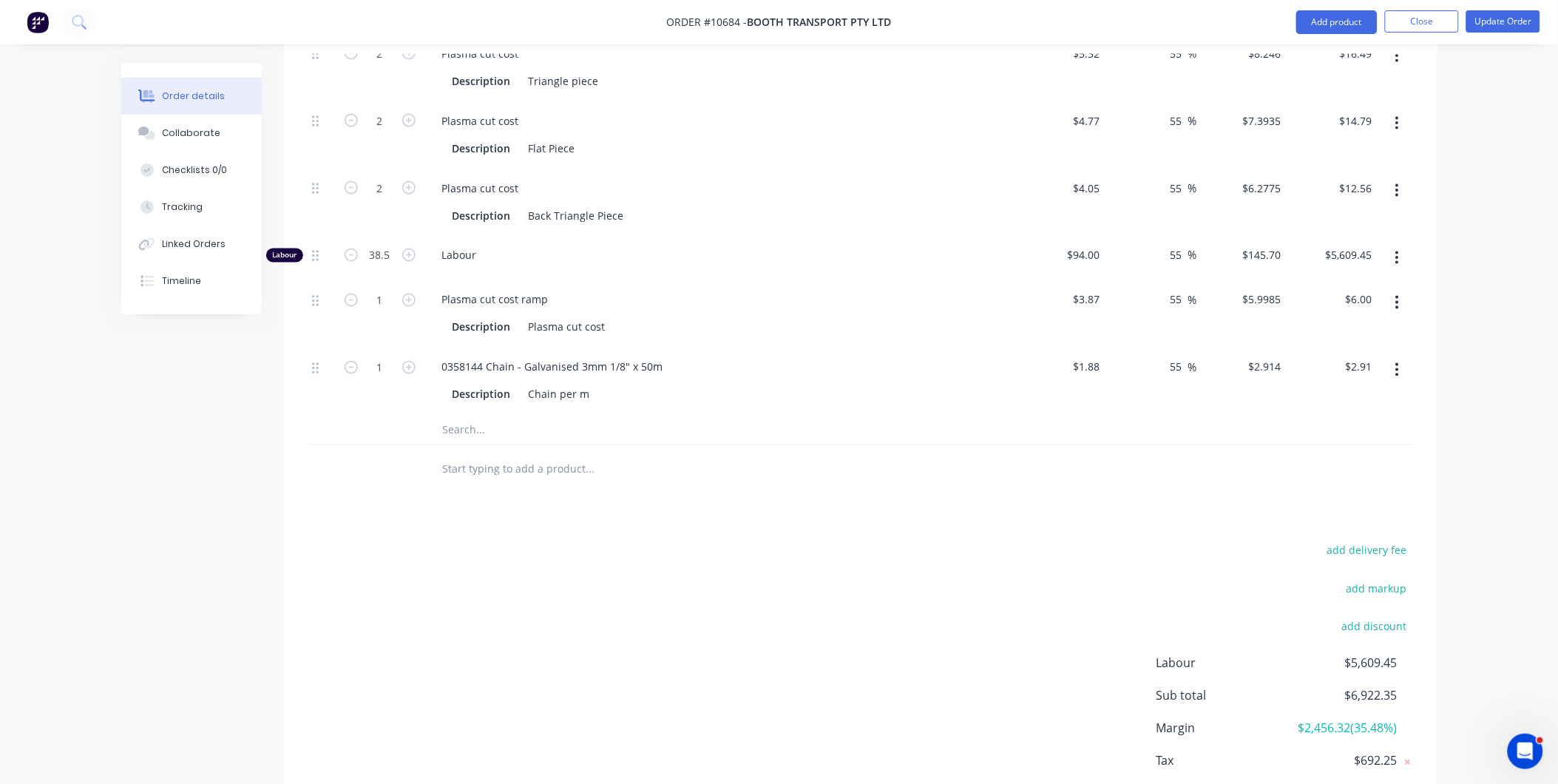
click at [821, 348] on div "0358144 Chain - Galvanised 3mm 1/8" x 50m Description Chain per m" at bounding box center [720, 381] width 591 height 68
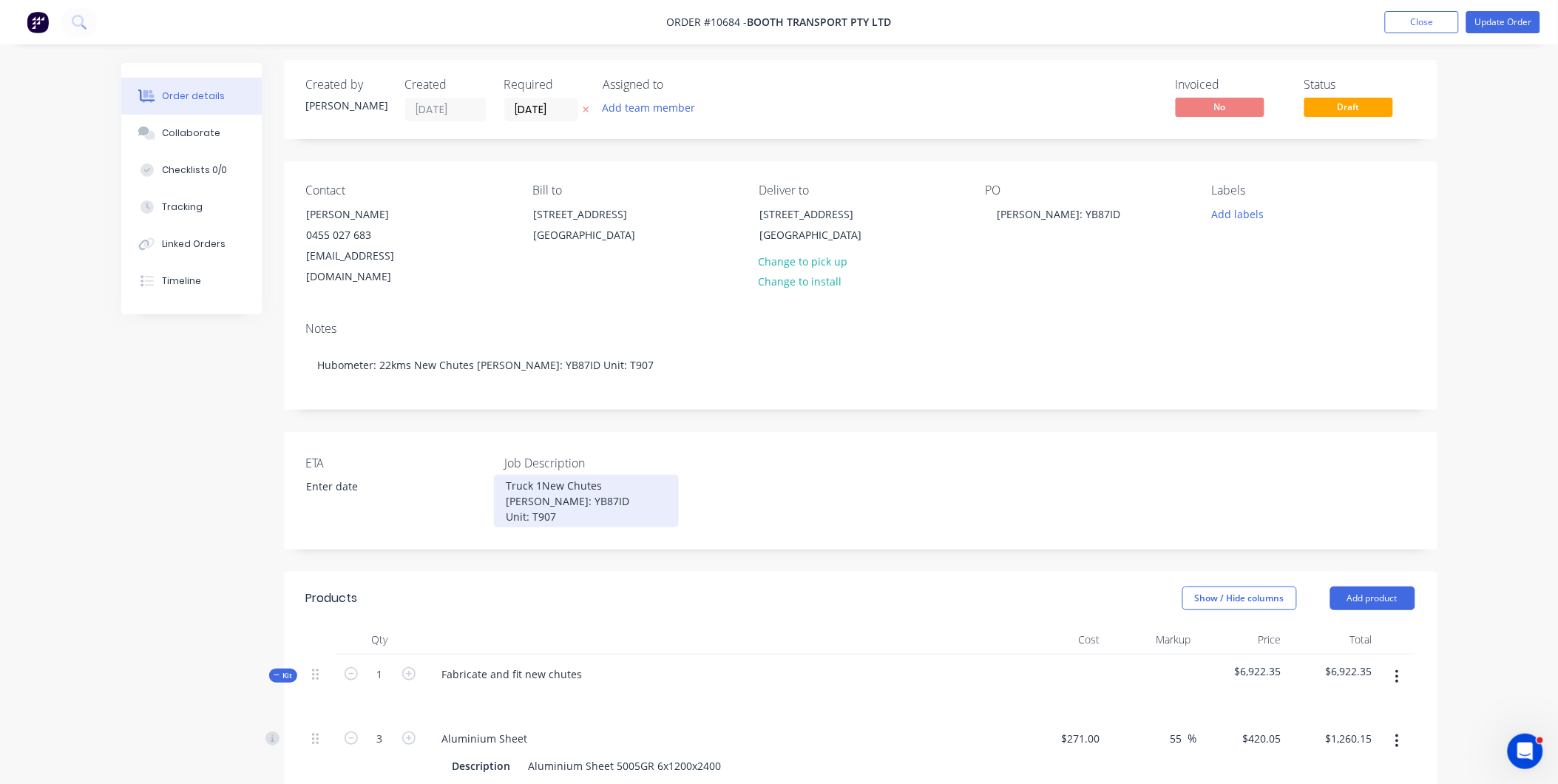
scroll to position [0, 0]
drag, startPoint x: 566, startPoint y: 496, endPoint x: 499, endPoint y: 458, distance: 77.0
click at [499, 477] on div "Truck 1New Chutes [PERSON_NAME]: YB87ID Unit: T907" at bounding box center [587, 503] width 185 height 52
copy div "Truck 1New Chutes [PERSON_NAME]: YB87ID Unit: T907"
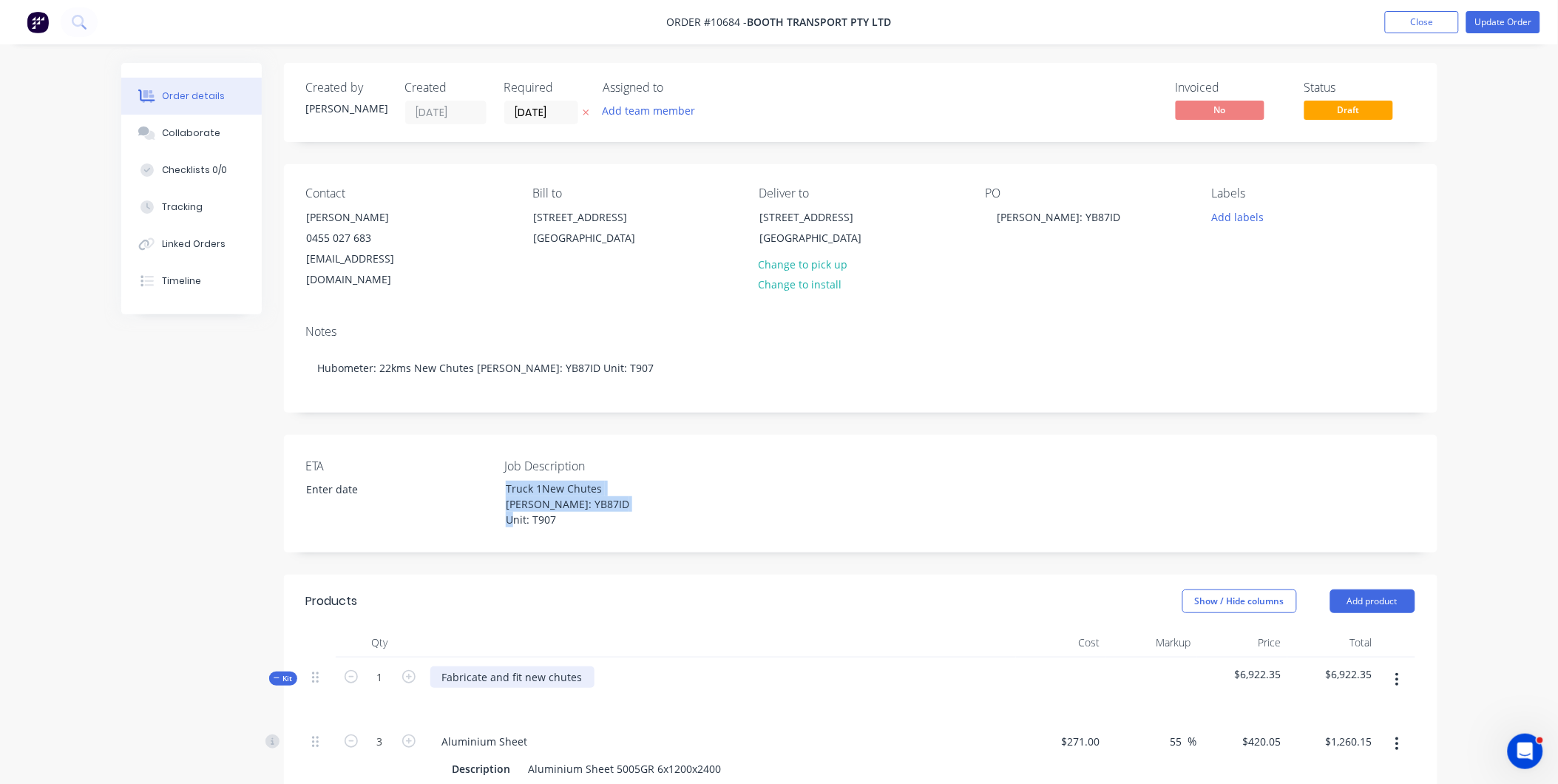
click at [528, 666] on div "Fabricate and fit new chutes" at bounding box center [512, 677] width 164 height 21
click at [576, 666] on div "Fabricate and fit new chutes" at bounding box center [512, 677] width 164 height 21
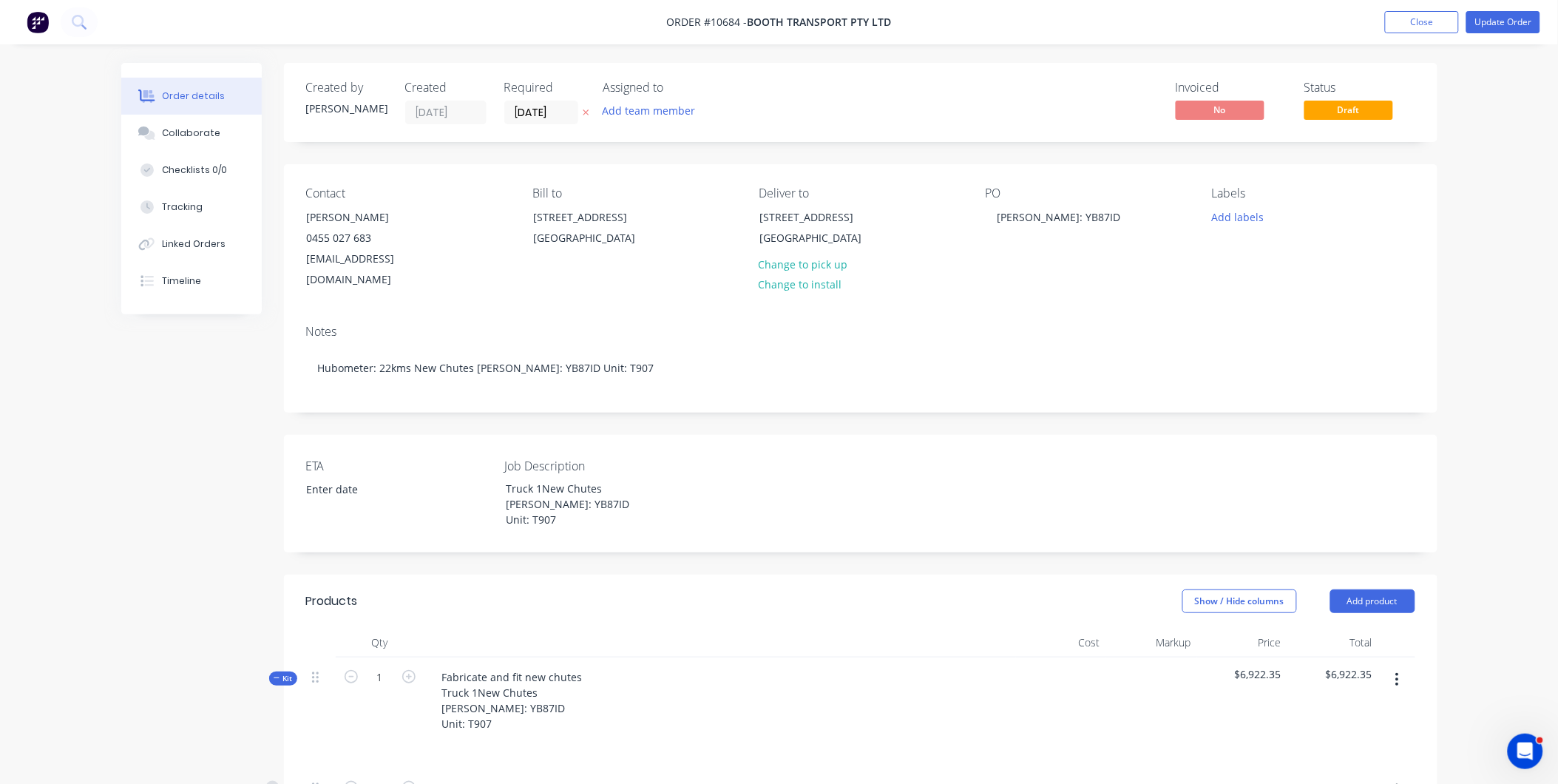
click at [699, 698] on div "Fabricate and fit new chutes Truck 1New Chutes [PERSON_NAME]: YB87ID Unit: T907" at bounding box center [720, 713] width 591 height 111
click at [1497, 25] on button "Update Order" at bounding box center [1503, 22] width 74 height 22
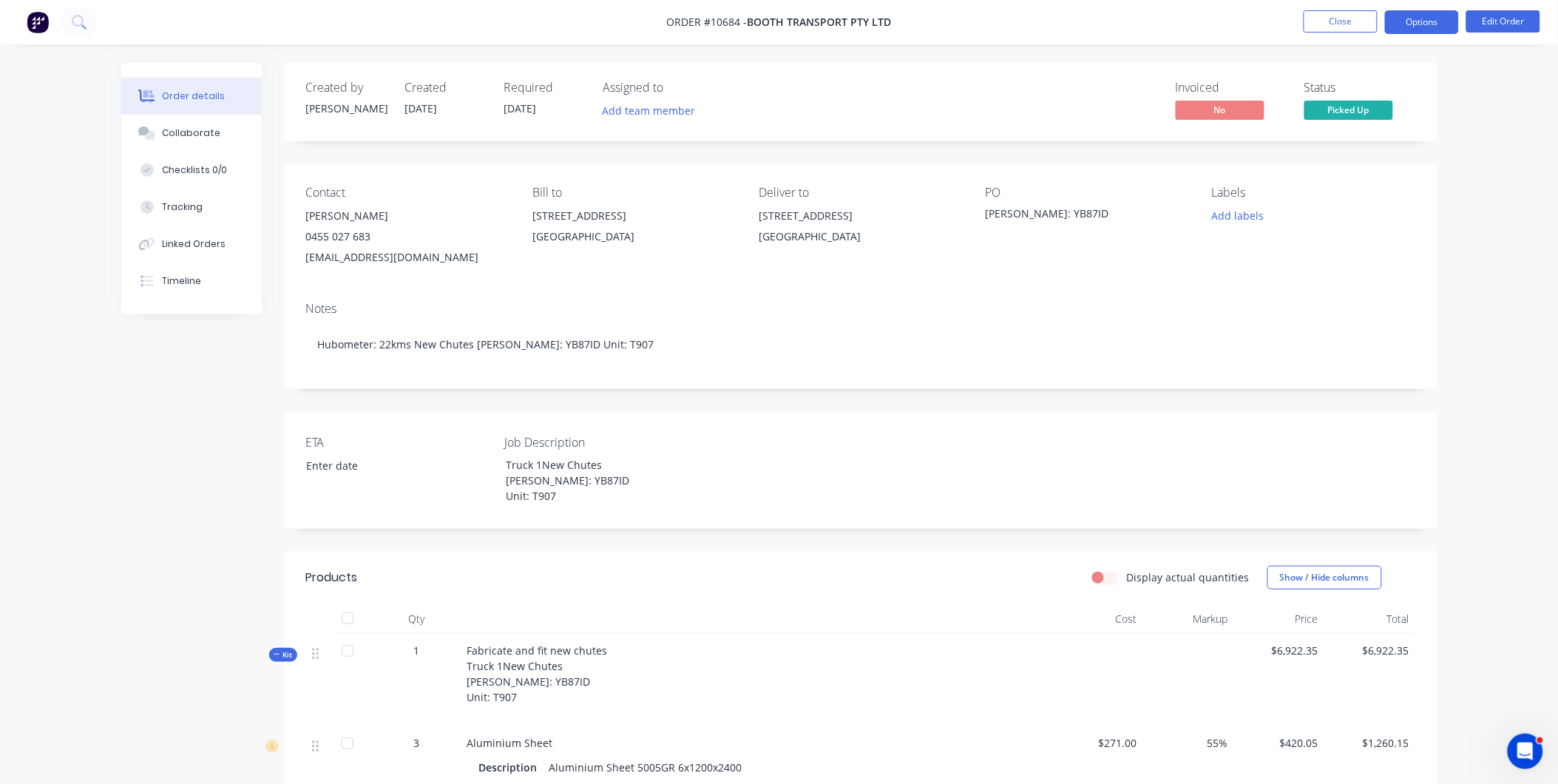
click at [1405, 32] on button "Options" at bounding box center [1421, 22] width 74 height 24
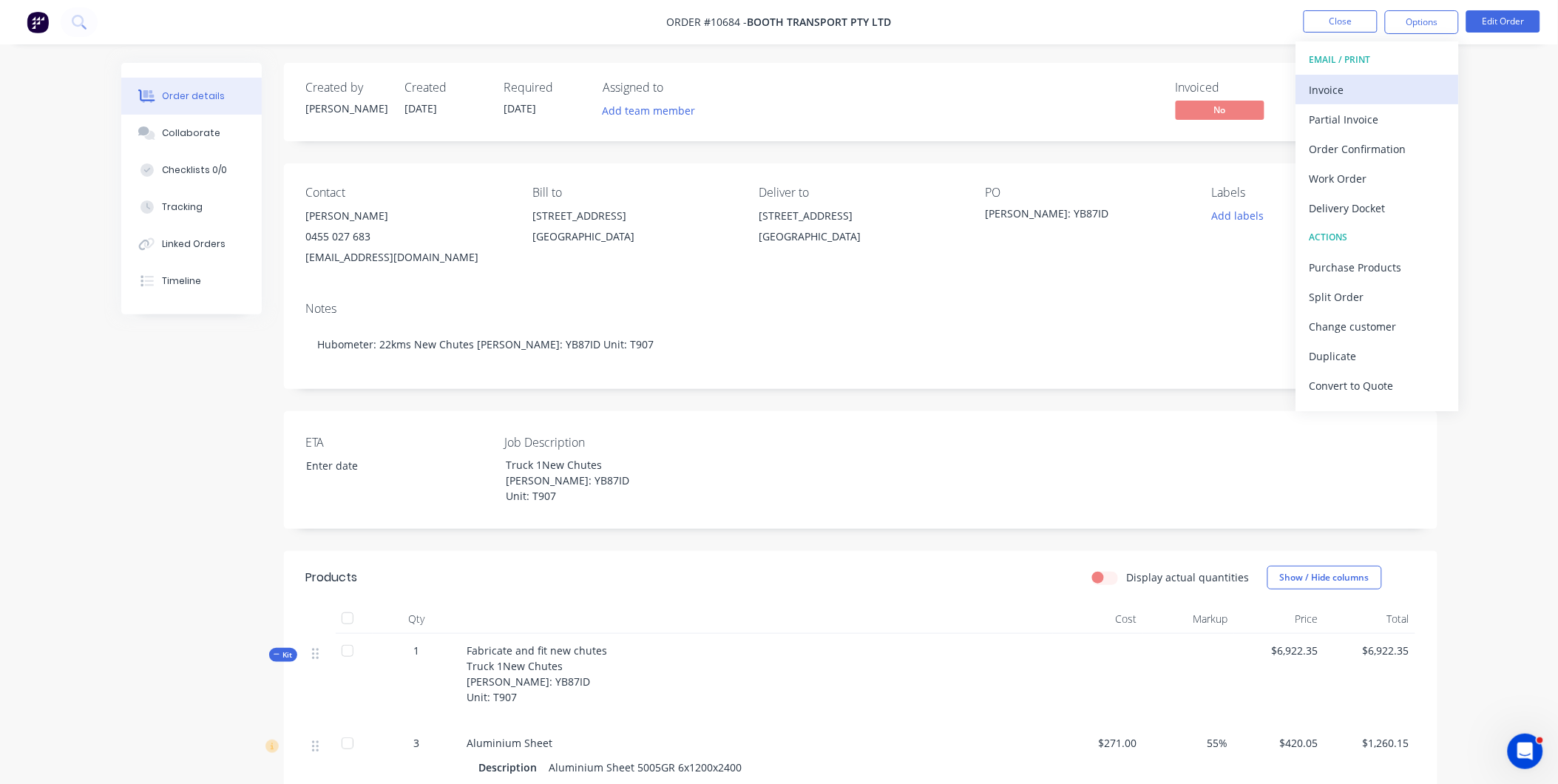
click at [1402, 87] on div "Invoice" at bounding box center [1377, 90] width 136 height 21
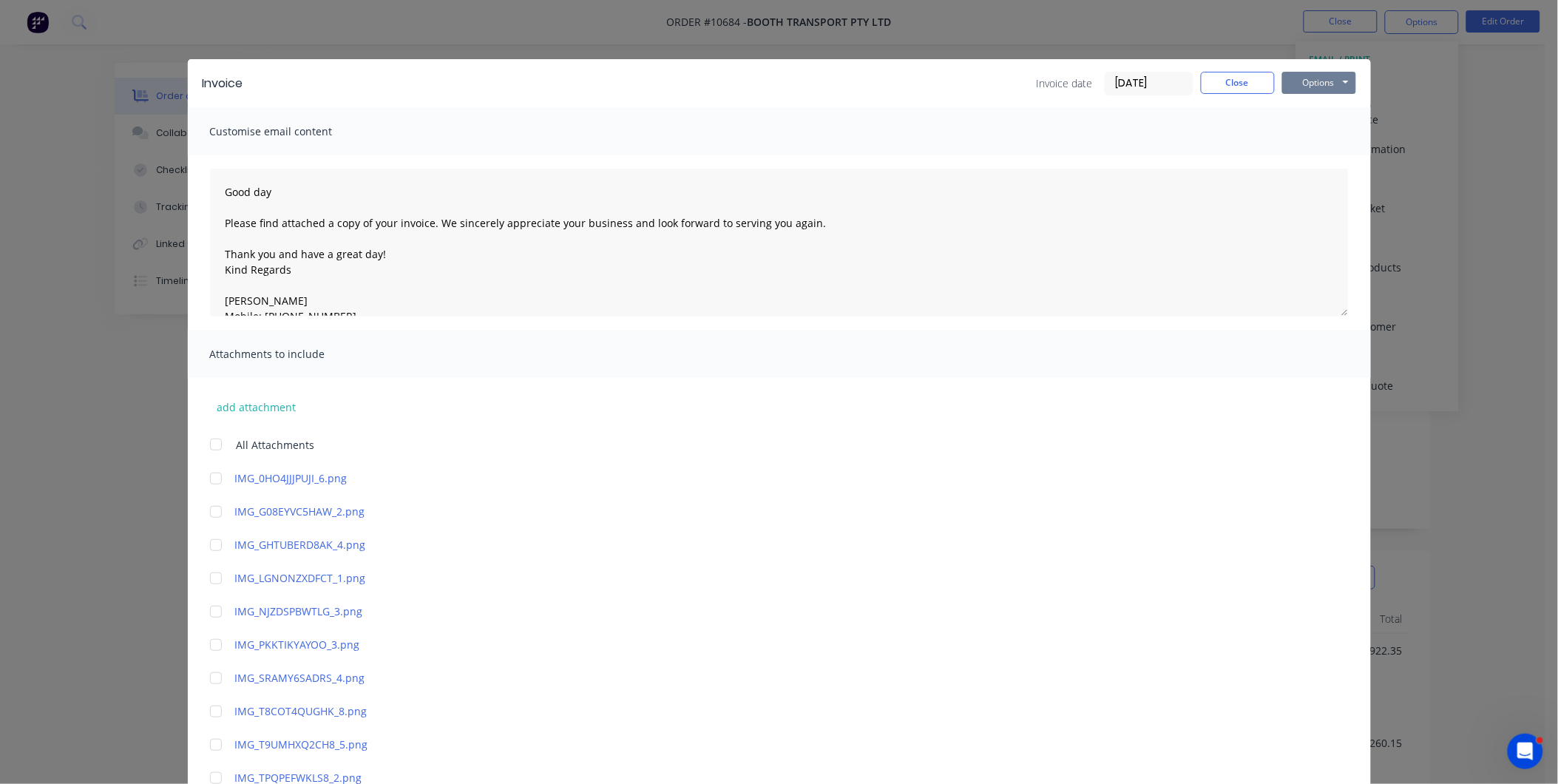
click at [1326, 85] on button "Options" at bounding box center [1319, 82] width 74 height 22
click at [1321, 116] on button "Preview" at bounding box center [1329, 109] width 95 height 24
click at [1224, 87] on button "Close" at bounding box center [1238, 82] width 74 height 22
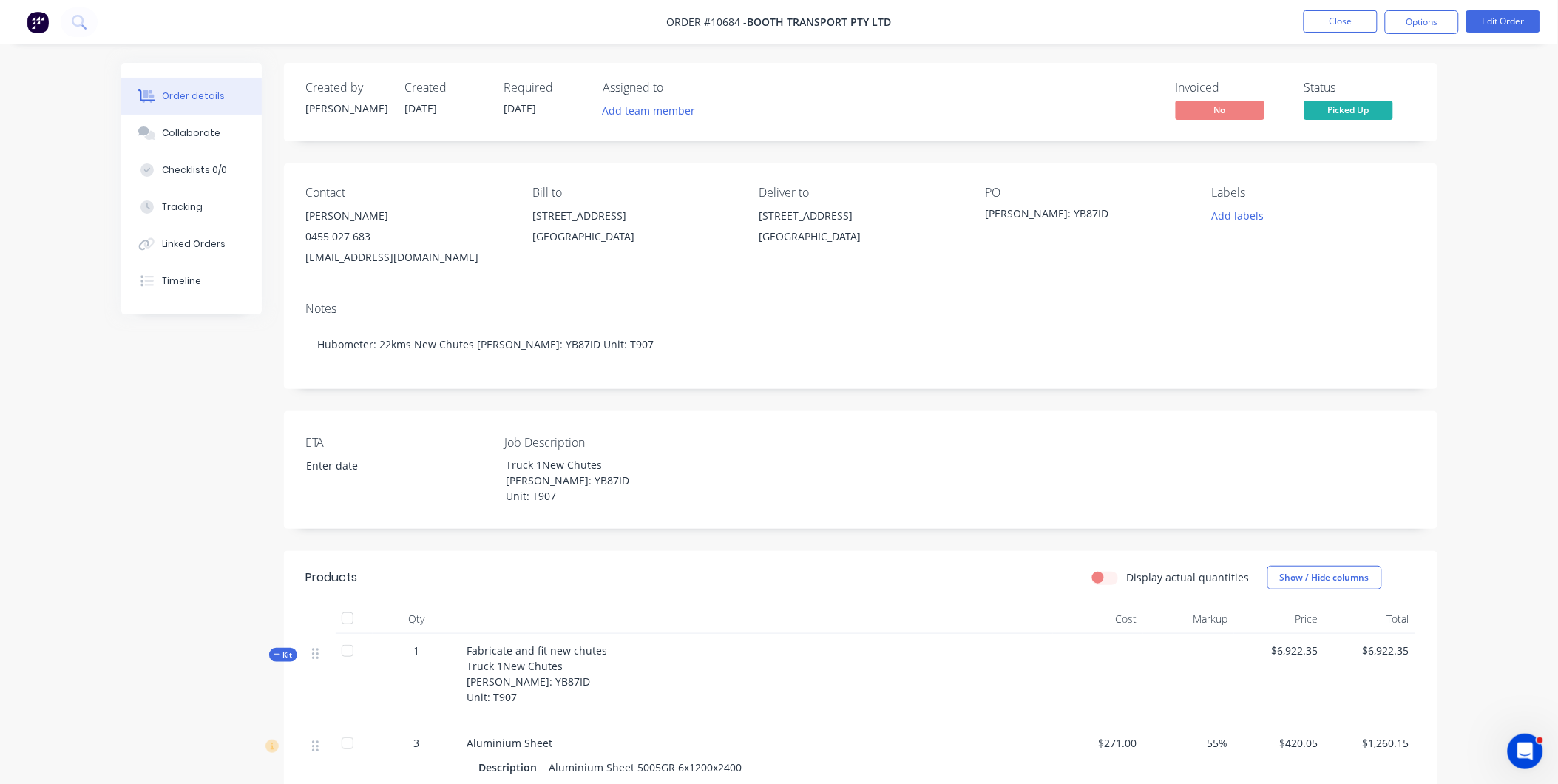
scroll to position [246, 0]
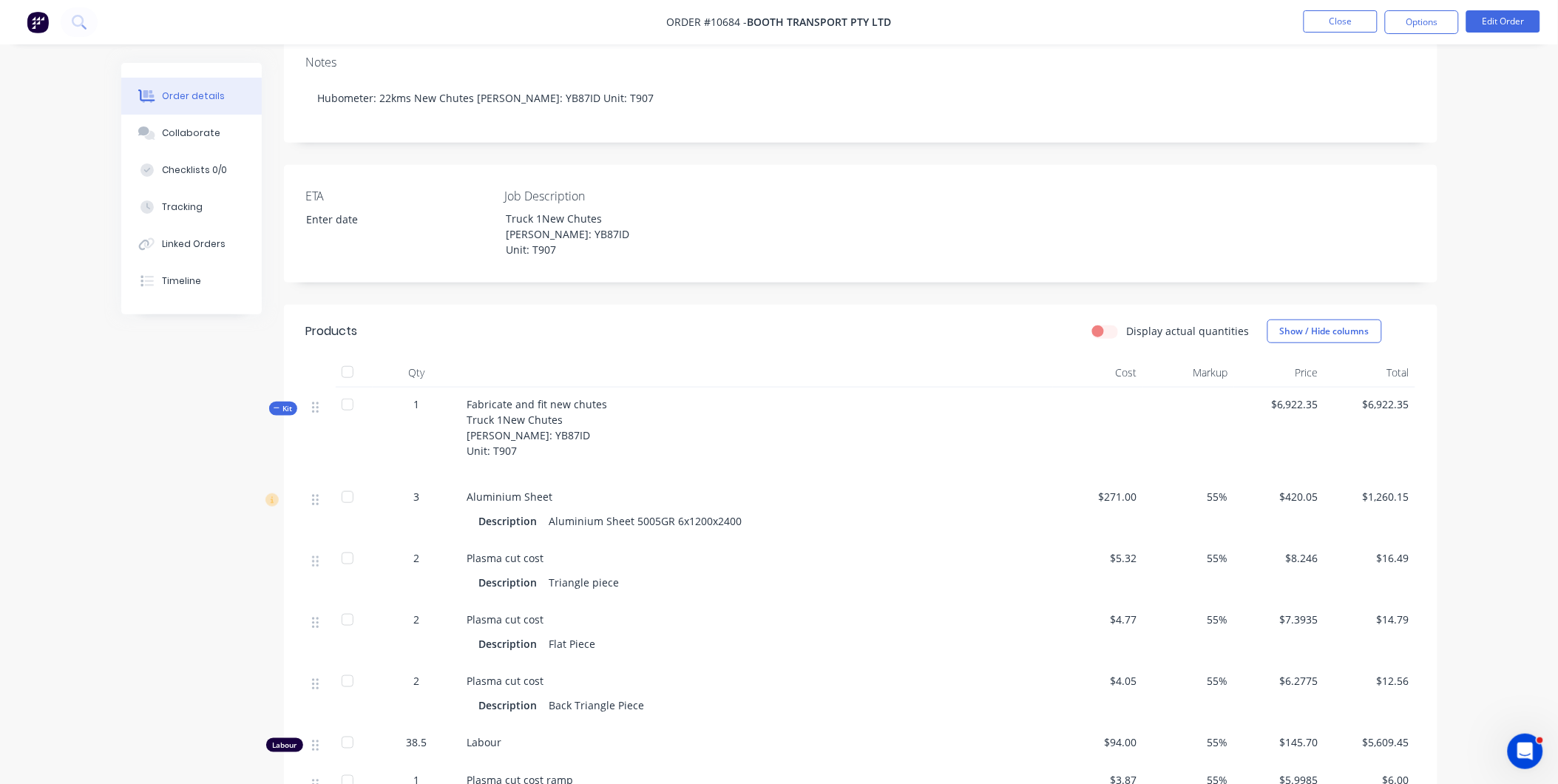
click at [610, 397] on div "Fabricate and fit new chutes Truck 1New Chutes [PERSON_NAME]: YB87ID Unit: T907" at bounding box center [757, 433] width 591 height 93
click at [1497, 33] on nav "Order #10684 - Booth Transport Pty Ltd Close Options Edit Order" at bounding box center [779, 22] width 1558 height 44
click at [1492, 20] on button "Edit Order" at bounding box center [1503, 21] width 74 height 22
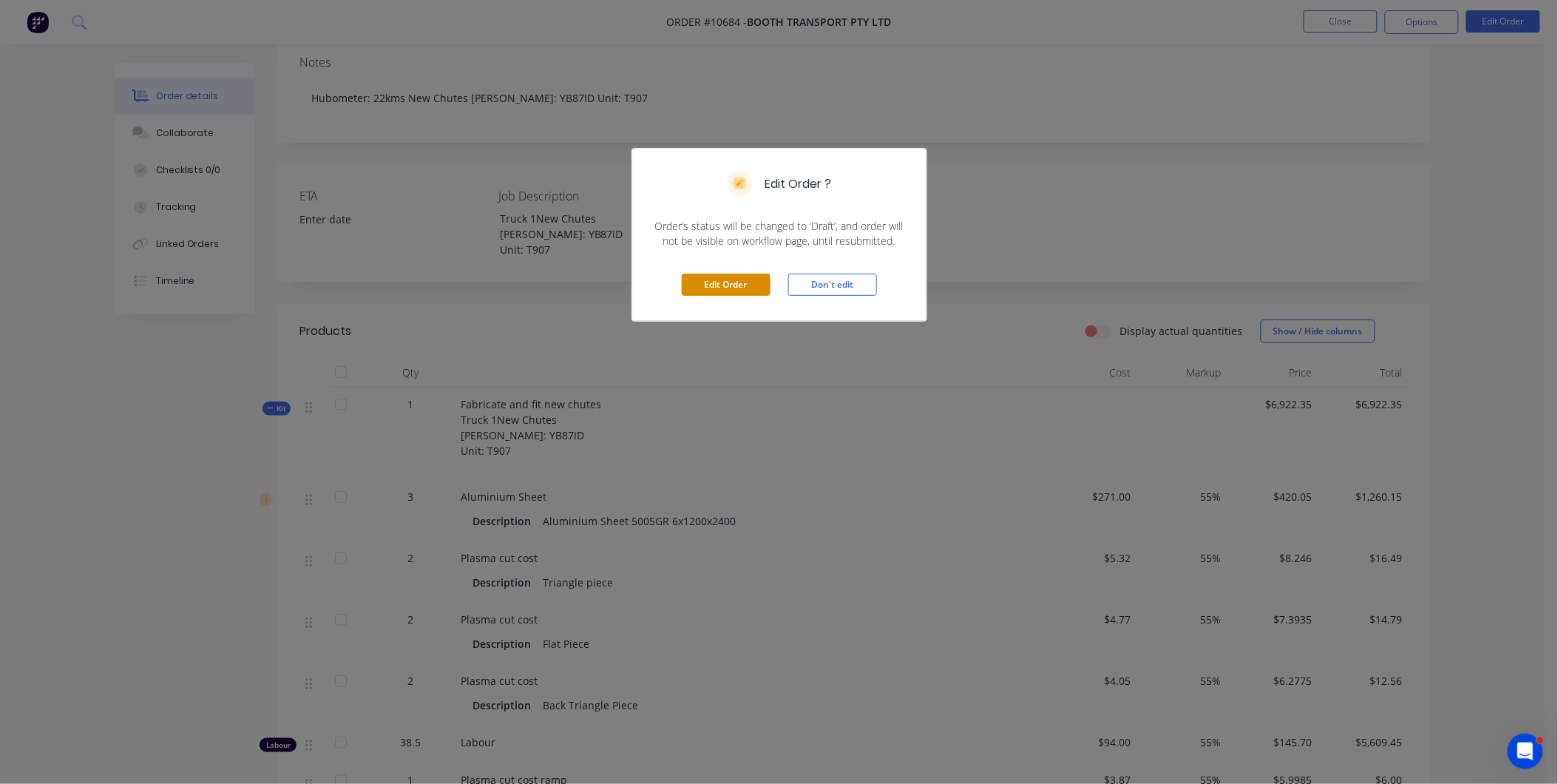
click at [705, 291] on button "Edit Order" at bounding box center [726, 284] width 89 height 22
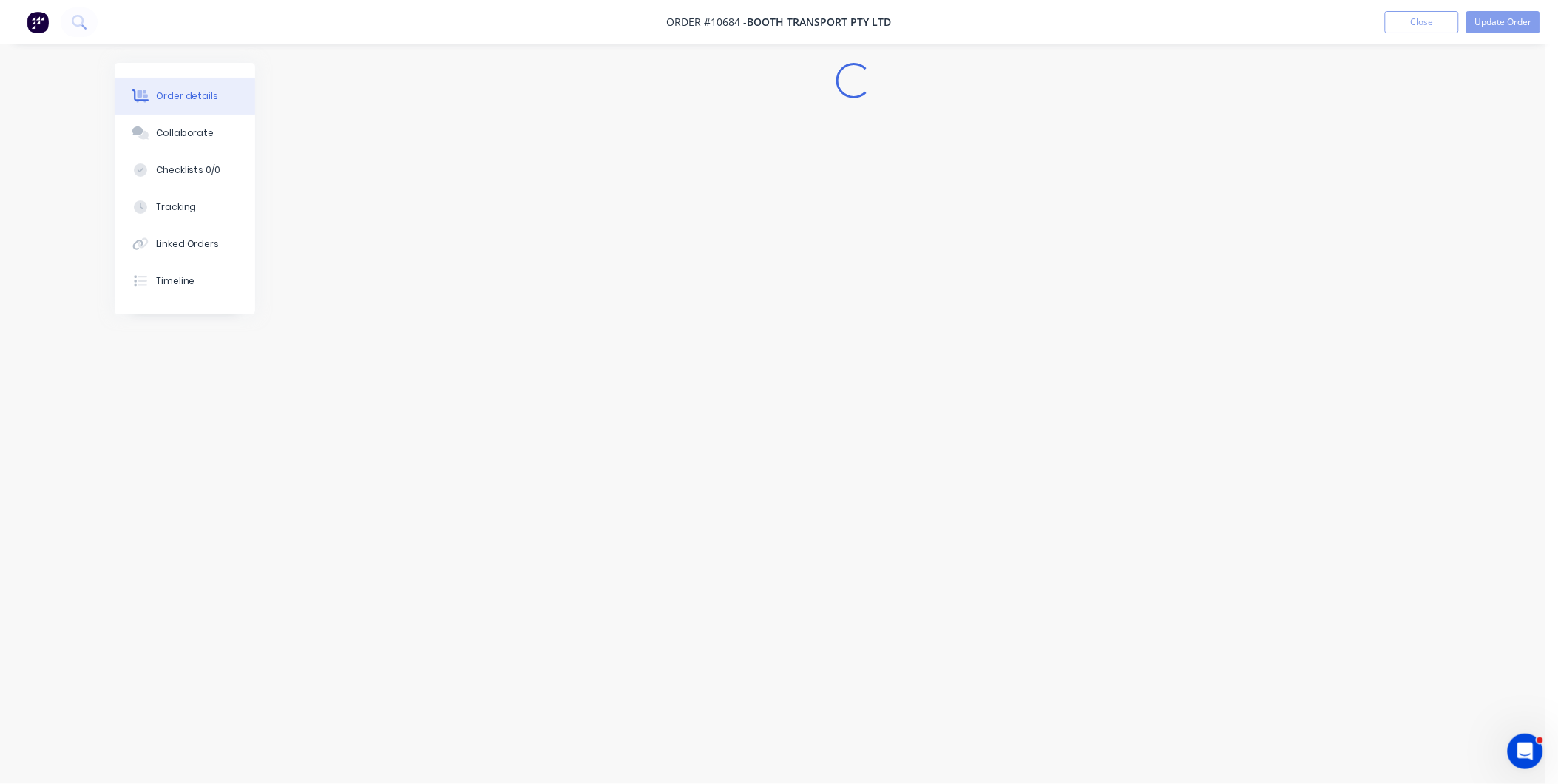
scroll to position [0, 0]
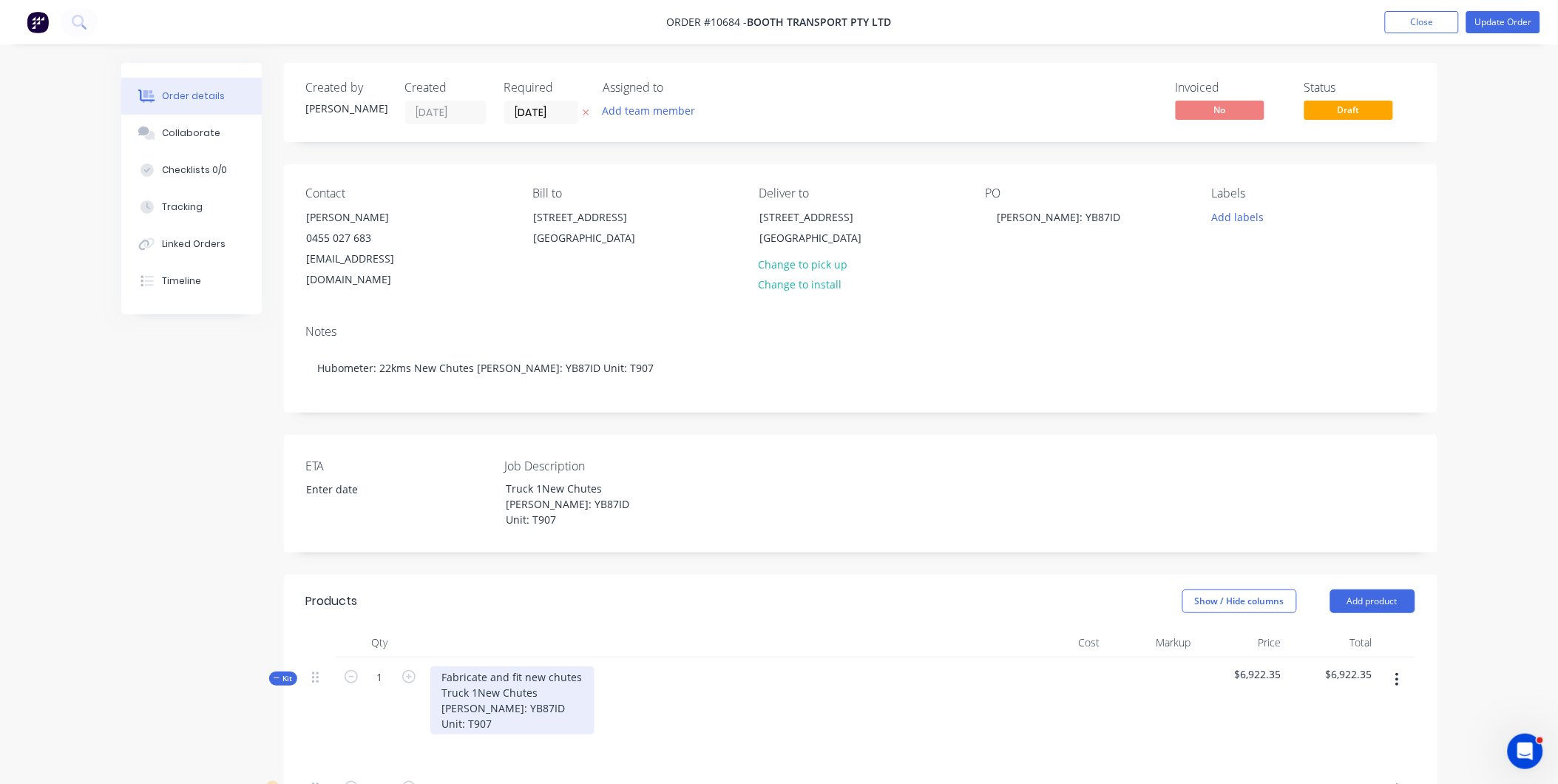
click at [578, 666] on div "Fabricate and fit new chutes Truck 1New Chutes [PERSON_NAME]: YB87ID Unit: T907" at bounding box center [512, 701] width 164 height 68
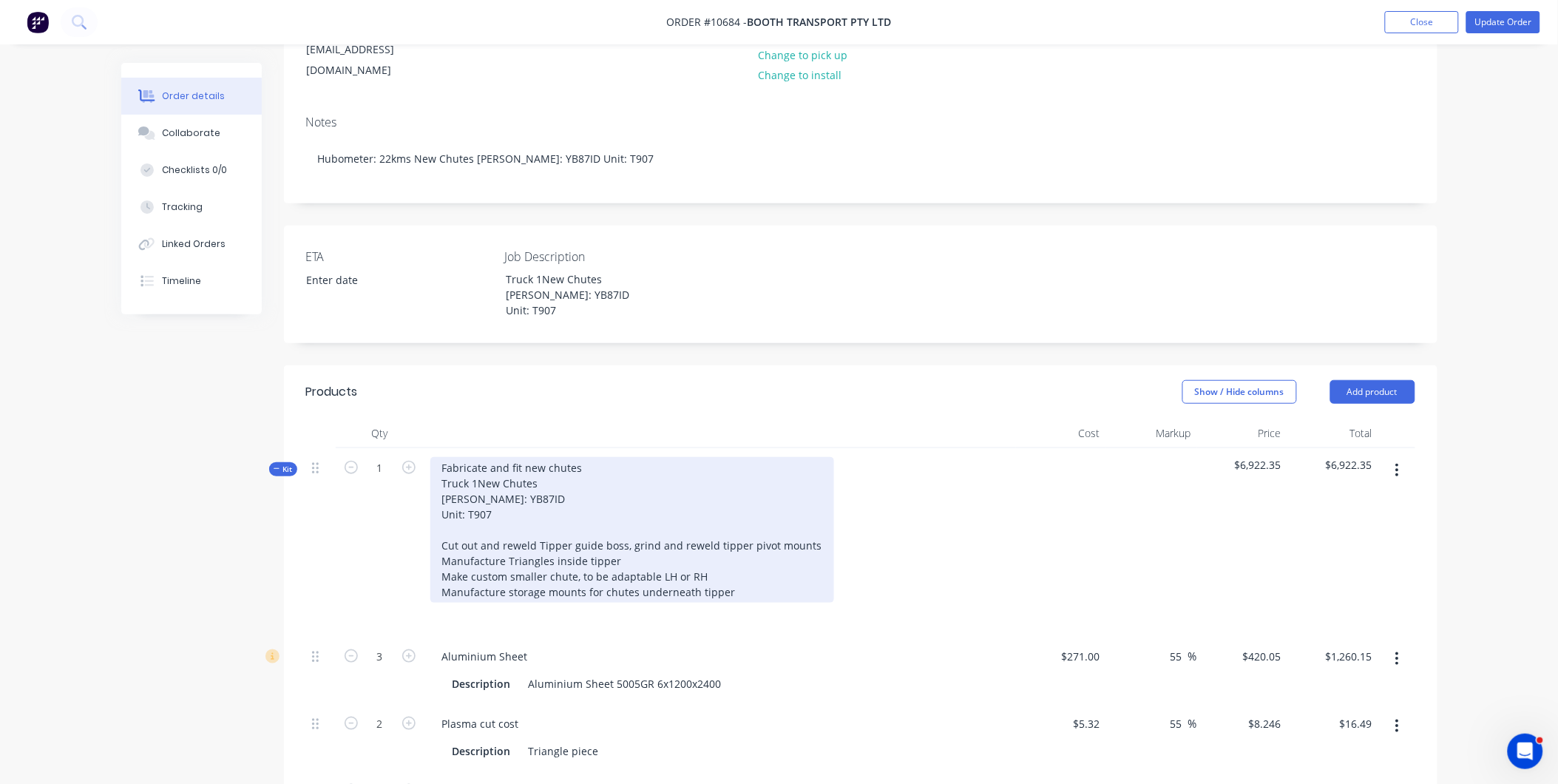
scroll to position [249, 0]
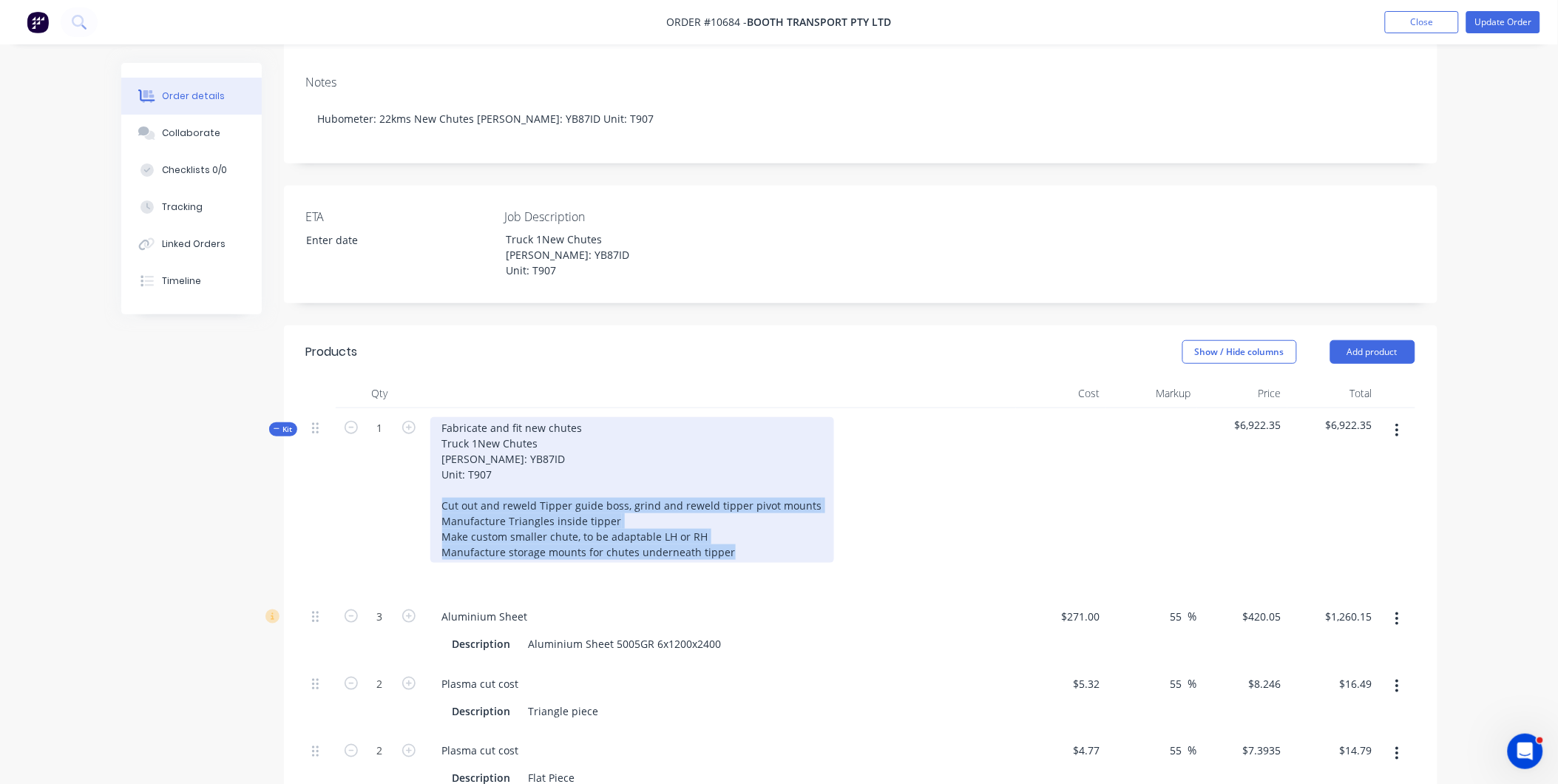
drag, startPoint x: 442, startPoint y: 480, endPoint x: 742, endPoint y: 527, distance: 303.7
click at [742, 527] on div "Fabricate and fit new chutes Truck 1New Chutes [PERSON_NAME]: YB87ID Unit: T907…" at bounding box center [632, 490] width 404 height 146
copy div "Cut out and reweld Tipper guide boss, grind and reweld tipper pivot mounts Manu…"
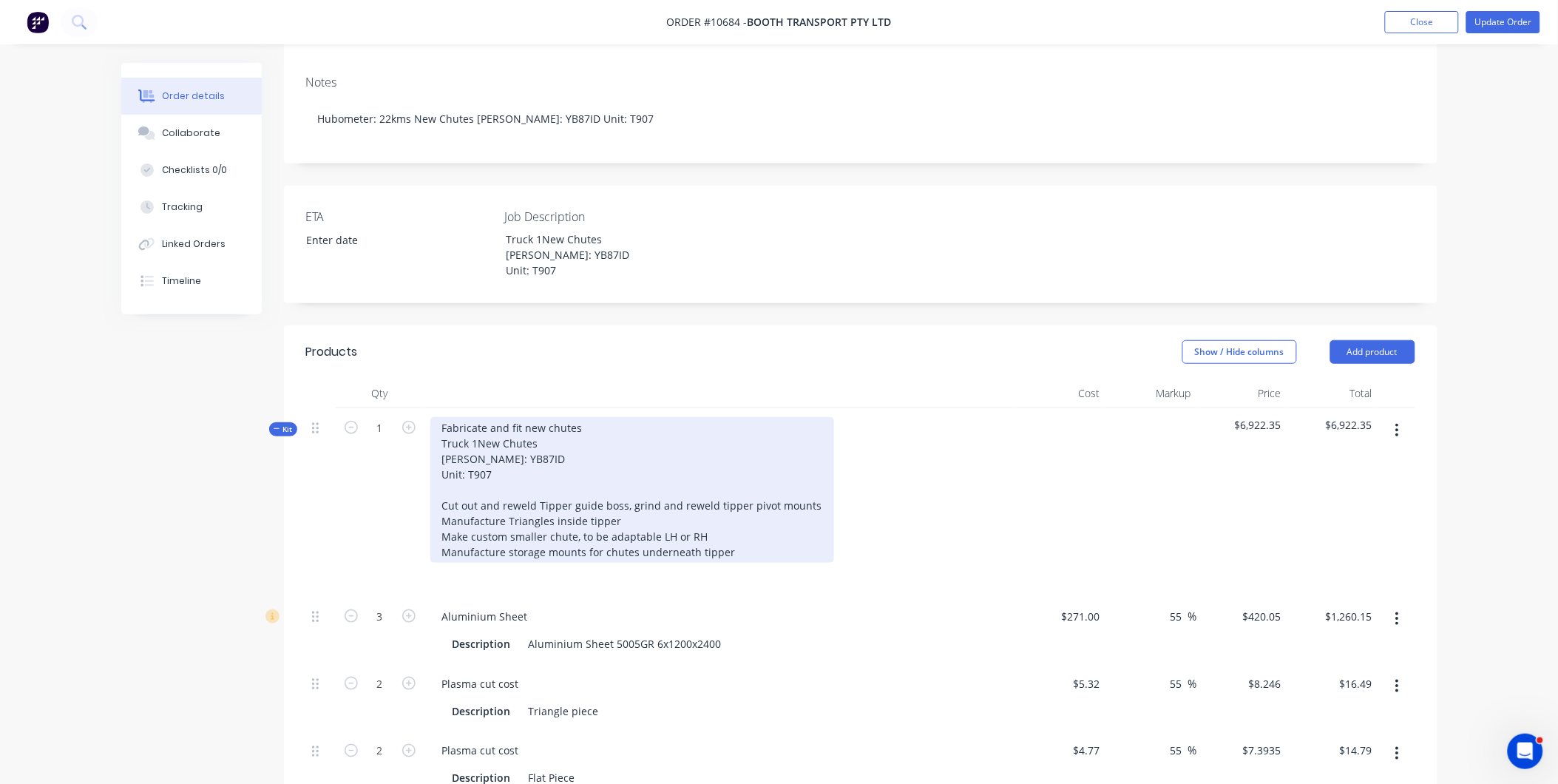
click at [516, 463] on div "Fabricate and fit new chutes Truck 1New Chutes [PERSON_NAME]: YB87ID Unit: T907…" at bounding box center [632, 490] width 404 height 146
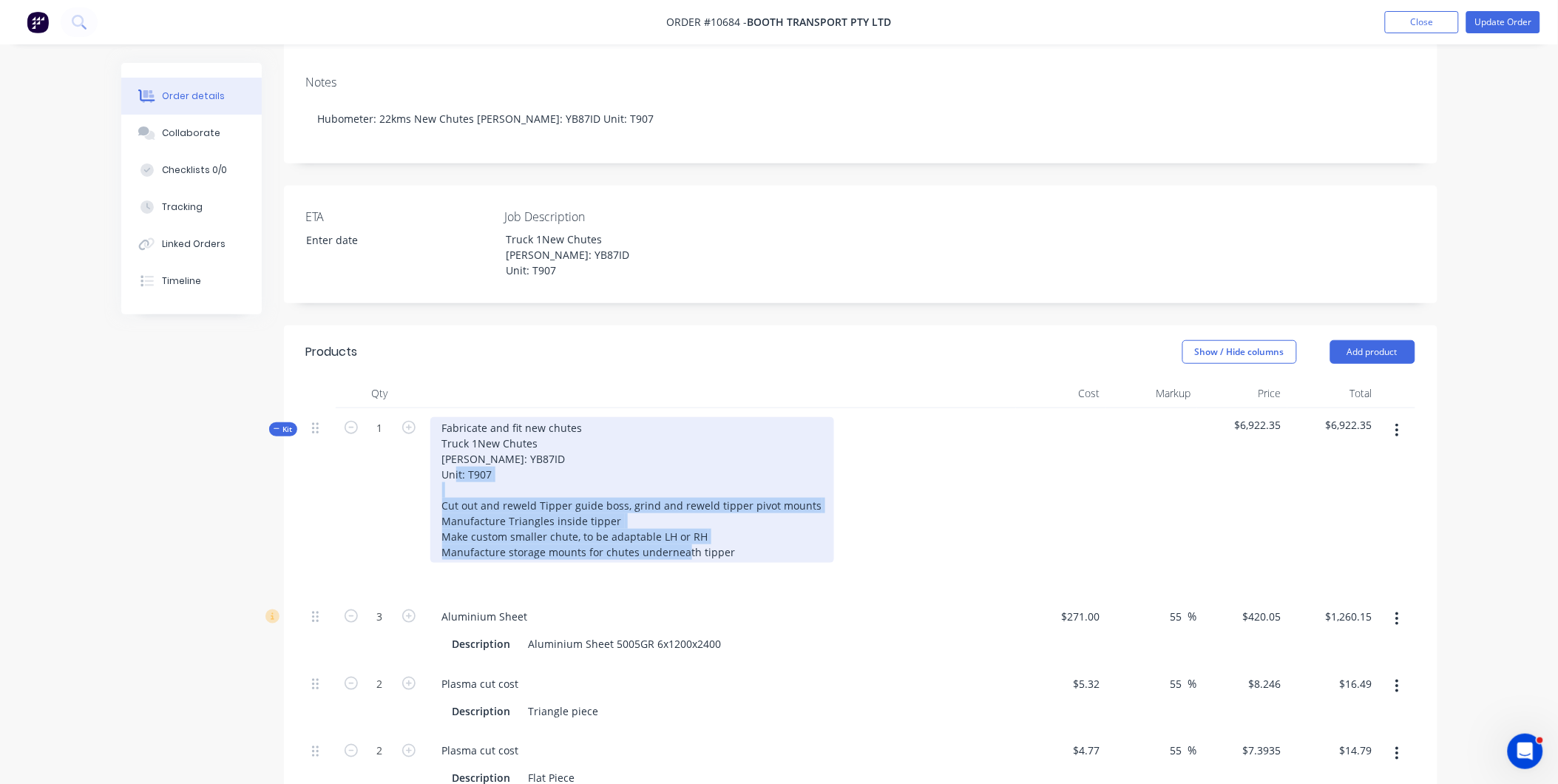
drag, startPoint x: 443, startPoint y: 471, endPoint x: 762, endPoint y: 537, distance: 325.8
click at [762, 537] on div "Fabricate and fit new chutes Truck 1New Chutes [PERSON_NAME]: YB87ID Unit: T907…" at bounding box center [632, 490] width 404 height 146
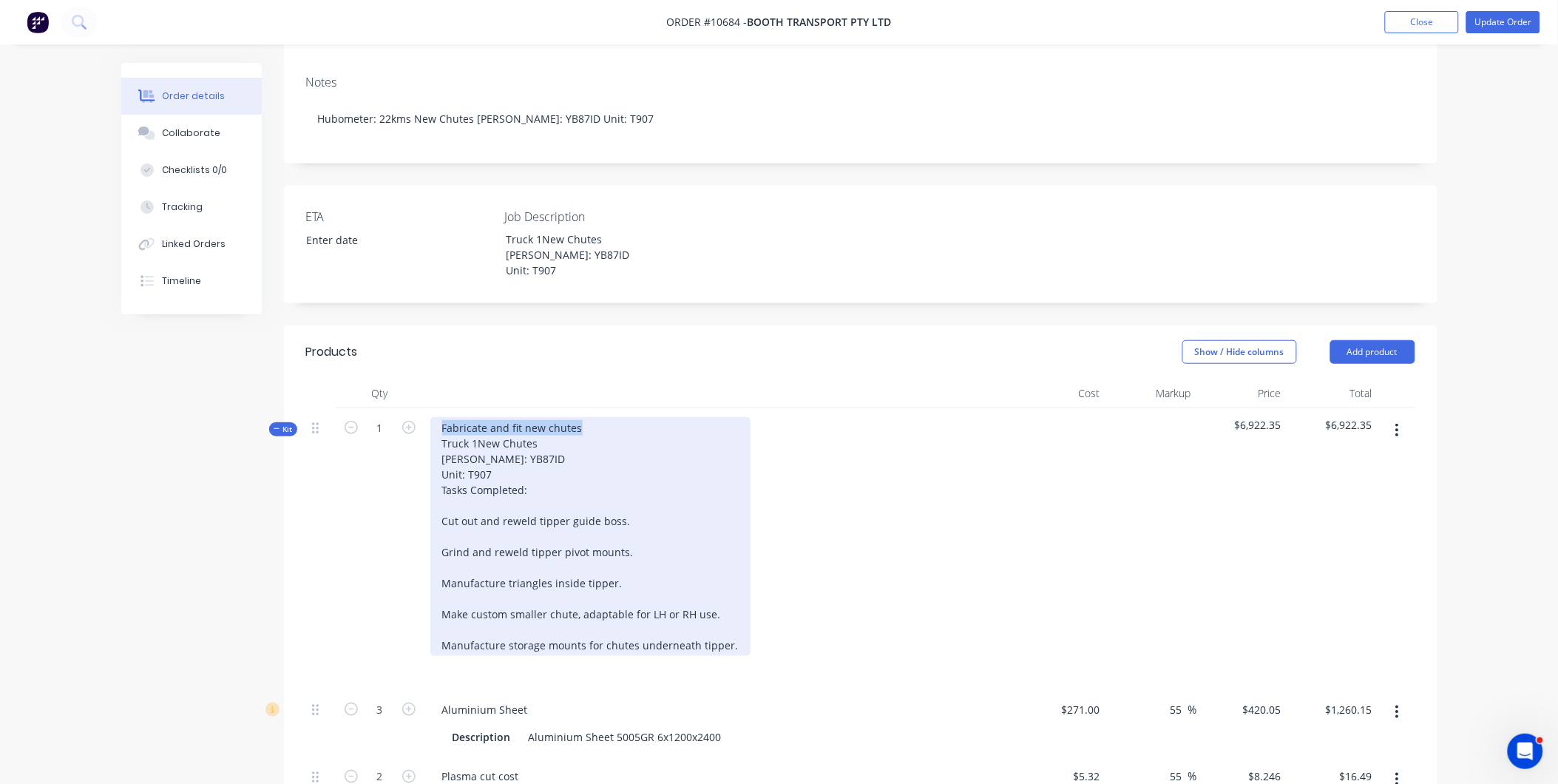
drag, startPoint x: 585, startPoint y: 402, endPoint x: 418, endPoint y: 383, distance: 168.1
click at [418, 383] on div "Qty Cost Markup Price Total Kit 1 Fabricate and fit new chutes Truck 1New Chute…" at bounding box center [860, 773] width 1109 height 790
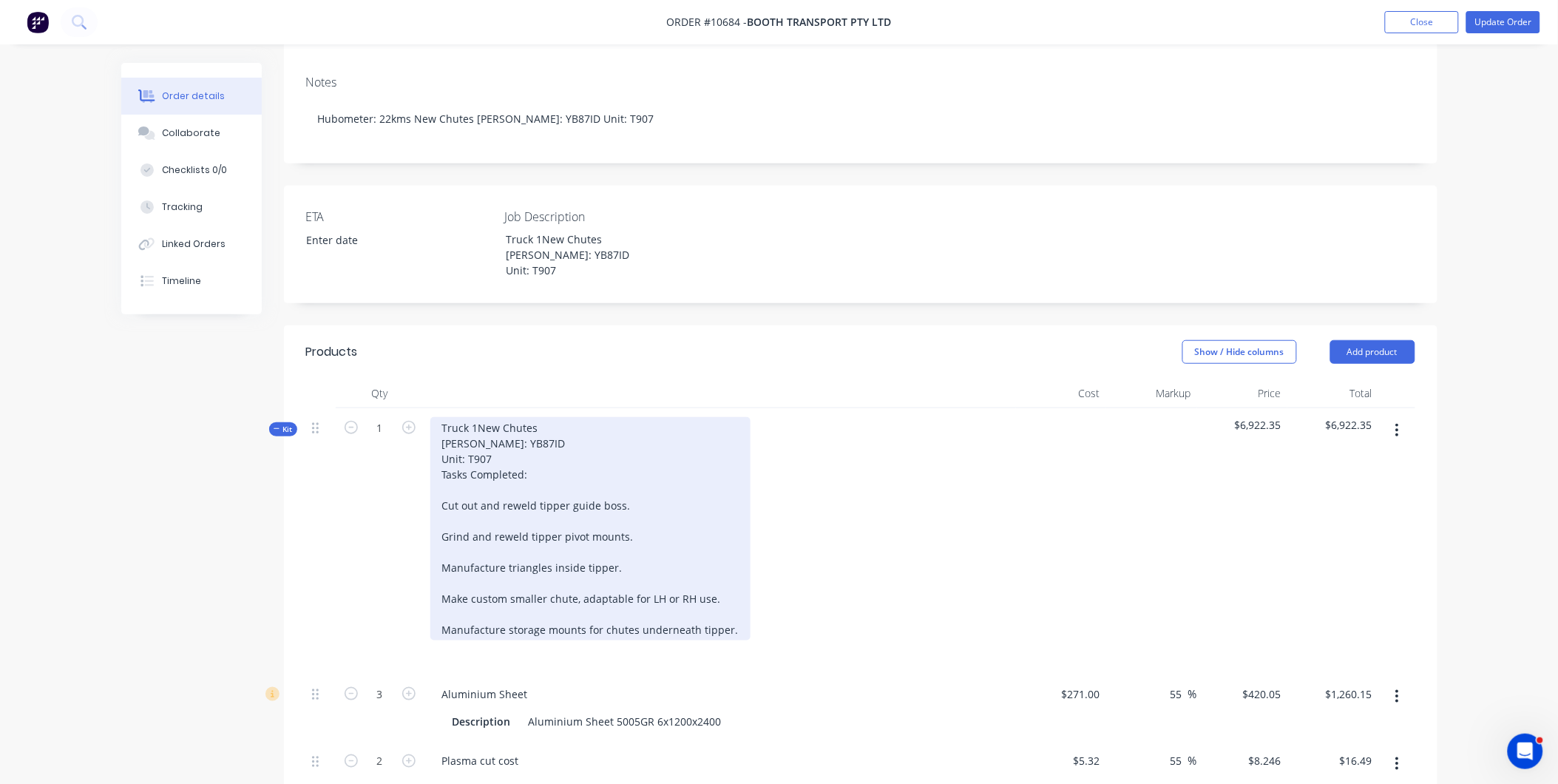
click at [475, 418] on div "Truck 1New Chutes [PERSON_NAME]: YB87ID Unit: T907 Tasks Completed: Cut out and…" at bounding box center [591, 528] width 320 height 223
click at [463, 417] on div "Truck 1 New Chutes [PERSON_NAME]: YB87ID Unit: T907 Tasks Completed: Cut out an…" at bounding box center [591, 528] width 320 height 223
drag, startPoint x: 528, startPoint y: 454, endPoint x: 442, endPoint y: 457, distance: 86.1
click at [442, 457] on div "Truck 1 New Chutes [PERSON_NAME]: YB87ID Unit: T907 Tasks Completed: Cut out an…" at bounding box center [591, 528] width 320 height 223
click at [512, 437] on div "Truck 1 New Chutes [PERSON_NAME]: YB87ID Unit: T907 Tasks Completed: Cut out an…" at bounding box center [591, 528] width 320 height 223
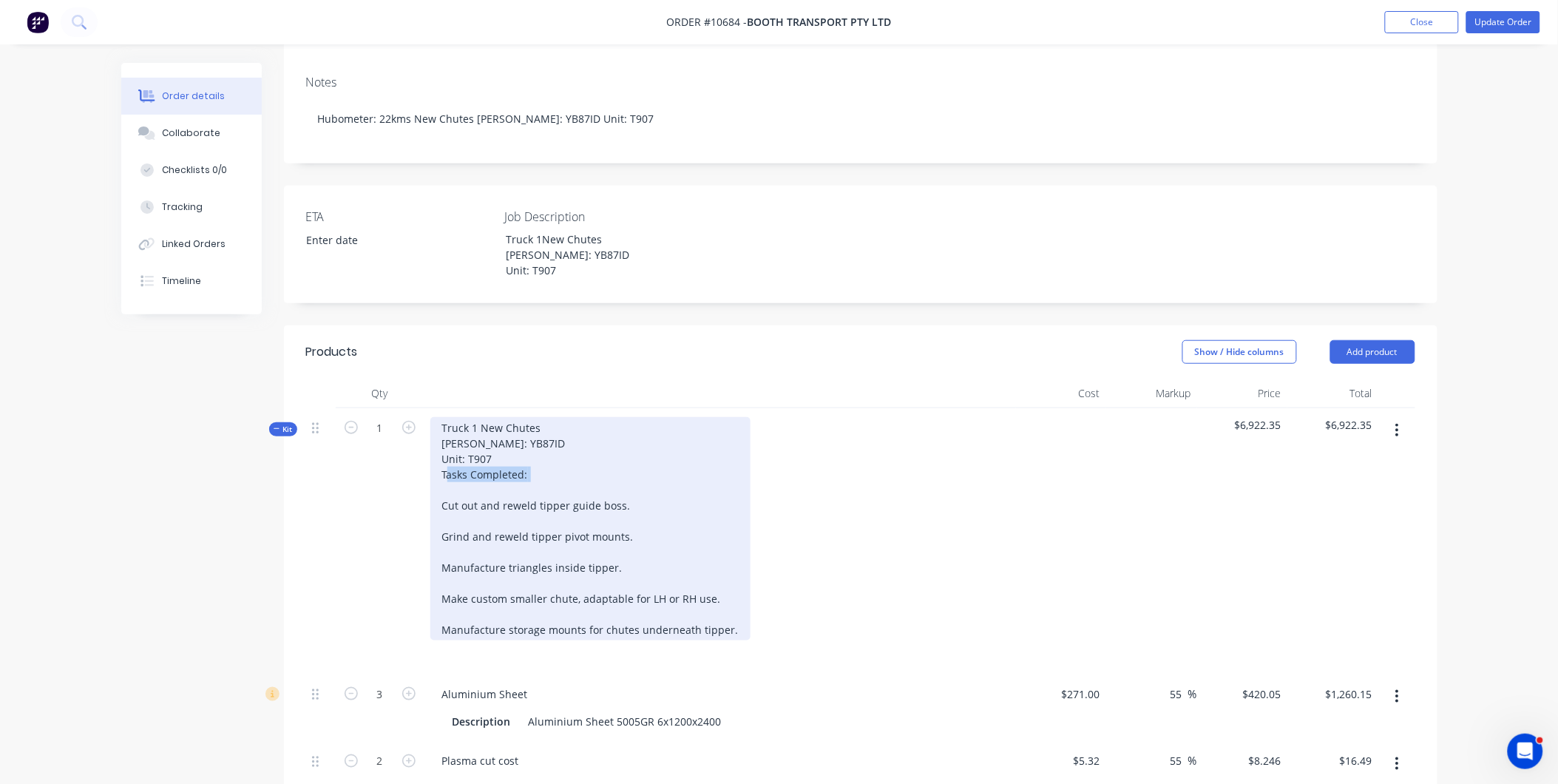
drag, startPoint x: 445, startPoint y: 471, endPoint x: 528, endPoint y: 471, distance: 83.0
click at [528, 471] on div "Truck 1 New Chutes [PERSON_NAME]: YB87ID Unit: T907 Tasks Completed: Cut out an…" at bounding box center [591, 528] width 320 height 223
drag, startPoint x: 516, startPoint y: 468, endPoint x: 456, endPoint y: 466, distance: 60.0
click at [456, 466] on div "Truck 1 New Chutes [PERSON_NAME]: YB87ID Unit: T907 Tasks Completed: Cut out an…" at bounding box center [591, 528] width 320 height 223
click at [444, 484] on div "Truck 1 New Chutes [PERSON_NAME]: YB87ID Unit: T907 Tasks Completed: Cut out an…" at bounding box center [591, 528] width 320 height 223
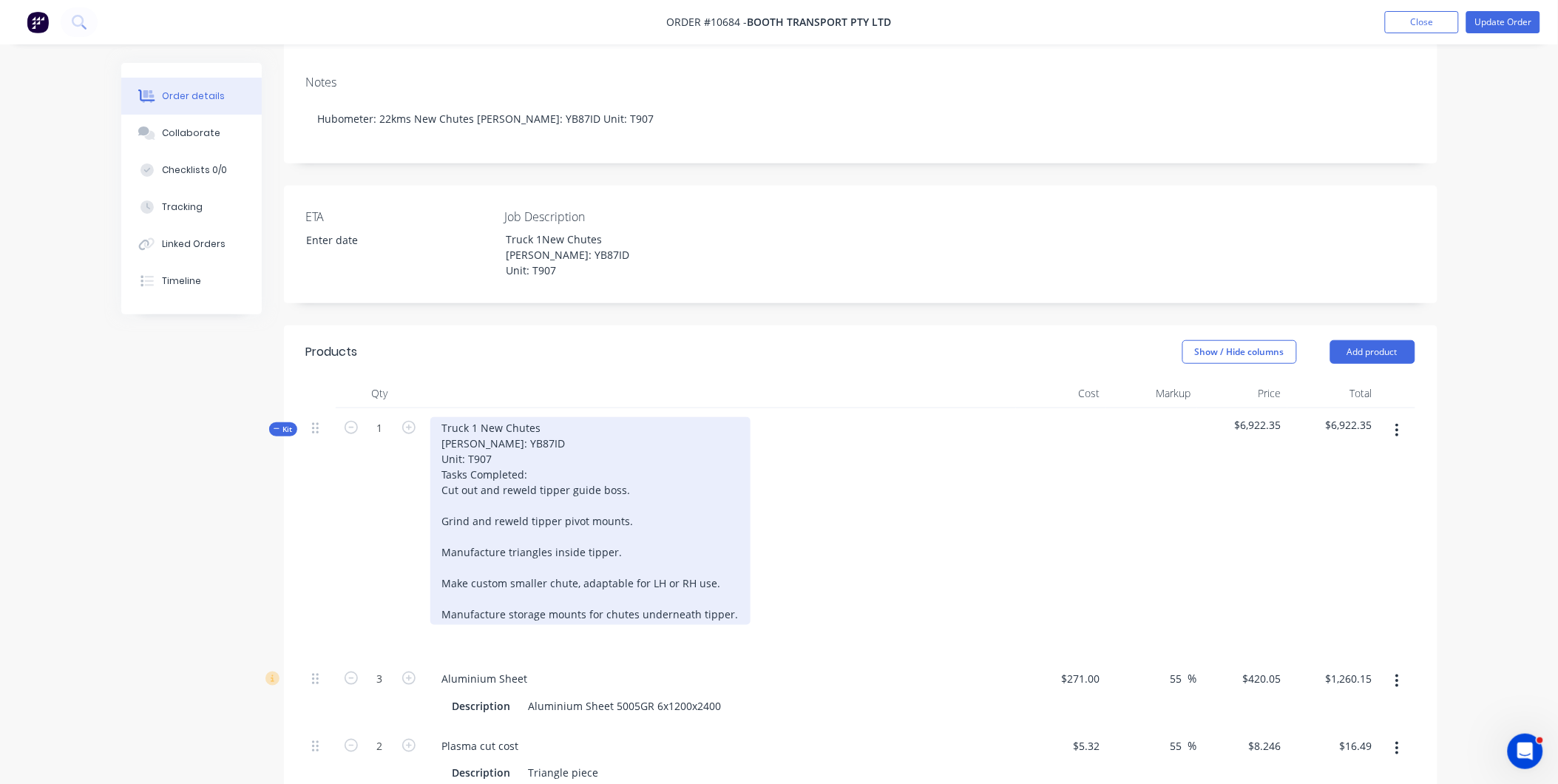
click at [445, 497] on div "Truck 1 New Chutes [PERSON_NAME]: YB87ID Unit: T907 Tasks Completed: Cut out an…" at bounding box center [591, 521] width 320 height 208
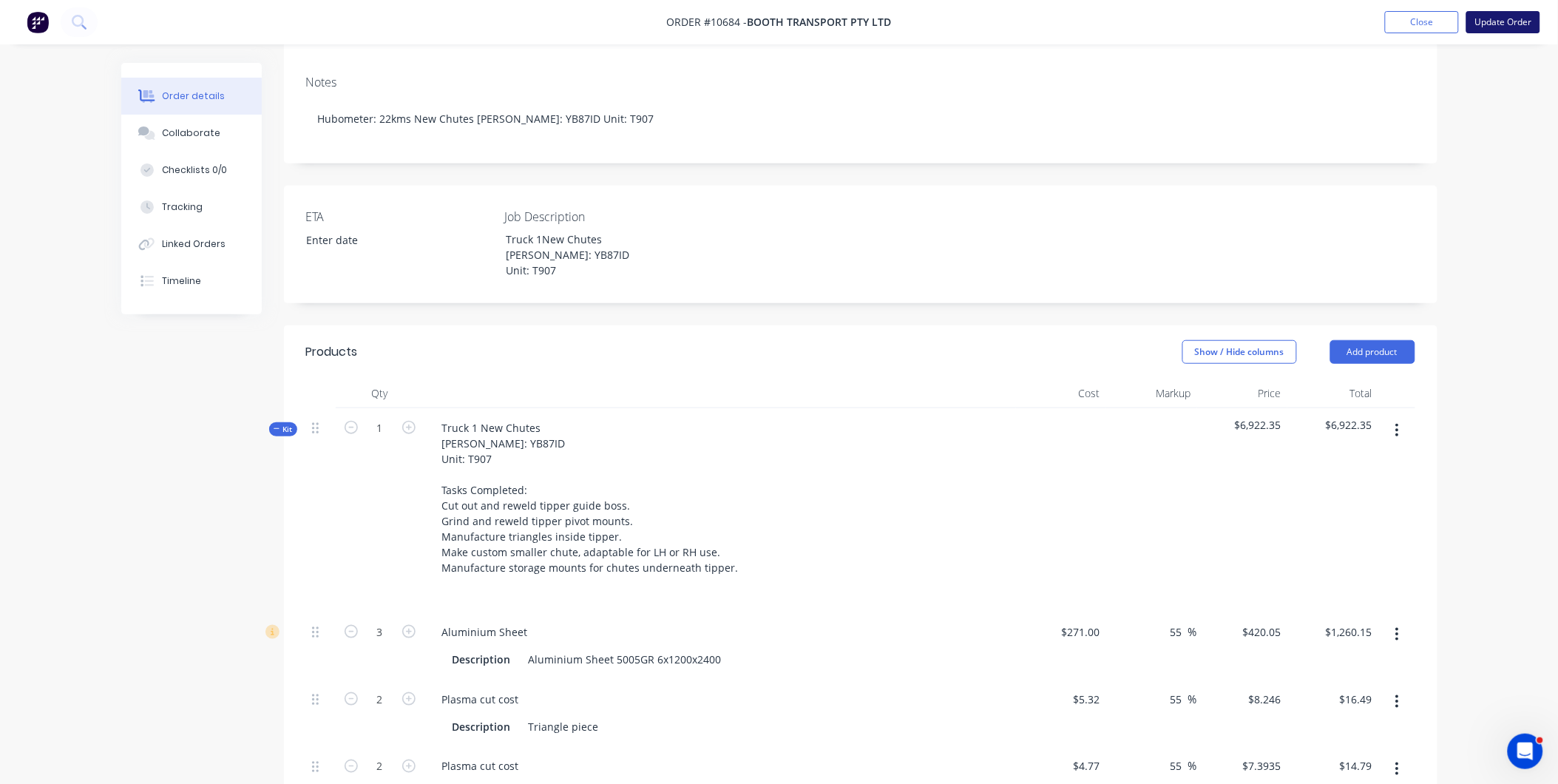
click at [1498, 26] on button "Update Order" at bounding box center [1503, 22] width 74 height 22
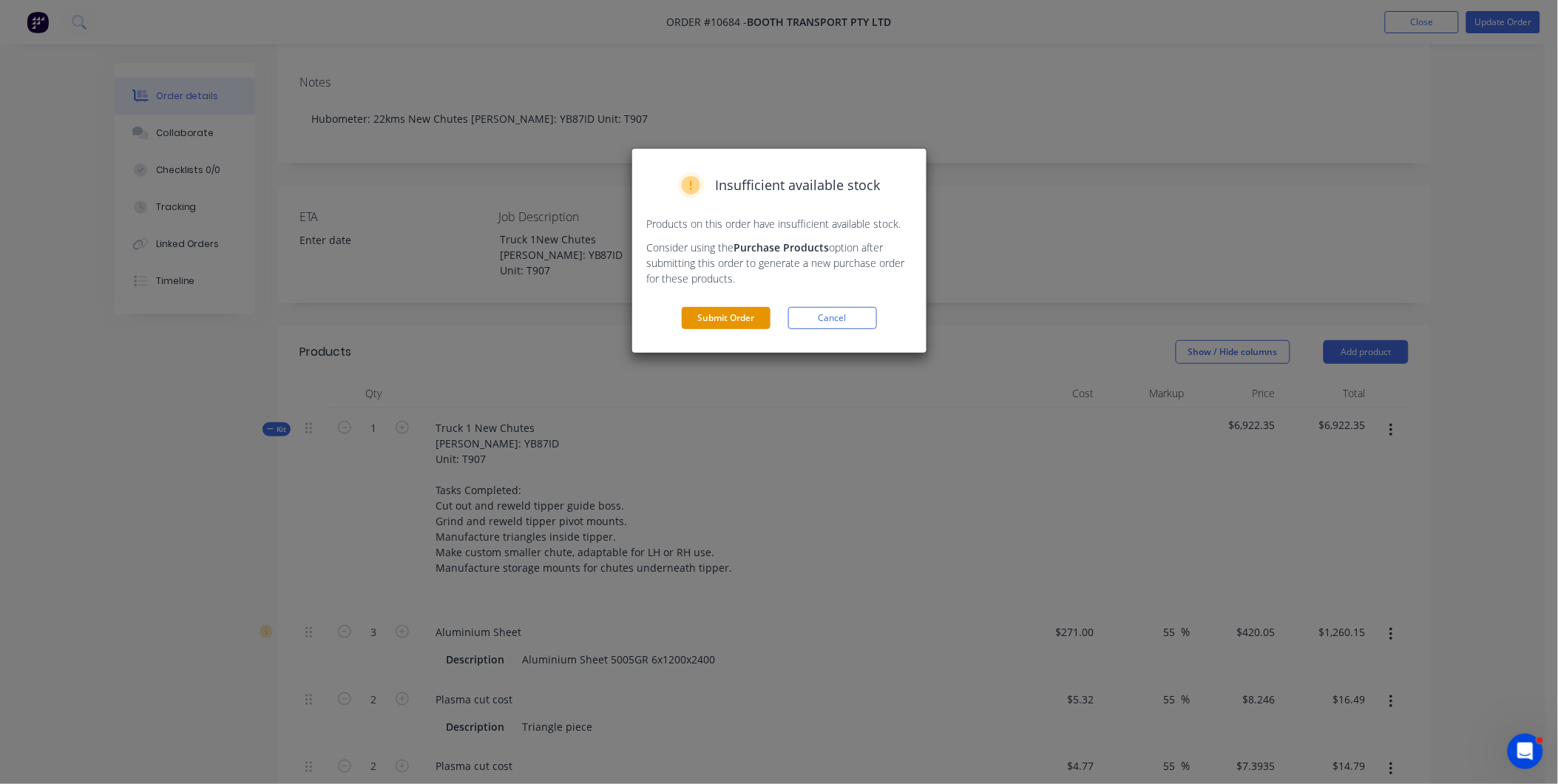
click at [733, 316] on button "Submit Order" at bounding box center [726, 317] width 89 height 22
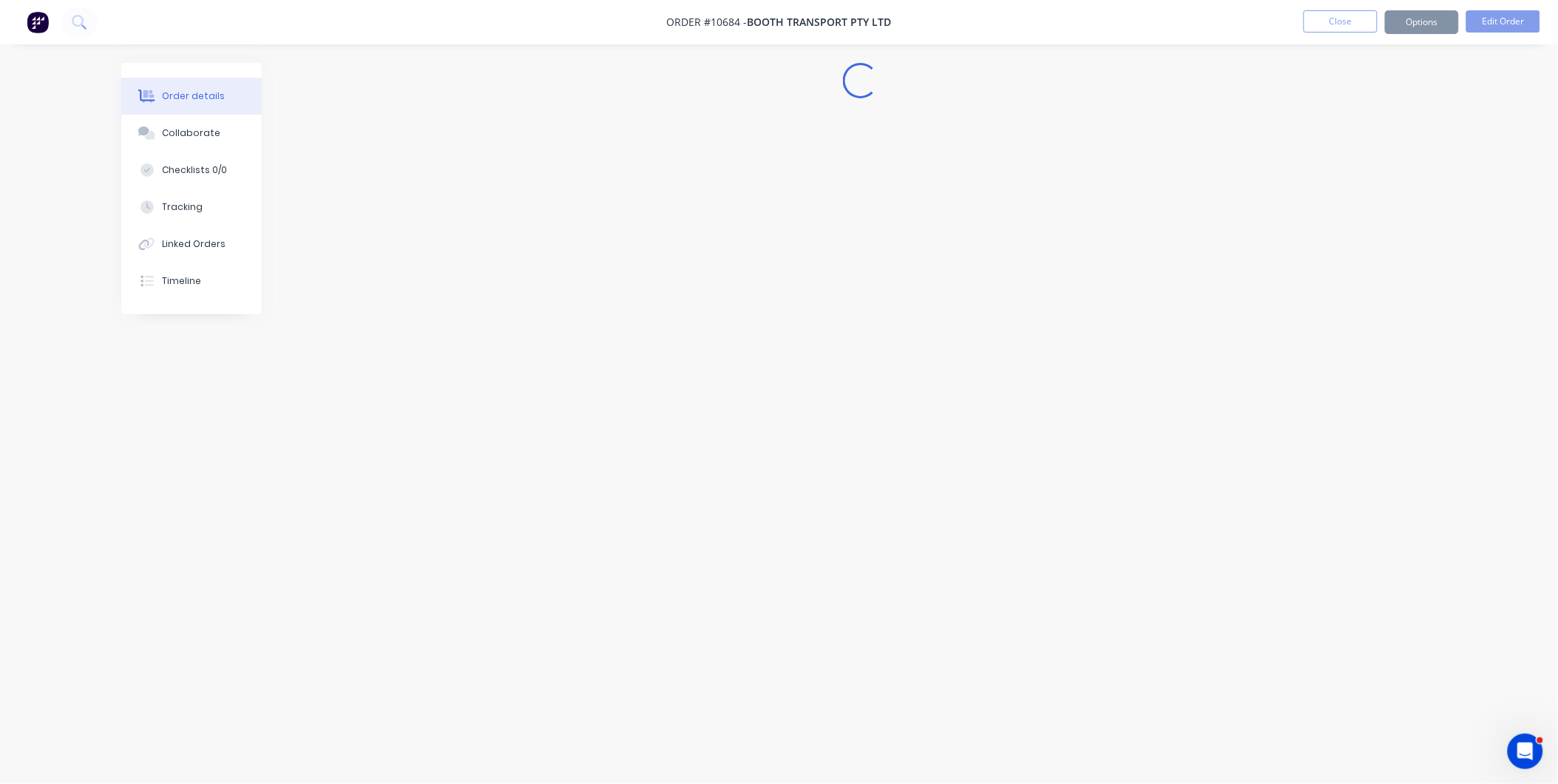
scroll to position [0, 0]
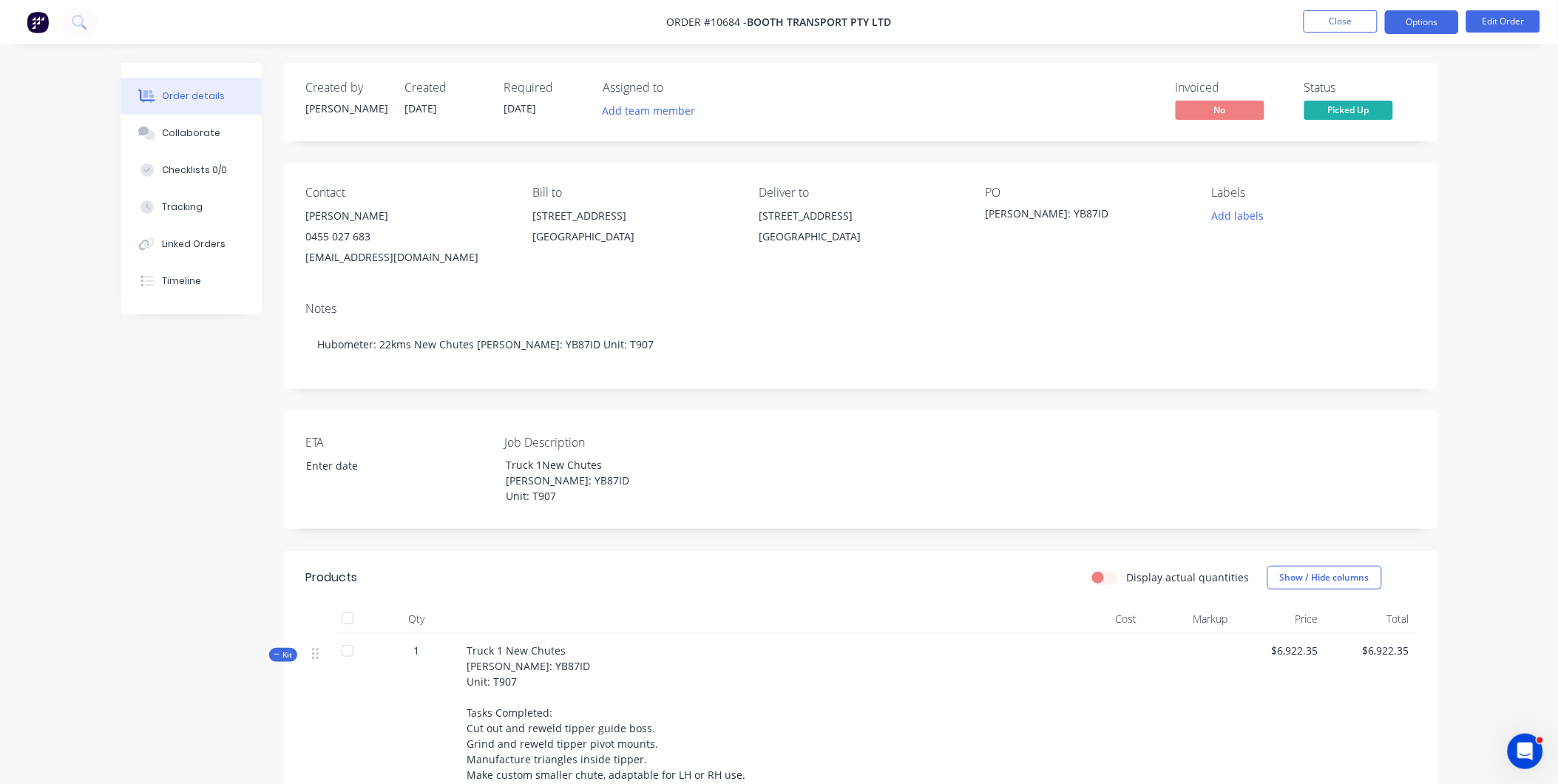
click at [1411, 28] on button "Options" at bounding box center [1421, 22] width 74 height 24
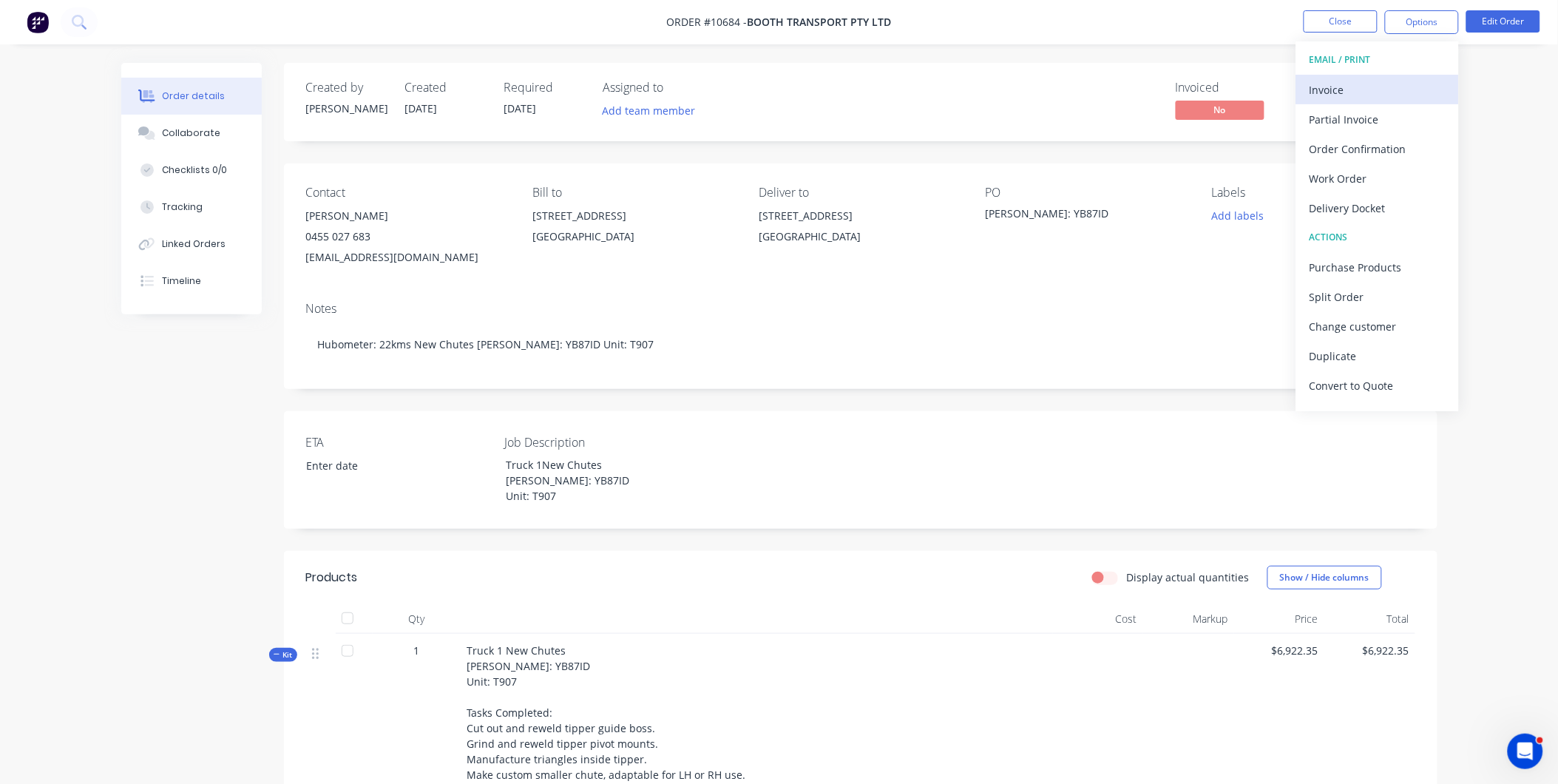
click at [1389, 92] on div "Invoice" at bounding box center [1377, 90] width 136 height 21
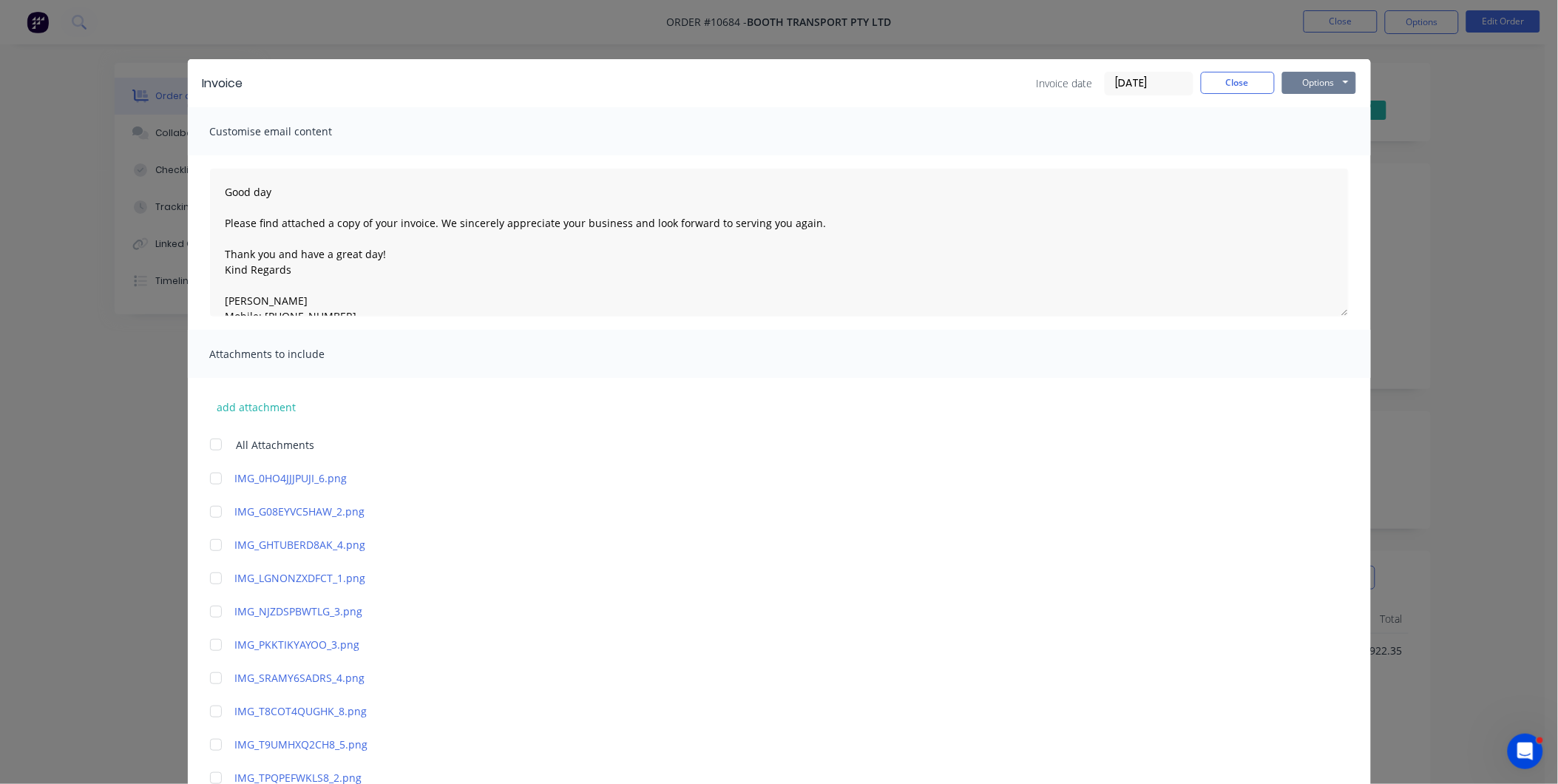
click at [1297, 83] on button "Options" at bounding box center [1319, 82] width 74 height 22
click at [1295, 113] on button "Preview" at bounding box center [1329, 109] width 95 height 24
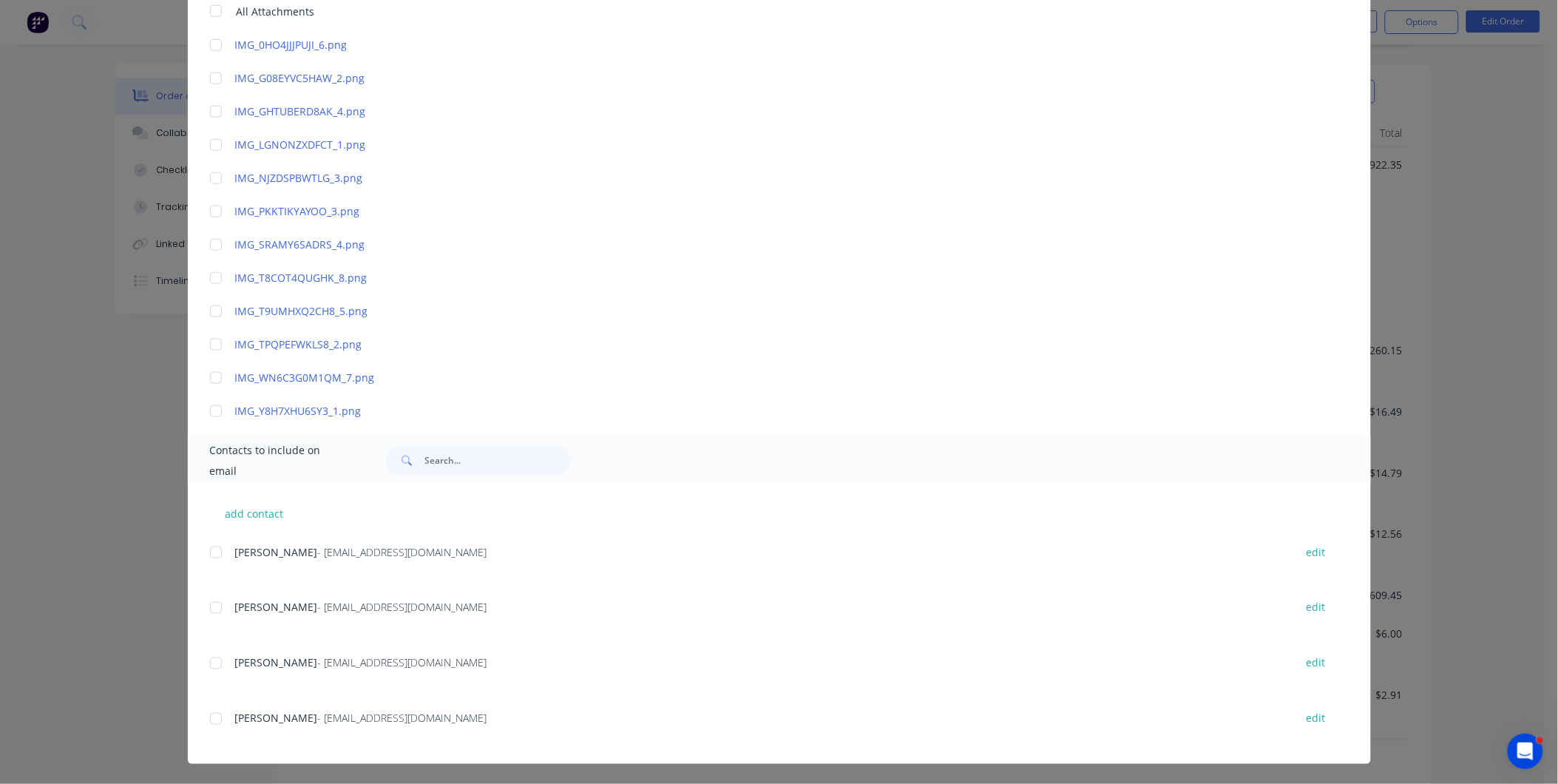
scroll to position [707, 0]
click at [208, 719] on div at bounding box center [216, 718] width 30 height 30
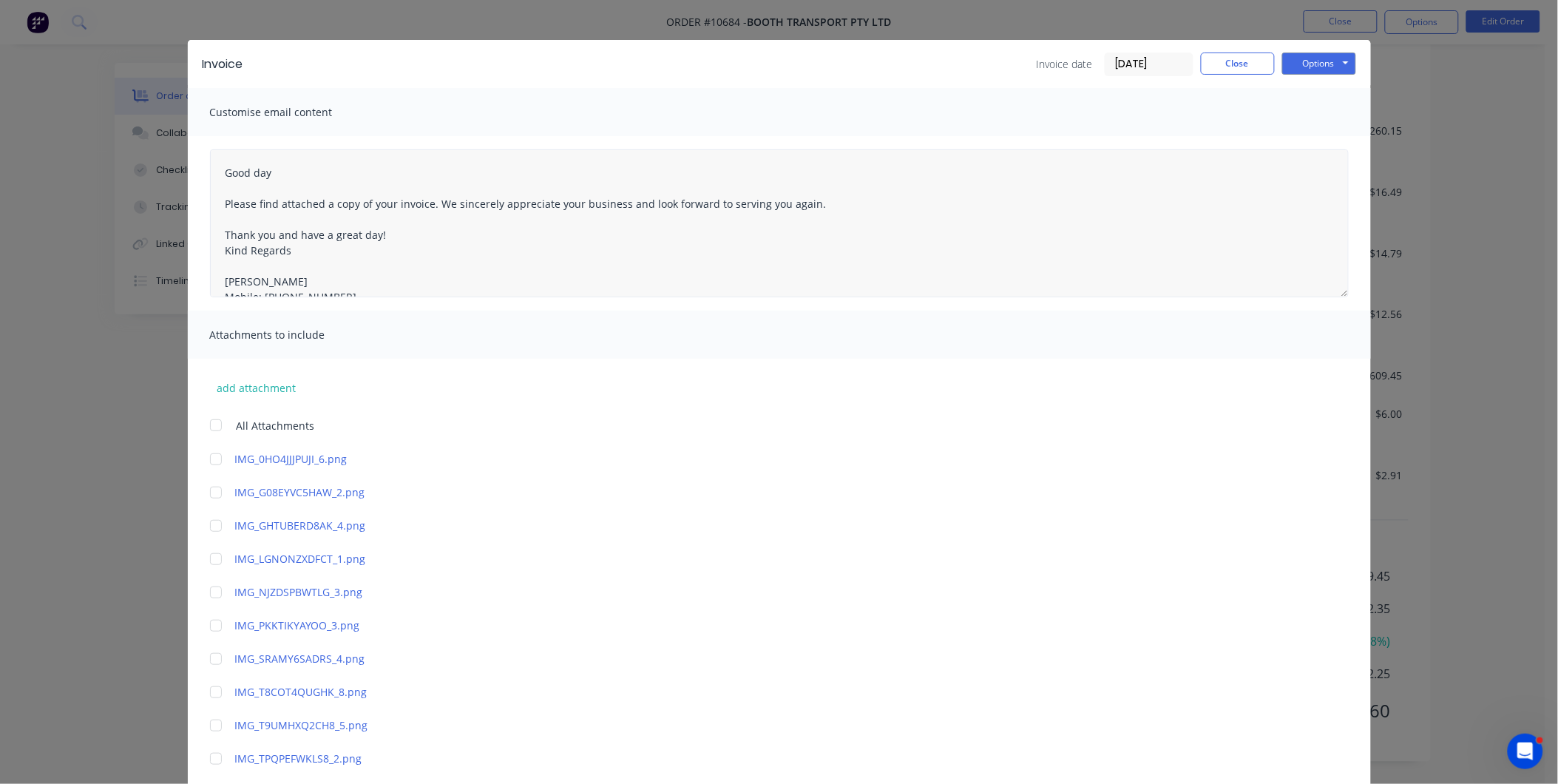
scroll to position [0, 0]
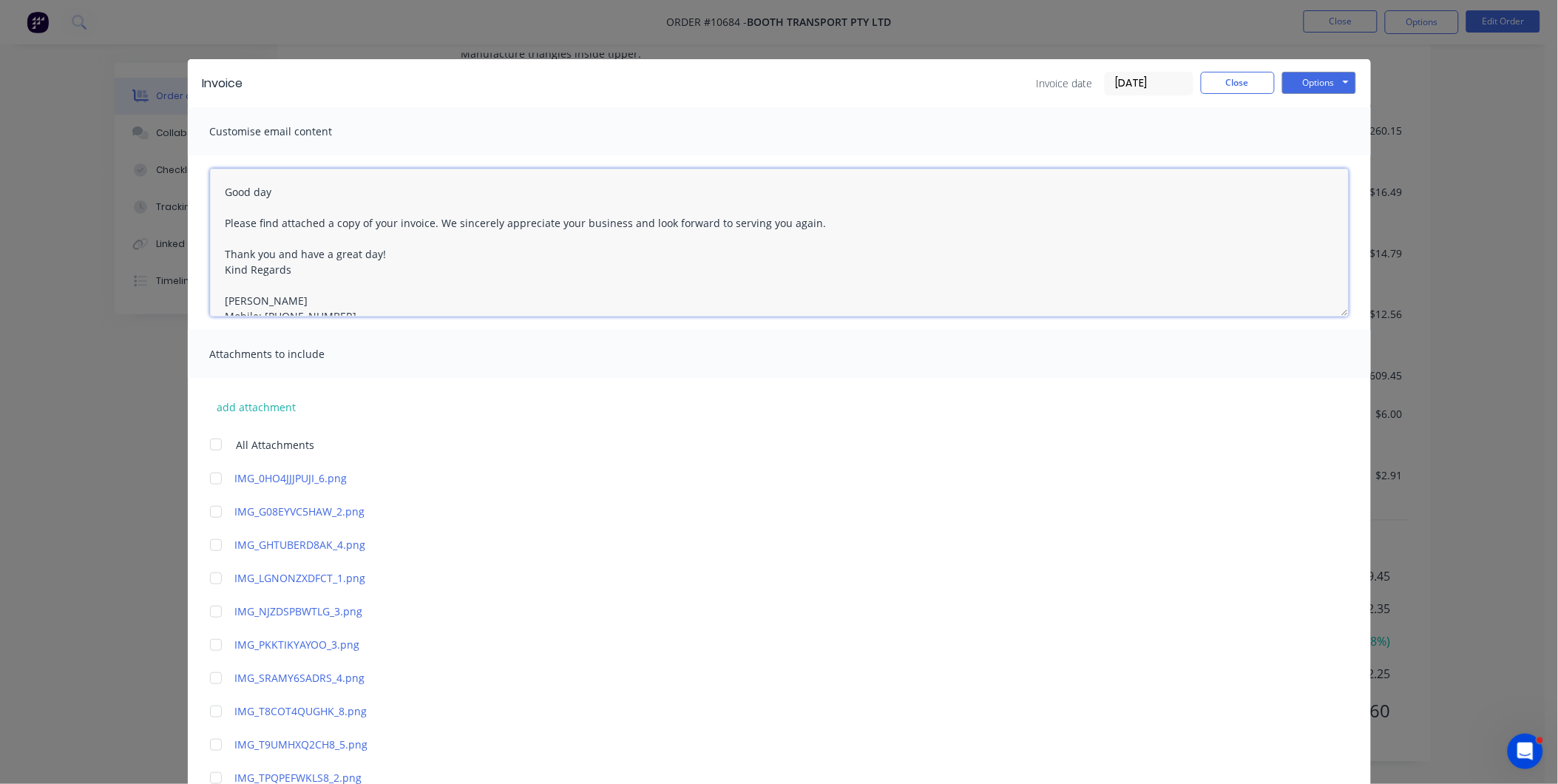
click at [282, 190] on textarea "Good day Please find attached a copy of your invoice. We sincerely appreciate y…" at bounding box center [780, 242] width 1139 height 148
click at [426, 223] on textarea "Good day [PERSON_NAME] Please find attached a copy of your invoice. We sincerel…" at bounding box center [780, 242] width 1139 height 148
type textarea "Good day [PERSON_NAME] Please find attached a copy of your invoice, please send…"
click at [1339, 83] on button "Options" at bounding box center [1319, 82] width 74 height 22
click at [1328, 161] on button "Email" at bounding box center [1329, 158] width 95 height 24
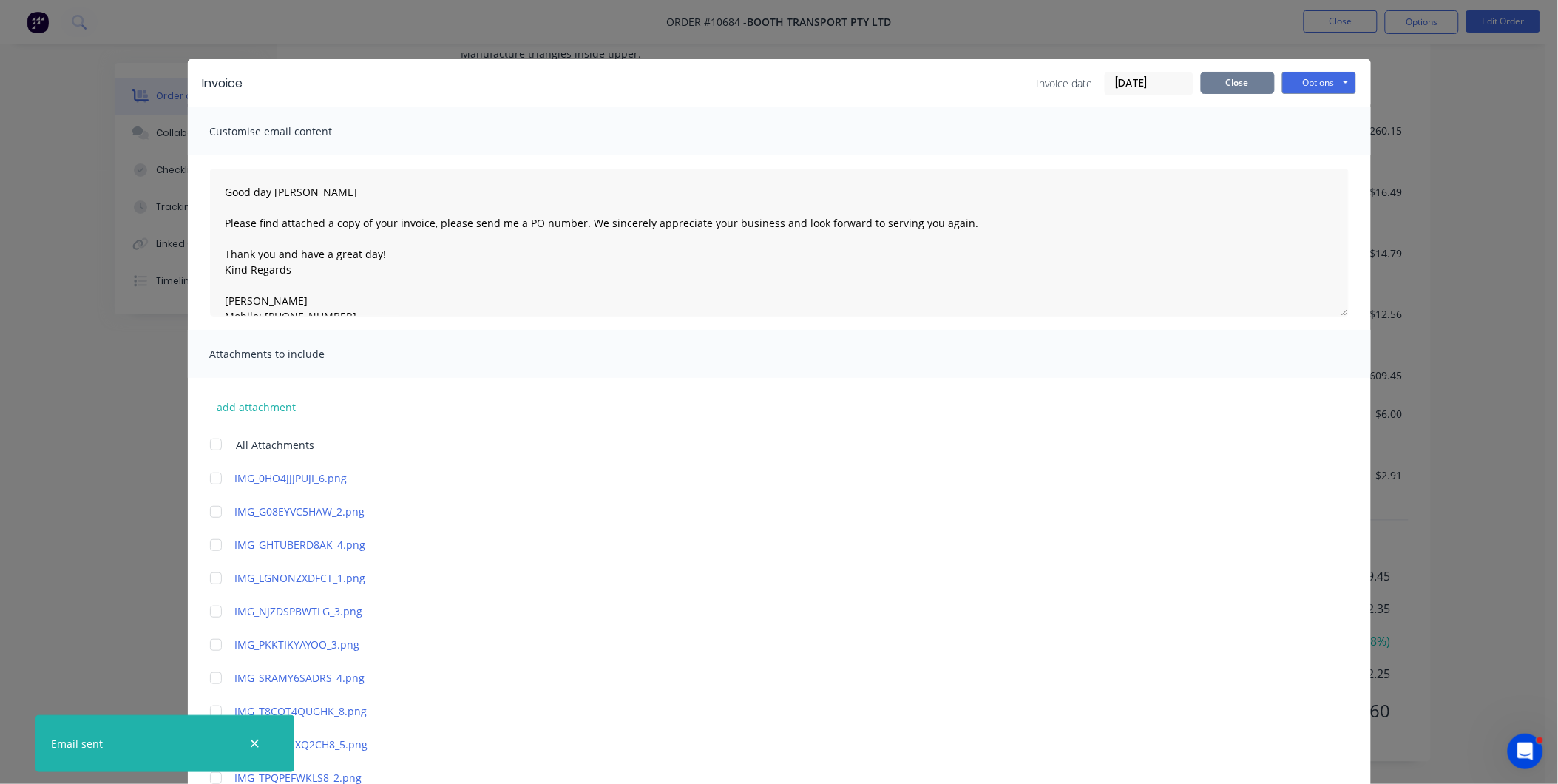
click at [1232, 92] on button "Close" at bounding box center [1238, 82] width 74 height 22
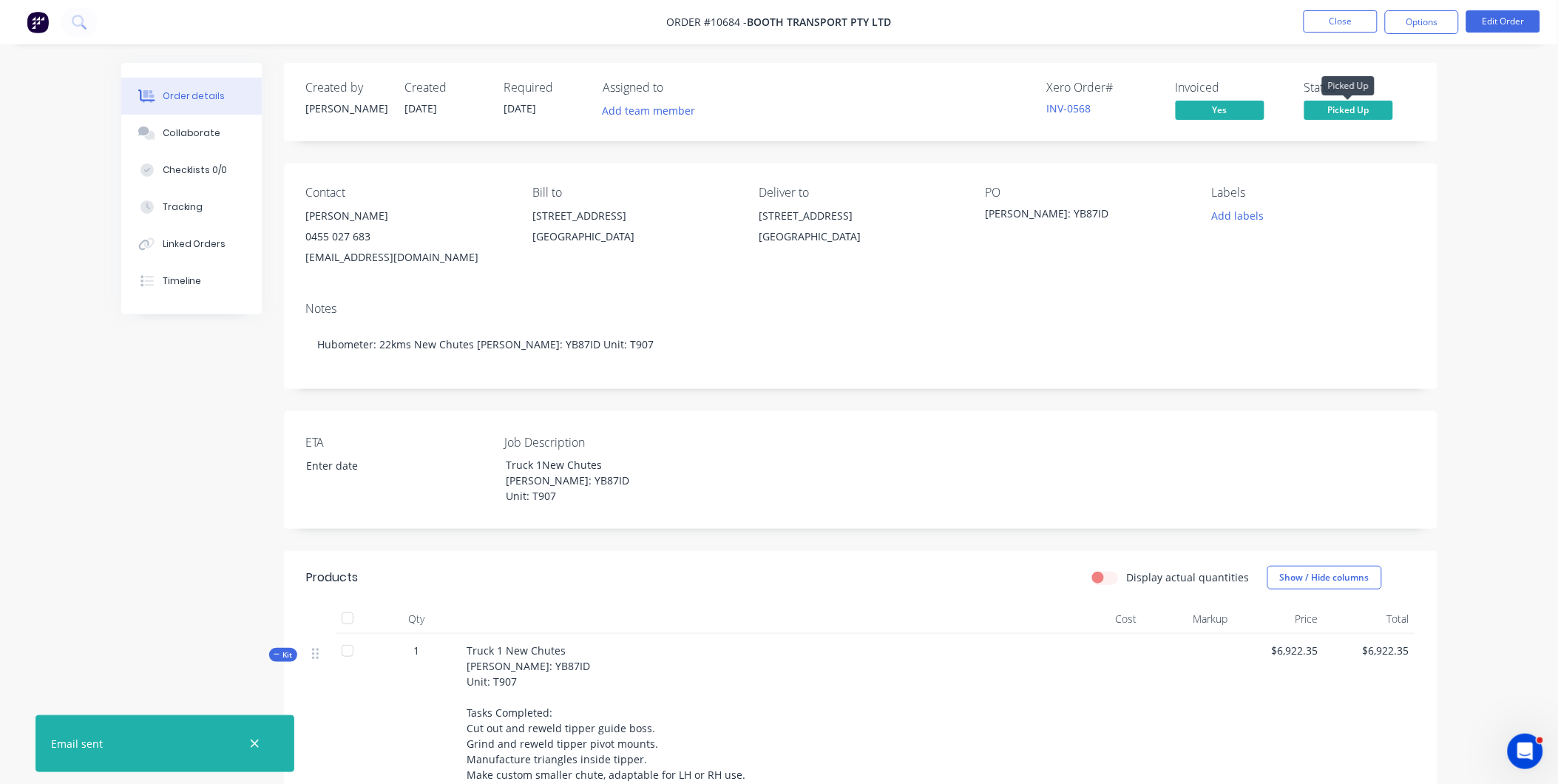
click at [1365, 114] on span "Picked Up" at bounding box center [1348, 109] width 89 height 18
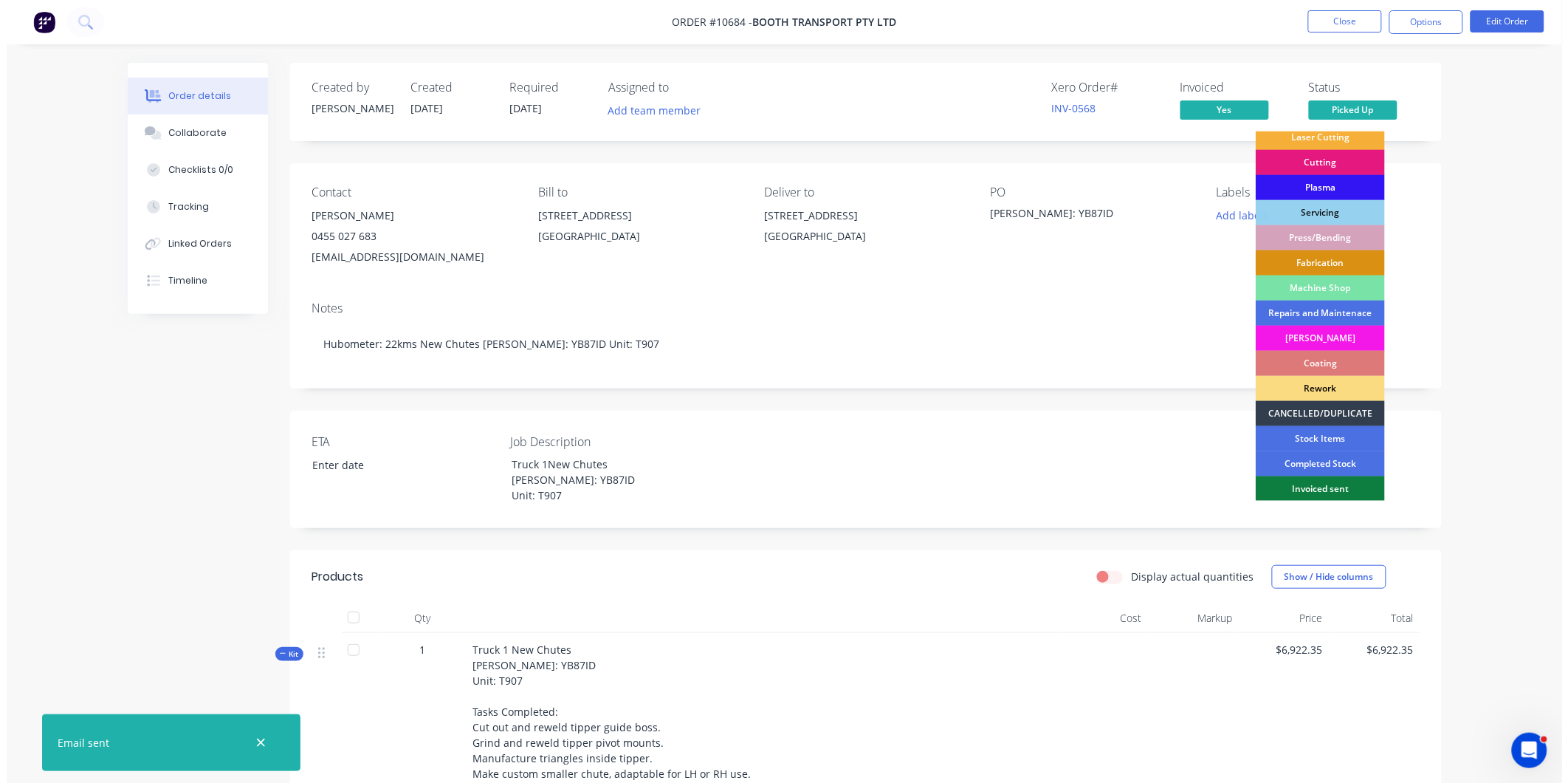
scroll to position [133, 0]
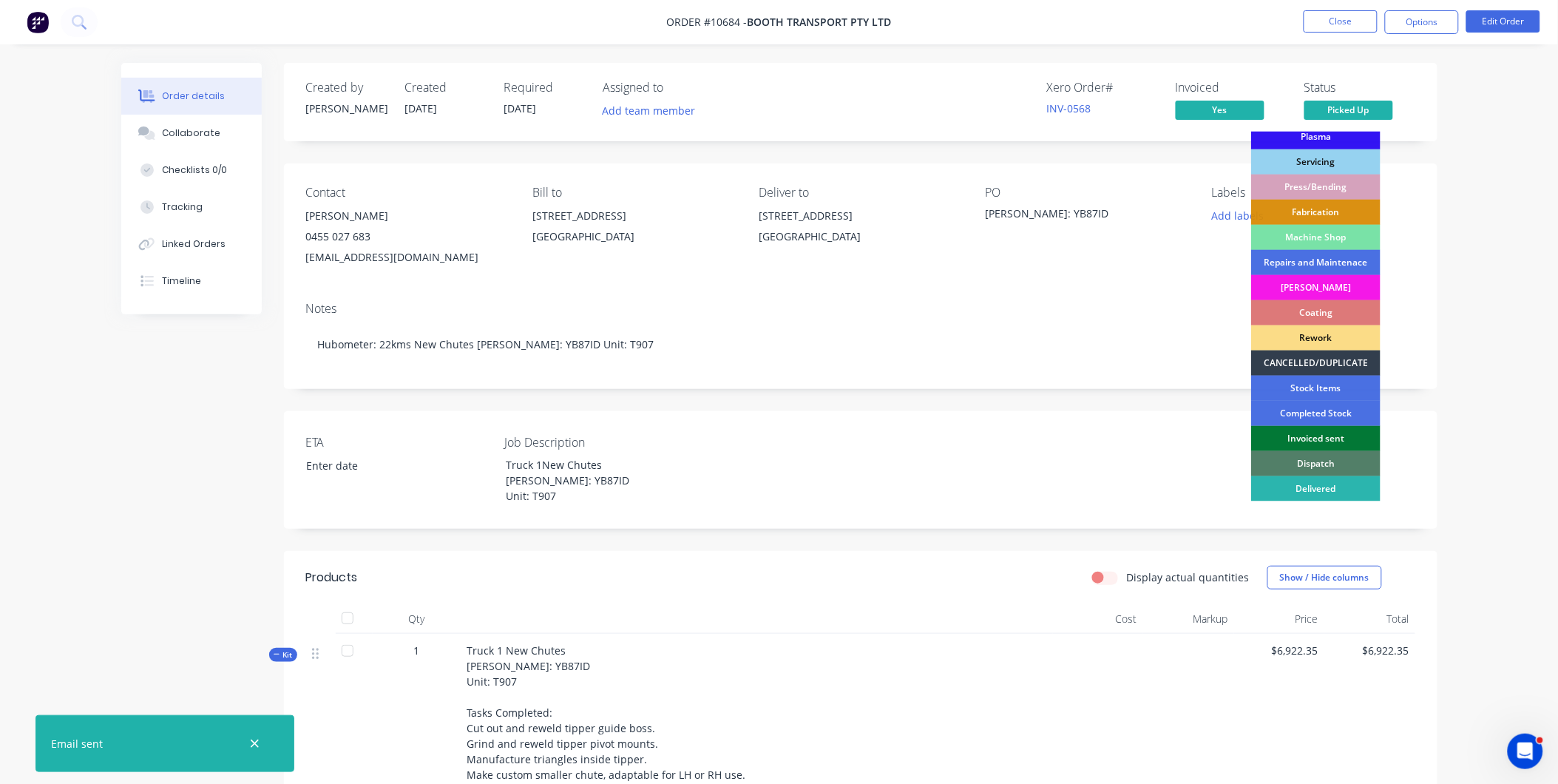
click at [1306, 431] on div "Invoiced sent" at bounding box center [1316, 438] width 129 height 25
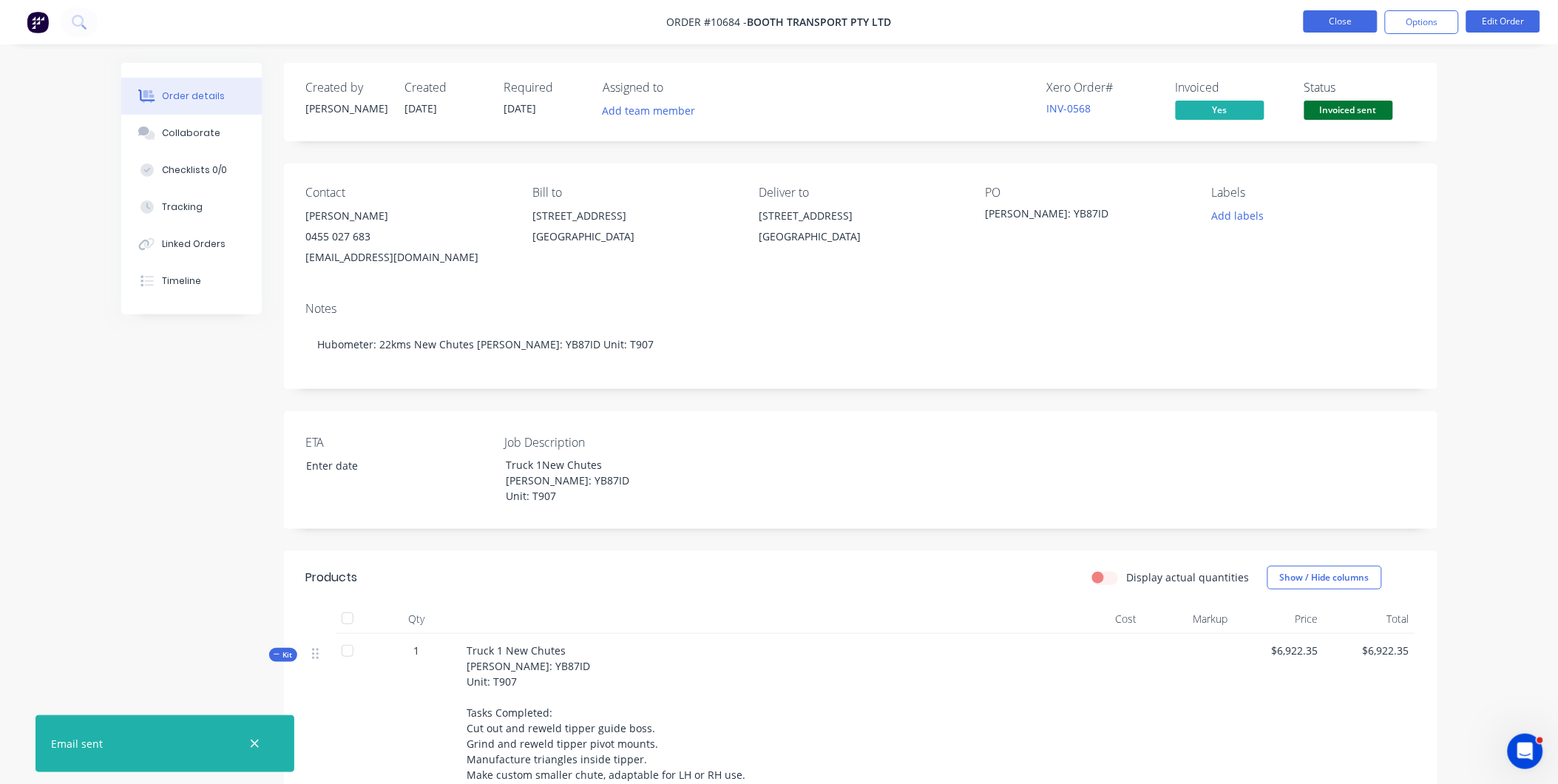
click at [1323, 11] on button "Close" at bounding box center [1340, 21] width 74 height 22
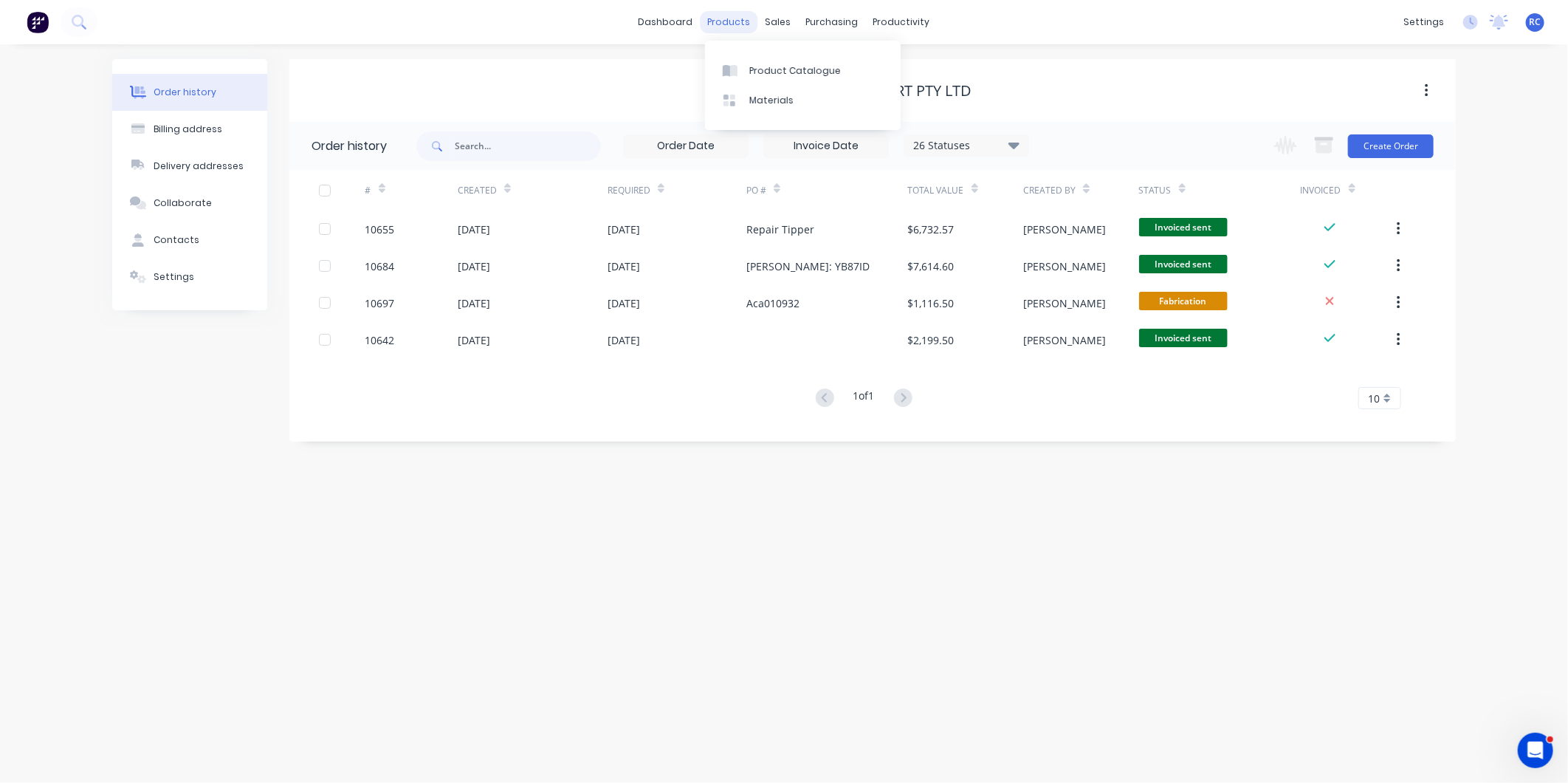
click at [756, 20] on div "products" at bounding box center [729, 22] width 58 height 22
click at [803, 71] on div "Sales Orders" at bounding box center [834, 71] width 61 height 14
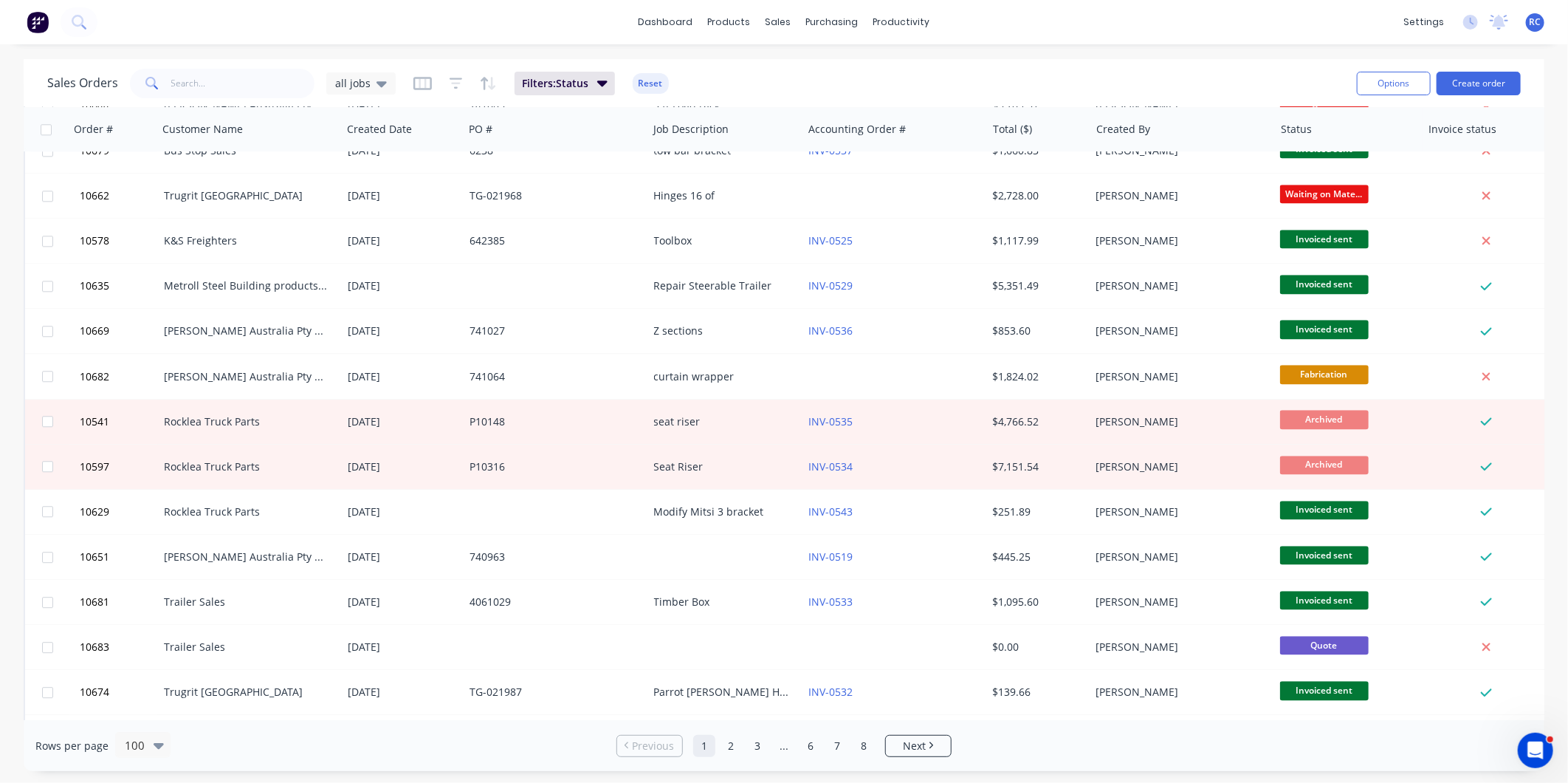
scroll to position [738, 0]
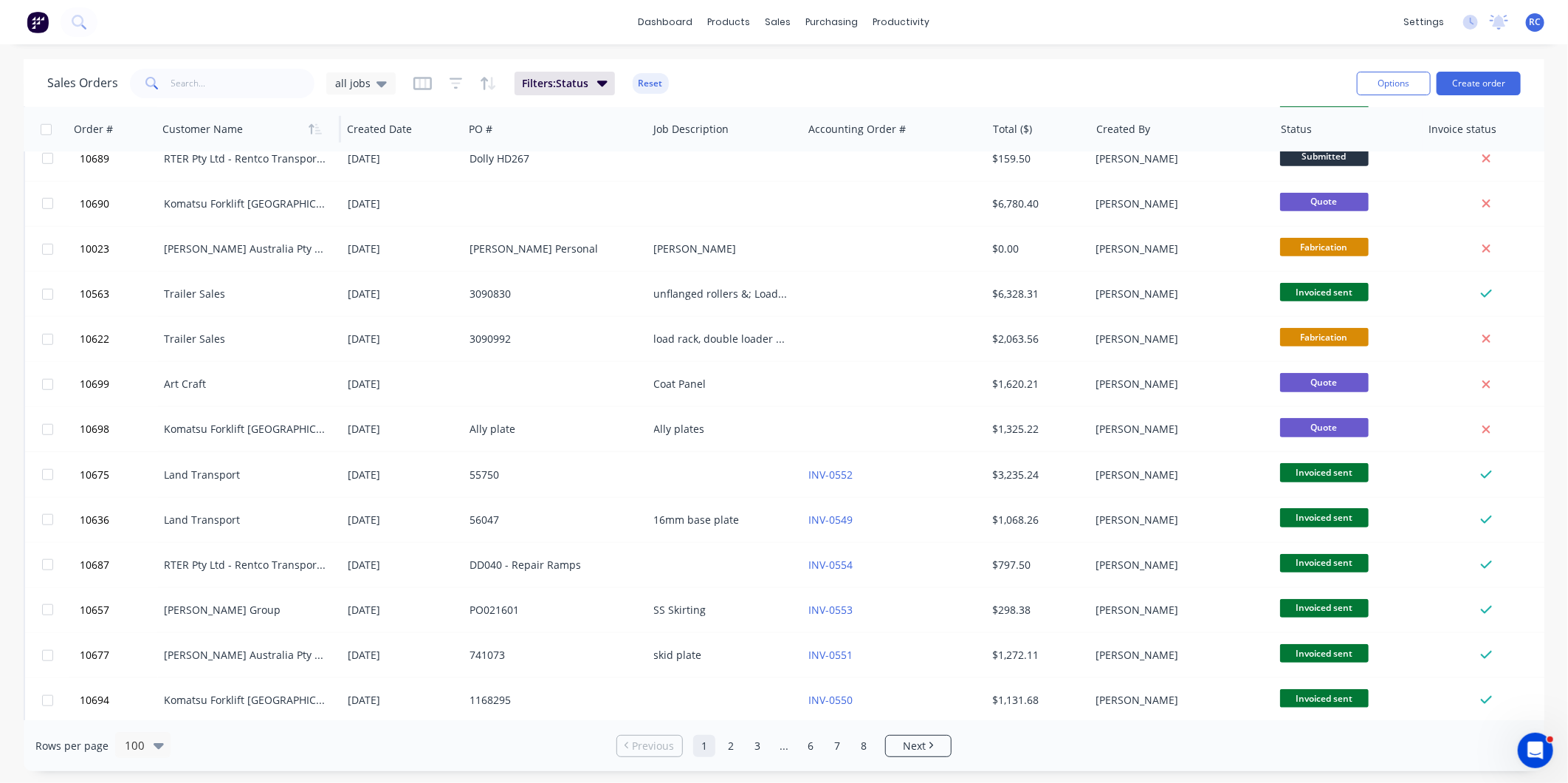
click at [218, 127] on div at bounding box center [244, 129] width 164 height 30
click at [180, 139] on div at bounding box center [244, 129] width 164 height 30
click at [311, 124] on icon "button" at bounding box center [315, 130] width 14 height 12
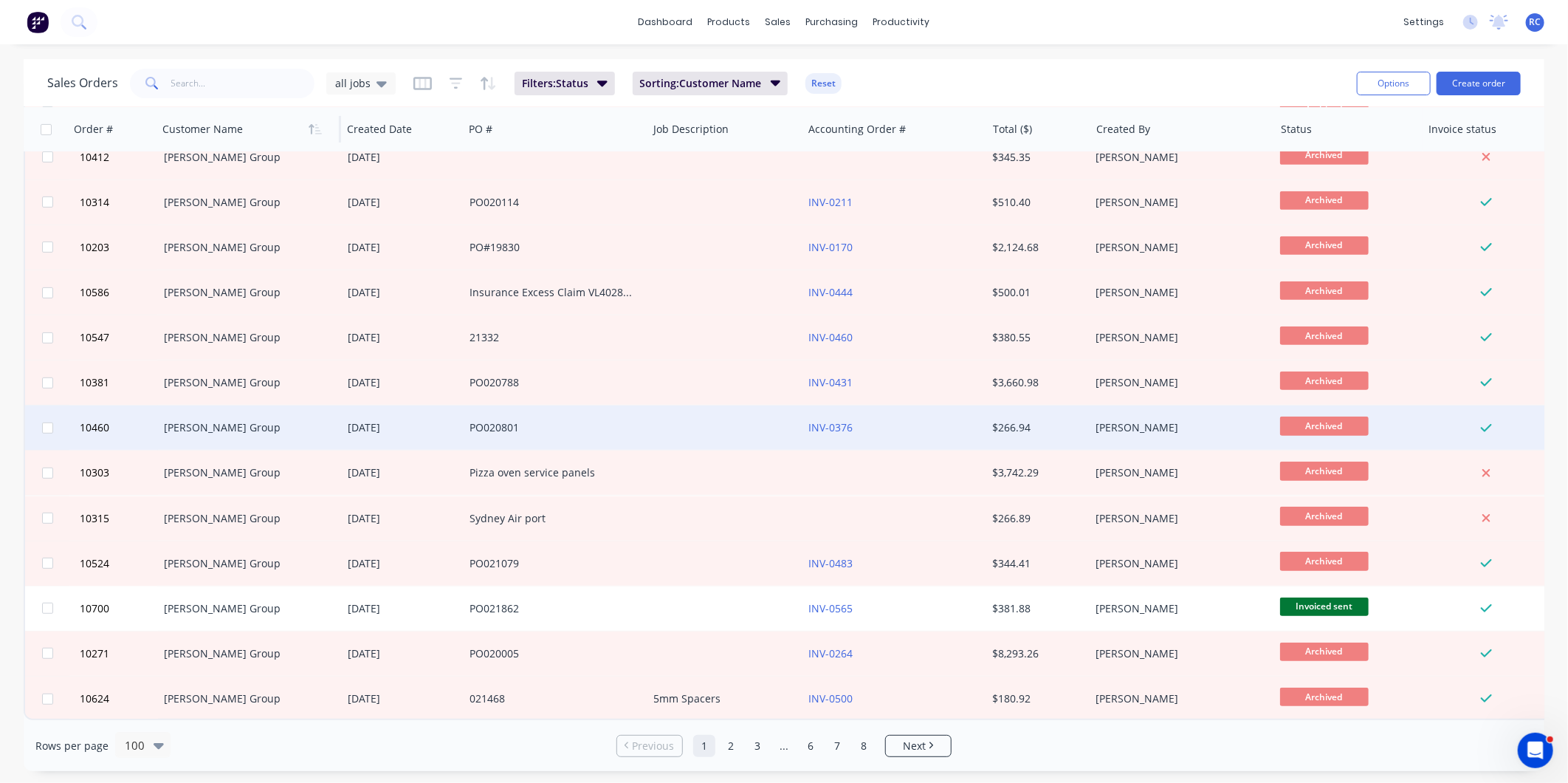
scroll to position [3951, 0]
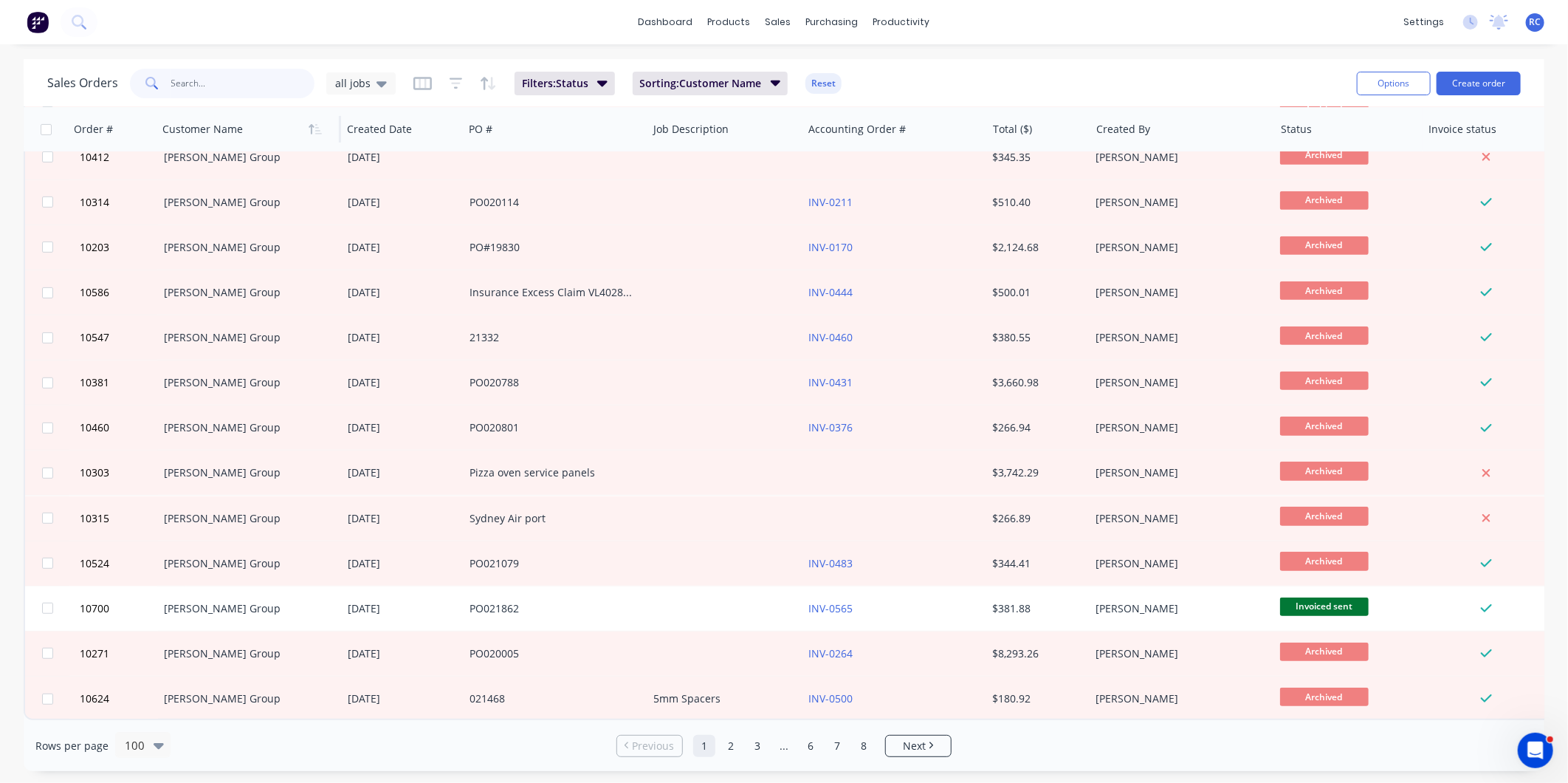
click at [185, 78] on input "text" at bounding box center [243, 83] width 144 height 30
type input "cod"
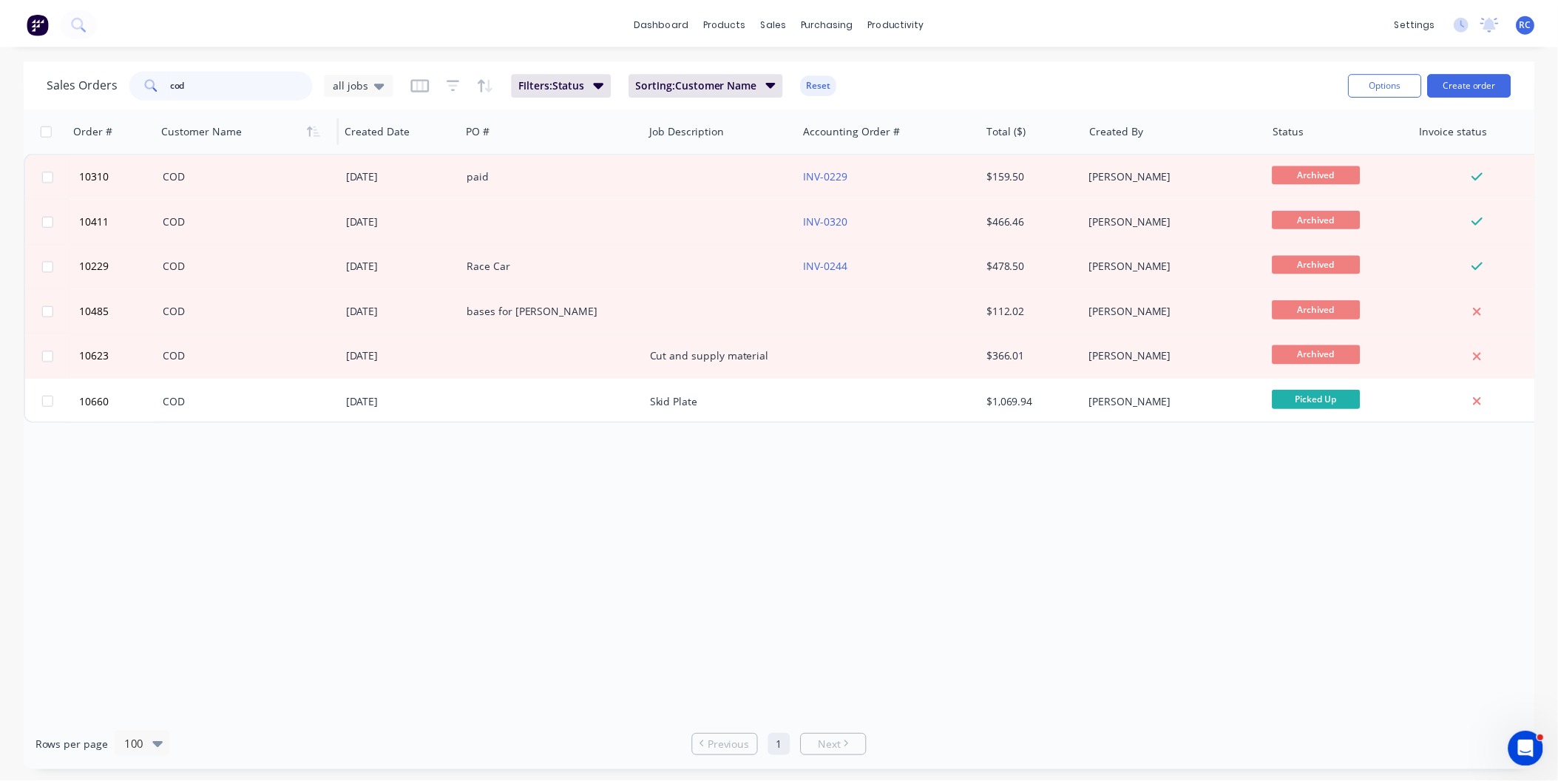
scroll to position [0, 0]
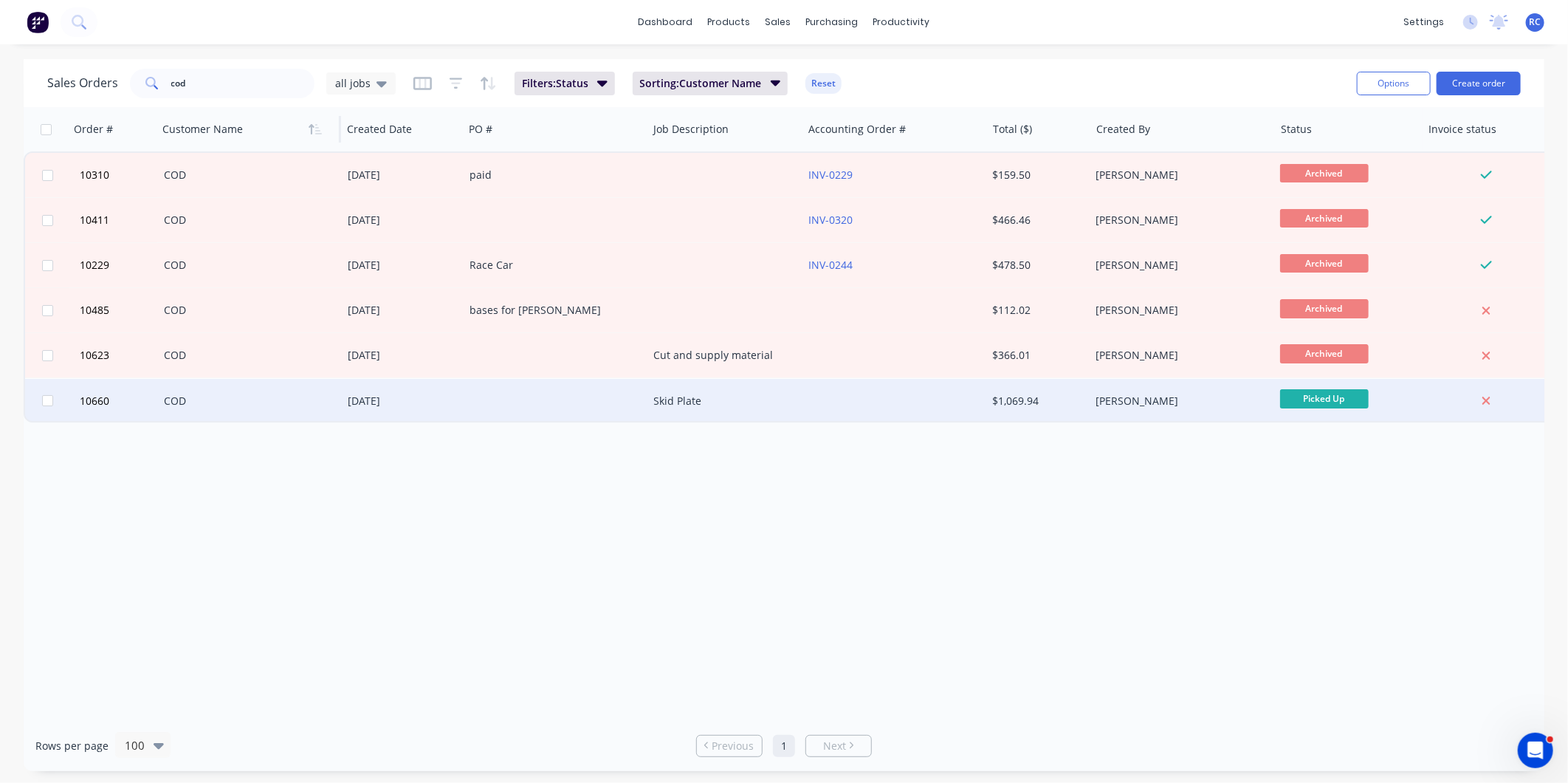
click at [224, 403] on div "COD" at bounding box center [246, 400] width 164 height 14
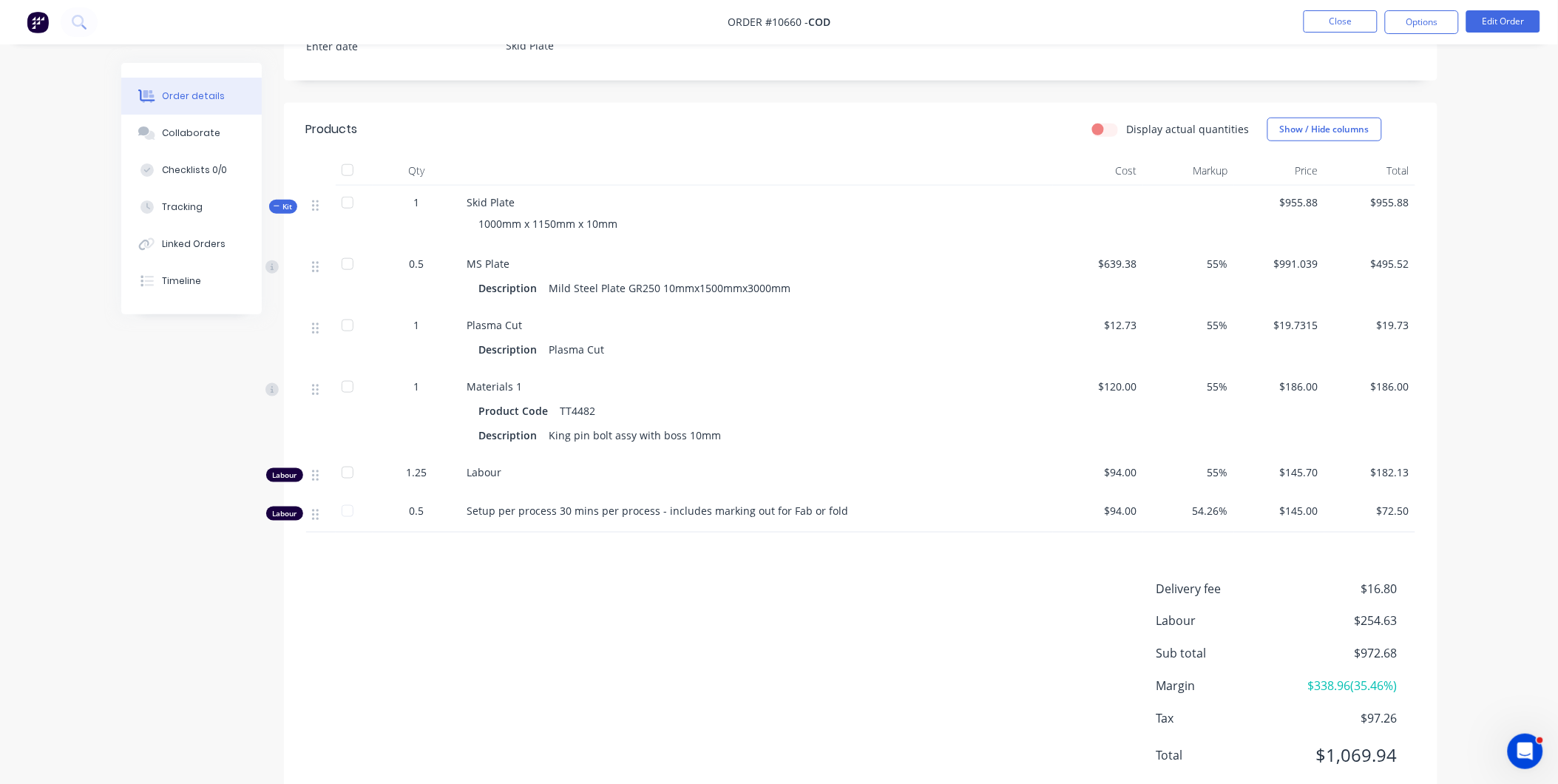
scroll to position [452, 0]
